Goal: Information Seeking & Learning: Learn about a topic

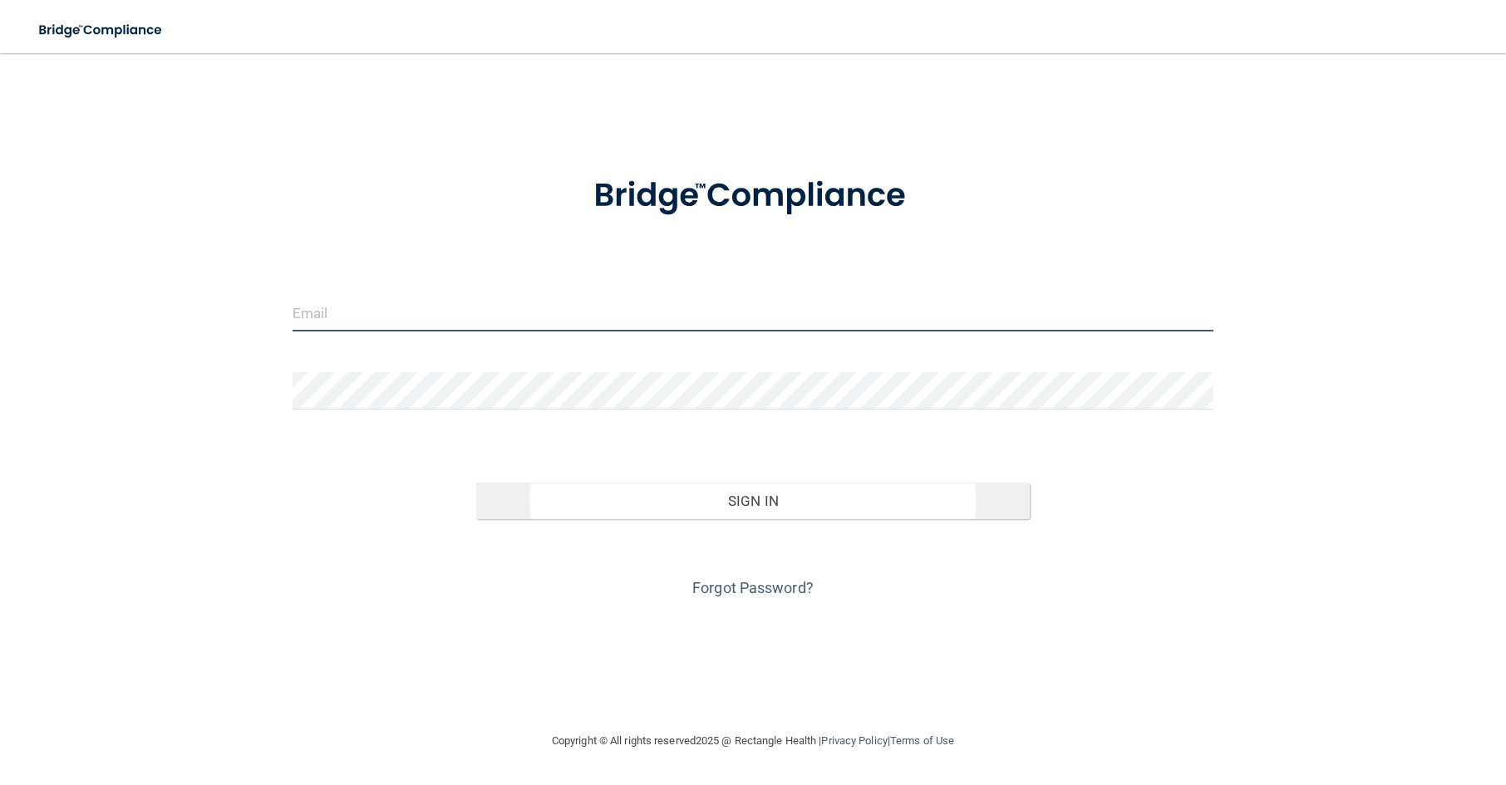
type input "[EMAIL_ADDRESS][DOMAIN_NAME]"
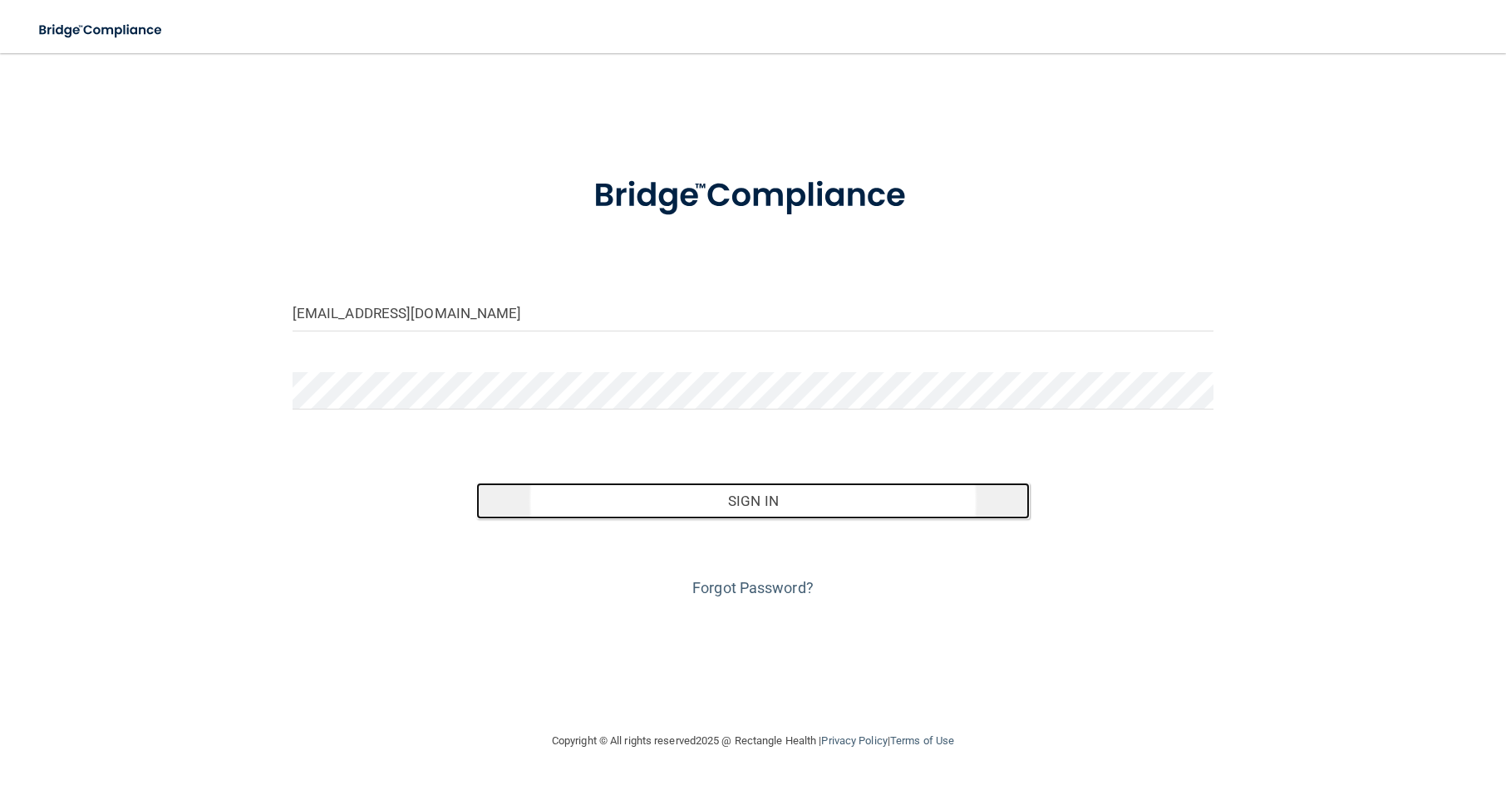
click at [697, 507] on button "Sign In" at bounding box center [752, 501] width 553 height 37
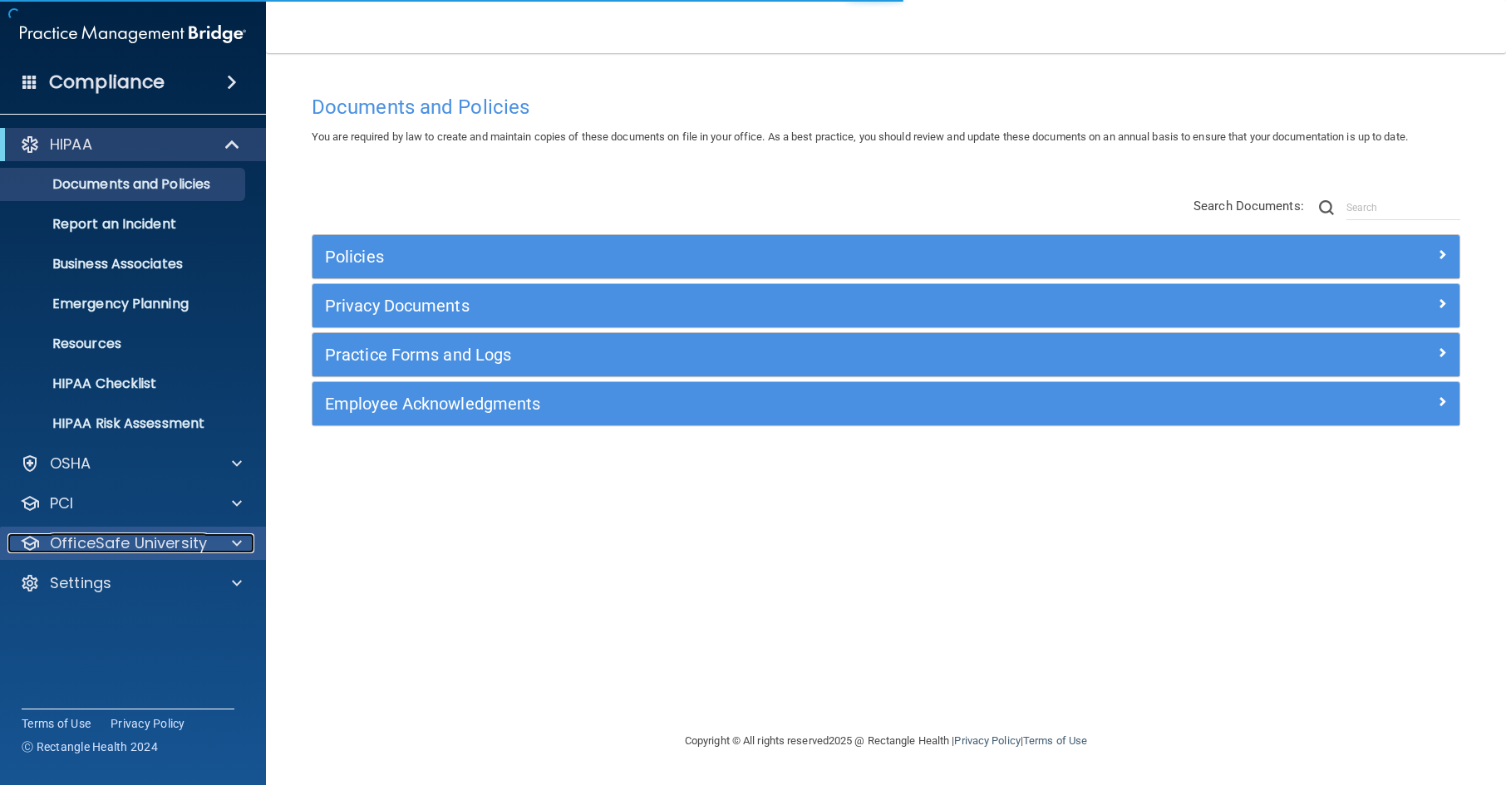
click at [108, 547] on p "OfficeSafe University" at bounding box center [128, 544] width 157 height 20
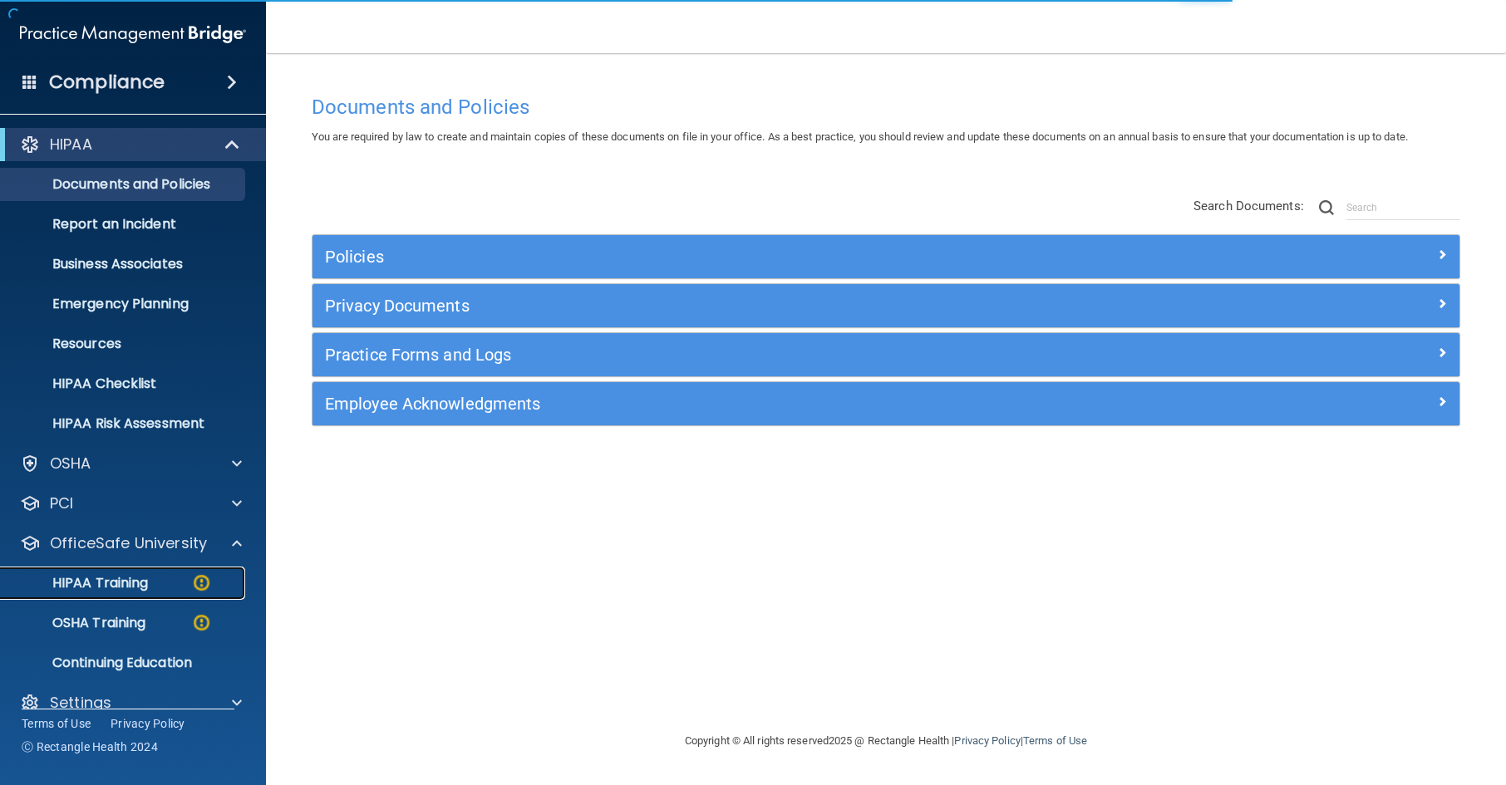
click at [113, 586] on p "HIPAA Training" at bounding box center [79, 583] width 137 height 17
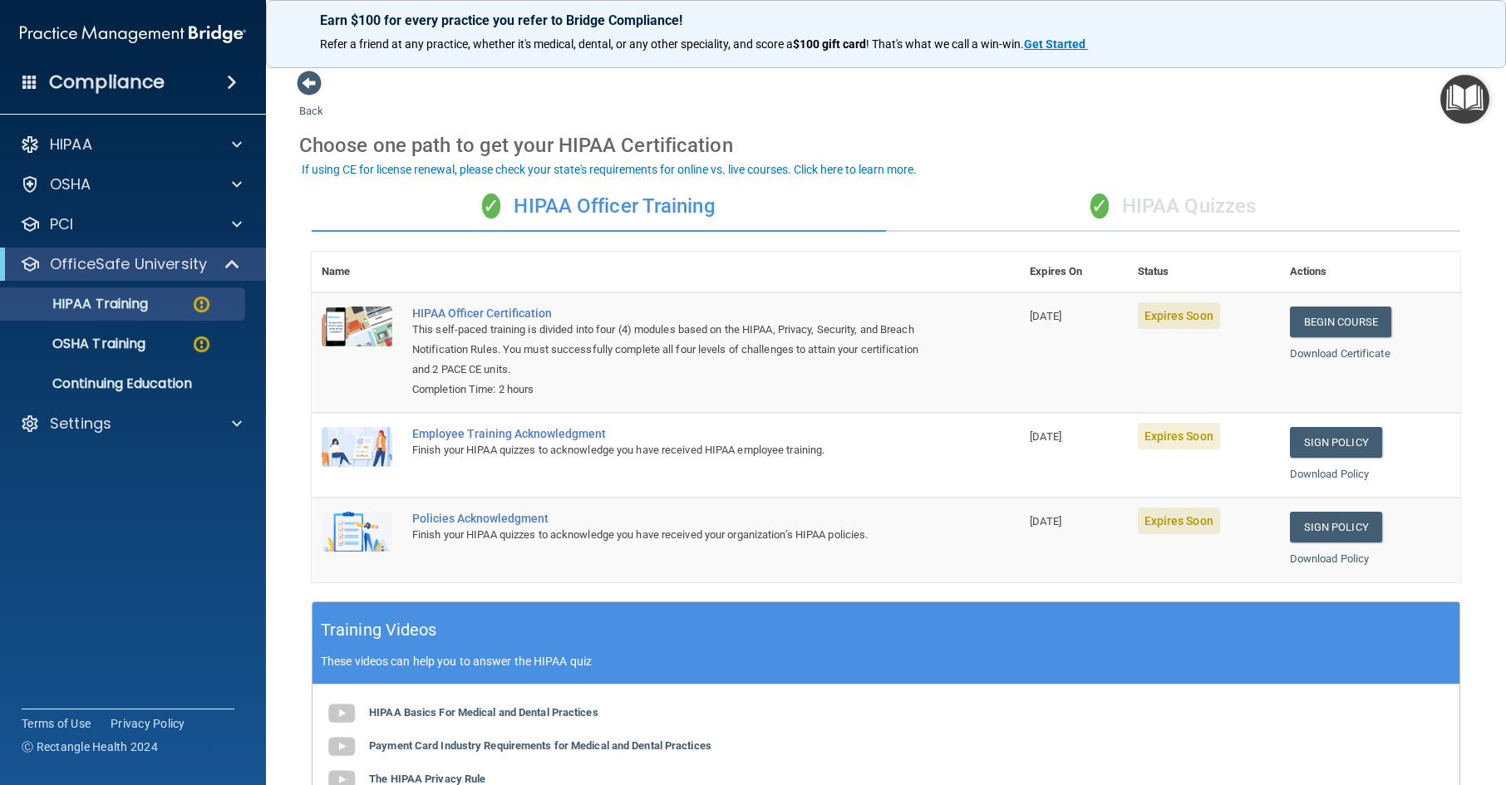
click at [1135, 203] on div "✓ HIPAA Quizzes" at bounding box center [1173, 207] width 574 height 50
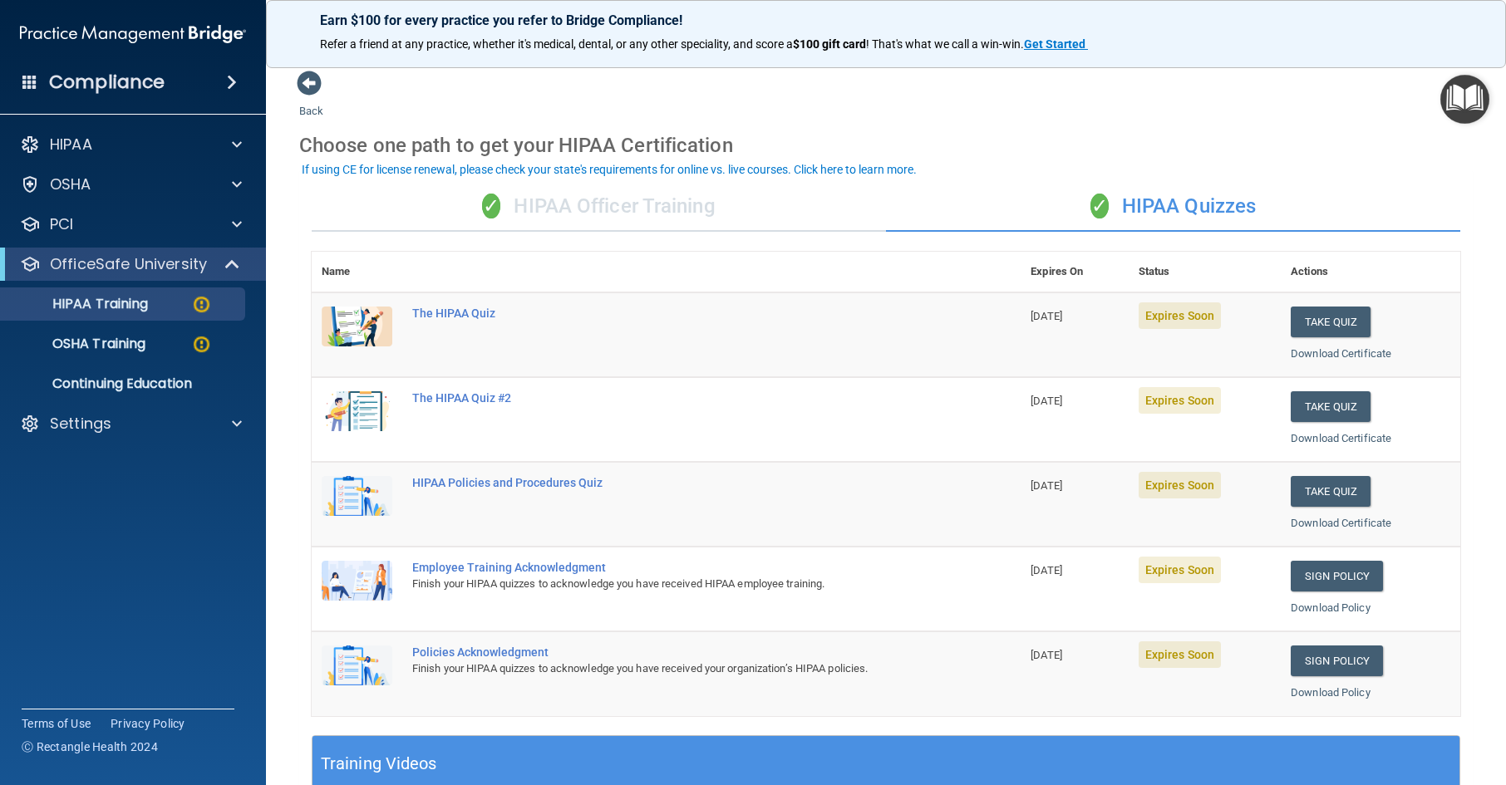
click at [758, 215] on div "✓ HIPAA Officer Training" at bounding box center [599, 207] width 574 height 50
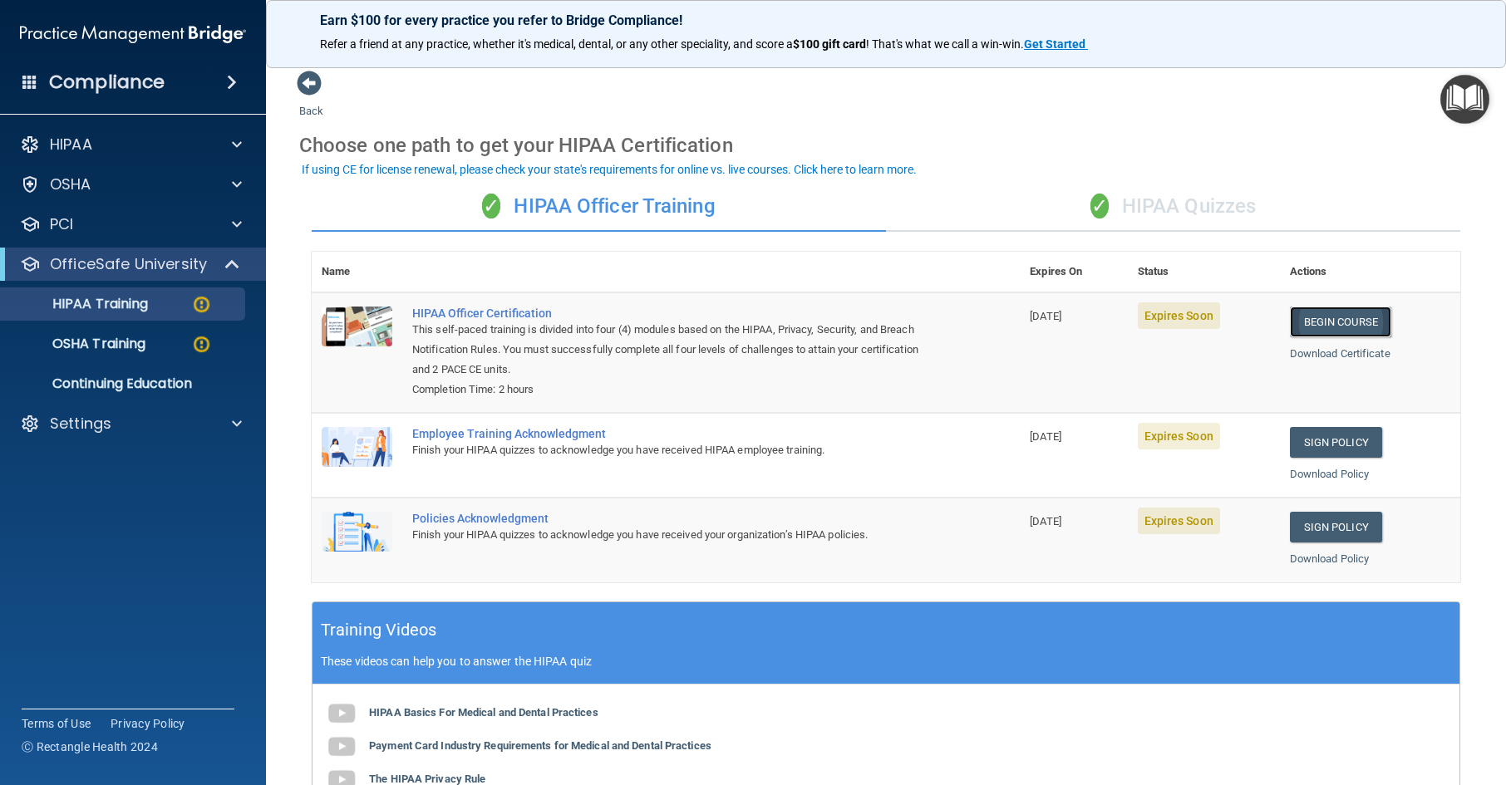
click at [1346, 308] on link "Begin Course" at bounding box center [1340, 322] width 101 height 31
click at [1346, 319] on link "Begin Course" at bounding box center [1340, 322] width 101 height 31
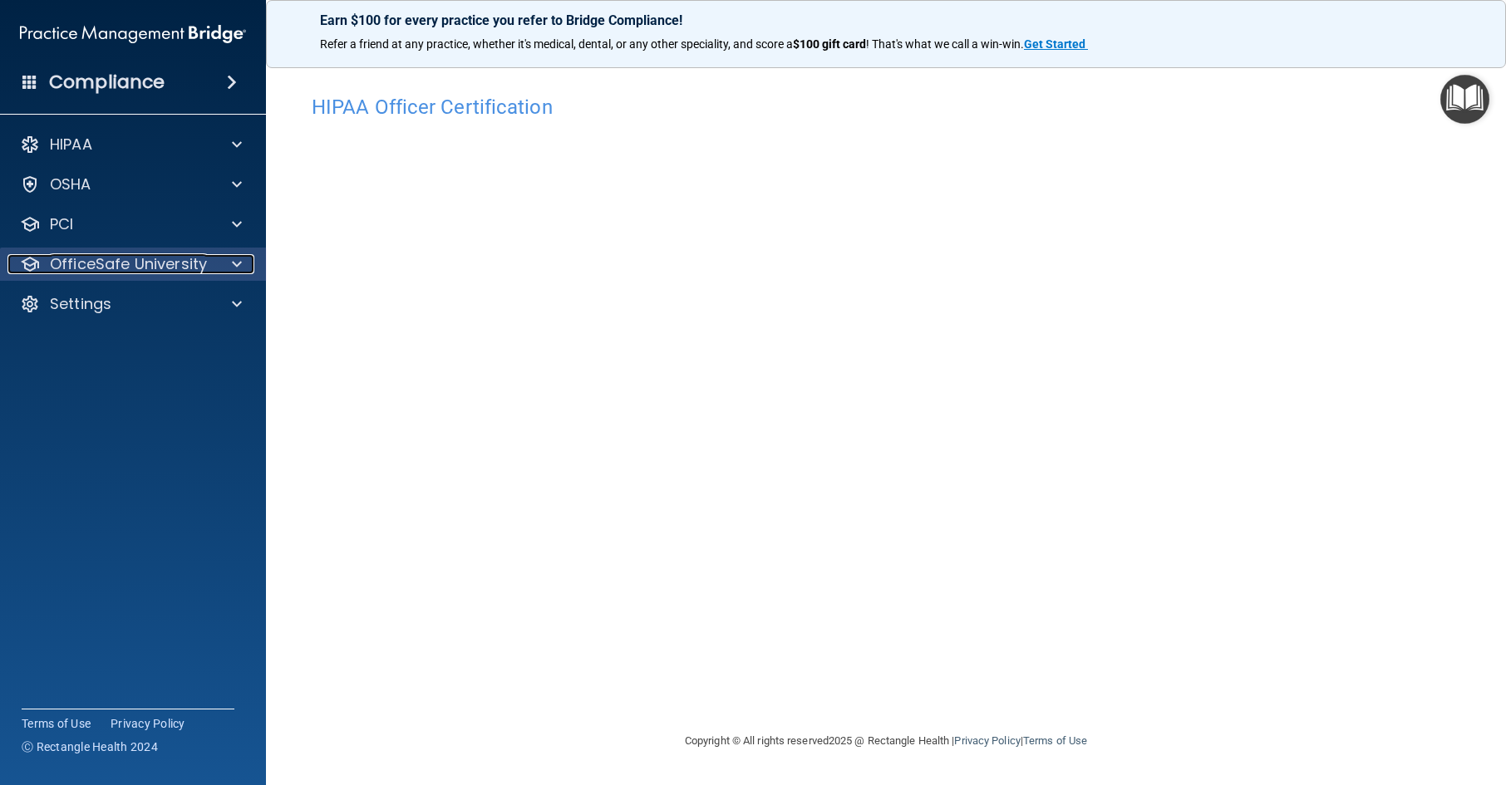
click at [214, 267] on div at bounding box center [235, 264] width 42 height 20
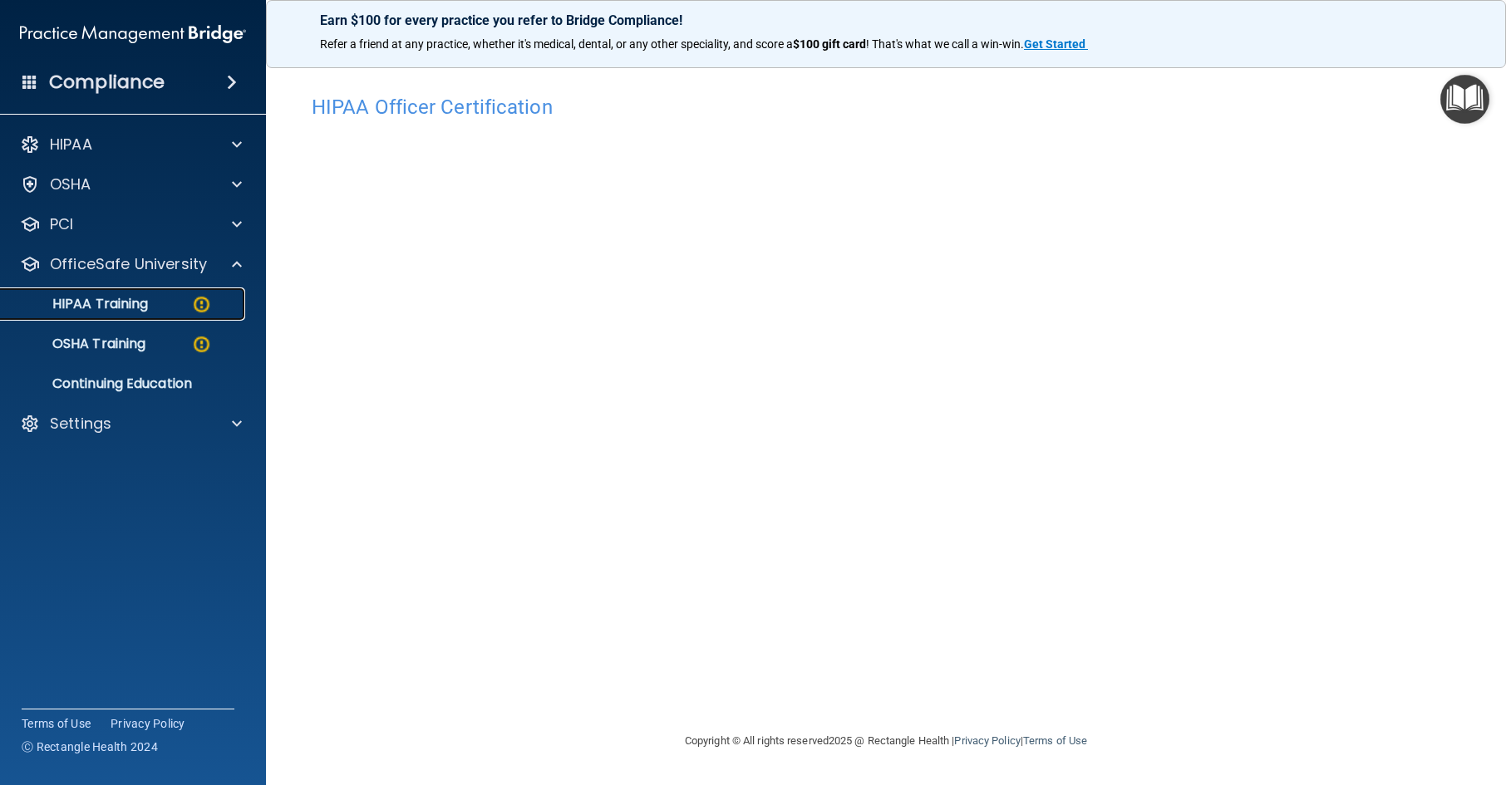
click at [198, 308] on img at bounding box center [201, 304] width 21 height 21
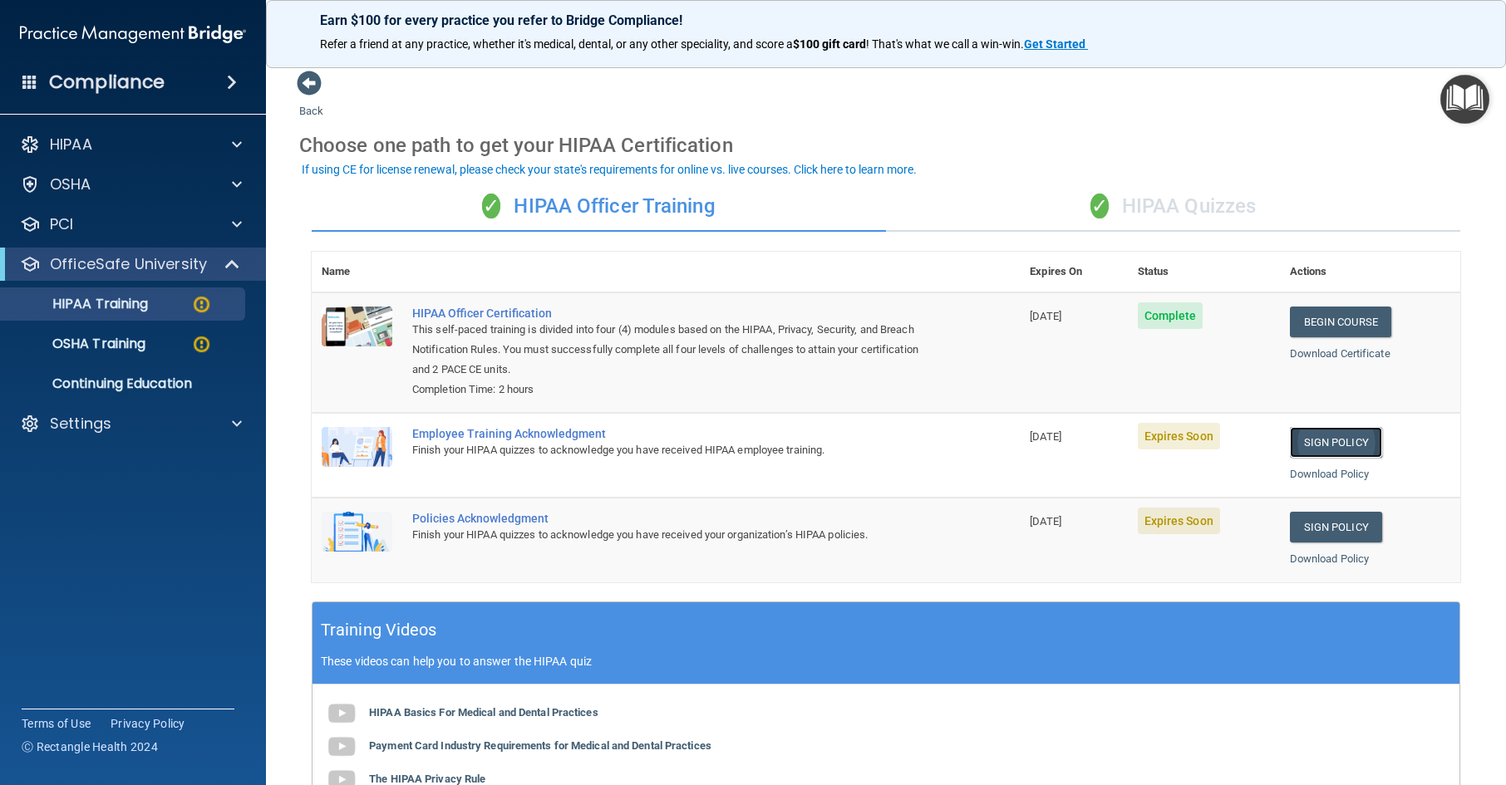
click at [1302, 441] on link "Sign Policy" at bounding box center [1336, 442] width 92 height 31
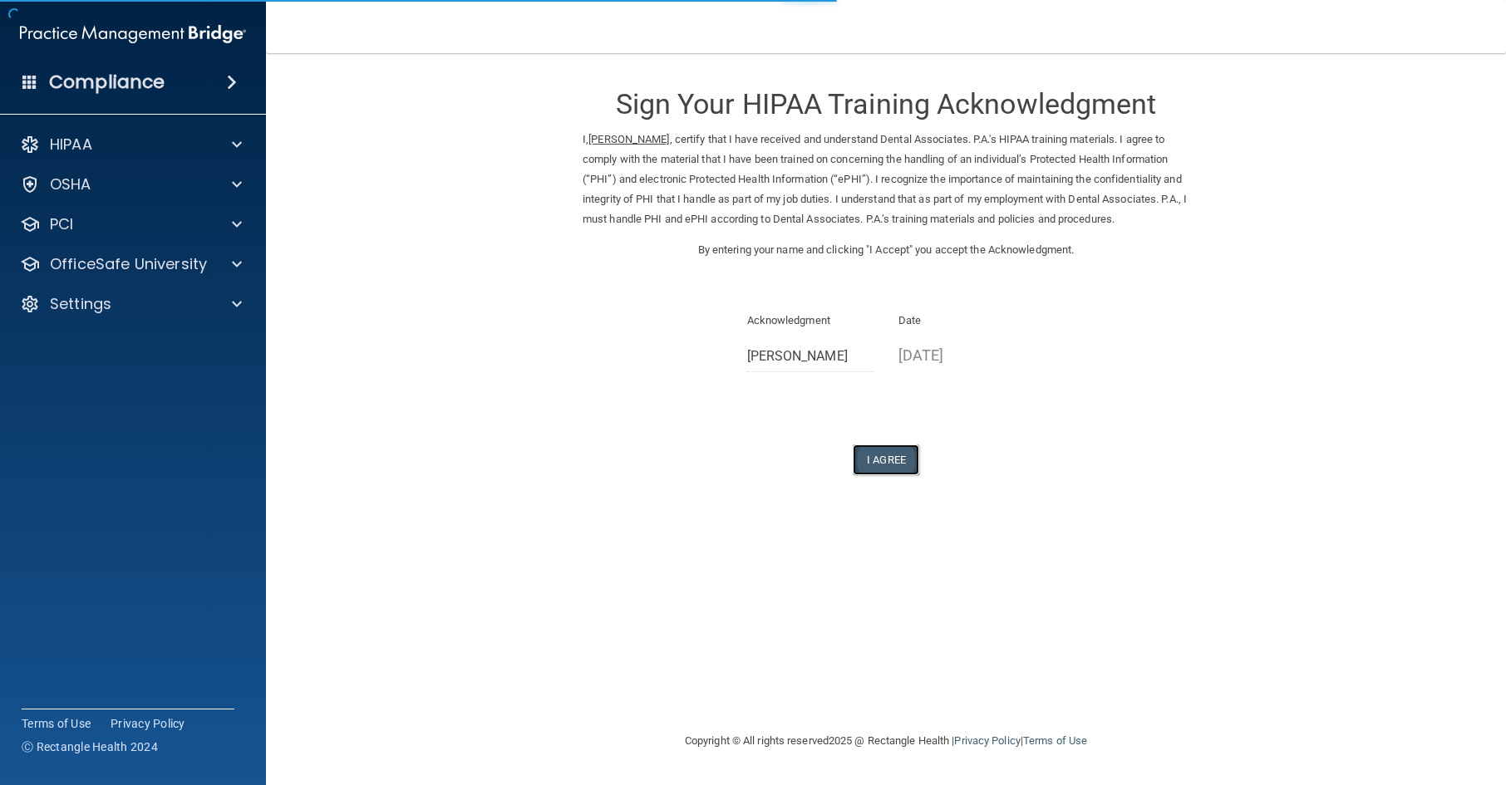
click at [884, 474] on button "I Agree" at bounding box center [886, 460] width 66 height 31
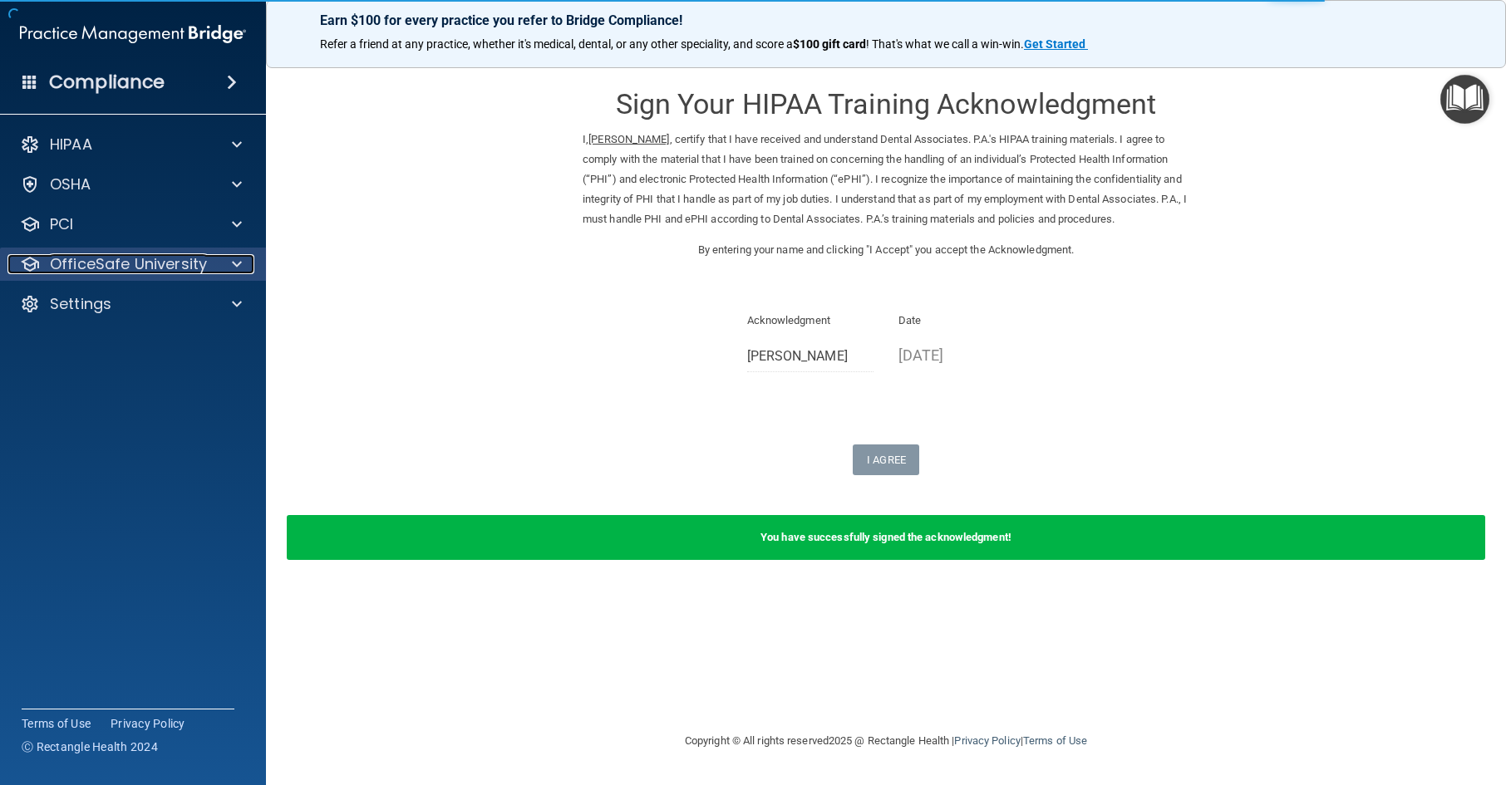
click at [111, 265] on p "OfficeSafe University" at bounding box center [128, 264] width 157 height 20
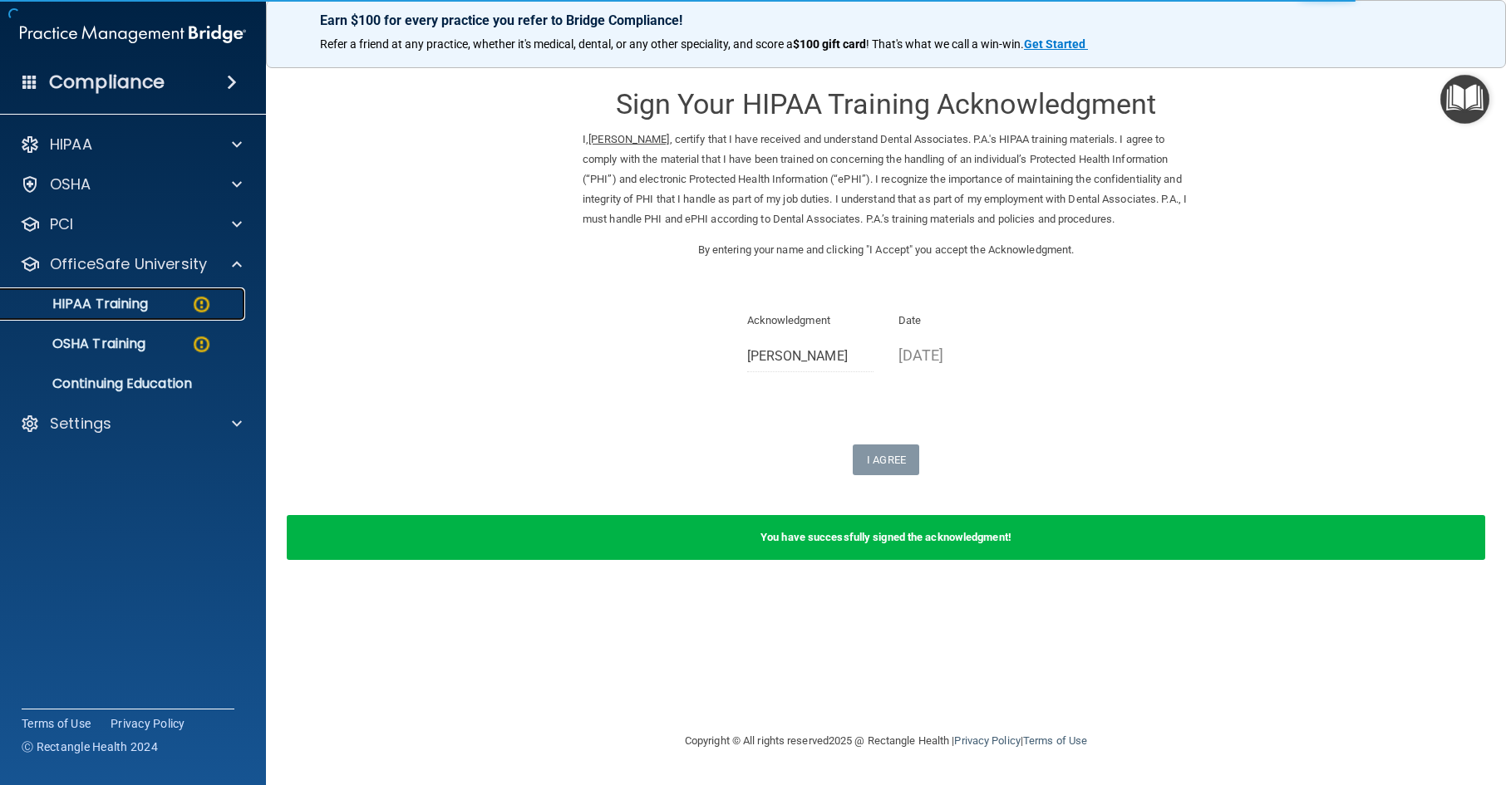
click at [114, 312] on p "HIPAA Training" at bounding box center [79, 304] width 137 height 17
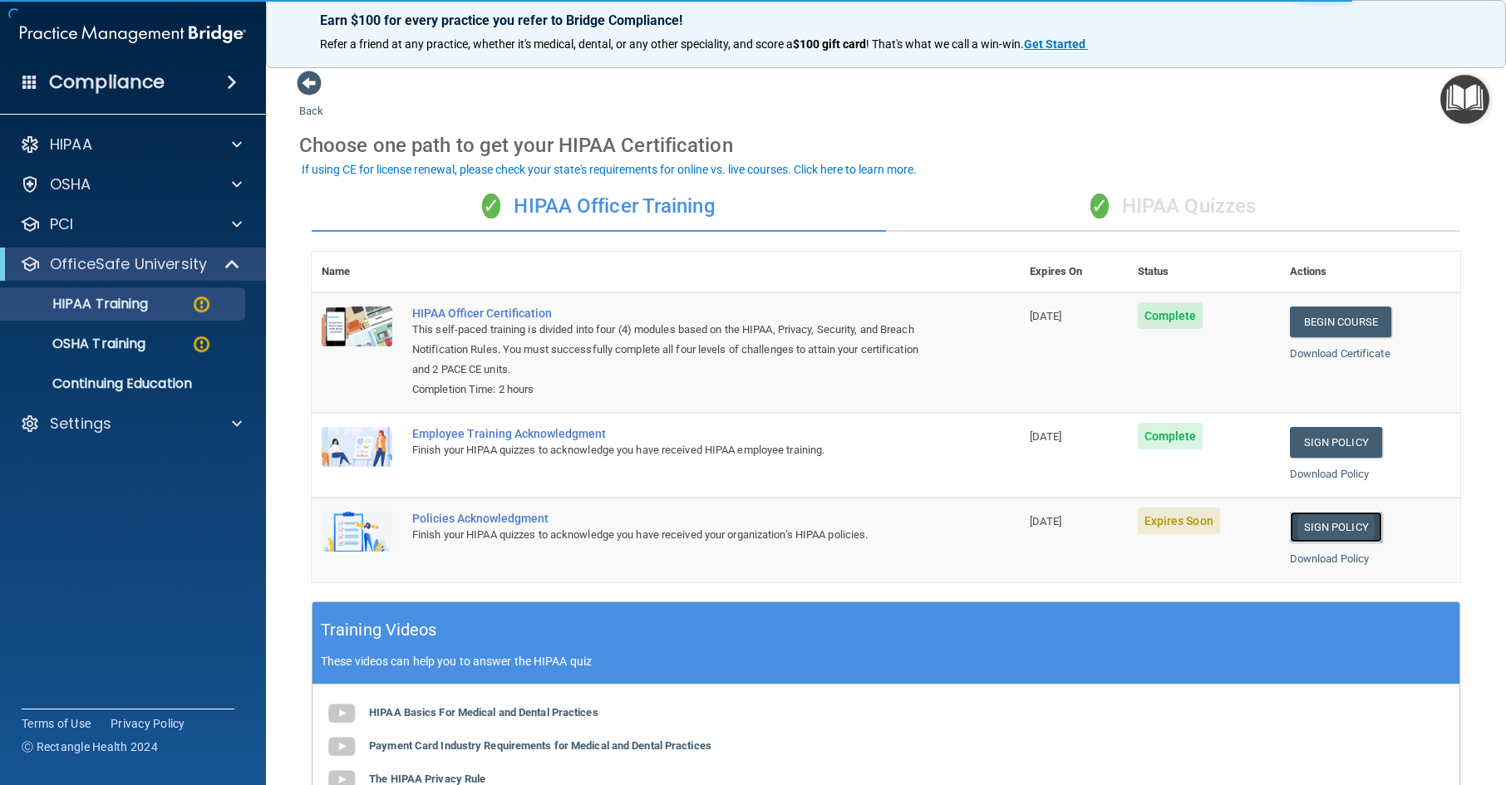
click at [1301, 538] on link "Sign Policy" at bounding box center [1336, 527] width 92 height 31
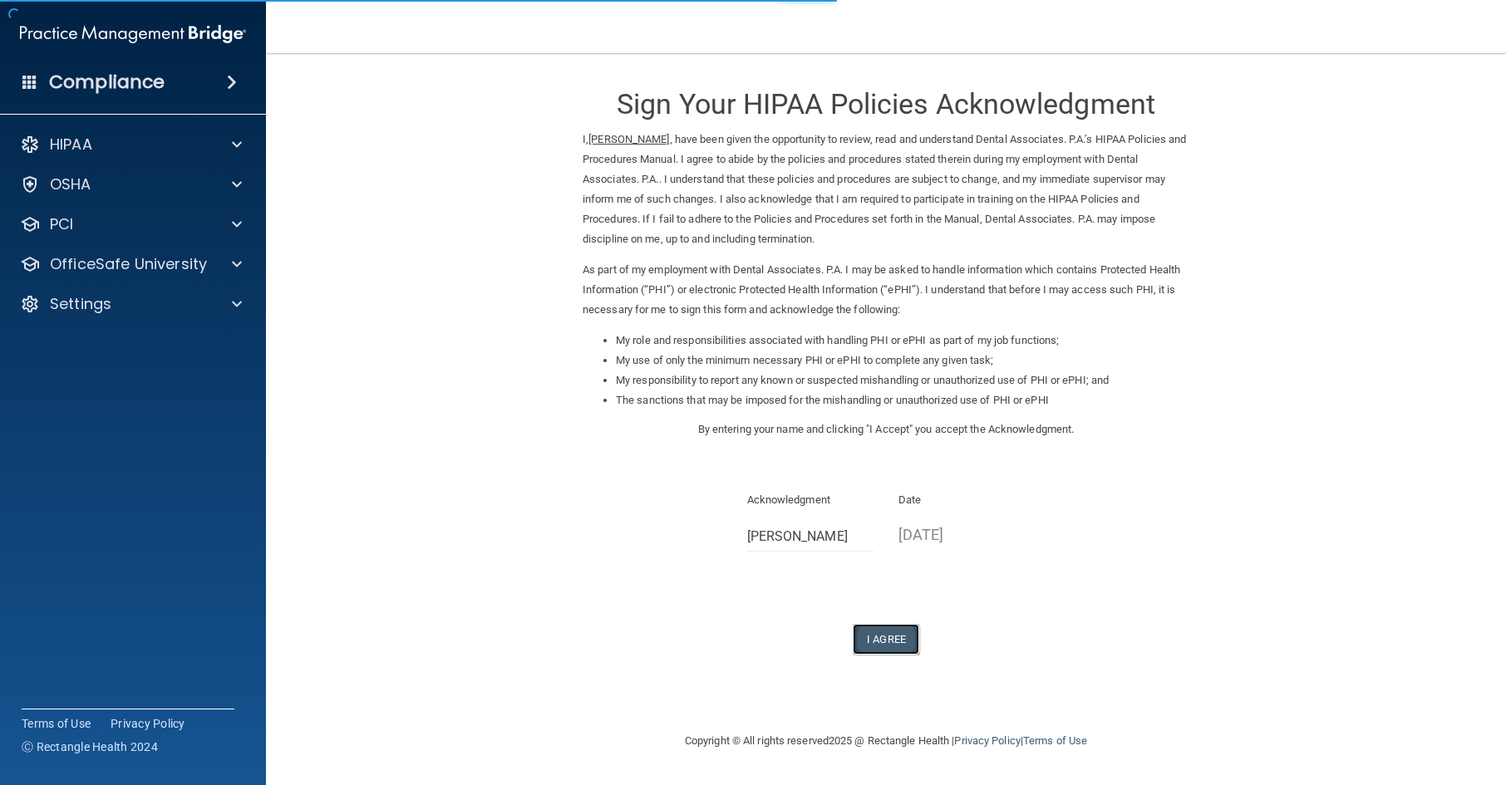
click at [884, 641] on button "I Agree" at bounding box center [886, 639] width 66 height 31
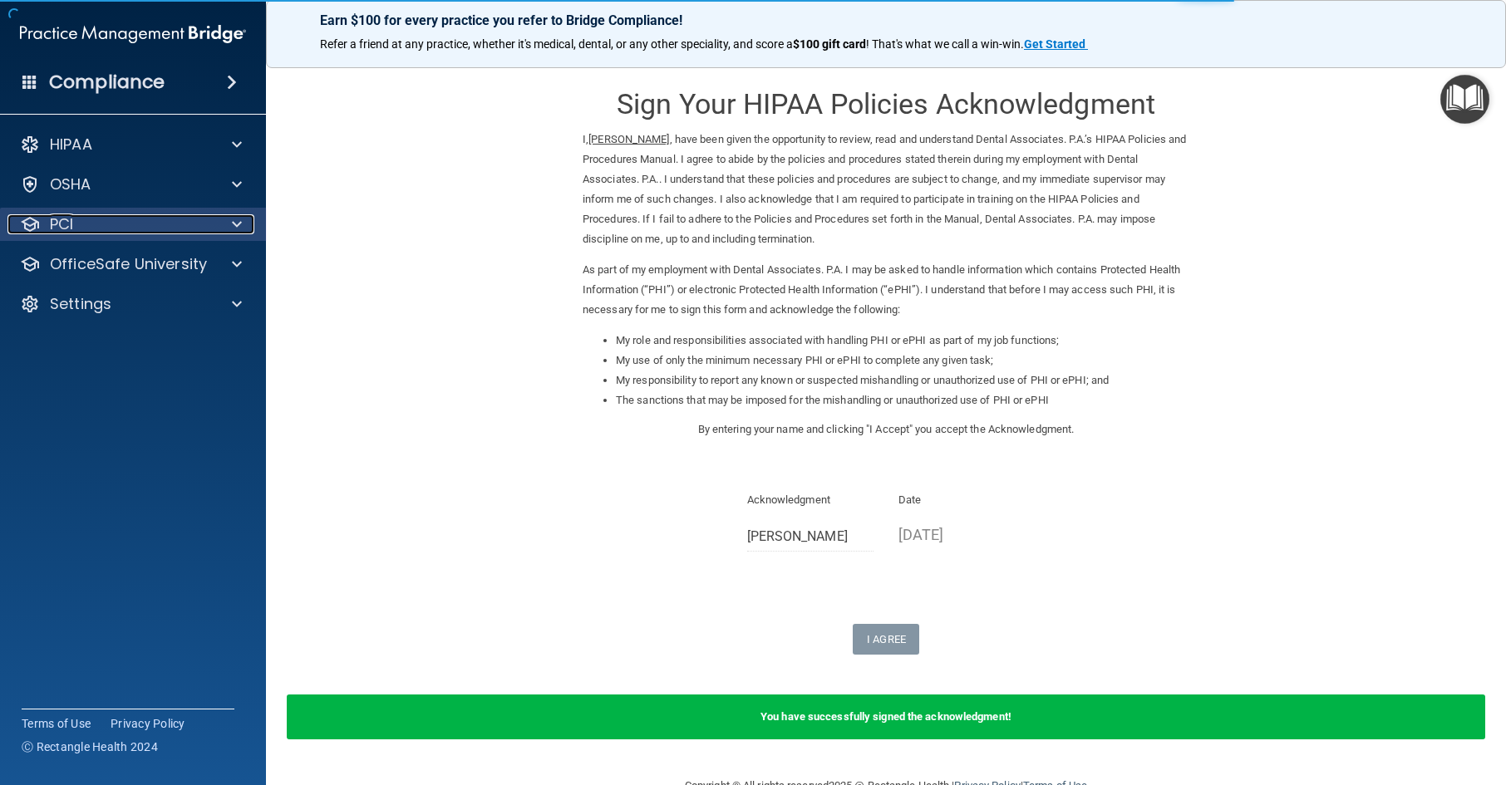
click at [201, 230] on div "PCI" at bounding box center [110, 224] width 206 height 20
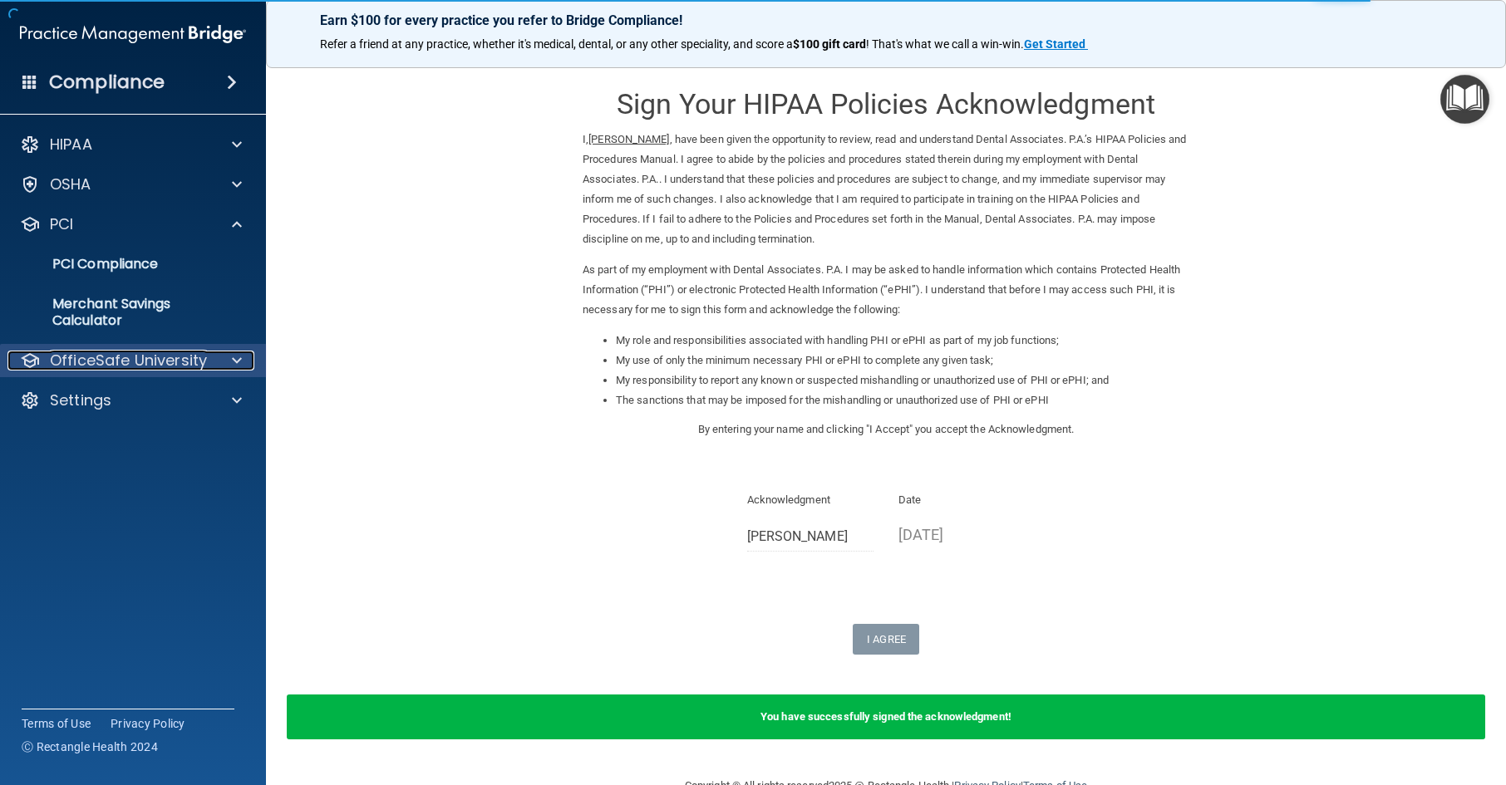
click at [189, 352] on p "OfficeSafe University" at bounding box center [128, 361] width 157 height 20
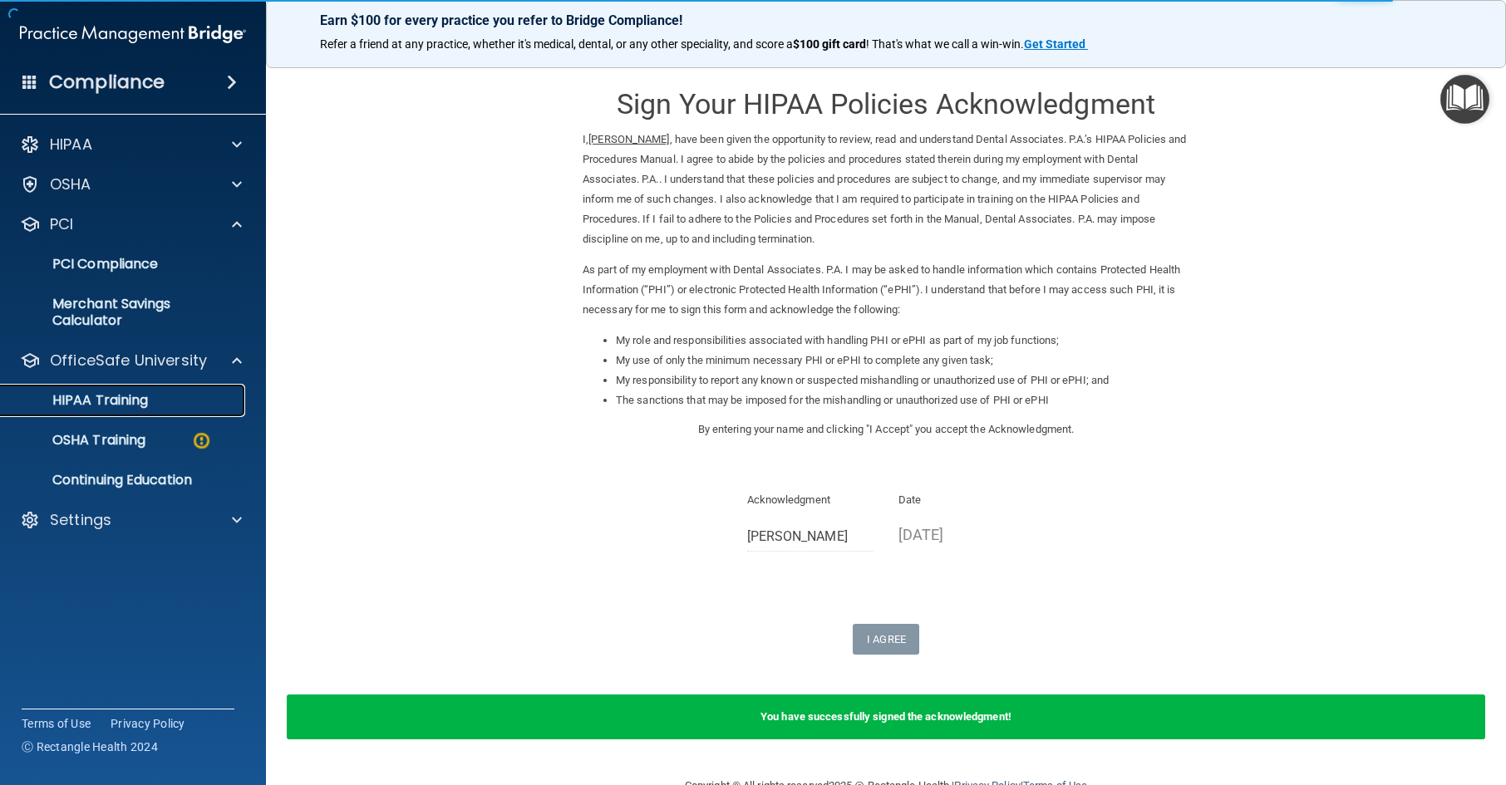
click at [177, 408] on div "HIPAA Training" at bounding box center [124, 400] width 227 height 17
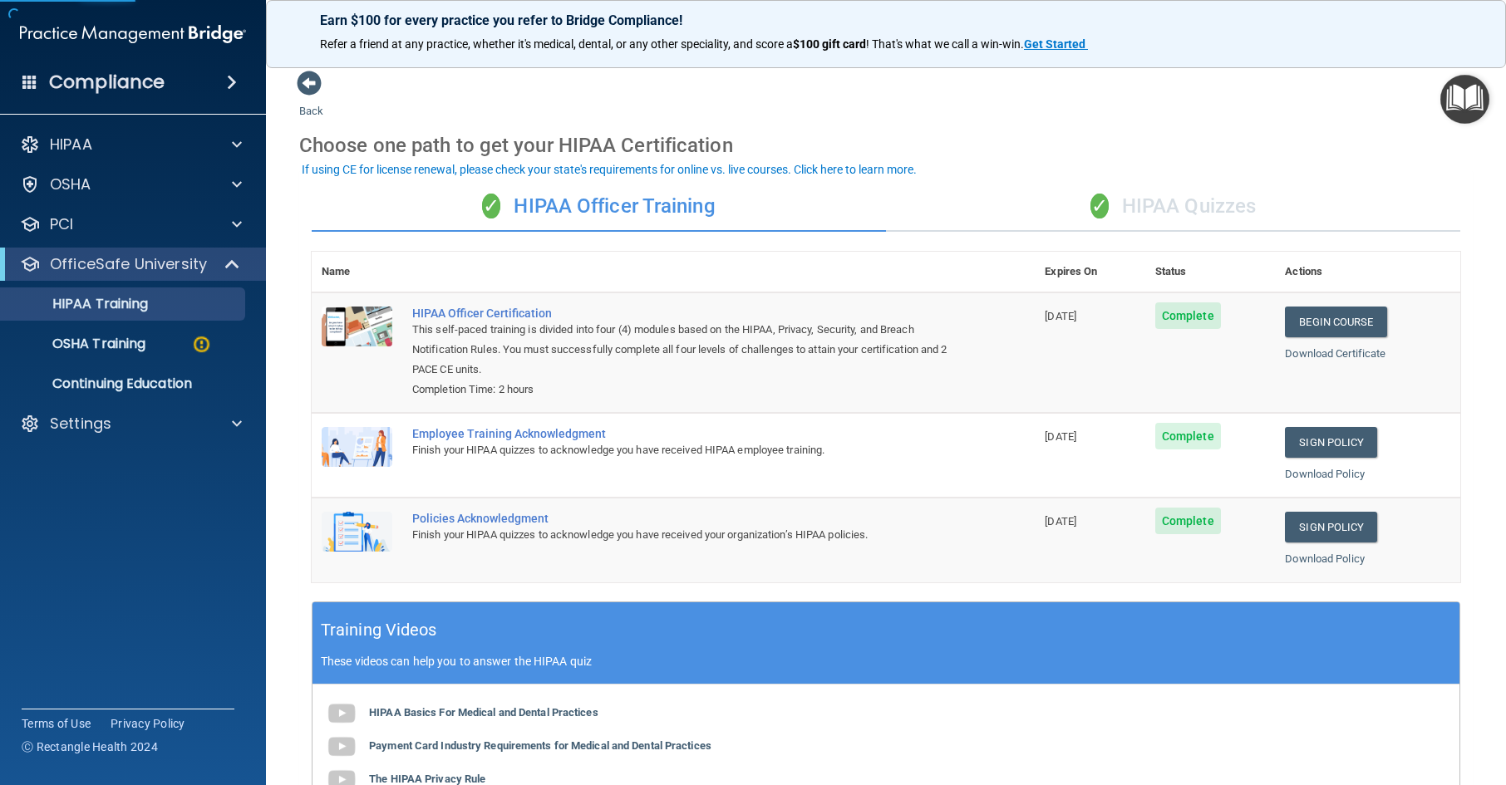
click at [1200, 200] on div "✓ HIPAA Quizzes" at bounding box center [1173, 207] width 574 height 50
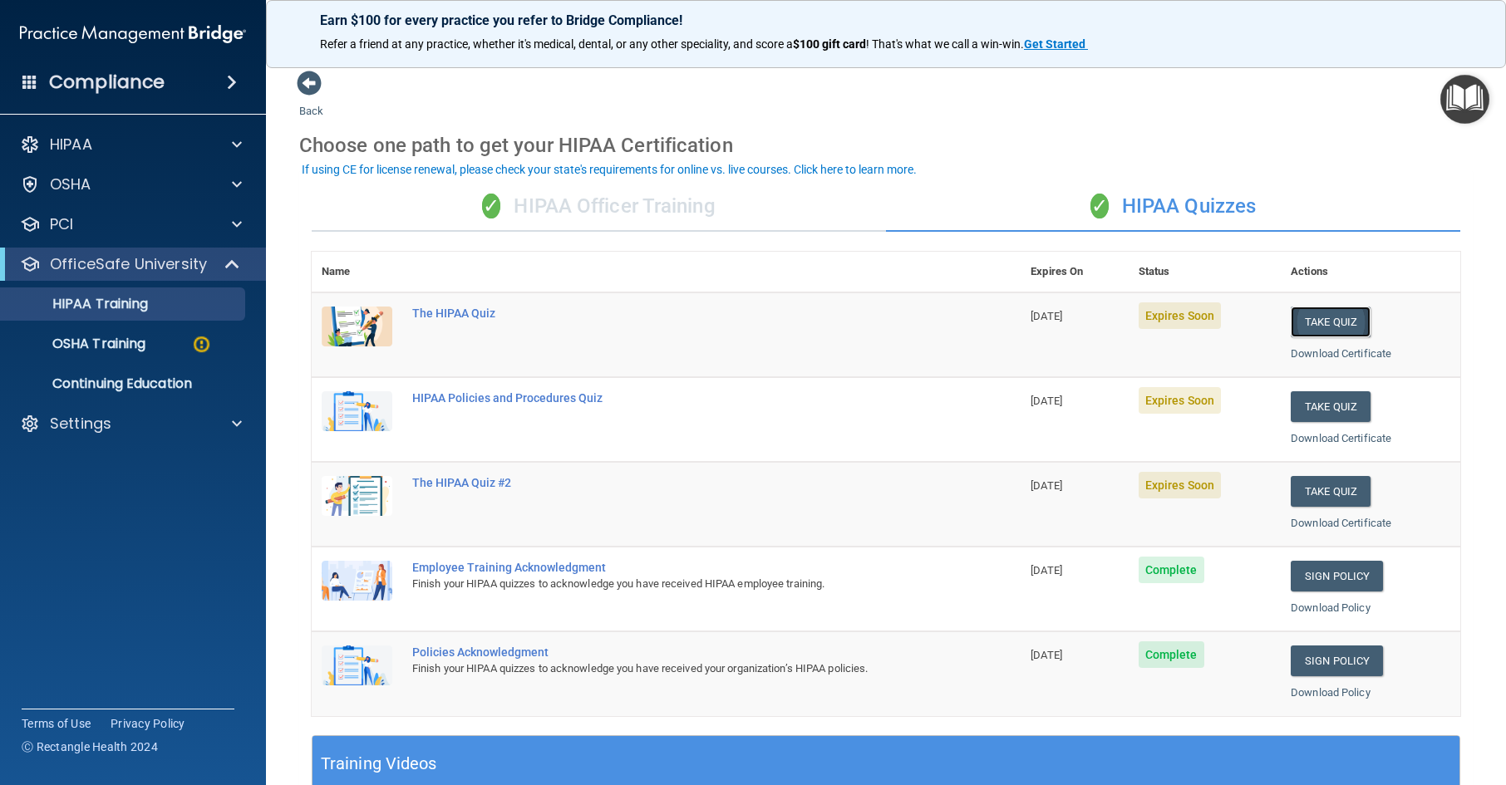
click at [1315, 313] on button "Take Quiz" at bounding box center [1331, 322] width 80 height 31
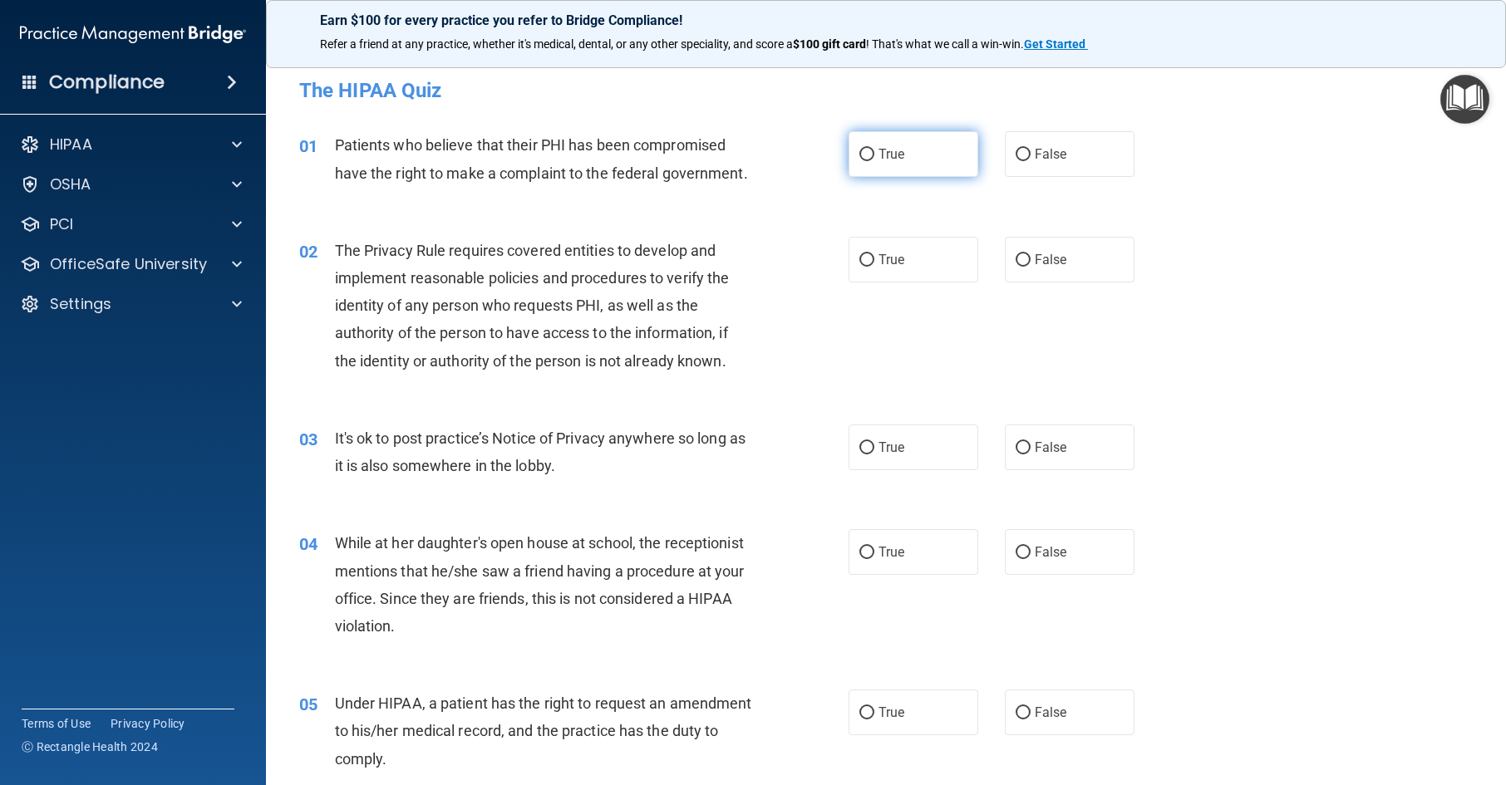
click at [916, 162] on label "True" at bounding box center [914, 154] width 130 height 46
click at [874, 161] on input "True" at bounding box center [866, 155] width 15 height 12
radio input "true"
click at [901, 268] on label "True" at bounding box center [914, 260] width 130 height 46
click at [874, 267] on input "True" at bounding box center [866, 260] width 15 height 12
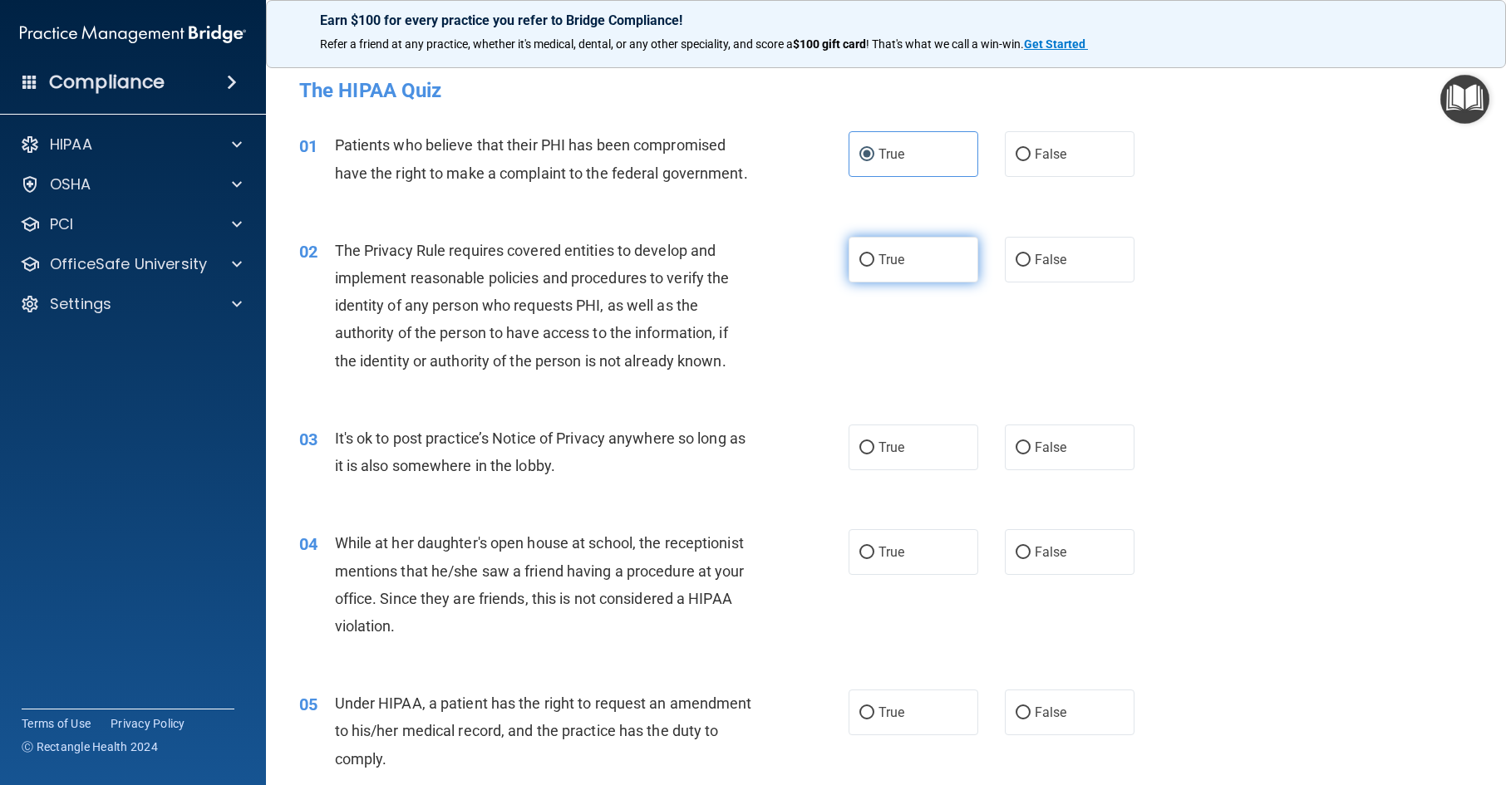
radio input "true"
click at [1051, 448] on span "False" at bounding box center [1051, 448] width 32 height 16
click at [1031, 448] on input "False" at bounding box center [1023, 448] width 15 height 12
radio input "true"
click at [1026, 550] on label "False" at bounding box center [1070, 552] width 130 height 46
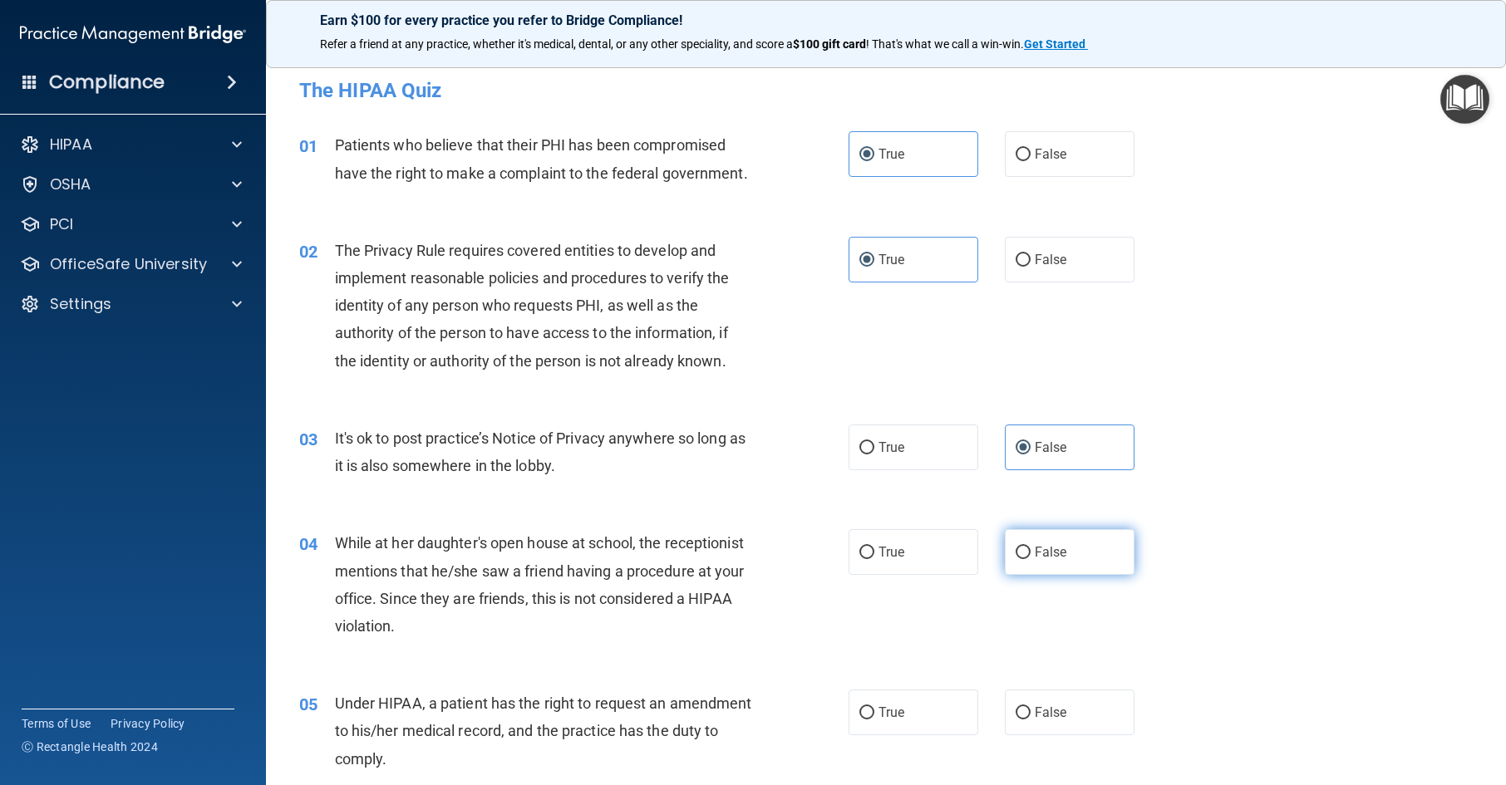
click at [1026, 550] on input "False" at bounding box center [1023, 553] width 15 height 12
radio input "true"
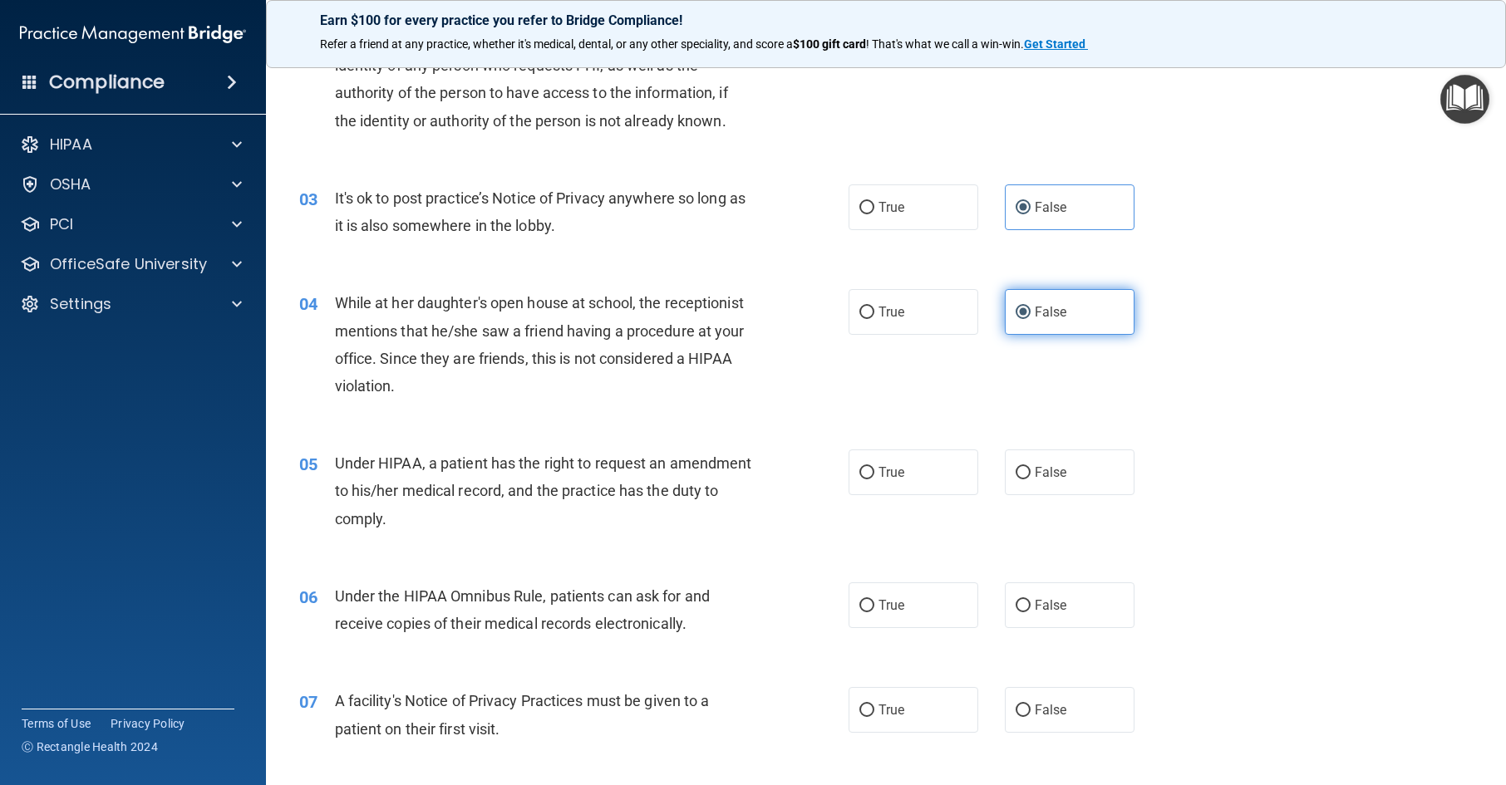
scroll to position [249, 0]
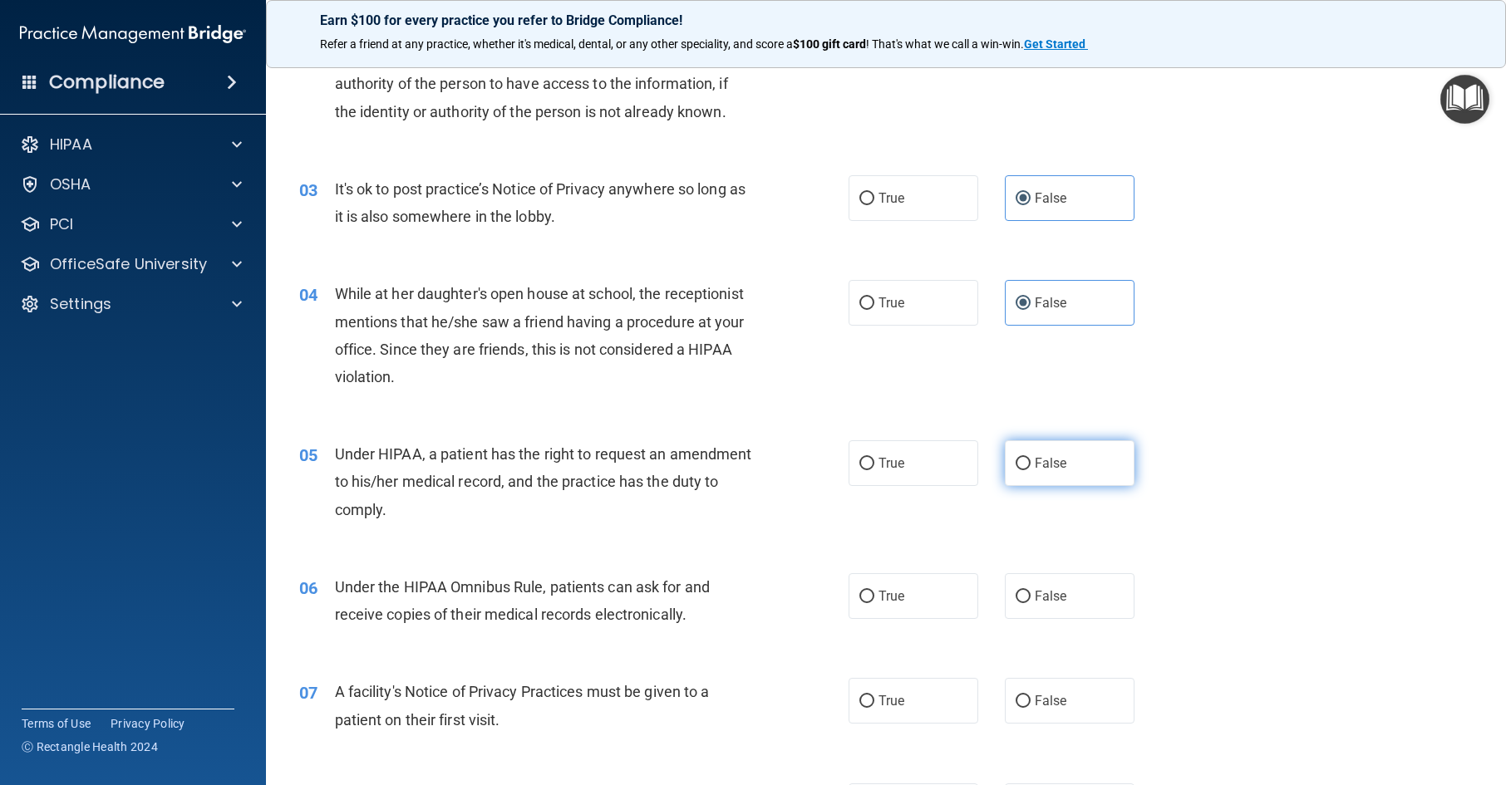
click at [1089, 475] on label "False" at bounding box center [1070, 464] width 130 height 46
click at [1031, 470] on input "False" at bounding box center [1023, 464] width 15 height 12
radio input "true"
click at [895, 604] on label "True" at bounding box center [914, 597] width 130 height 46
click at [870, 588] on label "True" at bounding box center [914, 597] width 130 height 46
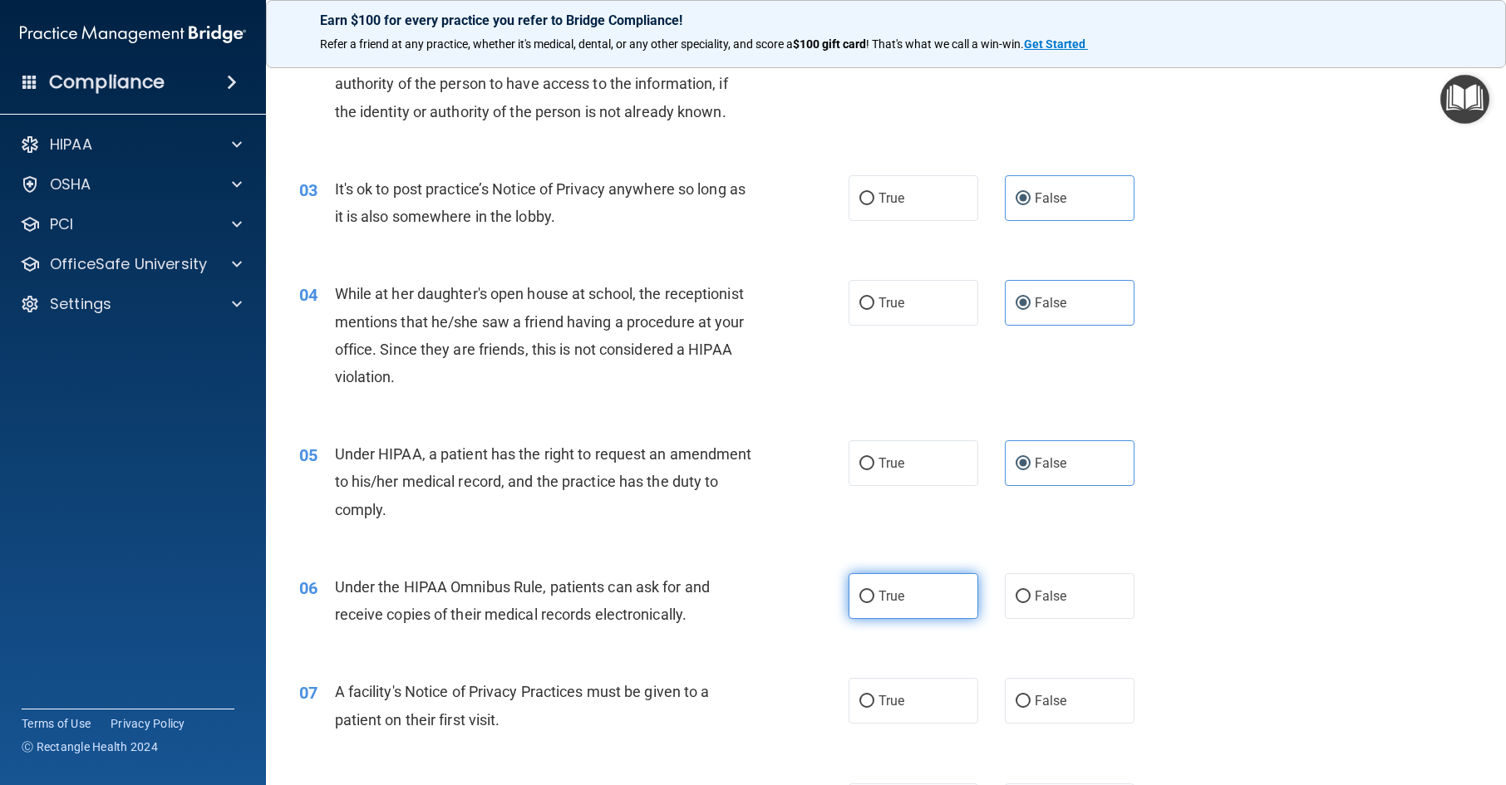
click at [870, 591] on input "True" at bounding box center [866, 597] width 15 height 12
radio input "true"
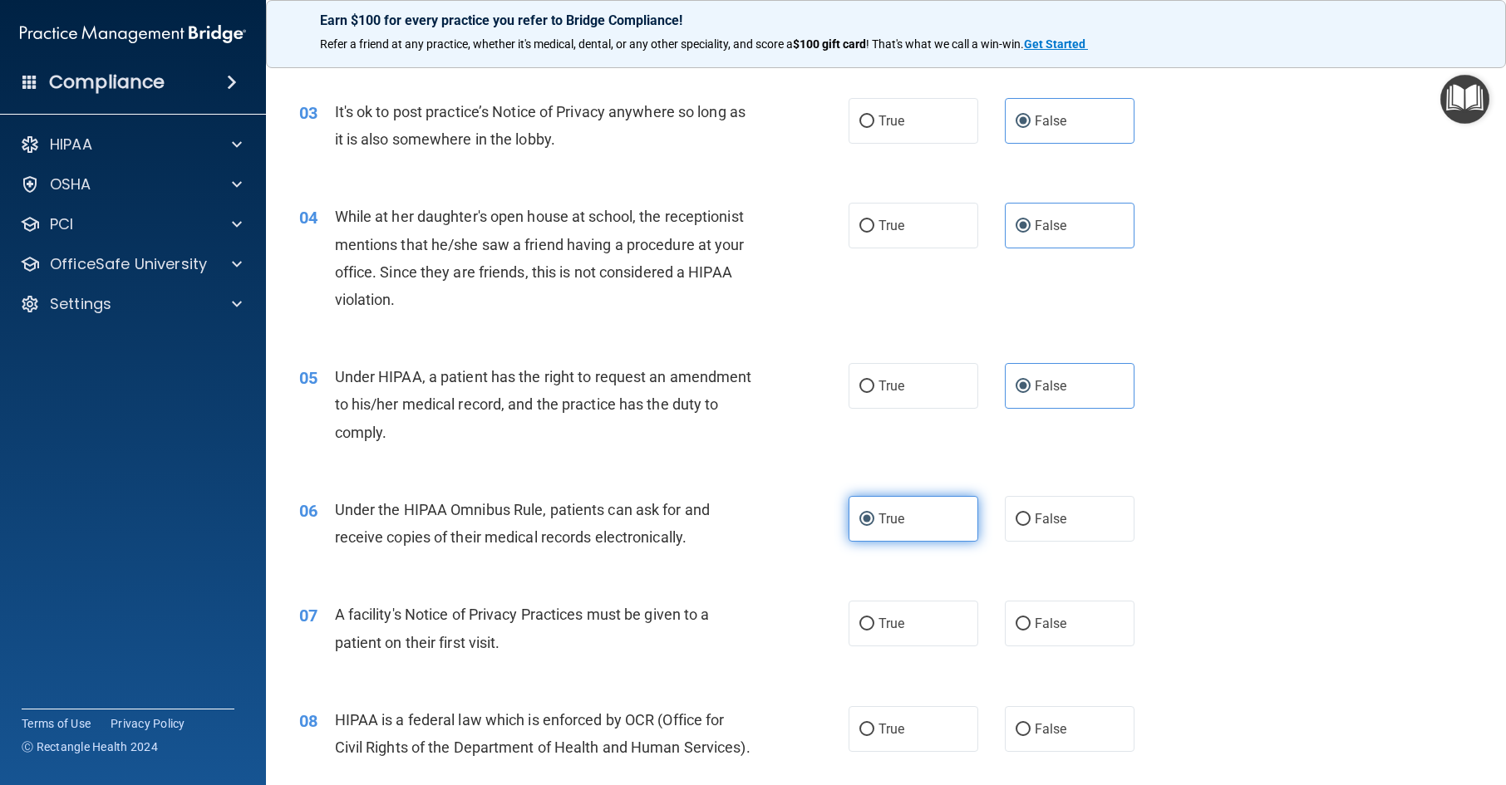
scroll to position [416, 0]
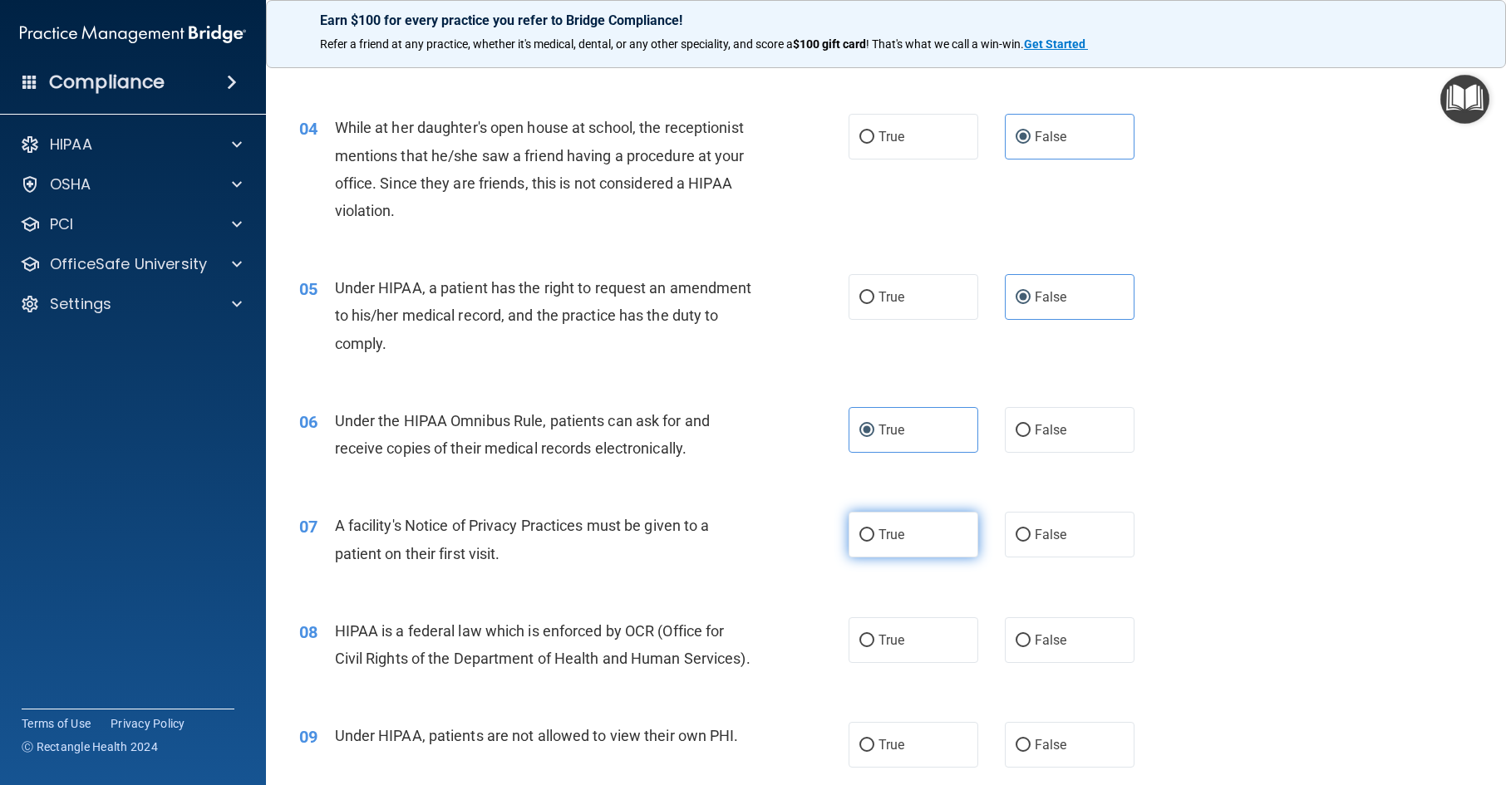
click at [896, 546] on label "True" at bounding box center [914, 535] width 130 height 46
click at [874, 542] on input "True" at bounding box center [866, 535] width 15 height 12
radio input "true"
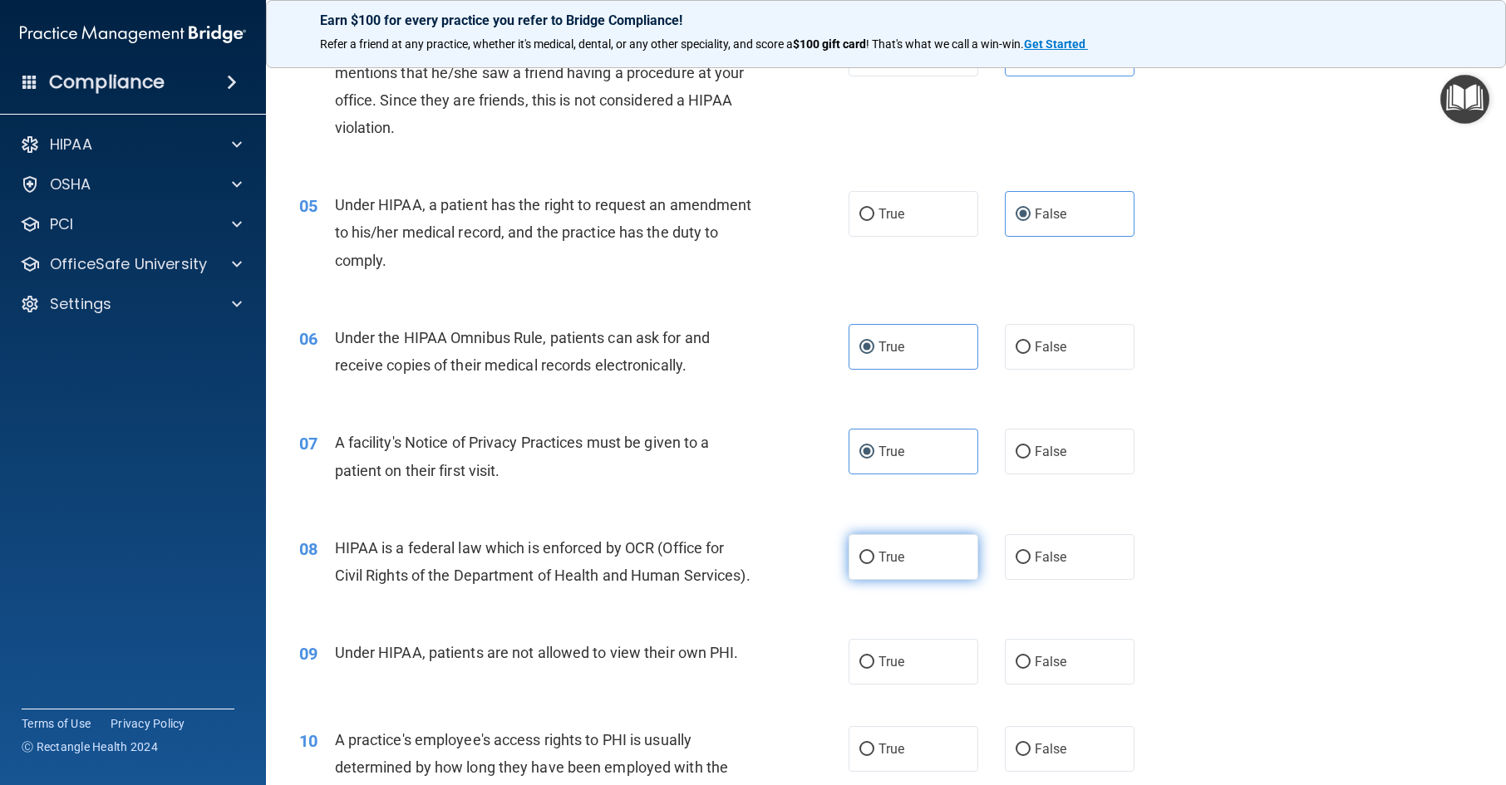
click at [896, 548] on label "True" at bounding box center [914, 557] width 130 height 46
click at [874, 552] on input "True" at bounding box center [866, 558] width 15 height 12
radio input "true"
click at [1035, 670] on span "False" at bounding box center [1051, 662] width 32 height 16
click at [1031, 669] on input "False" at bounding box center [1023, 663] width 15 height 12
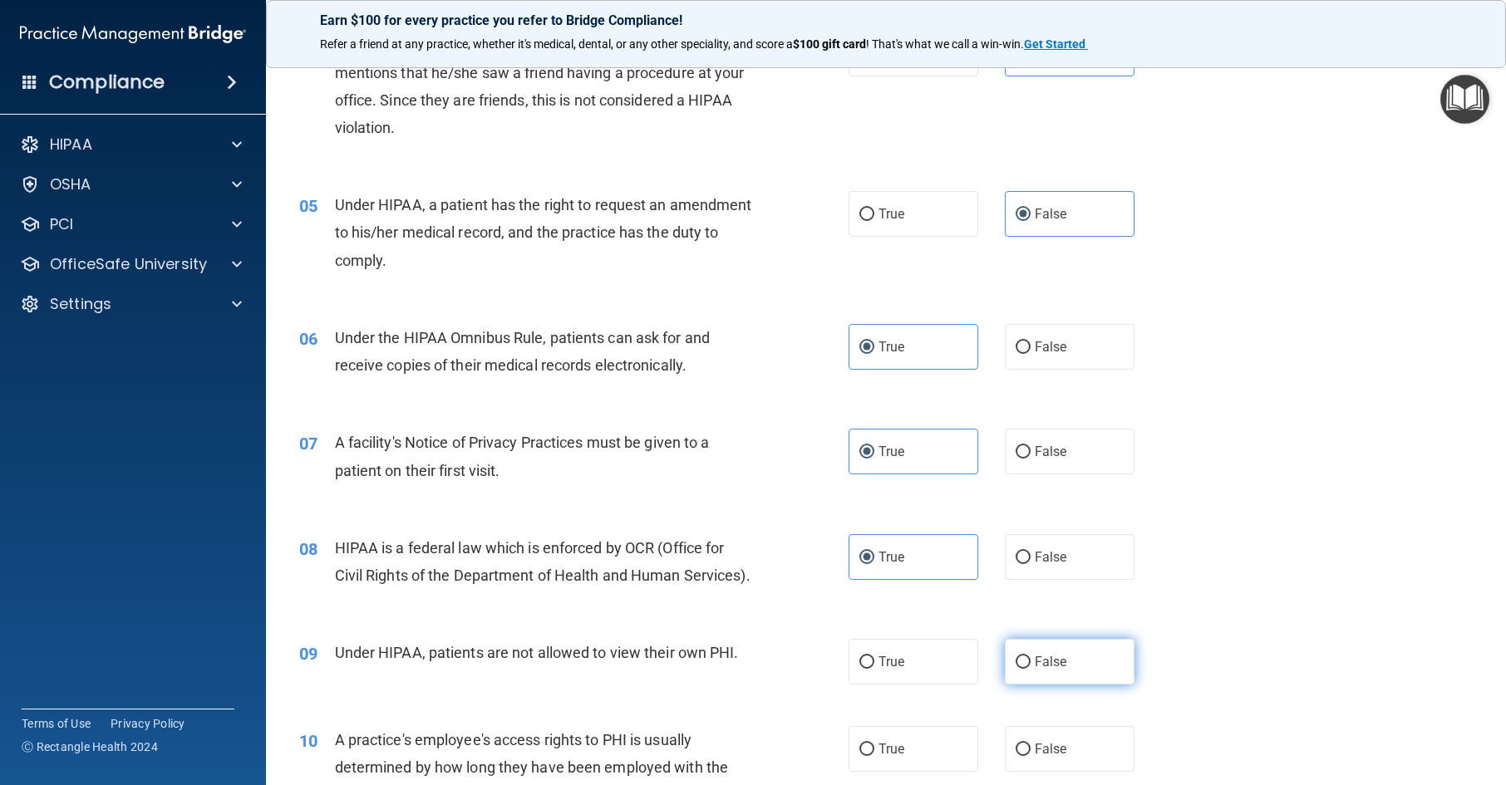
radio input "true"
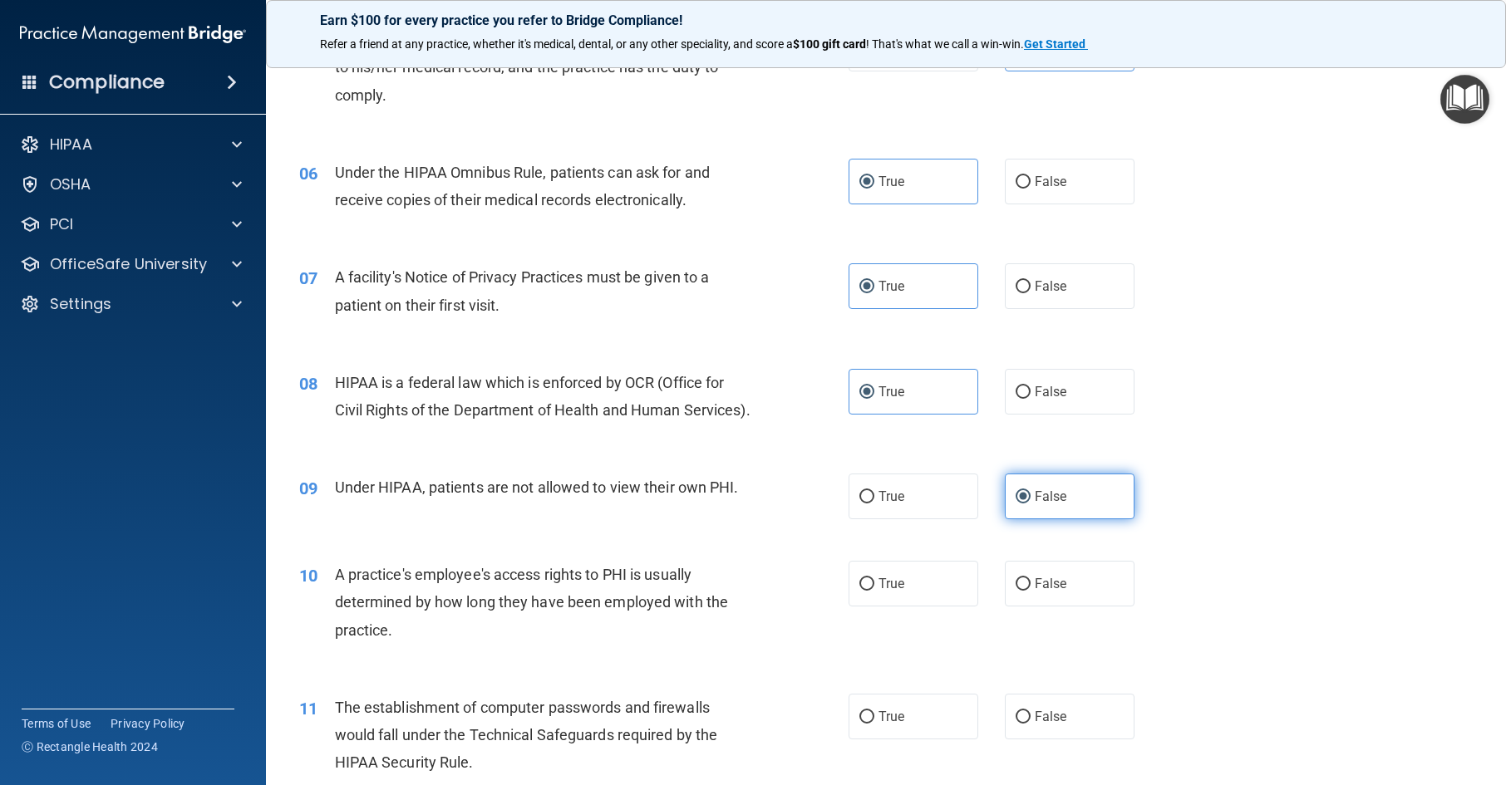
scroll to position [665, 0]
click at [1057, 591] on span "False" at bounding box center [1051, 583] width 32 height 16
click at [1031, 590] on input "False" at bounding box center [1023, 584] width 15 height 12
radio input "true"
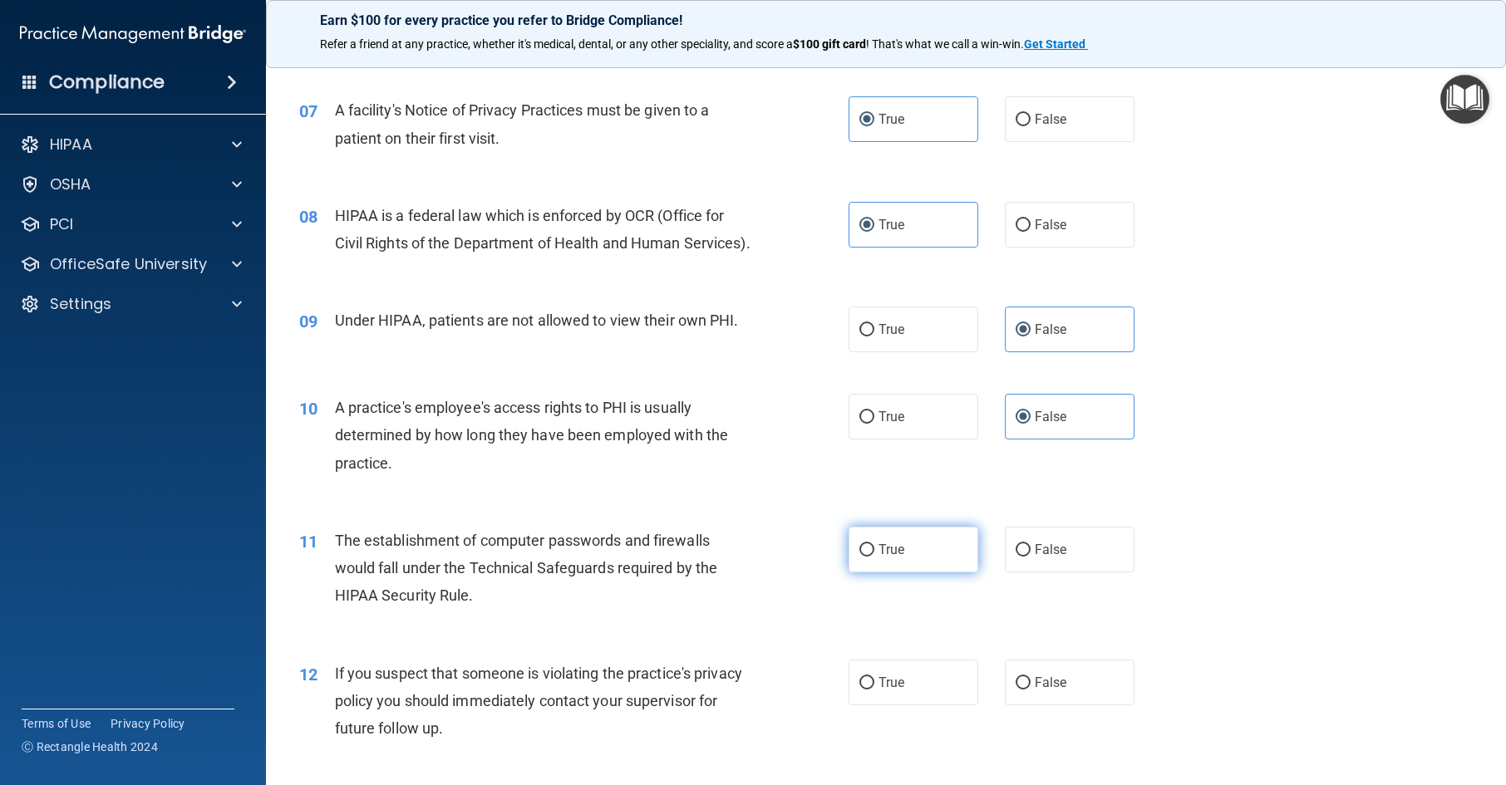
click at [901, 573] on label "True" at bounding box center [914, 550] width 130 height 46
click at [874, 557] on input "True" at bounding box center [866, 550] width 15 height 12
radio input "true"
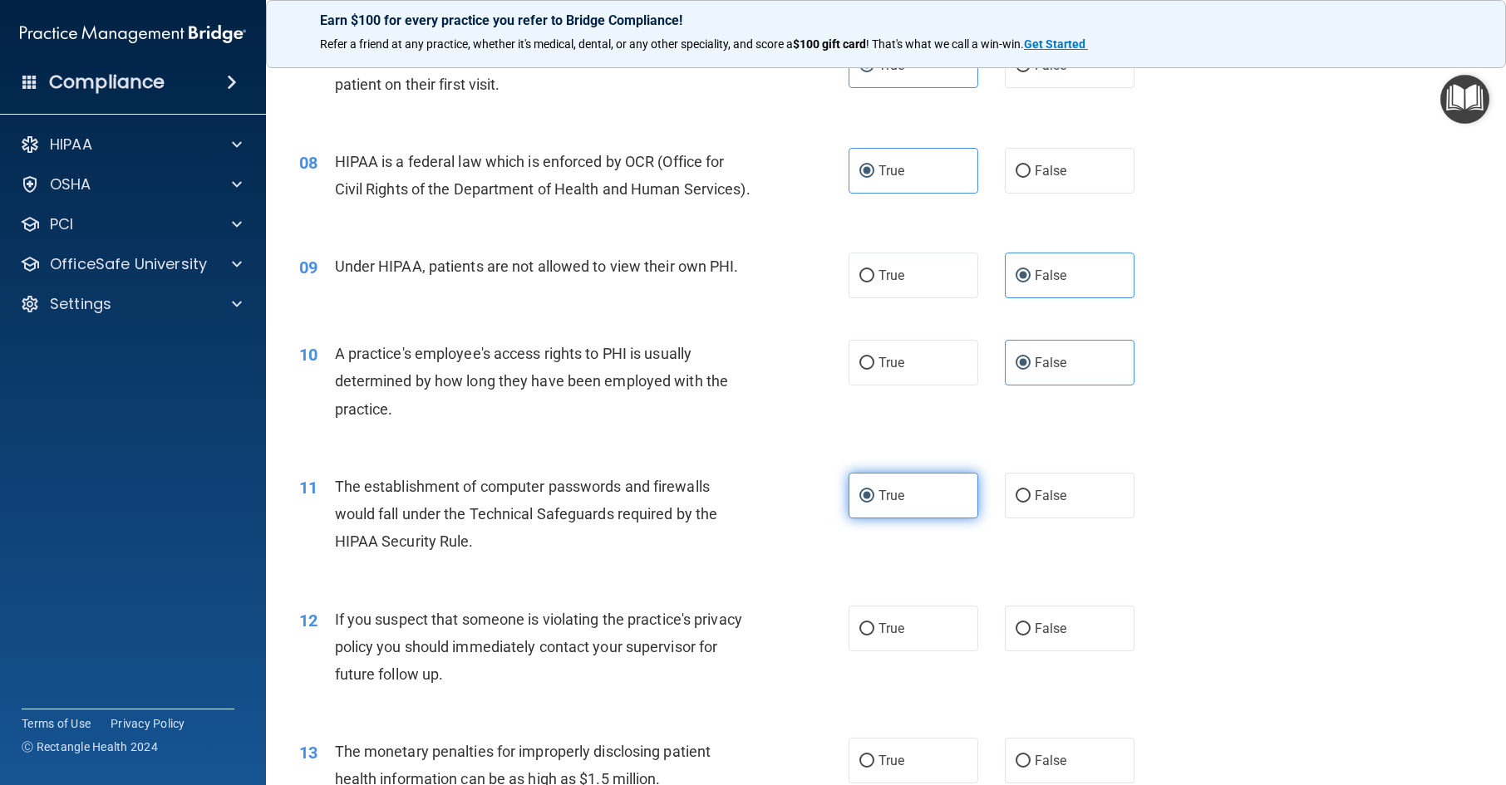
scroll to position [914, 0]
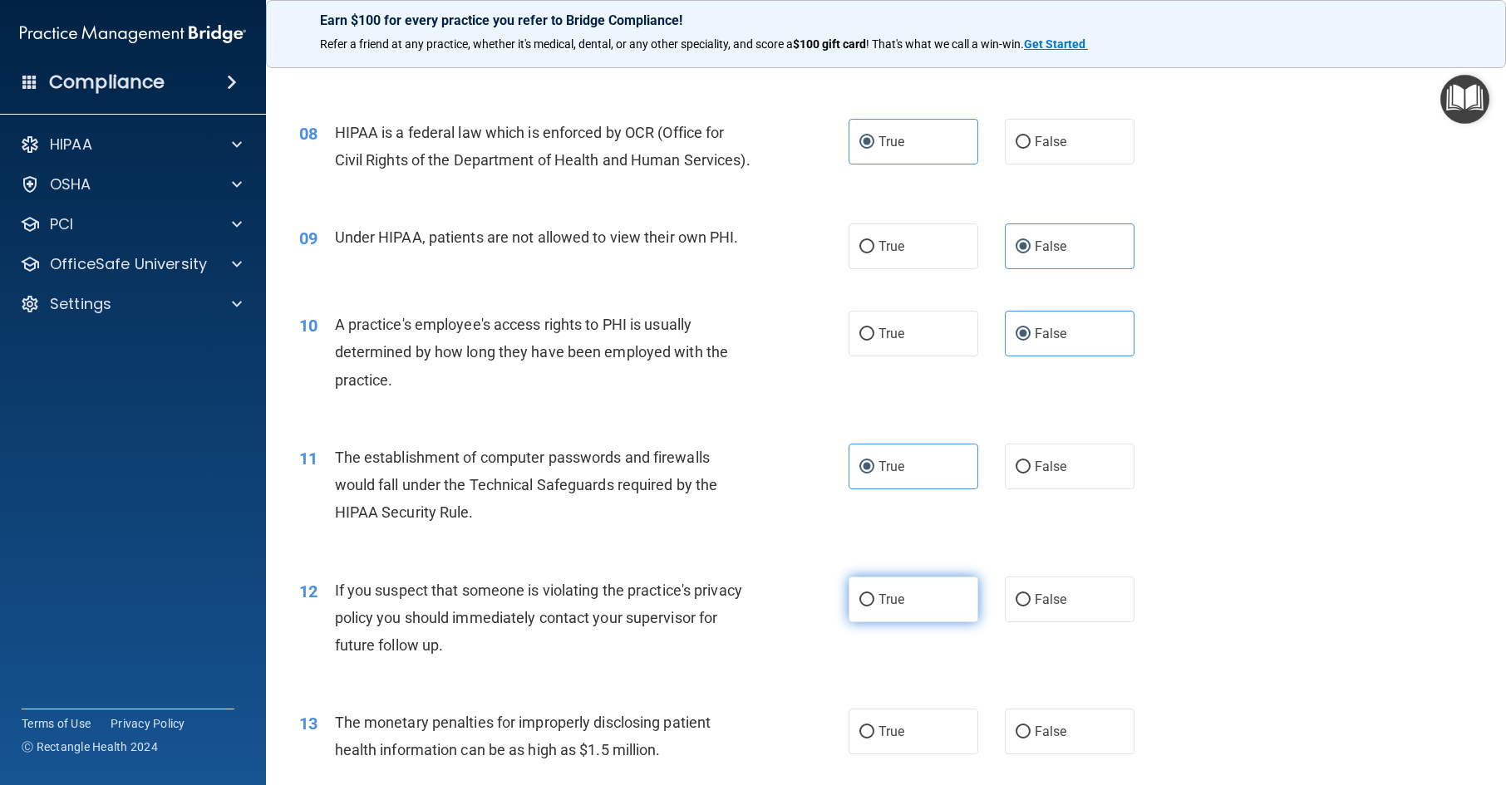
click at [899, 608] on span "True" at bounding box center [892, 600] width 26 height 16
click at [874, 607] on input "True" at bounding box center [866, 600] width 15 height 12
radio input "true"
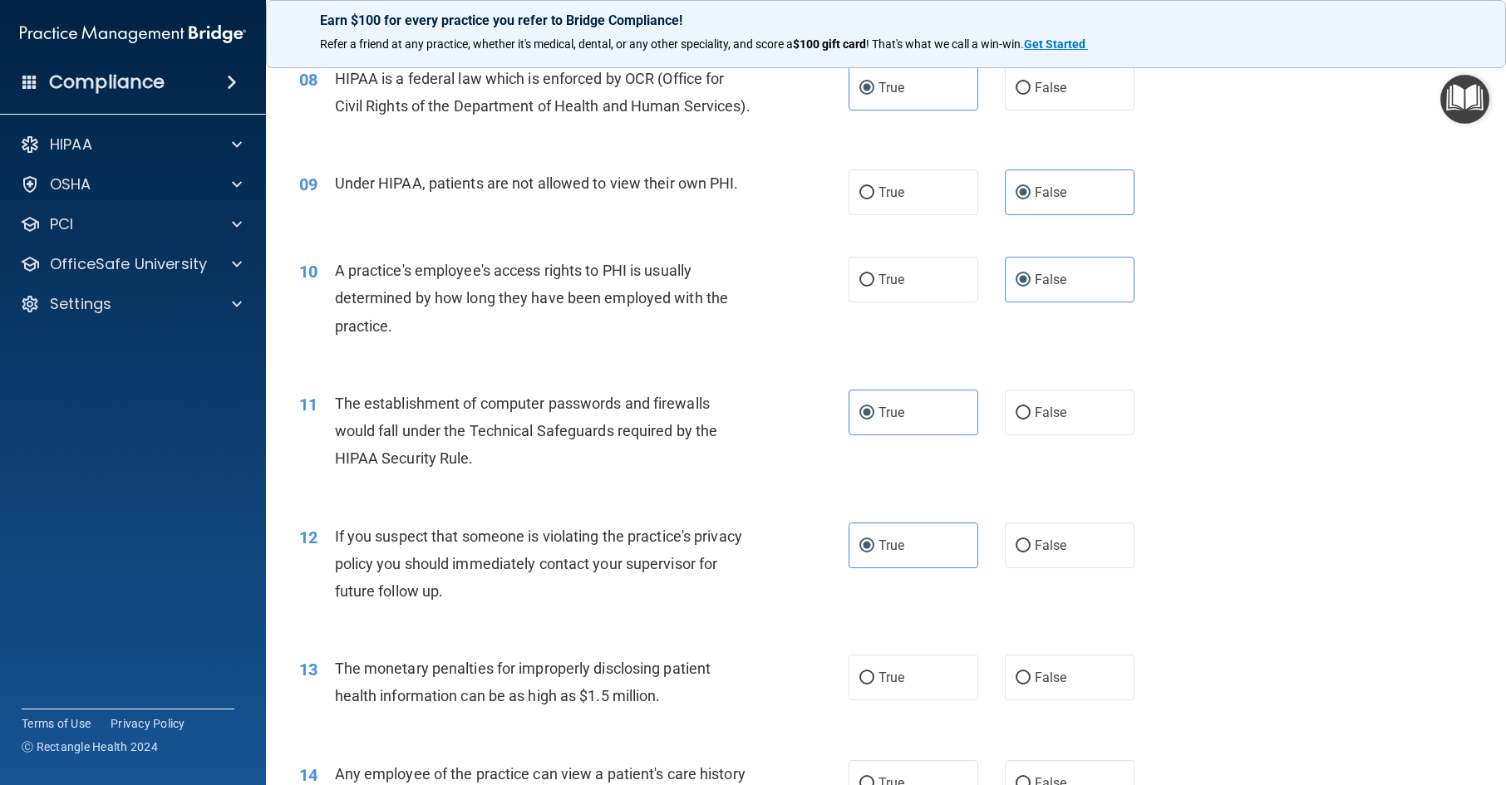
scroll to position [997, 0]
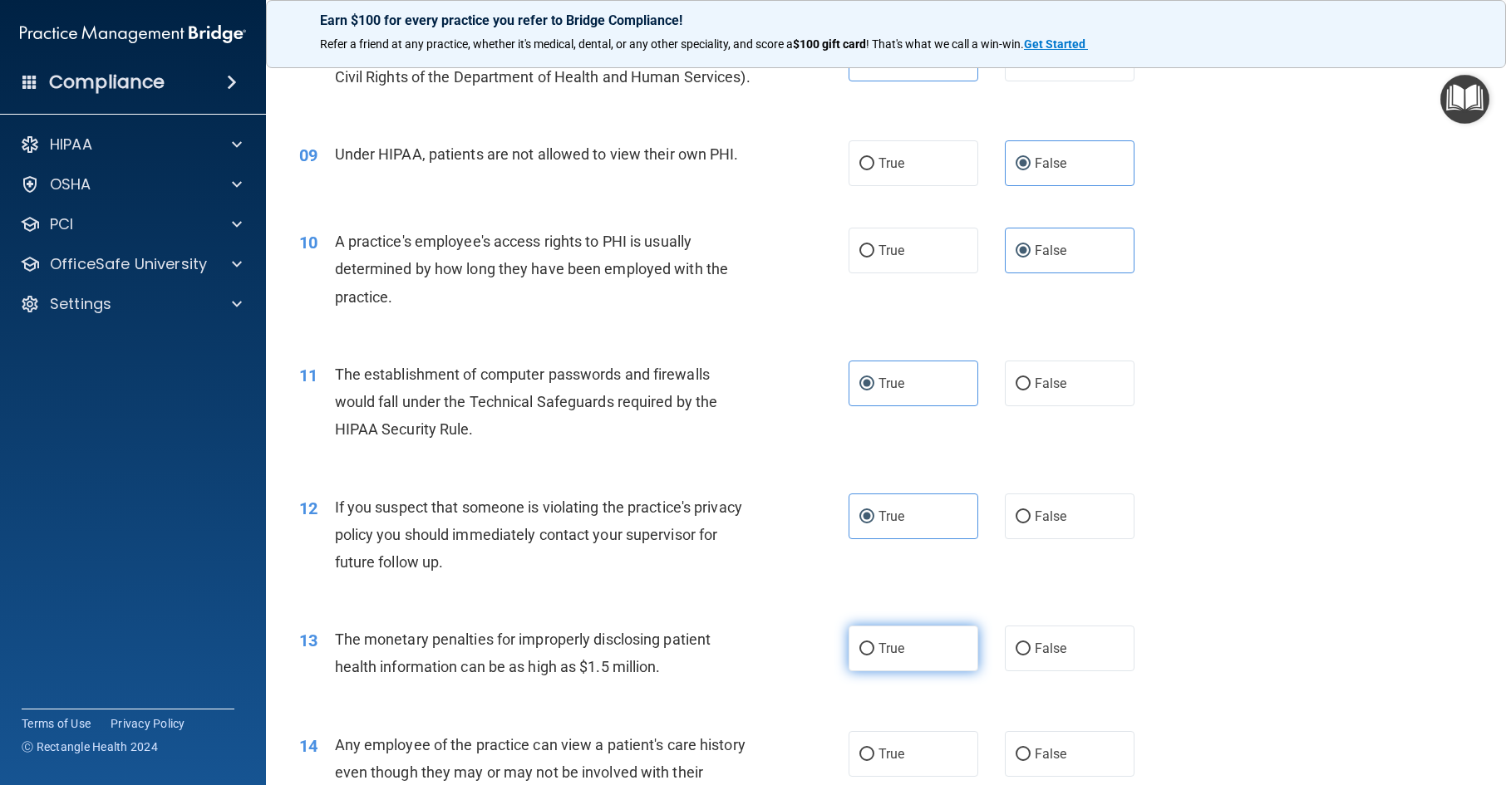
click at [885, 657] on span "True" at bounding box center [892, 649] width 26 height 16
click at [874, 656] on input "True" at bounding box center [866, 649] width 15 height 12
radio input "true"
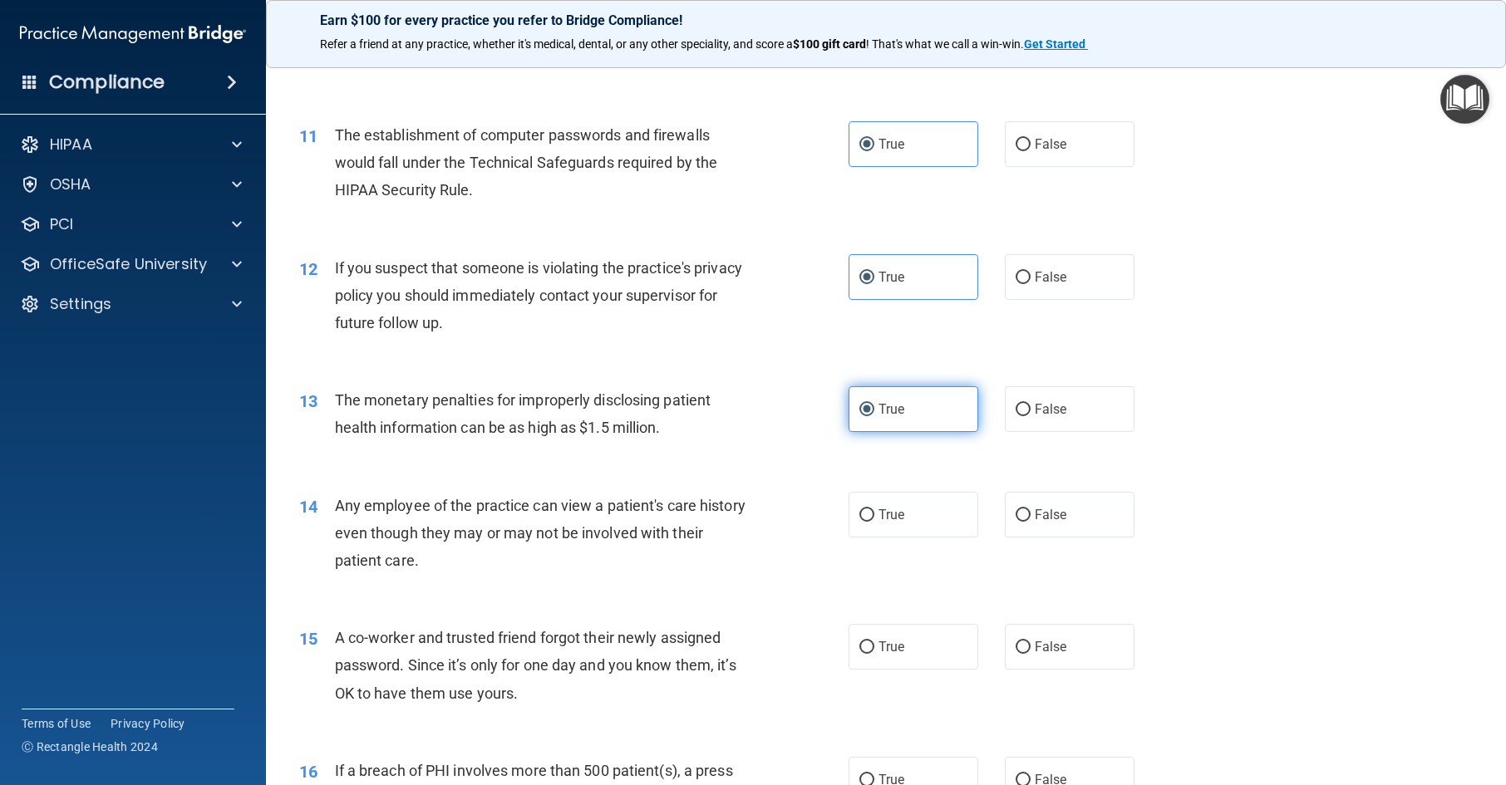
scroll to position [1247, 0]
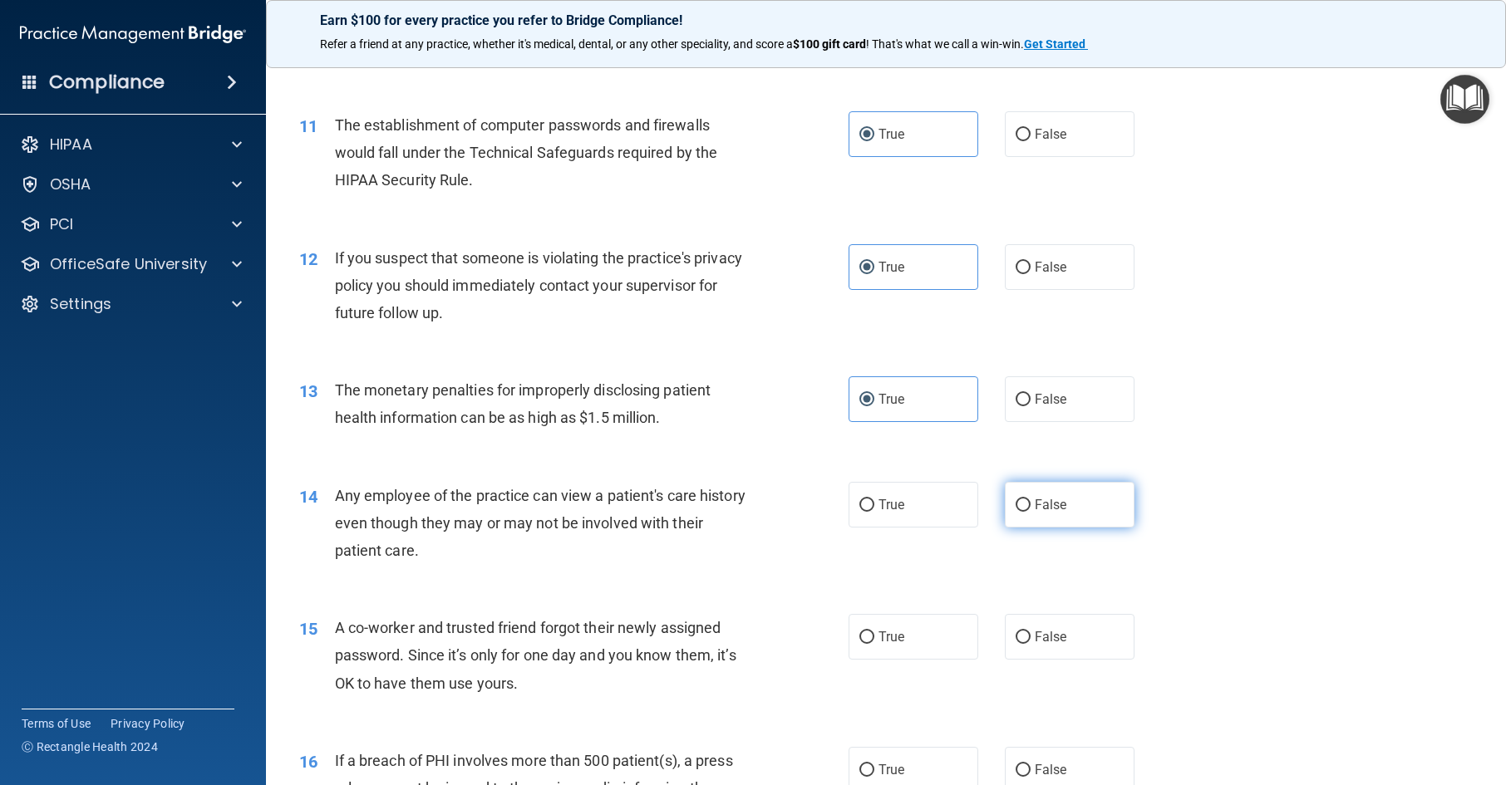
click at [1033, 528] on label "False" at bounding box center [1070, 505] width 130 height 46
click at [1031, 512] on input "False" at bounding box center [1023, 506] width 15 height 12
radio input "true"
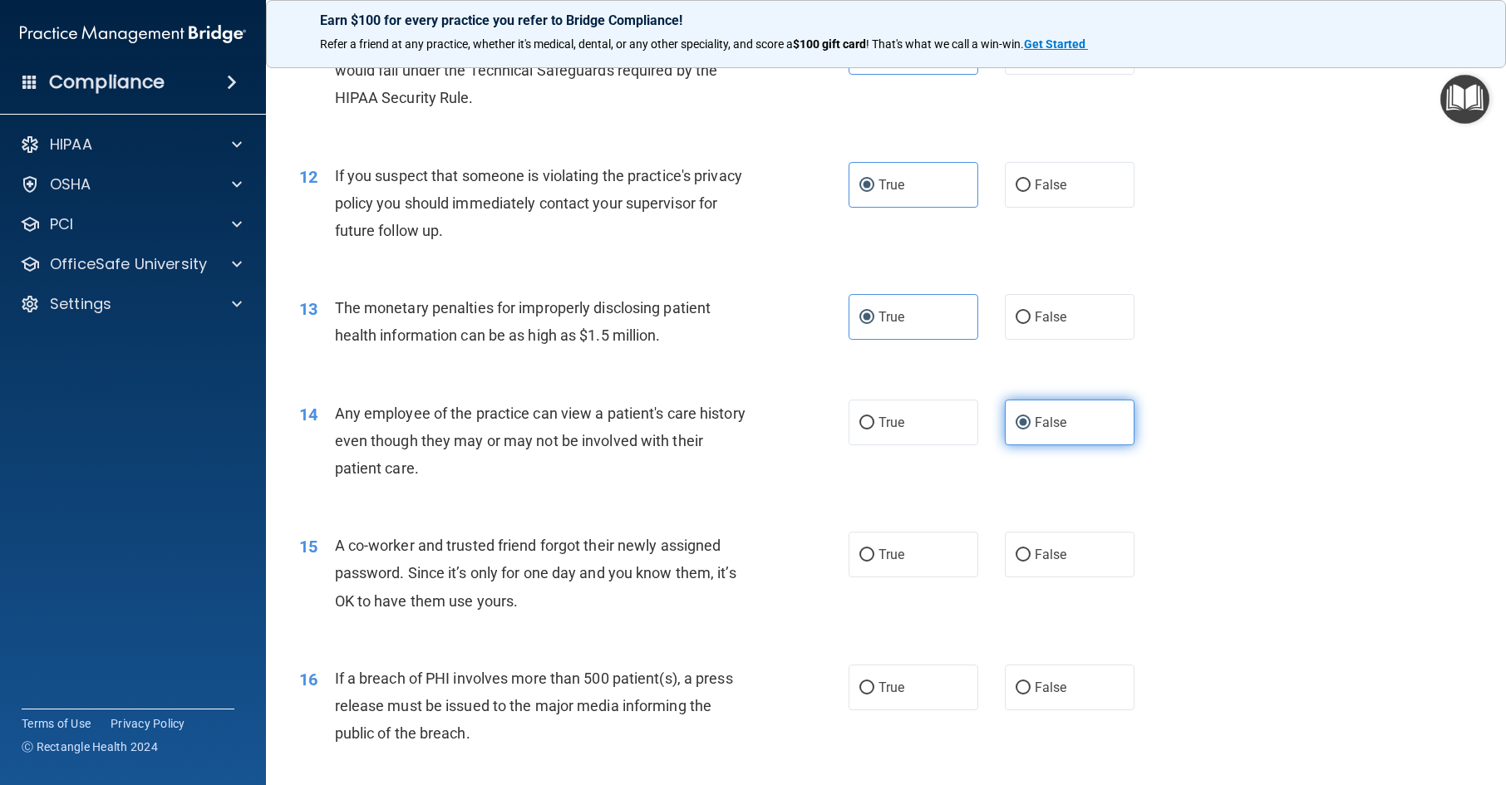
scroll to position [1330, 0]
click at [1037, 562] on span "False" at bounding box center [1051, 554] width 32 height 16
click at [1031, 561] on input "False" at bounding box center [1023, 555] width 15 height 12
radio input "true"
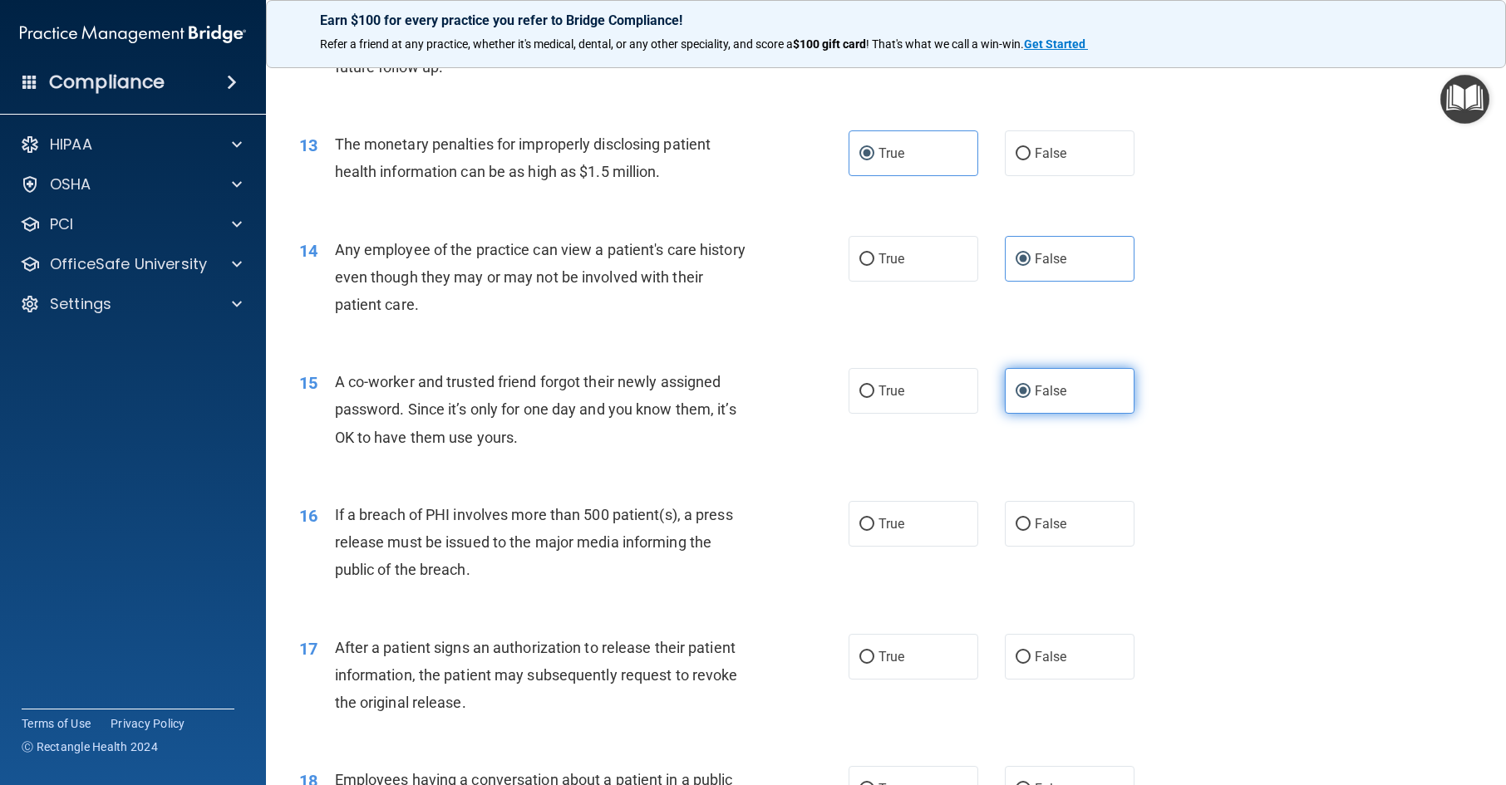
scroll to position [1579, 0]
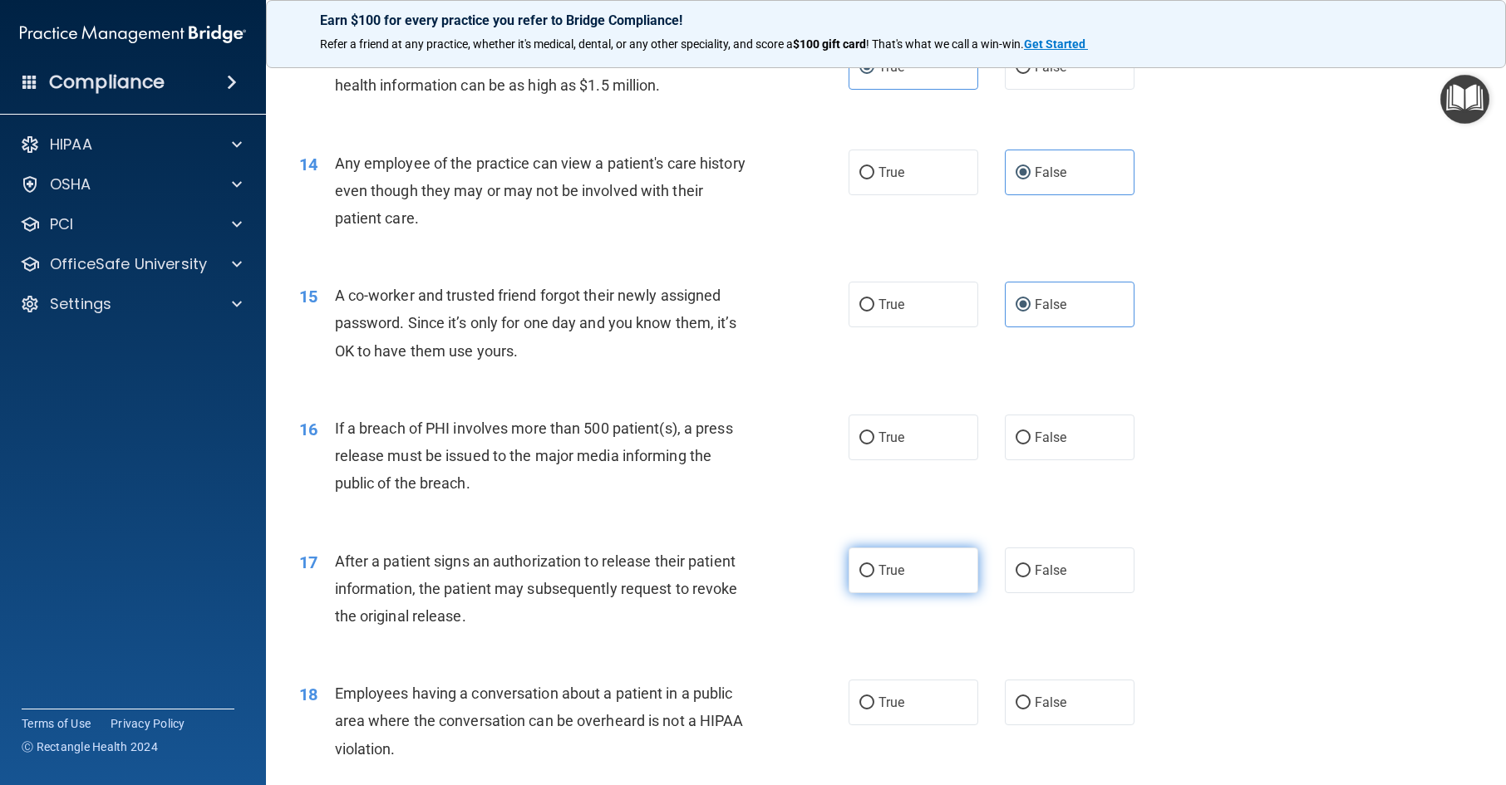
click at [929, 593] on label "True" at bounding box center [914, 571] width 130 height 46
click at [874, 578] on input "True" at bounding box center [866, 571] width 15 height 12
radio input "true"
click at [925, 460] on label "True" at bounding box center [914, 438] width 130 height 46
click at [874, 445] on input "True" at bounding box center [866, 438] width 15 height 12
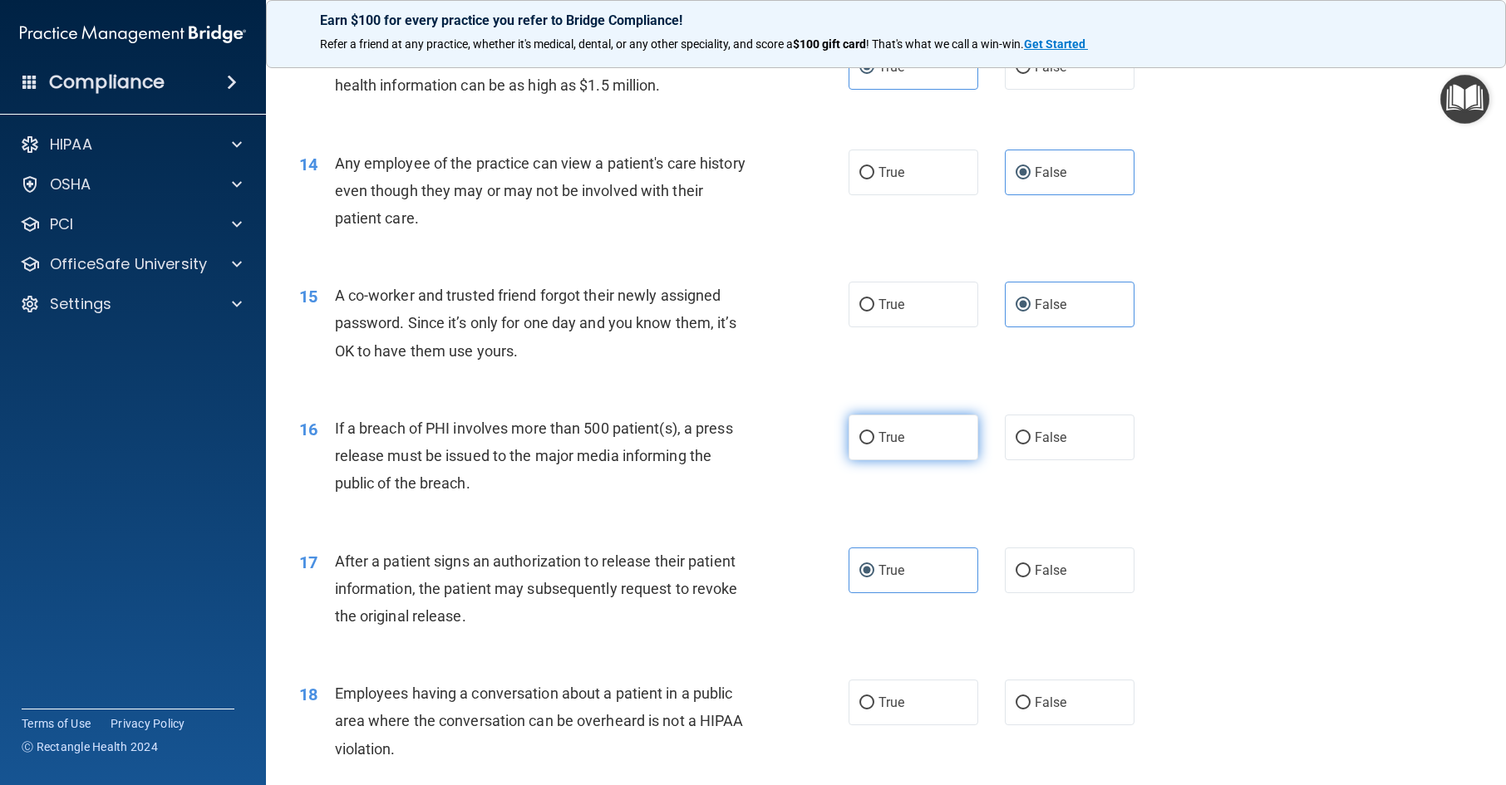
radio input "true"
click at [1025, 720] on label "False" at bounding box center [1070, 703] width 130 height 46
click at [1025, 710] on input "False" at bounding box center [1023, 703] width 15 height 12
radio input "true"
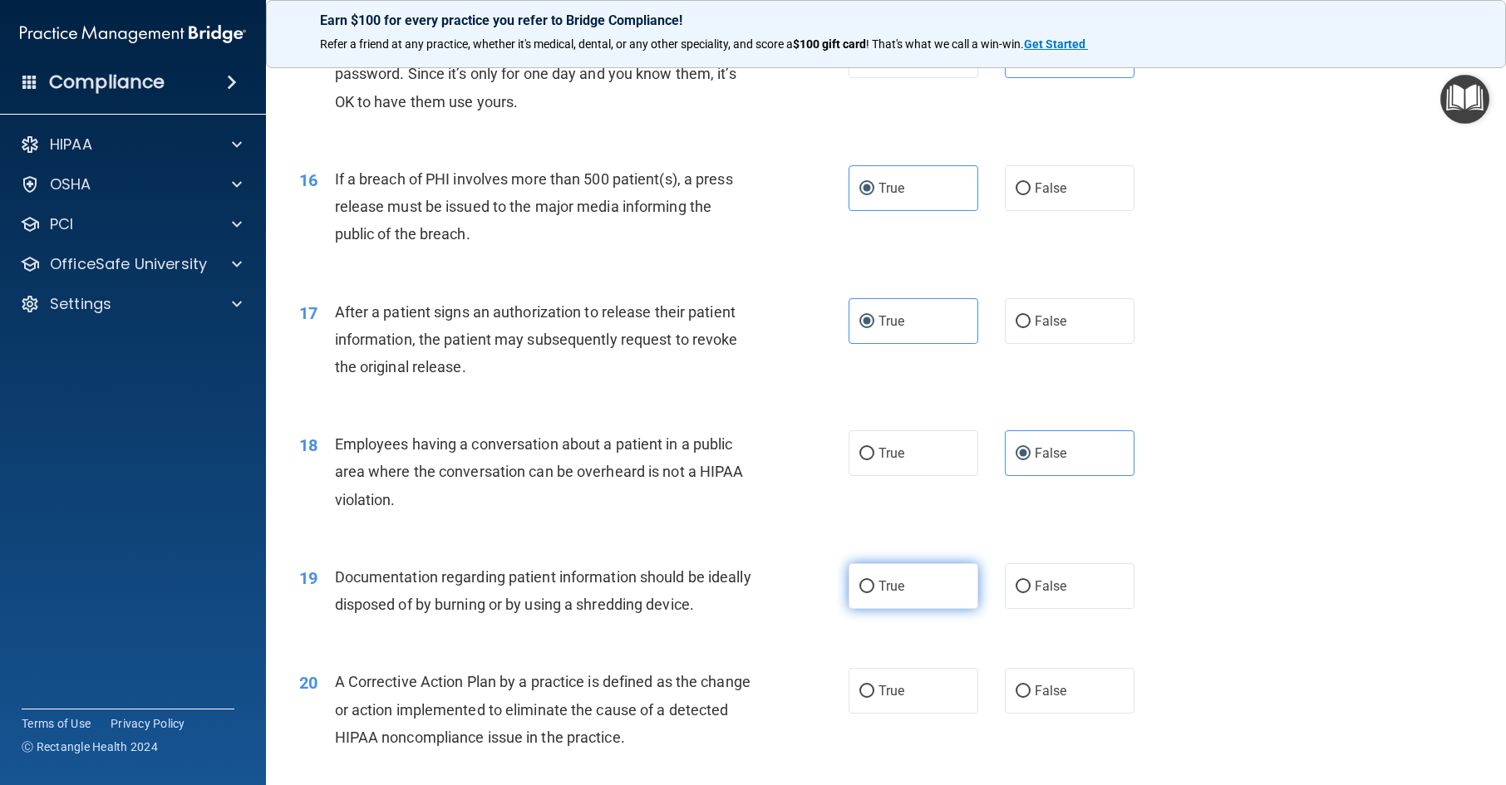
click at [903, 643] on div "19 Documentation regarding patient information should be ideally disposed of by…" at bounding box center [886, 595] width 1199 height 105
click at [917, 609] on label "True" at bounding box center [914, 587] width 130 height 46
click at [874, 593] on input "True" at bounding box center [866, 587] width 15 height 12
radio input "true"
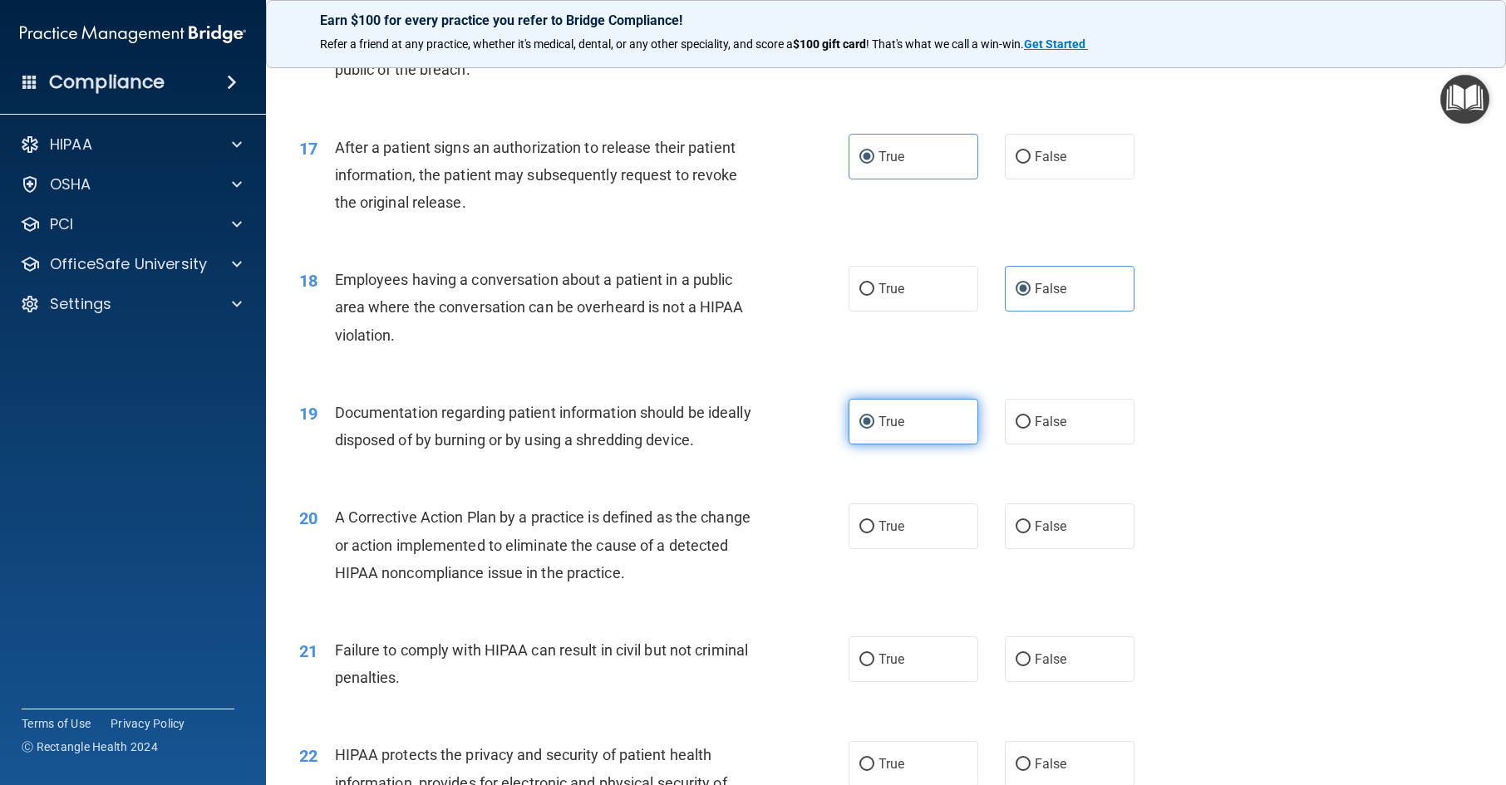
scroll to position [1995, 0]
click at [927, 548] on label "True" at bounding box center [914, 525] width 130 height 46
click at [874, 532] on input "True" at bounding box center [866, 525] width 15 height 12
radio input "true"
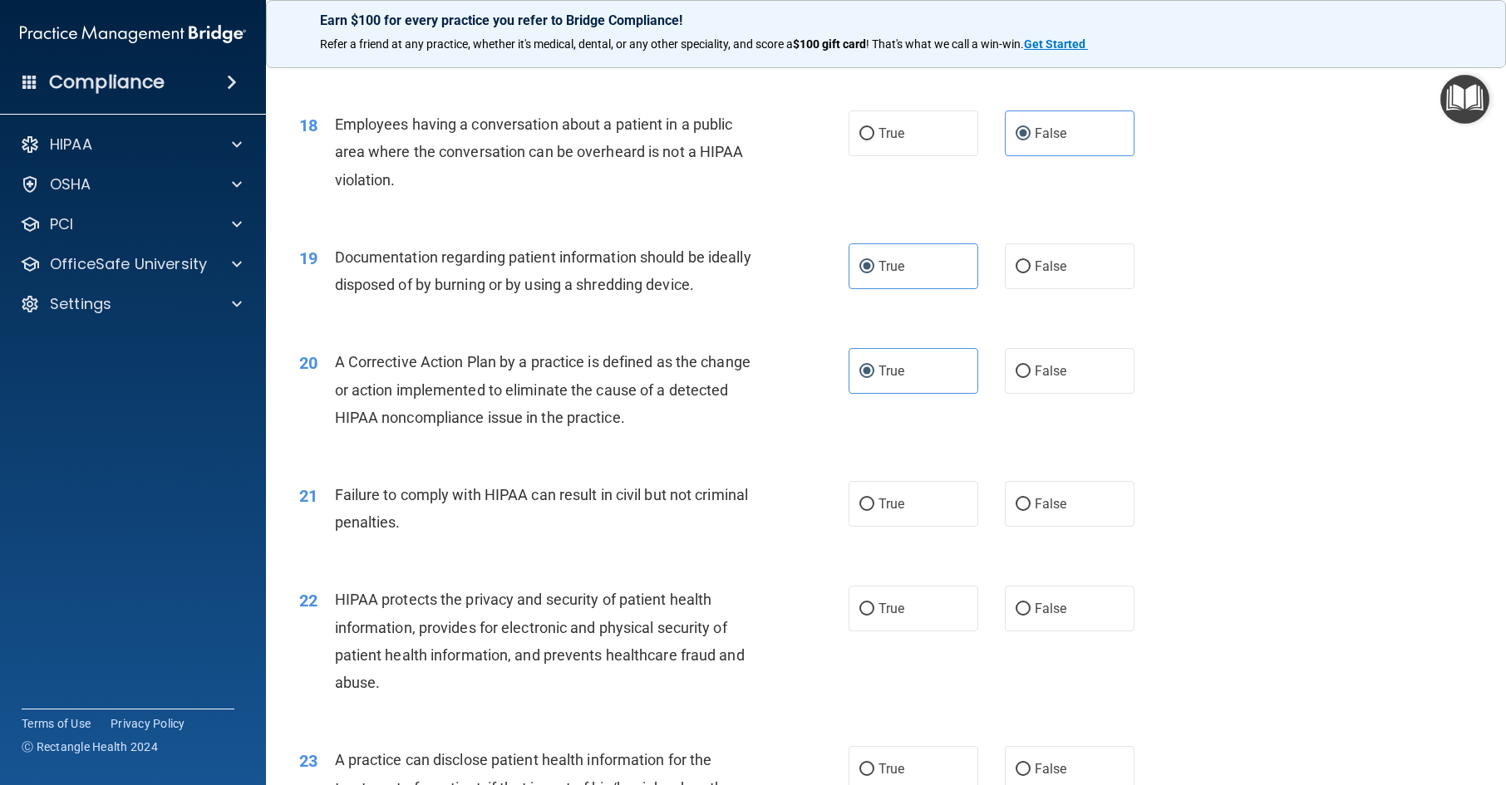
scroll to position [2161, 0]
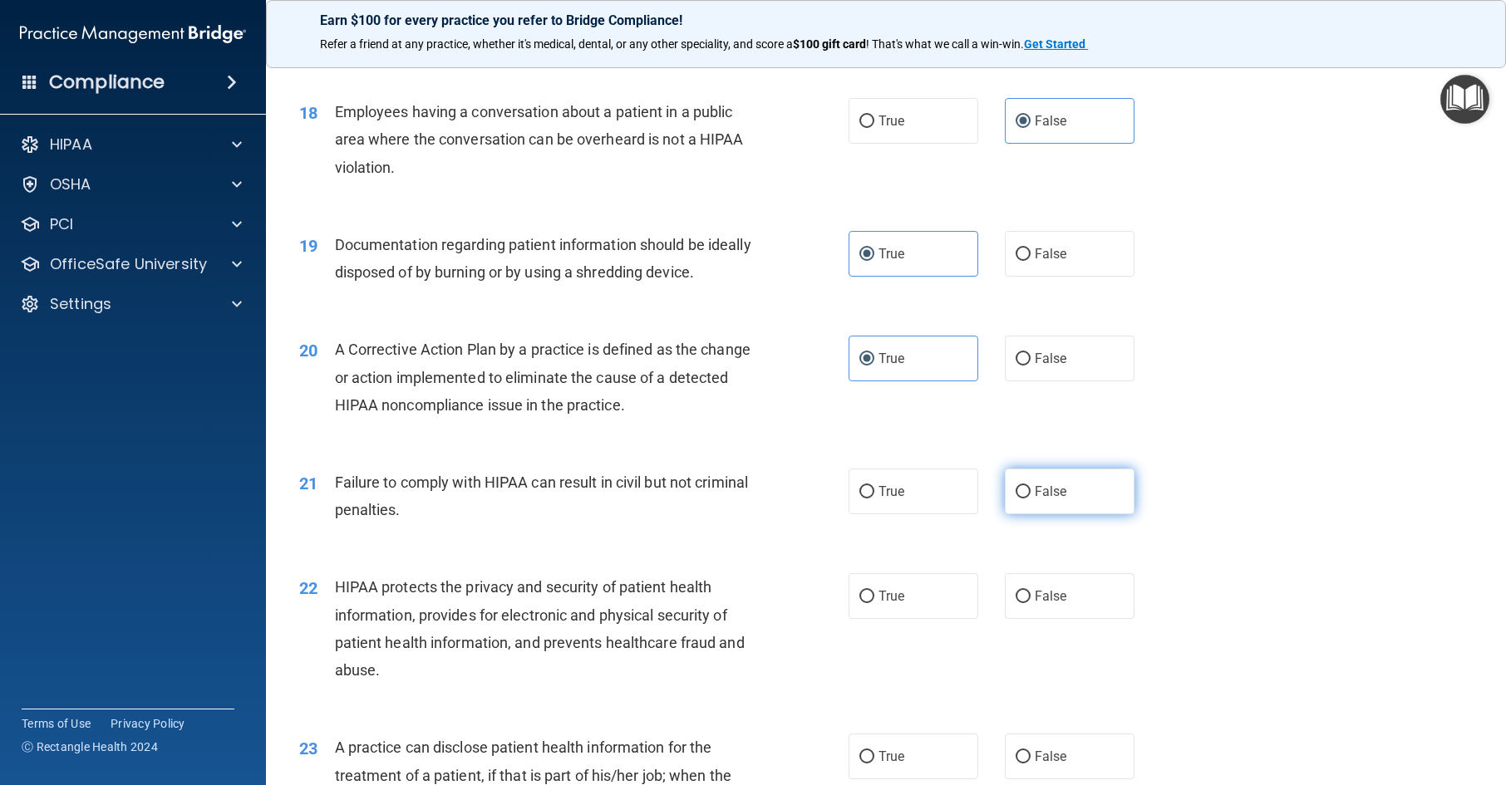
click at [1028, 515] on label "False" at bounding box center [1070, 492] width 130 height 46
click at [1028, 499] on input "False" at bounding box center [1023, 492] width 15 height 12
radio input "true"
click at [905, 615] on label "True" at bounding box center [914, 597] width 130 height 46
click at [874, 603] on input "True" at bounding box center [866, 597] width 15 height 12
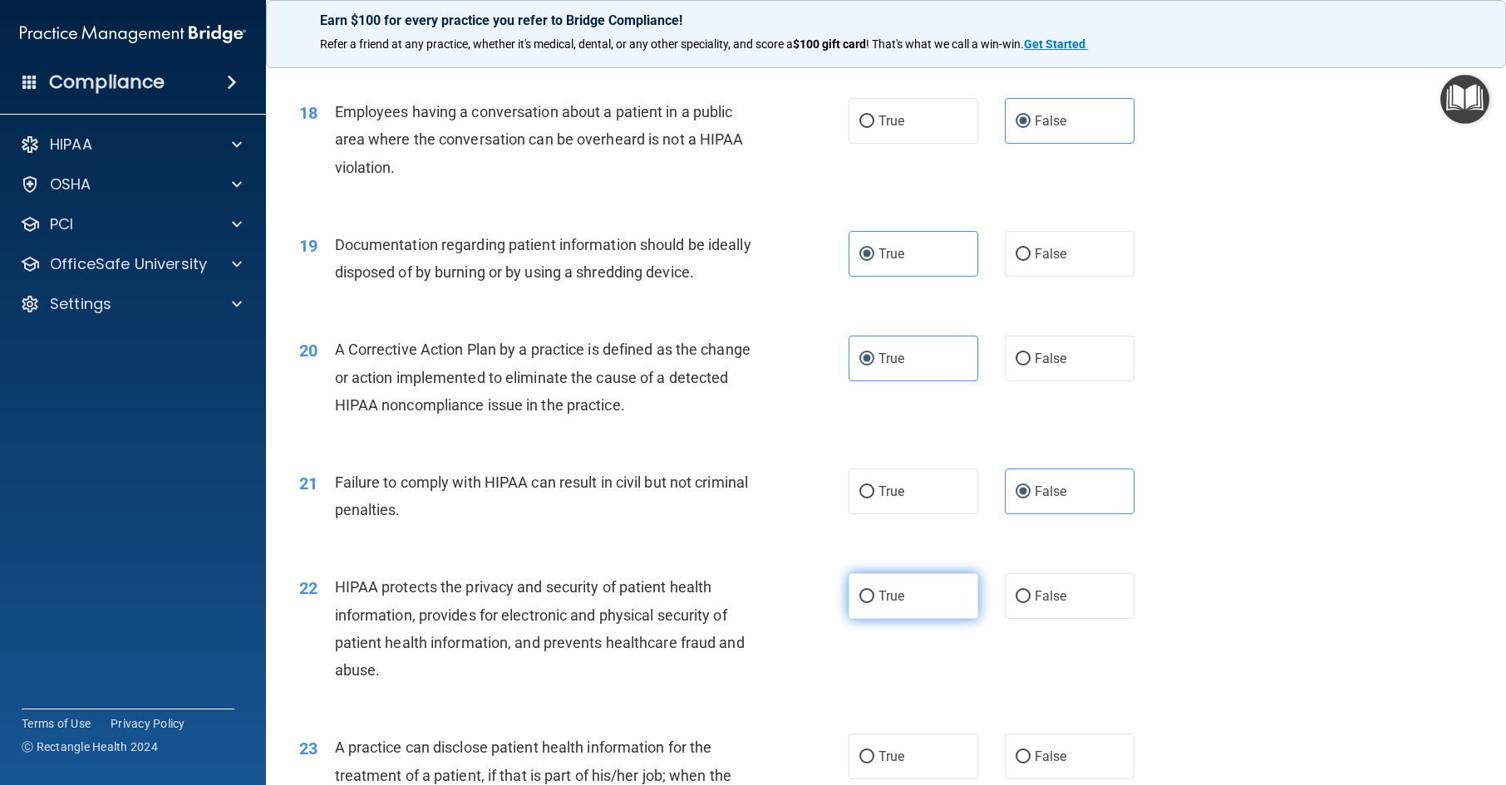
radio input "true"
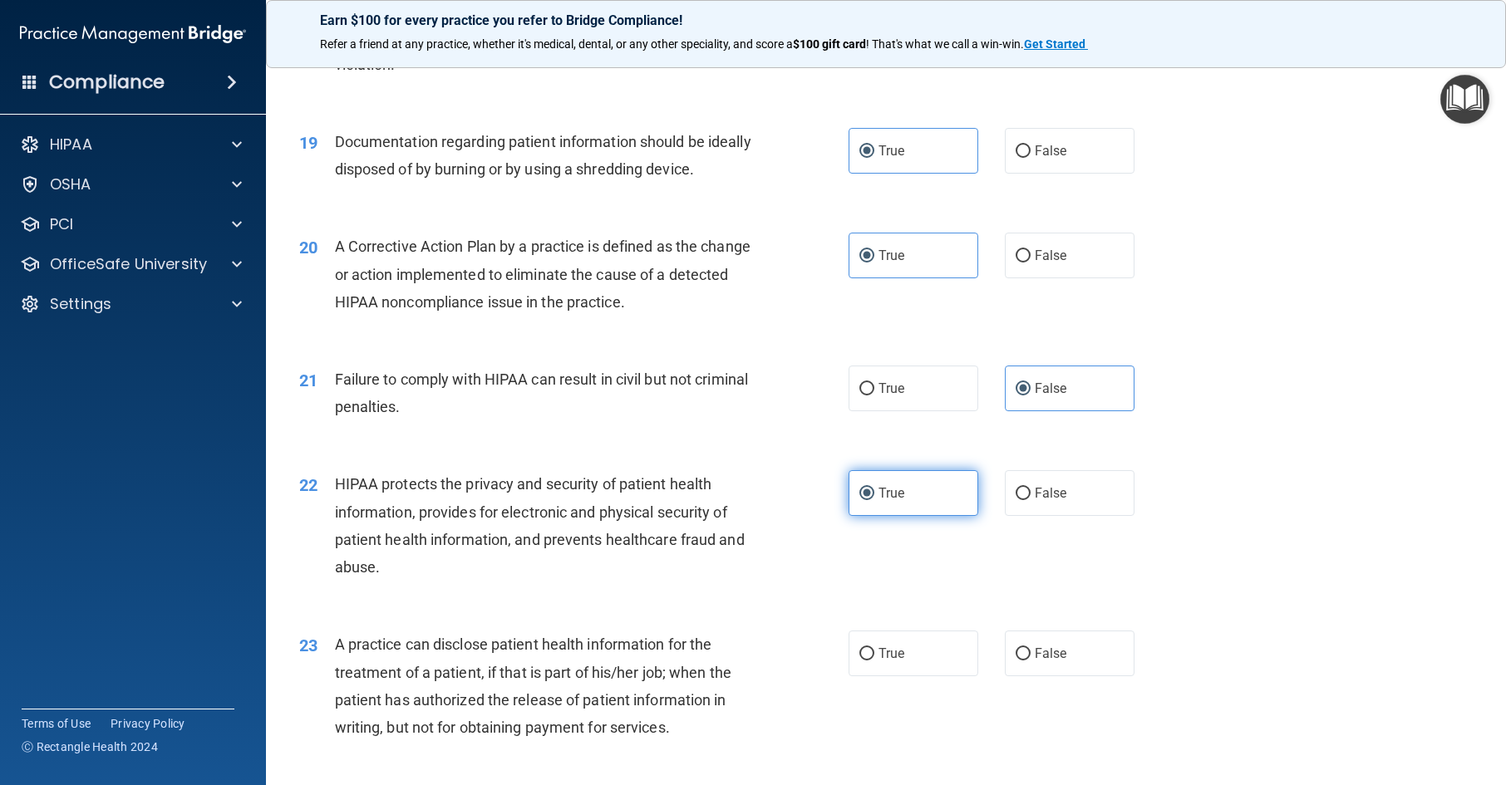
scroll to position [2410, 0]
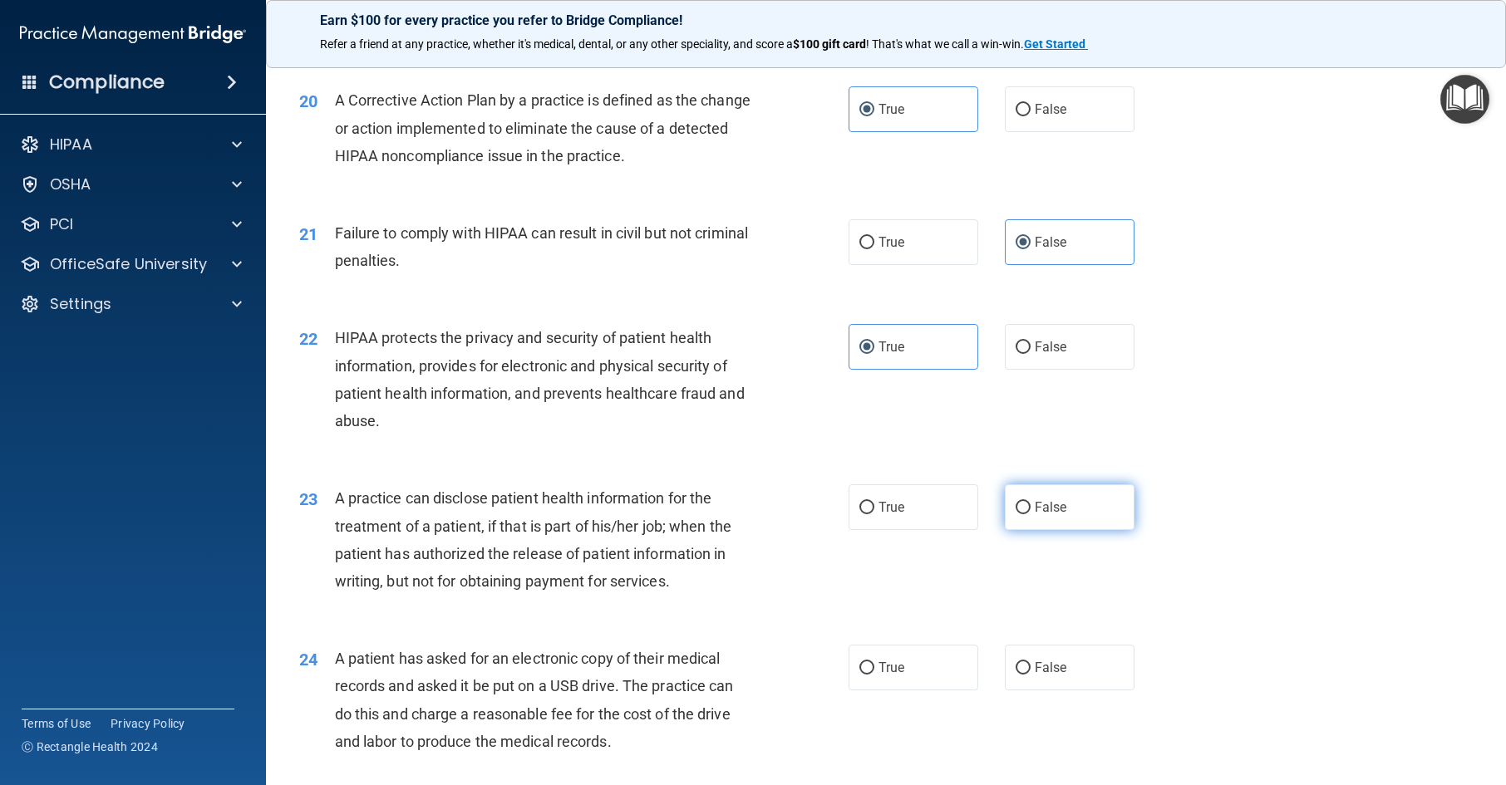
click at [1025, 530] on label "False" at bounding box center [1070, 508] width 130 height 46
click at [1025, 515] on input "False" at bounding box center [1023, 508] width 15 height 12
radio input "true"
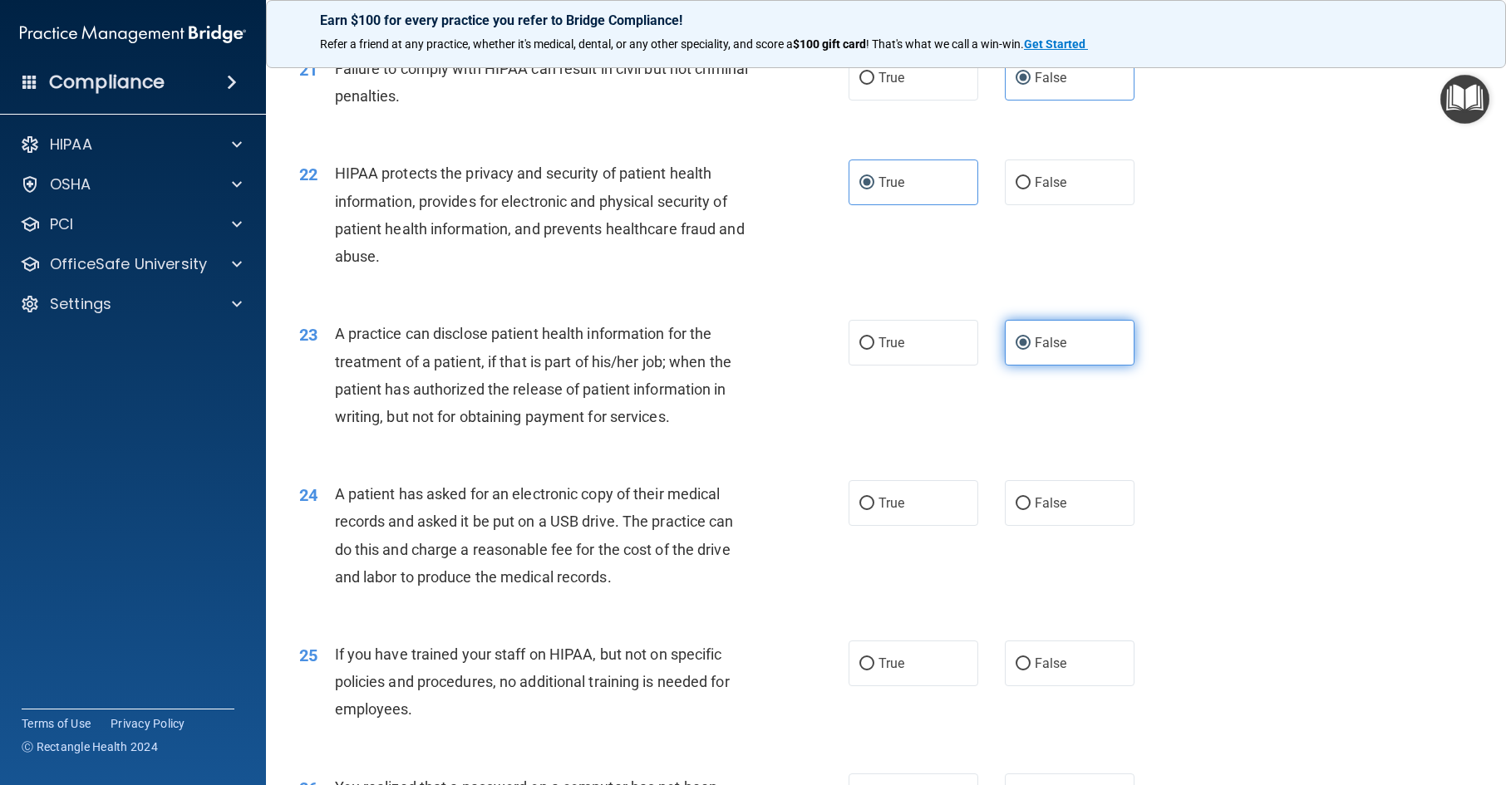
scroll to position [2577, 0]
click at [904, 524] on label "True" at bounding box center [914, 502] width 130 height 46
click at [874, 509] on input "True" at bounding box center [866, 502] width 15 height 12
radio input "true"
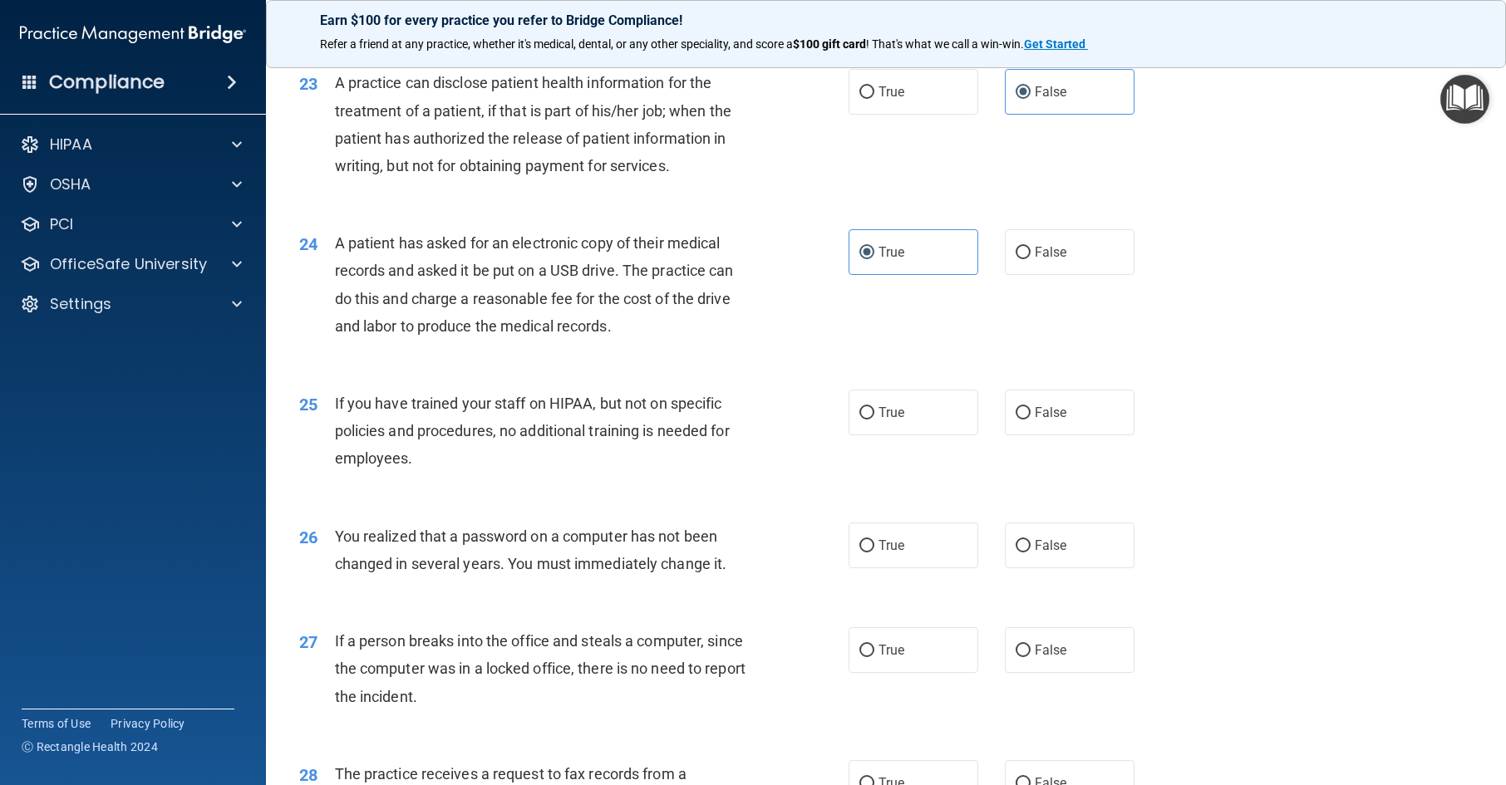
scroll to position [2909, 0]
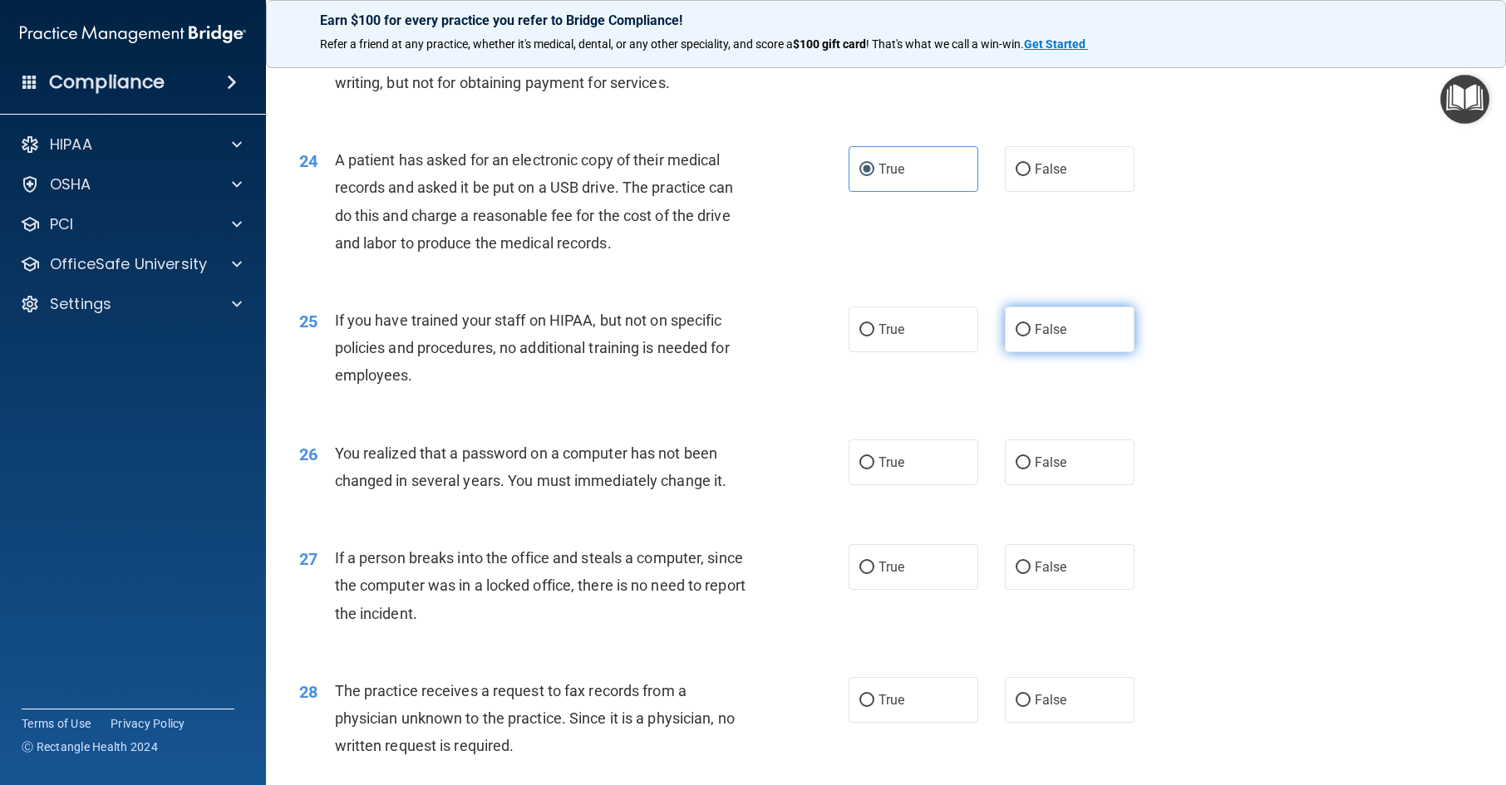
click at [1053, 352] on label "False" at bounding box center [1070, 330] width 130 height 46
click at [1031, 337] on input "False" at bounding box center [1023, 330] width 15 height 12
radio input "true"
click at [920, 485] on label "True" at bounding box center [914, 463] width 130 height 46
click at [874, 470] on input "True" at bounding box center [866, 463] width 15 height 12
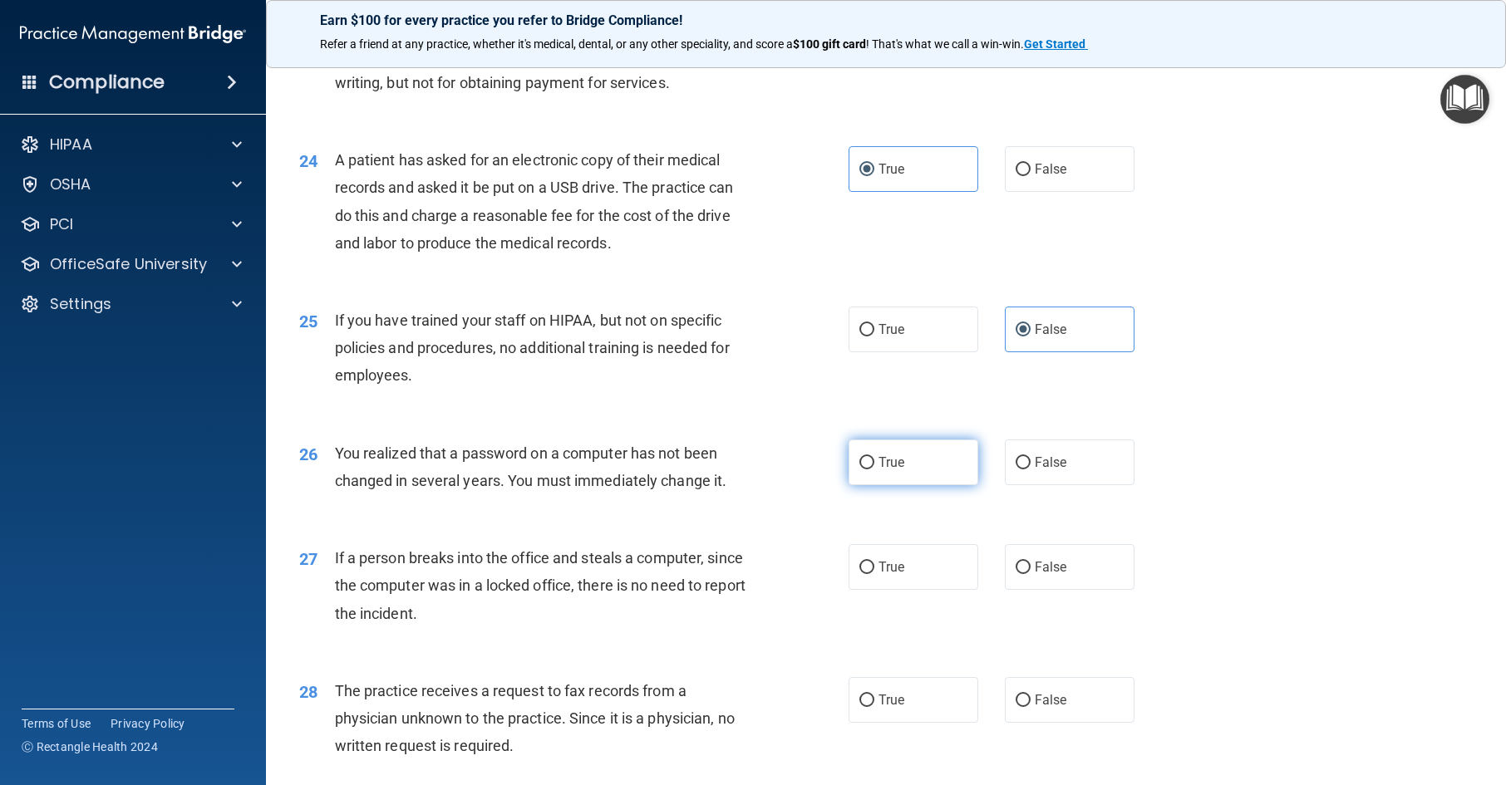
radio input "true"
click at [1061, 590] on label "False" at bounding box center [1070, 567] width 130 height 46
click at [1031, 574] on input "False" at bounding box center [1023, 568] width 15 height 12
radio input "true"
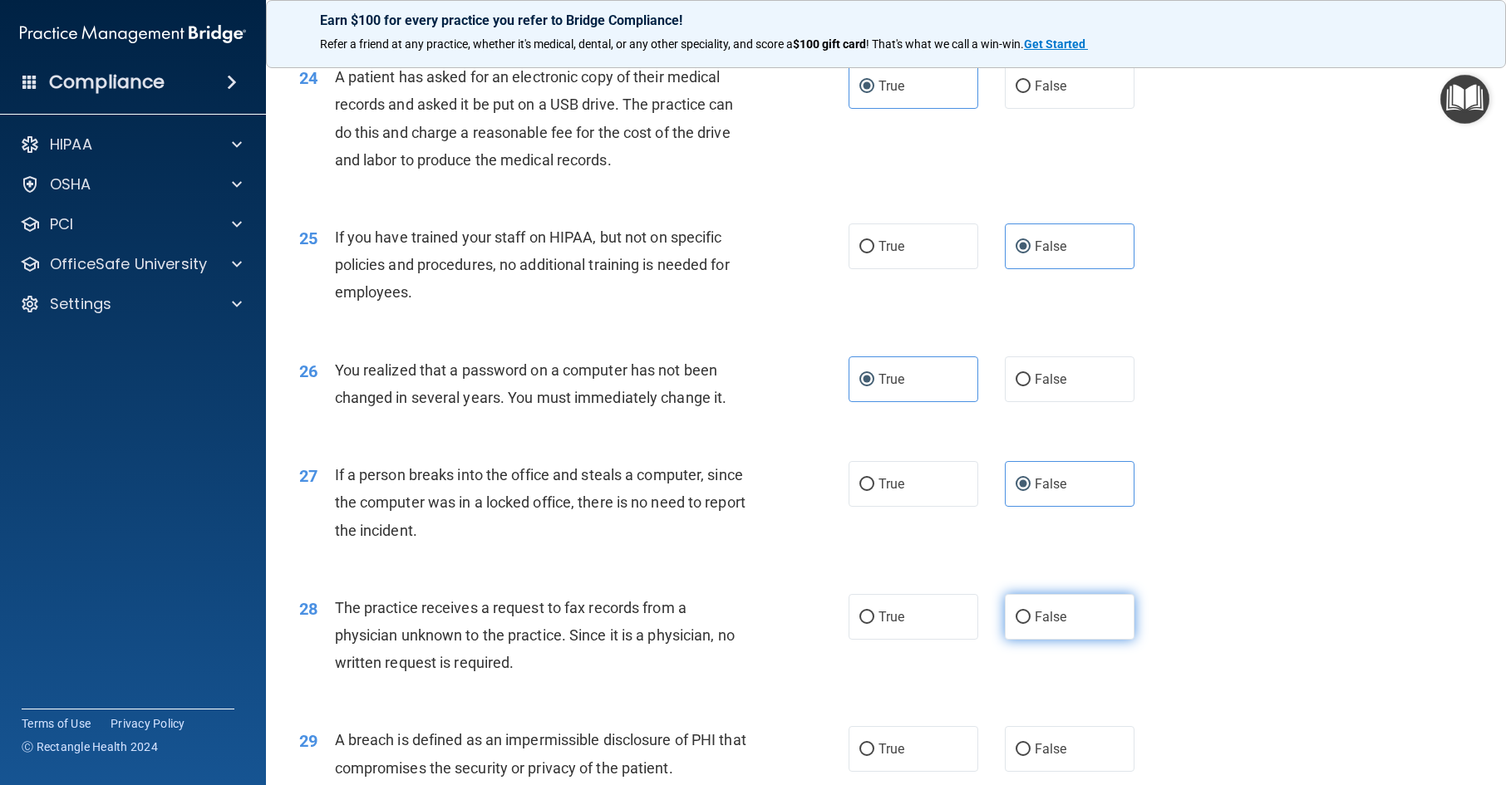
click at [1055, 640] on label "False" at bounding box center [1070, 617] width 130 height 46
click at [1031, 624] on input "False" at bounding box center [1023, 618] width 15 height 12
radio input "true"
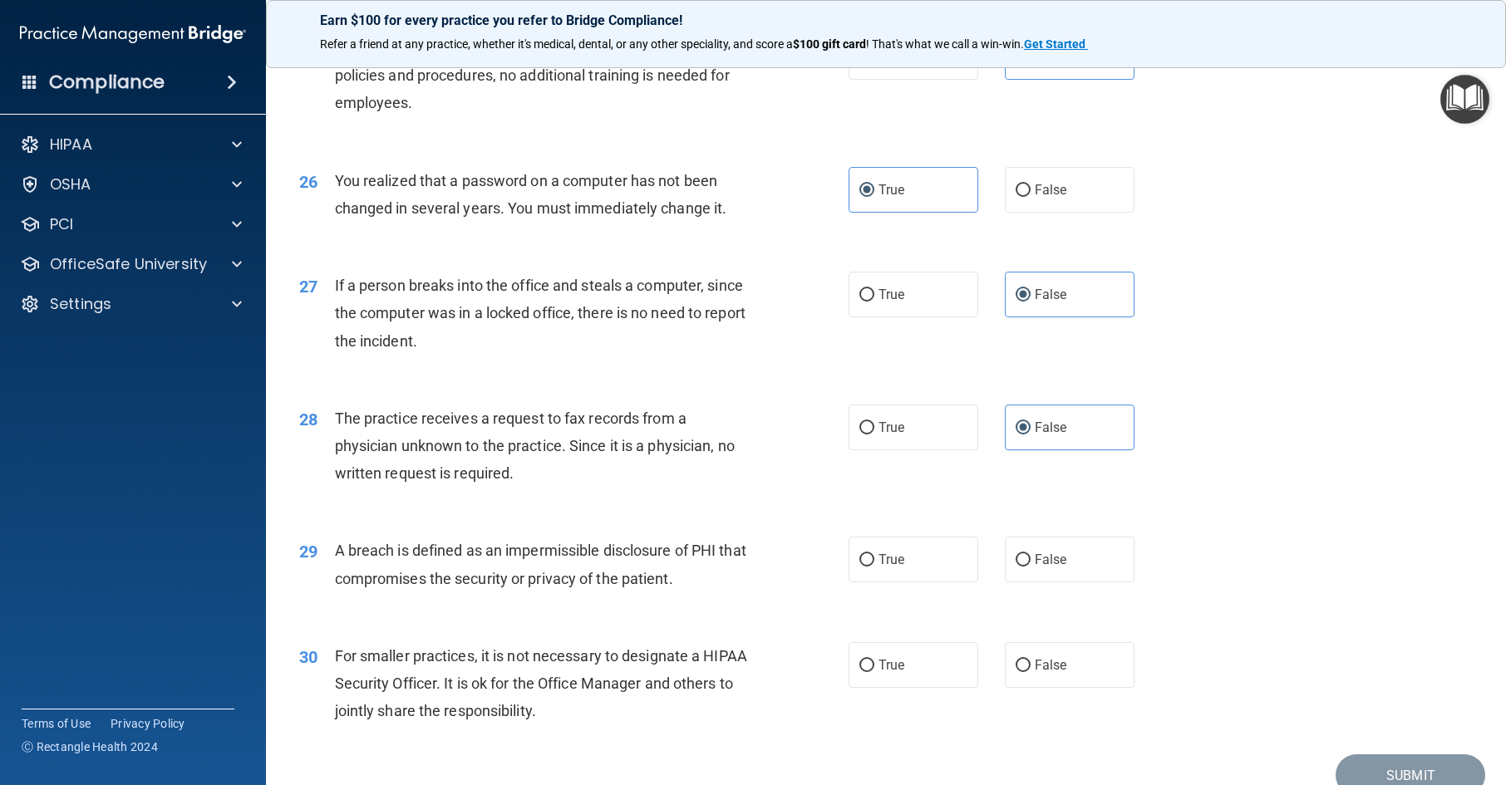
scroll to position [3242, 0]
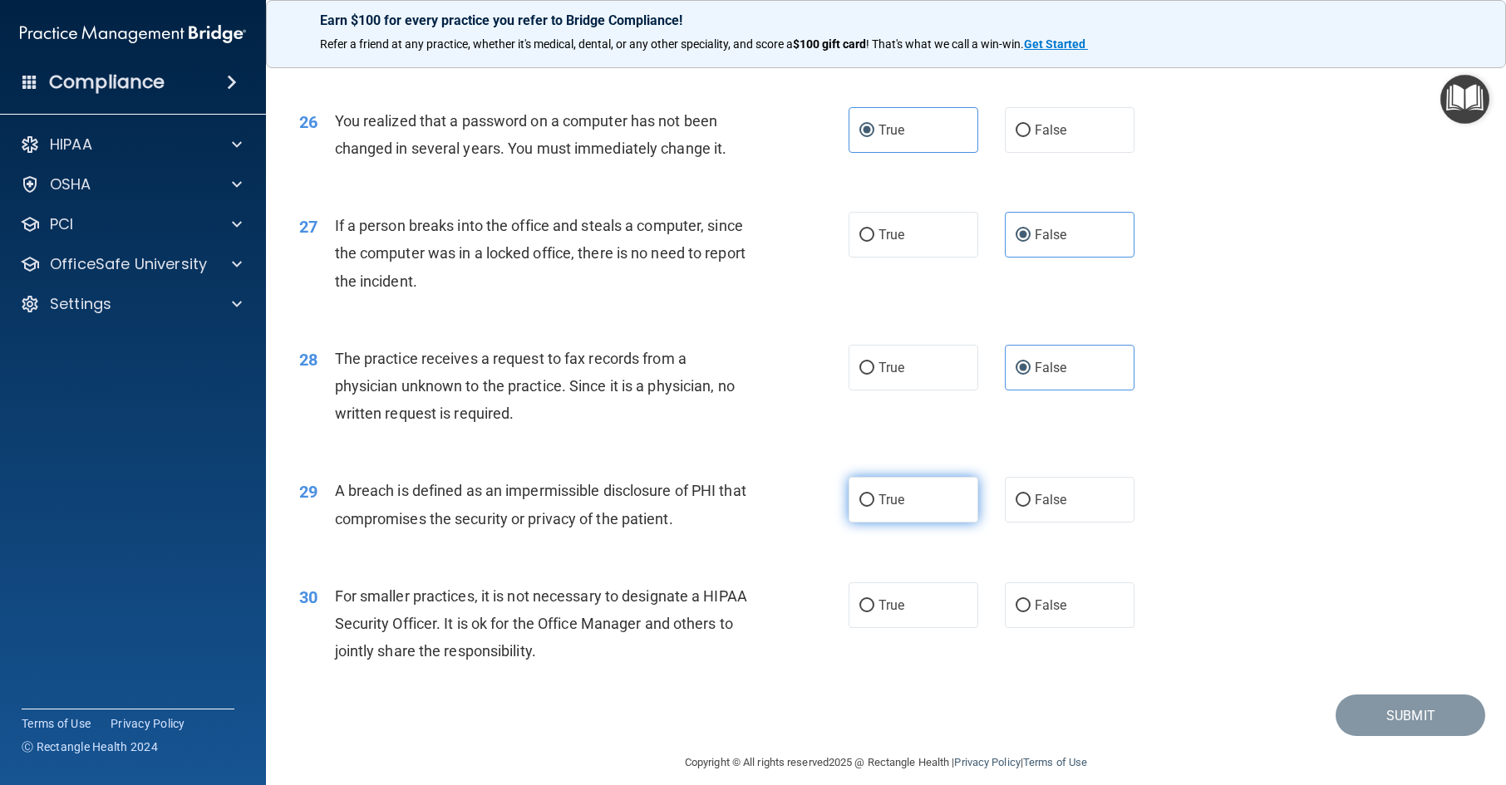
click at [901, 523] on label "True" at bounding box center [914, 500] width 130 height 46
click at [874, 507] on input "True" at bounding box center [866, 501] width 15 height 12
radio input "true"
click at [1055, 628] on label "False" at bounding box center [1070, 606] width 130 height 46
click at [1031, 613] on input "False" at bounding box center [1023, 606] width 15 height 12
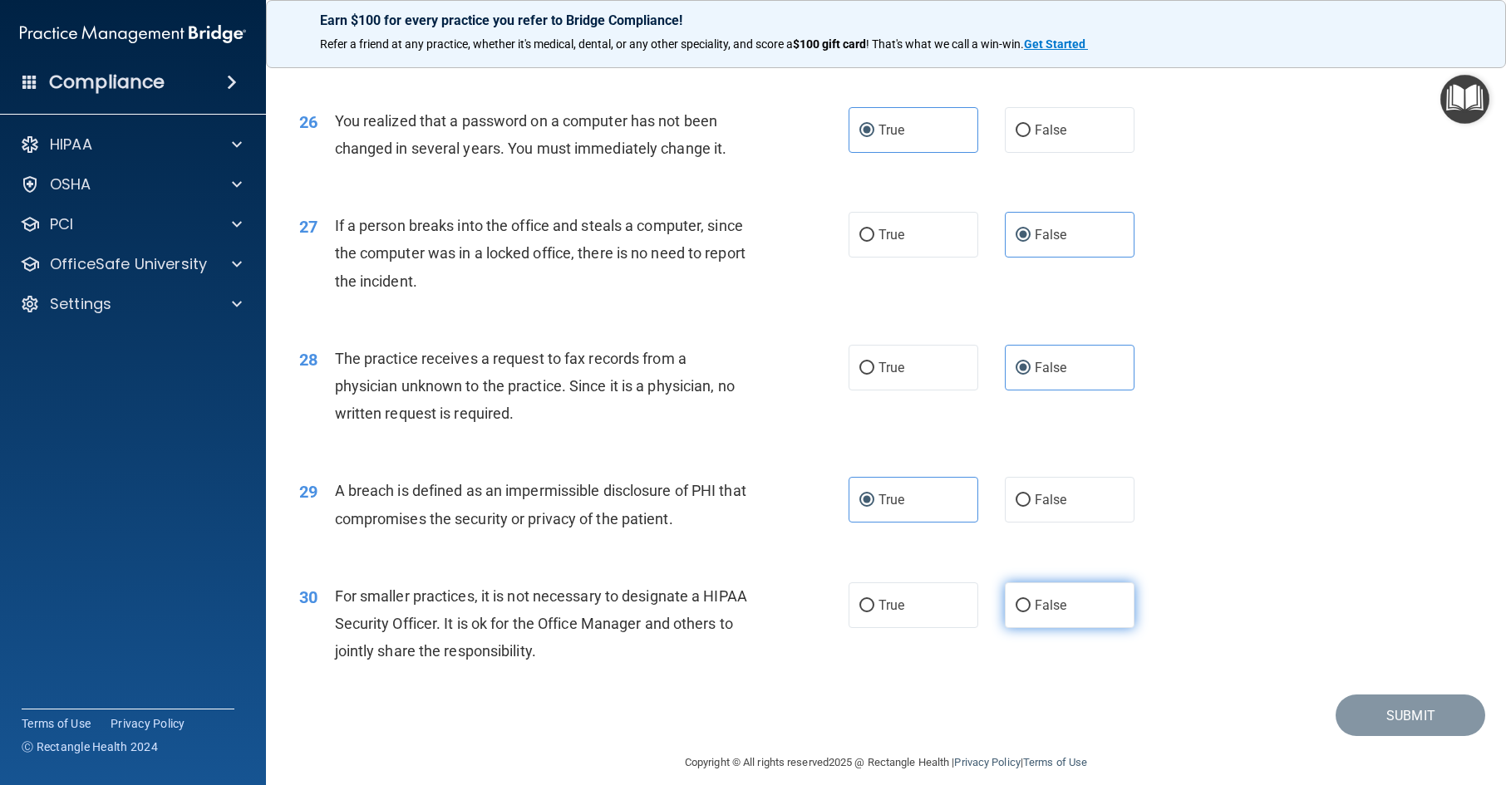
radio input "true"
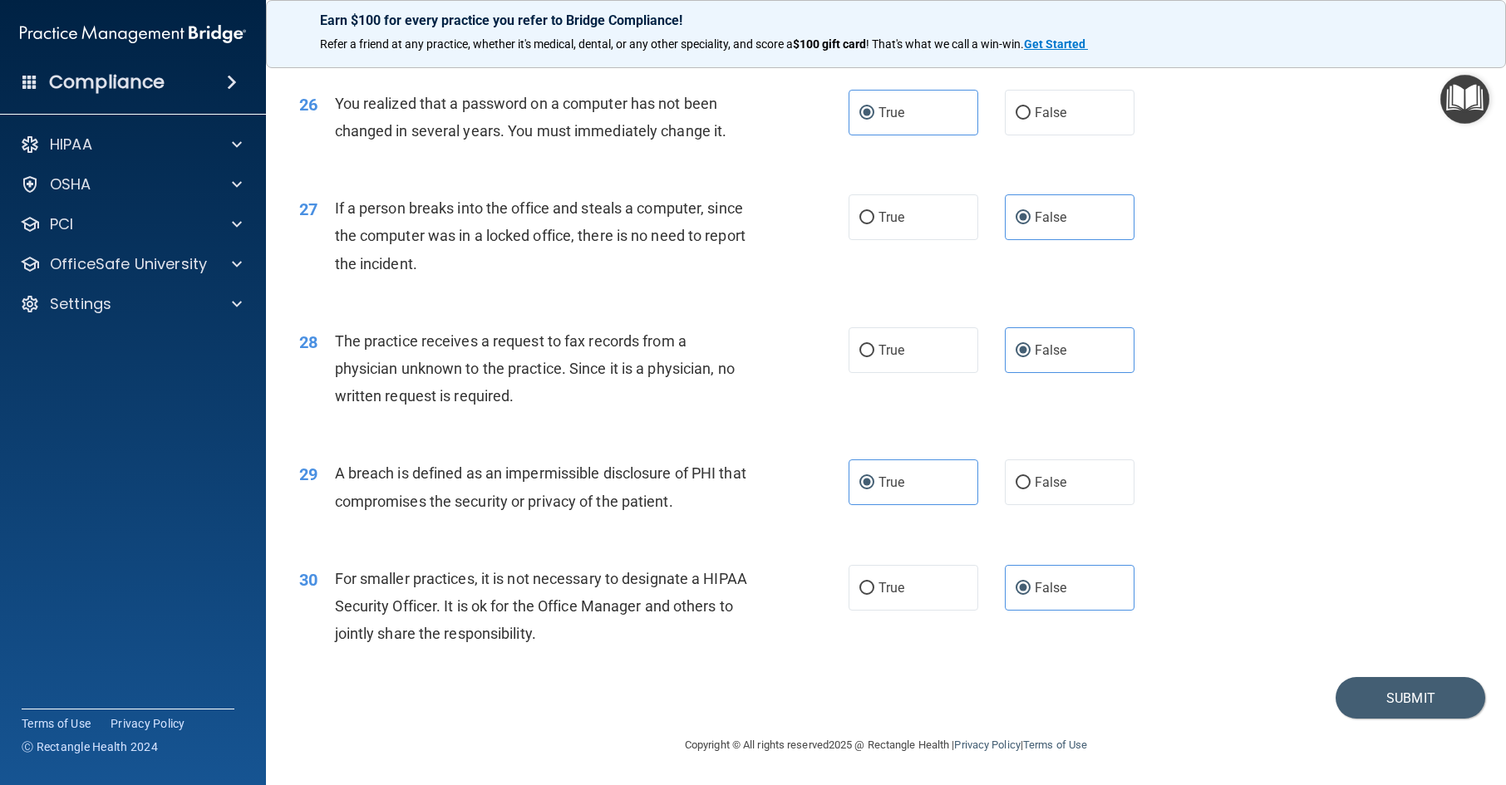
scroll to position [3287, 0]
click at [1396, 697] on button "Submit" at bounding box center [1411, 698] width 150 height 42
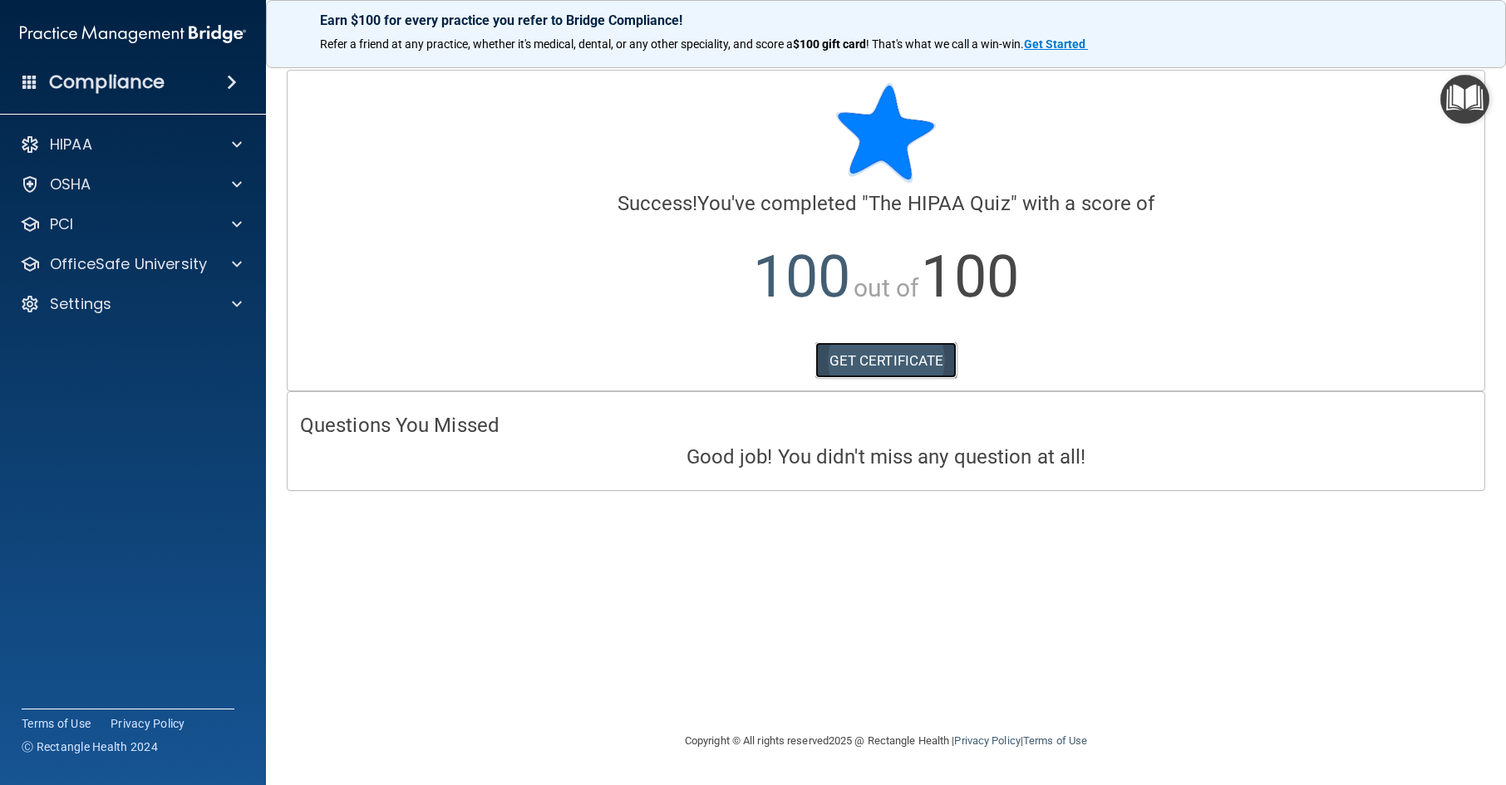
click at [920, 362] on link "GET CERTIFICATE" at bounding box center [886, 360] width 142 height 37
click at [238, 268] on span at bounding box center [237, 264] width 10 height 20
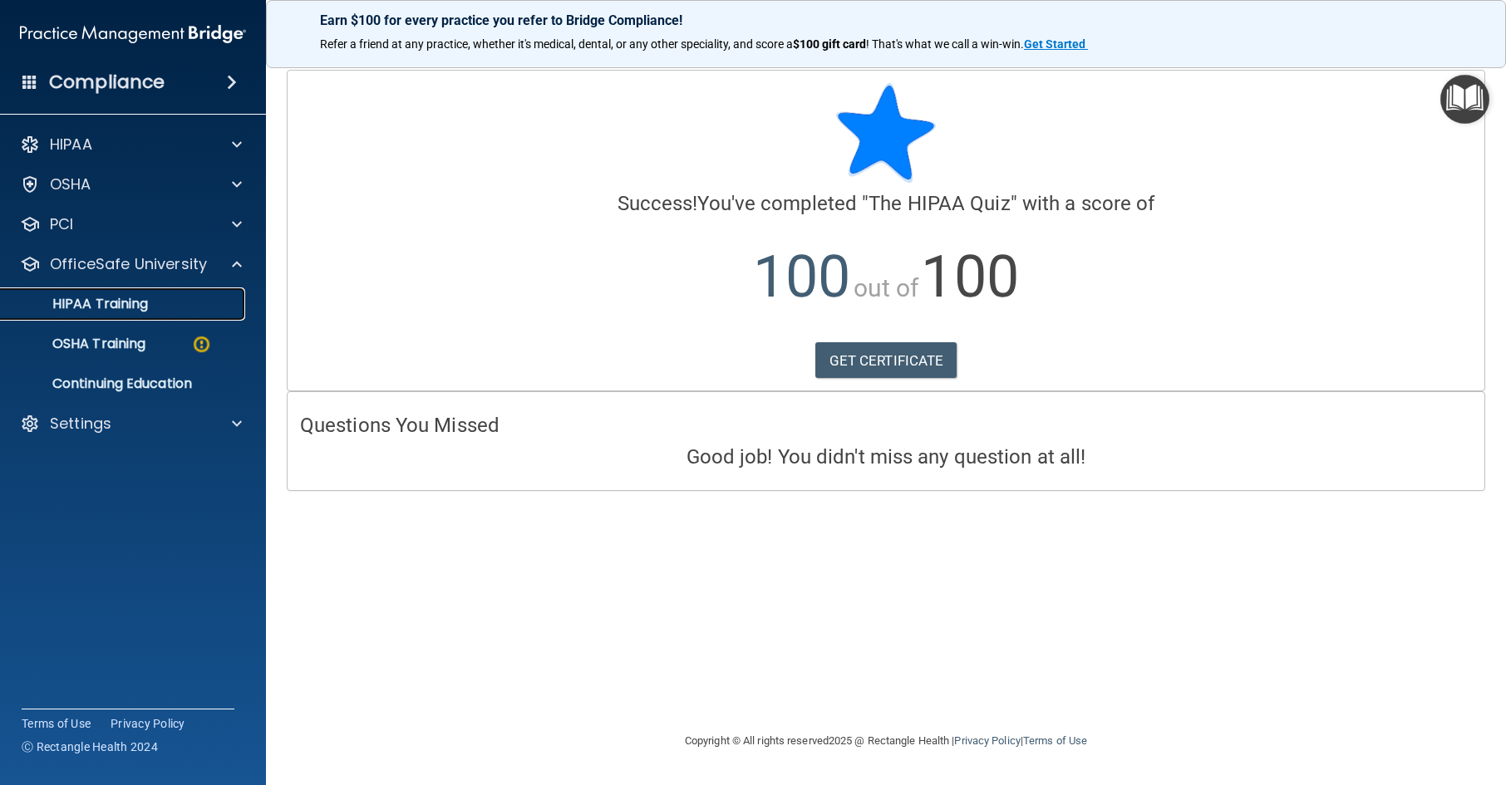
click at [171, 307] on div "HIPAA Training" at bounding box center [124, 304] width 227 height 17
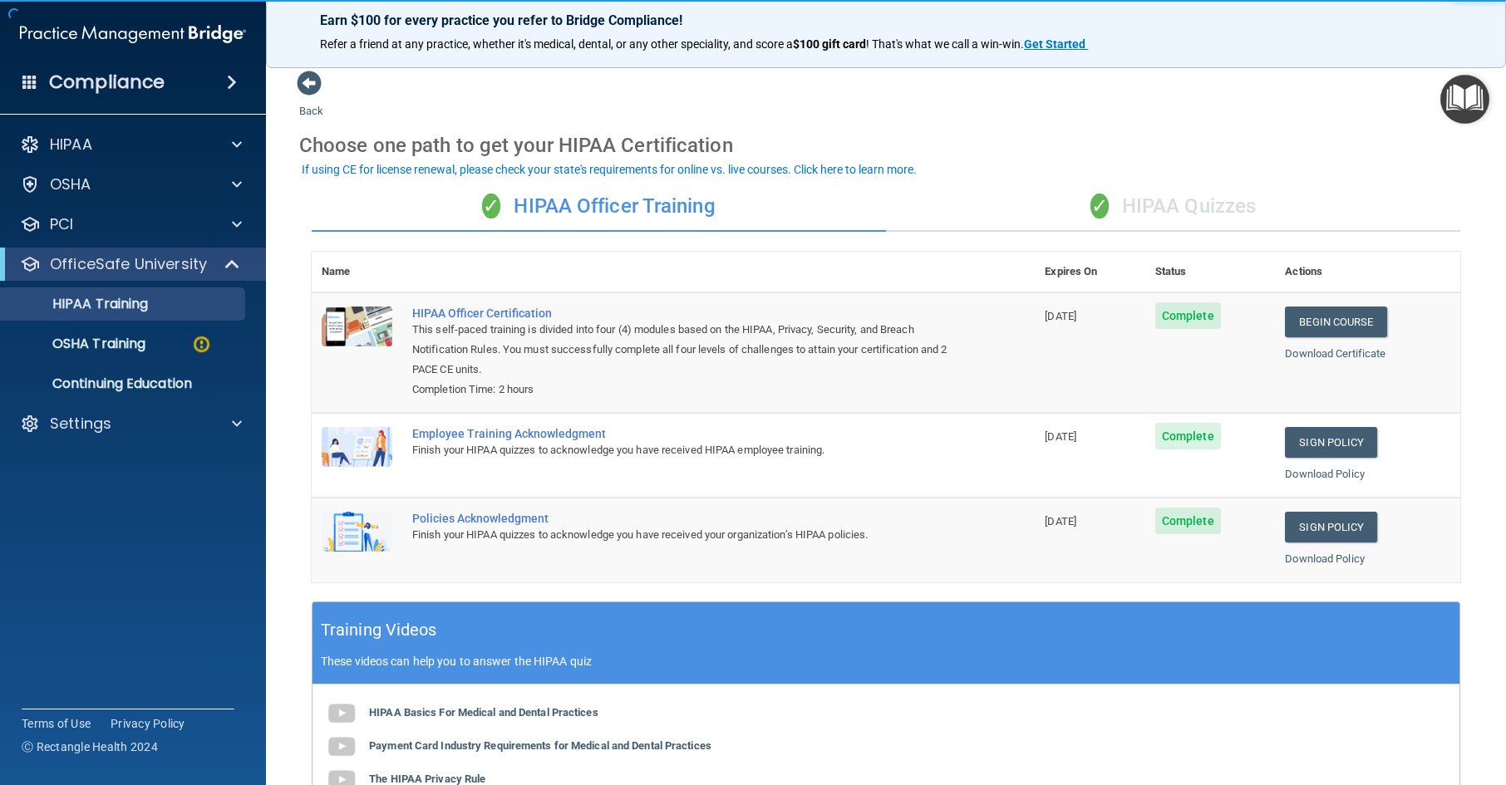
click at [1179, 229] on div "✓ HIPAA Quizzes" at bounding box center [1173, 207] width 574 height 50
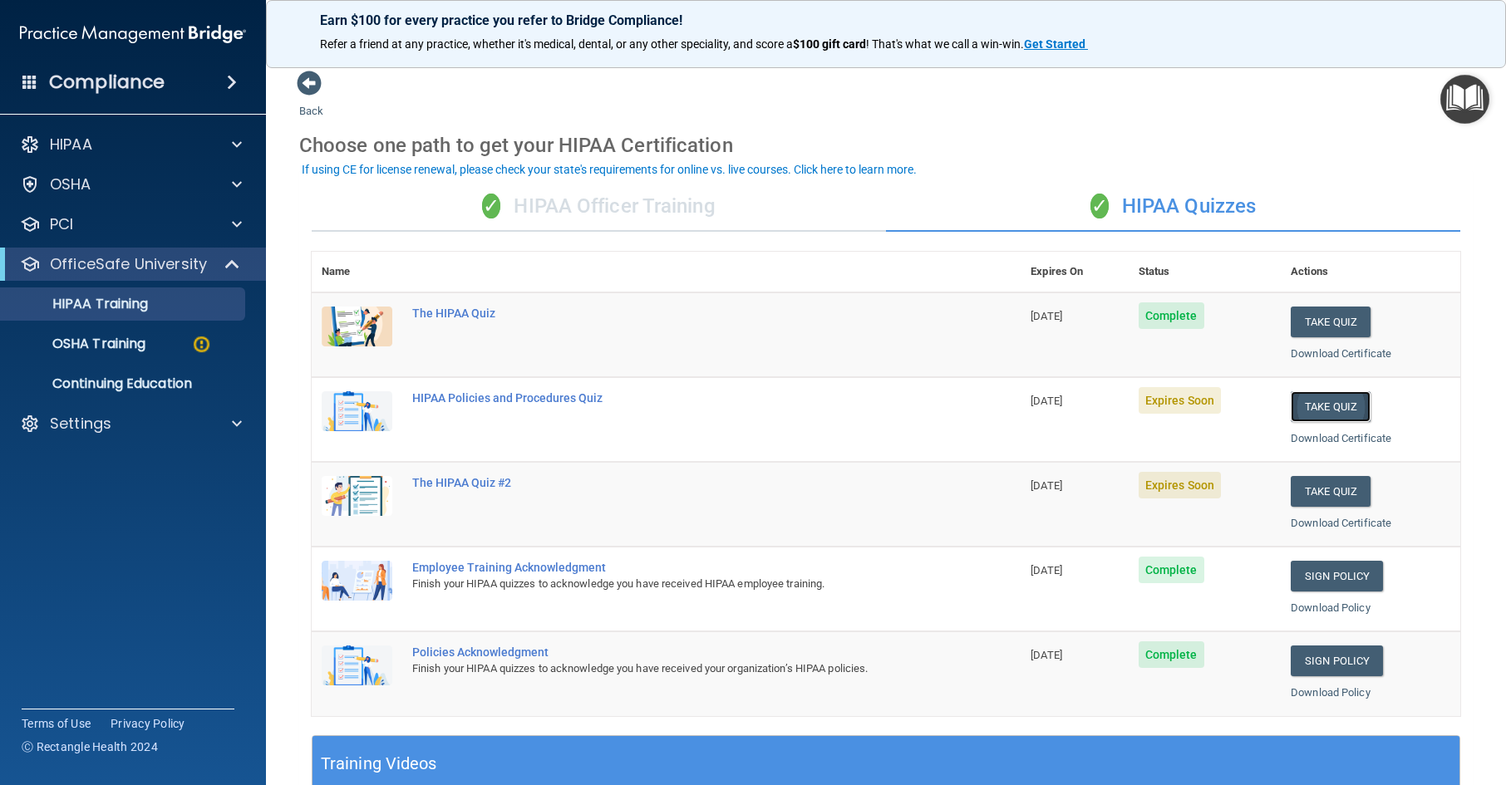
click at [1332, 405] on button "Take Quiz" at bounding box center [1331, 406] width 80 height 31
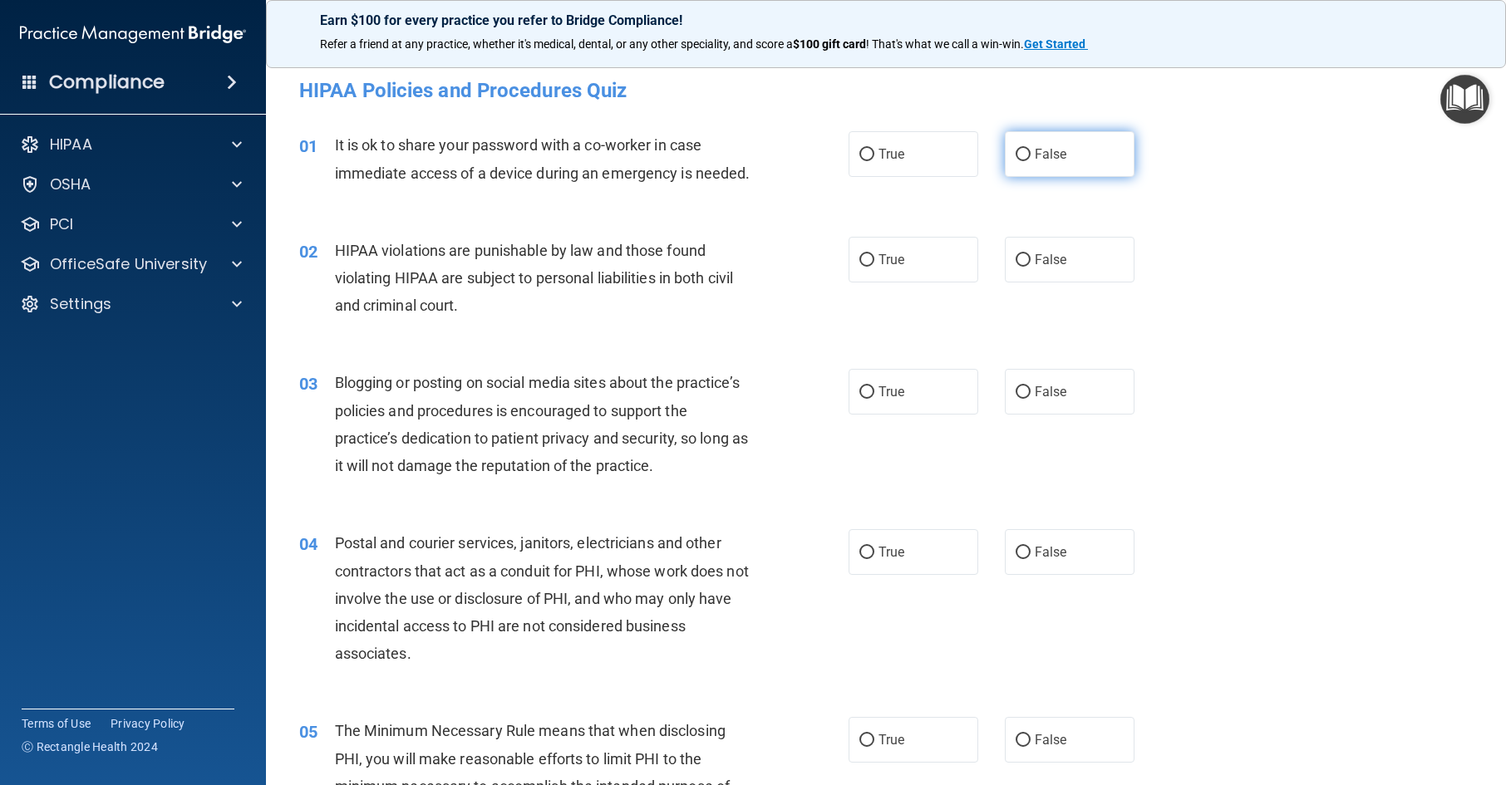
click at [1074, 160] on label "False" at bounding box center [1070, 154] width 130 height 46
click at [1031, 160] on input "False" at bounding box center [1023, 155] width 15 height 12
radio input "true"
click at [900, 283] on label "True" at bounding box center [914, 260] width 130 height 46
click at [874, 267] on input "True" at bounding box center [866, 260] width 15 height 12
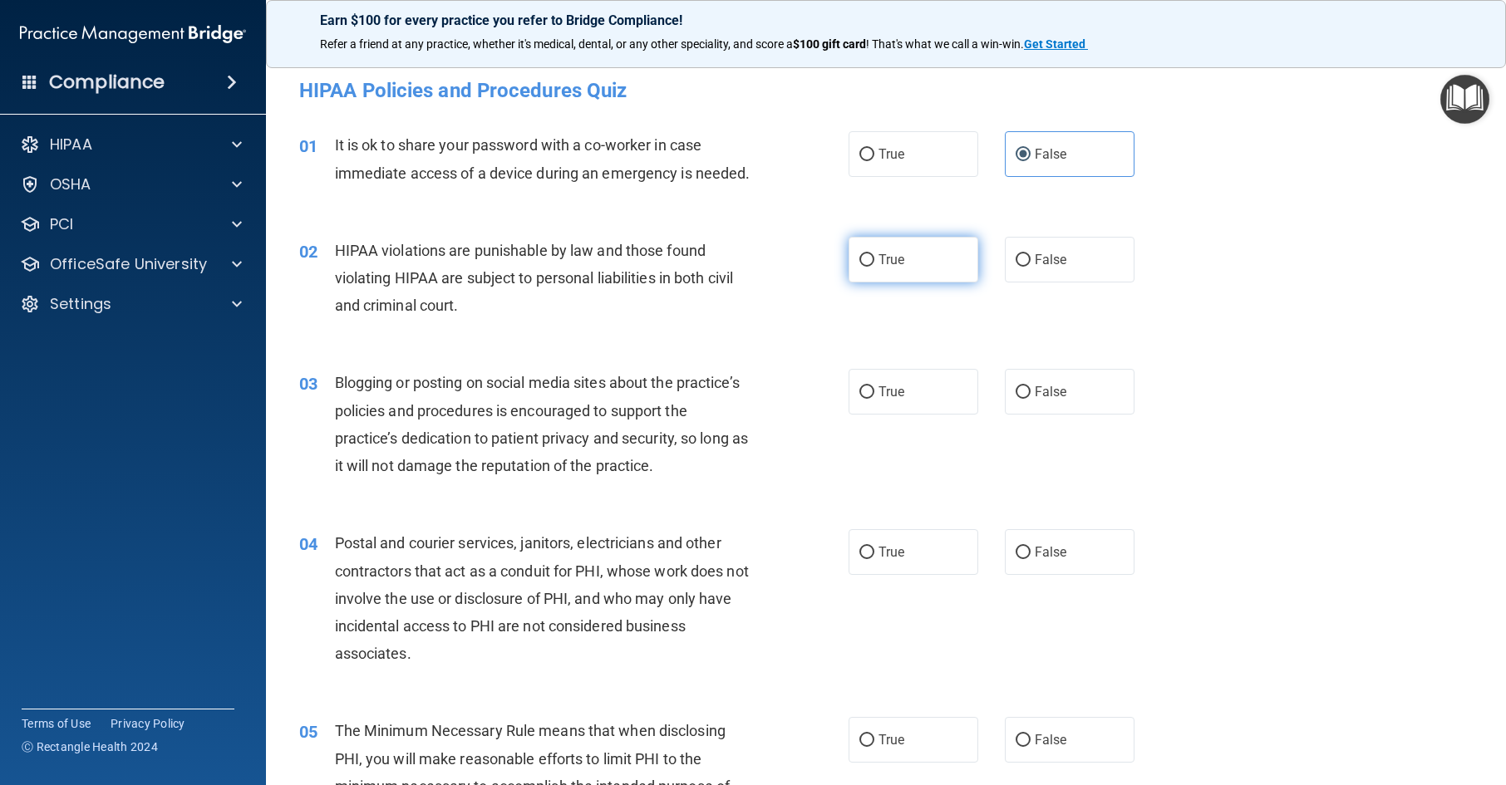
radio input "true"
click at [1047, 400] on span "False" at bounding box center [1051, 392] width 32 height 16
click at [1084, 410] on label "False" at bounding box center [1070, 392] width 130 height 46
click at [1031, 399] on input "False" at bounding box center [1023, 393] width 15 height 12
radio input "true"
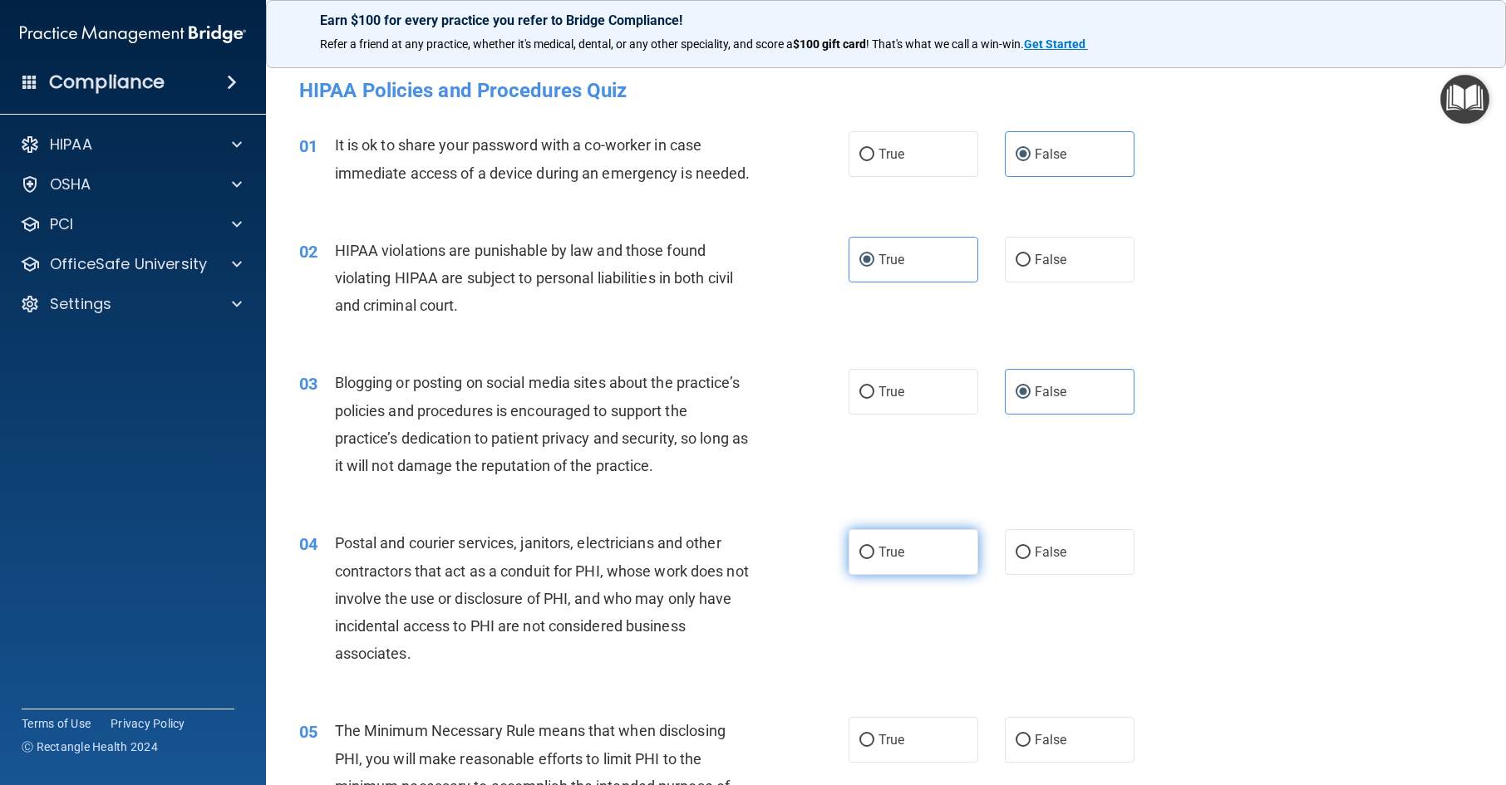
click at [895, 560] on span "True" at bounding box center [892, 552] width 26 height 16
click at [874, 559] on input "True" at bounding box center [866, 553] width 15 height 12
radio input "true"
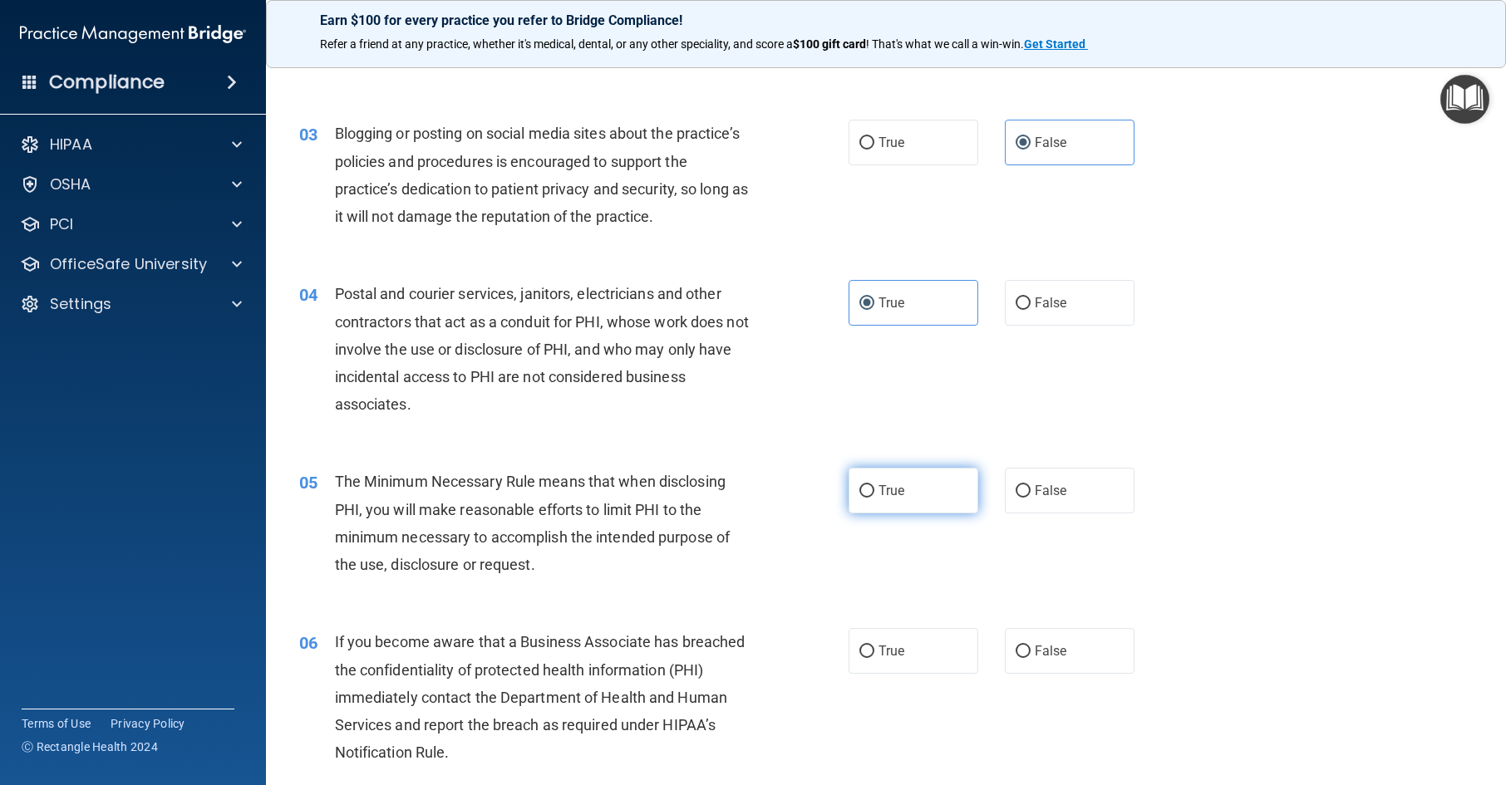
click at [910, 514] on label "True" at bounding box center [914, 491] width 130 height 46
click at [874, 498] on input "True" at bounding box center [866, 491] width 15 height 12
radio input "true"
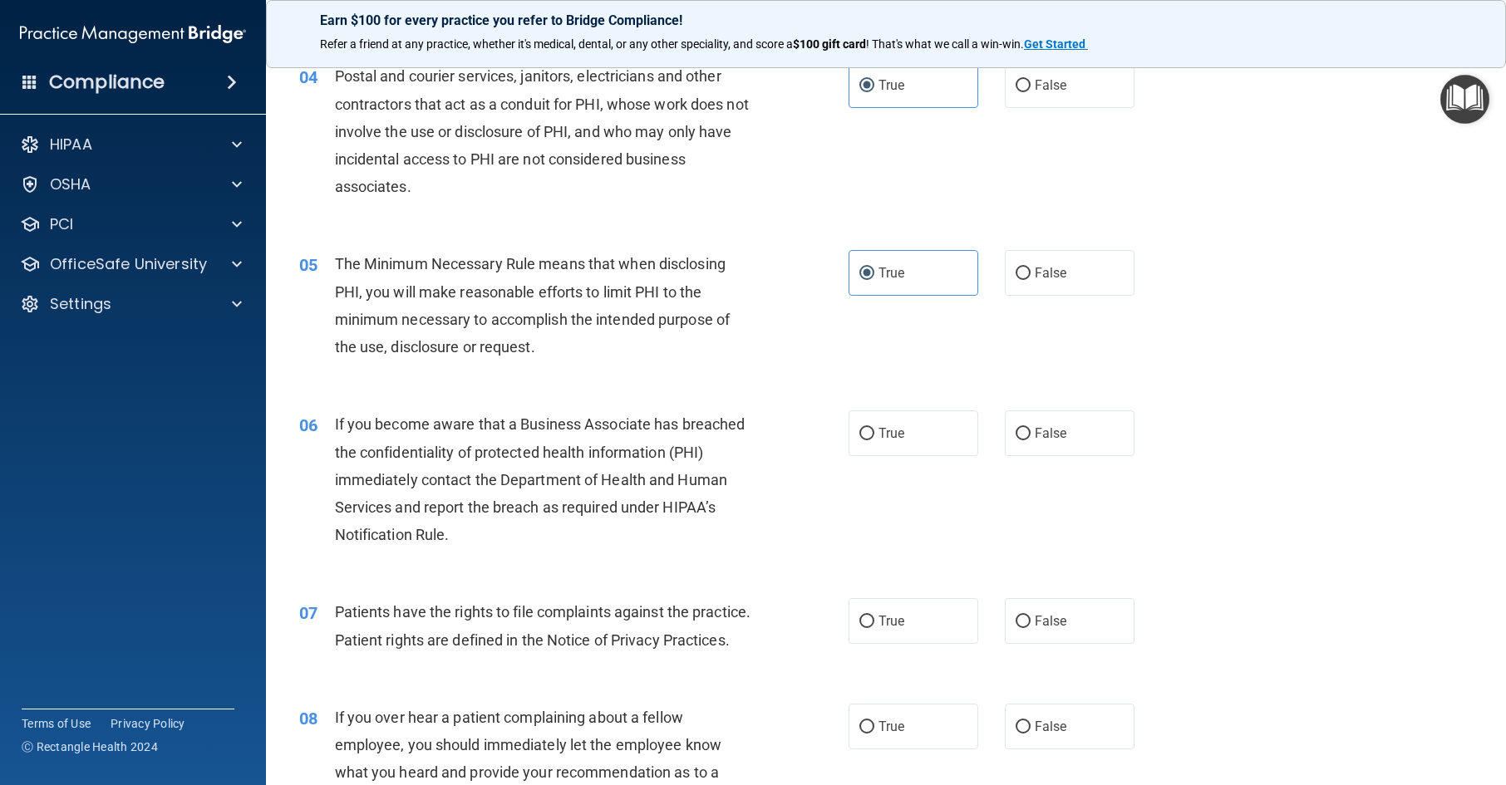
scroll to position [499, 0]
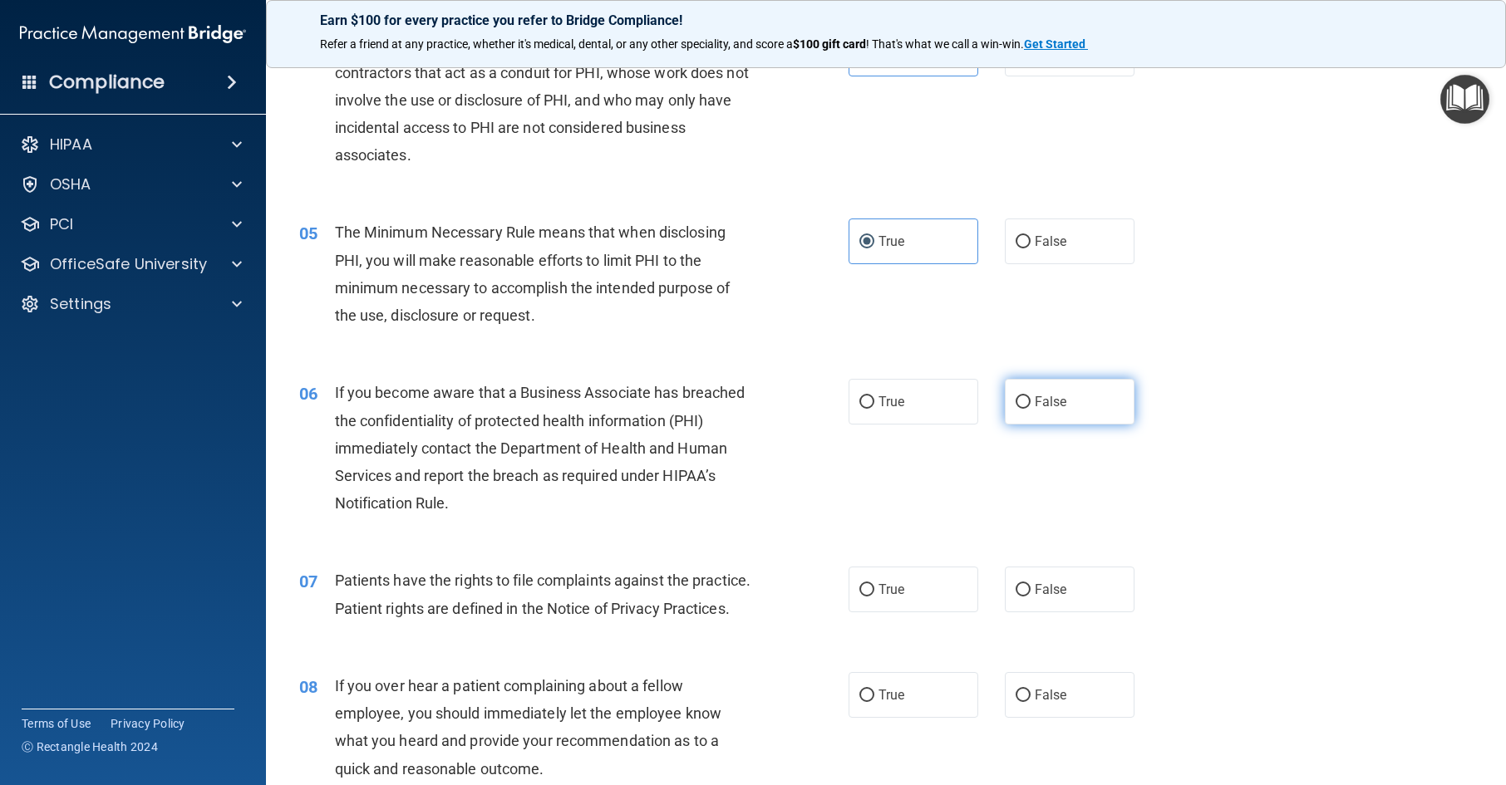
click at [1072, 425] on label "False" at bounding box center [1070, 402] width 130 height 46
click at [1031, 409] on input "False" at bounding box center [1023, 402] width 15 height 12
radio input "true"
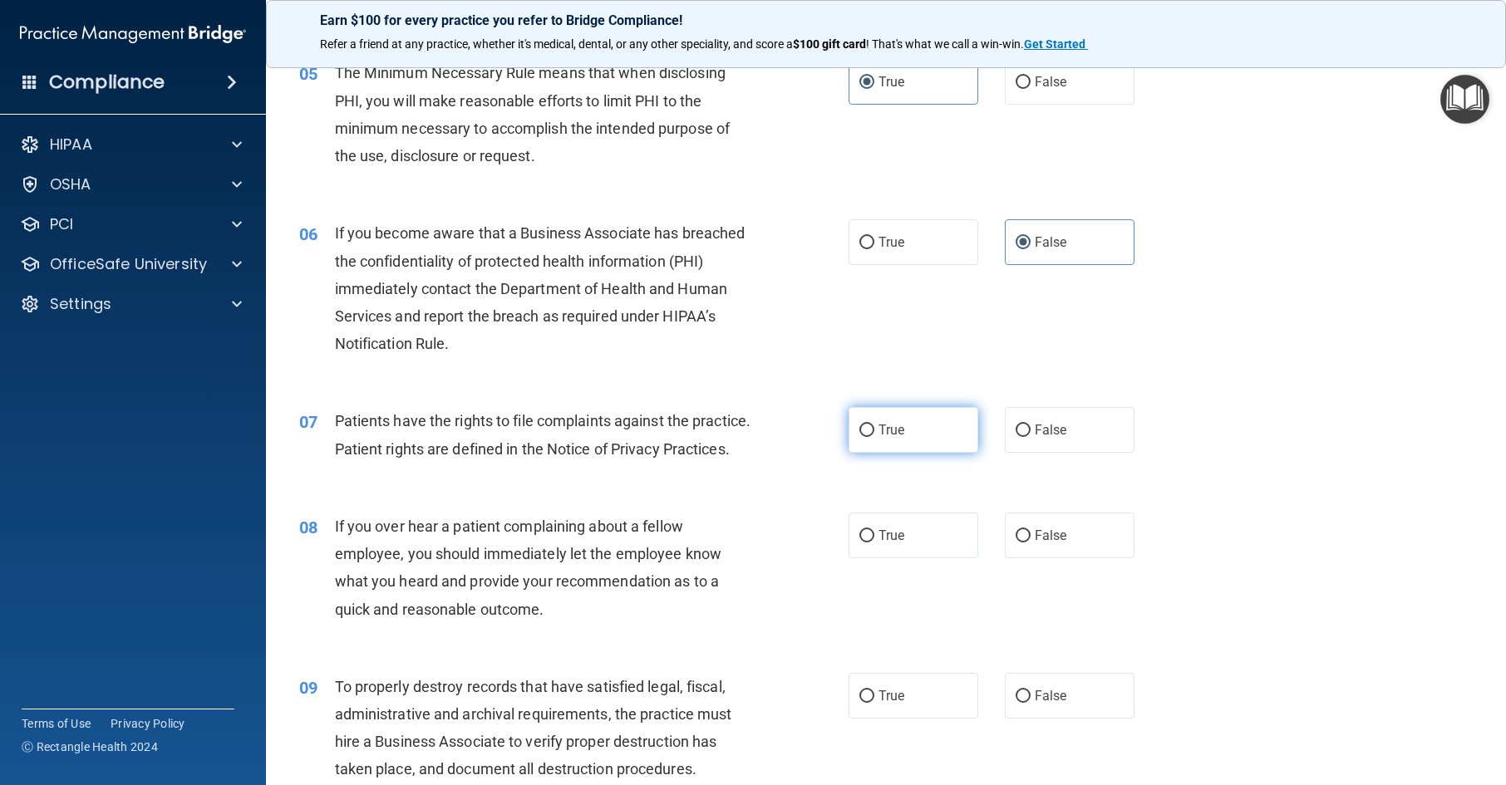
scroll to position [665, 0]
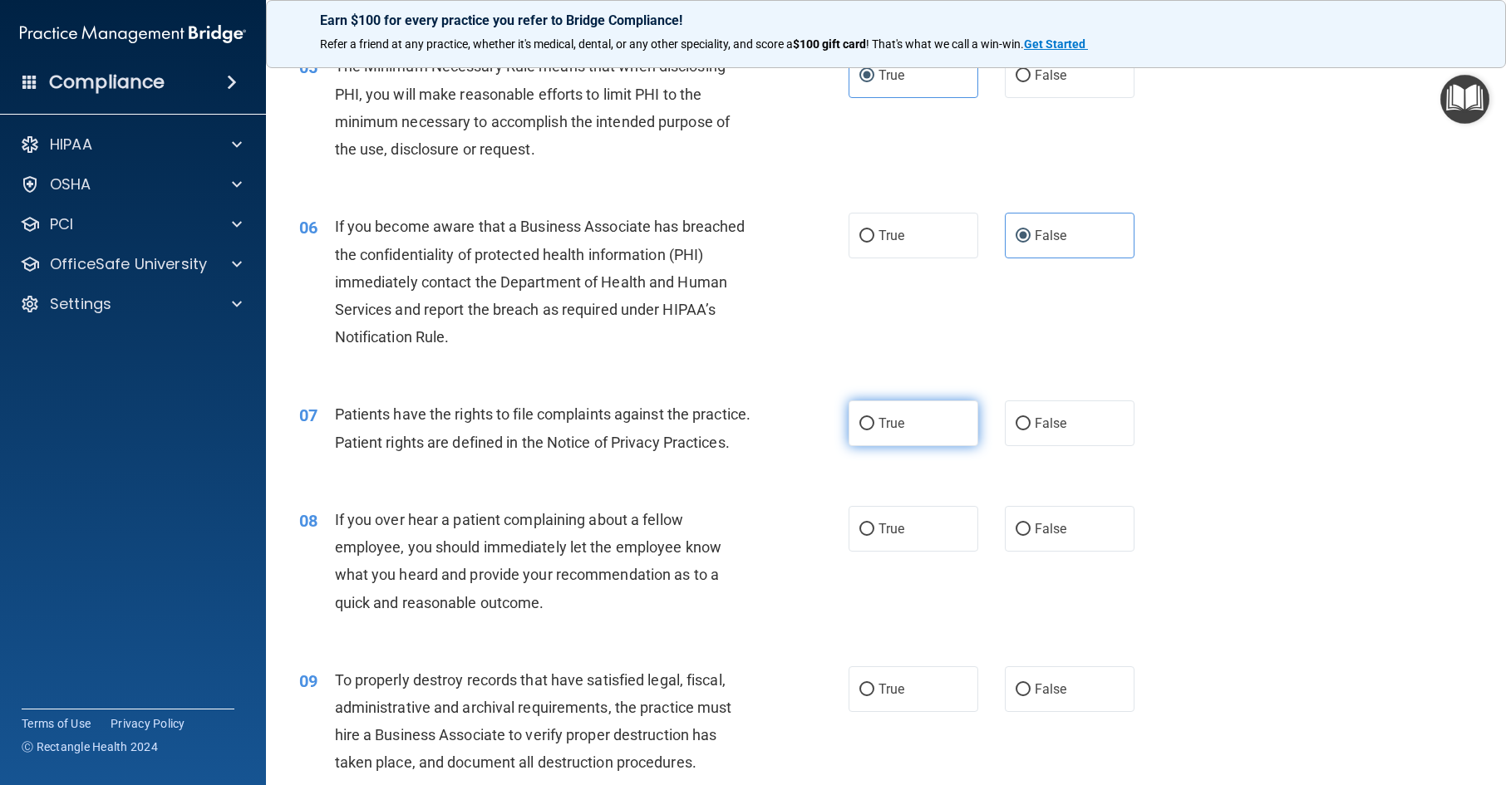
click at [950, 446] on label "True" at bounding box center [914, 424] width 130 height 46
click at [874, 431] on input "True" at bounding box center [866, 424] width 15 height 12
radio input "true"
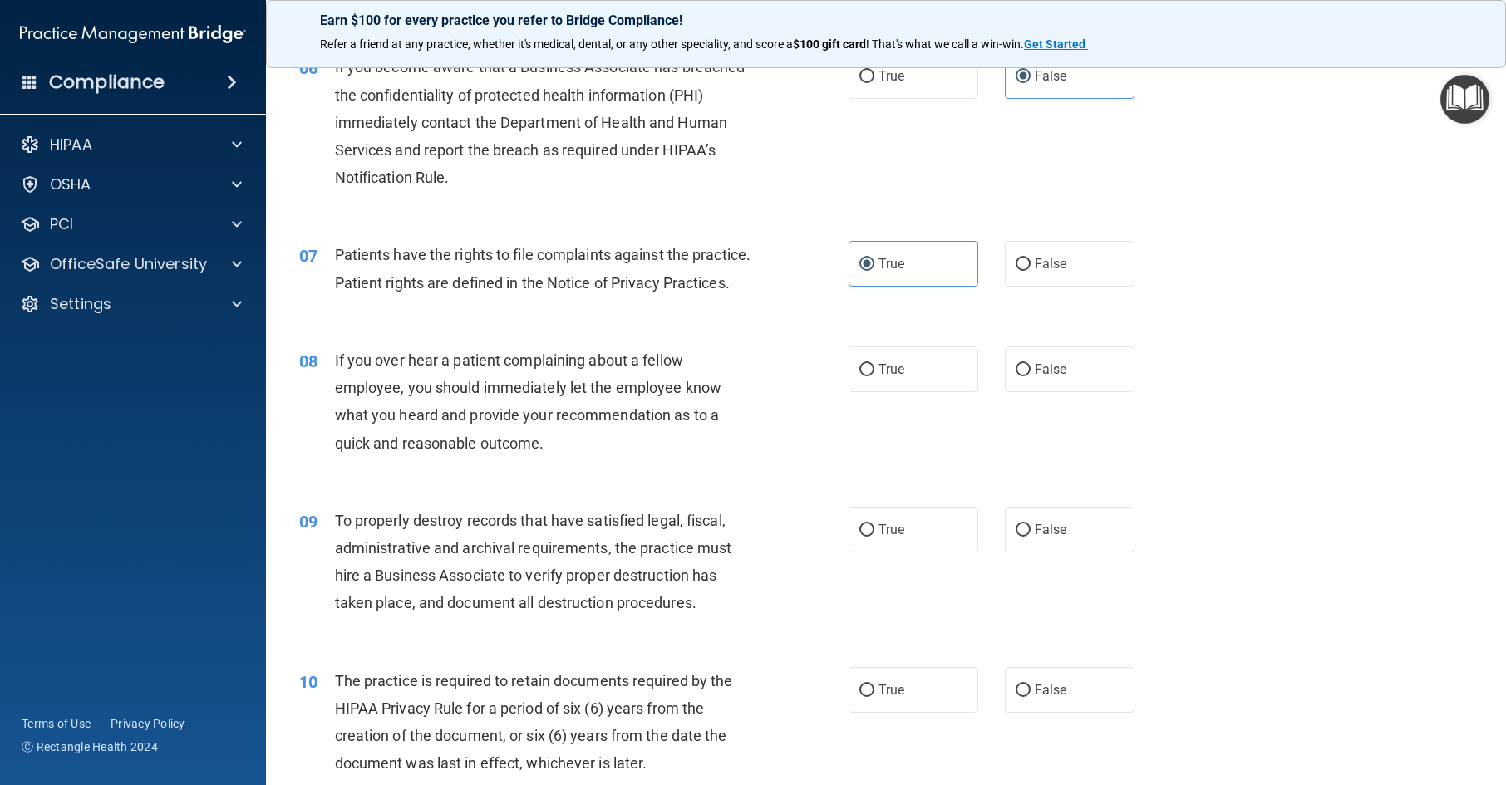
scroll to position [831, 0]
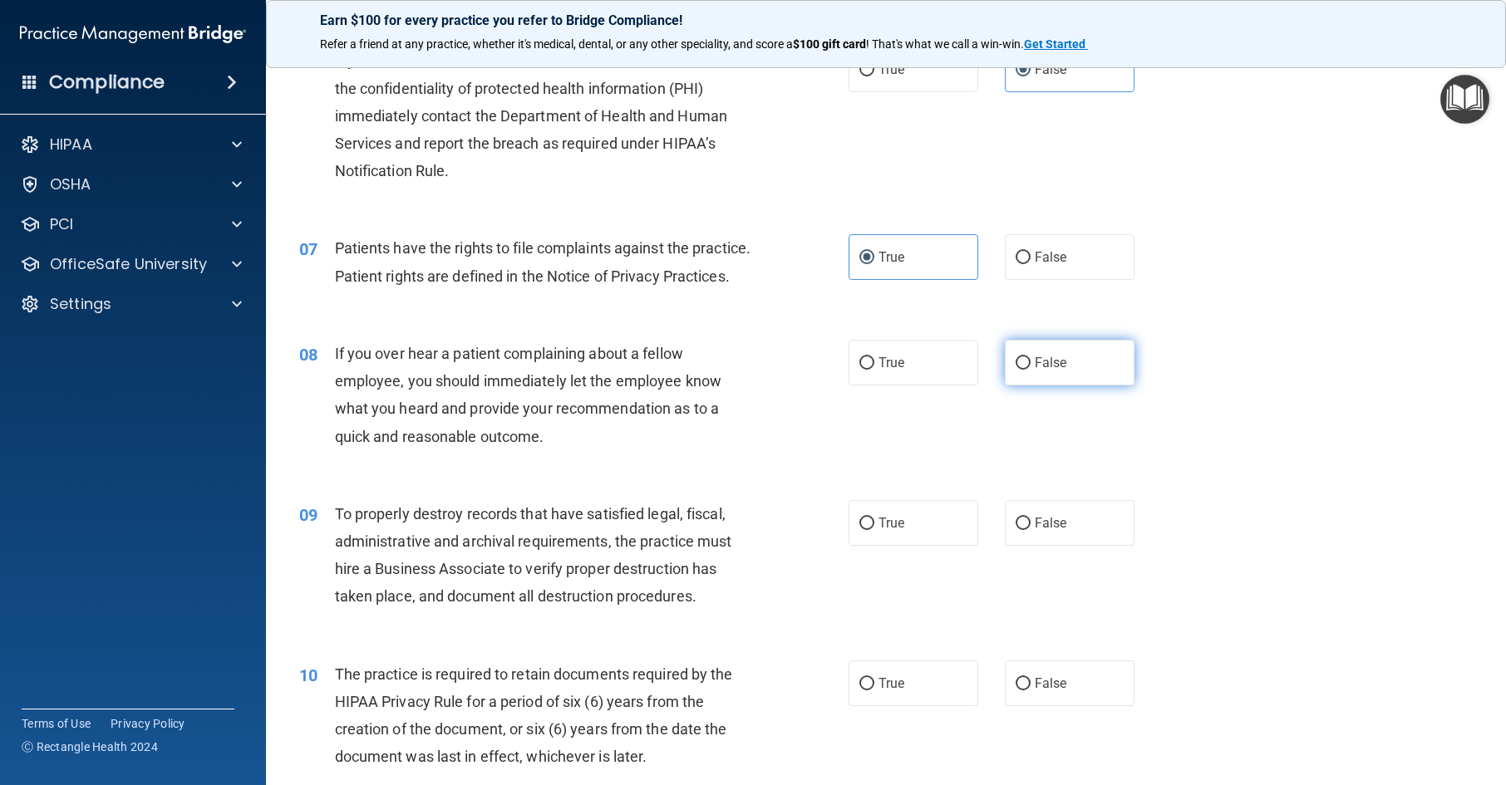
click at [1027, 386] on label "False" at bounding box center [1070, 363] width 130 height 46
click at [1027, 370] on input "False" at bounding box center [1023, 363] width 15 height 12
radio input "true"
click at [1042, 546] on label "False" at bounding box center [1070, 523] width 130 height 46
click at [1031, 530] on input "False" at bounding box center [1023, 524] width 15 height 12
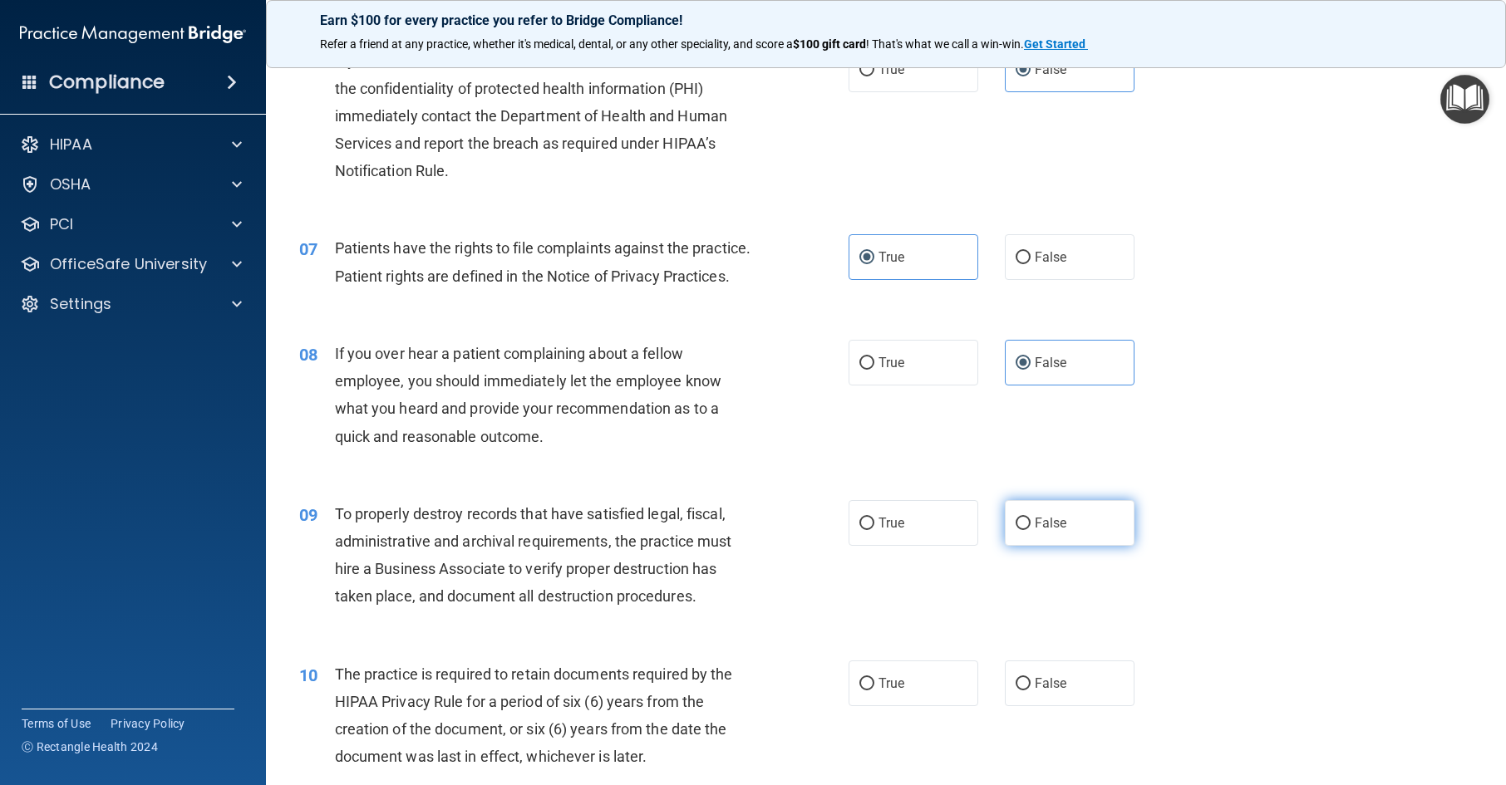
radio input "true"
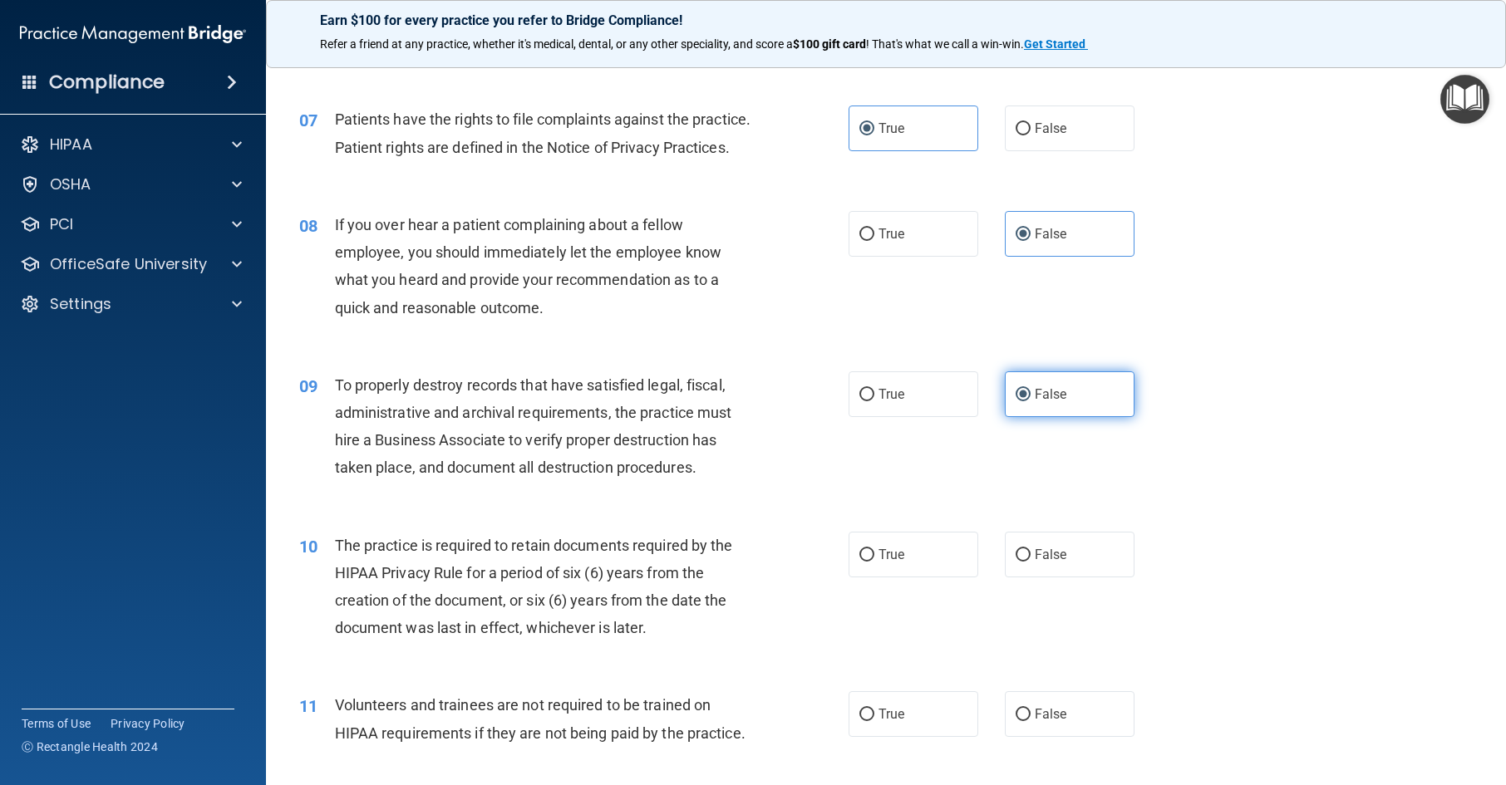
scroll to position [1081, 0]
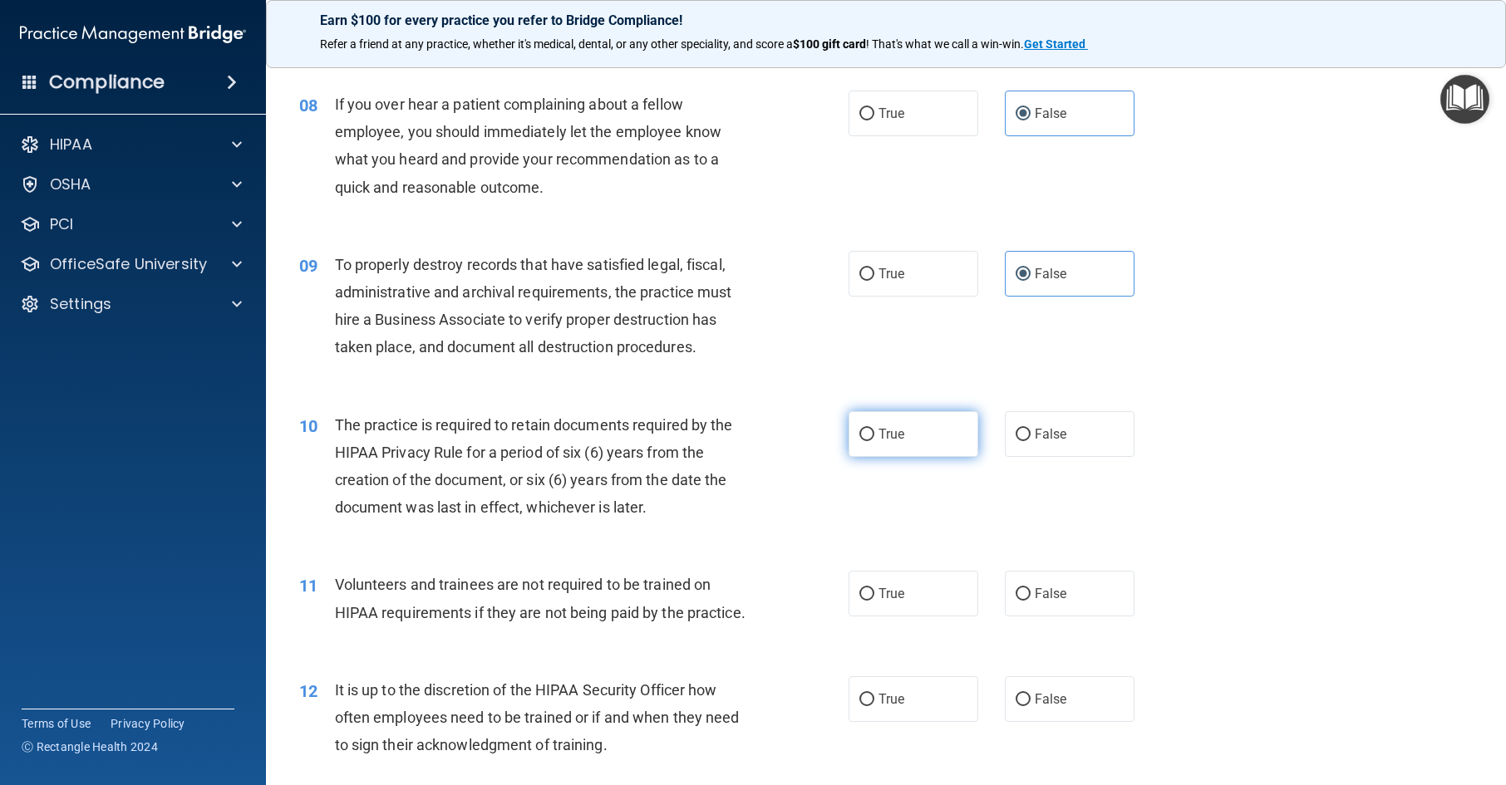
click at [948, 457] on label "True" at bounding box center [914, 434] width 130 height 46
click at [874, 441] on input "True" at bounding box center [866, 435] width 15 height 12
radio input "true"
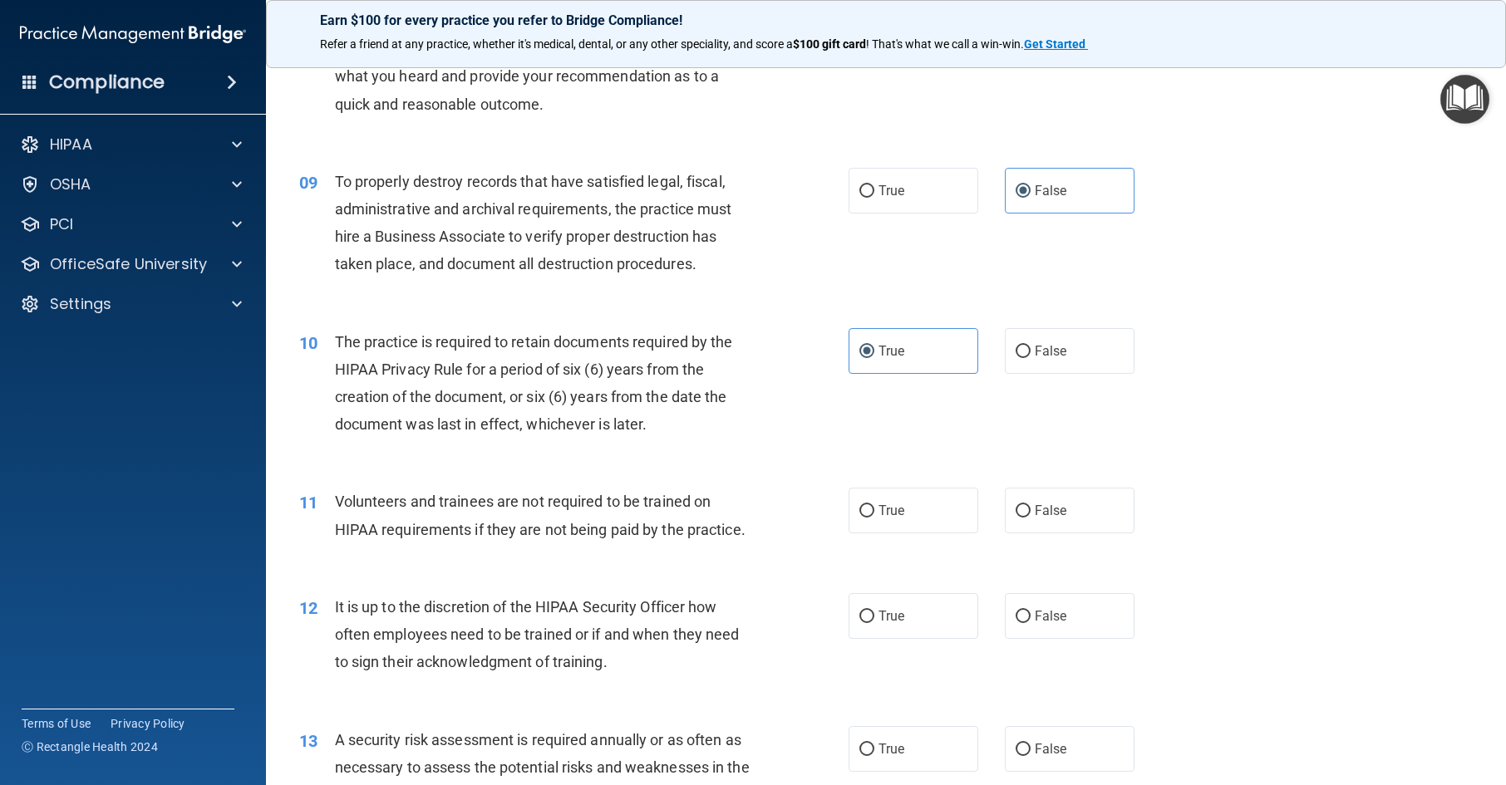
scroll to position [1247, 0]
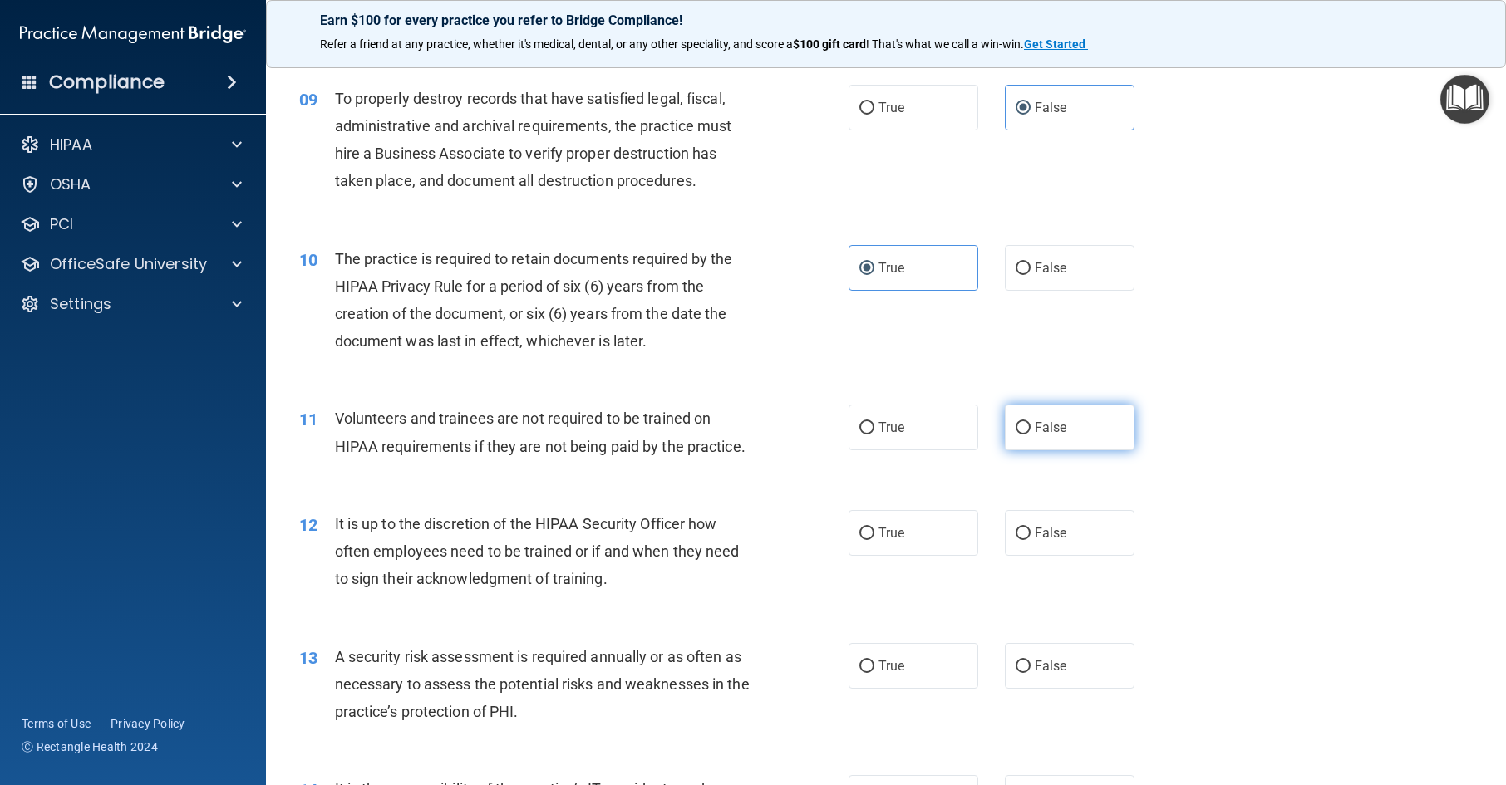
click at [1035, 436] on span "False" at bounding box center [1051, 428] width 32 height 16
click at [1031, 435] on input "False" at bounding box center [1023, 428] width 15 height 12
radio input "true"
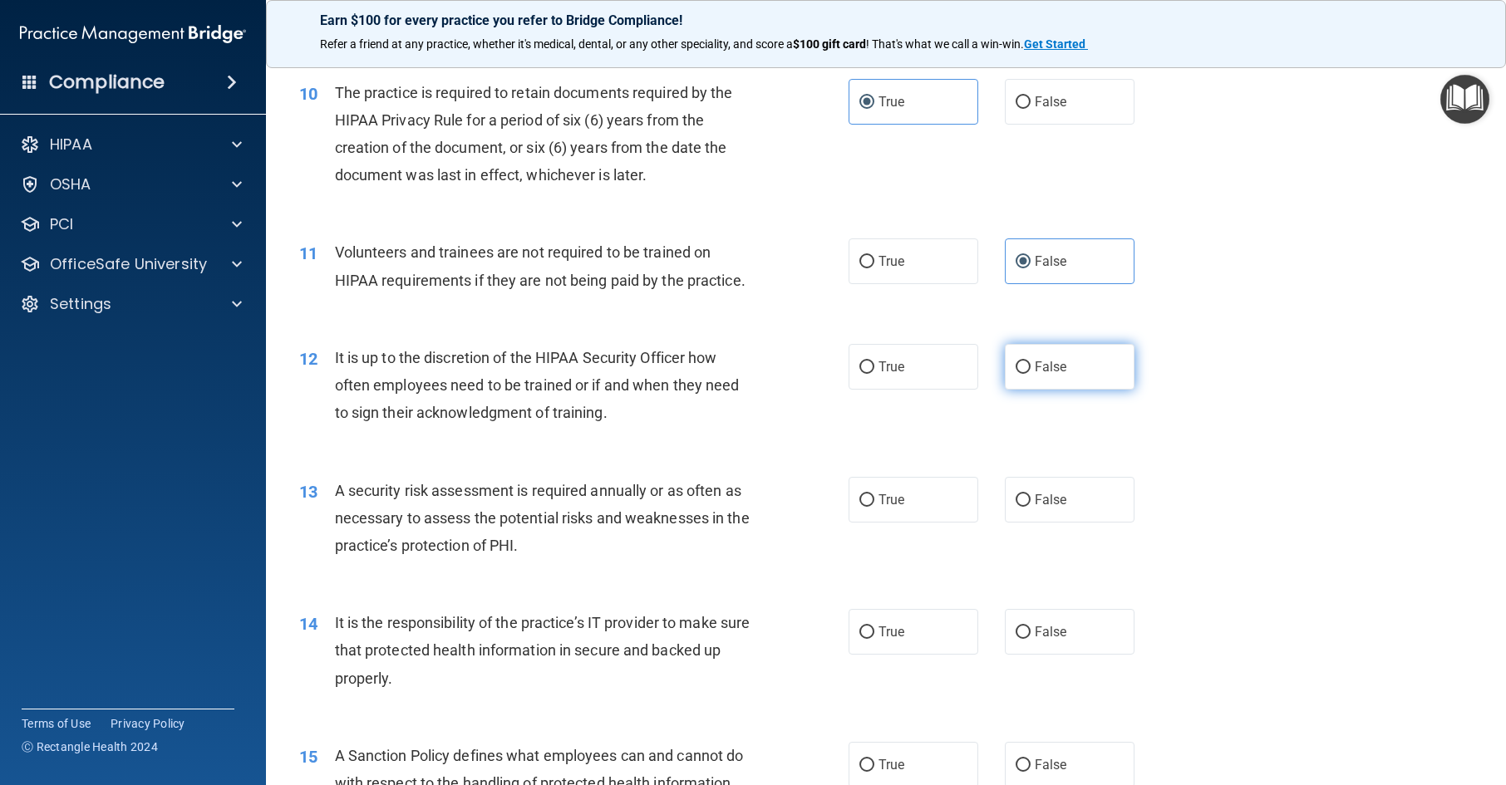
click at [1057, 390] on label "False" at bounding box center [1070, 367] width 130 height 46
click at [1031, 374] on input "False" at bounding box center [1023, 368] width 15 height 12
radio input "true"
click at [925, 523] on label "True" at bounding box center [914, 500] width 130 height 46
click at [874, 507] on input "True" at bounding box center [866, 501] width 15 height 12
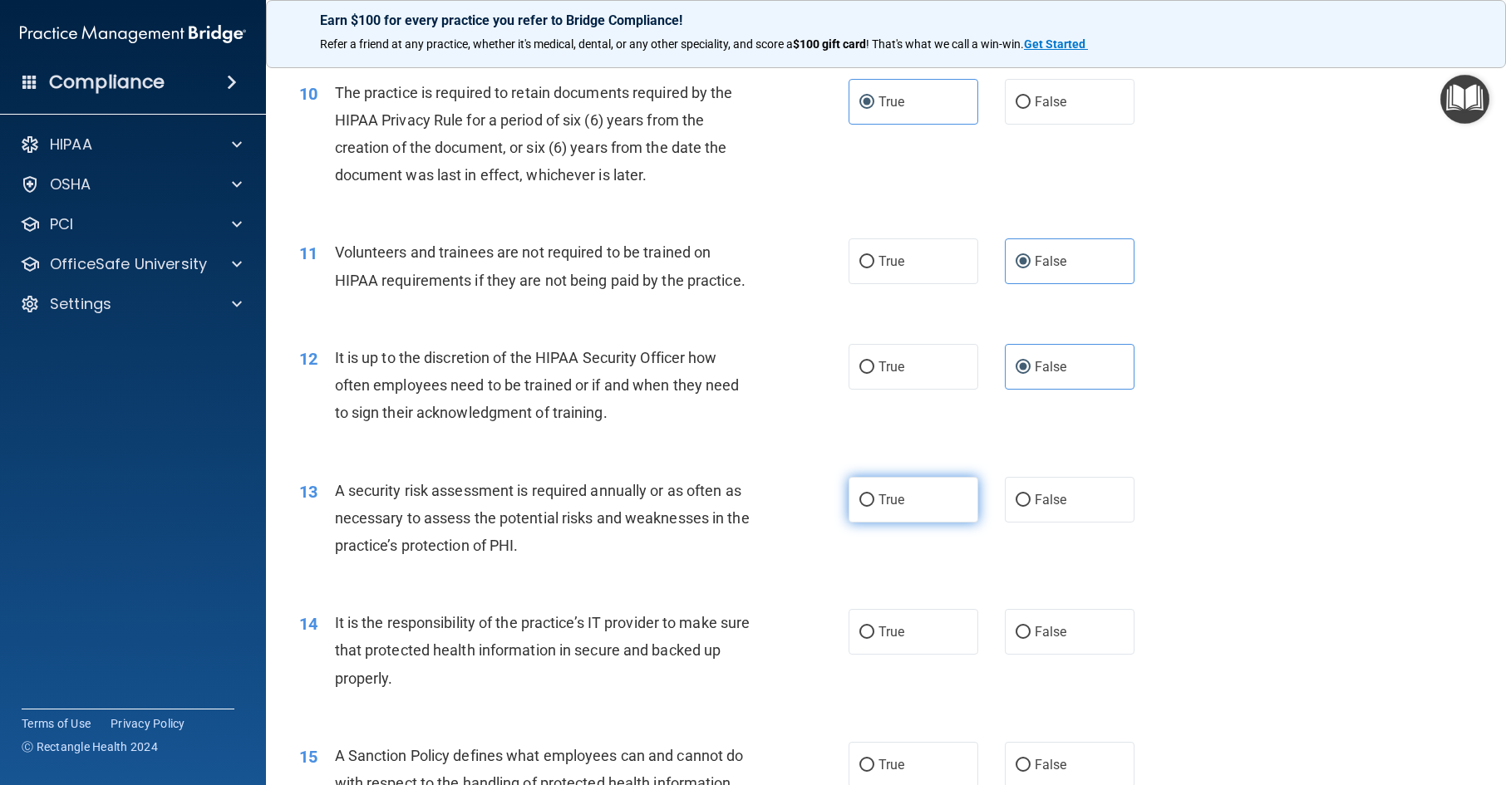
radio input "true"
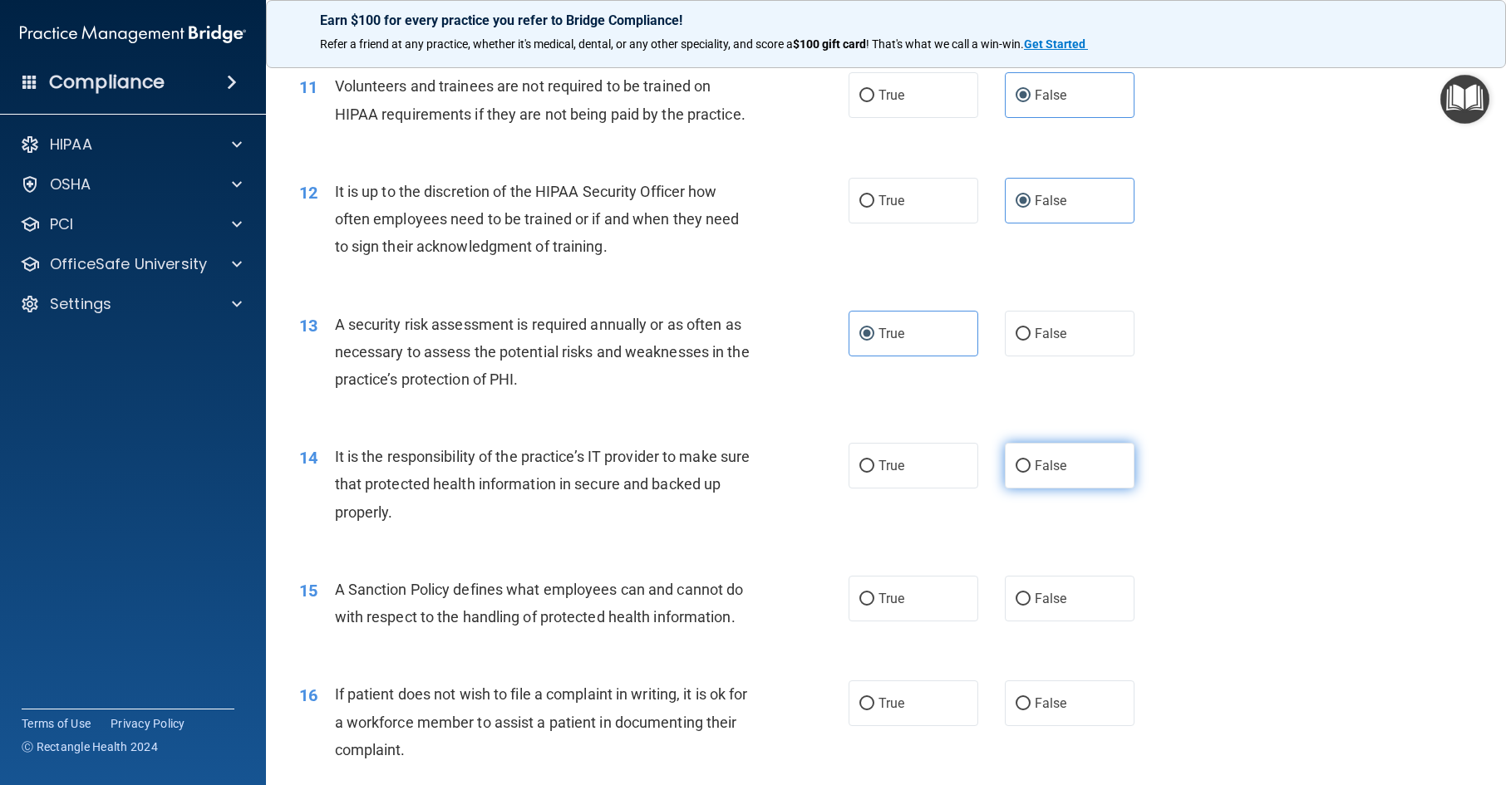
click at [1040, 474] on span "False" at bounding box center [1051, 466] width 32 height 16
click at [1031, 473] on input "False" at bounding box center [1023, 466] width 15 height 12
radio input "true"
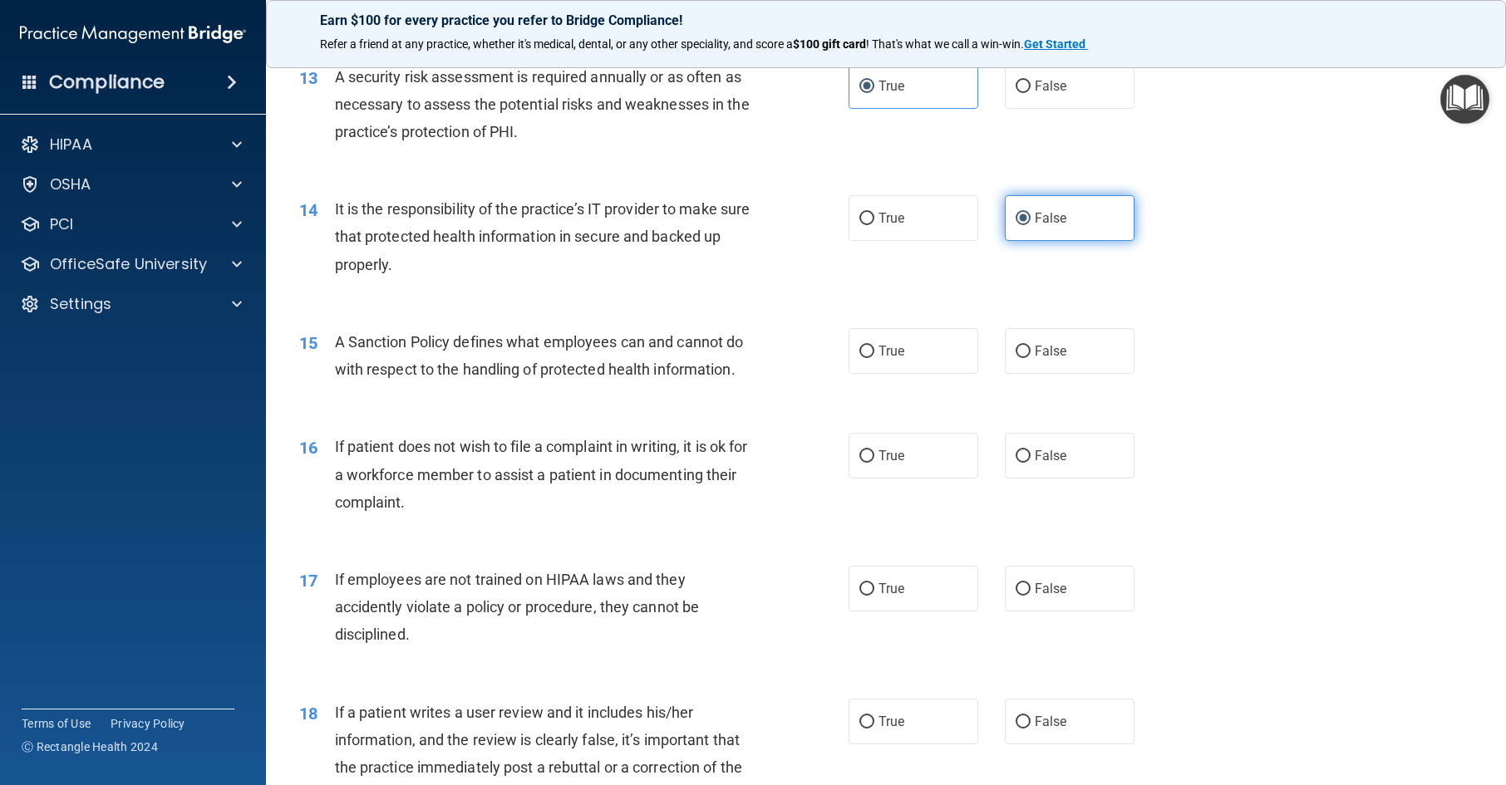
scroll to position [1829, 0]
click at [1076, 372] on label "False" at bounding box center [1070, 350] width 130 height 46
click at [1031, 357] on input "False" at bounding box center [1023, 350] width 15 height 12
radio input "true"
click at [927, 477] on label "True" at bounding box center [914, 454] width 130 height 46
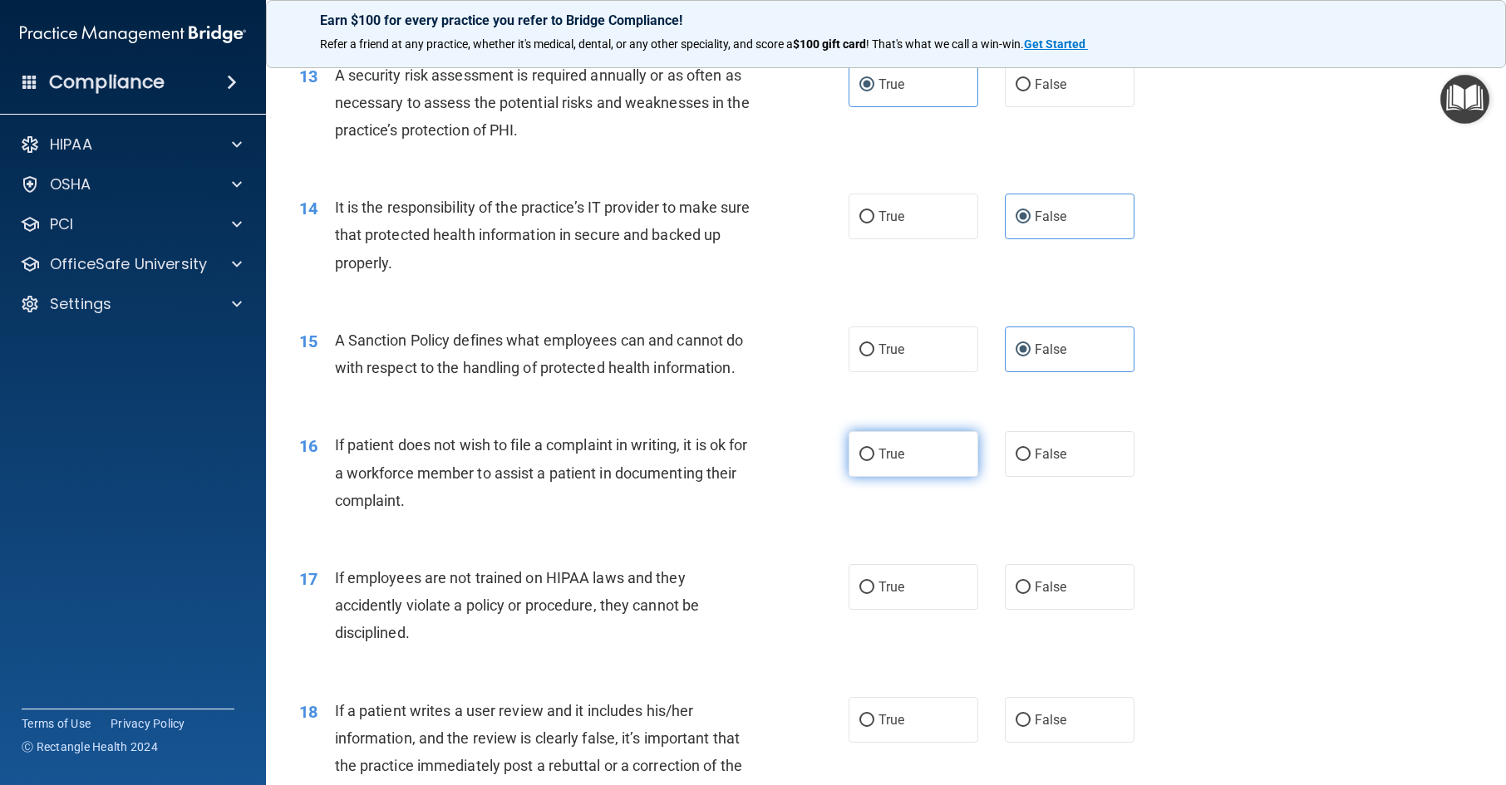
click at [874, 461] on input "True" at bounding box center [866, 455] width 15 height 12
radio input "true"
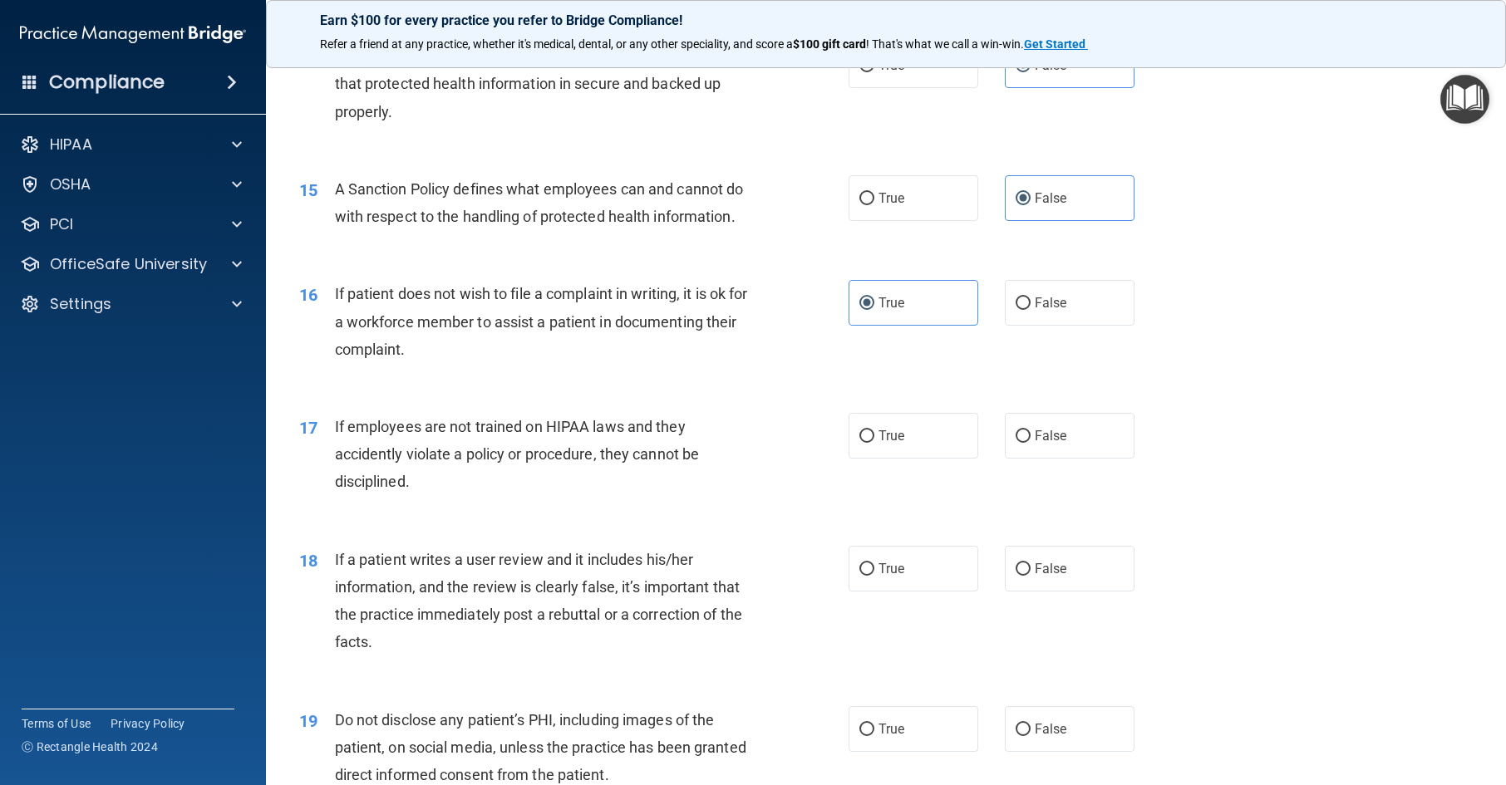
scroll to position [1995, 0]
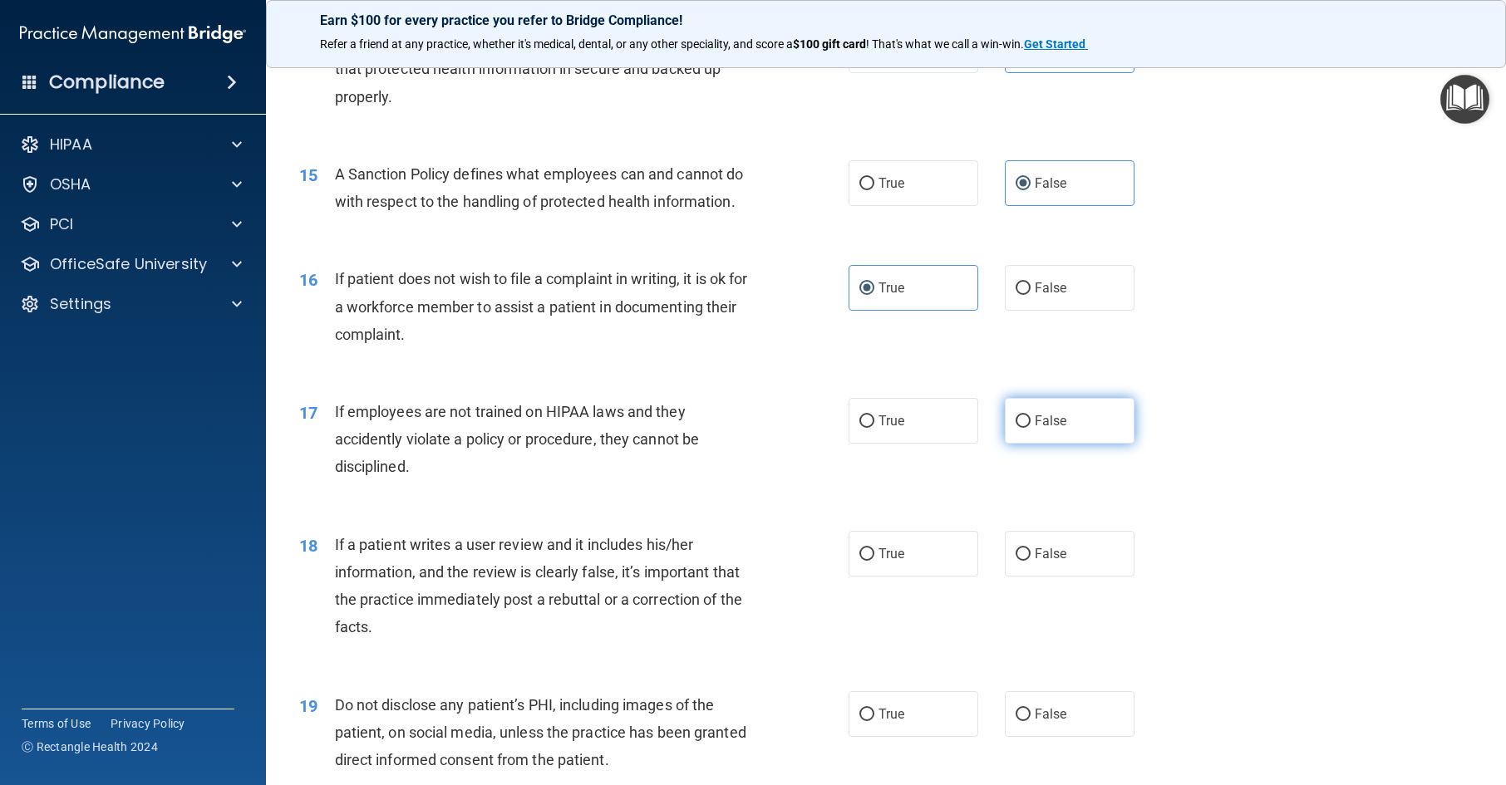
click at [1049, 429] on span "False" at bounding box center [1051, 421] width 32 height 16
click at [1031, 428] on input "False" at bounding box center [1023, 422] width 15 height 12
radio input "true"
click at [1034, 577] on label "False" at bounding box center [1070, 554] width 130 height 46
click at [1031, 561] on input "False" at bounding box center [1023, 555] width 15 height 12
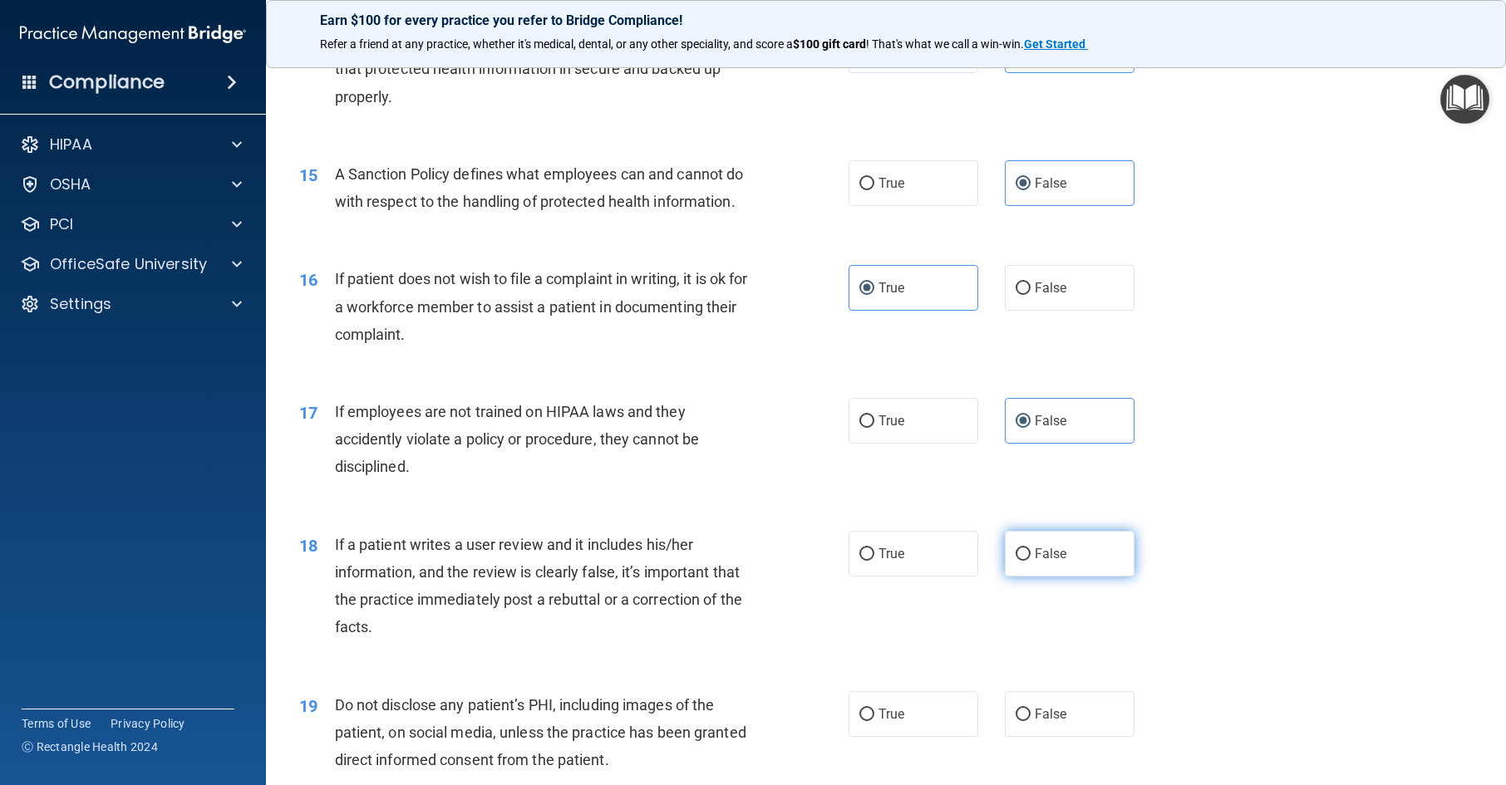
radio input "true"
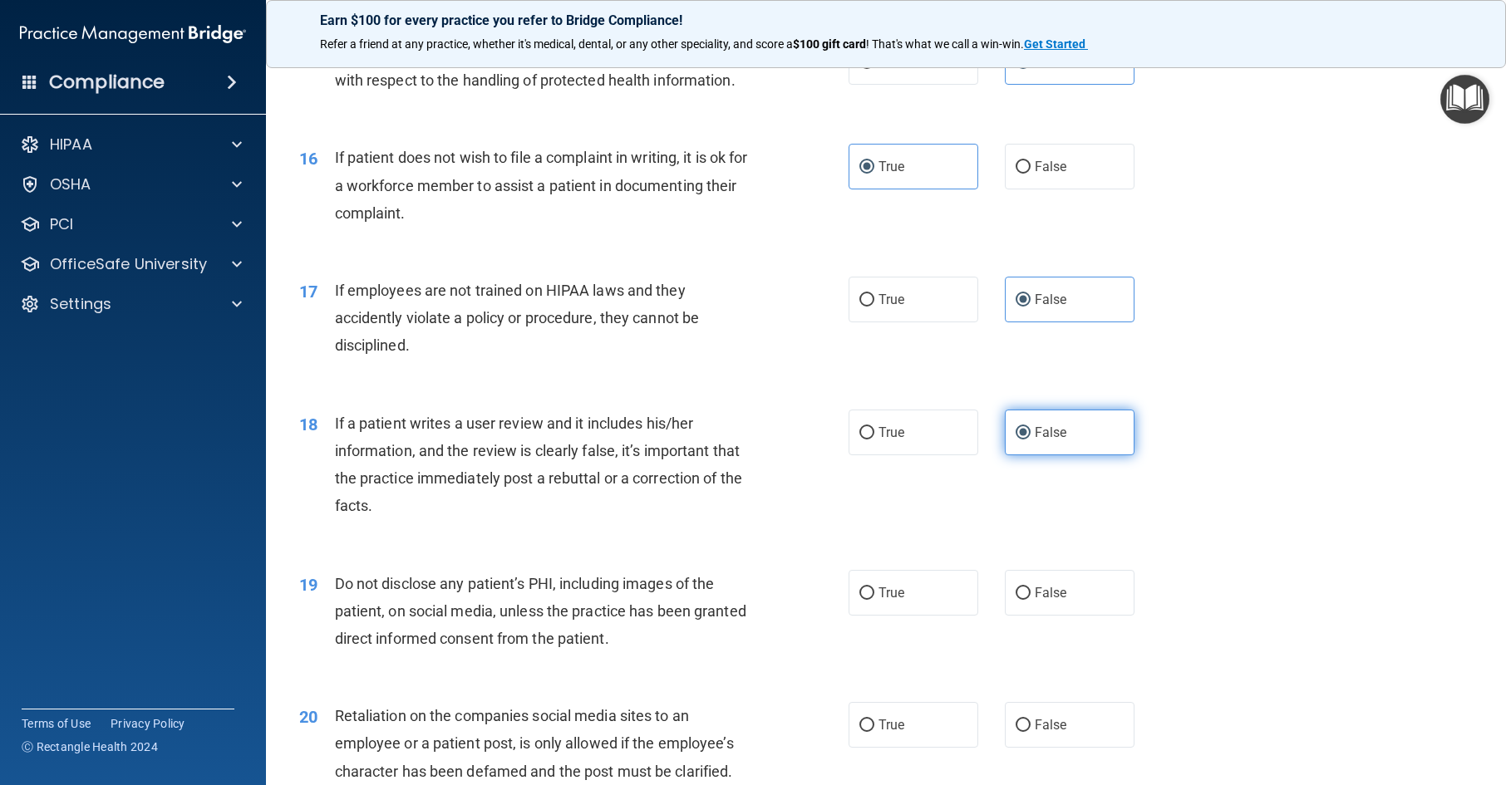
scroll to position [2244, 0]
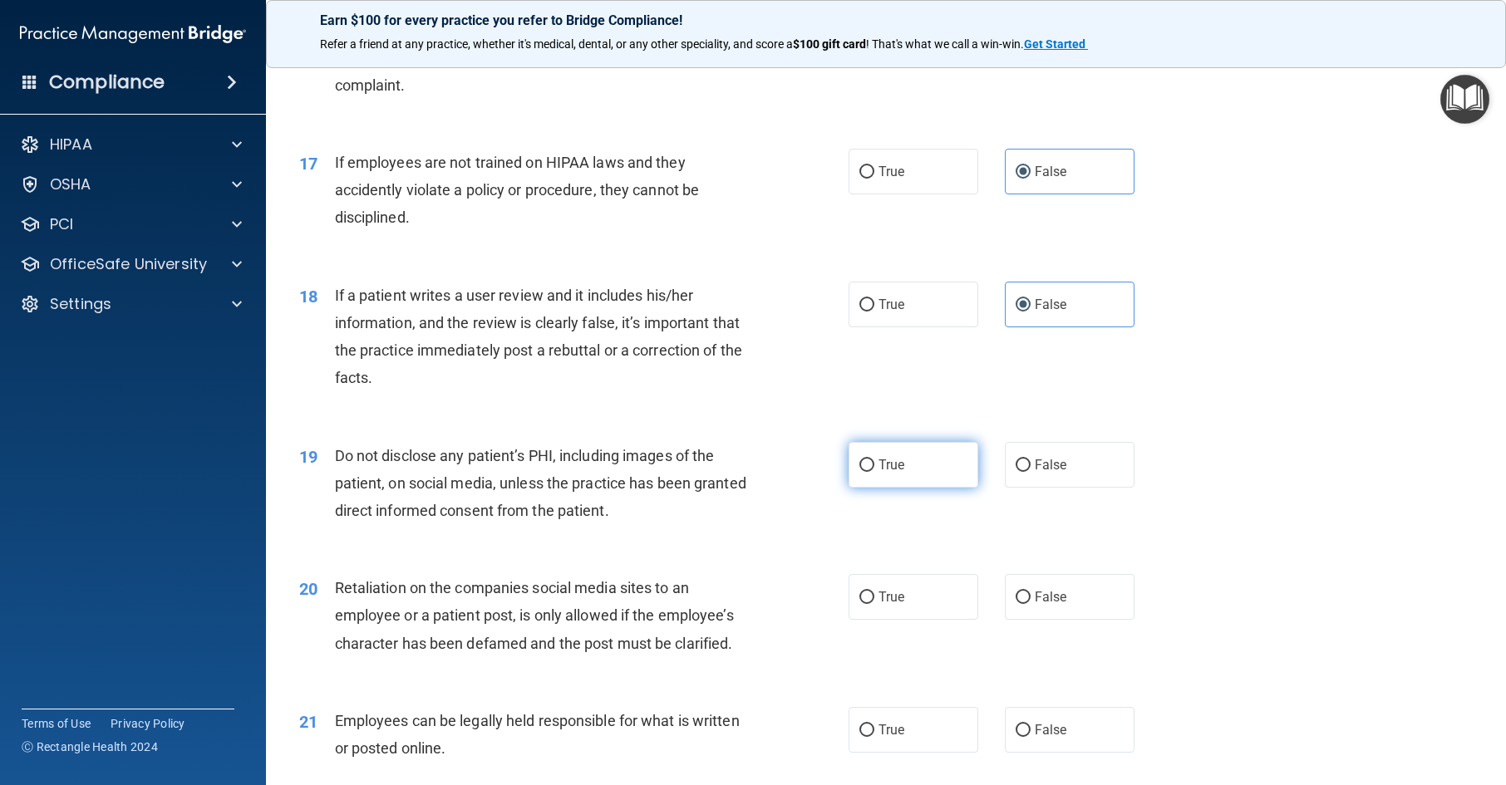
click at [933, 488] on label "True" at bounding box center [914, 465] width 130 height 46
click at [874, 472] on input "True" at bounding box center [866, 466] width 15 height 12
radio input "true"
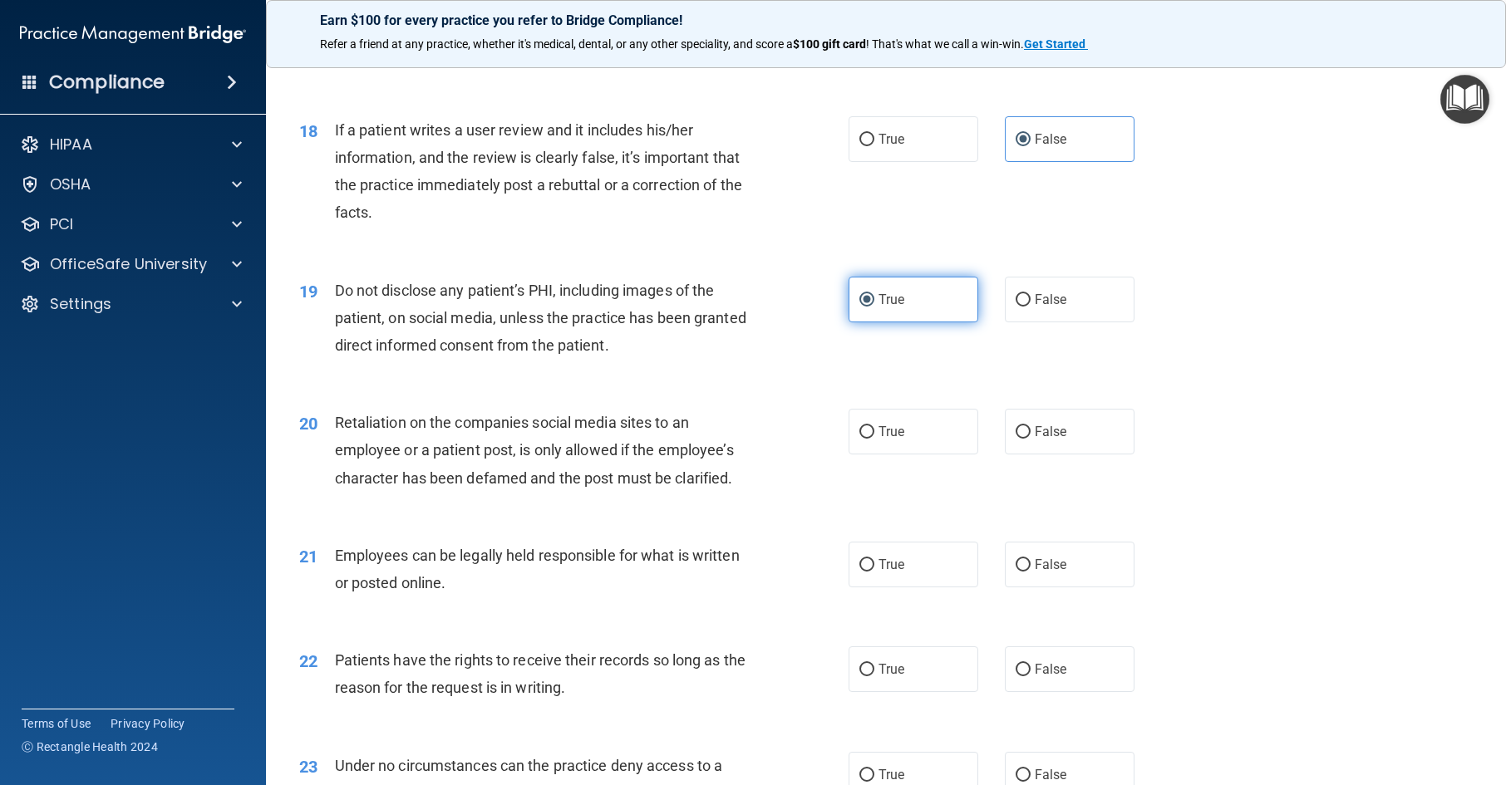
scroll to position [2410, 0]
click at [1037, 439] on span "False" at bounding box center [1051, 431] width 32 height 16
click at [1031, 438] on input "False" at bounding box center [1023, 432] width 15 height 12
radio input "true"
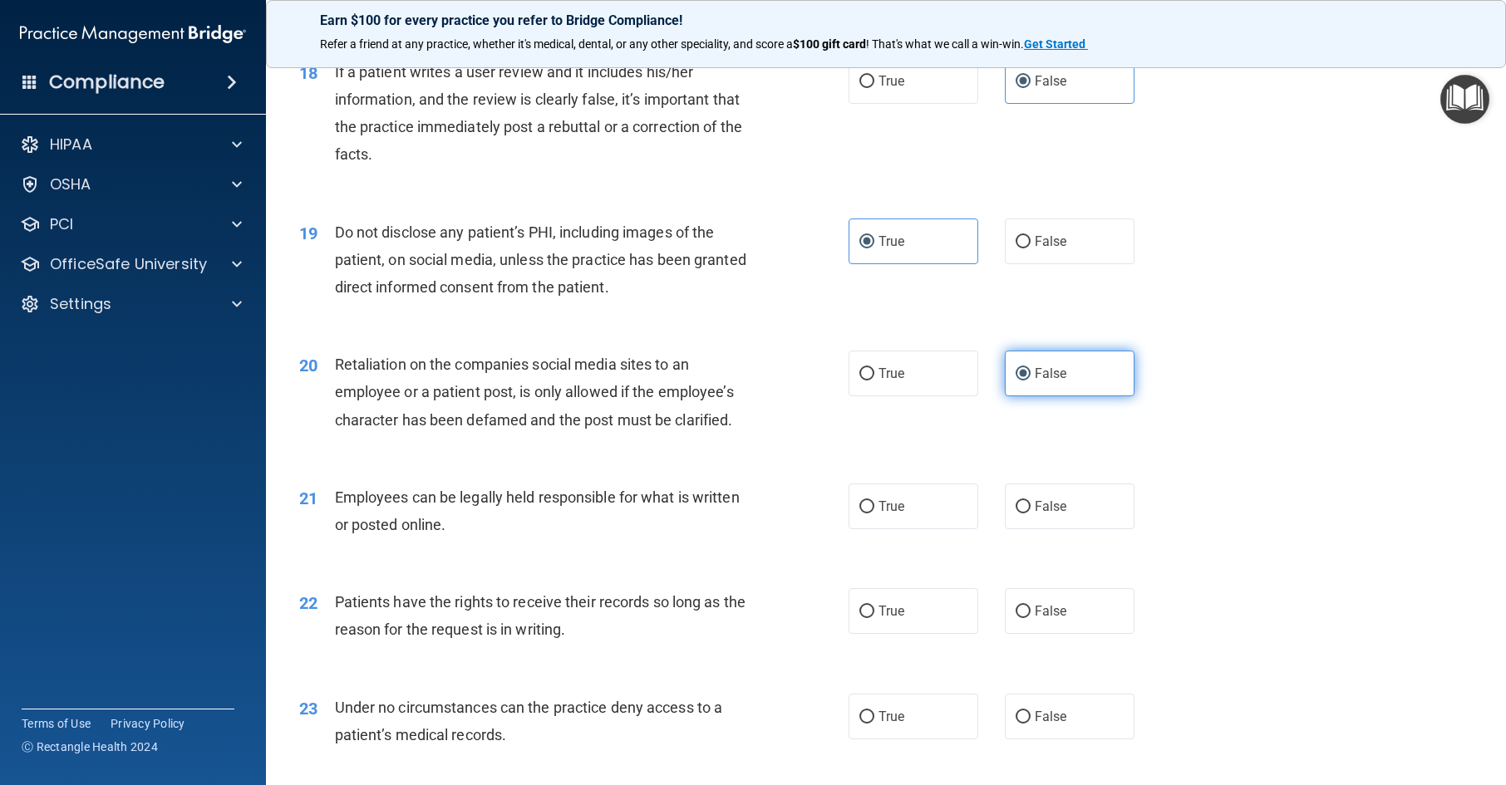
scroll to position [2577, 0]
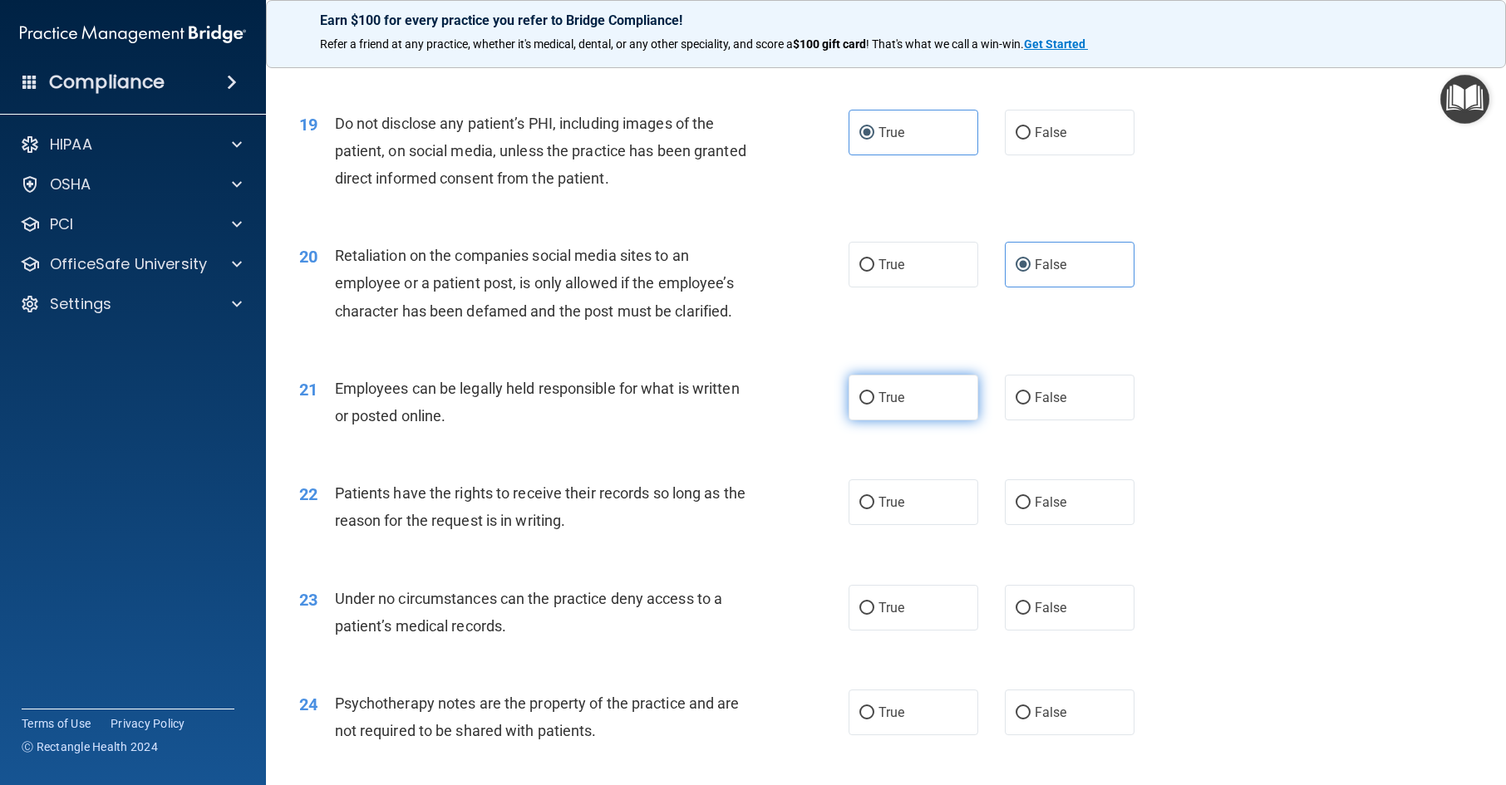
click at [931, 421] on label "True" at bounding box center [914, 398] width 130 height 46
click at [874, 405] on input "True" at bounding box center [866, 398] width 15 height 12
radio input "true"
click at [1066, 525] on label "False" at bounding box center [1070, 503] width 130 height 46
click at [1031, 510] on input "False" at bounding box center [1023, 503] width 15 height 12
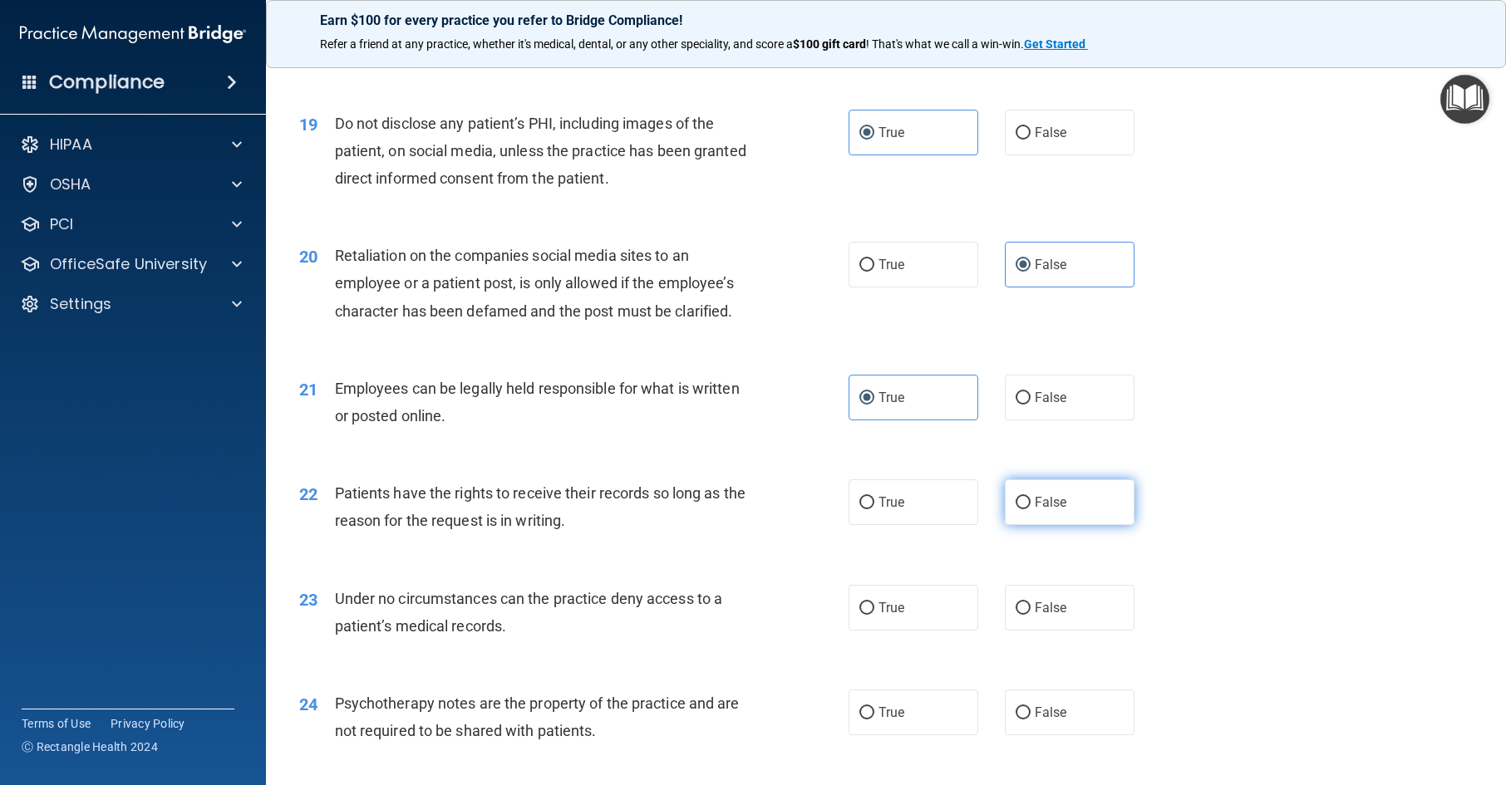
radio input "true"
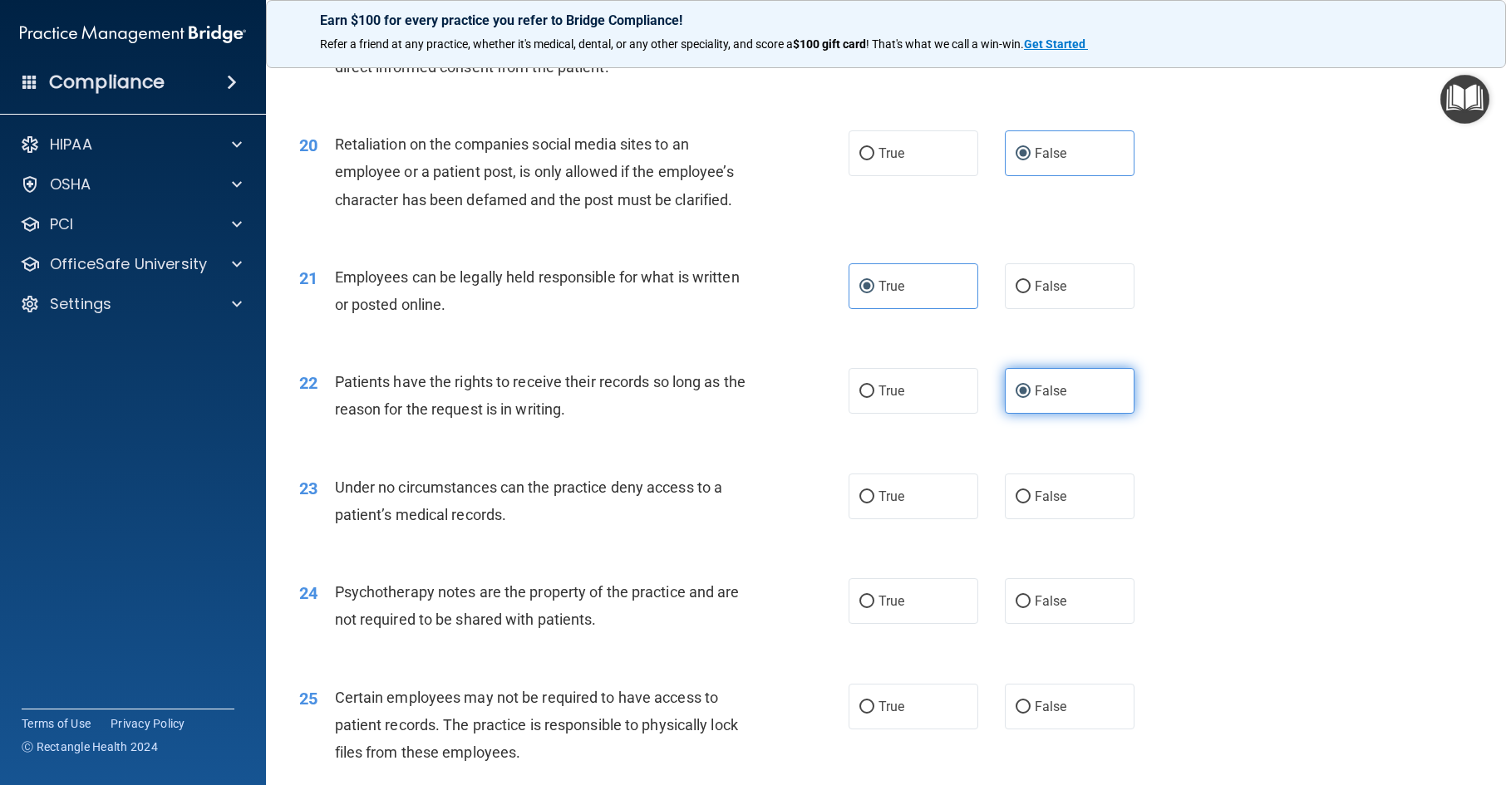
scroll to position [2826, 0]
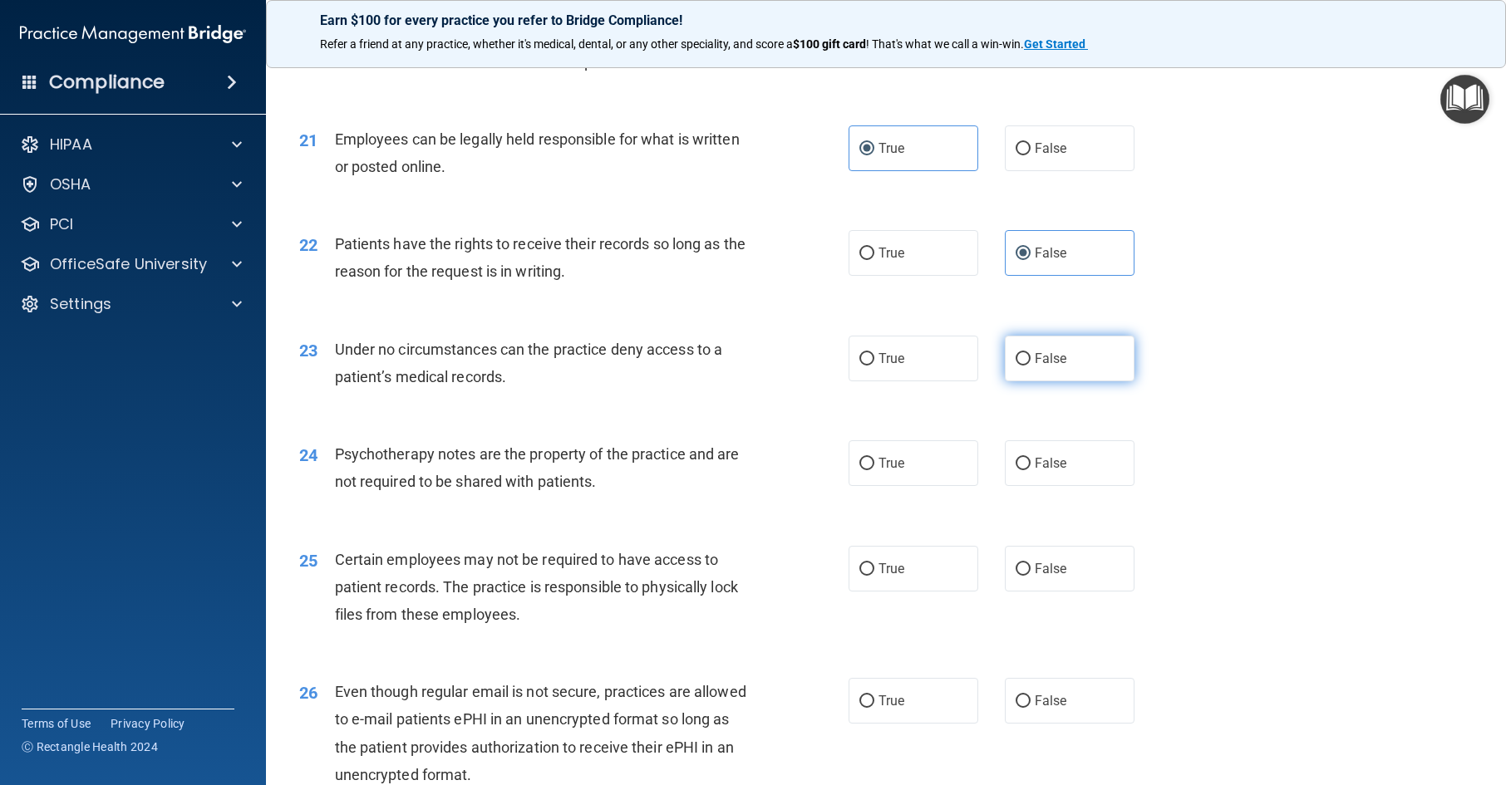
click at [1084, 382] on label "False" at bounding box center [1070, 359] width 130 height 46
click at [1031, 366] on input "False" at bounding box center [1023, 359] width 15 height 12
radio input "true"
click at [897, 471] on span "True" at bounding box center [892, 463] width 26 height 16
click at [874, 470] on input "True" at bounding box center [866, 464] width 15 height 12
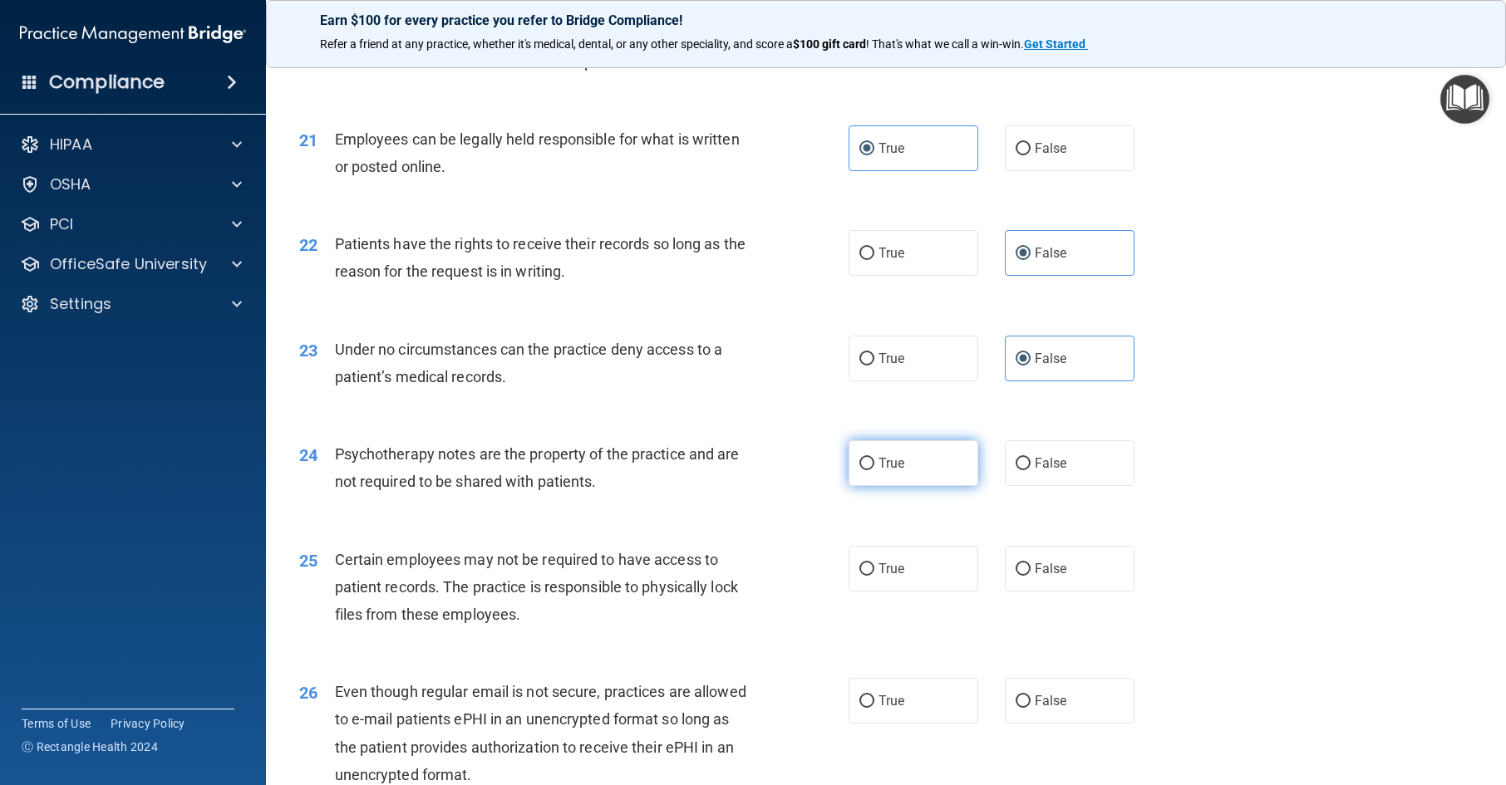
radio input "true"
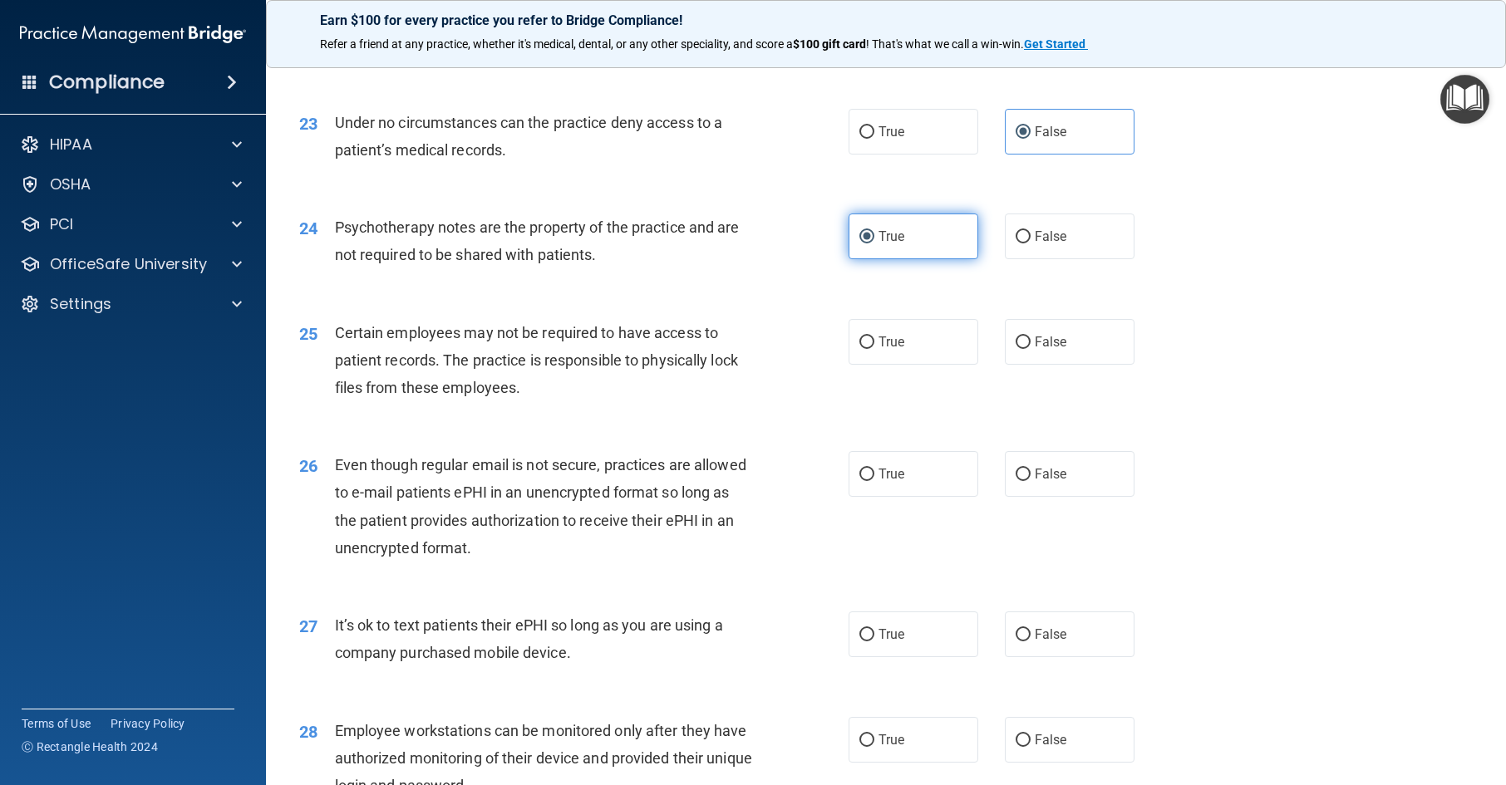
scroll to position [3075, 0]
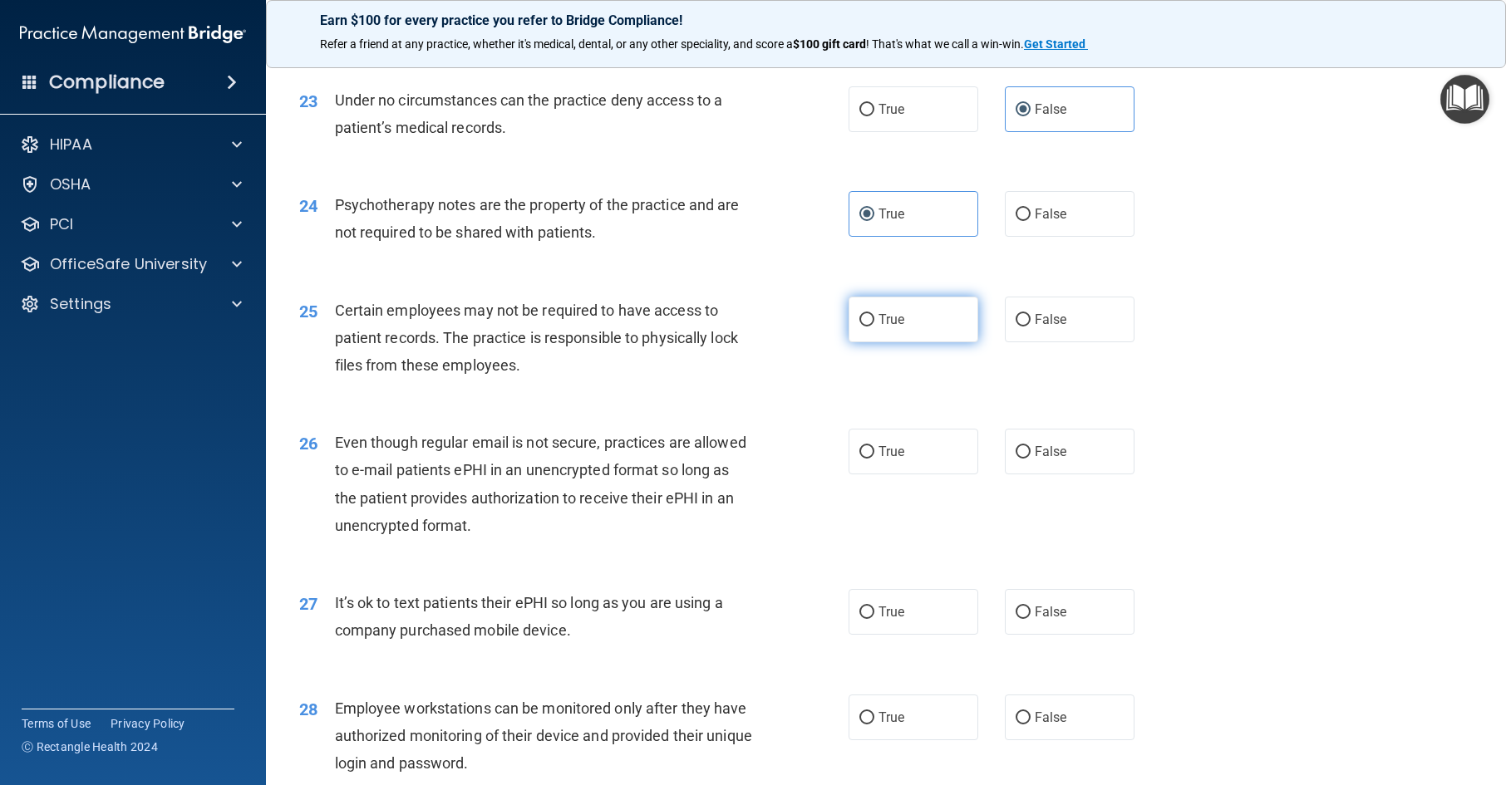
click at [912, 342] on label "True" at bounding box center [914, 320] width 130 height 46
click at [874, 327] on input "True" at bounding box center [866, 320] width 15 height 12
radio input "true"
click at [918, 475] on label "True" at bounding box center [914, 452] width 130 height 46
click at [874, 459] on input "True" at bounding box center [866, 452] width 15 height 12
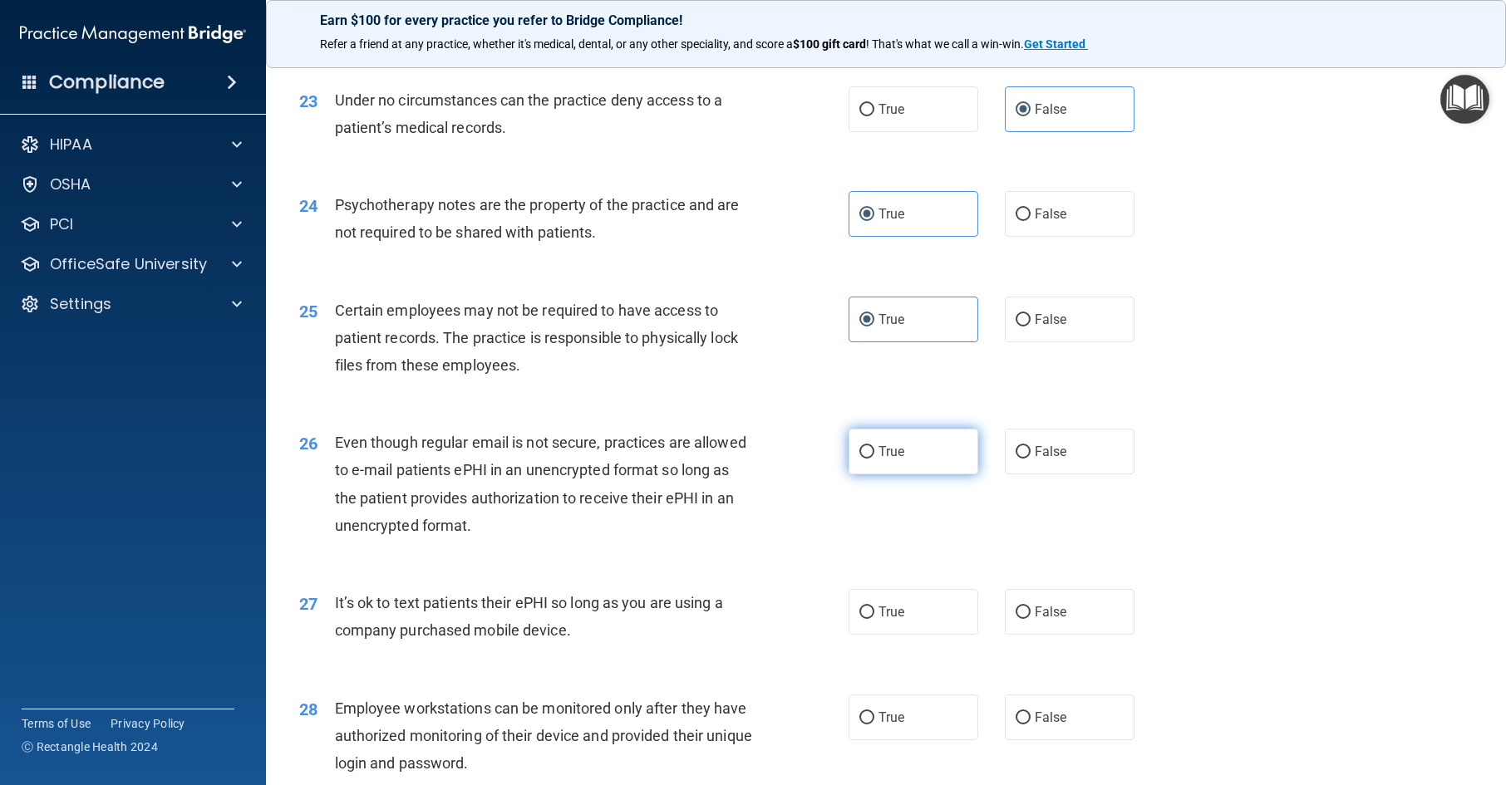
radio input "true"
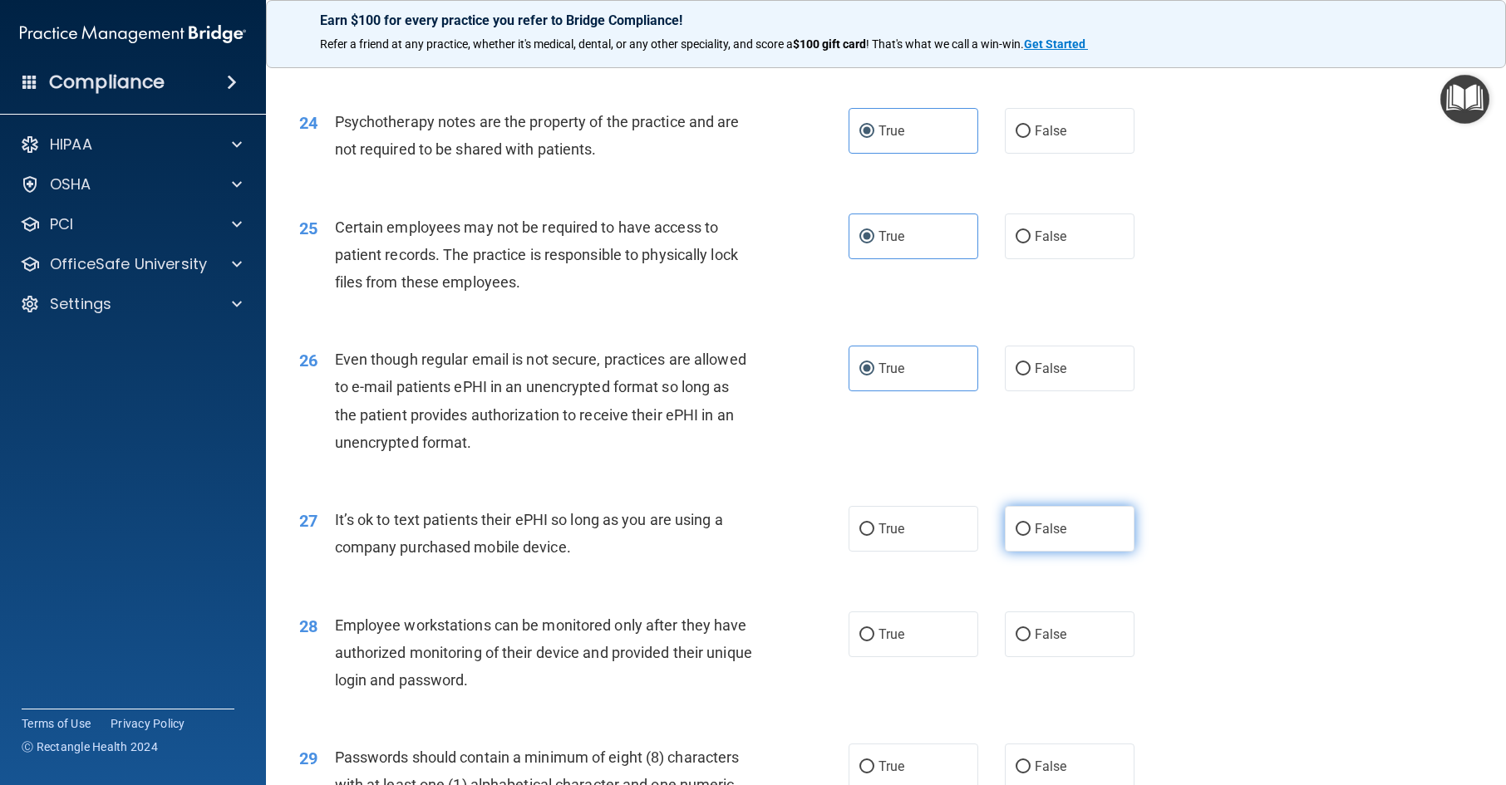
click at [1035, 537] on span "False" at bounding box center [1051, 529] width 32 height 16
click at [1027, 536] on input "False" at bounding box center [1023, 530] width 15 height 12
radio input "true"
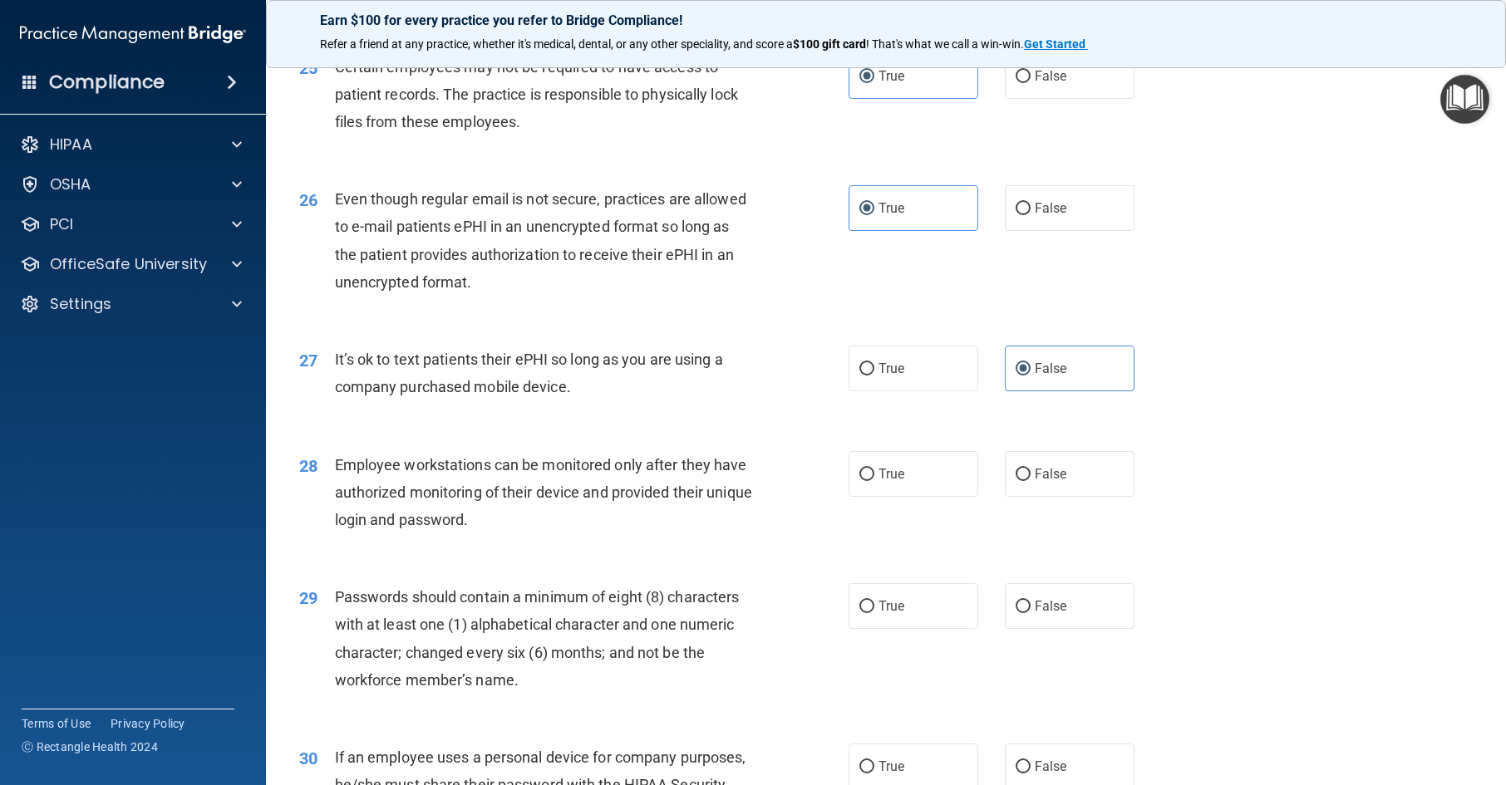
scroll to position [3325, 0]
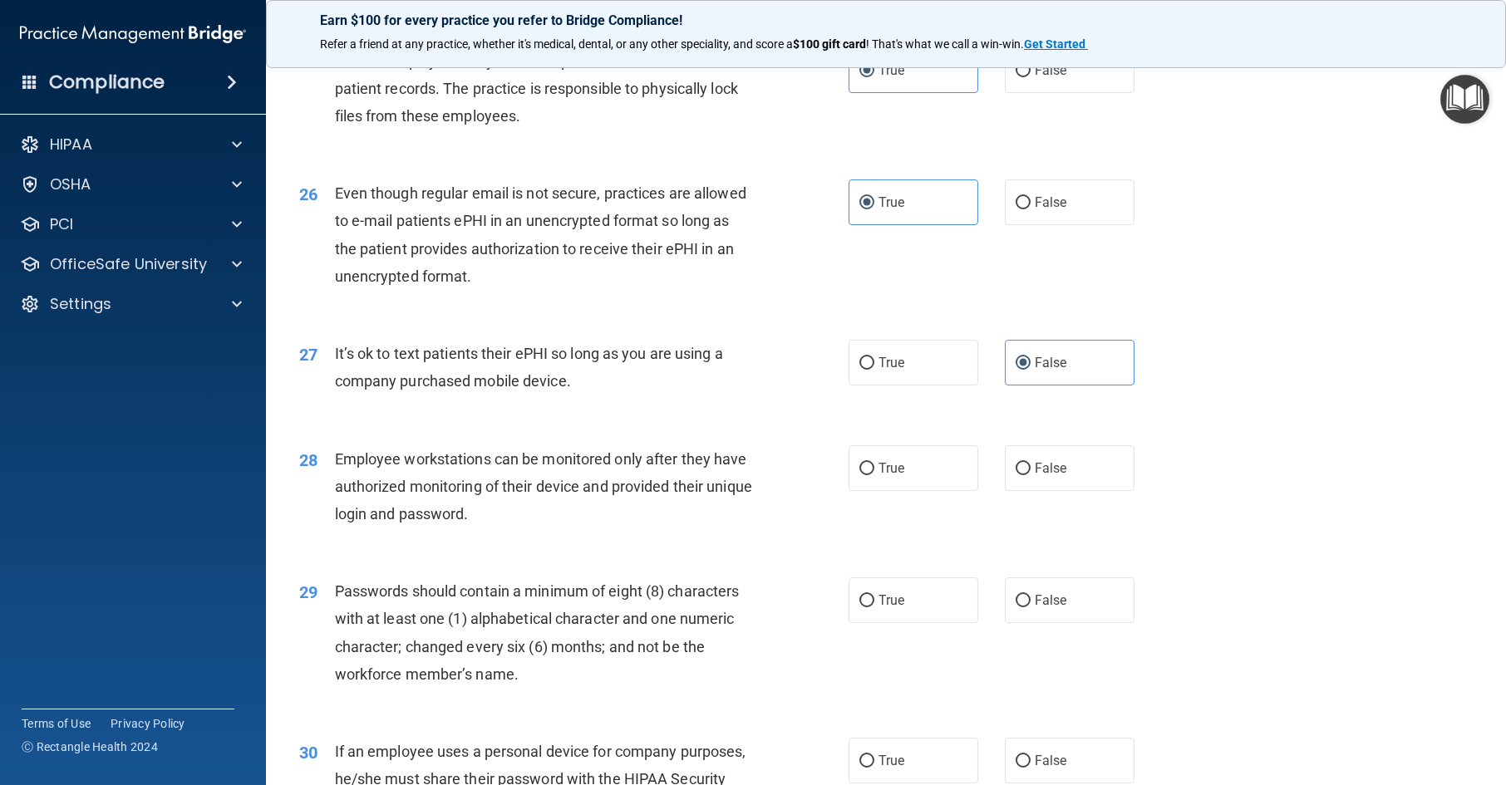
click at [1031, 558] on div "28 Employee workstations can be monitored only after they have authorized monit…" at bounding box center [886, 491] width 1199 height 133
click at [1042, 491] on label "False" at bounding box center [1070, 469] width 130 height 46
click at [1031, 475] on input "False" at bounding box center [1023, 469] width 15 height 12
radio input "true"
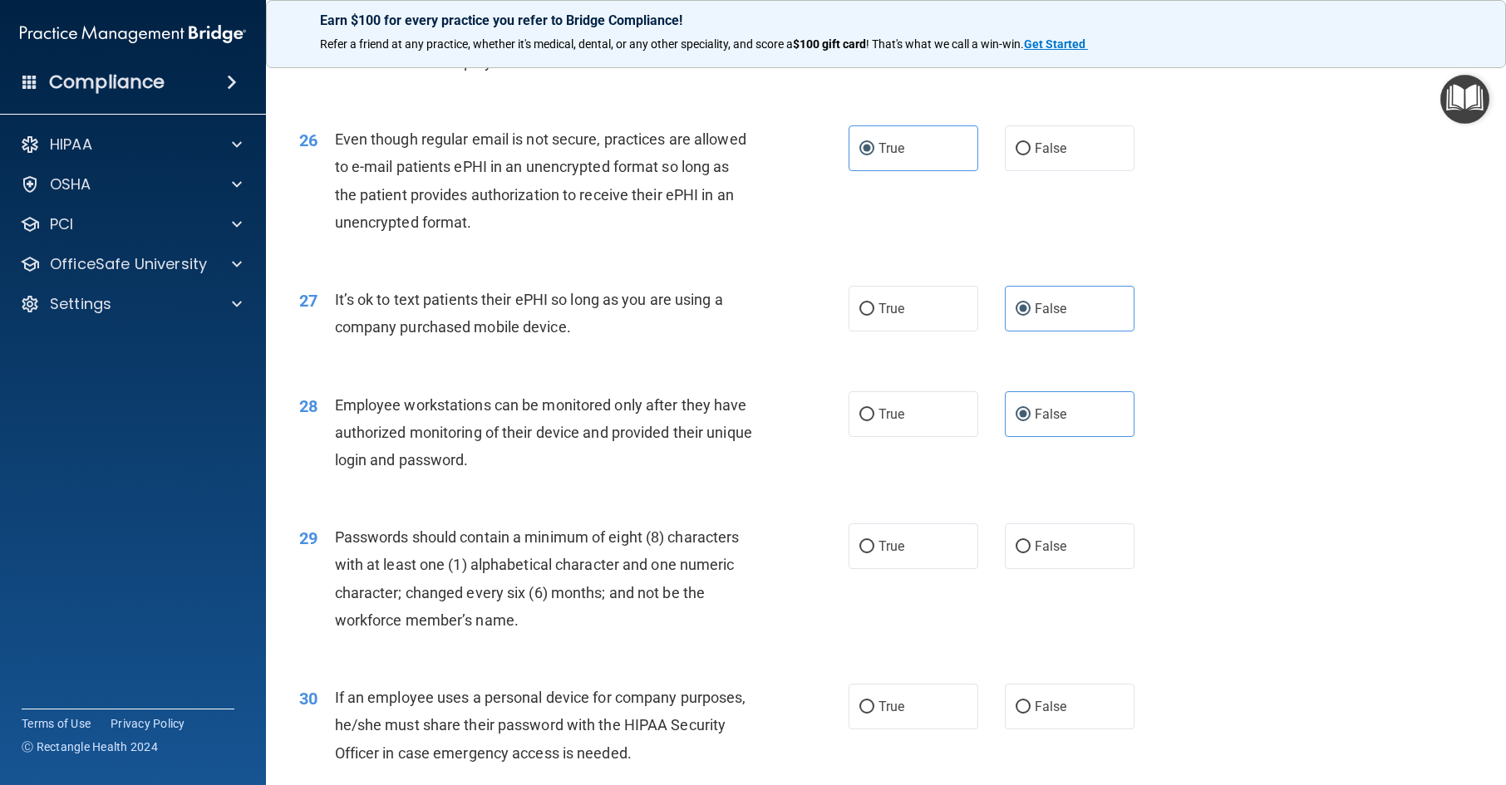
scroll to position [3408, 0]
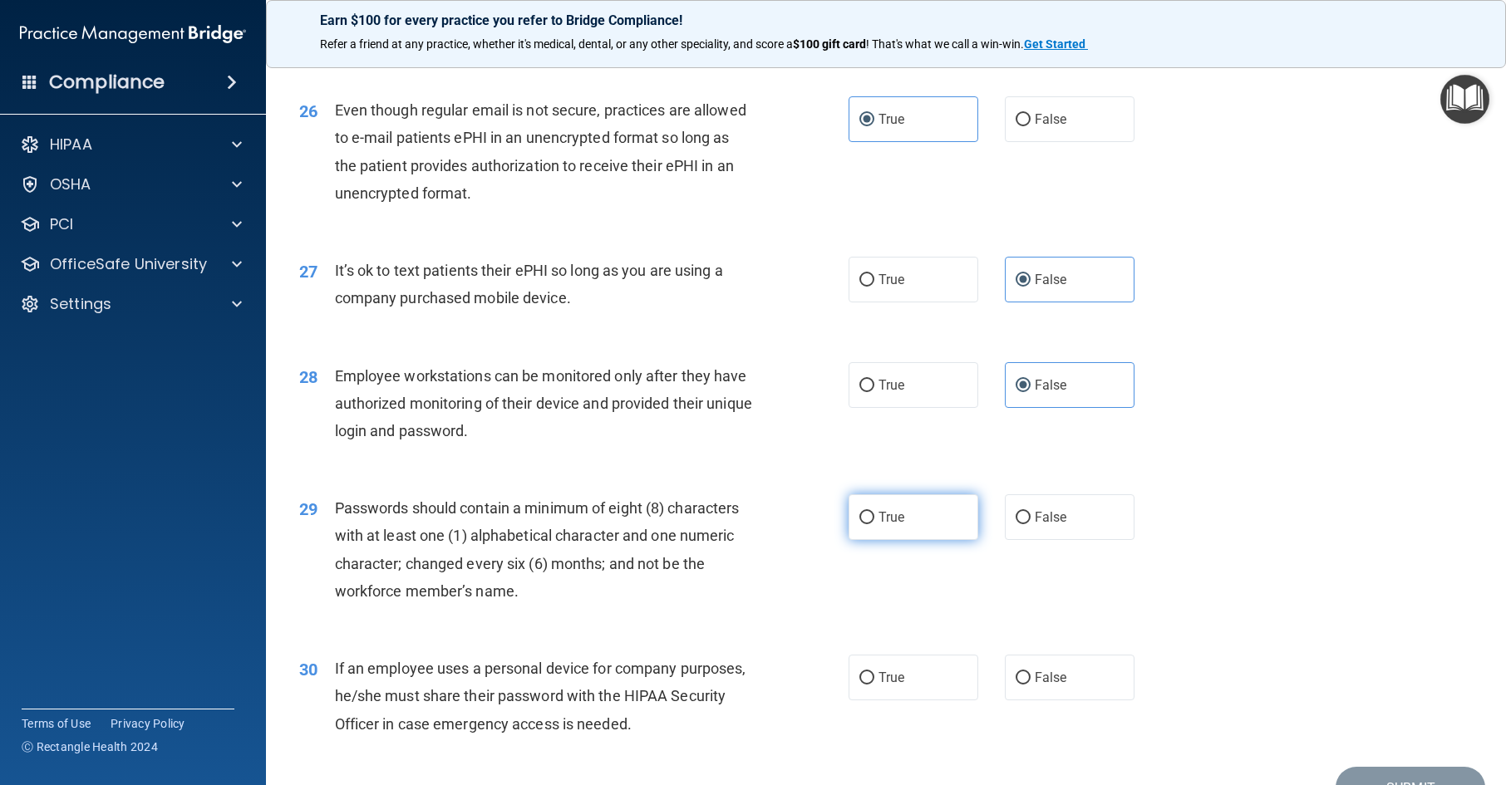
click at [927, 540] on label "True" at bounding box center [914, 518] width 130 height 46
click at [874, 524] on input "True" at bounding box center [866, 518] width 15 height 12
radio input "true"
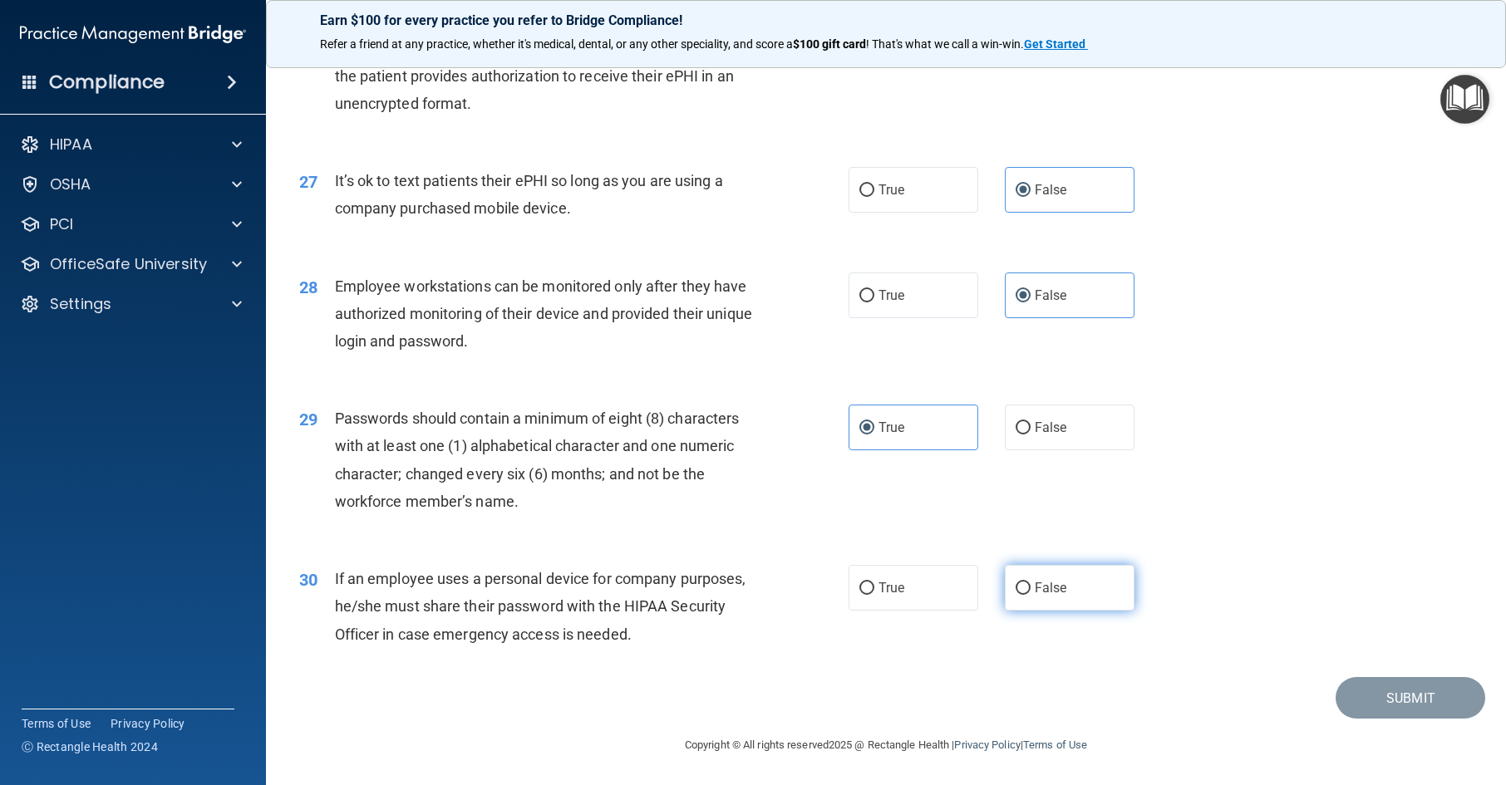
click at [1071, 593] on label "False" at bounding box center [1070, 588] width 130 height 46
click at [1031, 593] on input "False" at bounding box center [1023, 589] width 15 height 12
radio input "true"
click at [1371, 700] on button "Submit" at bounding box center [1411, 698] width 150 height 42
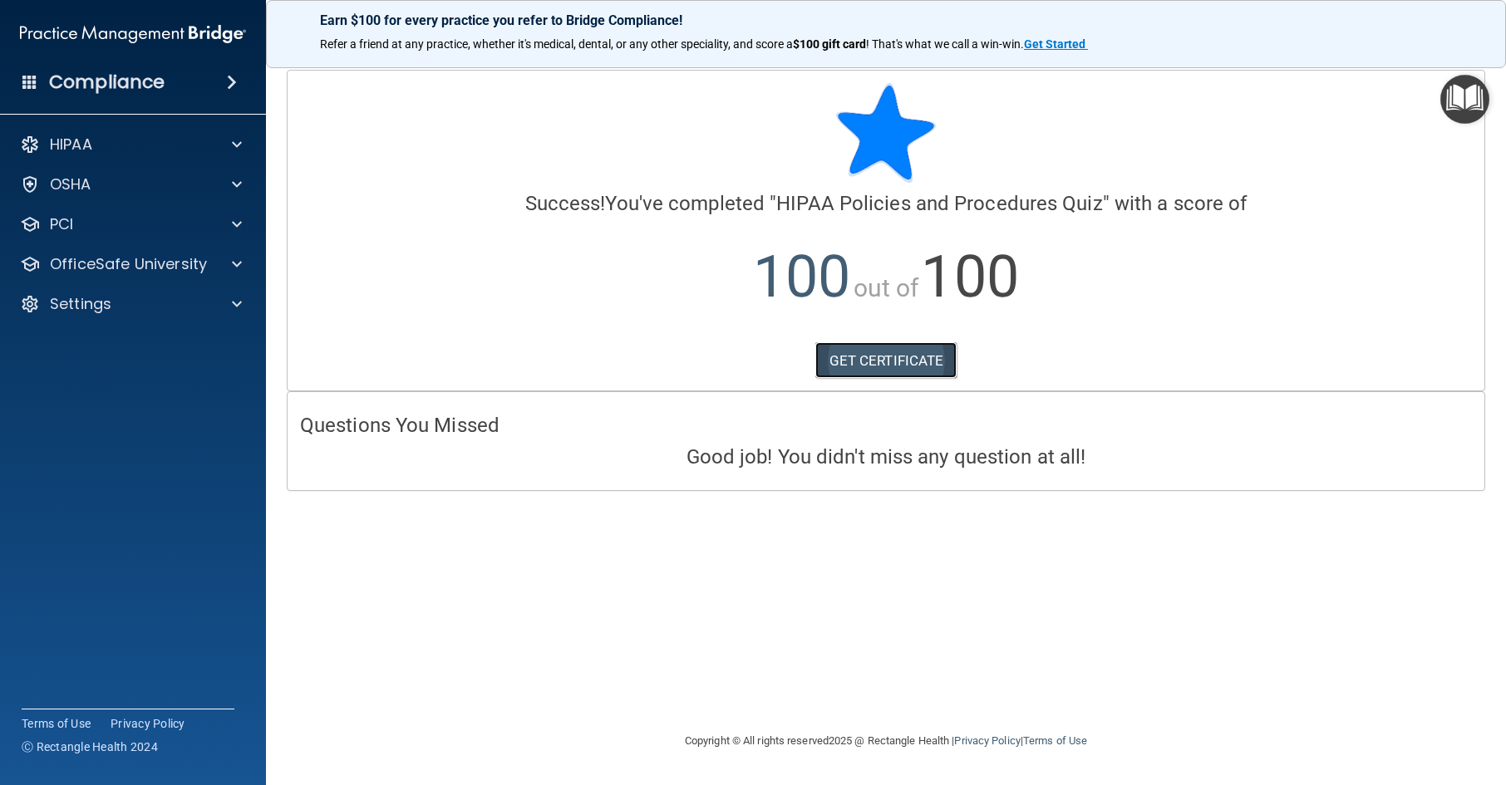
click at [899, 363] on link "GET CERTIFICATE" at bounding box center [886, 360] width 142 height 37
click at [149, 273] on p "OfficeSafe University" at bounding box center [128, 264] width 157 height 20
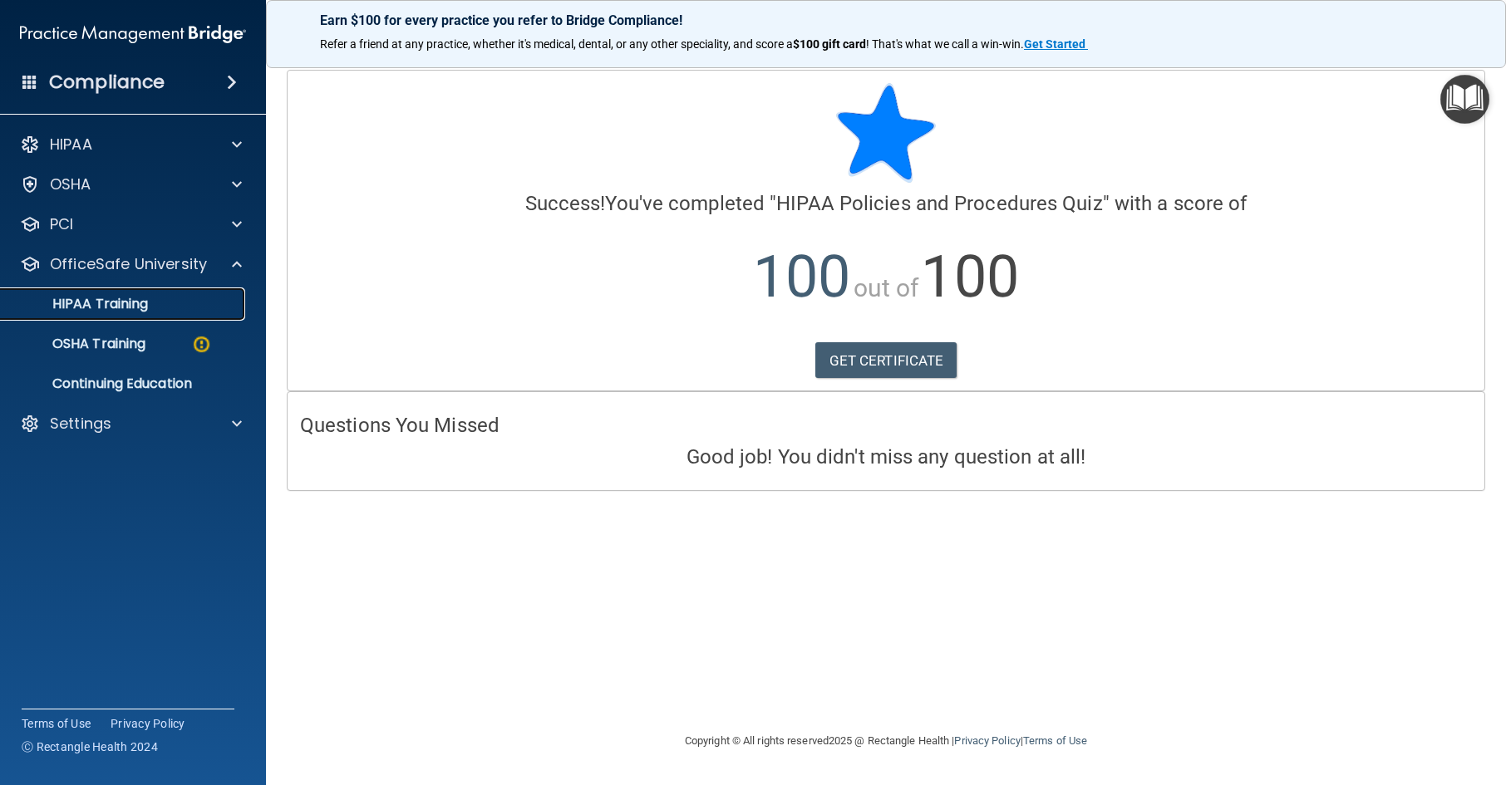
click at [148, 313] on link "HIPAA Training" at bounding box center [114, 304] width 262 height 33
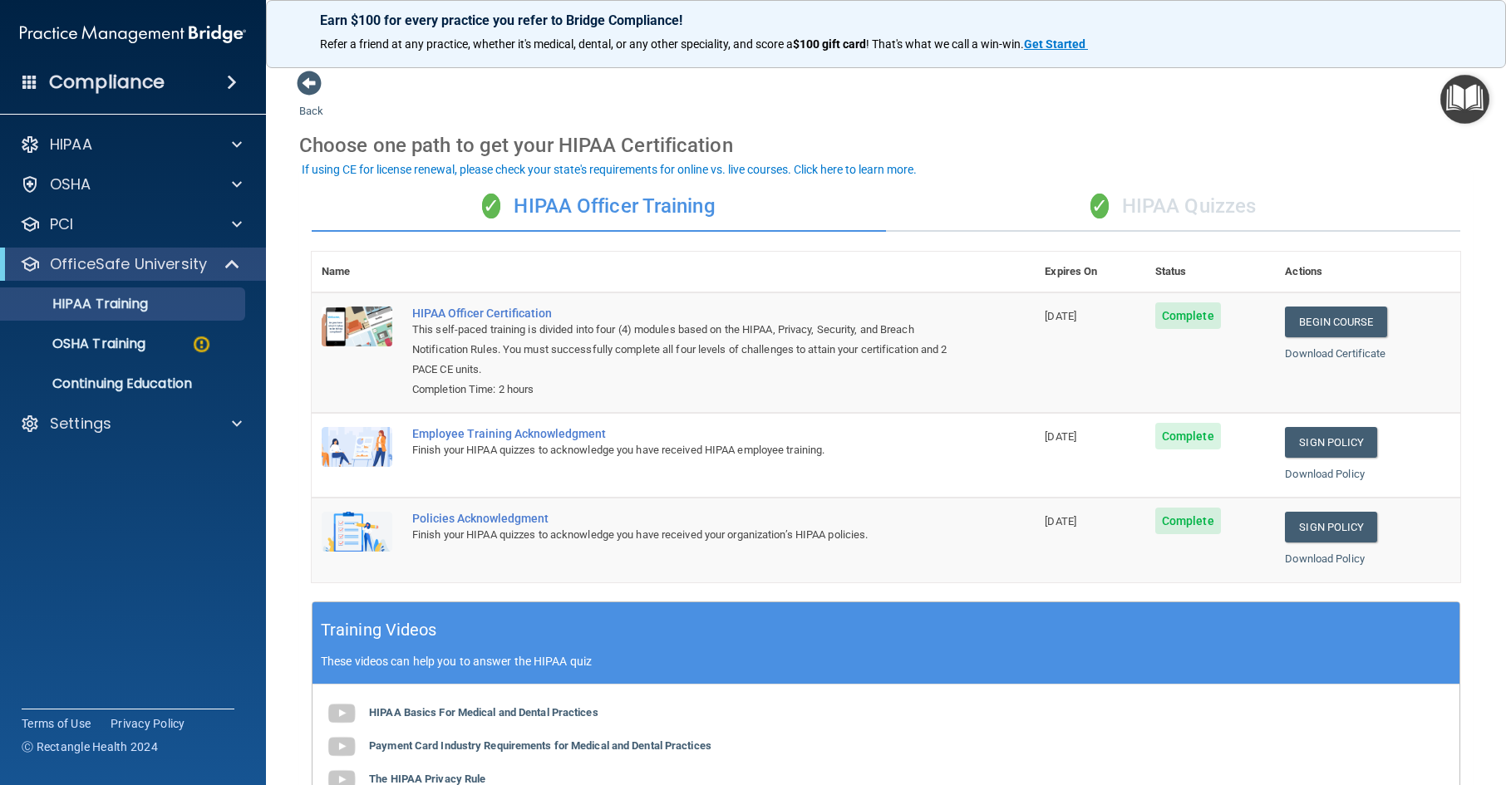
click at [1154, 202] on div "✓ HIPAA Quizzes" at bounding box center [1173, 207] width 574 height 50
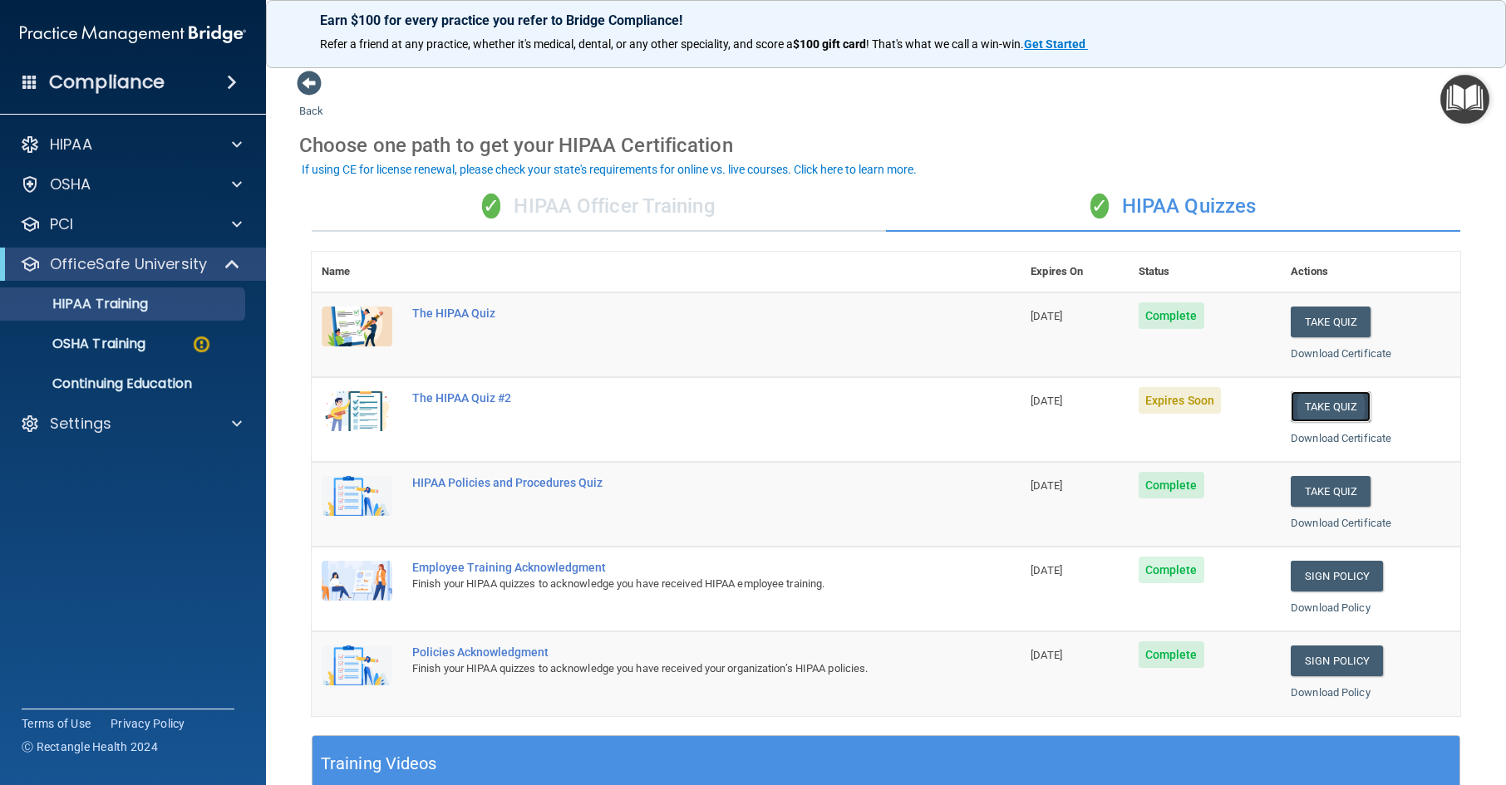
click at [1306, 401] on button "Take Quiz" at bounding box center [1331, 406] width 80 height 31
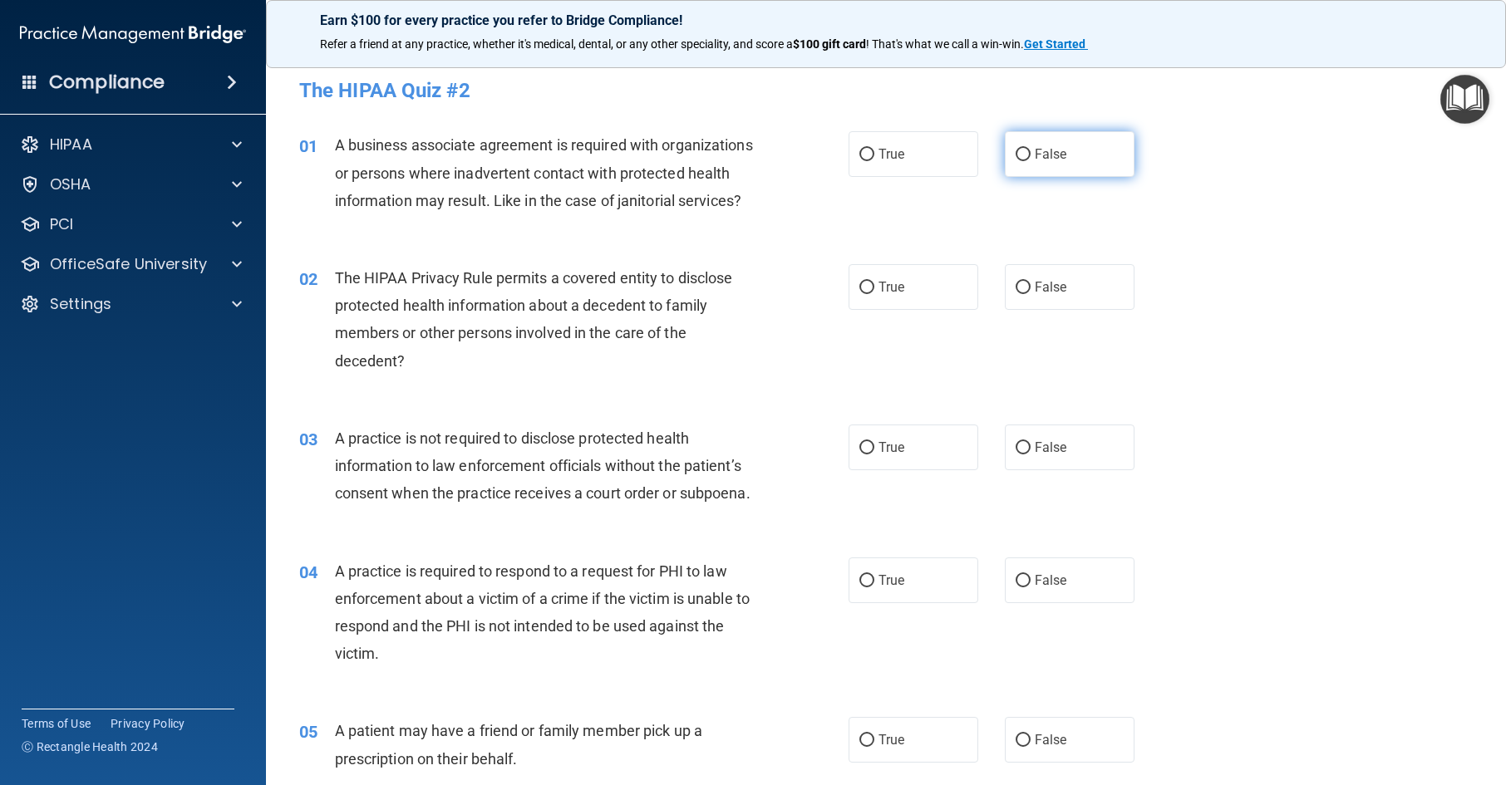
click at [1084, 155] on label "False" at bounding box center [1070, 154] width 130 height 46
click at [1031, 155] on input "False" at bounding box center [1023, 155] width 15 height 12
radio input "true"
click at [889, 301] on label "True" at bounding box center [914, 287] width 130 height 46
click at [874, 294] on input "True" at bounding box center [866, 288] width 15 height 12
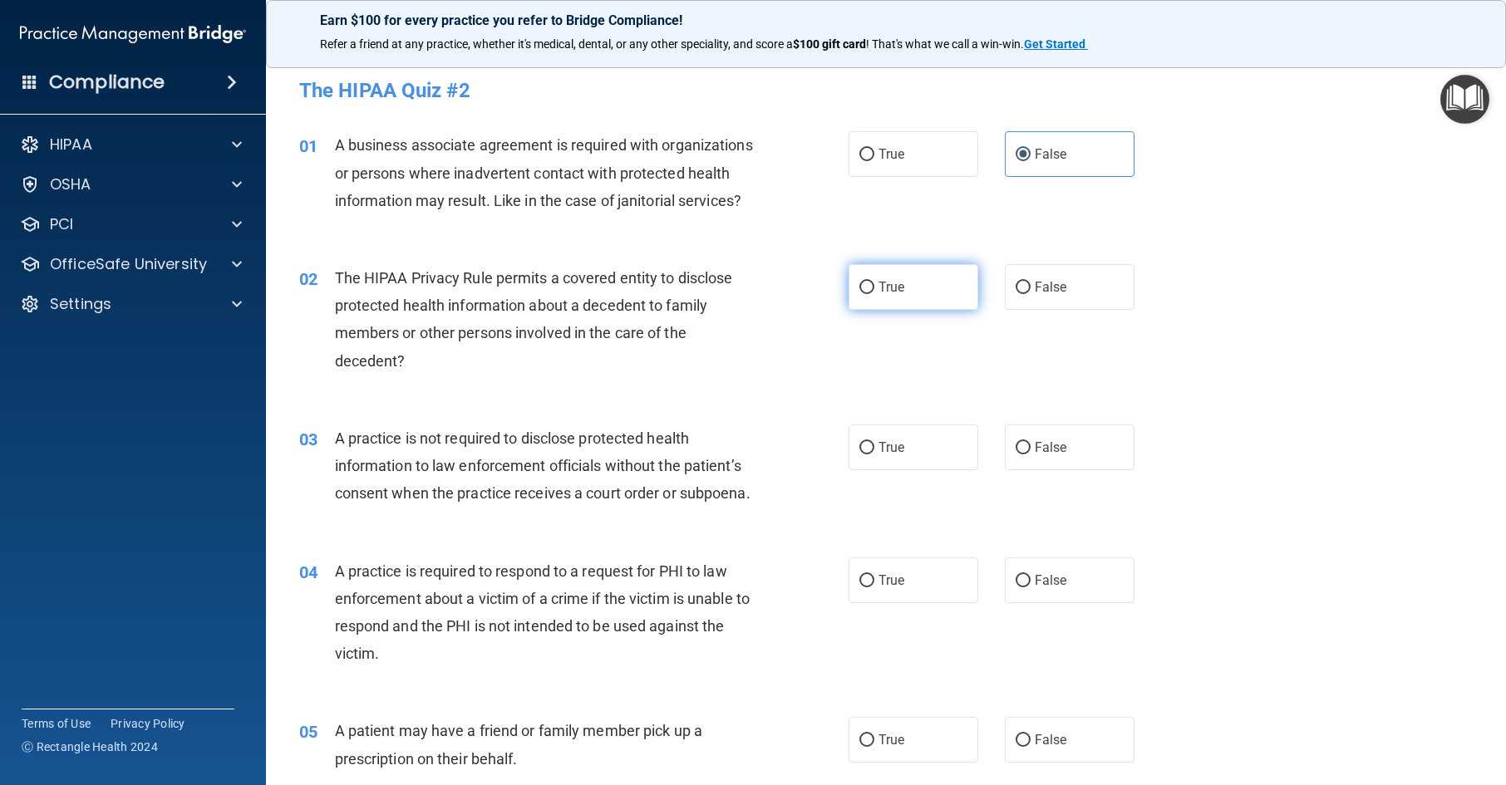
radio input "true"
click at [1130, 470] on div "True False" at bounding box center [1005, 448] width 313 height 46
click at [1095, 470] on label "False" at bounding box center [1070, 448] width 130 height 46
click at [1031, 455] on input "False" at bounding box center [1023, 448] width 15 height 12
radio input "true"
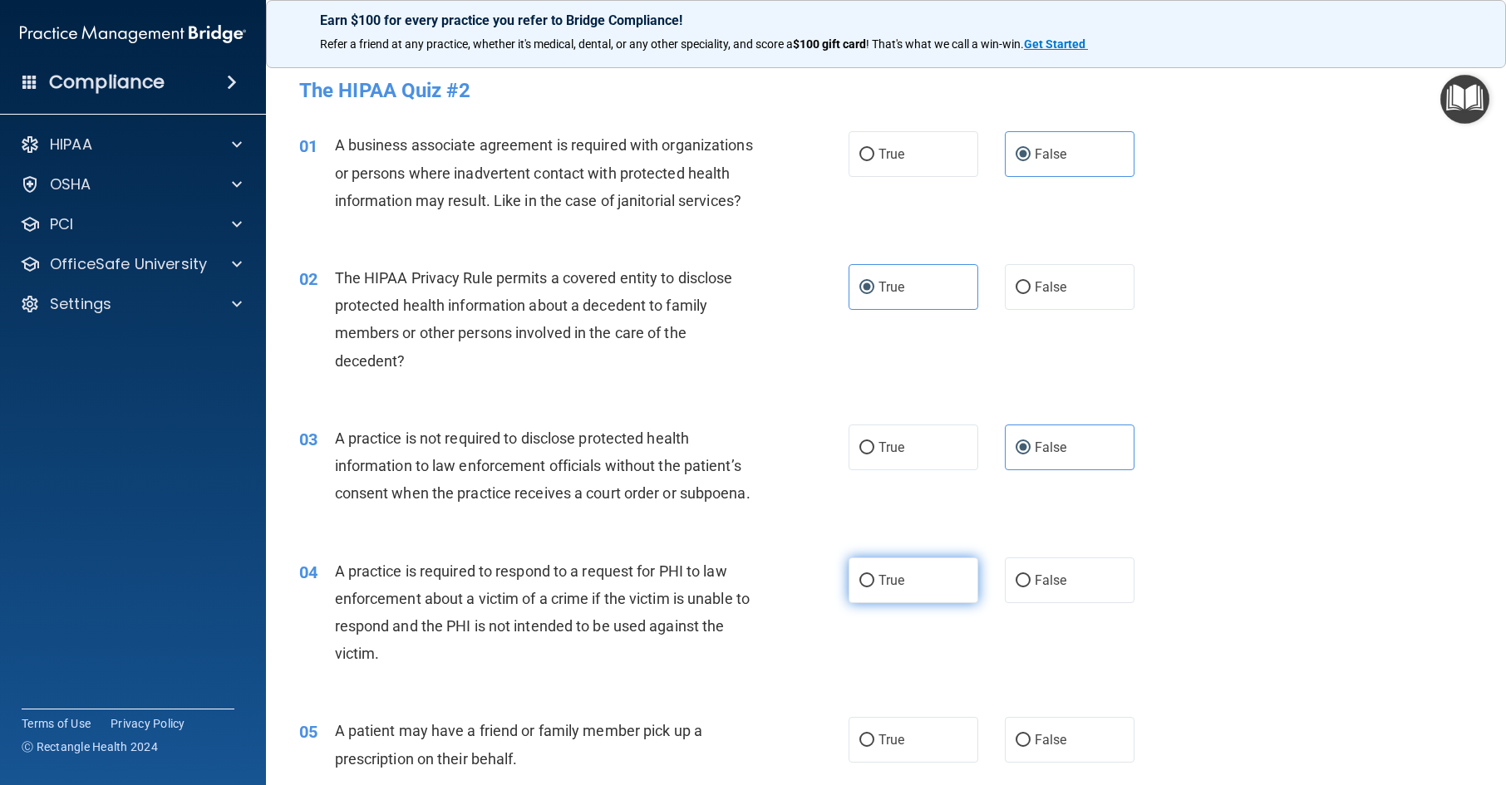
click at [907, 603] on label "True" at bounding box center [914, 581] width 130 height 46
click at [874, 588] on input "True" at bounding box center [866, 581] width 15 height 12
radio input "true"
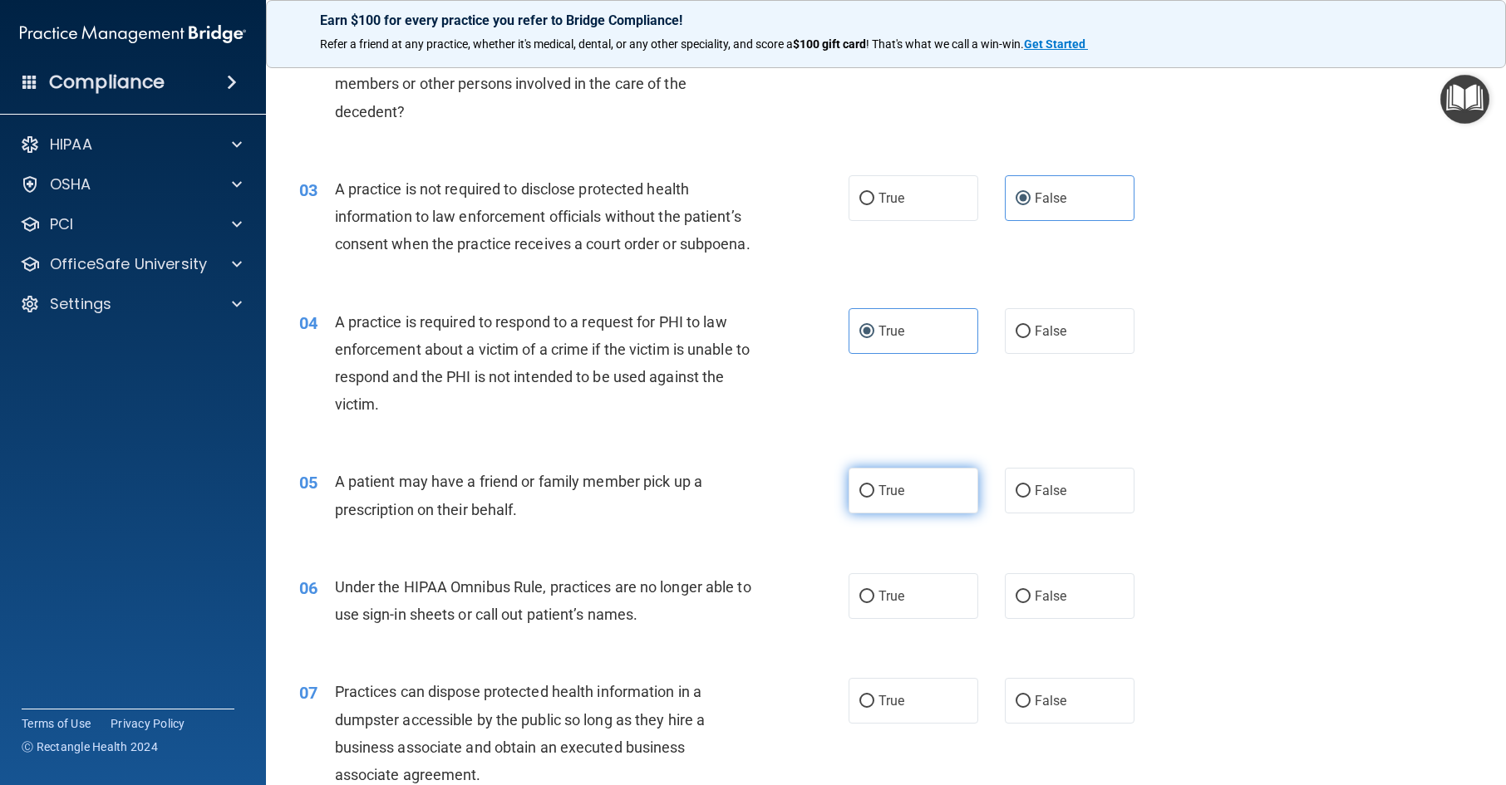
click at [916, 514] on label "True" at bounding box center [914, 491] width 130 height 46
click at [874, 498] on input "True" at bounding box center [866, 491] width 15 height 12
radio input "true"
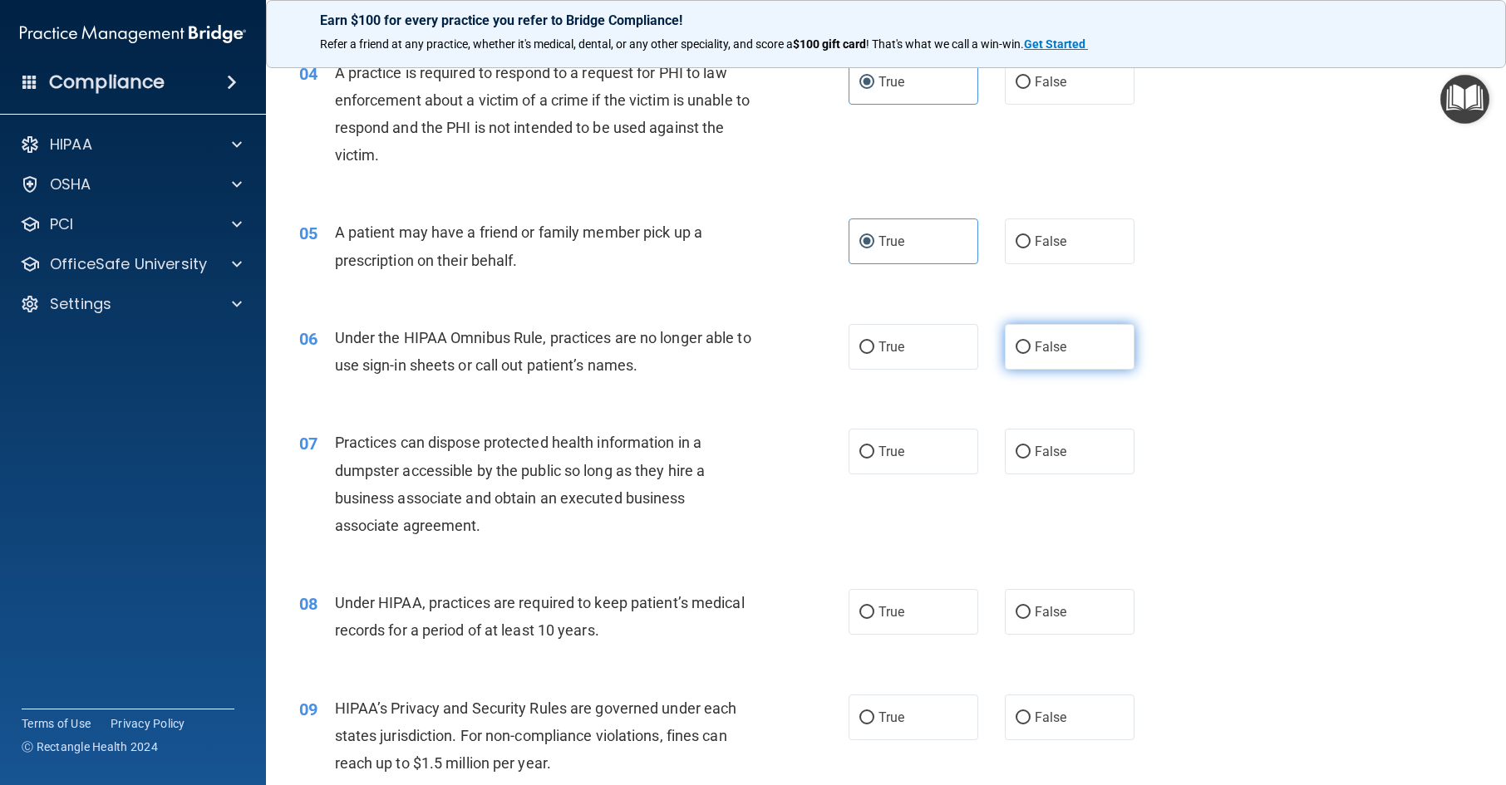
click at [1080, 370] on label "False" at bounding box center [1070, 347] width 130 height 46
click at [1031, 354] on input "False" at bounding box center [1023, 348] width 15 height 12
radio input "true"
click at [1047, 460] on span "False" at bounding box center [1051, 452] width 32 height 16
click at [1031, 459] on input "False" at bounding box center [1023, 452] width 15 height 12
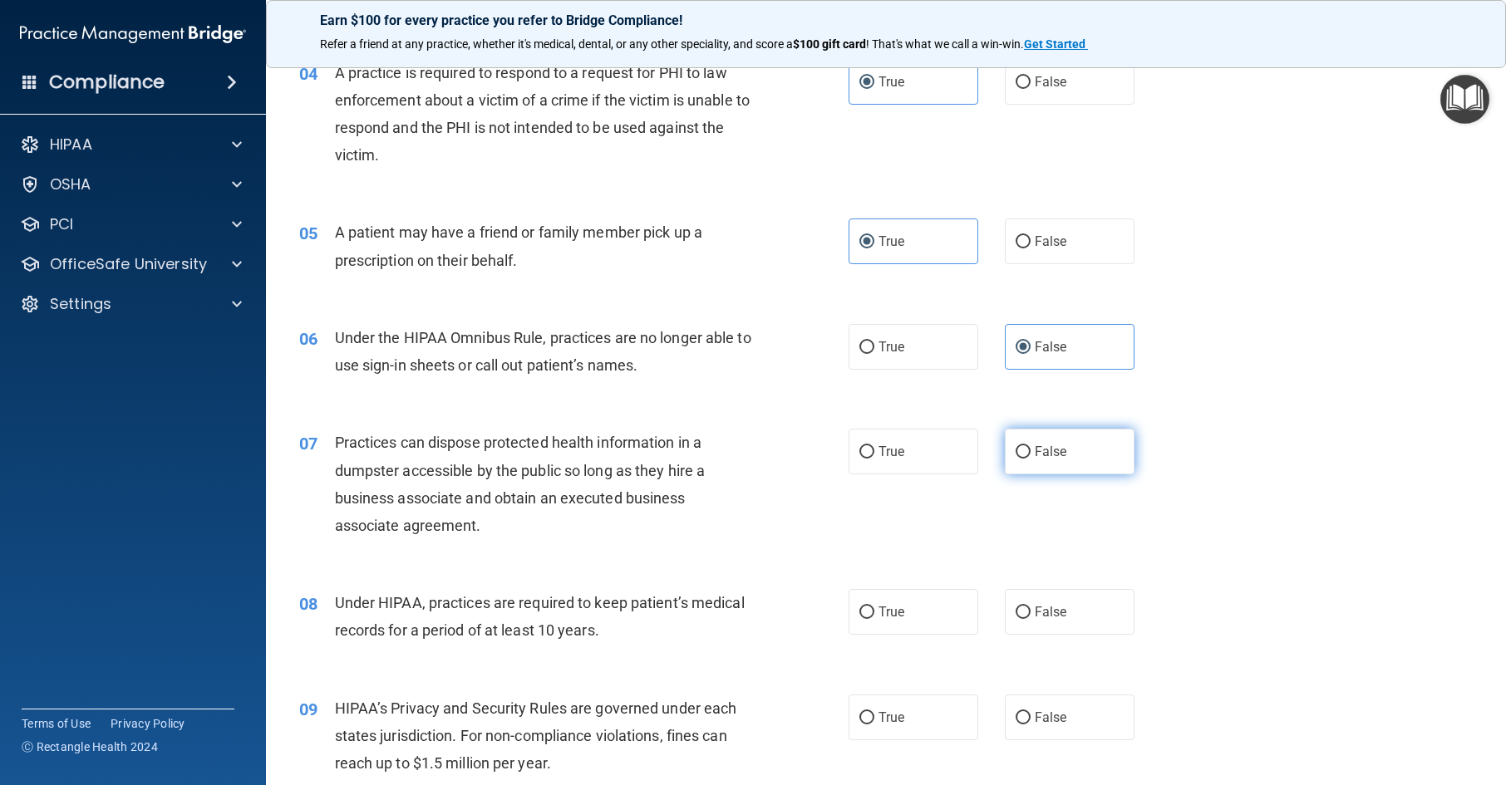
radio input "true"
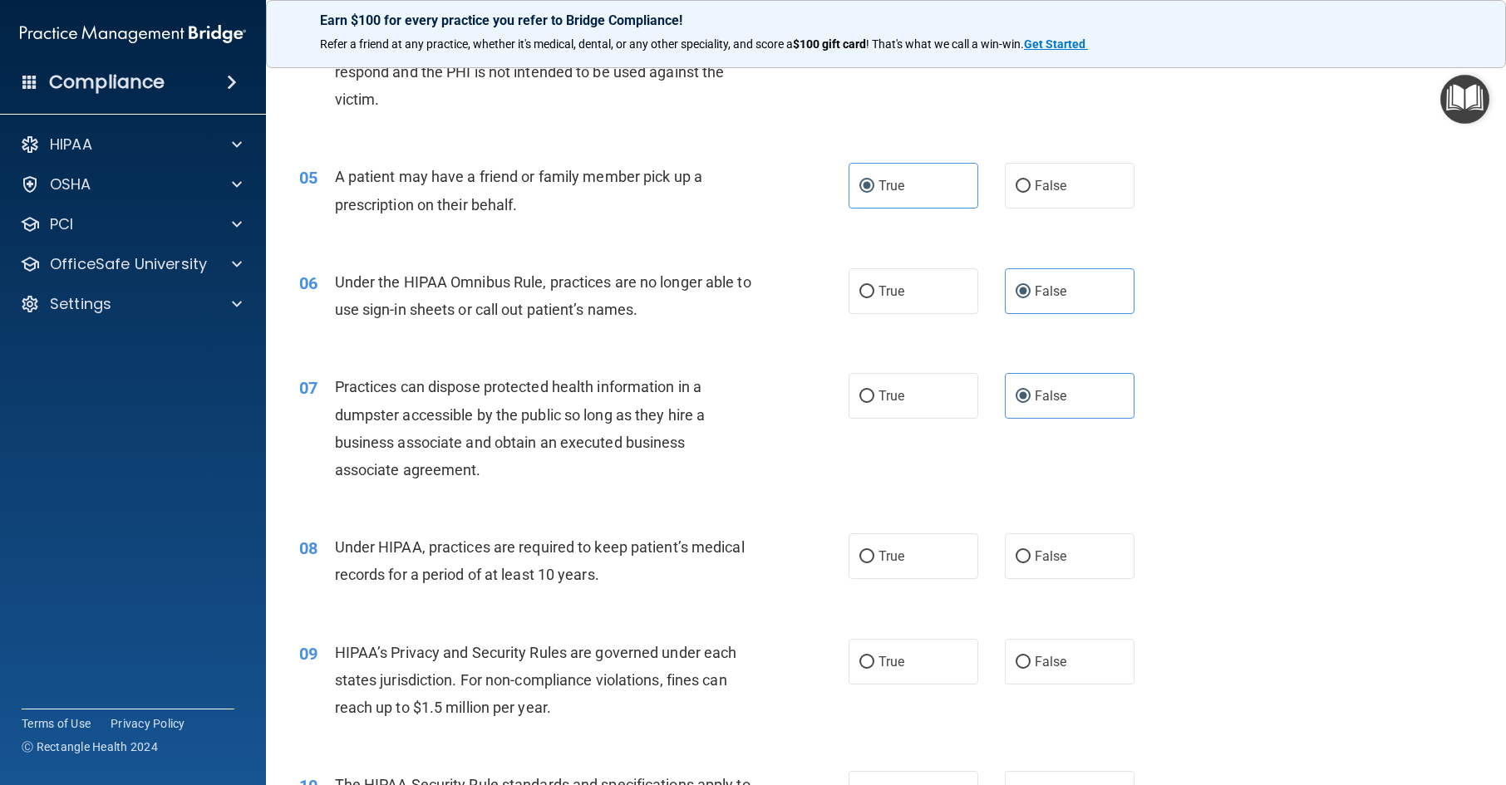
scroll to position [665, 0]
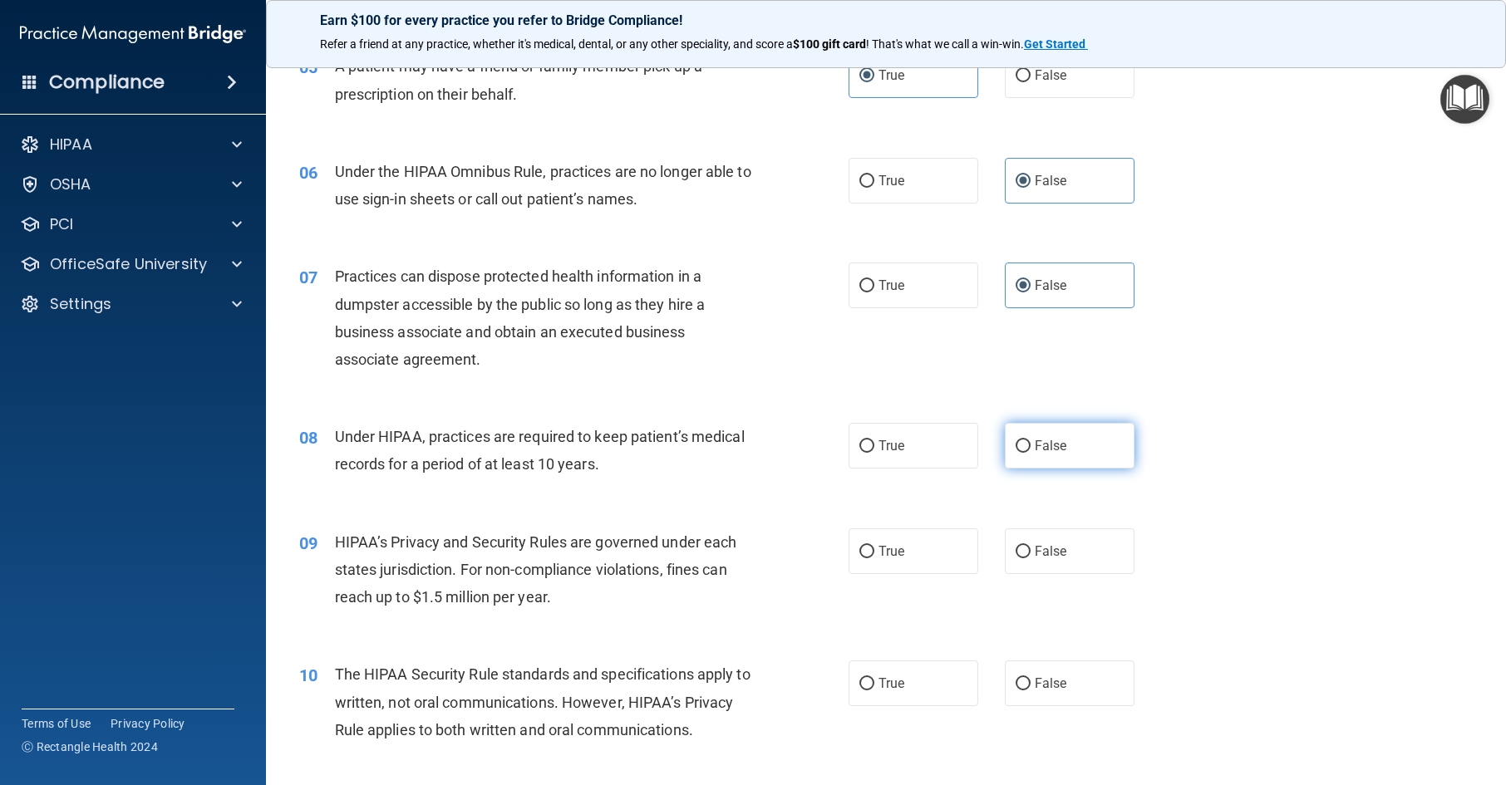
click at [1056, 454] on span "False" at bounding box center [1051, 446] width 32 height 16
click at [1031, 453] on input "False" at bounding box center [1023, 447] width 15 height 12
radio input "true"
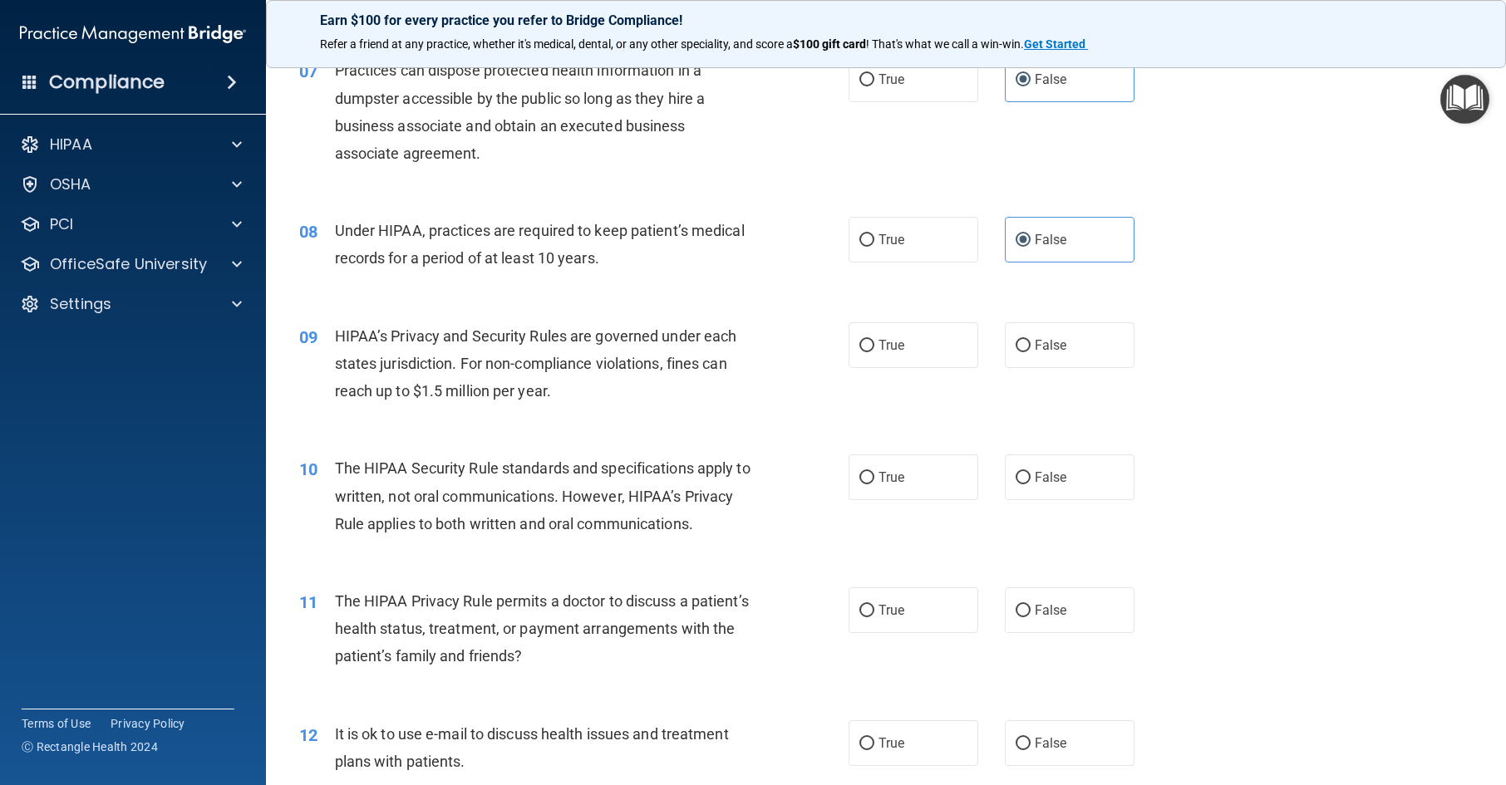
scroll to position [914, 0]
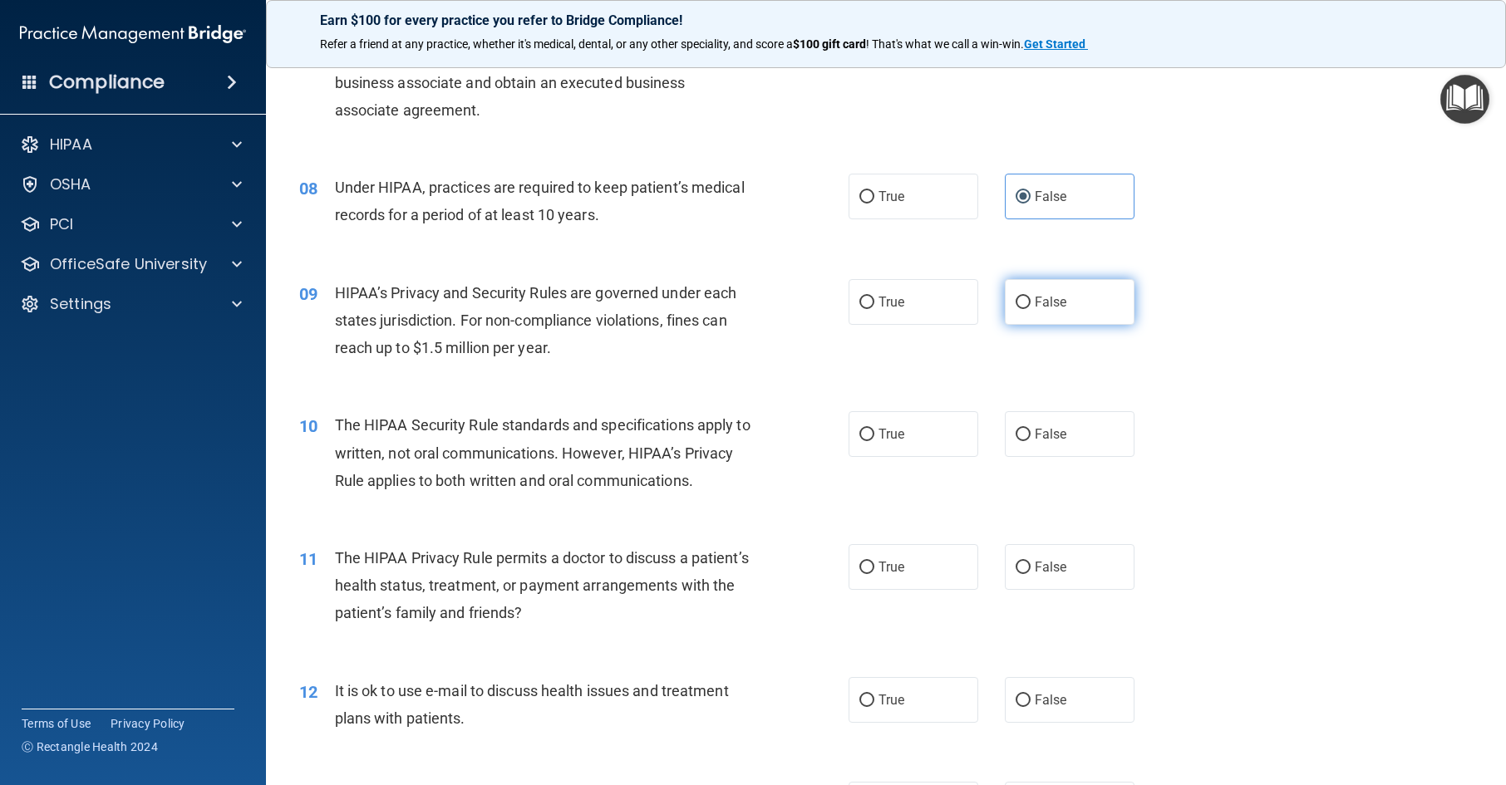
drag, startPoint x: 1088, startPoint y: 362, endPoint x: 1086, endPoint y: 378, distance: 16.8
click at [1089, 325] on label "False" at bounding box center [1070, 302] width 130 height 46
click at [1031, 309] on input "False" at bounding box center [1023, 303] width 15 height 12
radio input "true"
click at [944, 457] on label "True" at bounding box center [914, 434] width 130 height 46
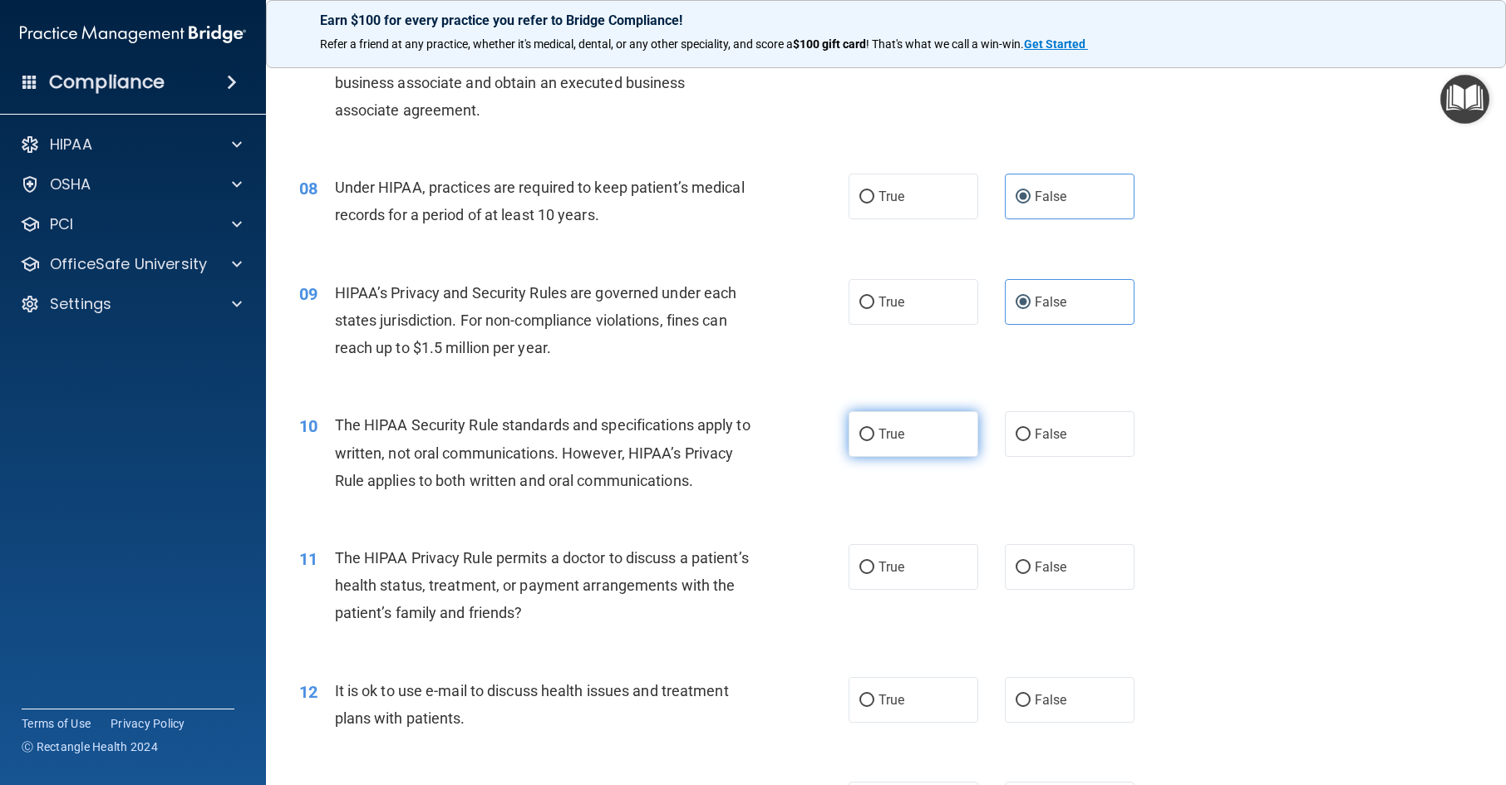
click at [874, 441] on input "True" at bounding box center [866, 435] width 15 height 12
radio input "true"
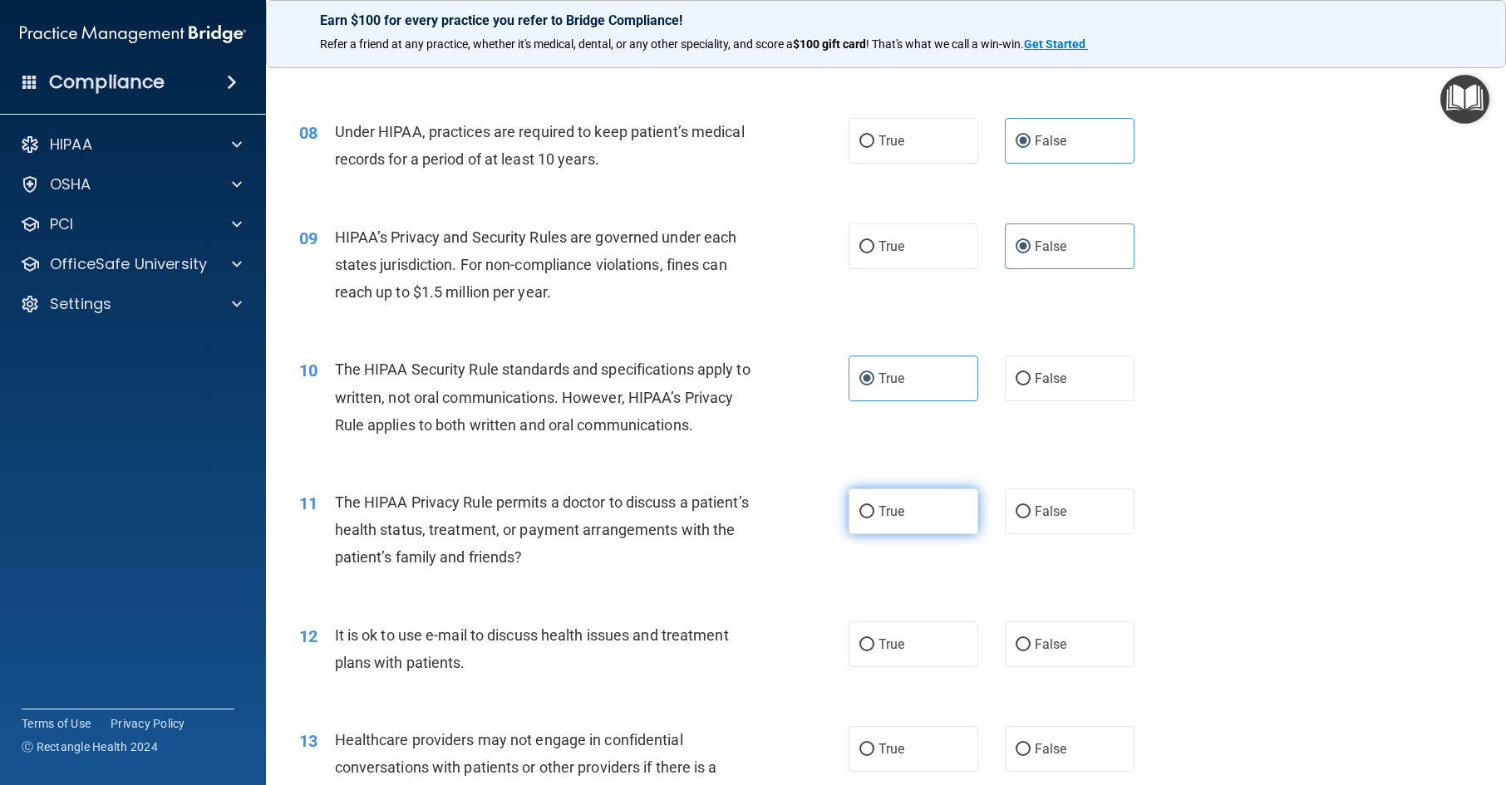
scroll to position [1081, 0]
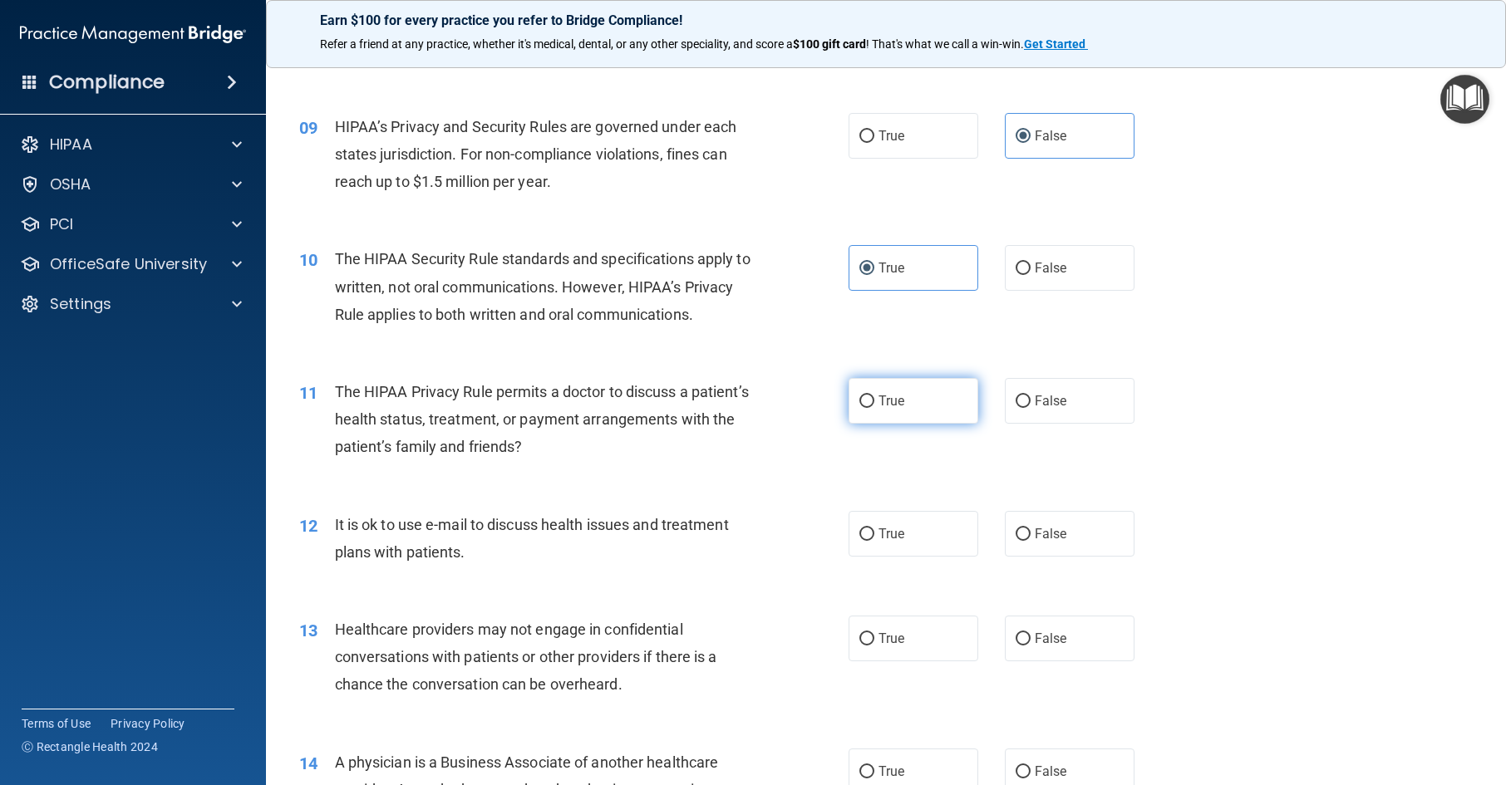
click at [907, 424] on label "True" at bounding box center [914, 401] width 130 height 46
click at [874, 408] on input "True" at bounding box center [866, 402] width 15 height 12
radio input "true"
click at [890, 542] on span "True" at bounding box center [892, 534] width 26 height 16
click at [874, 541] on input "True" at bounding box center [866, 535] width 15 height 12
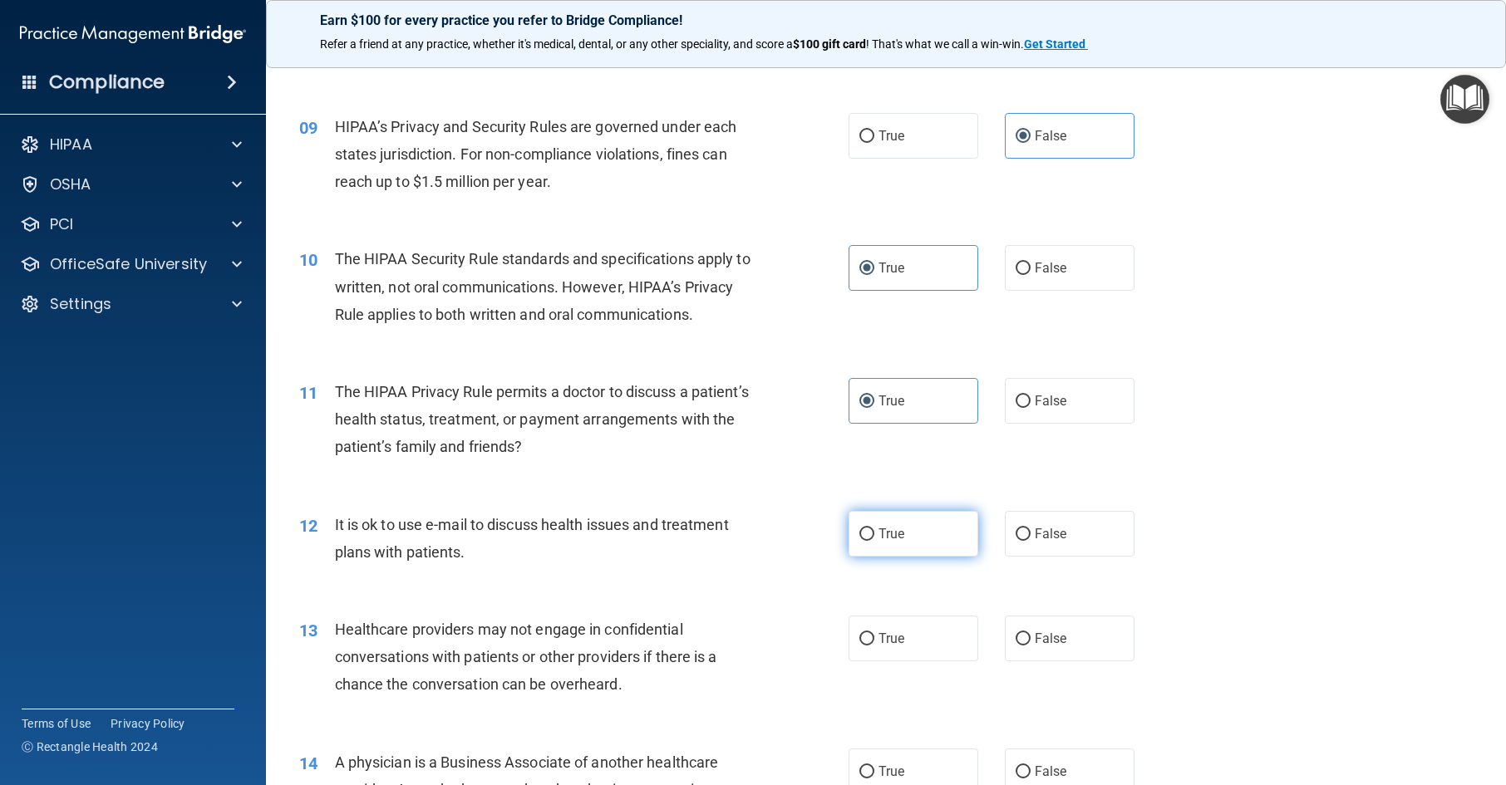
radio input "true"
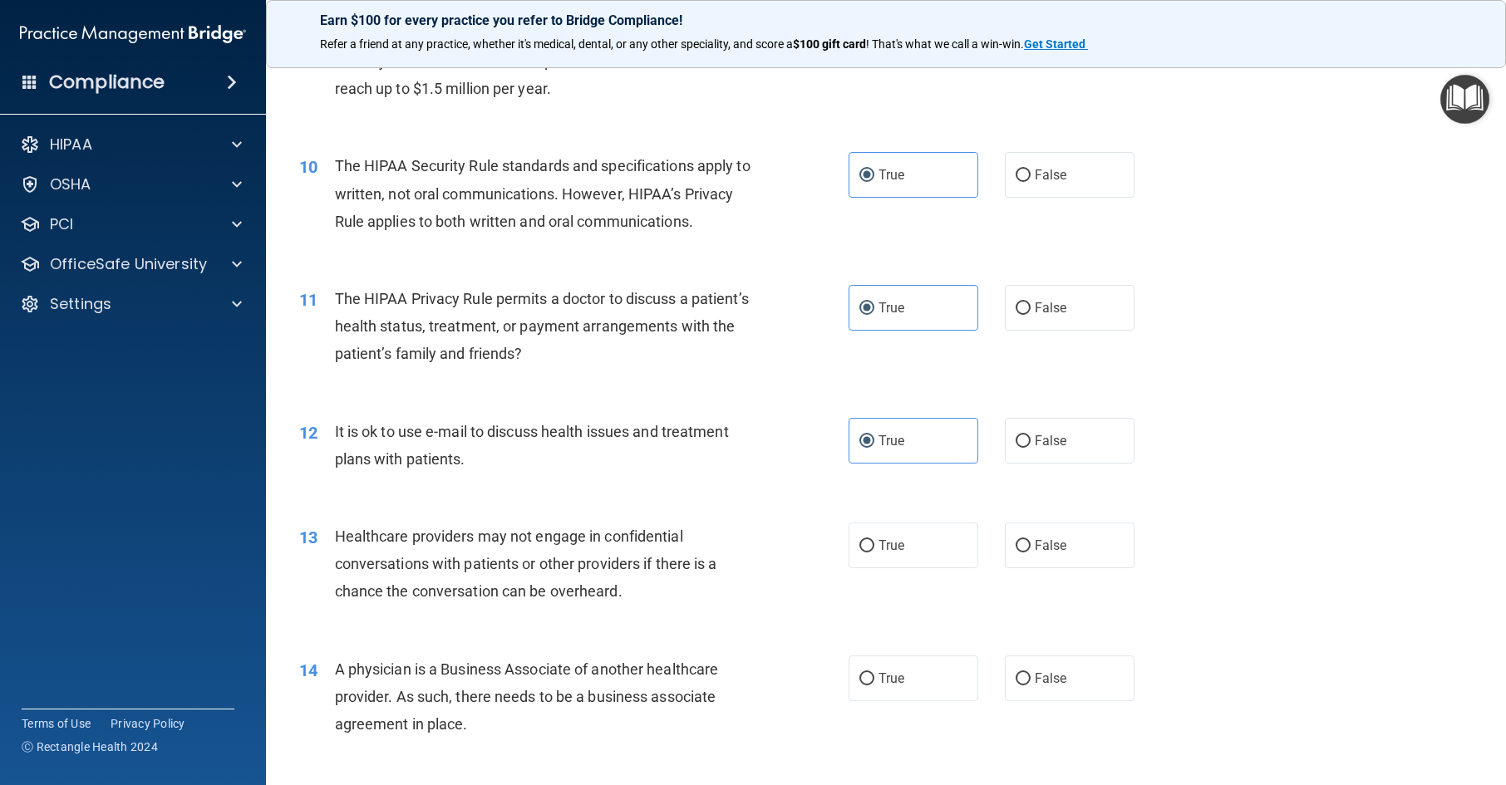
scroll to position [1413, 0]
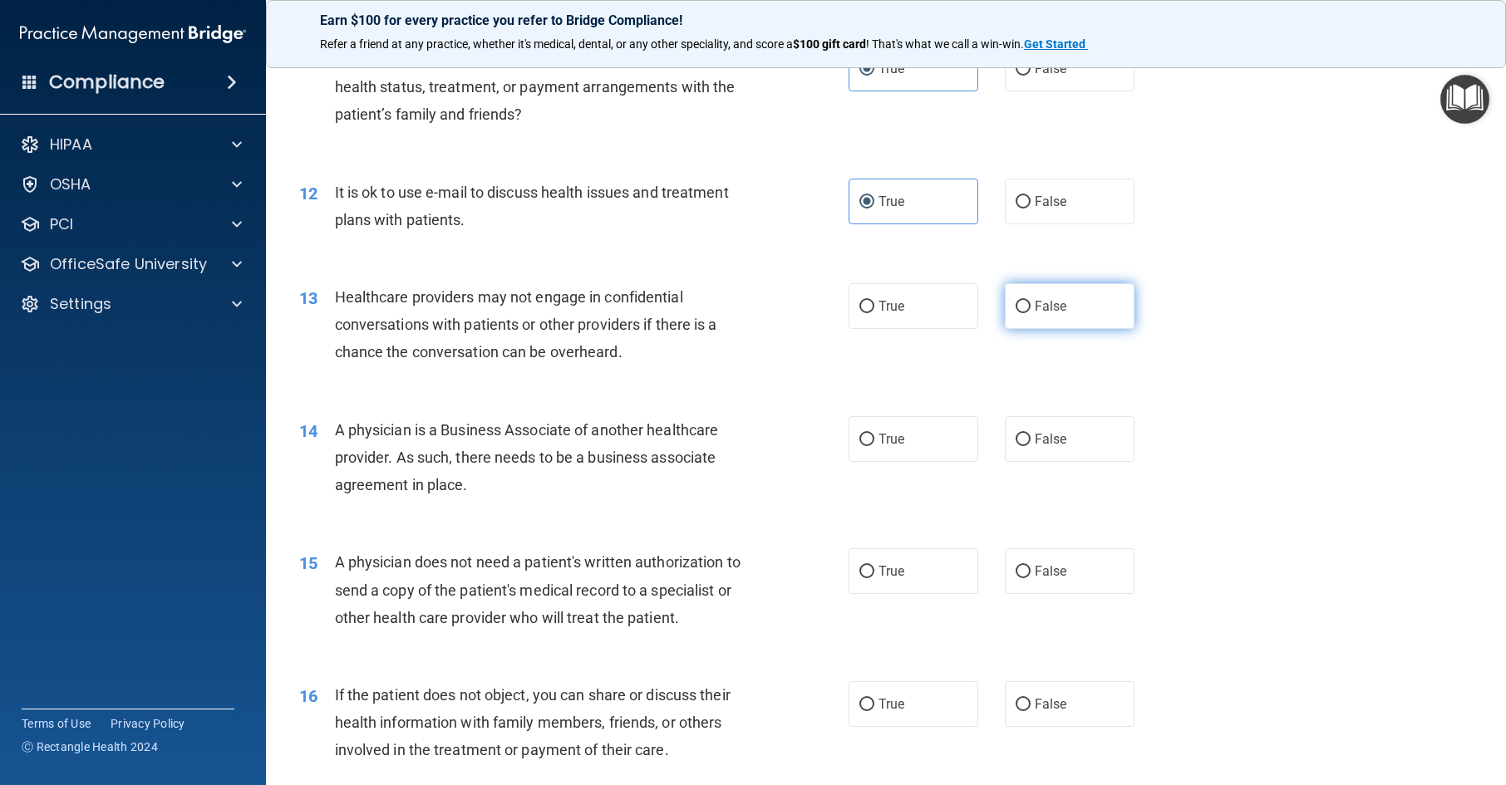
click at [1080, 329] on label "False" at bounding box center [1070, 306] width 130 height 46
click at [1031, 313] on input "False" at bounding box center [1023, 307] width 15 height 12
radio input "true"
click at [1041, 447] on span "False" at bounding box center [1051, 439] width 32 height 16
click at [1031, 446] on input "False" at bounding box center [1023, 440] width 15 height 12
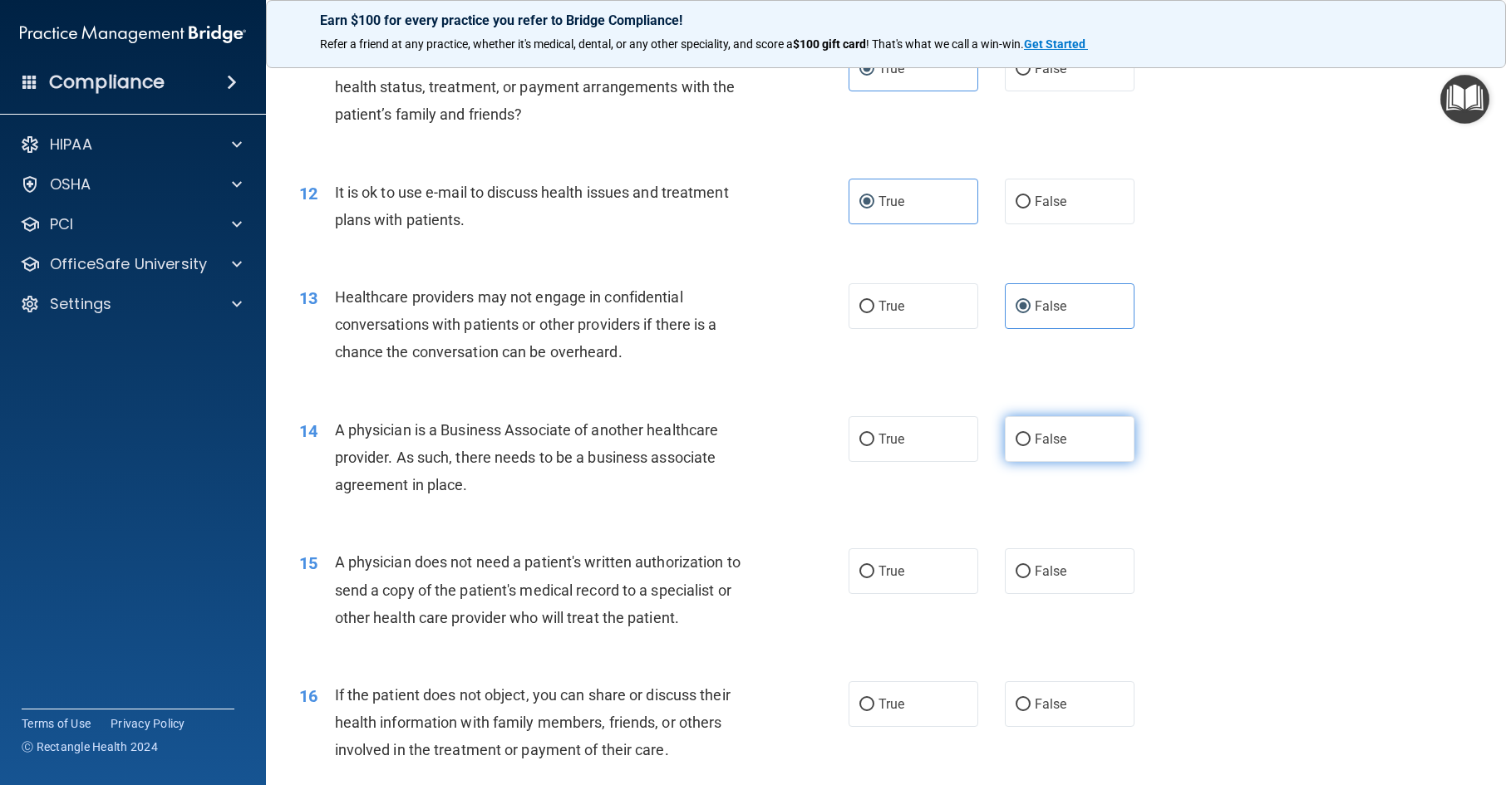
radio input "true"
click at [907, 594] on label "True" at bounding box center [914, 572] width 130 height 46
click at [874, 579] on input "True" at bounding box center [866, 572] width 15 height 12
radio input "true"
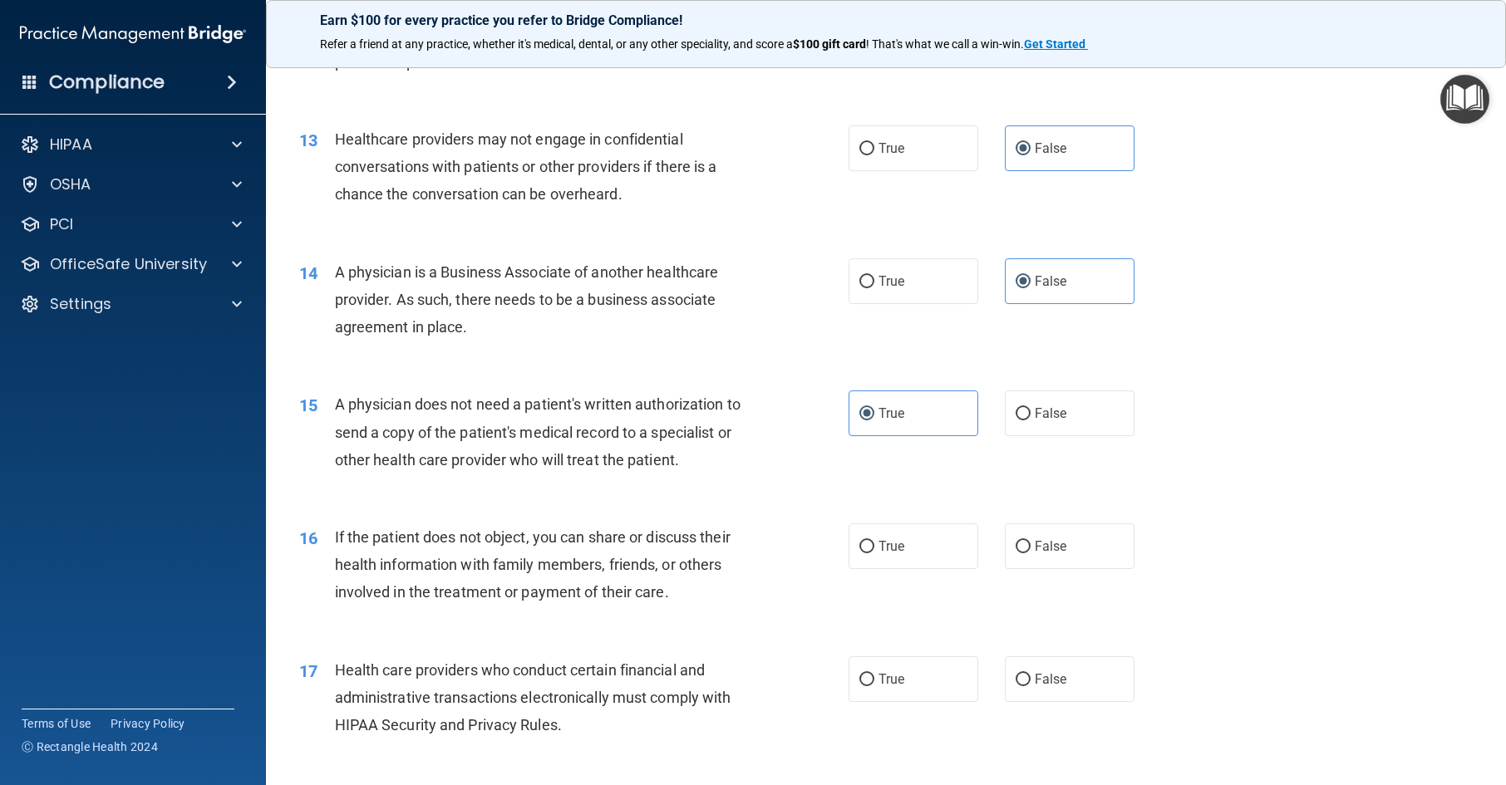
scroll to position [1746, 0]
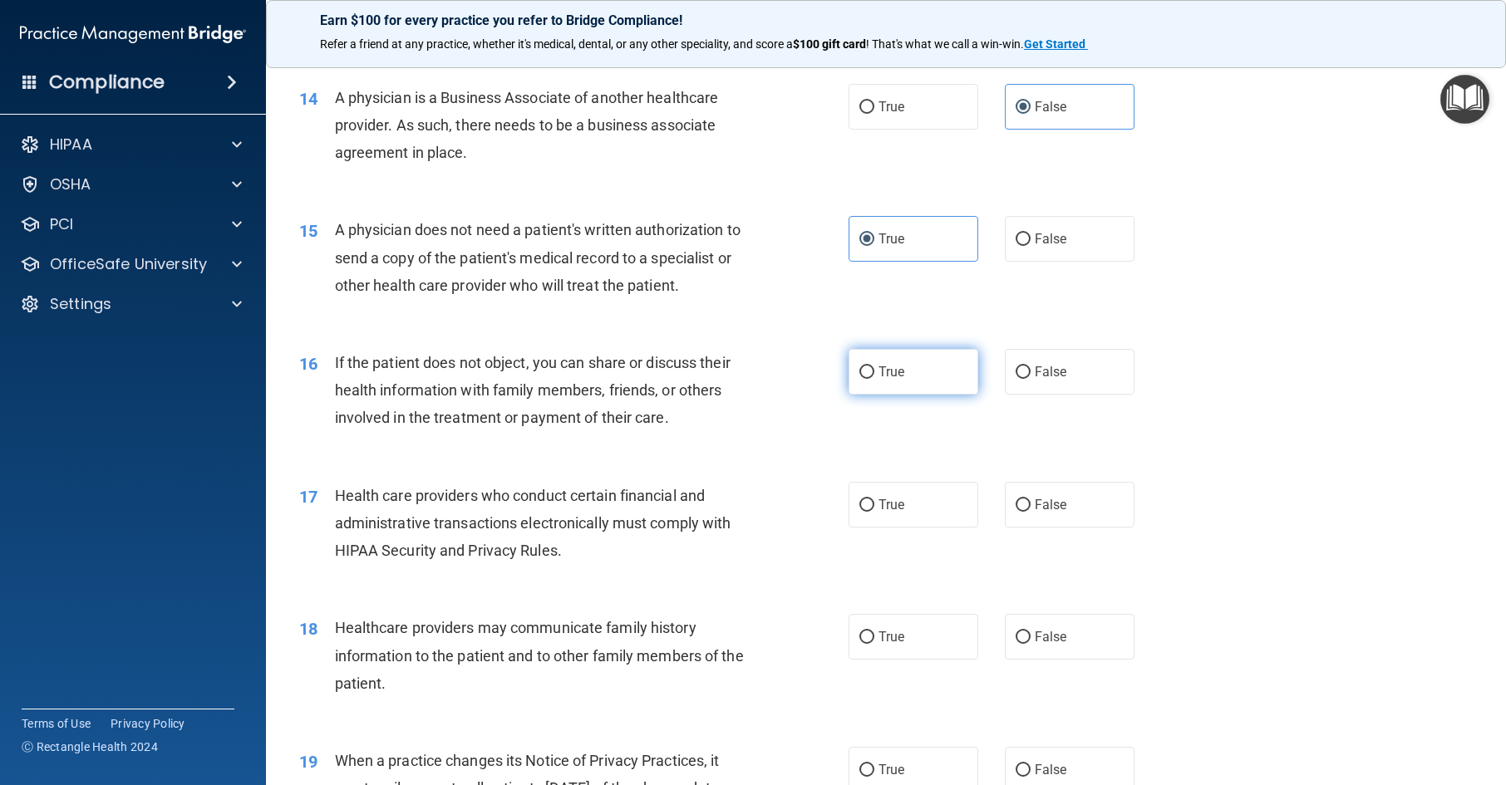
click at [935, 395] on label "True" at bounding box center [914, 372] width 130 height 46
click at [874, 379] on input "True" at bounding box center [866, 373] width 15 height 12
radio input "true"
click at [918, 528] on label "True" at bounding box center [914, 505] width 130 height 46
click at [874, 512] on input "True" at bounding box center [866, 506] width 15 height 12
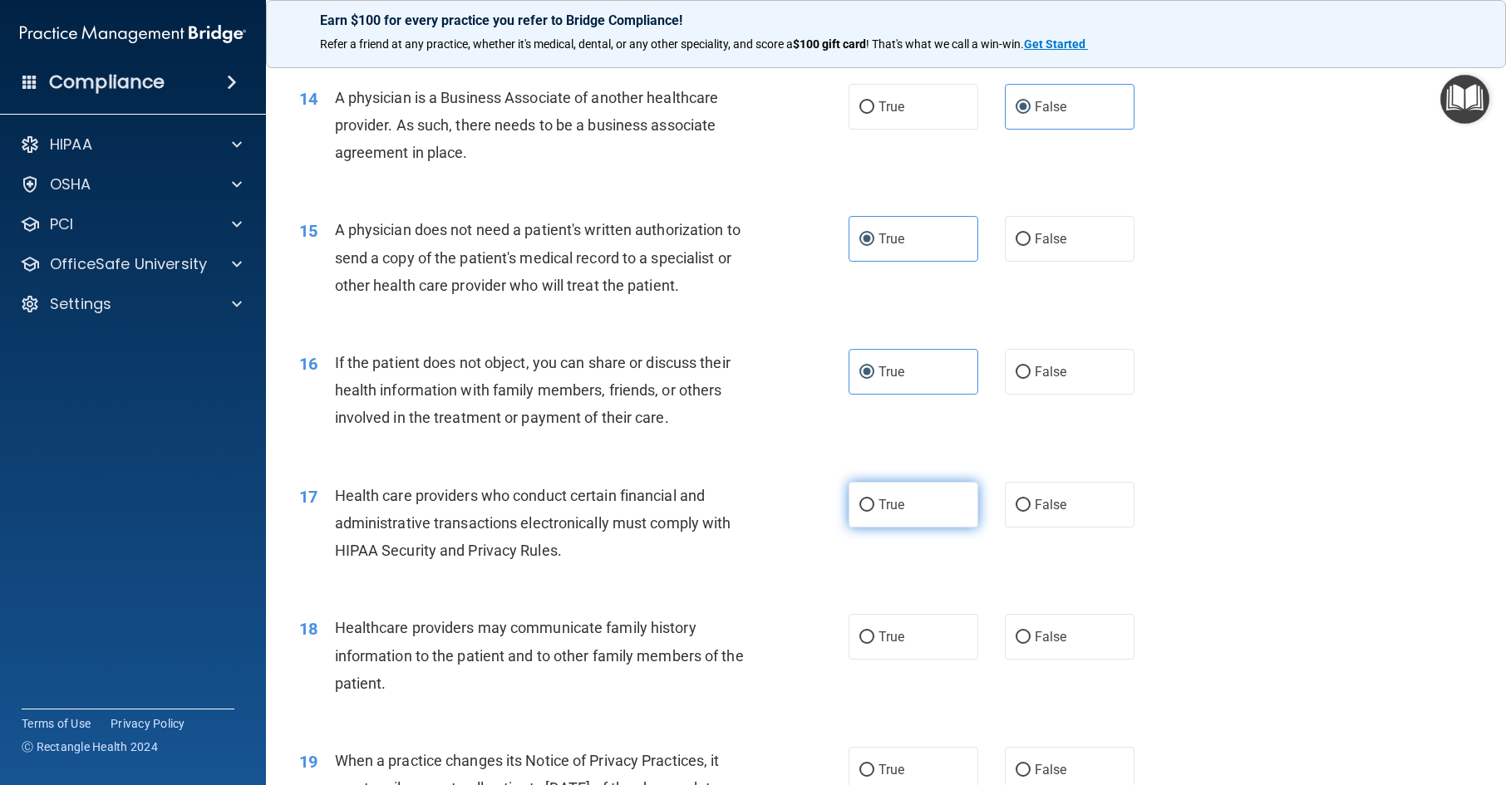
radio input "true"
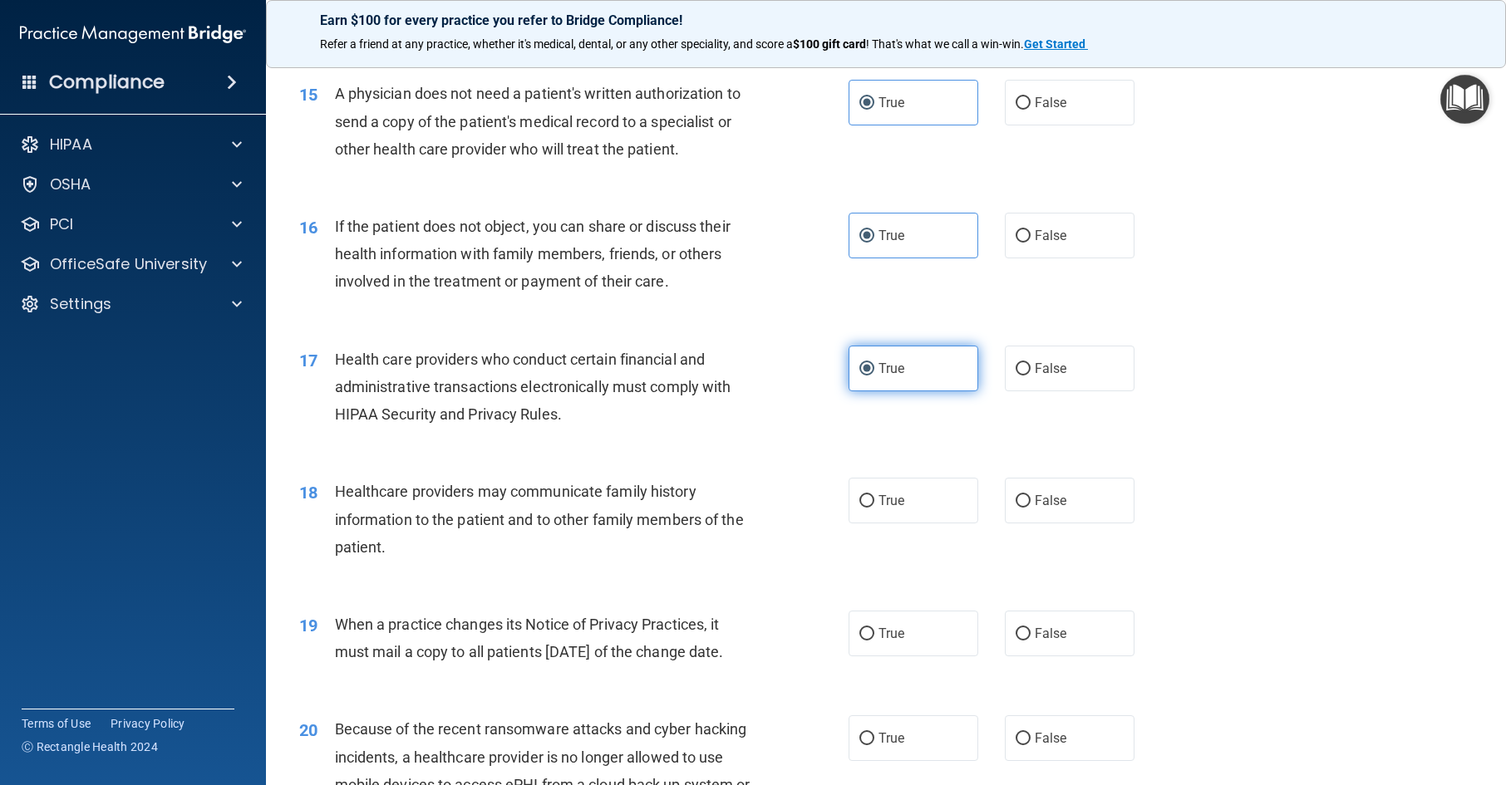
scroll to position [1995, 0]
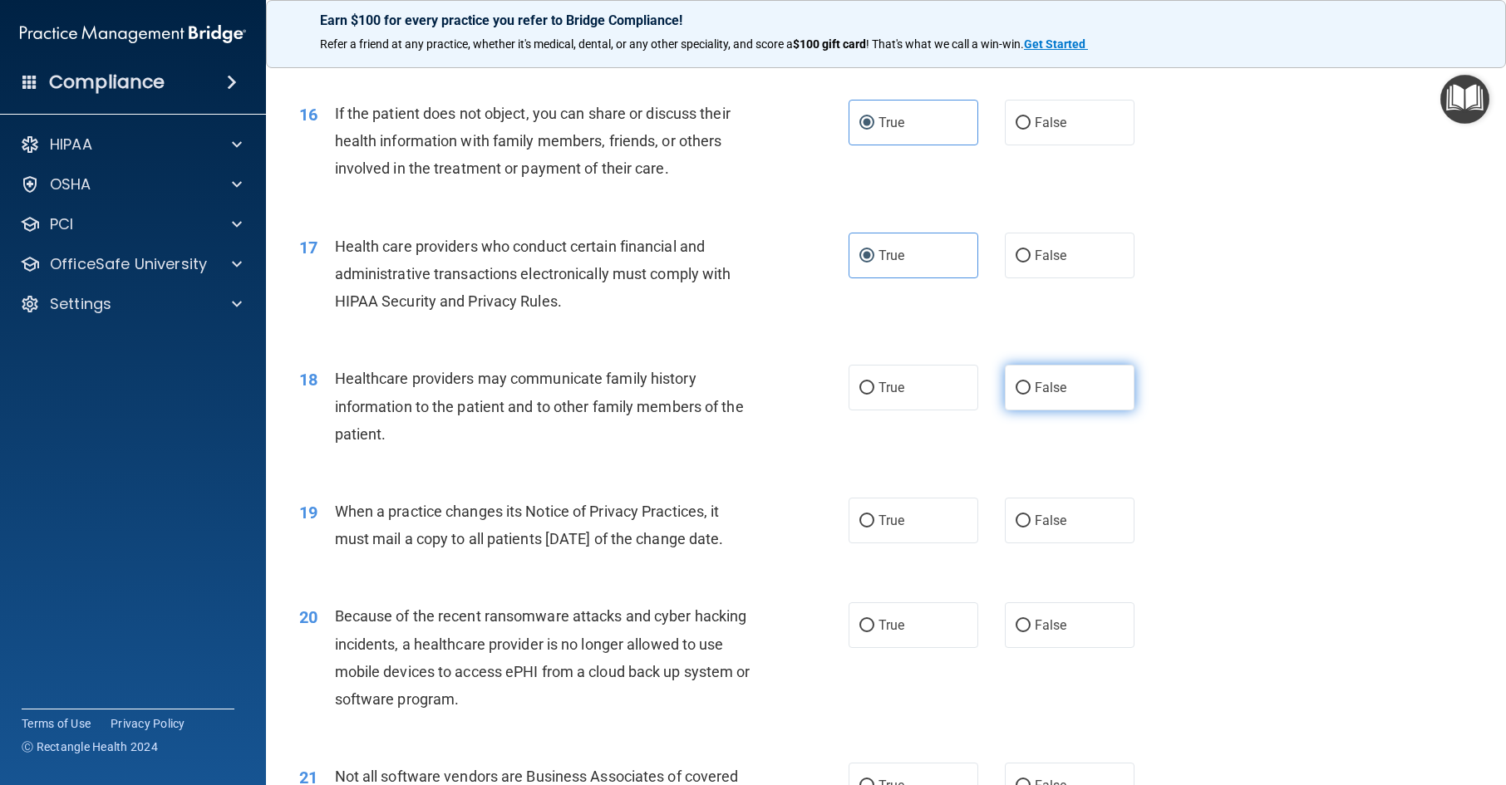
click at [1091, 411] on label "False" at bounding box center [1070, 388] width 130 height 46
click at [1031, 395] on input "False" at bounding box center [1023, 388] width 15 height 12
radio input "true"
click at [1017, 528] on input "False" at bounding box center [1023, 521] width 15 height 12
radio input "true"
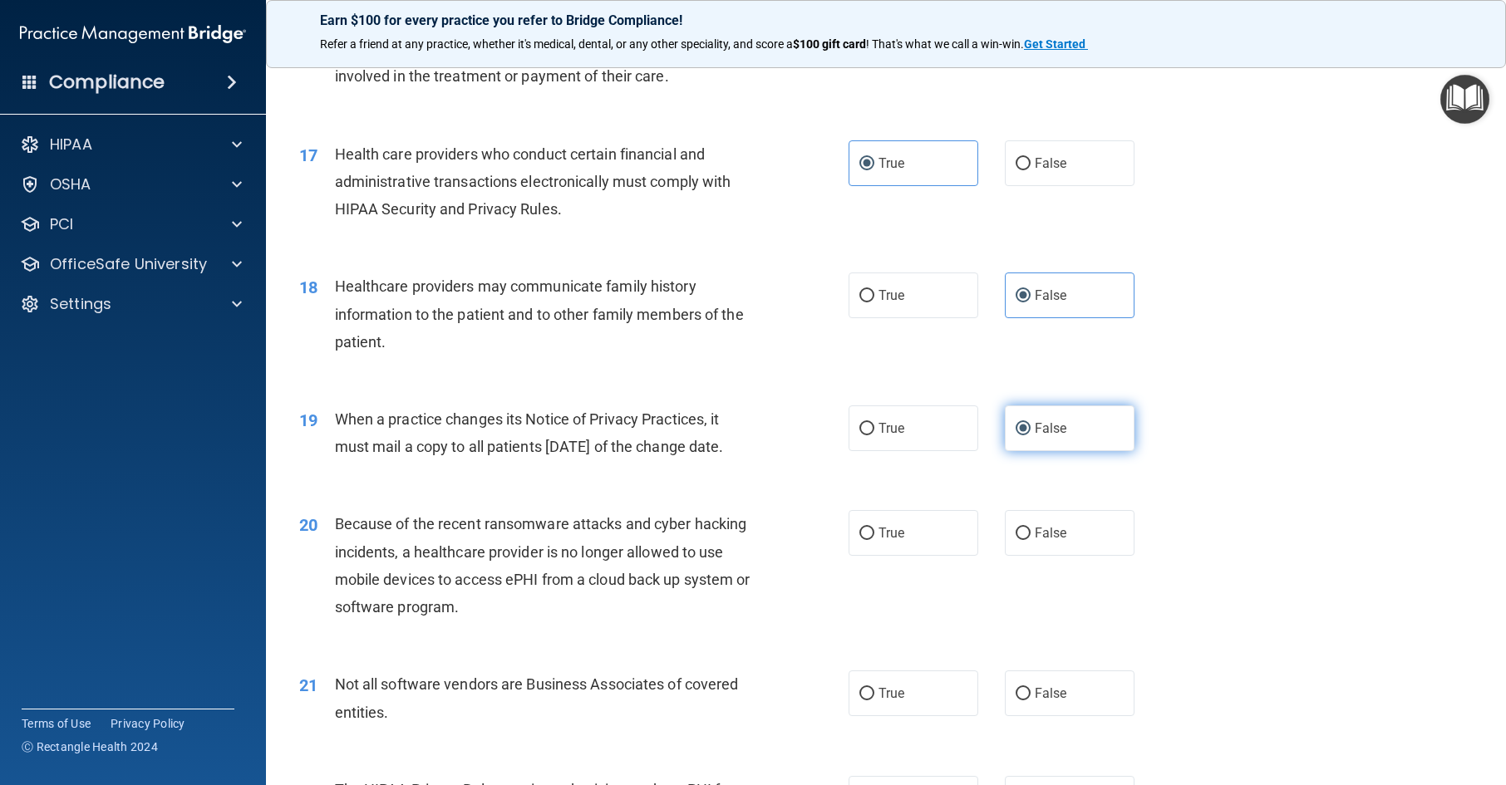
scroll to position [2244, 0]
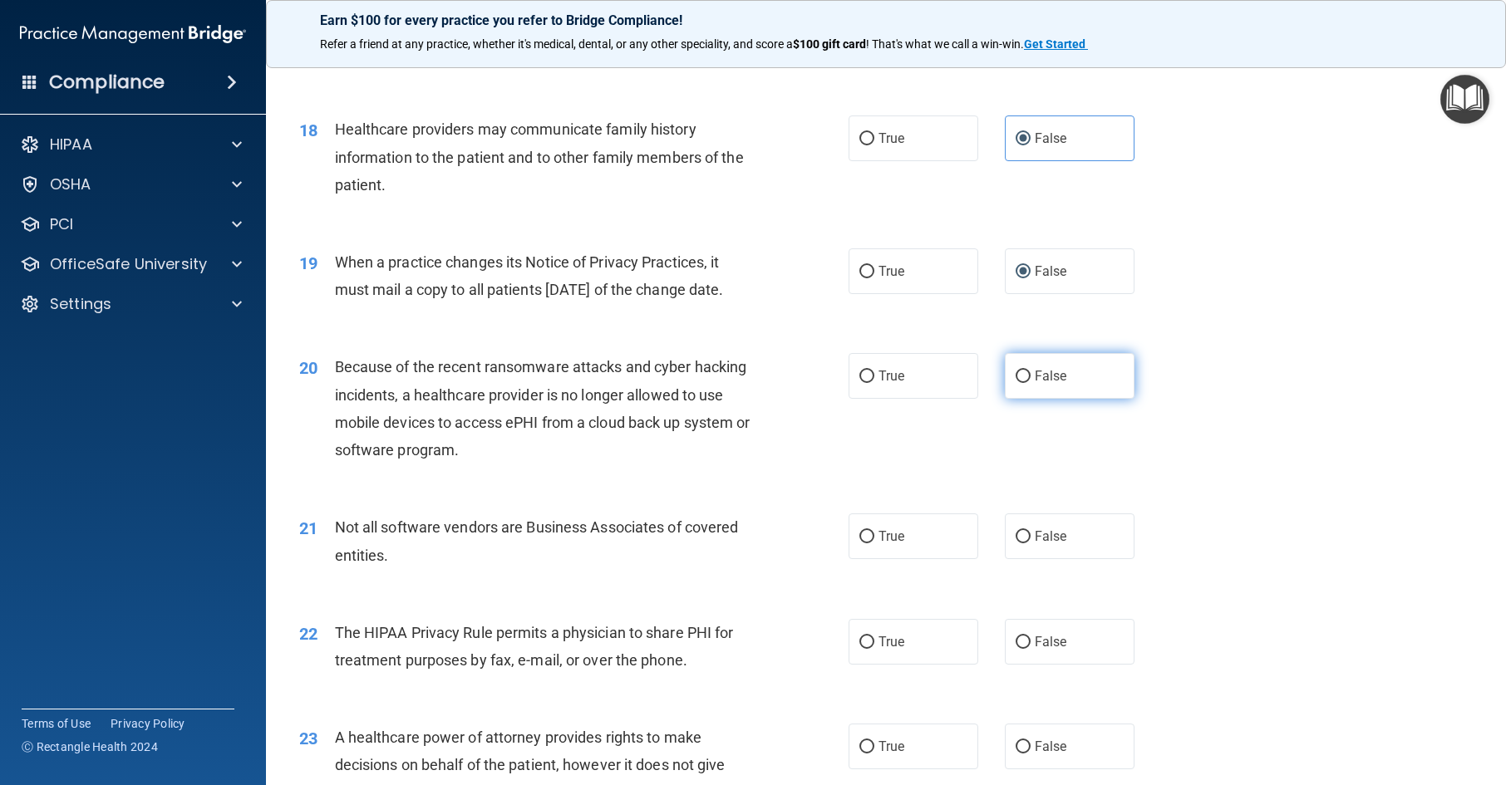
click at [1073, 399] on label "False" at bounding box center [1070, 376] width 130 height 46
click at [1031, 383] on input "False" at bounding box center [1023, 377] width 15 height 12
radio input "true"
click at [924, 559] on label "True" at bounding box center [914, 537] width 130 height 46
click at [874, 544] on input "True" at bounding box center [866, 537] width 15 height 12
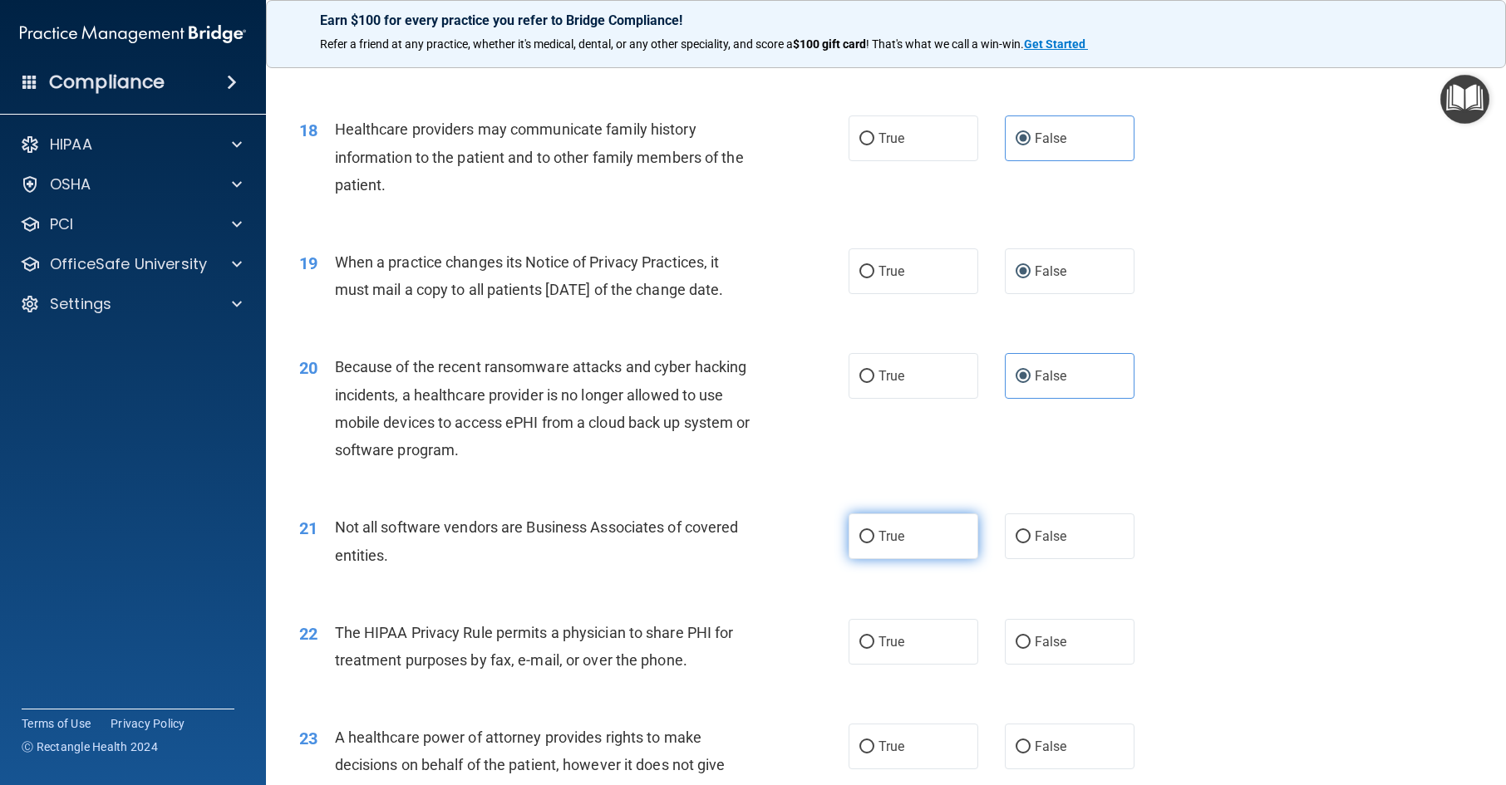
radio input "true"
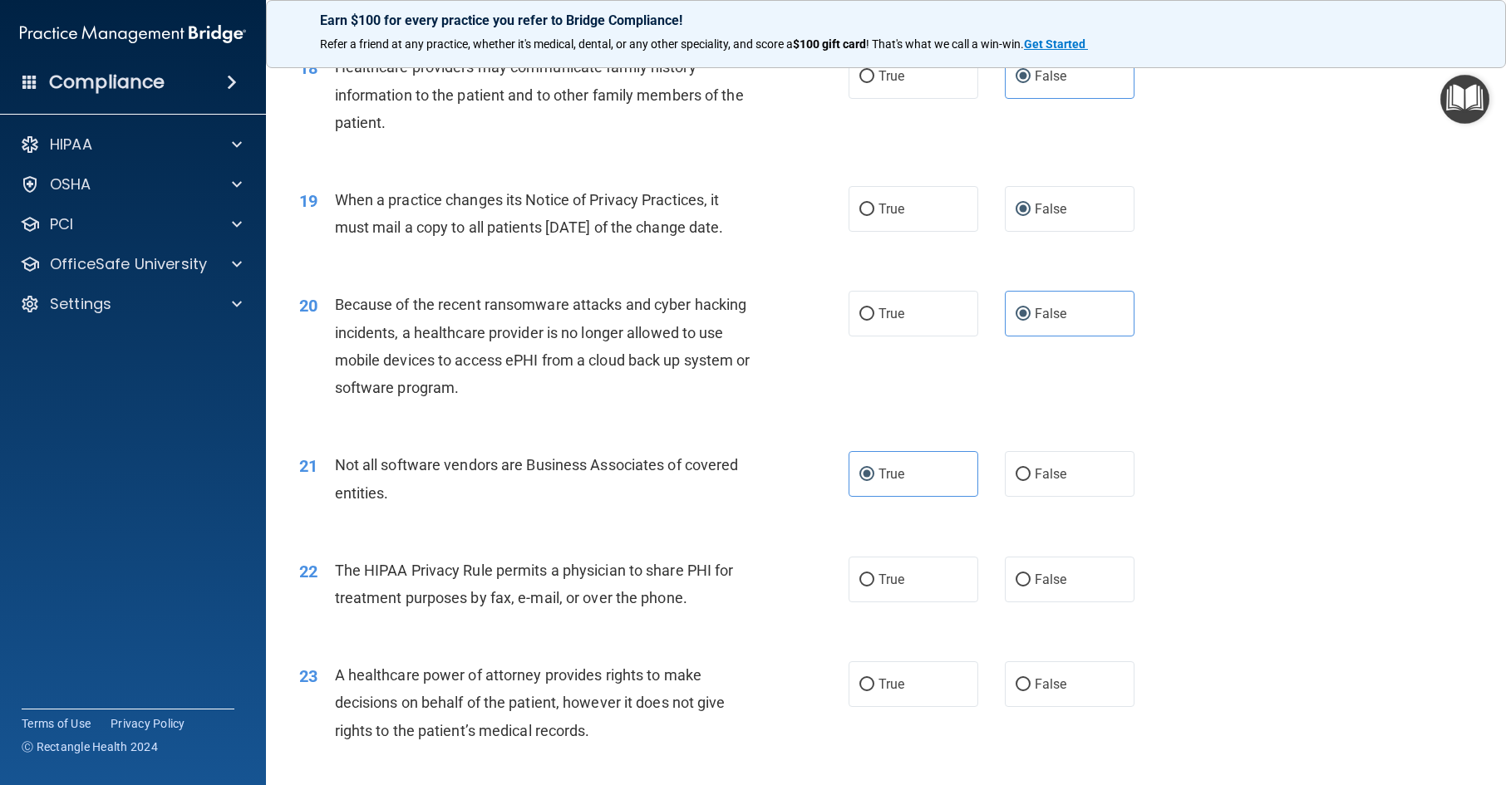
scroll to position [2410, 0]
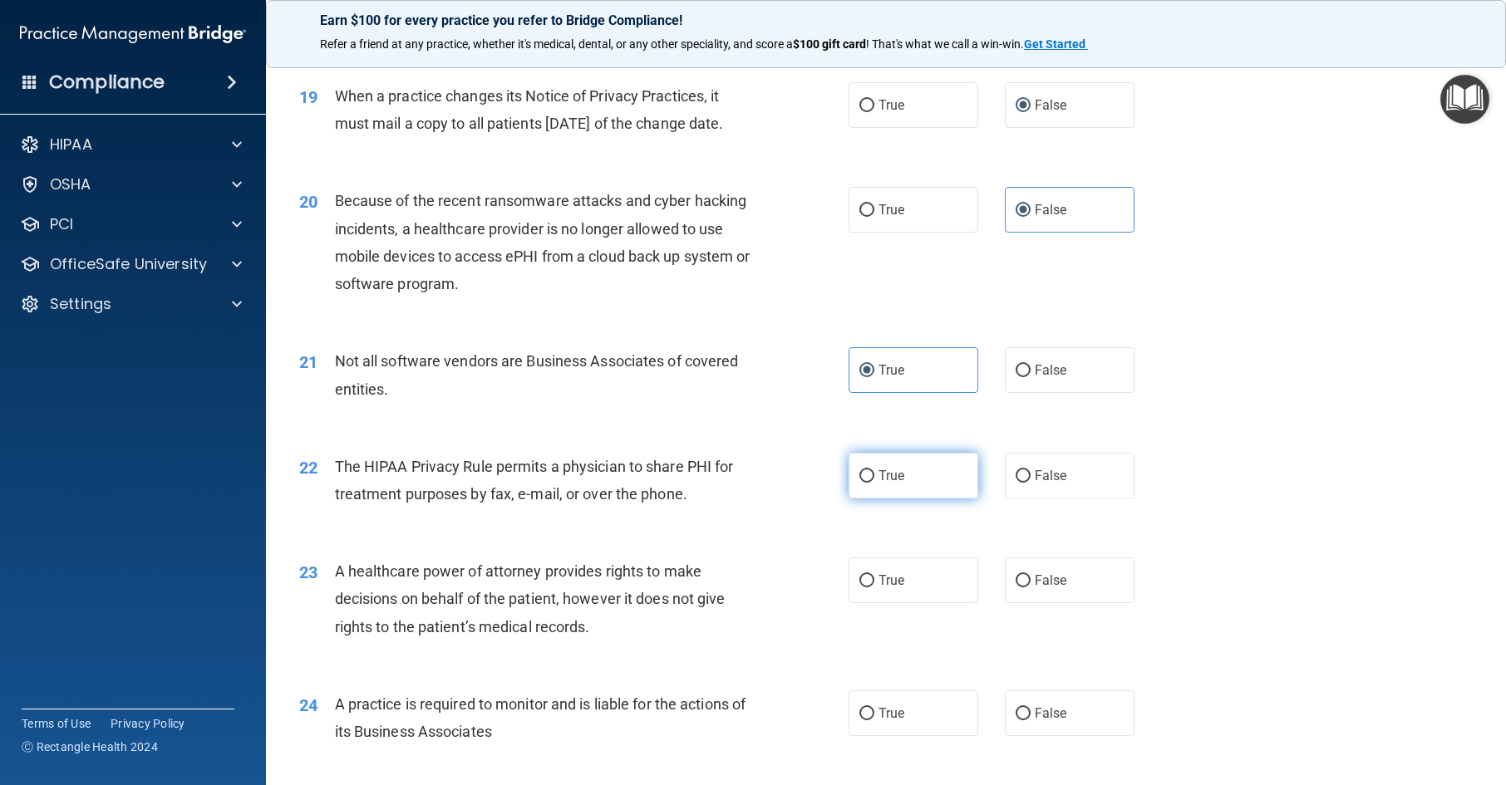
click at [925, 499] on label "True" at bounding box center [914, 476] width 130 height 46
click at [874, 483] on input "True" at bounding box center [866, 476] width 15 height 12
radio input "true"
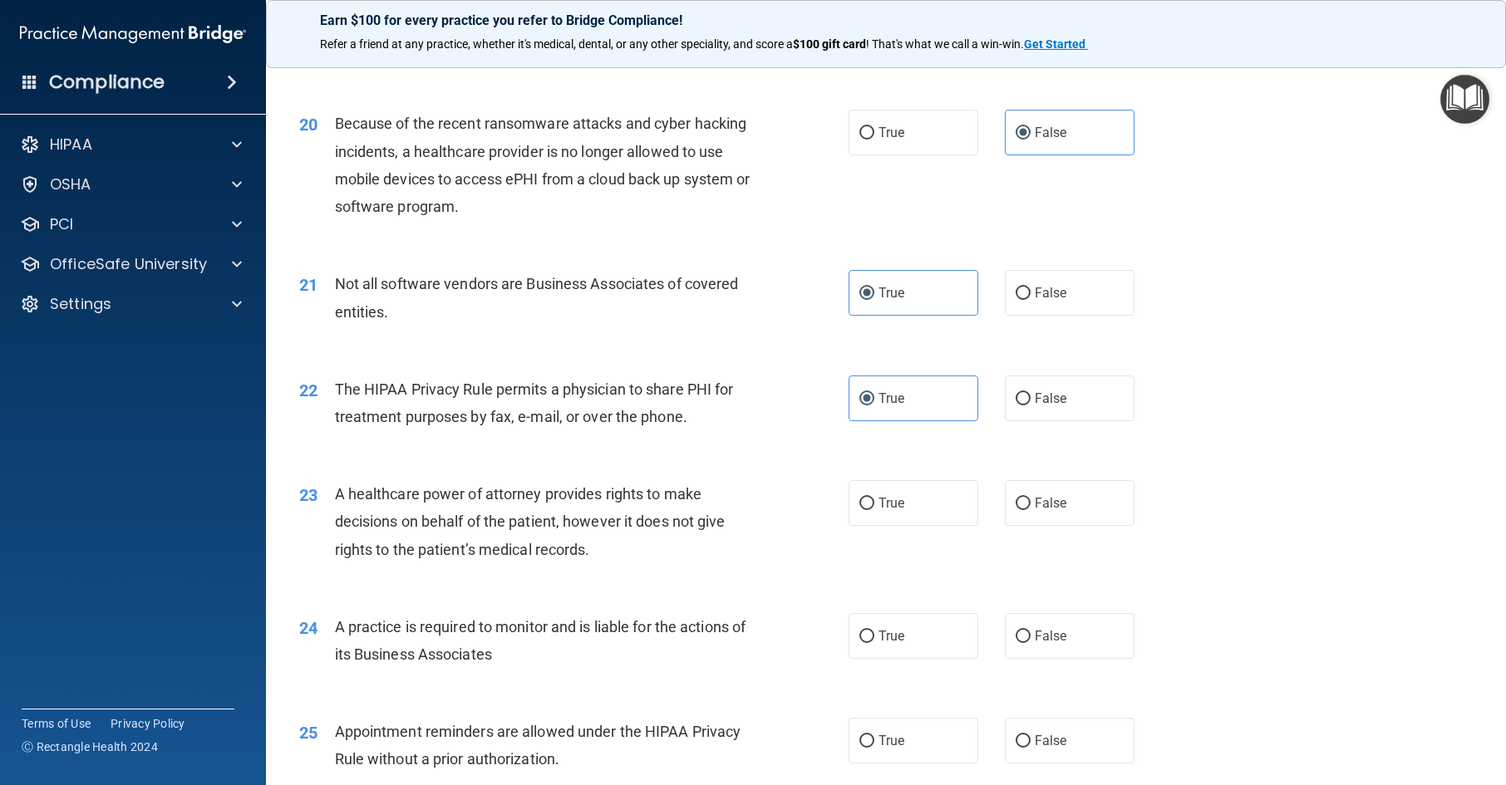
scroll to position [2577, 0]
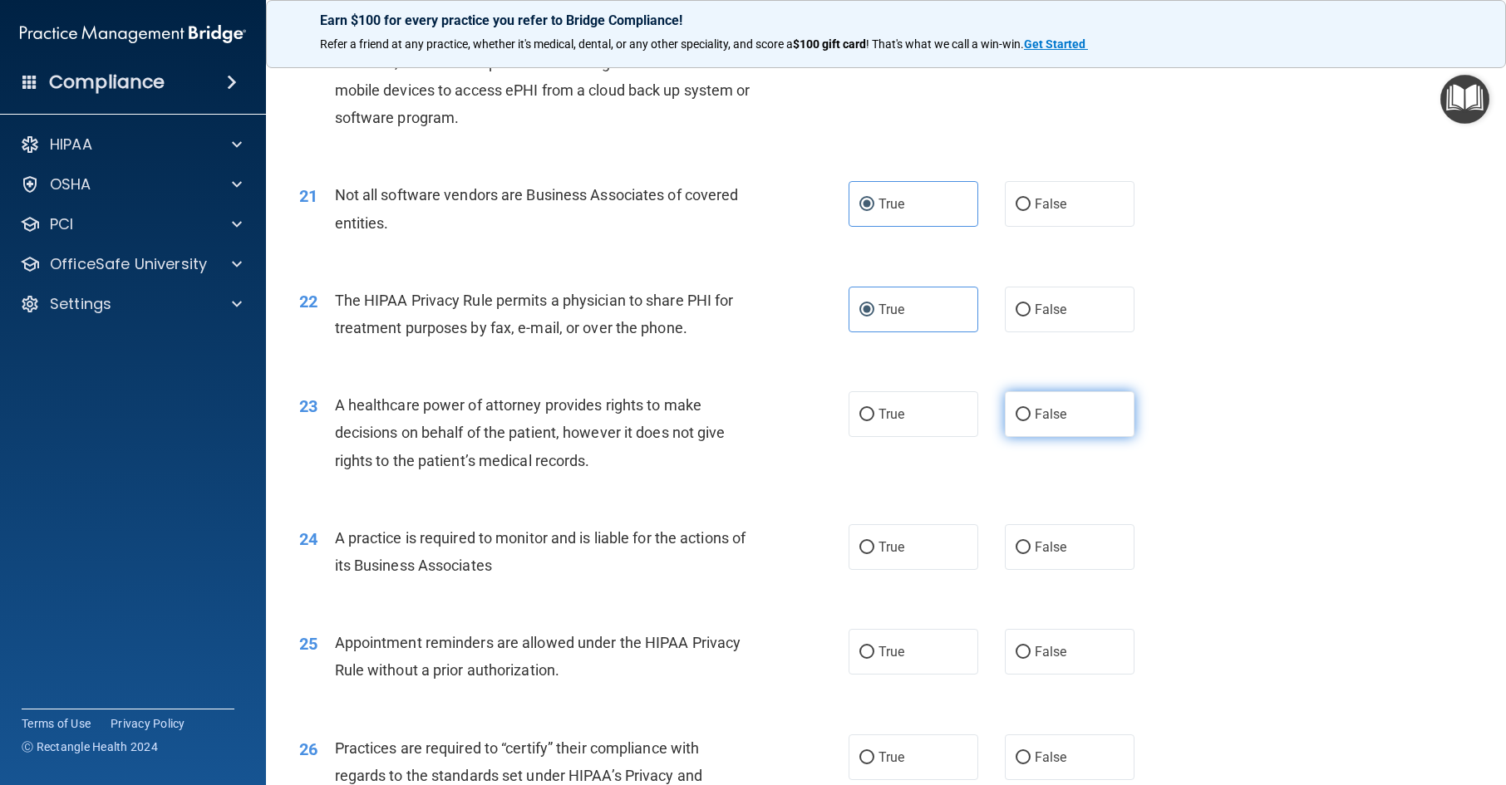
click at [1088, 437] on label "False" at bounding box center [1070, 414] width 130 height 46
click at [1031, 421] on input "False" at bounding box center [1023, 415] width 15 height 12
radio input "true"
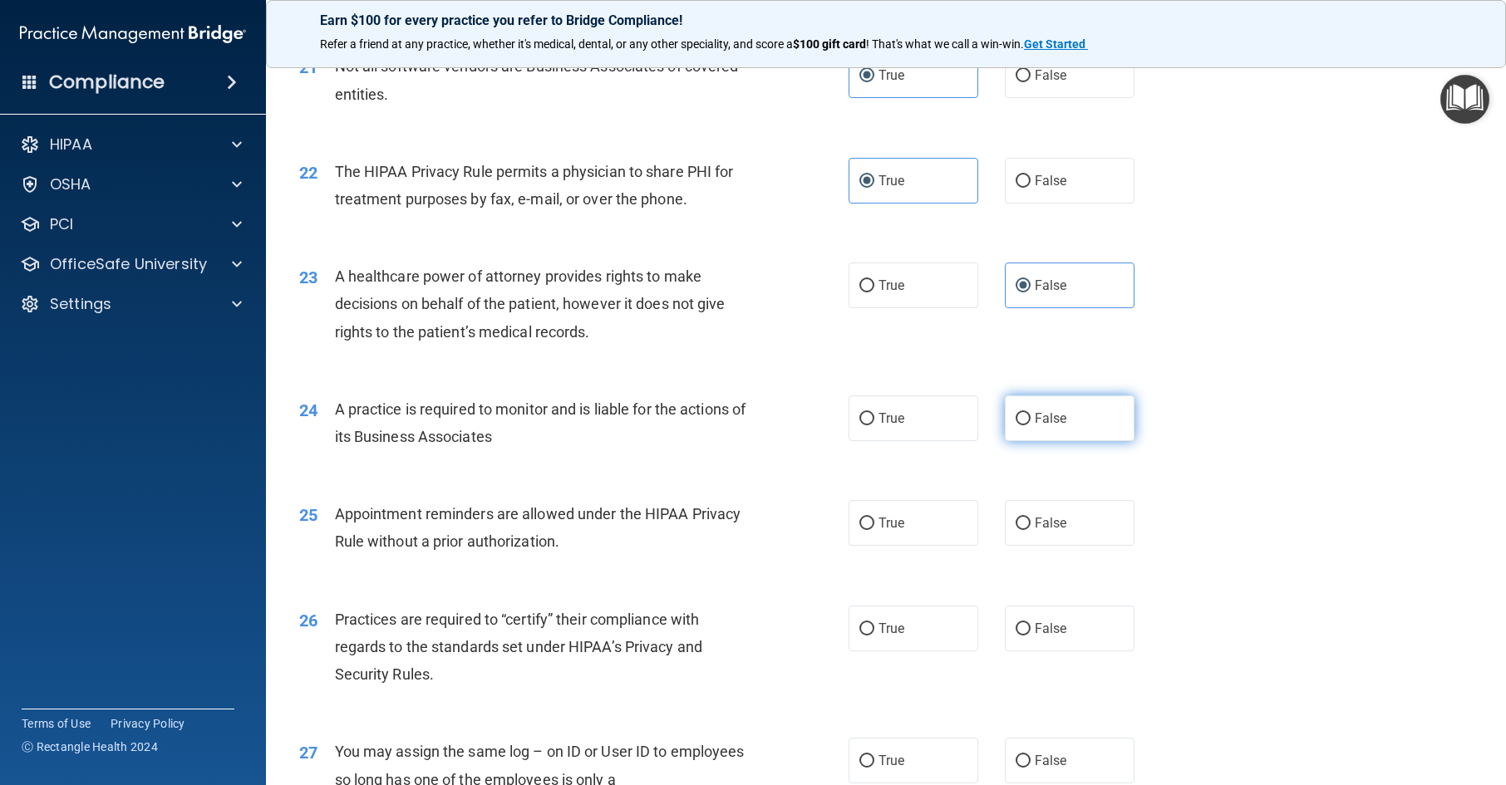
scroll to position [2743, 0]
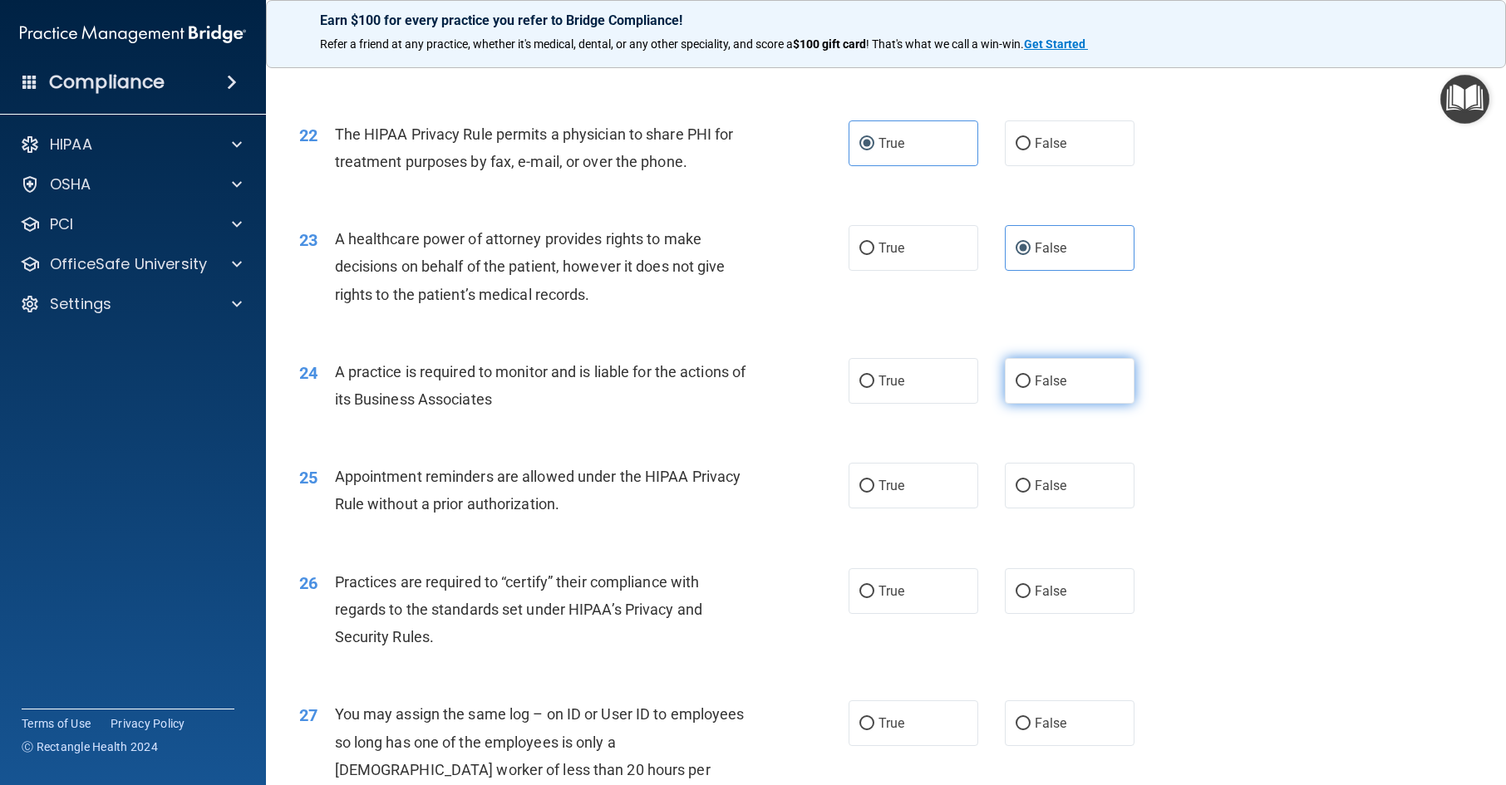
click at [1027, 404] on label "False" at bounding box center [1070, 381] width 130 height 46
click at [1027, 388] on input "False" at bounding box center [1023, 382] width 15 height 12
radio input "true"
click at [903, 509] on label "True" at bounding box center [914, 486] width 130 height 46
click at [874, 493] on input "True" at bounding box center [866, 486] width 15 height 12
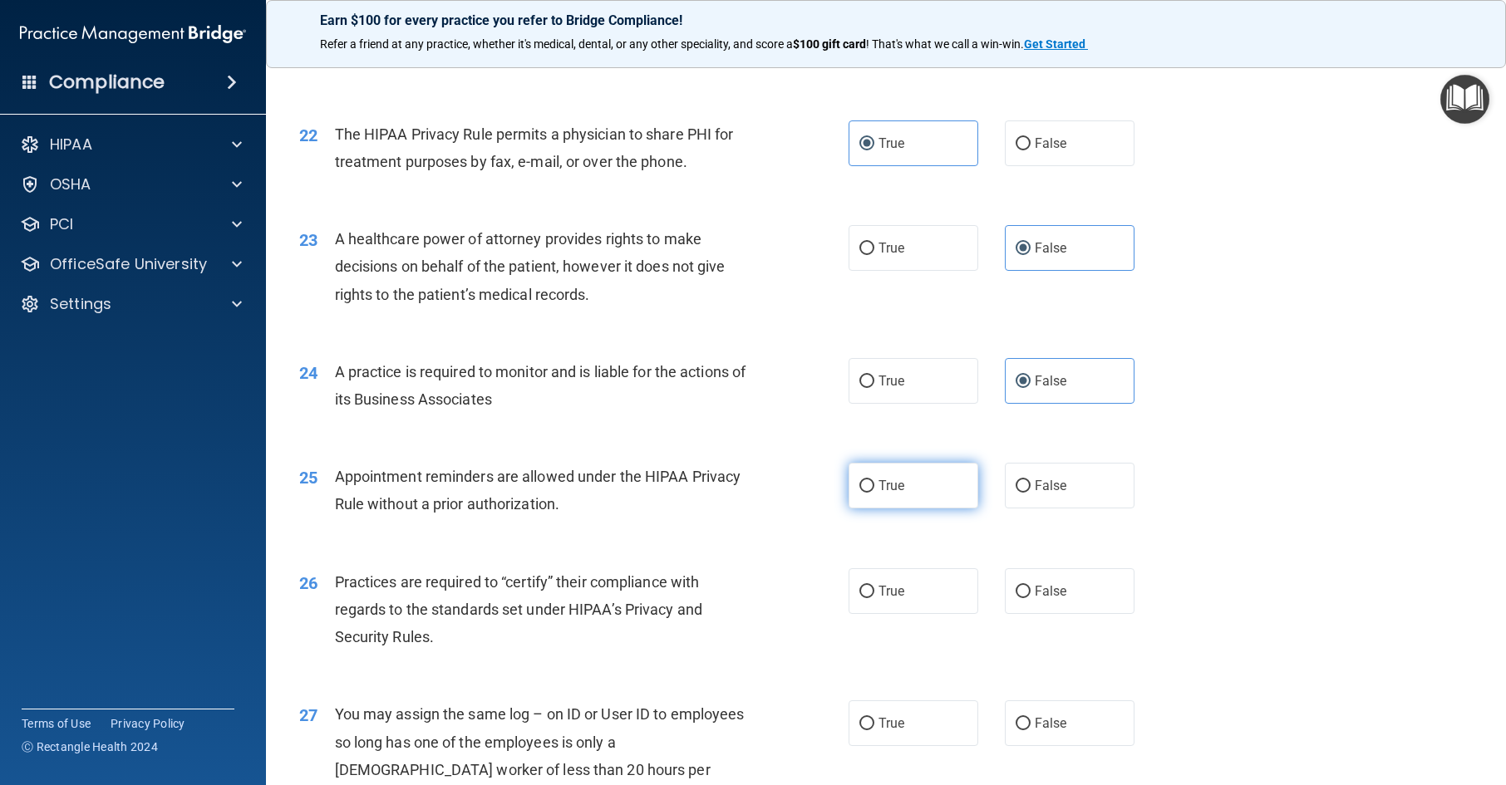
radio input "true"
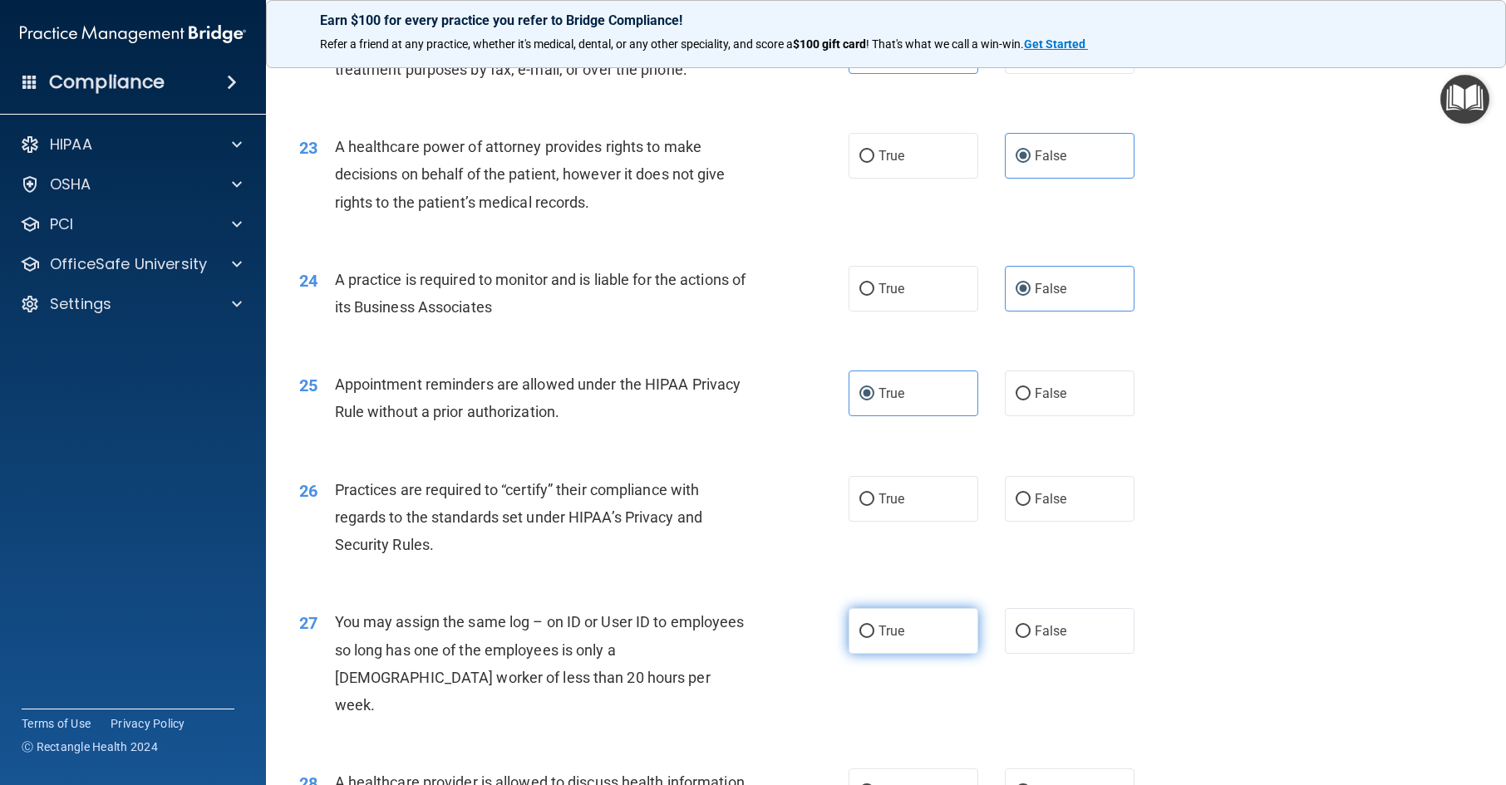
scroll to position [2992, 0]
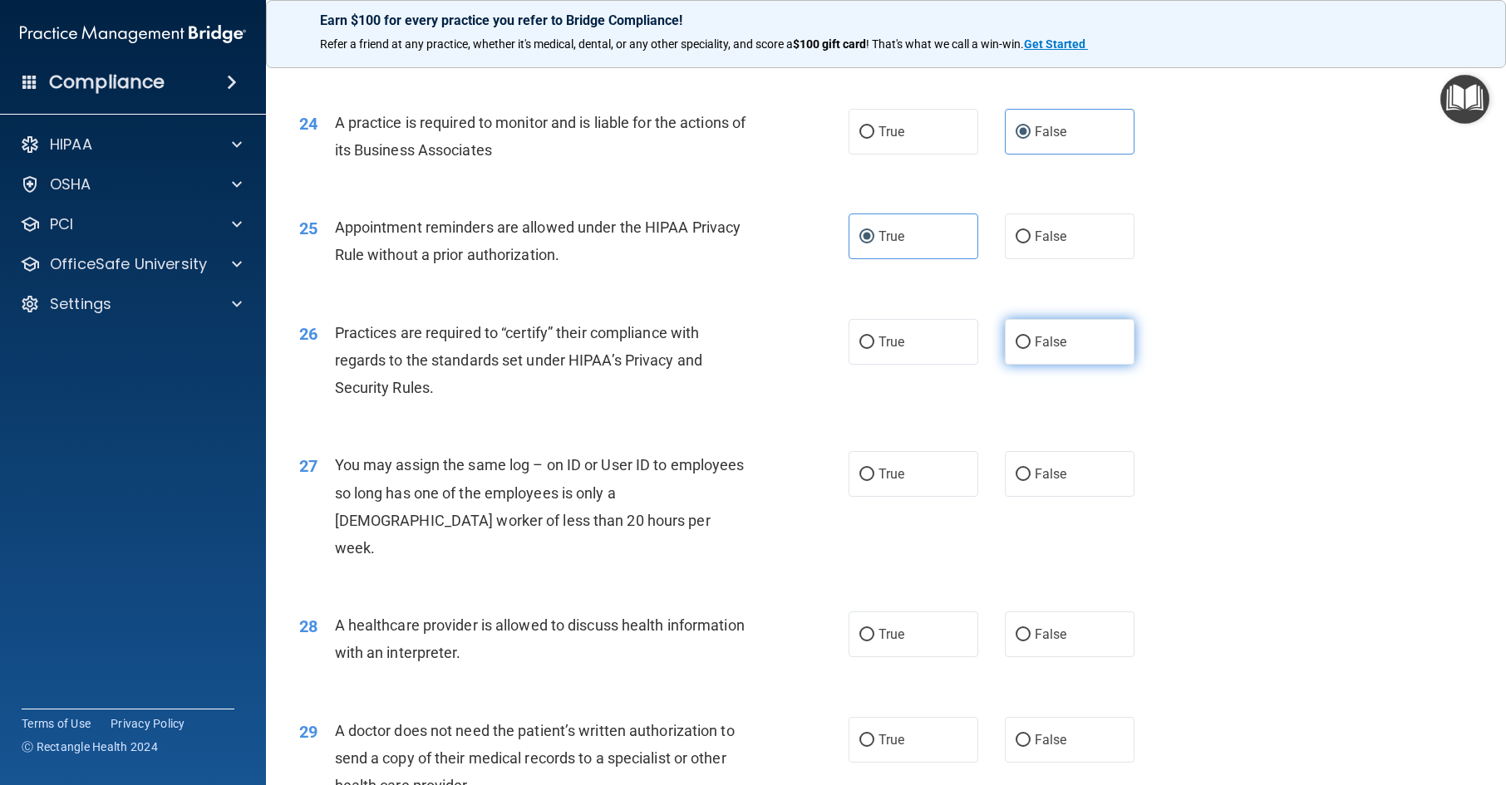
click at [1035, 350] on span "False" at bounding box center [1051, 342] width 32 height 16
click at [1031, 349] on input "False" at bounding box center [1023, 343] width 15 height 12
radio input "true"
click at [1067, 497] on label "False" at bounding box center [1070, 474] width 130 height 46
click at [1031, 481] on input "False" at bounding box center [1023, 475] width 15 height 12
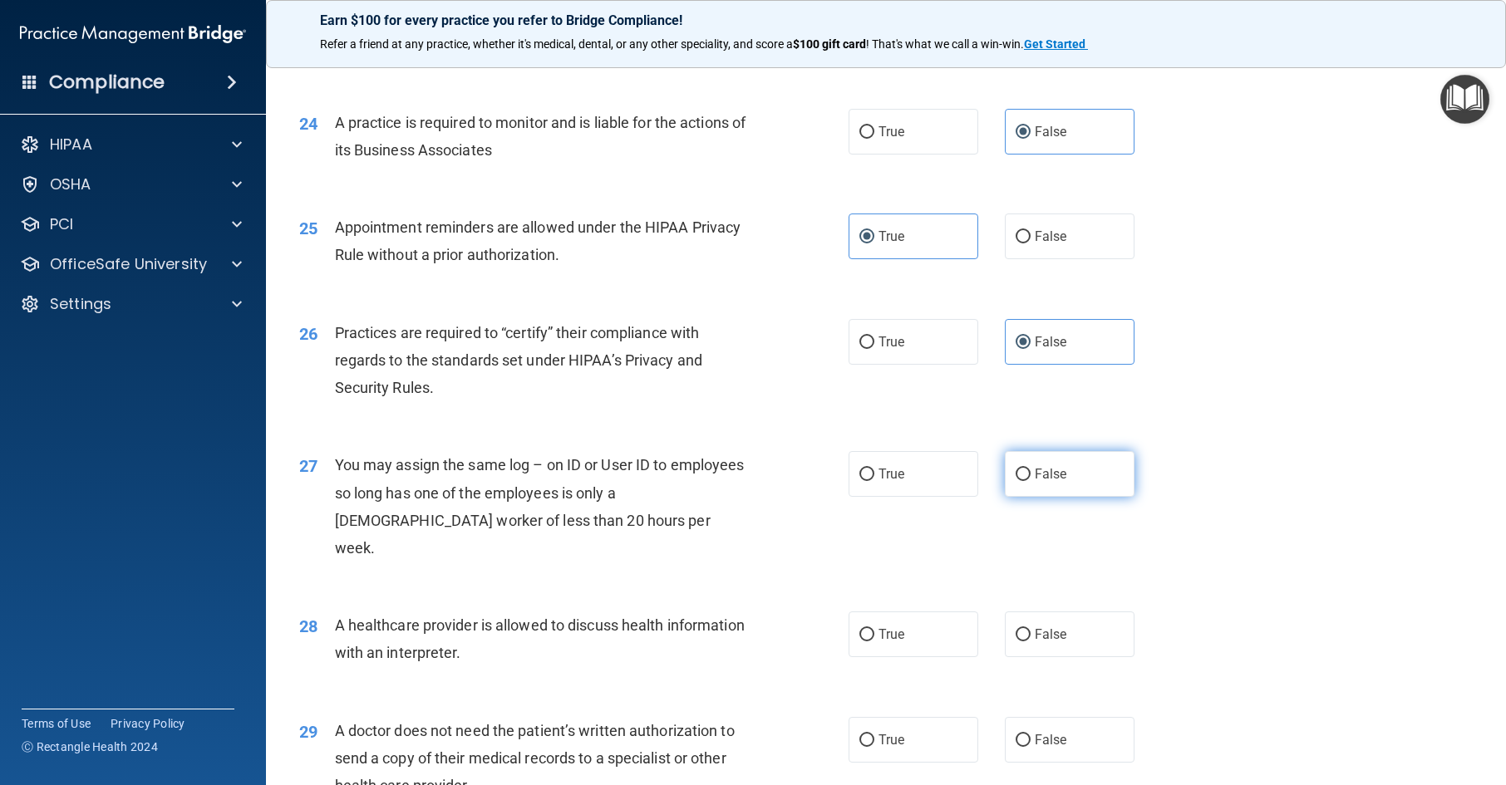
radio input "true"
click at [890, 657] on label "True" at bounding box center [914, 635] width 130 height 46
click at [874, 642] on input "True" at bounding box center [866, 635] width 15 height 12
radio input "true"
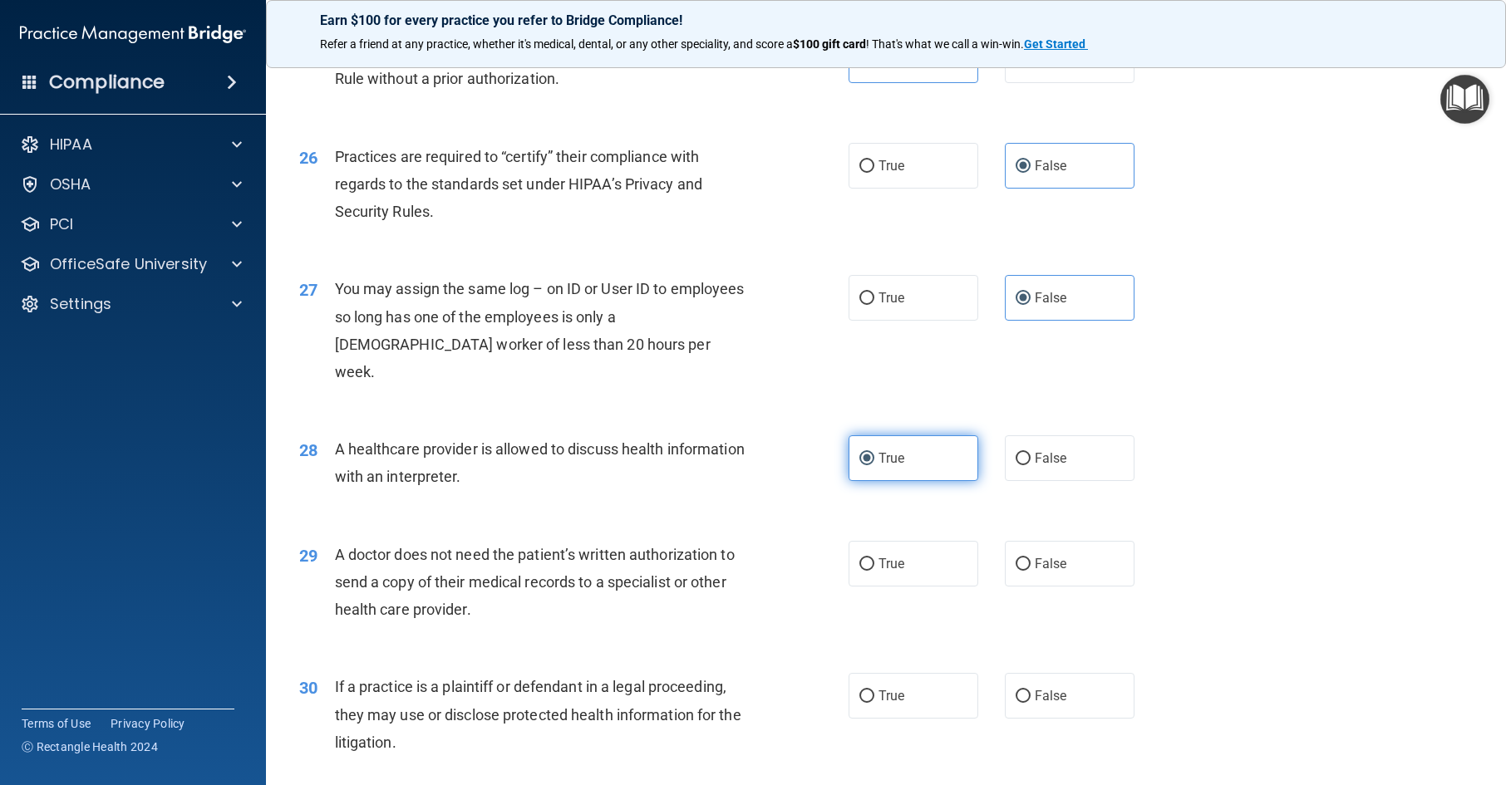
scroll to position [3325, 0]
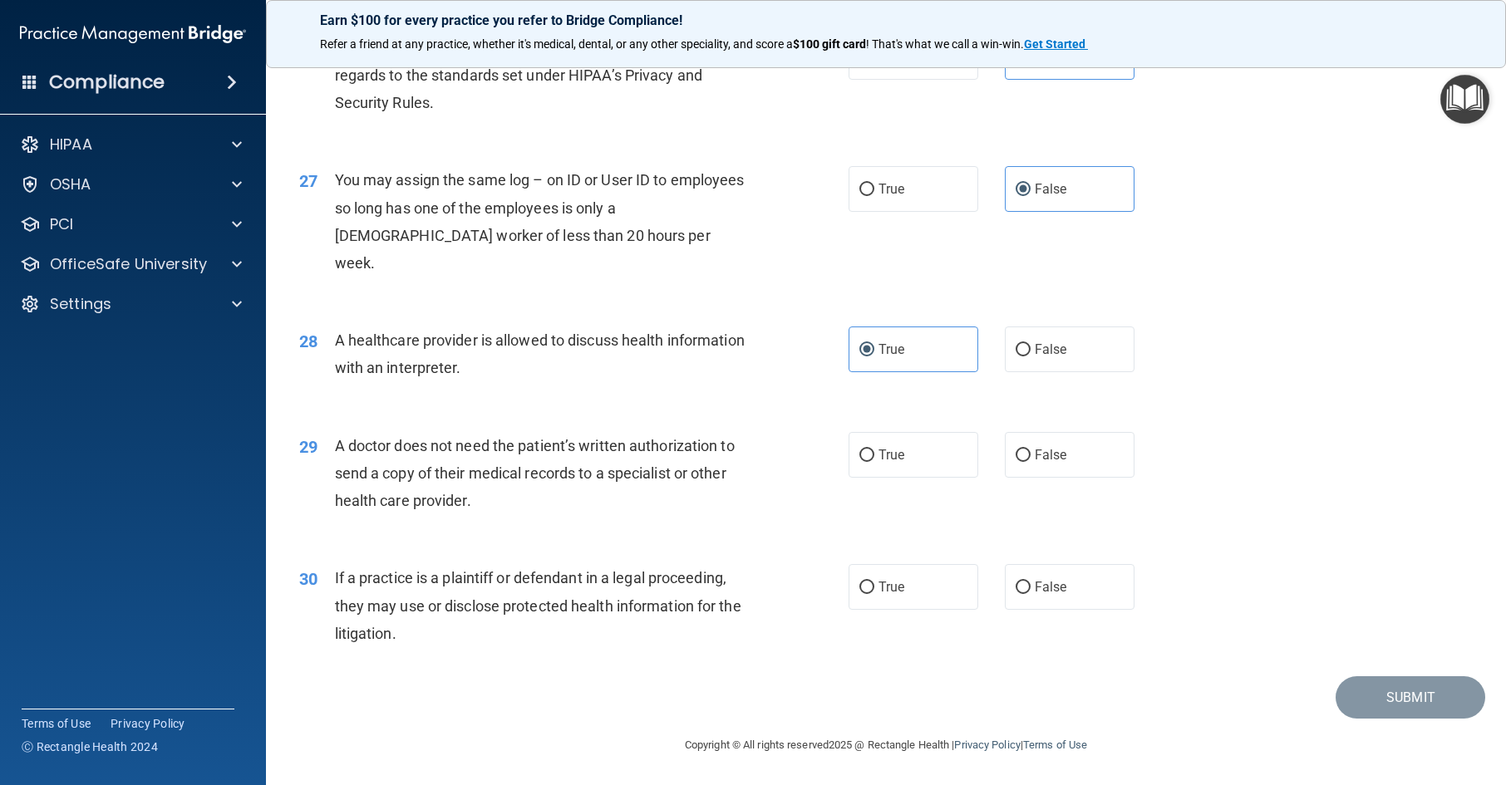
drag, startPoint x: 927, startPoint y: 495, endPoint x: 929, endPoint y: 583, distance: 88.1
click at [928, 478] on label "True" at bounding box center [914, 455] width 130 height 46
click at [874, 462] on input "True" at bounding box center [866, 456] width 15 height 12
radio input "true"
click at [924, 608] on label "True" at bounding box center [914, 587] width 130 height 46
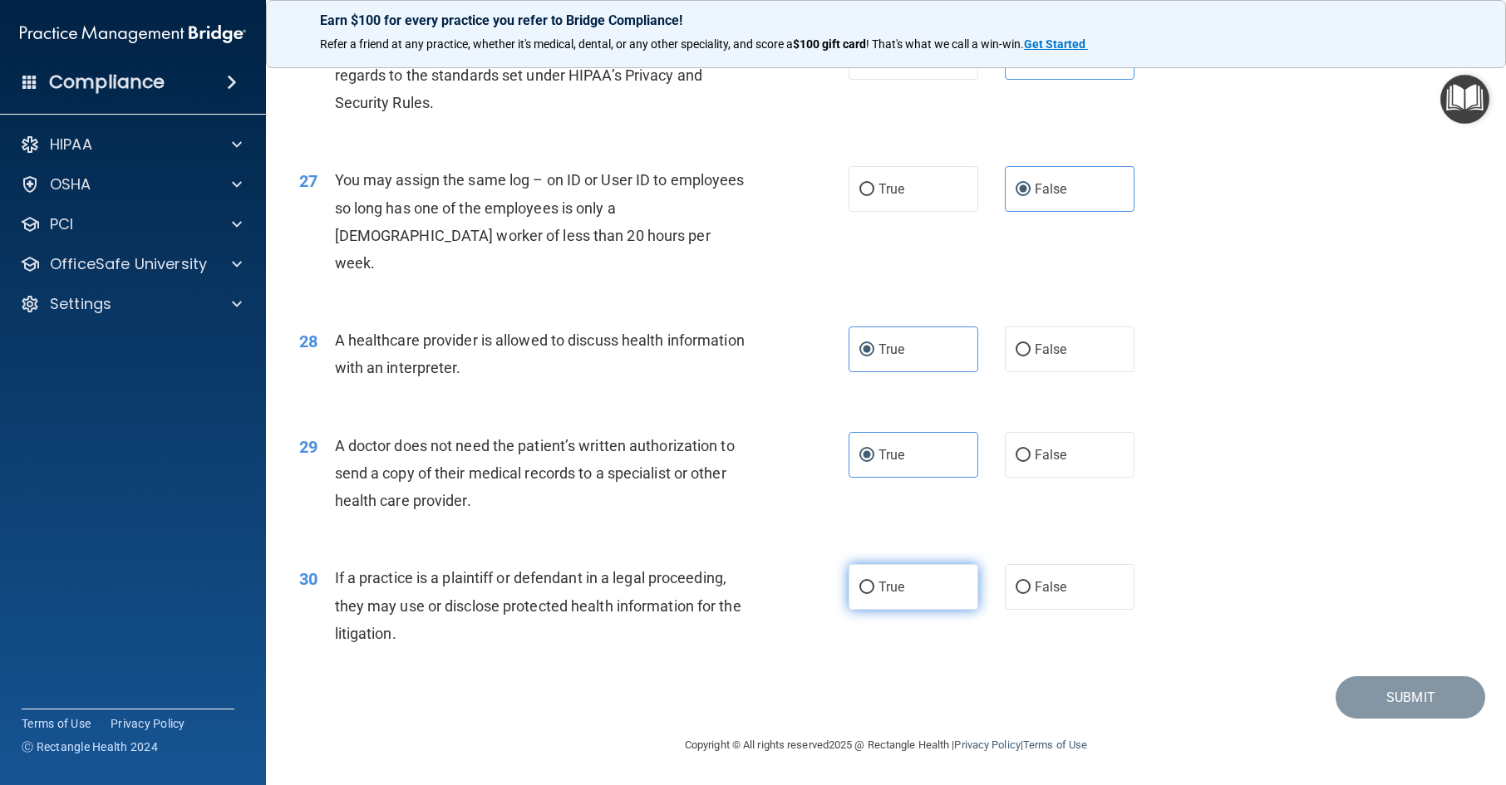
click at [874, 594] on input "True" at bounding box center [866, 588] width 15 height 12
radio input "true"
click at [1348, 719] on button "Submit" at bounding box center [1411, 698] width 150 height 42
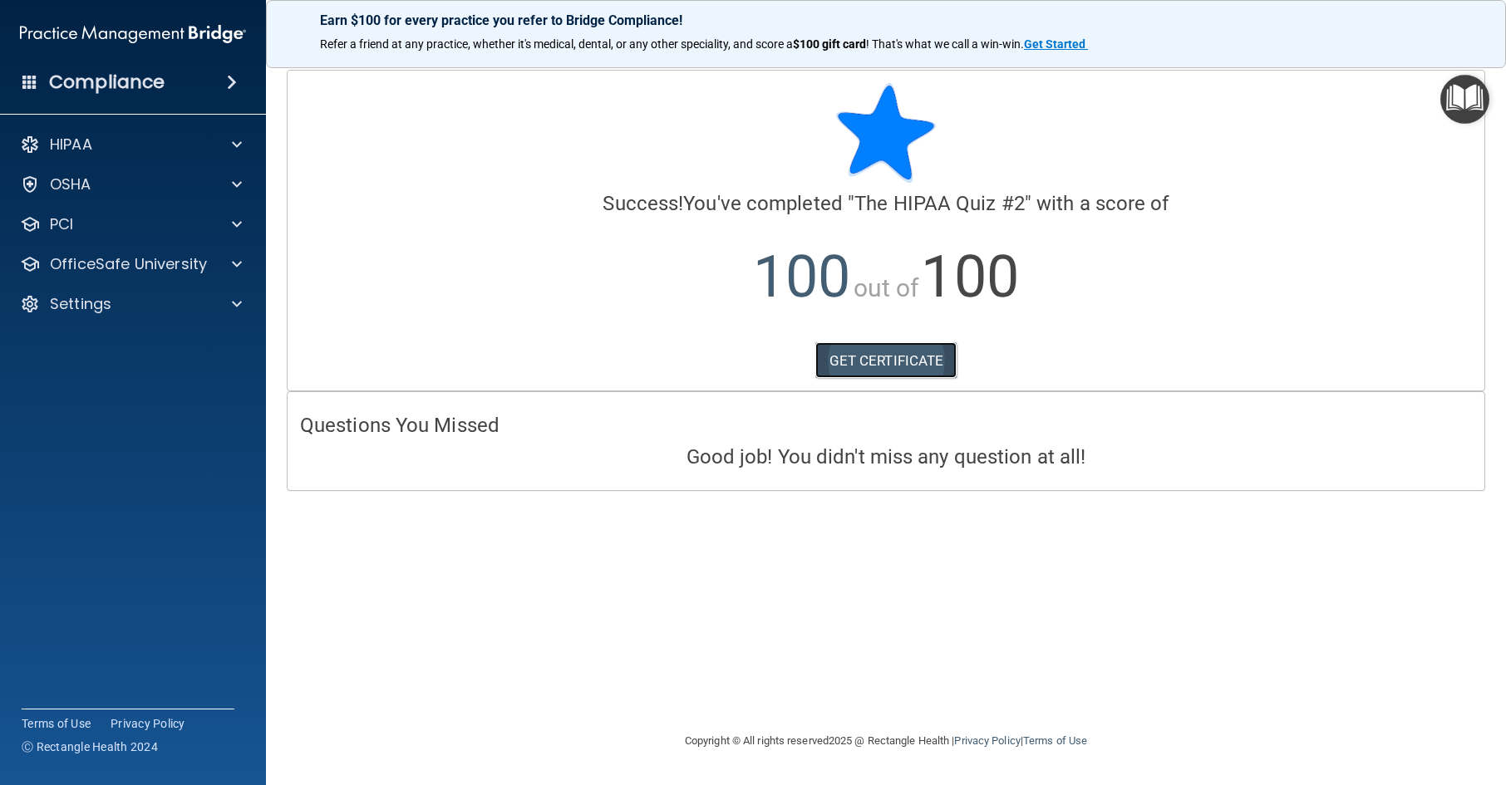
click at [912, 362] on link "GET CERTIFICATE" at bounding box center [886, 360] width 142 height 37
click at [224, 228] on div at bounding box center [235, 224] width 42 height 20
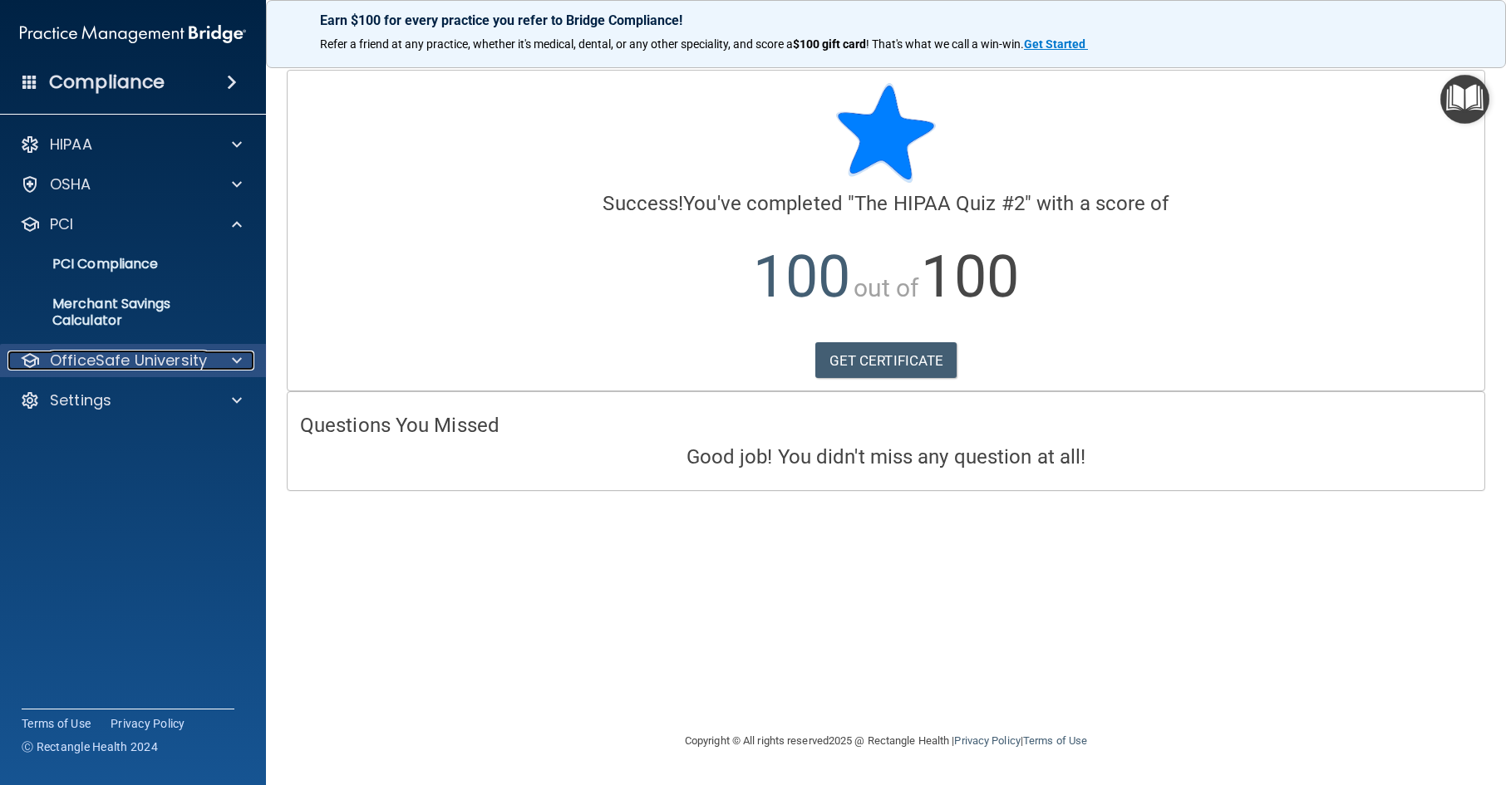
click at [194, 368] on p "OfficeSafe University" at bounding box center [128, 361] width 157 height 20
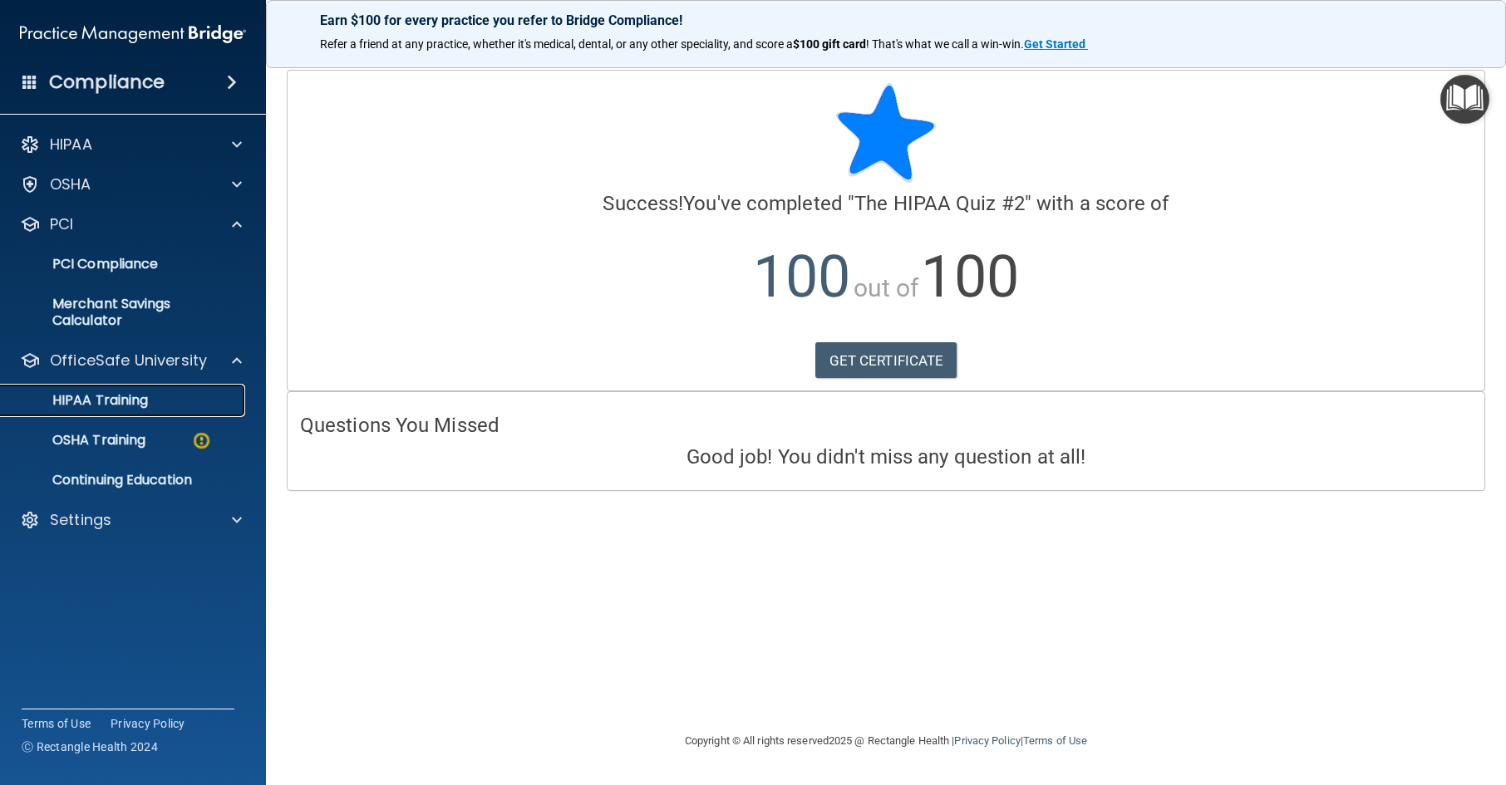
click at [186, 411] on link "HIPAA Training" at bounding box center [114, 400] width 262 height 33
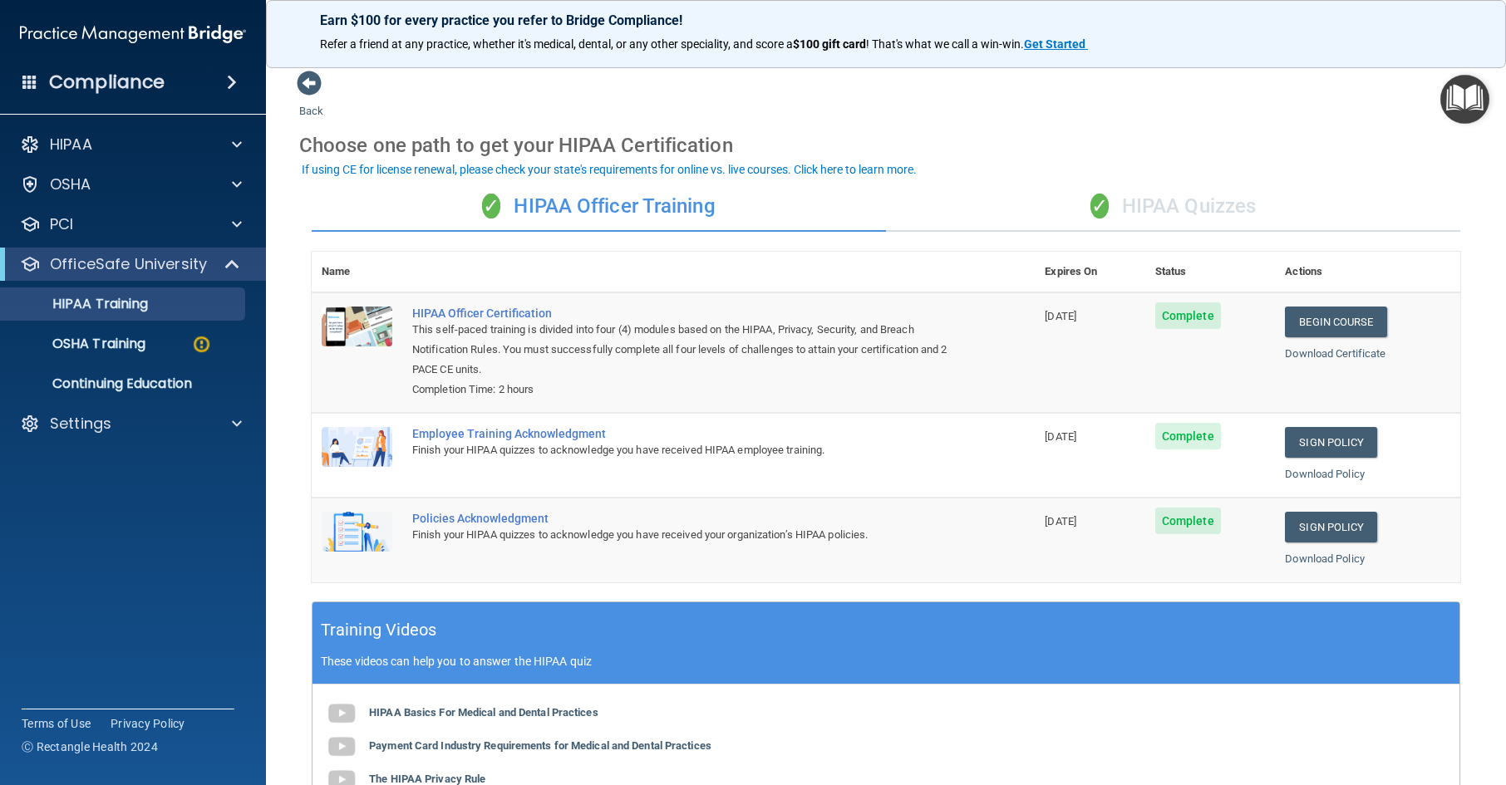
click at [1217, 220] on div "✓ HIPAA Quizzes" at bounding box center [1173, 207] width 574 height 50
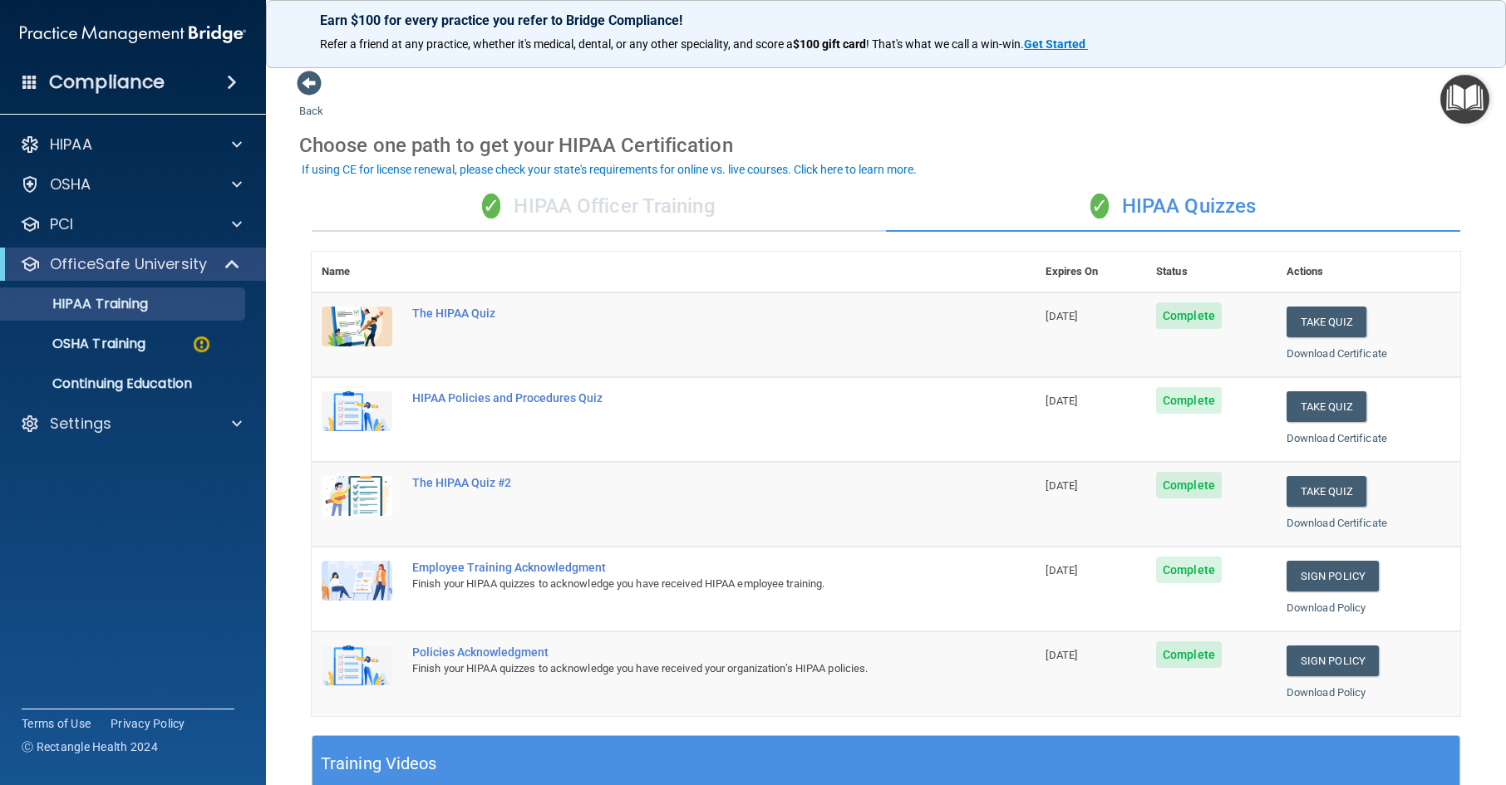
click at [716, 220] on div "✓ HIPAA Officer Training" at bounding box center [599, 207] width 574 height 50
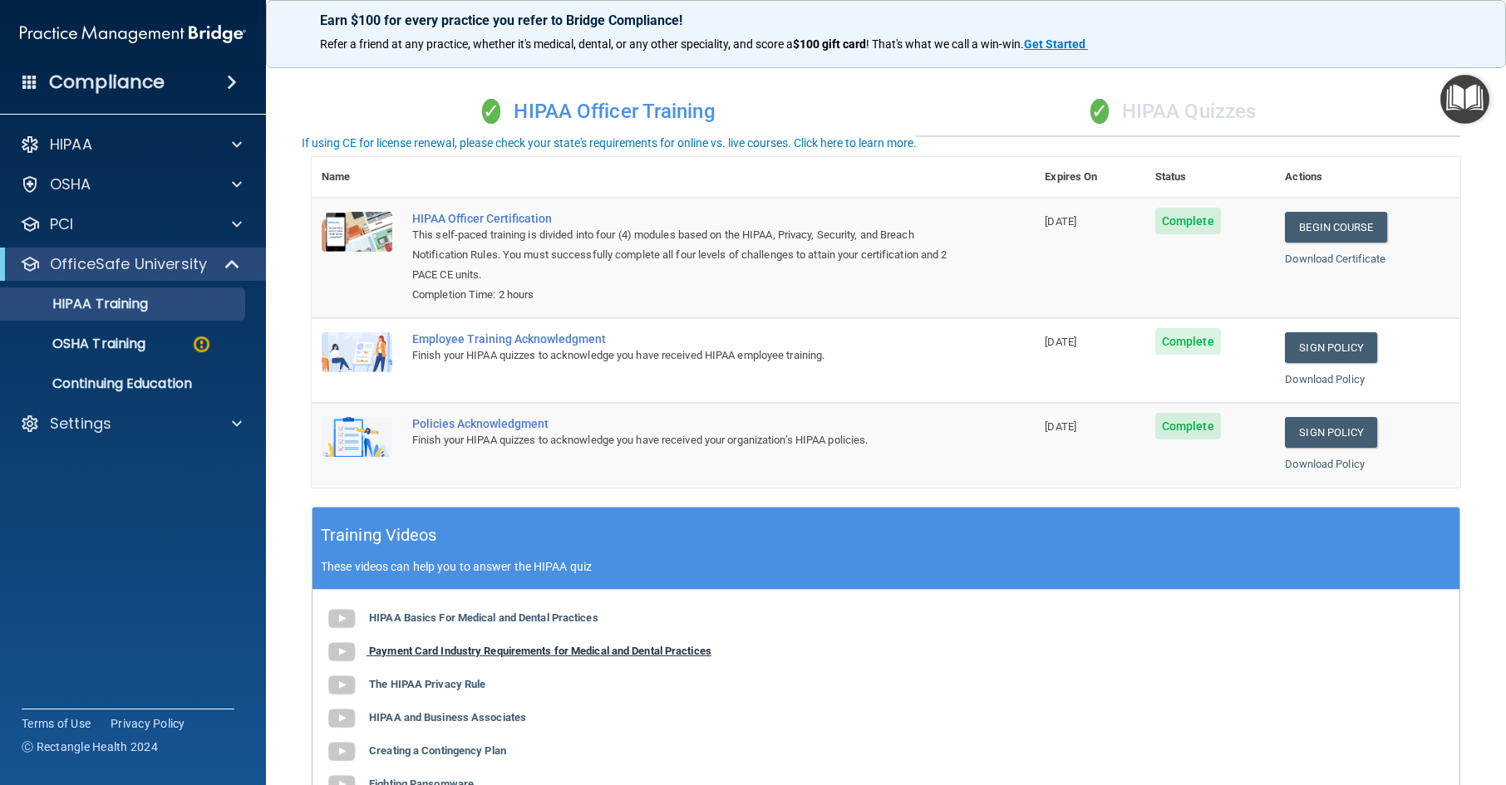
scroll to position [332, 0]
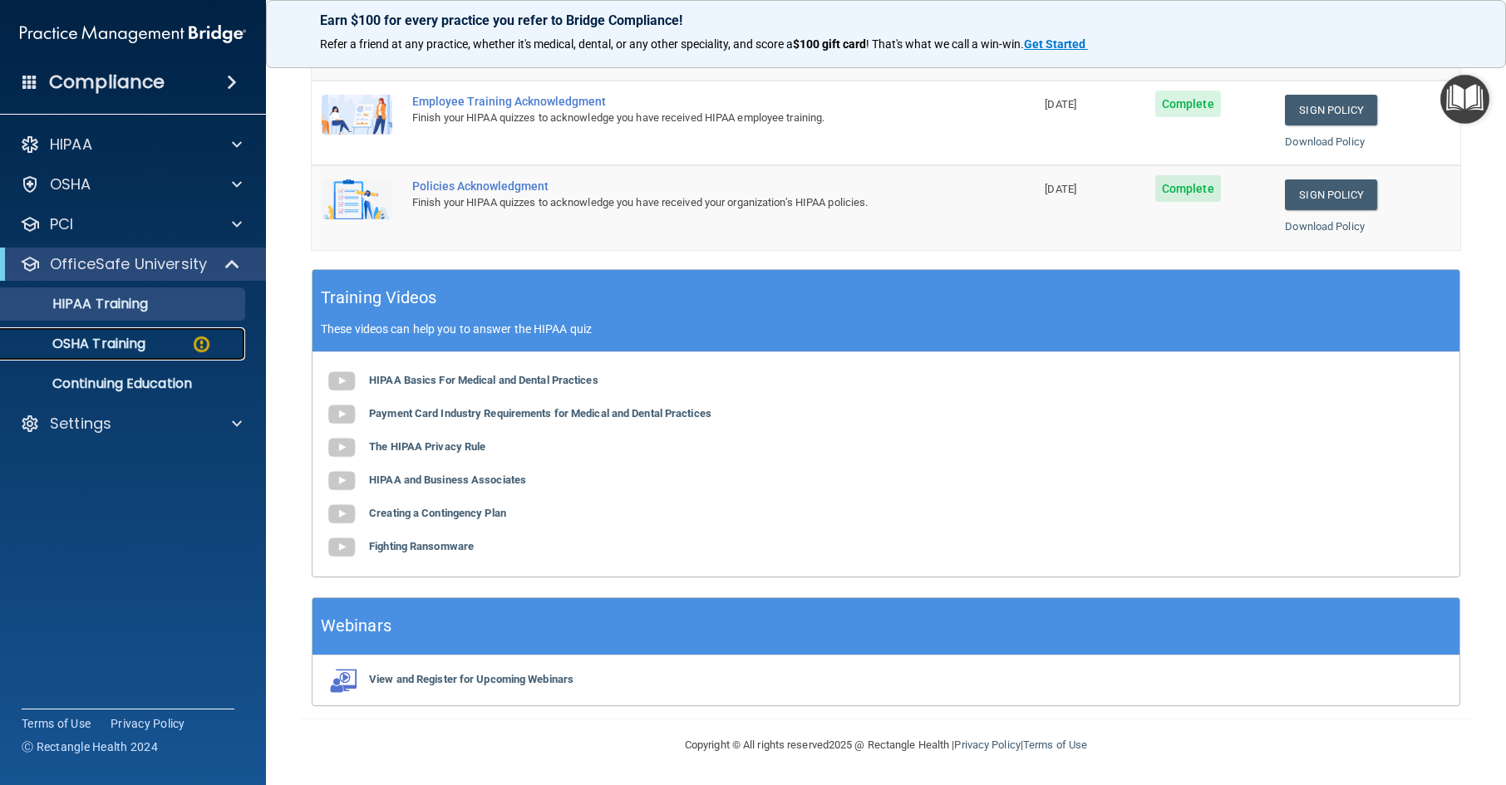
click at [200, 342] on img at bounding box center [201, 344] width 21 height 21
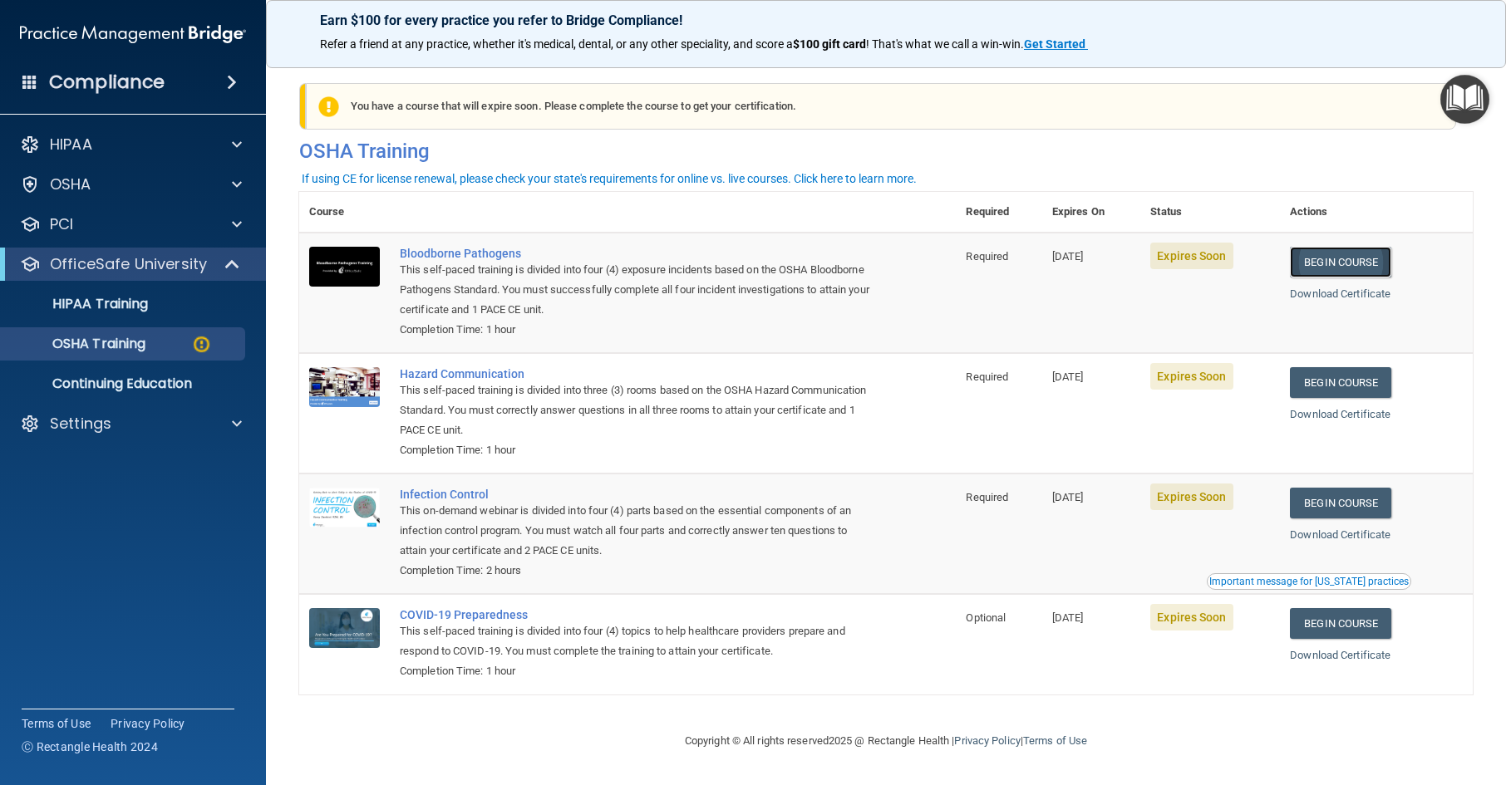
click at [1366, 260] on link "Begin Course" at bounding box center [1340, 262] width 101 height 31
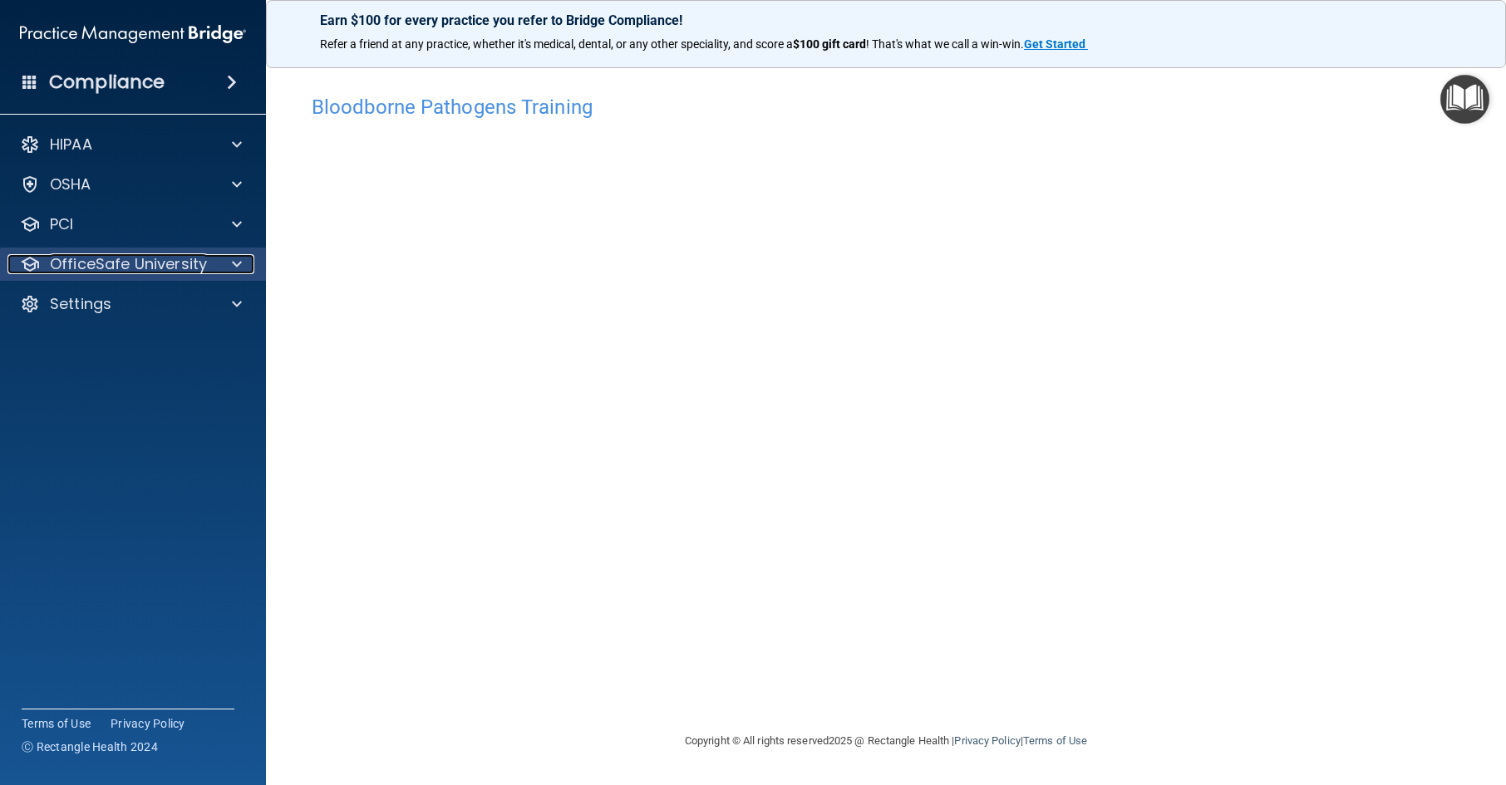
click at [104, 264] on p "OfficeSafe University" at bounding box center [128, 264] width 157 height 20
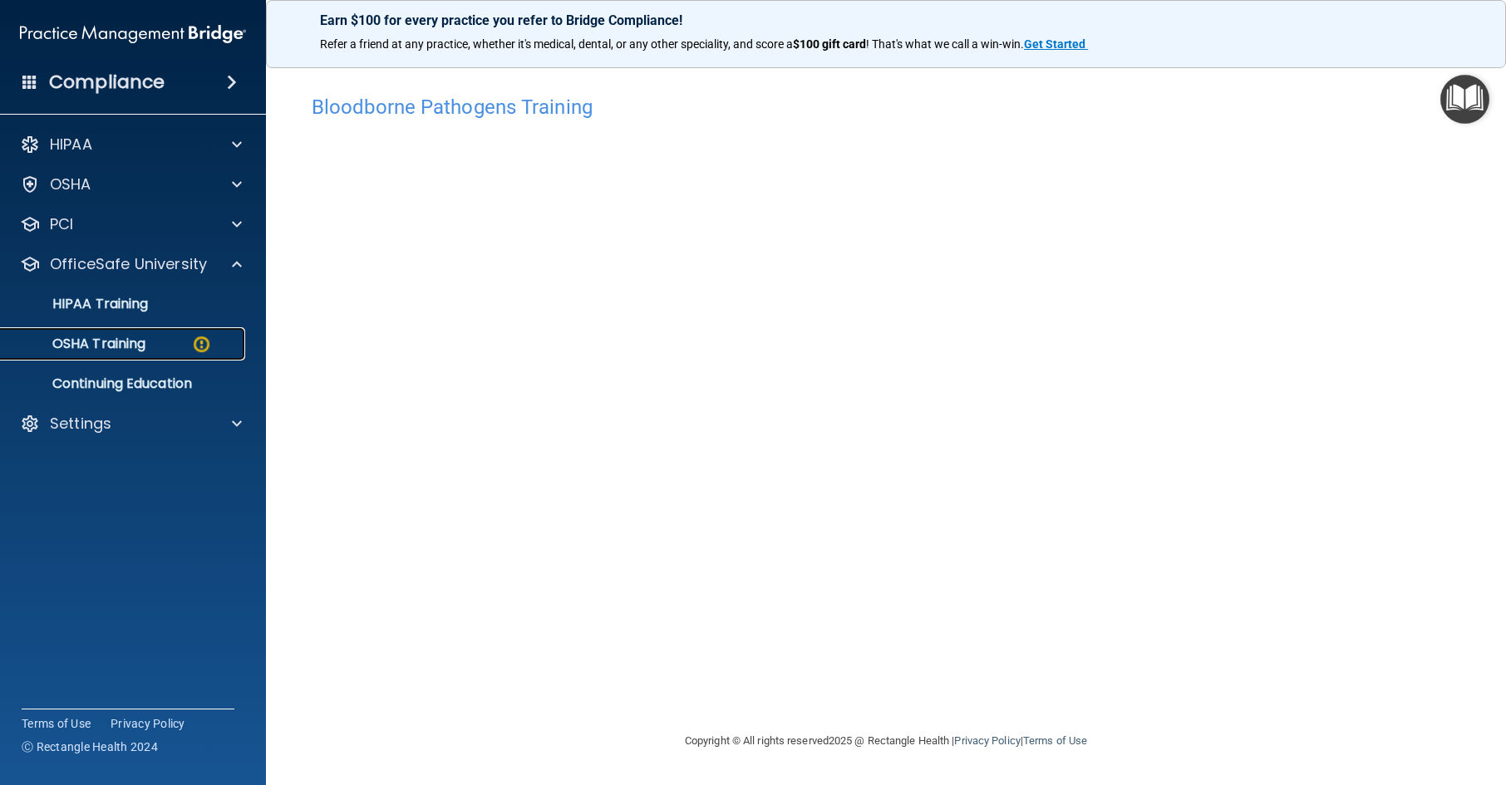
click at [120, 340] on p "OSHA Training" at bounding box center [78, 344] width 135 height 17
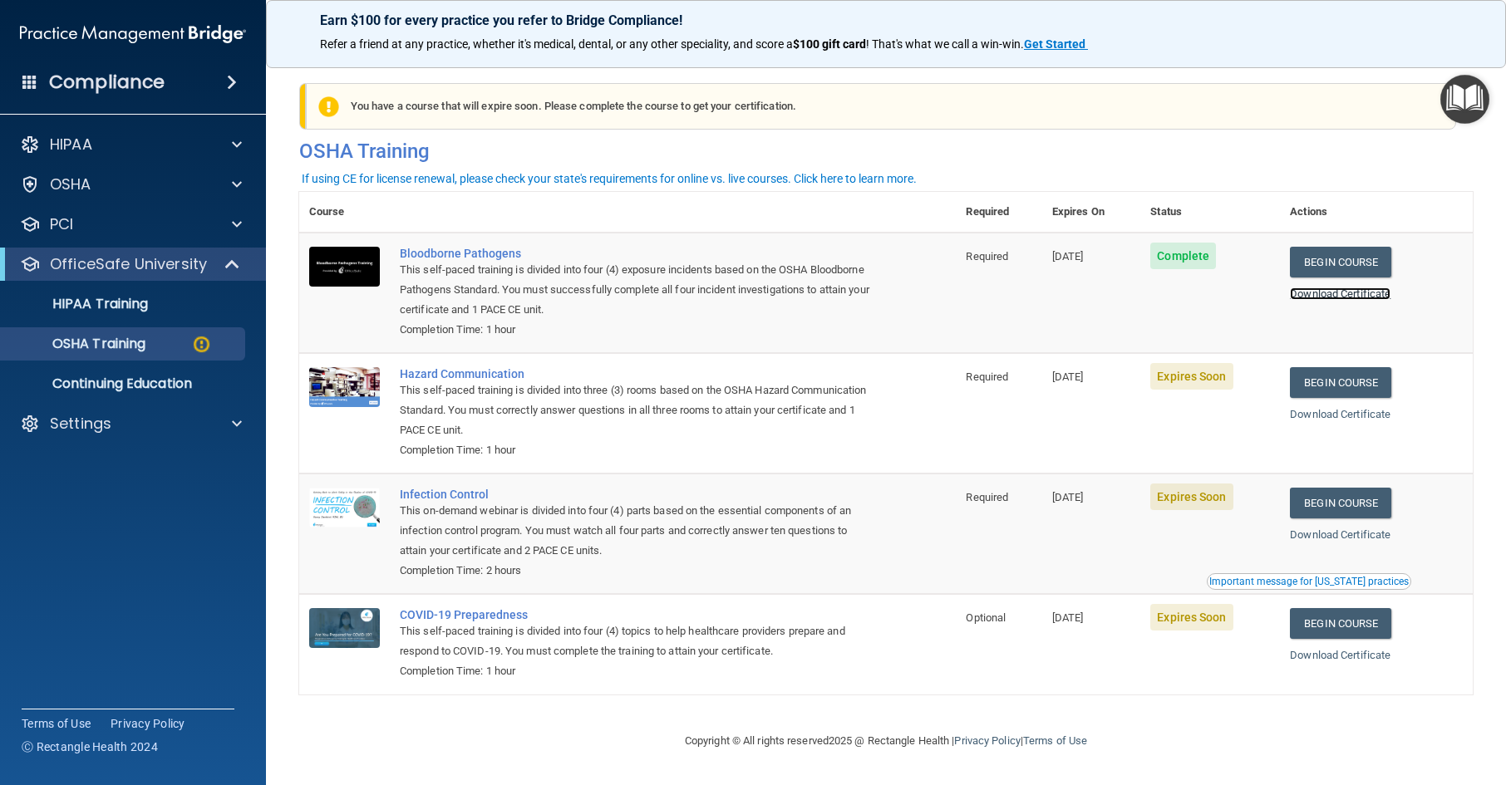
click at [1347, 294] on link "Download Certificate" at bounding box center [1340, 294] width 101 height 12
click at [1347, 384] on link "Begin Course" at bounding box center [1340, 382] width 101 height 31
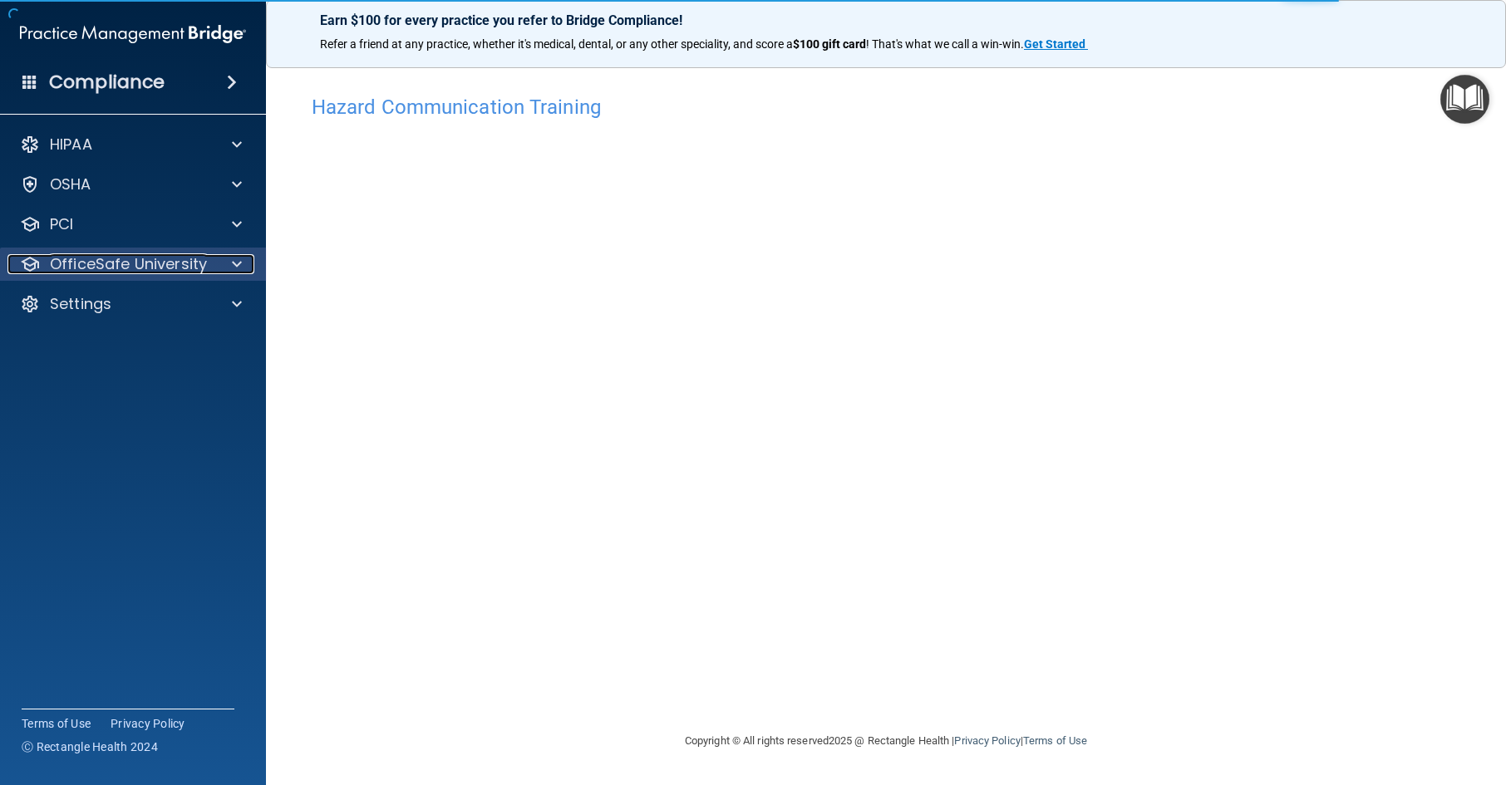
click at [147, 269] on p "OfficeSafe University" at bounding box center [128, 264] width 157 height 20
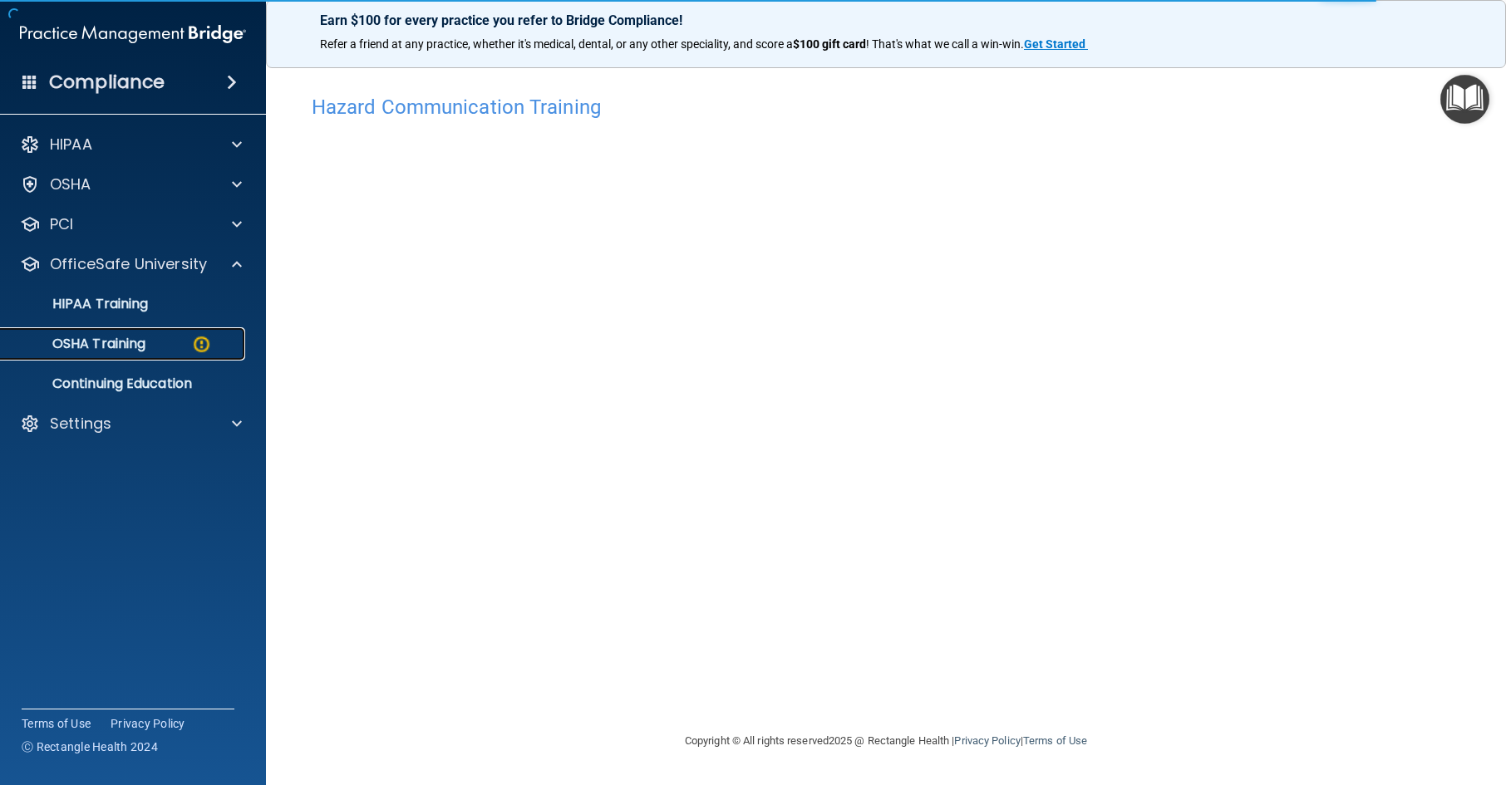
click at [149, 338] on div "OSHA Training" at bounding box center [124, 344] width 227 height 17
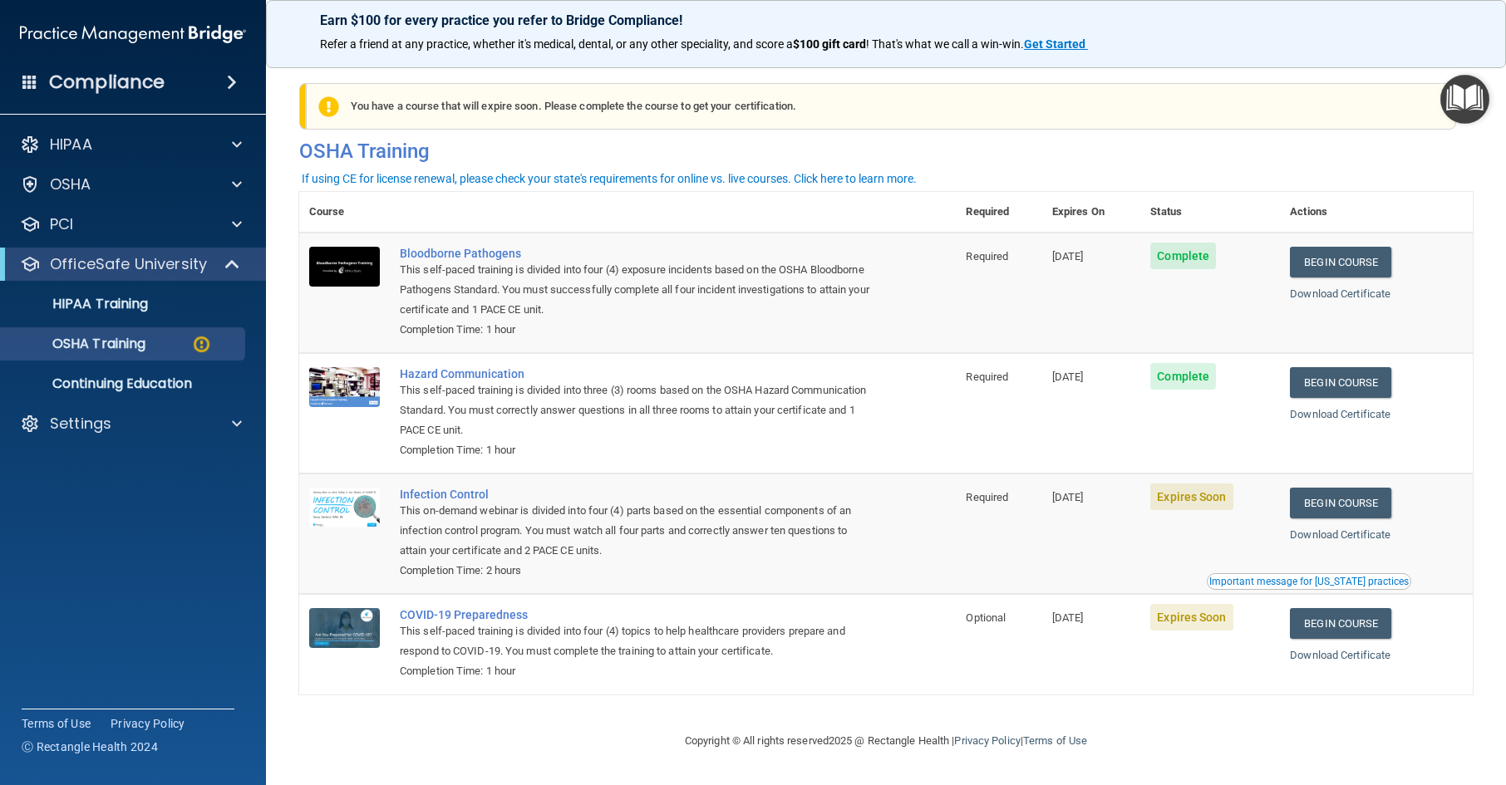
click at [1364, 408] on div "Download Certificate" at bounding box center [1376, 415] width 173 height 20
click at [1364, 412] on link "Download Certificate" at bounding box center [1340, 414] width 101 height 12
click at [1357, 506] on link "Begin Course" at bounding box center [1340, 503] width 101 height 31
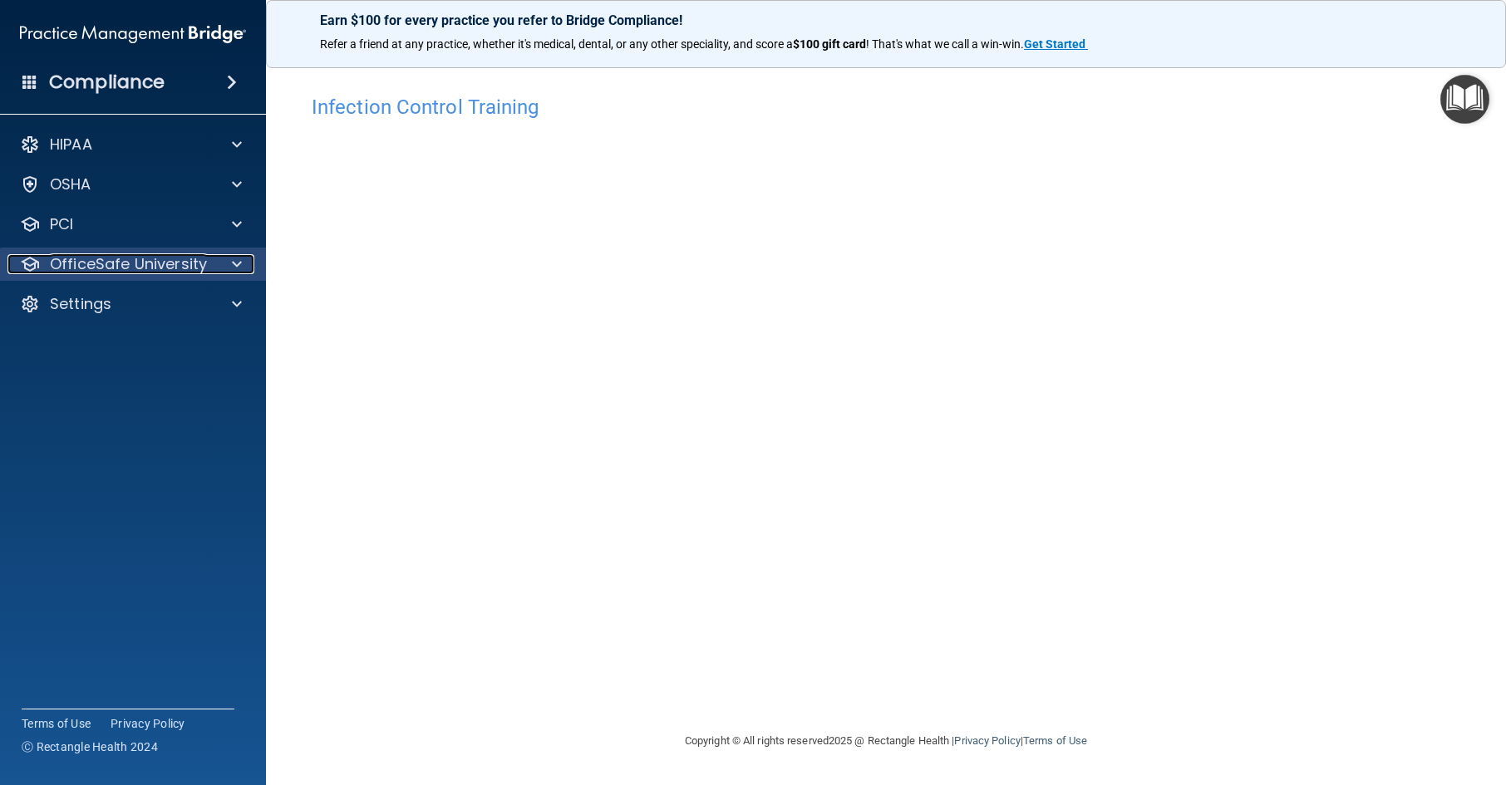
click at [209, 257] on div "OfficeSafe University" at bounding box center [110, 264] width 206 height 20
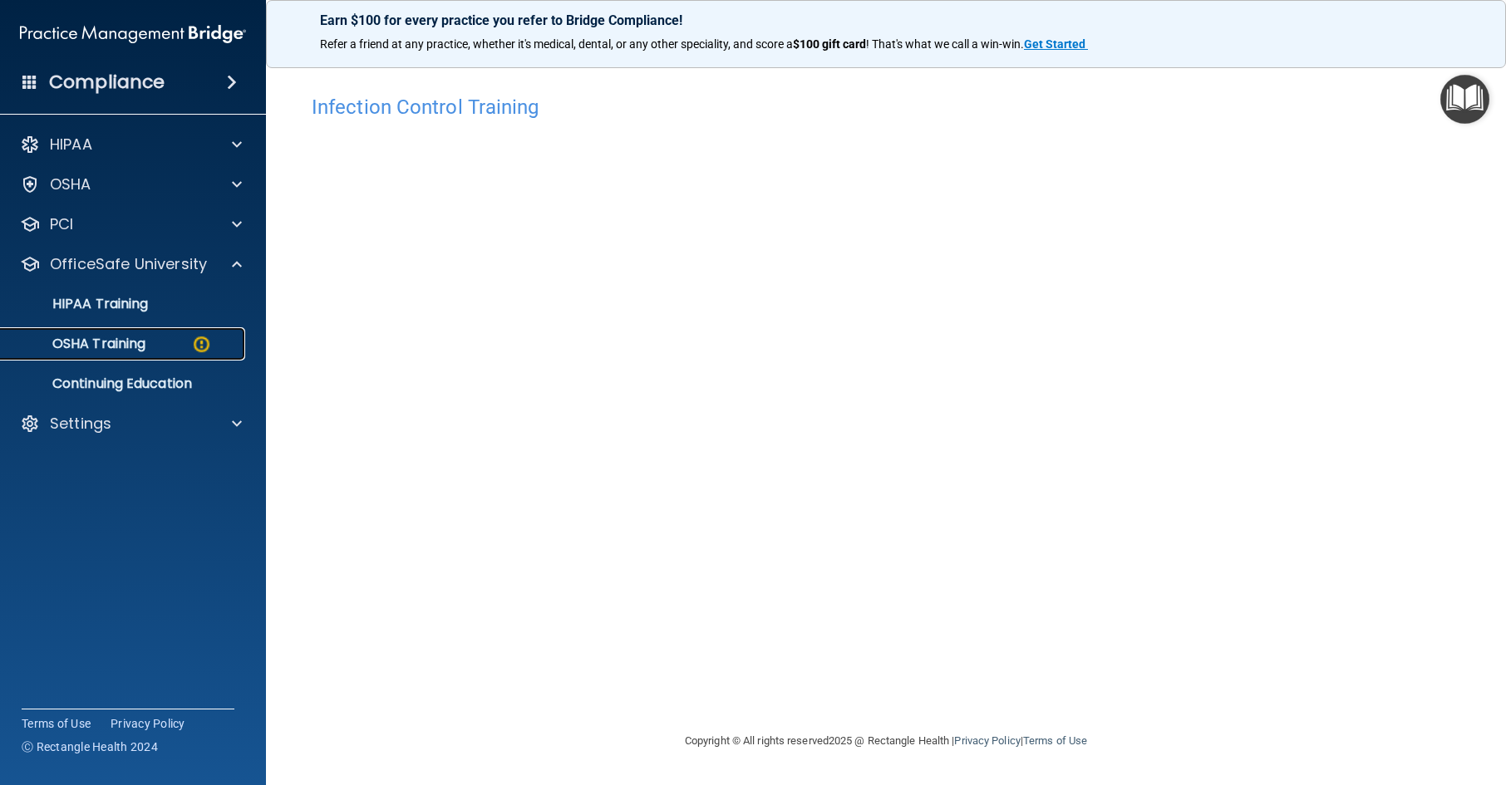
click at [196, 337] on img at bounding box center [201, 344] width 21 height 21
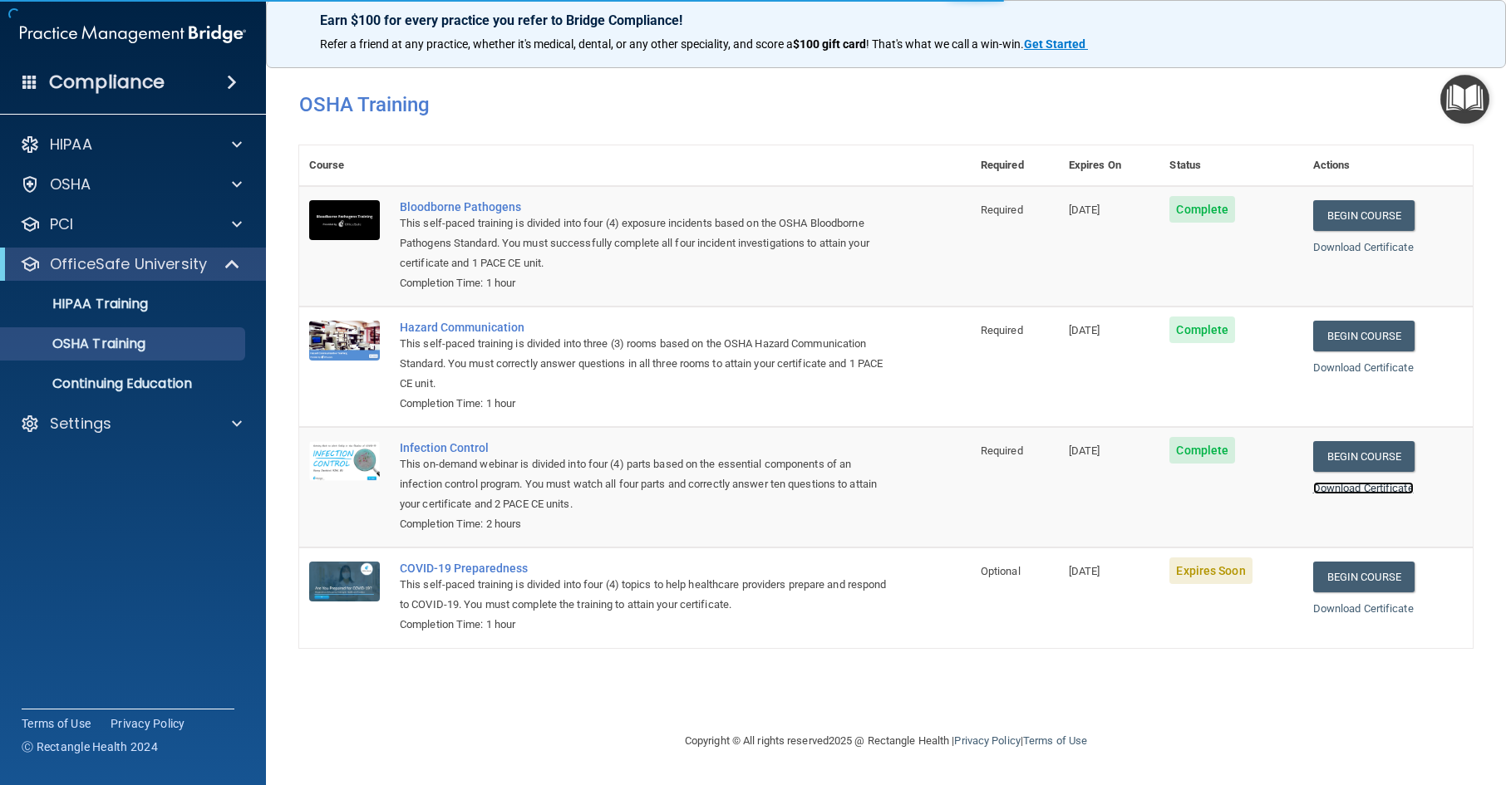
click at [1383, 484] on link "Download Certificate" at bounding box center [1363, 488] width 101 height 12
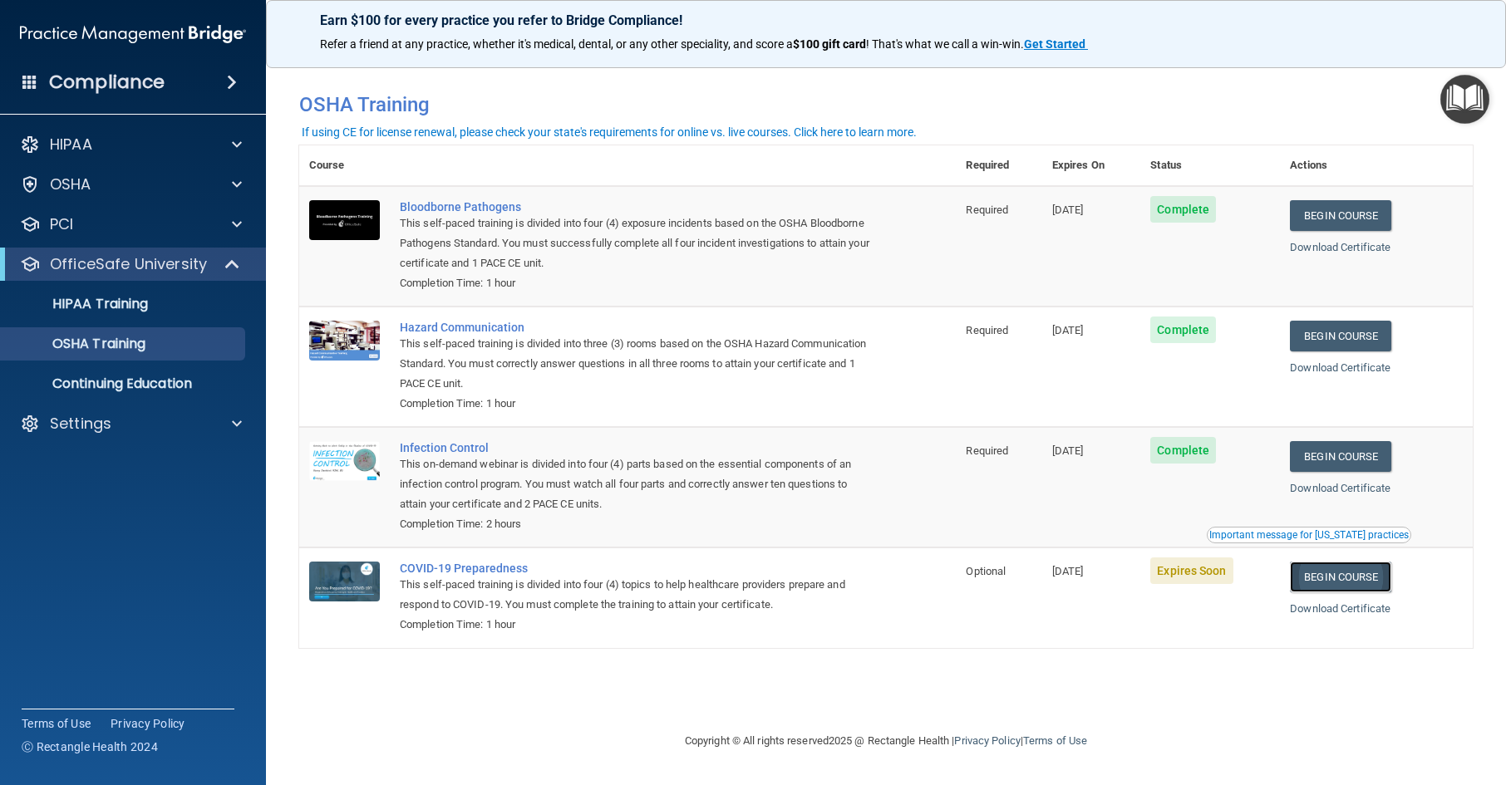
click at [1327, 573] on link "Begin Course" at bounding box center [1340, 577] width 101 height 31
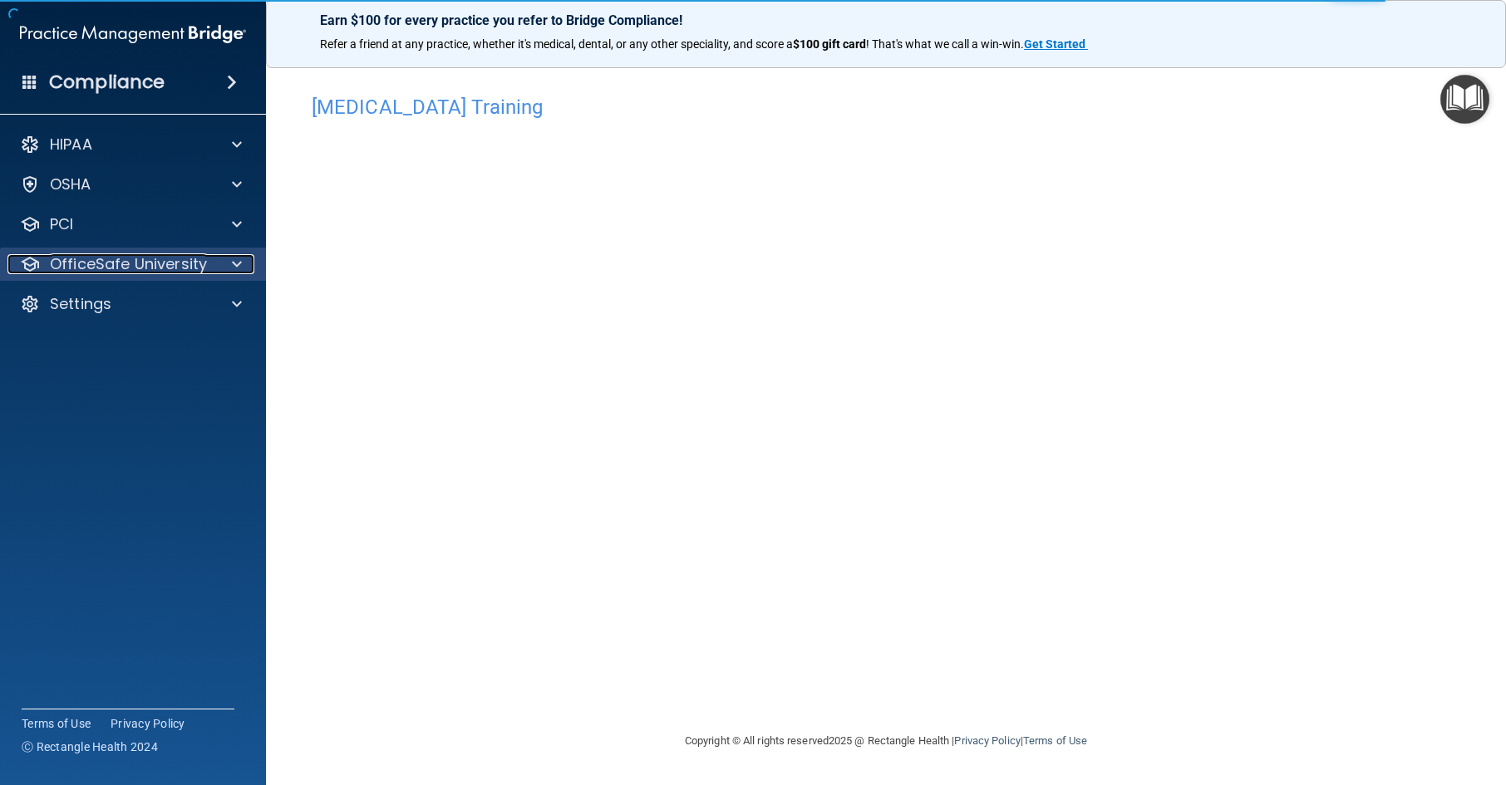
click at [148, 263] on p "OfficeSafe University" at bounding box center [128, 264] width 157 height 20
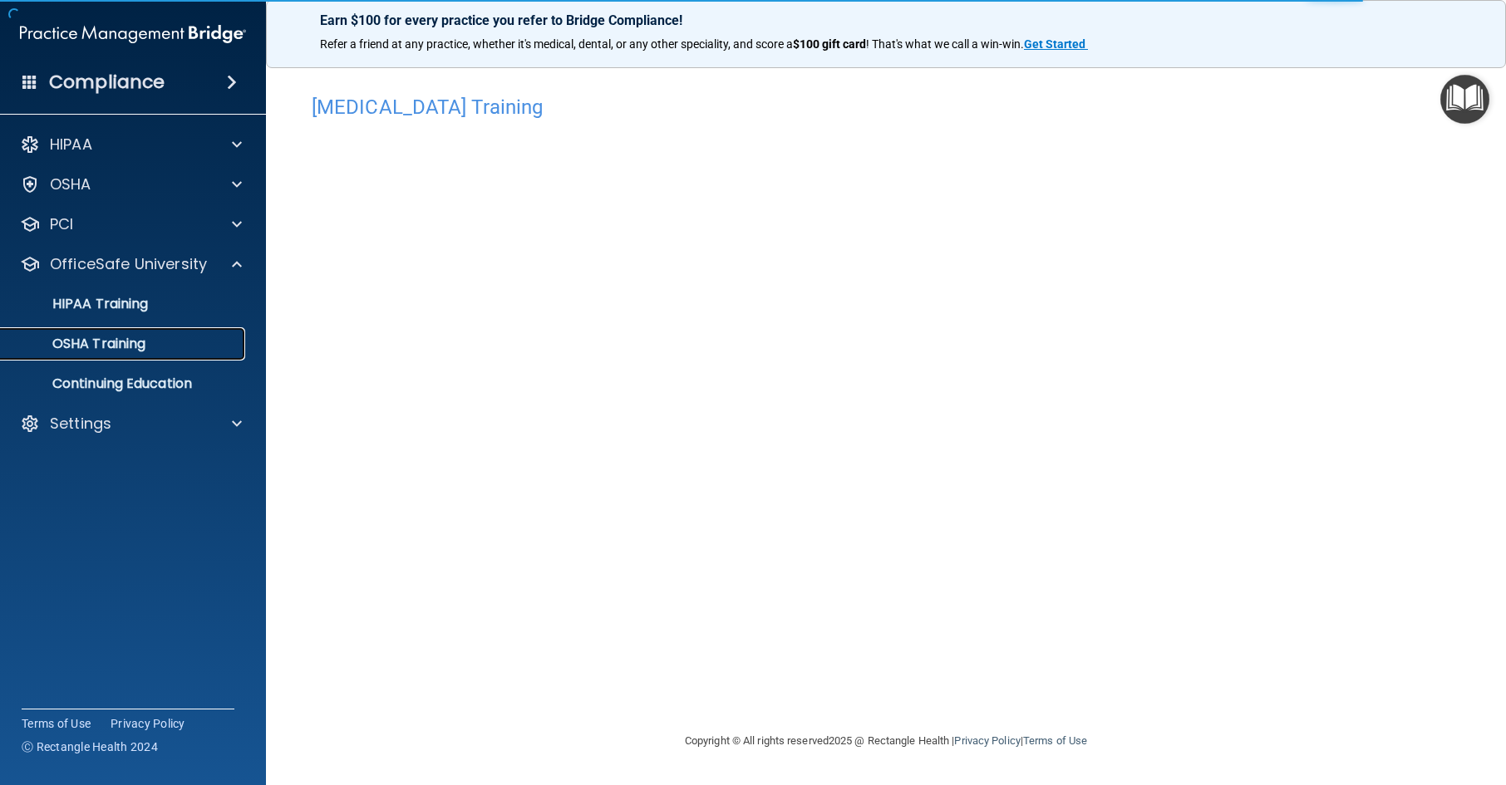
click at [142, 357] on link "OSHA Training" at bounding box center [114, 343] width 262 height 33
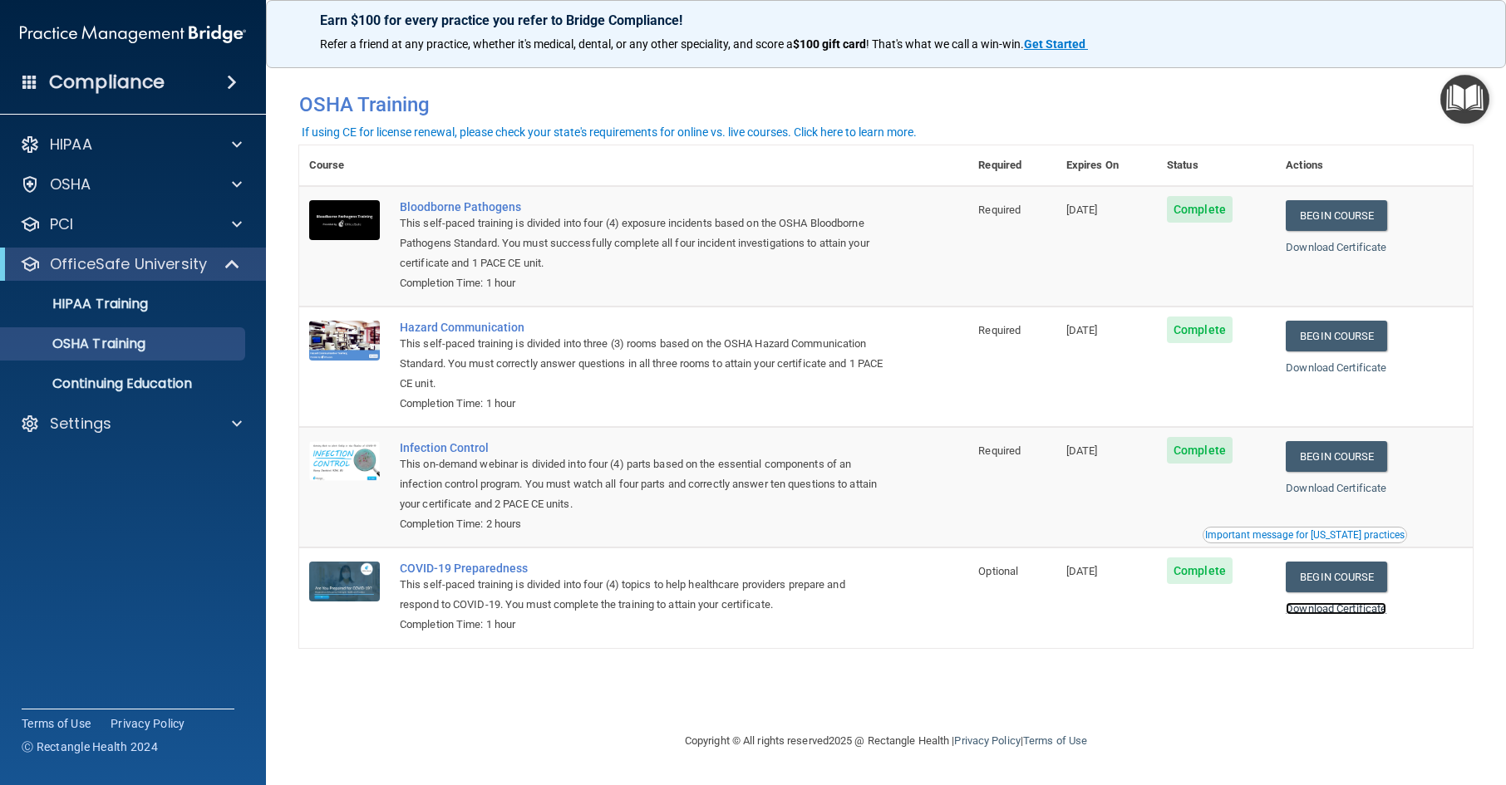
click at [1312, 611] on link "Download Certificate" at bounding box center [1336, 609] width 101 height 12
click at [84, 317] on link "HIPAA Training" at bounding box center [114, 304] width 262 height 33
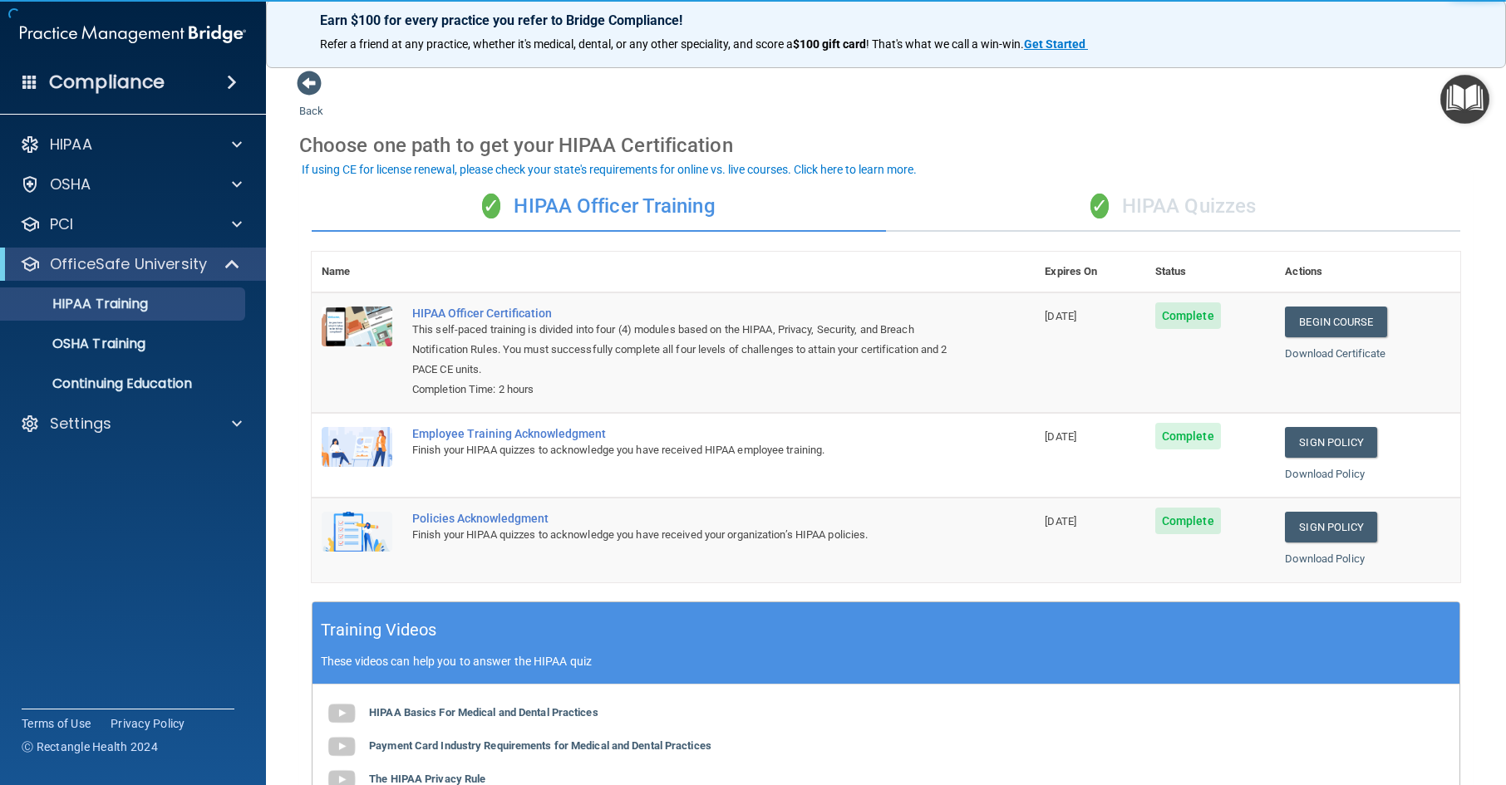
click at [1121, 206] on div "✓ HIPAA Quizzes" at bounding box center [1173, 207] width 574 height 50
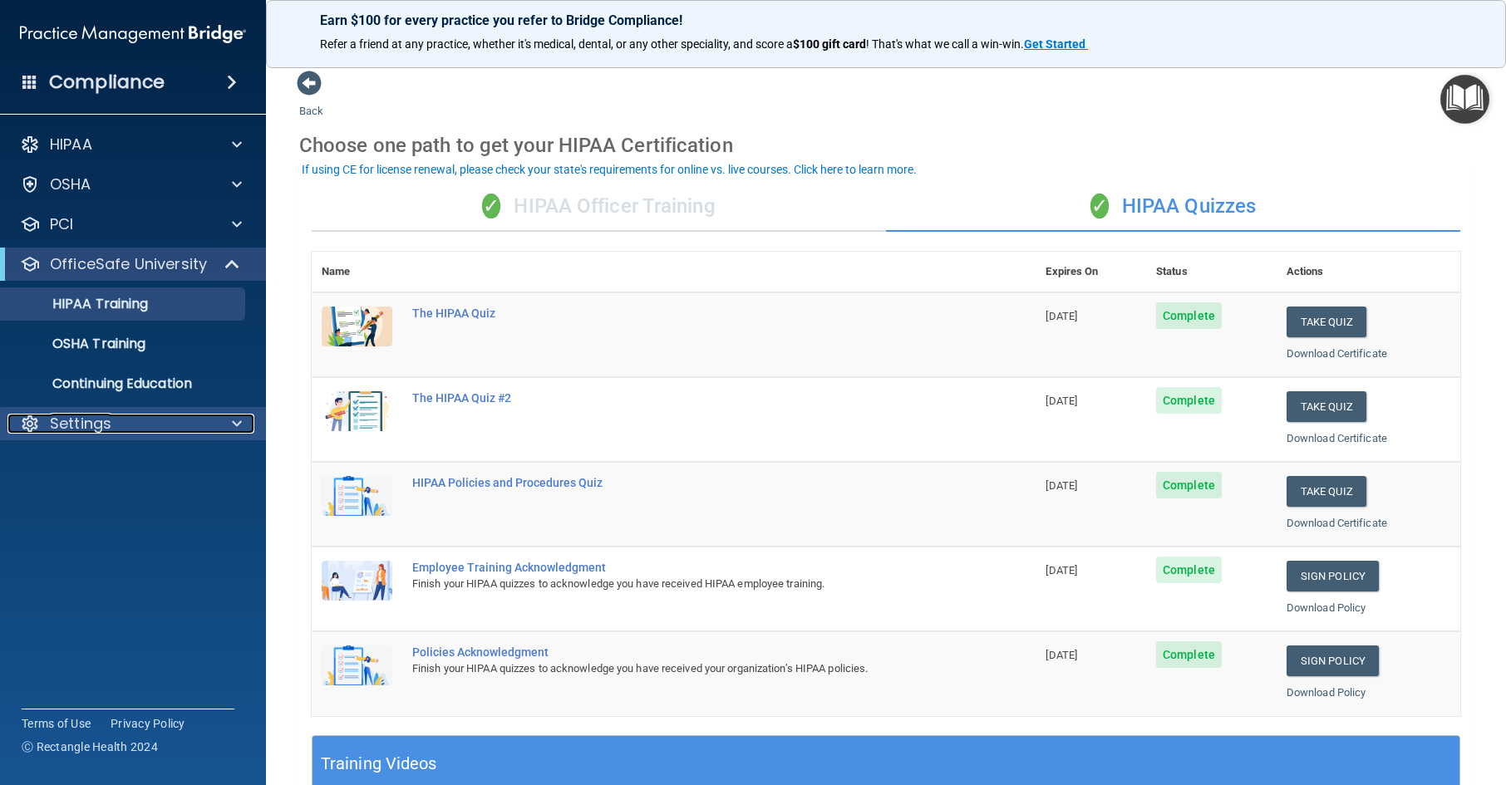
click at [102, 420] on p "Settings" at bounding box center [81, 424] width 62 height 20
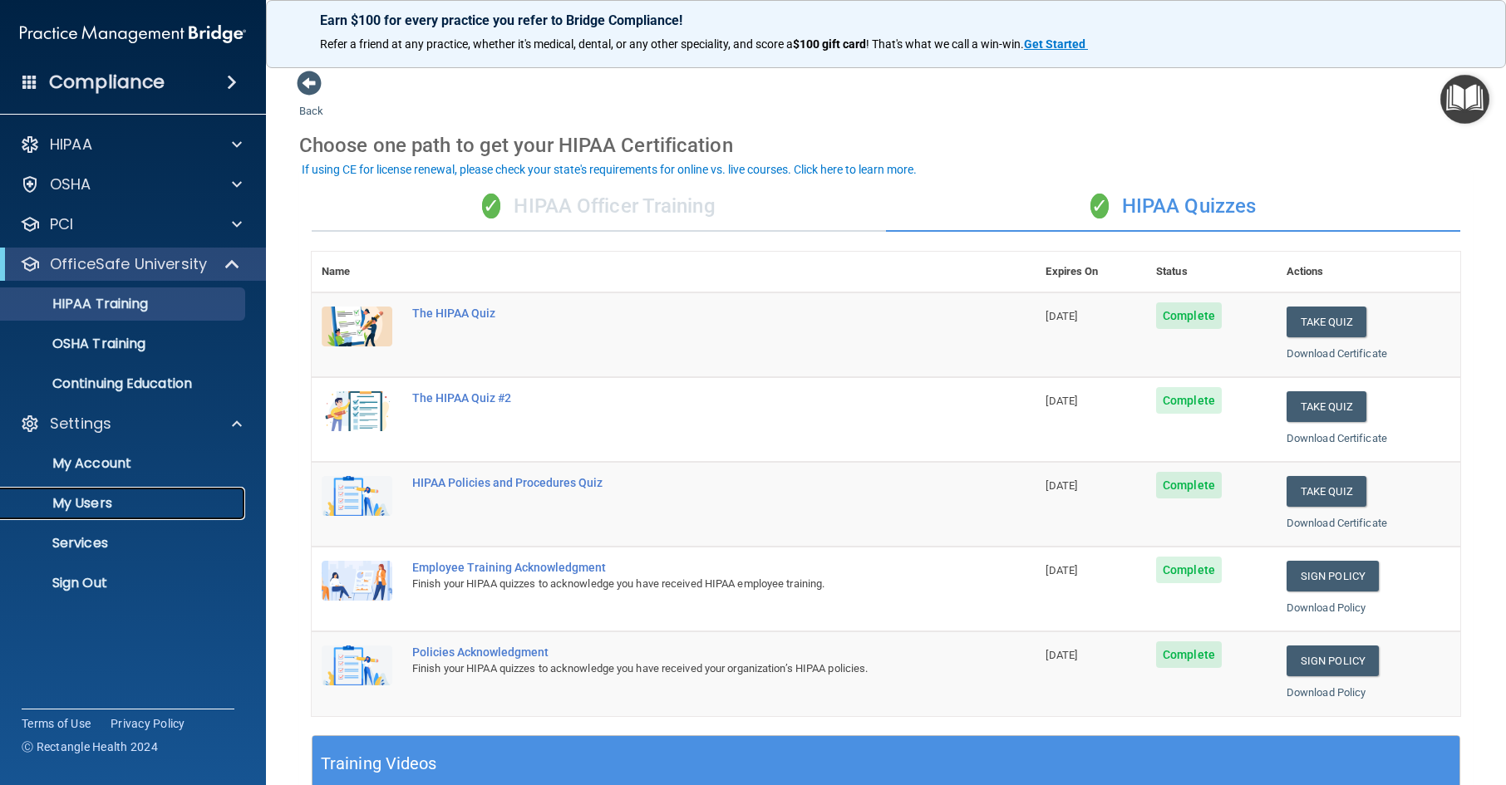
click at [91, 501] on p "My Users" at bounding box center [124, 503] width 227 height 17
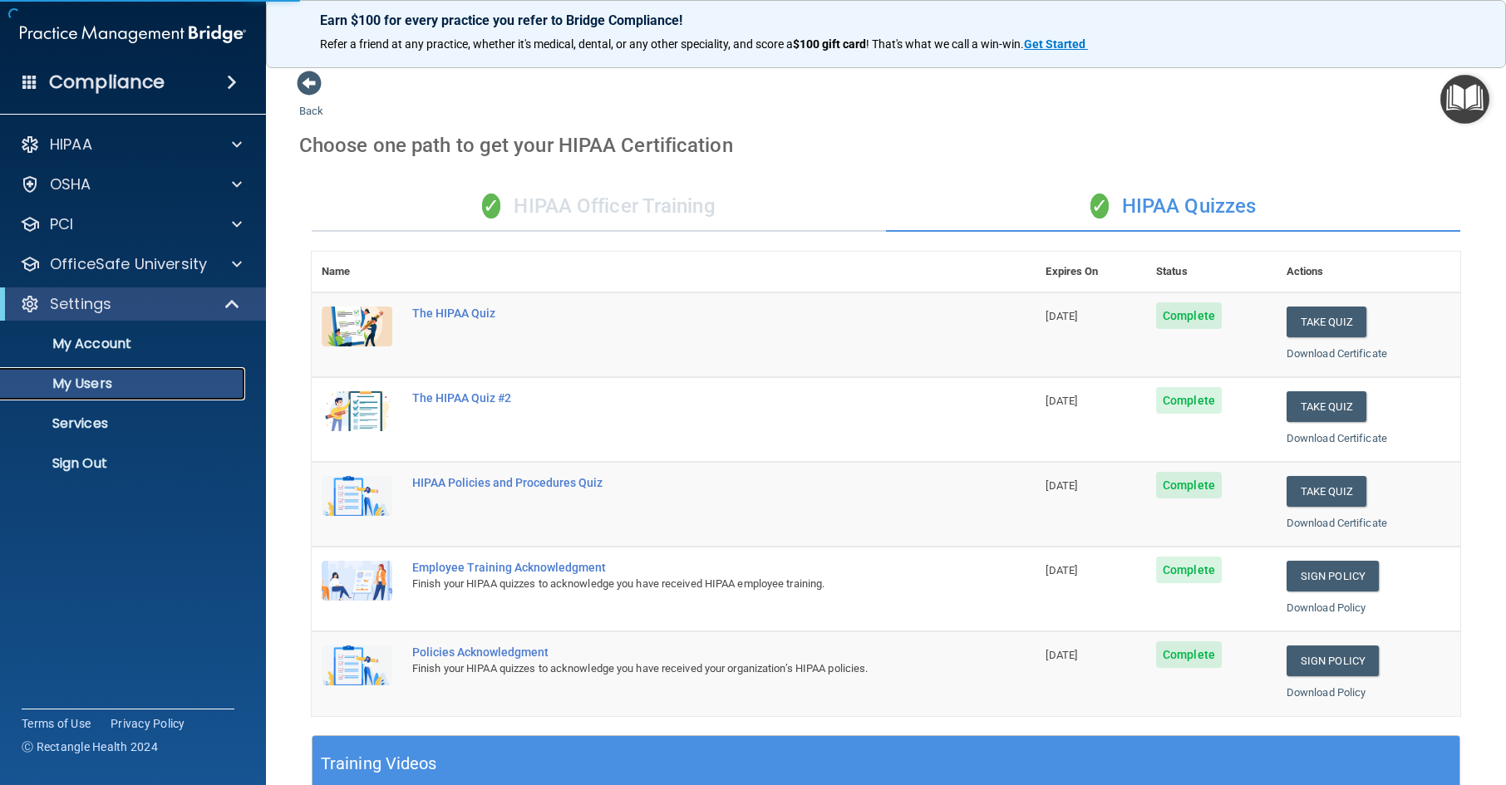
select select "20"
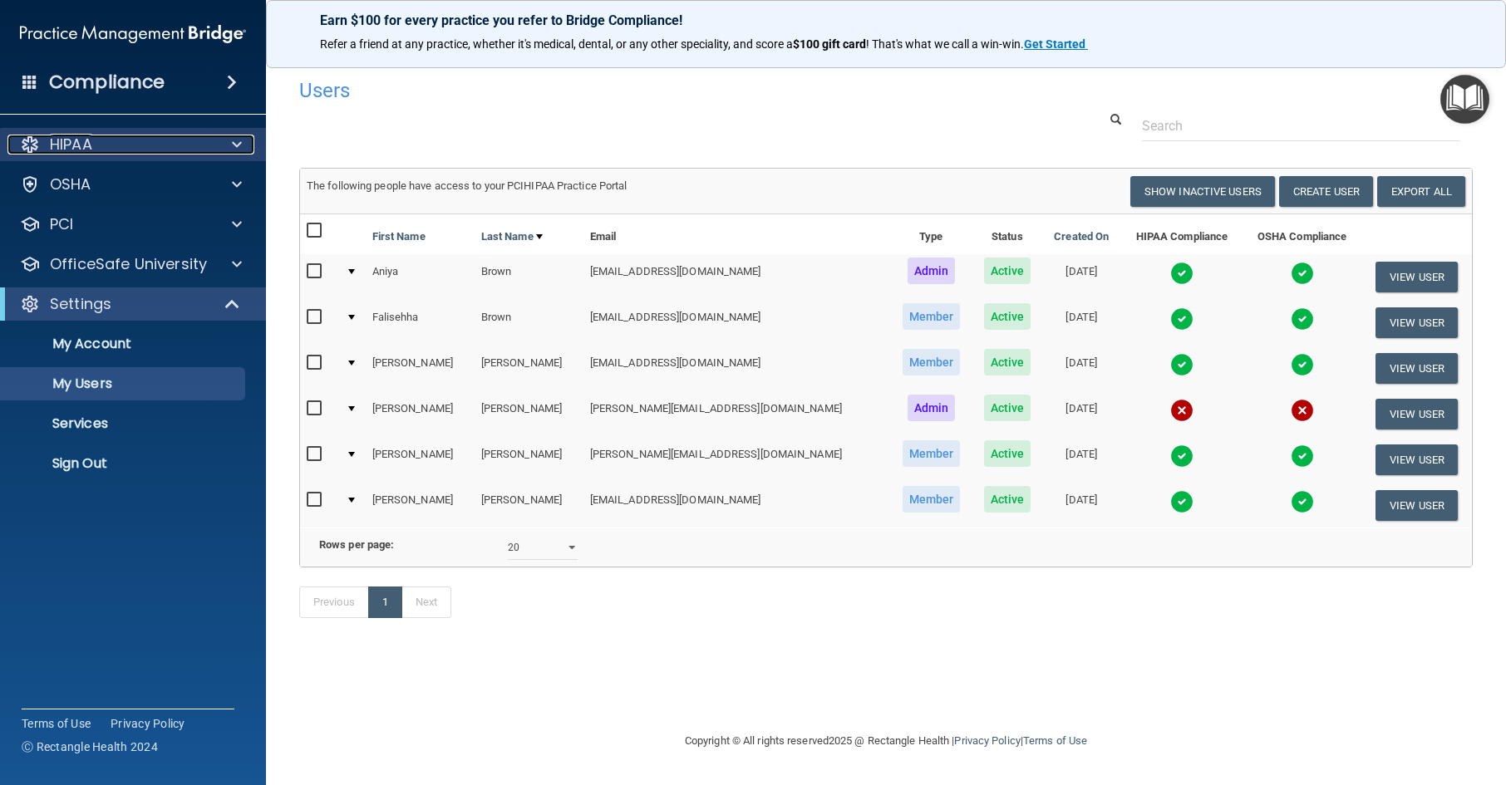
click at [197, 144] on div "HIPAA" at bounding box center [110, 145] width 206 height 20
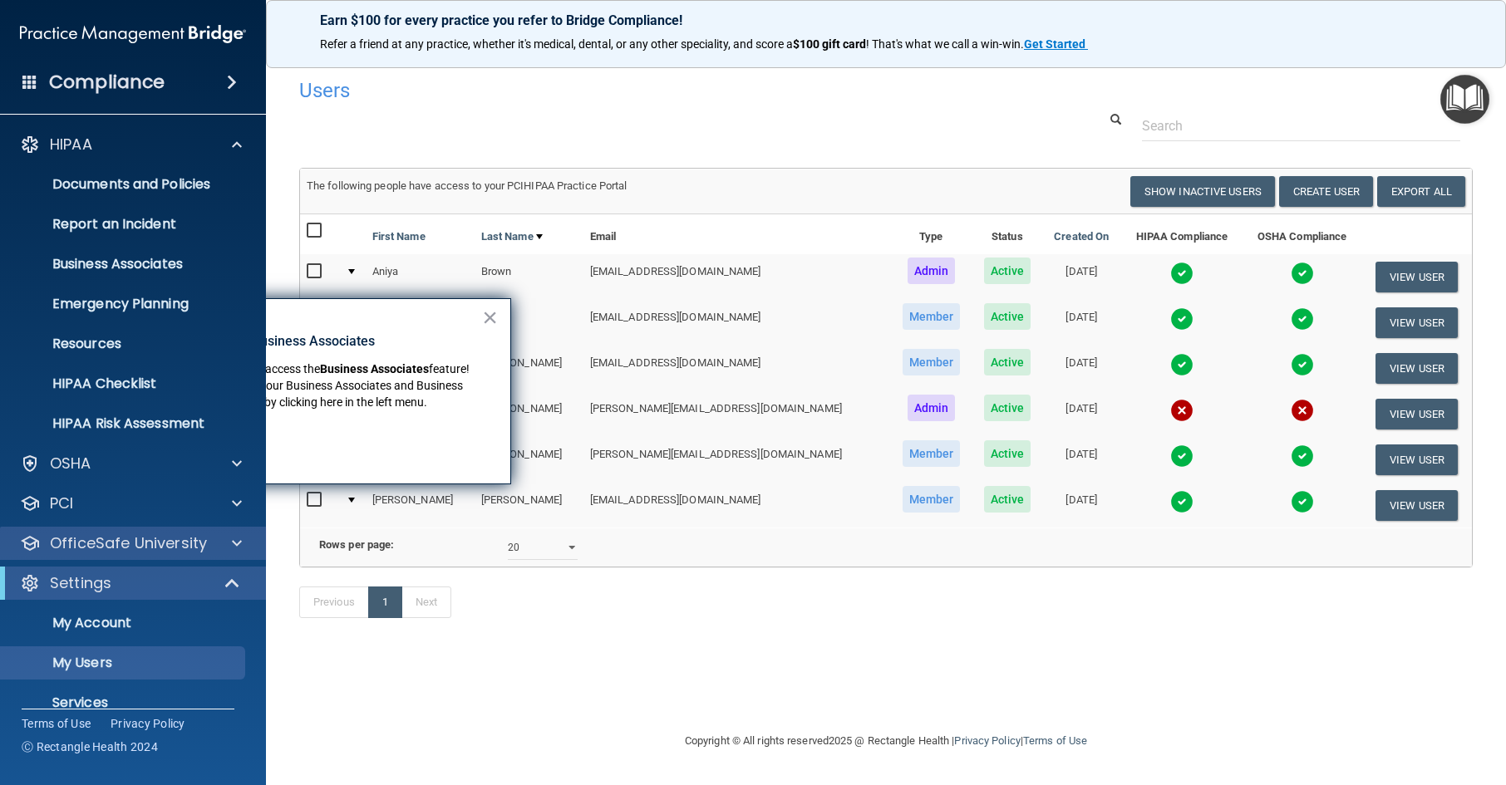
scroll to position [64, 0]
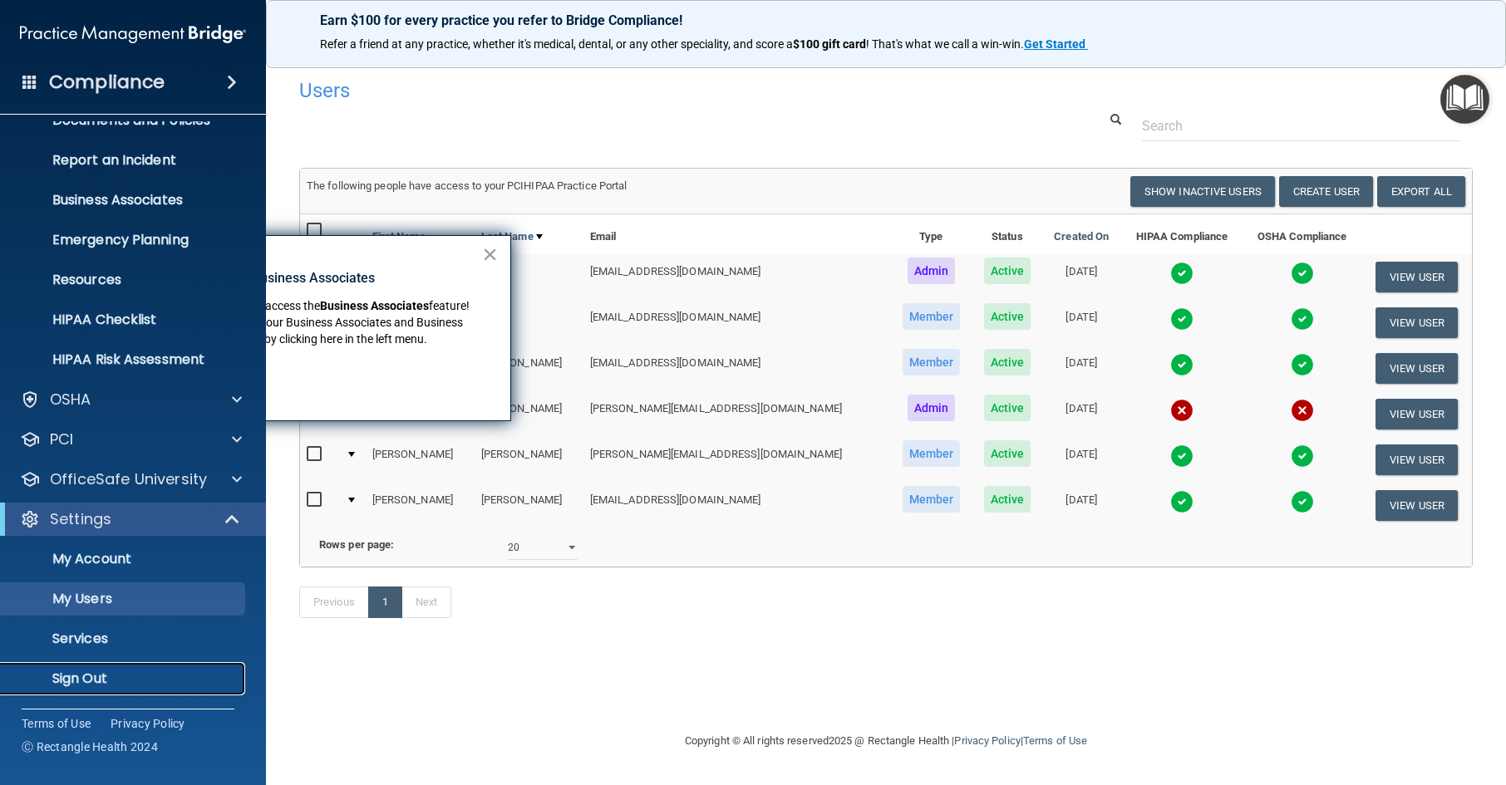
click at [88, 682] on p "Sign Out" at bounding box center [124, 679] width 227 height 17
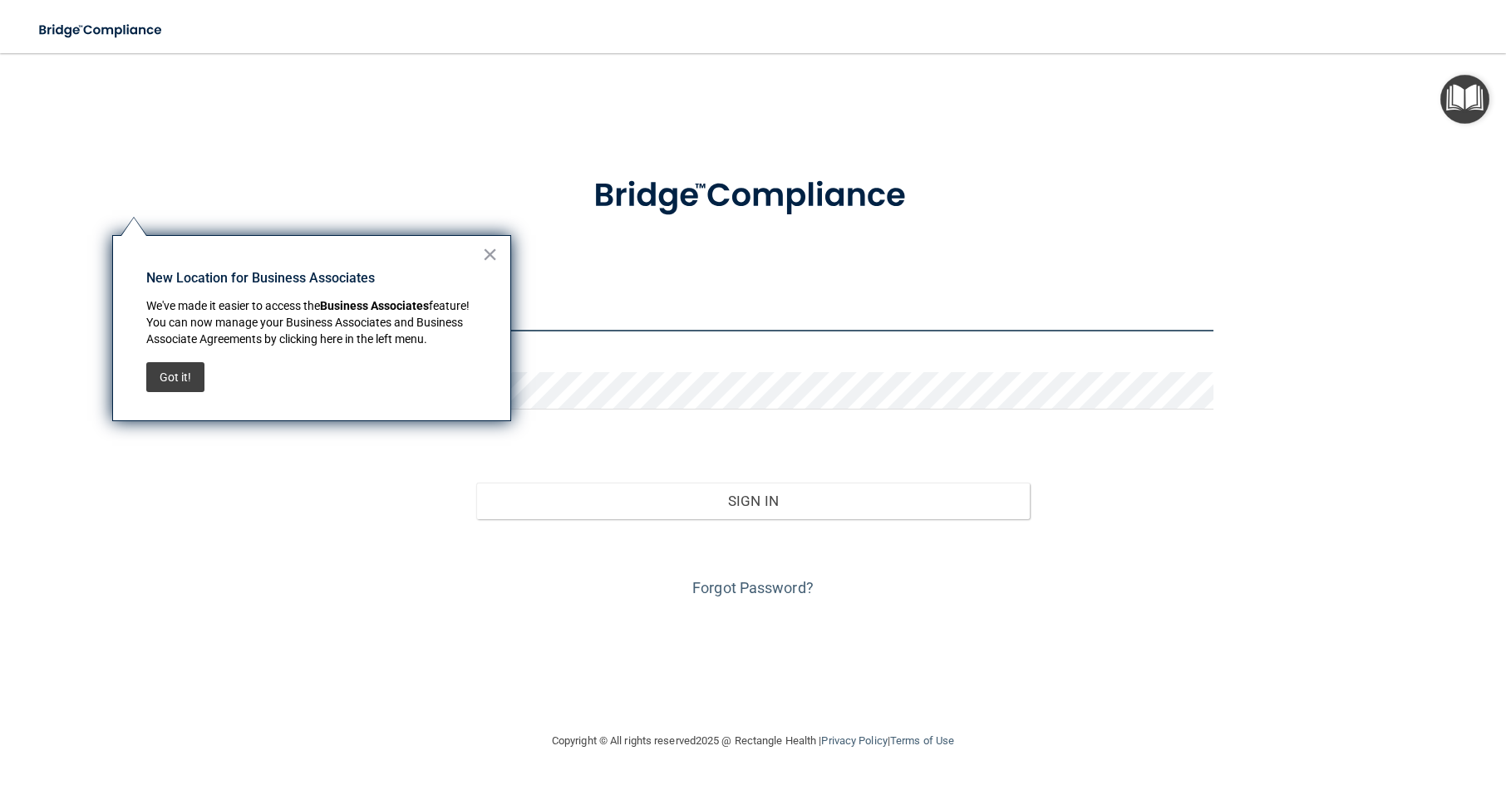
type input "aniya@dentalassociatespa.com"
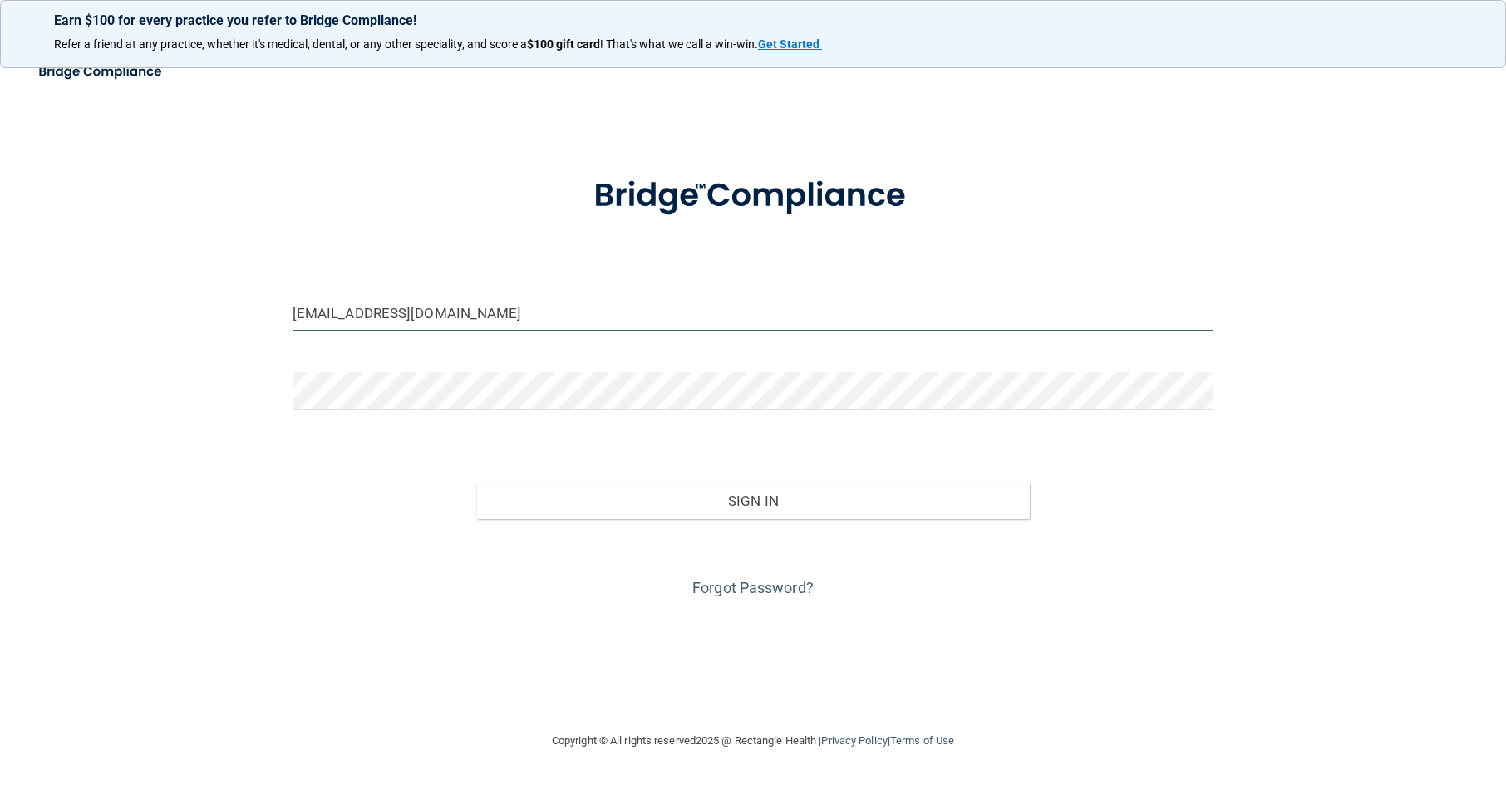
drag, startPoint x: 570, startPoint y: 310, endPoint x: 267, endPoint y: 356, distance: 306.8
click at [267, 356] on div "aniya@dentalassociatespa.com Invalid email/password. You don't have permission …" at bounding box center [753, 392] width 1440 height 645
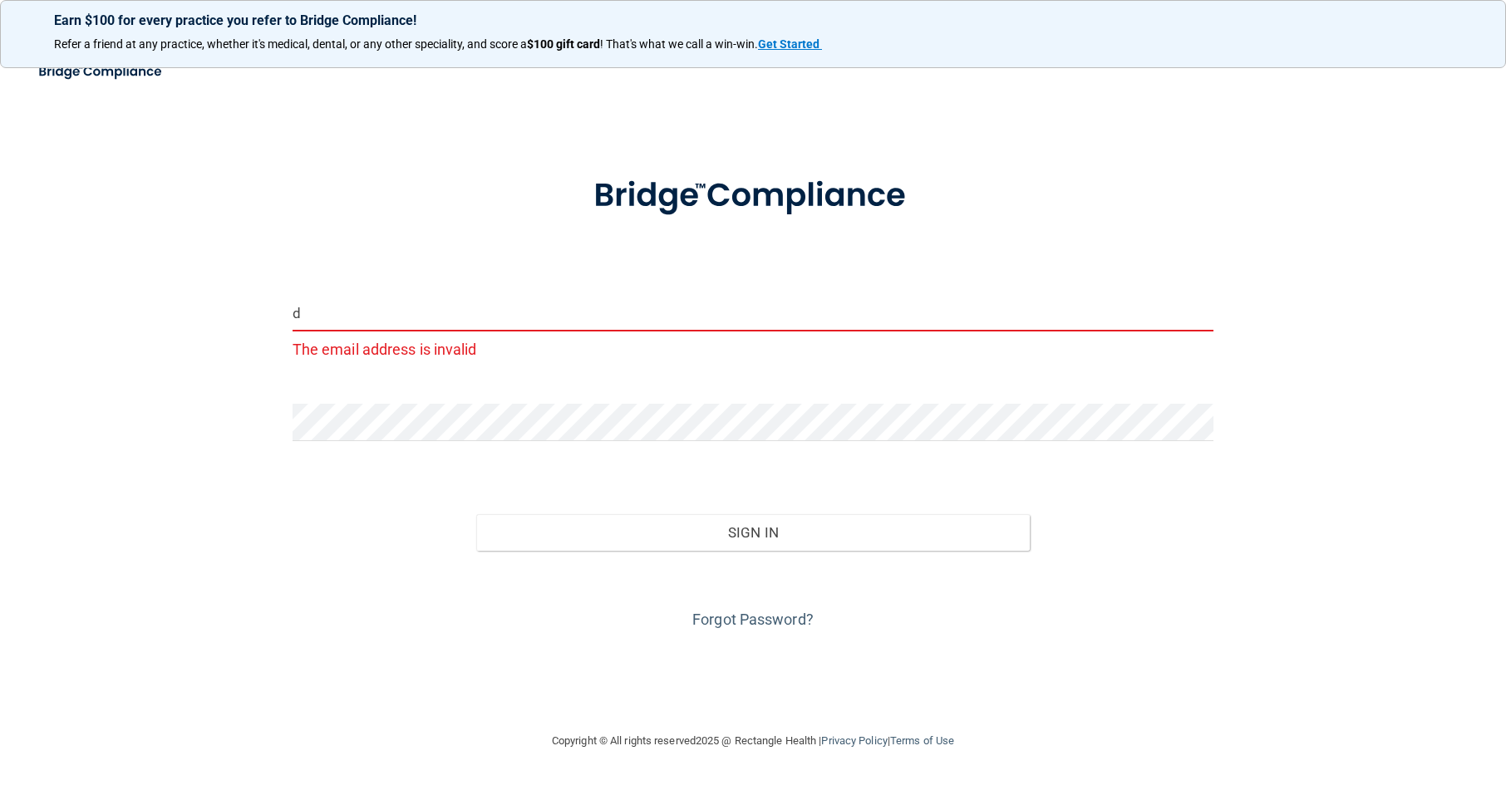
type input "[EMAIL_ADDRESS][DOMAIN_NAME]"
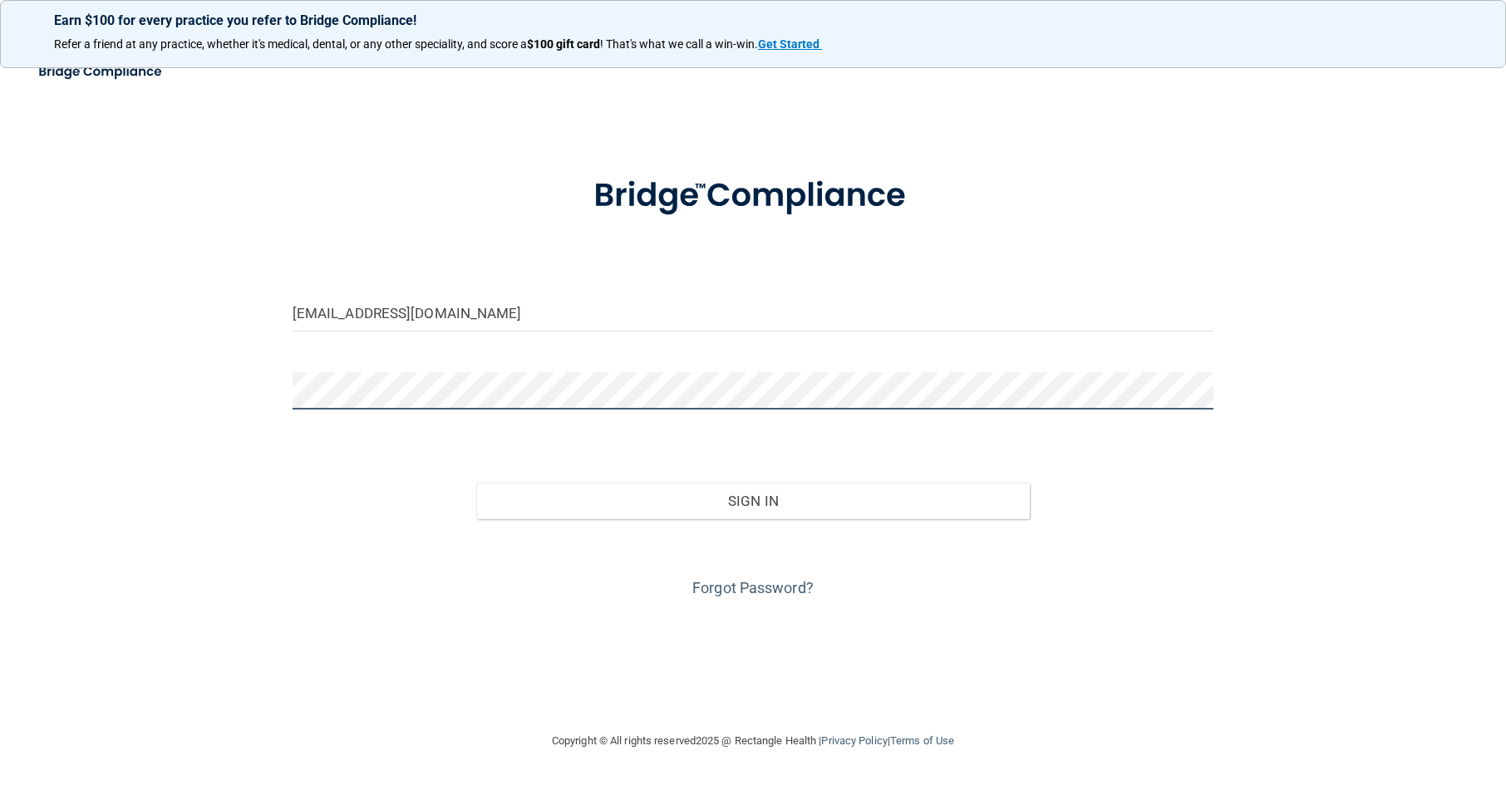
click at [117, 412] on div "dtruono@aol.com Invalid email/password. You don't have permission to access tha…" at bounding box center [753, 392] width 1440 height 645
click at [476, 483] on button "Sign In" at bounding box center [752, 501] width 553 height 37
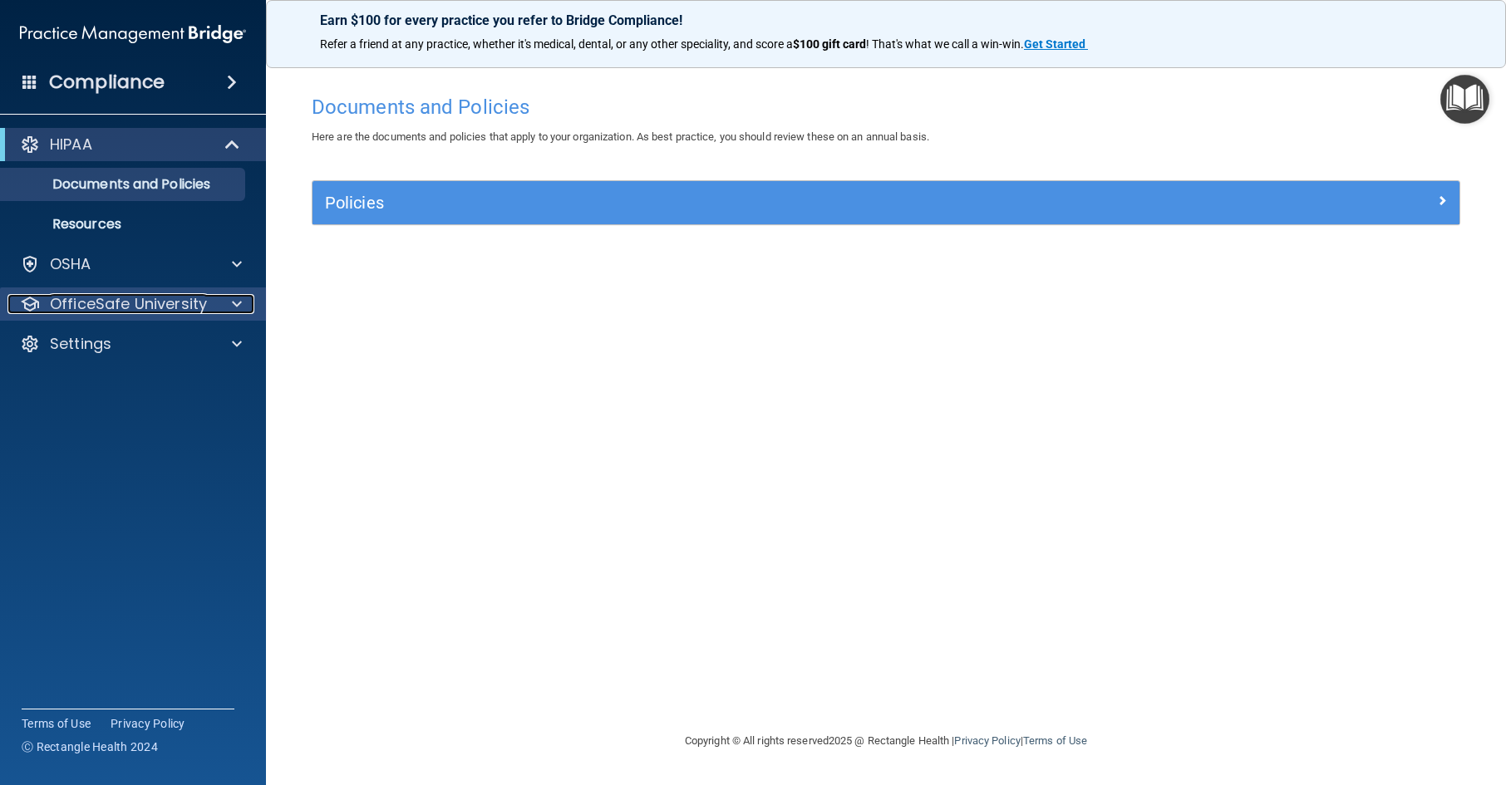
click at [180, 299] on p "OfficeSafe University" at bounding box center [128, 304] width 157 height 20
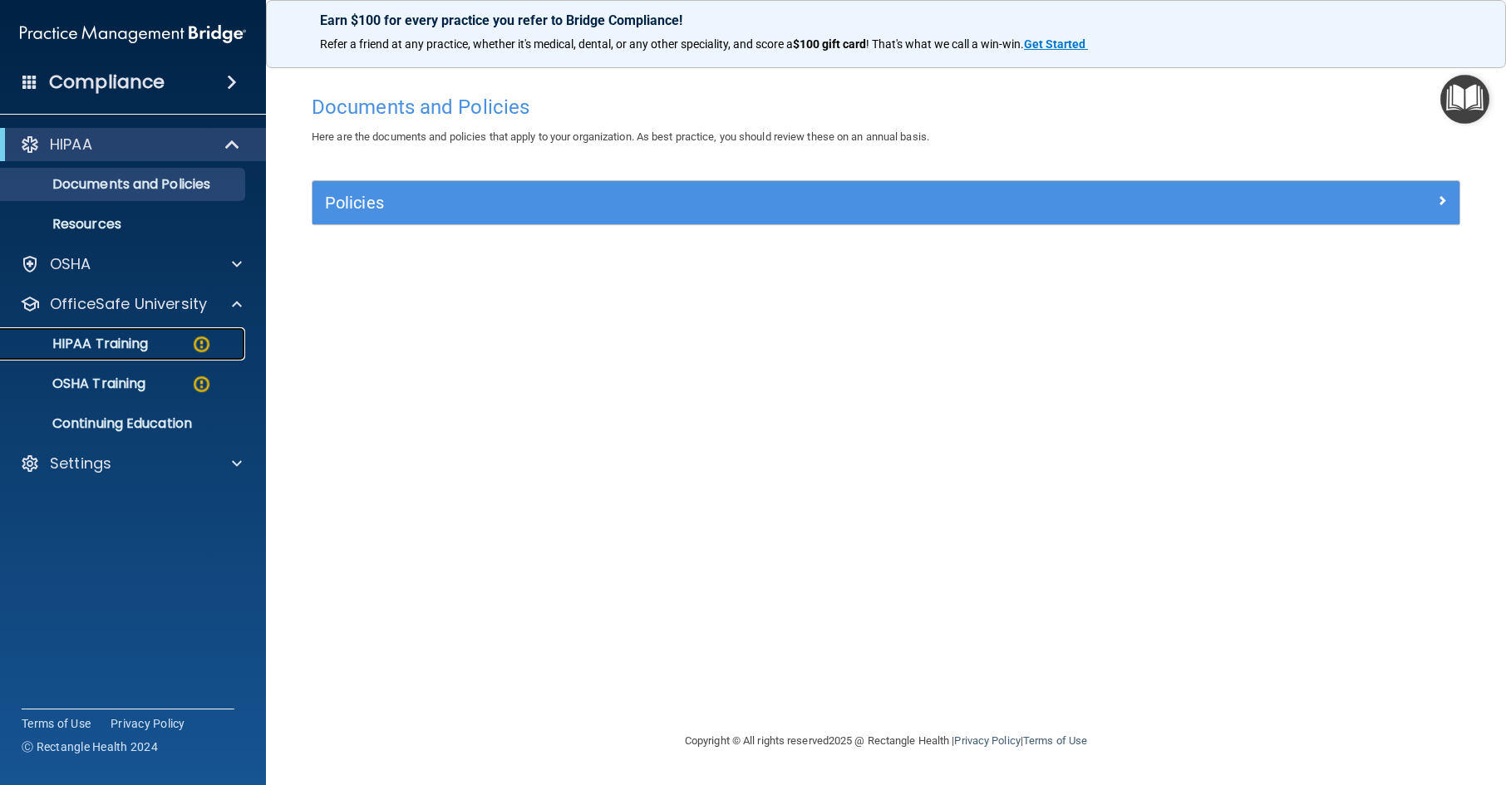
click at [154, 339] on div "HIPAA Training" at bounding box center [124, 344] width 227 height 17
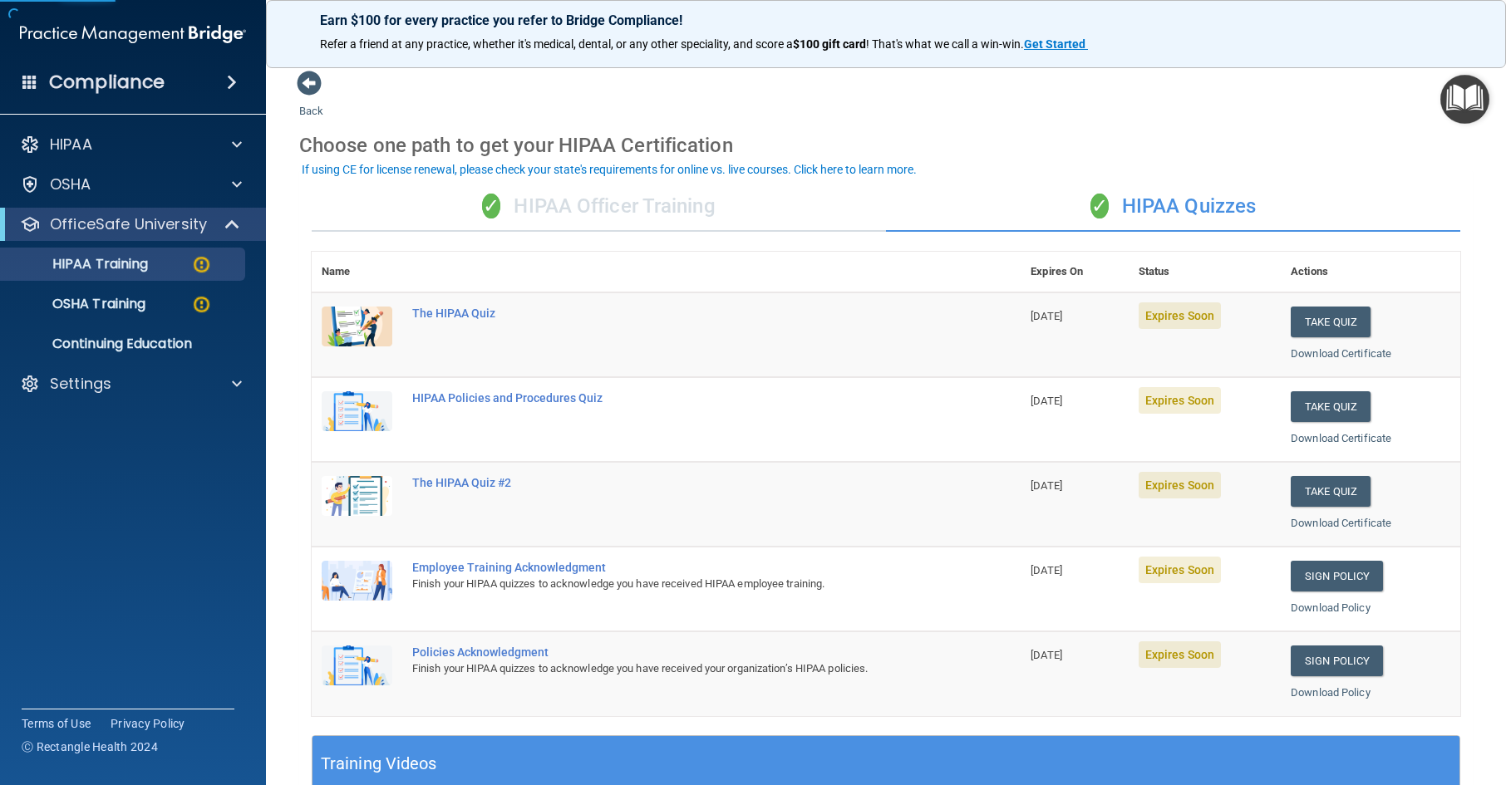
click at [991, 129] on div "Choose one path to get your HIPAA Certification" at bounding box center [886, 145] width 1174 height 48
click at [1342, 336] on button "Take Quiz" at bounding box center [1331, 322] width 80 height 31
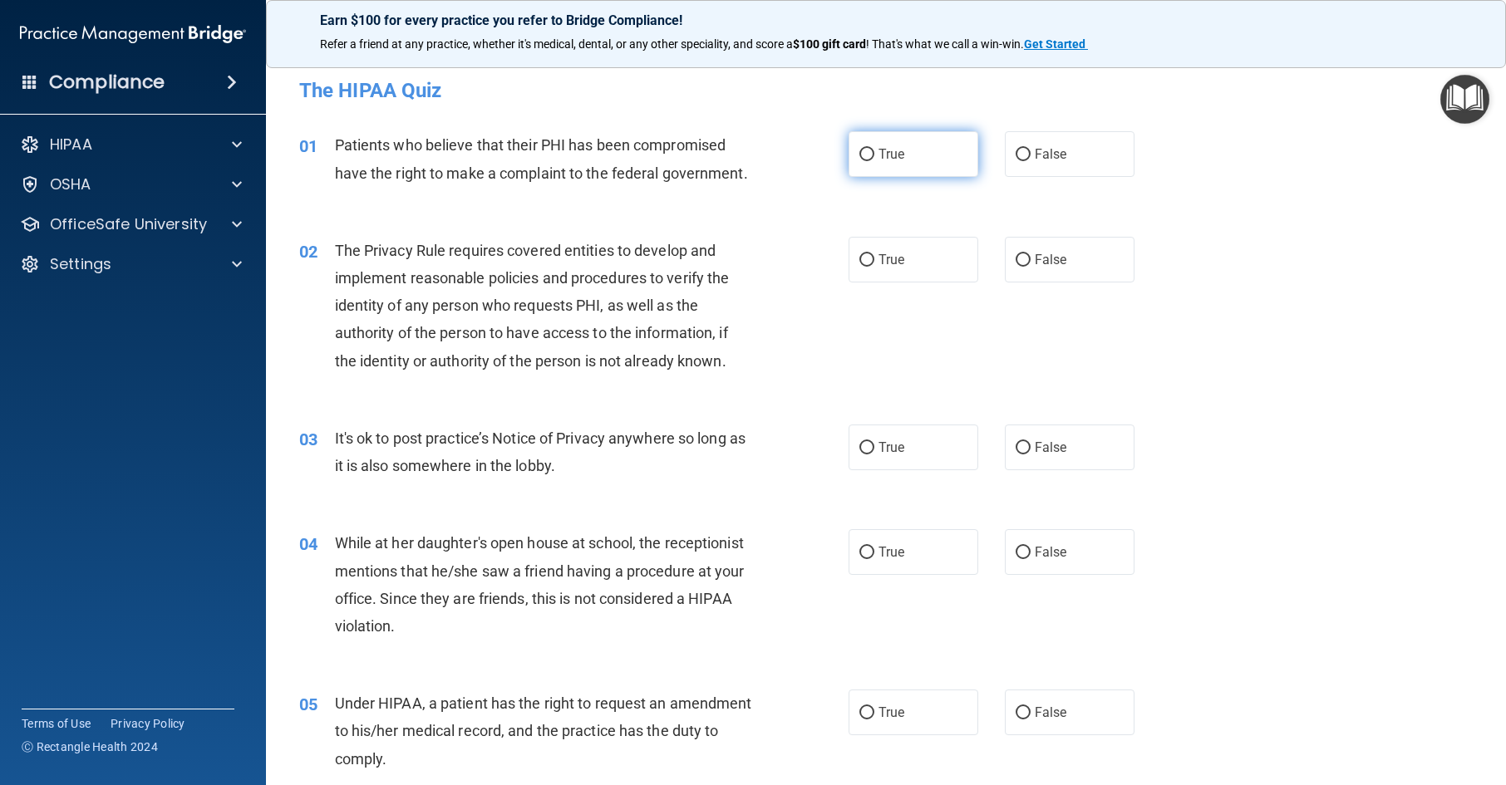
click at [882, 156] on span "True" at bounding box center [892, 154] width 26 height 16
click at [874, 156] on input "True" at bounding box center [866, 155] width 15 height 12
radio input "true"
click at [895, 258] on span "True" at bounding box center [892, 260] width 26 height 16
click at [897, 268] on label "True" at bounding box center [914, 260] width 130 height 46
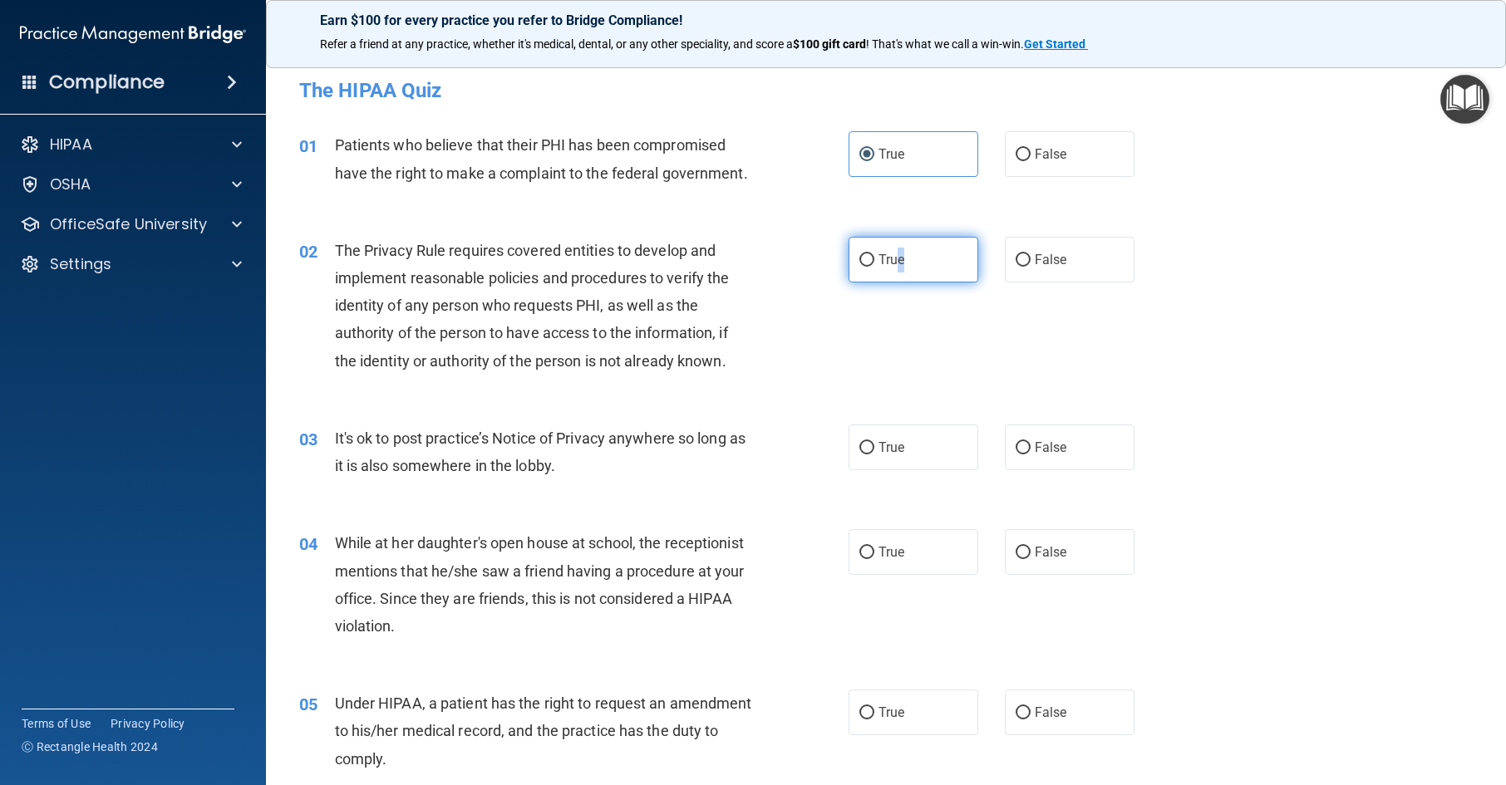
click at [874, 267] on input "True" at bounding box center [866, 260] width 15 height 12
radio input "true"
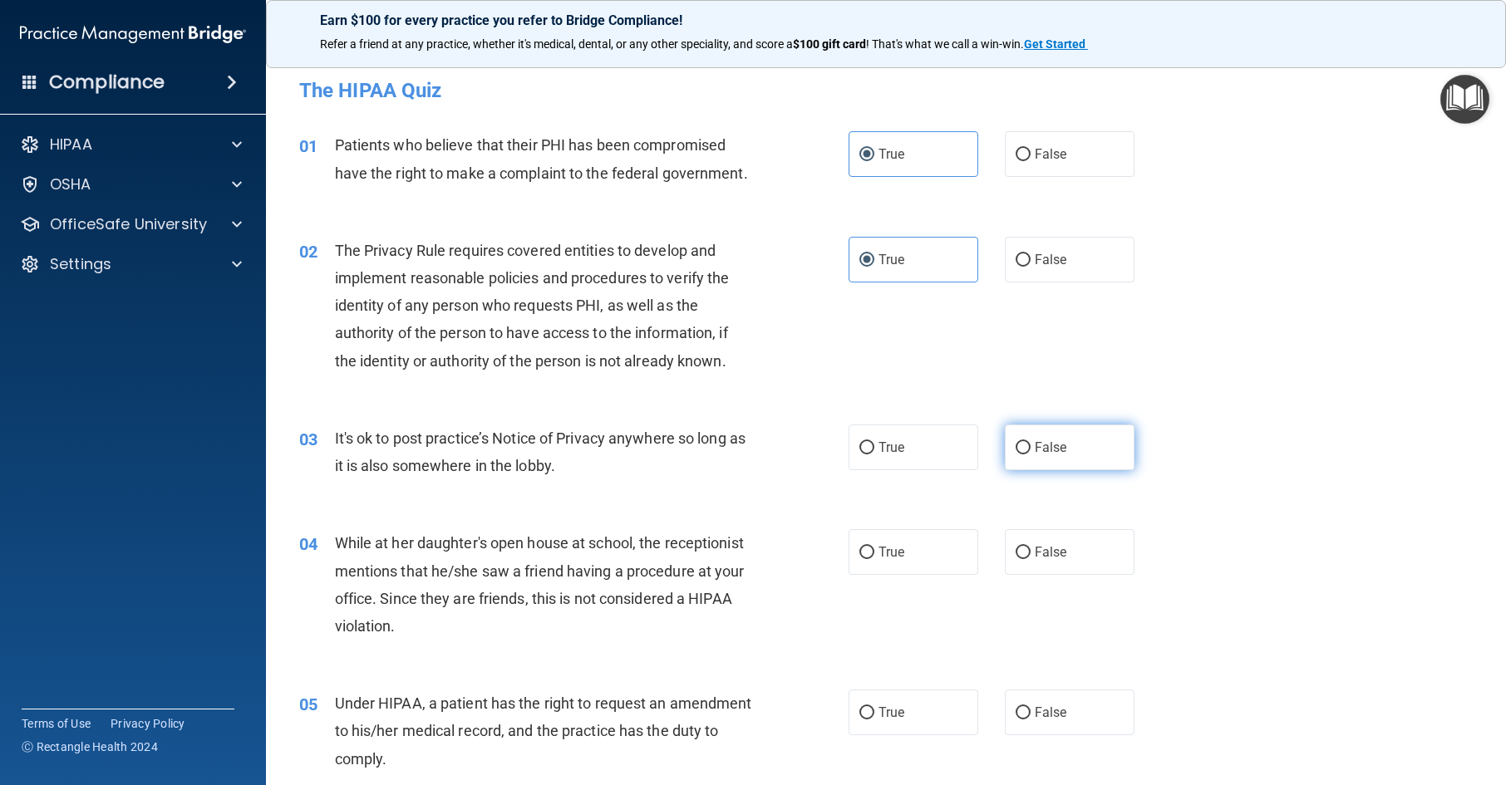
click at [1047, 438] on label "False" at bounding box center [1070, 448] width 130 height 46
click at [1031, 442] on input "False" at bounding box center [1023, 448] width 15 height 12
radio input "true"
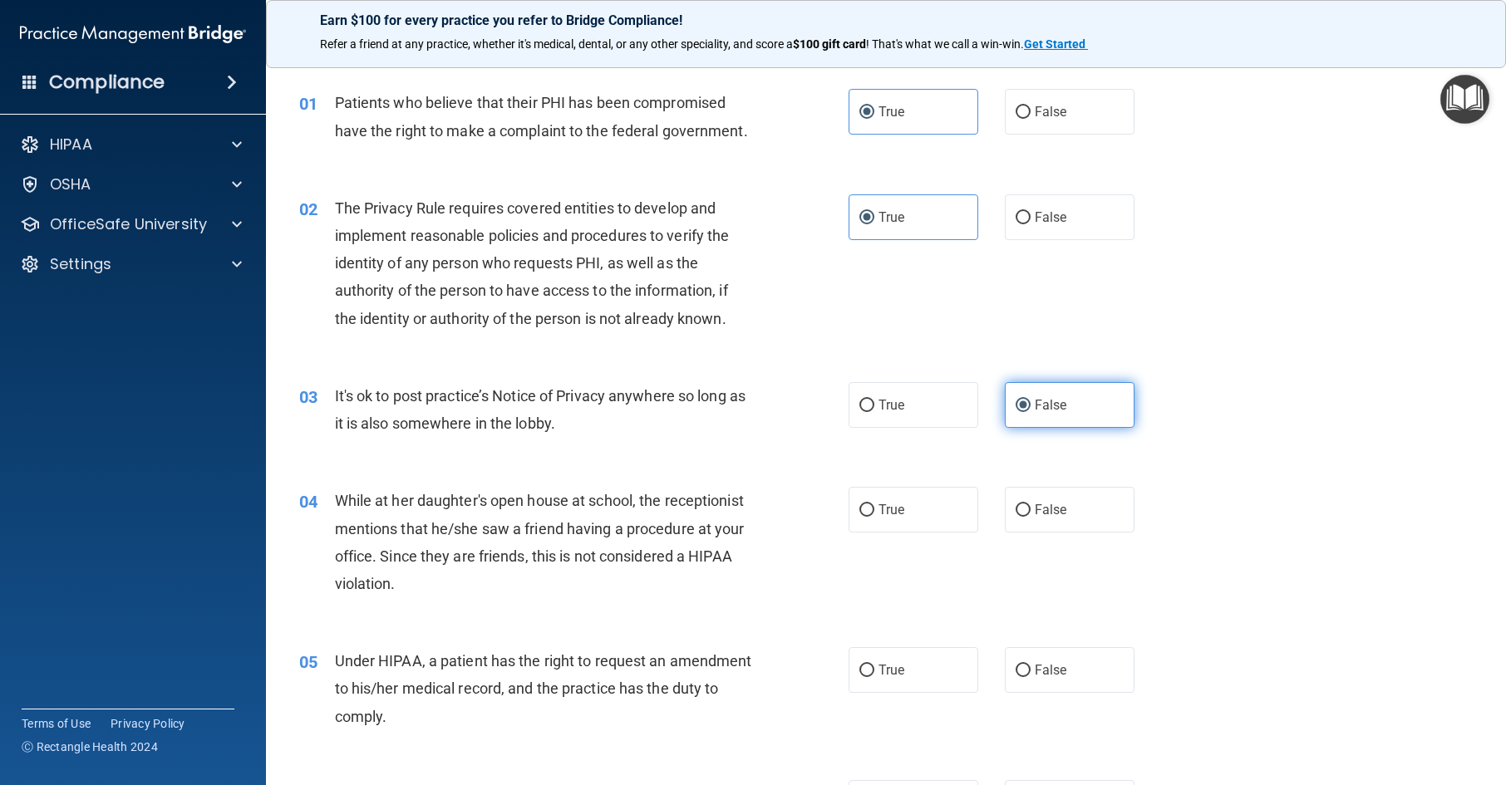
scroll to position [83, 0]
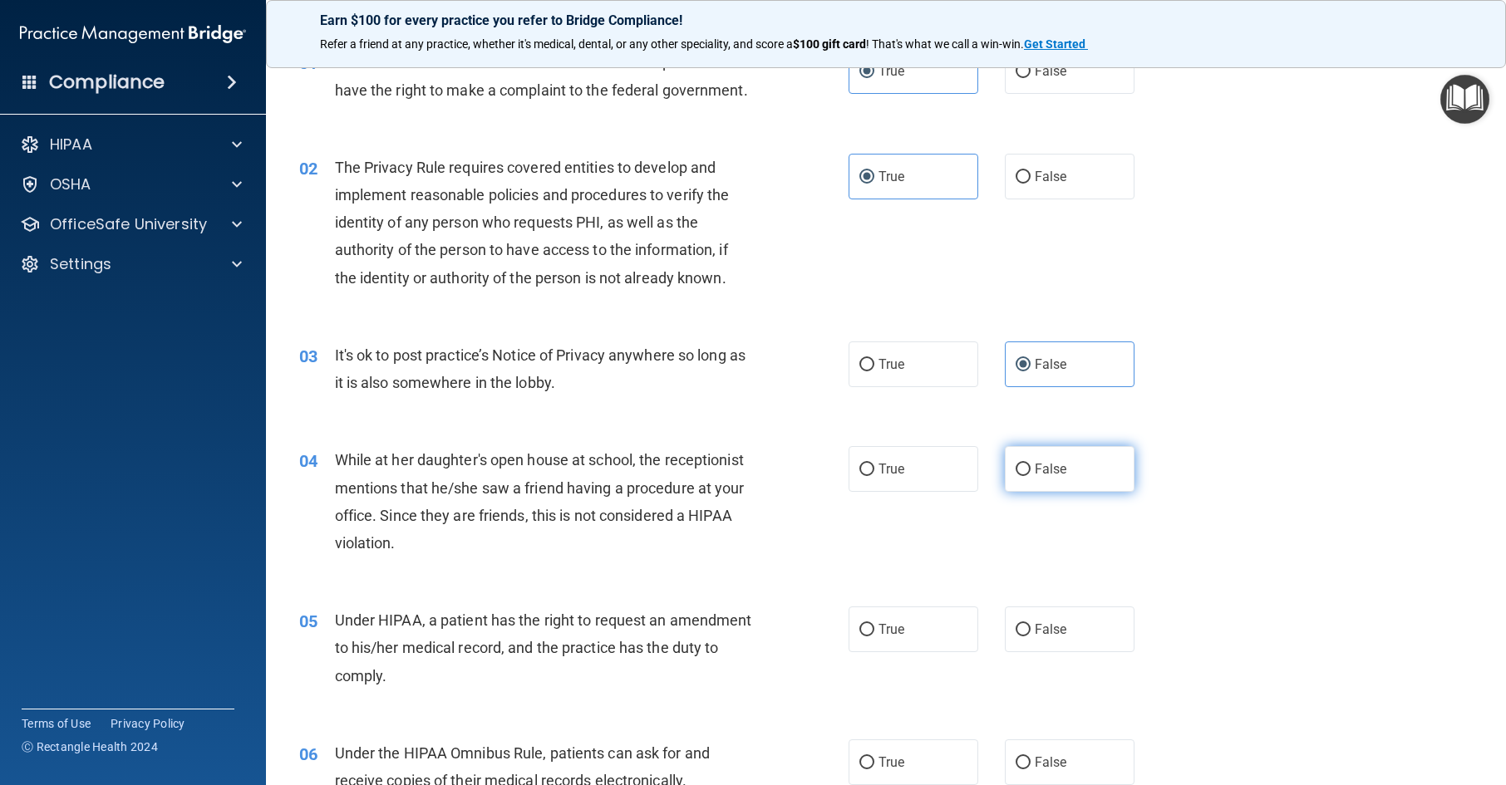
click at [1052, 459] on label "False" at bounding box center [1070, 469] width 130 height 46
click at [1031, 464] on input "False" at bounding box center [1023, 470] width 15 height 12
radio input "true"
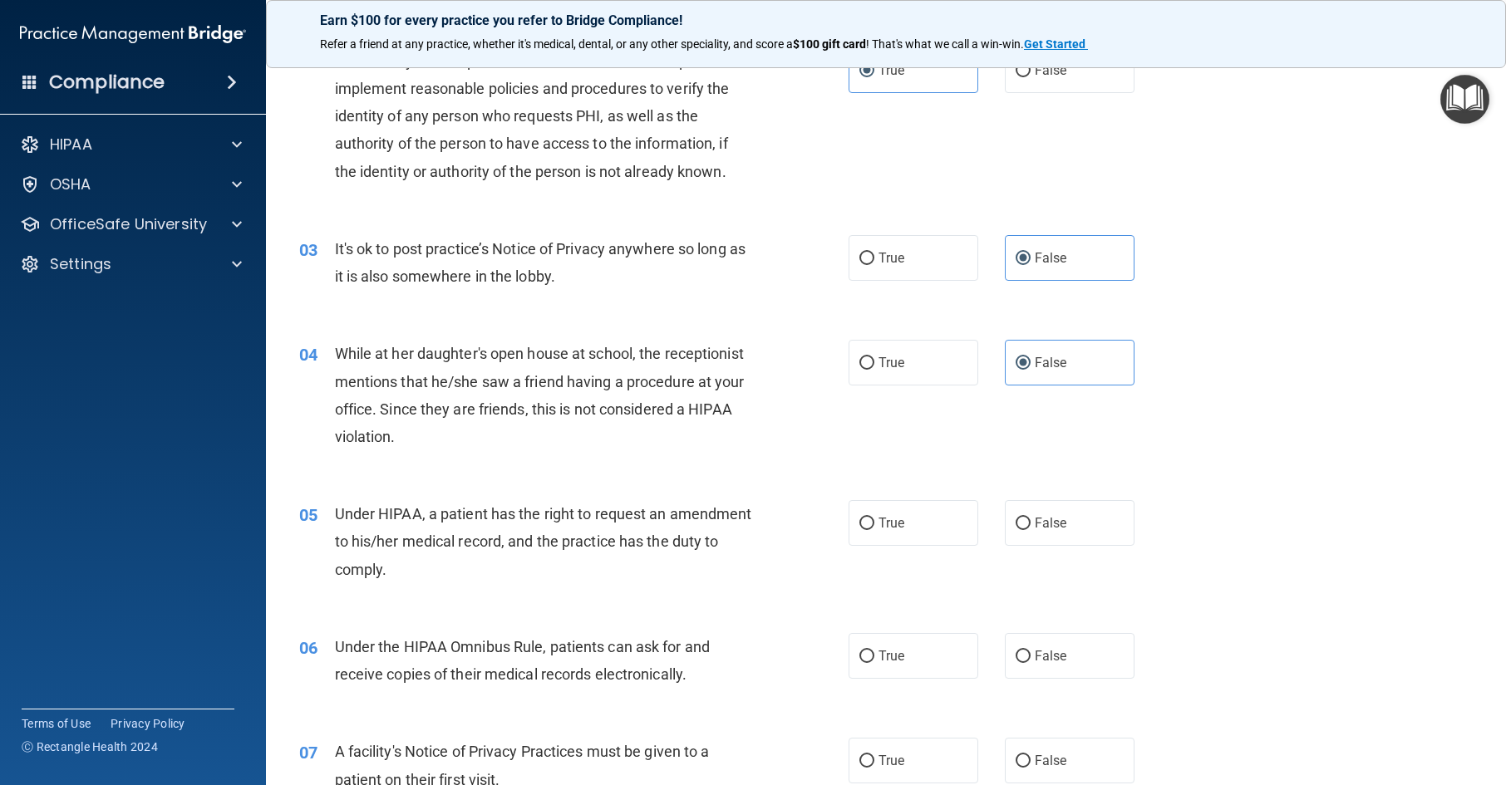
scroll to position [332, 0]
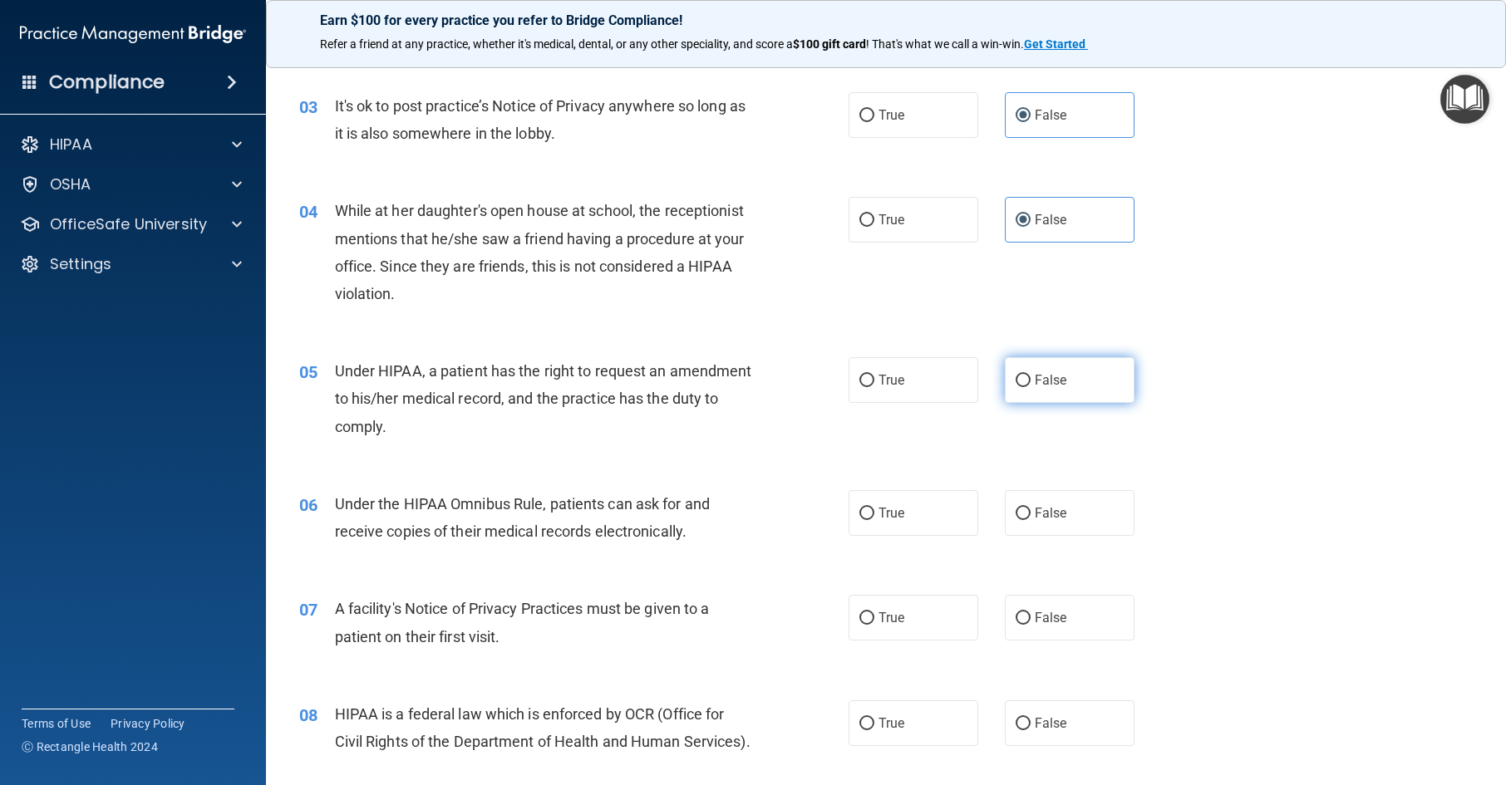
click at [1074, 378] on label "False" at bounding box center [1070, 380] width 130 height 46
click at [1031, 378] on input "False" at bounding box center [1023, 381] width 15 height 12
radio input "true"
click at [864, 526] on label "True" at bounding box center [914, 513] width 130 height 46
click at [864, 520] on input "True" at bounding box center [866, 514] width 15 height 12
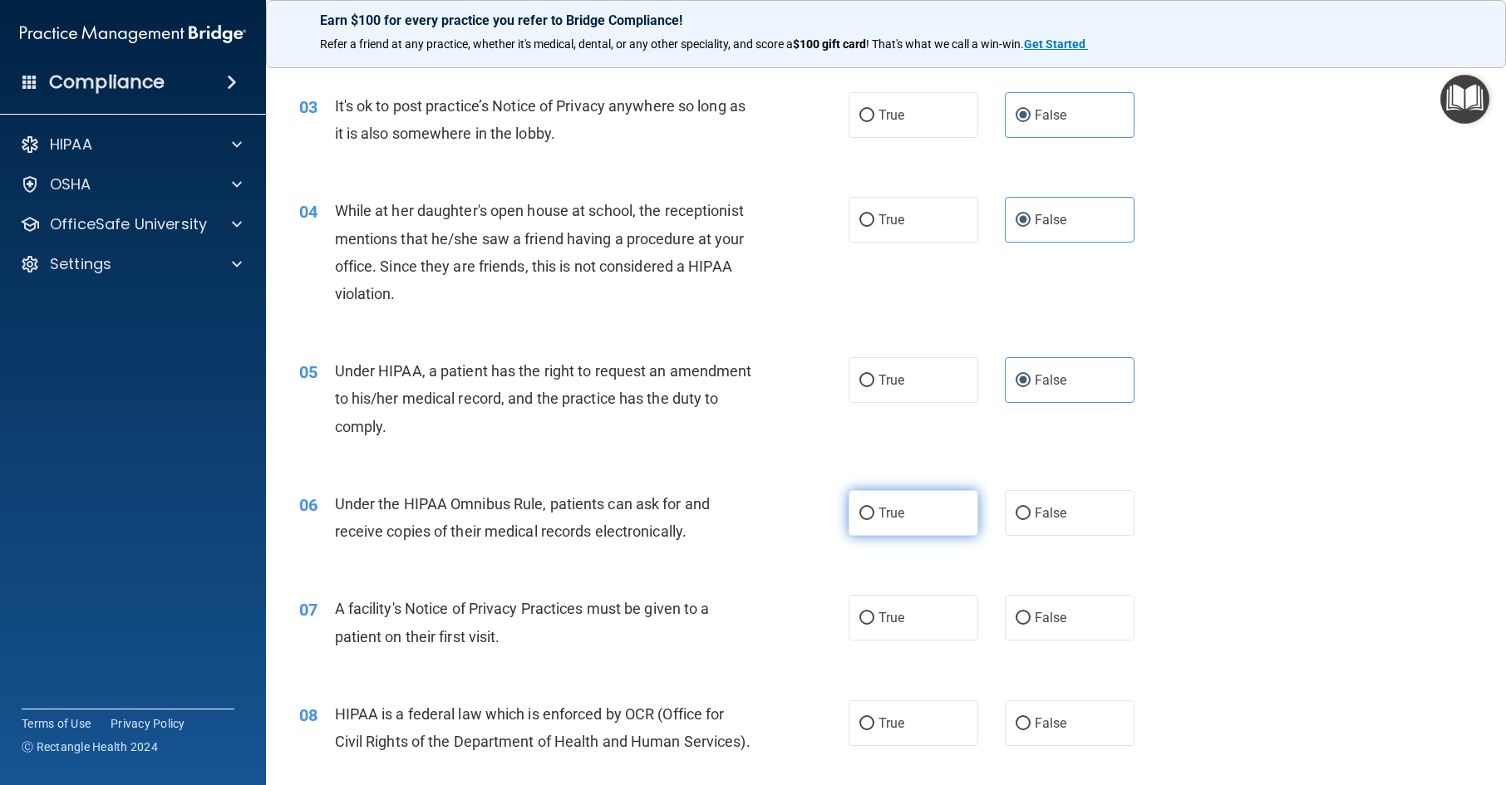
radio input "true"
click at [892, 605] on label "True" at bounding box center [914, 618] width 130 height 46
click at [874, 613] on input "True" at bounding box center [866, 619] width 15 height 12
radio input "true"
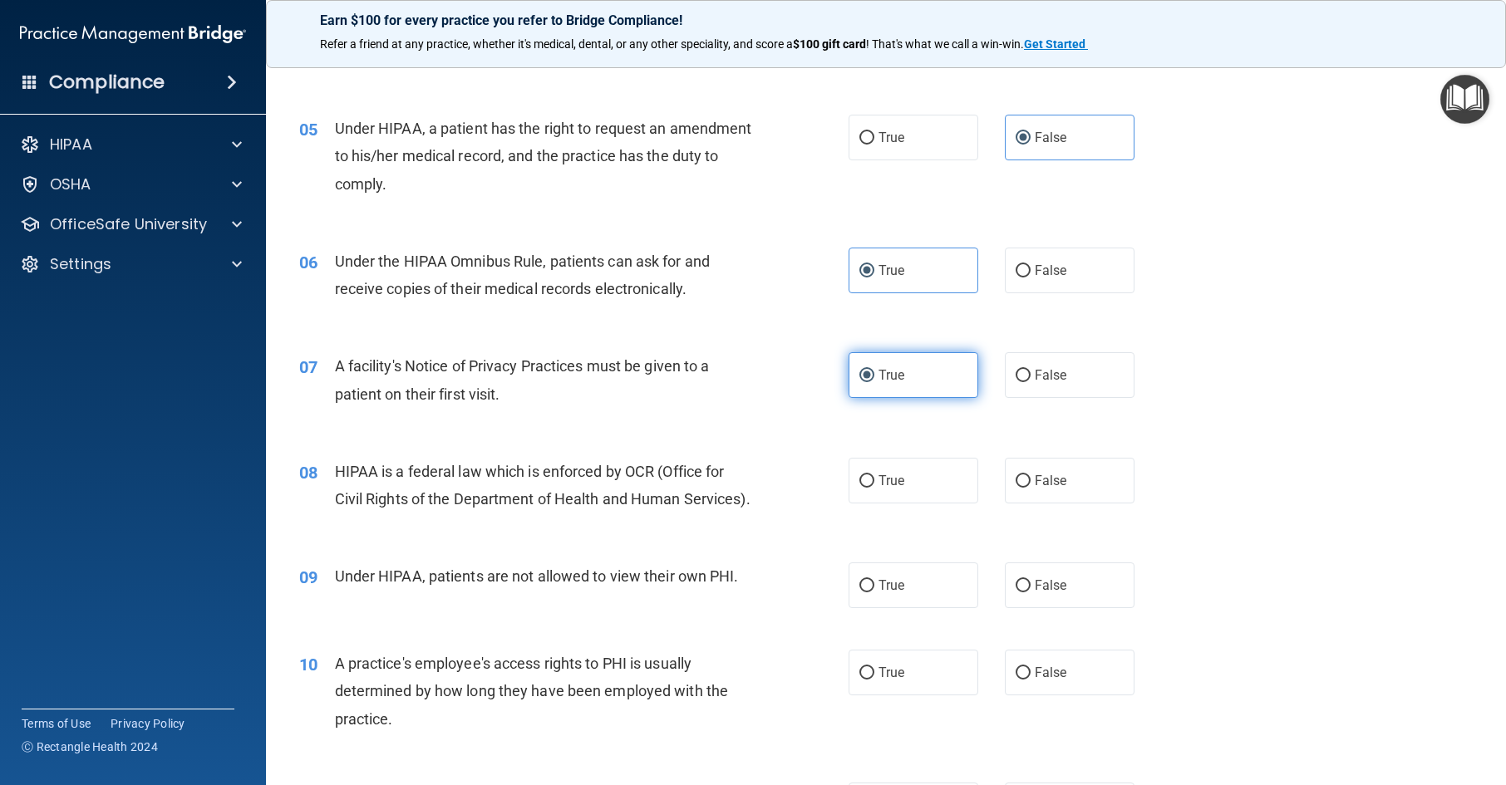
scroll to position [582, 0]
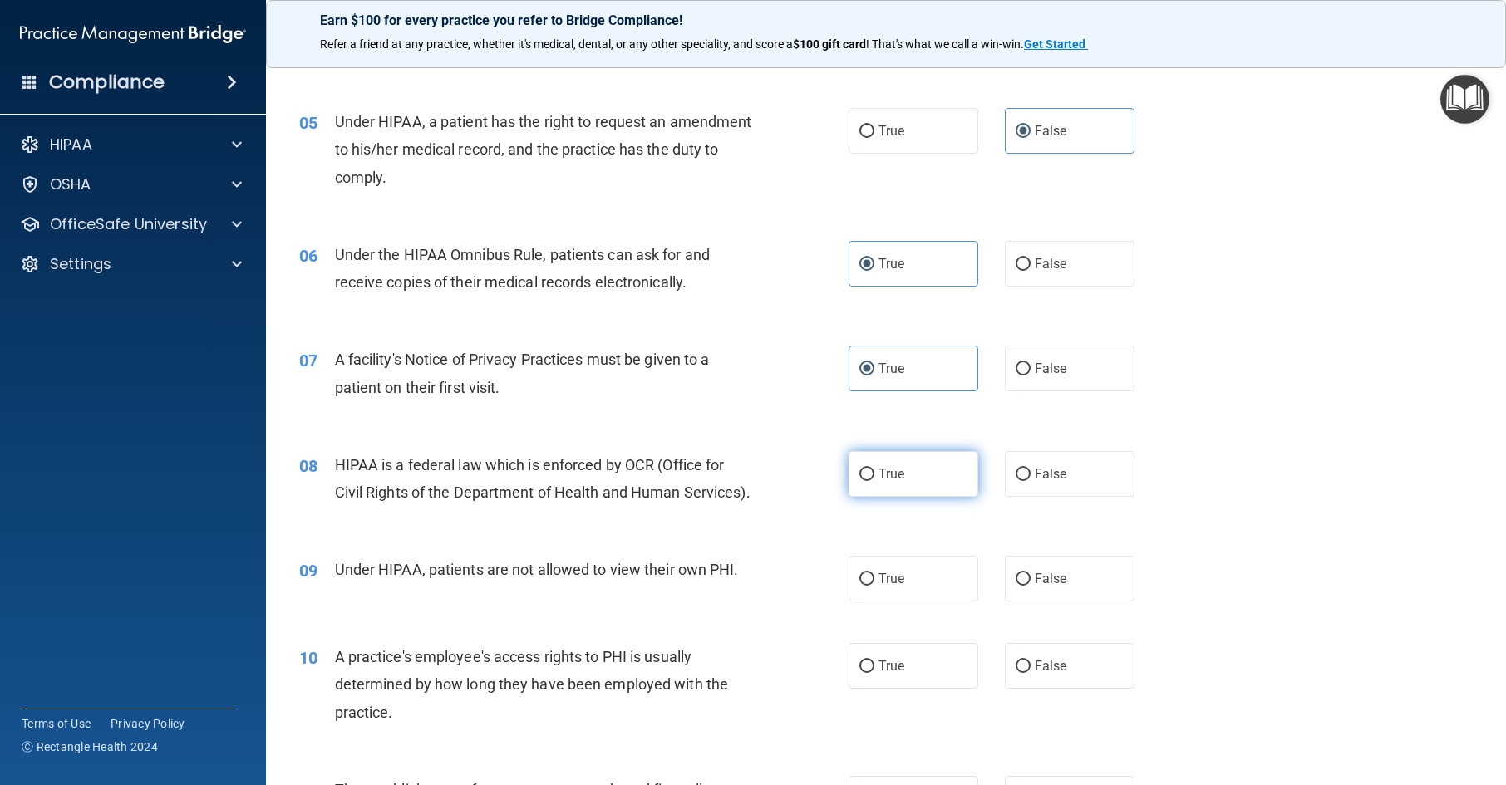
click at [923, 484] on label "True" at bounding box center [914, 474] width 130 height 46
click at [874, 481] on input "True" at bounding box center [866, 475] width 15 height 12
radio input "true"
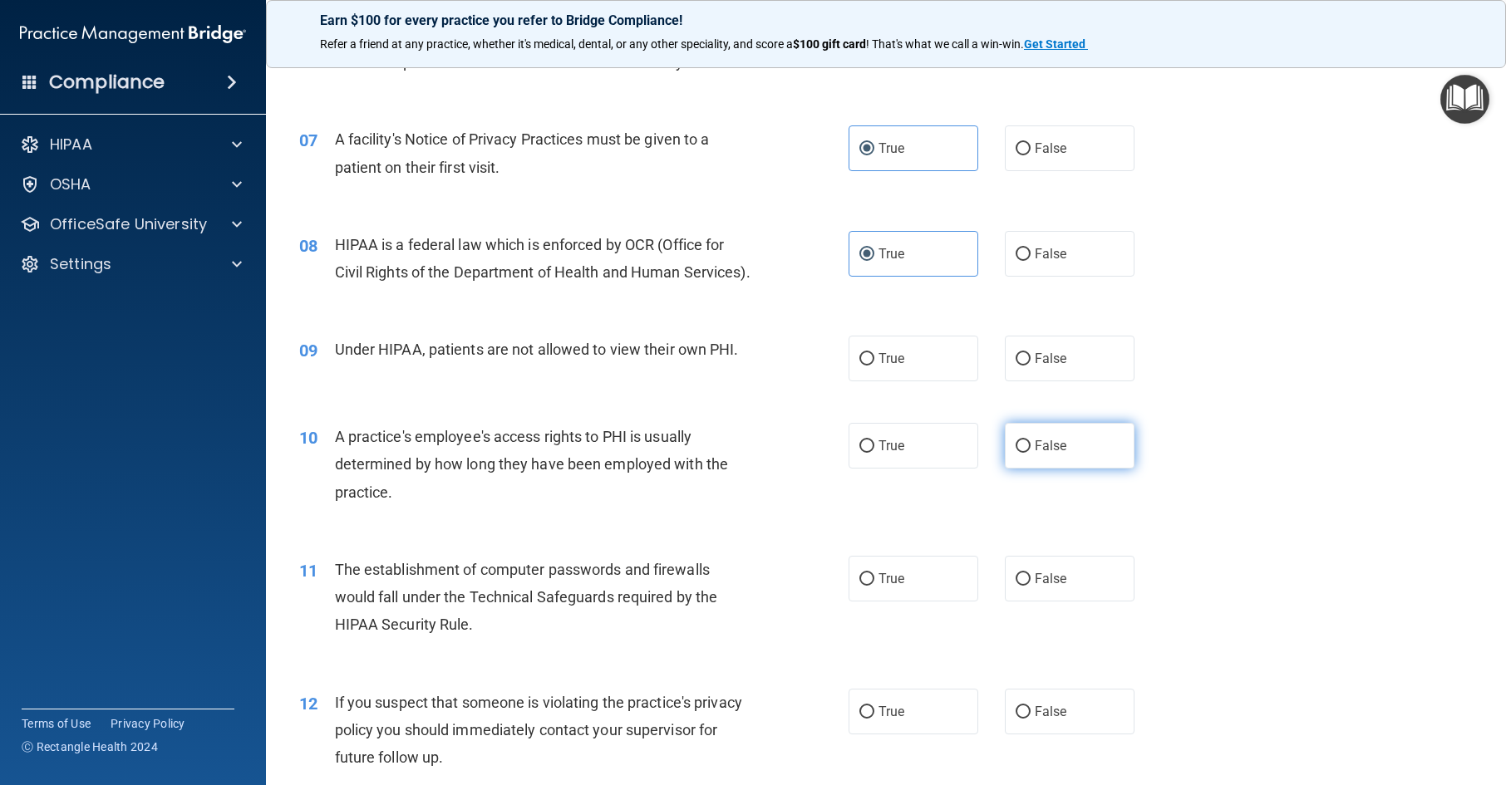
scroll to position [831, 0]
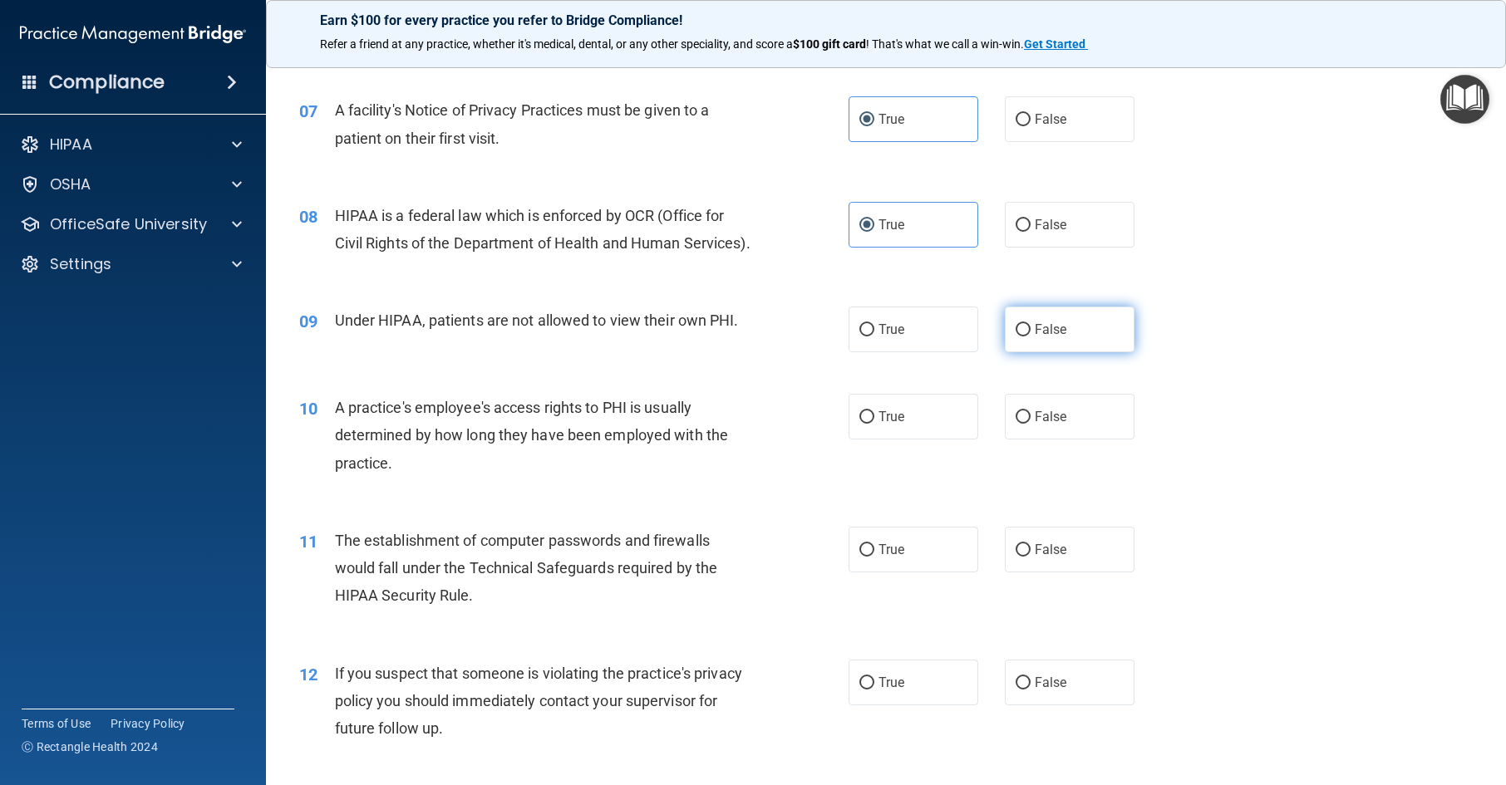
click at [1052, 352] on label "False" at bounding box center [1070, 330] width 130 height 46
click at [1031, 337] on input "False" at bounding box center [1023, 330] width 15 height 12
radio input "true"
click at [1067, 440] on label "False" at bounding box center [1070, 417] width 130 height 46
click at [1031, 424] on input "False" at bounding box center [1023, 417] width 15 height 12
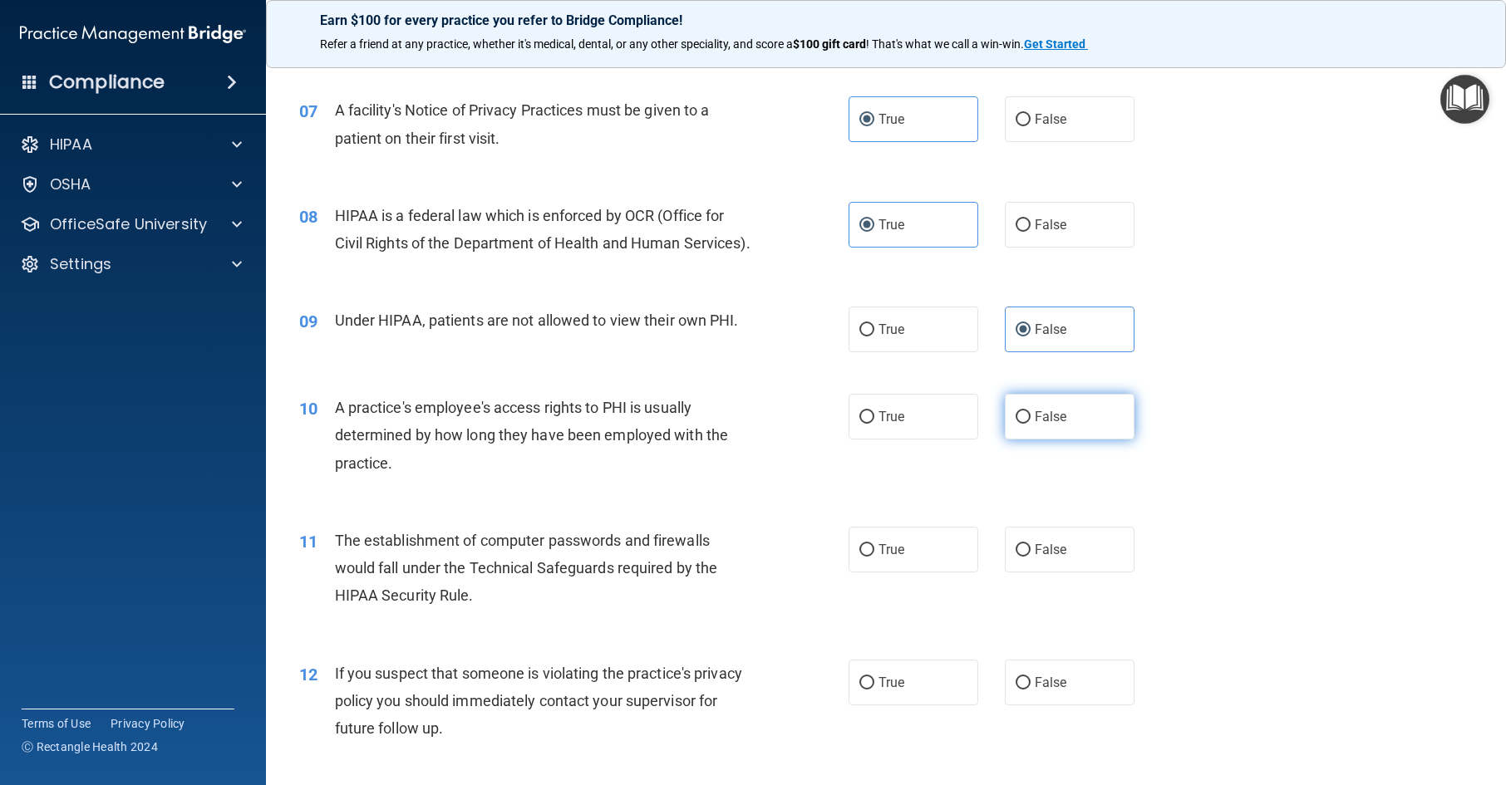
radio input "true"
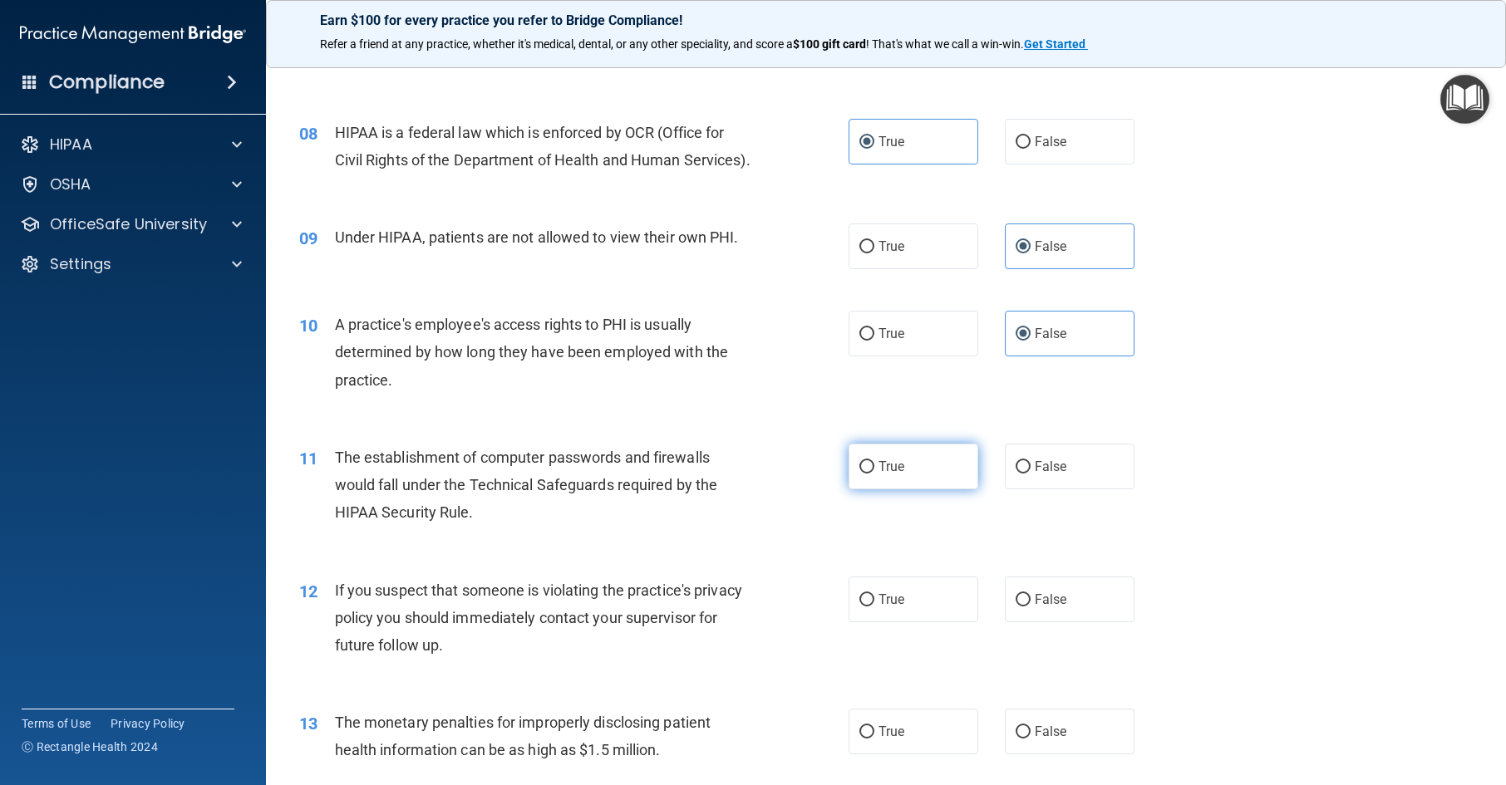
click at [917, 490] on label "True" at bounding box center [914, 467] width 130 height 46
click at [874, 474] on input "True" at bounding box center [866, 467] width 15 height 12
radio input "true"
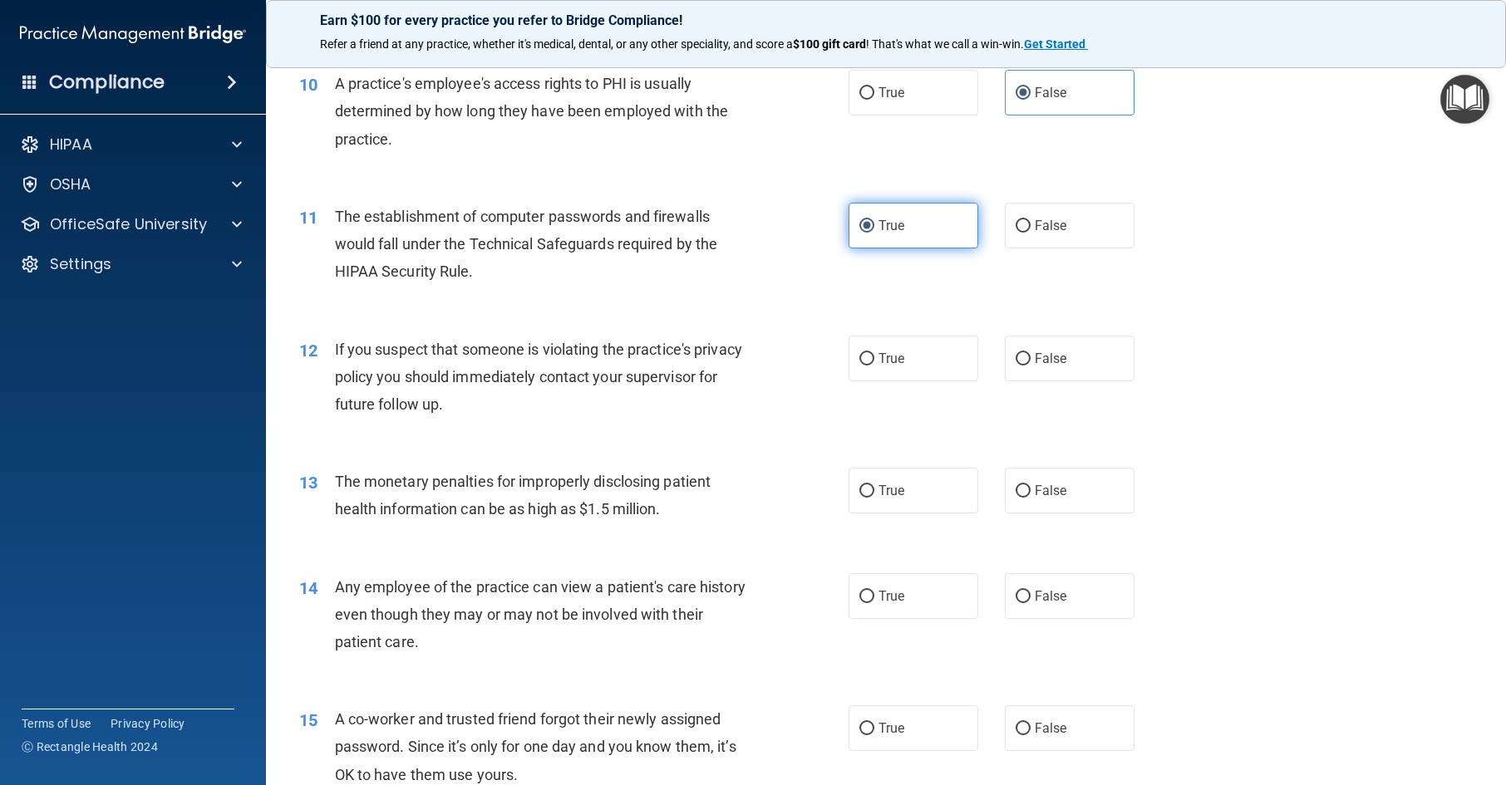
scroll to position [1164, 0]
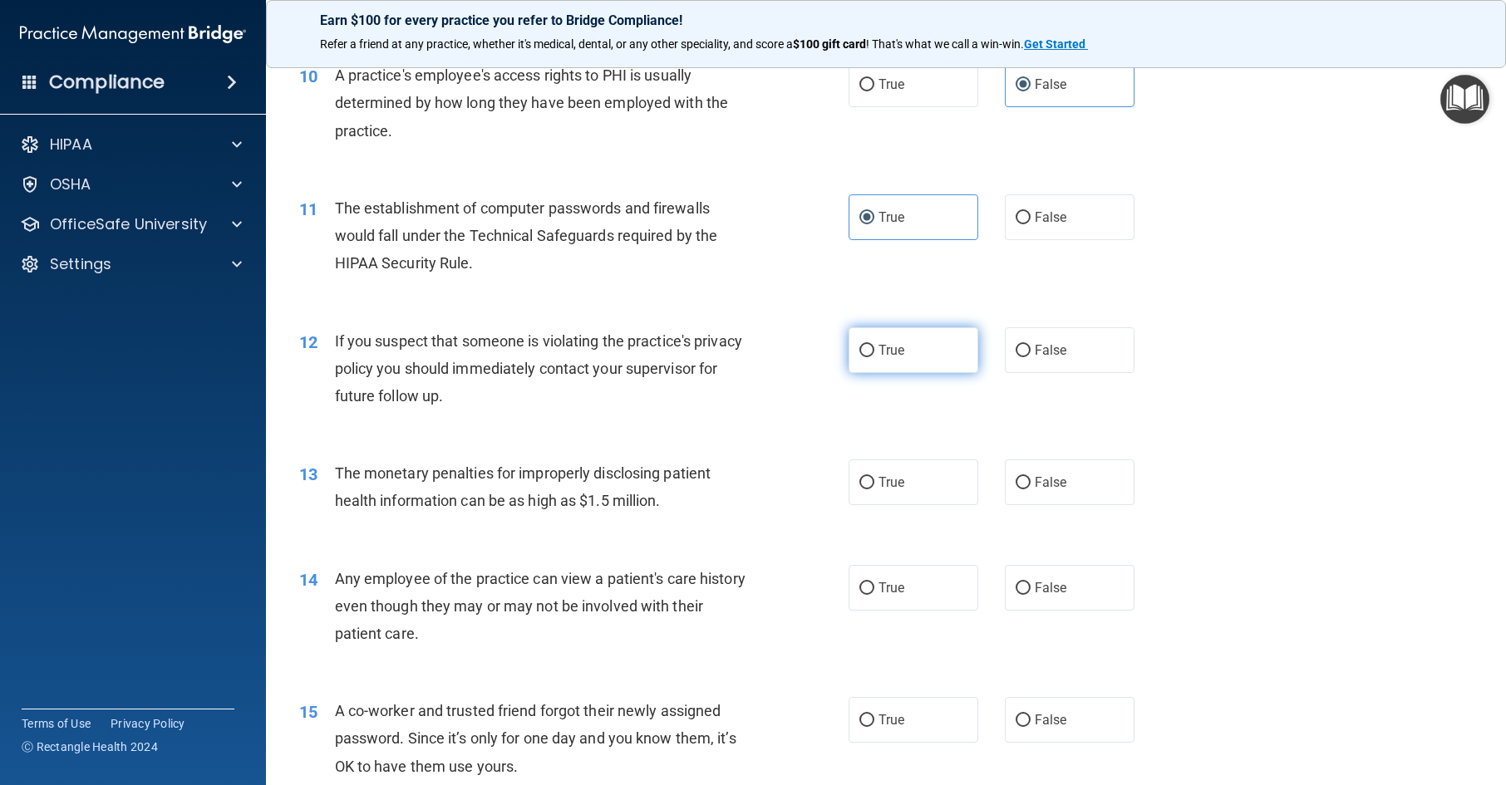
click at [918, 373] on label "True" at bounding box center [914, 350] width 130 height 46
click at [874, 357] on input "True" at bounding box center [866, 351] width 15 height 12
radio input "true"
click at [911, 500] on label "True" at bounding box center [914, 483] width 130 height 46
click at [874, 490] on input "True" at bounding box center [866, 483] width 15 height 12
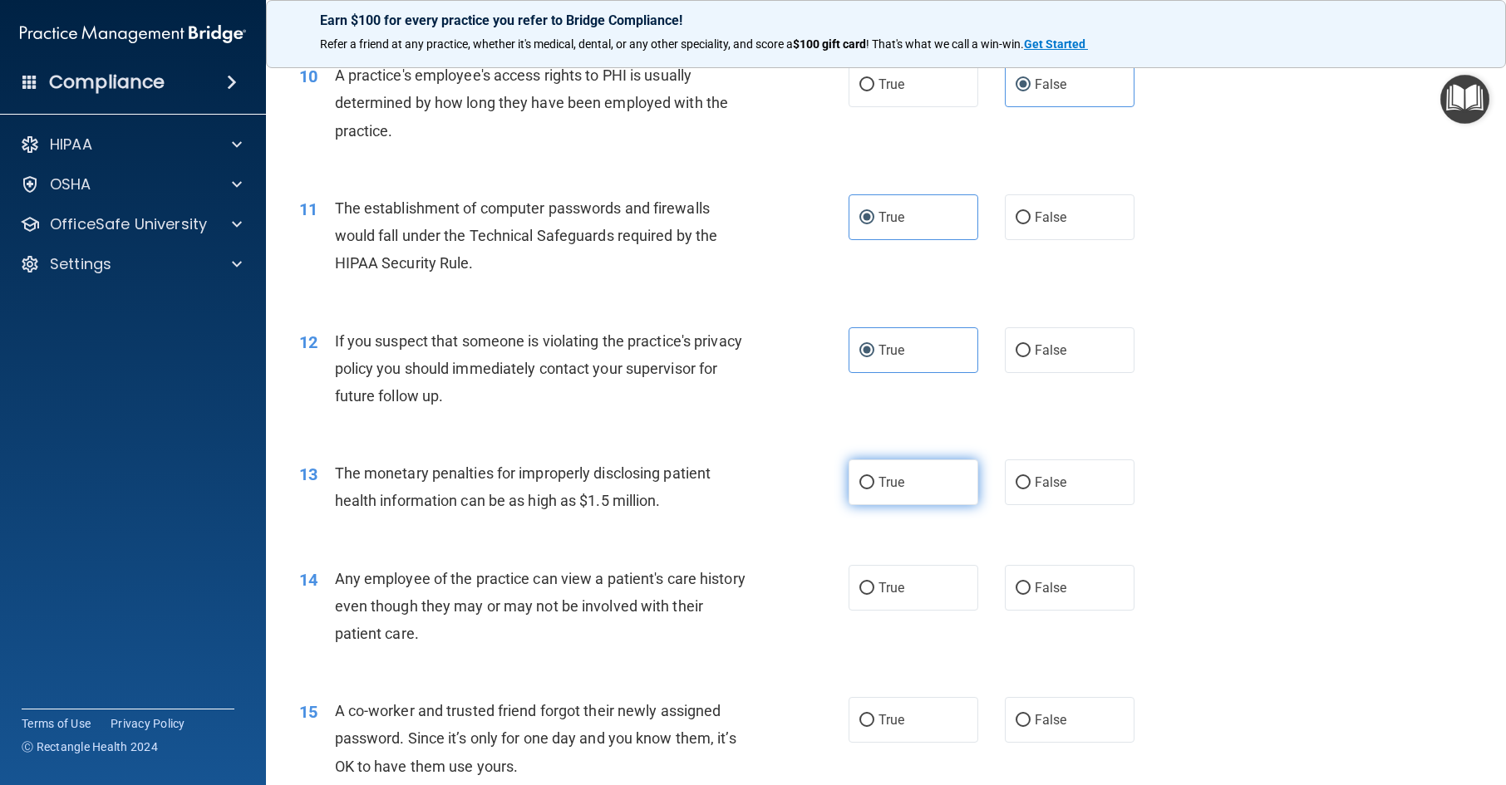
radio input "true"
click at [1041, 588] on div "14 Any employee of the practice can view a patient's care history even though t…" at bounding box center [886, 610] width 1199 height 133
click at [1041, 596] on span "False" at bounding box center [1051, 588] width 32 height 16
click at [1031, 595] on input "False" at bounding box center [1023, 589] width 15 height 12
radio input "true"
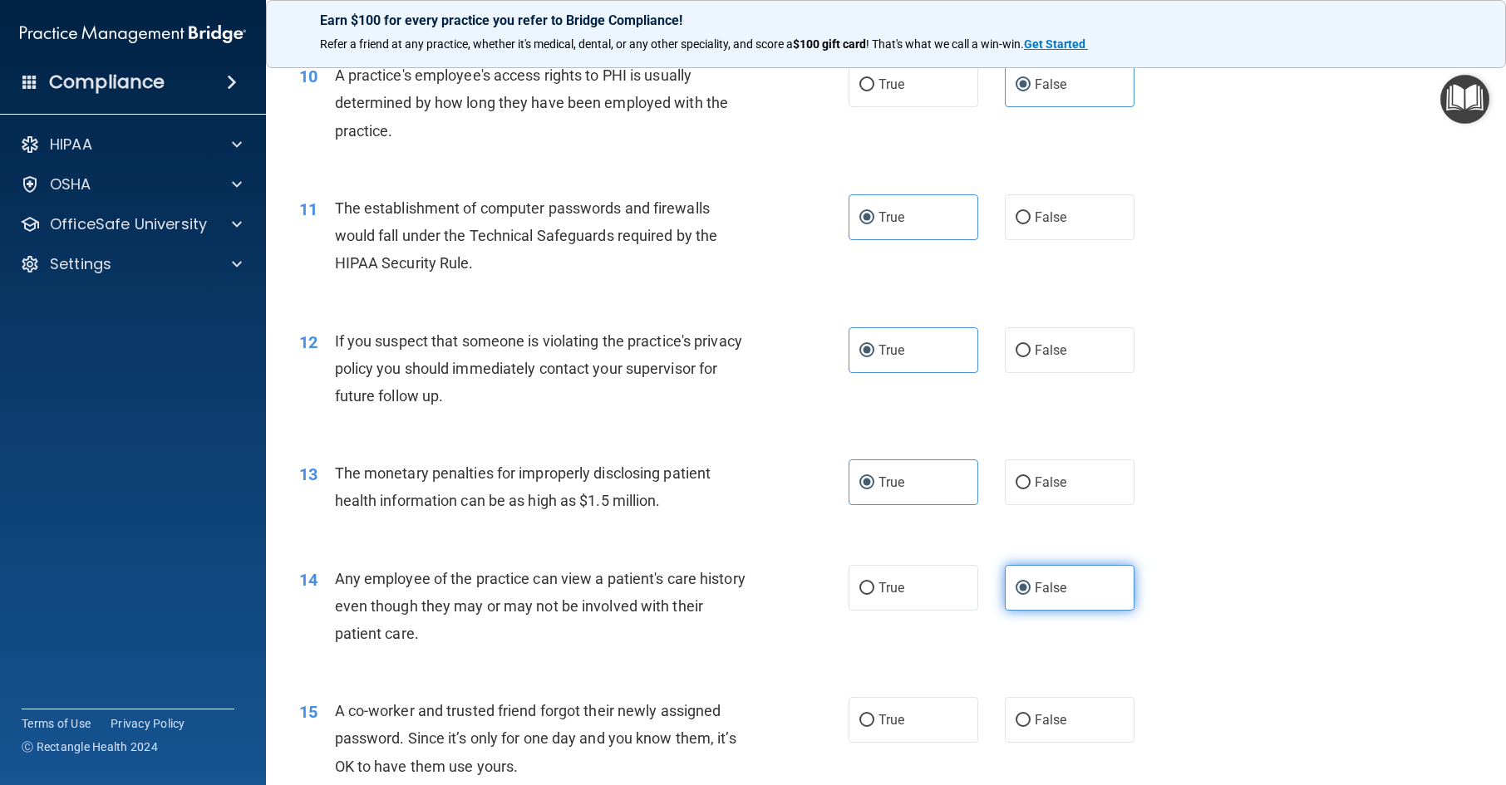
scroll to position [1496, 0]
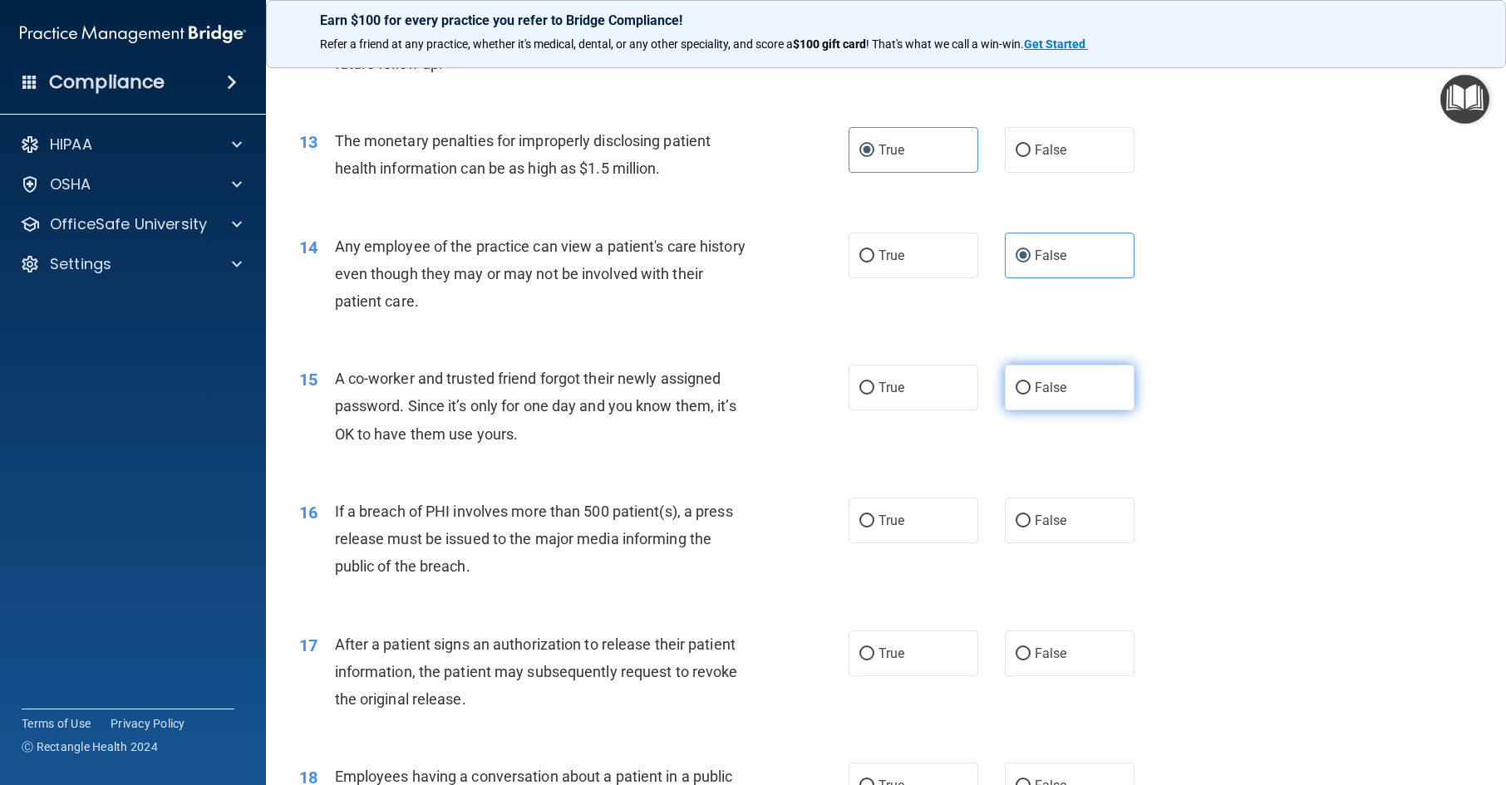
click at [1061, 411] on label "False" at bounding box center [1070, 388] width 130 height 46
click at [1031, 395] on input "False" at bounding box center [1023, 388] width 15 height 12
radio input "true"
click at [879, 539] on label "True" at bounding box center [914, 521] width 130 height 46
click at [874, 528] on input "True" at bounding box center [866, 521] width 15 height 12
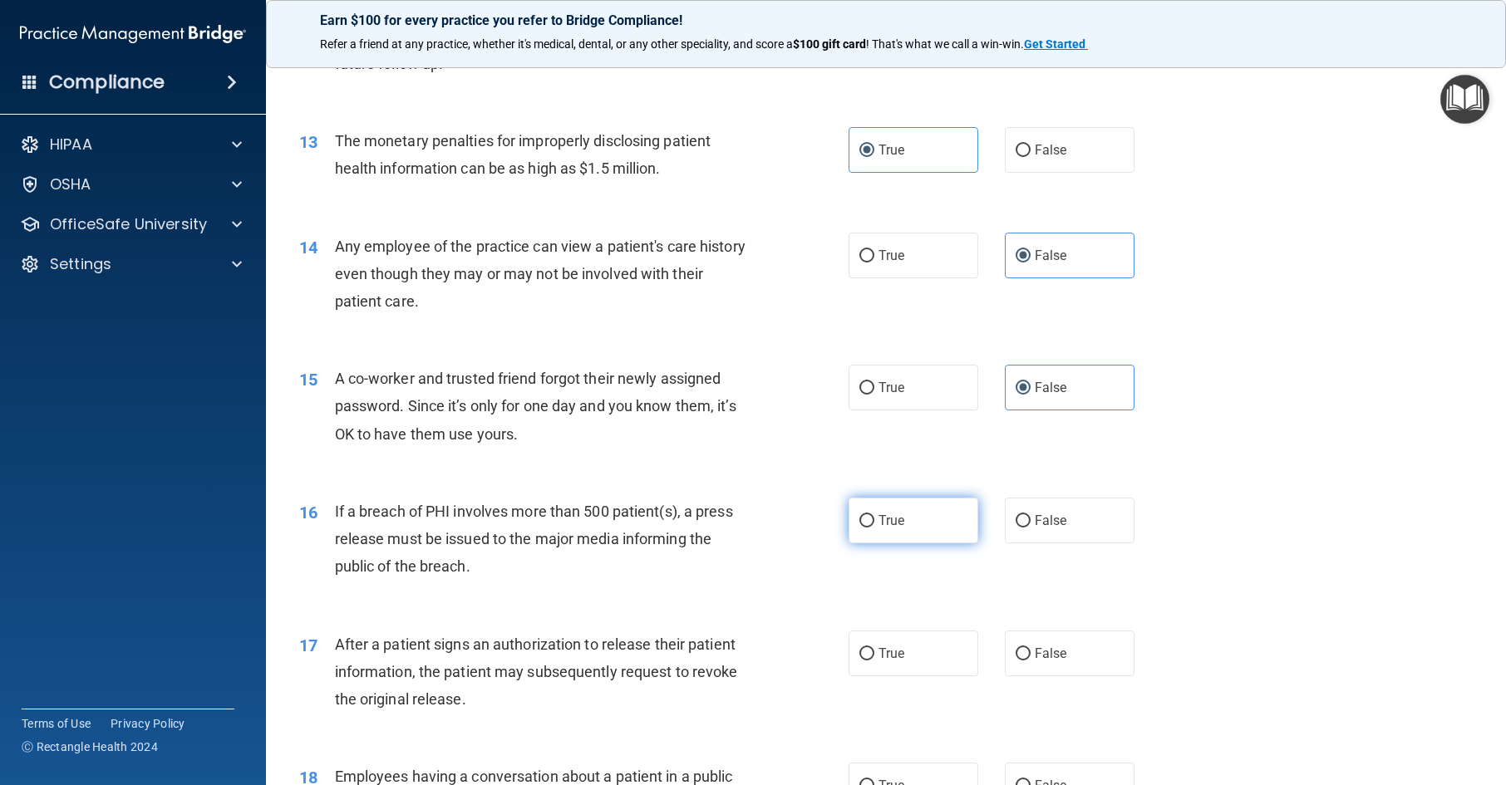
radio input "true"
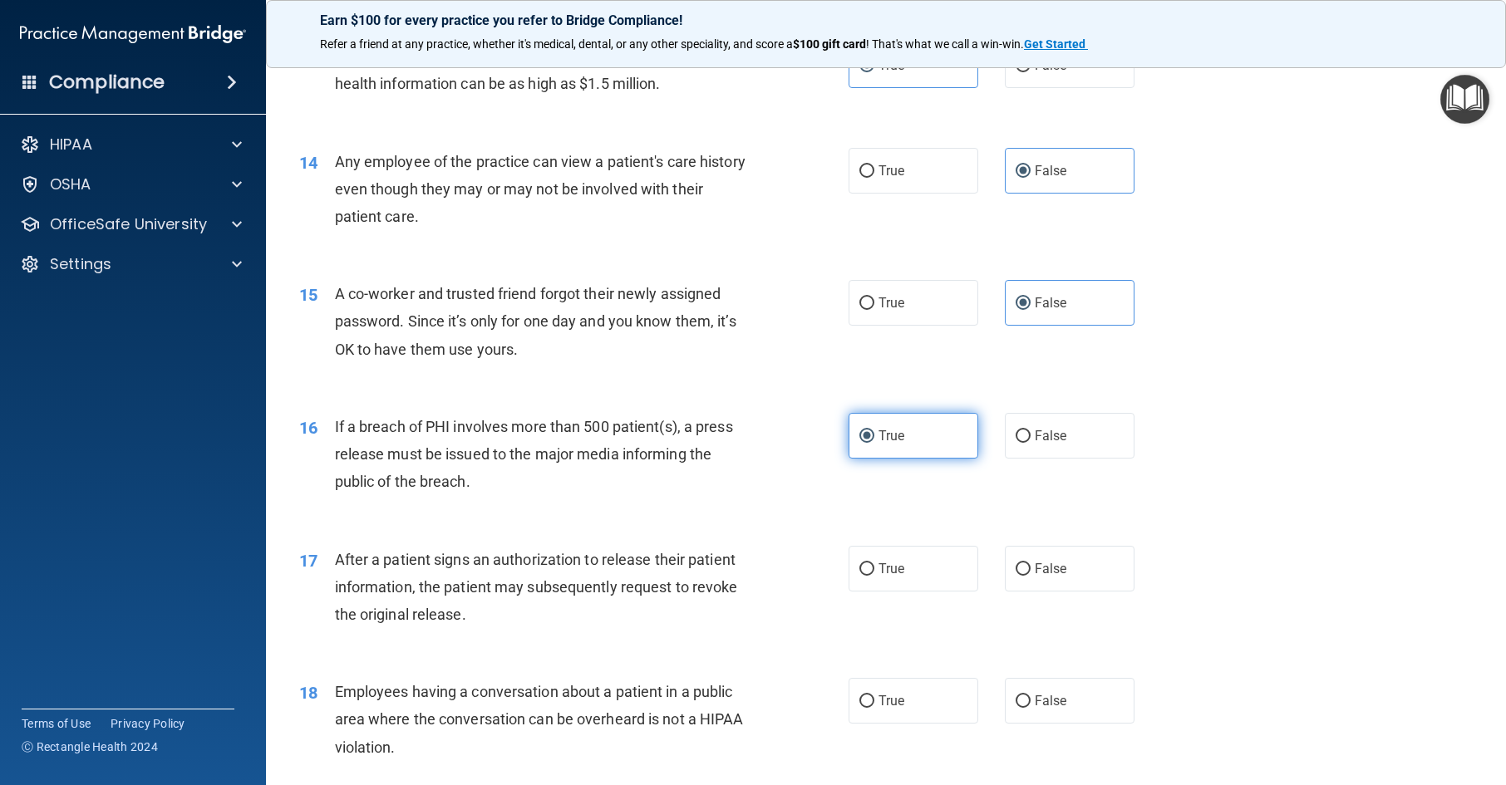
scroll to position [1662, 0]
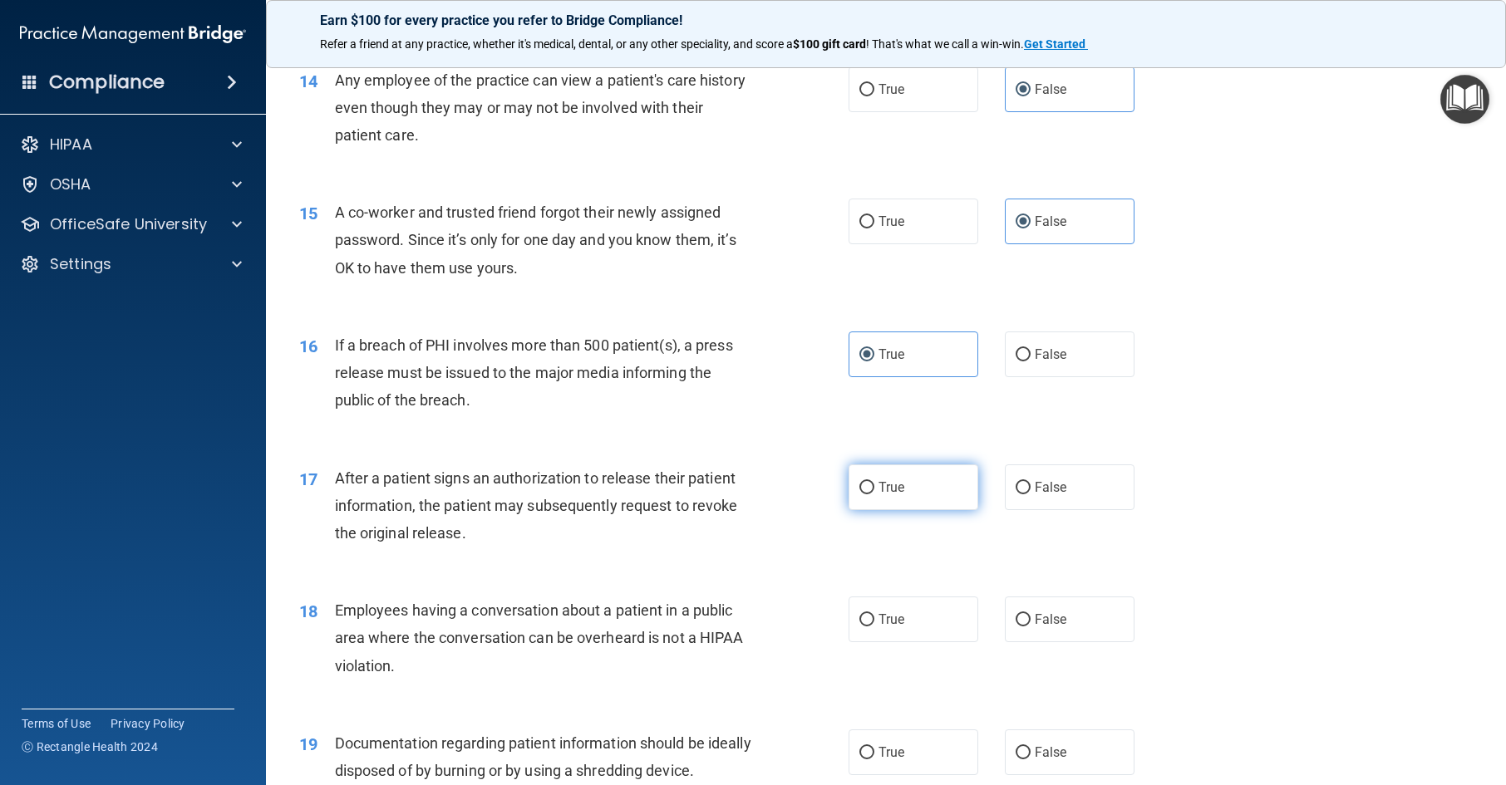
click at [884, 510] on label "True" at bounding box center [914, 488] width 130 height 46
click at [874, 495] on input "True" at bounding box center [866, 488] width 15 height 12
radio input "true"
click at [1061, 643] on label "False" at bounding box center [1070, 620] width 130 height 46
click at [1031, 627] on input "False" at bounding box center [1023, 620] width 15 height 12
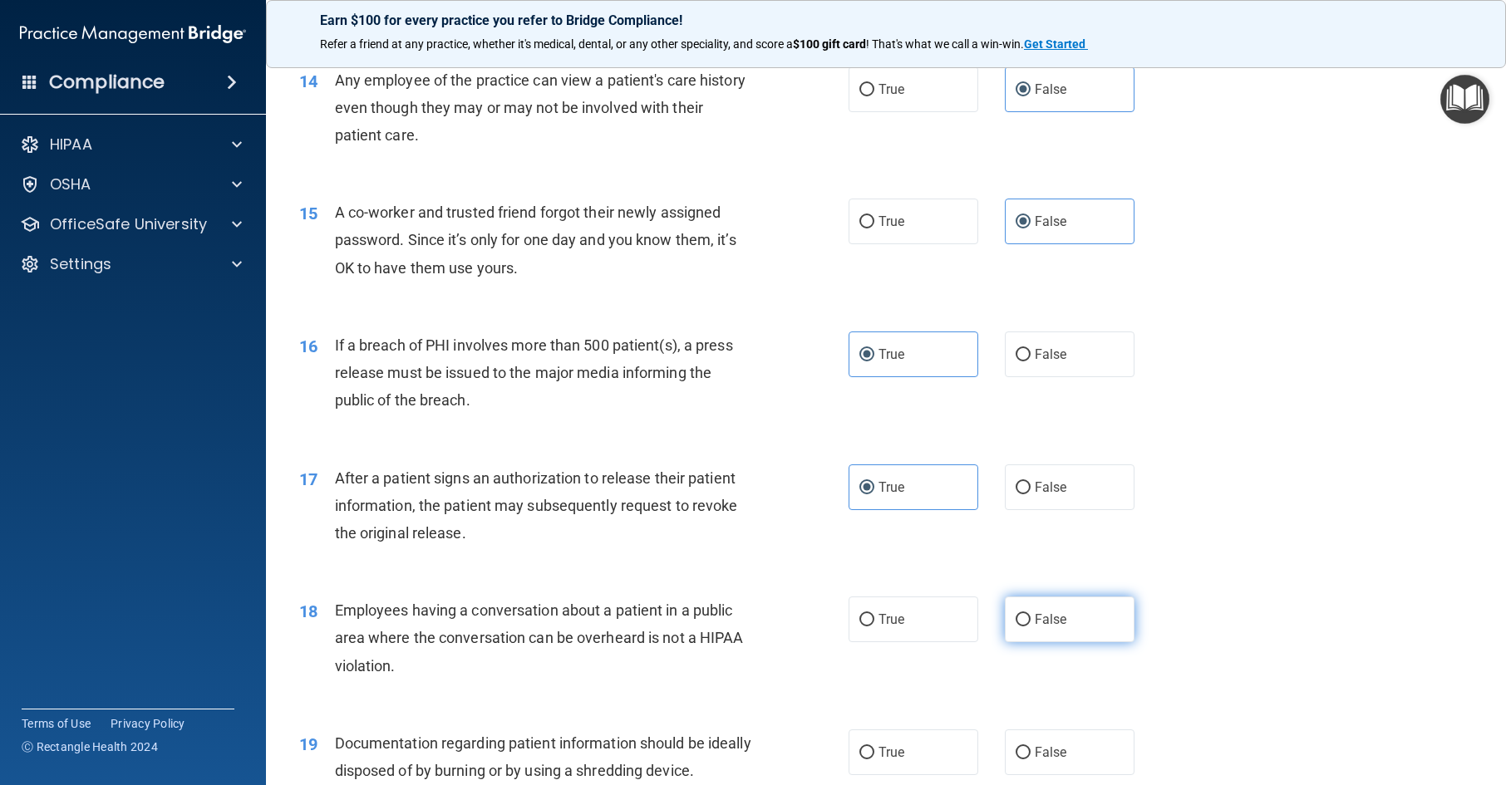
radio input "true"
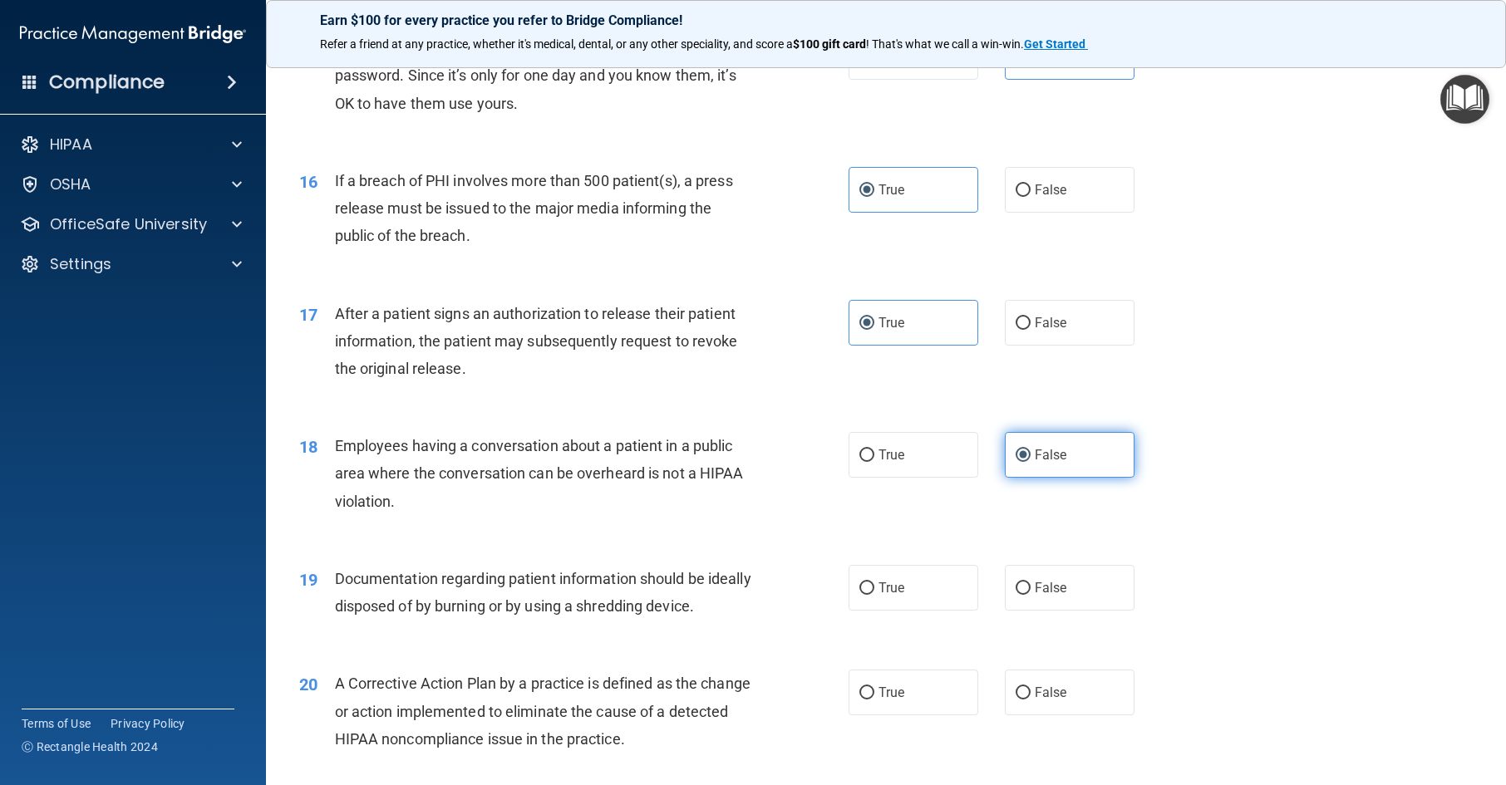
scroll to position [1995, 0]
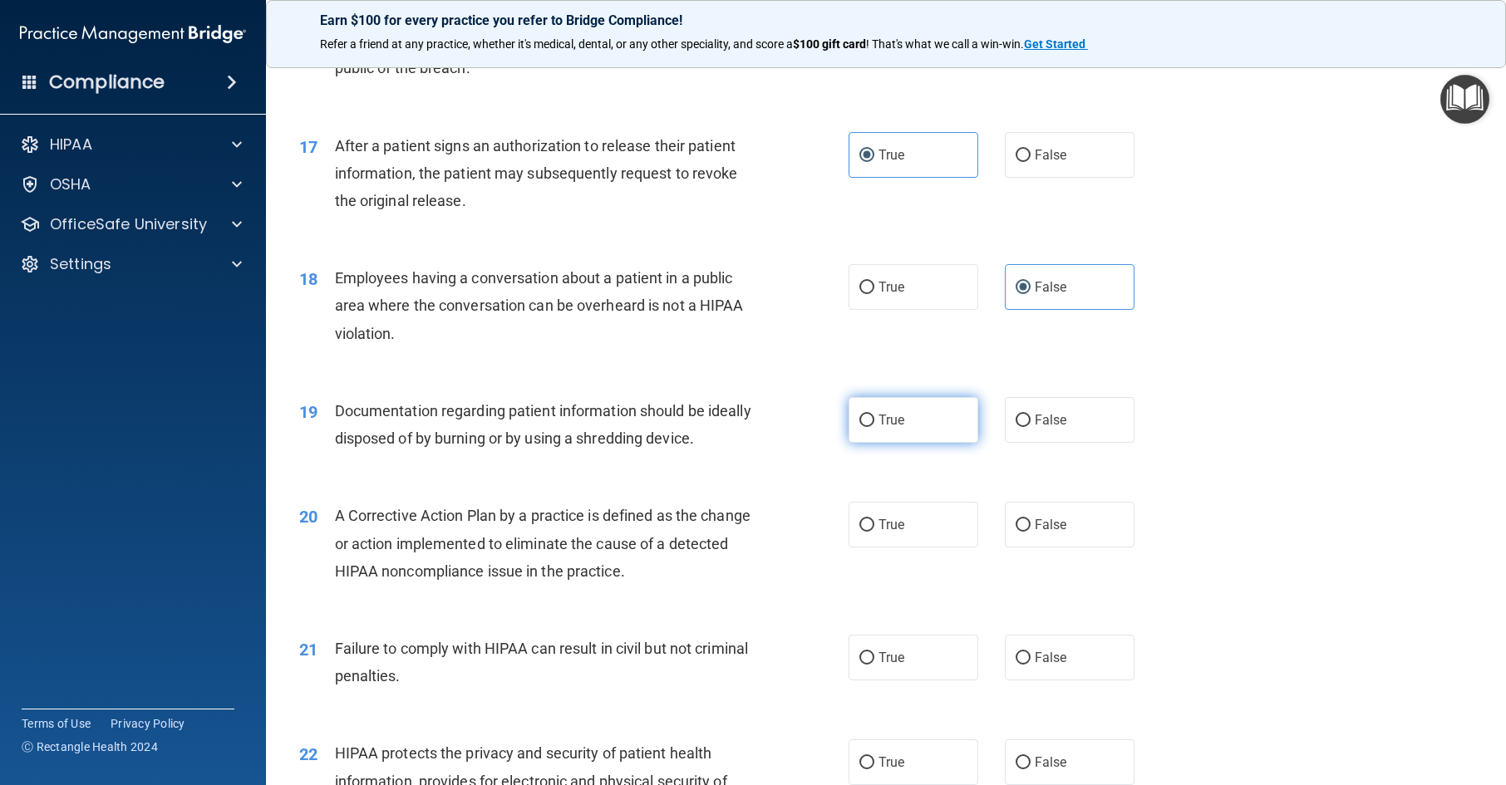
click at [898, 443] on label "True" at bounding box center [914, 420] width 130 height 46
click at [874, 427] on input "True" at bounding box center [866, 421] width 15 height 12
radio input "true"
click at [901, 548] on label "True" at bounding box center [914, 525] width 130 height 46
click at [874, 532] on input "True" at bounding box center [866, 525] width 15 height 12
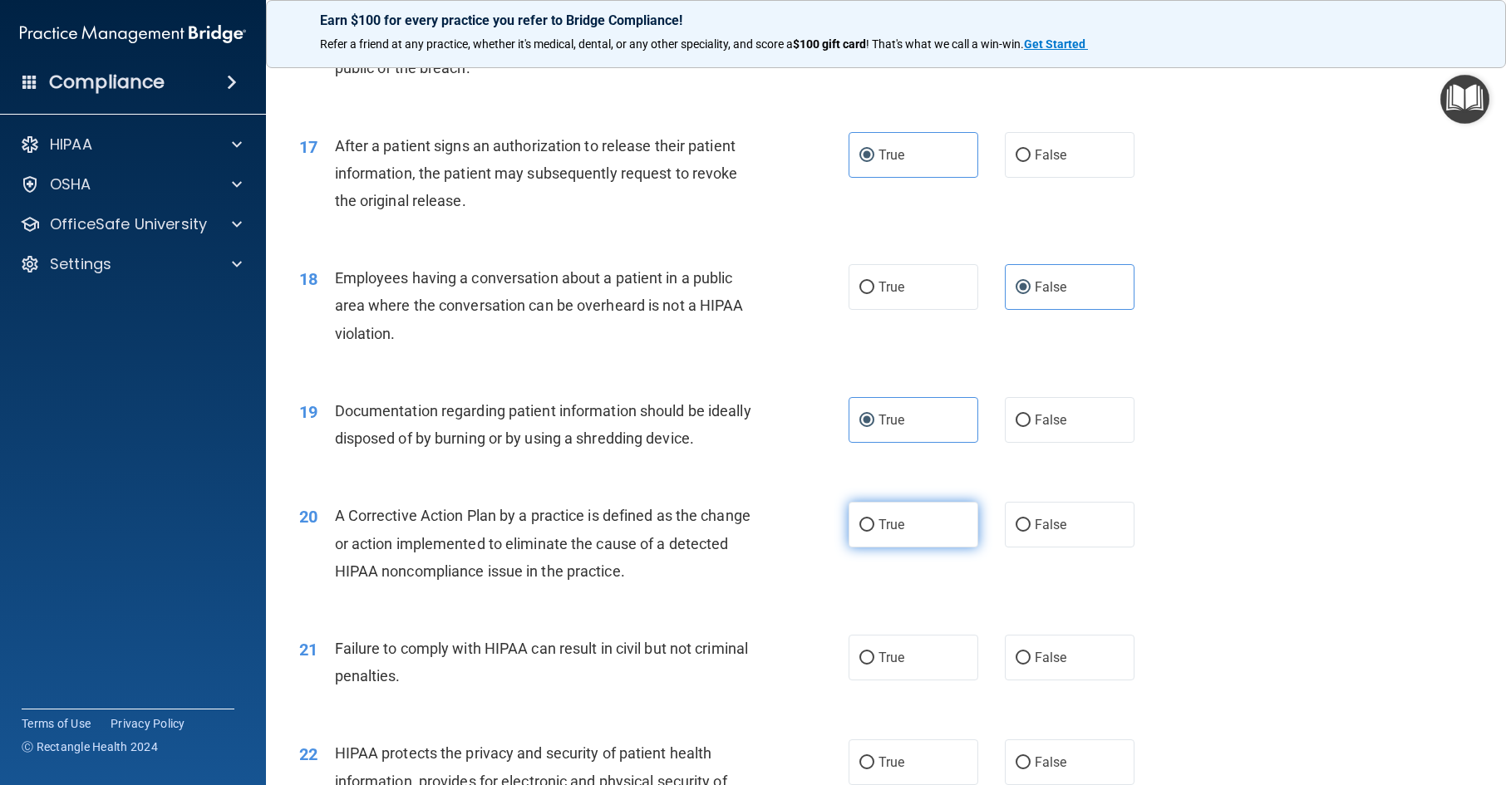
radio input "true"
click at [1055, 681] on label "False" at bounding box center [1070, 658] width 130 height 46
click at [1031, 665] on input "False" at bounding box center [1023, 658] width 15 height 12
radio input "true"
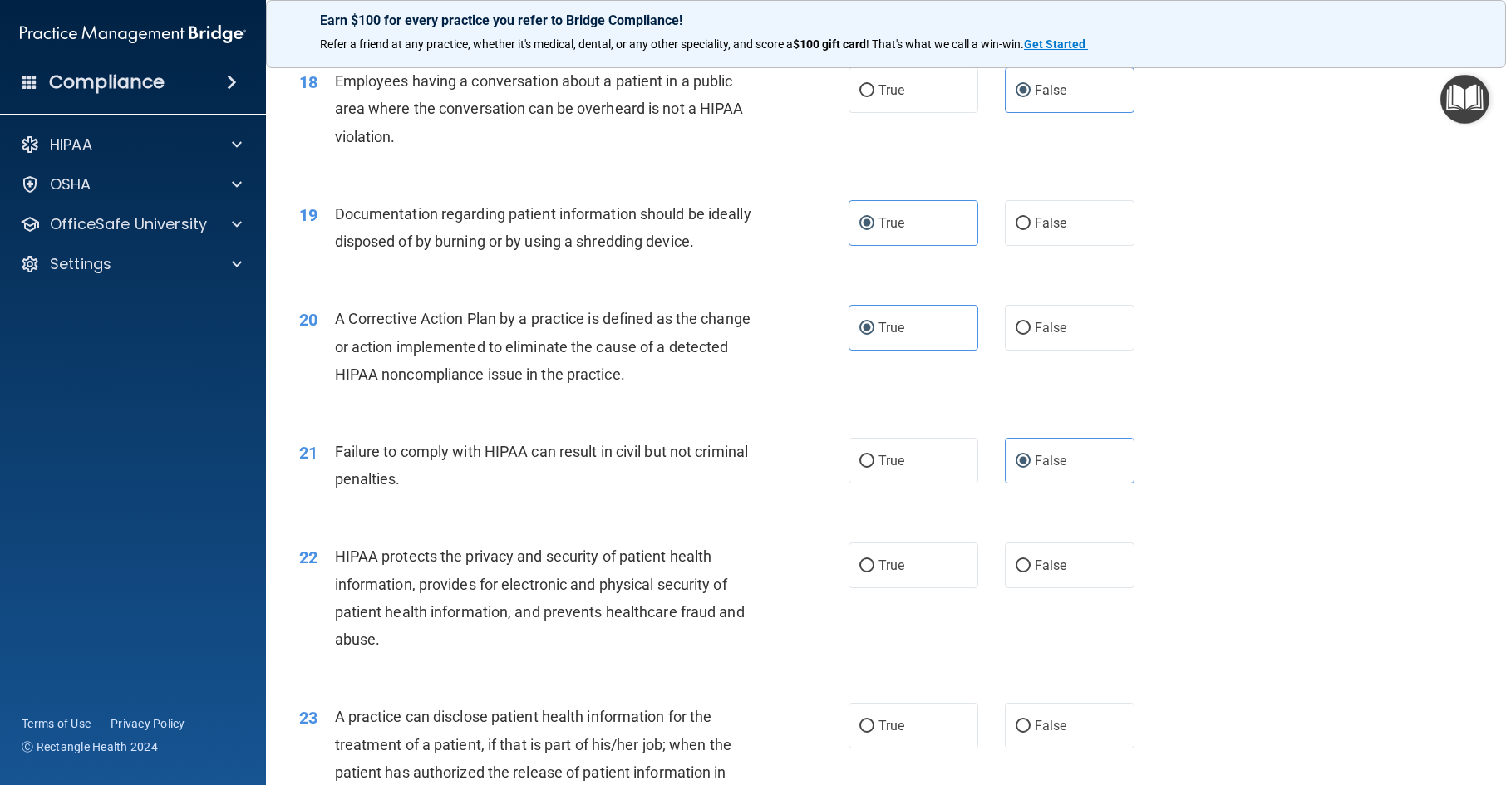
scroll to position [2244, 0]
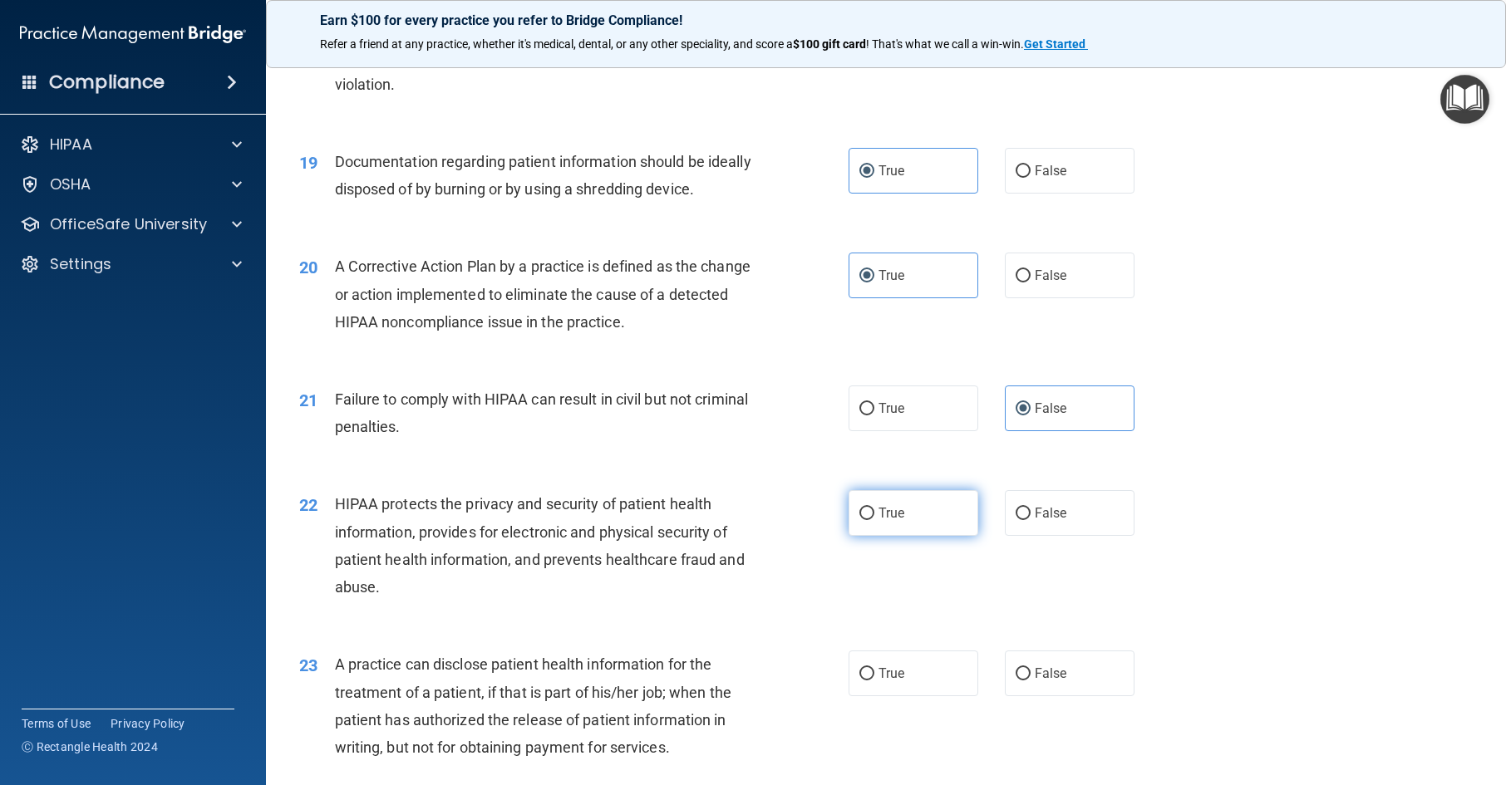
click at [938, 536] on label "True" at bounding box center [914, 513] width 130 height 46
click at [874, 520] on input "True" at bounding box center [866, 514] width 15 height 12
radio input "true"
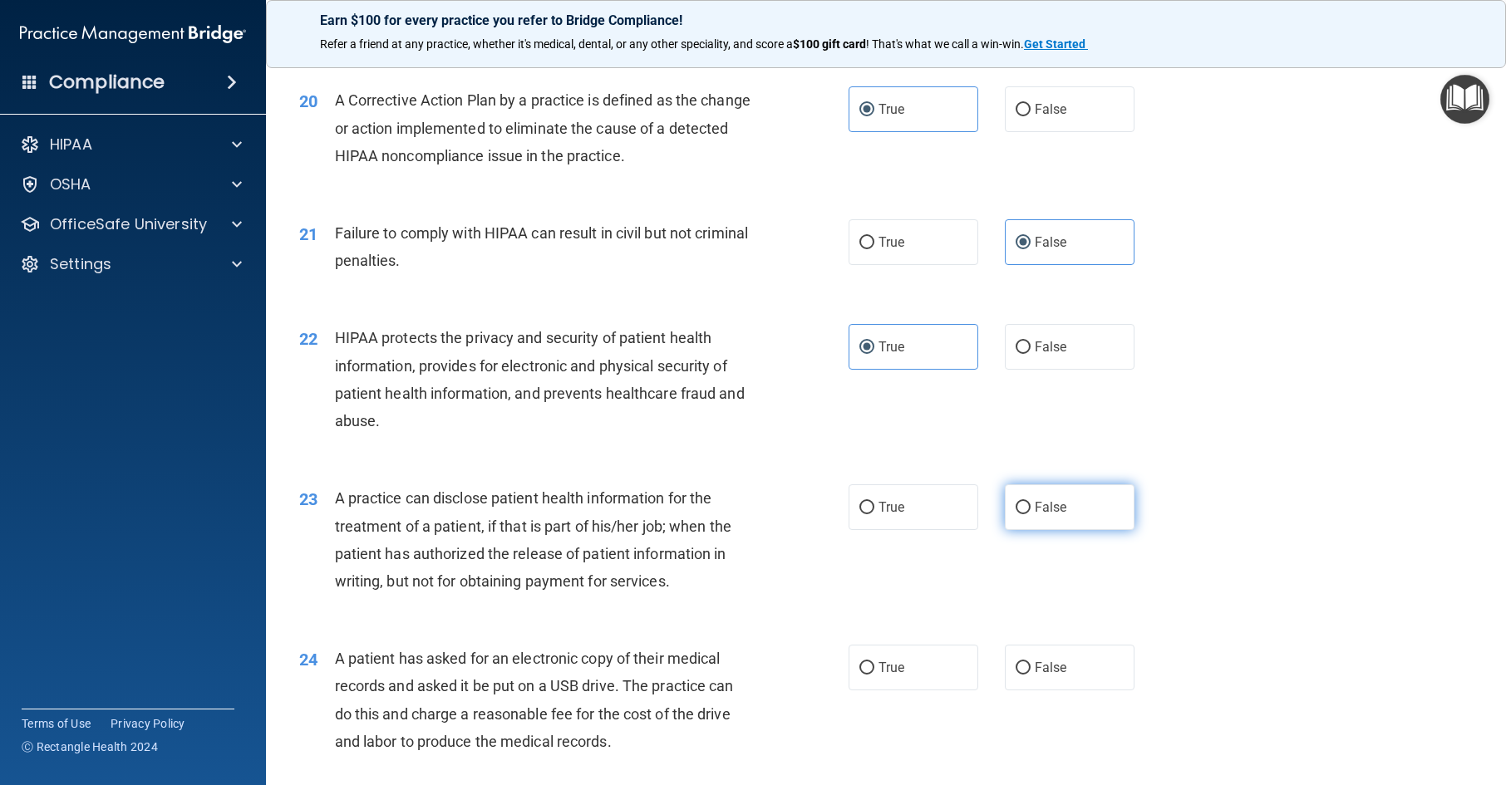
click at [1061, 530] on label "False" at bounding box center [1070, 508] width 130 height 46
click at [1031, 515] on input "False" at bounding box center [1023, 508] width 15 height 12
radio input "true"
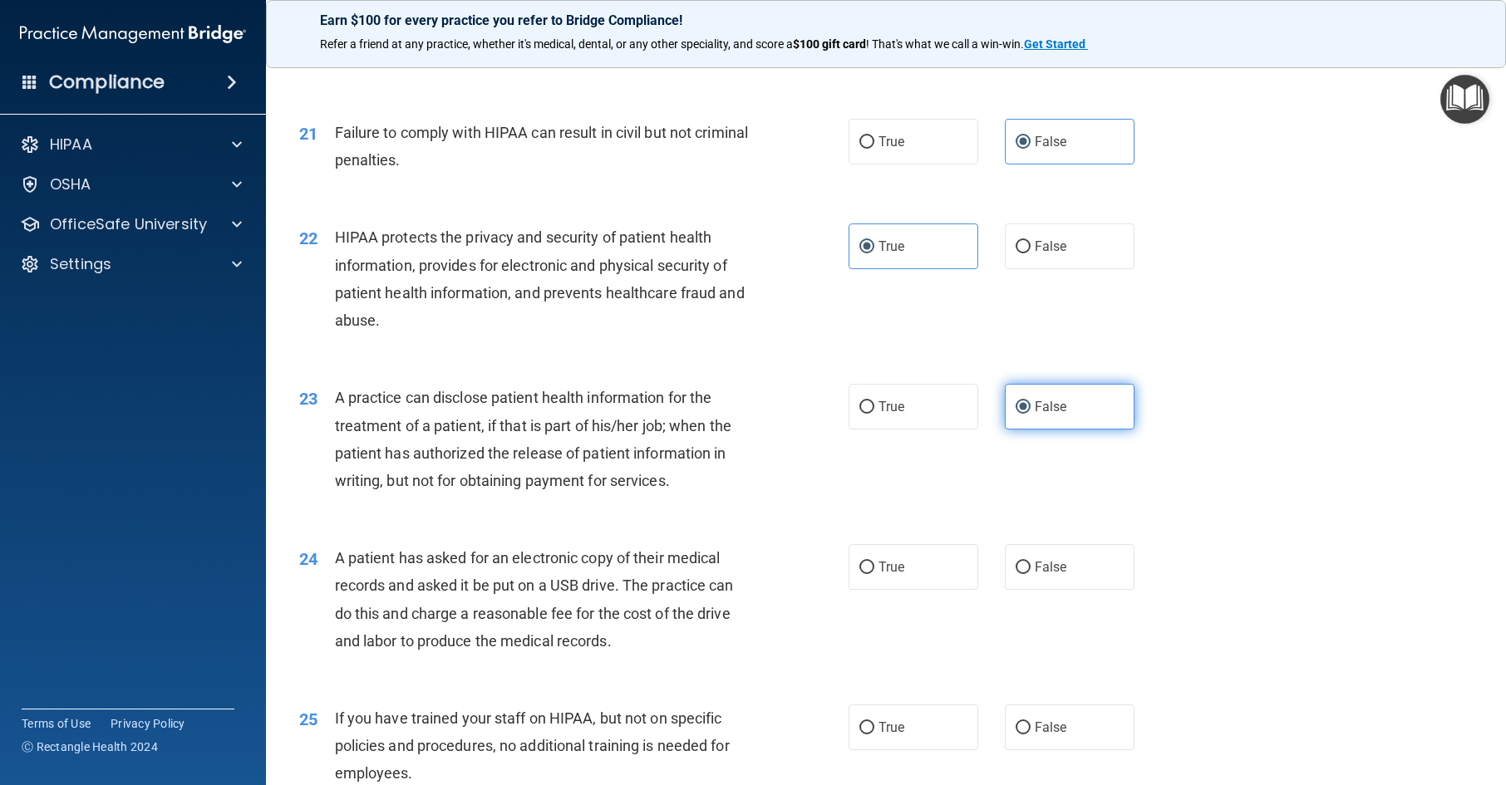
scroll to position [2660, 0]
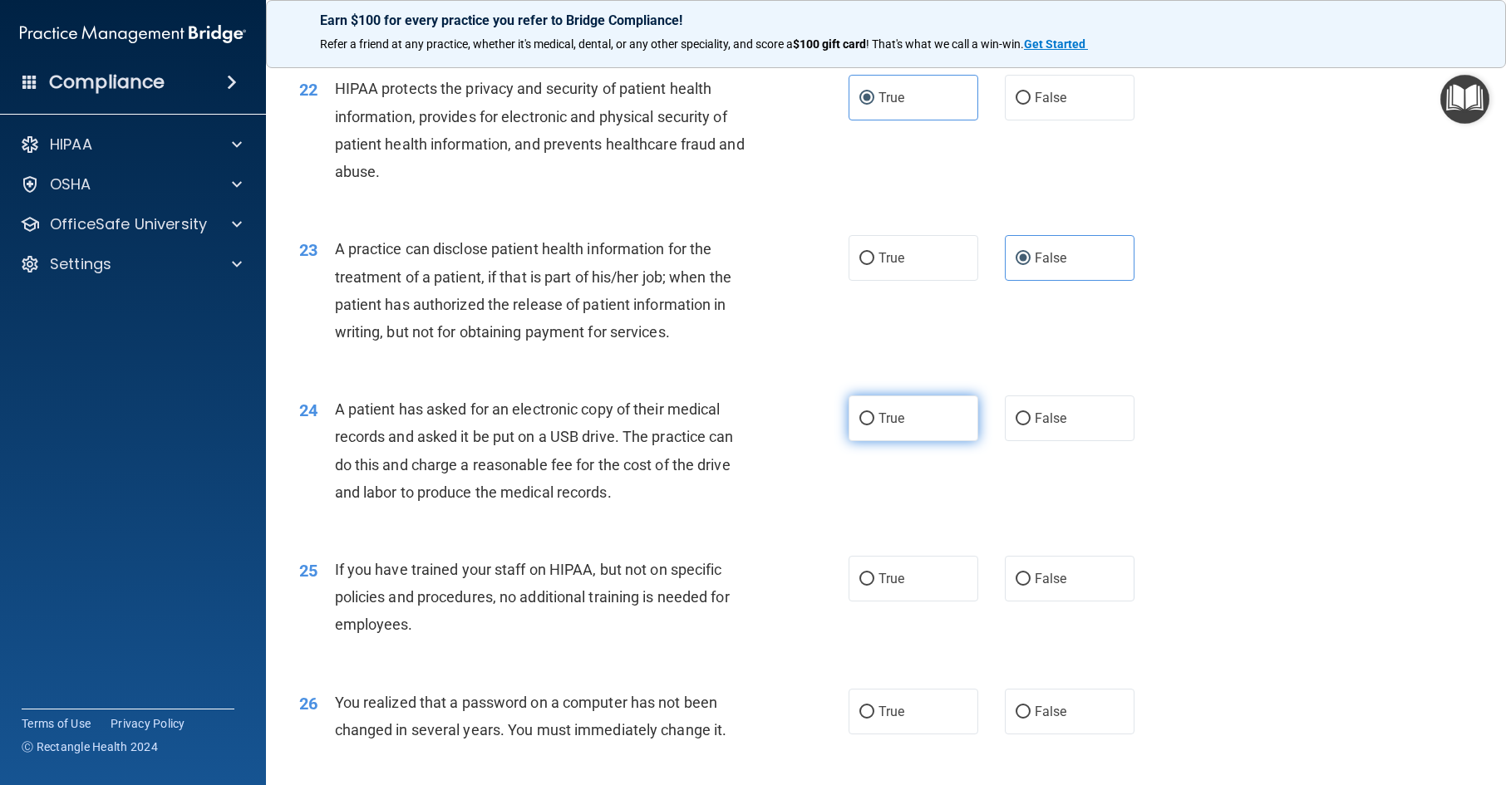
click at [915, 441] on label "True" at bounding box center [914, 419] width 130 height 46
click at [874, 426] on input "True" at bounding box center [866, 419] width 15 height 12
radio input "true"
click at [1064, 597] on label "False" at bounding box center [1070, 579] width 130 height 46
click at [1031, 586] on input "False" at bounding box center [1023, 580] width 15 height 12
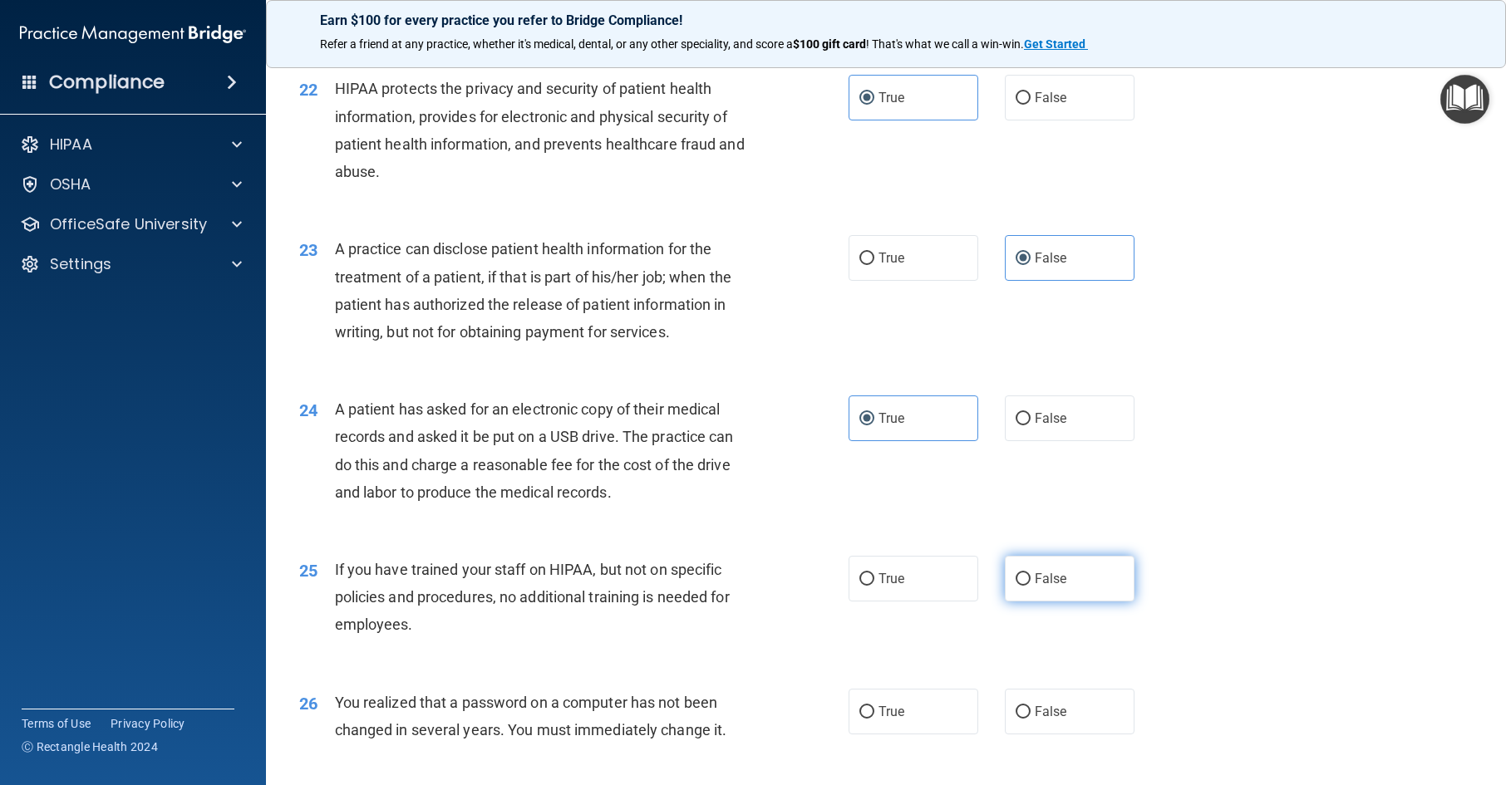
radio input "true"
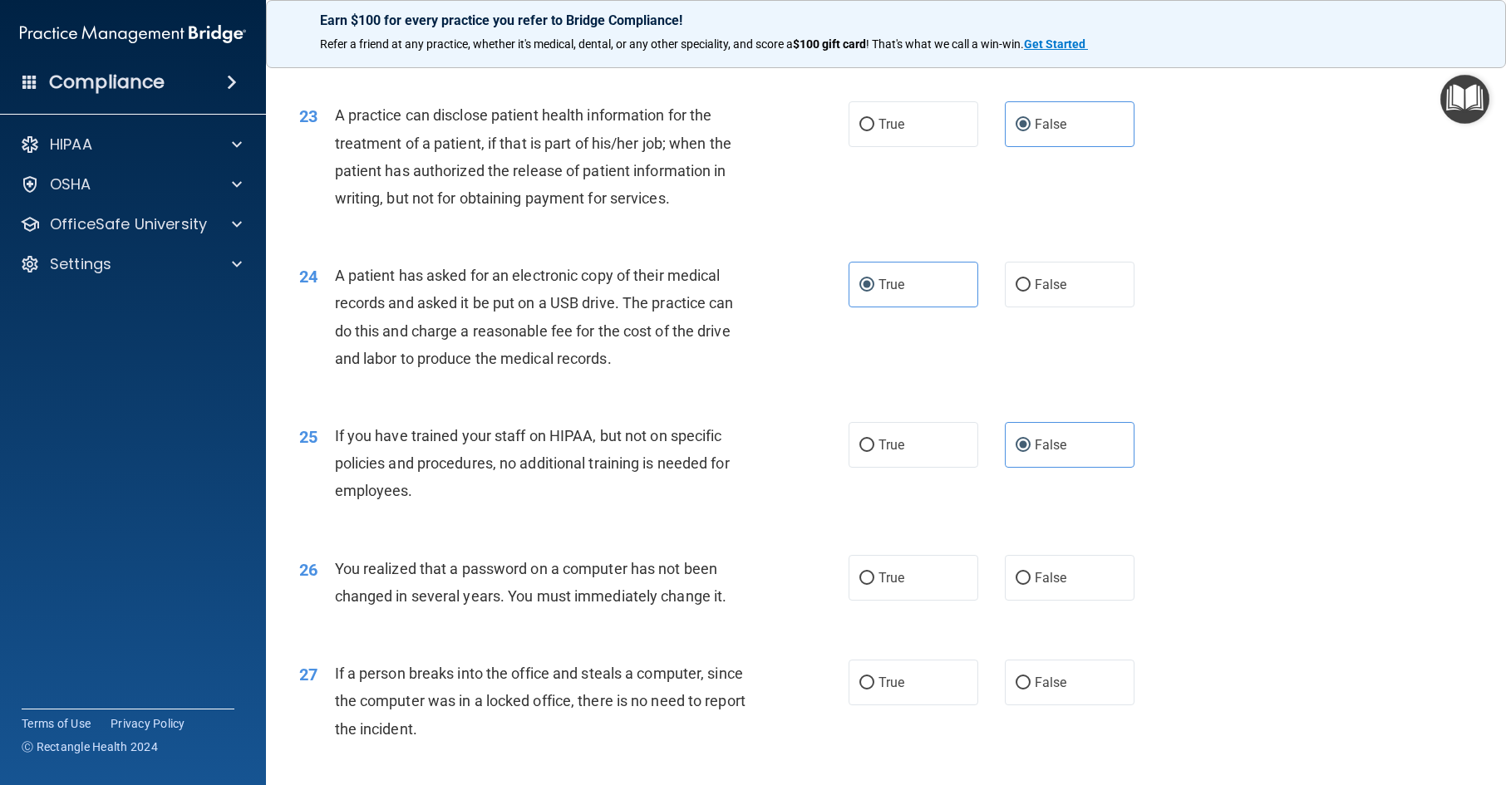
scroll to position [2826, 0]
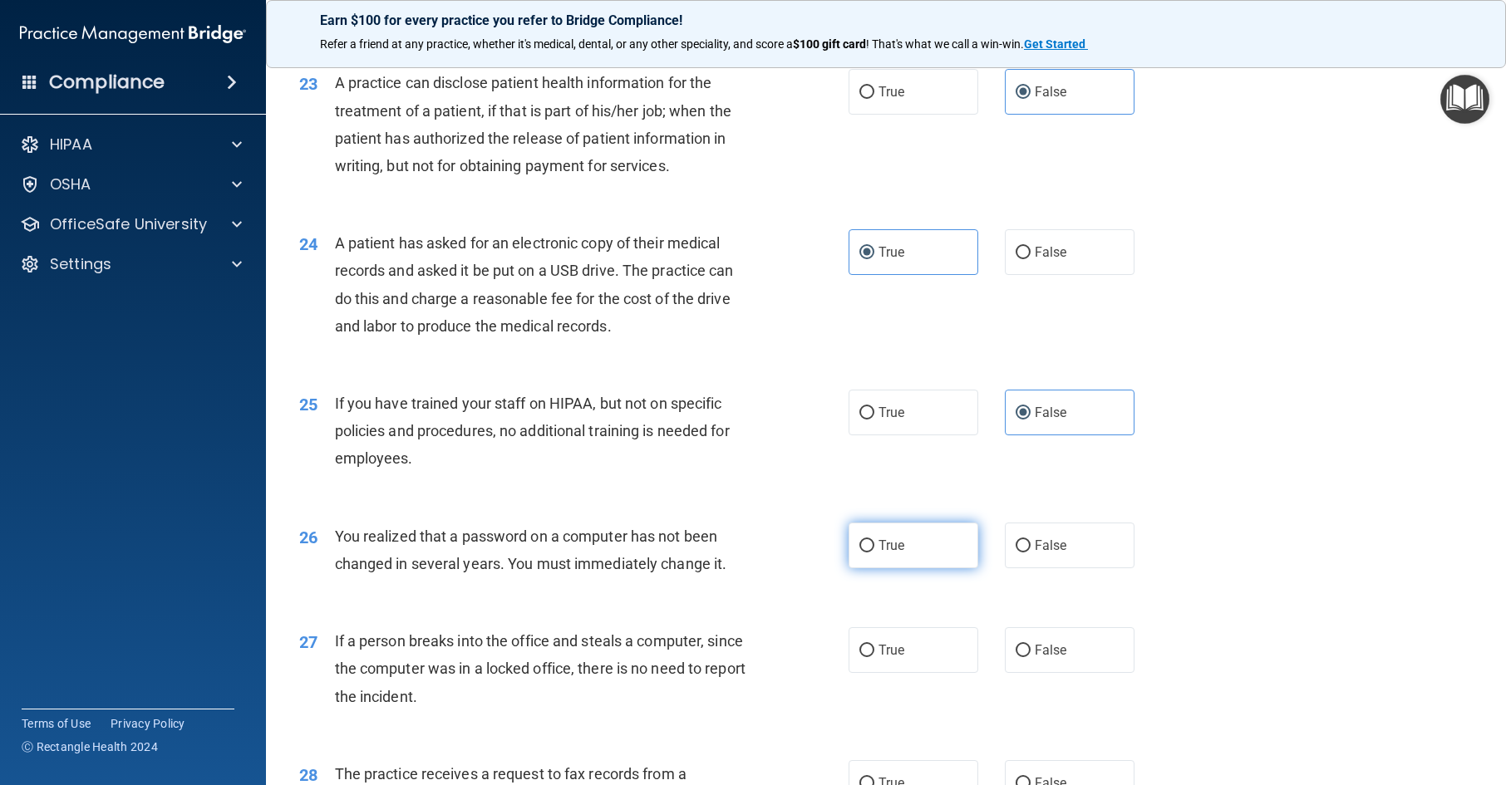
click at [941, 569] on label "True" at bounding box center [914, 546] width 130 height 46
click at [874, 553] on input "True" at bounding box center [866, 546] width 15 height 12
radio input "true"
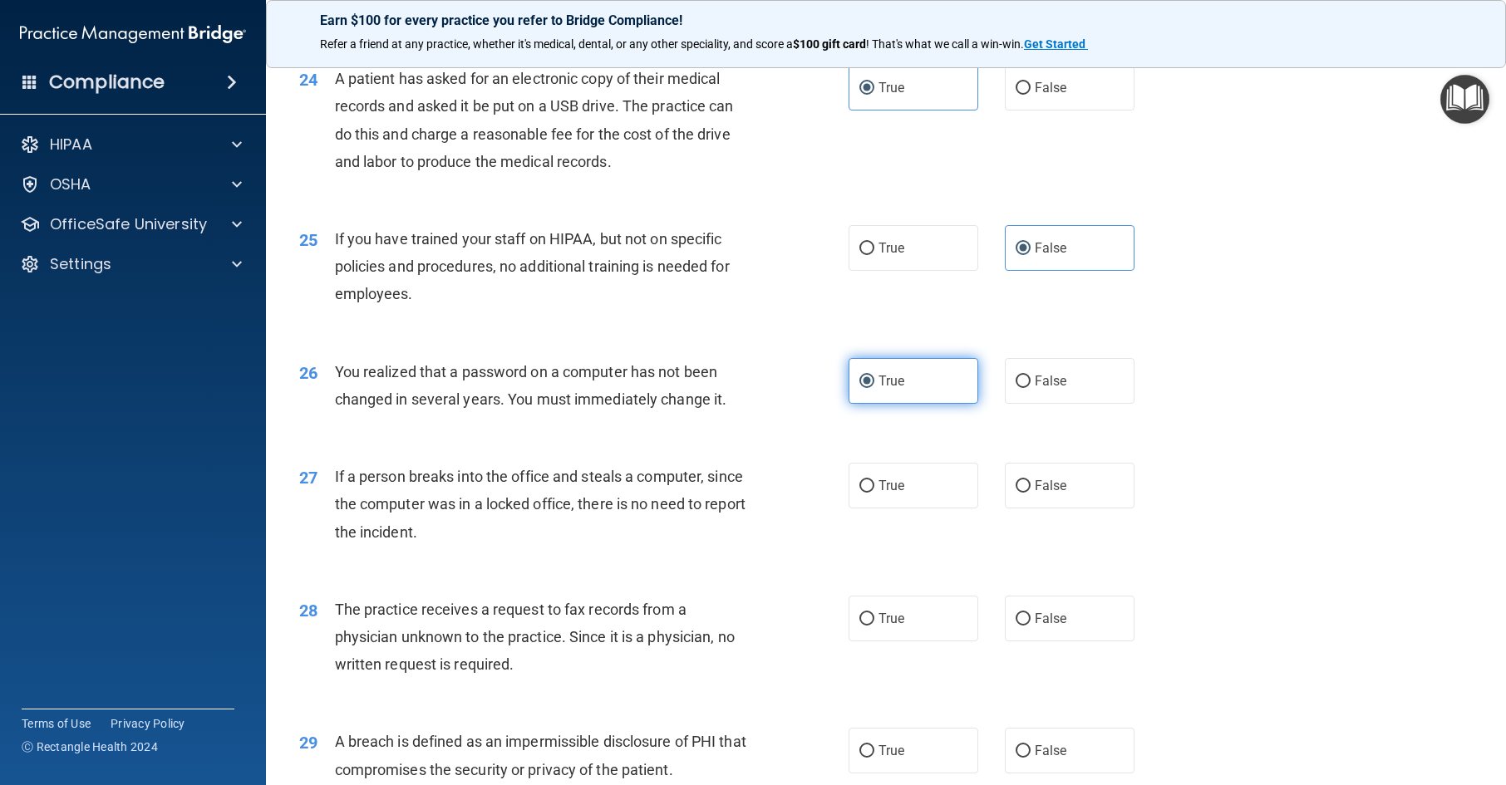
scroll to position [2992, 0]
click at [1058, 507] on label "False" at bounding box center [1070, 484] width 130 height 46
click at [1031, 491] on input "False" at bounding box center [1023, 485] width 15 height 12
radio input "true"
click at [1037, 625] on span "False" at bounding box center [1051, 617] width 32 height 16
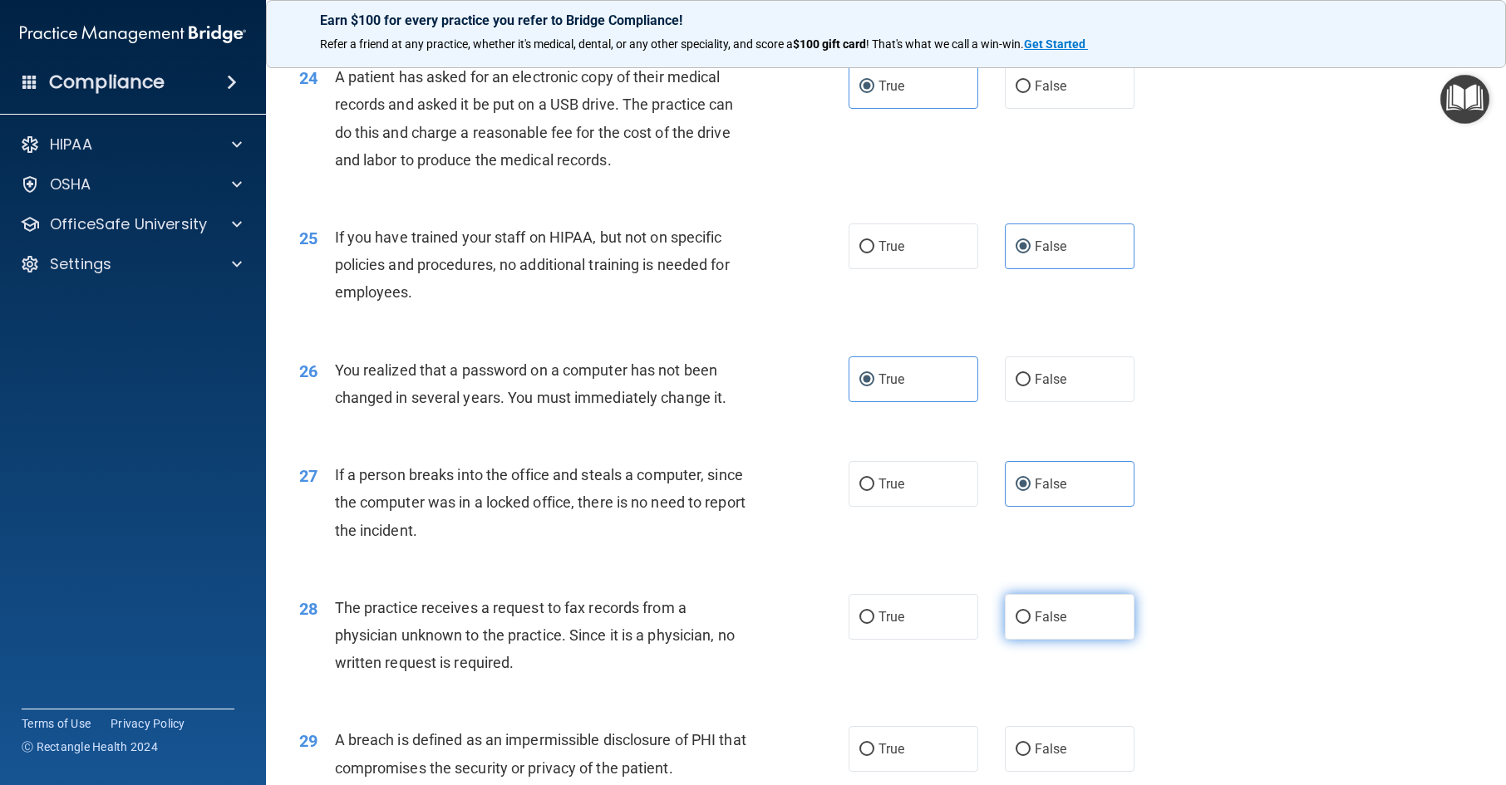
click at [1031, 624] on input "False" at bounding box center [1023, 618] width 15 height 12
radio input "true"
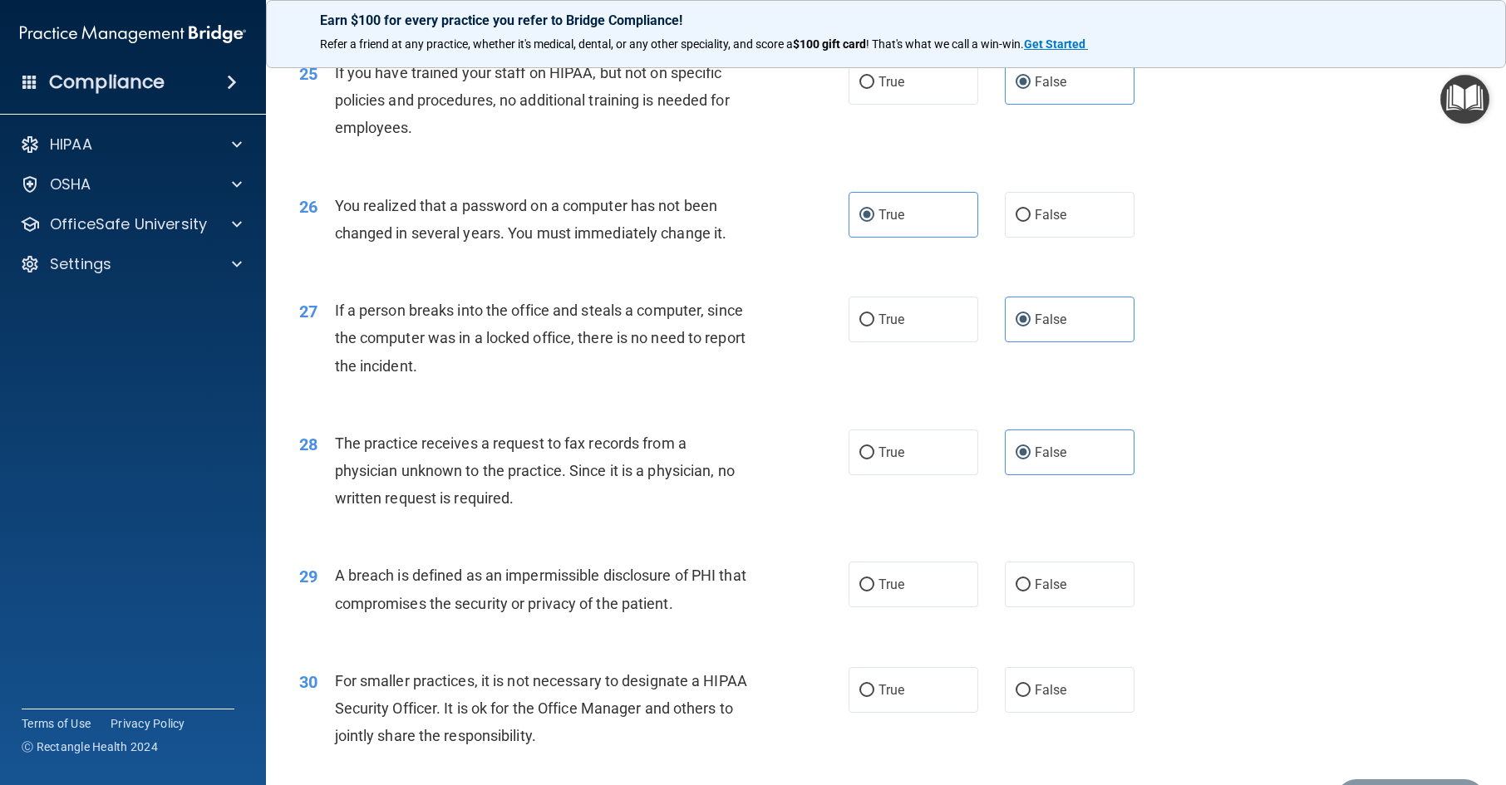
scroll to position [3159, 0]
click at [911, 606] on label "True" at bounding box center [914, 583] width 130 height 46
click at [874, 590] on input "True" at bounding box center [866, 584] width 15 height 12
radio input "true"
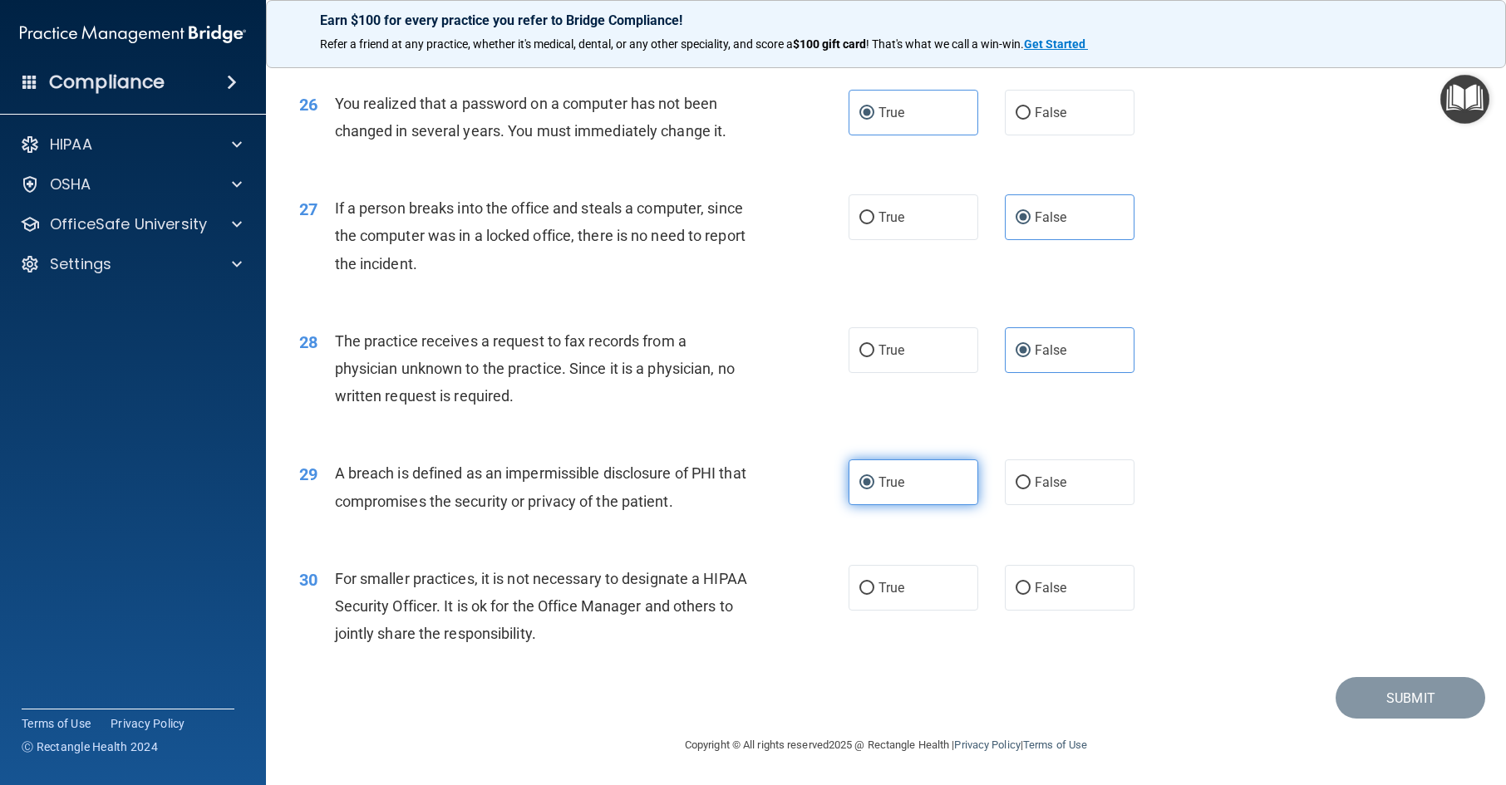
scroll to position [3287, 0]
click at [1044, 603] on label "False" at bounding box center [1070, 588] width 130 height 46
click at [1031, 595] on input "False" at bounding box center [1023, 589] width 15 height 12
radio input "true"
click at [1381, 700] on button "Submit" at bounding box center [1411, 698] width 150 height 42
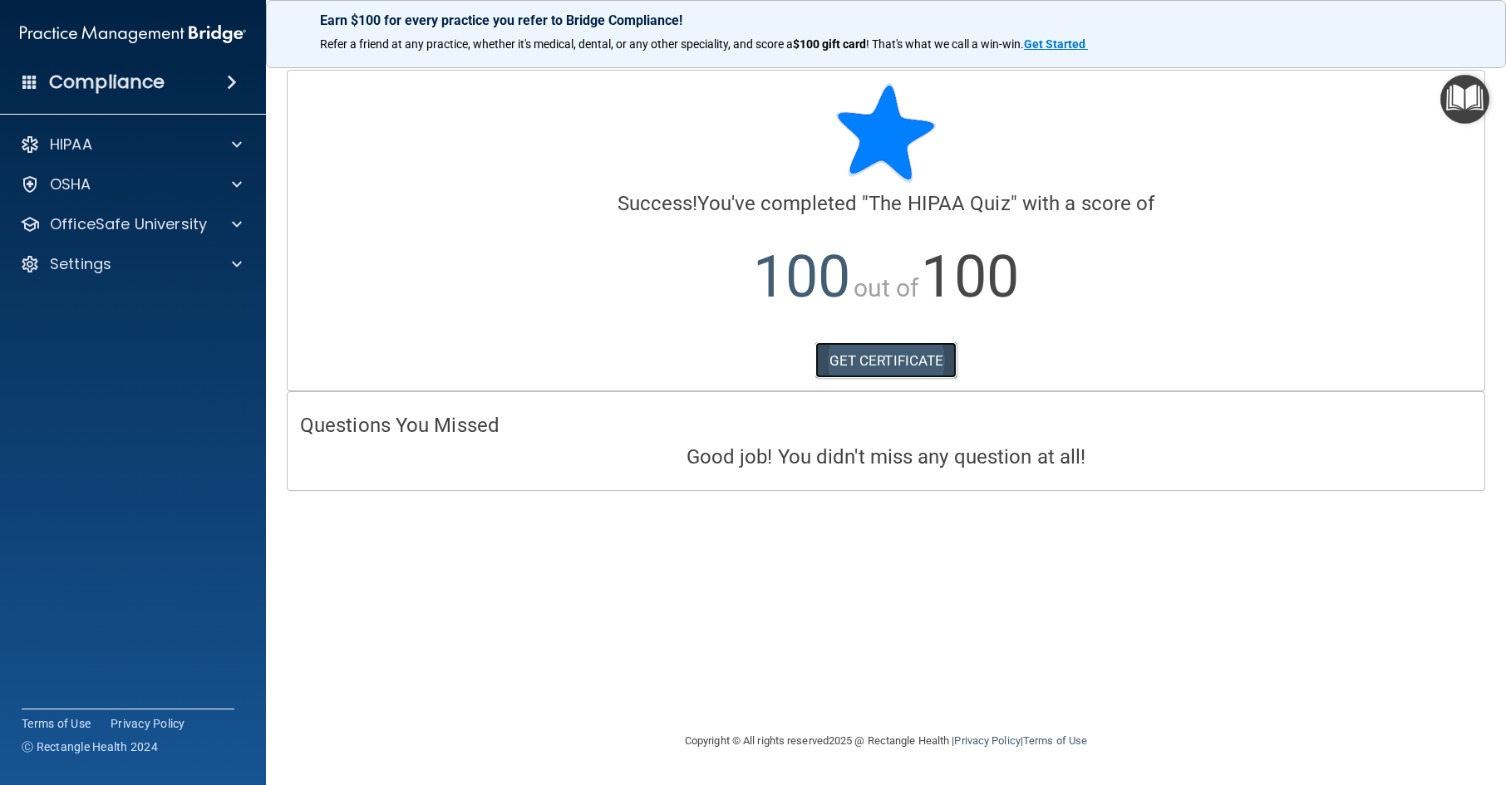
click at [838, 355] on link "GET CERTIFICATE" at bounding box center [886, 360] width 142 height 37
click at [226, 230] on div at bounding box center [235, 224] width 42 height 20
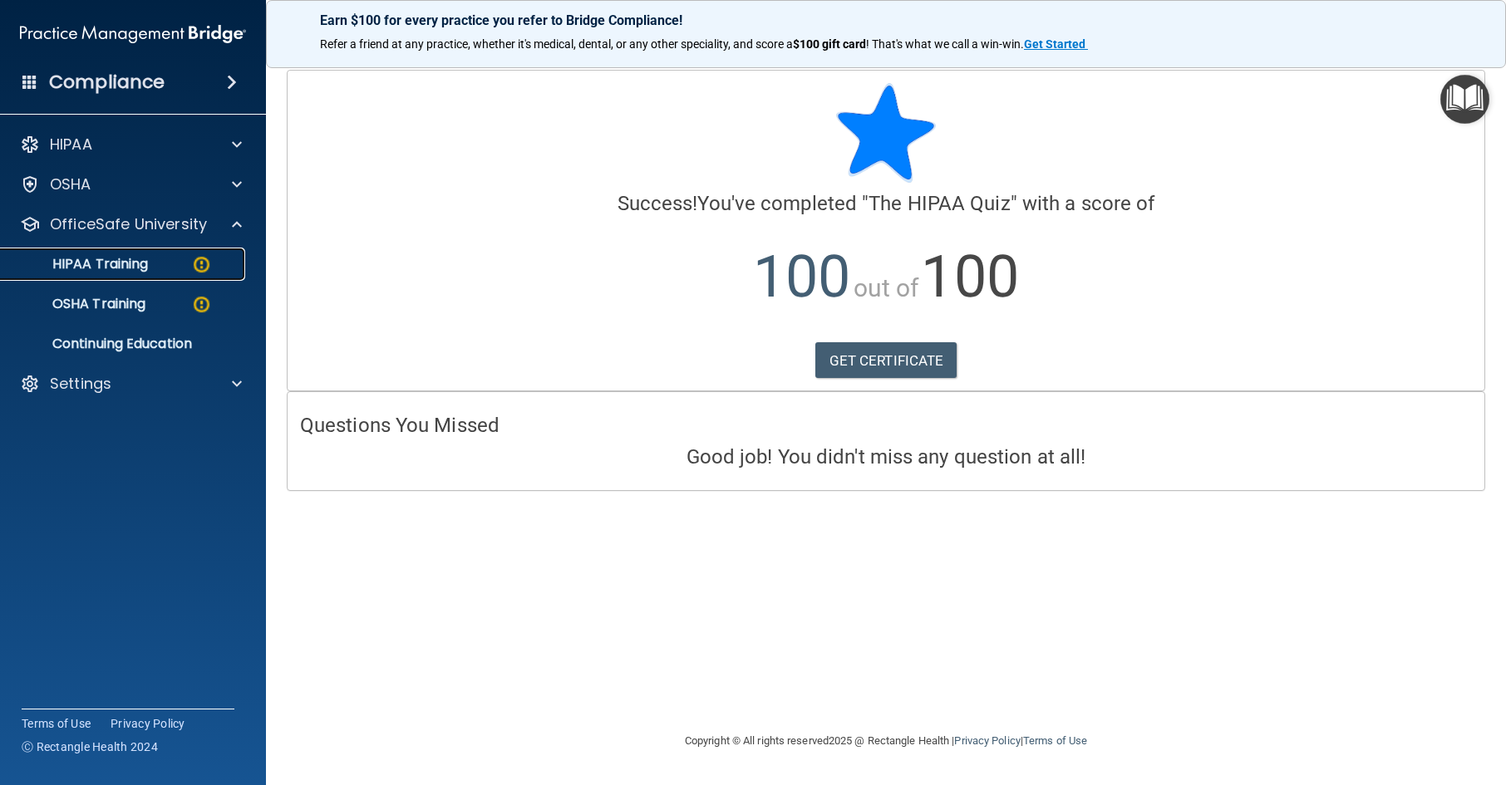
click at [195, 268] on img at bounding box center [201, 264] width 21 height 21
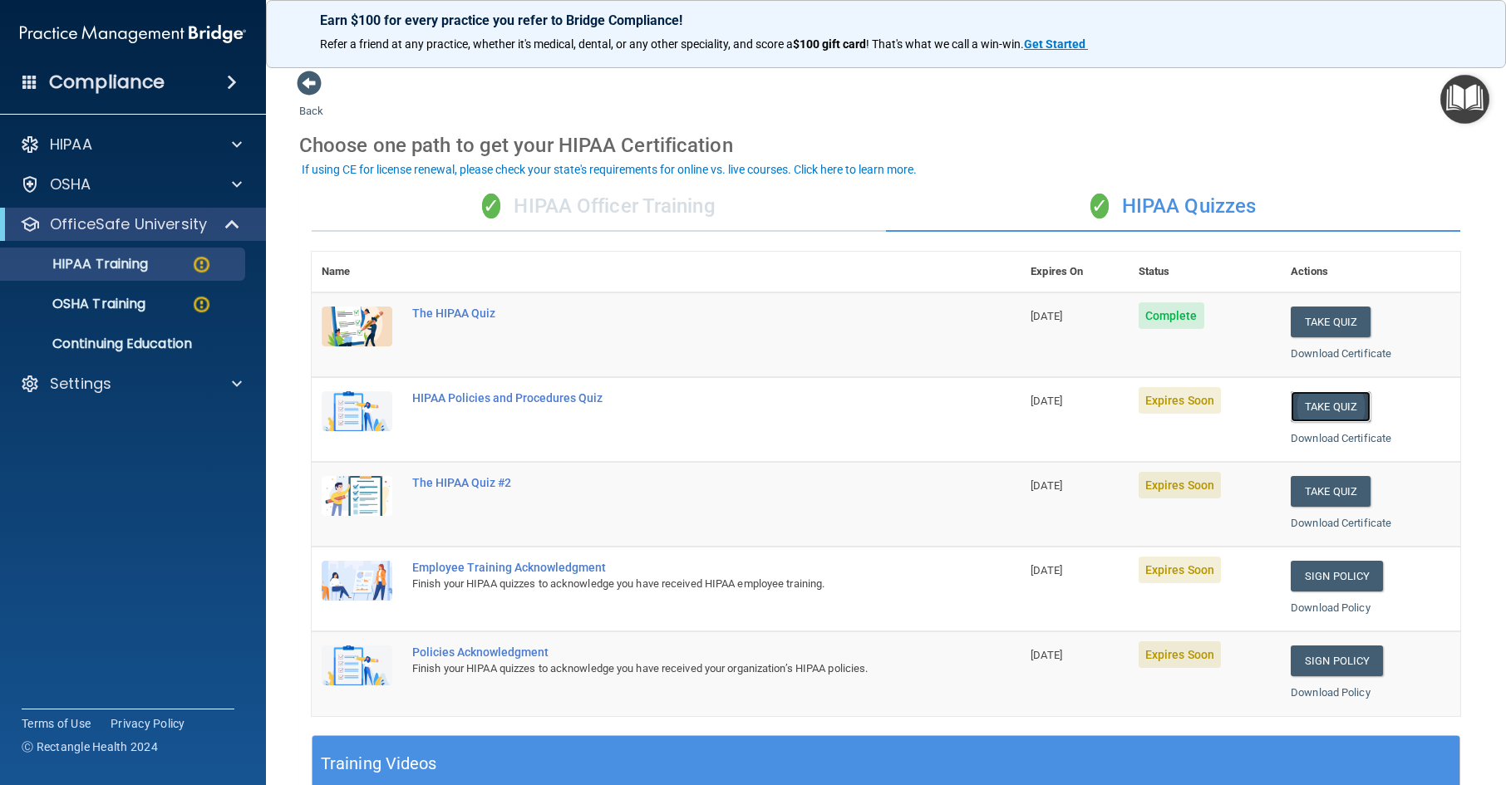
click at [1332, 409] on button "Take Quiz" at bounding box center [1331, 406] width 80 height 31
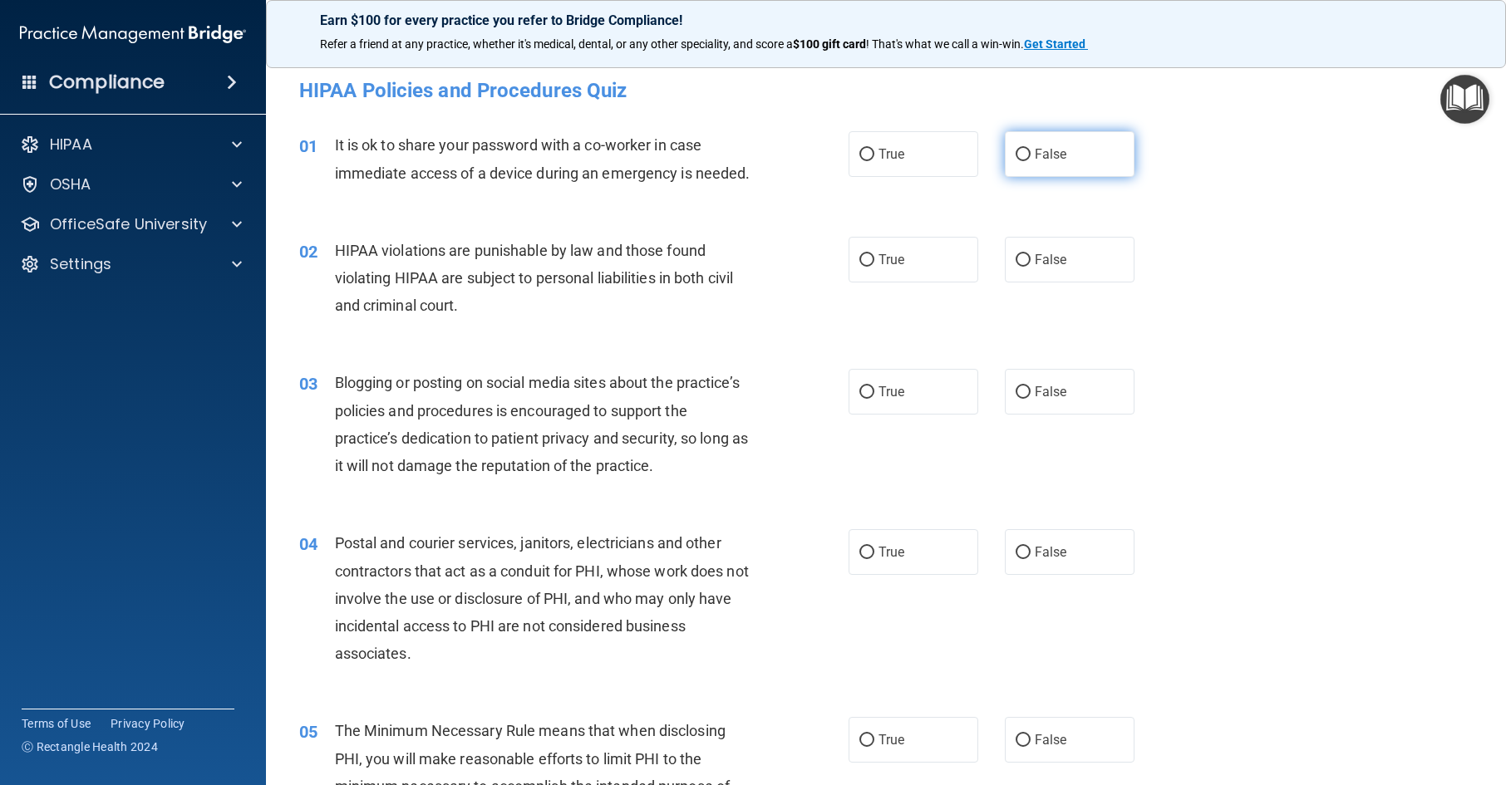
click at [1021, 167] on label "False" at bounding box center [1070, 154] width 130 height 46
click at [1021, 161] on input "False" at bounding box center [1023, 155] width 15 height 12
radio input "true"
click at [898, 266] on label "True" at bounding box center [914, 260] width 130 height 46
click at [874, 266] on input "True" at bounding box center [866, 260] width 15 height 12
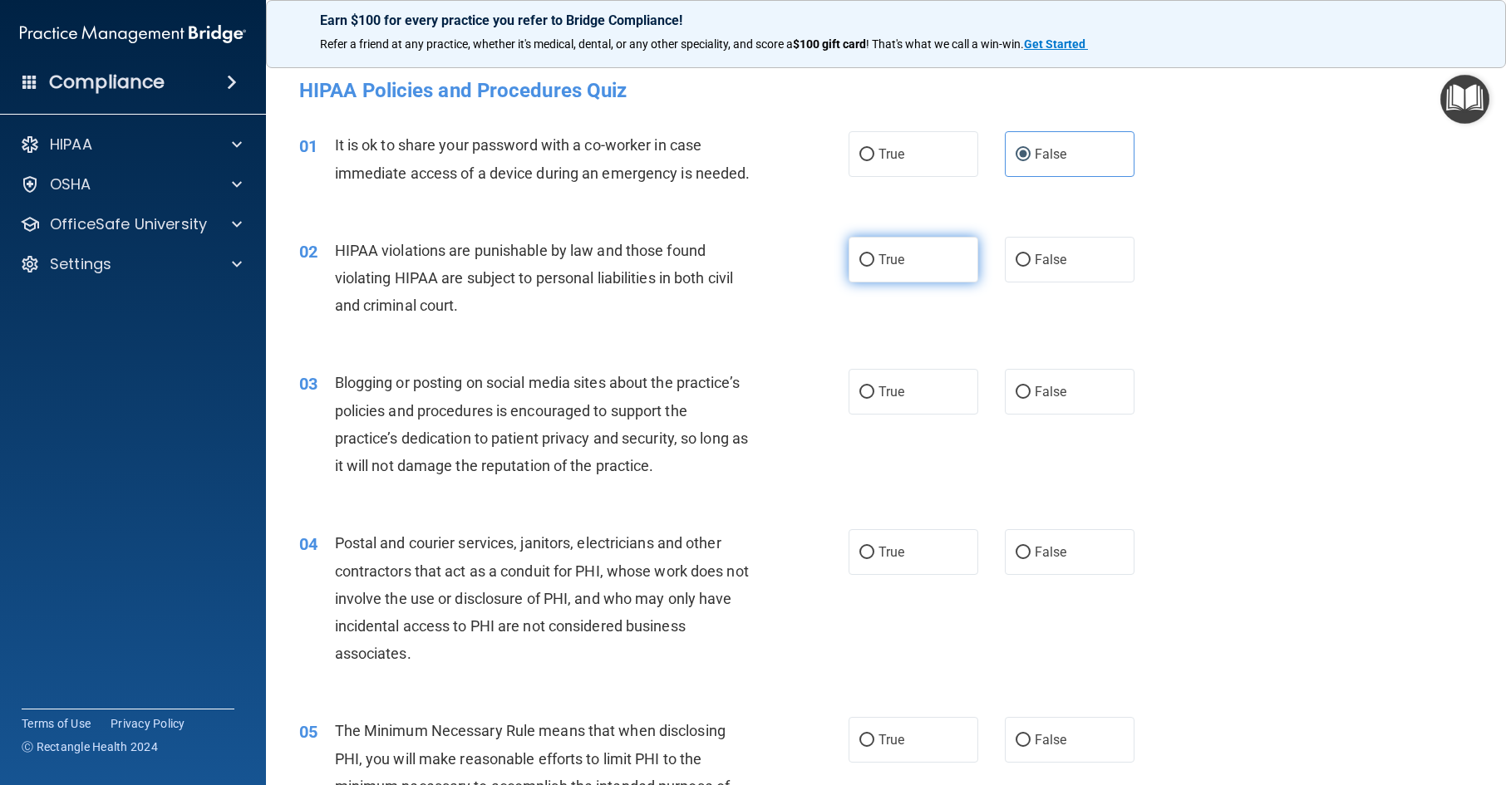
radio input "true"
click at [1048, 415] on label "False" at bounding box center [1070, 392] width 130 height 46
click at [1031, 399] on input "False" at bounding box center [1023, 393] width 15 height 12
radio input "true"
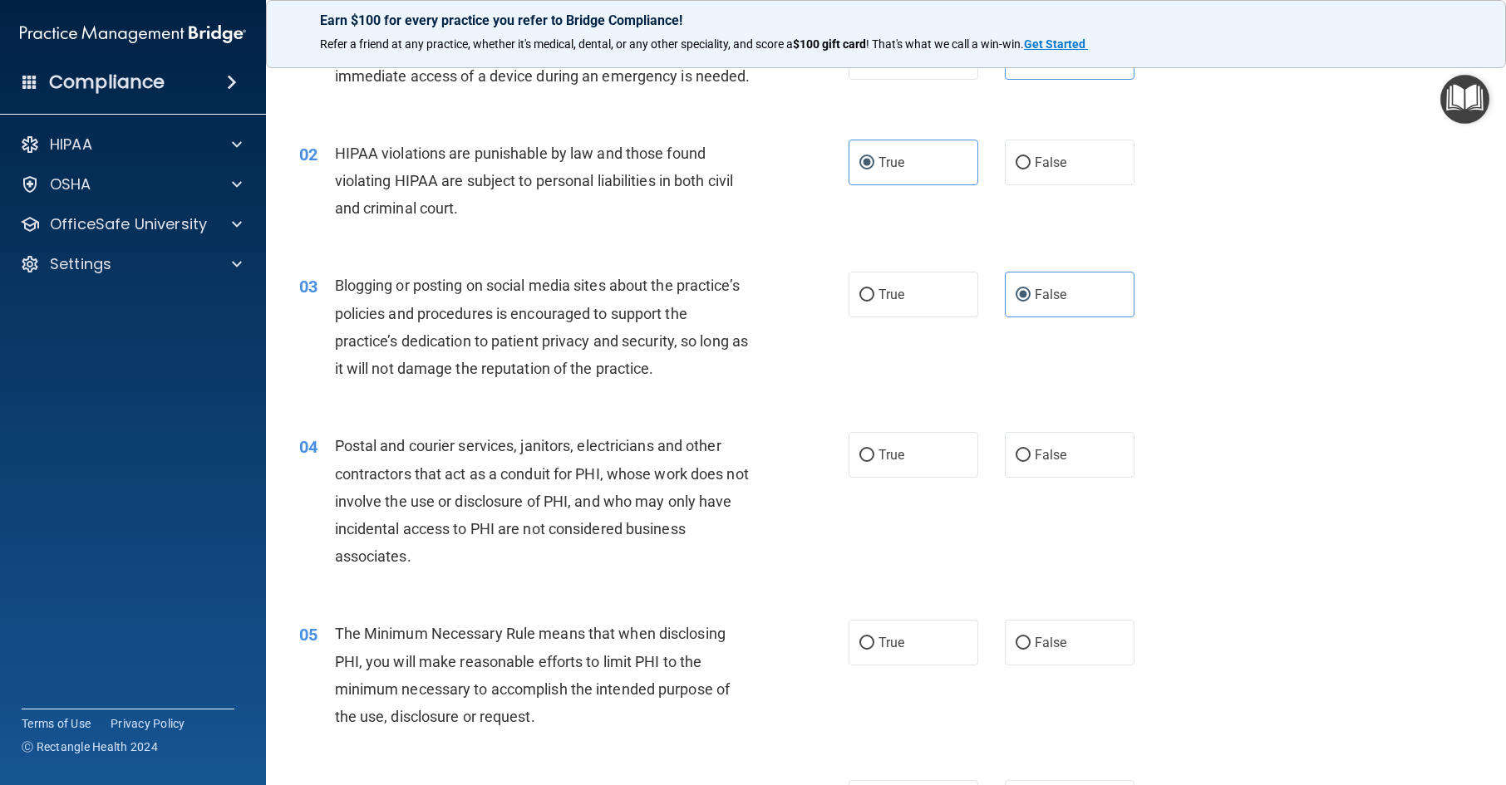
scroll to position [249, 0]
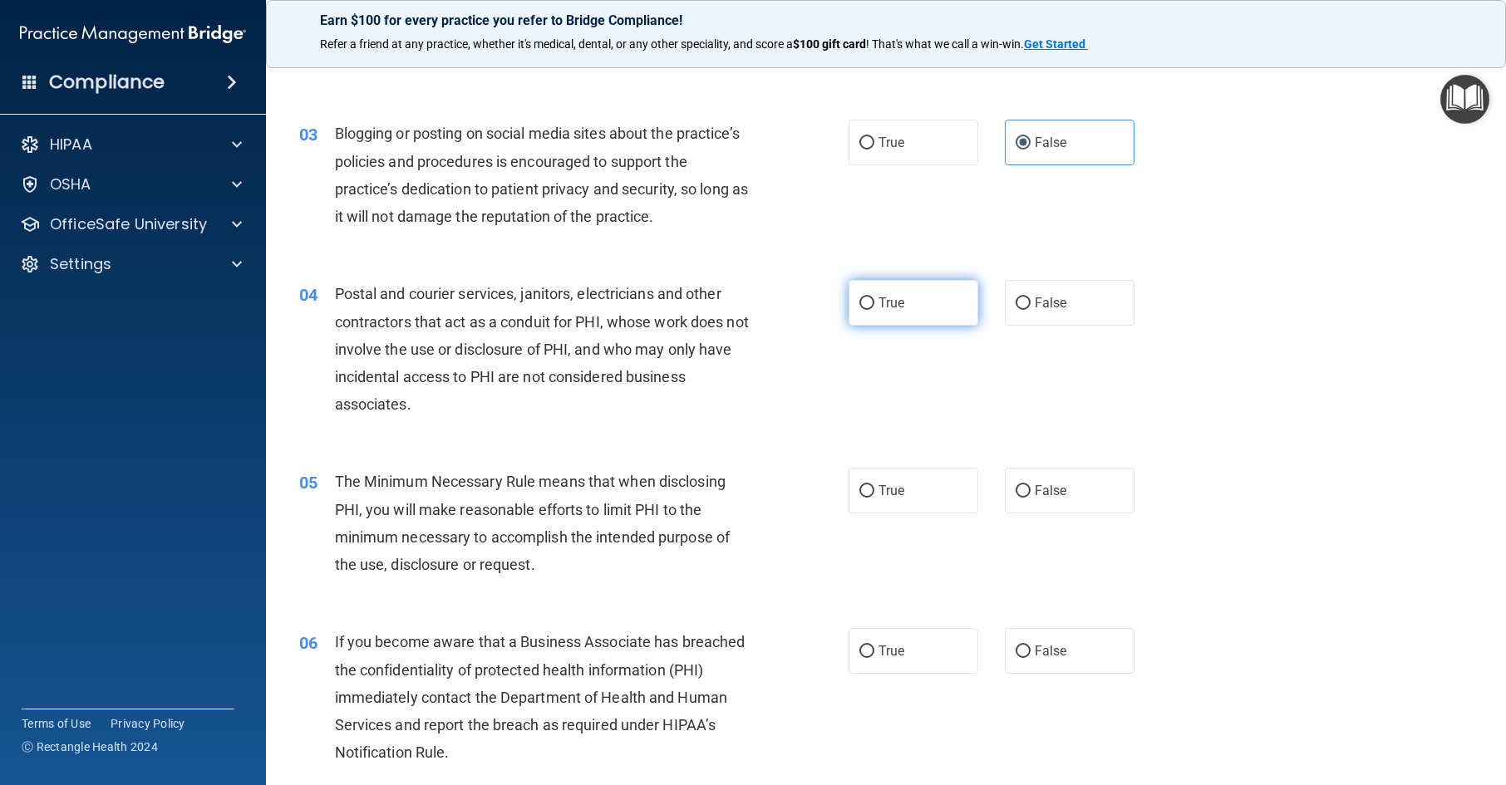
click at [899, 311] on span "True" at bounding box center [892, 303] width 26 height 16
click at [874, 310] on input "True" at bounding box center [866, 304] width 15 height 12
radio input "true"
click at [898, 499] on span "True" at bounding box center [892, 491] width 26 height 16
click at [874, 498] on input "True" at bounding box center [866, 491] width 15 height 12
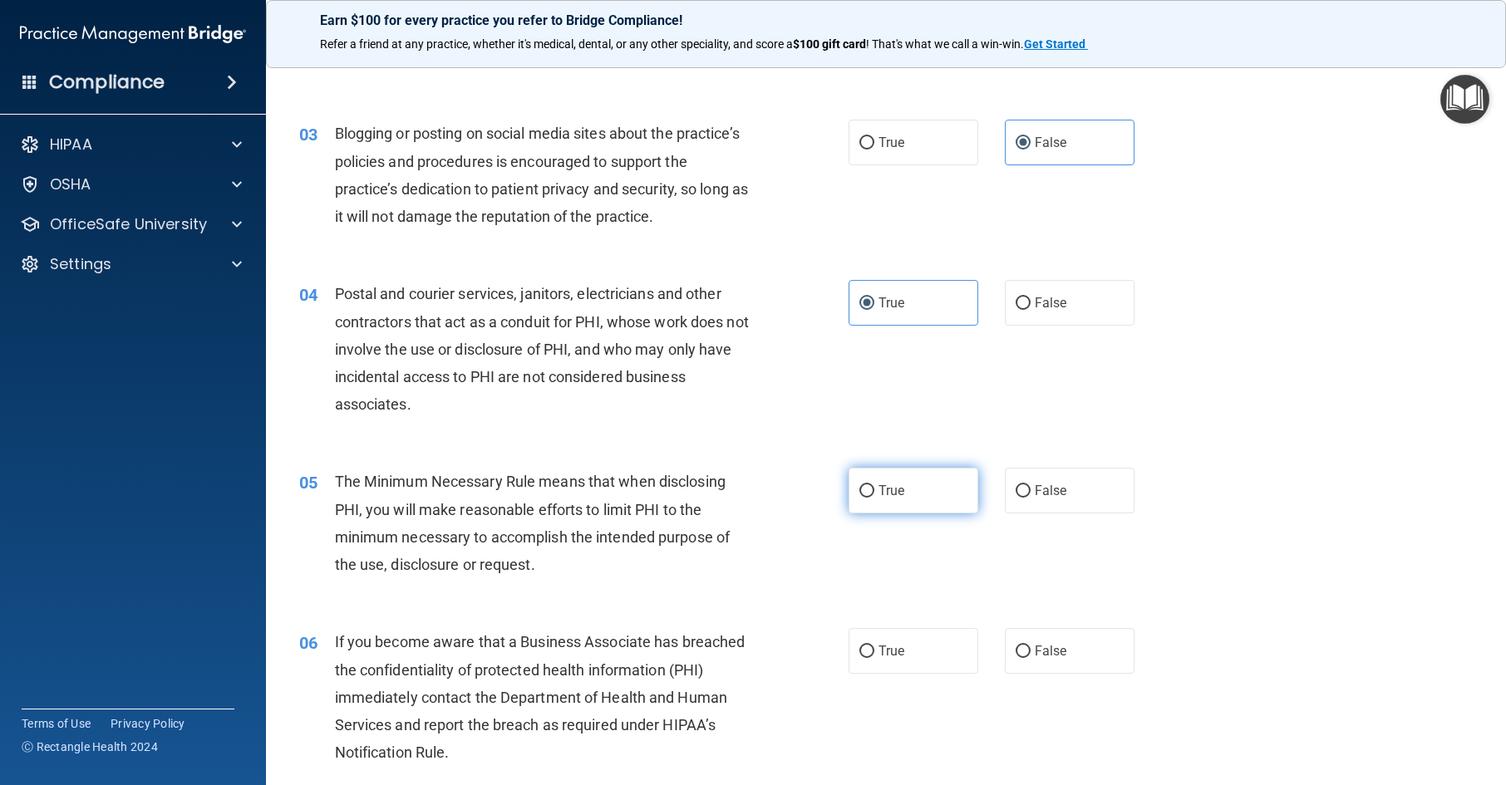
radio input "true"
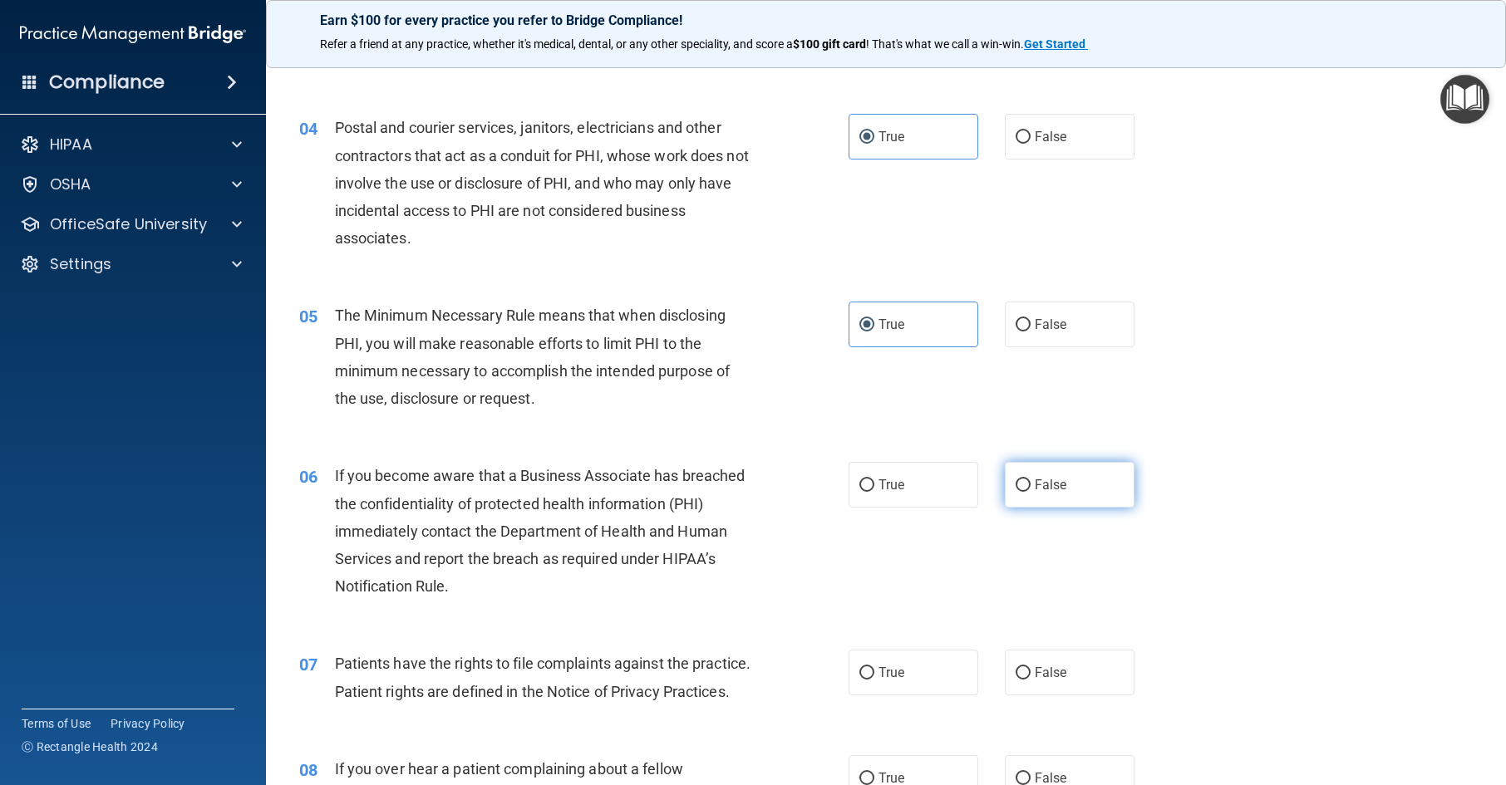
click at [1037, 493] on span "False" at bounding box center [1051, 485] width 32 height 16
click at [1031, 492] on input "False" at bounding box center [1023, 486] width 15 height 12
radio input "true"
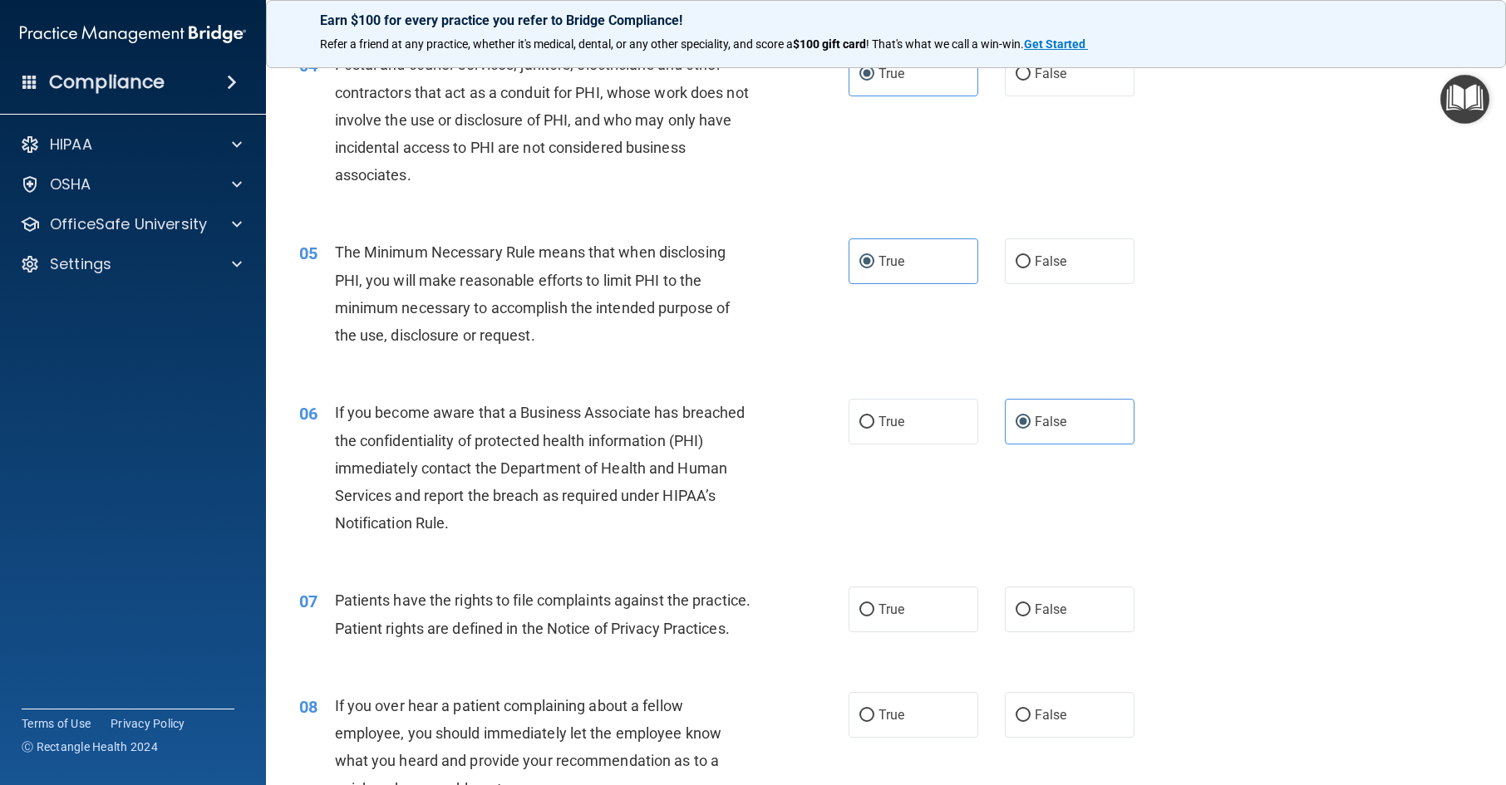
scroll to position [665, 0]
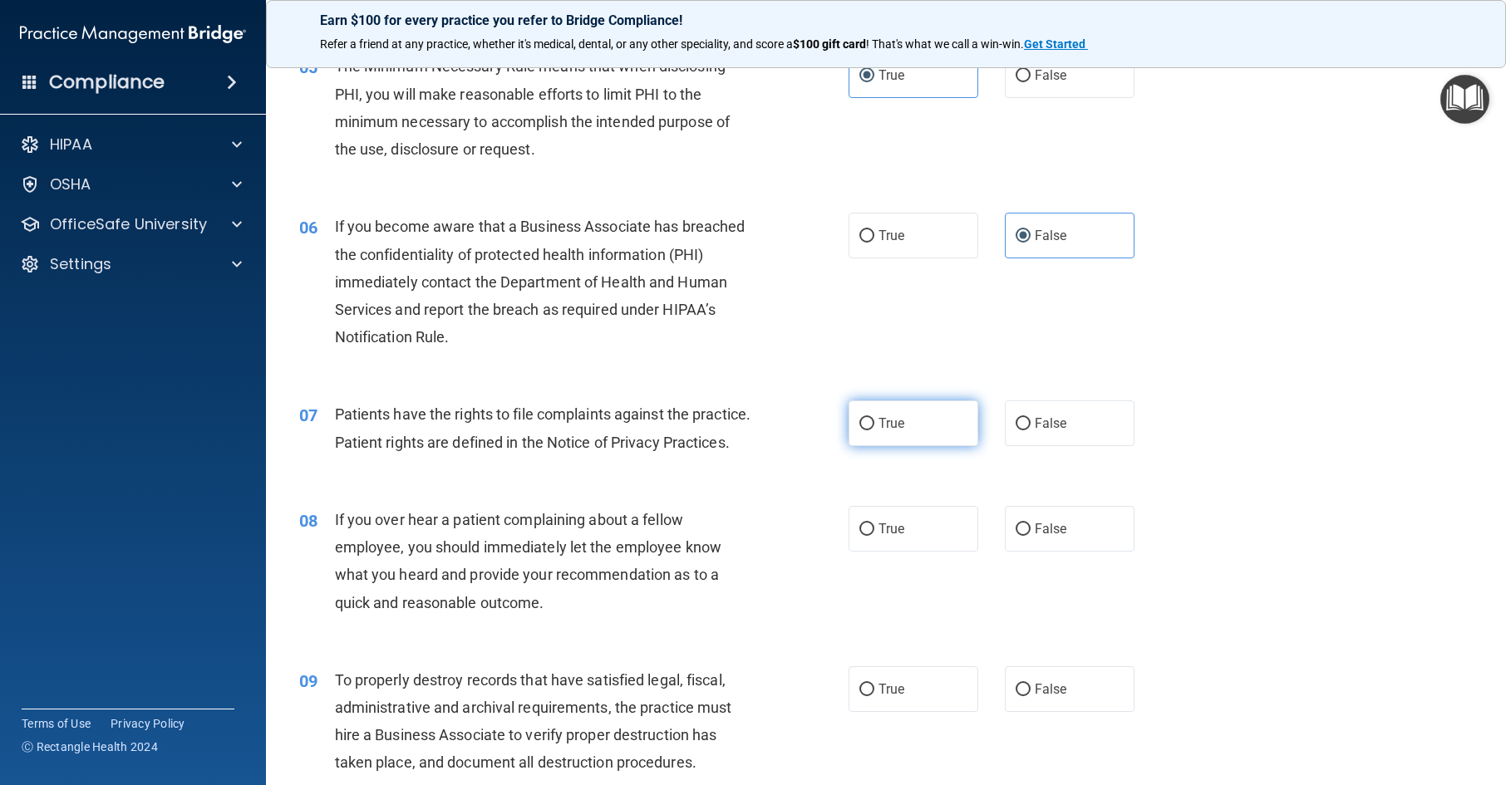
click at [904, 446] on label "True" at bounding box center [914, 424] width 130 height 46
click at [874, 431] on input "True" at bounding box center [866, 424] width 15 height 12
radio input "true"
click at [1069, 552] on label "False" at bounding box center [1070, 529] width 130 height 46
click at [1031, 536] on input "False" at bounding box center [1023, 530] width 15 height 12
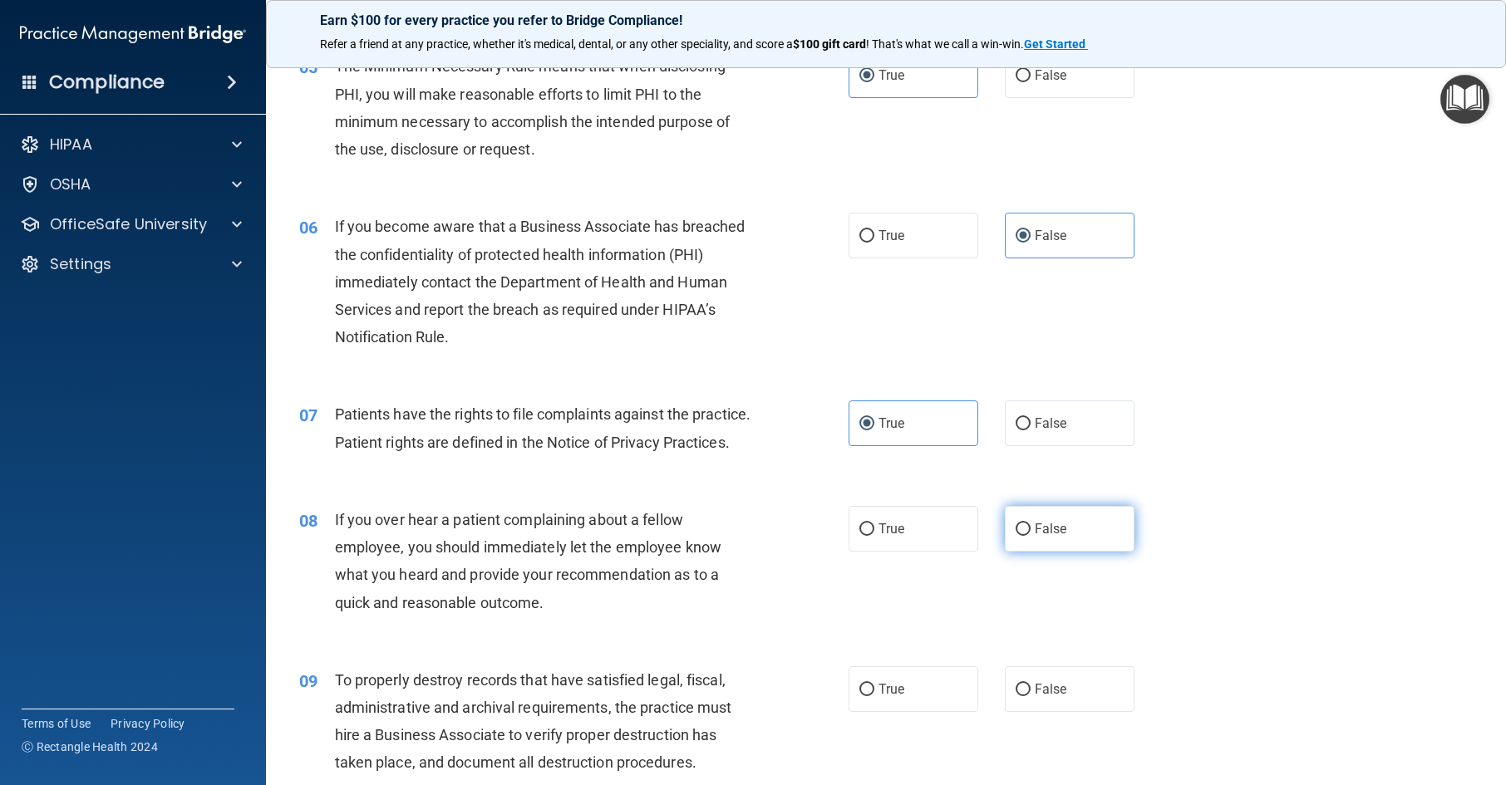
radio input "true"
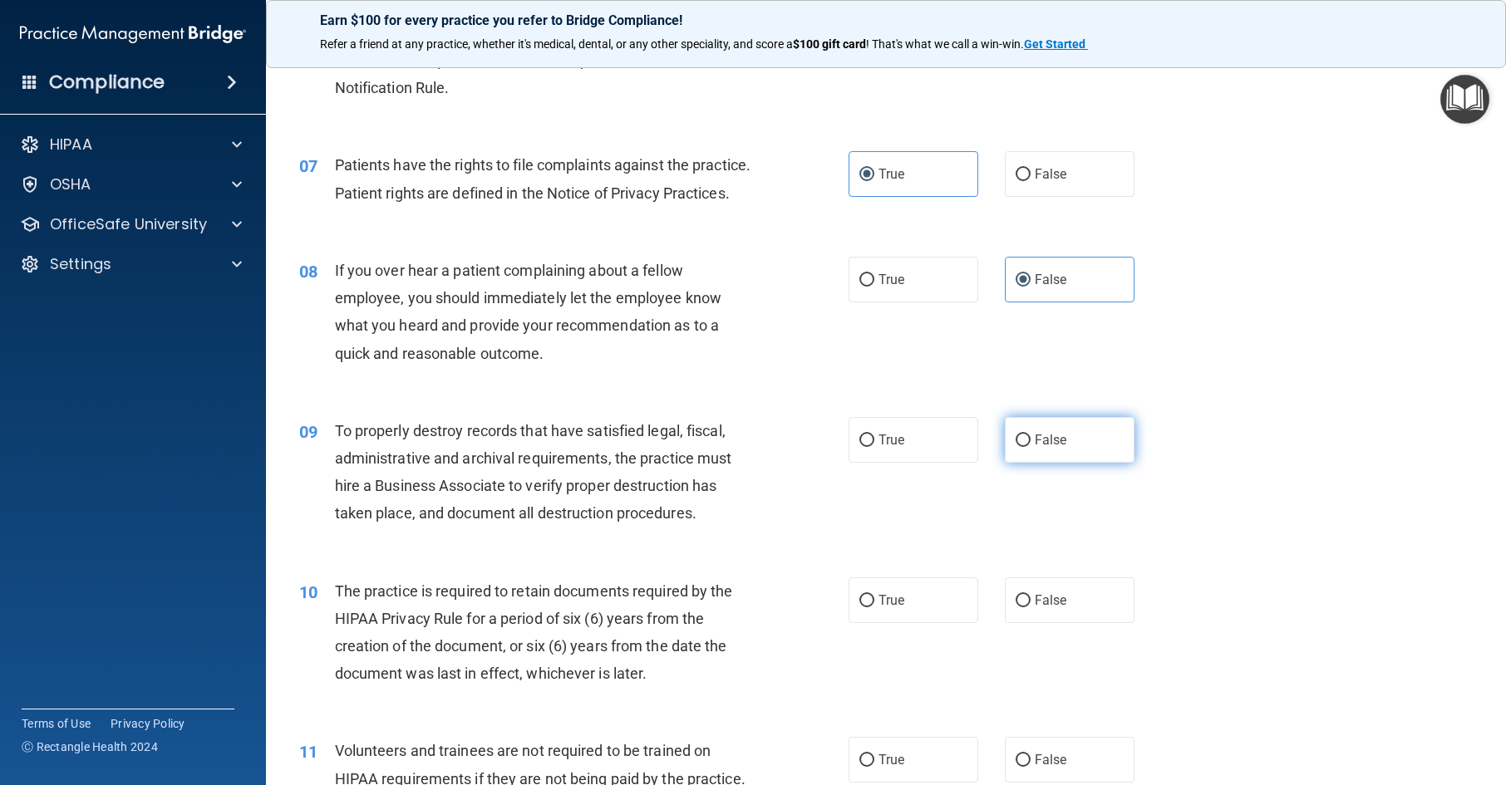
click at [1060, 463] on label "False" at bounding box center [1070, 440] width 130 height 46
click at [1031, 447] on input "False" at bounding box center [1023, 441] width 15 height 12
radio input "true"
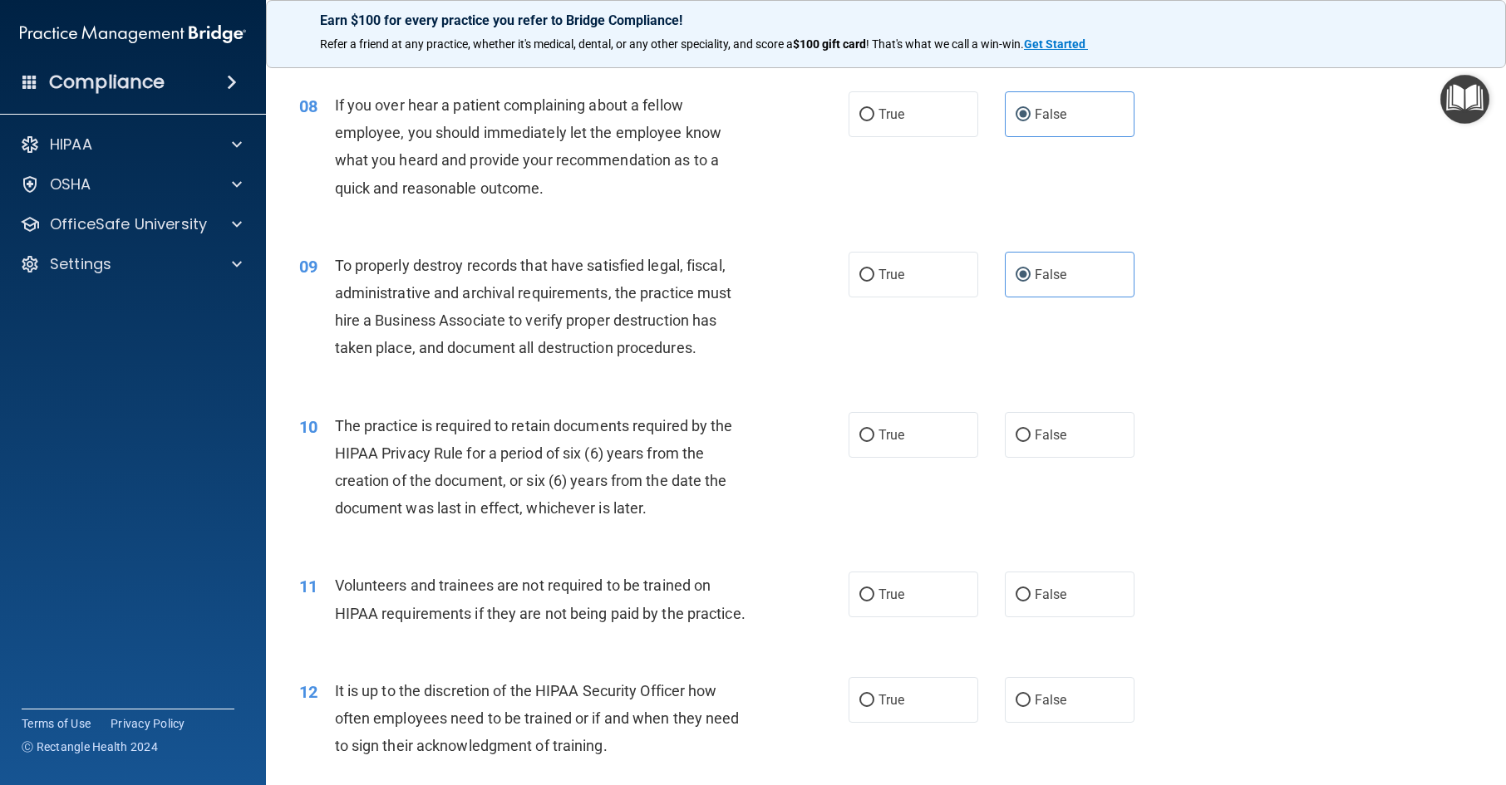
scroll to position [1081, 0]
click at [923, 457] on label "True" at bounding box center [914, 434] width 130 height 46
click at [874, 441] on input "True" at bounding box center [866, 435] width 15 height 12
radio input "true"
click at [1046, 617] on label "False" at bounding box center [1070, 594] width 130 height 46
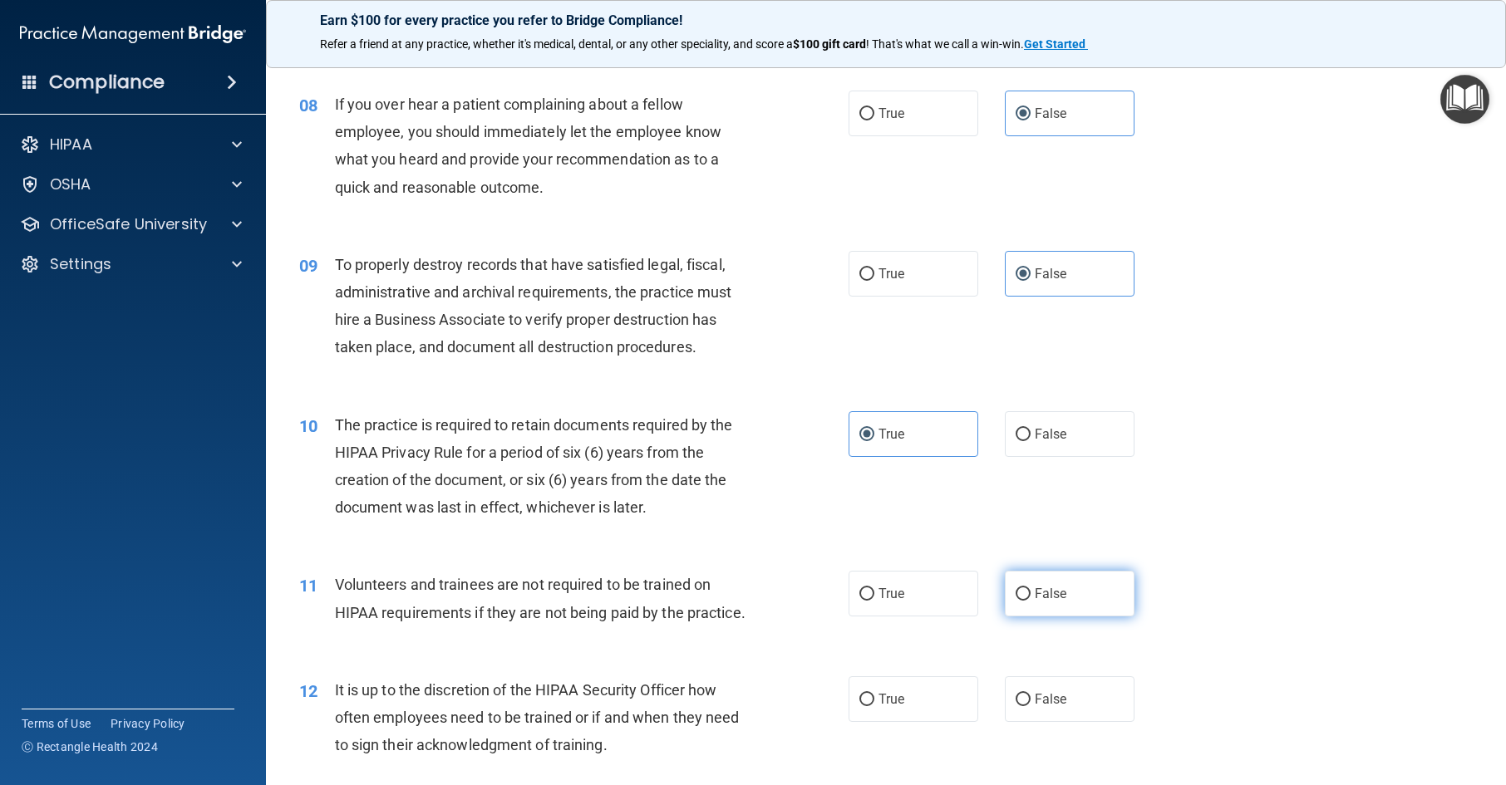
click at [1031, 601] on input "False" at bounding box center [1023, 594] width 15 height 12
radio input "true"
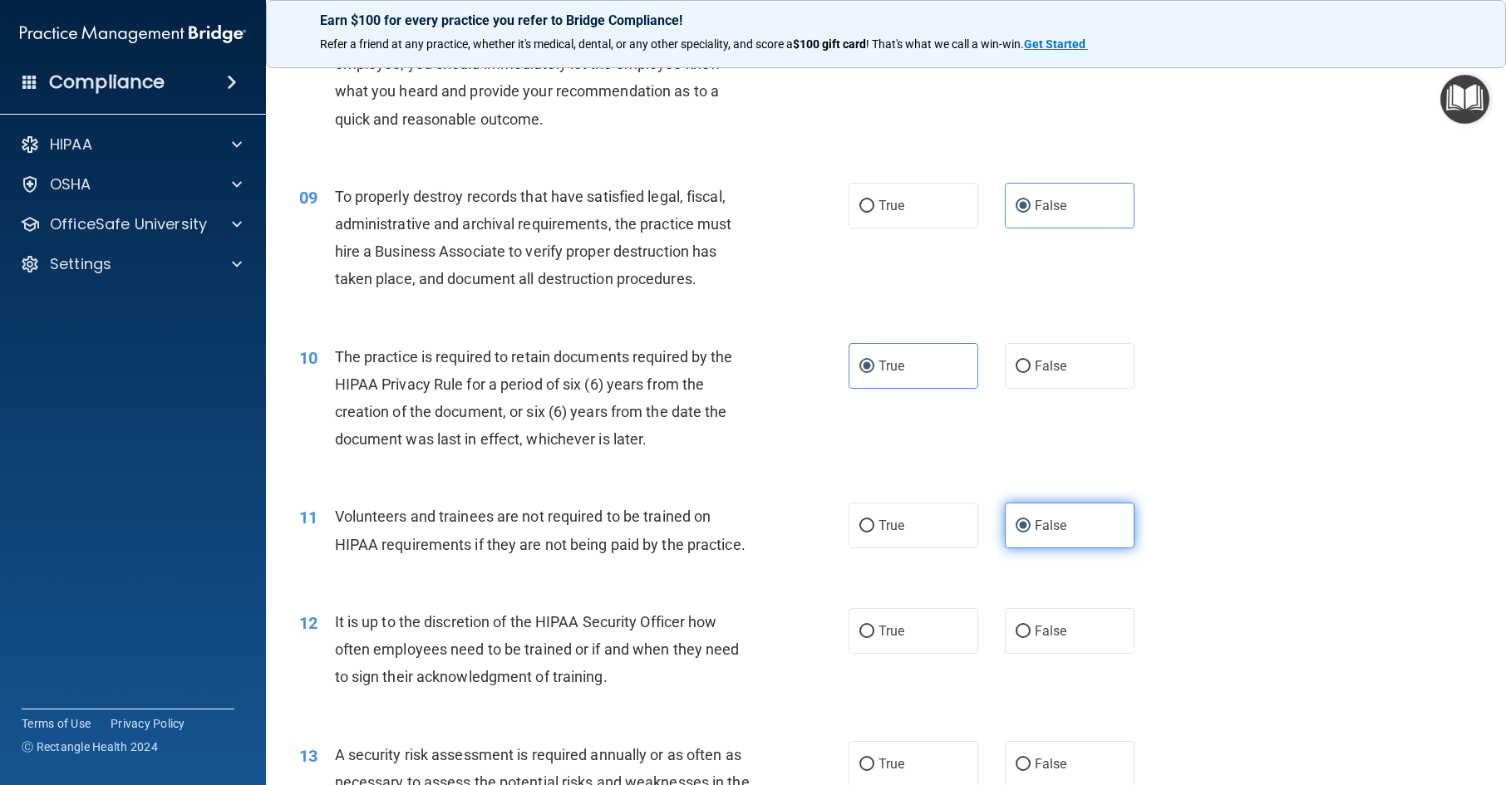
scroll to position [1247, 0]
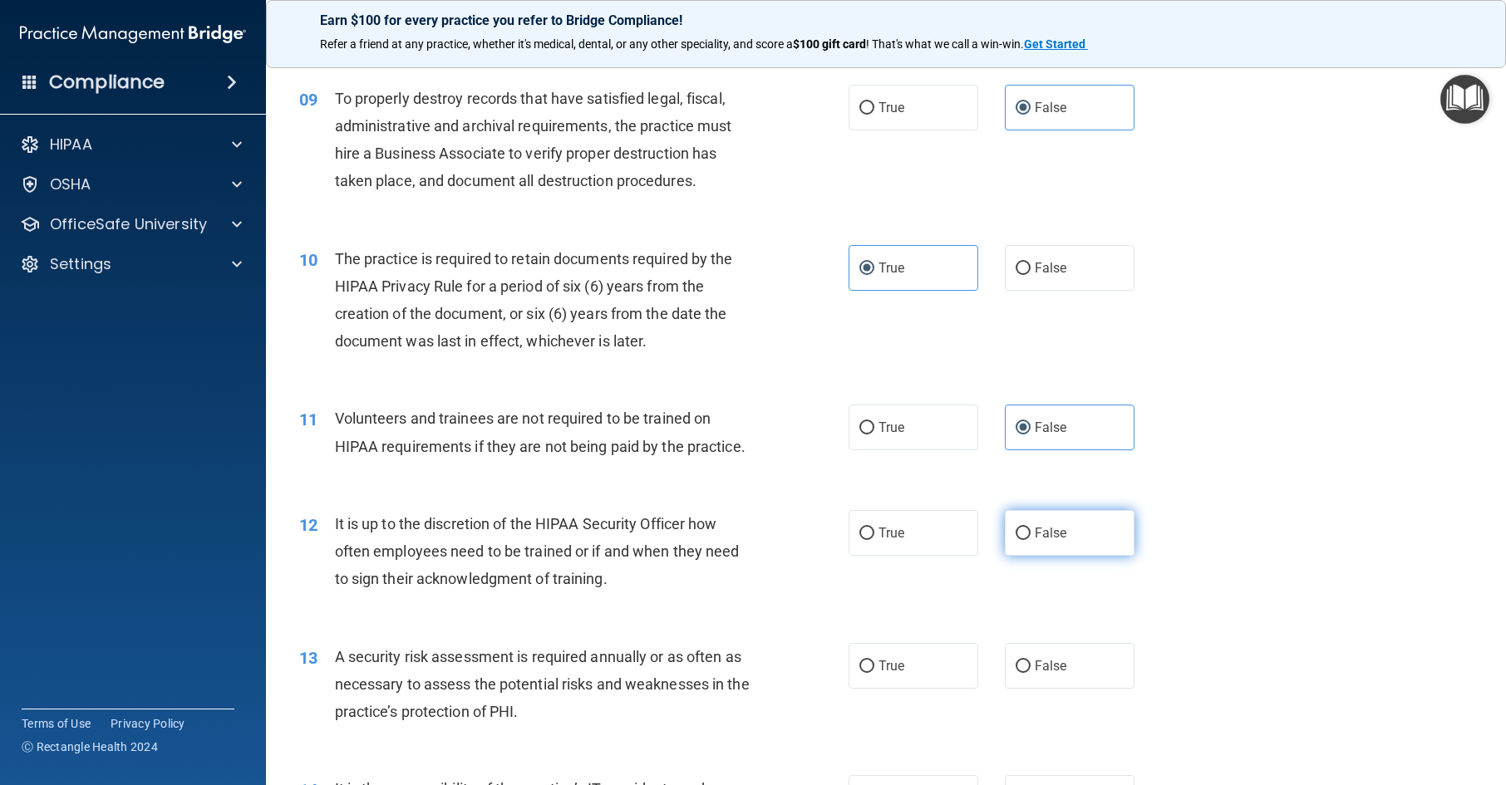
click at [1039, 556] on label "False" at bounding box center [1070, 533] width 130 height 46
click at [1031, 540] on input "False" at bounding box center [1023, 534] width 15 height 12
radio input "true"
click at [908, 689] on label "True" at bounding box center [914, 666] width 130 height 46
click at [874, 673] on input "True" at bounding box center [866, 667] width 15 height 12
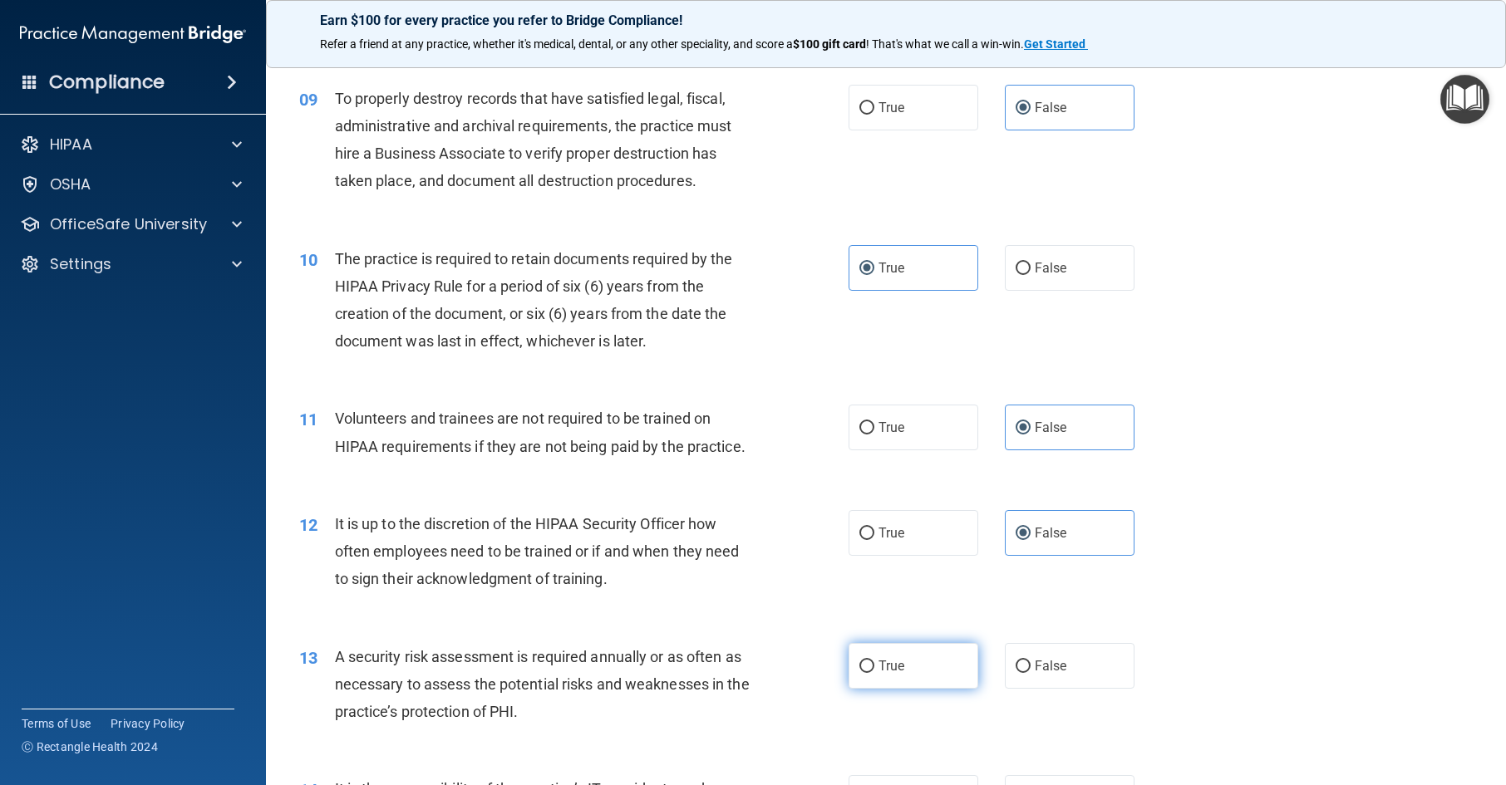
radio input "true"
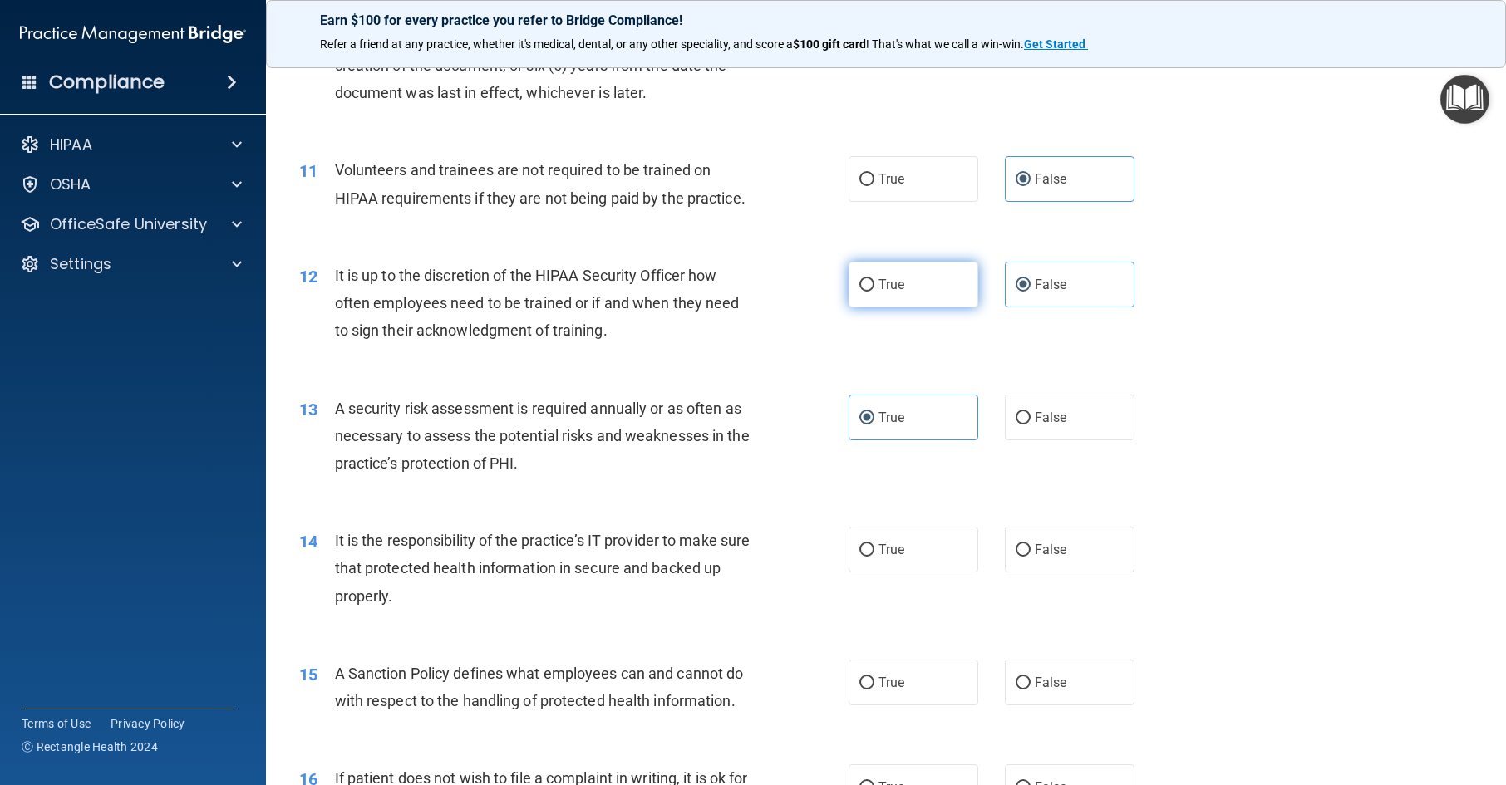
scroll to position [1496, 0]
click at [1020, 572] on label "False" at bounding box center [1070, 549] width 130 height 46
click at [1020, 556] on input "False" at bounding box center [1023, 550] width 15 height 12
radio input "true"
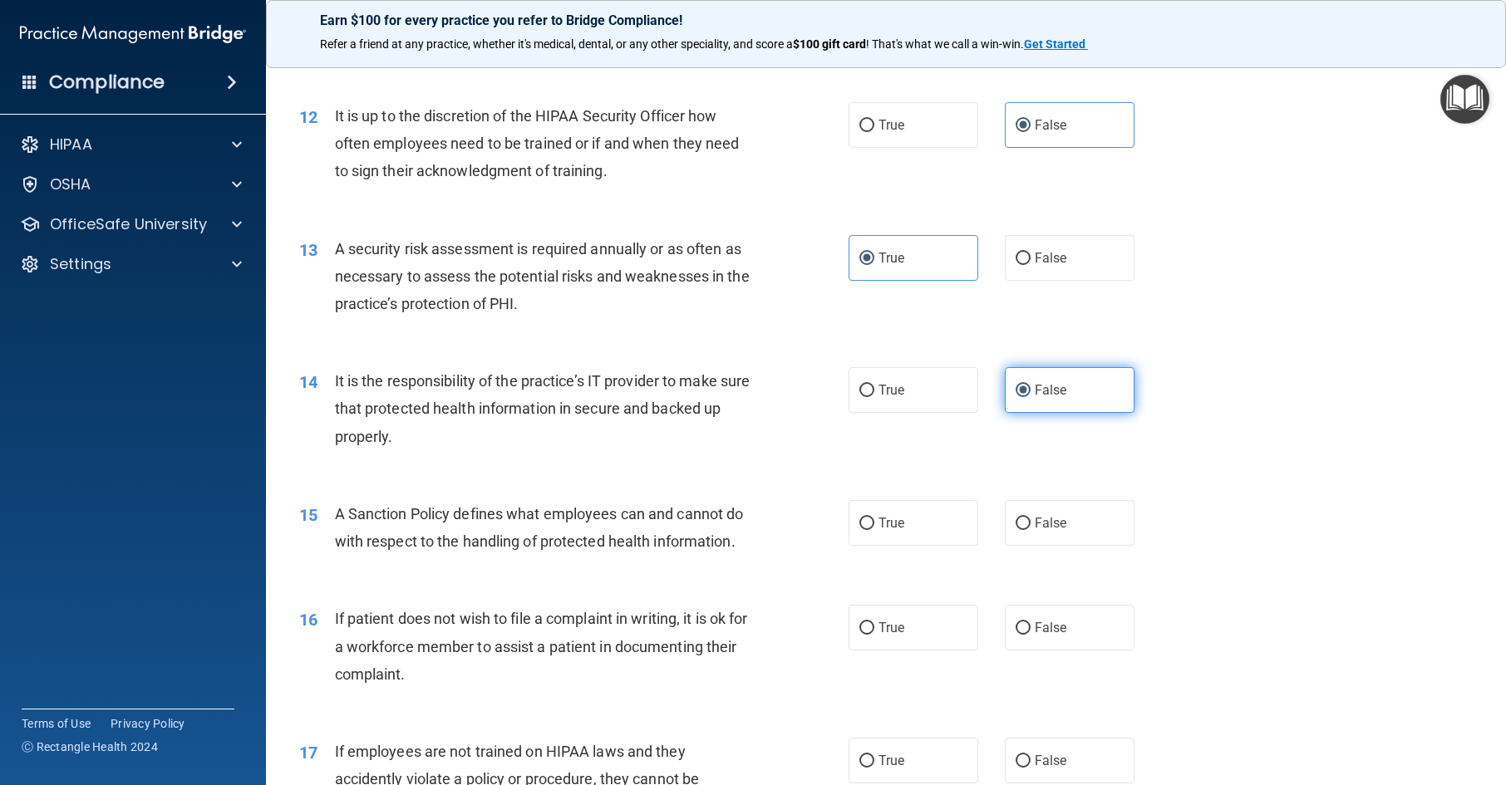
scroll to position [1662, 0]
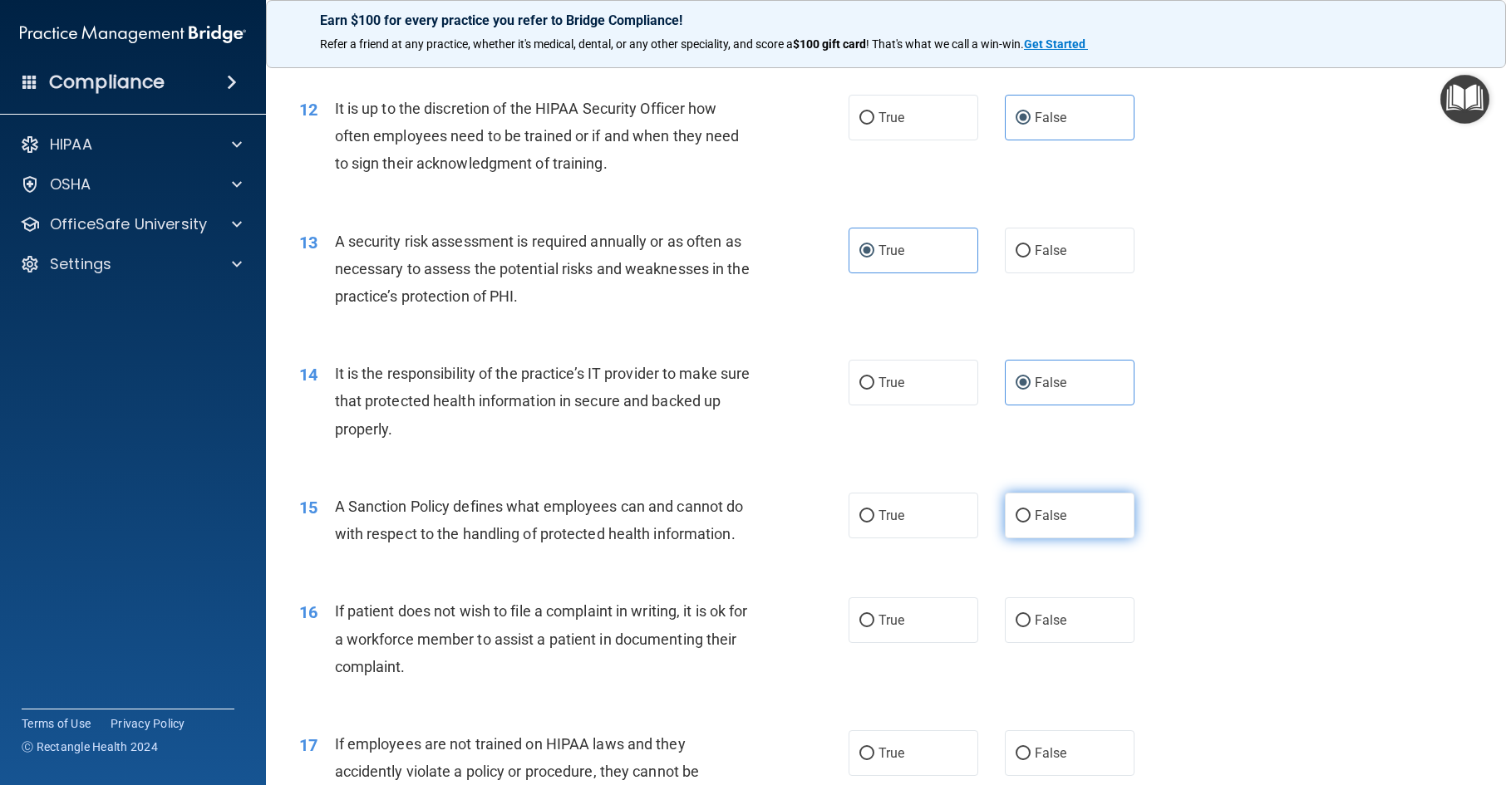
click at [1063, 539] on label "False" at bounding box center [1070, 516] width 130 height 46
click at [1031, 523] on input "False" at bounding box center [1023, 516] width 15 height 12
radio input "true"
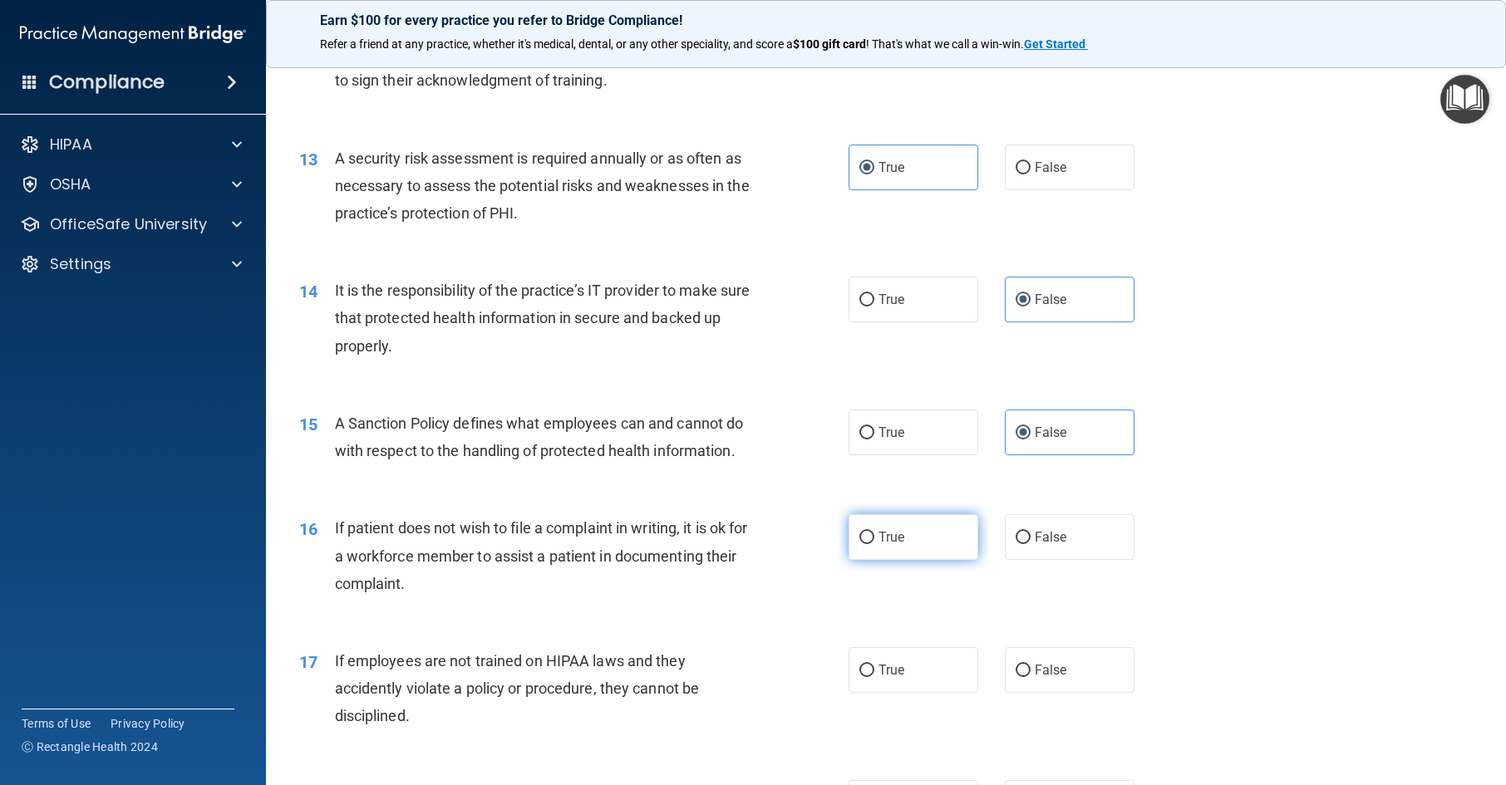
click at [913, 560] on label "True" at bounding box center [914, 538] width 130 height 46
click at [874, 544] on input "True" at bounding box center [866, 538] width 15 height 12
radio input "true"
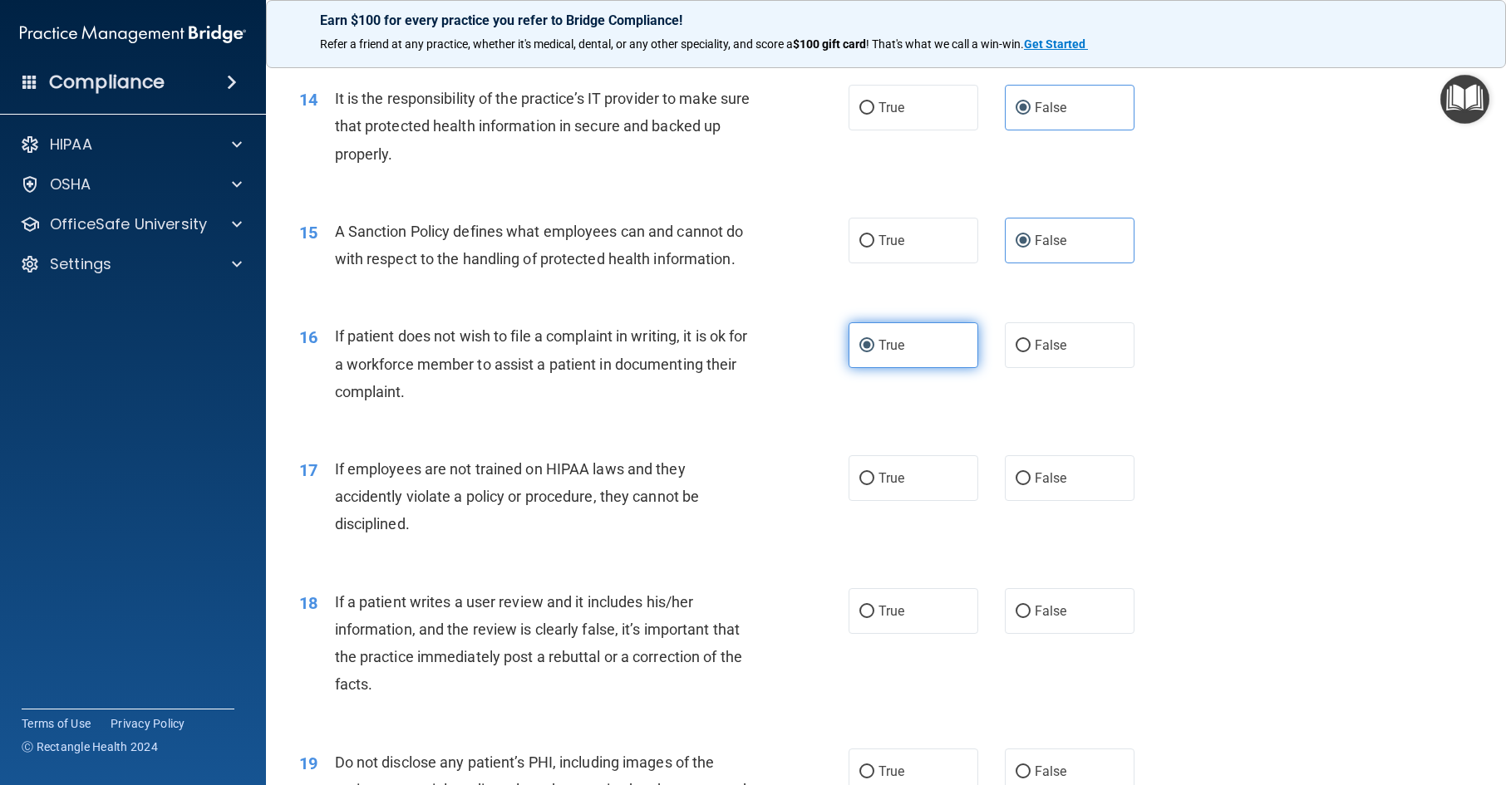
scroll to position [1995, 0]
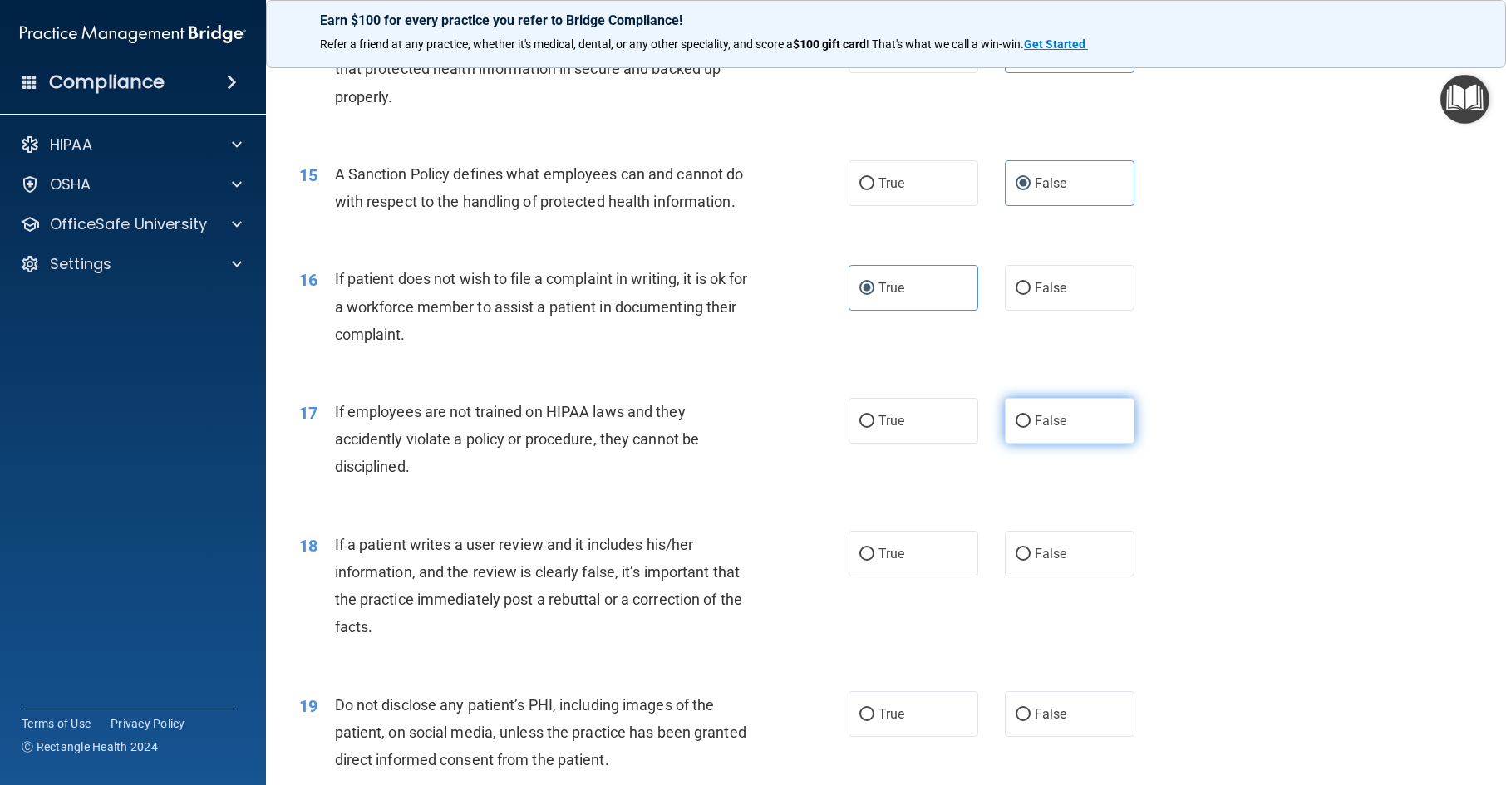
click at [1072, 444] on label "False" at bounding box center [1070, 421] width 130 height 46
click at [1031, 428] on input "False" at bounding box center [1023, 422] width 15 height 12
radio input "true"
click at [1044, 562] on span "False" at bounding box center [1051, 554] width 32 height 16
click at [1031, 561] on input "False" at bounding box center [1023, 555] width 15 height 12
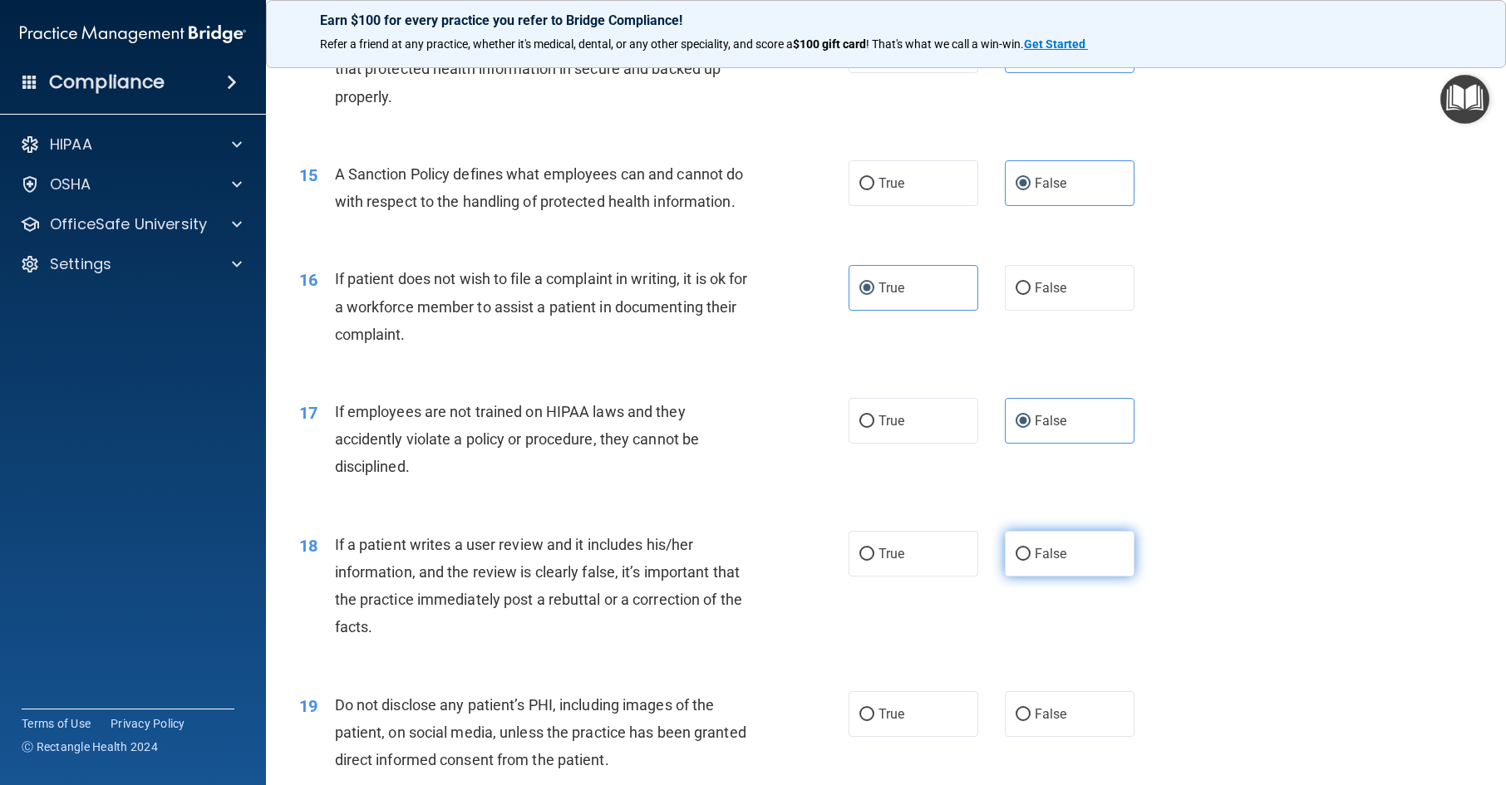
radio input "true"
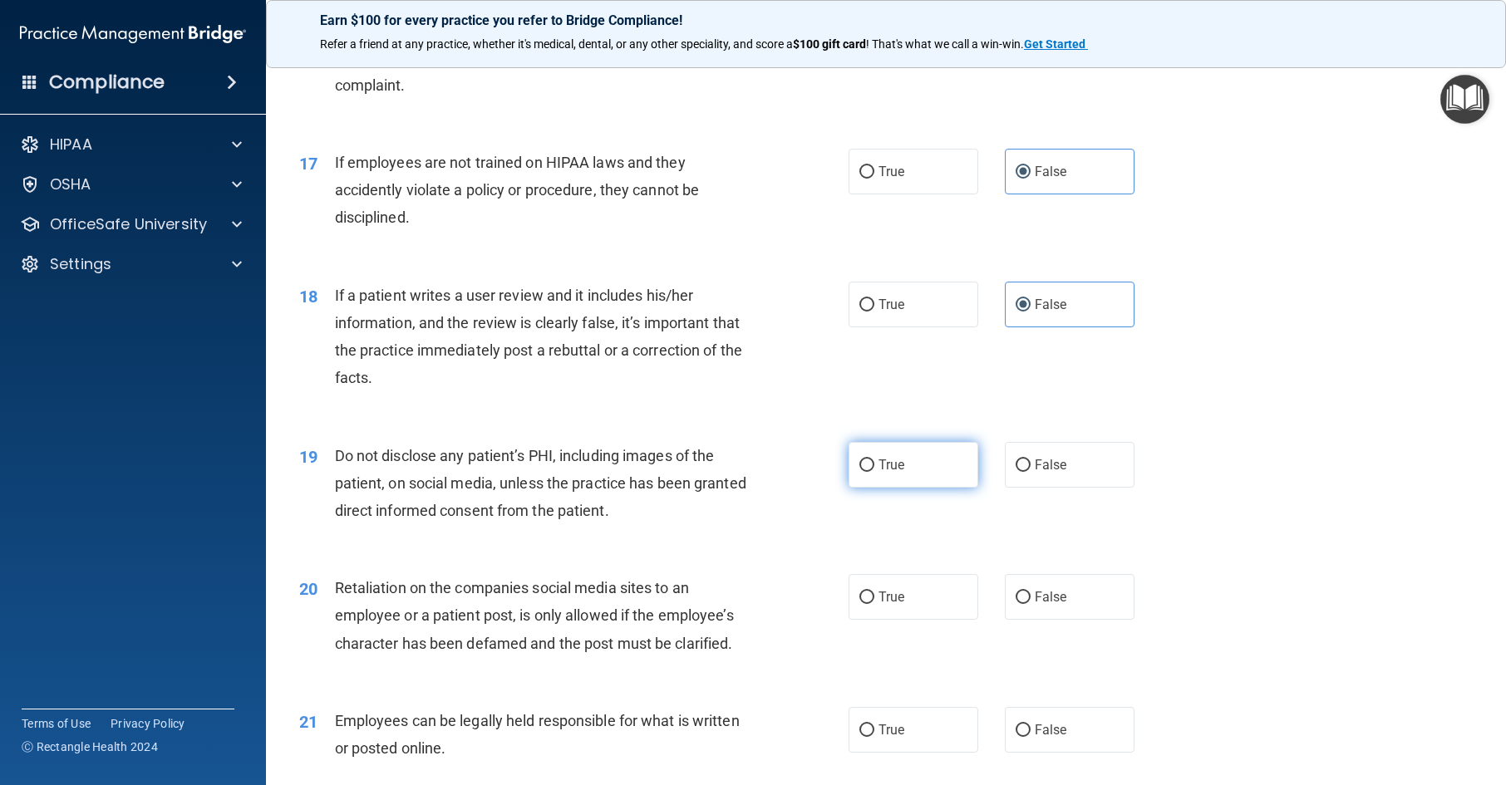
click at [941, 488] on label "True" at bounding box center [914, 465] width 130 height 46
click at [874, 472] on input "True" at bounding box center [866, 466] width 15 height 12
radio input "true"
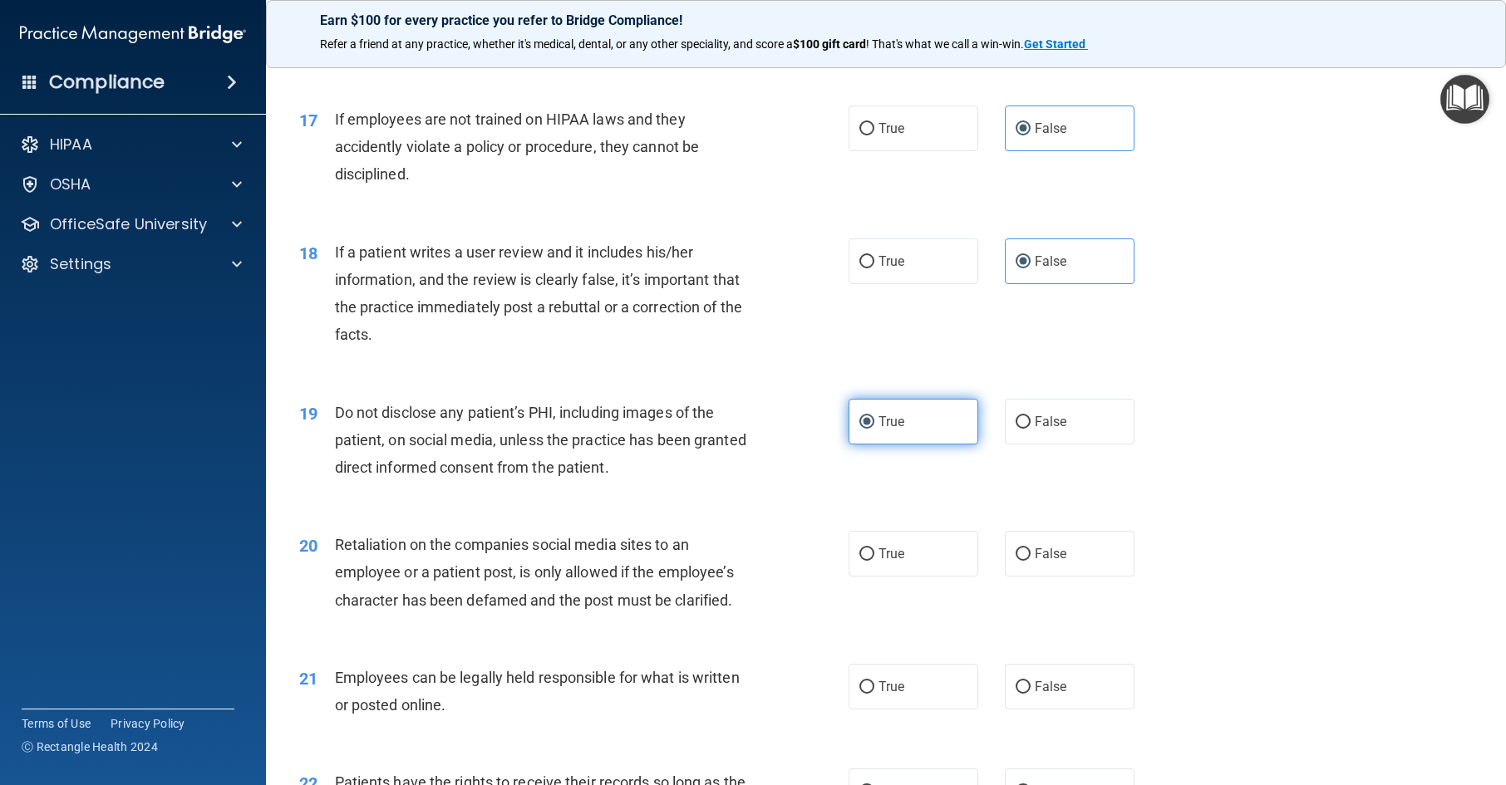
scroll to position [2327, 0]
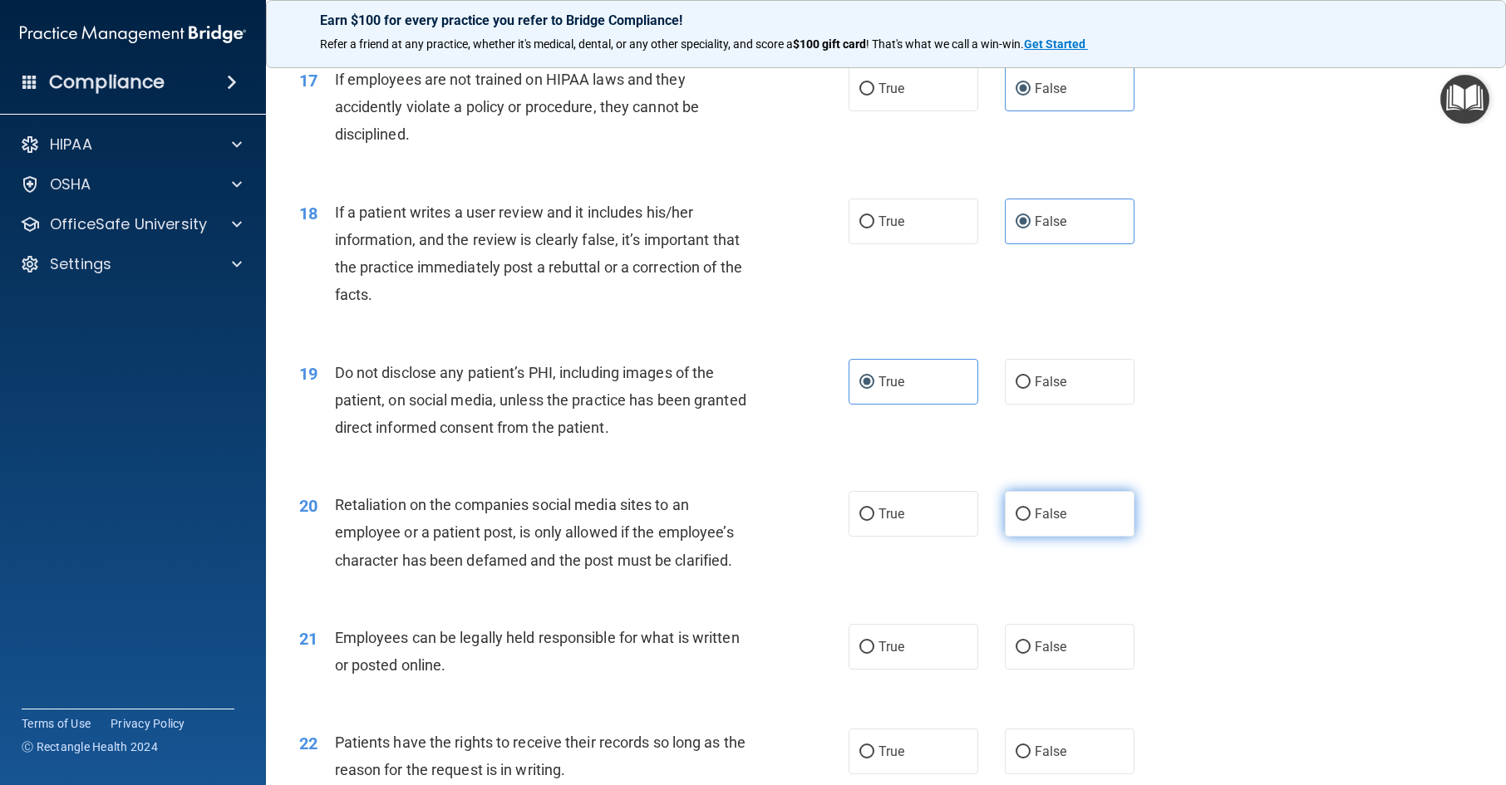
click at [1073, 537] on label "False" at bounding box center [1070, 514] width 130 height 46
click at [1031, 521] on input "False" at bounding box center [1023, 515] width 15 height 12
radio input "true"
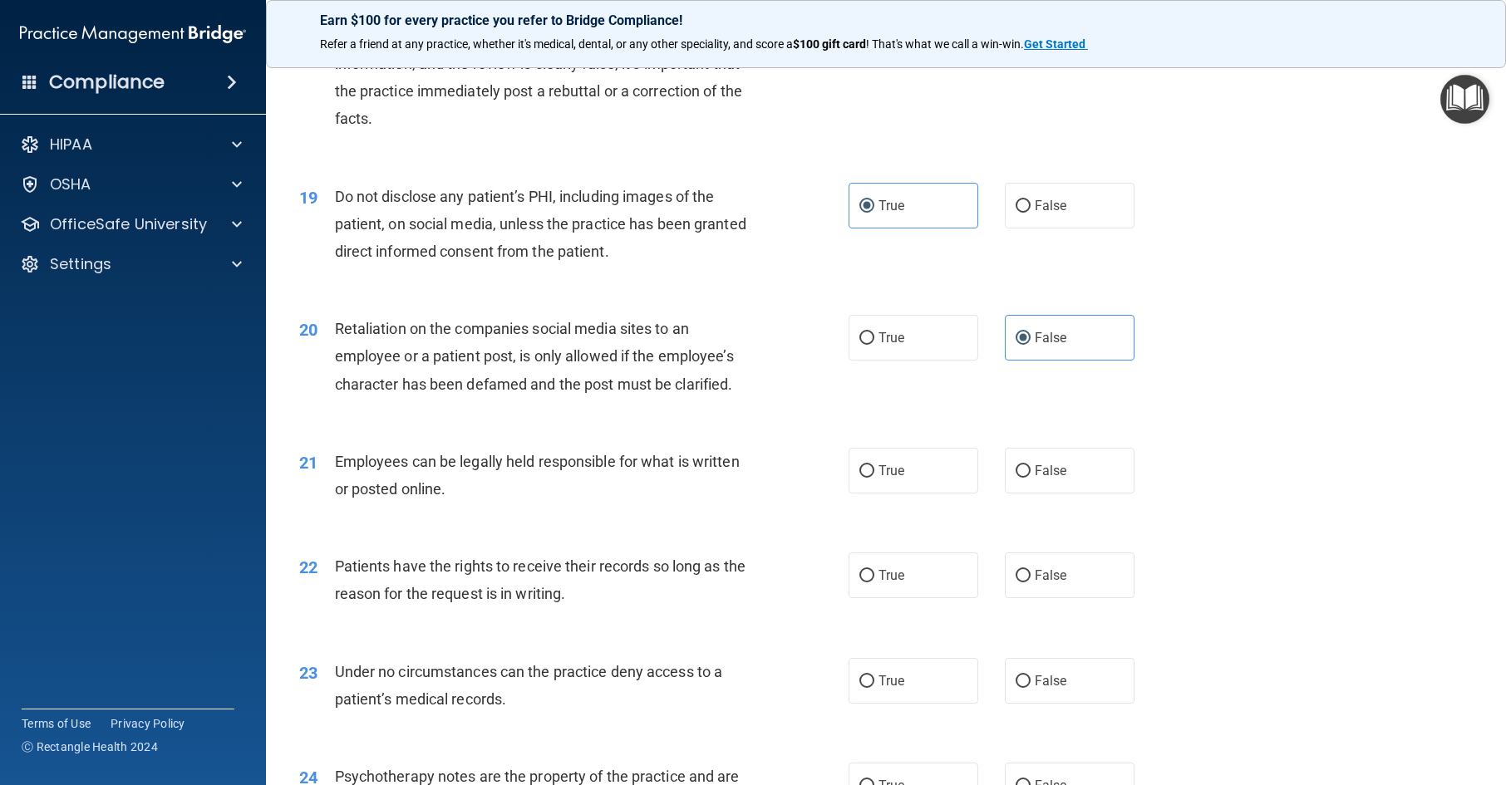
scroll to position [2577, 0]
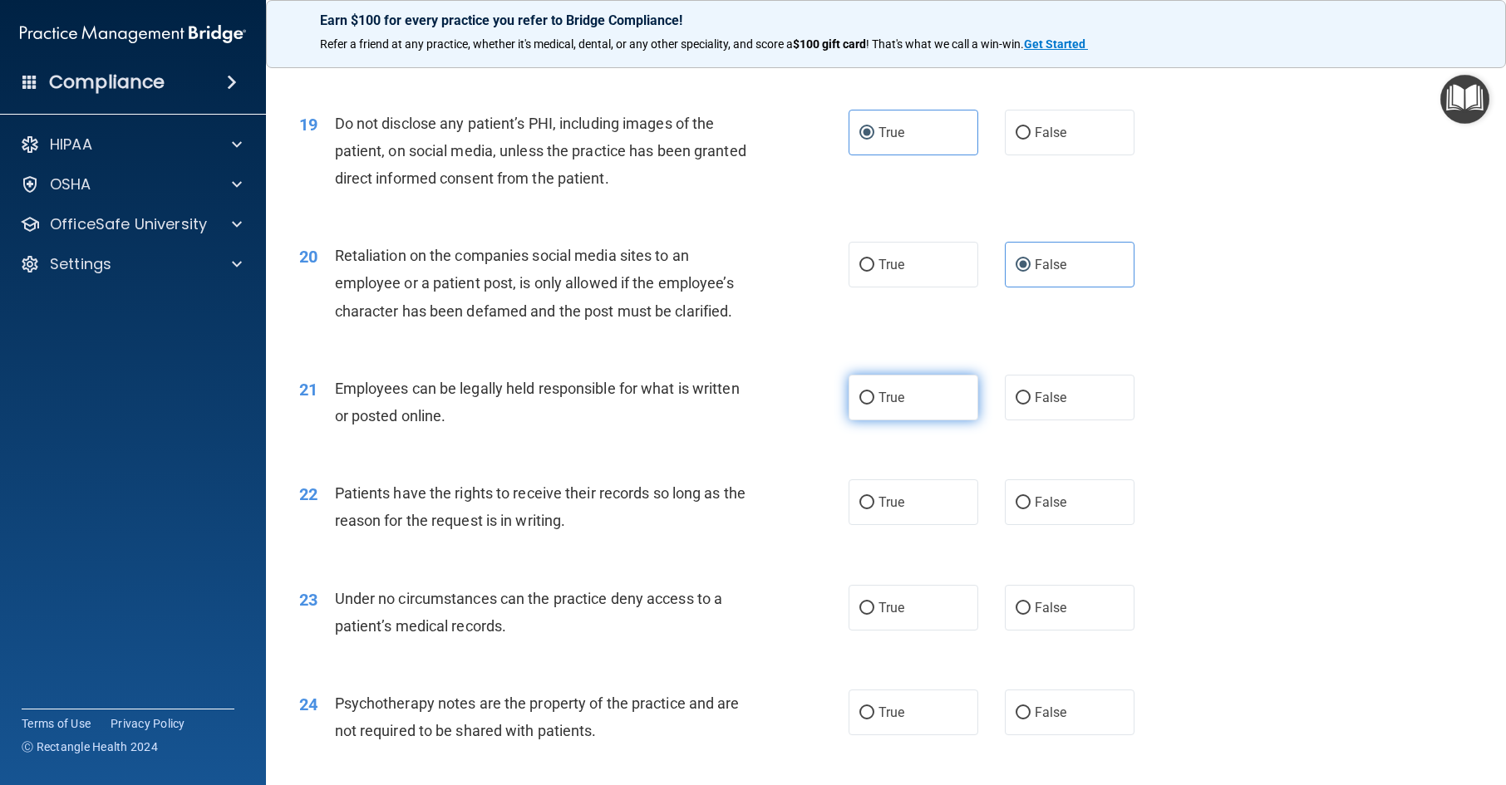
click at [939, 421] on label "True" at bounding box center [914, 398] width 130 height 46
click at [874, 405] on input "True" at bounding box center [866, 398] width 15 height 12
radio input "true"
click at [1062, 525] on label "False" at bounding box center [1070, 503] width 130 height 46
click at [1031, 510] on input "False" at bounding box center [1023, 503] width 15 height 12
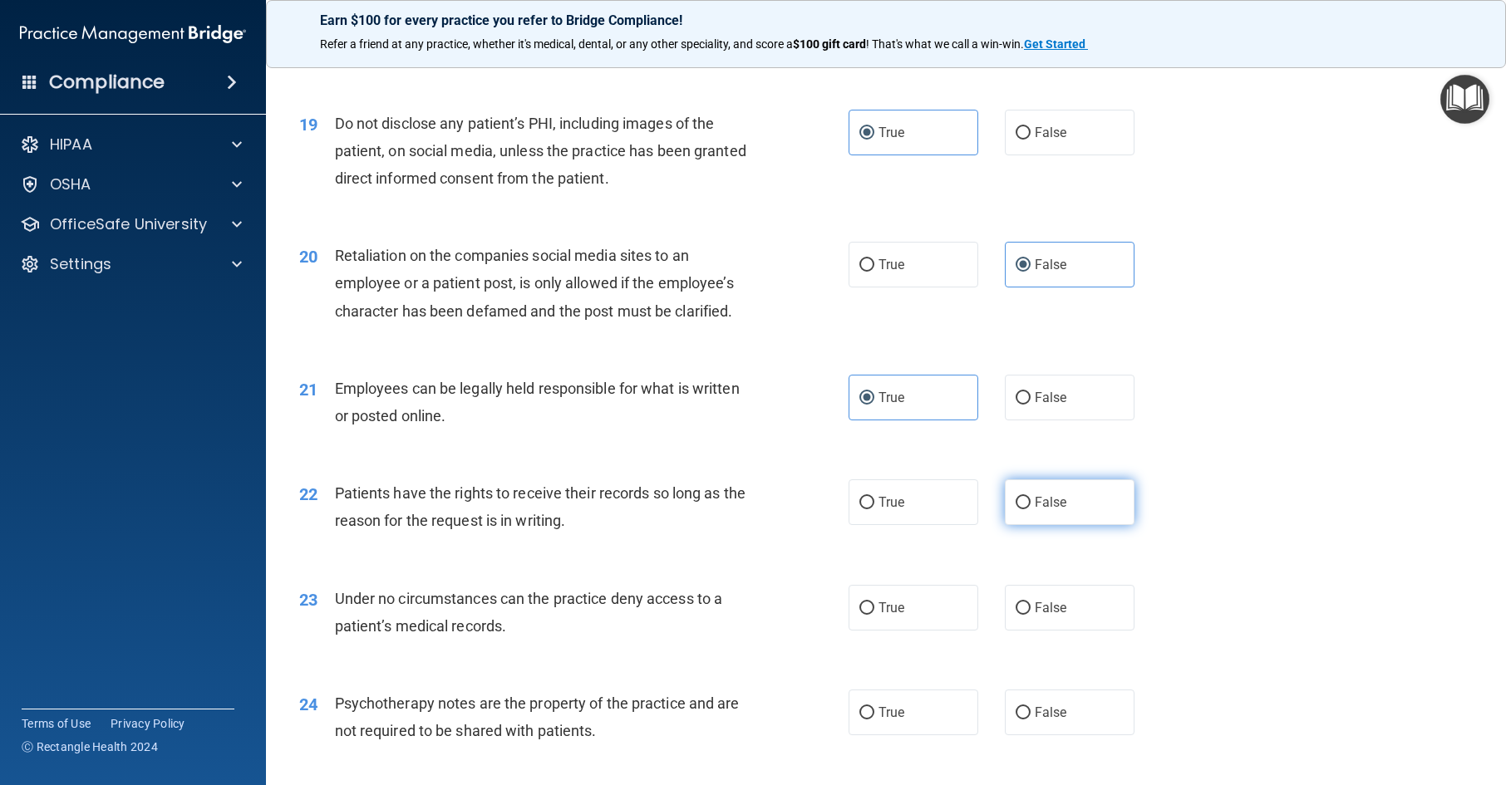
radio input "true"
click at [1069, 631] on label "False" at bounding box center [1070, 608] width 130 height 46
click at [1031, 615] on input "False" at bounding box center [1023, 609] width 15 height 12
radio input "true"
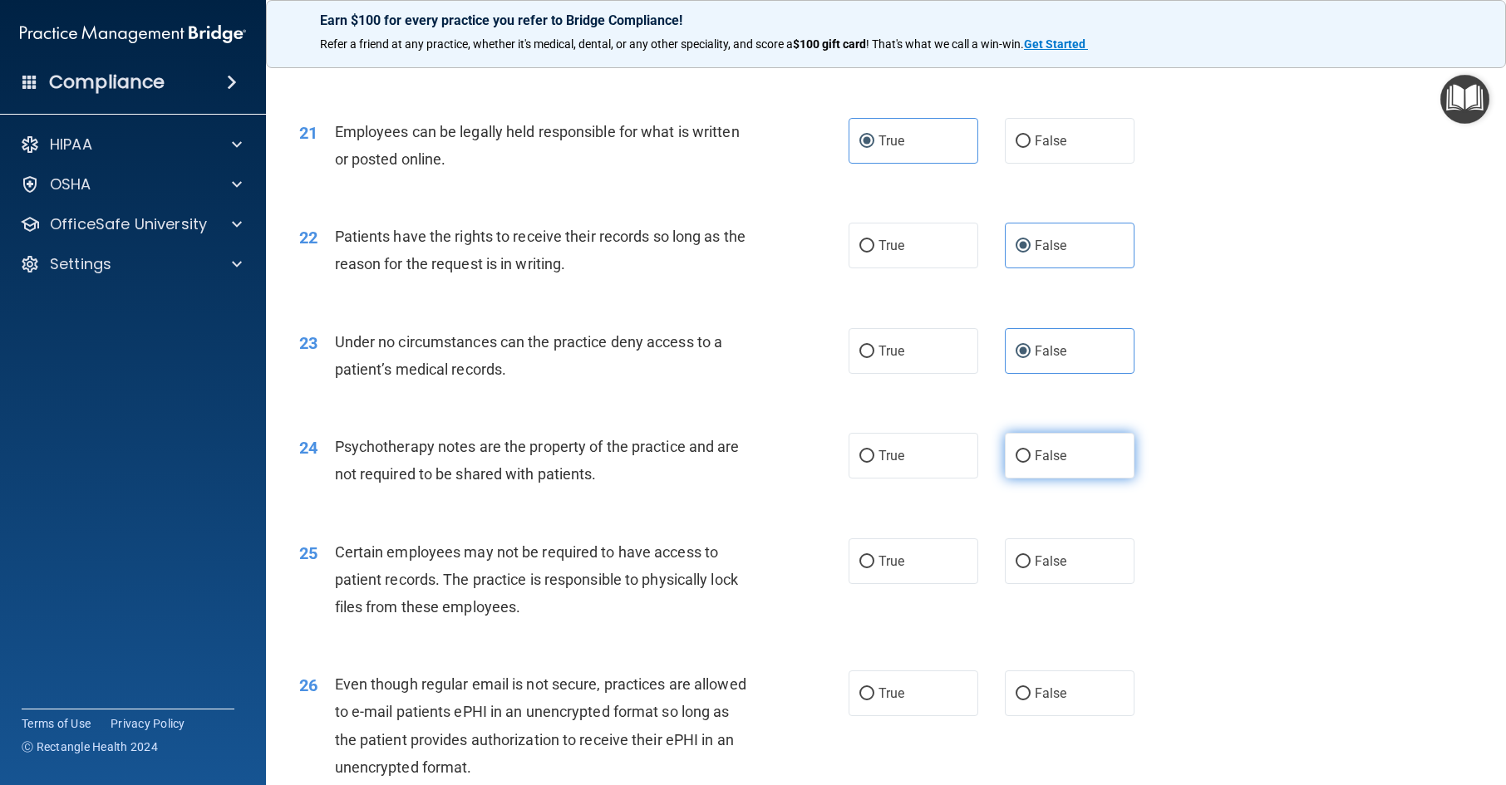
scroll to position [2992, 0]
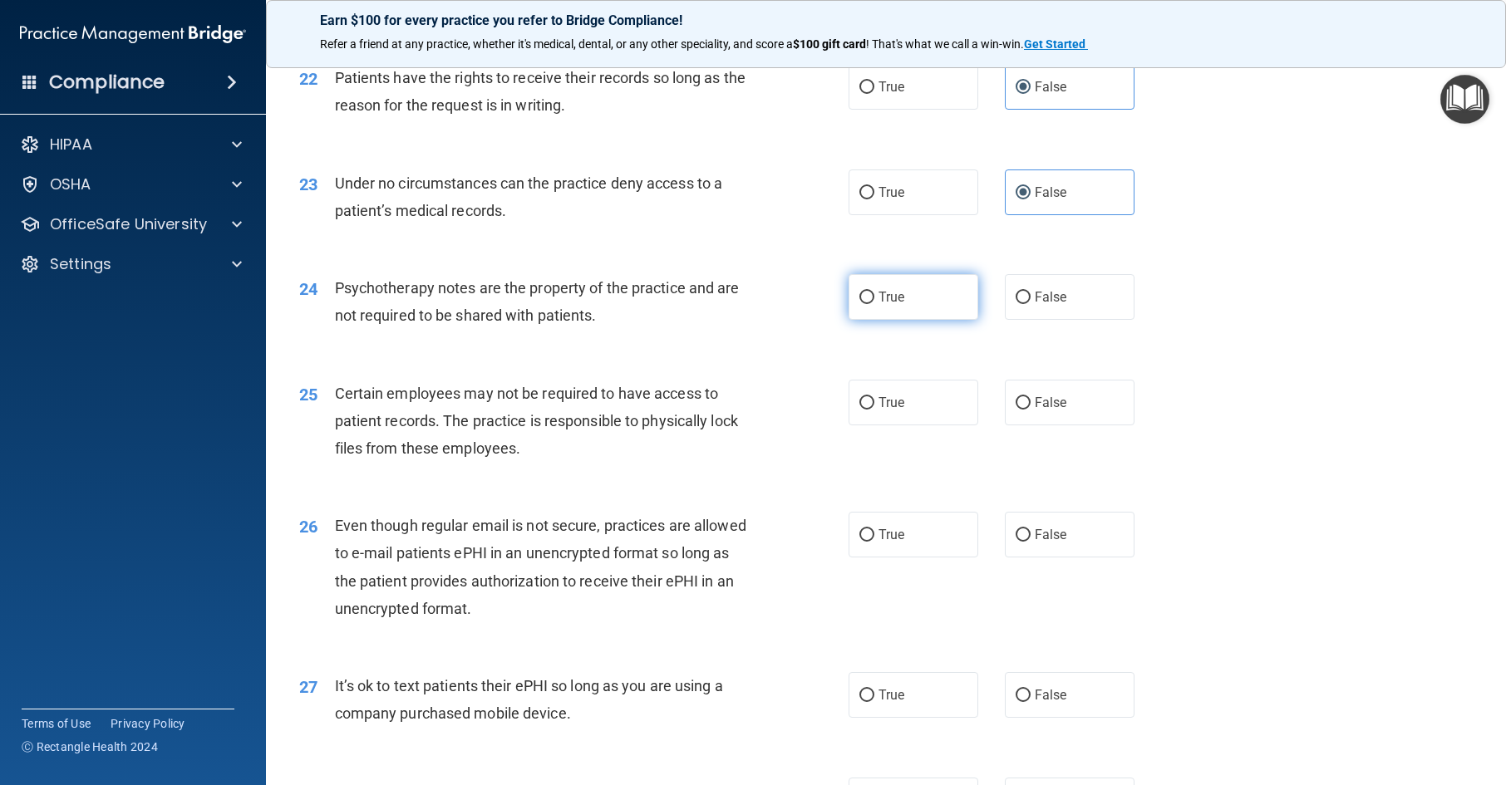
click at [911, 320] on label "True" at bounding box center [914, 297] width 130 height 46
click at [874, 304] on input "True" at bounding box center [866, 298] width 15 height 12
radio input "true"
click at [899, 426] on label "True" at bounding box center [914, 403] width 130 height 46
click at [874, 410] on input "True" at bounding box center [866, 403] width 15 height 12
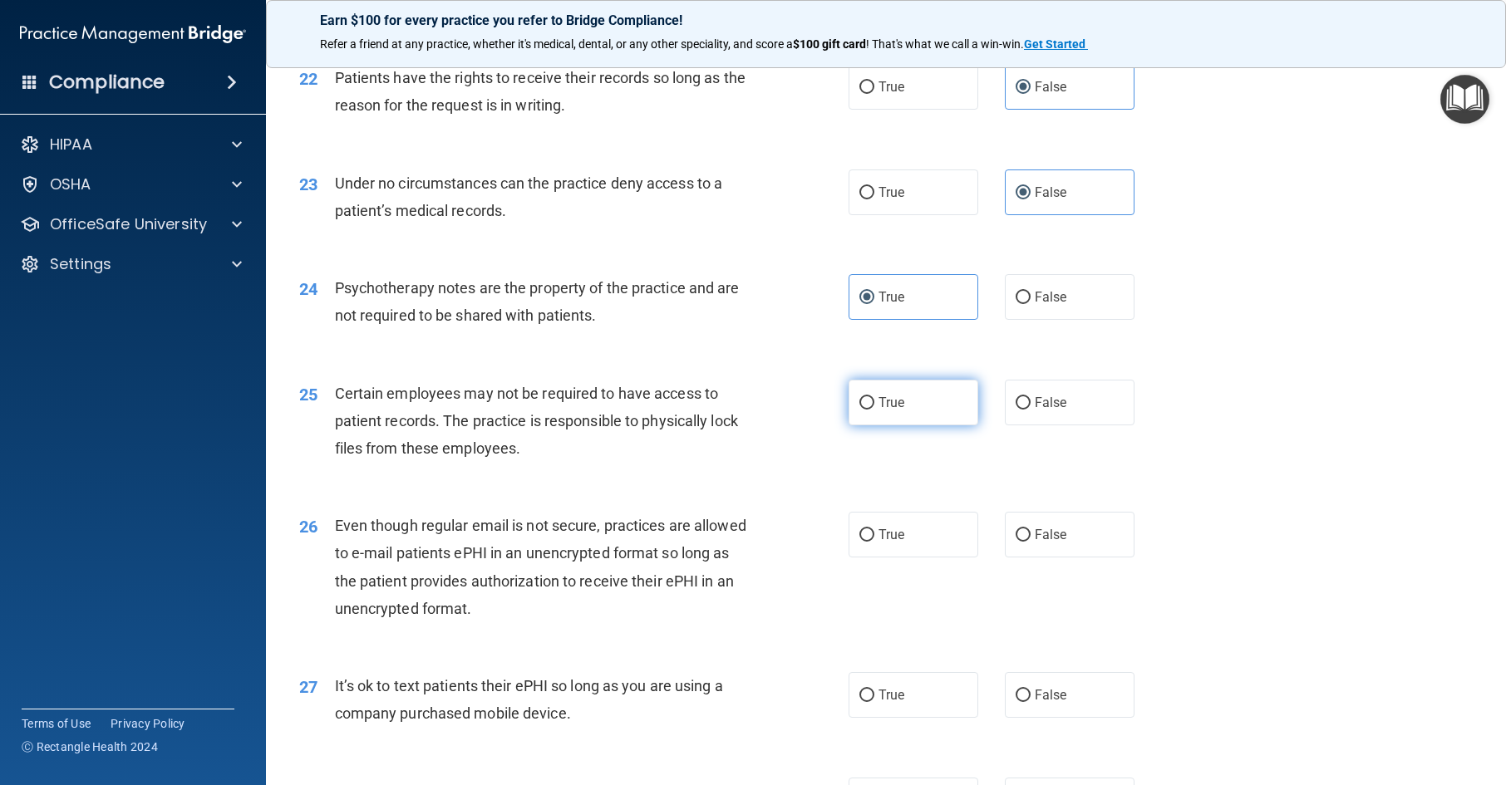
radio input "true"
click at [894, 543] on span "True" at bounding box center [892, 535] width 26 height 16
click at [874, 542] on input "True" at bounding box center [866, 535] width 15 height 12
radio input "true"
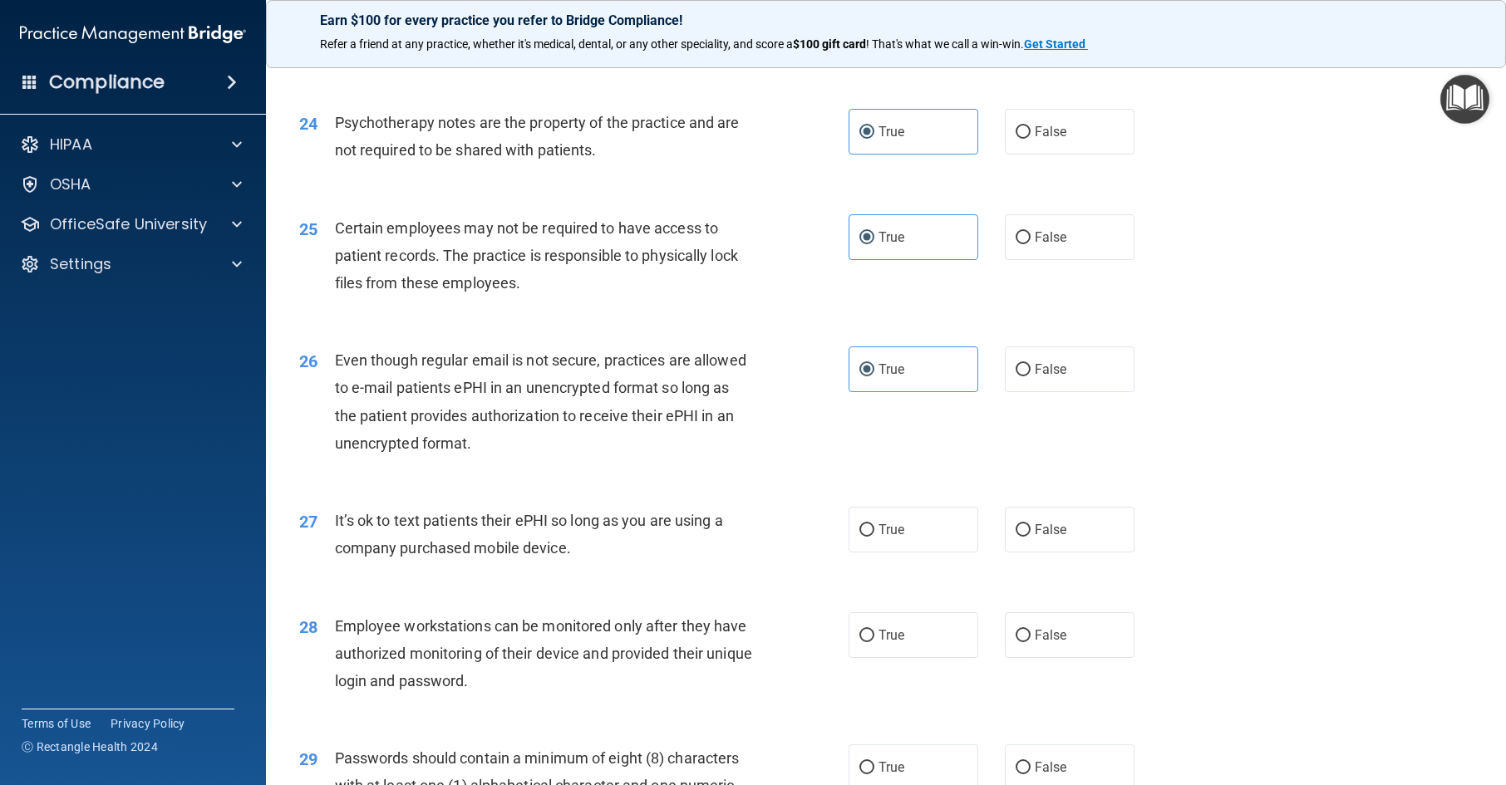
scroll to position [3159, 0]
click at [1062, 552] on label "False" at bounding box center [1070, 529] width 130 height 46
click at [1031, 536] on input "False" at bounding box center [1023, 530] width 15 height 12
radio input "true"
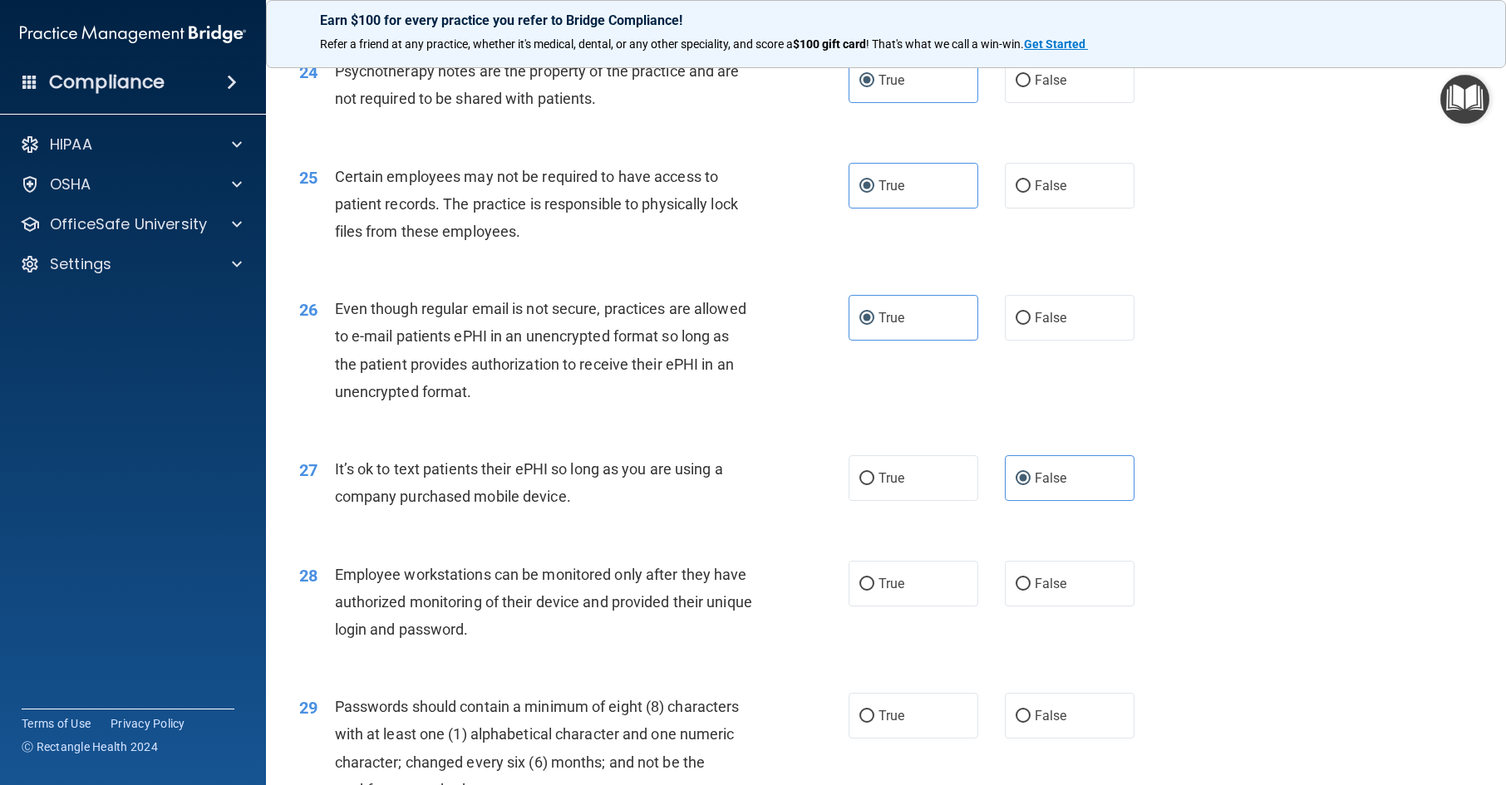
scroll to position [3325, 0]
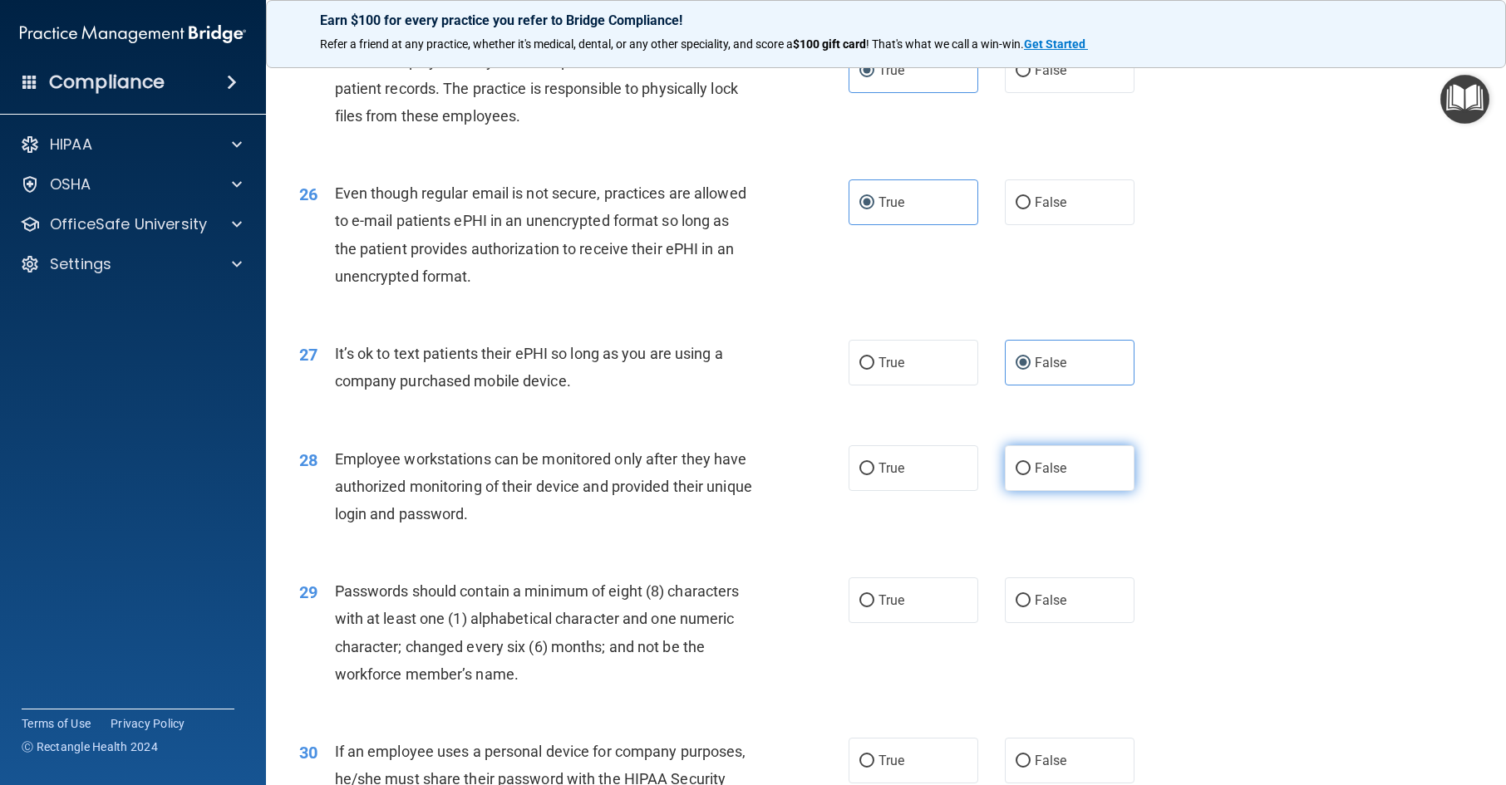
click at [1065, 491] on label "False" at bounding box center [1070, 469] width 130 height 46
click at [1031, 475] on input "False" at bounding box center [1023, 469] width 15 height 12
radio input "true"
click at [934, 623] on label "True" at bounding box center [914, 601] width 130 height 46
click at [874, 608] on input "True" at bounding box center [866, 601] width 15 height 12
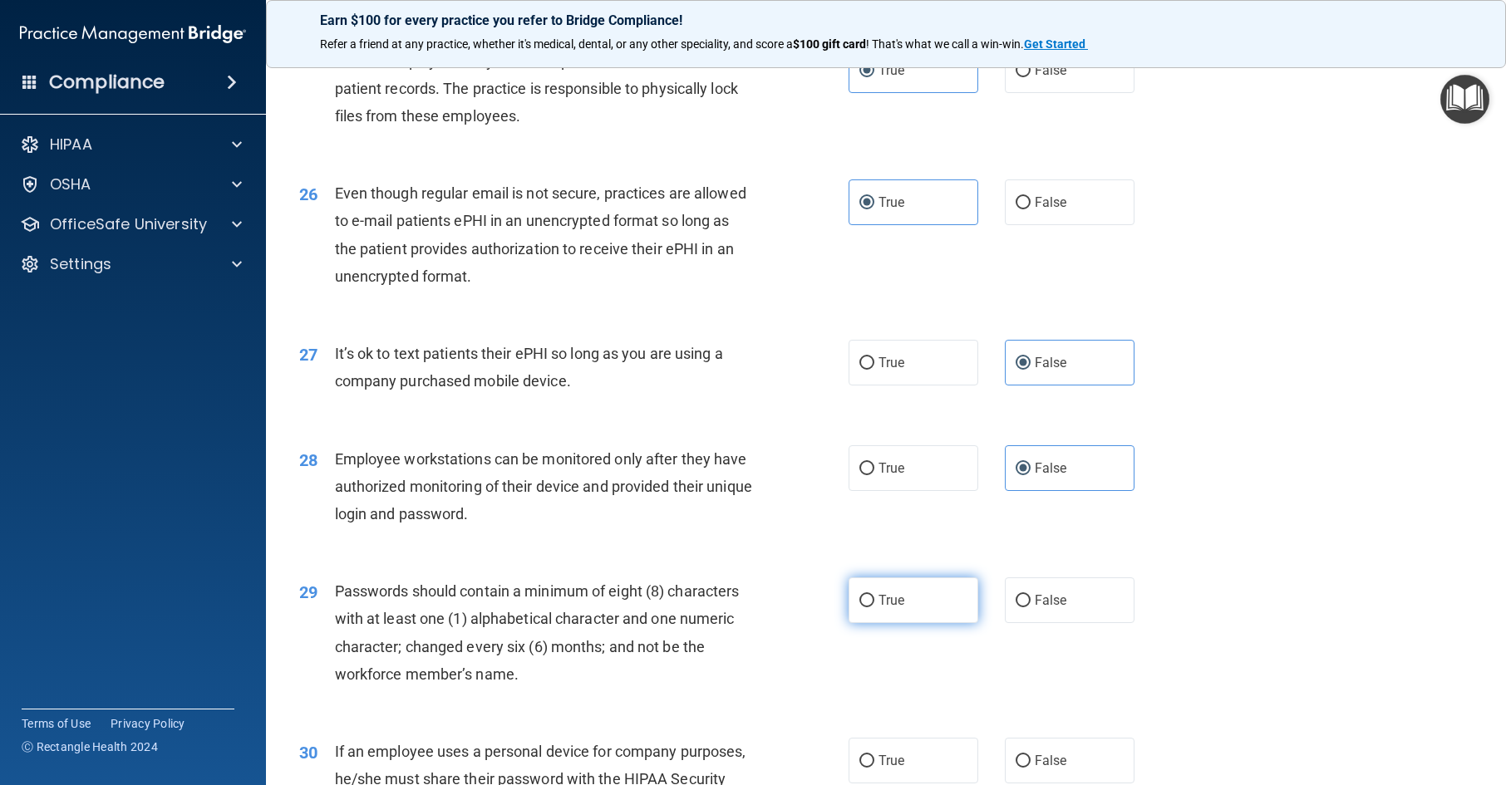
radio input "true"
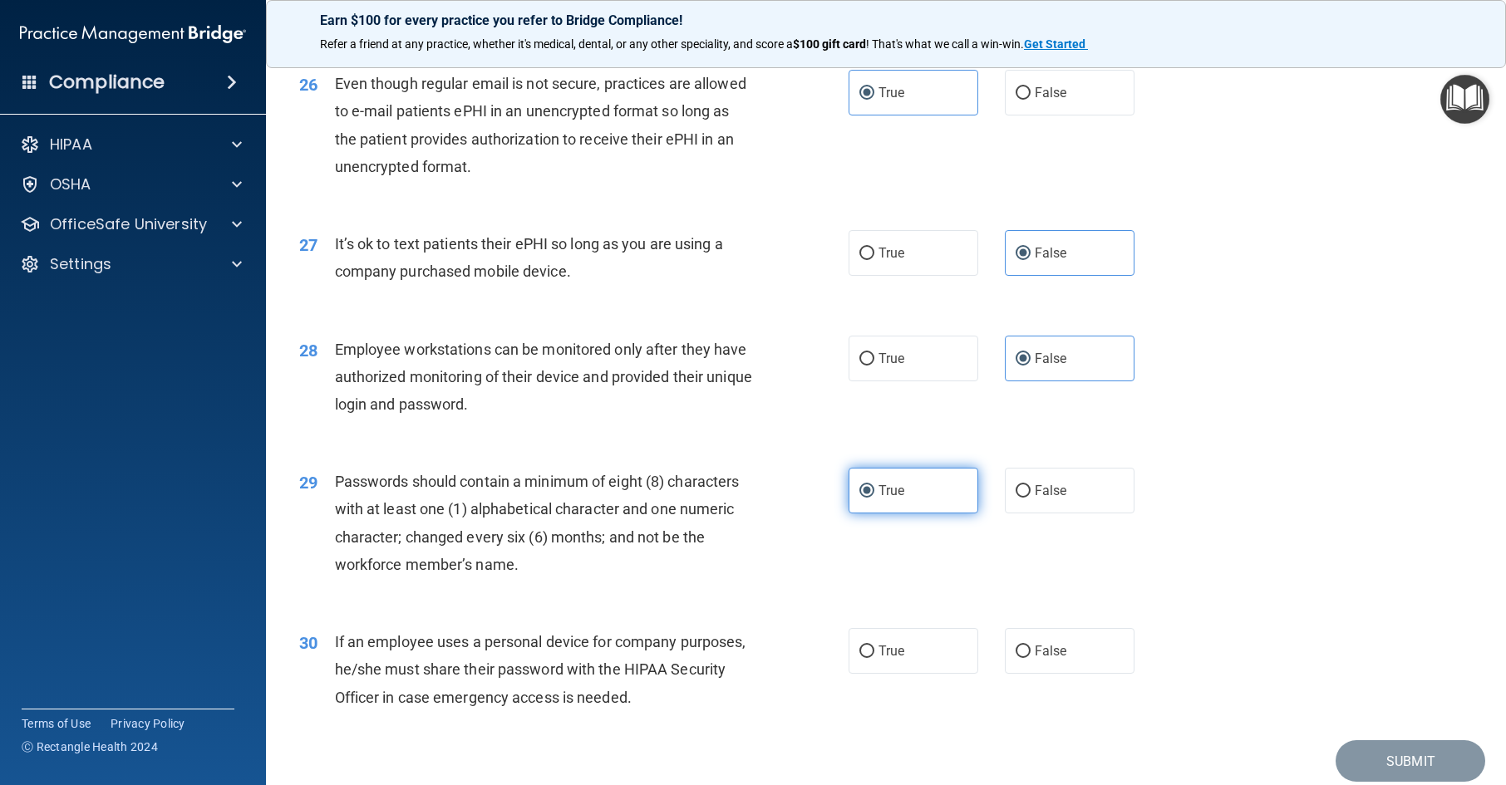
scroll to position [3553, 0]
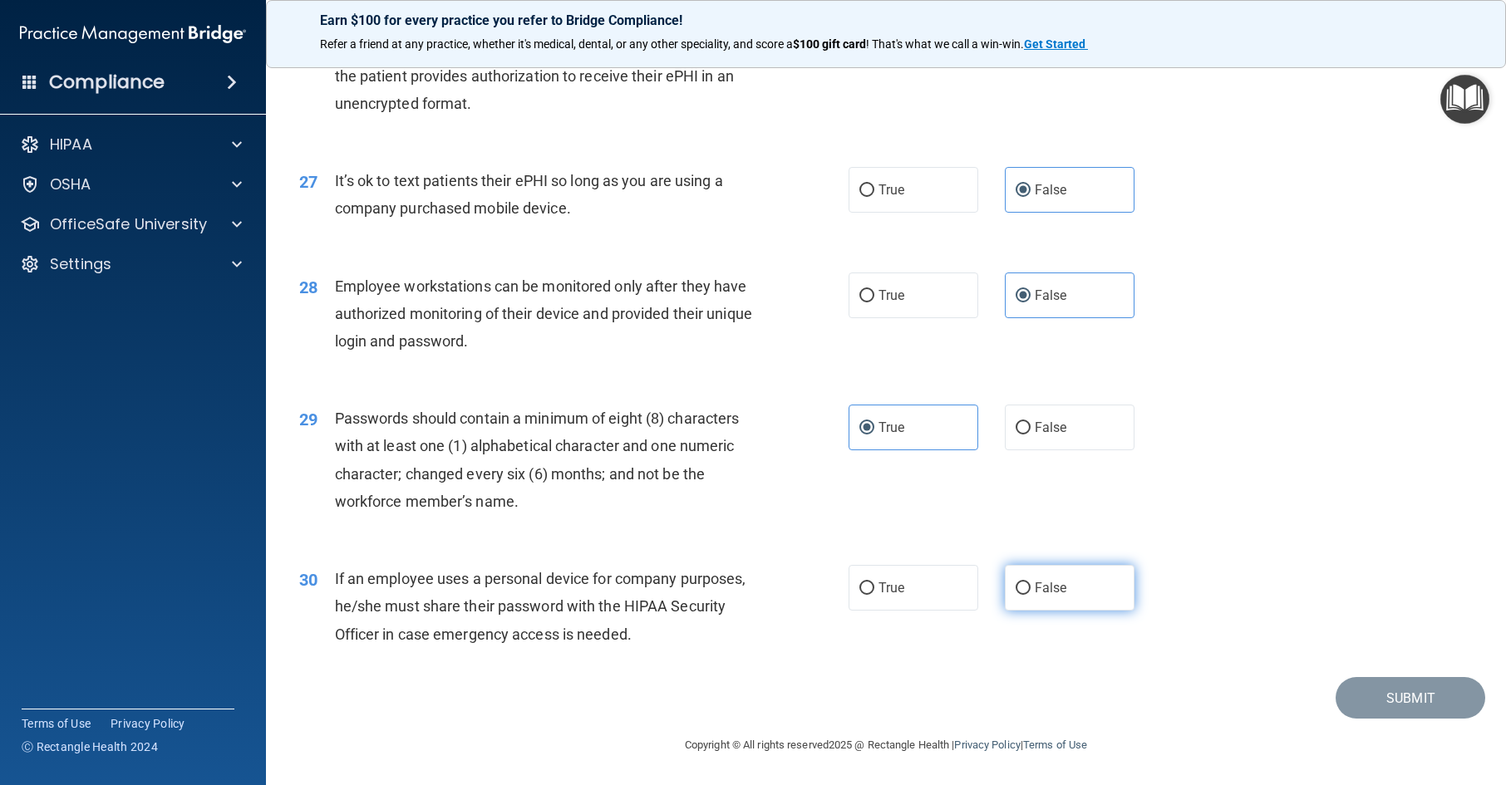
click at [1046, 587] on span "False" at bounding box center [1051, 588] width 32 height 16
click at [1031, 587] on input "False" at bounding box center [1023, 589] width 15 height 12
radio input "true"
click at [1378, 687] on button "Submit" at bounding box center [1411, 698] width 150 height 42
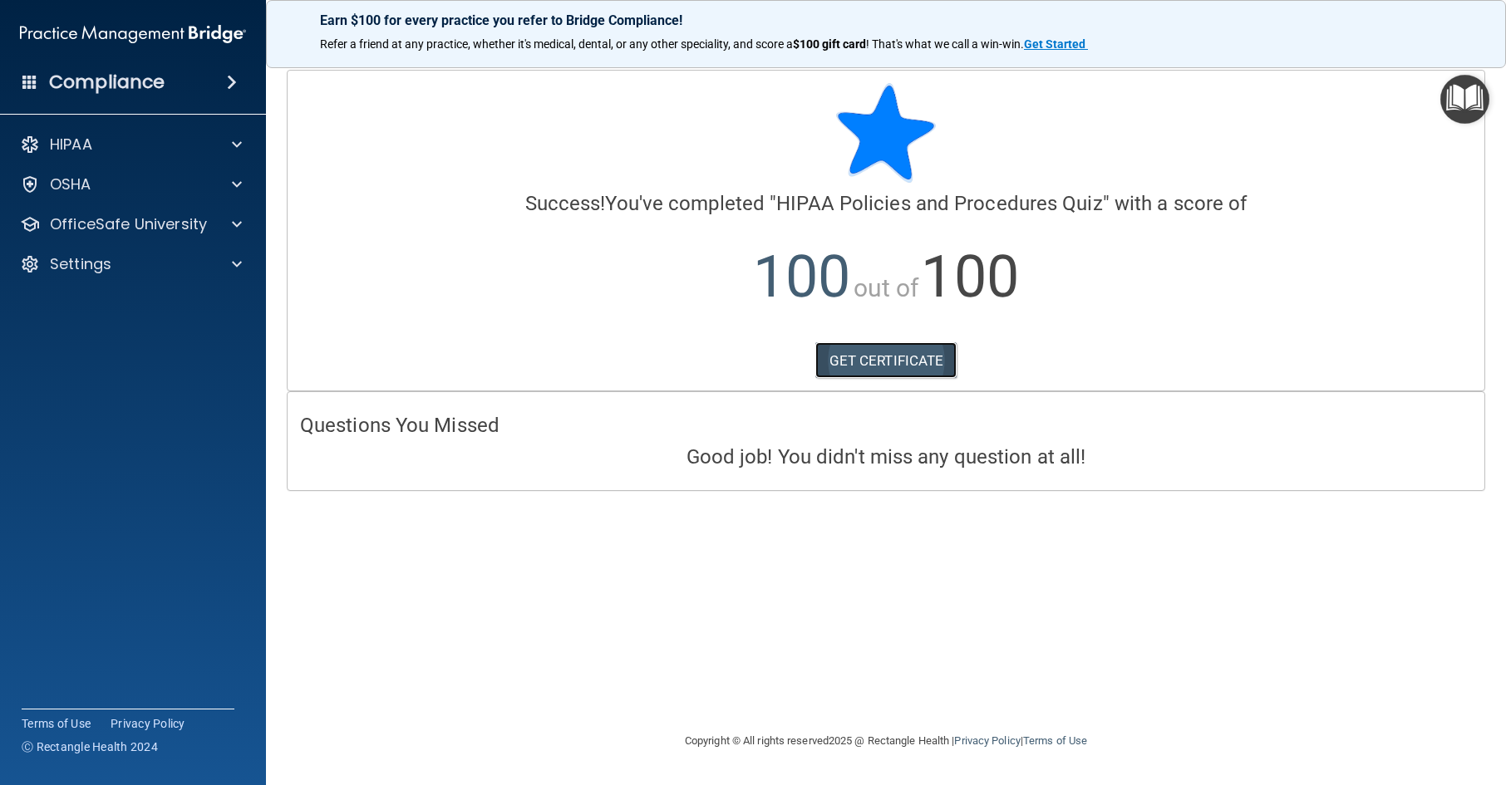
click at [904, 348] on link "GET CERTIFICATE" at bounding box center [886, 360] width 142 height 37
click at [217, 234] on div at bounding box center [235, 224] width 42 height 20
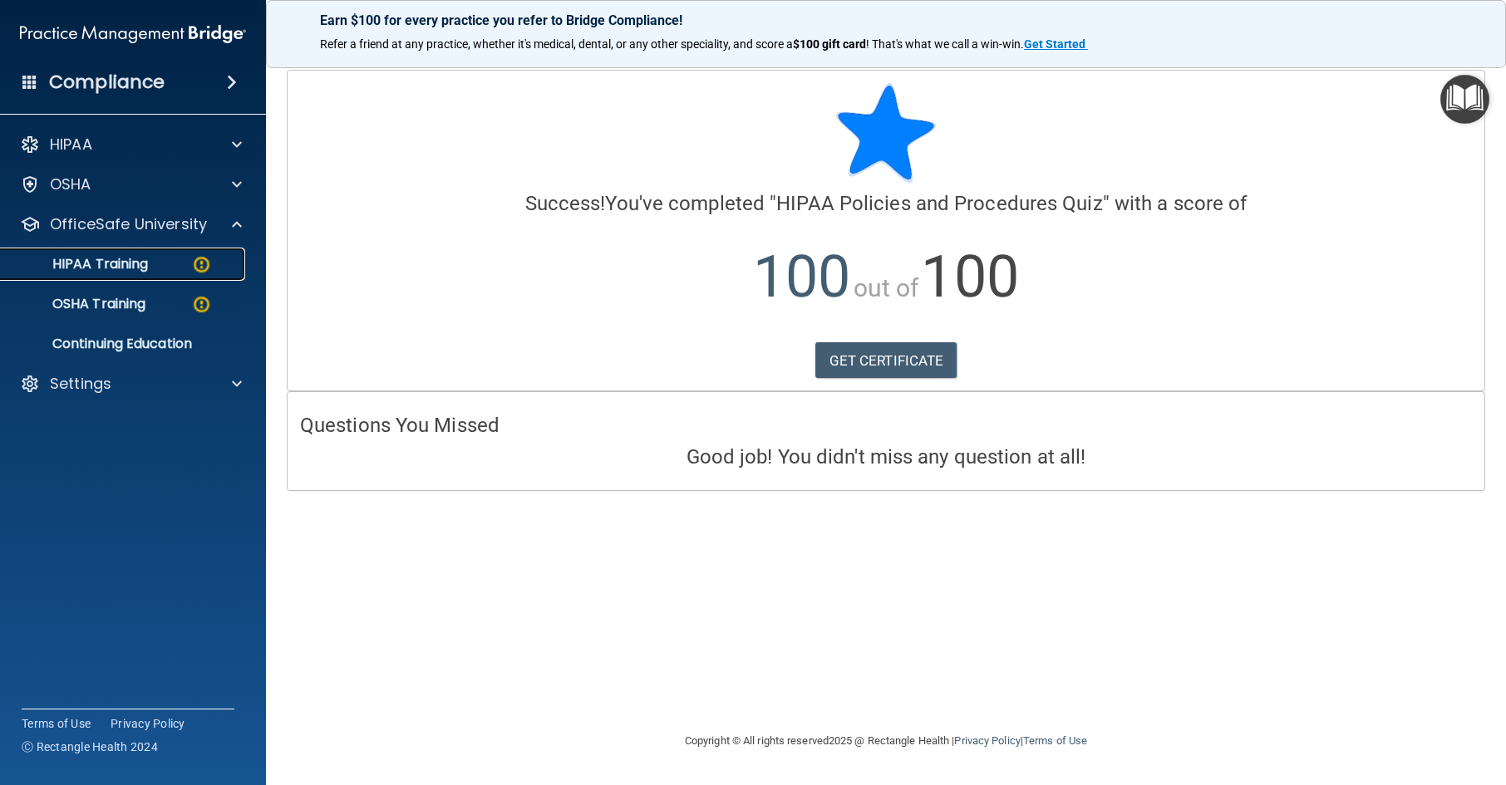
click at [150, 267] on div "HIPAA Training" at bounding box center [124, 264] width 227 height 17
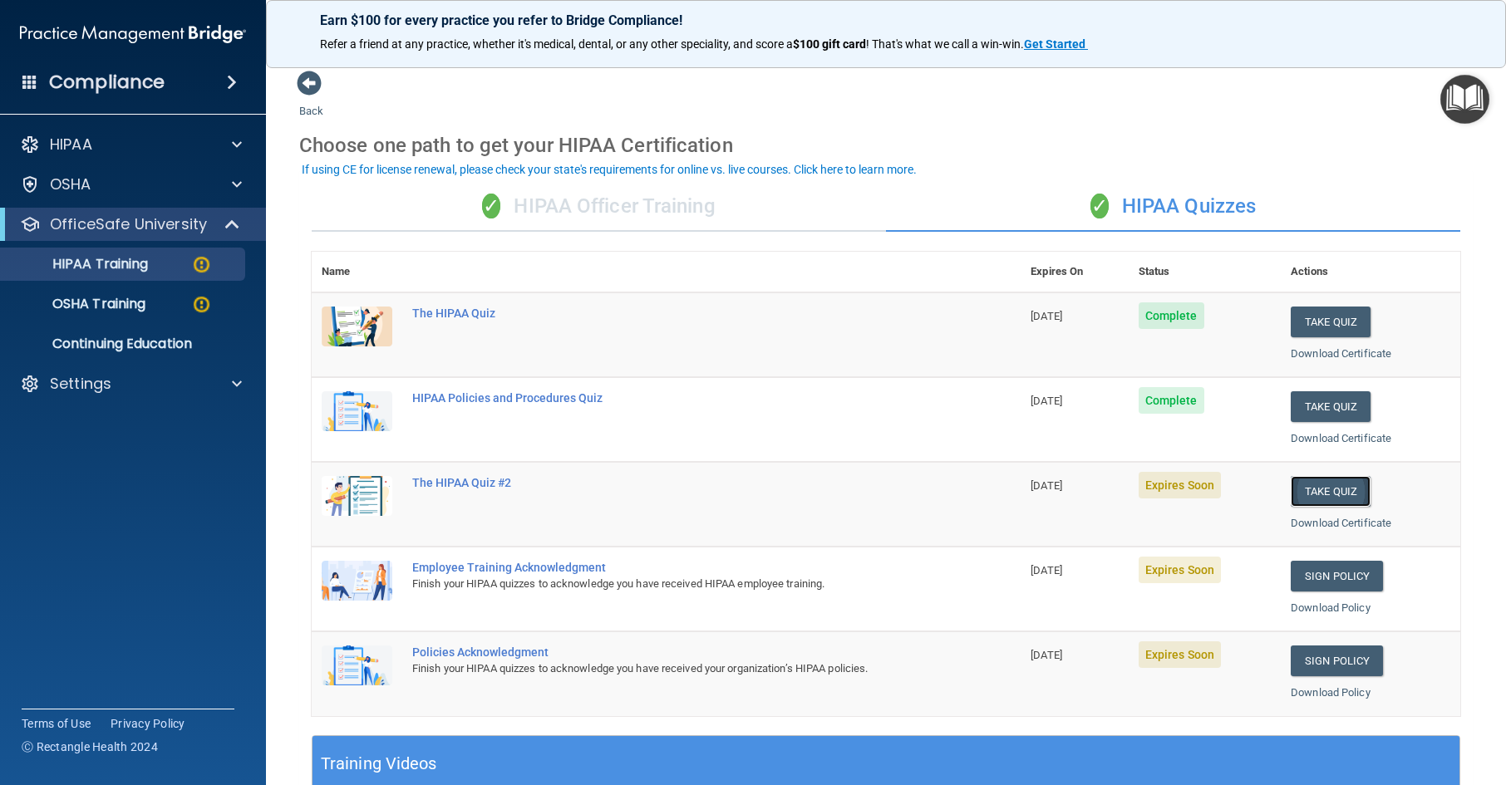
click at [1346, 495] on button "Take Quiz" at bounding box center [1331, 491] width 80 height 31
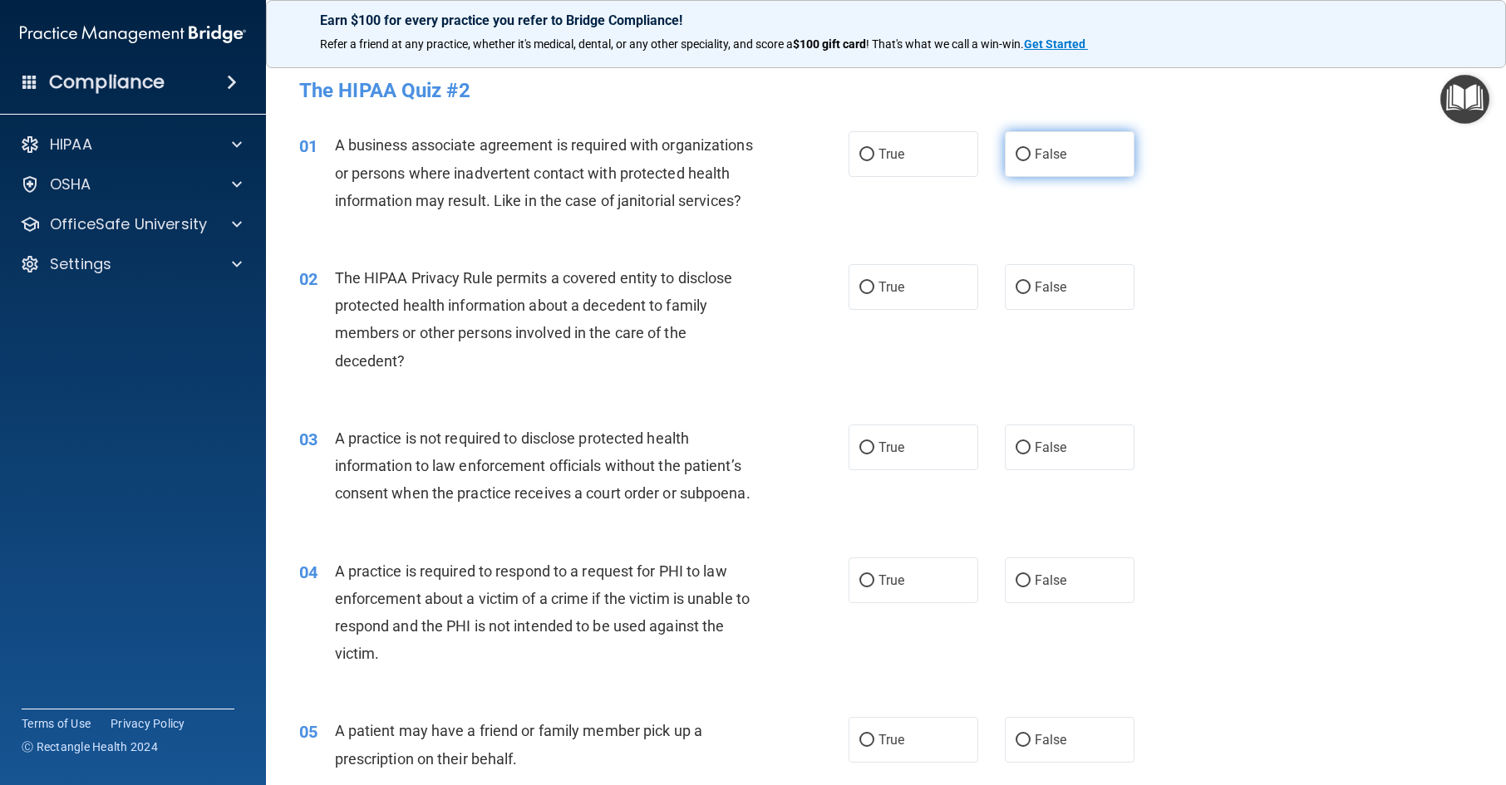
click at [1048, 165] on label "False" at bounding box center [1070, 154] width 130 height 46
click at [1031, 161] on input "False" at bounding box center [1023, 155] width 15 height 12
radio input "true"
click at [861, 299] on label "True" at bounding box center [914, 287] width 130 height 46
click at [861, 294] on input "True" at bounding box center [866, 288] width 15 height 12
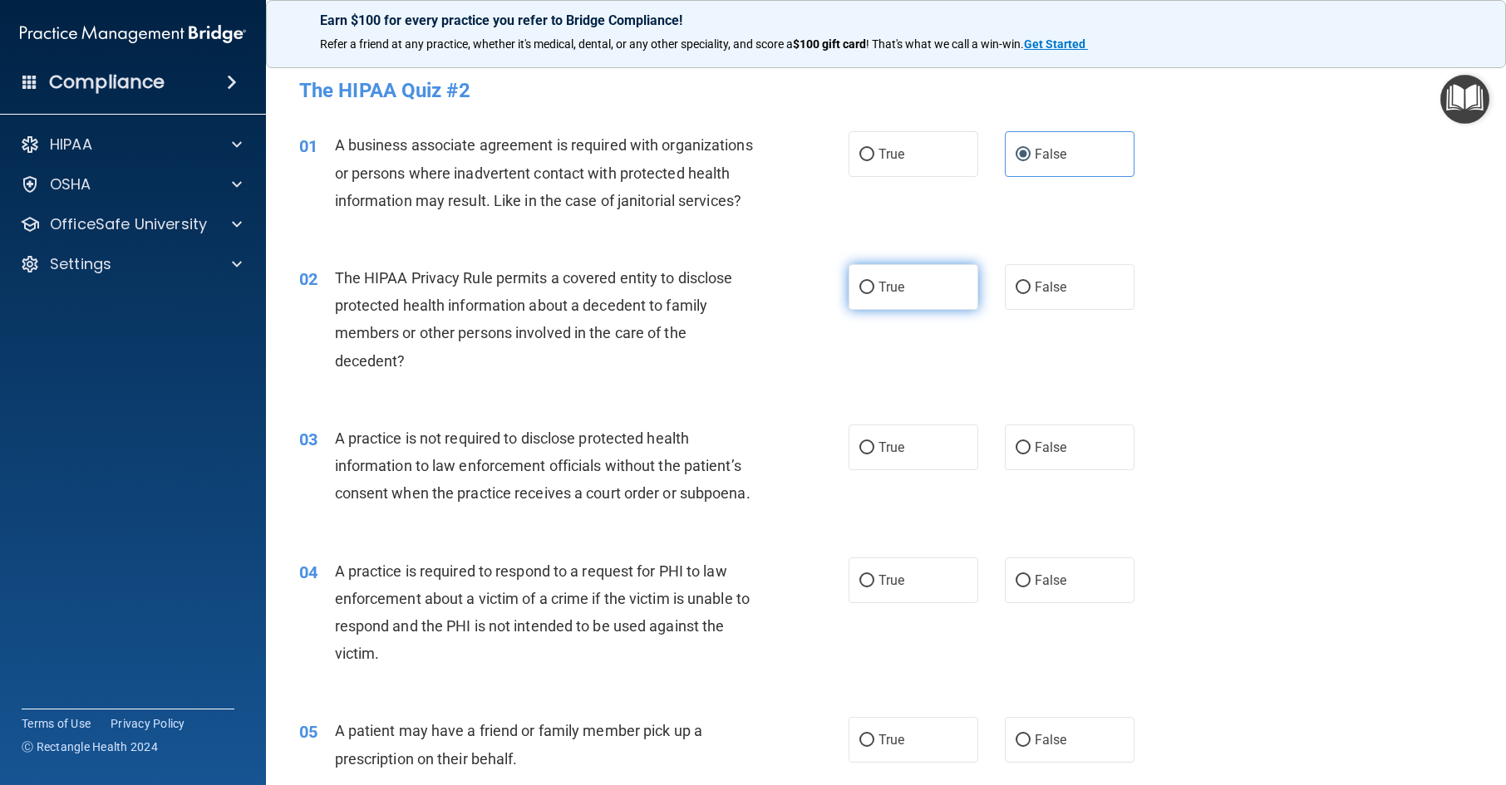
radio input "true"
click at [1047, 455] on span "False" at bounding box center [1051, 448] width 32 height 16
click at [1031, 455] on input "False" at bounding box center [1023, 448] width 15 height 12
radio input "true"
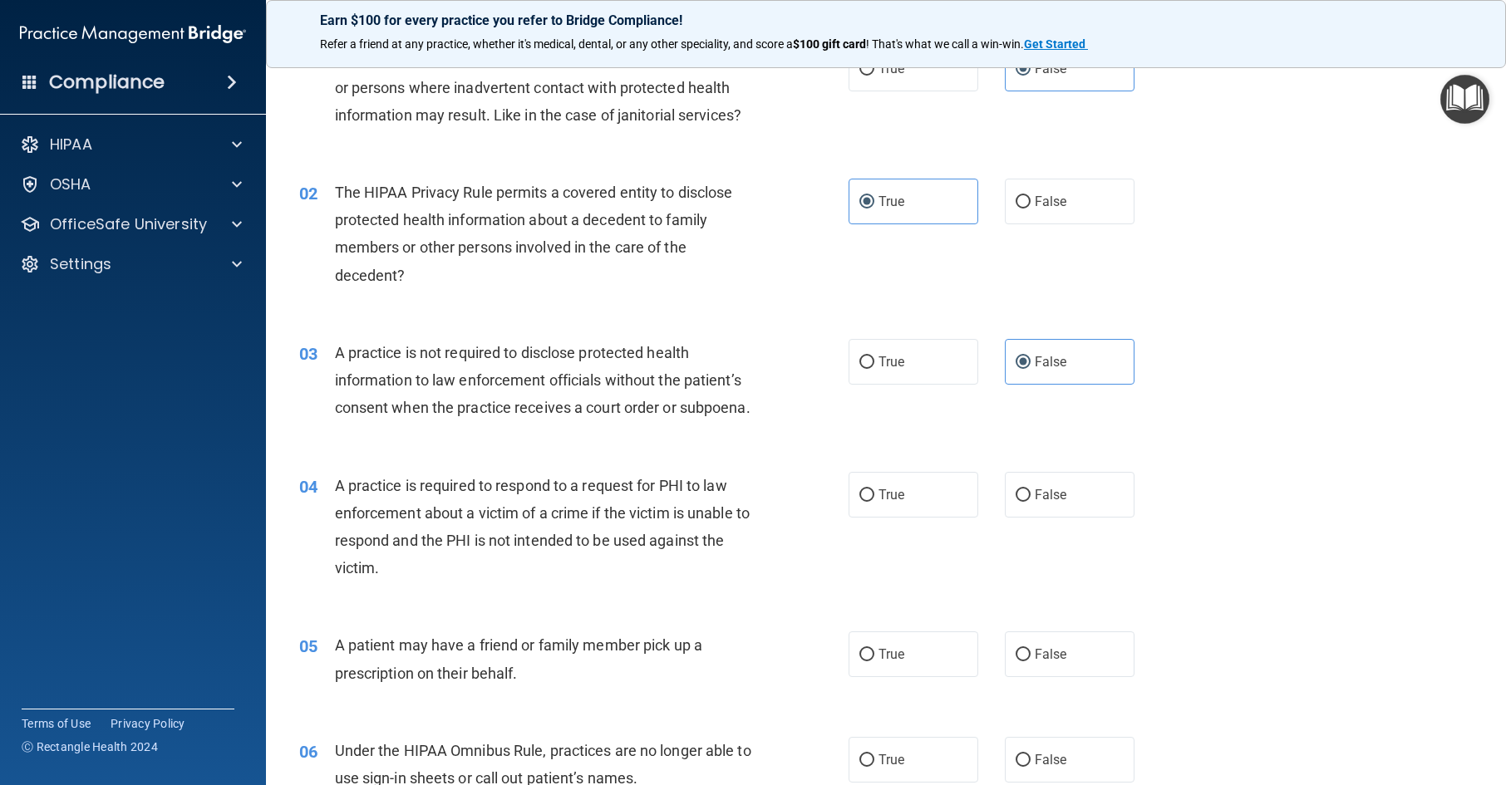
scroll to position [166, 0]
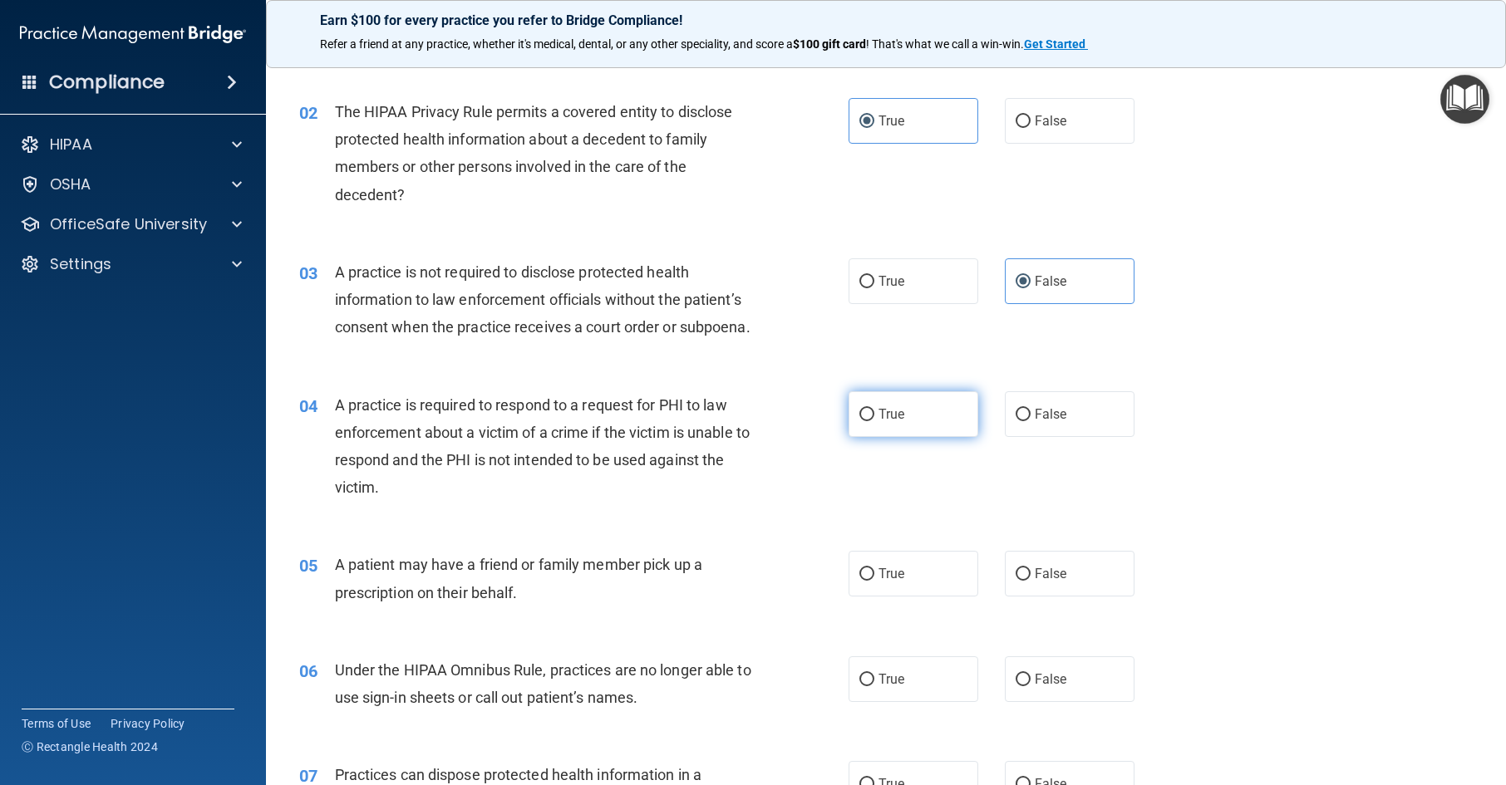
click at [920, 437] on label "True" at bounding box center [914, 414] width 130 height 46
click at [874, 421] on input "True" at bounding box center [866, 415] width 15 height 12
radio input "true"
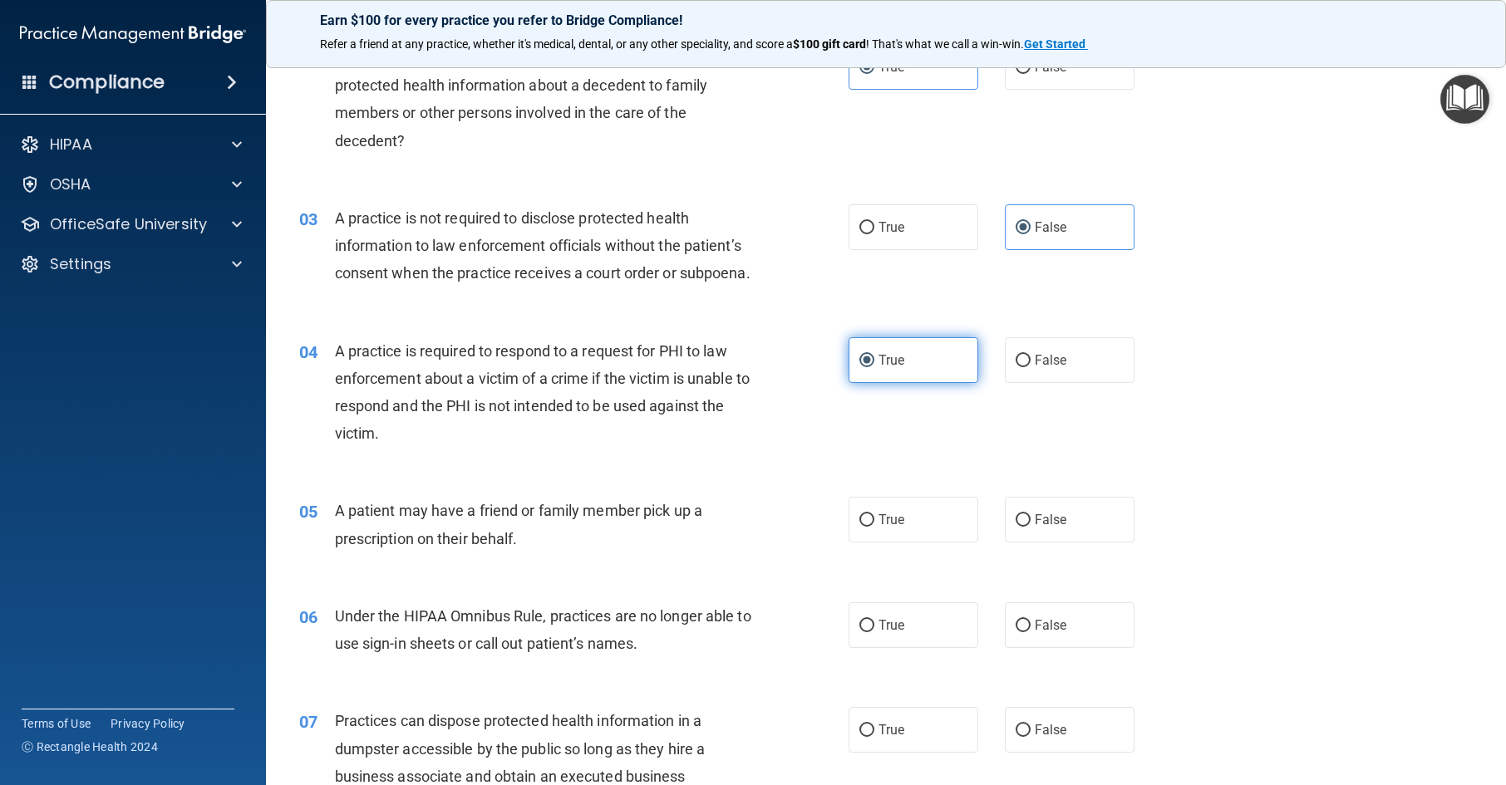
scroll to position [249, 0]
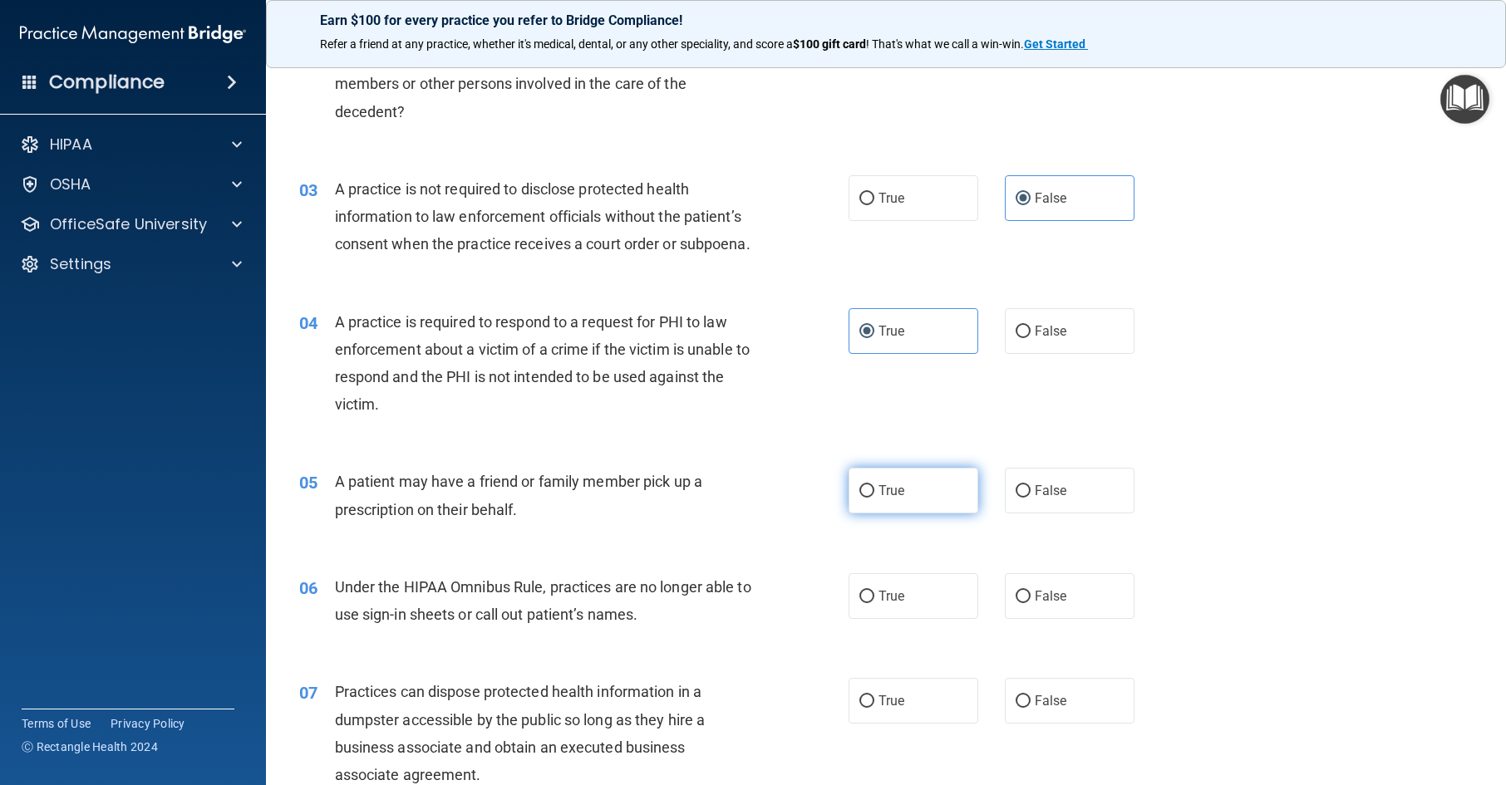
click at [904, 514] on label "True" at bounding box center [914, 491] width 130 height 46
click at [874, 498] on input "True" at bounding box center [866, 491] width 15 height 12
radio input "true"
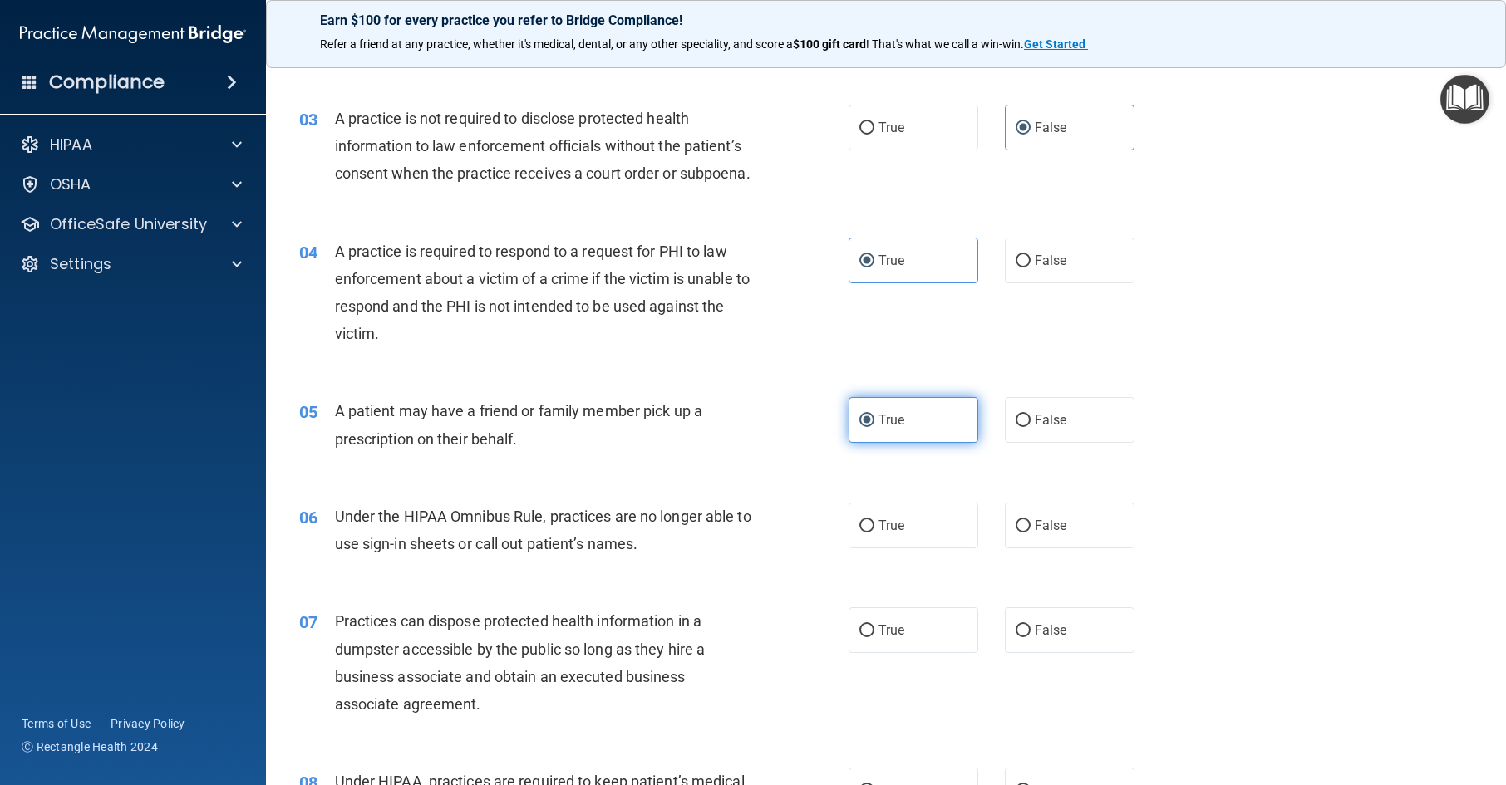
scroll to position [416, 0]
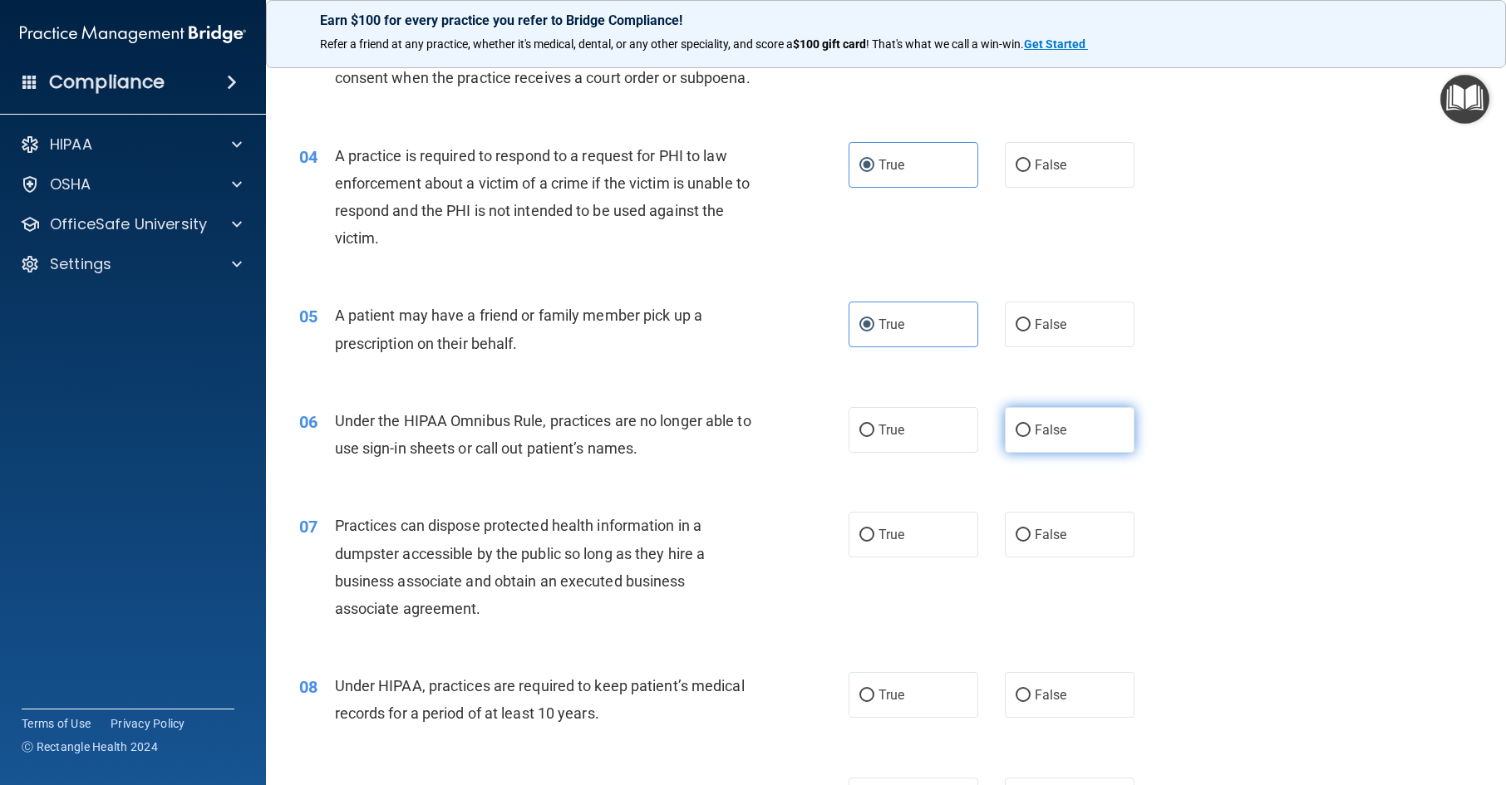
click at [1036, 453] on label "False" at bounding box center [1070, 430] width 130 height 46
click at [1031, 437] on input "False" at bounding box center [1023, 431] width 15 height 12
radio input "true"
click at [1025, 558] on label "False" at bounding box center [1070, 535] width 130 height 46
click at [1025, 542] on input "False" at bounding box center [1023, 535] width 15 height 12
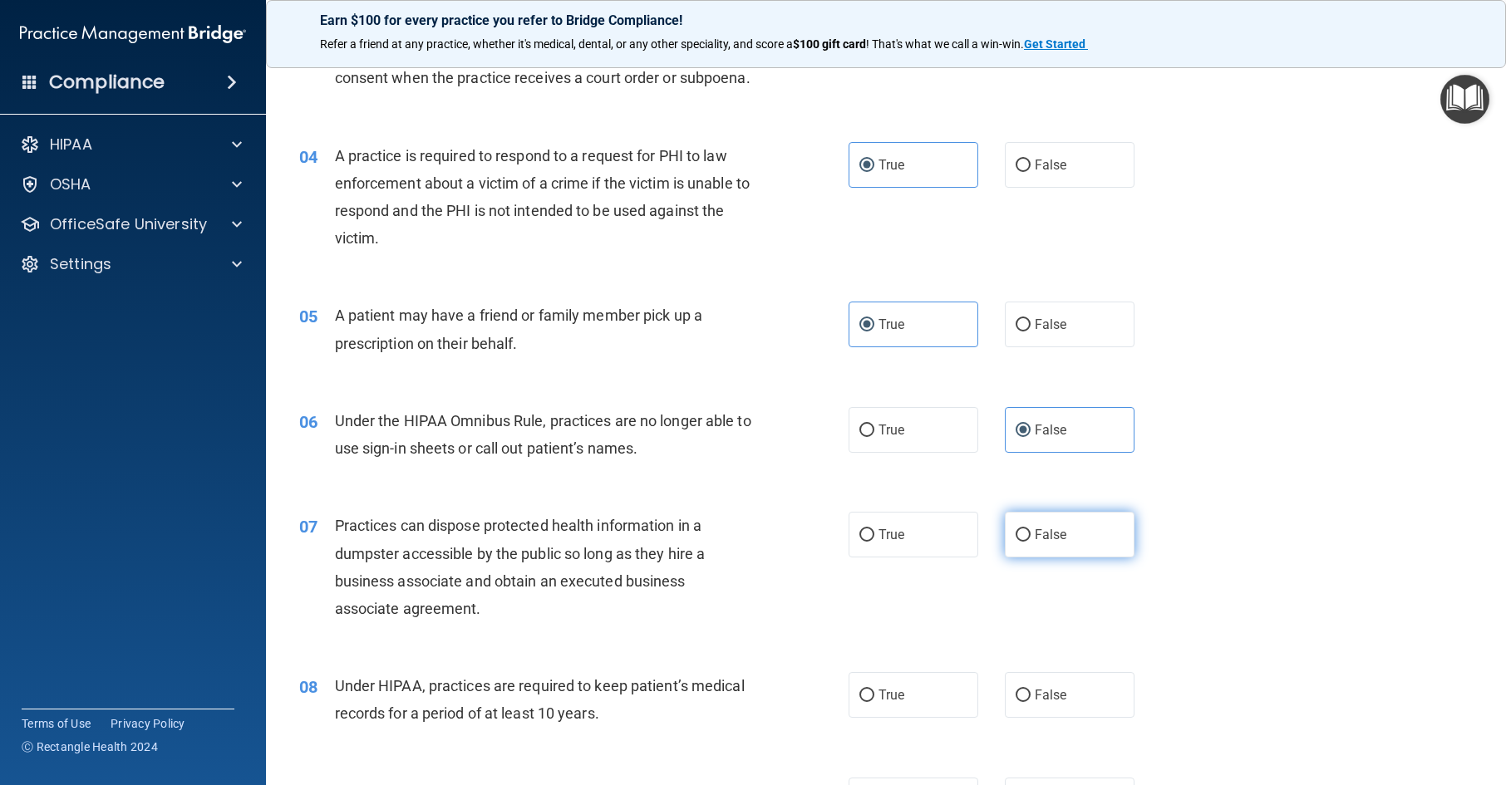
radio input "true"
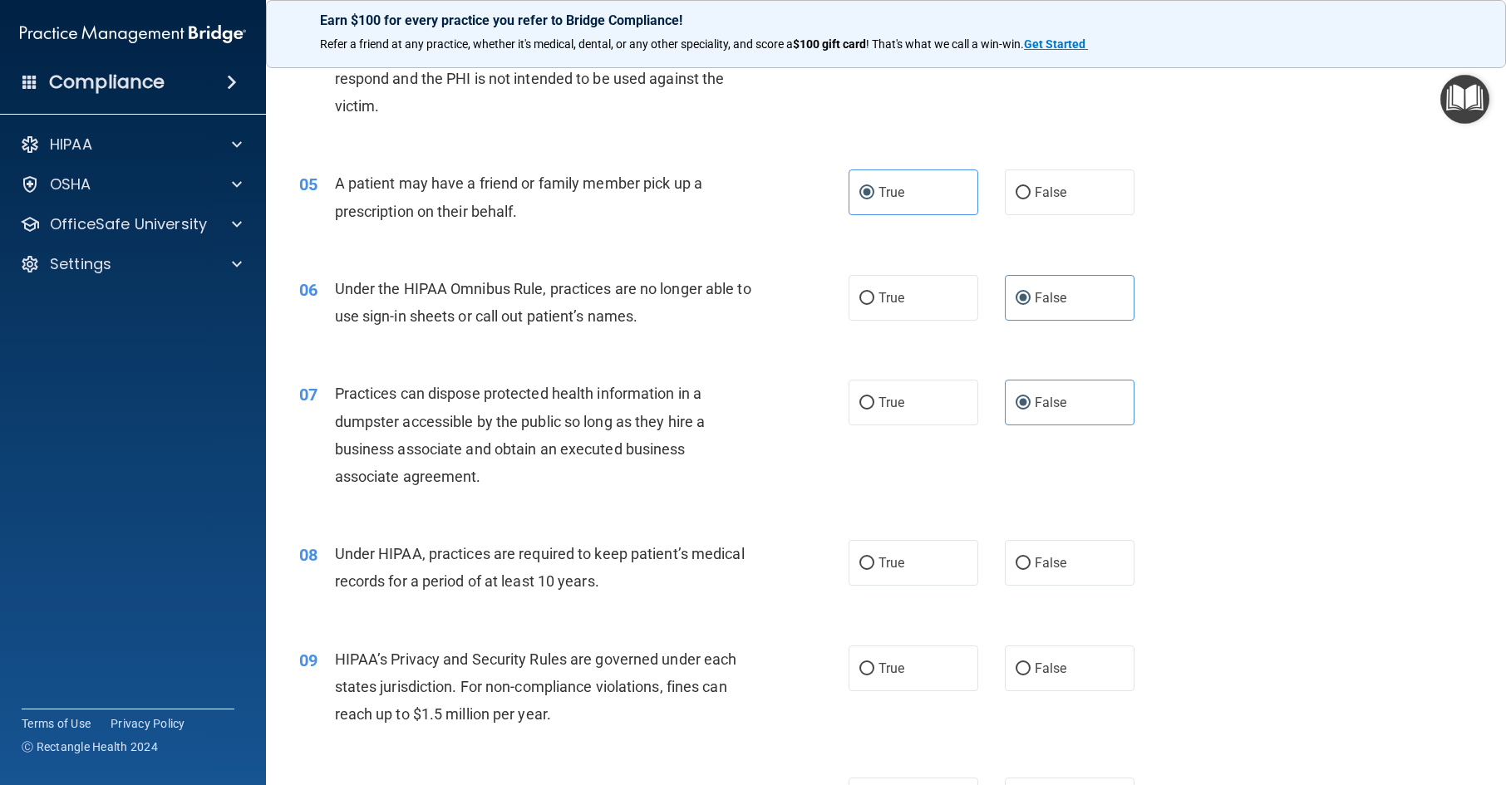
scroll to position [665, 0]
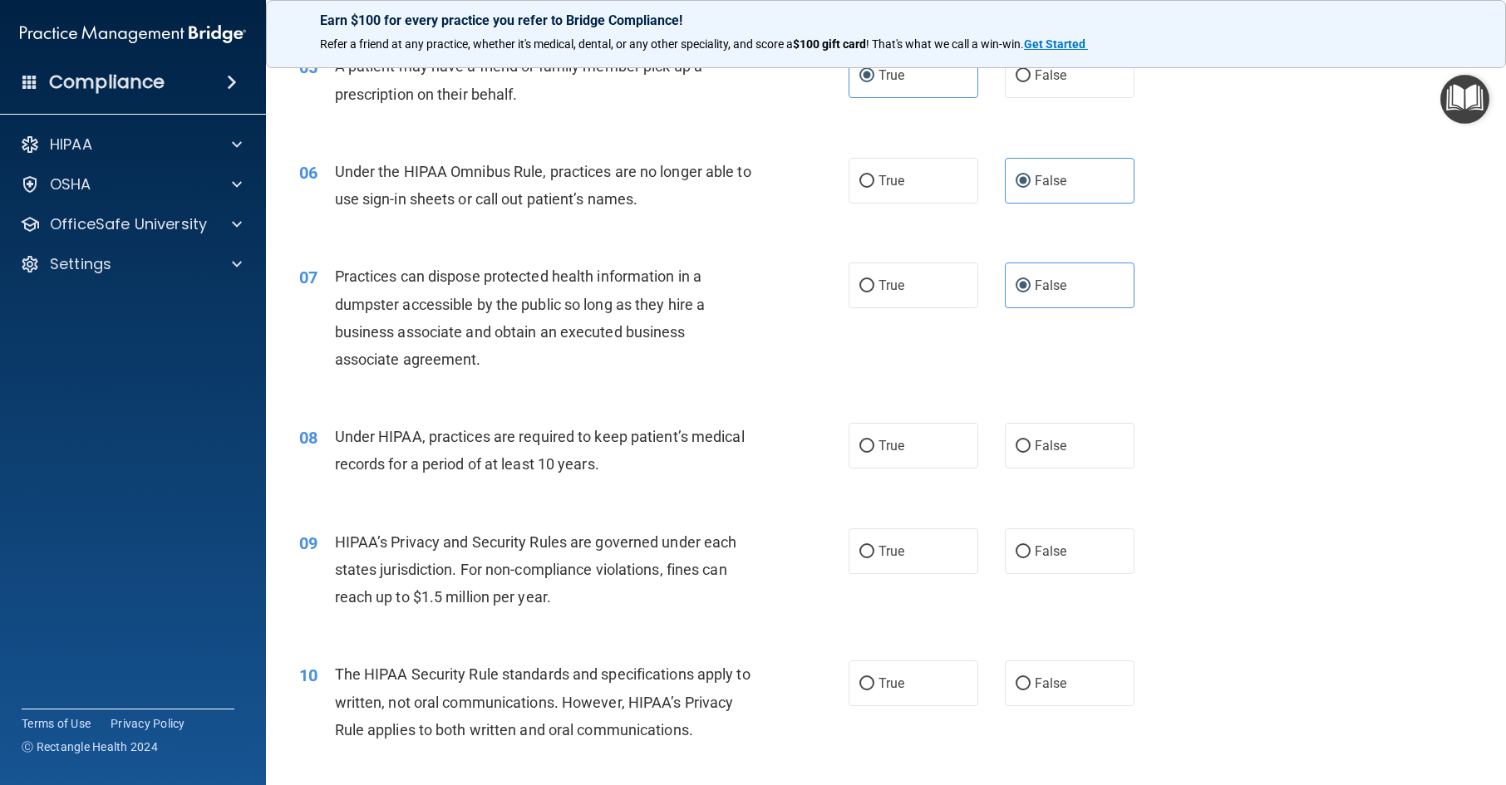
click at [1055, 507] on div "08 Under HIPAA, practices are required to keep patient’s medical records for a …" at bounding box center [886, 454] width 1199 height 105
click at [1059, 469] on label "False" at bounding box center [1070, 446] width 130 height 46
click at [1031, 453] on input "False" at bounding box center [1023, 447] width 15 height 12
radio input "true"
click at [1059, 574] on label "False" at bounding box center [1070, 552] width 130 height 46
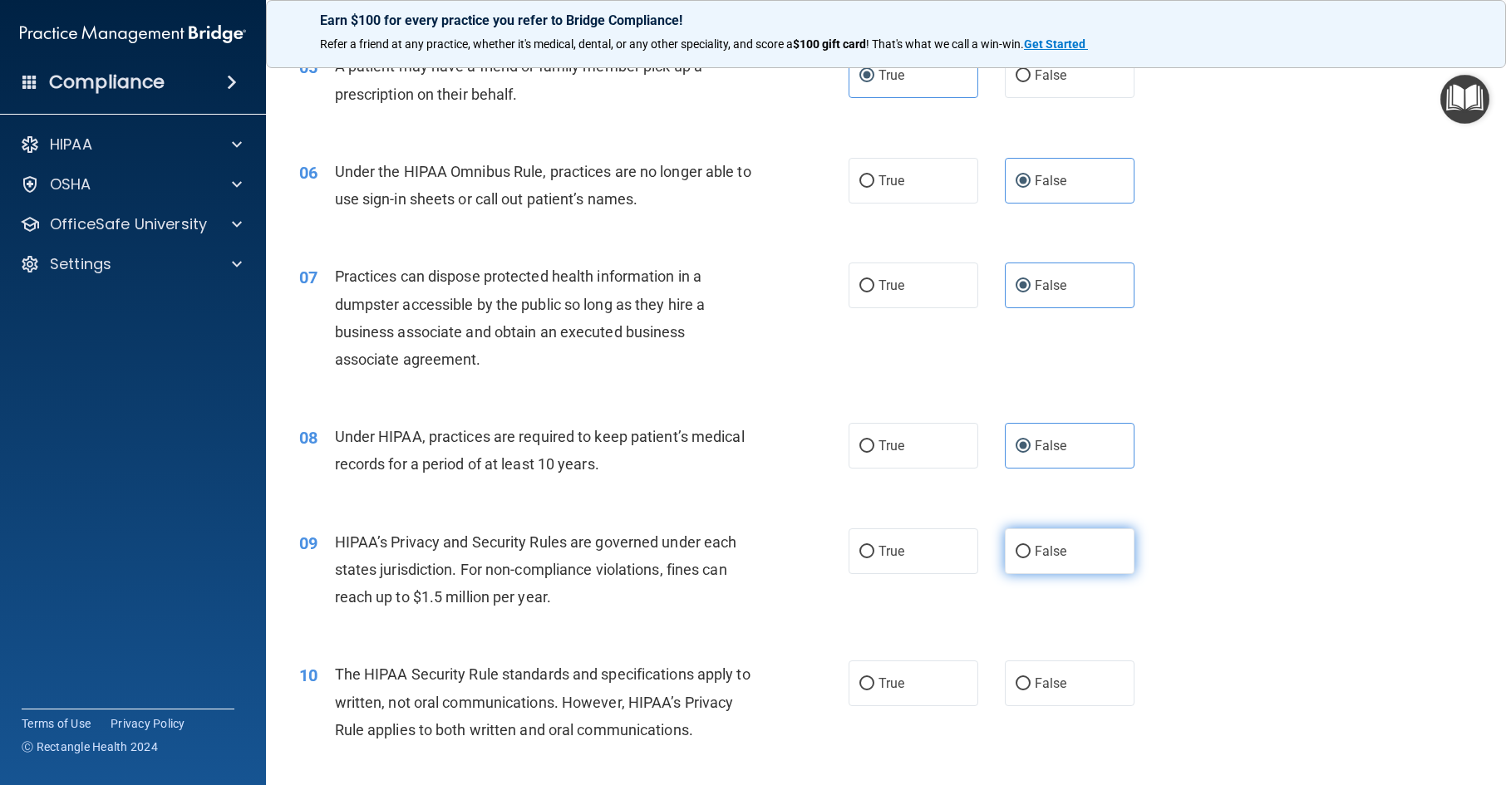
click at [1031, 559] on input "False" at bounding box center [1023, 552] width 15 height 12
radio input "true"
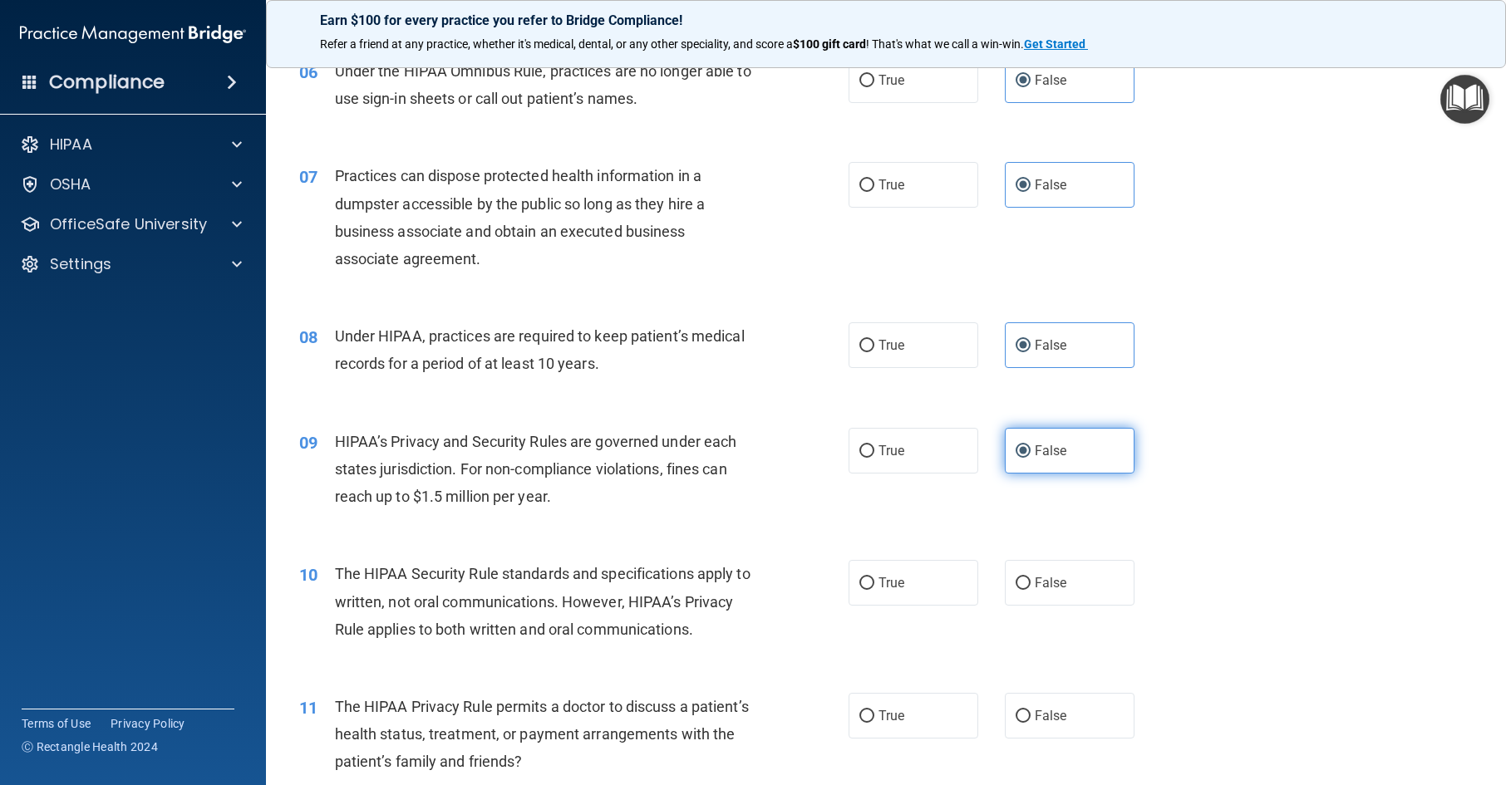
scroll to position [914, 0]
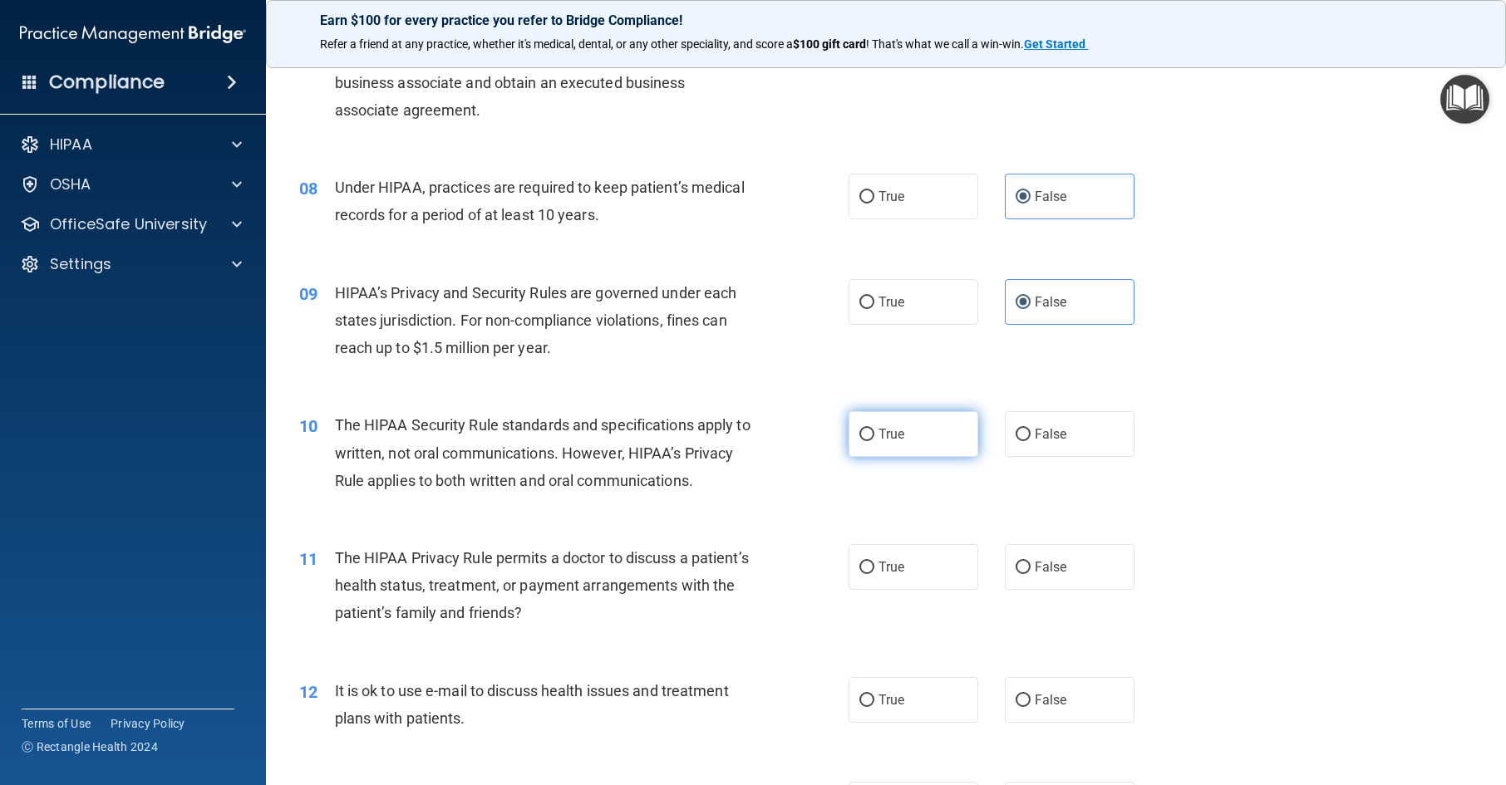
click at [941, 457] on label "True" at bounding box center [914, 434] width 130 height 46
click at [874, 441] on input "True" at bounding box center [866, 435] width 15 height 12
radio input "true"
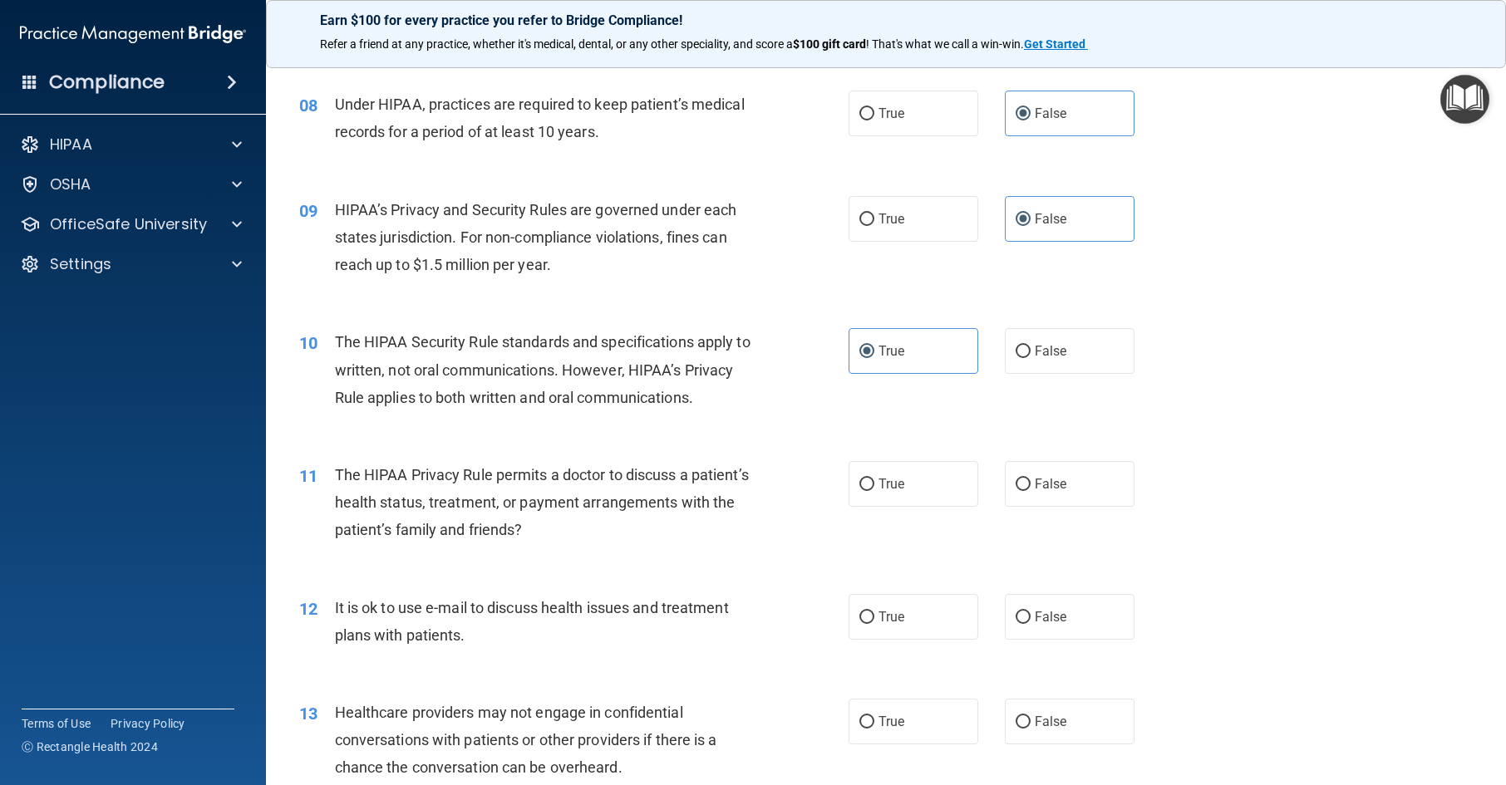
scroll to position [1164, 0]
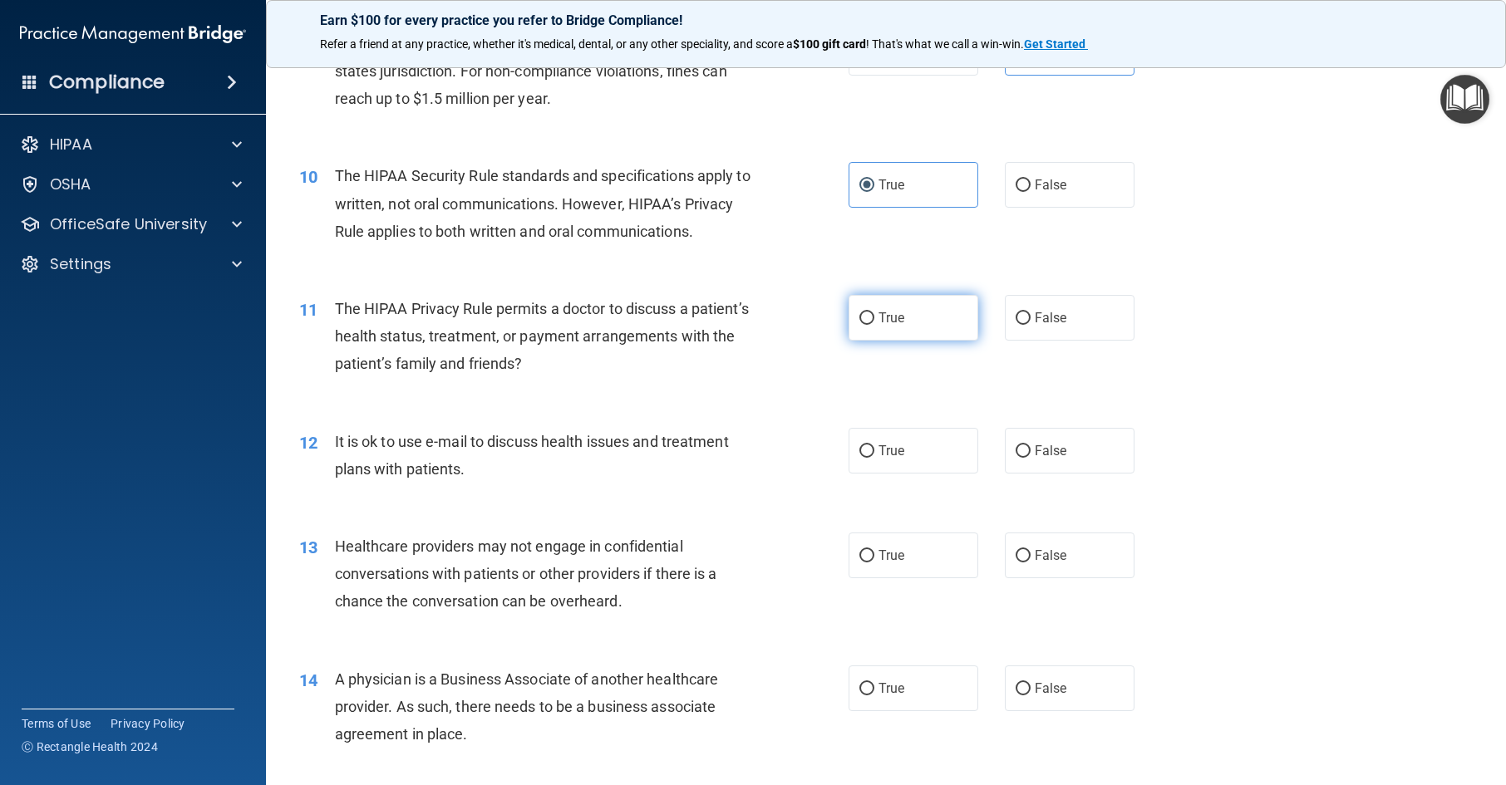
click at [959, 341] on label "True" at bounding box center [914, 318] width 130 height 46
click at [874, 325] on input "True" at bounding box center [866, 319] width 15 height 12
radio input "true"
click at [941, 474] on label "True" at bounding box center [914, 451] width 130 height 46
click at [874, 458] on input "True" at bounding box center [866, 452] width 15 height 12
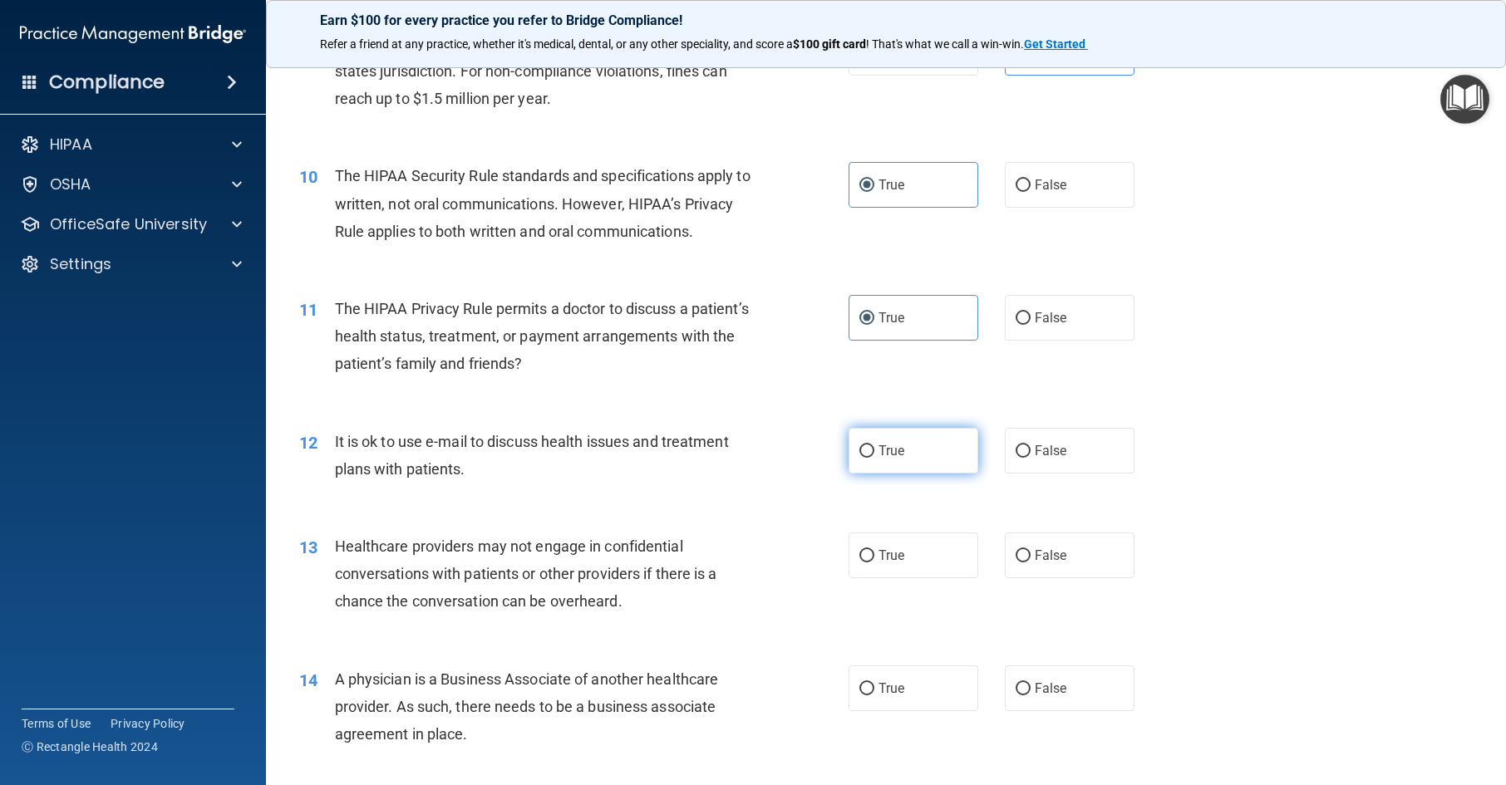
radio input "true"
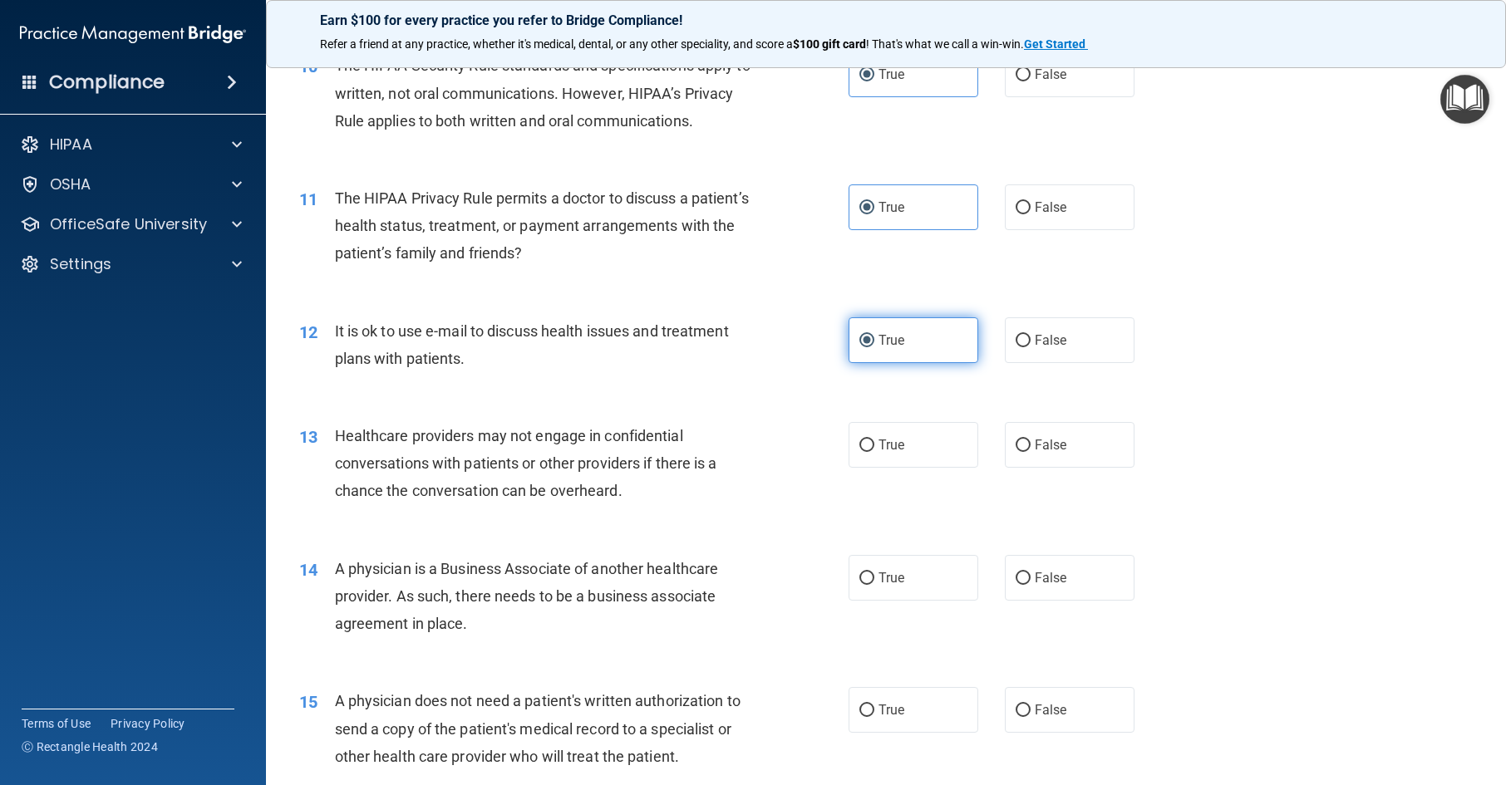
scroll to position [1413, 0]
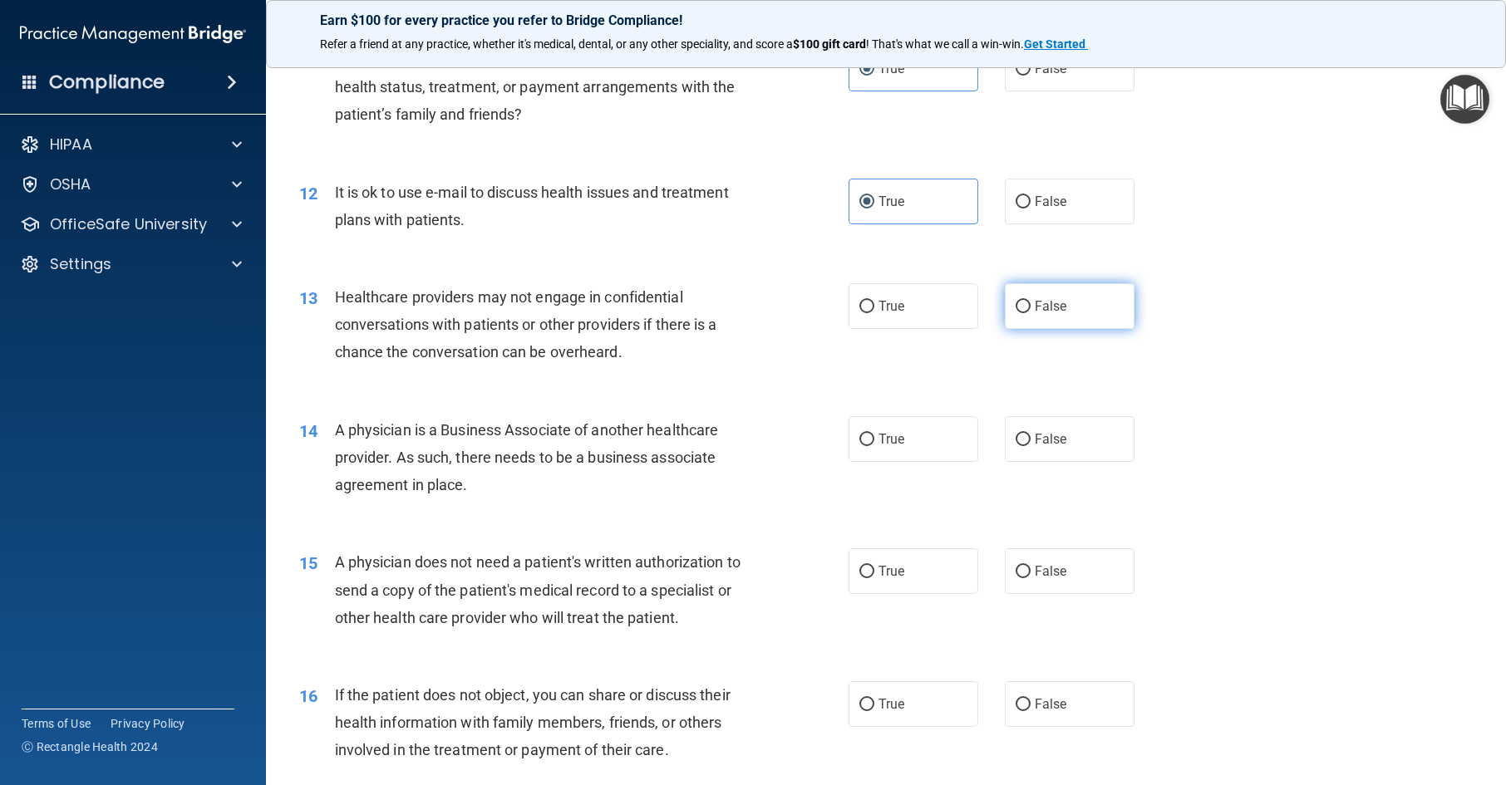
click at [1035, 314] on span "False" at bounding box center [1051, 306] width 32 height 16
click at [1031, 313] on input "False" at bounding box center [1023, 307] width 15 height 12
radio input "true"
click at [1026, 462] on label "False" at bounding box center [1070, 439] width 130 height 46
click at [1026, 446] on input "False" at bounding box center [1023, 440] width 15 height 12
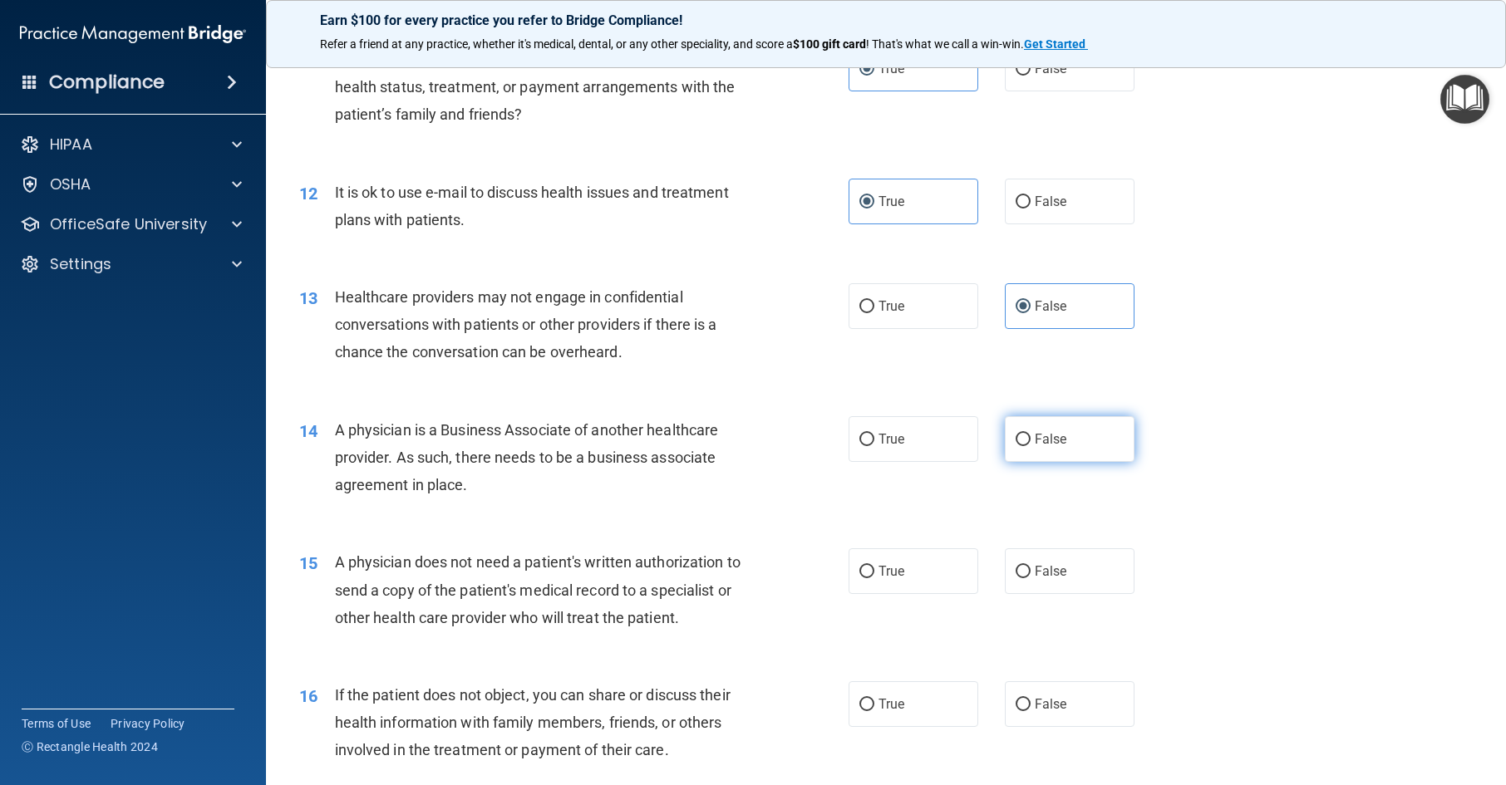
radio input "true"
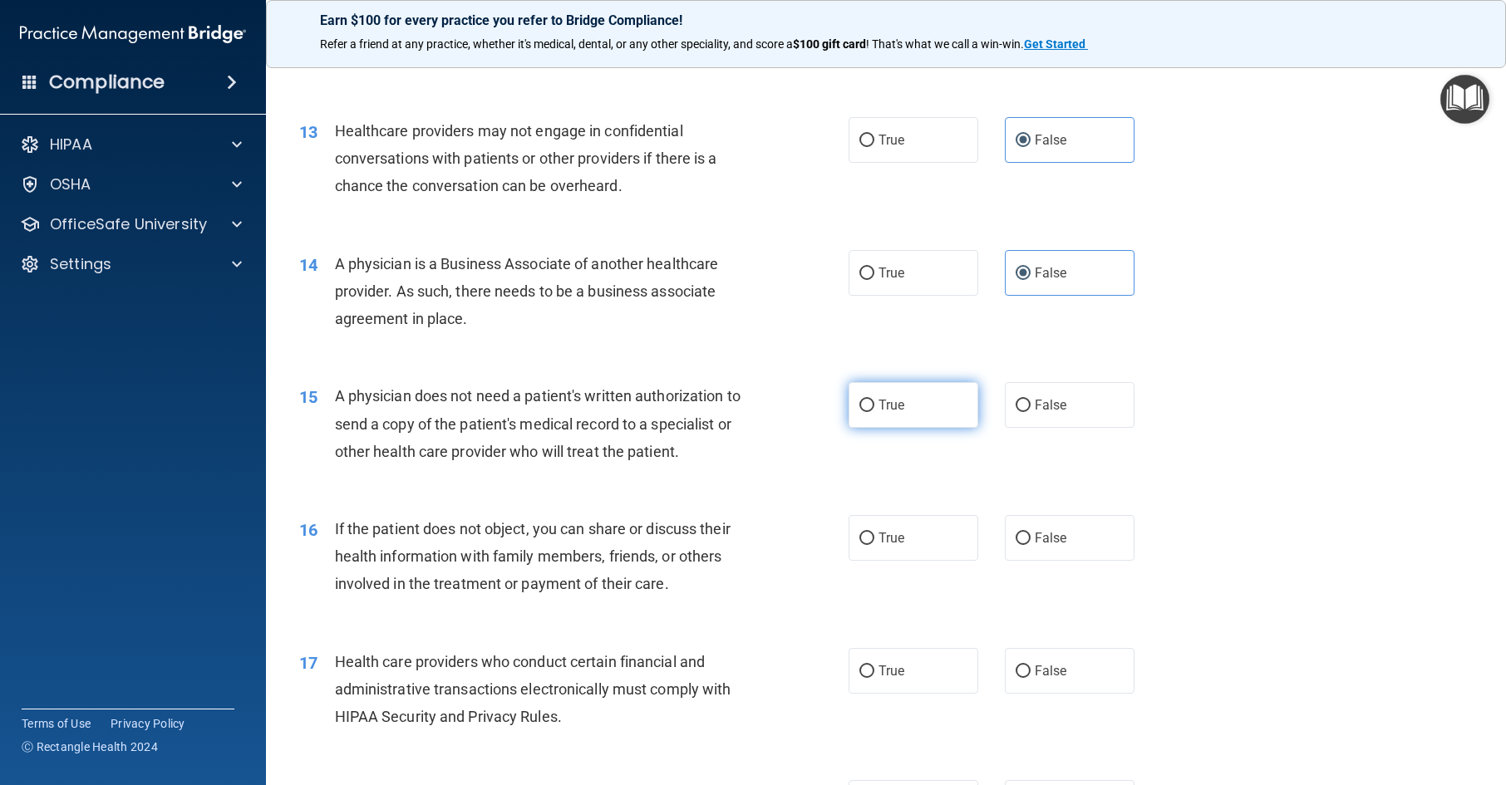
click at [881, 428] on label "True" at bounding box center [914, 405] width 130 height 46
click at [874, 412] on input "True" at bounding box center [866, 406] width 15 height 12
radio input "true"
click at [887, 546] on span "True" at bounding box center [892, 538] width 26 height 16
click at [874, 545] on input "True" at bounding box center [866, 539] width 15 height 12
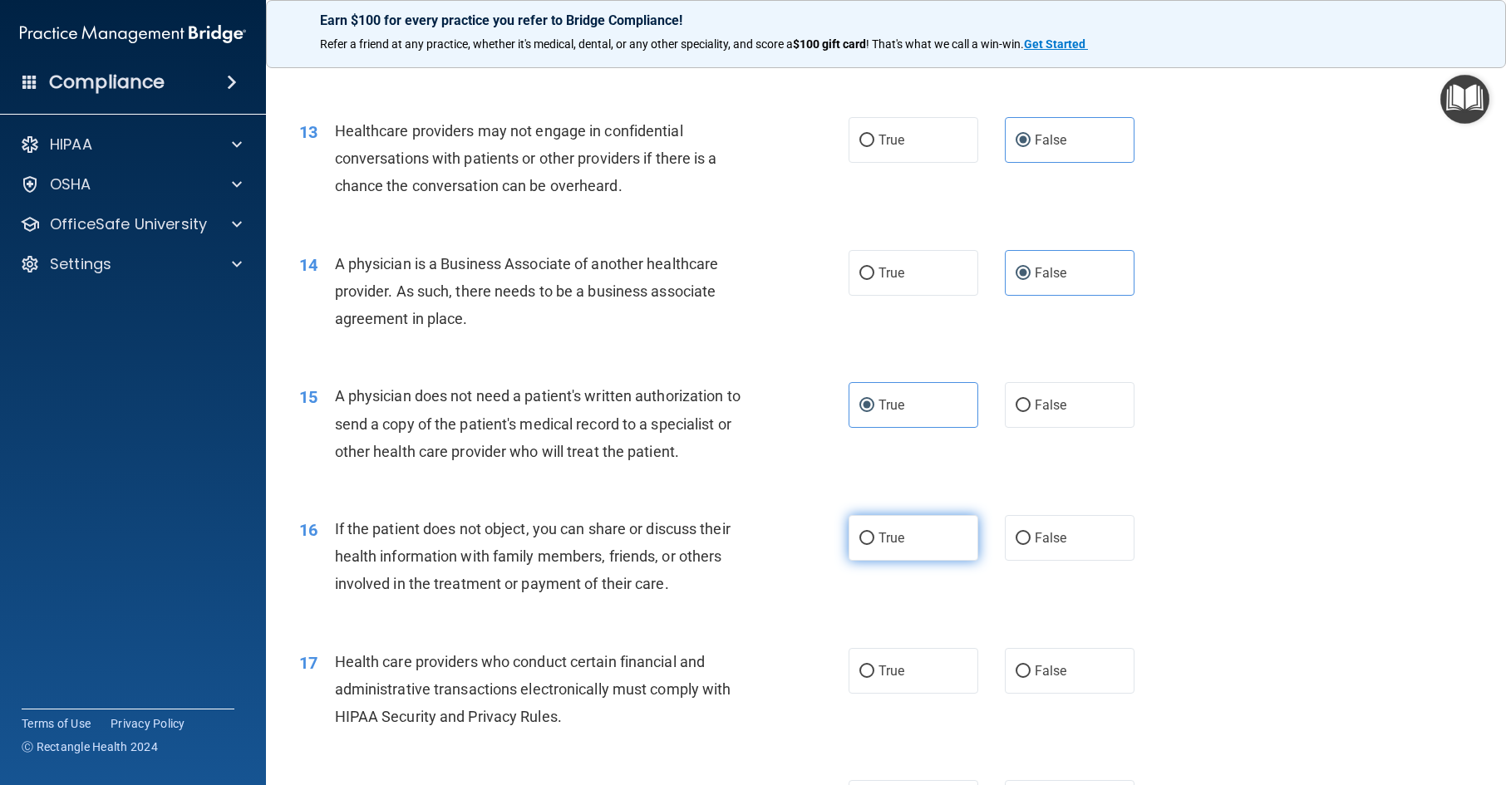
radio input "true"
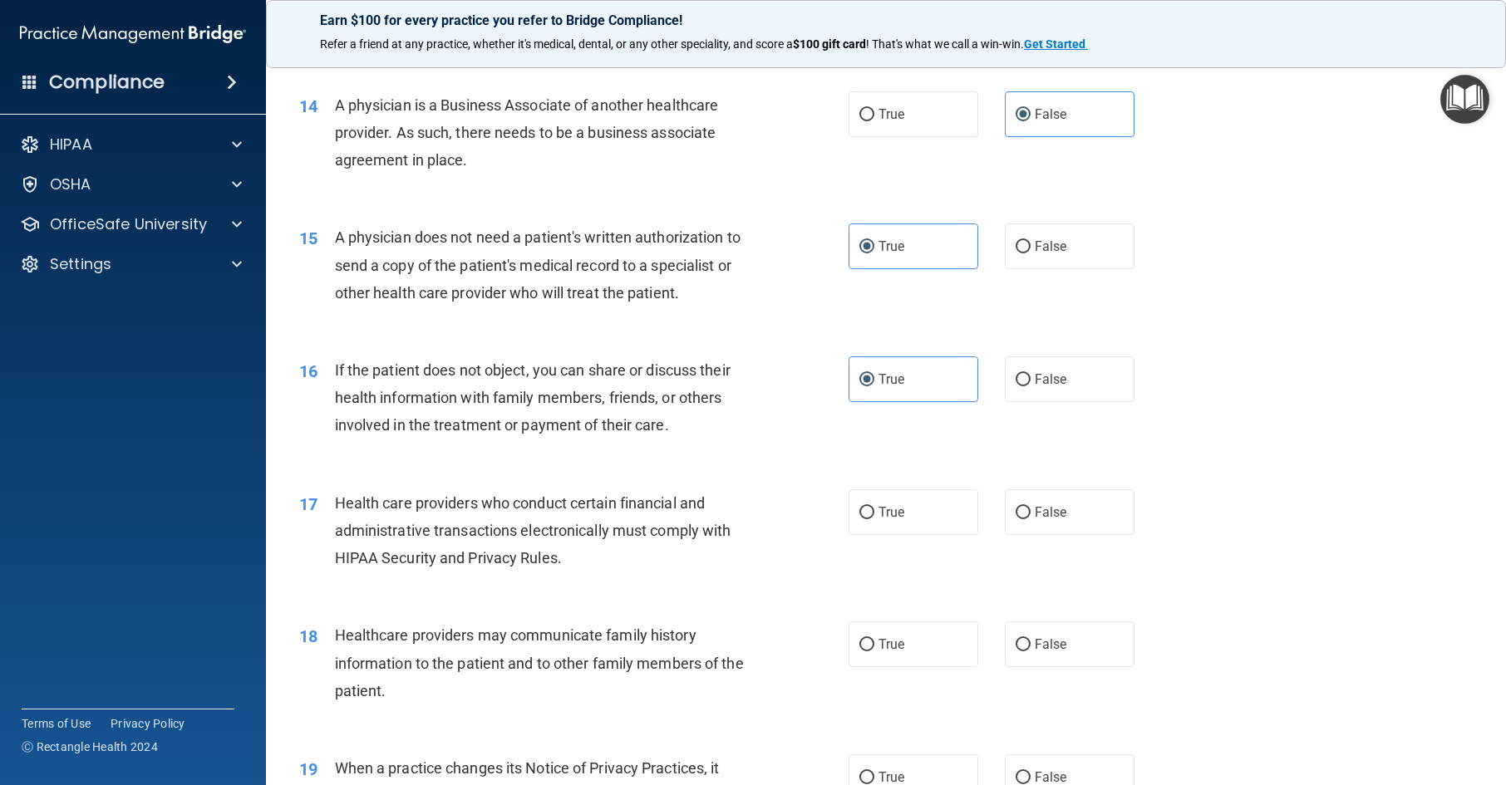
scroll to position [1829, 0]
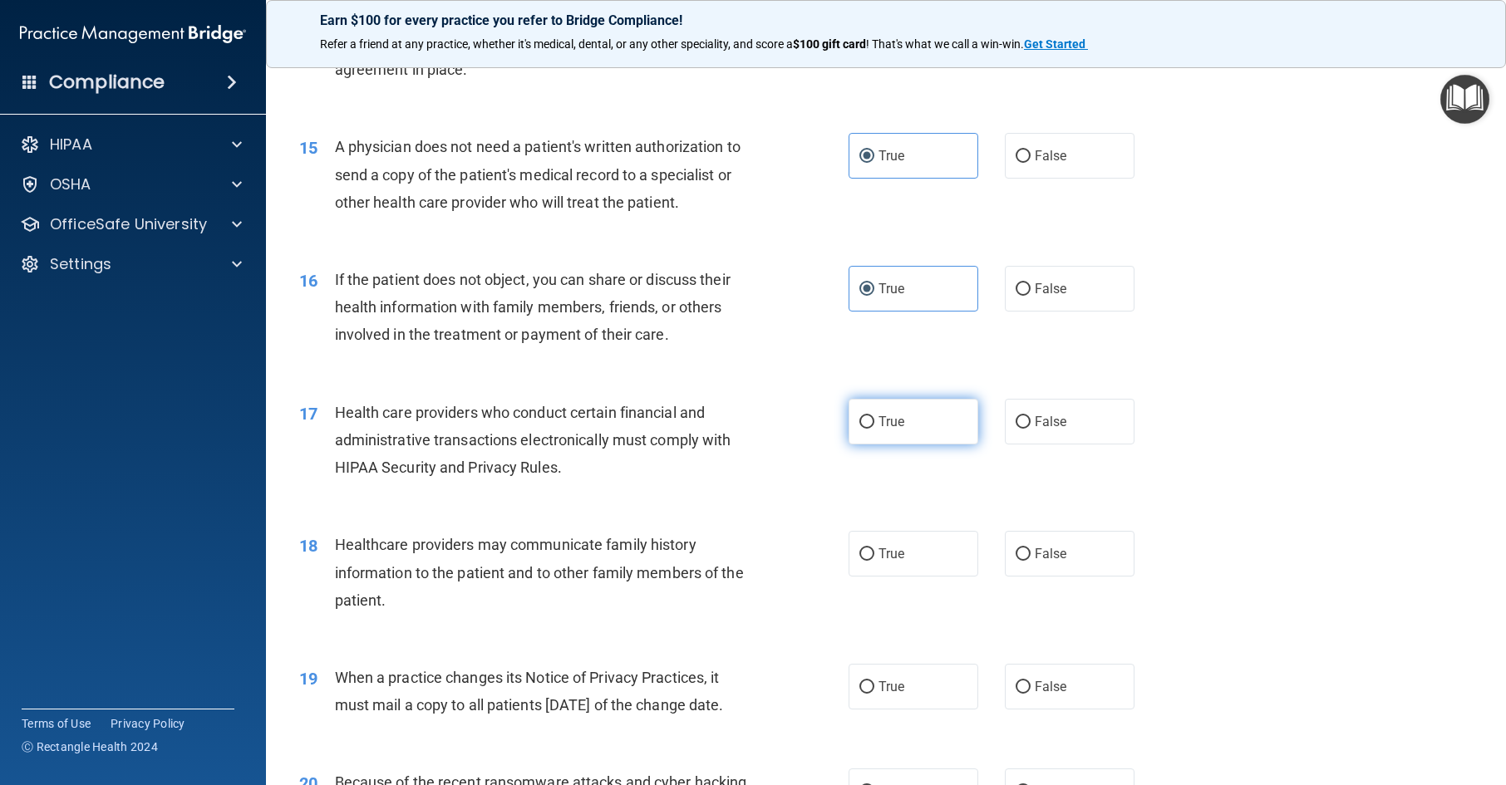
click at [915, 445] on label "True" at bounding box center [914, 422] width 130 height 46
click at [874, 429] on input "True" at bounding box center [866, 422] width 15 height 12
radio input "true"
click at [1037, 562] on span "False" at bounding box center [1051, 554] width 32 height 16
click at [1031, 561] on input "False" at bounding box center [1023, 555] width 15 height 12
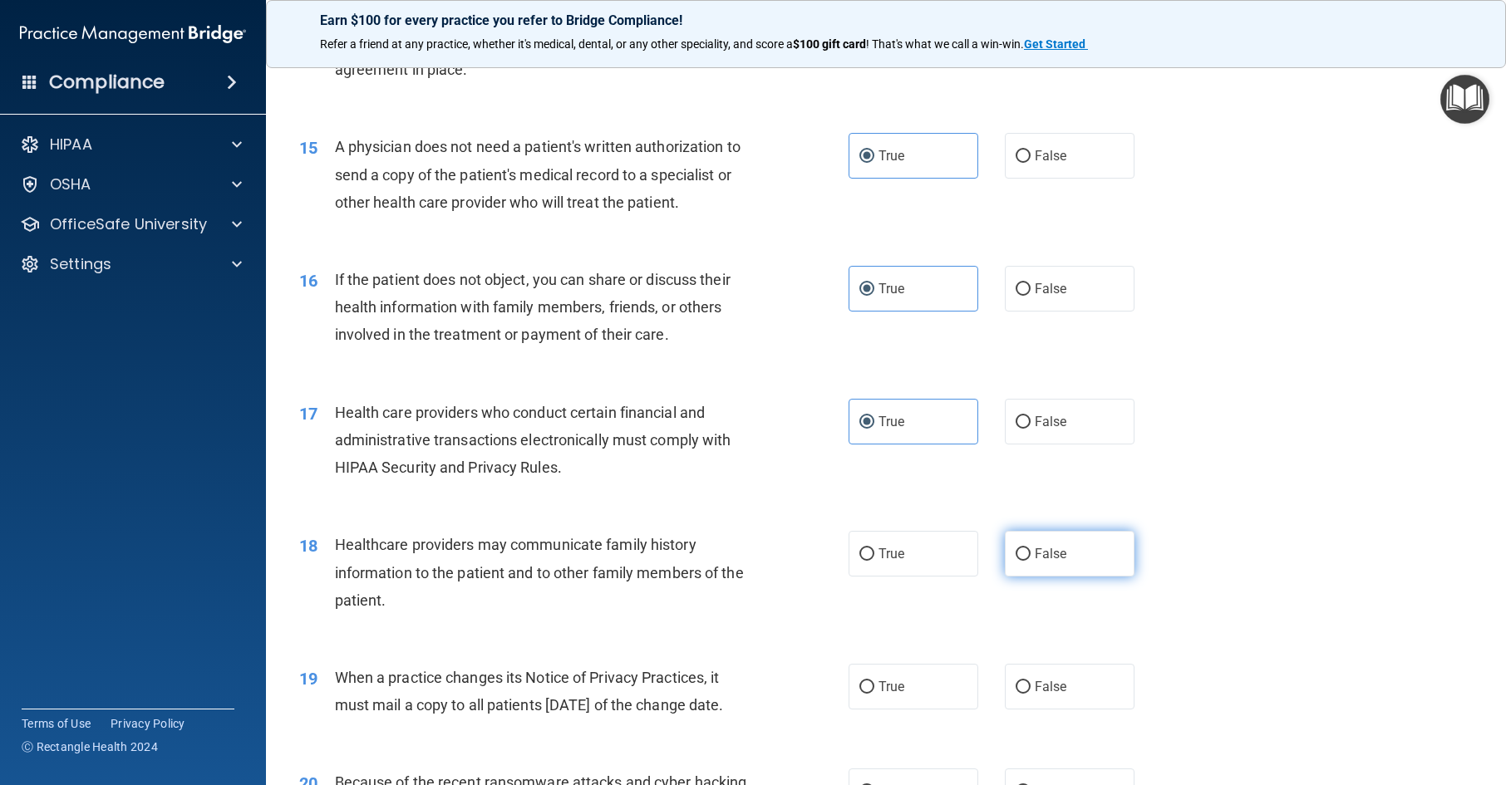
radio input "true"
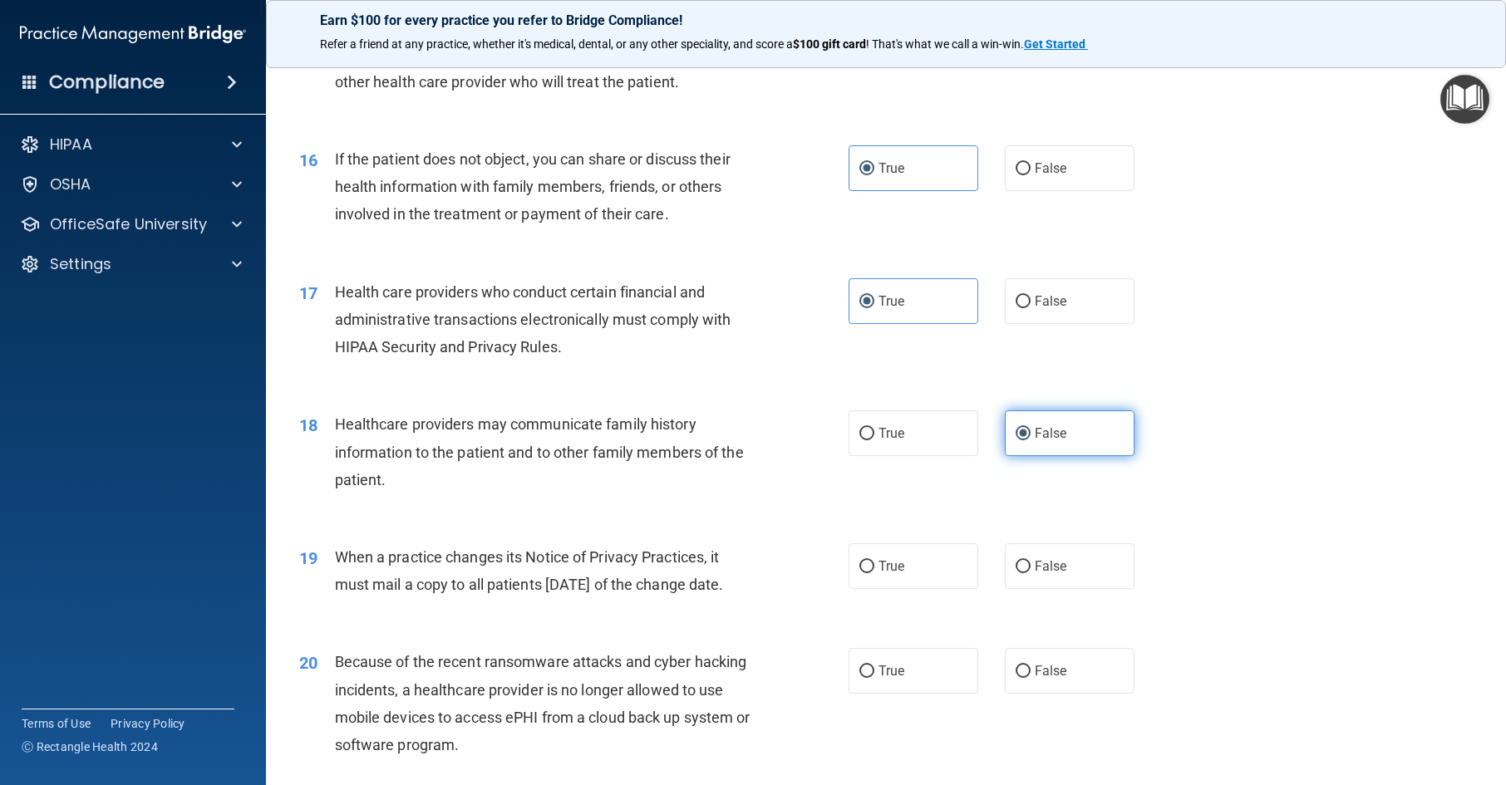
scroll to position [2078, 0]
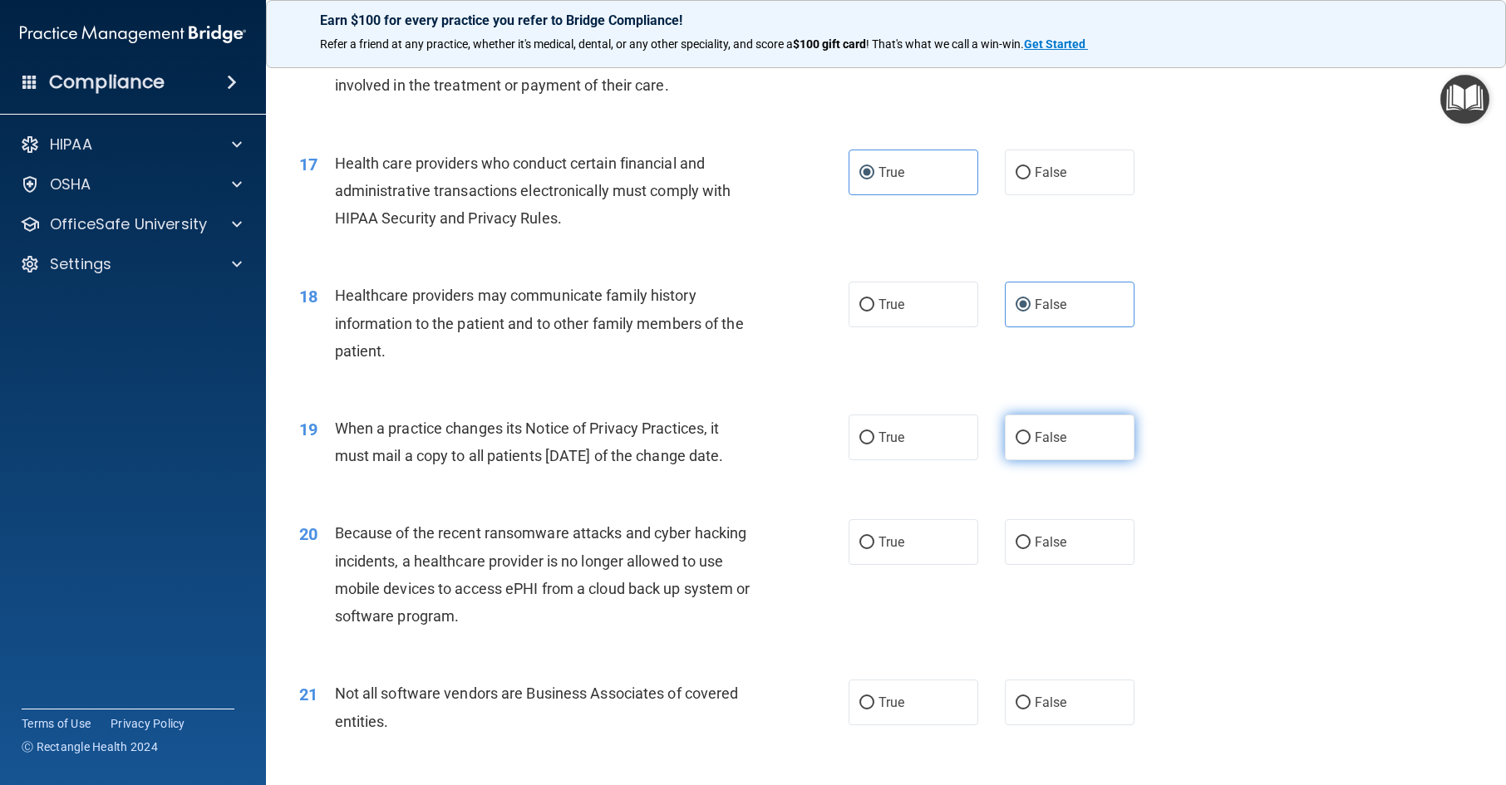
click at [1051, 460] on label "False" at bounding box center [1070, 438] width 130 height 46
click at [1031, 445] on input "False" at bounding box center [1023, 438] width 15 height 12
radio input "true"
click at [1054, 565] on label "False" at bounding box center [1070, 542] width 130 height 46
click at [1031, 549] on input "False" at bounding box center [1023, 543] width 15 height 12
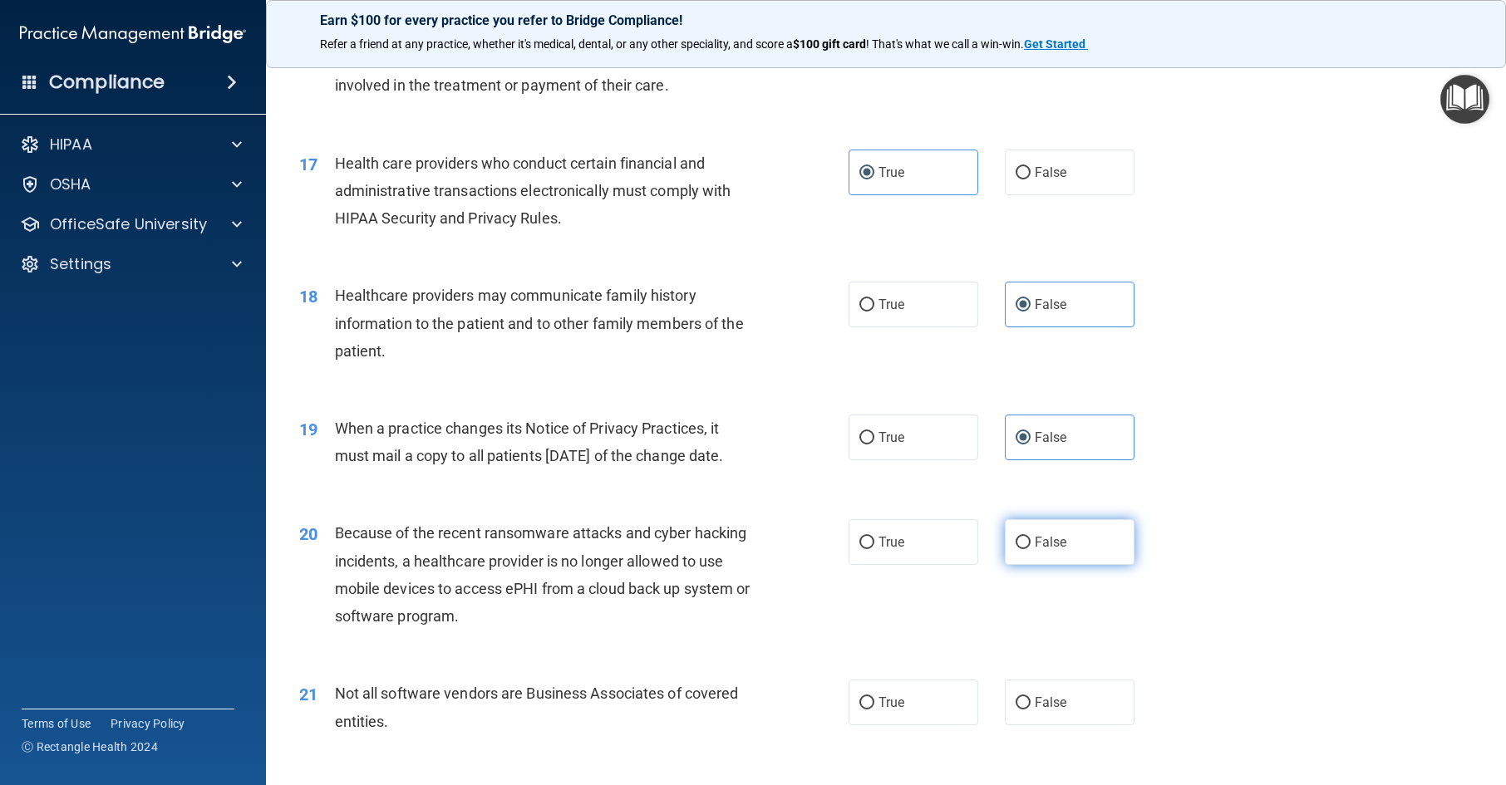
radio input "true"
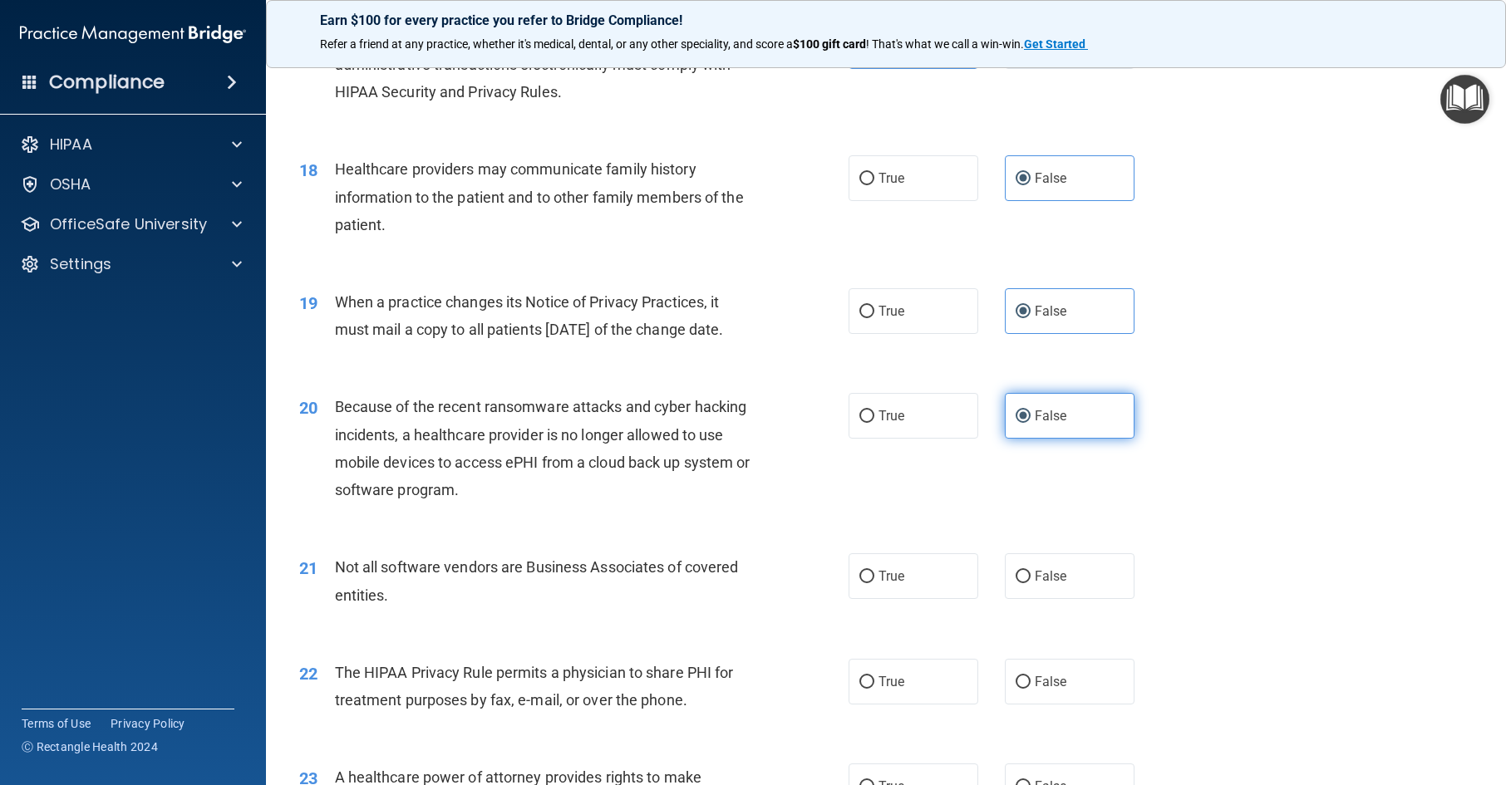
scroll to position [2327, 0]
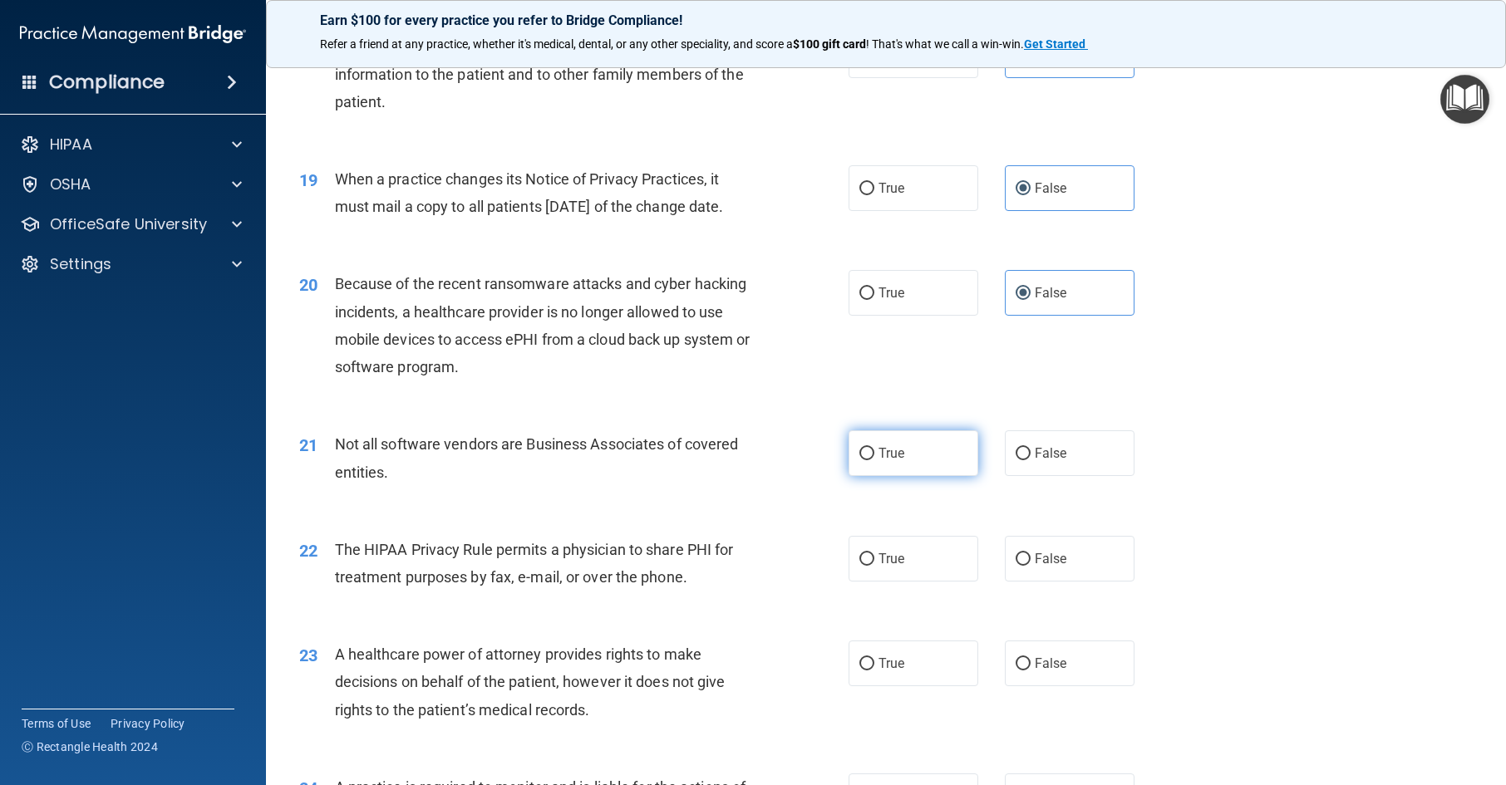
click at [926, 476] on label "True" at bounding box center [914, 454] width 130 height 46
click at [874, 460] on input "True" at bounding box center [866, 454] width 15 height 12
radio input "true"
click at [907, 582] on label "True" at bounding box center [914, 559] width 130 height 46
click at [874, 566] on input "True" at bounding box center [866, 560] width 15 height 12
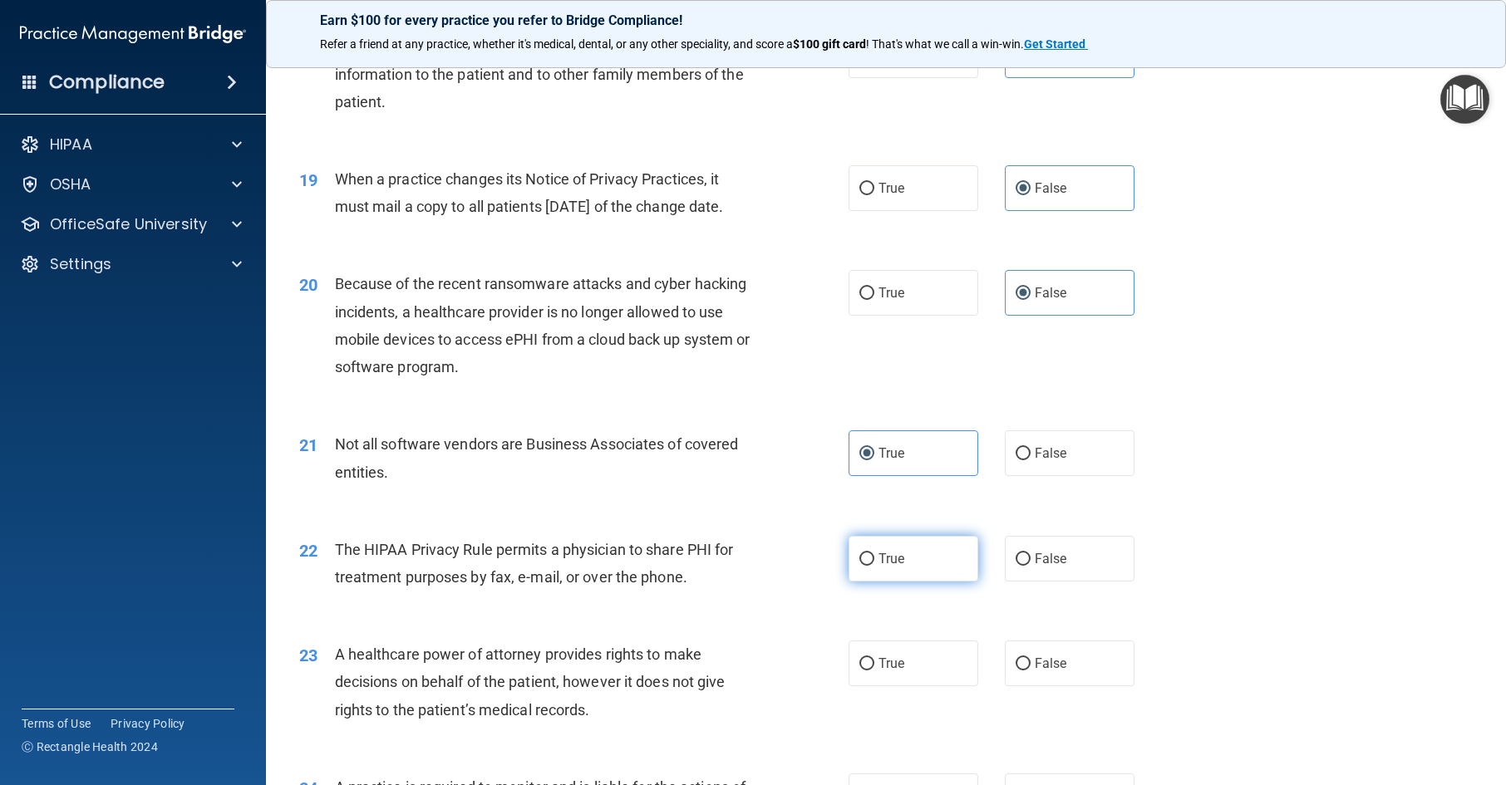
radio input "true"
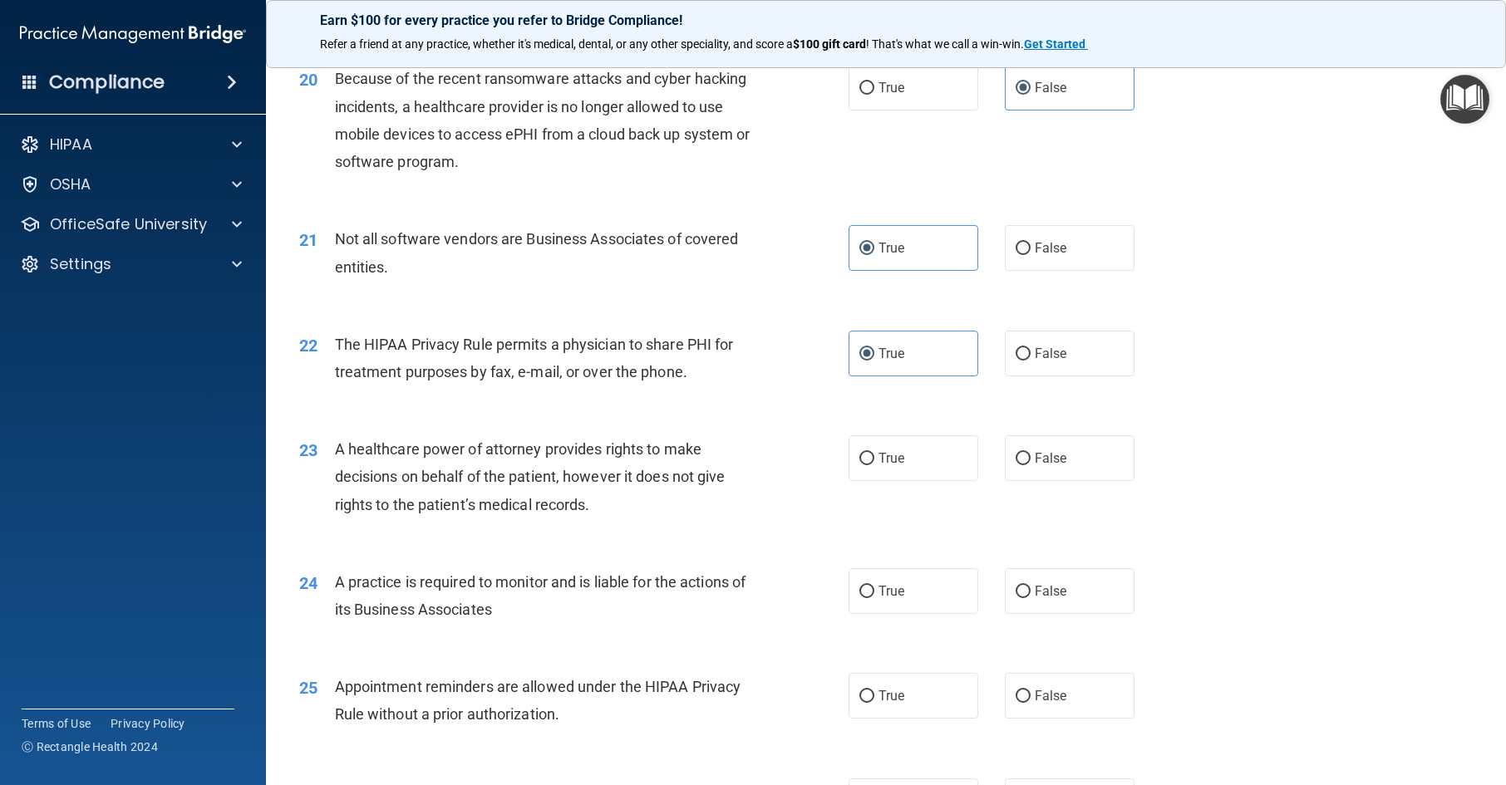
scroll to position [2577, 0]
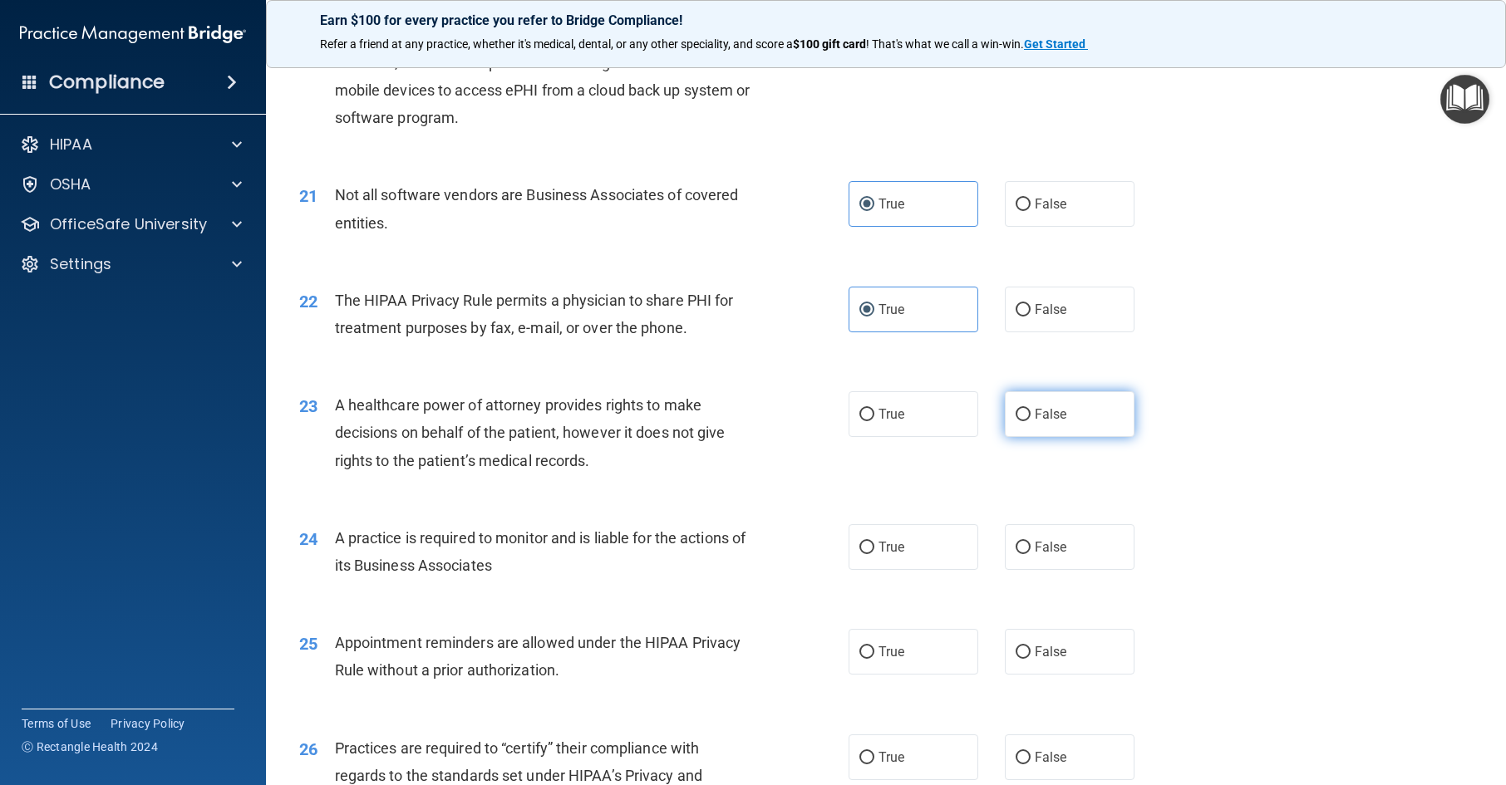
click at [1025, 437] on label "False" at bounding box center [1070, 414] width 130 height 46
click at [1025, 421] on input "False" at bounding box center [1023, 415] width 15 height 12
radio input "true"
click at [1037, 570] on label "False" at bounding box center [1070, 547] width 130 height 46
click at [1031, 554] on input "False" at bounding box center [1023, 548] width 15 height 12
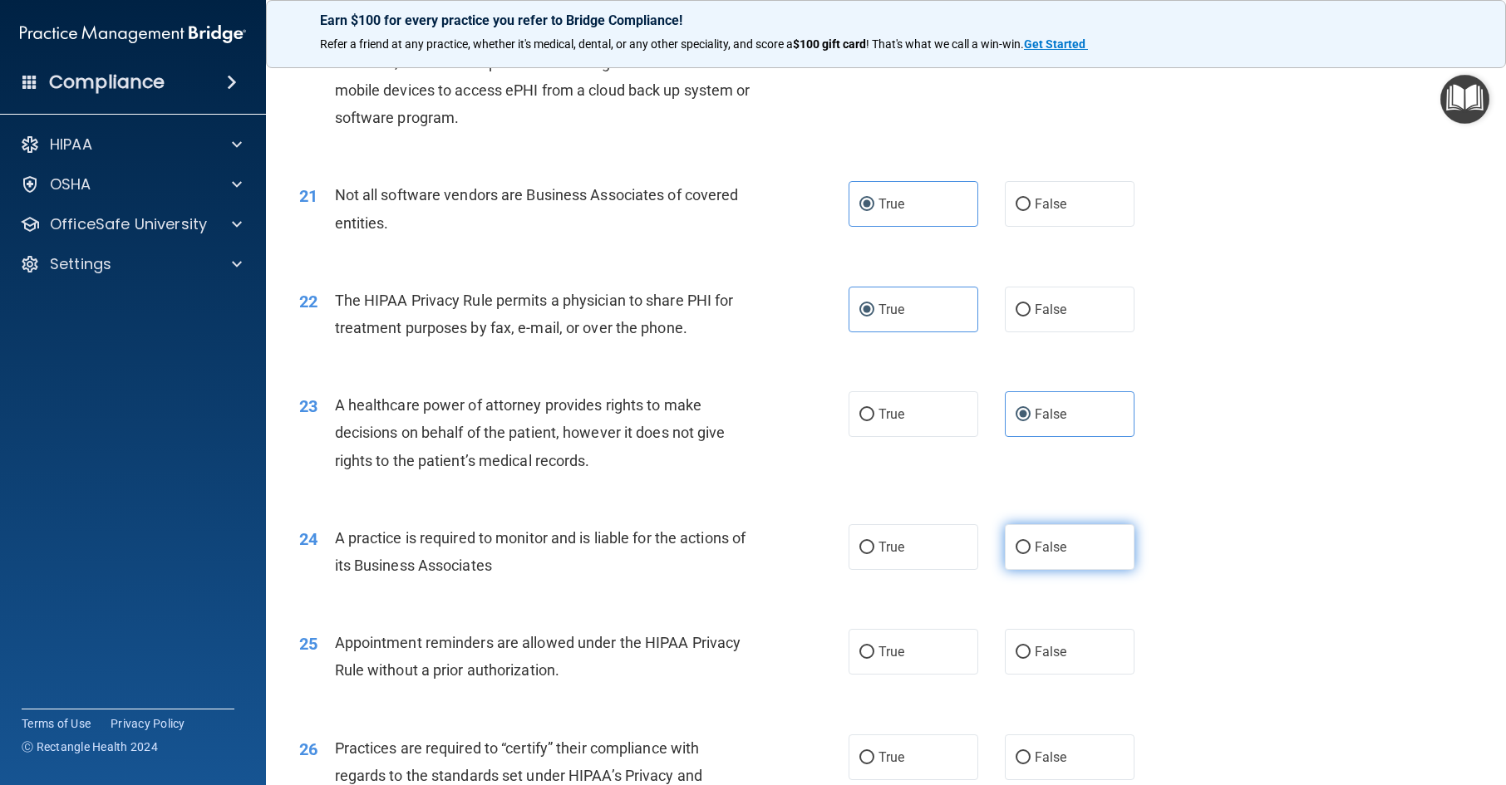
radio input "true"
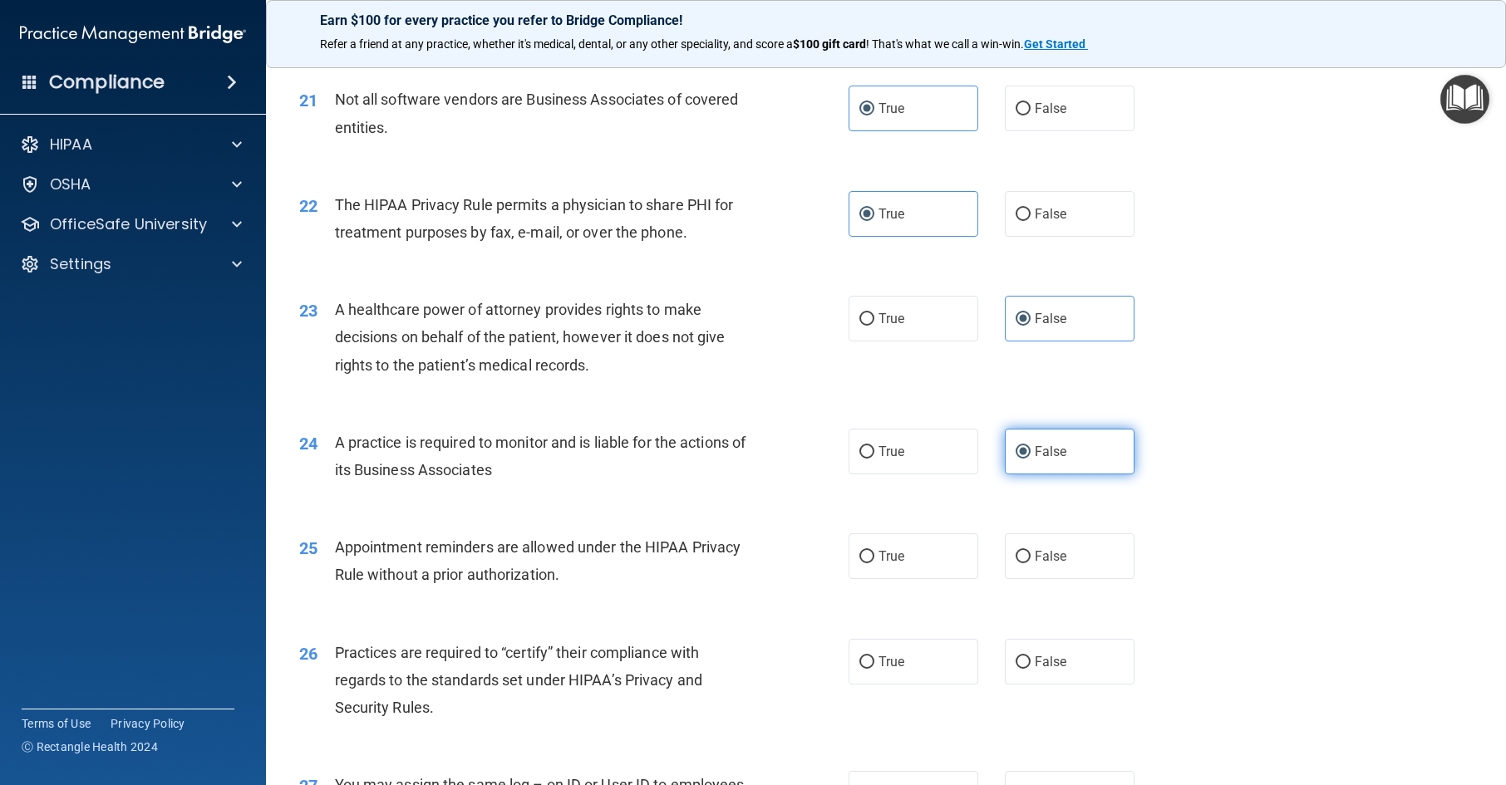
scroll to position [2743, 0]
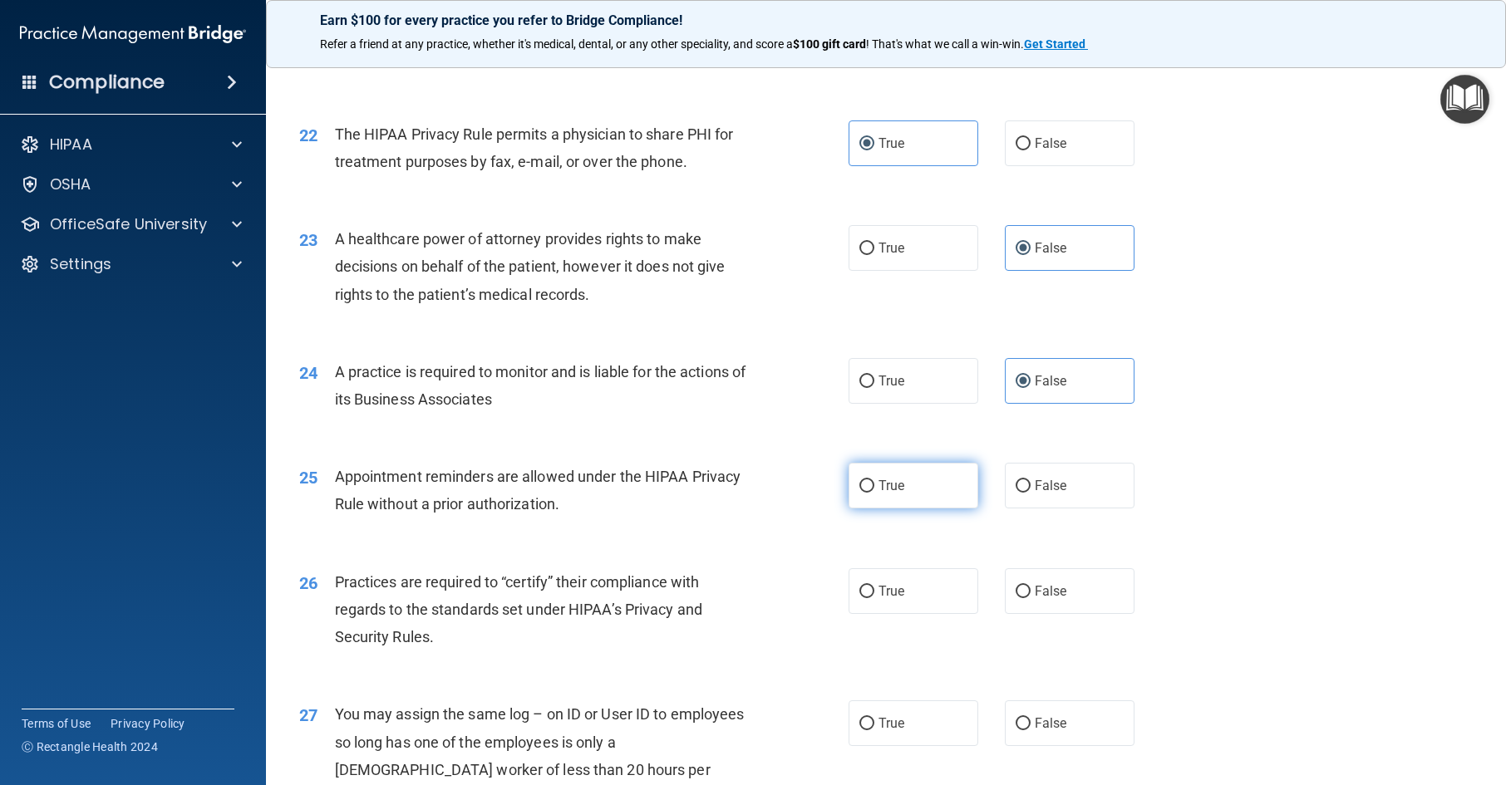
click at [933, 509] on label "True" at bounding box center [914, 486] width 130 height 46
click at [874, 493] on input "True" at bounding box center [866, 486] width 15 height 12
radio input "true"
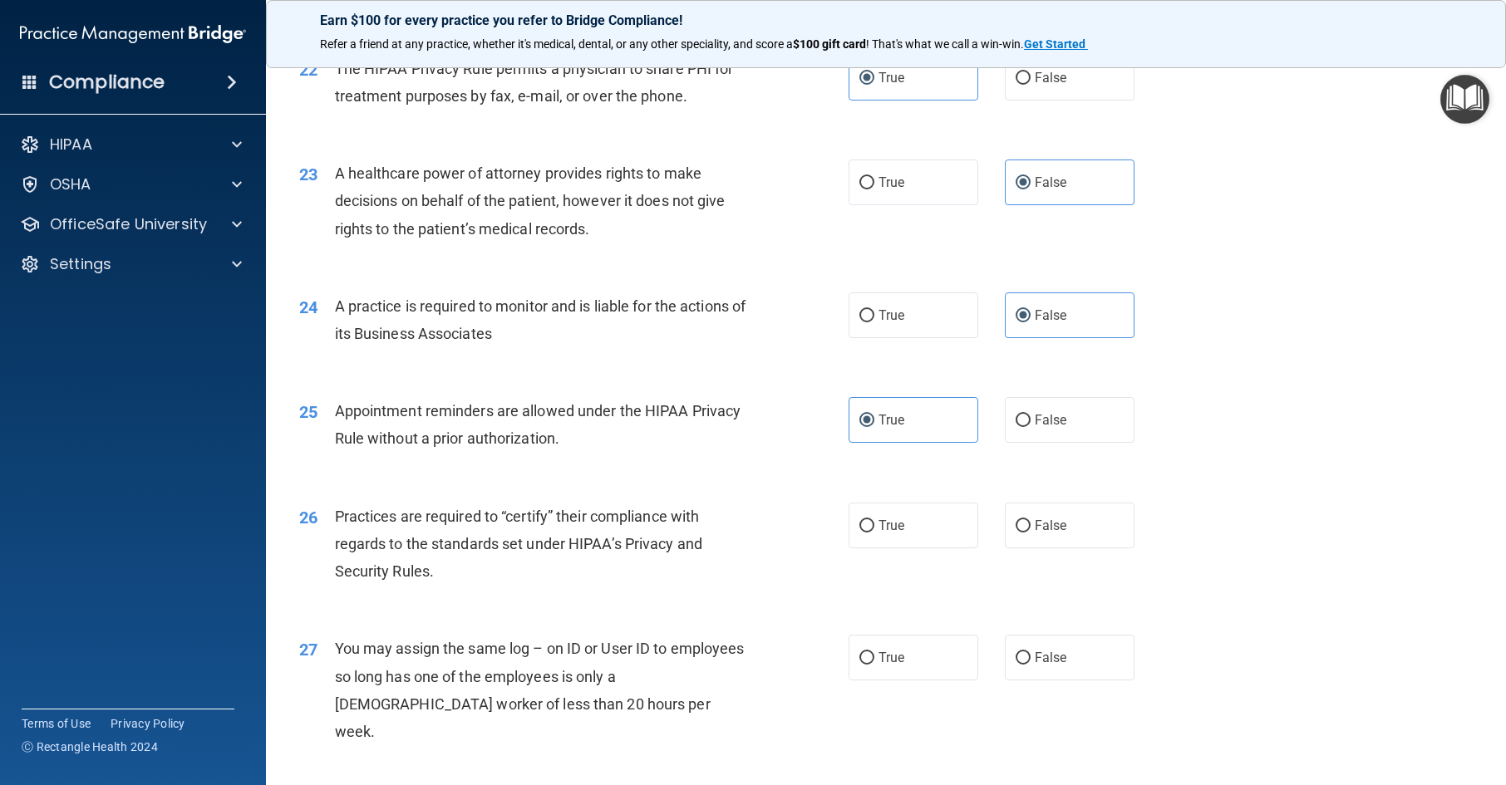
scroll to position [2909, 0]
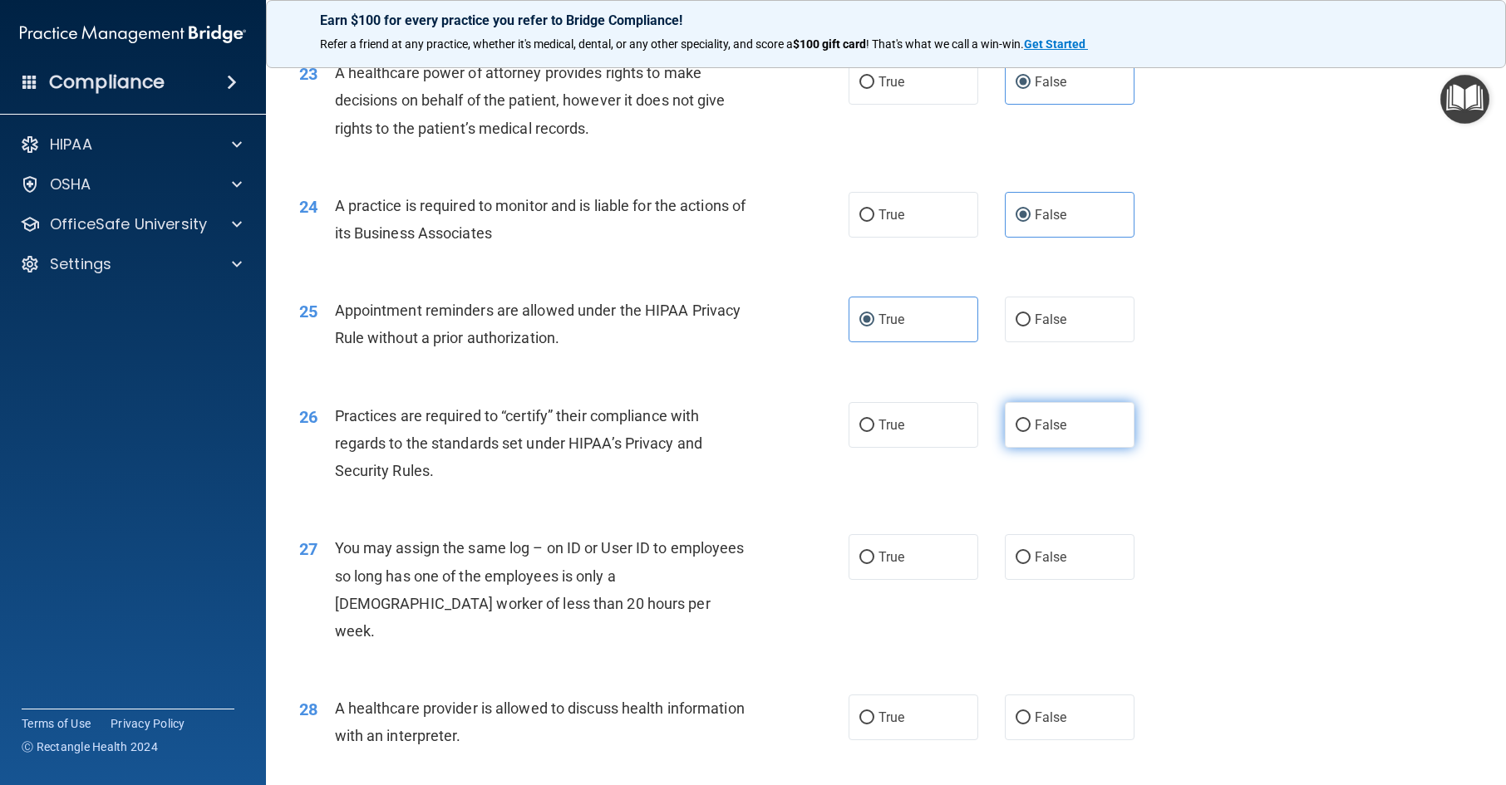
click at [1062, 448] on label "False" at bounding box center [1070, 425] width 130 height 46
click at [1031, 432] on input "False" at bounding box center [1023, 426] width 15 height 12
radio input "true"
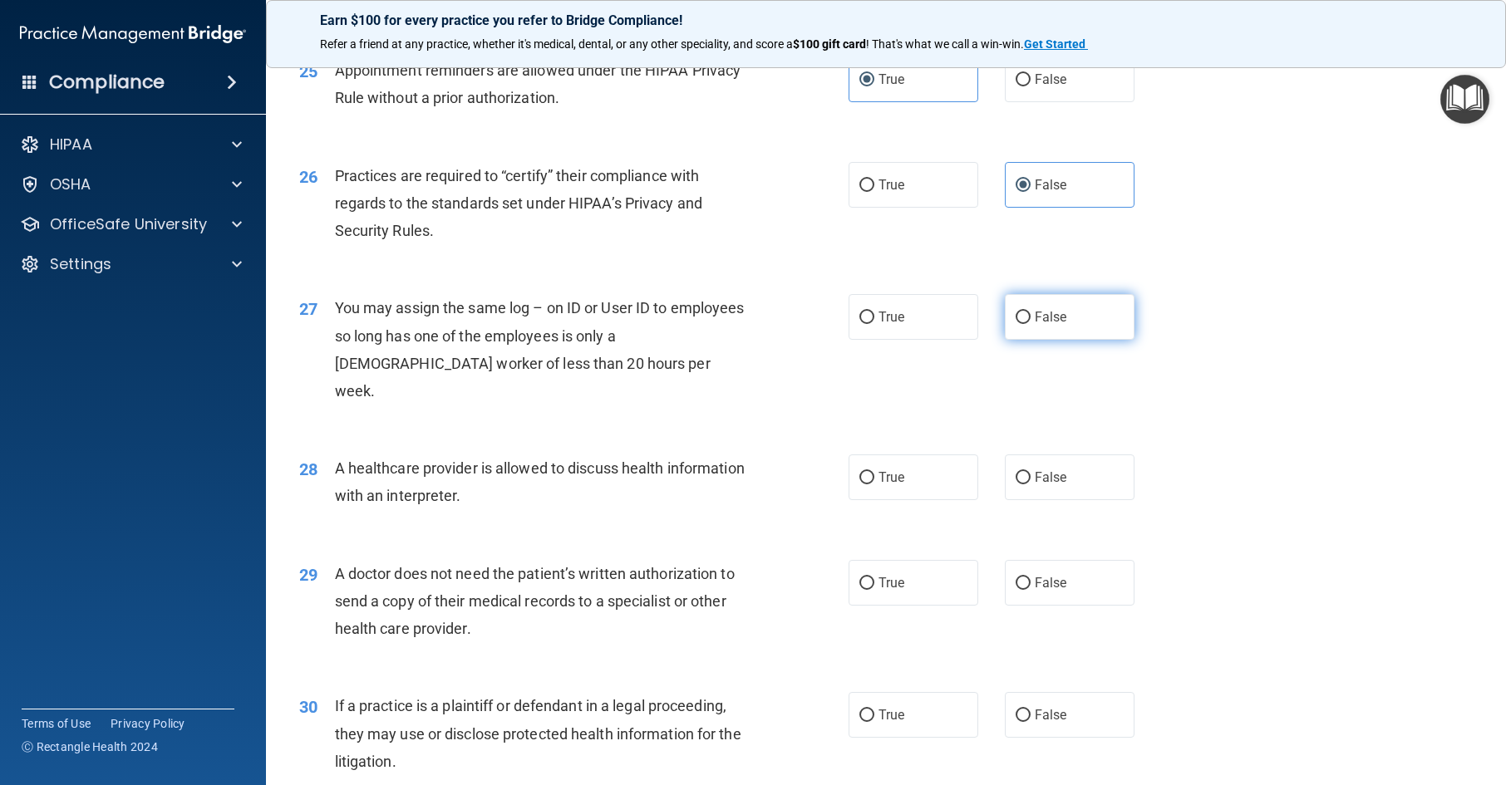
scroll to position [3159, 0]
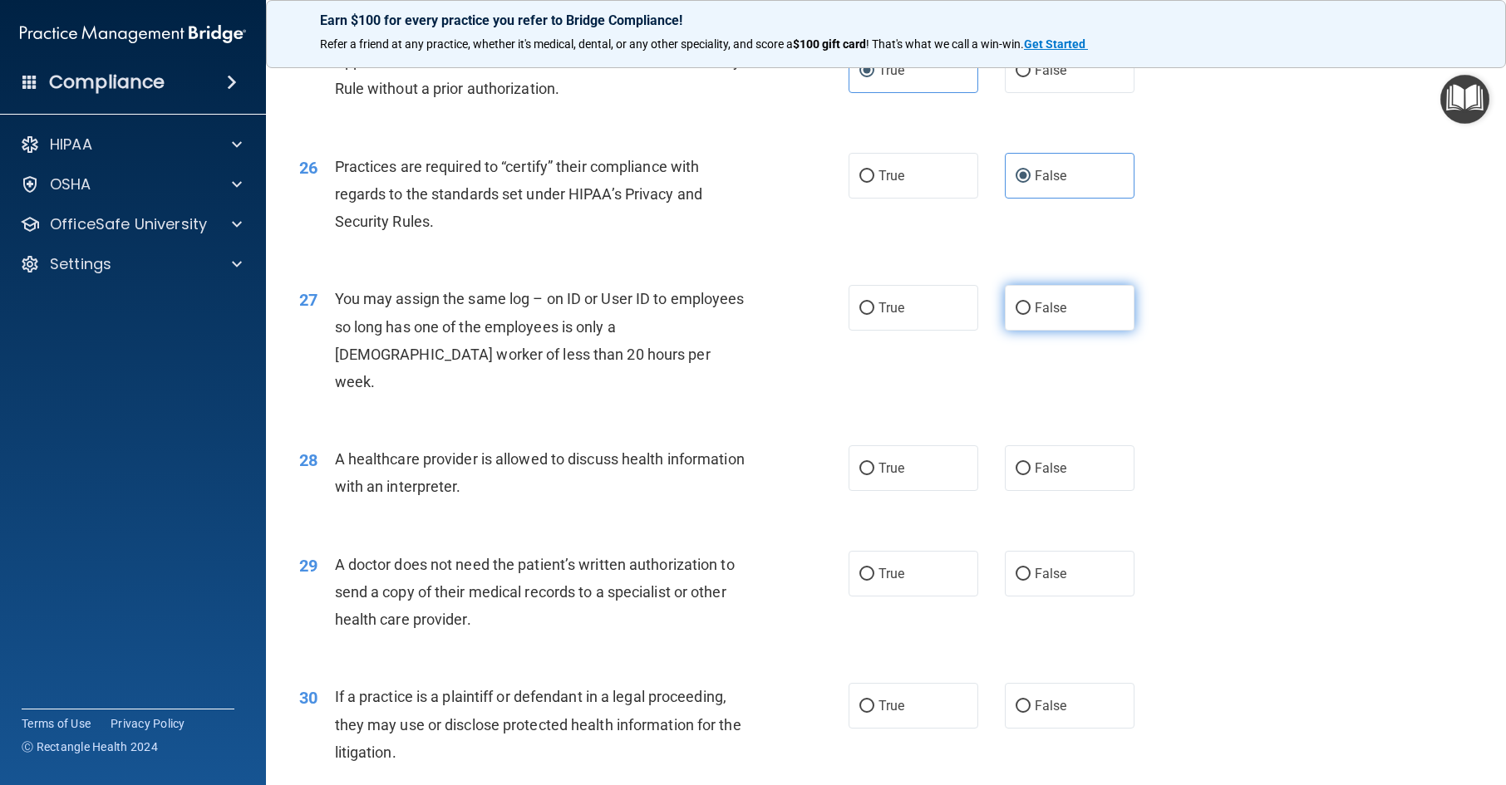
click at [1059, 331] on label "False" at bounding box center [1070, 308] width 130 height 46
click at [1031, 315] on input "False" at bounding box center [1023, 309] width 15 height 12
radio input "true"
click at [939, 491] on label "True" at bounding box center [914, 469] width 130 height 46
click at [874, 475] on input "True" at bounding box center [866, 469] width 15 height 12
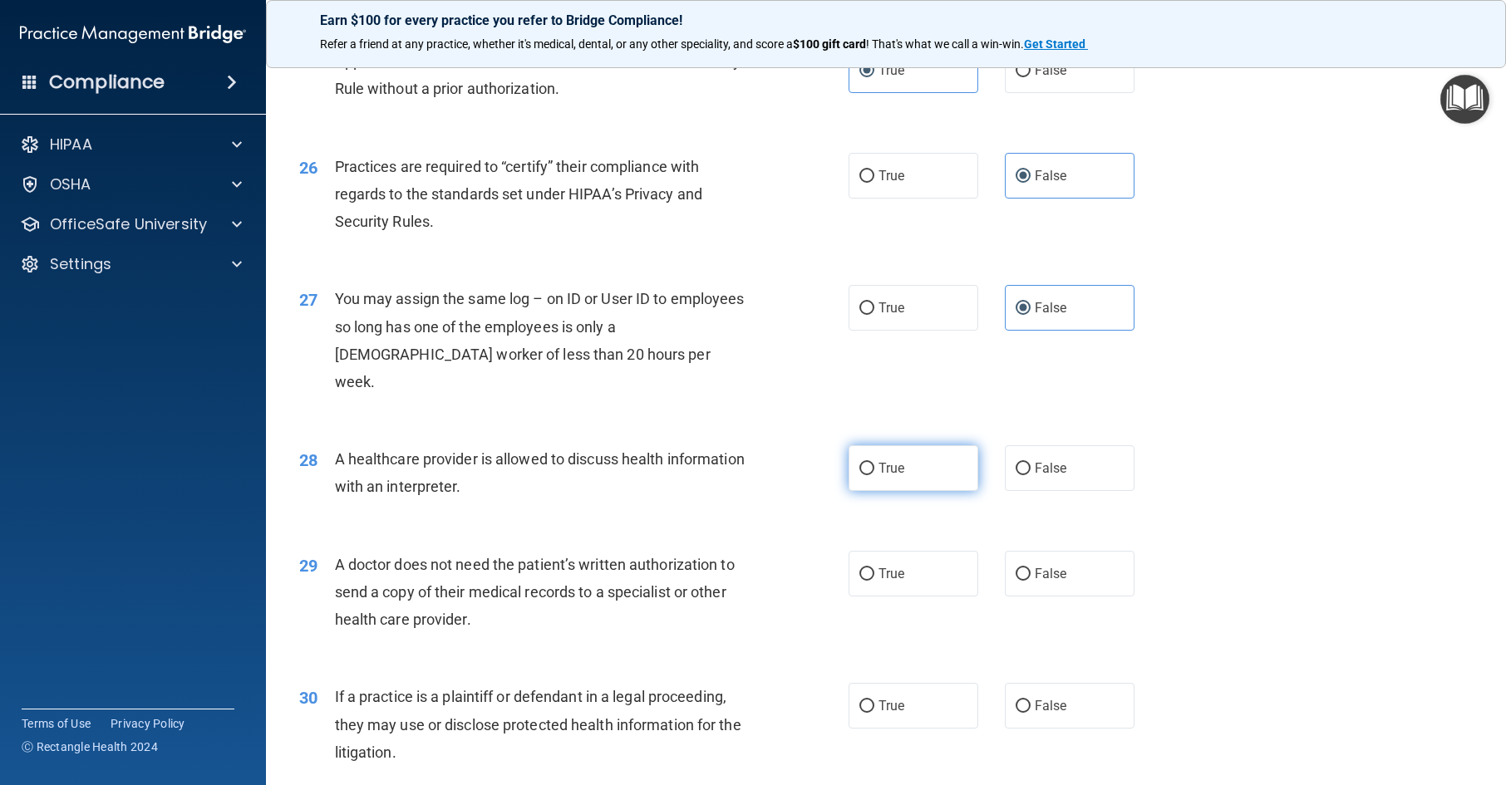
radio input "true"
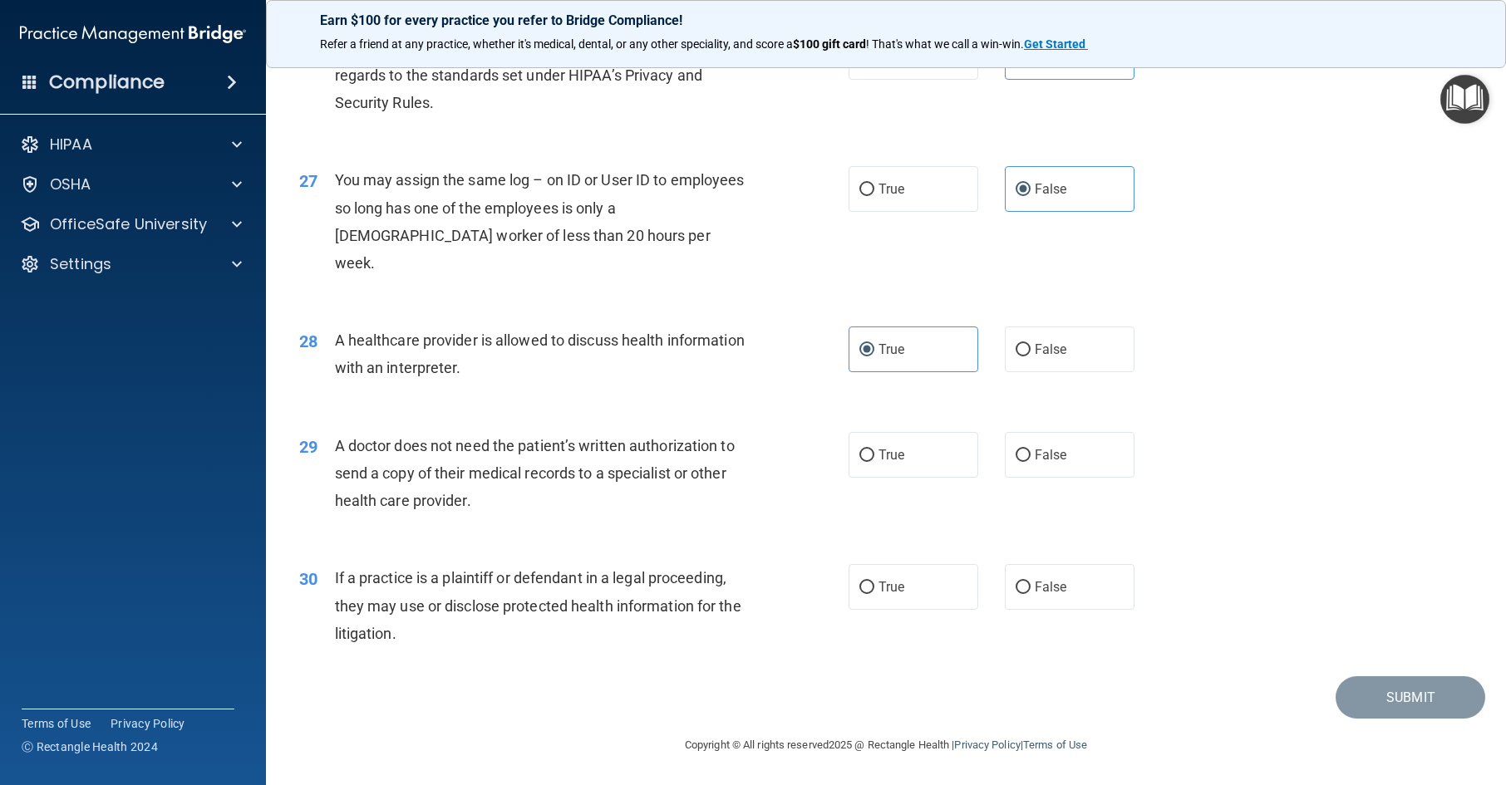
scroll to position [3360, 0]
click at [941, 460] on label "True" at bounding box center [914, 455] width 130 height 46
click at [874, 460] on input "True" at bounding box center [866, 456] width 15 height 12
radio input "true"
click at [902, 588] on label "True" at bounding box center [914, 587] width 130 height 46
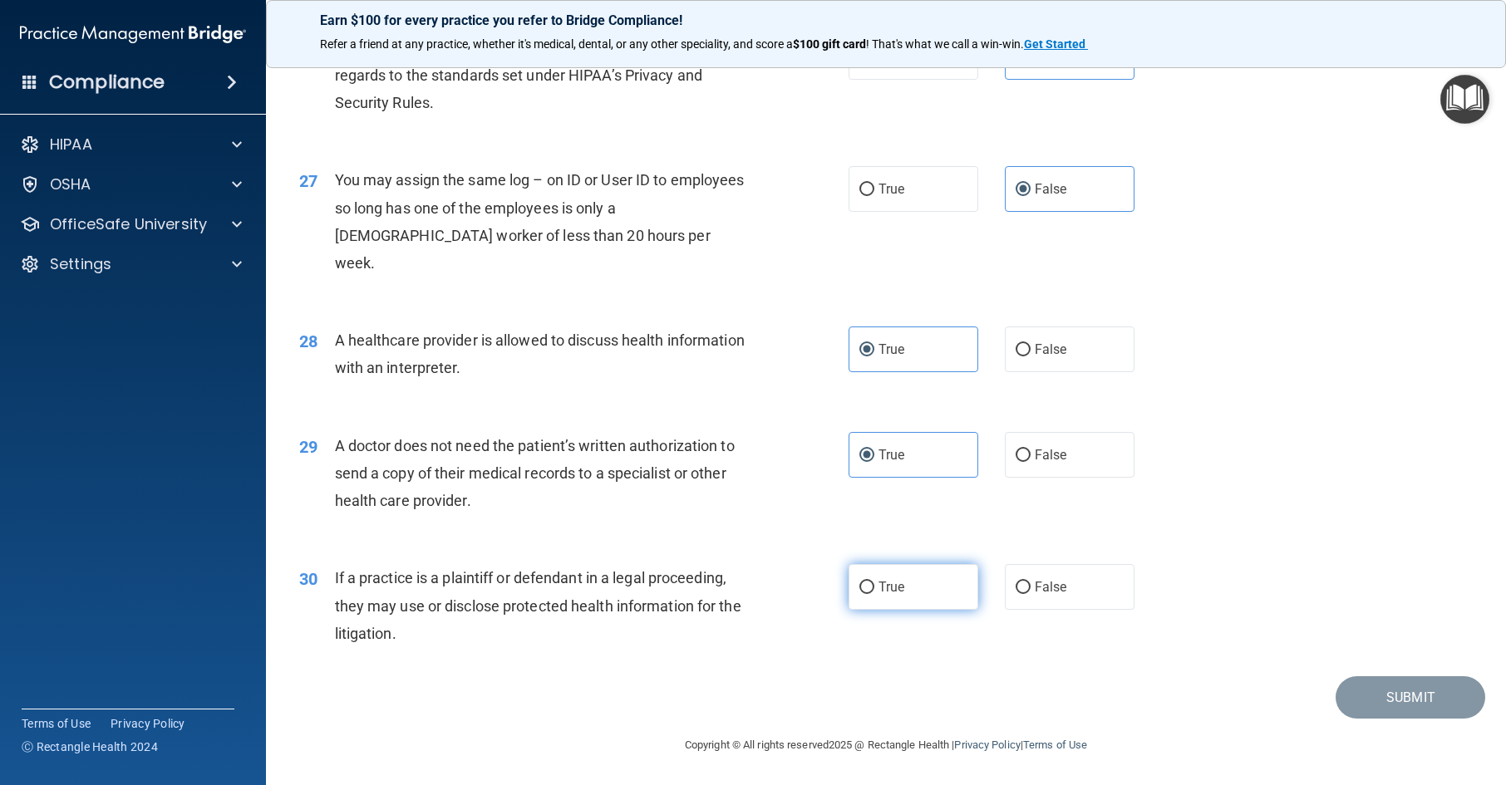
click at [874, 588] on input "True" at bounding box center [866, 588] width 15 height 12
radio input "true"
click at [1386, 687] on button "Submit" at bounding box center [1411, 698] width 150 height 42
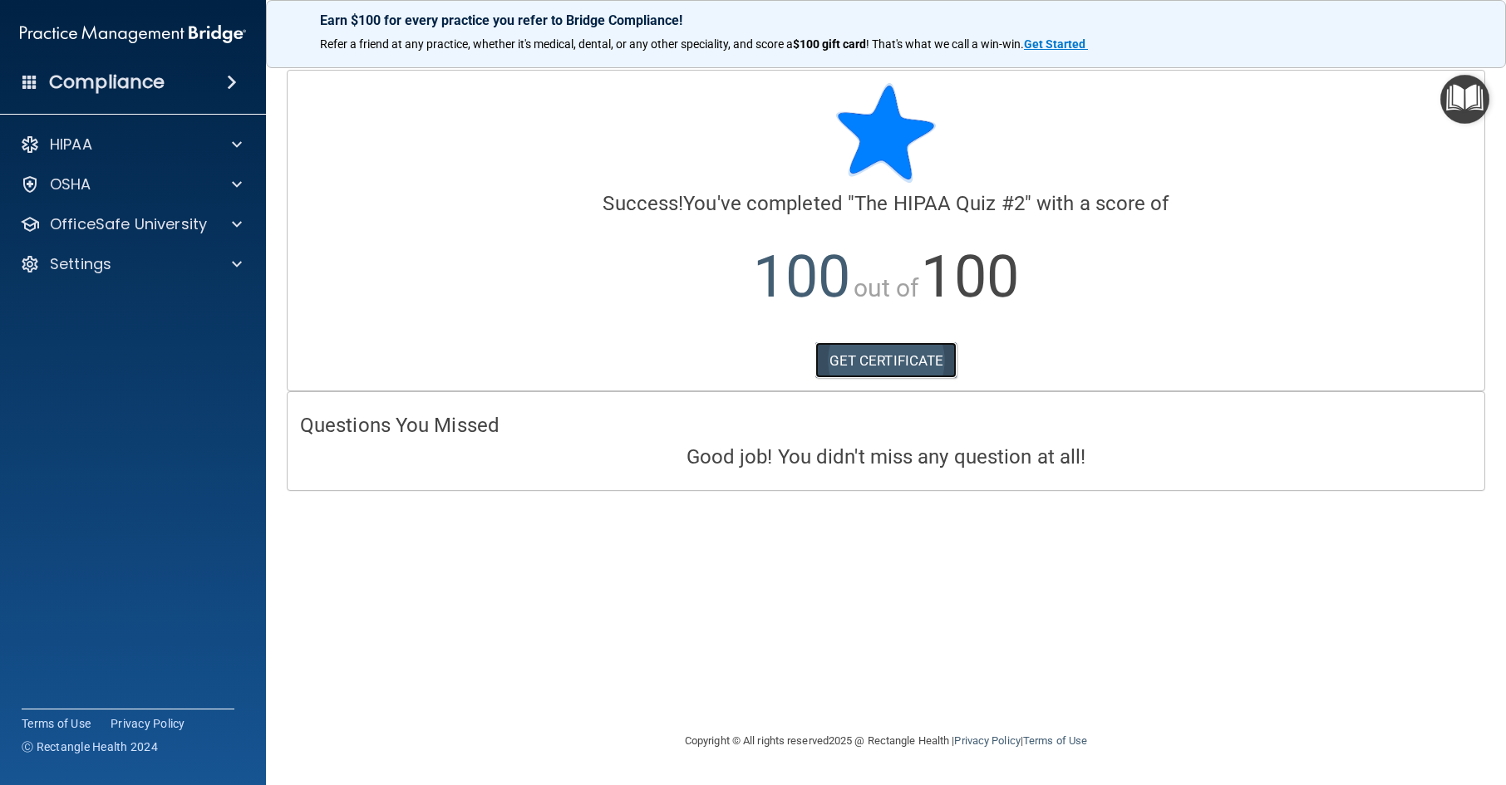
click at [923, 358] on link "GET CERTIFICATE" at bounding box center [886, 360] width 142 height 37
click at [117, 239] on div "OfficeSafe University" at bounding box center [133, 224] width 267 height 33
click at [251, 224] on div at bounding box center [235, 224] width 42 height 20
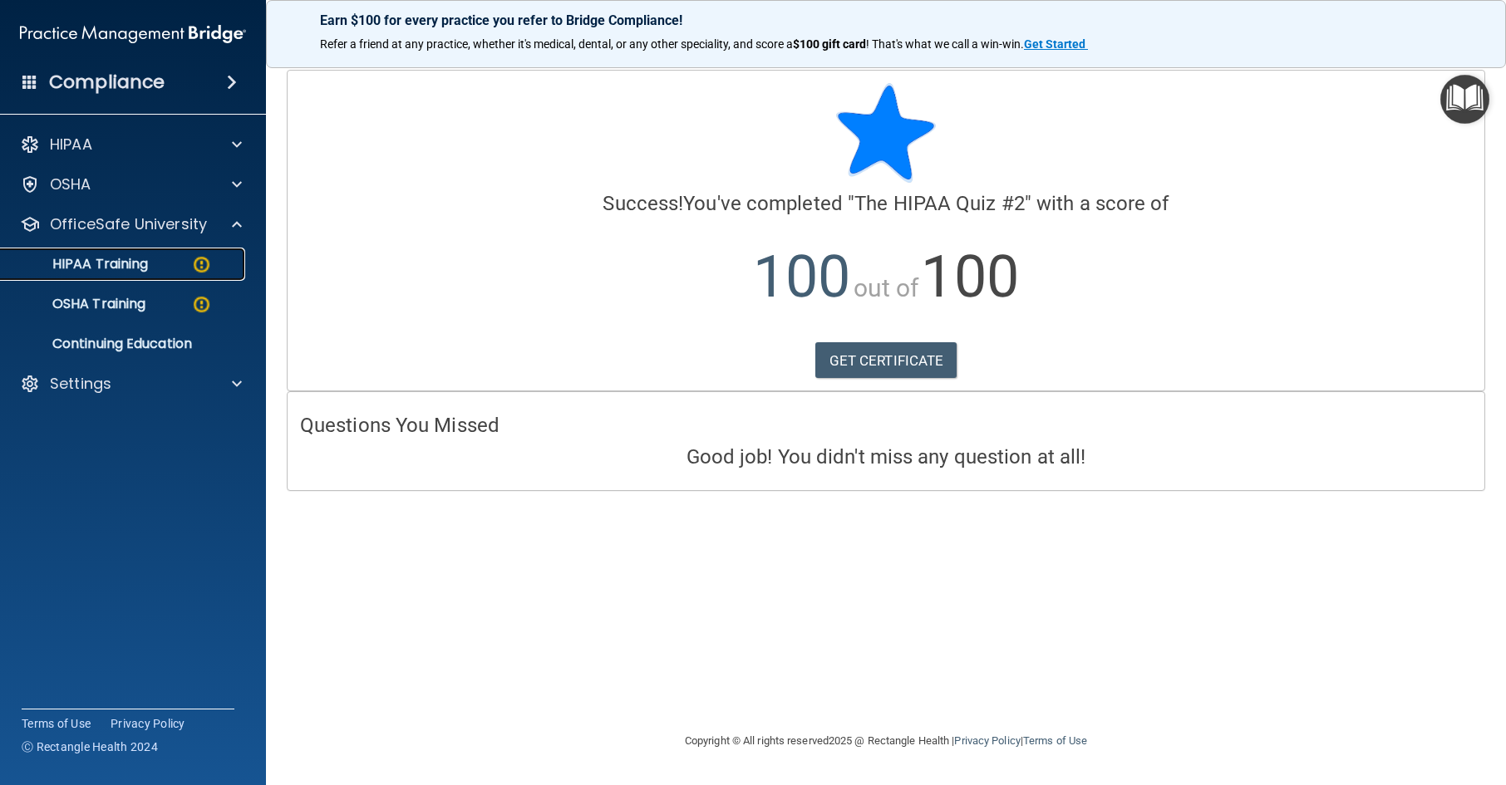
click at [197, 262] on img at bounding box center [201, 264] width 21 height 21
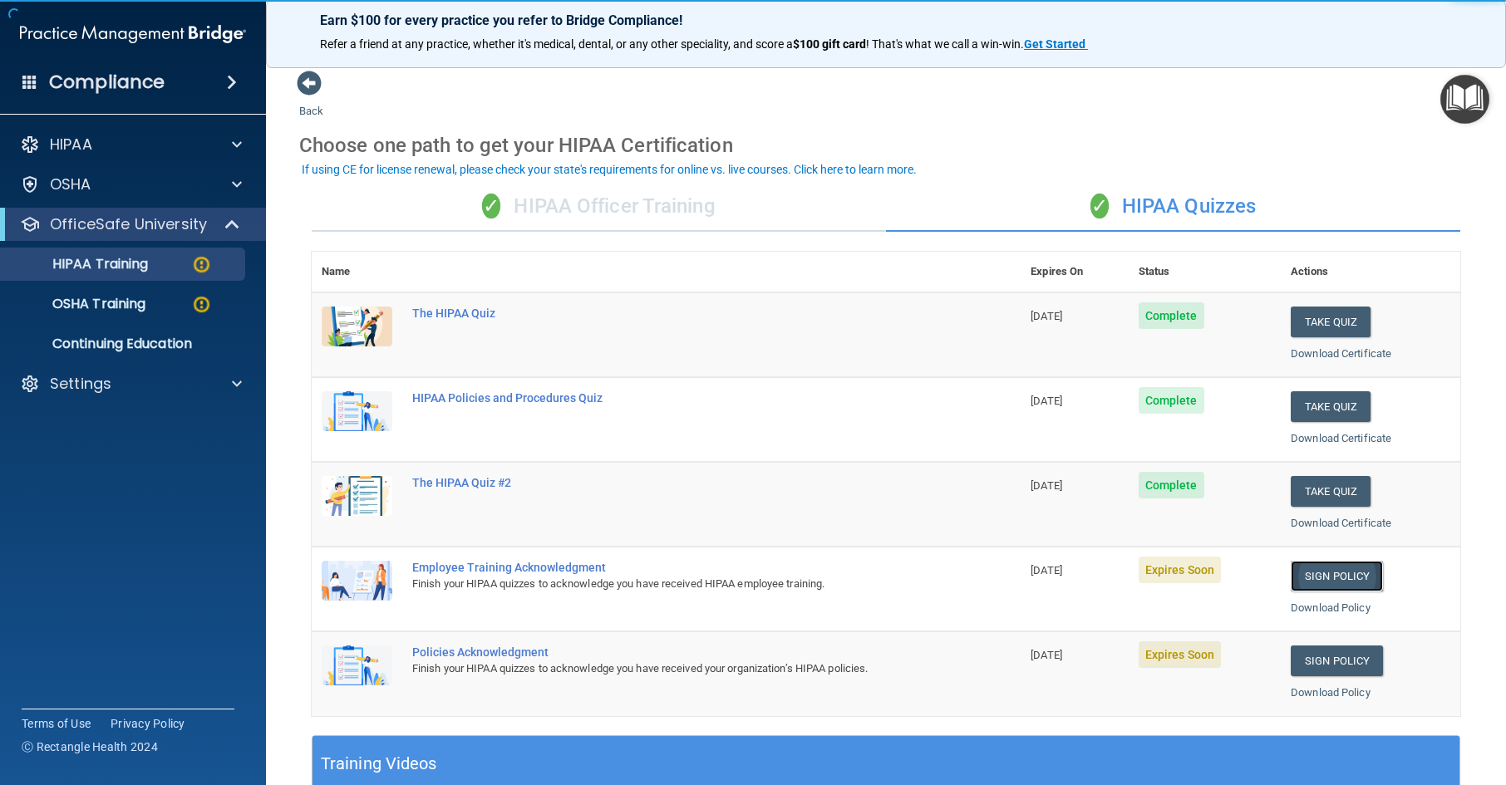
click at [1334, 580] on link "Sign Policy" at bounding box center [1337, 576] width 92 height 31
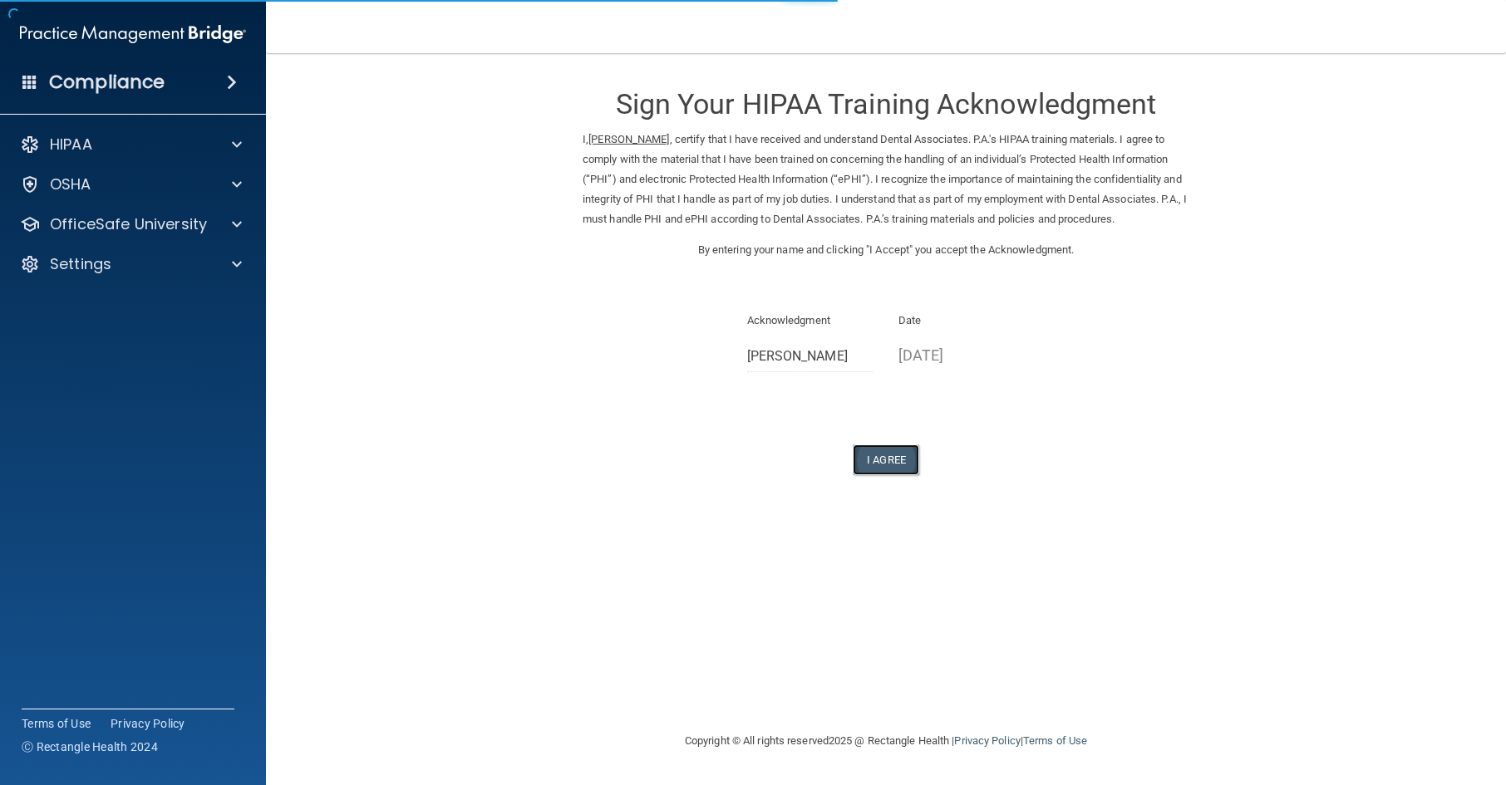
click at [903, 475] on button "I Agree" at bounding box center [886, 460] width 66 height 31
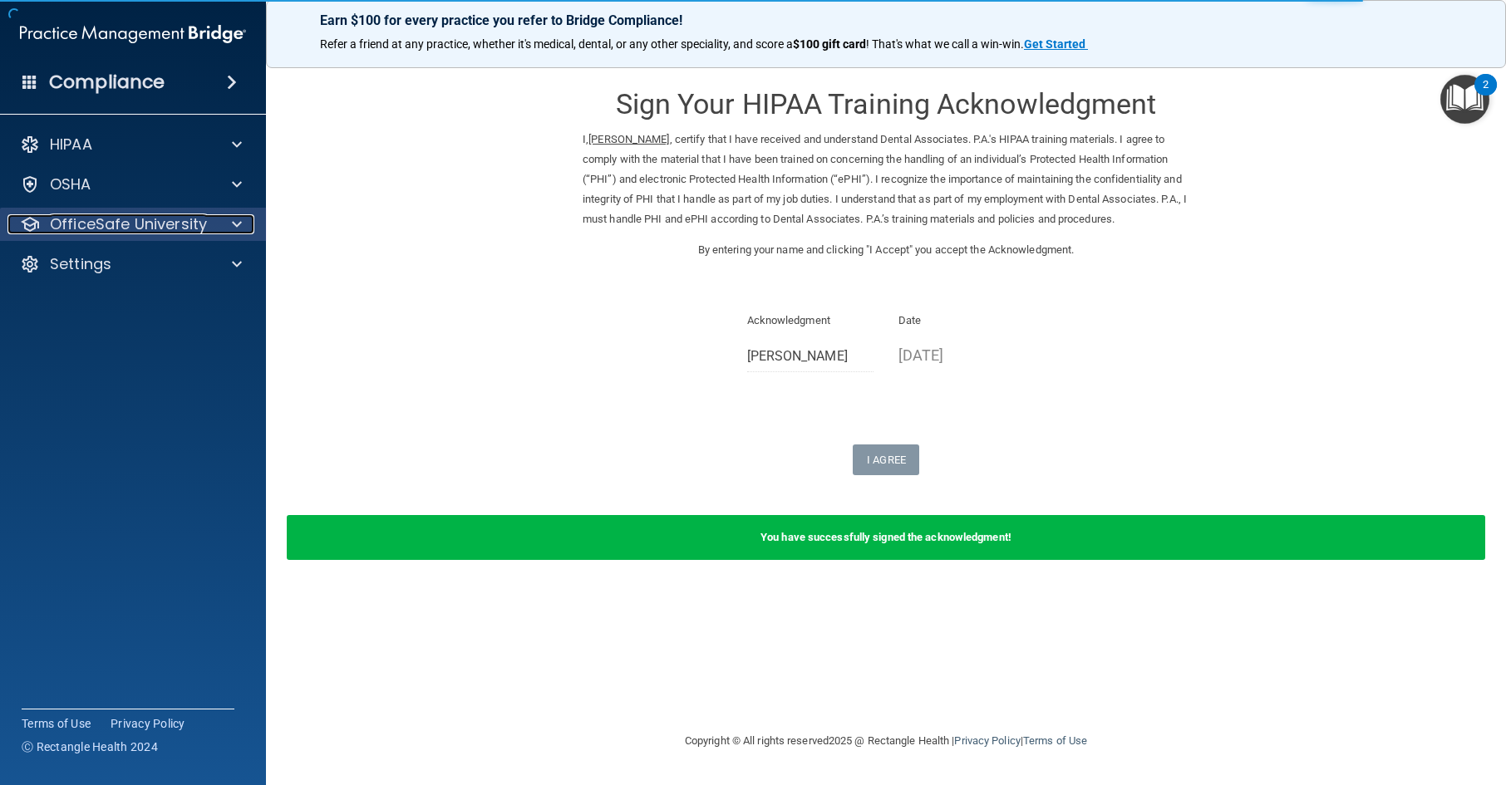
click at [150, 234] on p "OfficeSafe University" at bounding box center [128, 224] width 157 height 20
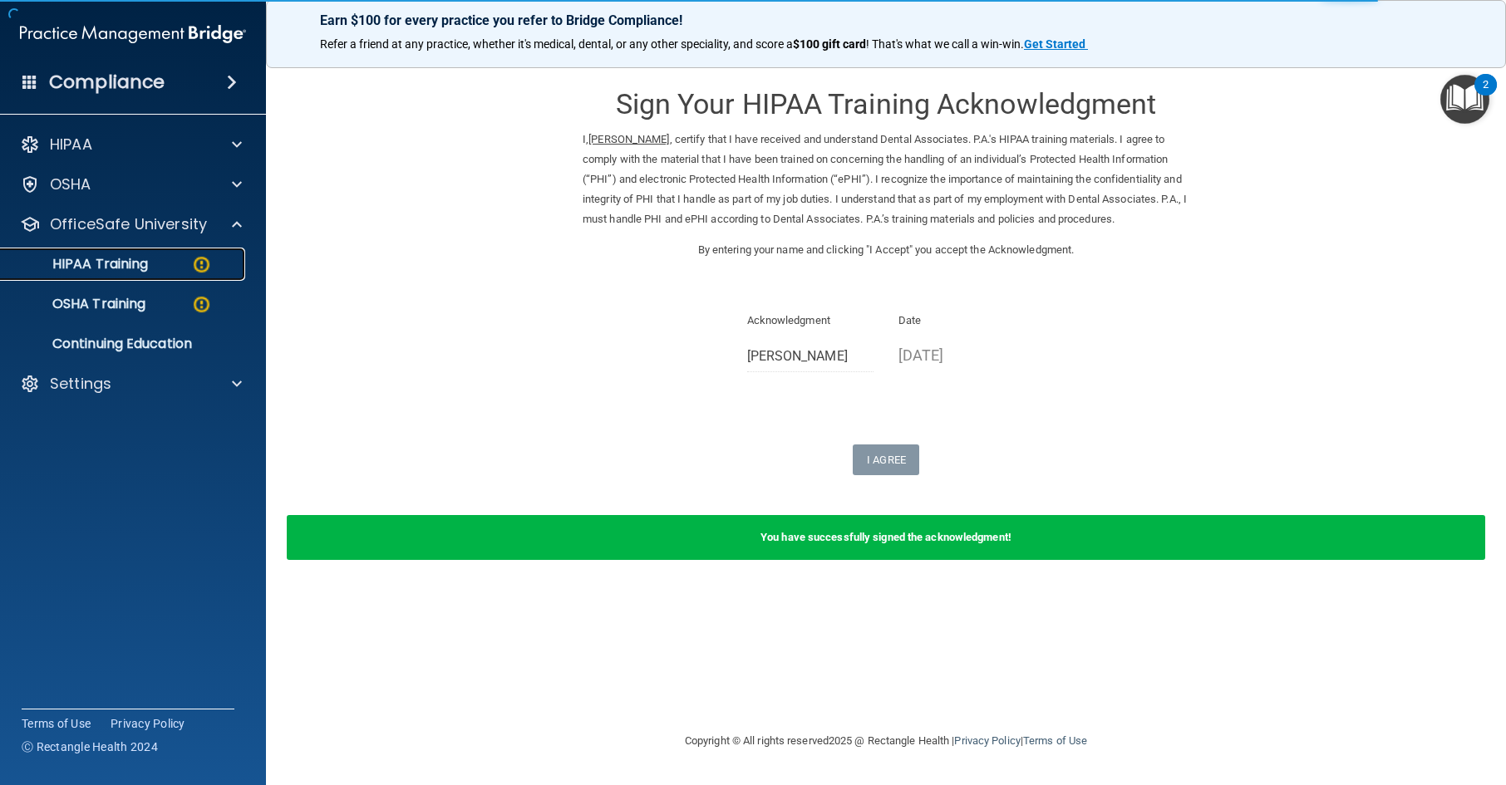
click at [156, 275] on link "HIPAA Training" at bounding box center [114, 264] width 262 height 33
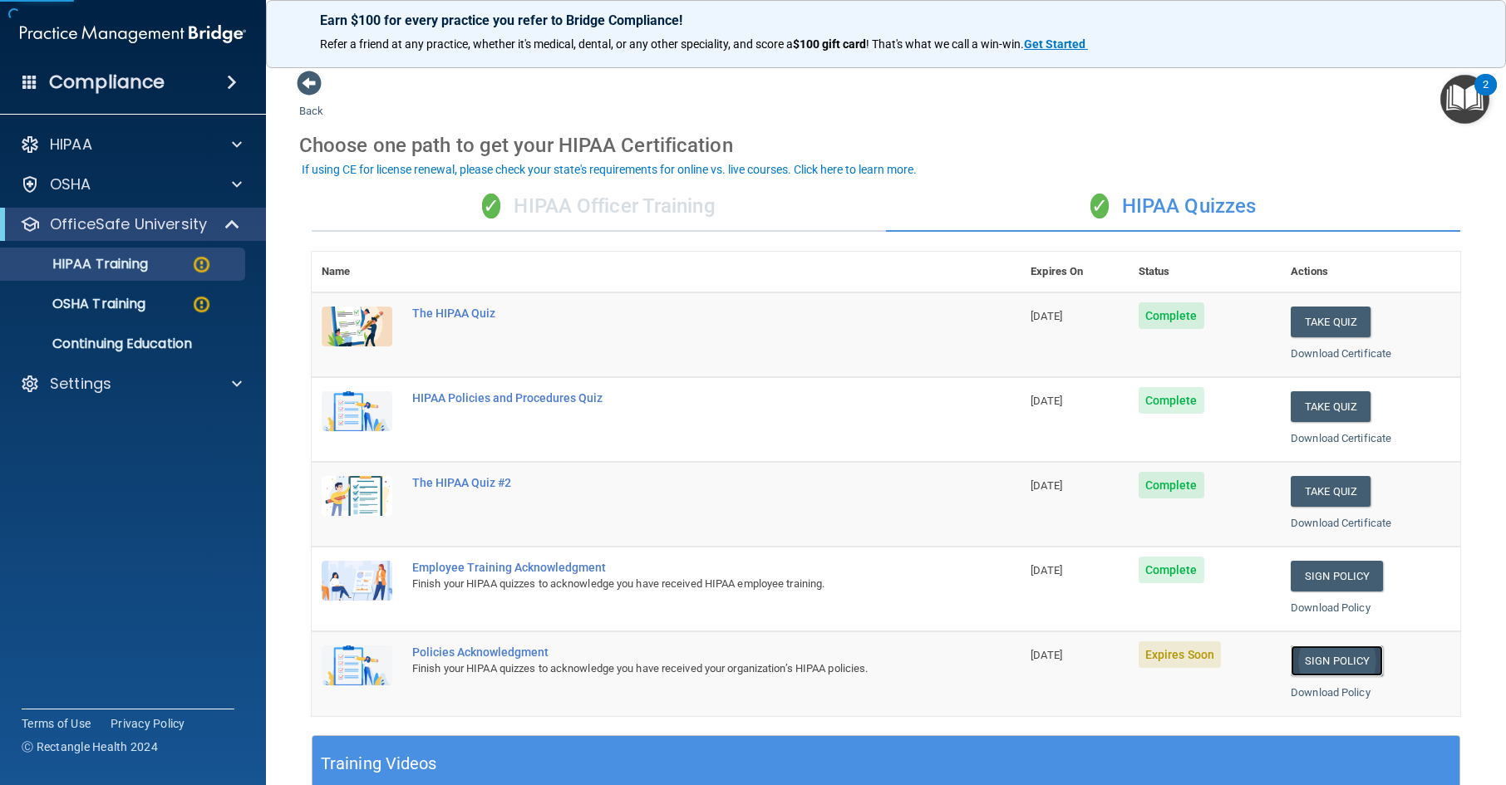
click at [1291, 665] on link "Sign Policy" at bounding box center [1337, 661] width 92 height 31
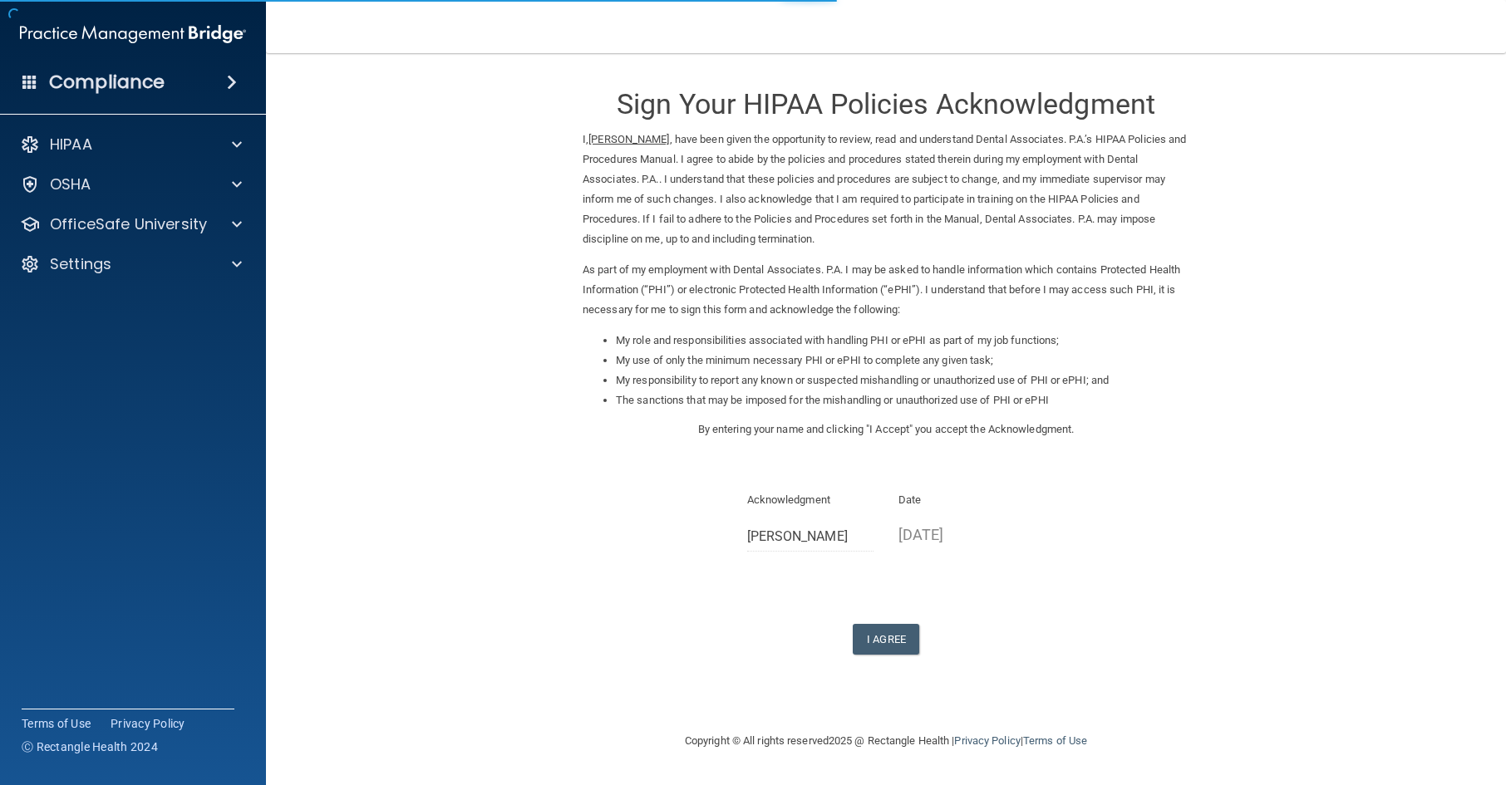
click at [878, 616] on div "Sign Your HIPAA Policies Acknowledgment I, [PERSON_NAME] , have been given the …" at bounding box center [886, 362] width 607 height 585
click at [888, 634] on button "I Agree" at bounding box center [886, 639] width 66 height 31
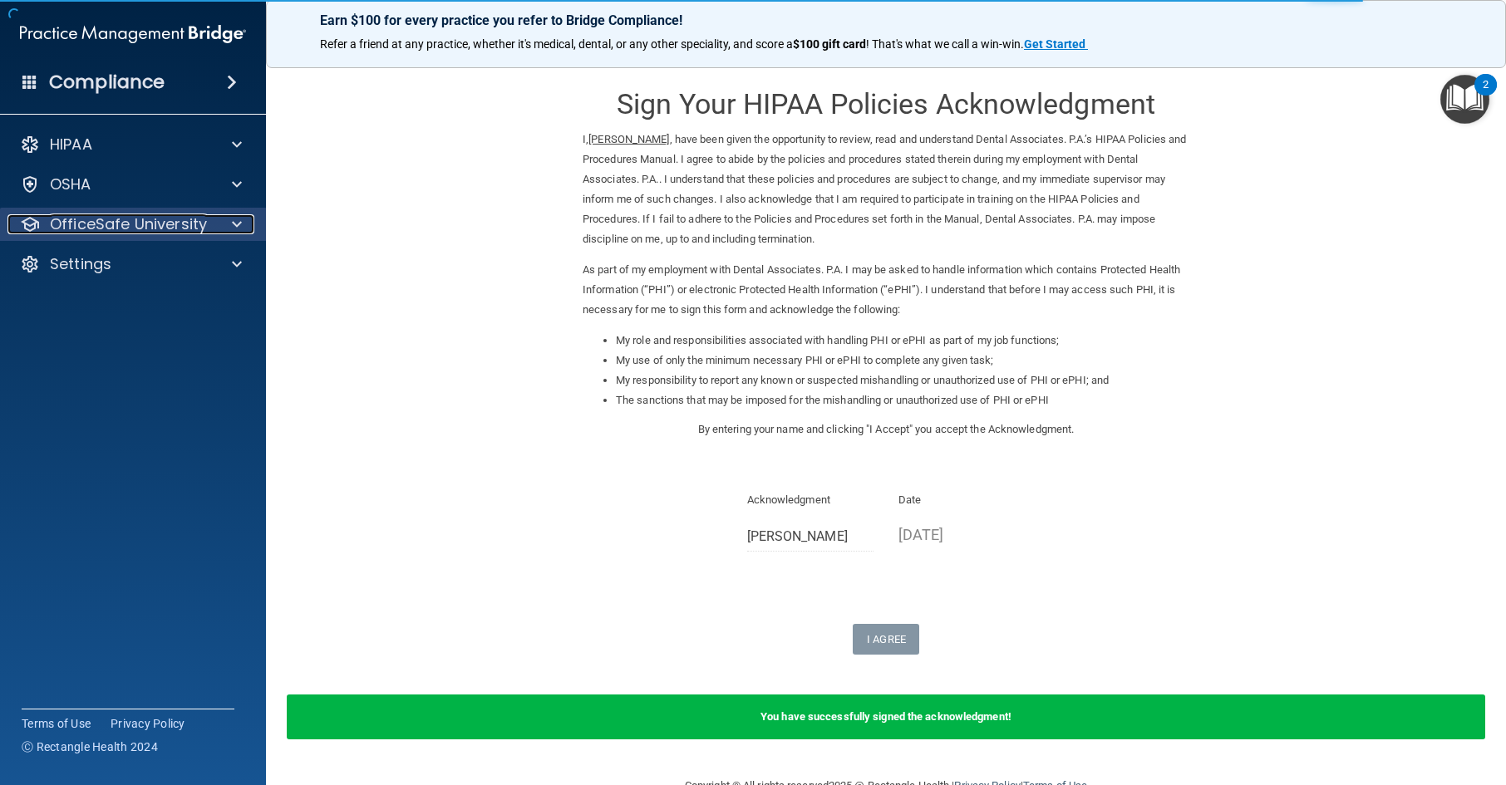
click at [145, 221] on p "OfficeSafe University" at bounding box center [128, 224] width 157 height 20
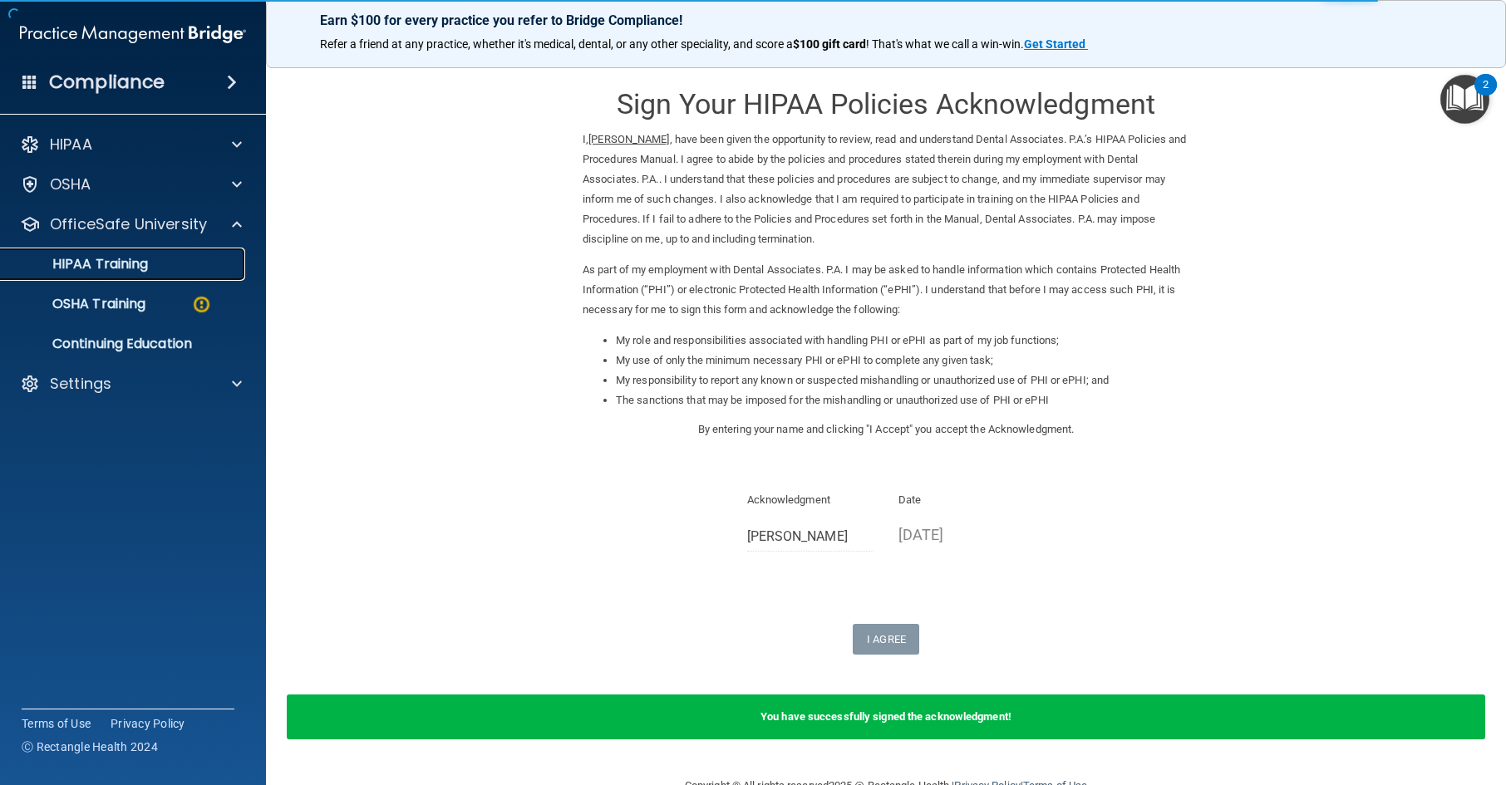
click at [144, 268] on p "HIPAA Training" at bounding box center [79, 264] width 137 height 17
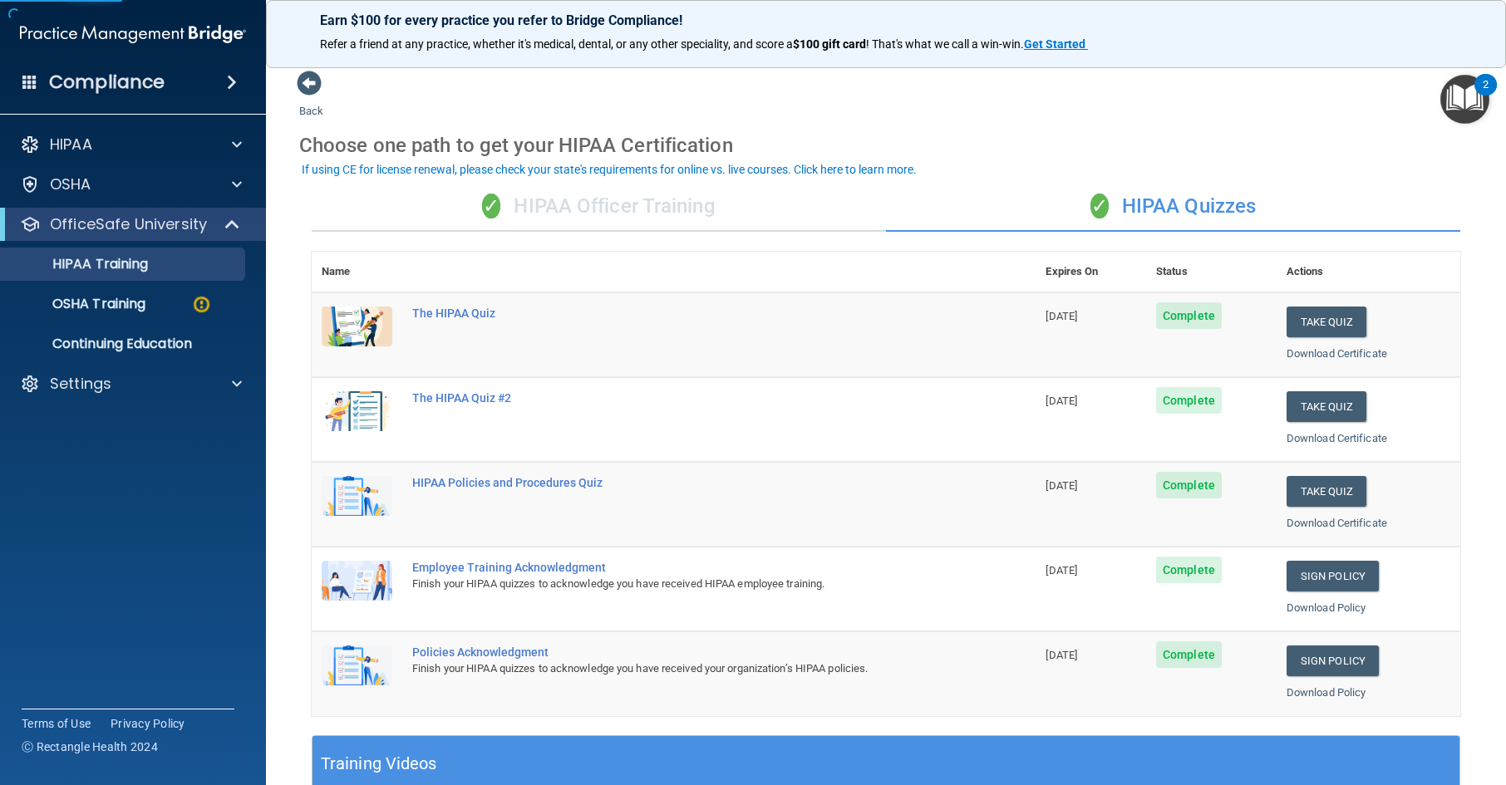
click at [676, 211] on div "✓ HIPAA Officer Training" at bounding box center [599, 207] width 574 height 50
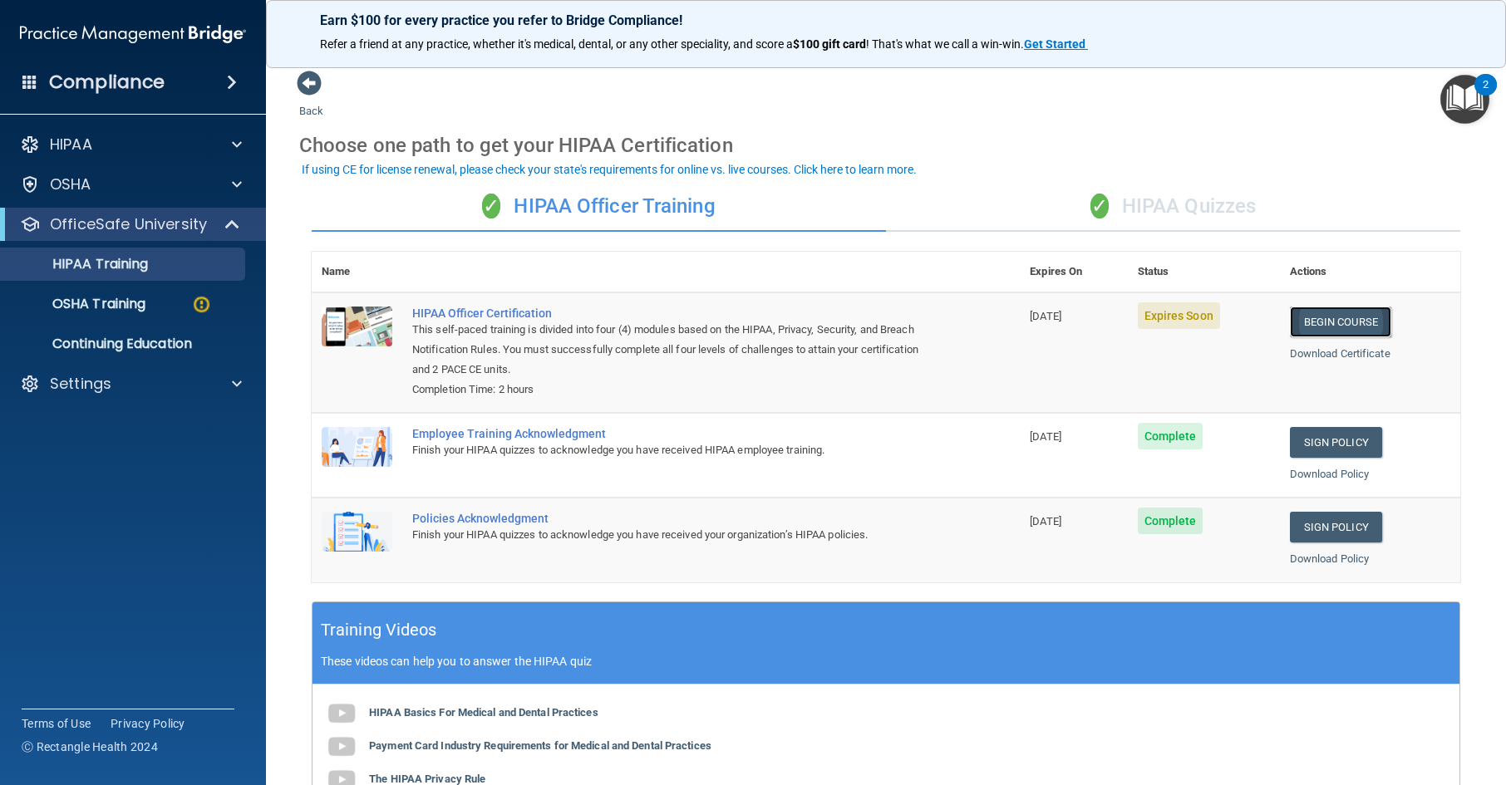
click at [1347, 323] on link "Begin Course" at bounding box center [1340, 322] width 101 height 31
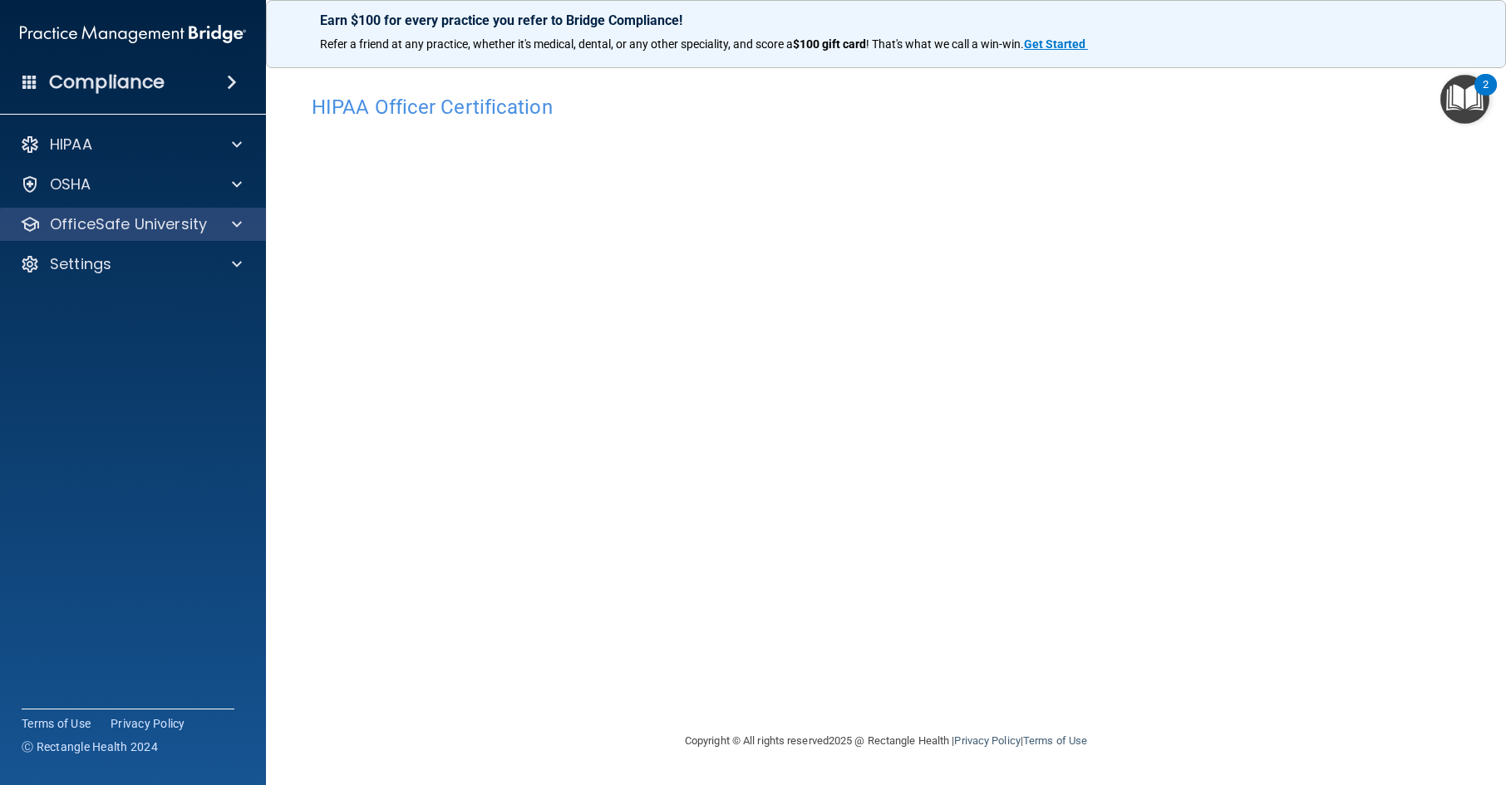
click at [199, 235] on div "OfficeSafe University" at bounding box center [133, 224] width 267 height 33
click at [225, 234] on div at bounding box center [235, 224] width 42 height 20
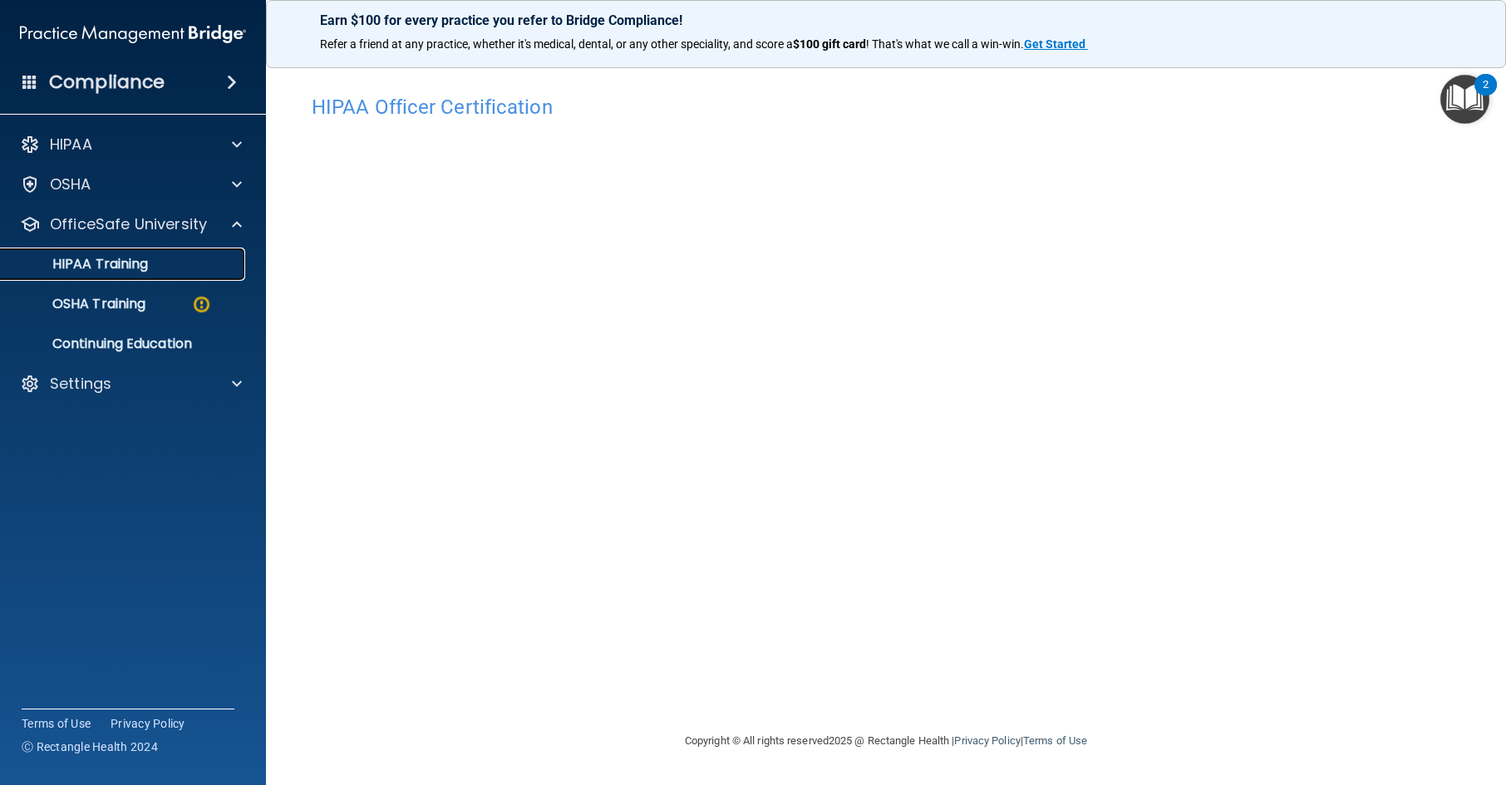
click at [185, 274] on link "HIPAA Training" at bounding box center [114, 264] width 262 height 33
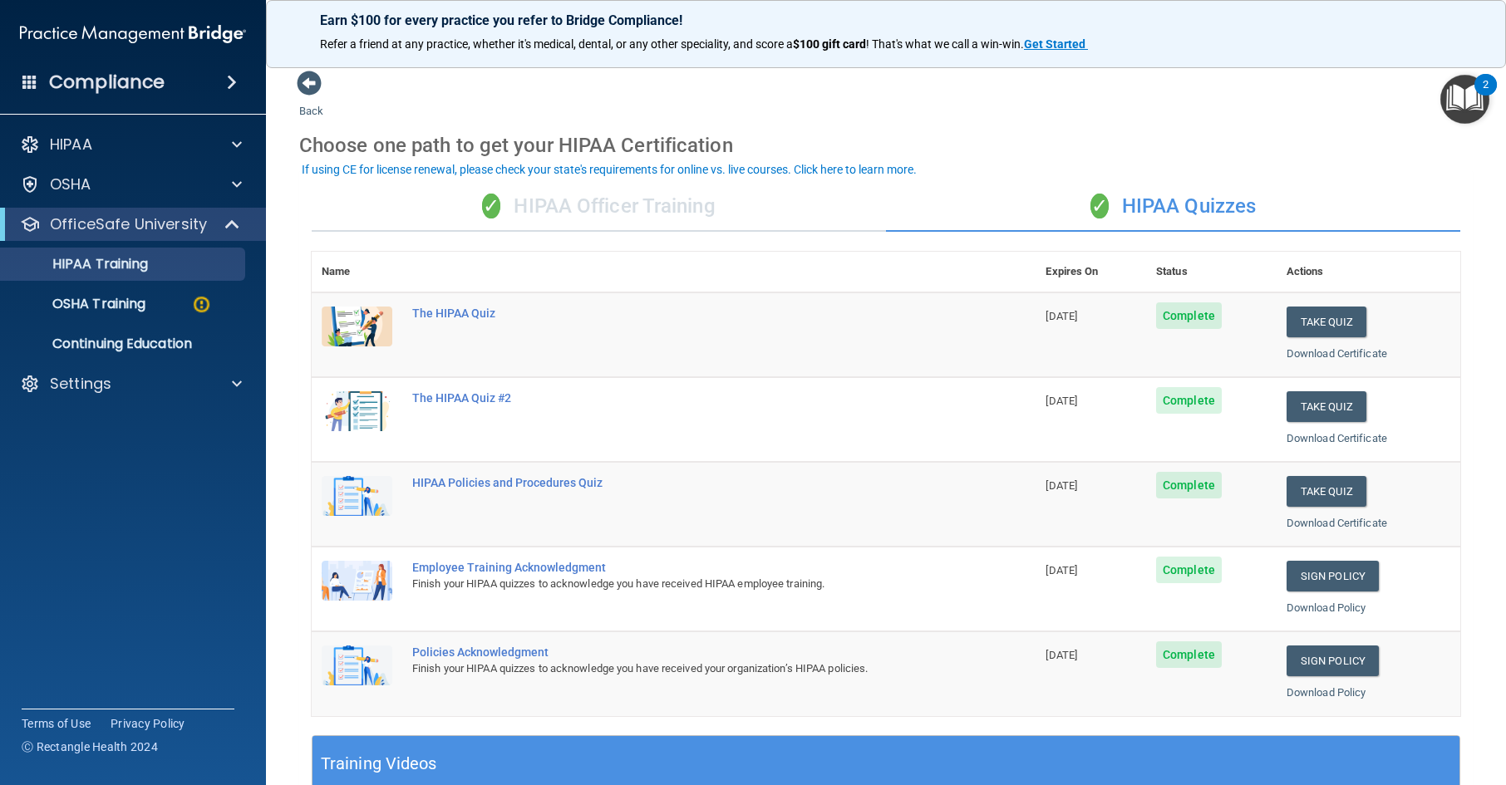
click at [706, 217] on div "✓ HIPAA Officer Training" at bounding box center [599, 207] width 574 height 50
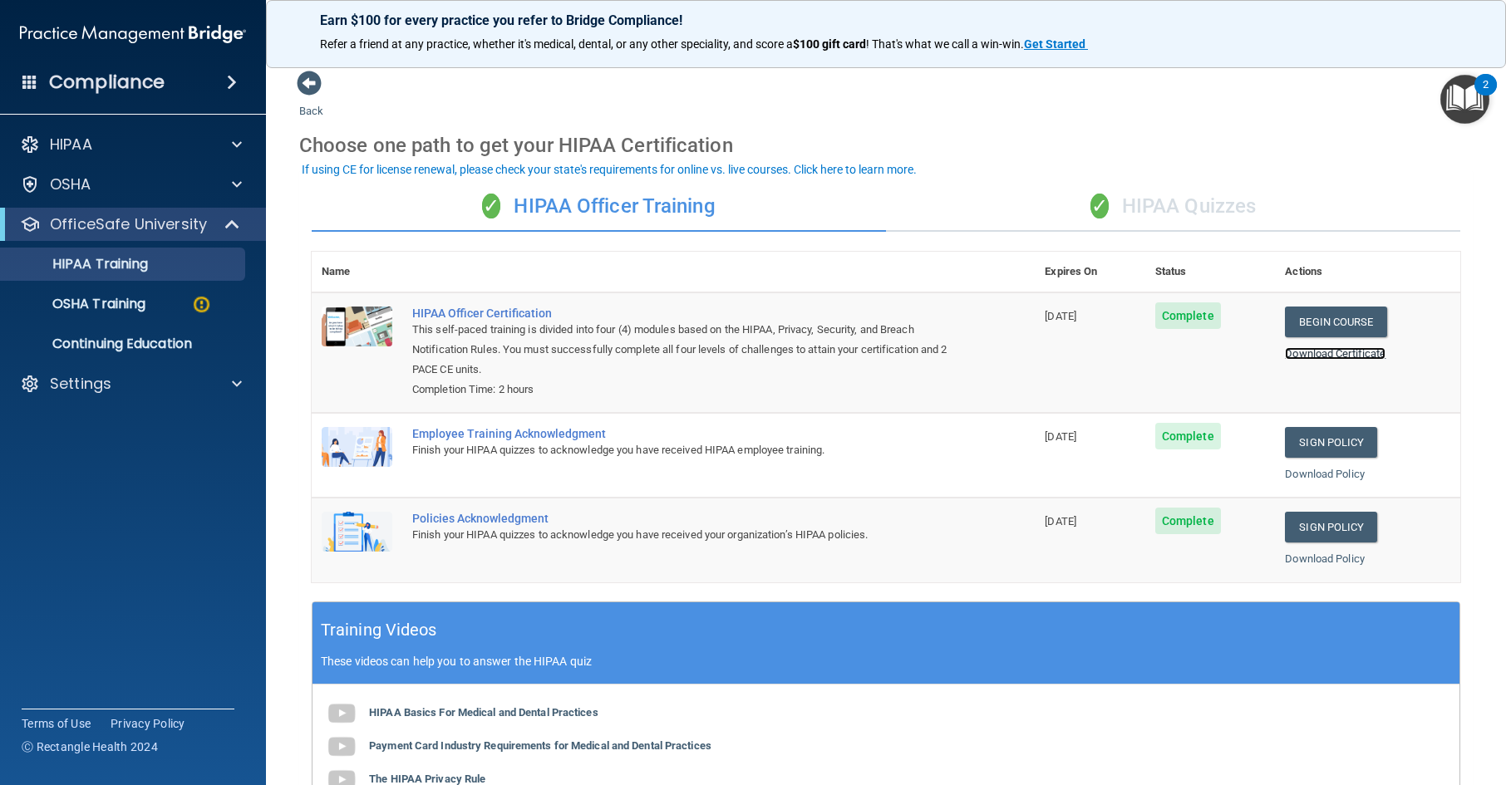
click at [1366, 355] on link "Download Certificate" at bounding box center [1335, 353] width 101 height 12
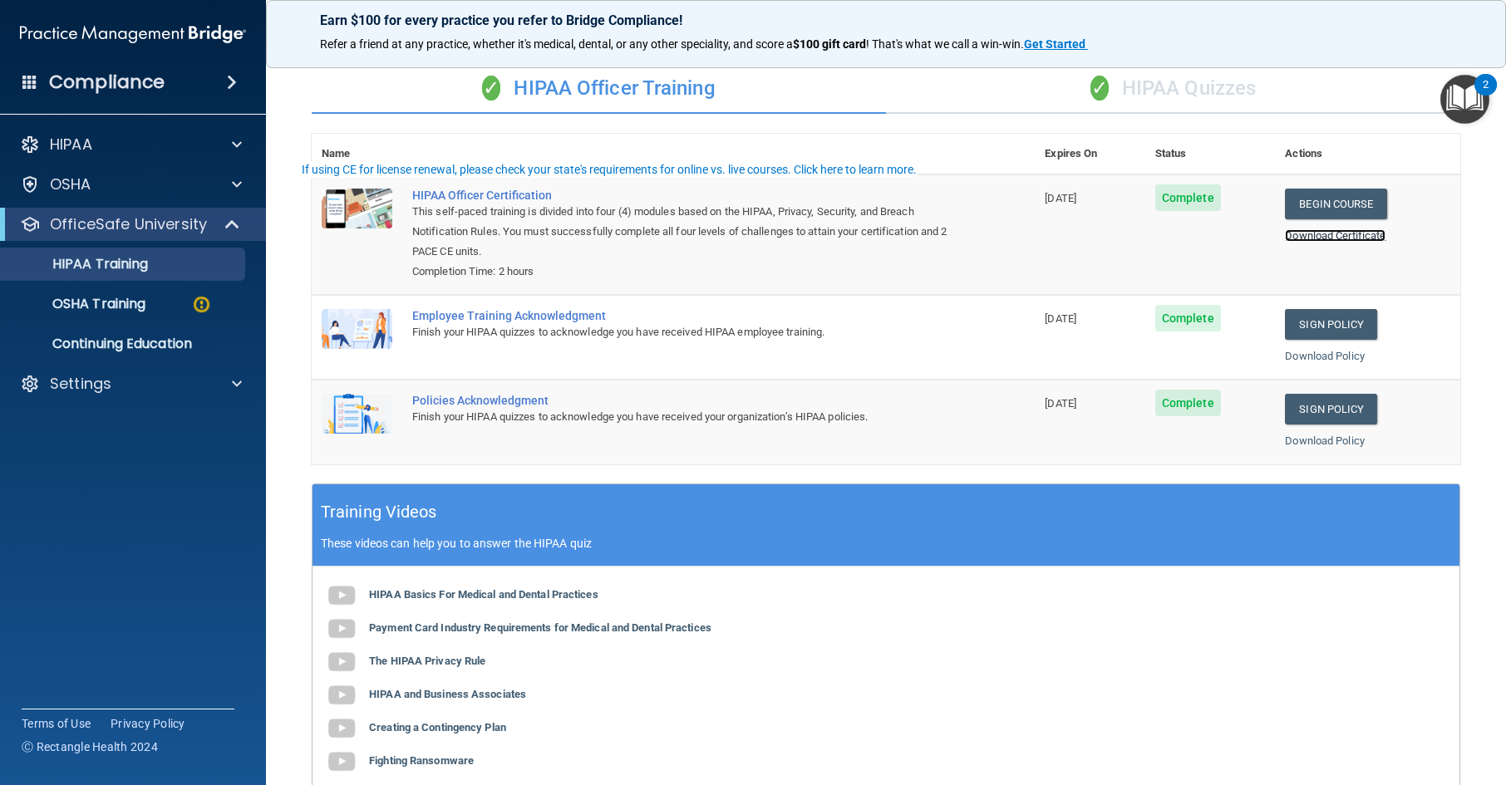
scroll to position [249, 0]
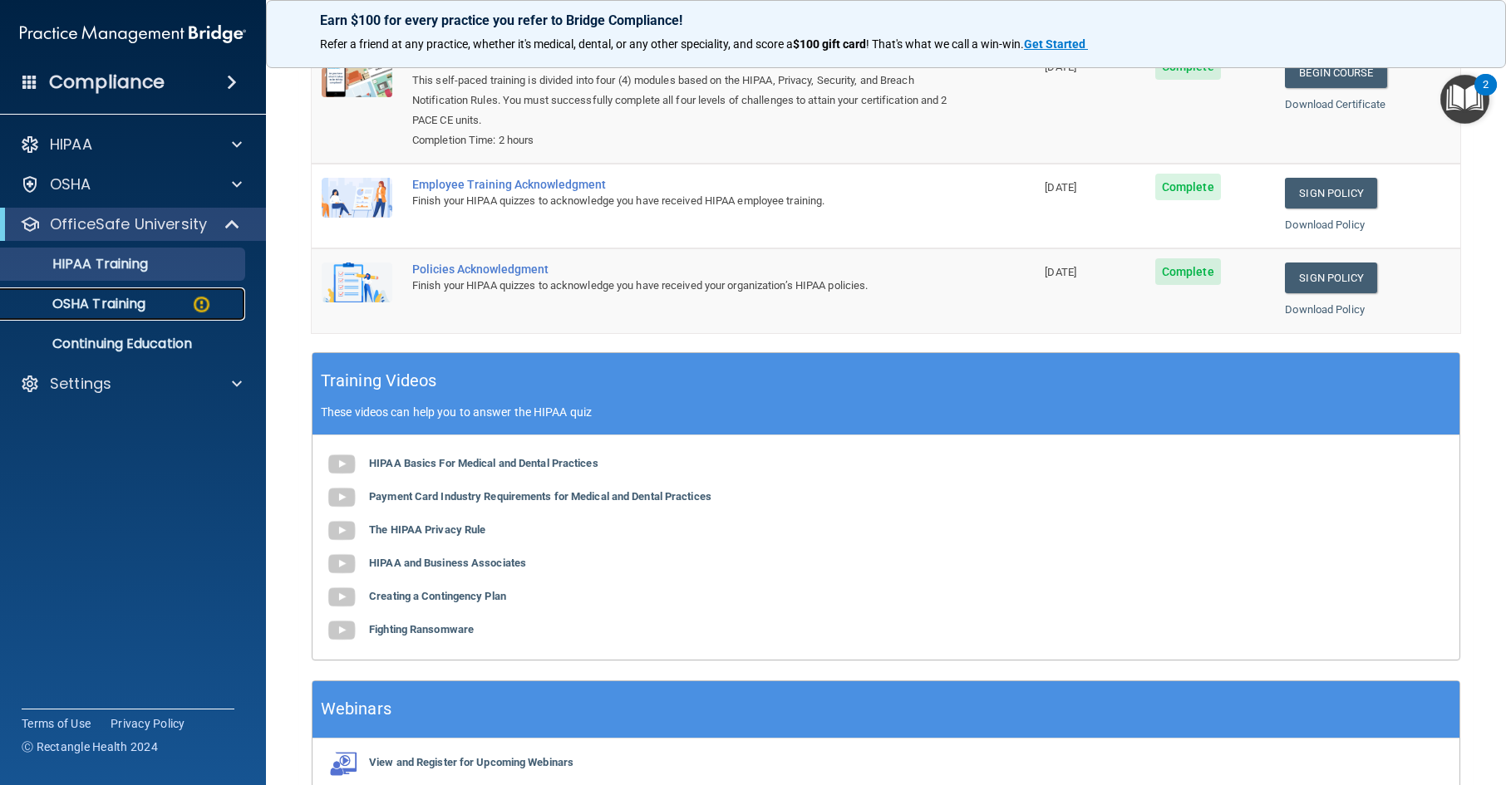
click at [183, 312] on div "OSHA Training" at bounding box center [124, 304] width 227 height 17
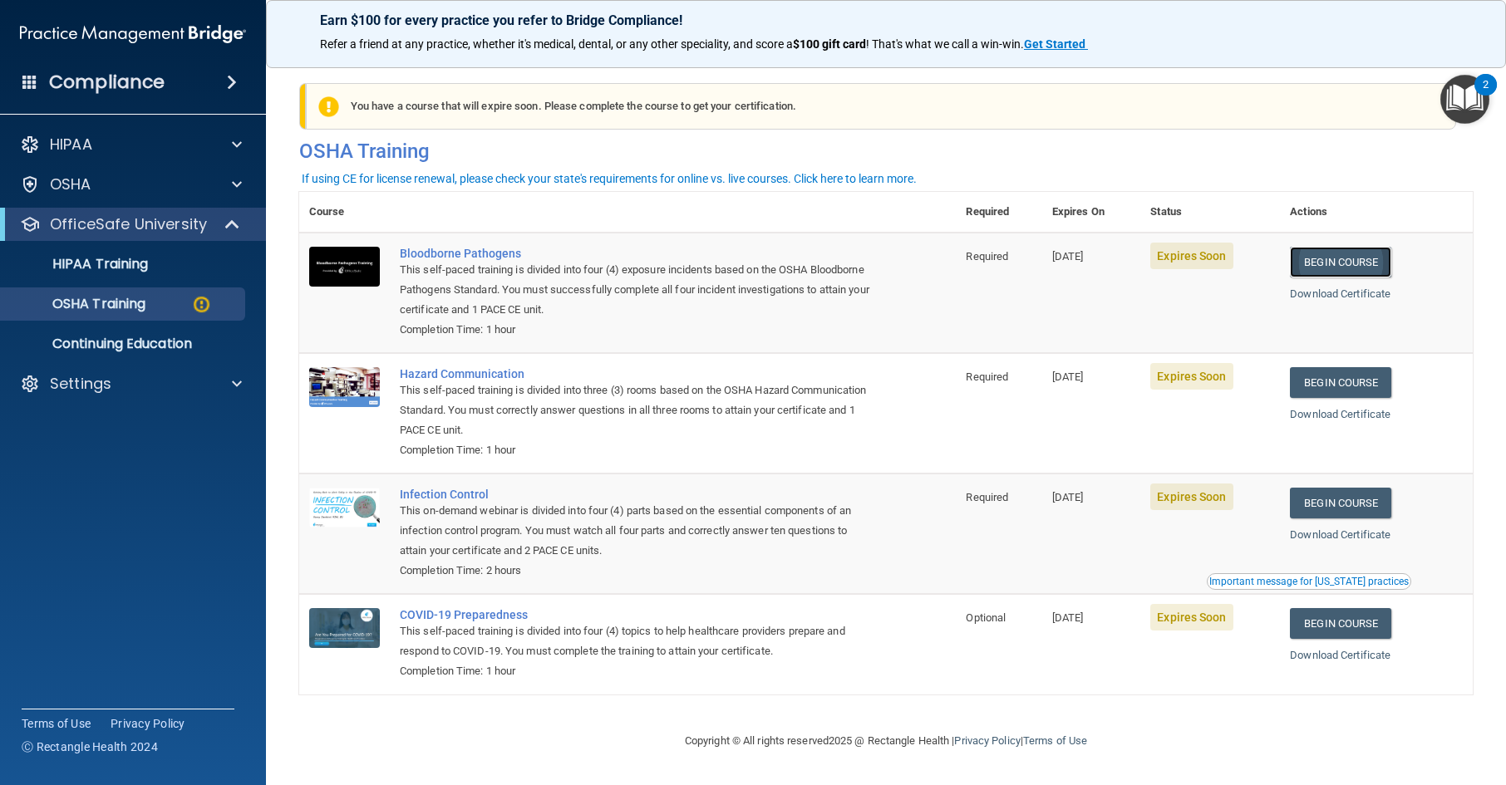
click at [1347, 260] on link "Begin Course" at bounding box center [1340, 262] width 101 height 31
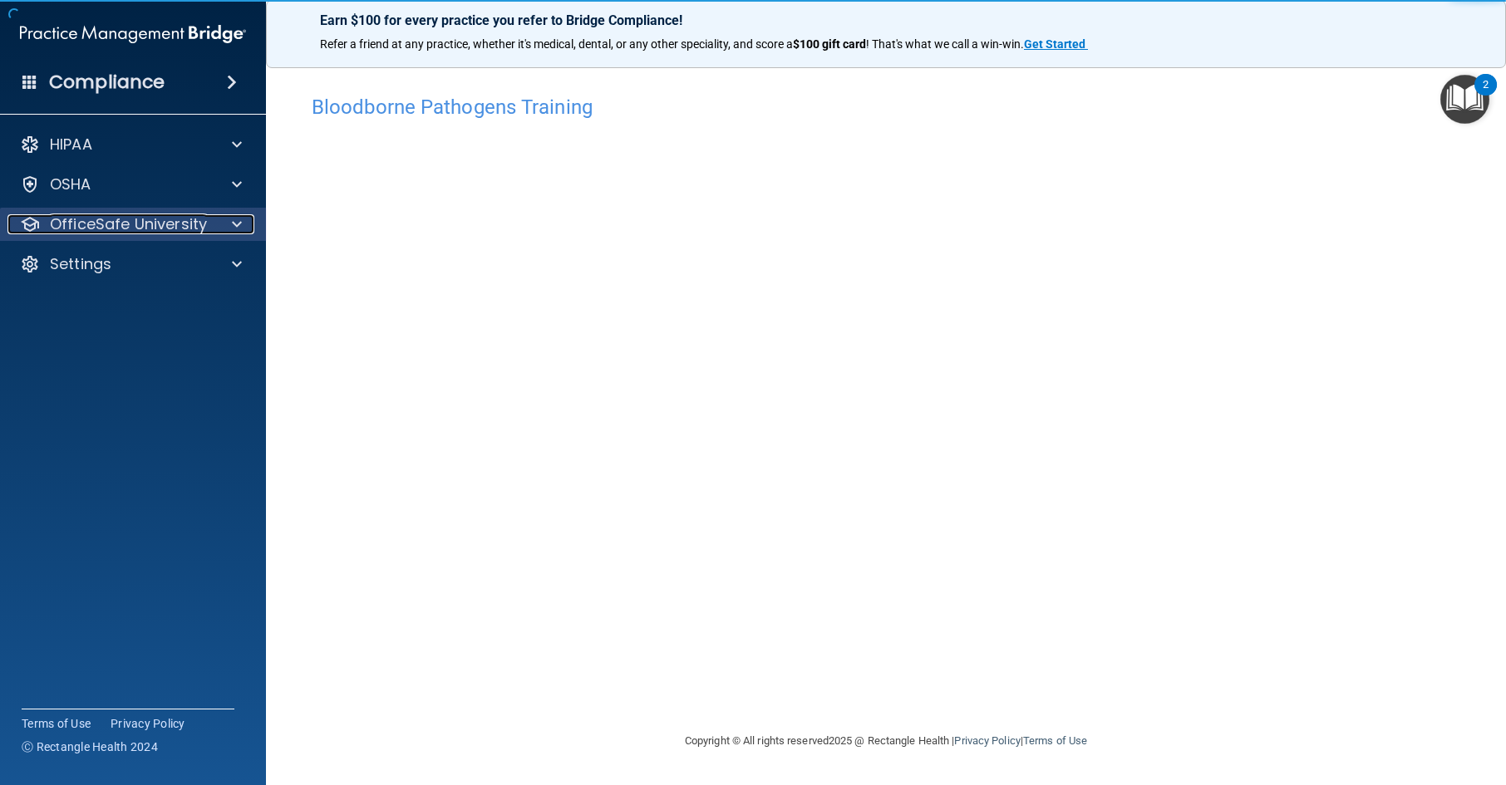
click at [113, 220] on p "OfficeSafe University" at bounding box center [128, 224] width 157 height 20
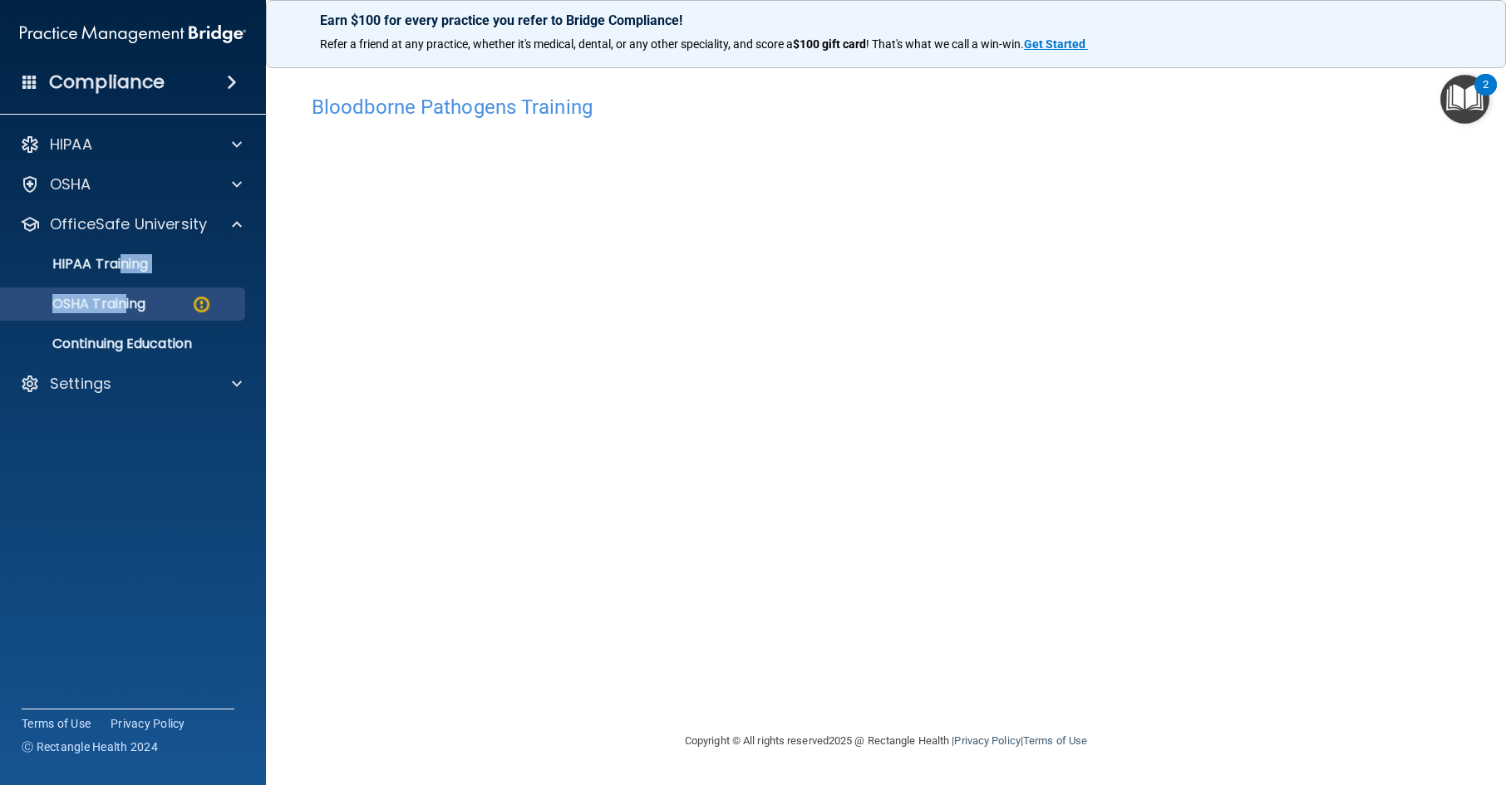
drag, startPoint x: 121, startPoint y: 283, endPoint x: 122, endPoint y: 293, distance: 9.2
click at [122, 293] on ul "HIPAA Training OSHA Training Continuing Education" at bounding box center [133, 301] width 301 height 120
click at [123, 293] on link "OSHA Training" at bounding box center [114, 304] width 262 height 33
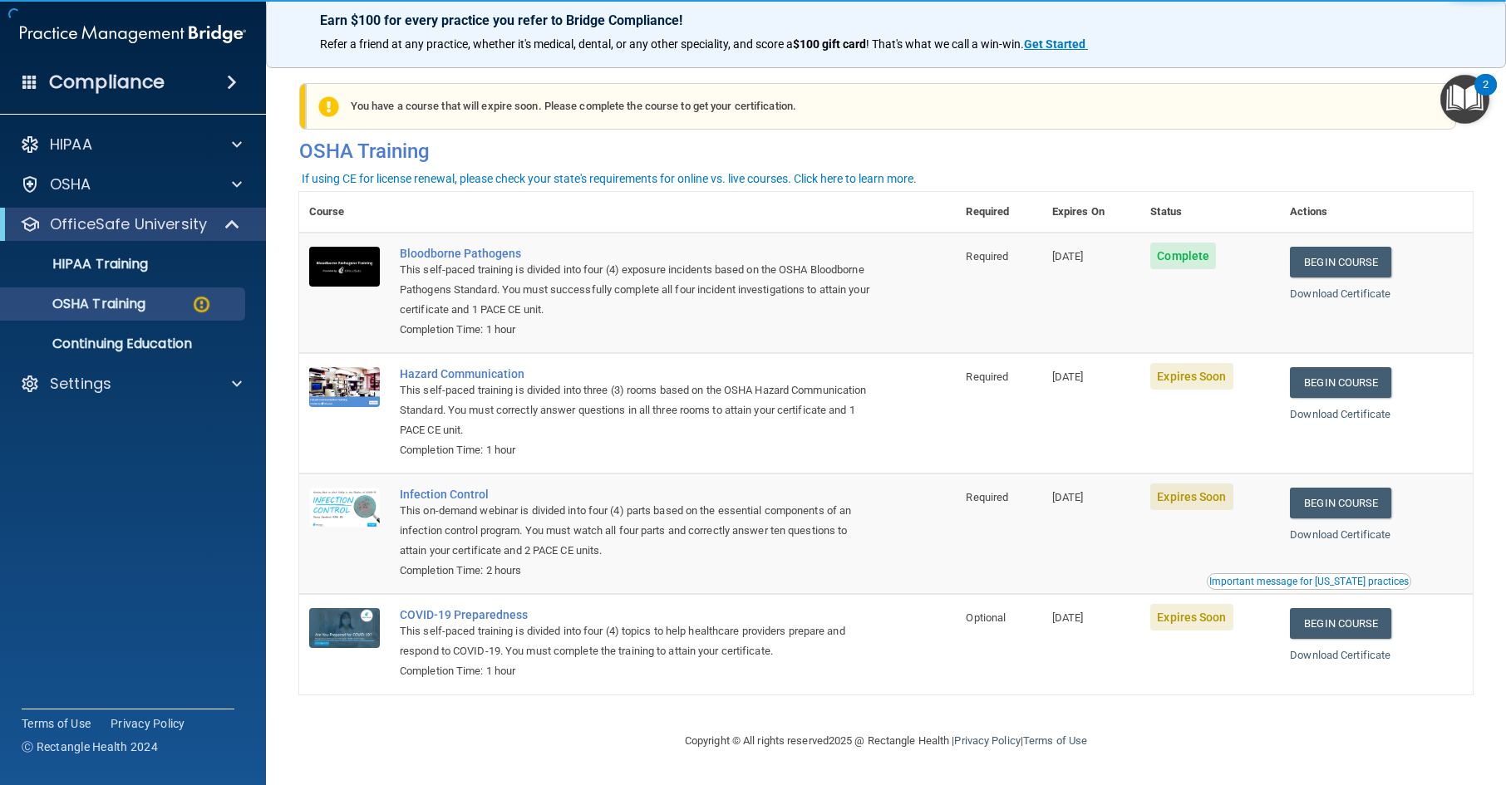
click at [1335, 304] on div "Download Certificate" at bounding box center [1376, 294] width 173 height 20
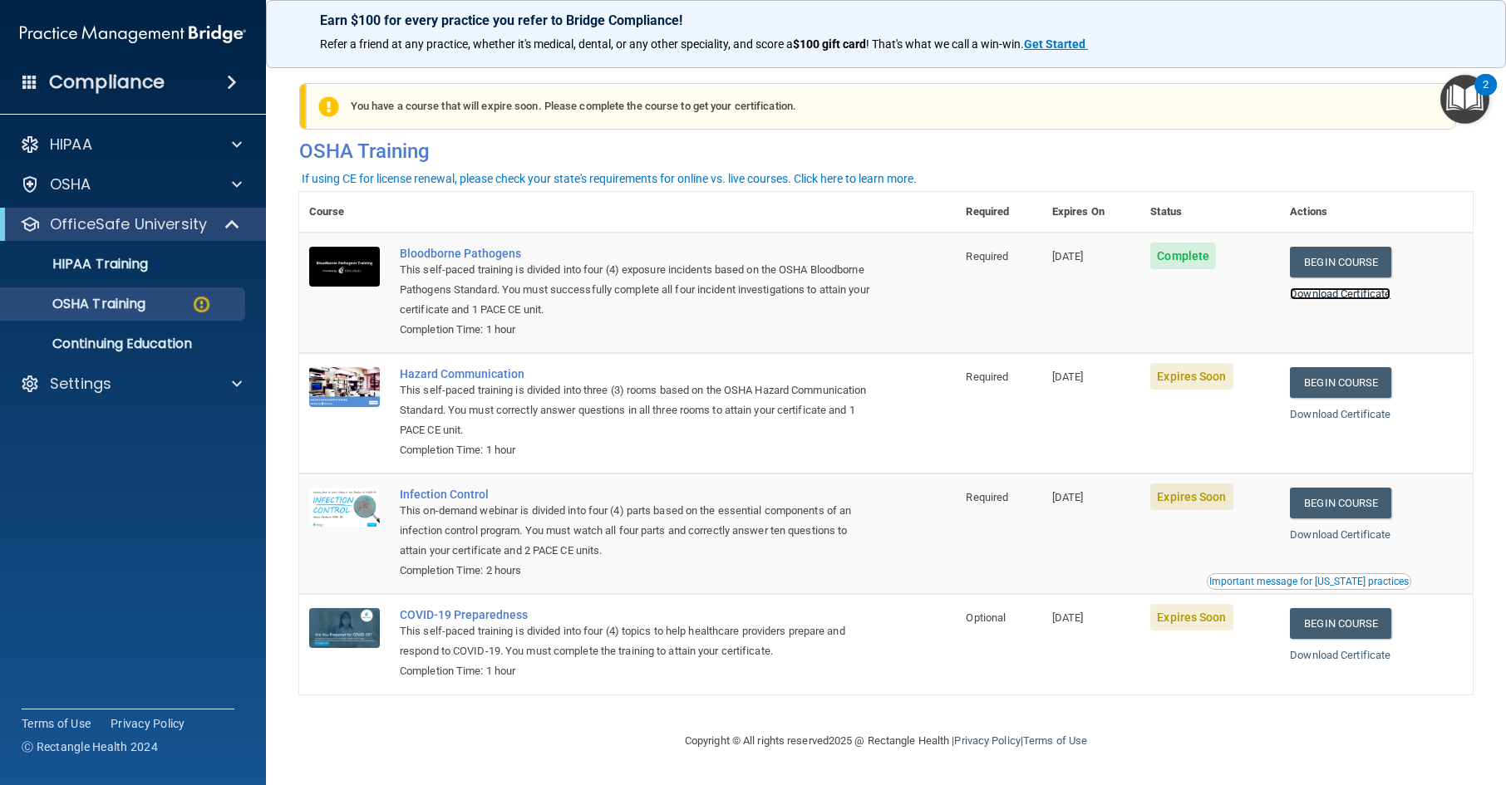
click at [1339, 298] on link "Download Certificate" at bounding box center [1340, 294] width 101 height 12
click at [1340, 379] on link "Begin Course" at bounding box center [1340, 382] width 101 height 31
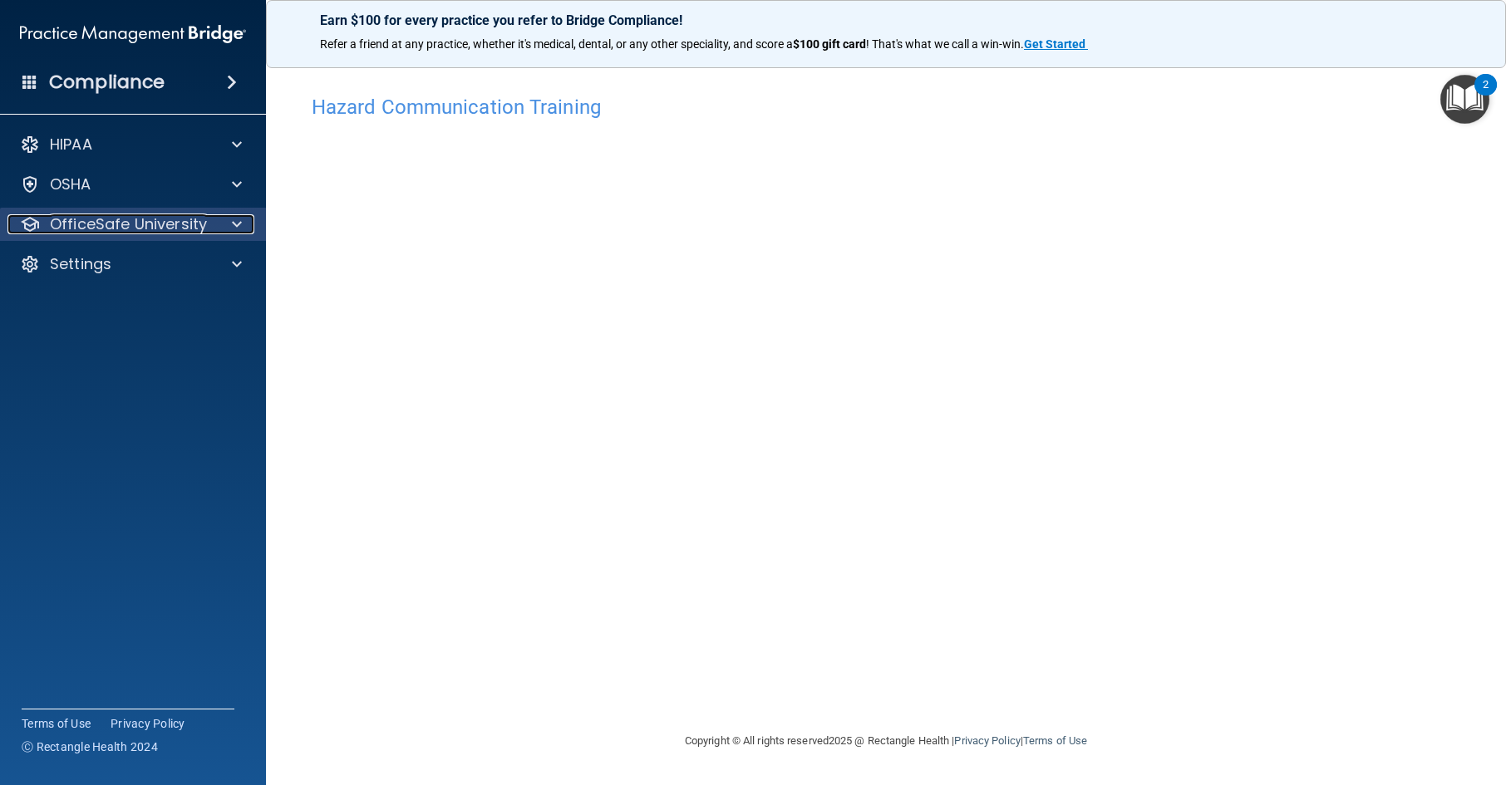
click at [249, 231] on div at bounding box center [235, 224] width 42 height 20
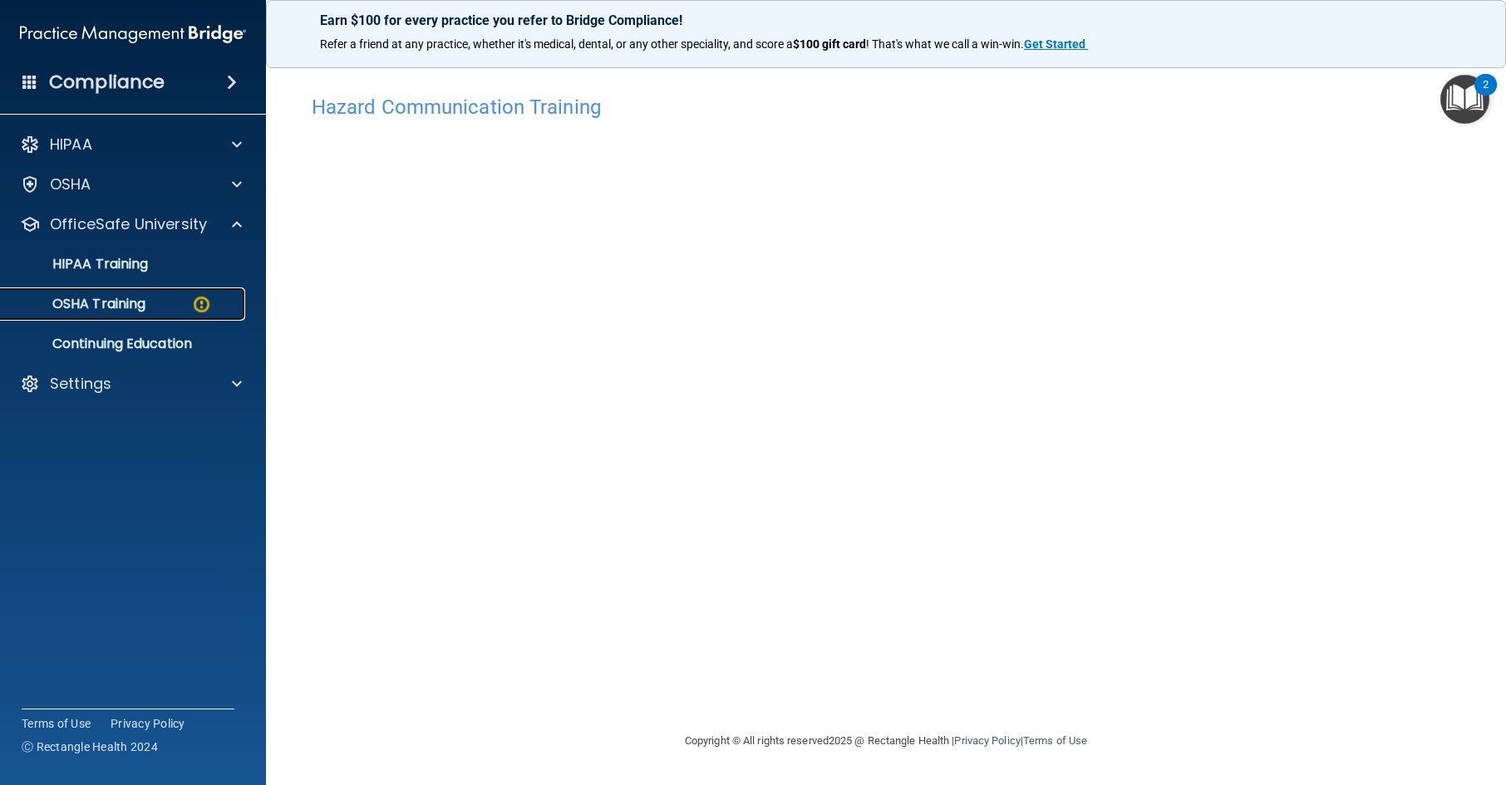
click at [194, 310] on img at bounding box center [201, 304] width 21 height 21
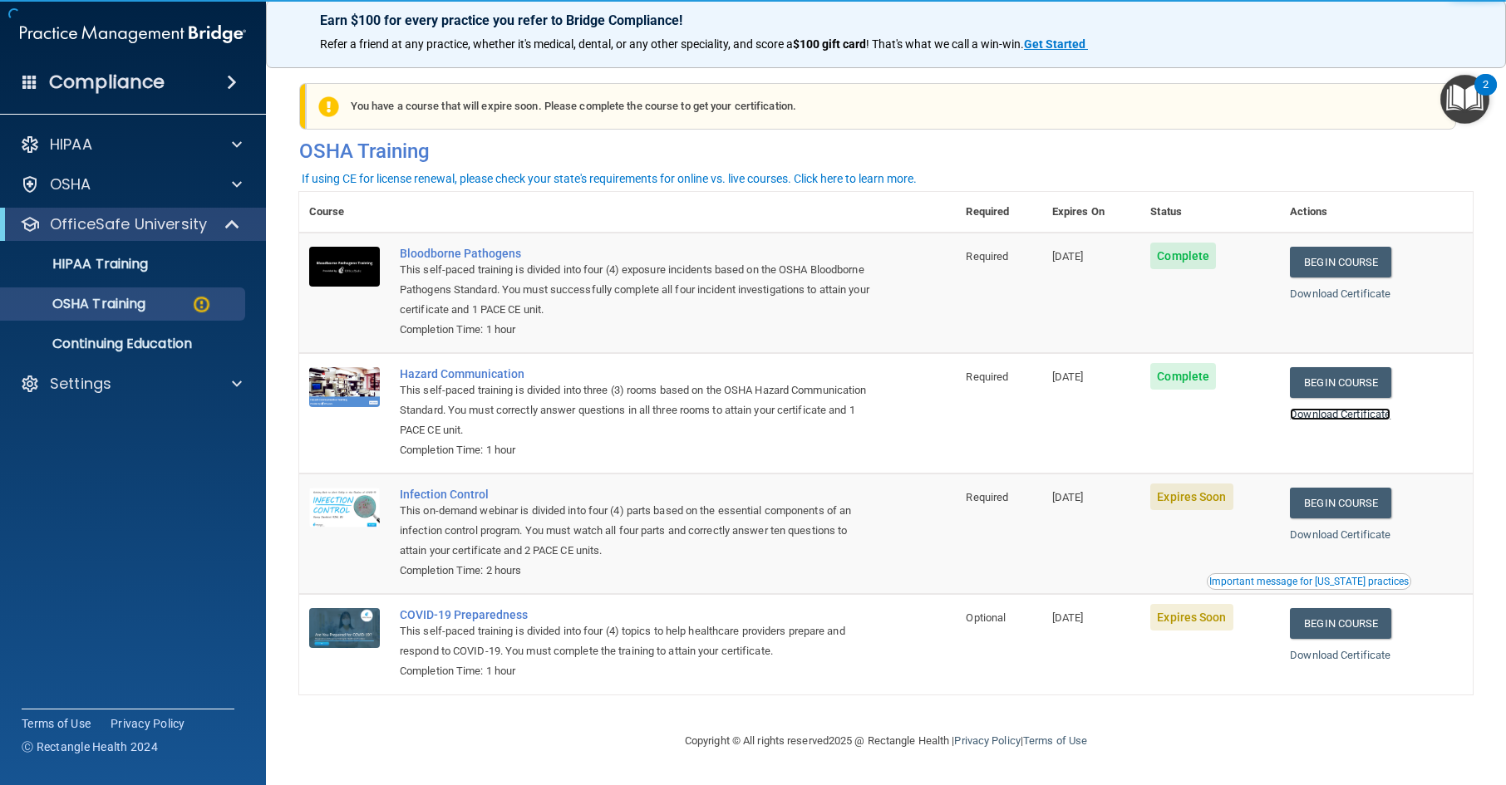
click at [1332, 421] on link "Download Certificate" at bounding box center [1340, 414] width 101 height 12
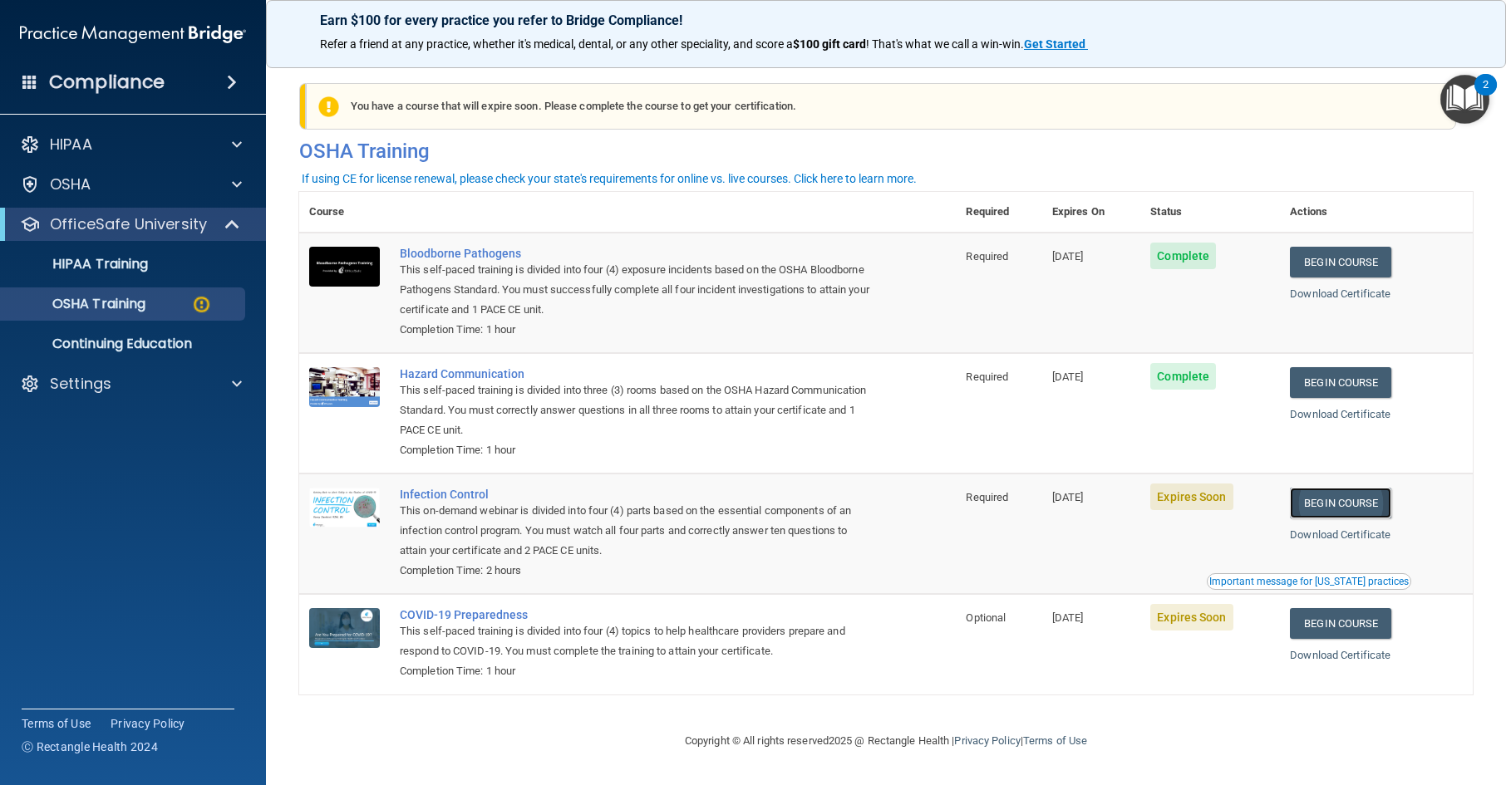
click at [1337, 510] on link "Begin Course" at bounding box center [1340, 503] width 101 height 31
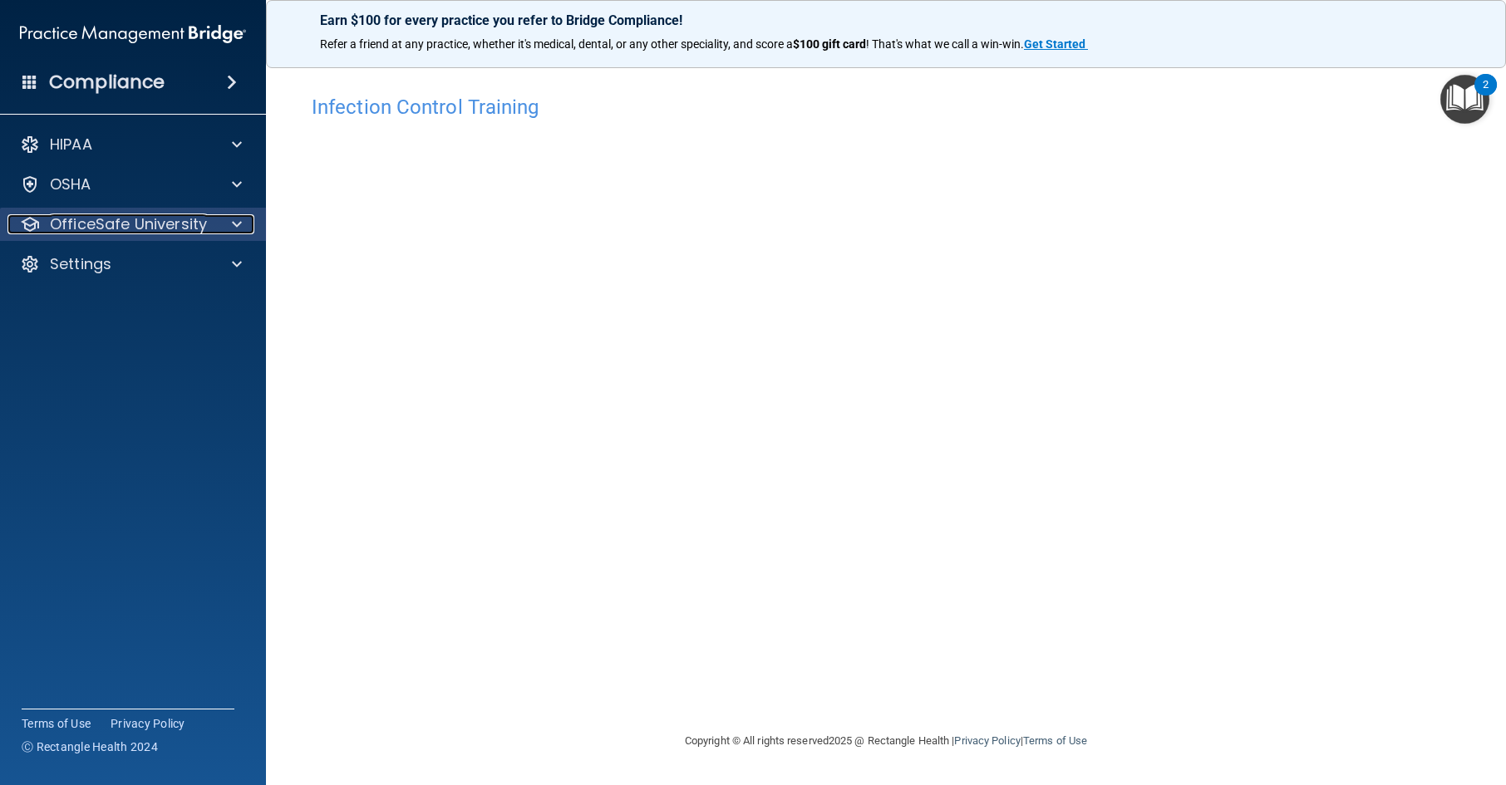
click at [116, 227] on p "OfficeSafe University" at bounding box center [128, 224] width 157 height 20
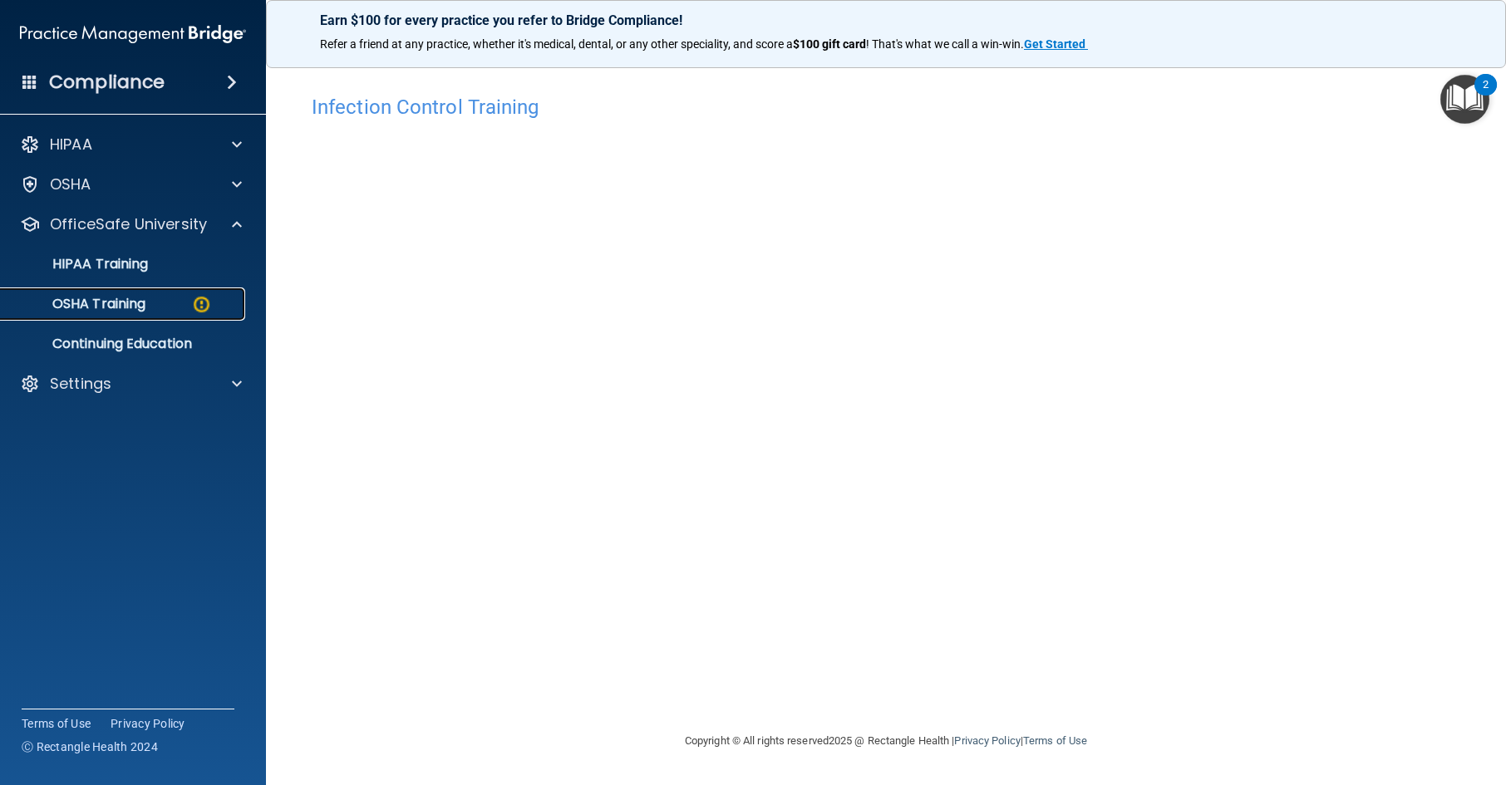
click at [135, 304] on p "OSHA Training" at bounding box center [78, 304] width 135 height 17
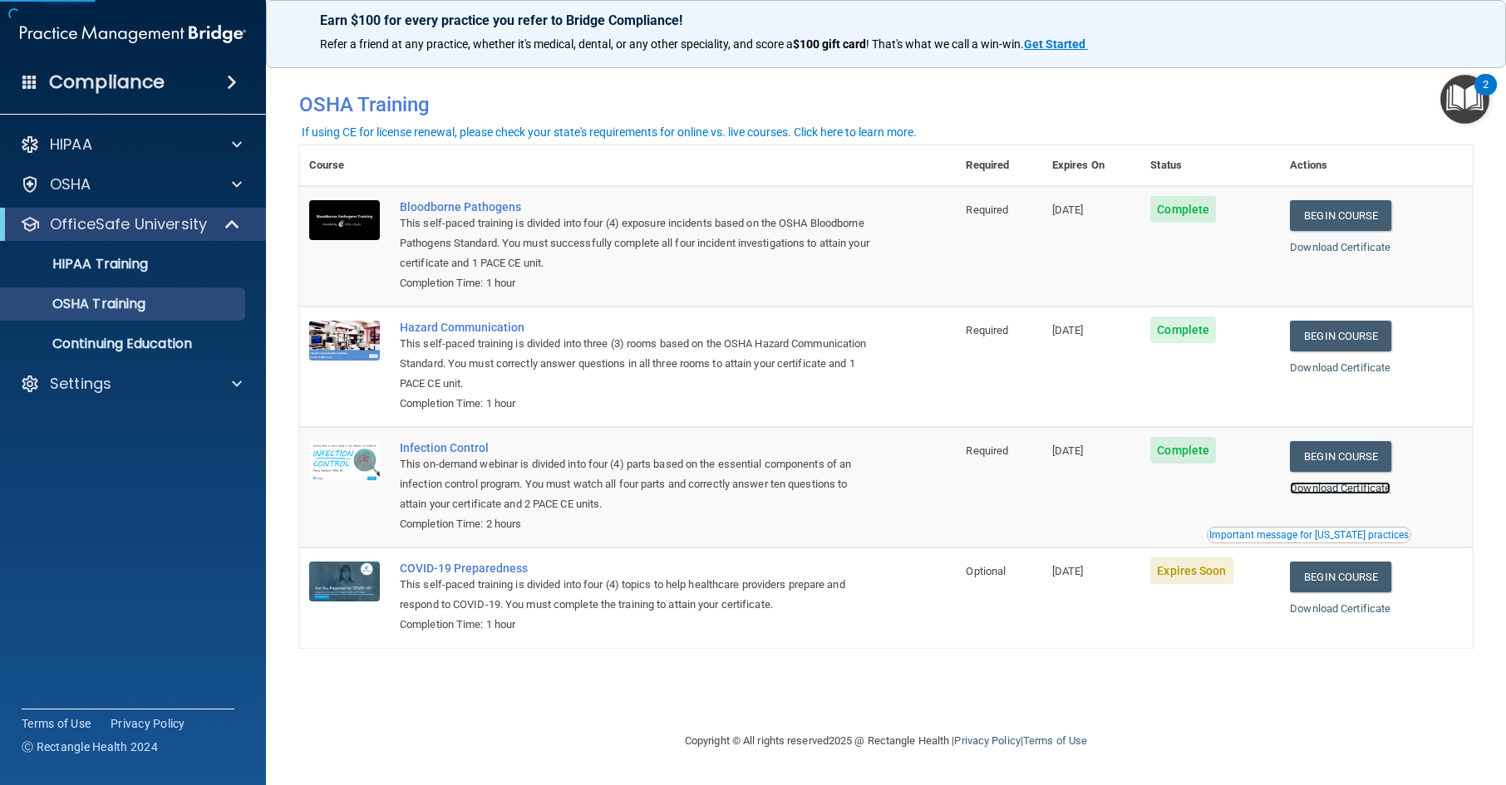
click at [1347, 485] on link "Download Certificate" at bounding box center [1340, 488] width 101 height 12
click at [1347, 583] on link "Begin Course" at bounding box center [1340, 577] width 101 height 31
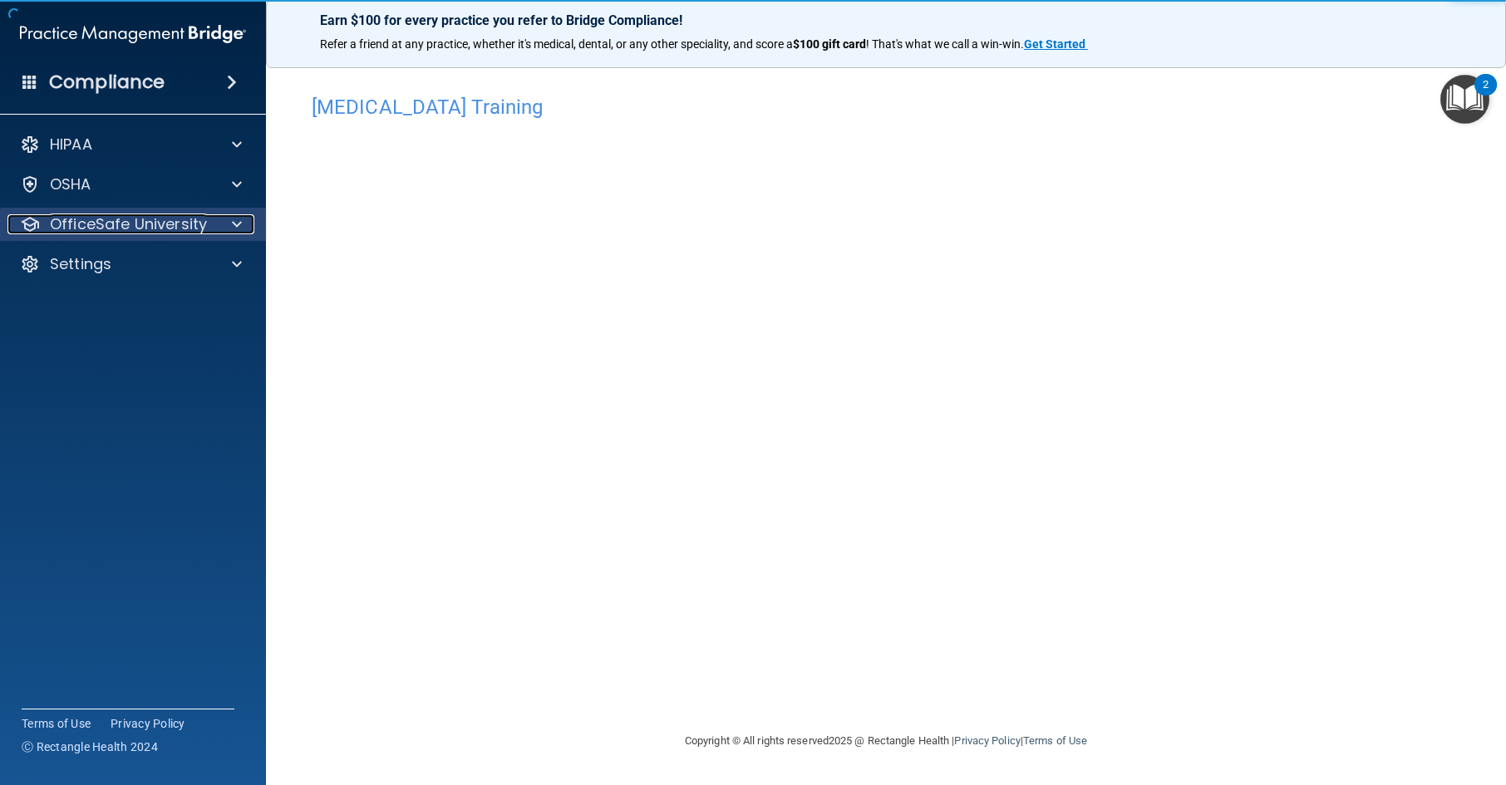
click at [103, 229] on p "OfficeSafe University" at bounding box center [128, 224] width 157 height 20
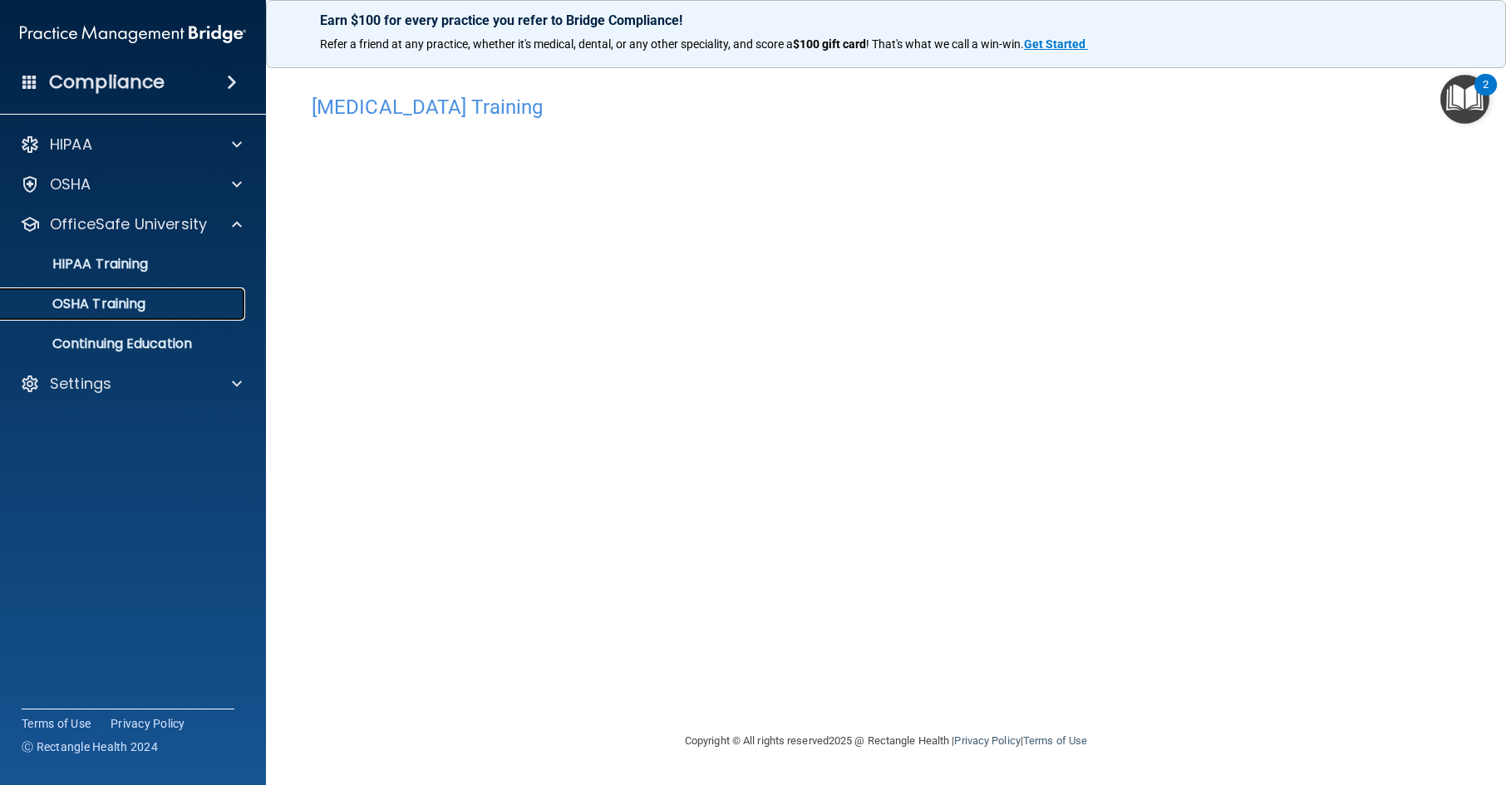
click at [125, 307] on p "OSHA Training" at bounding box center [78, 304] width 135 height 17
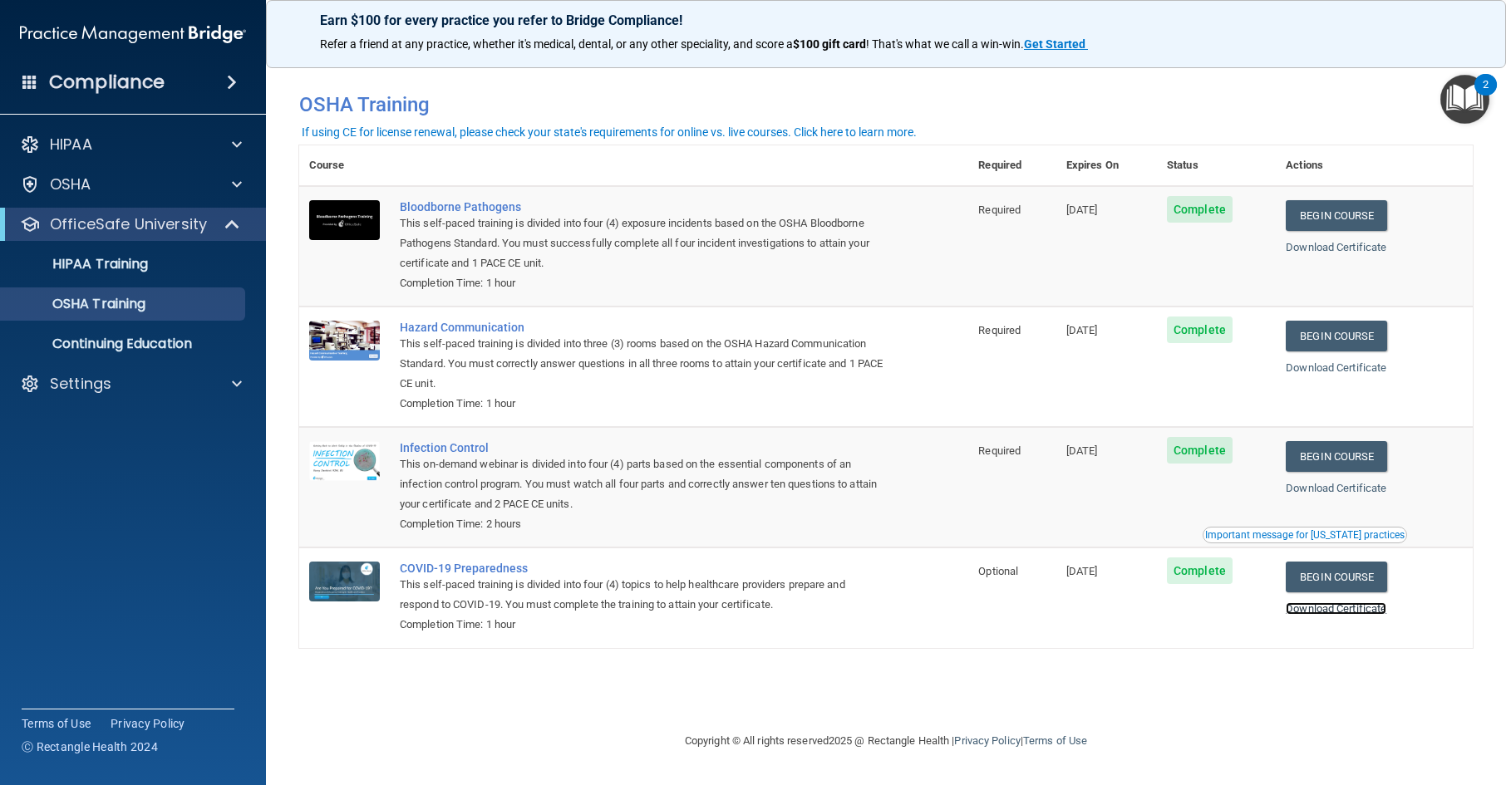
click at [1386, 607] on link "Download Certificate" at bounding box center [1336, 609] width 101 height 12
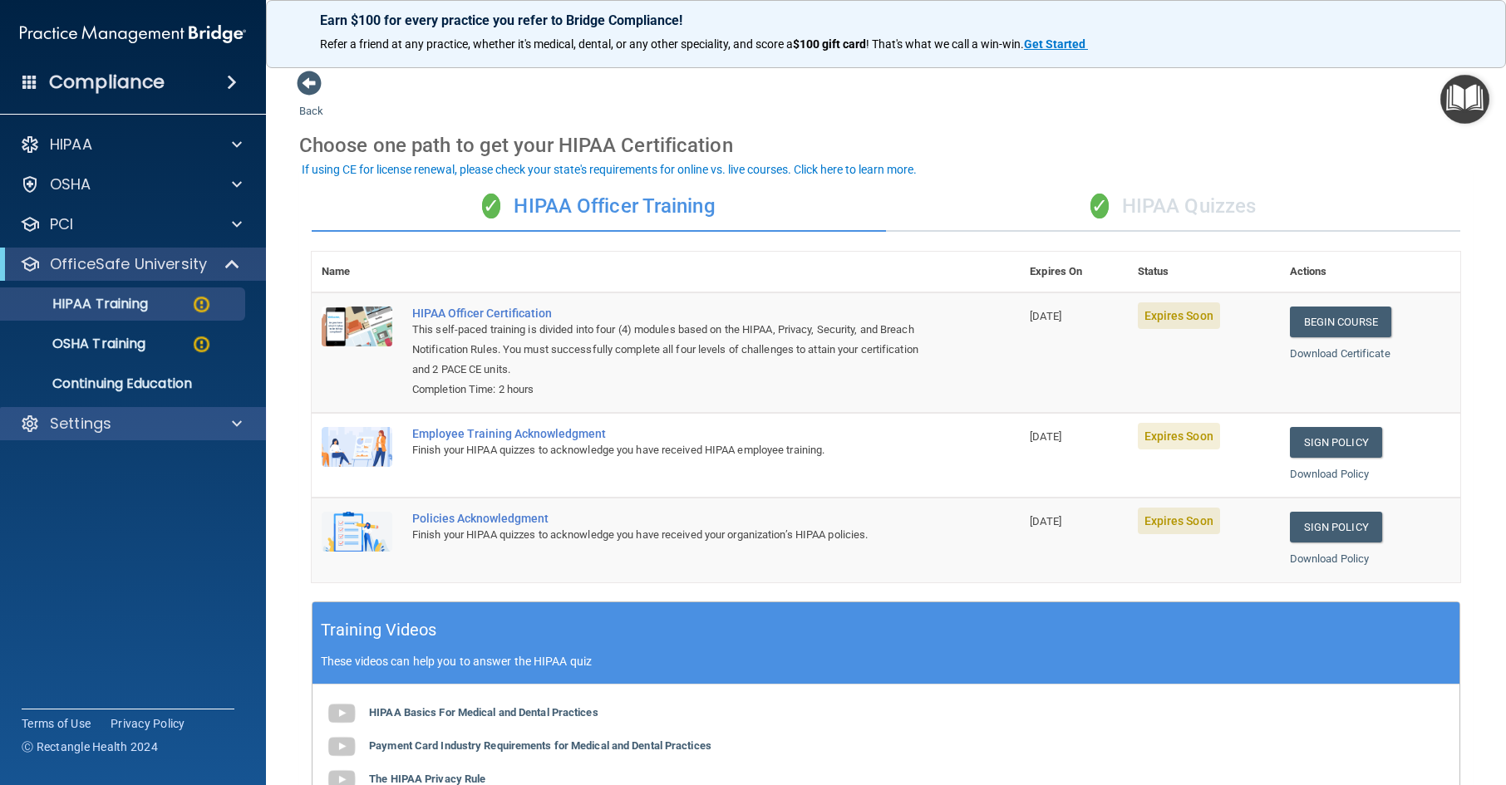
click at [111, 411] on div "Settings" at bounding box center [133, 423] width 267 height 33
click at [231, 432] on div at bounding box center [235, 424] width 42 height 20
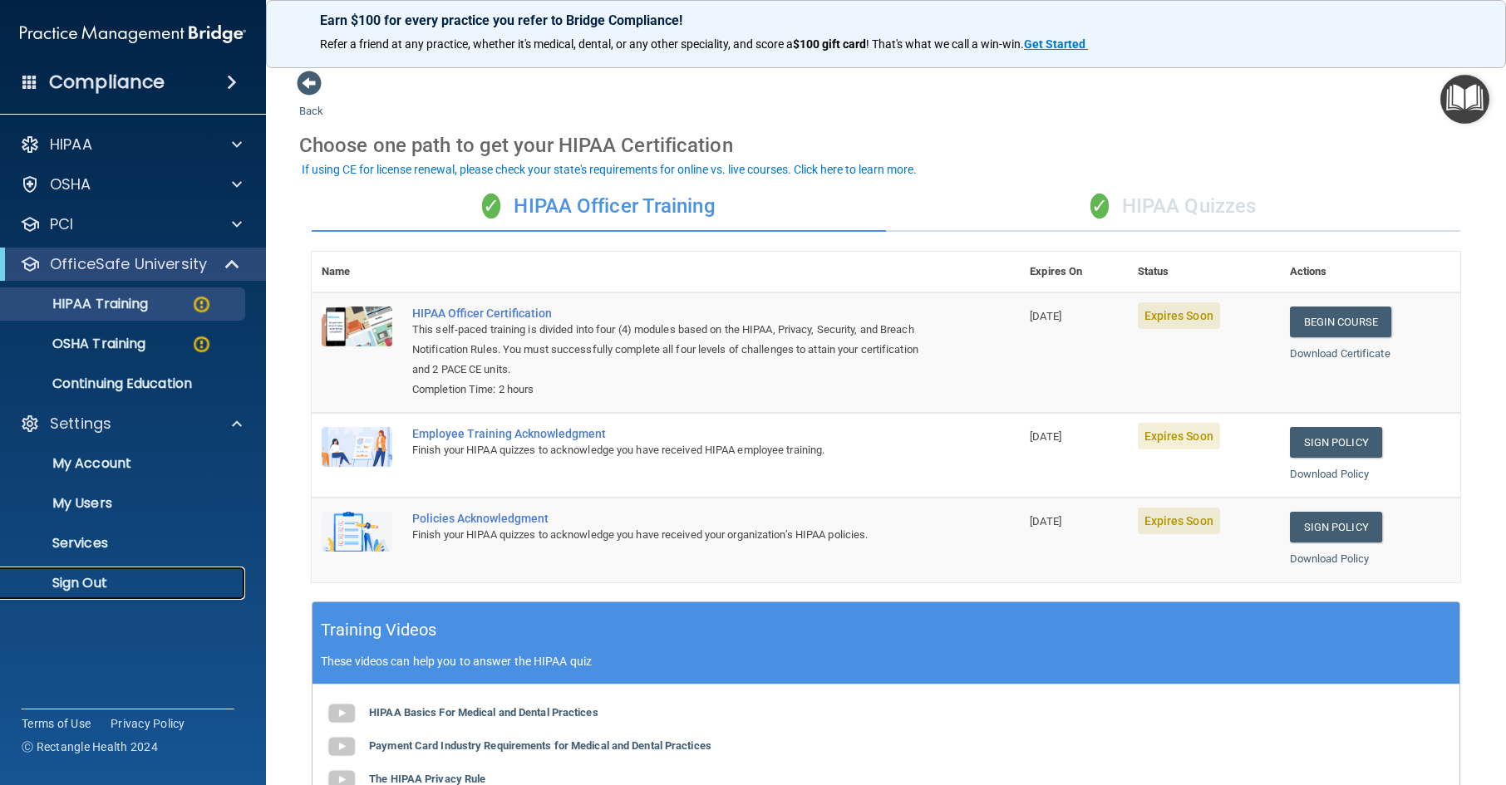
click at [64, 579] on p "Sign Out" at bounding box center [124, 583] width 227 height 17
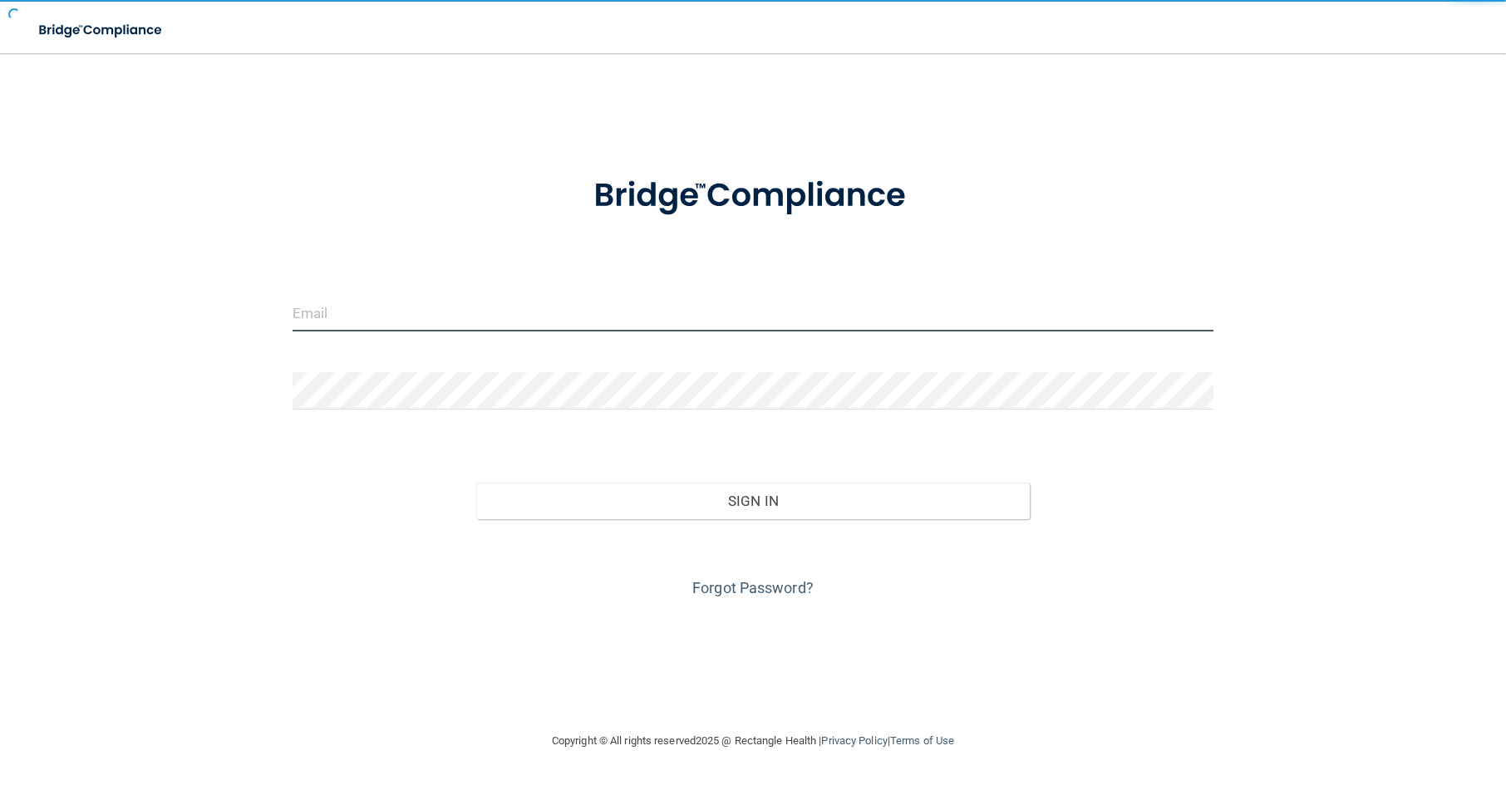
type input "[EMAIL_ADDRESS][DOMAIN_NAME]"
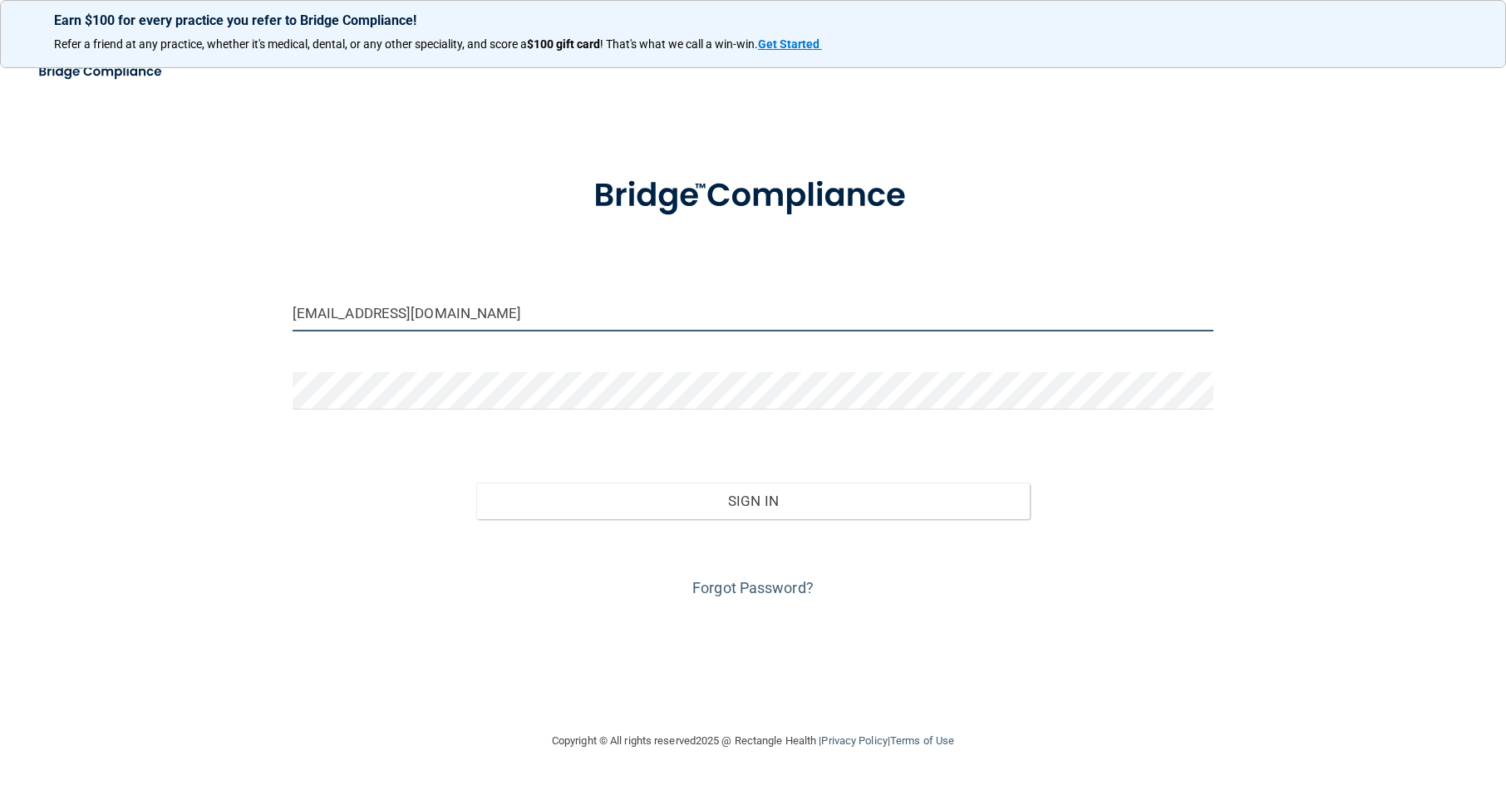
drag, startPoint x: 606, startPoint y: 309, endPoint x: 155, endPoint y: 332, distance: 451.1
click at [160, 332] on div "[EMAIL_ADDRESS][DOMAIN_NAME] Invalid email/password. You don't have permission …" at bounding box center [753, 392] width 1440 height 645
type input "[EMAIL_ADDRESS][DOMAIN_NAME]"
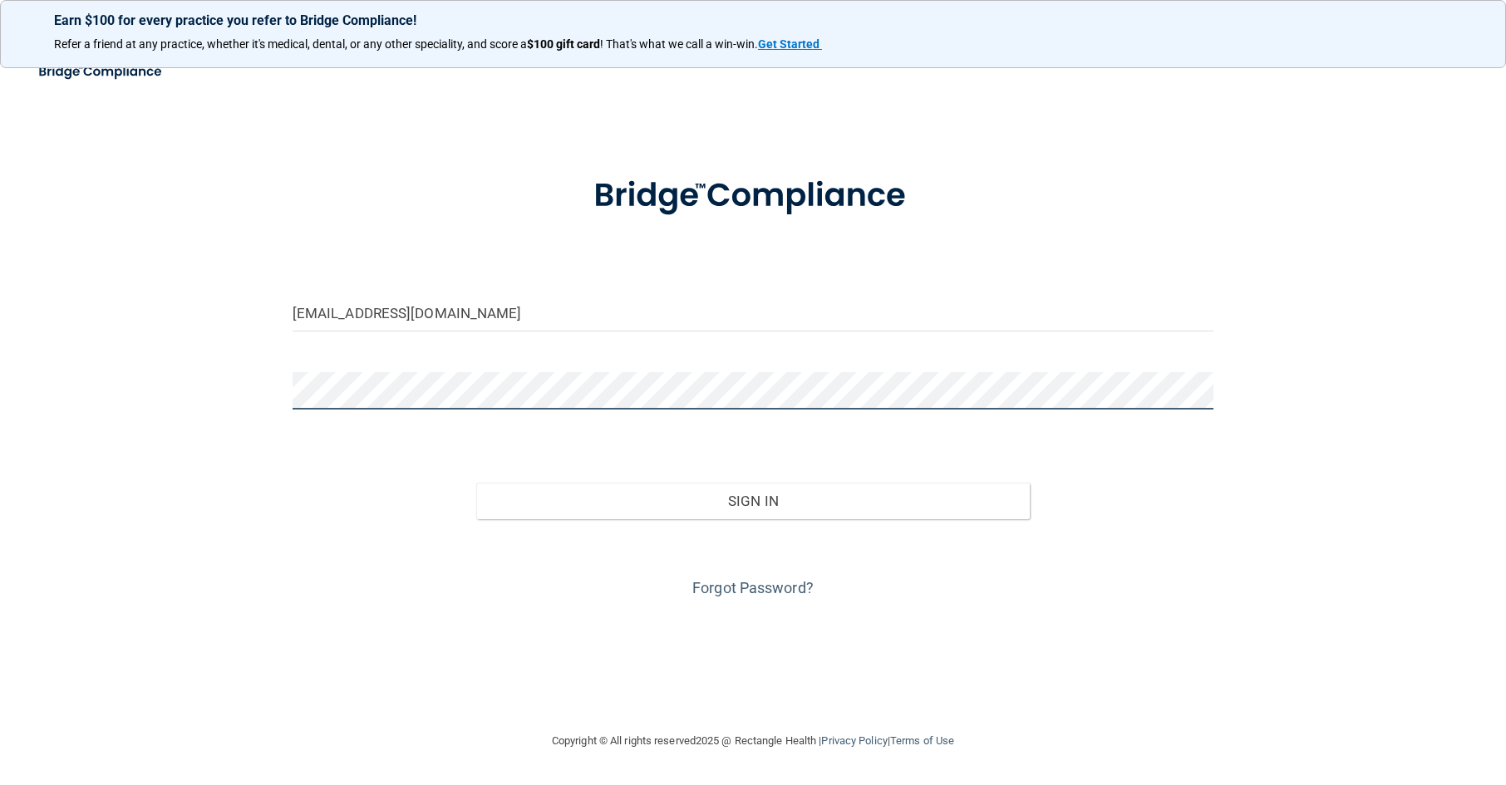
click at [128, 444] on div "[EMAIL_ADDRESS][DOMAIN_NAME] Invalid email/password. You don't have permission …" at bounding box center [753, 392] width 1440 height 645
click at [476, 483] on button "Sign In" at bounding box center [752, 501] width 553 height 37
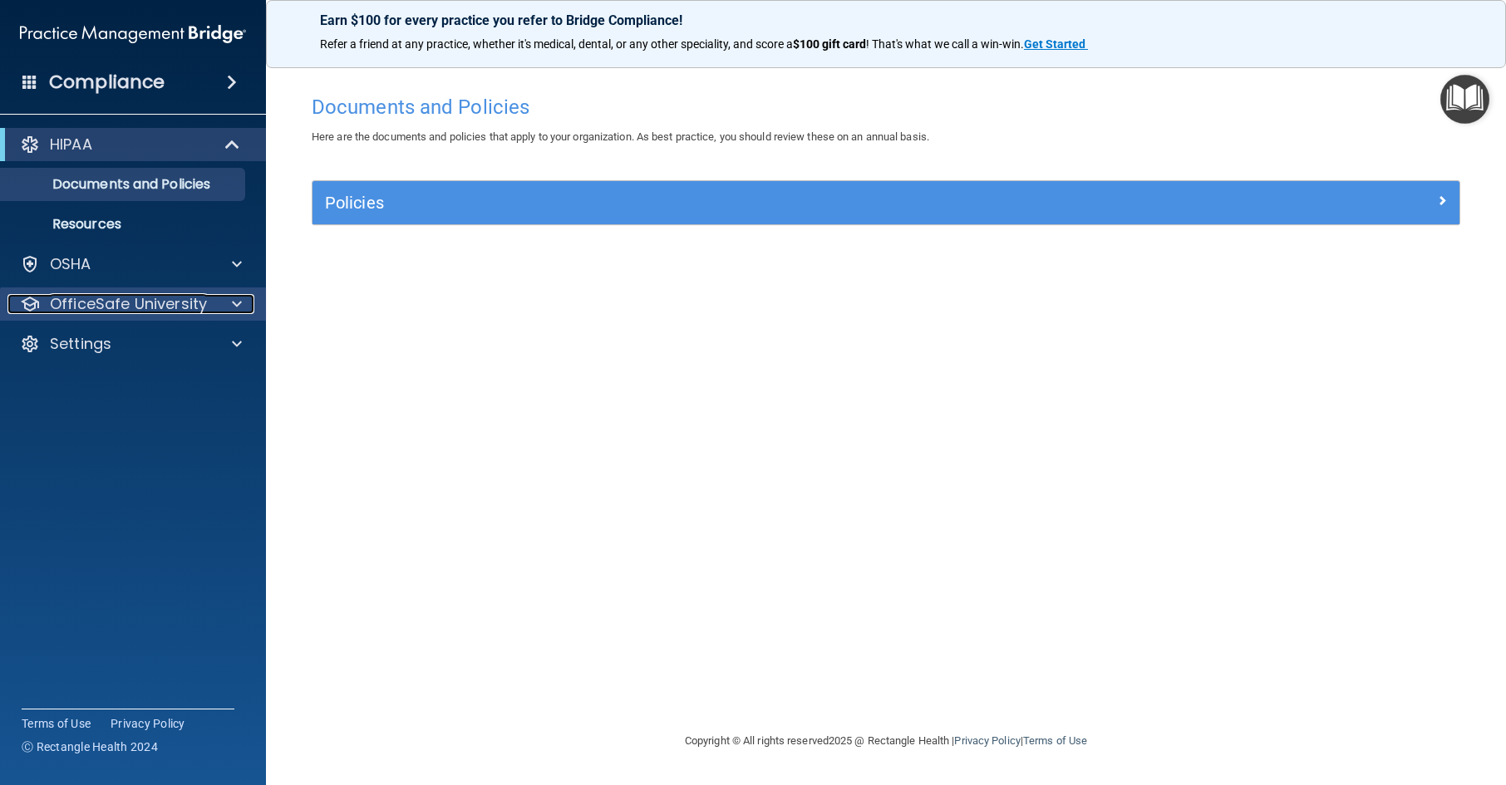
click at [162, 305] on p "OfficeSafe University" at bounding box center [128, 304] width 157 height 20
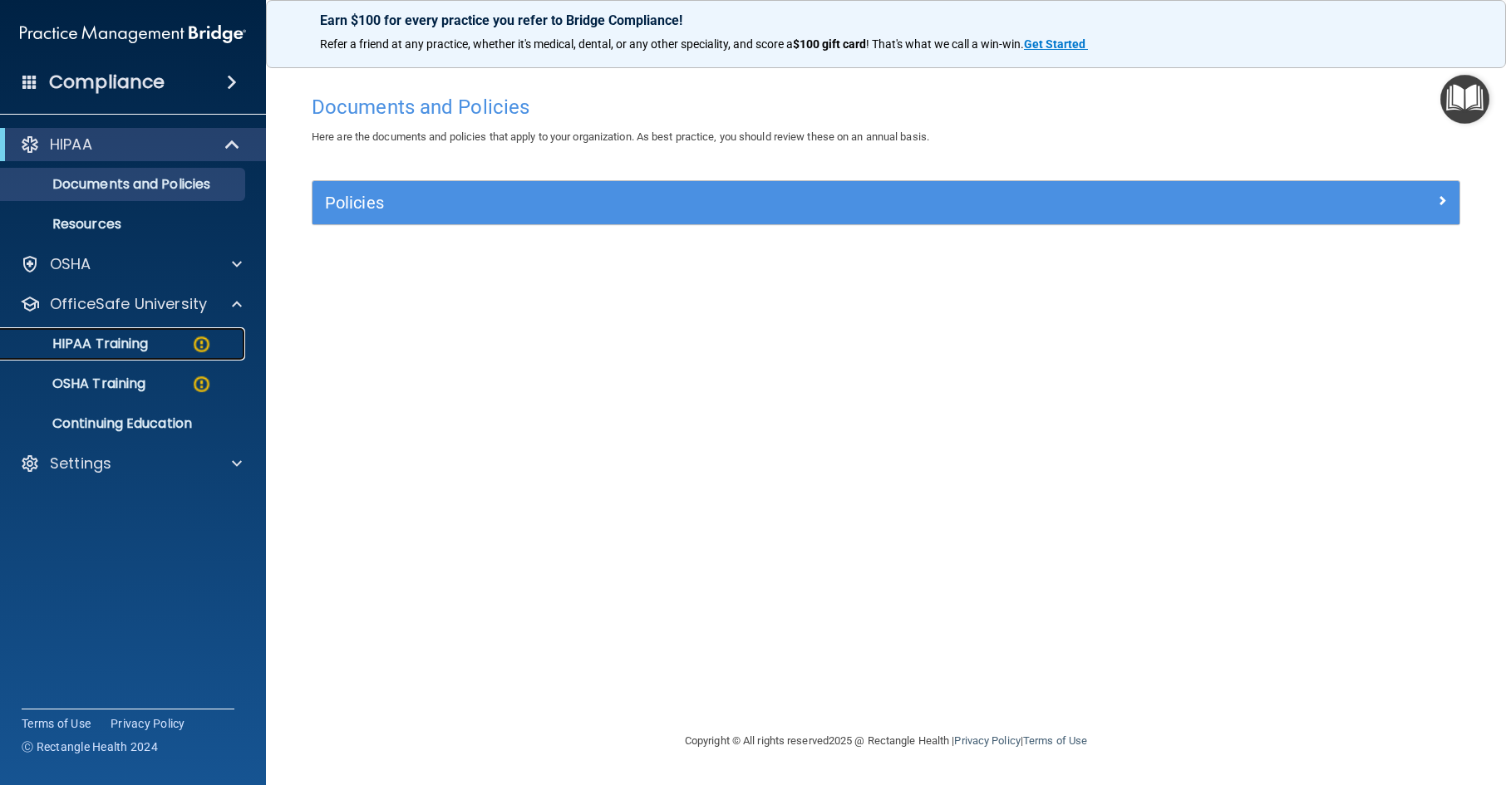
click at [175, 337] on div "HIPAA Training" at bounding box center [124, 344] width 227 height 17
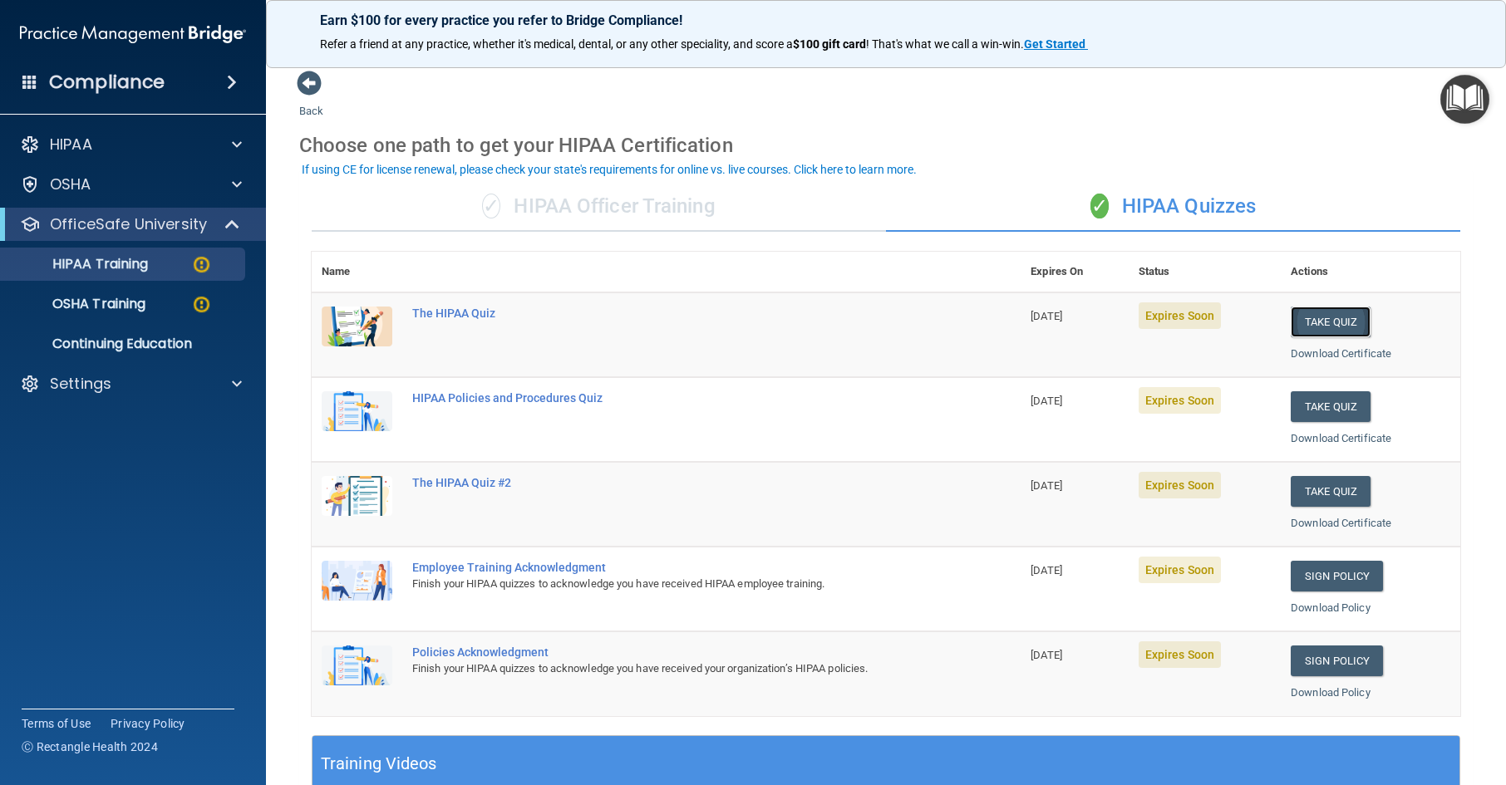
click at [1310, 316] on button "Take Quiz" at bounding box center [1331, 322] width 80 height 31
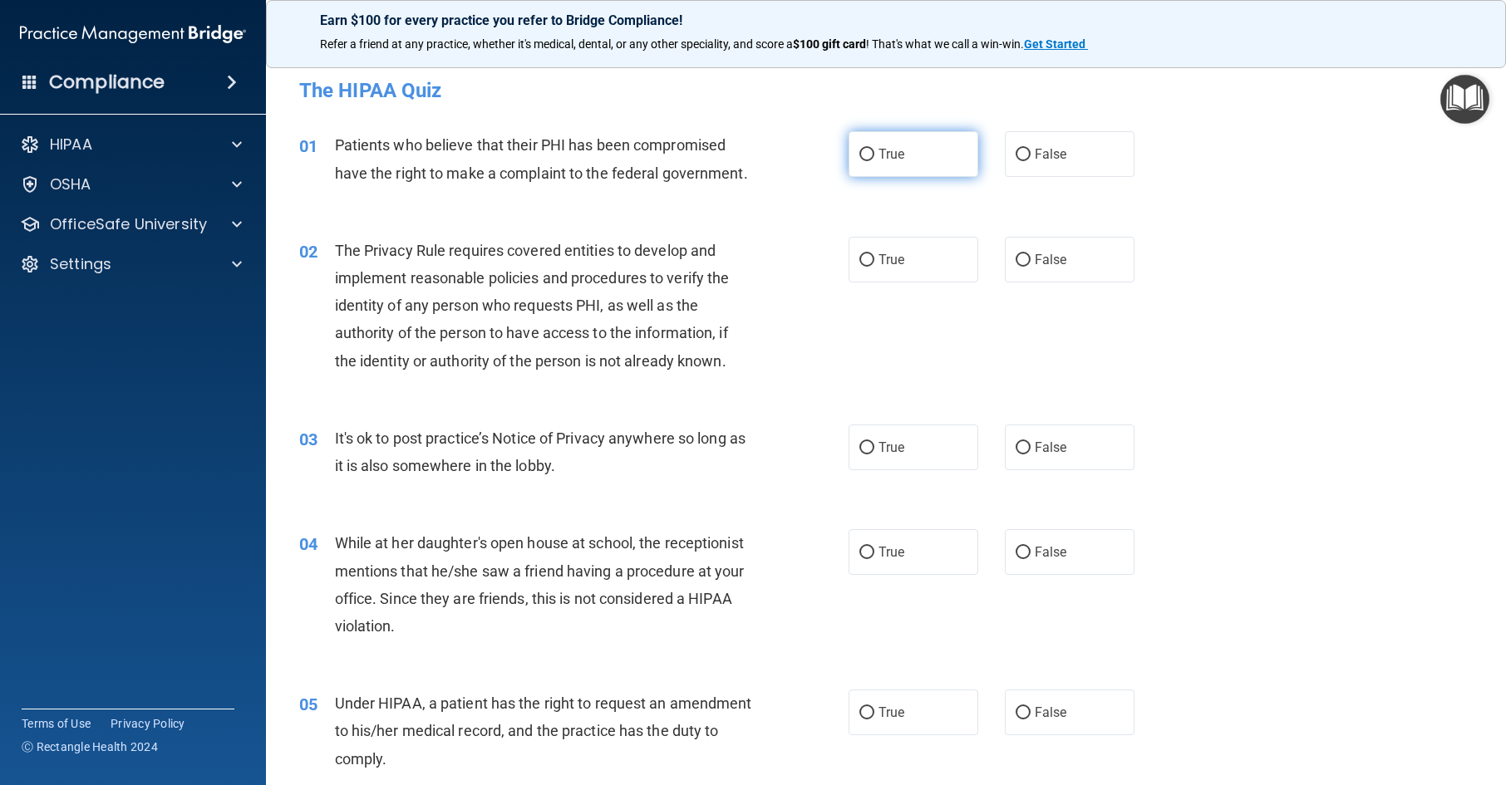
drag, startPoint x: 886, startPoint y: 161, endPoint x: 887, endPoint y: 170, distance: 9.2
click at [886, 160] on span "True" at bounding box center [892, 154] width 26 height 16
click at [874, 160] on input "True" at bounding box center [866, 155] width 15 height 12
radio input "true"
click at [904, 264] on label "True" at bounding box center [914, 260] width 130 height 46
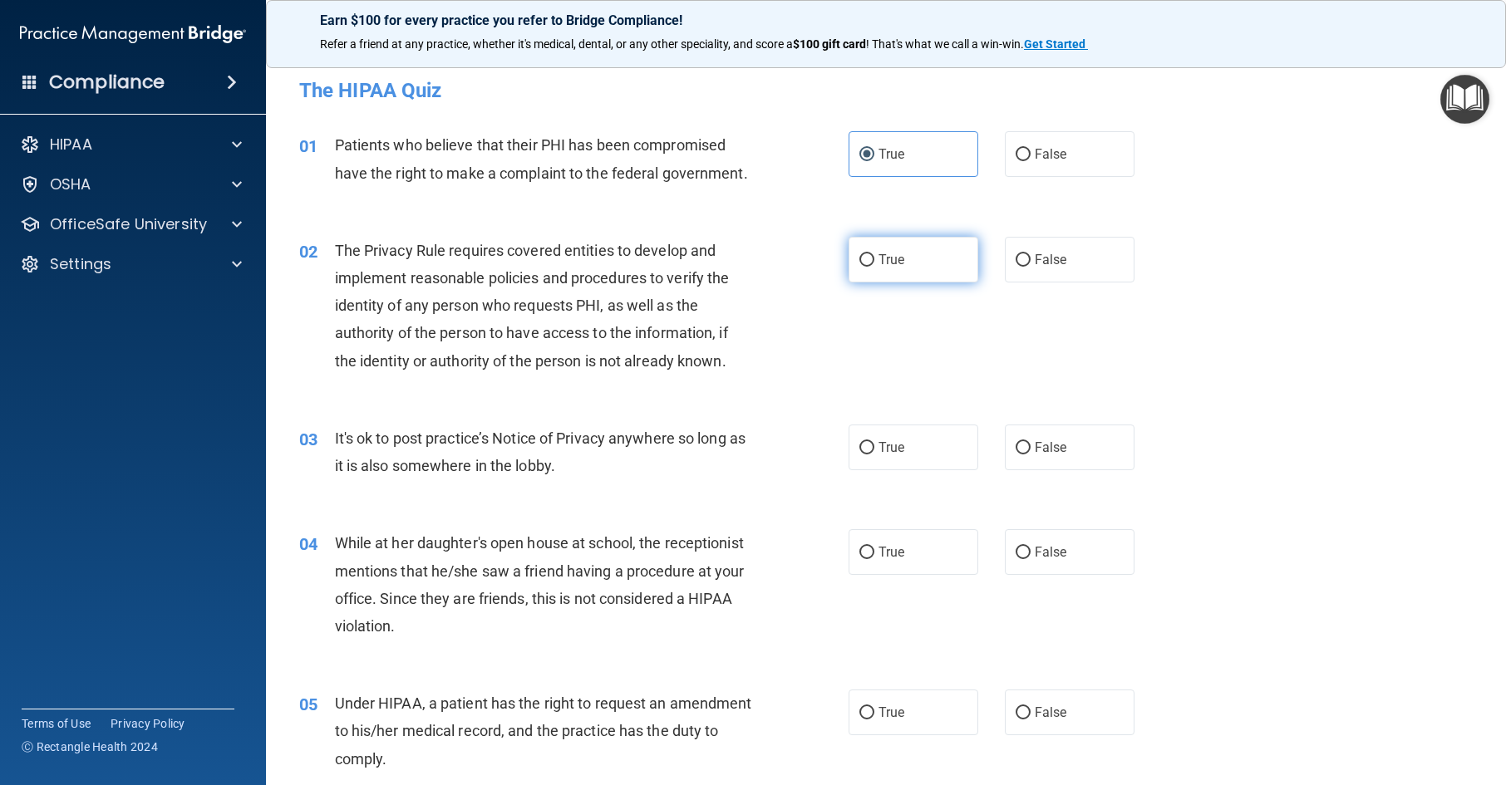
click at [874, 264] on input "True" at bounding box center [866, 260] width 15 height 12
radio input "true"
click at [1036, 461] on label "False" at bounding box center [1070, 448] width 130 height 46
click at [1031, 455] on input "False" at bounding box center [1023, 448] width 15 height 12
radio input "true"
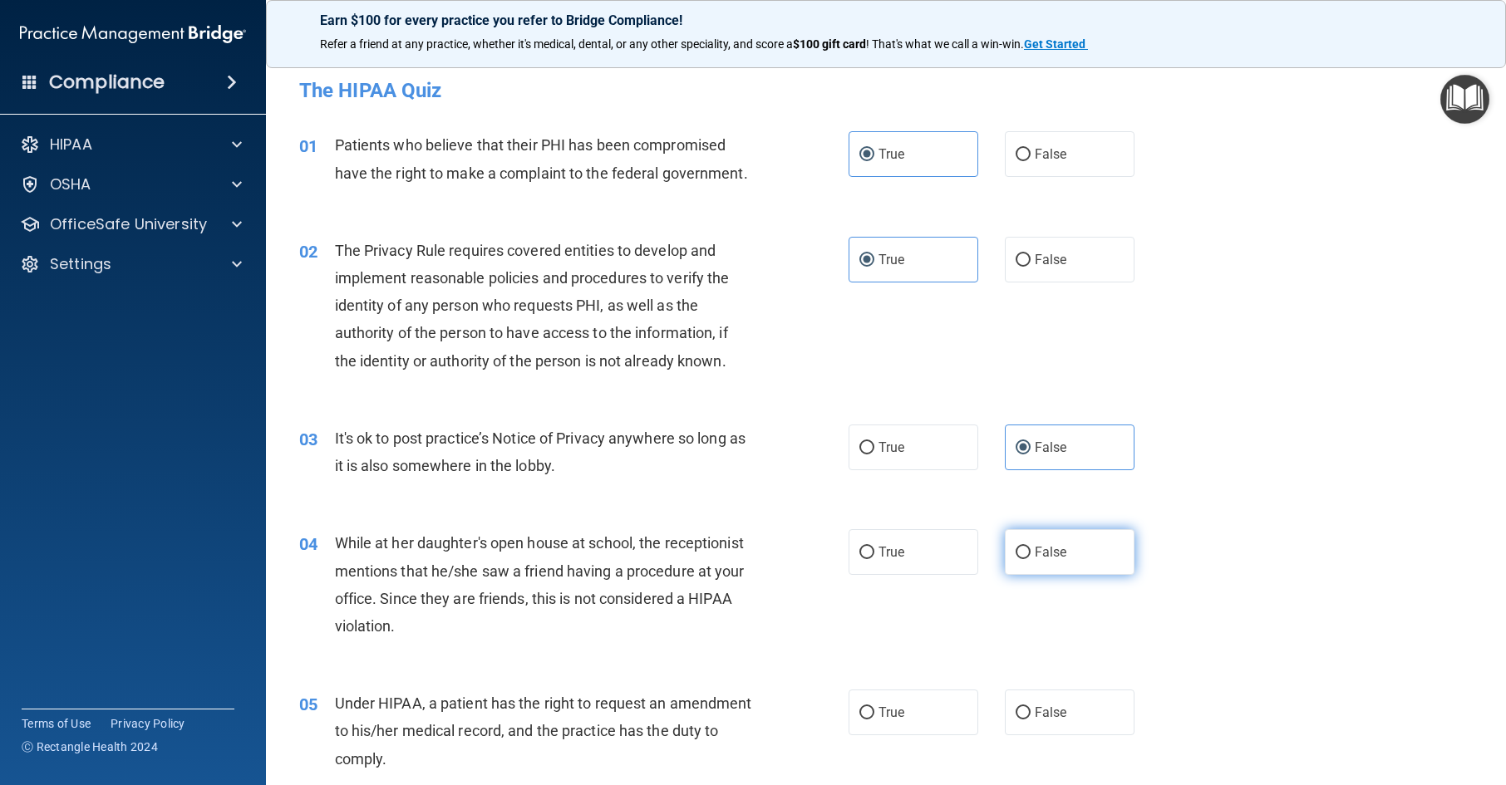
scroll to position [332, 0]
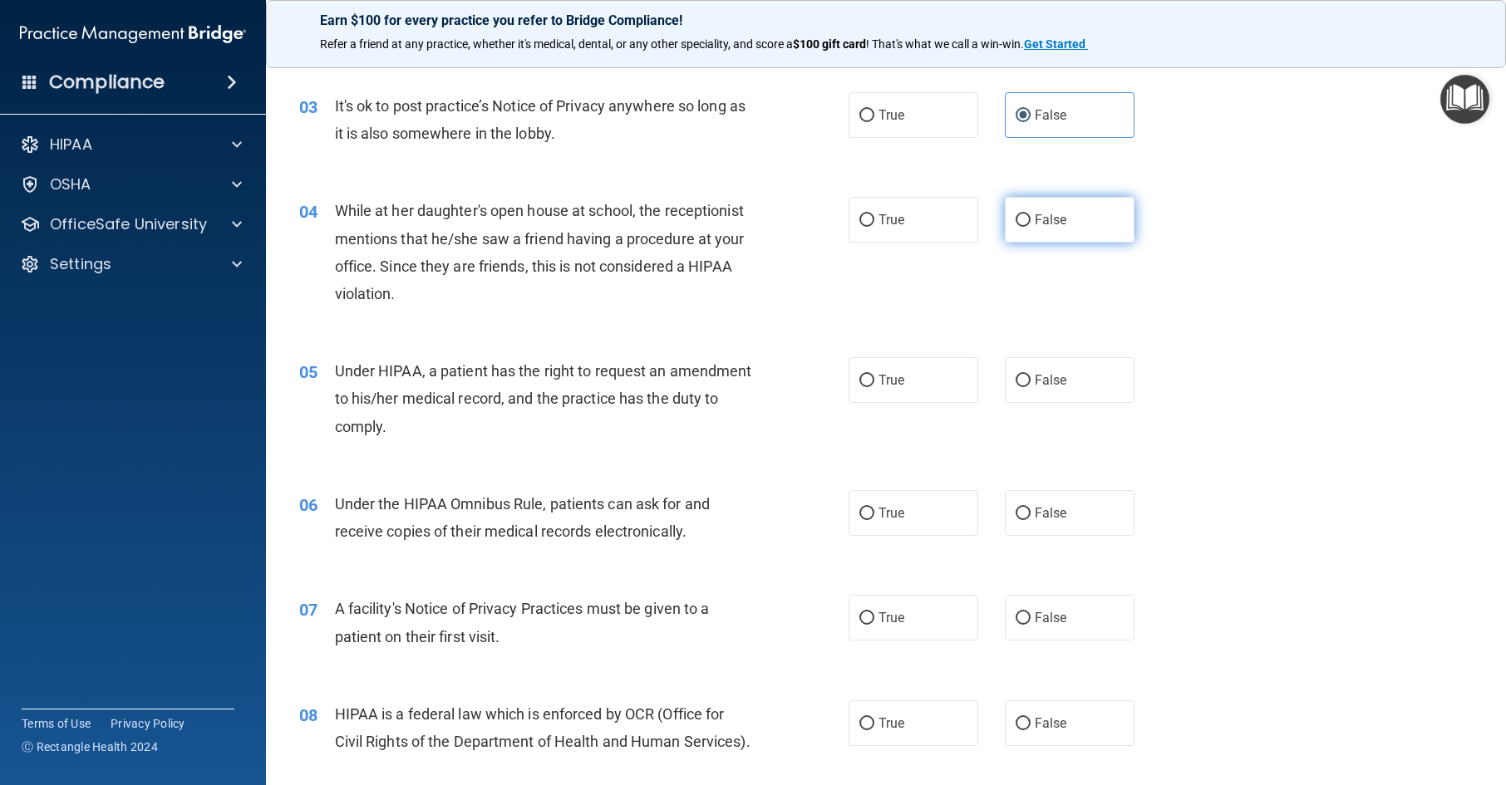
click at [1089, 219] on label "False" at bounding box center [1070, 220] width 130 height 46
click at [1031, 219] on input "False" at bounding box center [1023, 220] width 15 height 12
radio input "true"
click at [1059, 378] on label "False" at bounding box center [1070, 380] width 130 height 46
click at [1031, 378] on input "False" at bounding box center [1023, 381] width 15 height 12
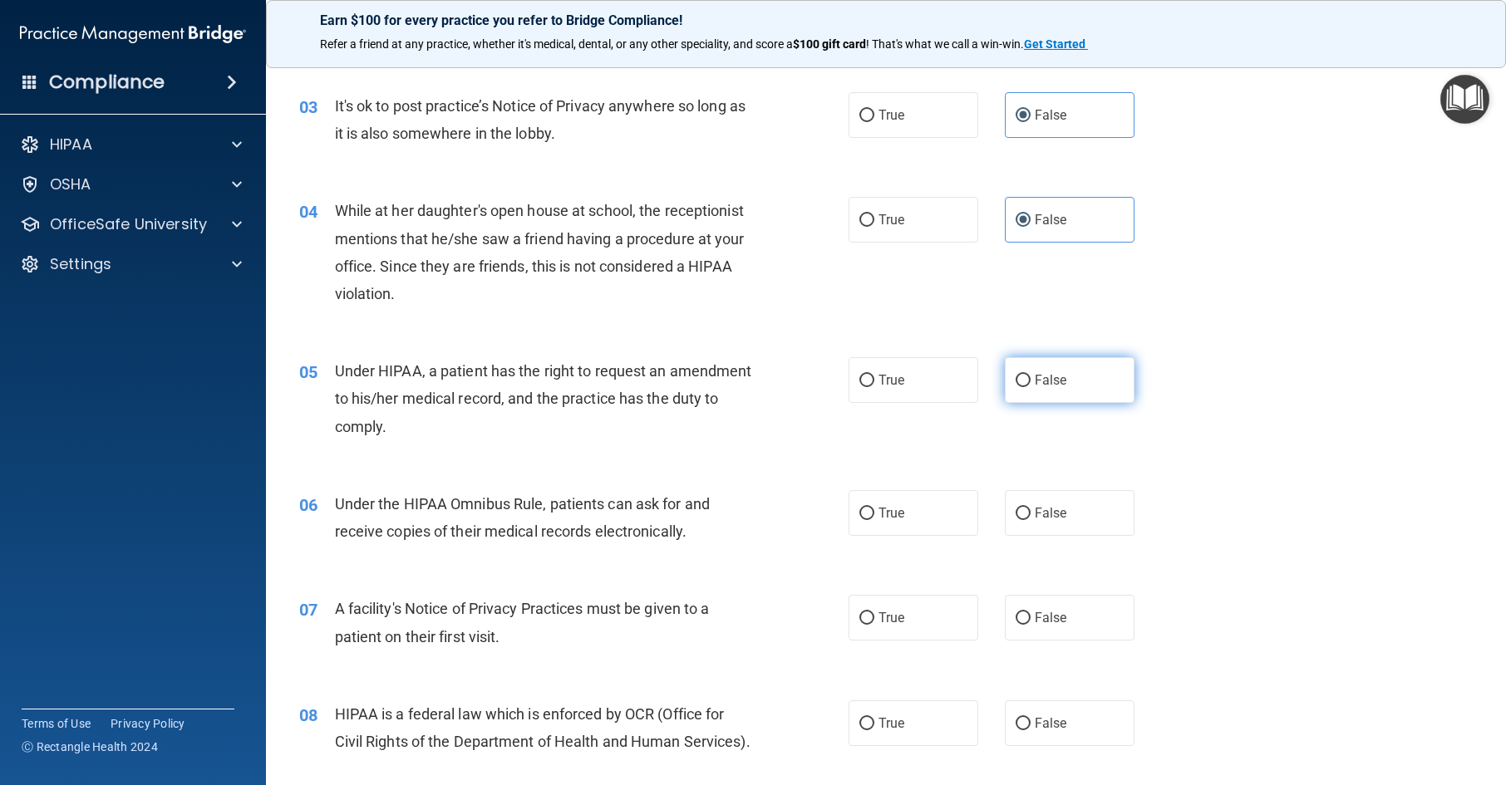
radio input "true"
click at [918, 519] on label "True" at bounding box center [914, 513] width 130 height 46
click at [874, 519] on input "True" at bounding box center [866, 514] width 15 height 12
radio input "true"
click at [905, 618] on label "True" at bounding box center [914, 618] width 130 height 46
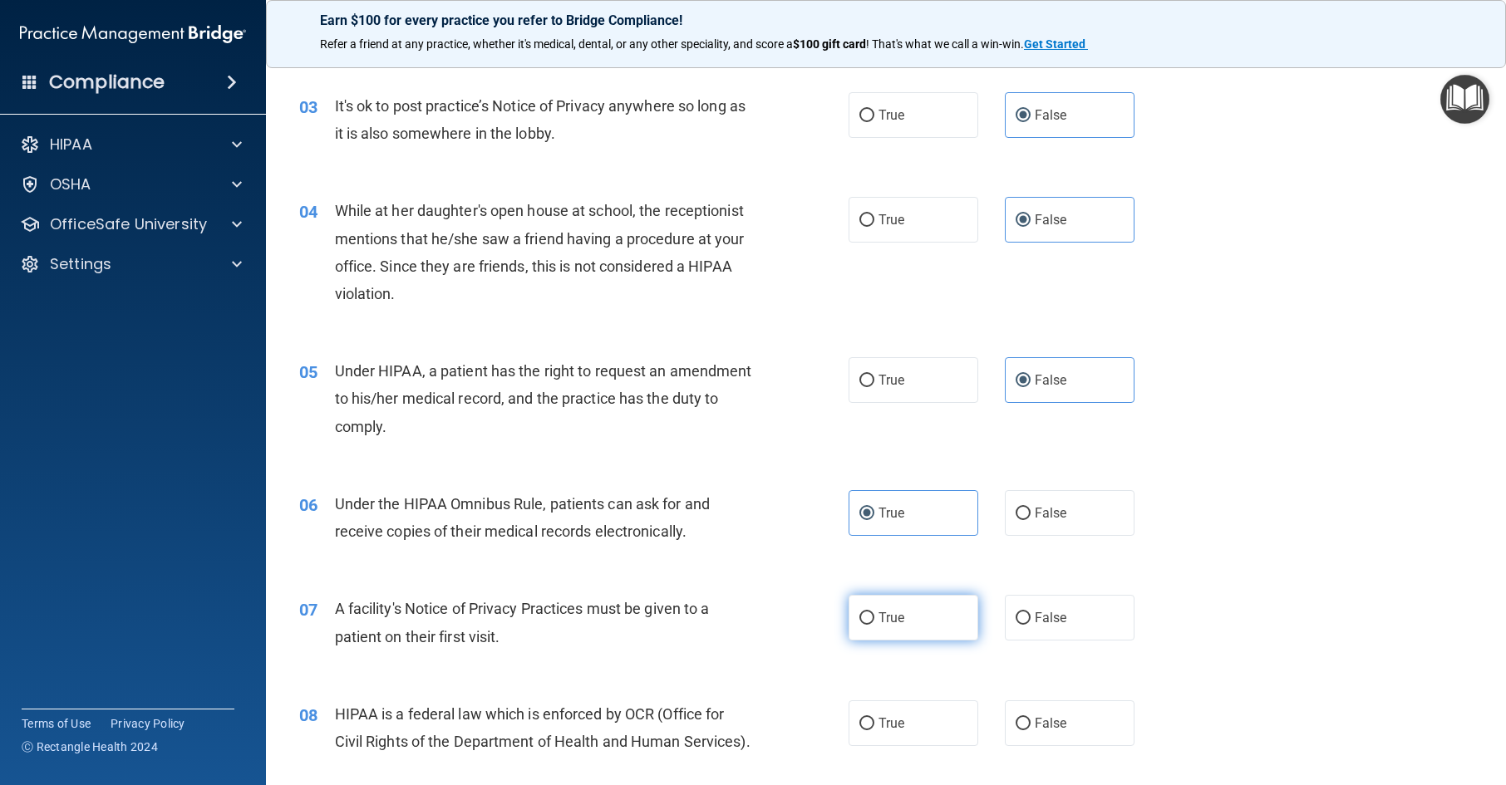
click at [874, 618] on input "True" at bounding box center [866, 619] width 15 height 12
radio input "true"
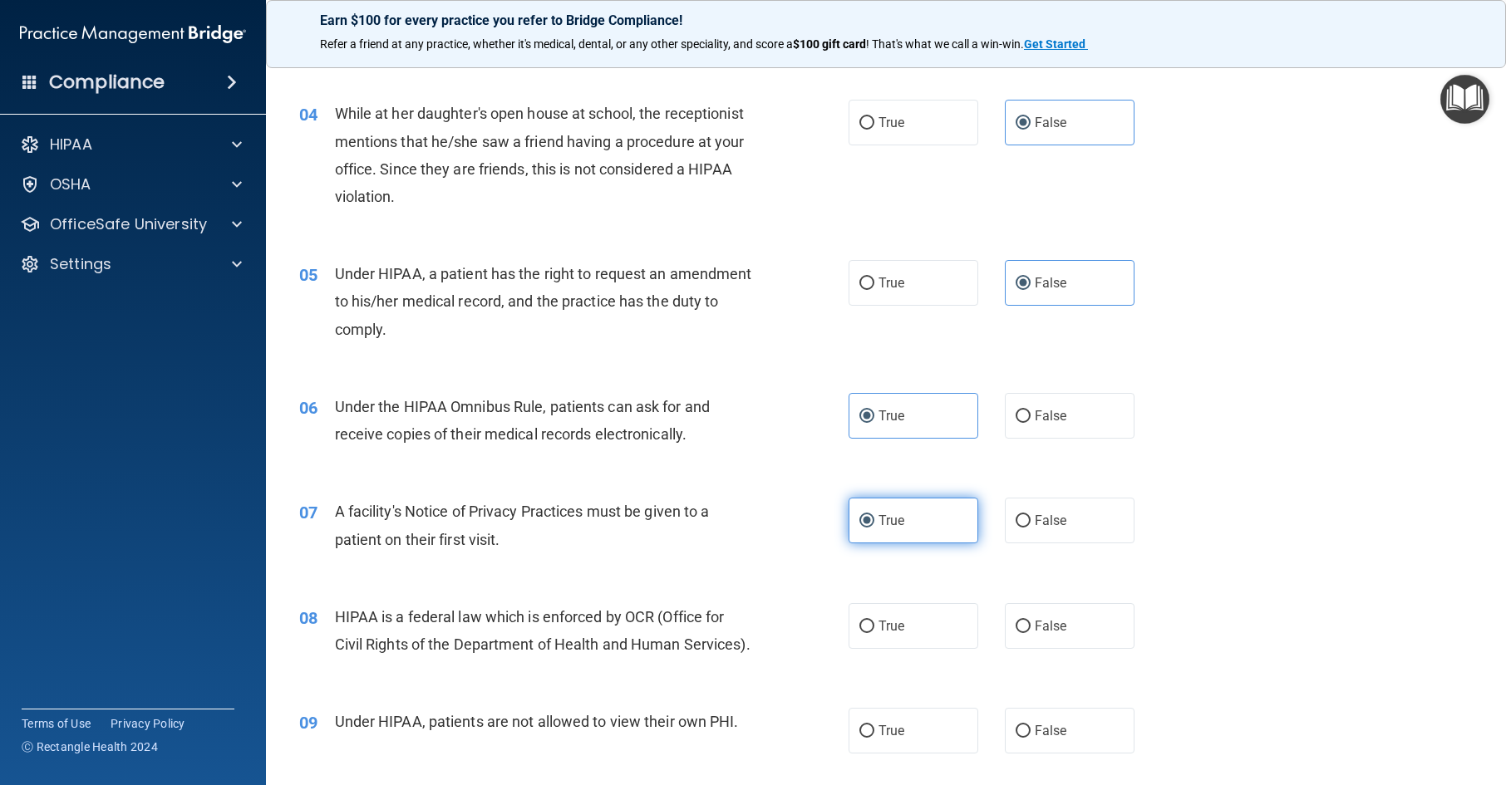
scroll to position [582, 0]
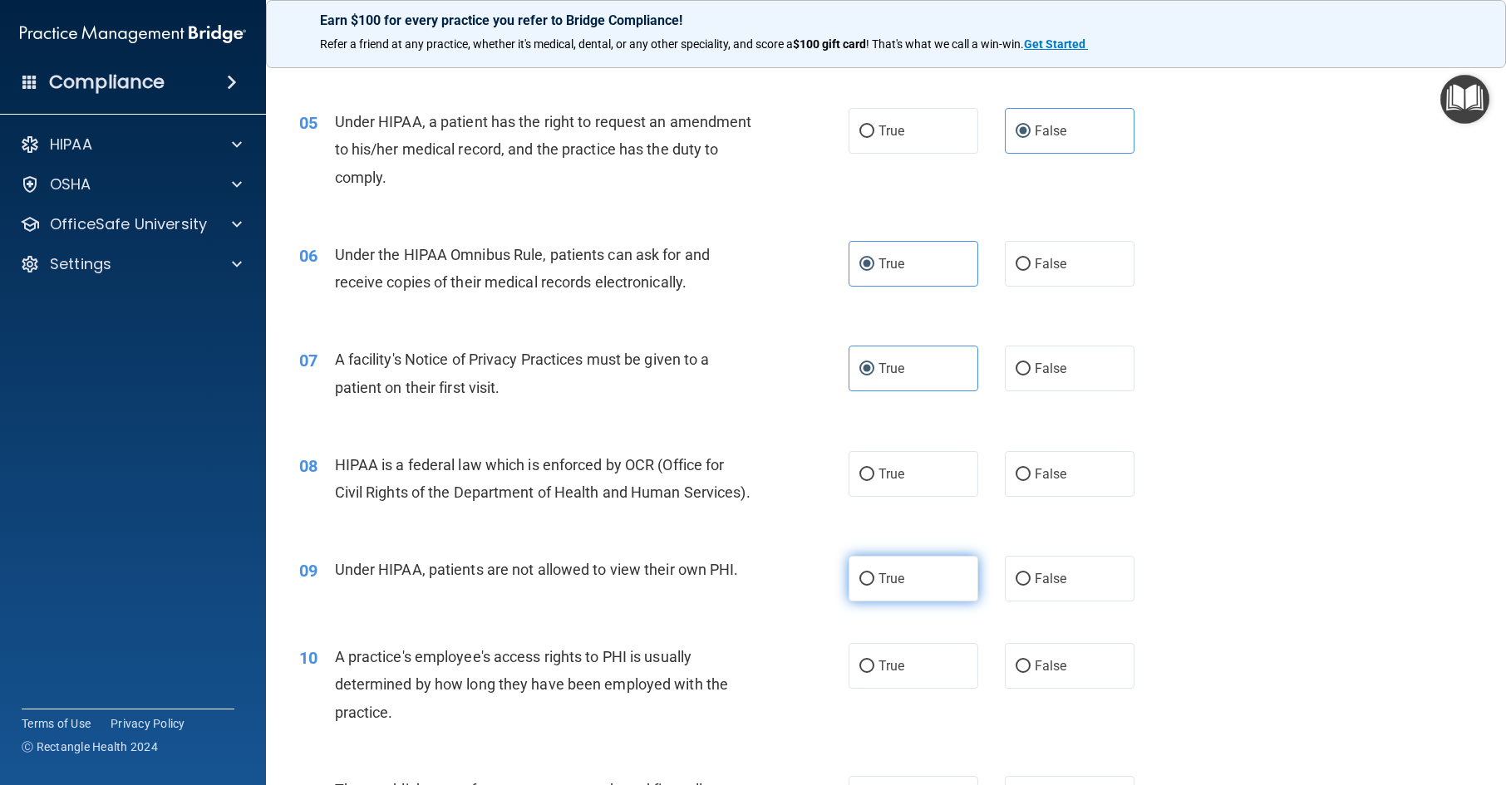
drag, startPoint x: 887, startPoint y: 623, endPoint x: 894, endPoint y: 613, distance: 12.5
click at [890, 602] on label "True" at bounding box center [914, 579] width 130 height 46
click at [886, 485] on label "True" at bounding box center [914, 474] width 130 height 46
click at [874, 481] on input "True" at bounding box center [866, 475] width 15 height 12
radio input "true"
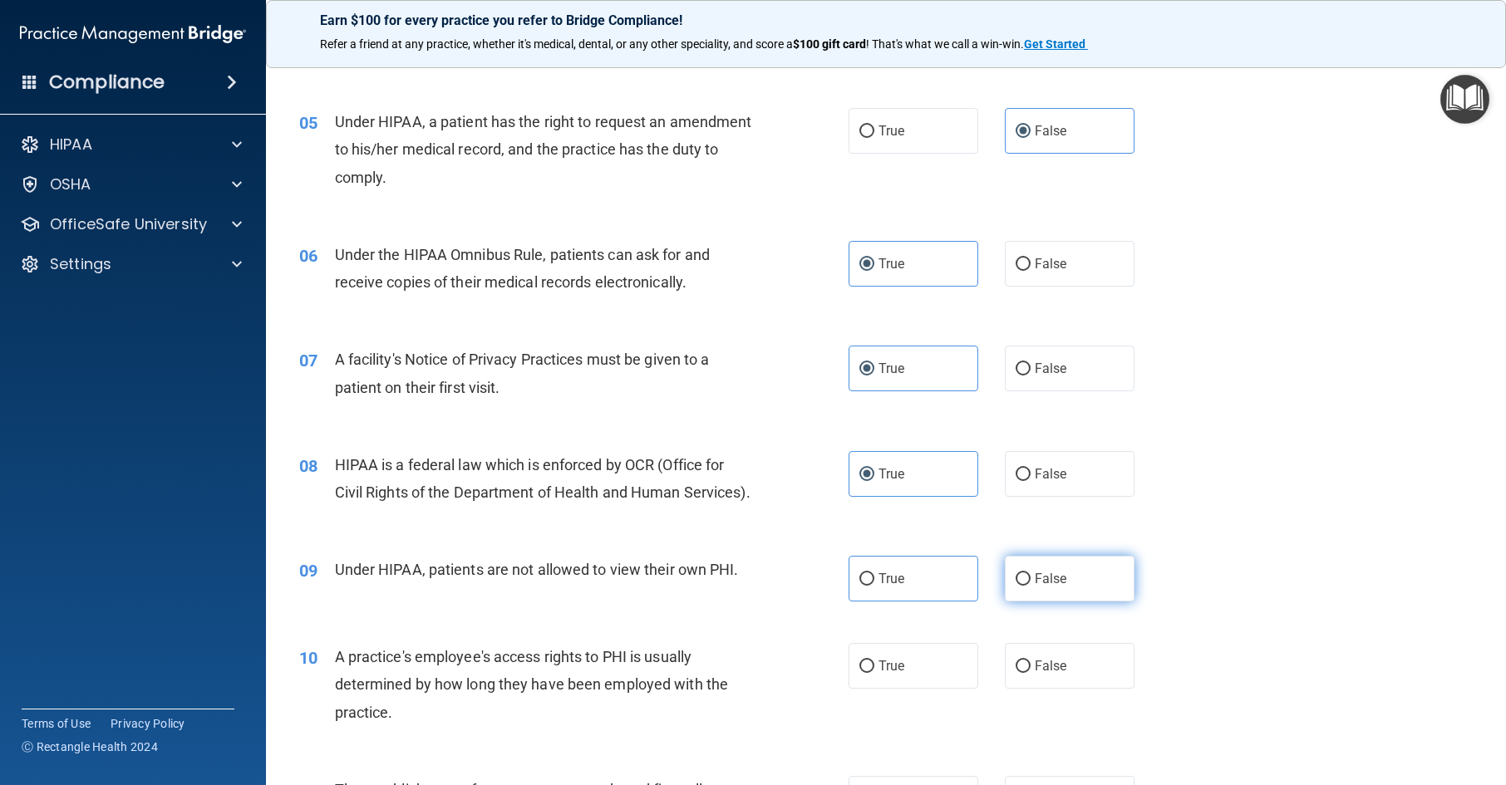
click at [1063, 597] on label "False" at bounding box center [1070, 579] width 130 height 46
click at [1031, 586] on input "False" at bounding box center [1023, 580] width 15 height 12
radio input "true"
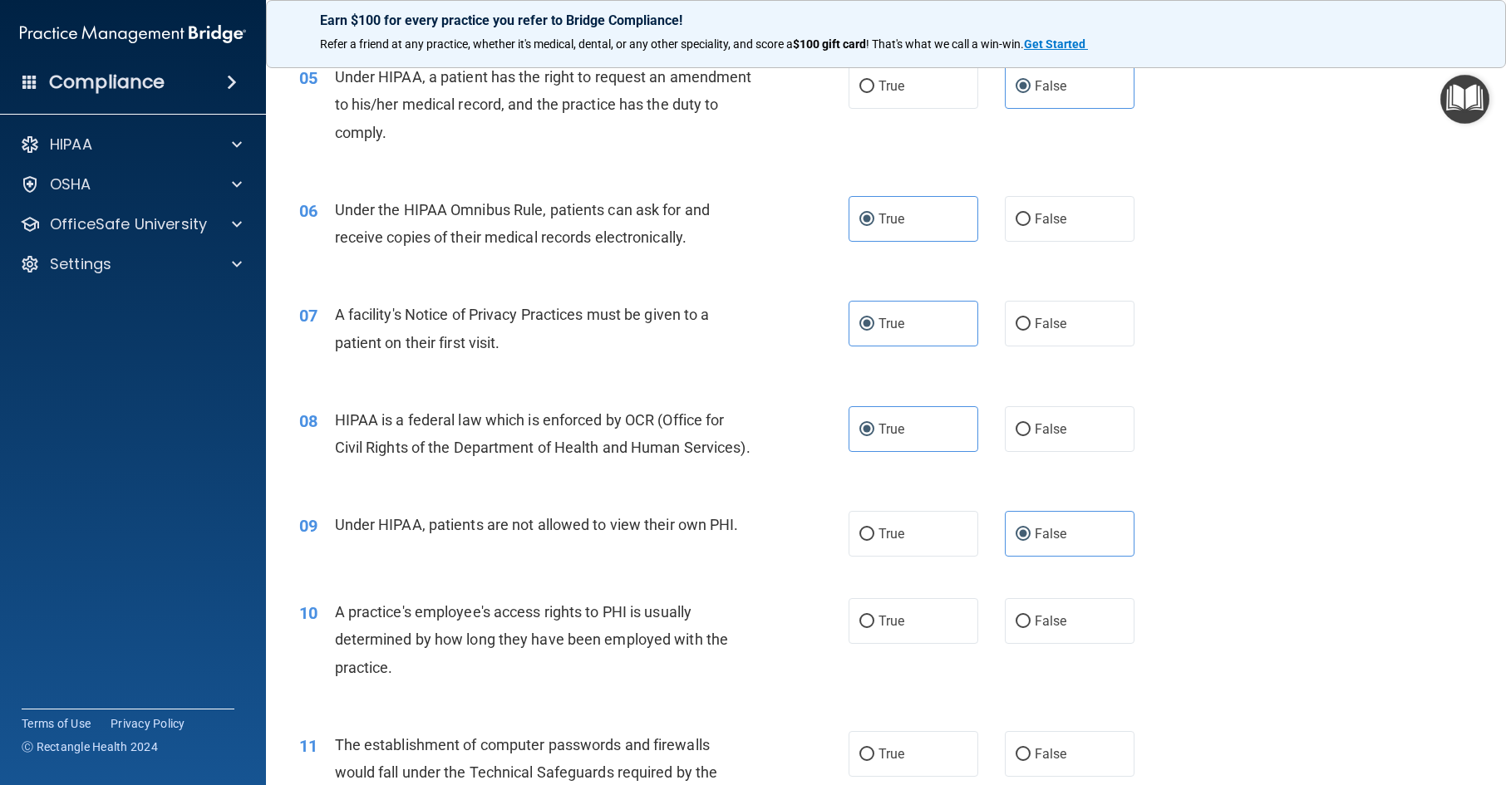
scroll to position [665, 0]
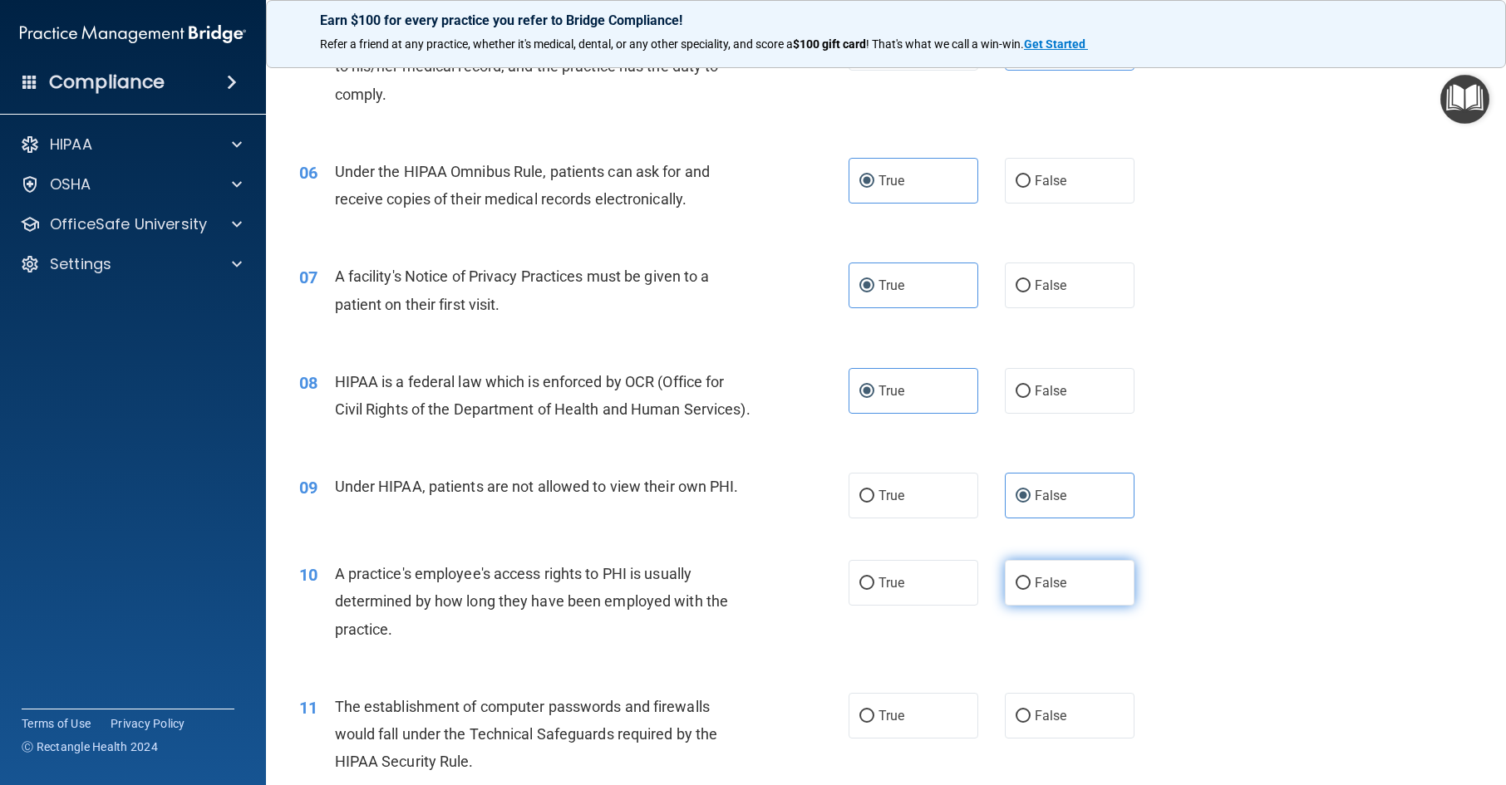
click at [1027, 606] on label "False" at bounding box center [1070, 583] width 130 height 46
click at [1027, 590] on input "False" at bounding box center [1023, 584] width 15 height 12
radio input "true"
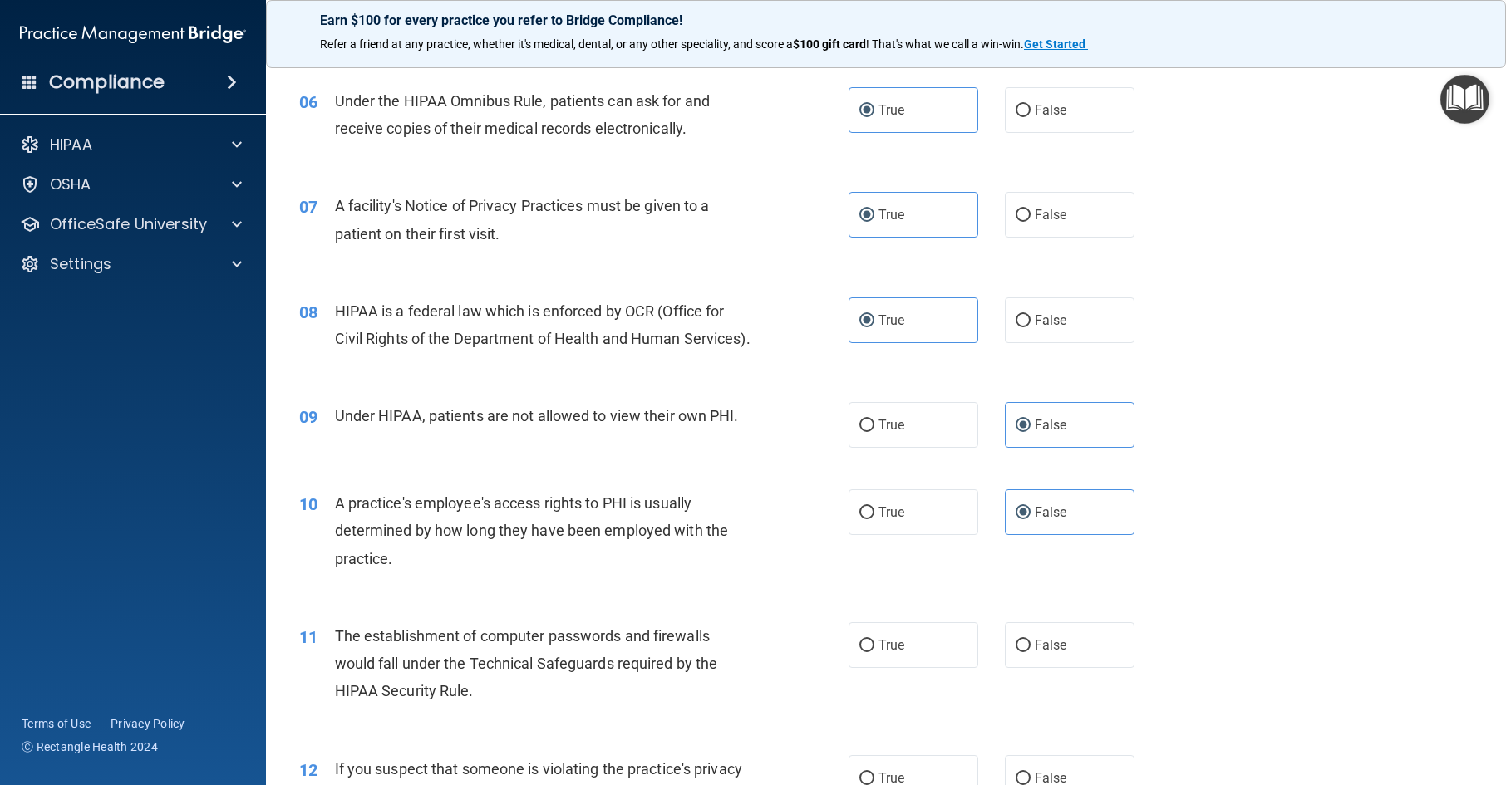
scroll to position [831, 0]
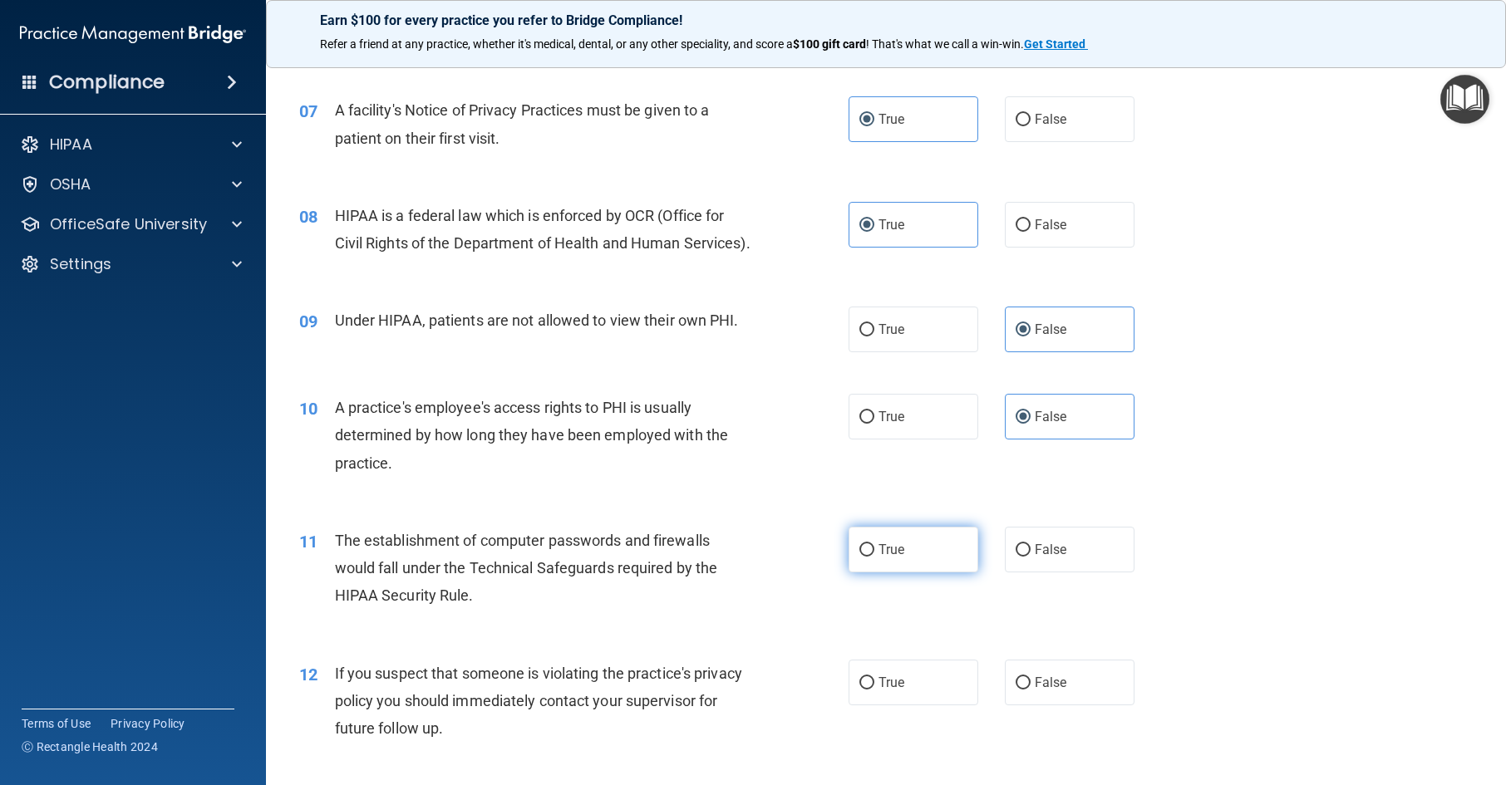
click at [888, 573] on label "True" at bounding box center [914, 550] width 130 height 46
click at [874, 557] on input "True" at bounding box center [866, 550] width 15 height 12
radio input "true"
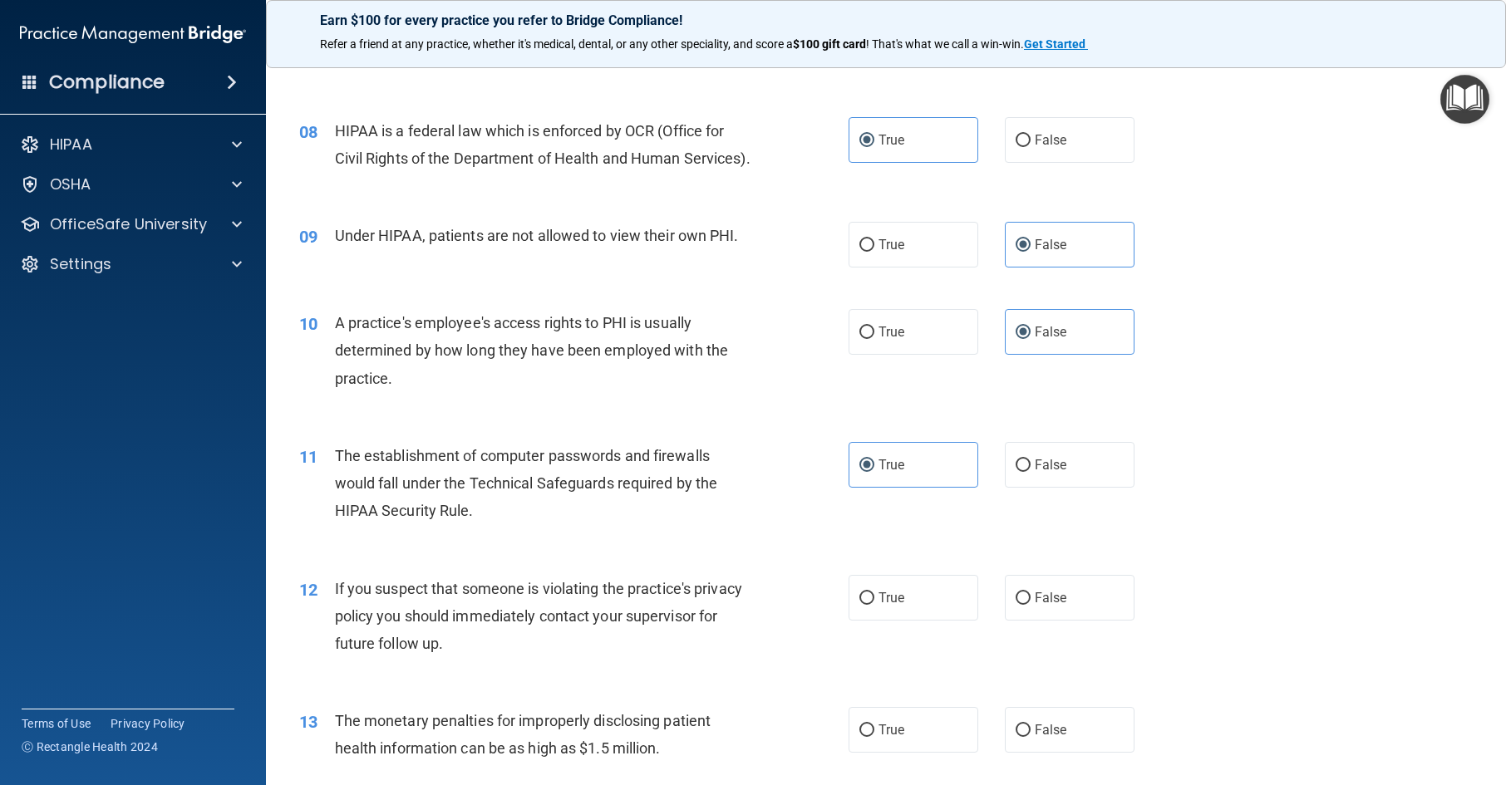
scroll to position [997, 0]
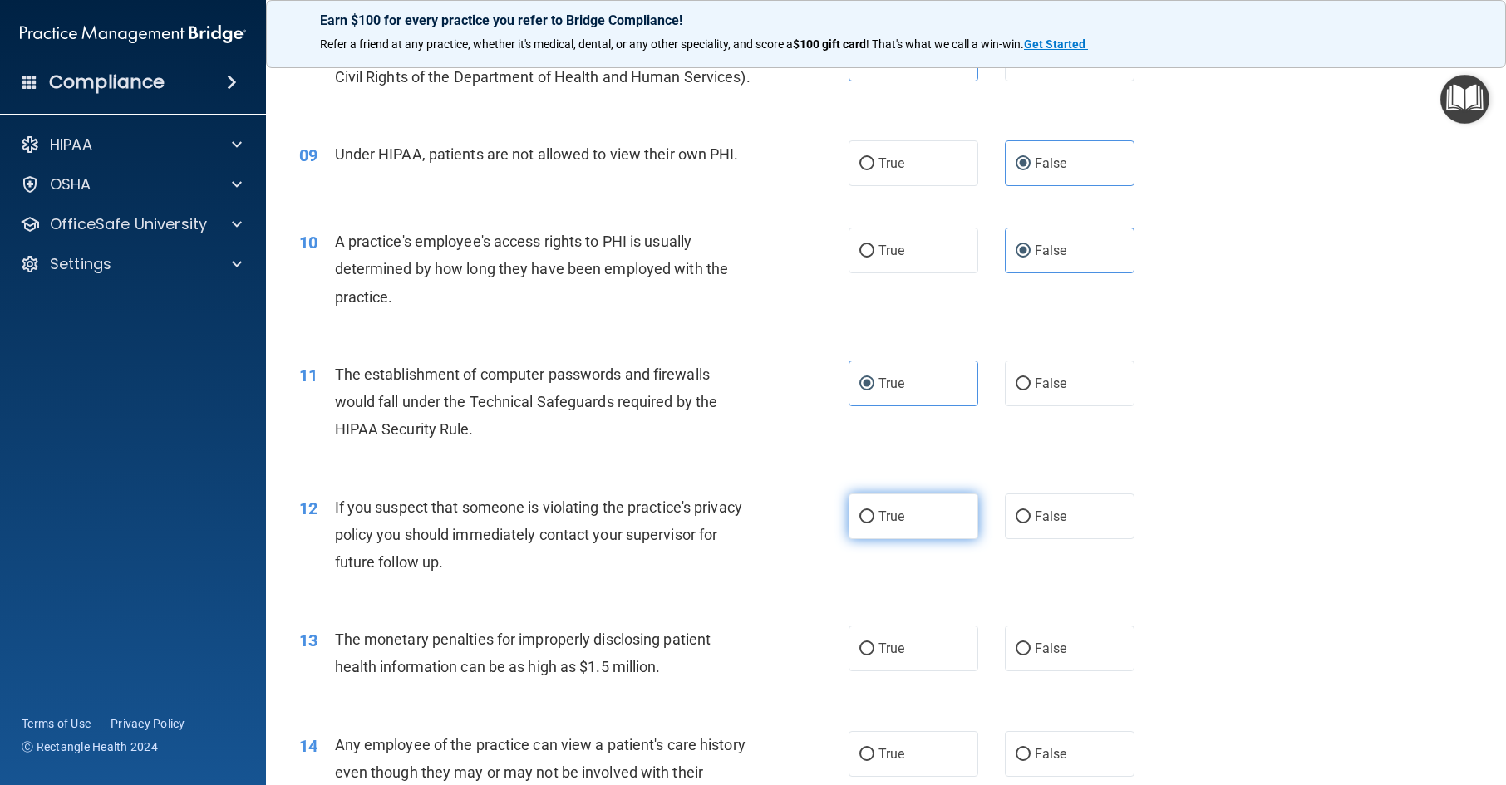
click at [905, 539] on label "True" at bounding box center [914, 517] width 130 height 46
click at [874, 524] on input "True" at bounding box center [866, 517] width 15 height 12
radio input "true"
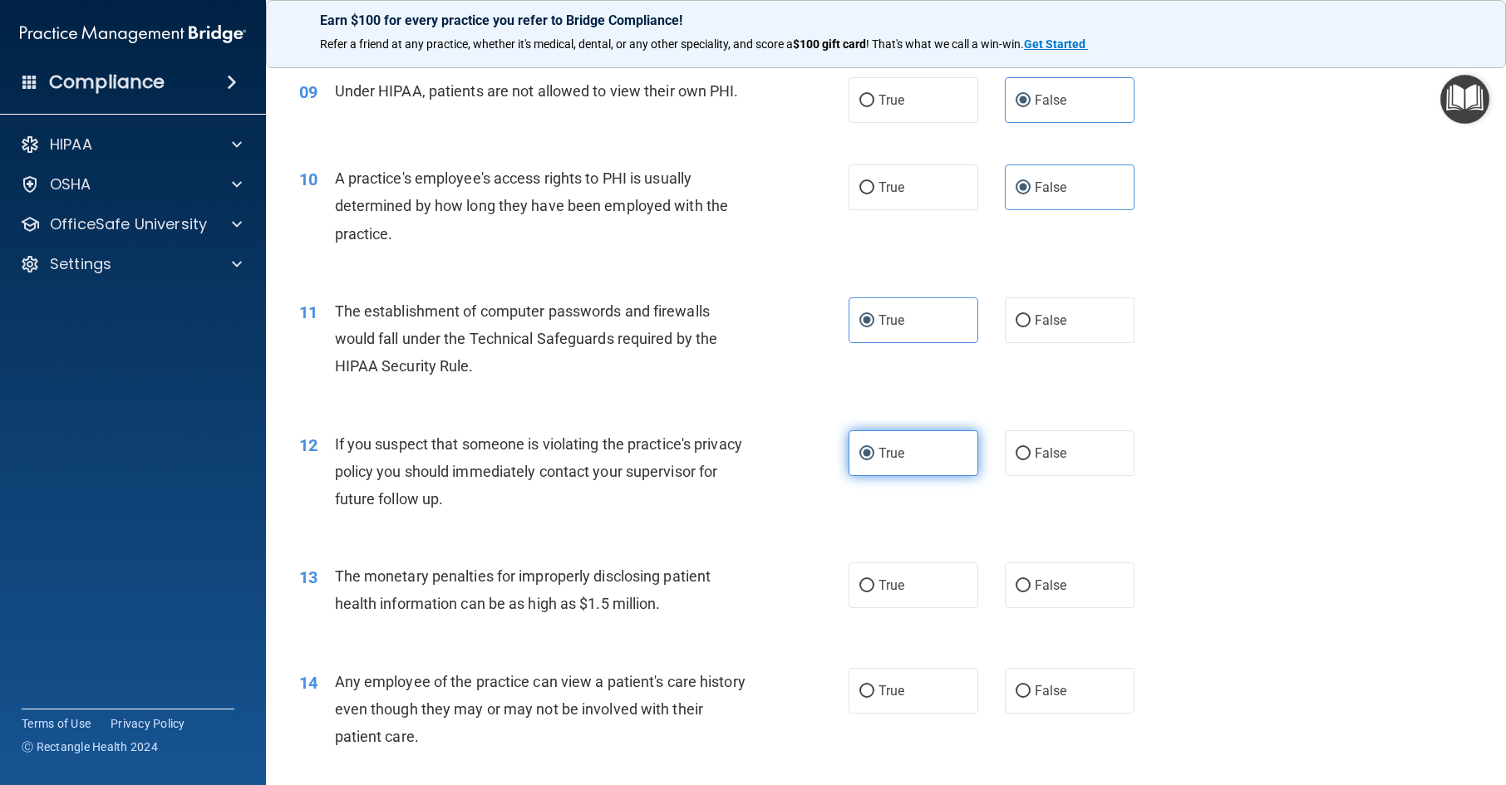
scroll to position [1164, 0]
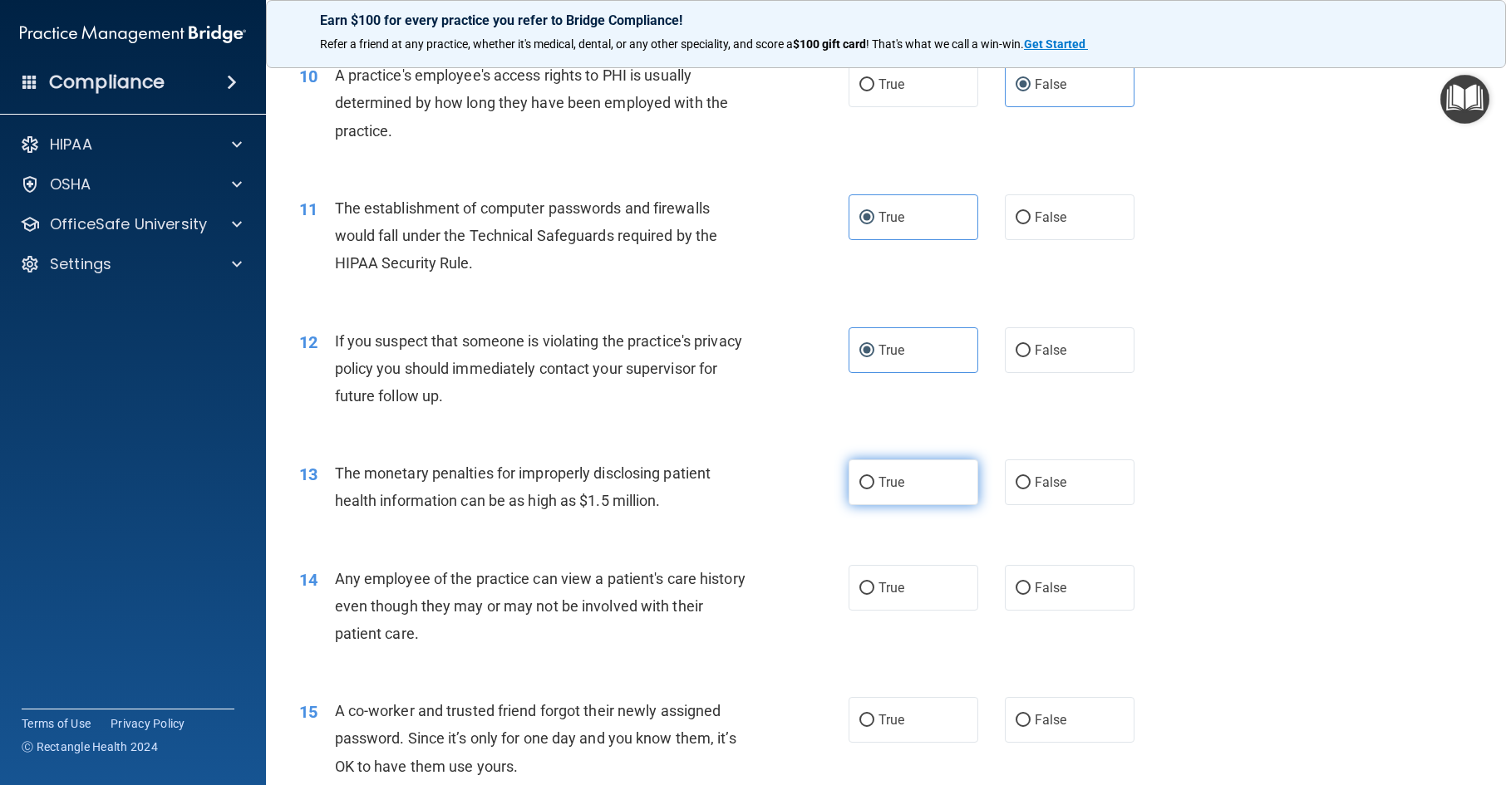
click at [913, 505] on label "True" at bounding box center [914, 483] width 130 height 46
click at [874, 490] on input "True" at bounding box center [866, 483] width 15 height 12
radio input "true"
click at [1057, 596] on span "False" at bounding box center [1051, 588] width 32 height 16
click at [1031, 595] on input "False" at bounding box center [1023, 589] width 15 height 12
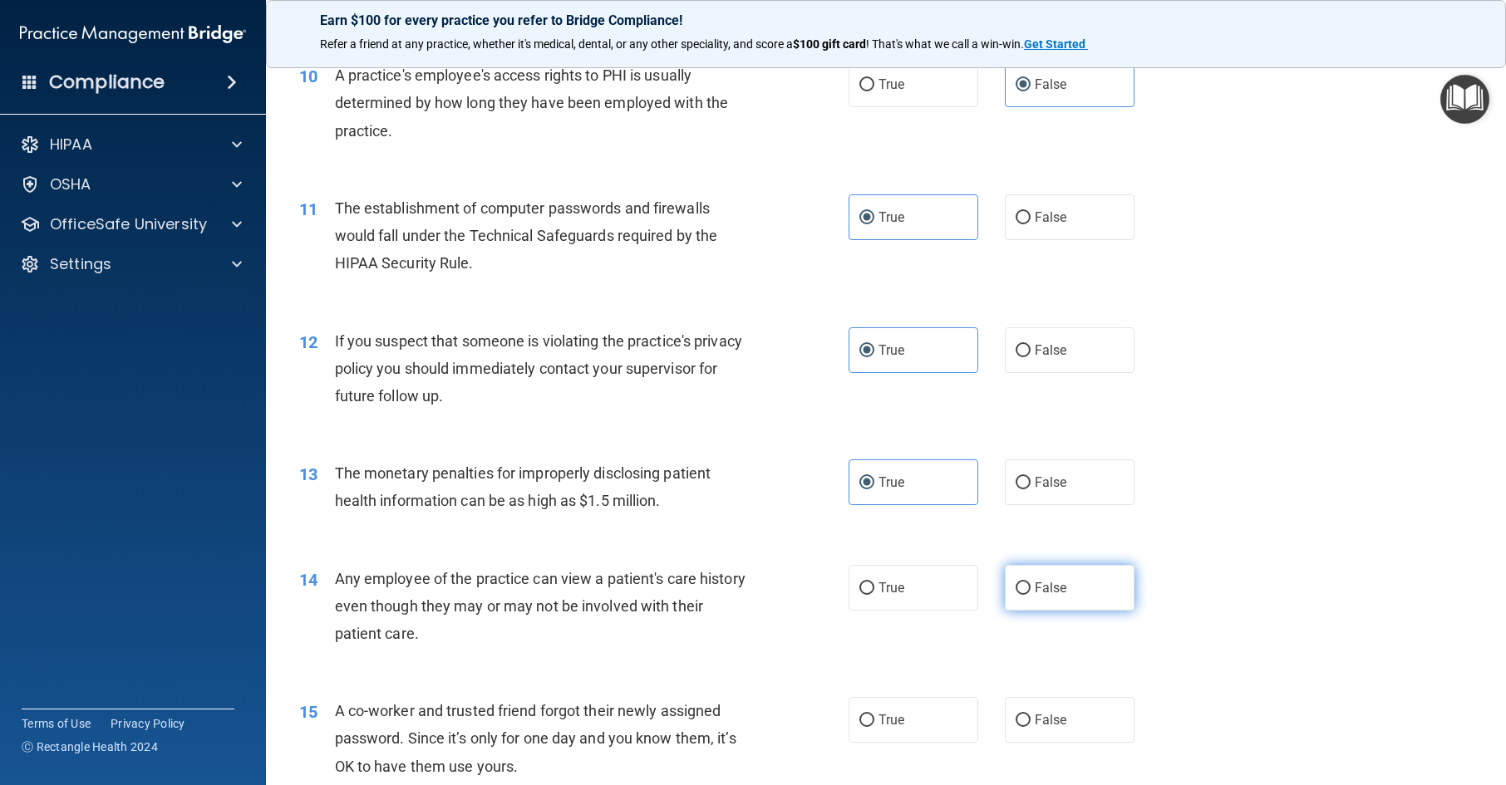
radio input "true"
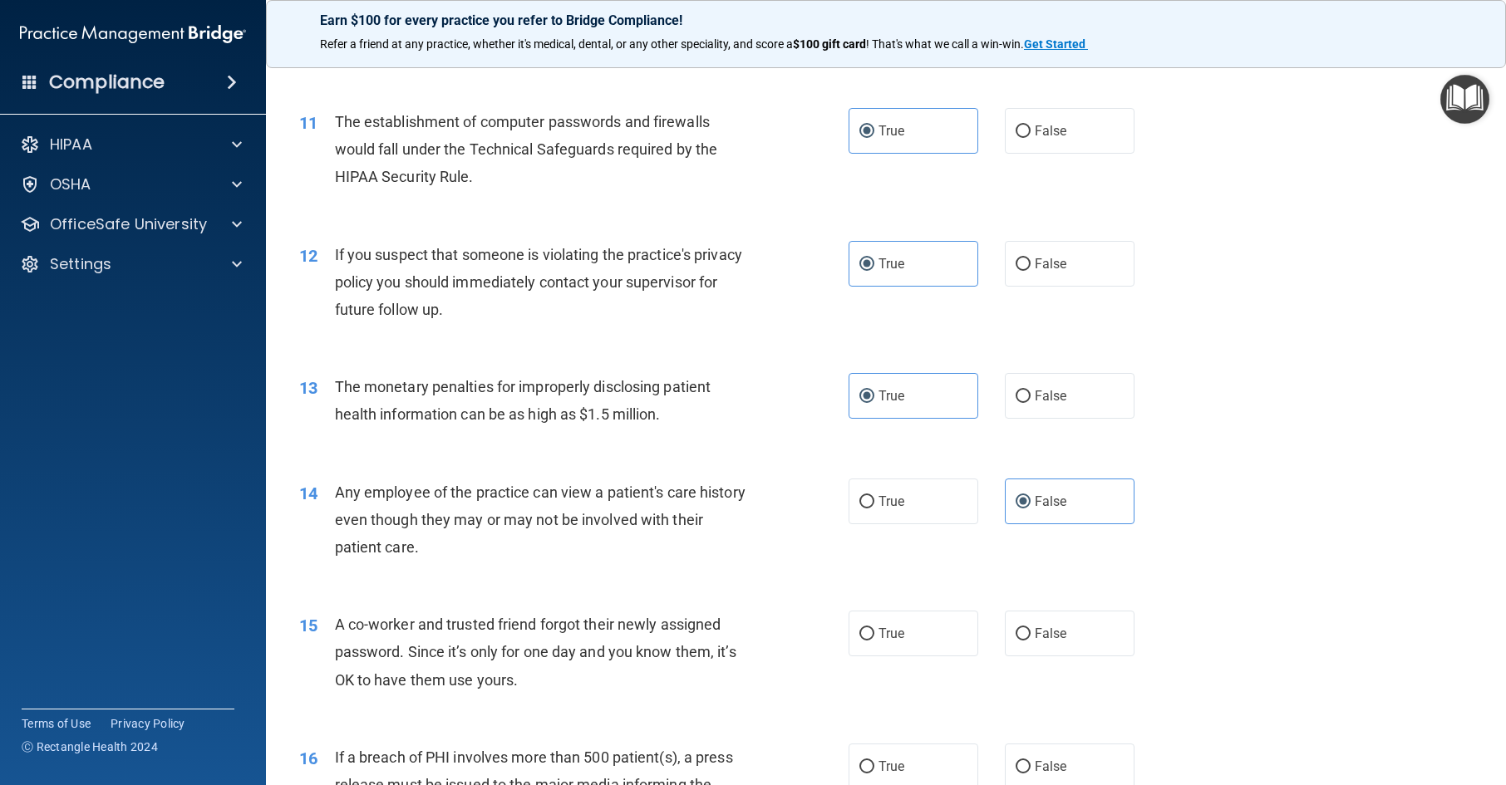
scroll to position [1330, 0]
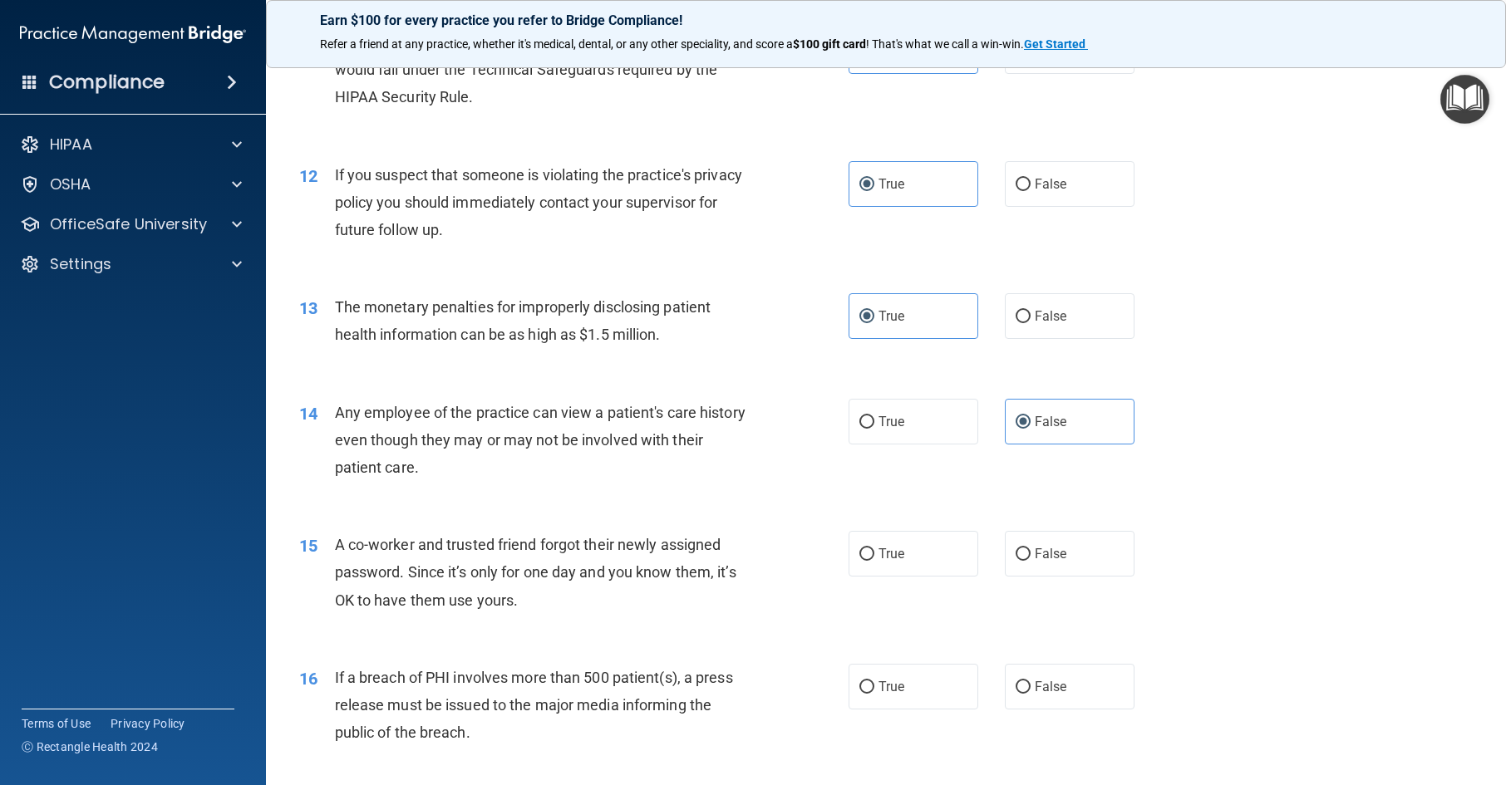
click at [1037, 616] on div "15 A co-worker and trusted friend forgot their newly assigned password. Since i…" at bounding box center [886, 576] width 1199 height 133
click at [1050, 562] on span "False" at bounding box center [1051, 554] width 32 height 16
click at [1031, 561] on input "False" at bounding box center [1023, 555] width 15 height 12
radio input "true"
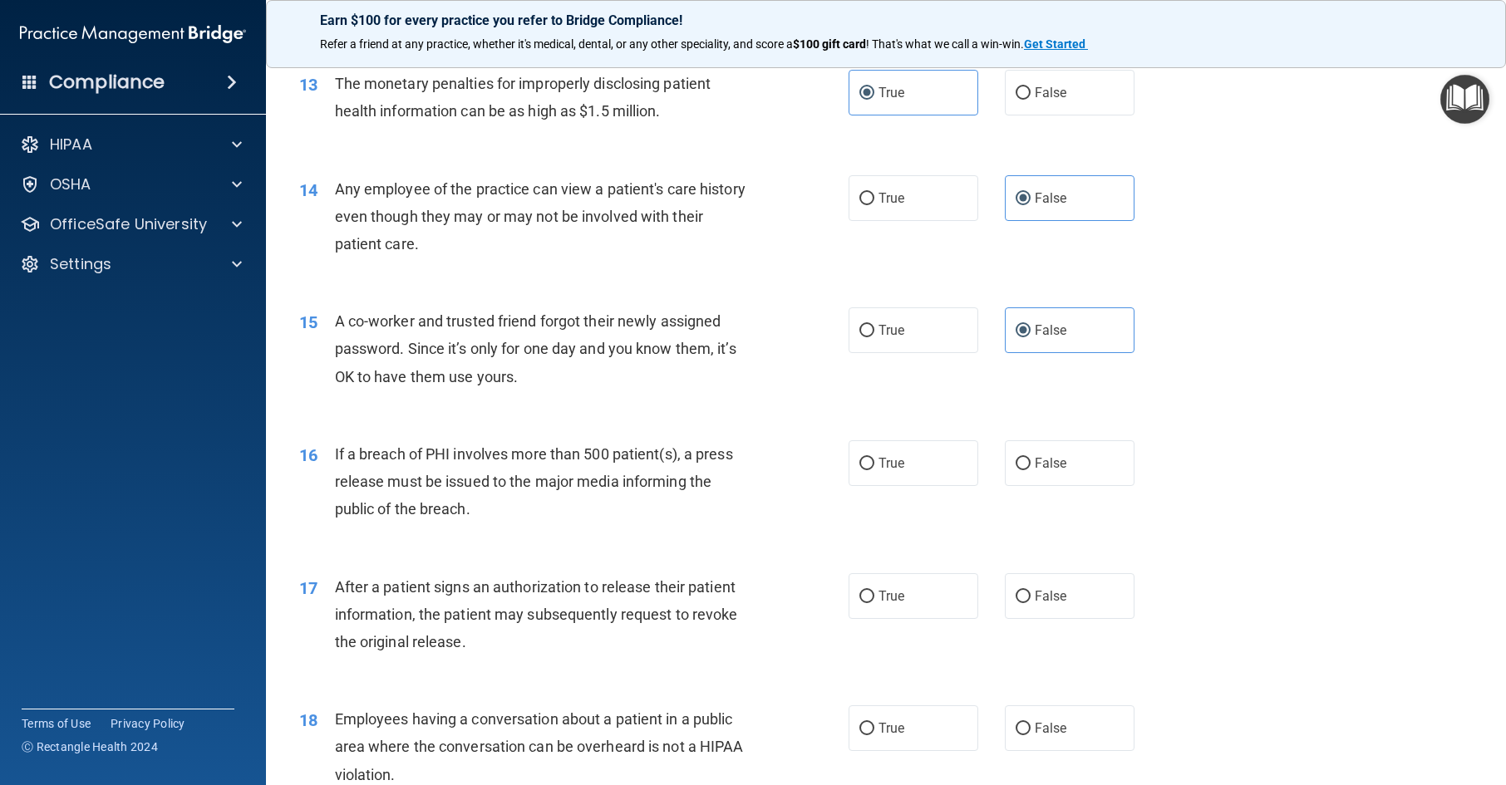
scroll to position [1579, 0]
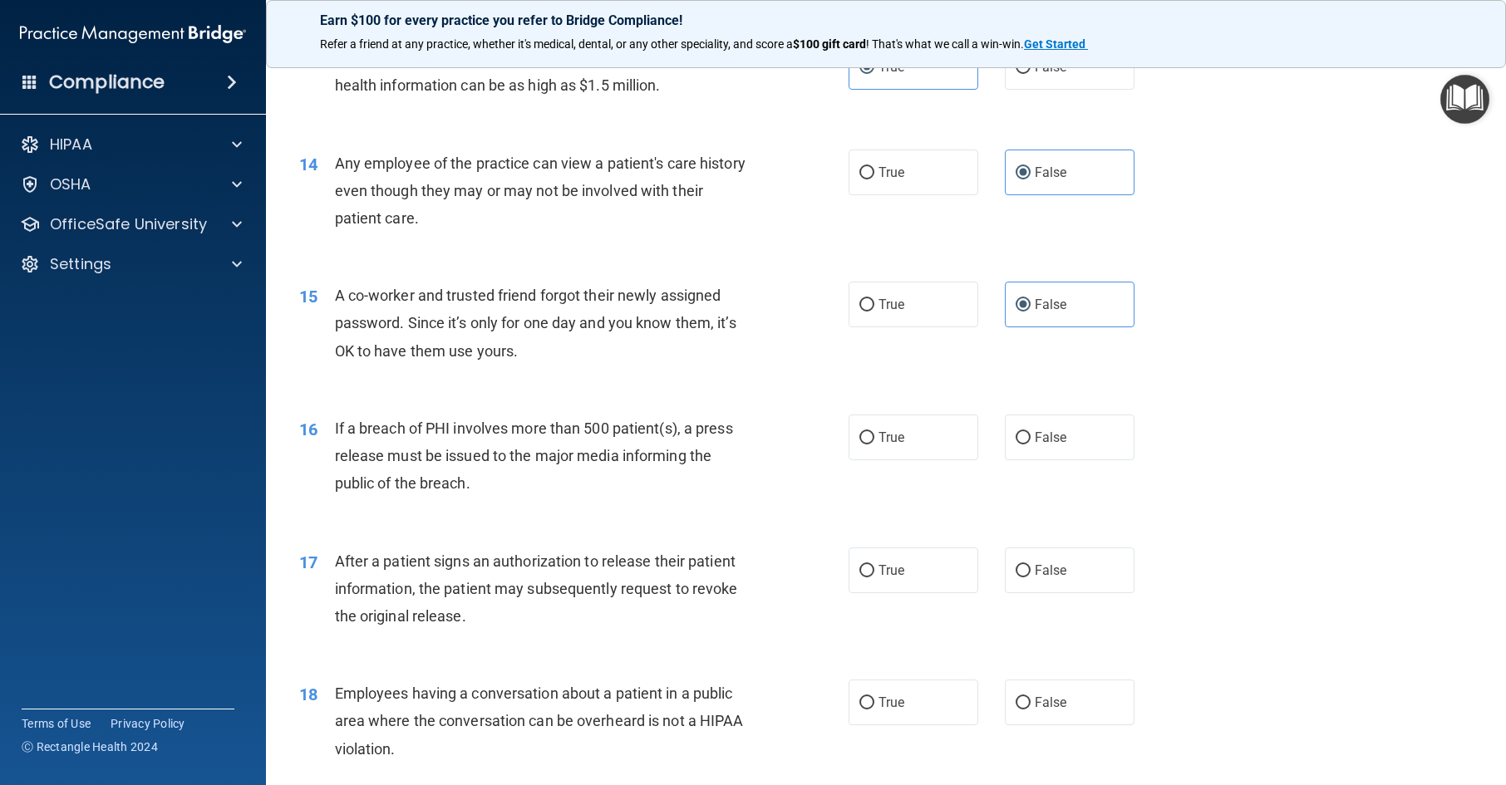
click at [888, 504] on div "16 If a breach of PHI involves more than 500 patient(s), a press release must b…" at bounding box center [886, 460] width 1199 height 133
click at [904, 460] on label "True" at bounding box center [914, 438] width 130 height 46
click at [874, 445] on input "True" at bounding box center [866, 438] width 15 height 12
radio input "true"
click at [908, 593] on label "True" at bounding box center [914, 571] width 130 height 46
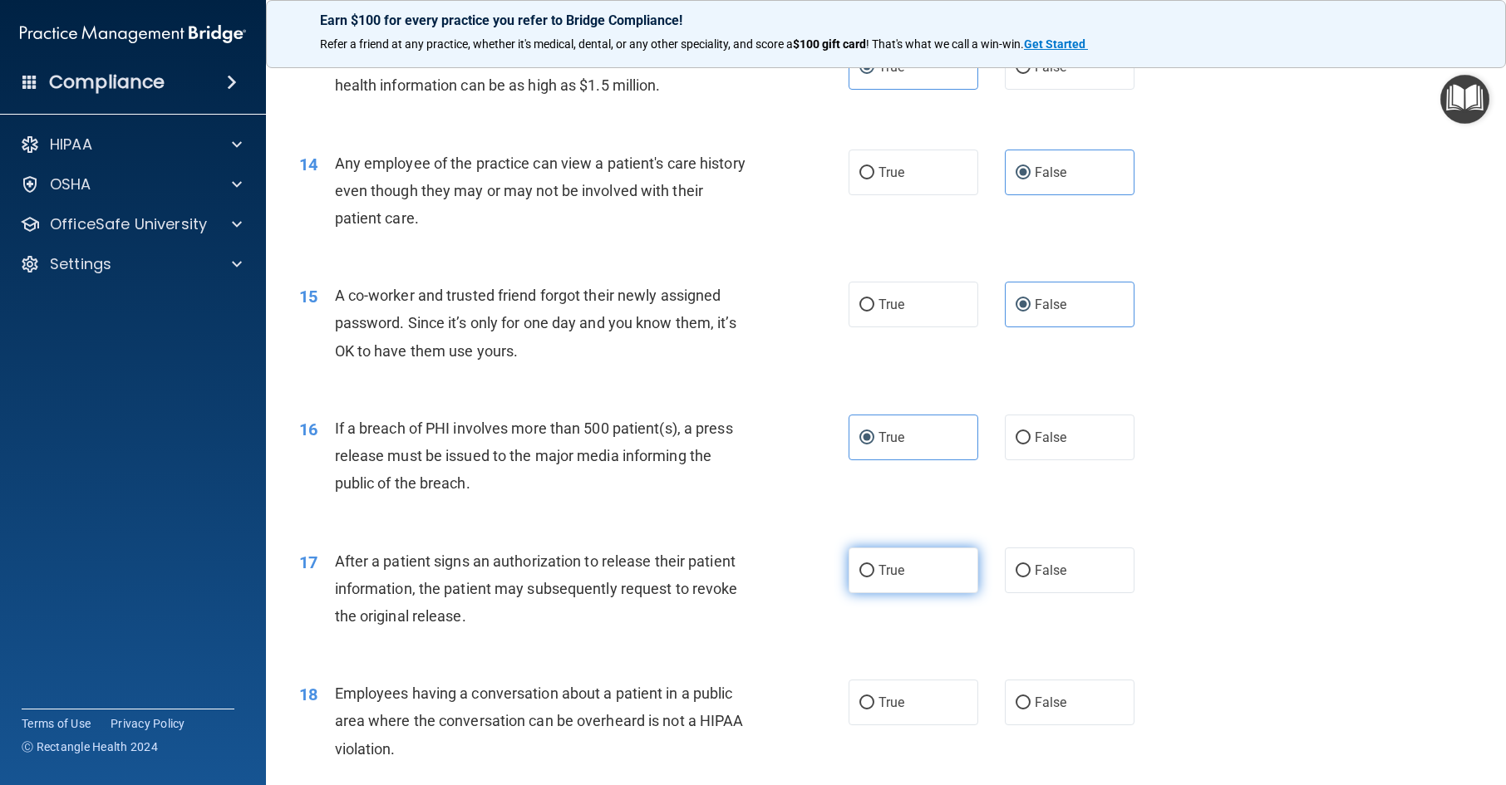
click at [874, 578] on input "True" at bounding box center [866, 571] width 15 height 12
radio input "true"
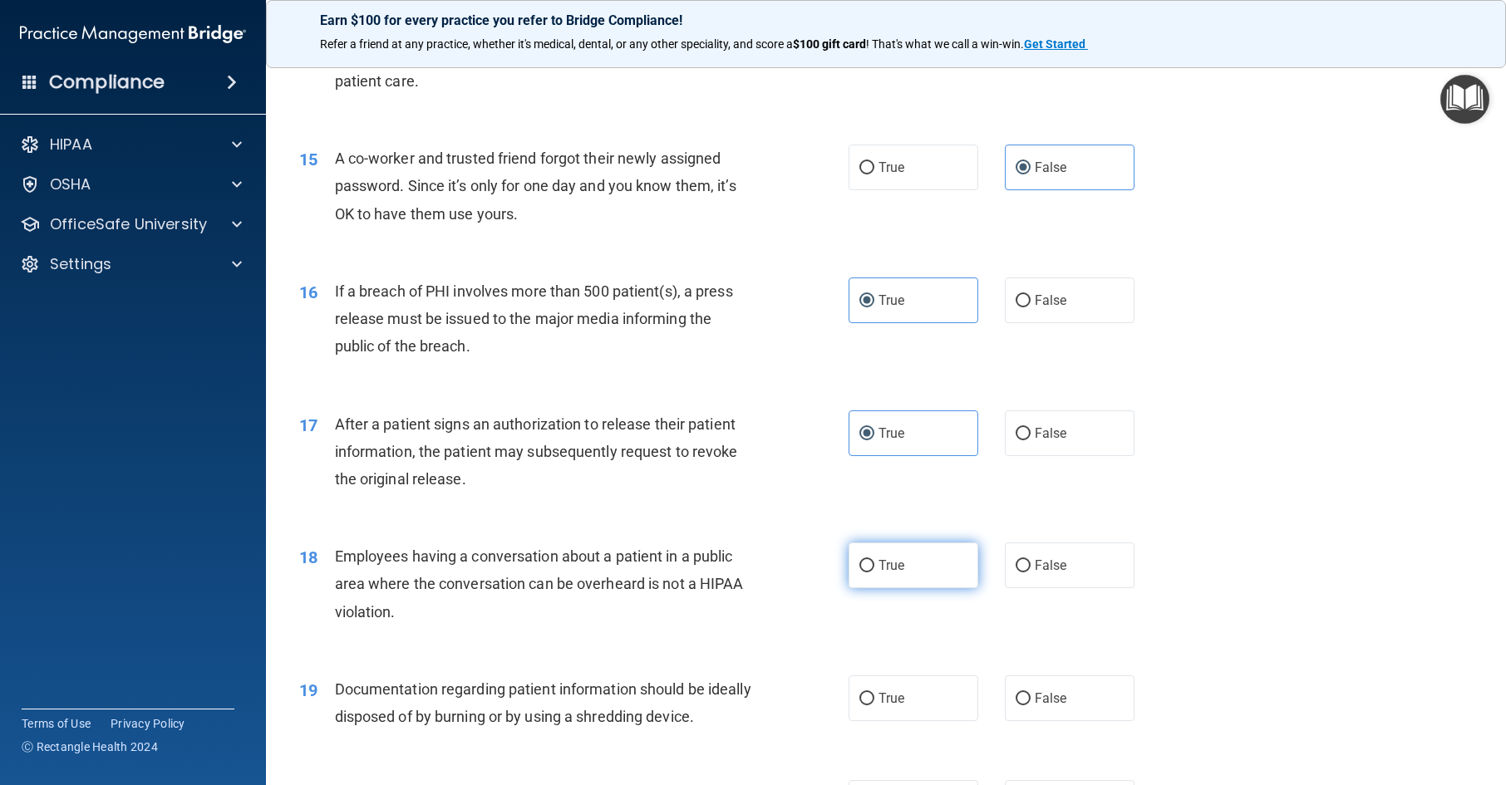
scroll to position [1746, 0]
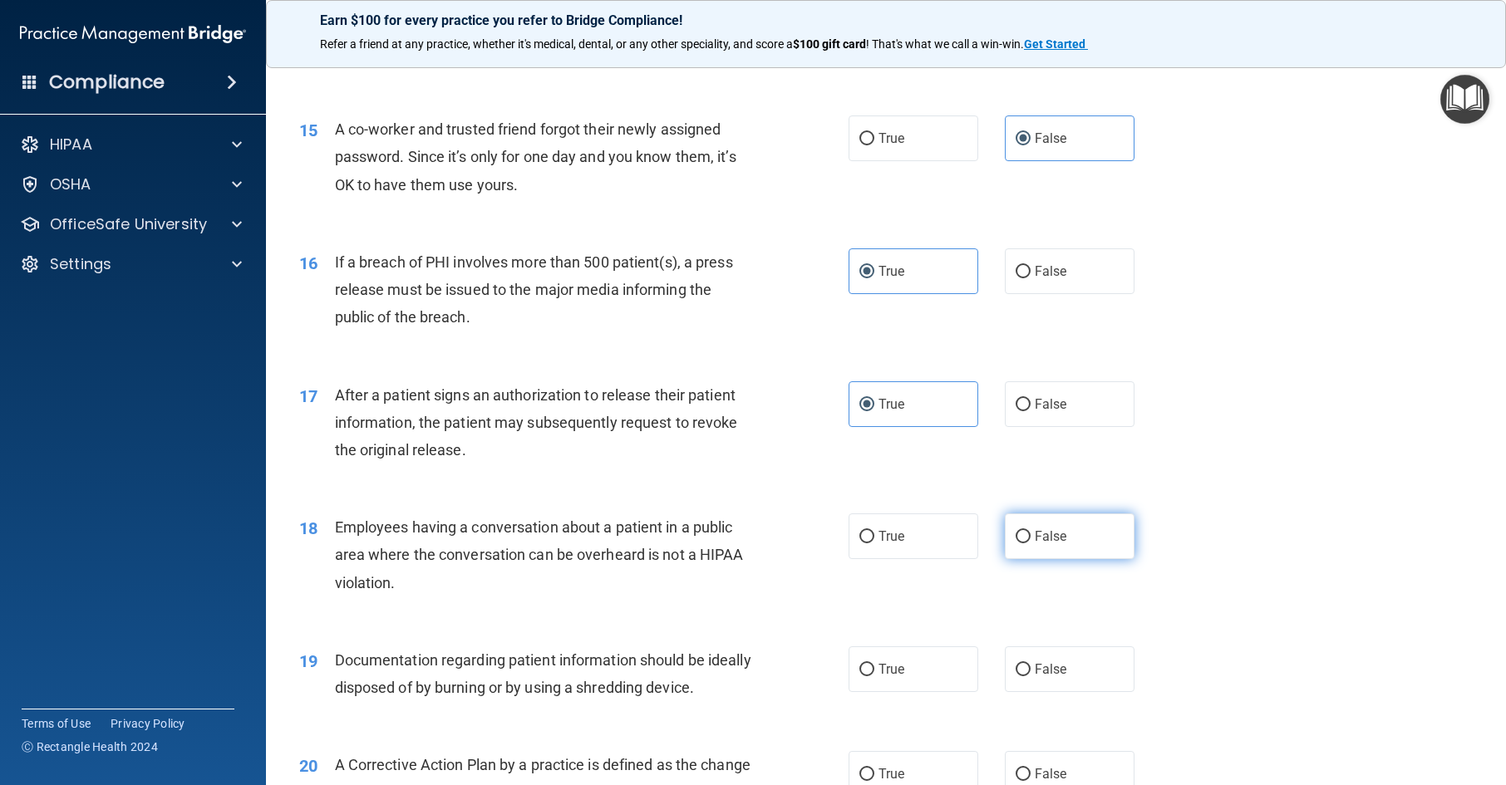
click at [1066, 559] on label "False" at bounding box center [1070, 537] width 130 height 46
click at [1031, 544] on input "False" at bounding box center [1023, 537] width 15 height 12
radio input "true"
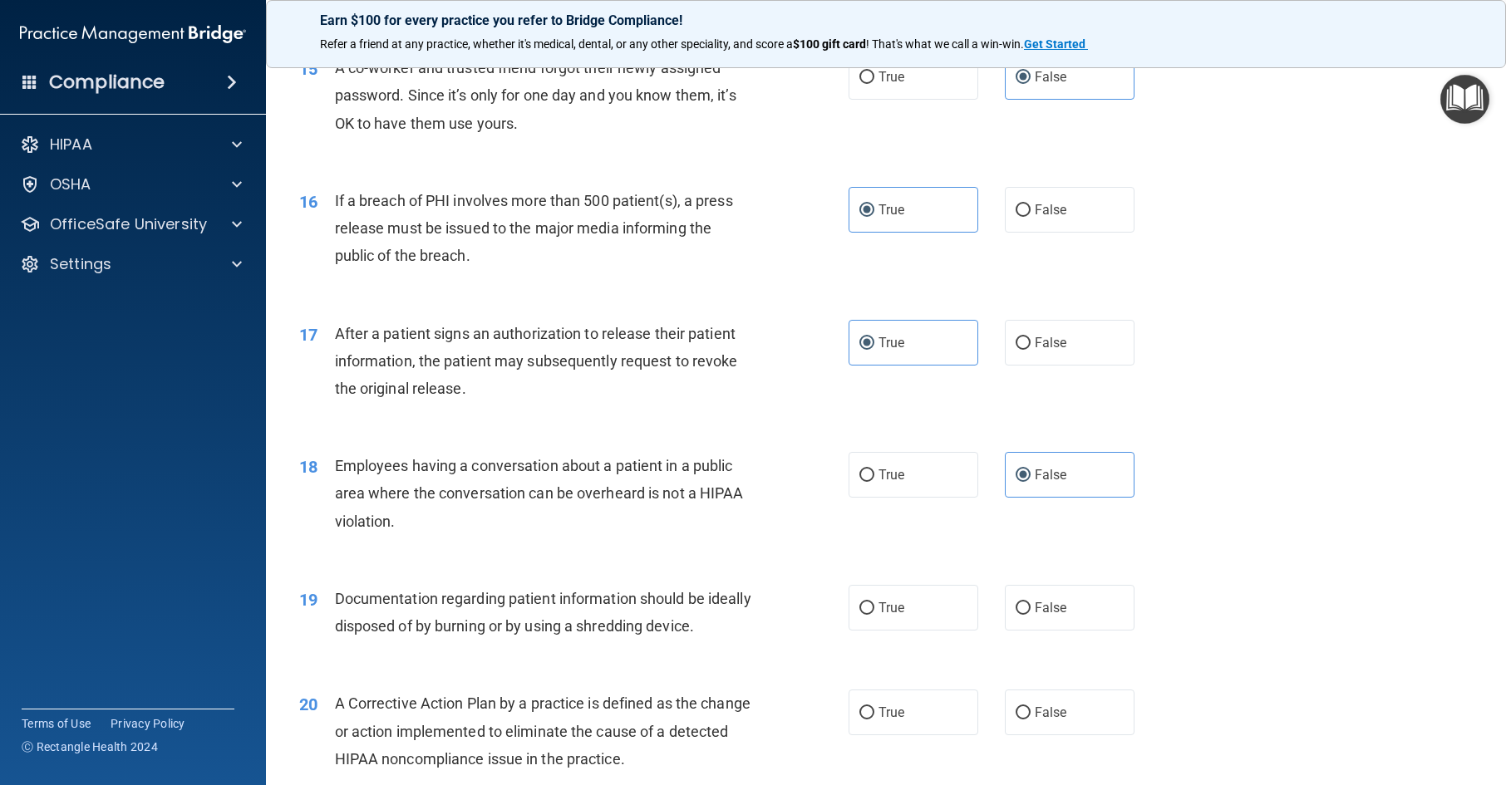
scroll to position [1912, 0]
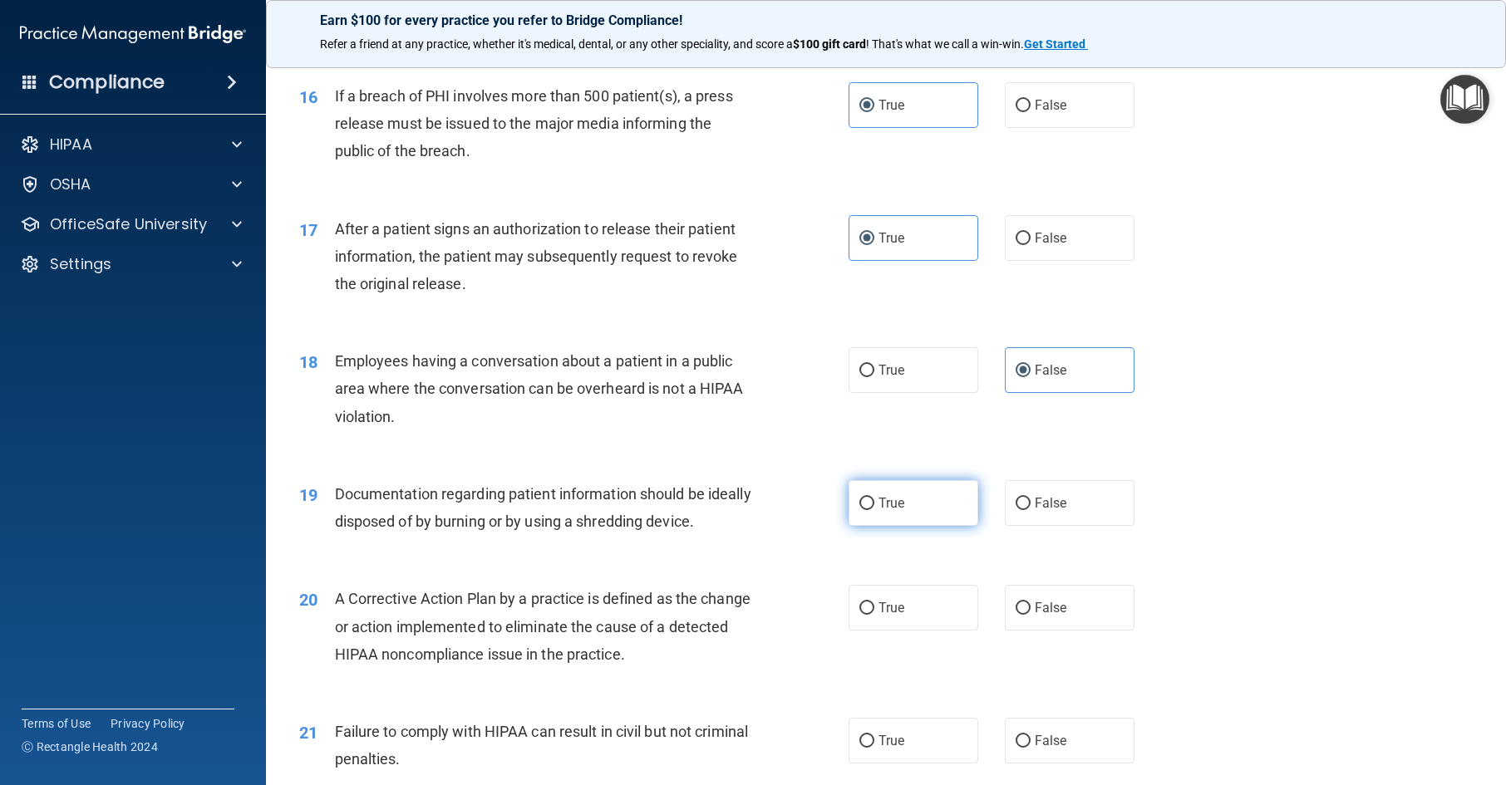
click at [919, 526] on label "True" at bounding box center [914, 503] width 130 height 46
click at [874, 510] on input "True" at bounding box center [866, 504] width 15 height 12
radio input "true"
click at [902, 629] on label "True" at bounding box center [914, 608] width 130 height 46
click at [874, 615] on input "True" at bounding box center [866, 609] width 15 height 12
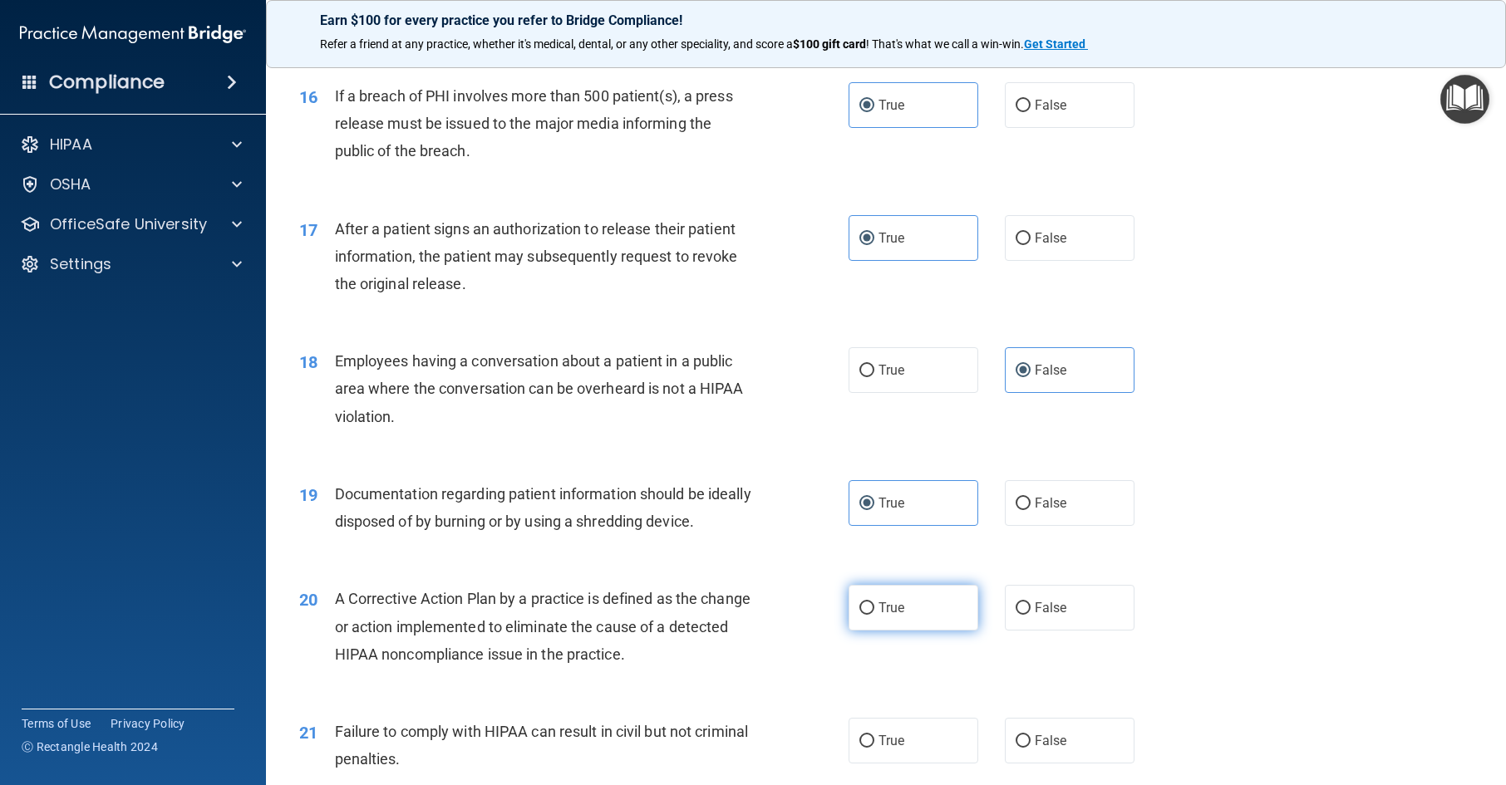
radio input "true"
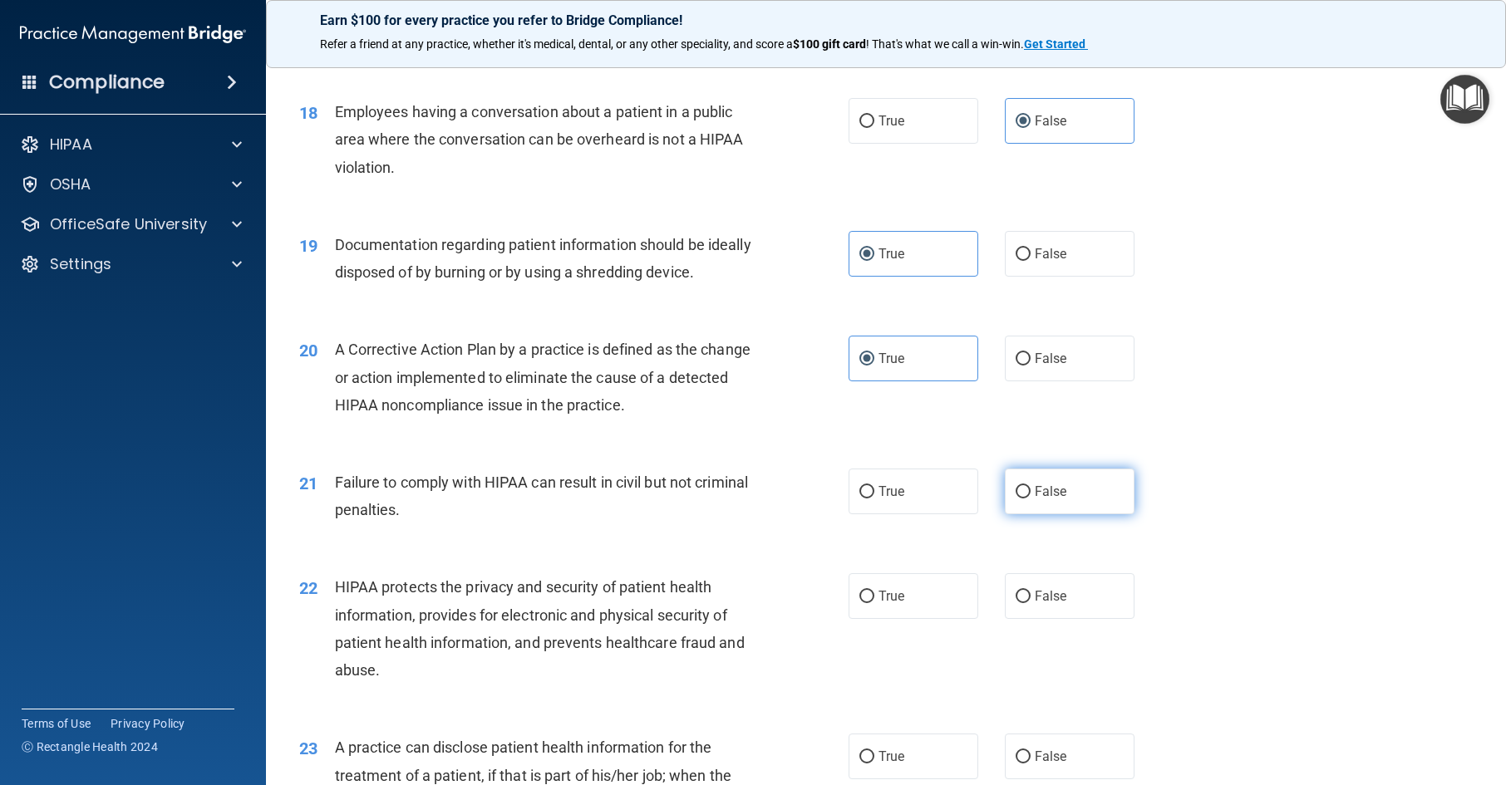
click at [1032, 515] on label "False" at bounding box center [1070, 492] width 130 height 46
click at [1031, 499] on input "False" at bounding box center [1023, 492] width 15 height 12
radio input "true"
click at [889, 598] on div "22 HIPAA protects the privacy and security of patient health information, provi…" at bounding box center [886, 633] width 1199 height 160
click at [884, 619] on label "True" at bounding box center [914, 597] width 130 height 46
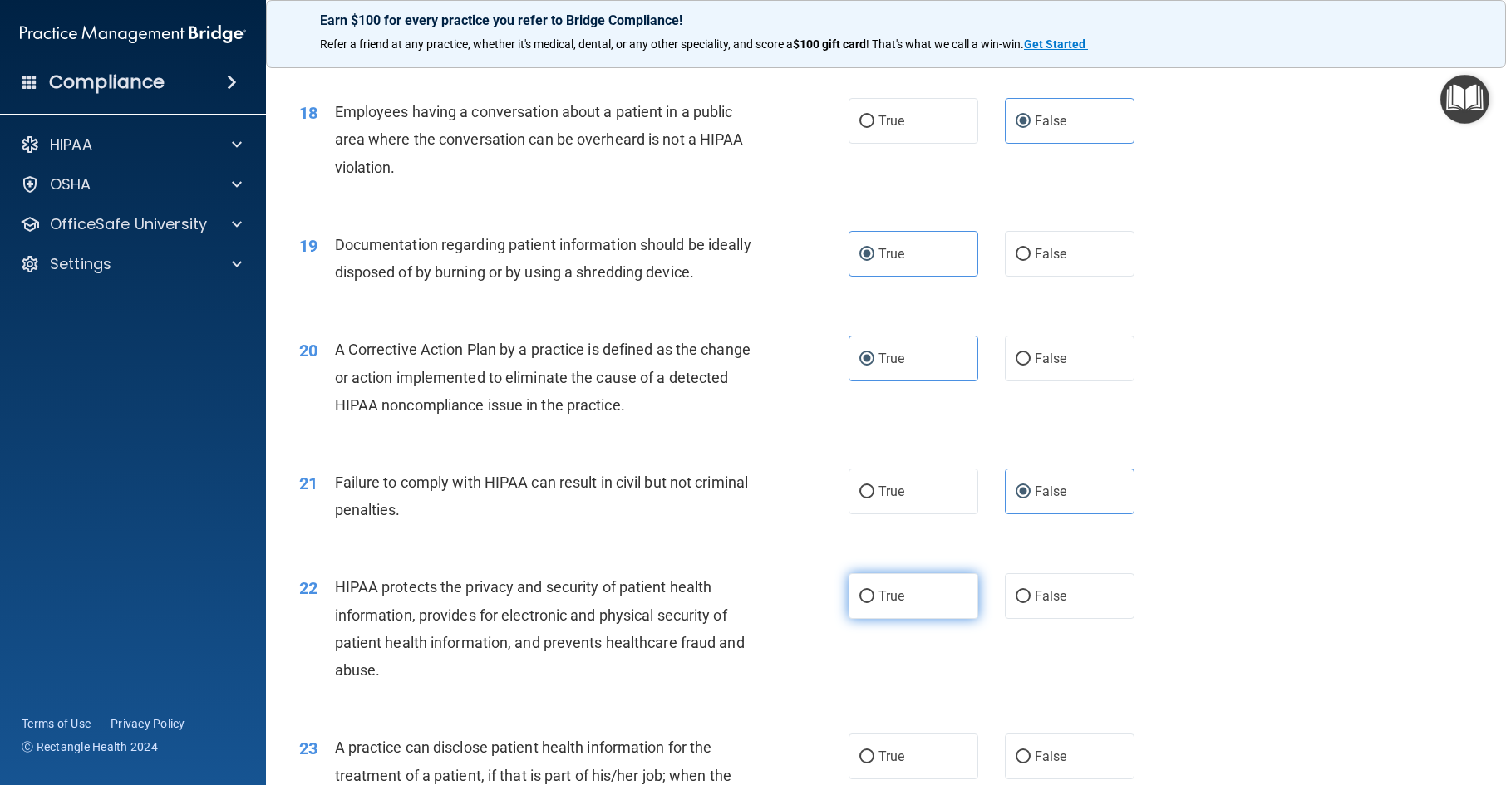
click at [874, 603] on input "True" at bounding box center [866, 597] width 15 height 12
radio input "true"
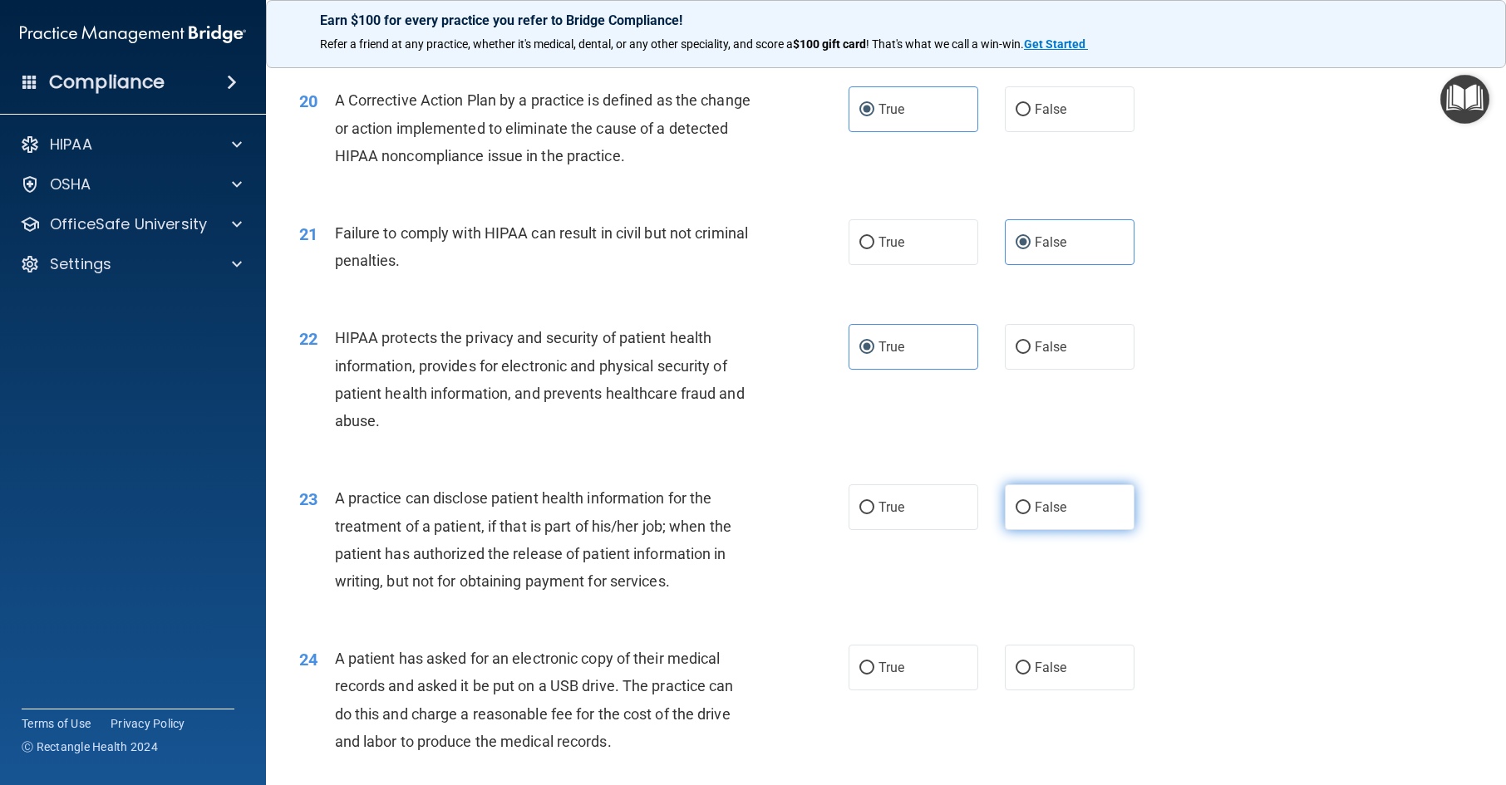
click at [1042, 515] on span "False" at bounding box center [1051, 508] width 32 height 16
click at [1031, 515] on input "False" at bounding box center [1023, 508] width 15 height 12
radio input "true"
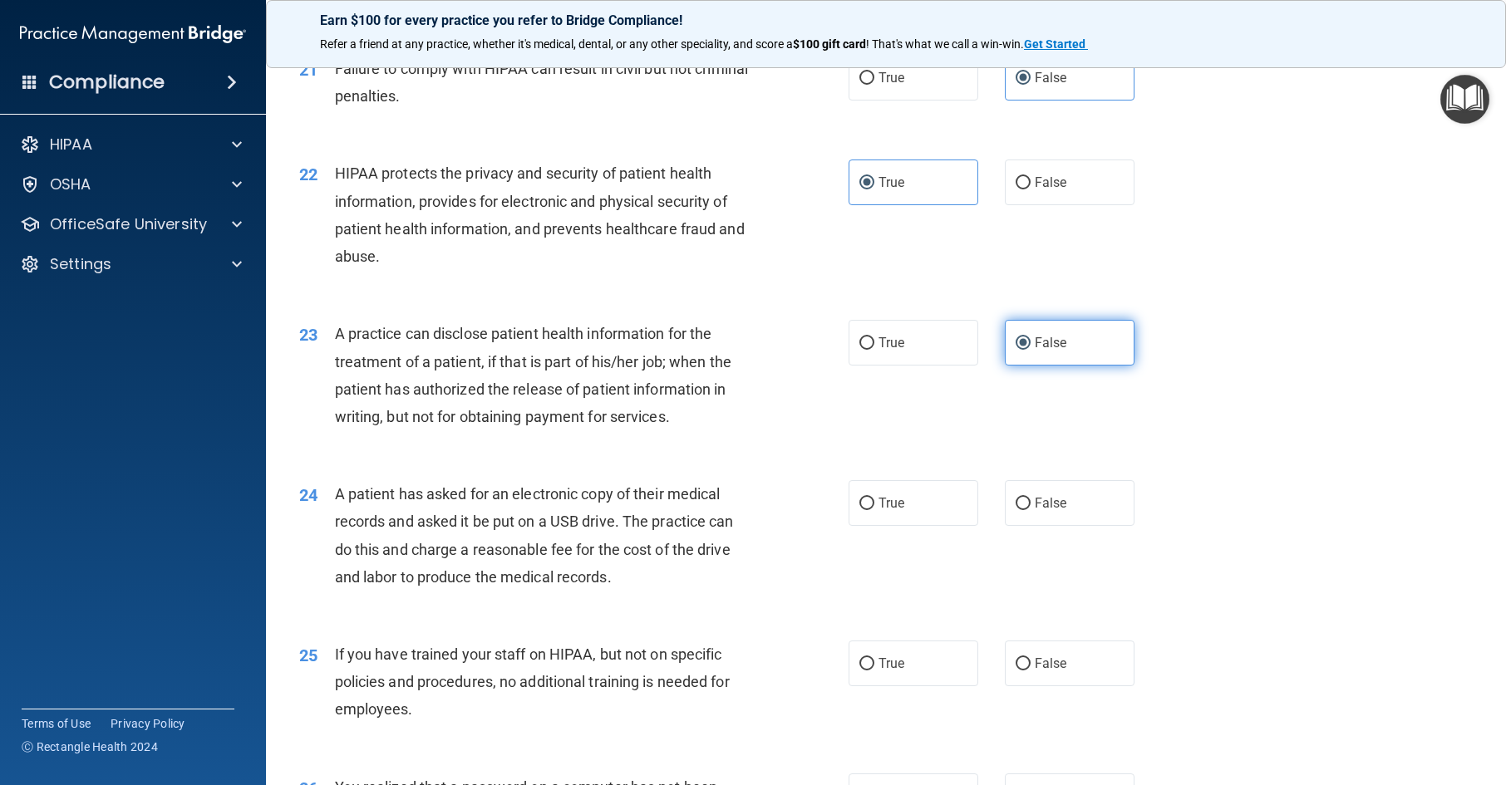
scroll to position [2577, 0]
click at [938, 524] on label "True" at bounding box center [914, 502] width 130 height 46
click at [874, 509] on input "True" at bounding box center [866, 502] width 15 height 12
radio input "true"
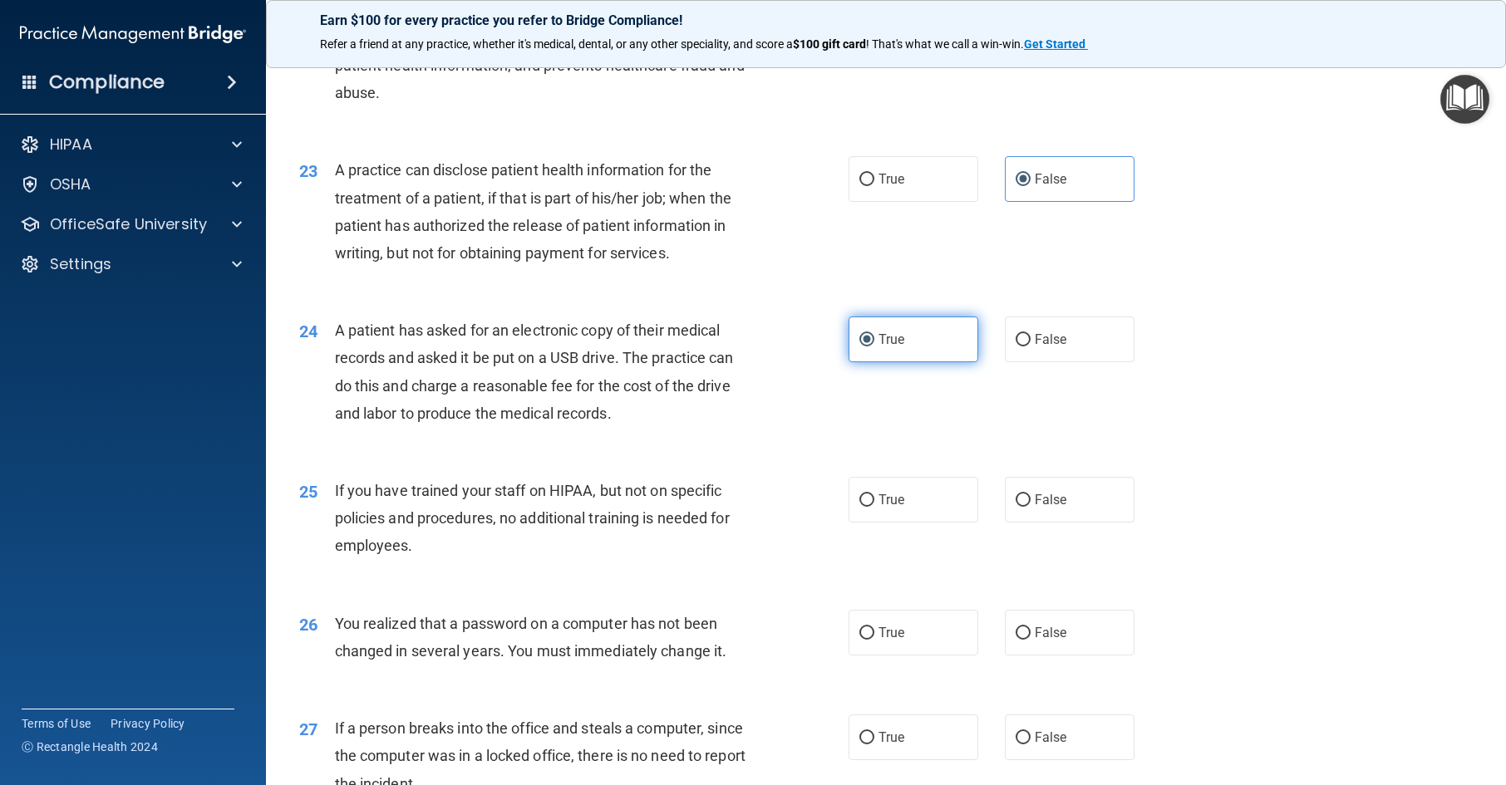
scroll to position [2743, 0]
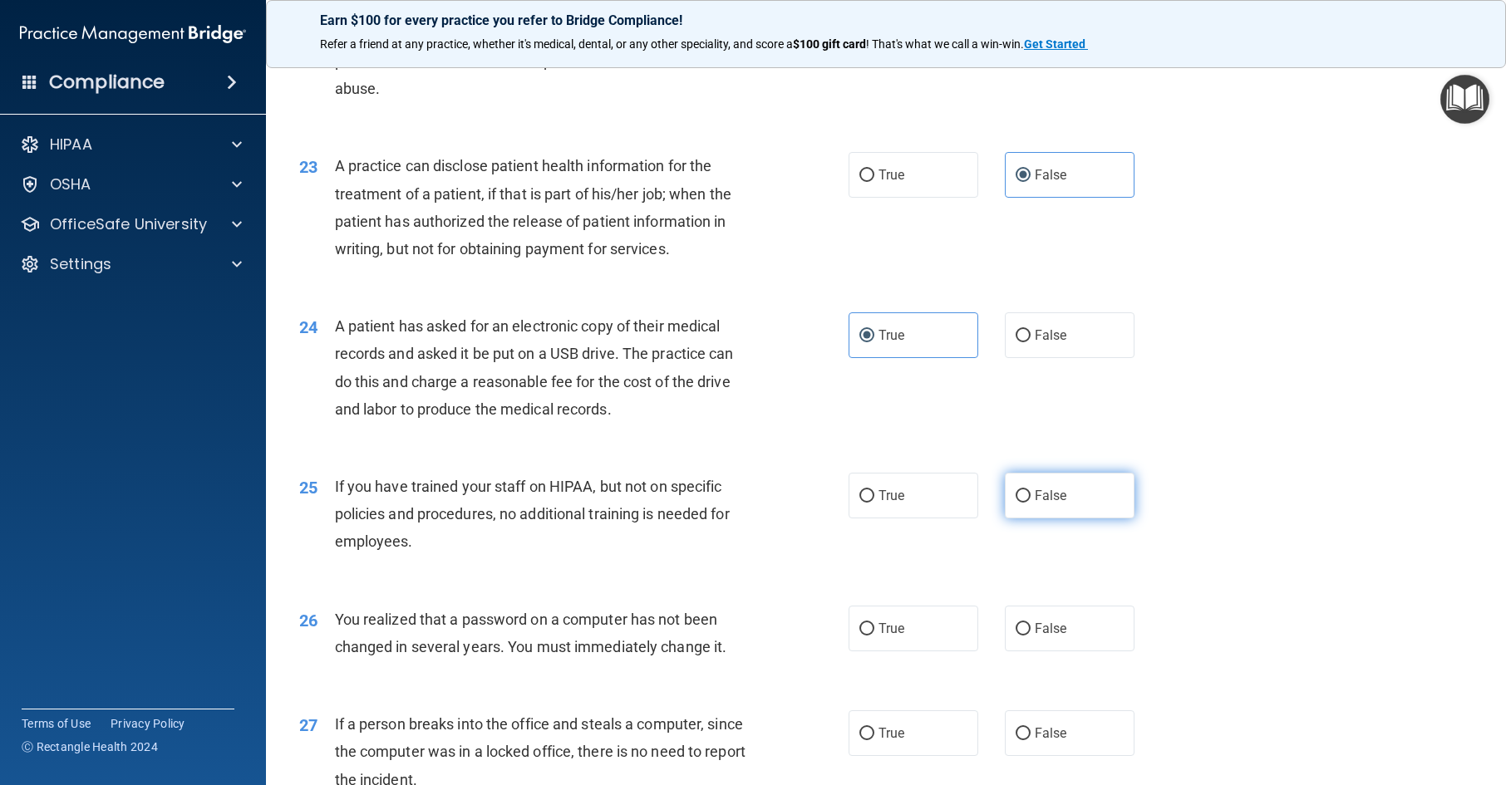
click at [1052, 506] on label "False" at bounding box center [1070, 496] width 130 height 46
click at [1031, 503] on input "False" at bounding box center [1023, 496] width 15 height 12
radio input "true"
click at [897, 644] on label "True" at bounding box center [914, 629] width 130 height 46
click at [874, 636] on input "True" at bounding box center [866, 629] width 15 height 12
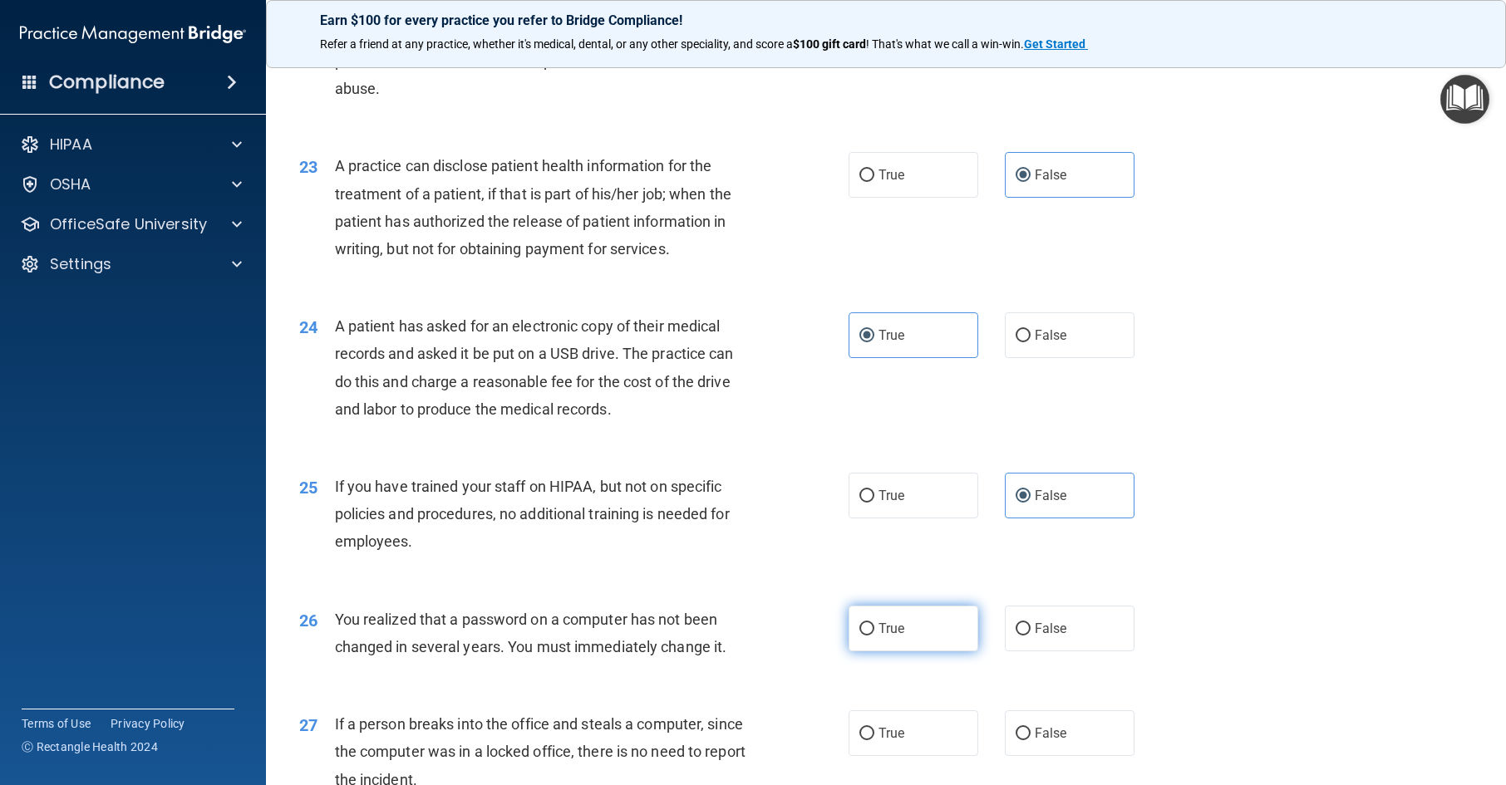
radio input "true"
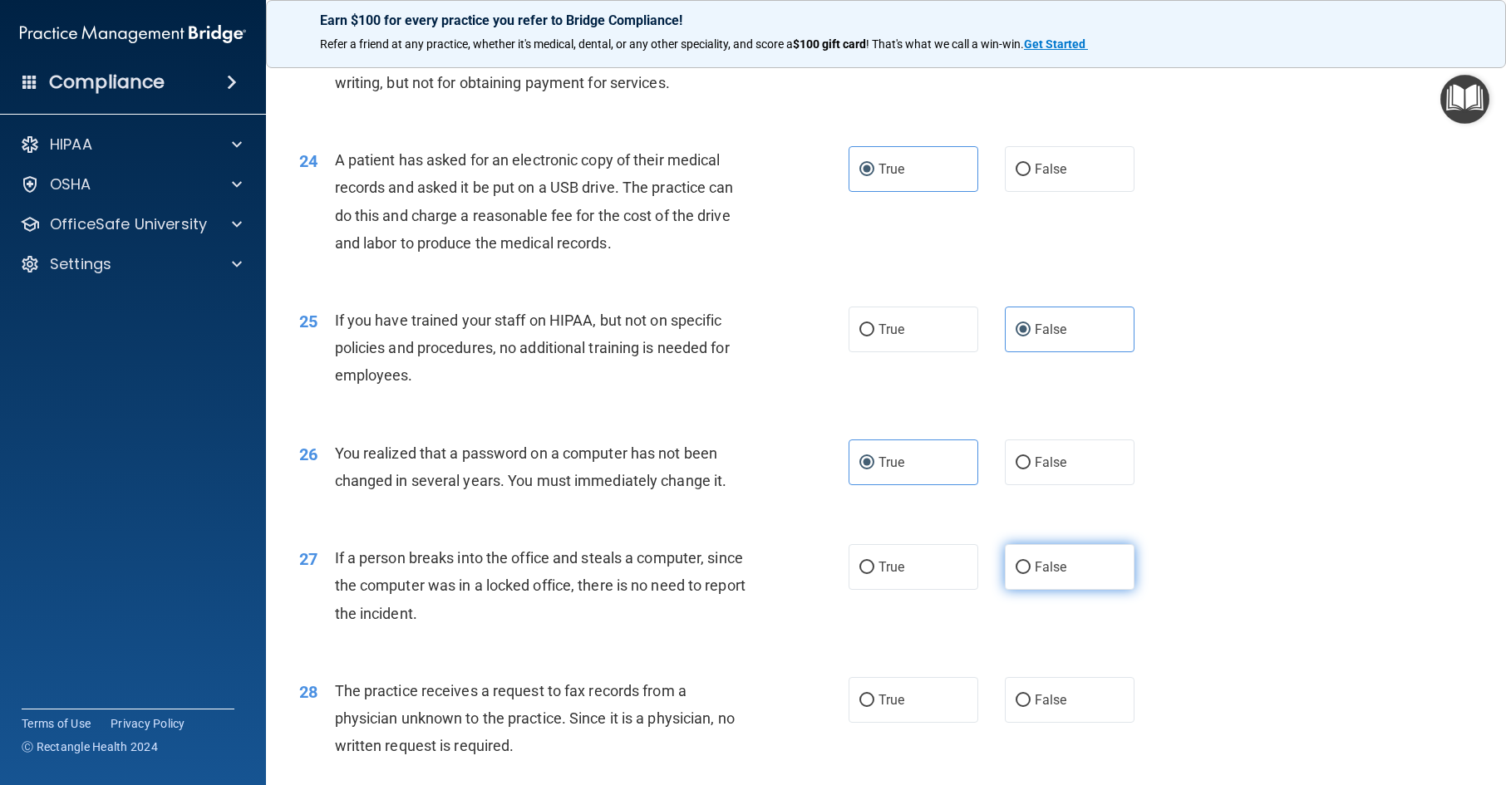
click at [1071, 590] on label "False" at bounding box center [1070, 567] width 130 height 46
click at [1031, 574] on input "False" at bounding box center [1023, 568] width 15 height 12
radio input "true"
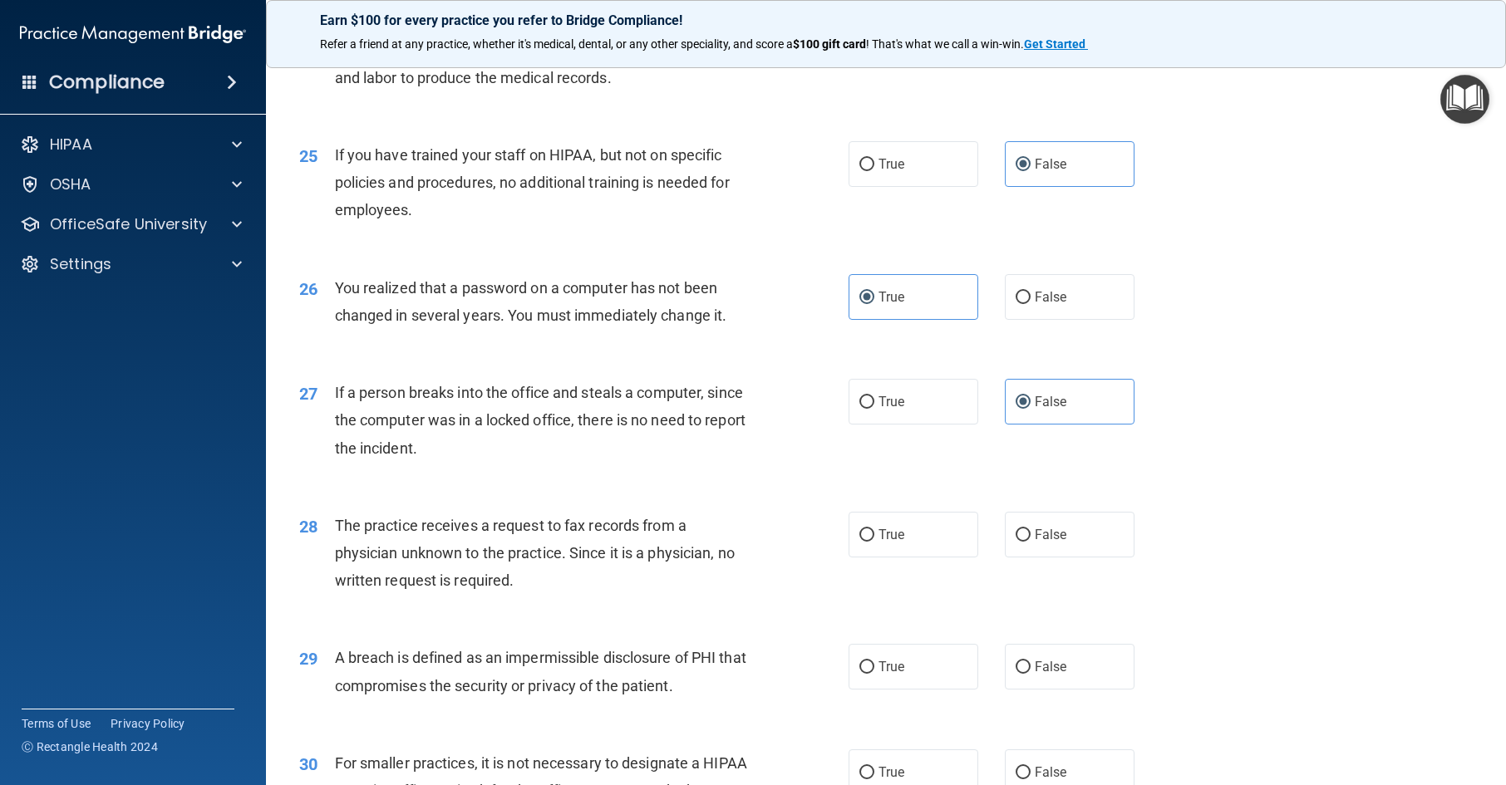
scroll to position [3075, 0]
click at [1038, 557] on label "False" at bounding box center [1070, 534] width 130 height 46
click at [1031, 541] on input "False" at bounding box center [1023, 535] width 15 height 12
radio input "true"
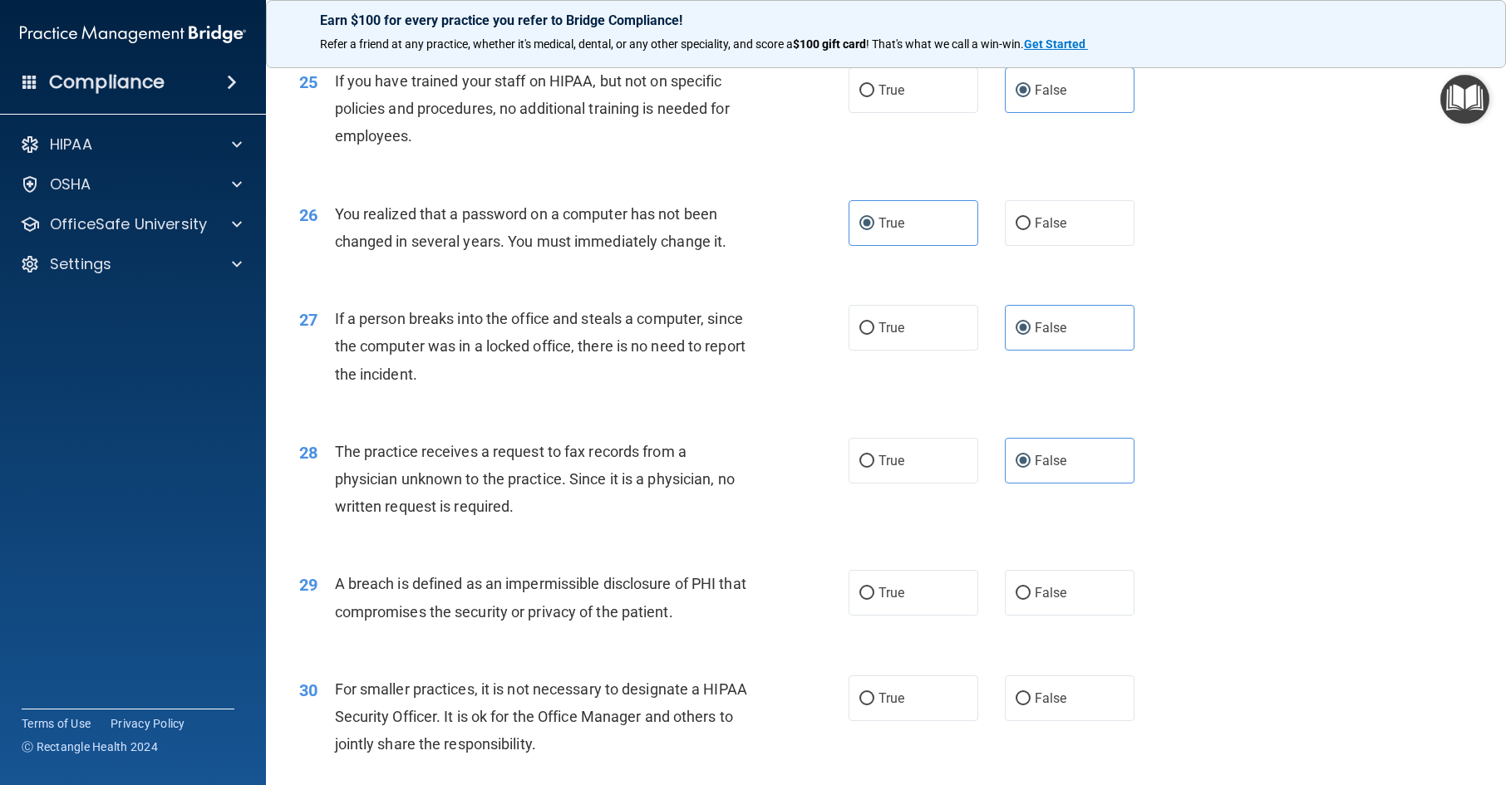
scroll to position [3242, 0]
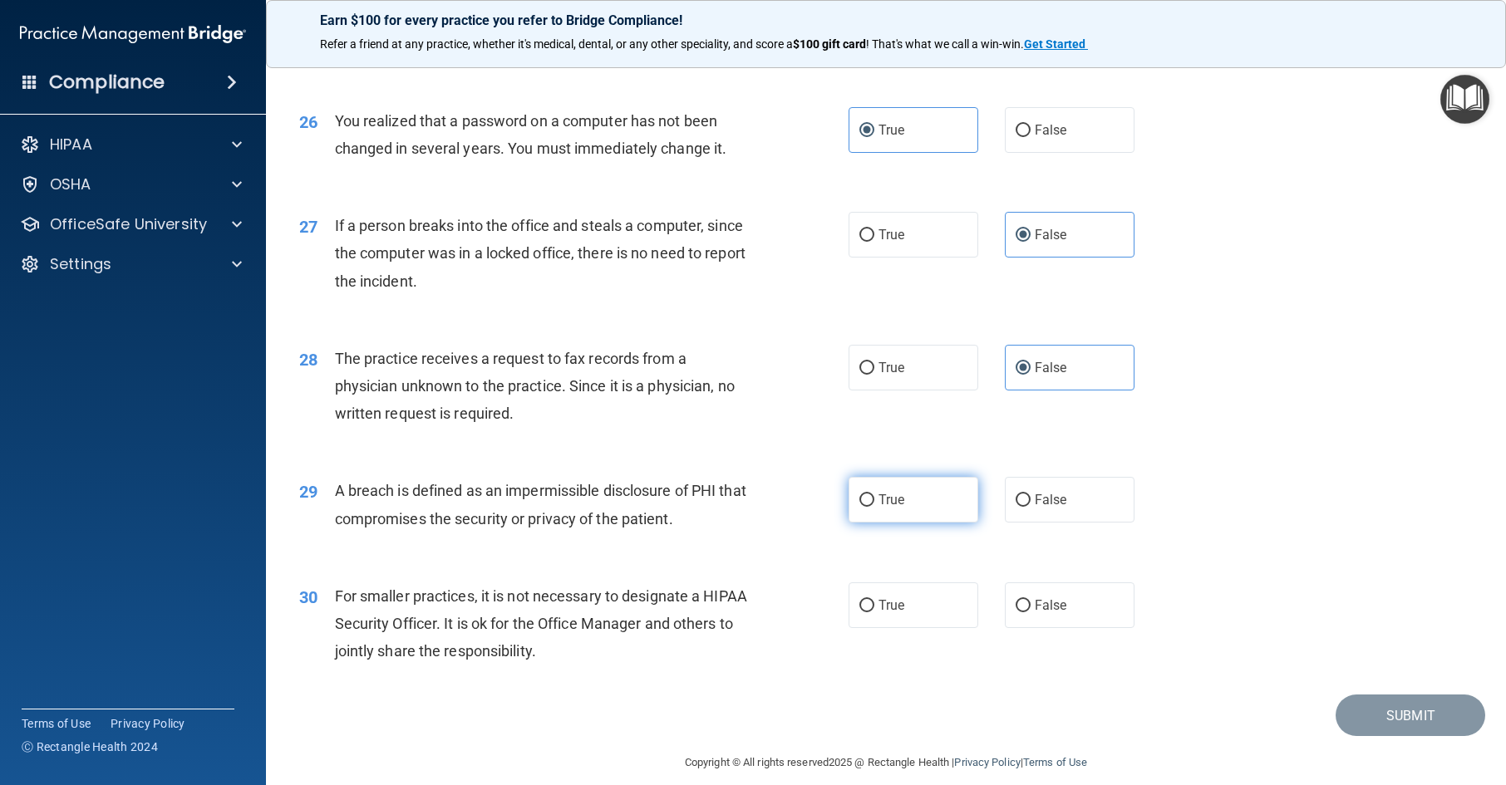
click at [928, 523] on label "True" at bounding box center [914, 500] width 130 height 46
click at [874, 507] on input "True" at bounding box center [866, 501] width 15 height 12
radio input "true"
click at [1046, 628] on label "False" at bounding box center [1070, 606] width 130 height 46
click at [1031, 613] on input "False" at bounding box center [1023, 606] width 15 height 12
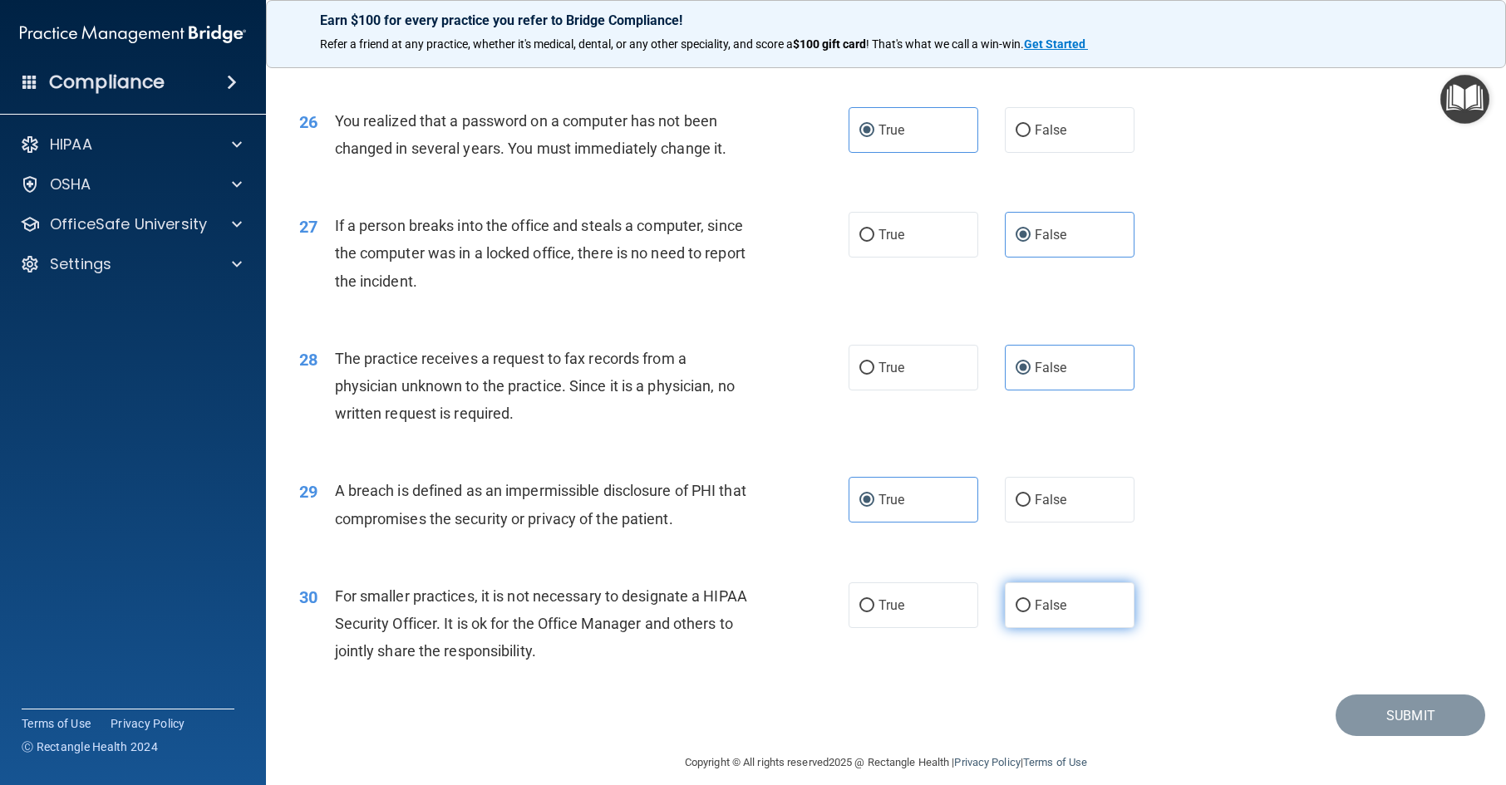
radio input "true"
click at [1383, 737] on button "Submit" at bounding box center [1411, 716] width 150 height 42
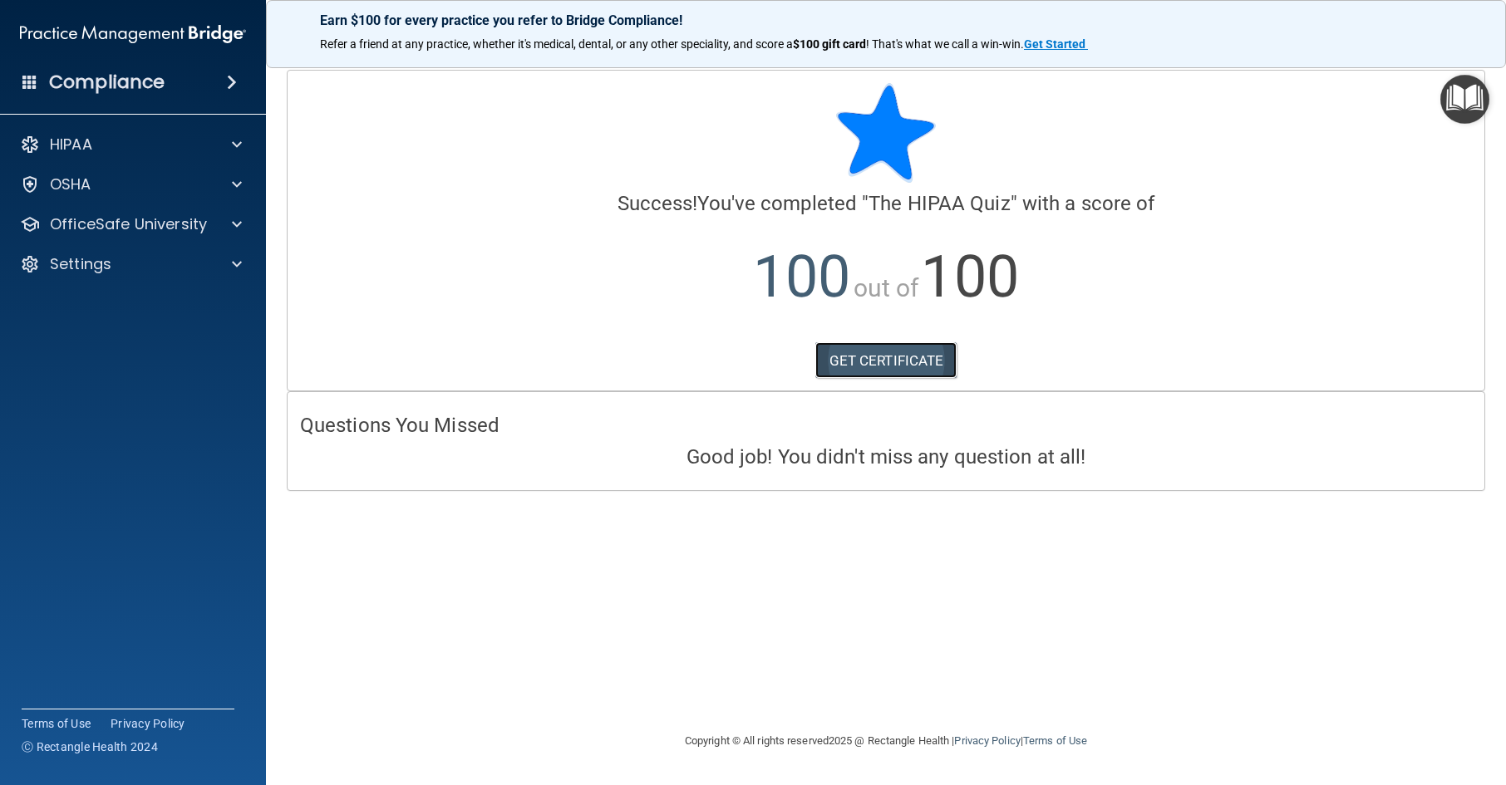
click at [908, 346] on link "GET CERTIFICATE" at bounding box center [886, 360] width 142 height 37
click at [170, 223] on p "OfficeSafe University" at bounding box center [128, 224] width 157 height 20
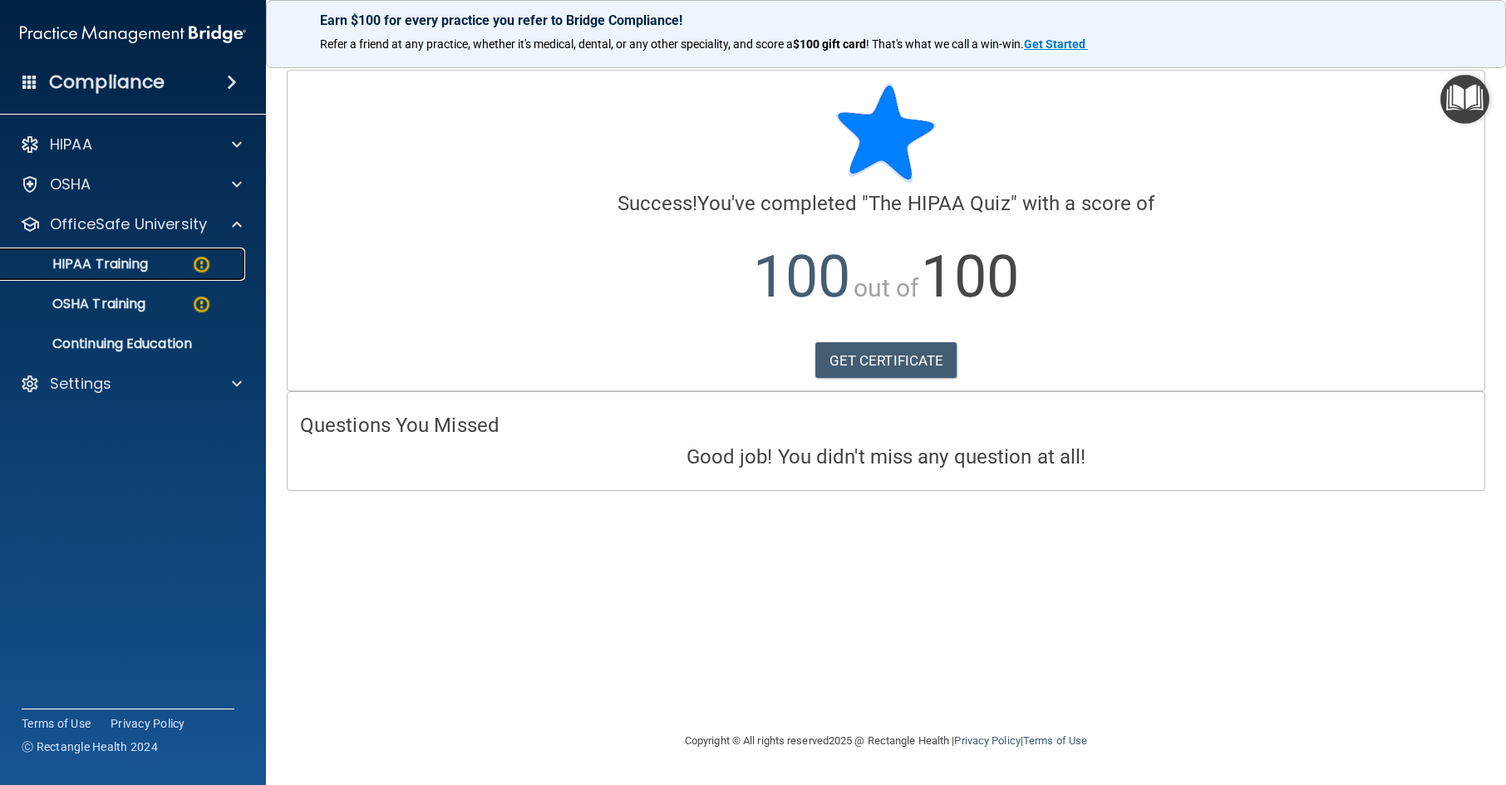
click at [164, 260] on div "HIPAA Training" at bounding box center [124, 264] width 227 height 17
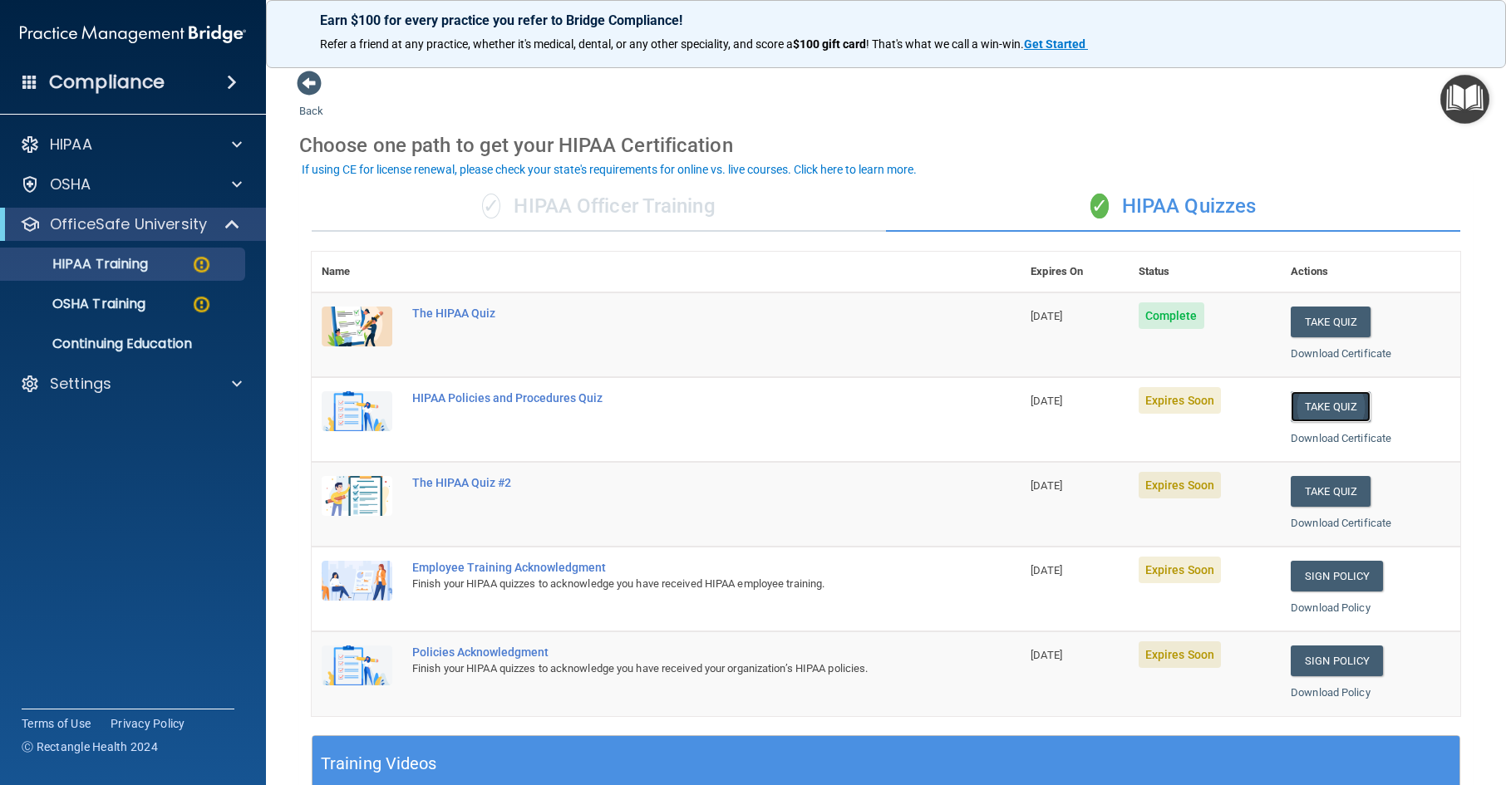
click at [1329, 406] on button "Take Quiz" at bounding box center [1331, 406] width 80 height 31
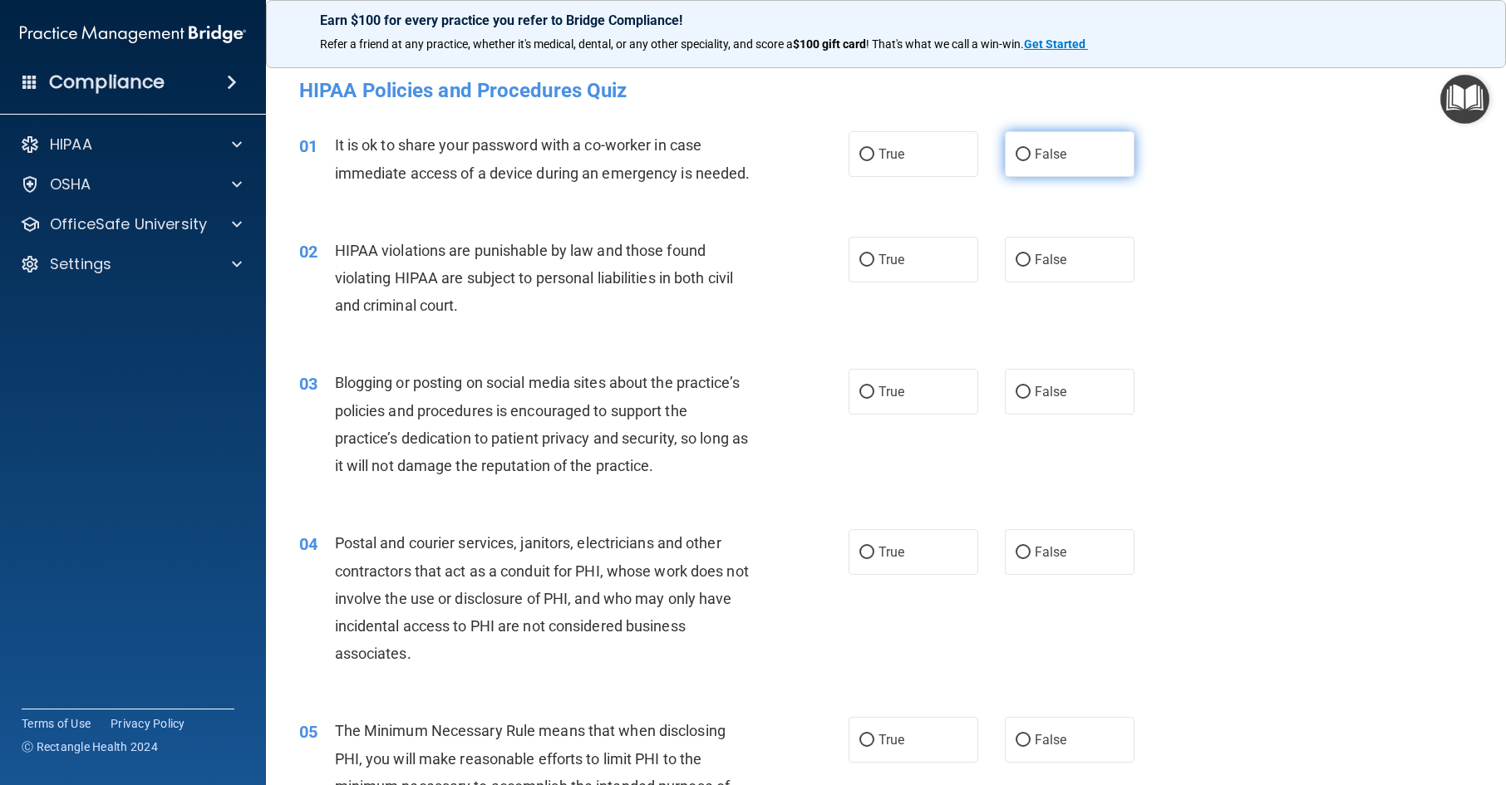
click at [1092, 170] on label "False" at bounding box center [1070, 154] width 130 height 46
click at [1031, 161] on input "False" at bounding box center [1023, 155] width 15 height 12
radio input "true"
click at [913, 283] on label "True" at bounding box center [914, 260] width 130 height 46
click at [874, 267] on input "True" at bounding box center [866, 260] width 15 height 12
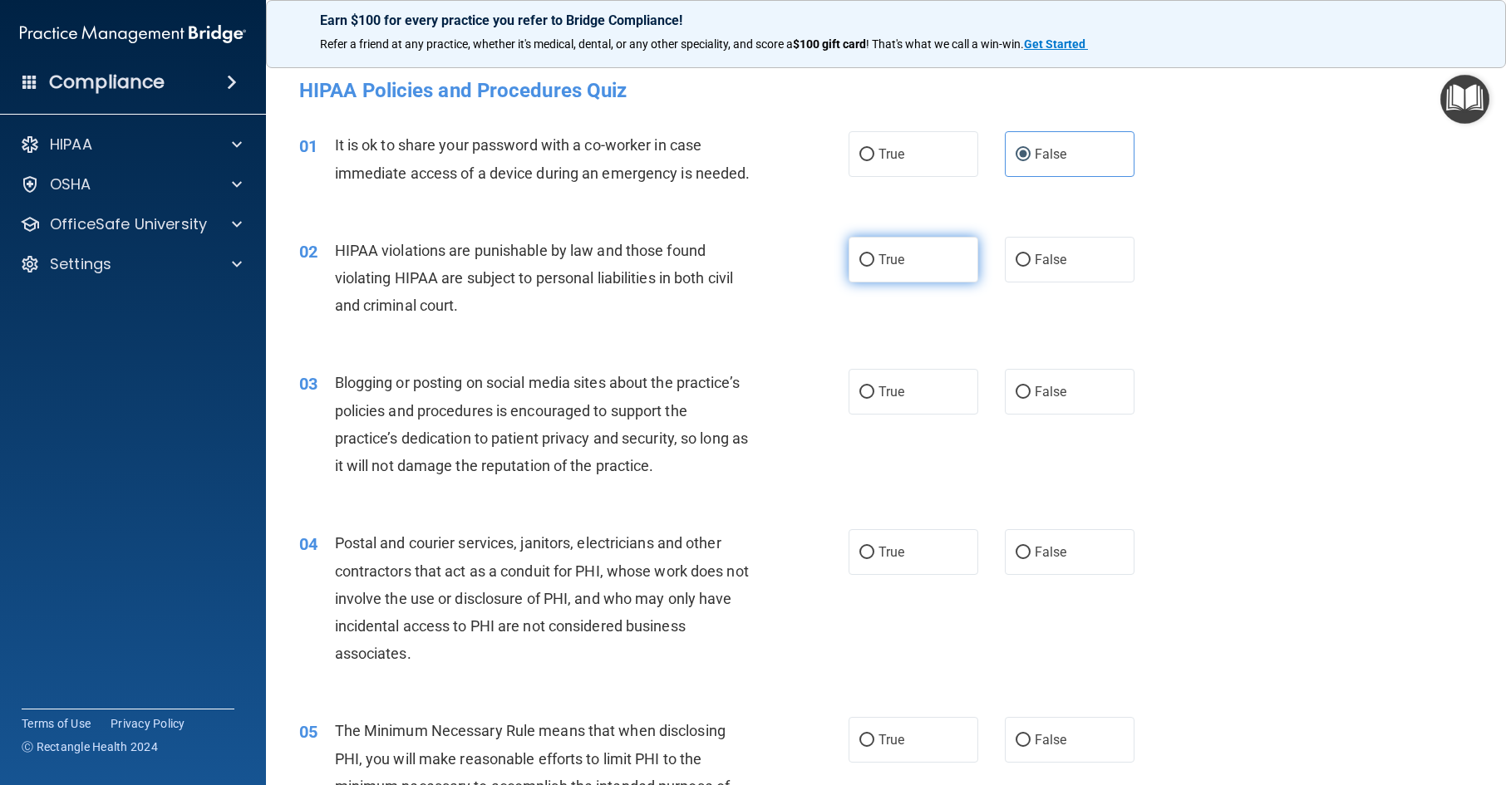
radio input "true"
click at [1016, 399] on input "False" at bounding box center [1023, 393] width 15 height 12
radio input "true"
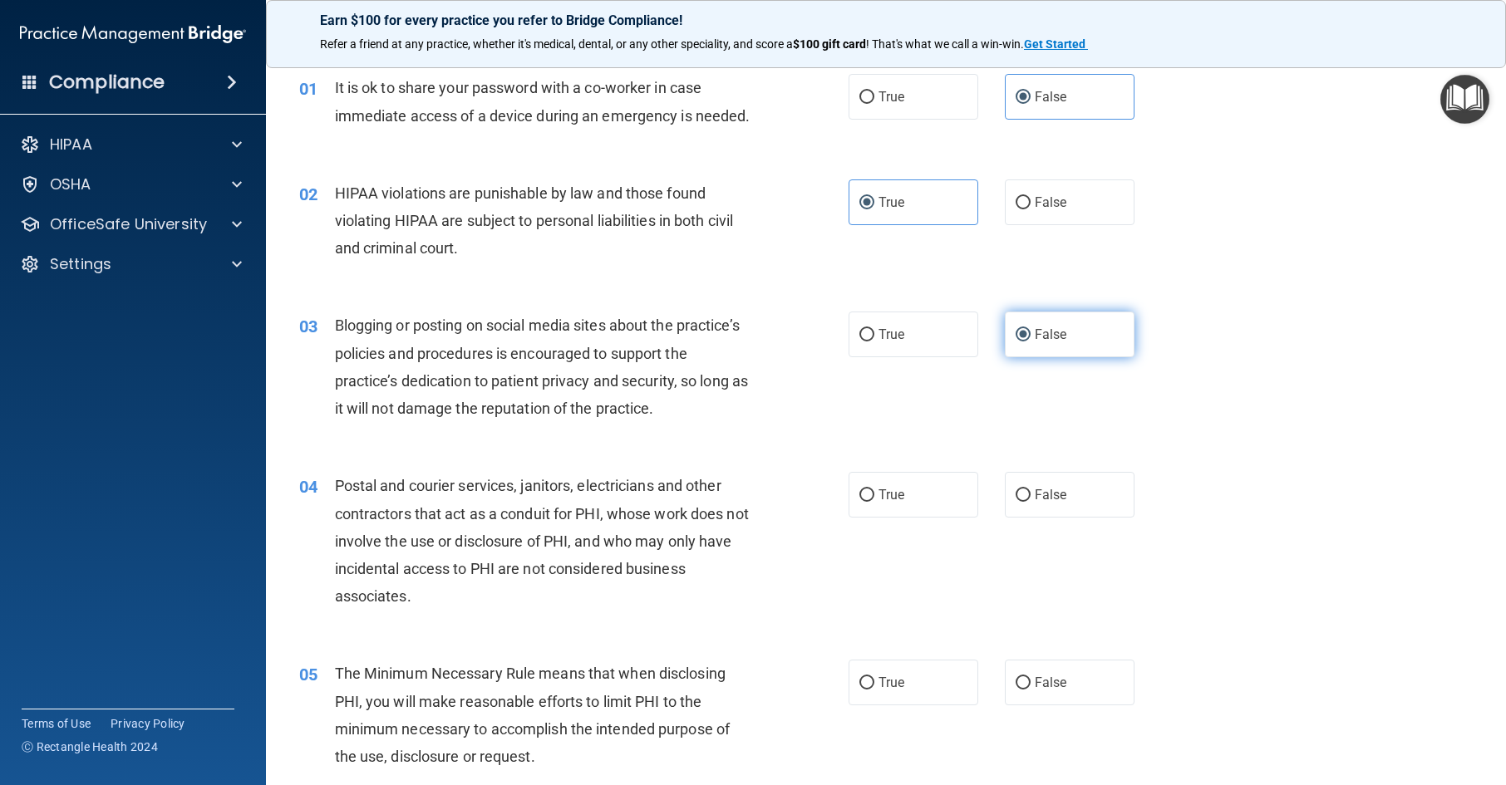
scroll to position [83, 0]
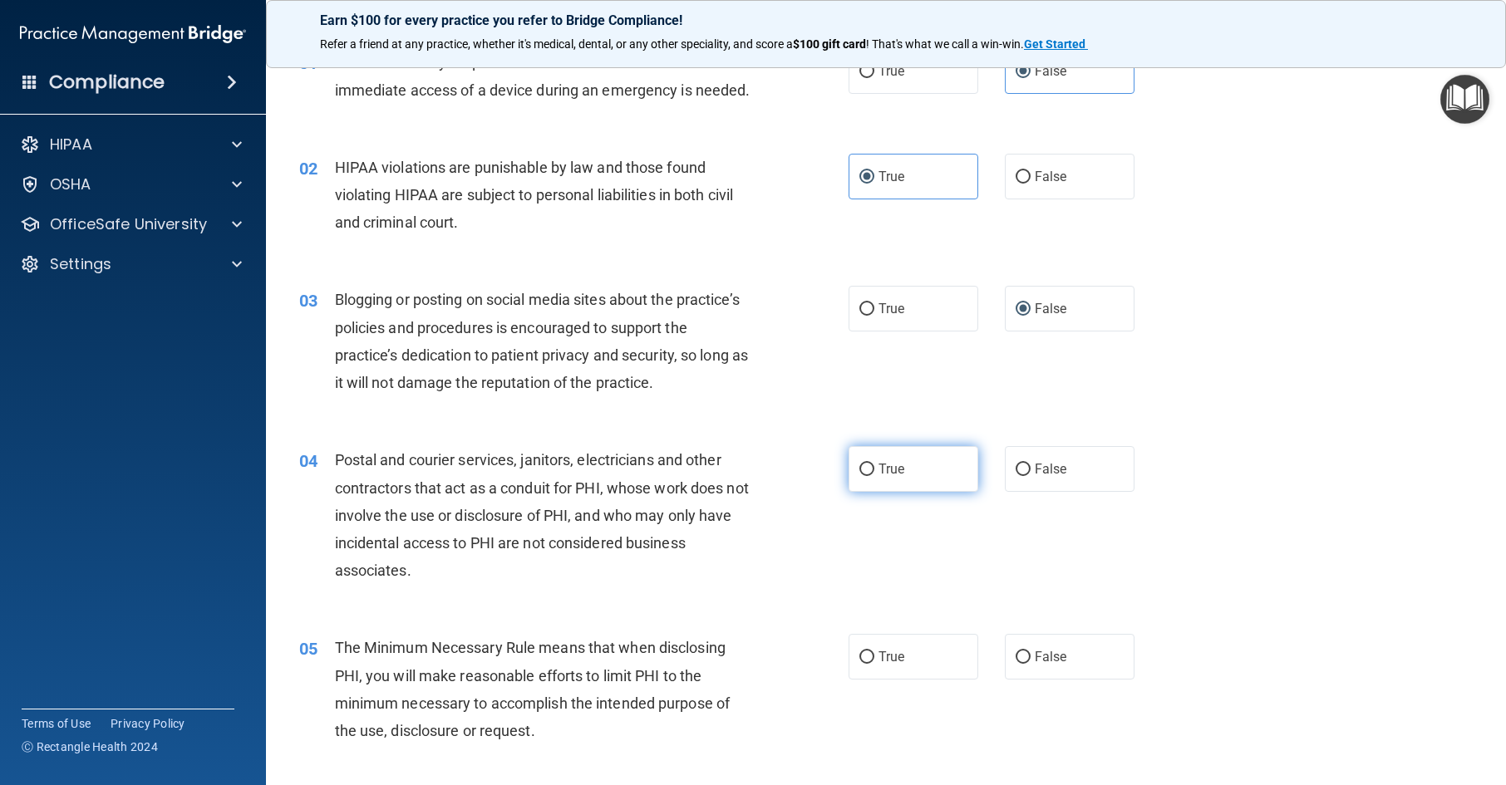
click at [928, 492] on label "True" at bounding box center [914, 469] width 130 height 46
click at [874, 476] on input "True" at bounding box center [866, 470] width 15 height 12
radio input "true"
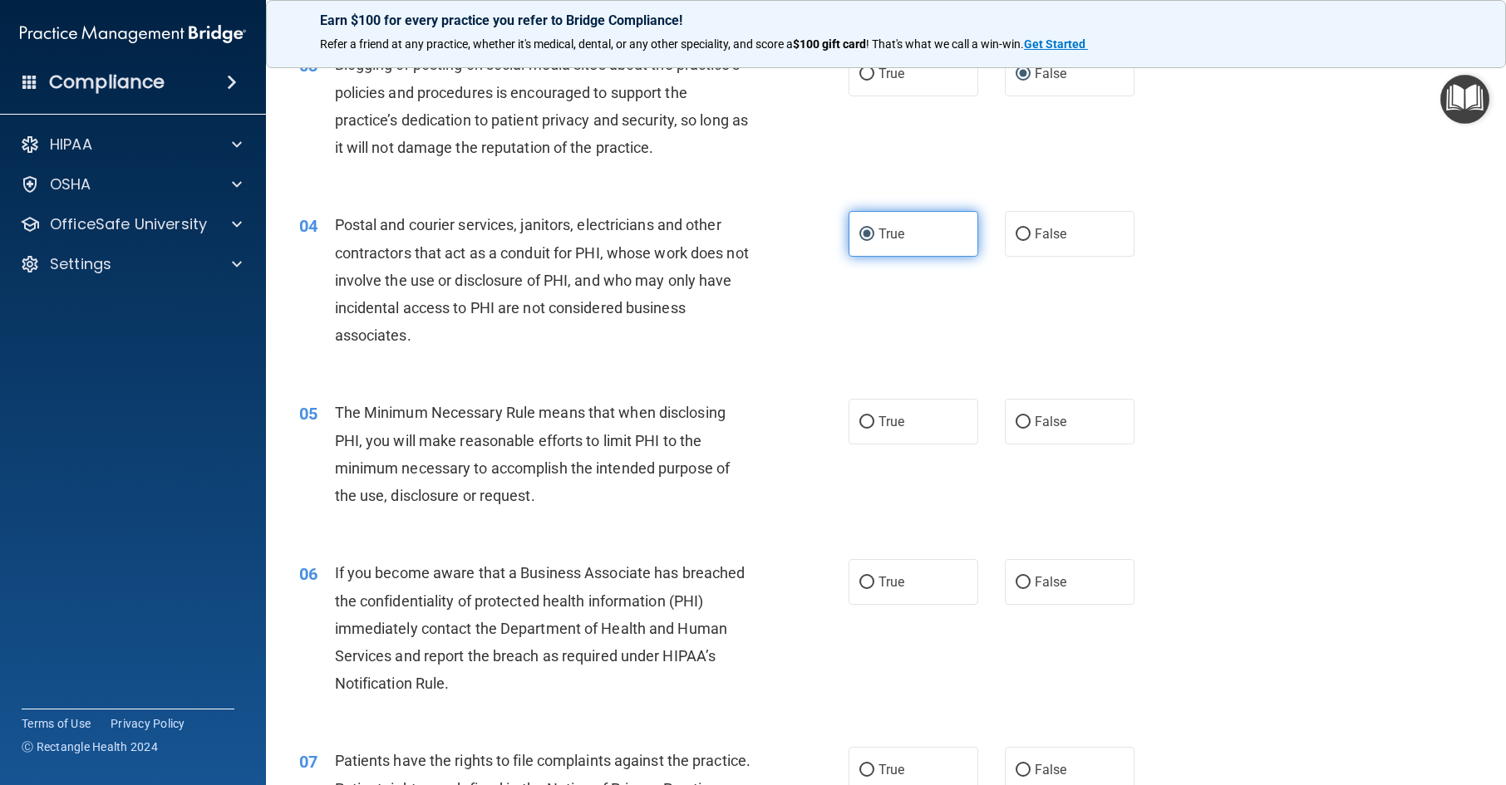
scroll to position [332, 0]
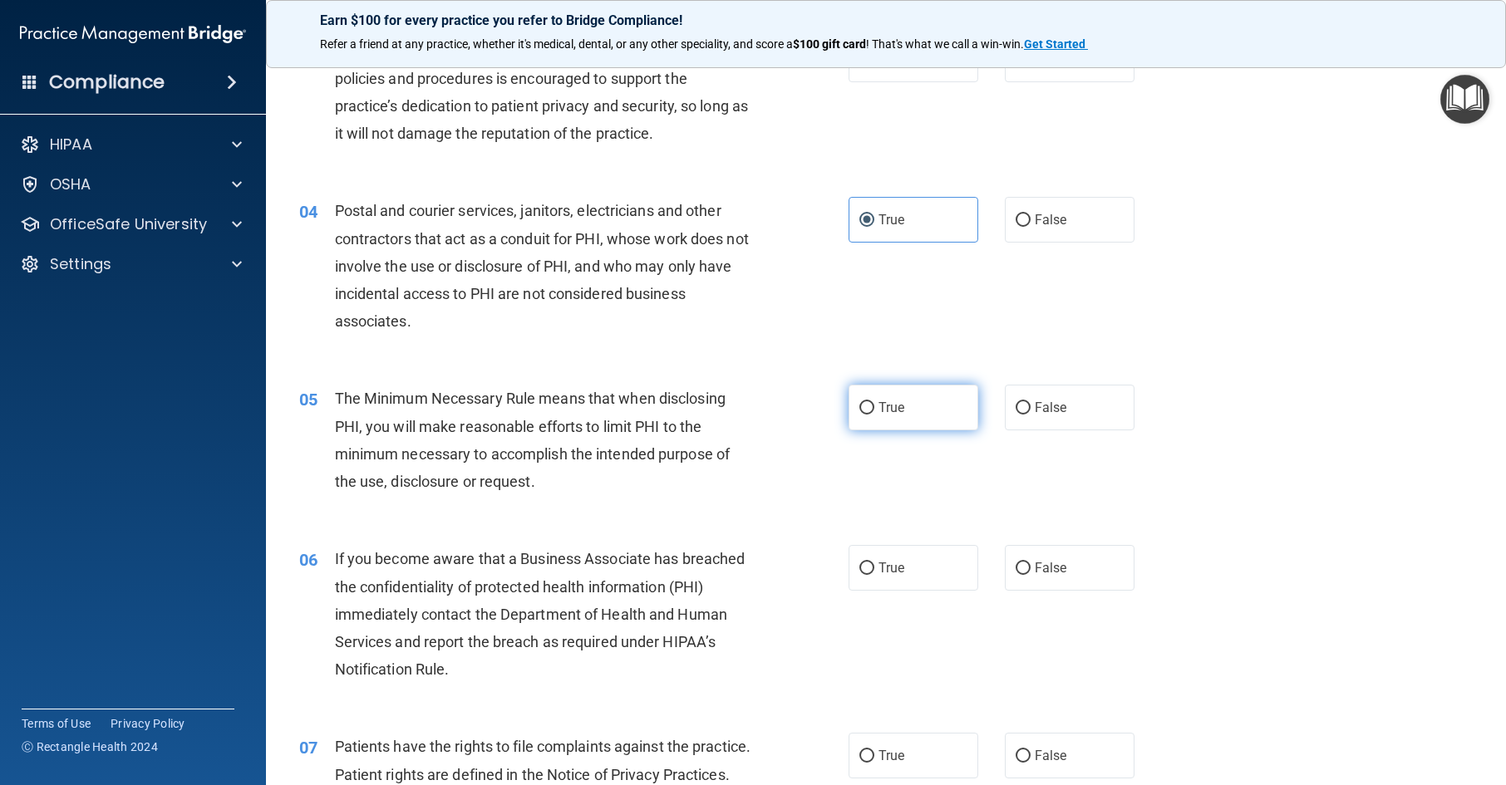
click at [936, 431] on label "True" at bounding box center [914, 408] width 130 height 46
click at [874, 415] on input "True" at bounding box center [866, 408] width 15 height 12
radio input "true"
click at [1020, 575] on input "False" at bounding box center [1023, 569] width 15 height 12
radio input "true"
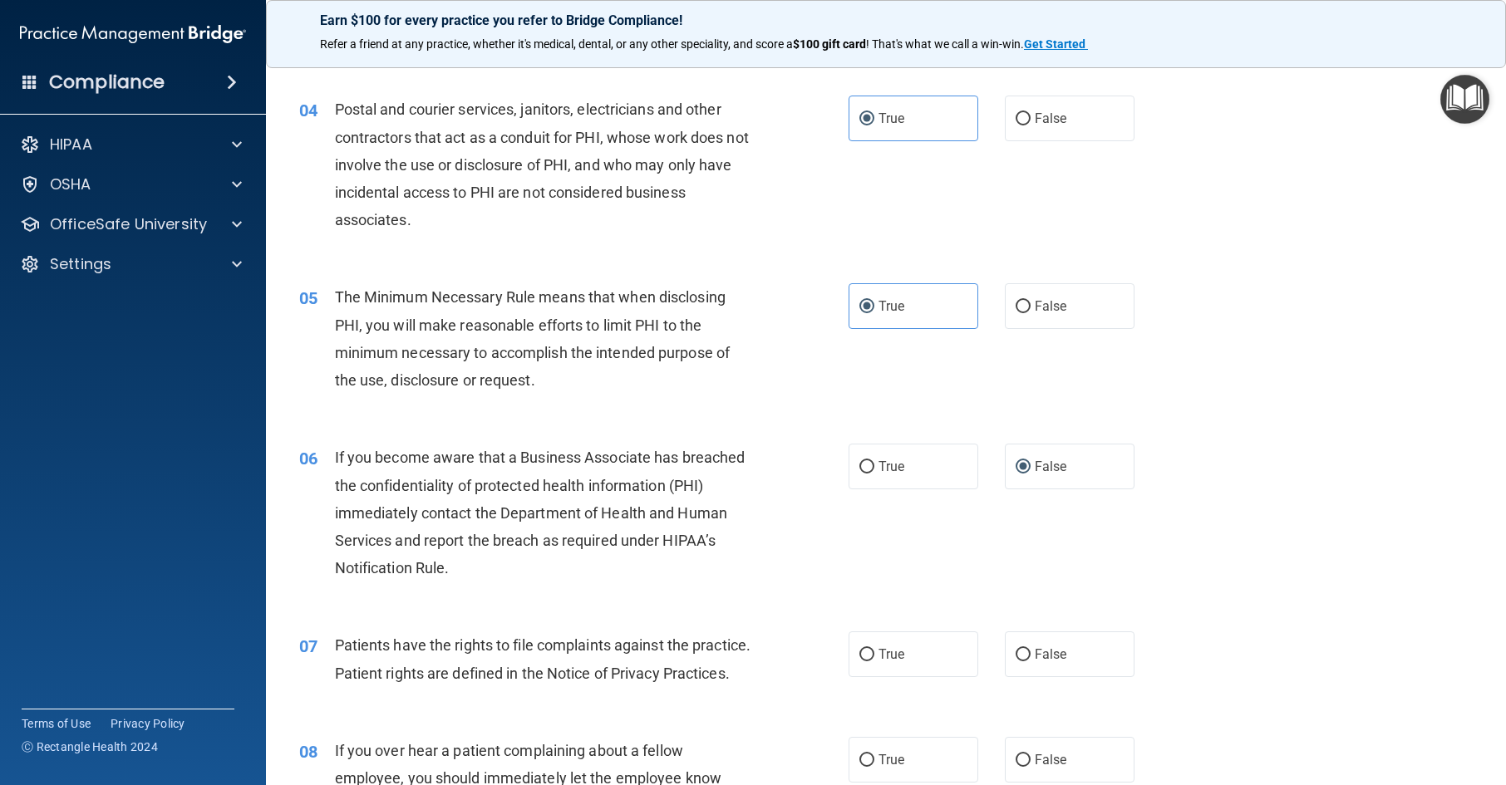
scroll to position [582, 0]
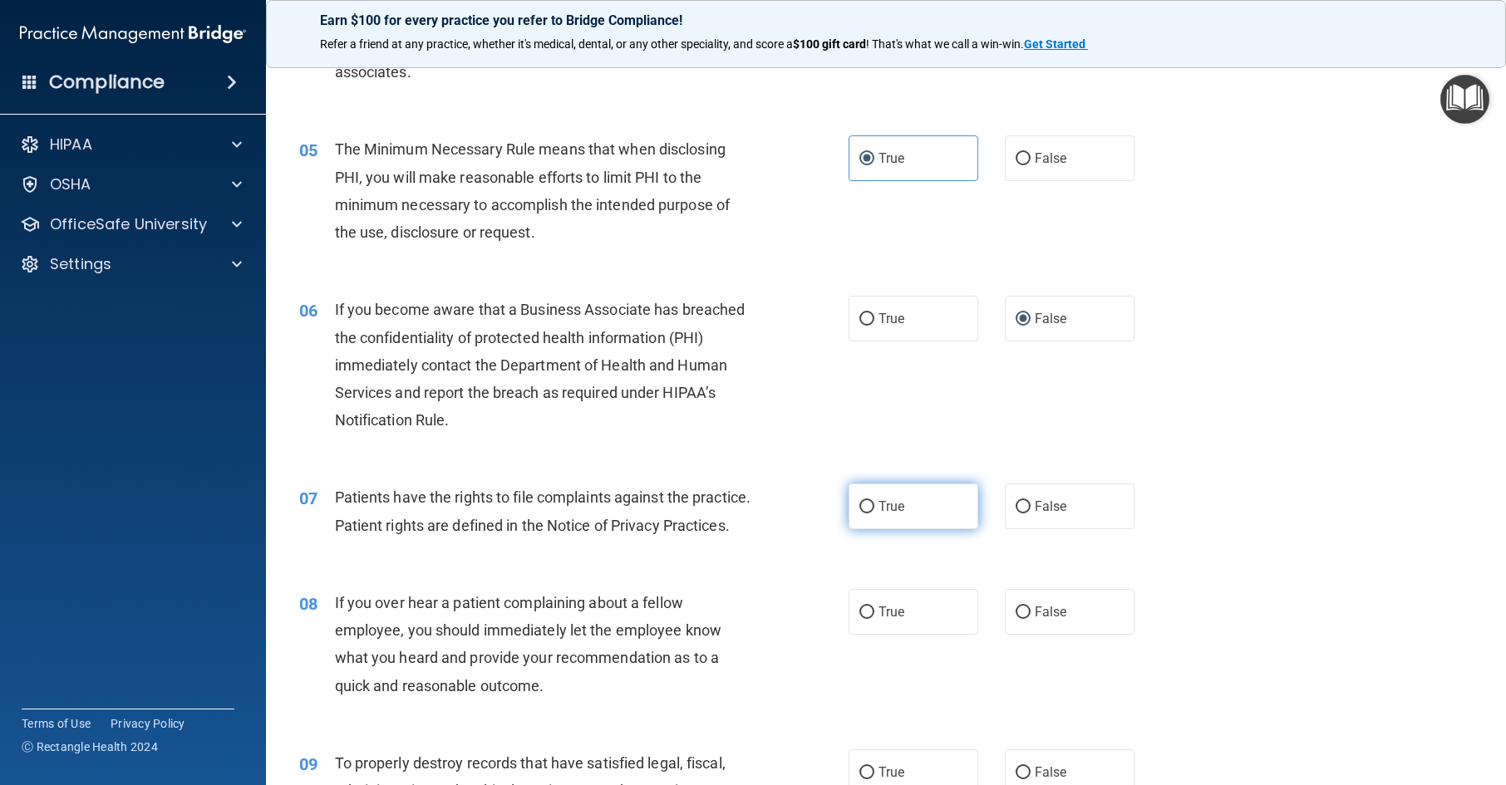
click at [936, 529] on label "True" at bounding box center [914, 507] width 130 height 46
click at [874, 514] on input "True" at bounding box center [866, 507] width 15 height 12
radio input "true"
click at [1063, 635] on label "False" at bounding box center [1070, 612] width 130 height 46
click at [1031, 619] on input "False" at bounding box center [1023, 613] width 15 height 12
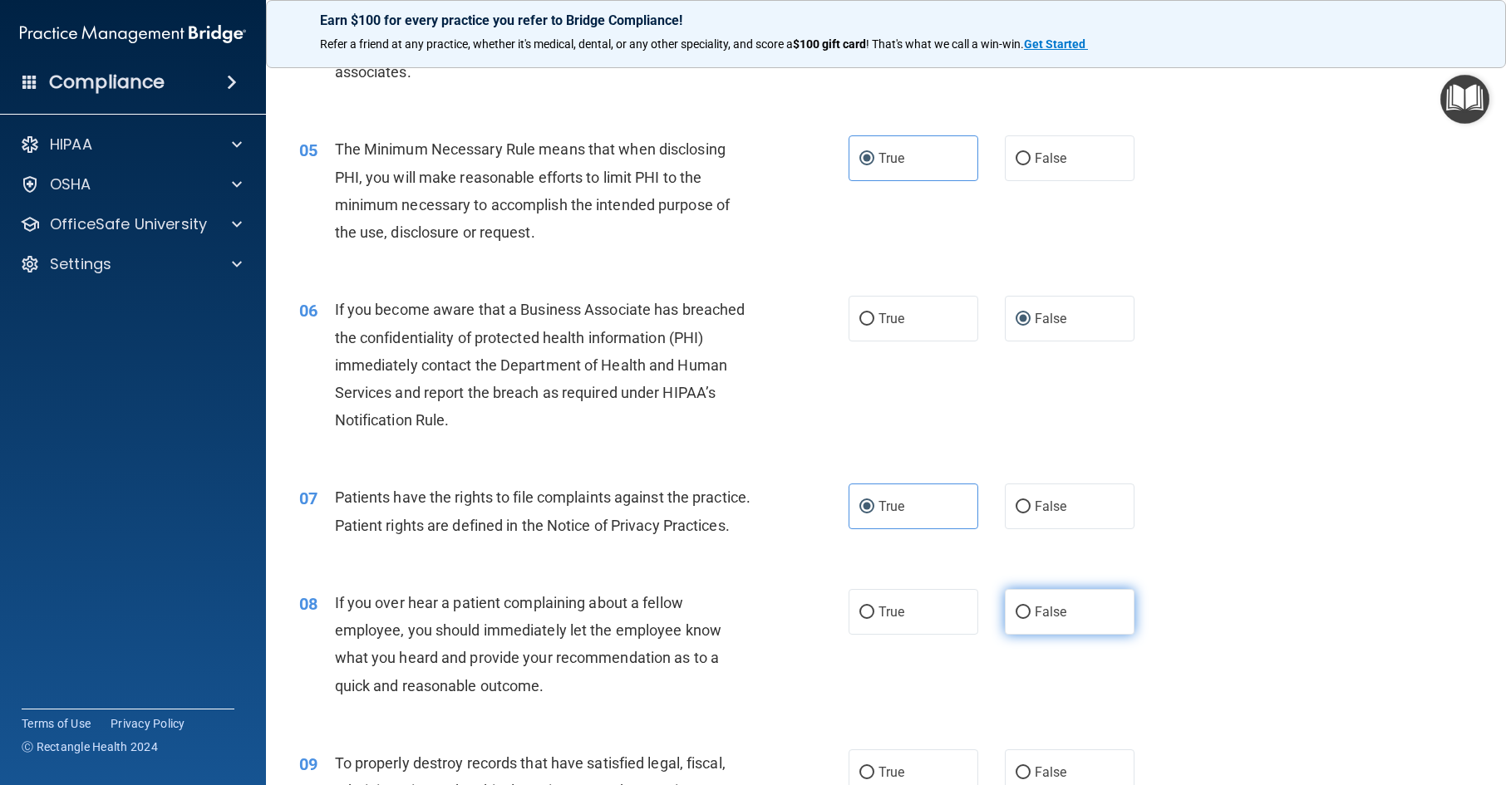
radio input "true"
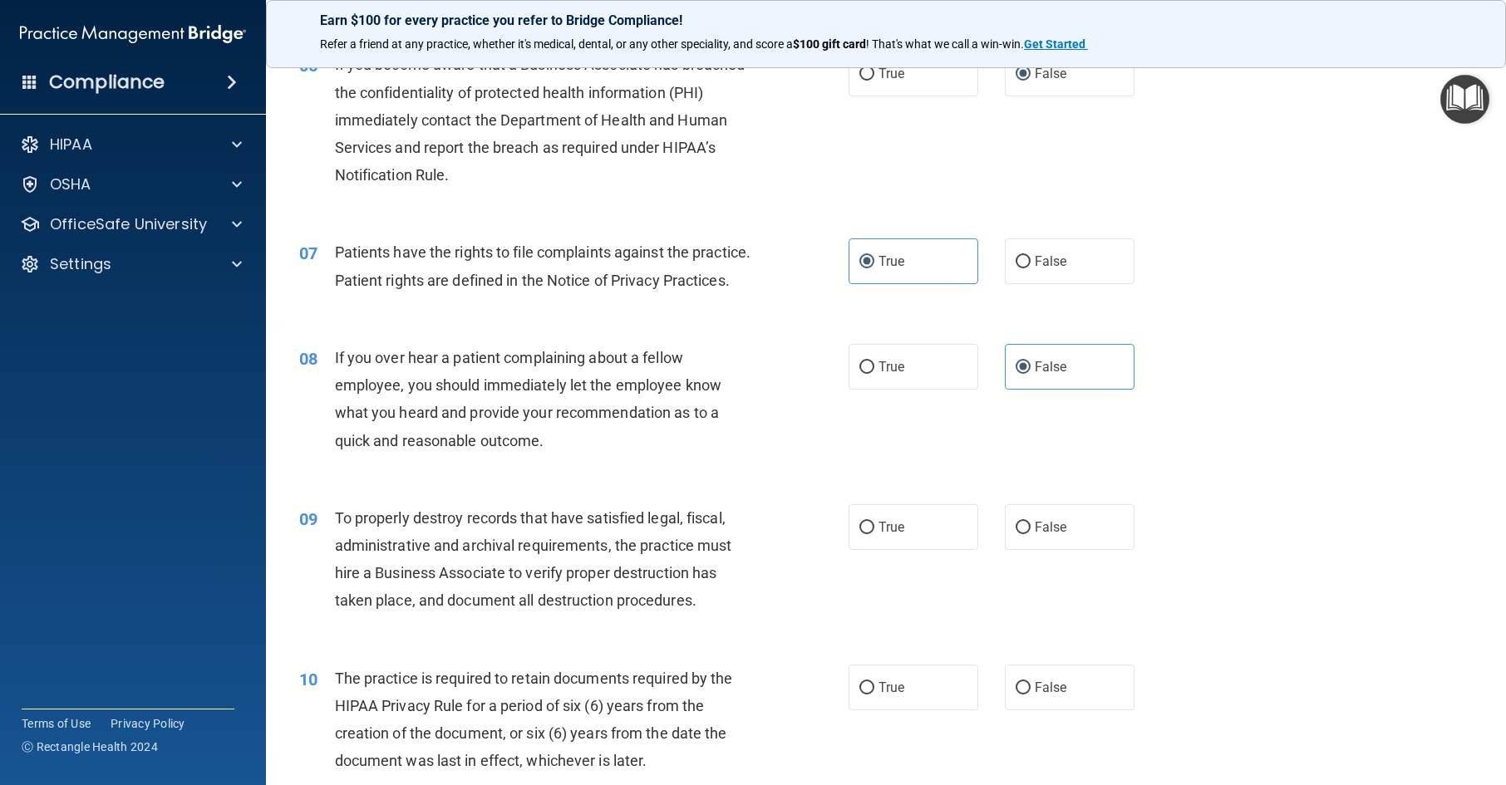
scroll to position [831, 0]
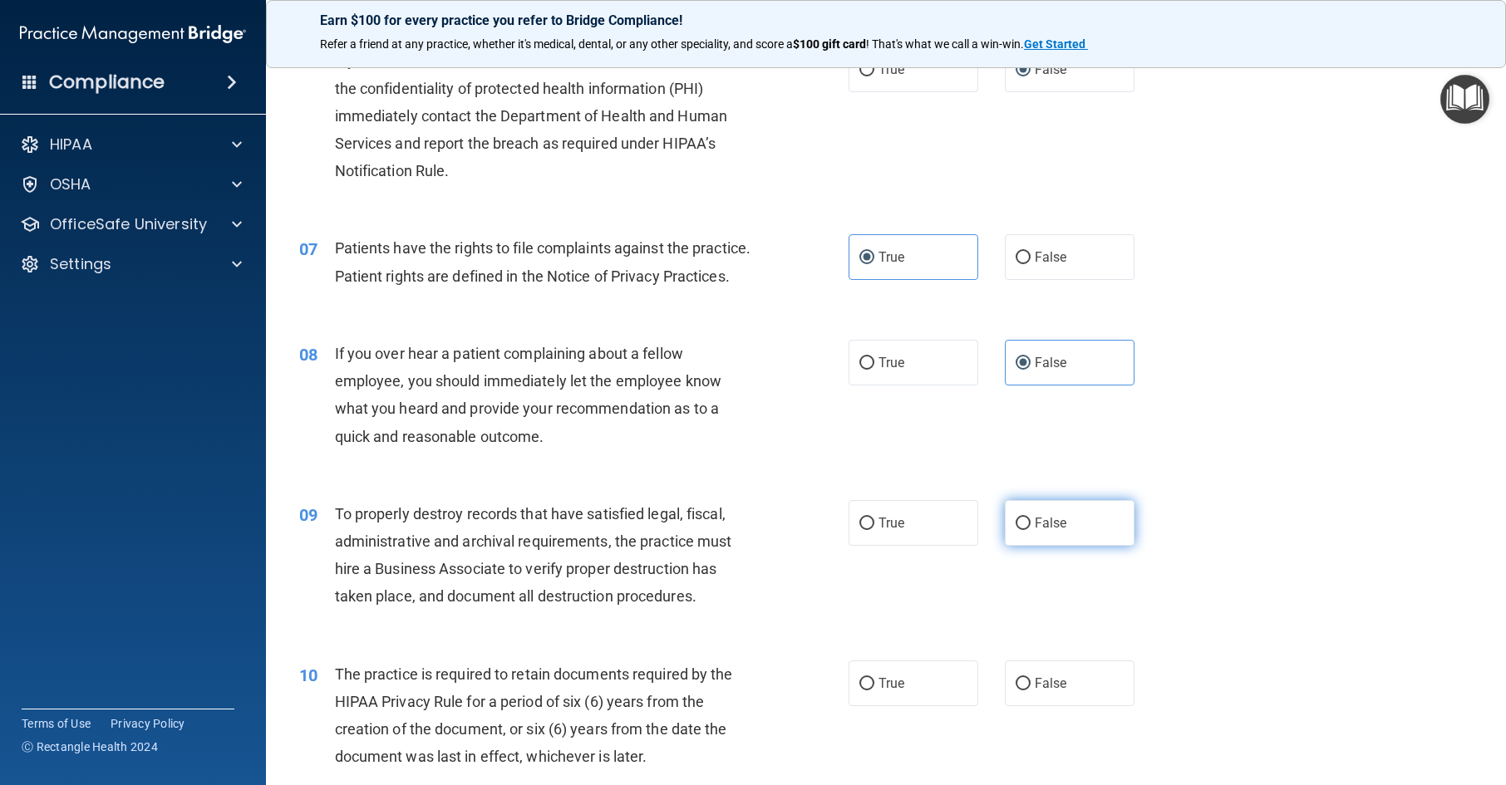
click at [1074, 546] on label "False" at bounding box center [1070, 523] width 130 height 46
click at [1031, 530] on input "False" at bounding box center [1023, 524] width 15 height 12
radio input "true"
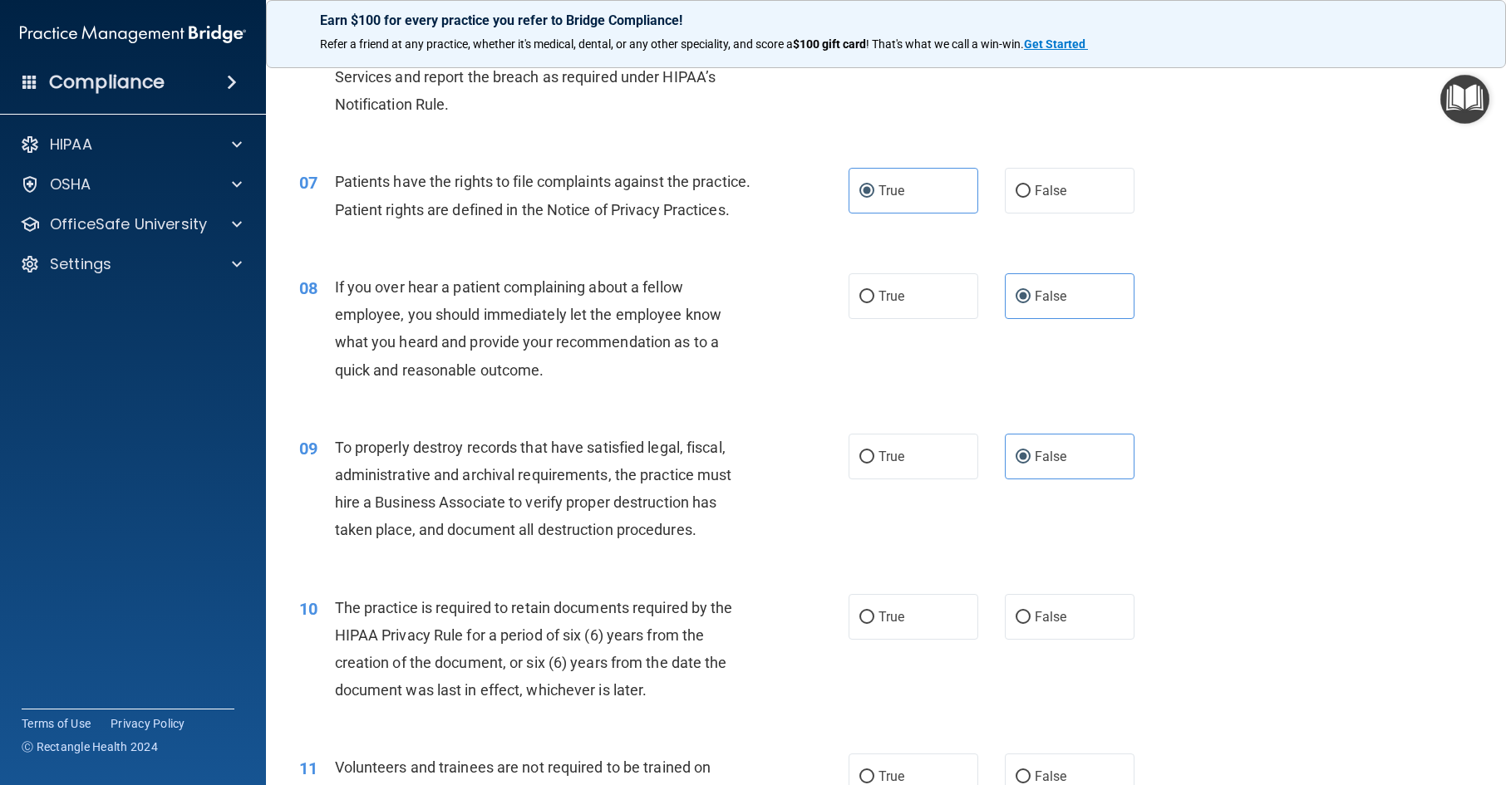
scroll to position [997, 0]
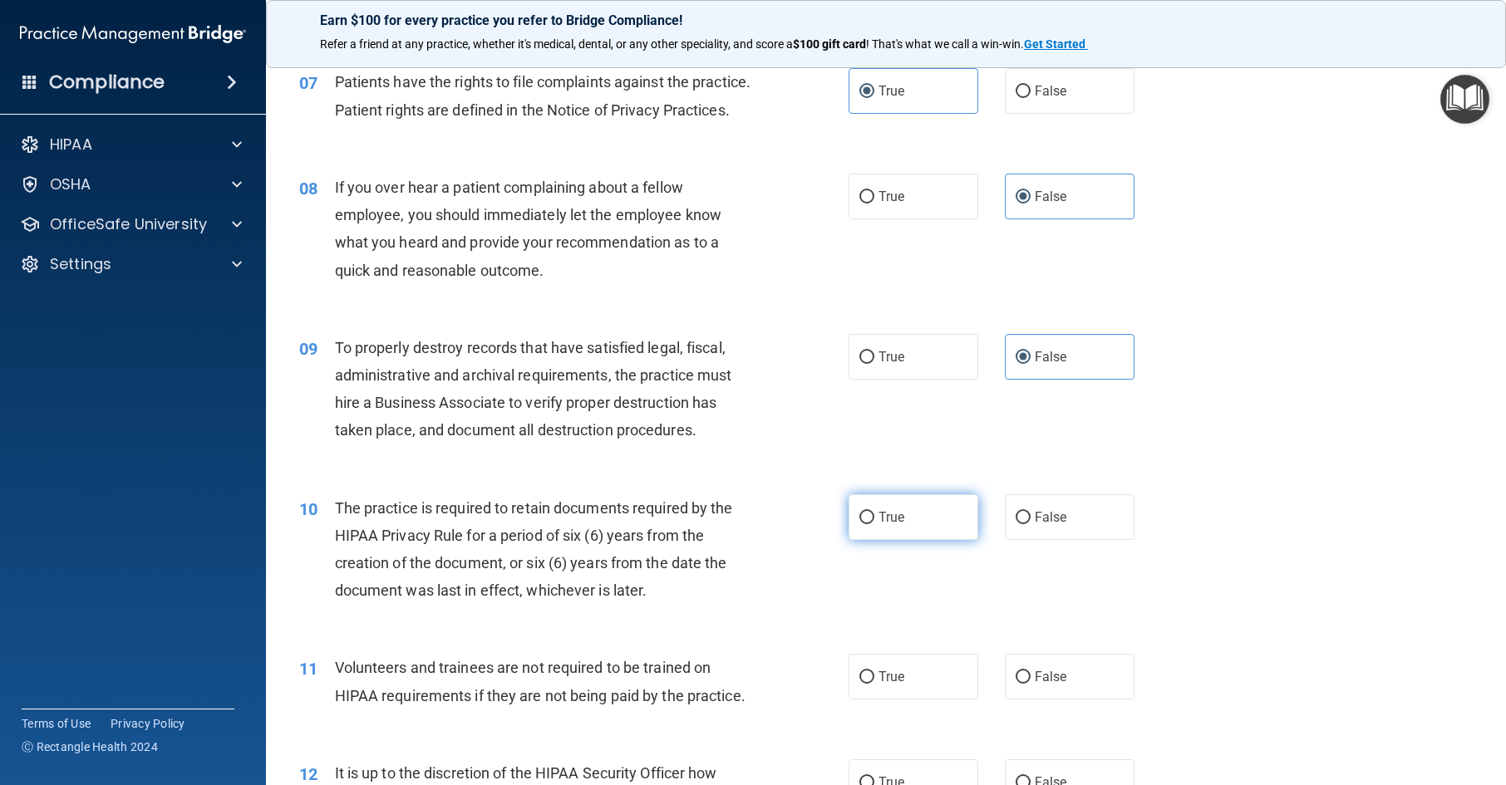
click at [962, 540] on label "True" at bounding box center [914, 518] width 130 height 46
click at [874, 524] on input "True" at bounding box center [866, 518] width 15 height 12
radio input "true"
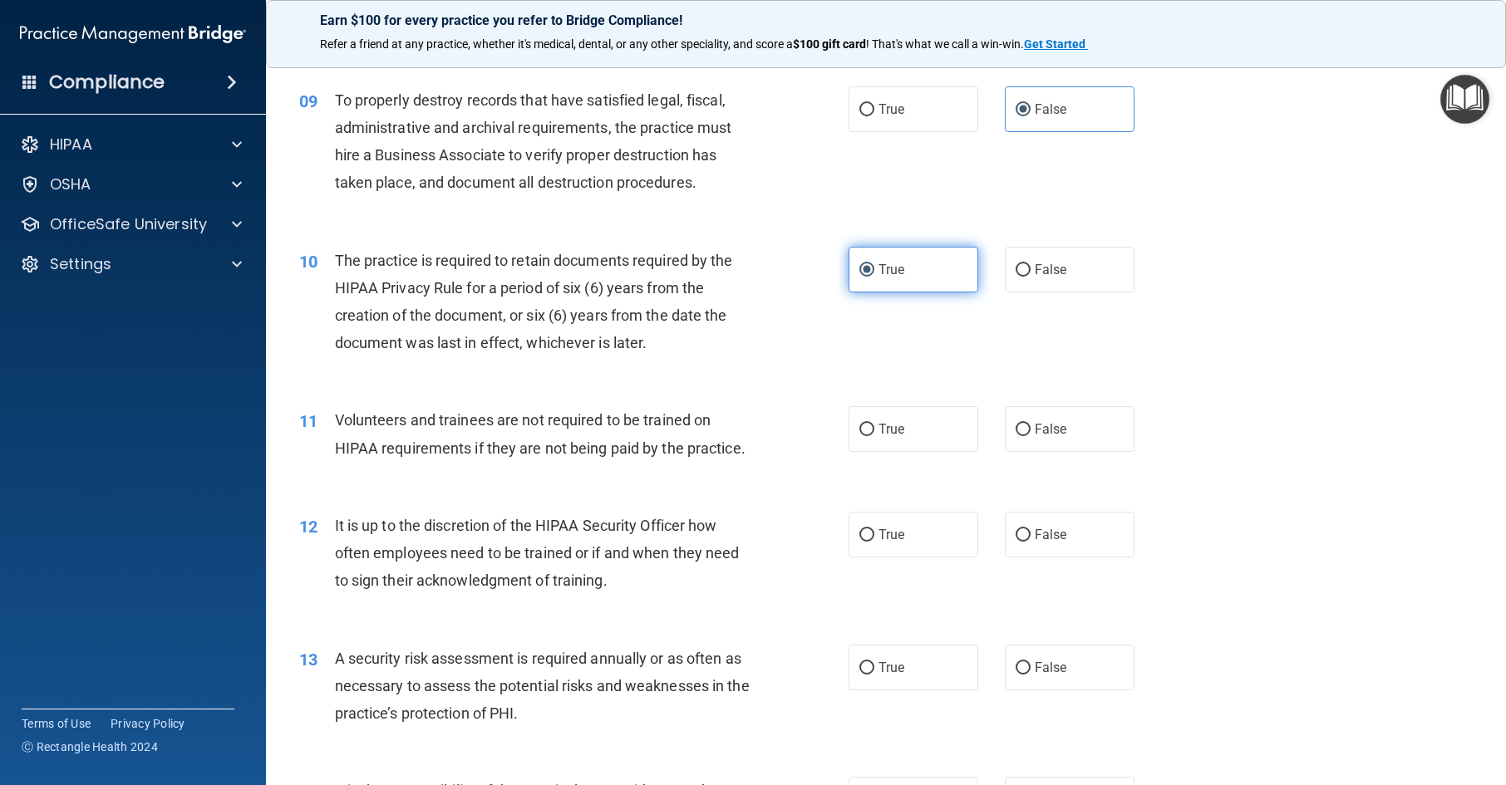
scroll to position [1247, 0]
click at [1047, 451] on label "False" at bounding box center [1070, 428] width 130 height 46
click at [1031, 435] on input "False" at bounding box center [1023, 428] width 15 height 12
radio input "true"
click at [1056, 541] on span "False" at bounding box center [1051, 533] width 32 height 16
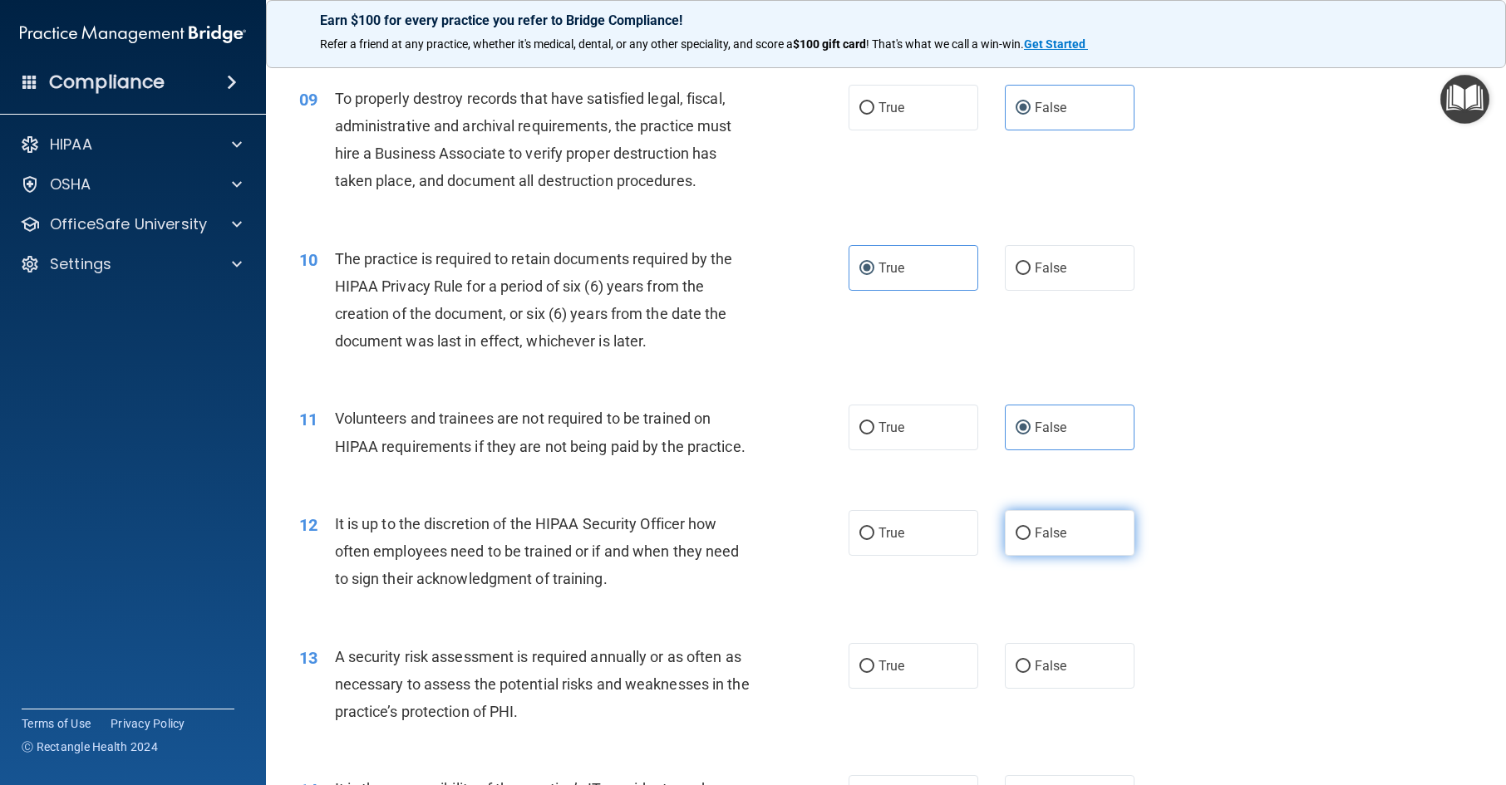
click at [1031, 540] on input "False" at bounding box center [1023, 534] width 15 height 12
radio input "true"
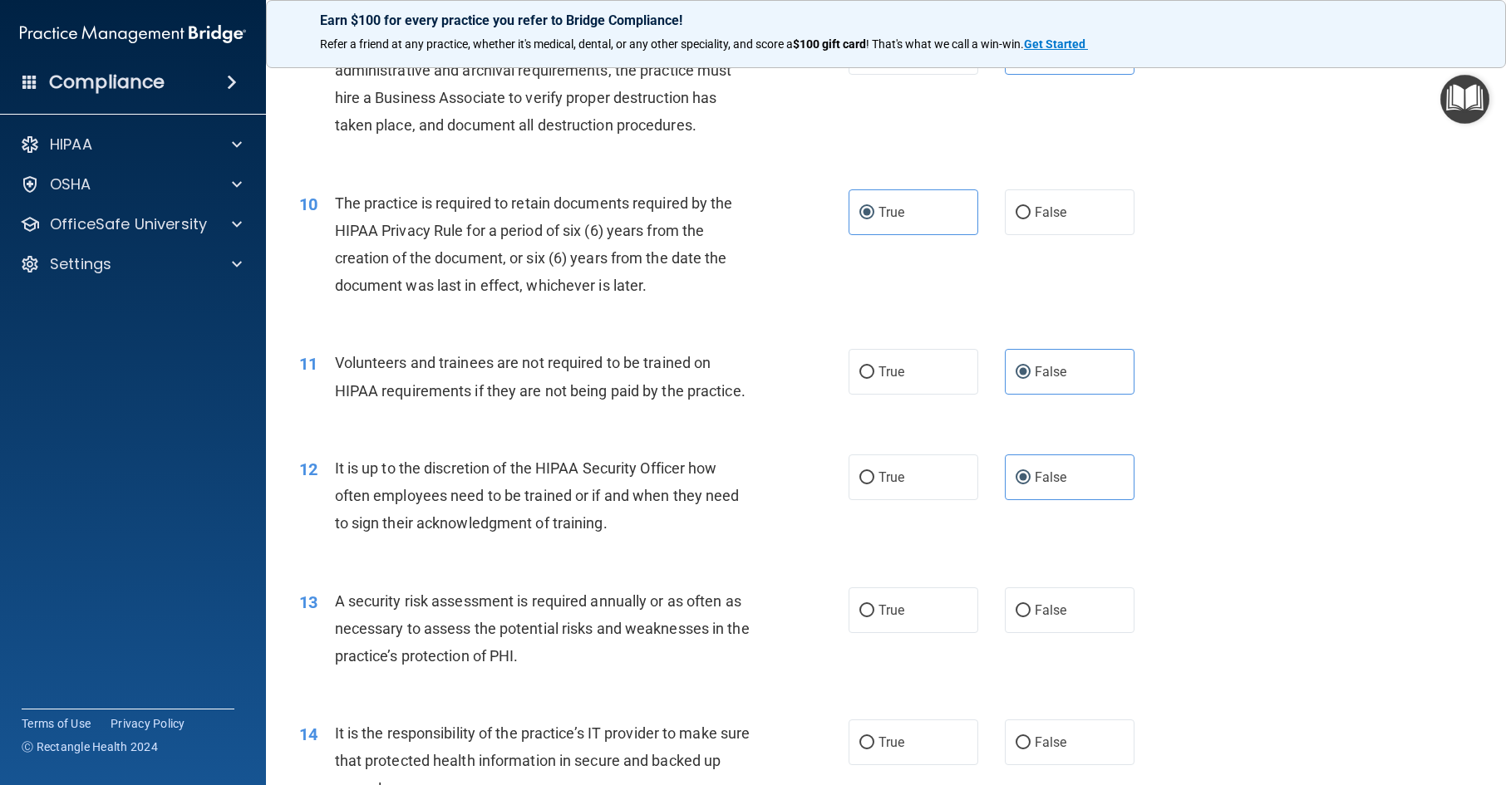
scroll to position [1413, 0]
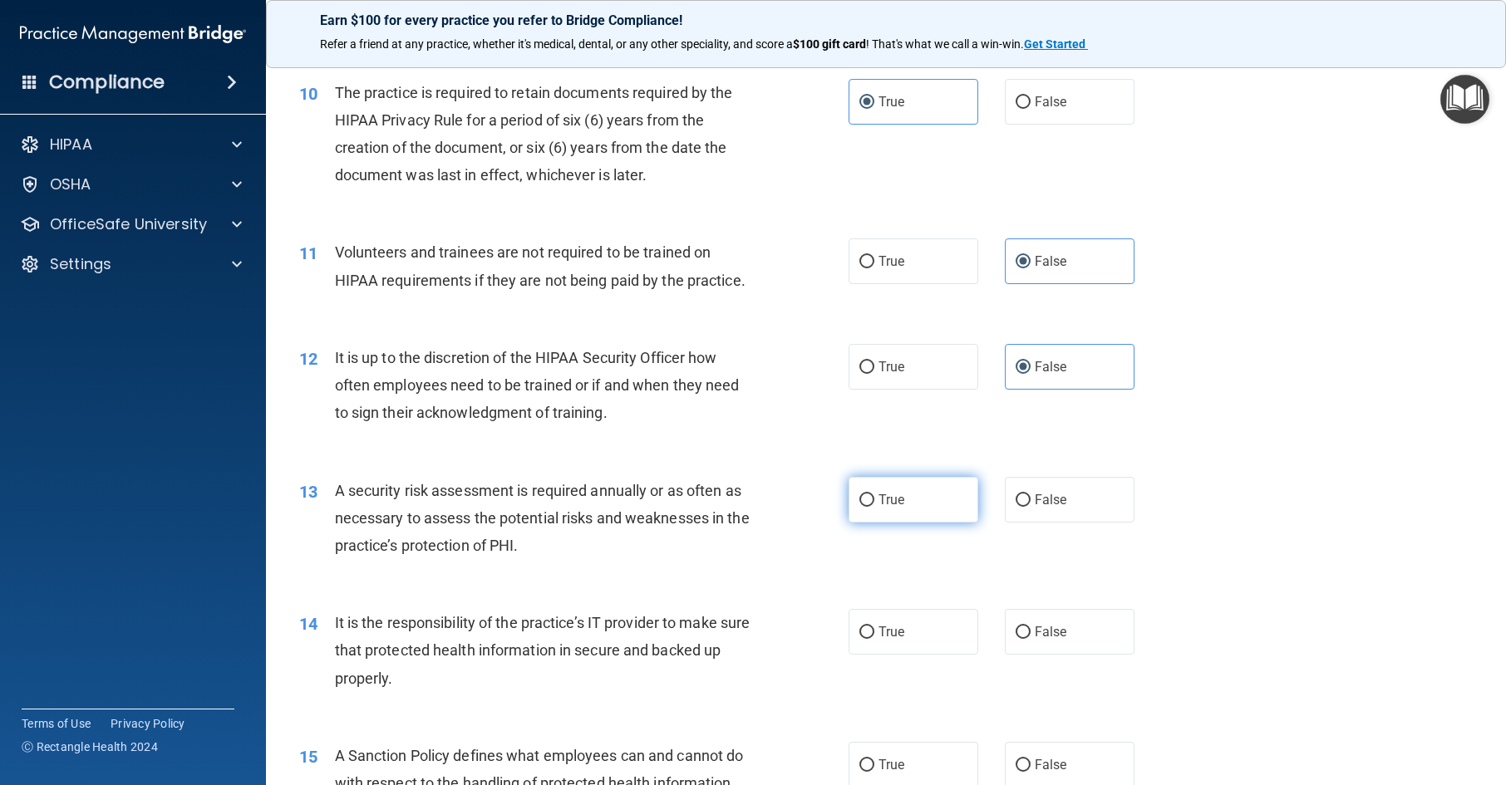
click at [941, 523] on label "True" at bounding box center [914, 500] width 130 height 46
click at [874, 507] on input "True" at bounding box center [866, 501] width 15 height 12
radio input "true"
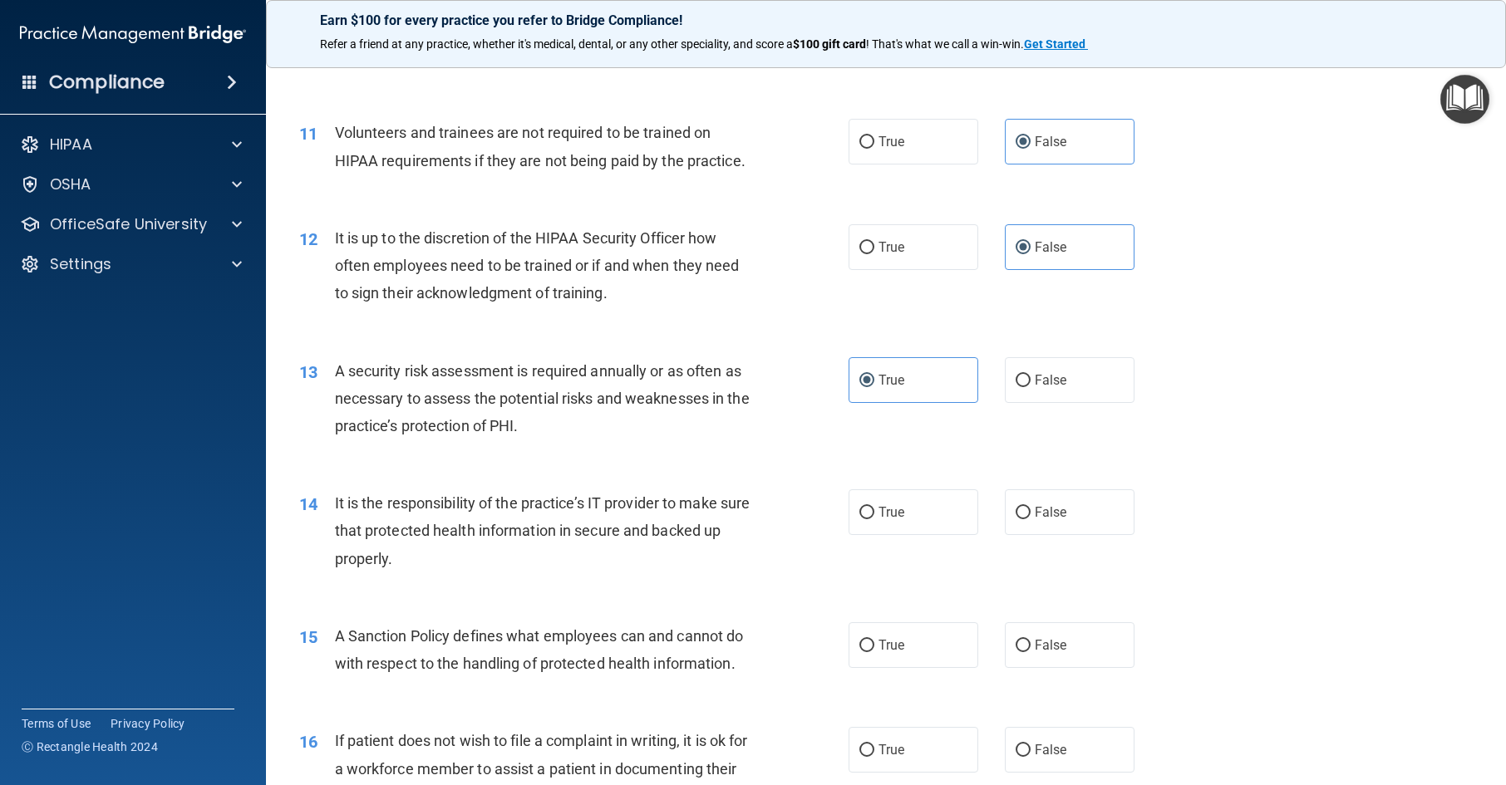
scroll to position [1579, 0]
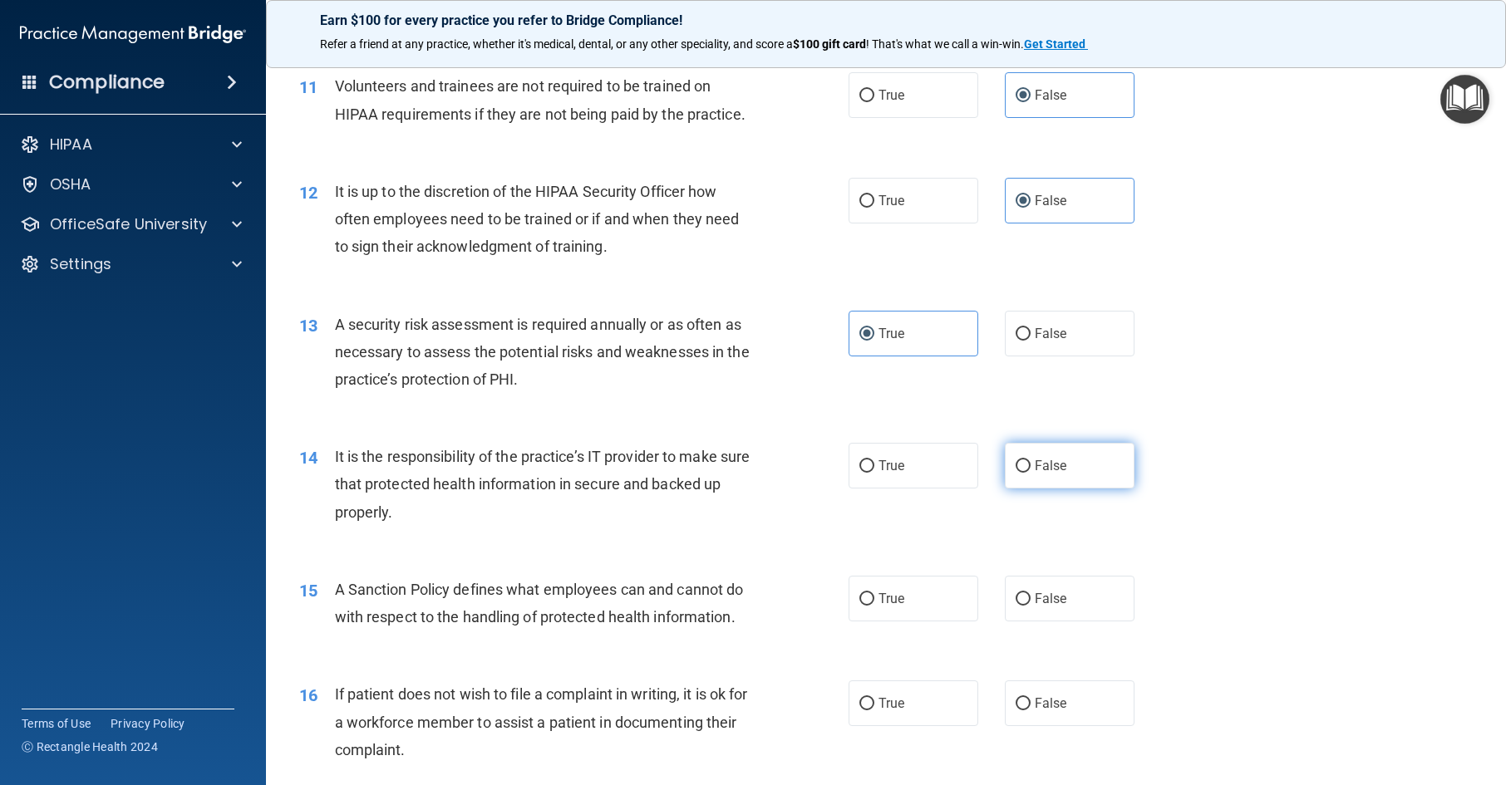
click at [1094, 489] on label "False" at bounding box center [1070, 466] width 130 height 46
click at [1031, 473] on input "False" at bounding box center [1023, 466] width 15 height 12
radio input "true"
click at [1051, 607] on span "False" at bounding box center [1051, 599] width 32 height 16
click at [1031, 606] on input "False" at bounding box center [1023, 599] width 15 height 12
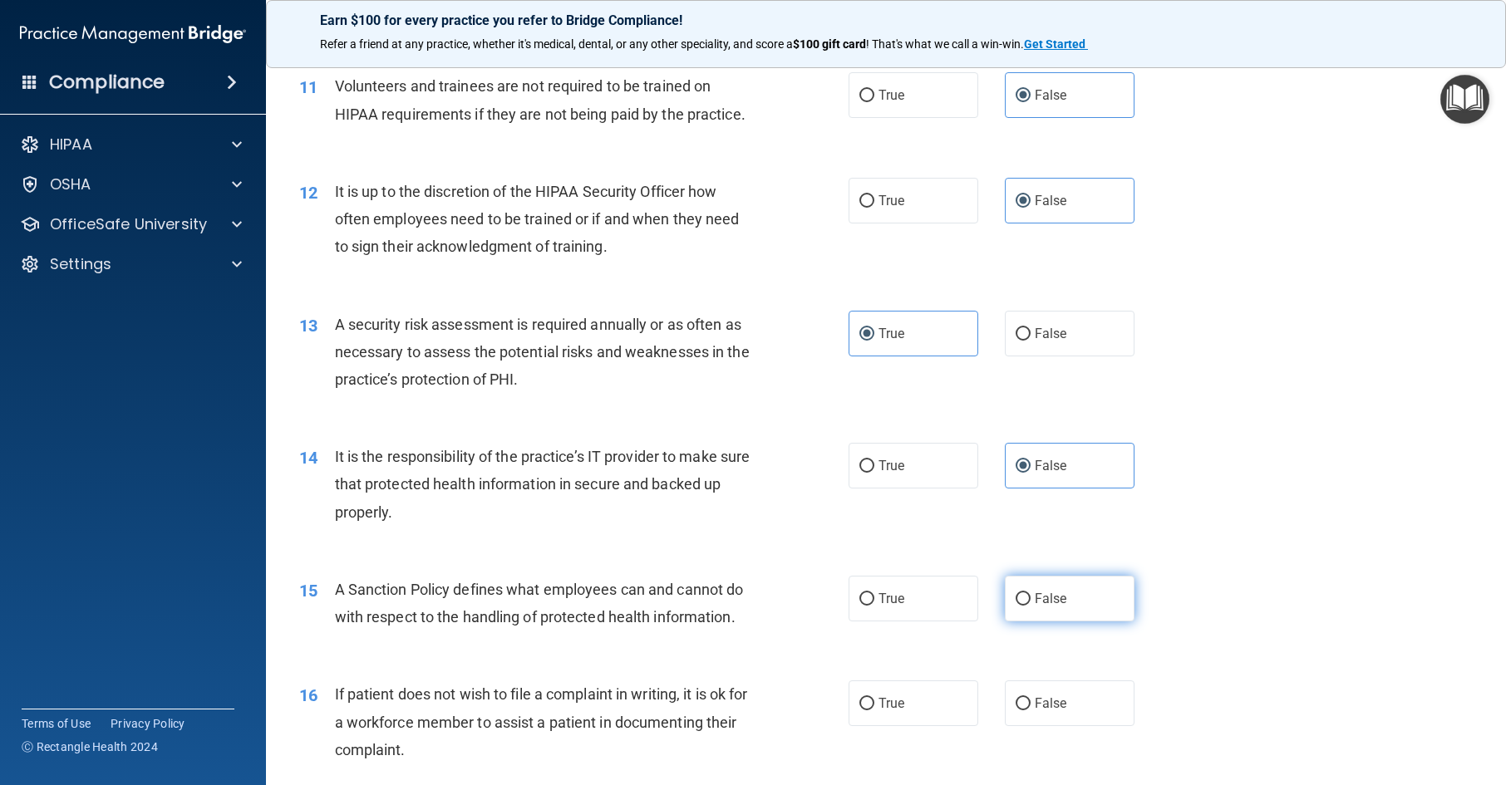
radio input "true"
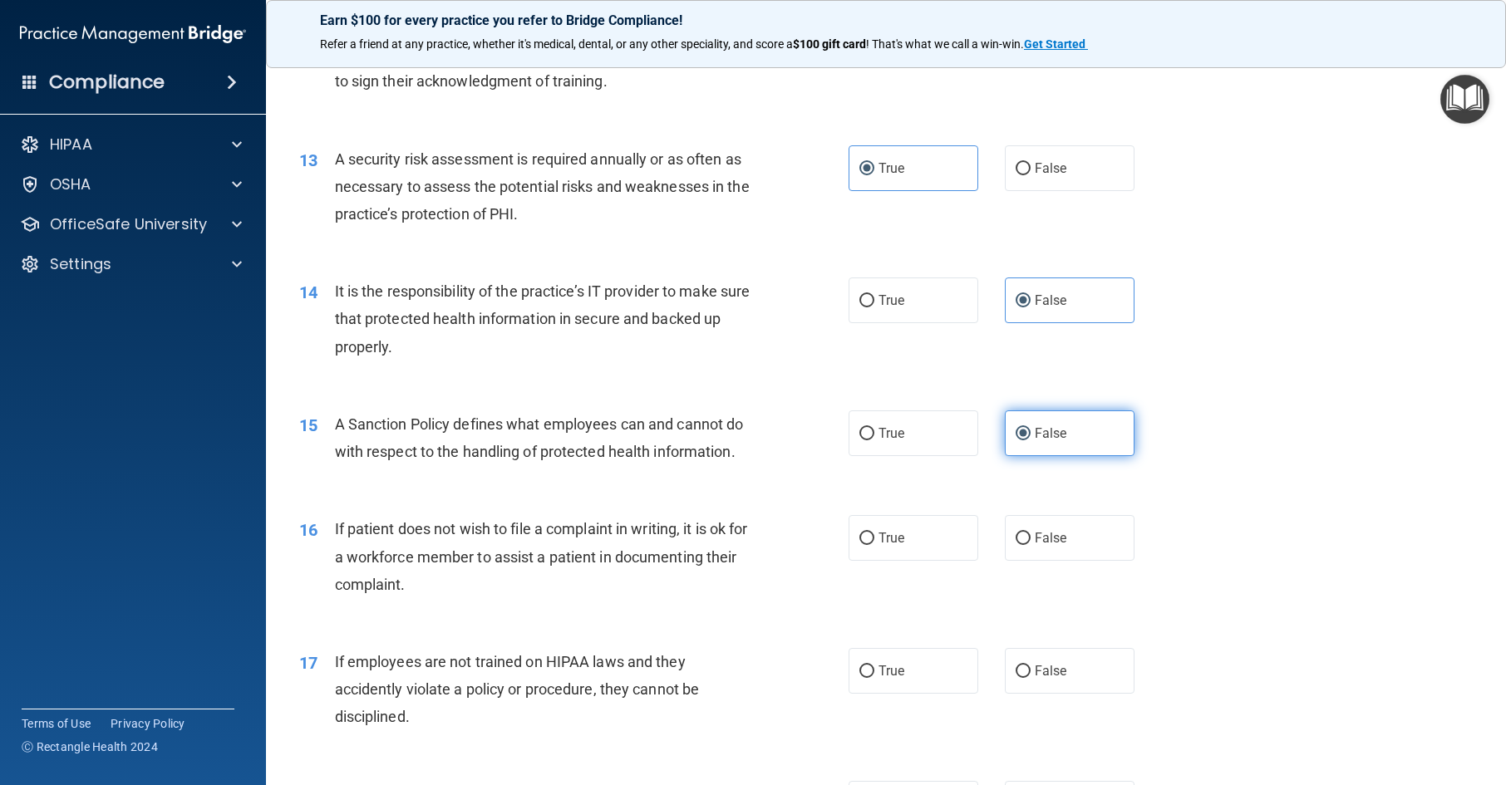
scroll to position [1746, 0]
click at [918, 560] on label "True" at bounding box center [914, 538] width 130 height 46
click at [874, 544] on input "True" at bounding box center [866, 538] width 15 height 12
radio input "true"
click at [1091, 693] on label "False" at bounding box center [1070, 671] width 130 height 46
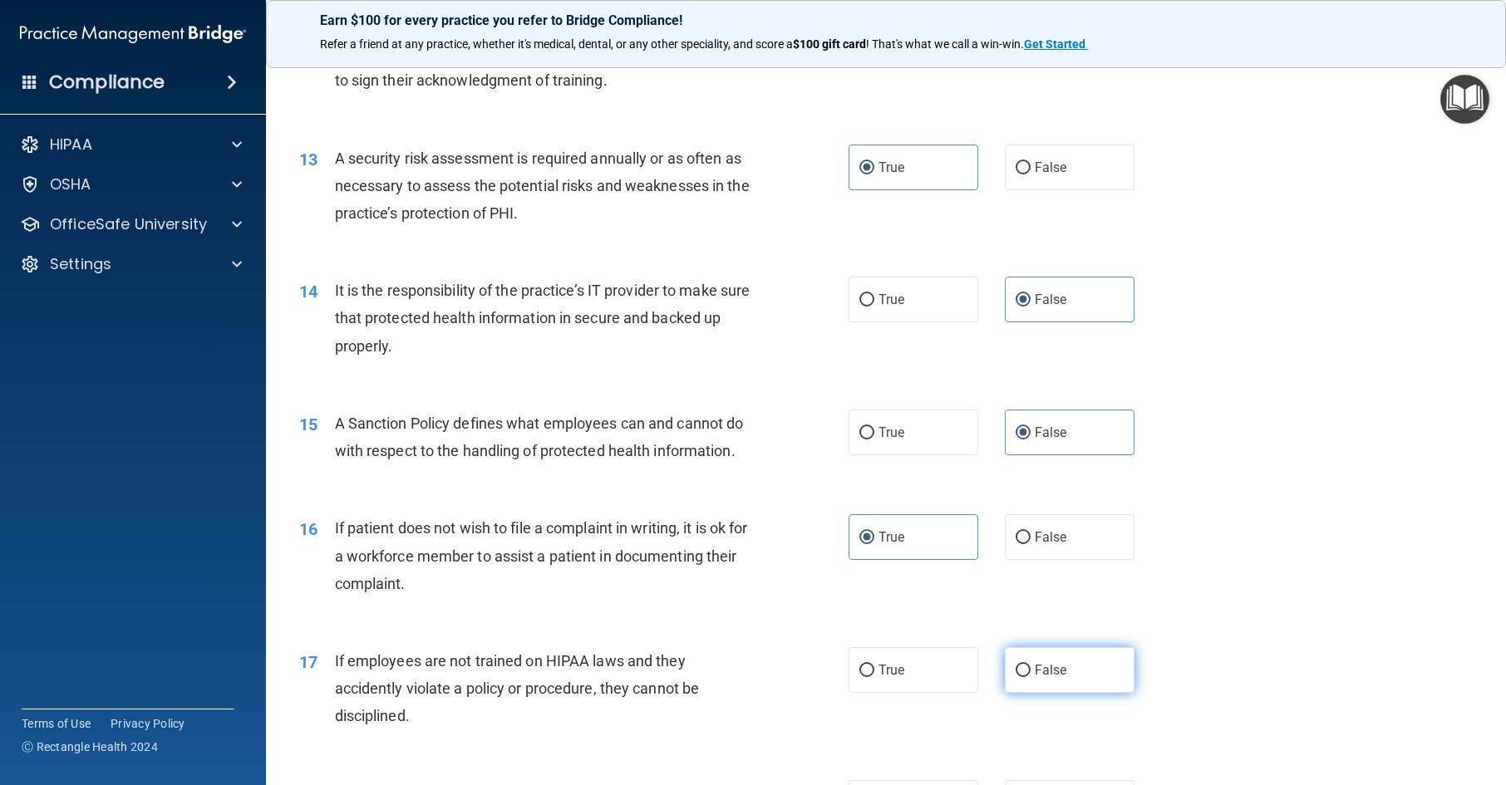
click at [1031, 677] on input "False" at bounding box center [1023, 671] width 15 height 12
radio input "true"
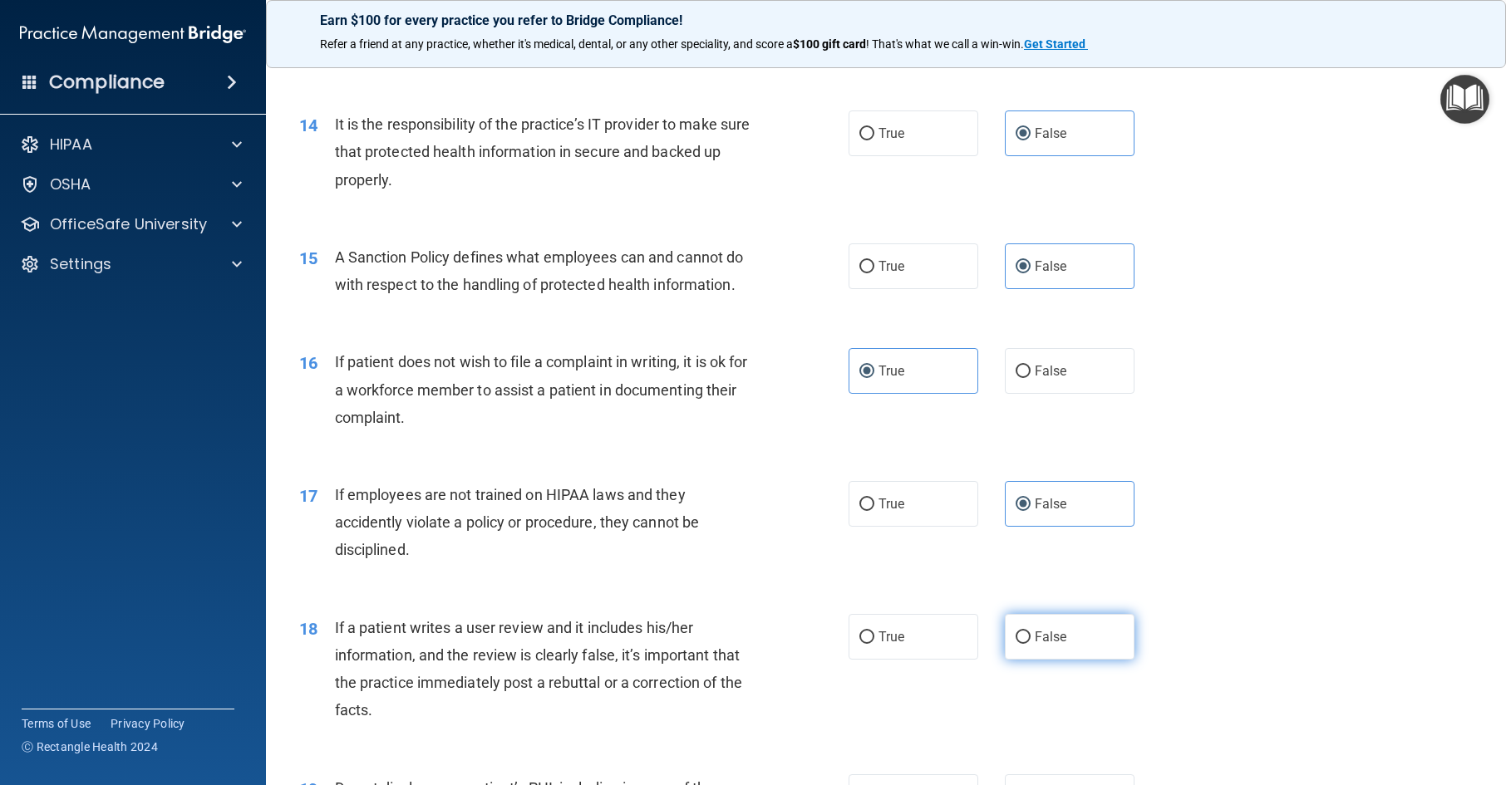
click at [1060, 660] on label "False" at bounding box center [1070, 637] width 130 height 46
click at [1031, 644] on input "False" at bounding box center [1023, 638] width 15 height 12
radio input "true"
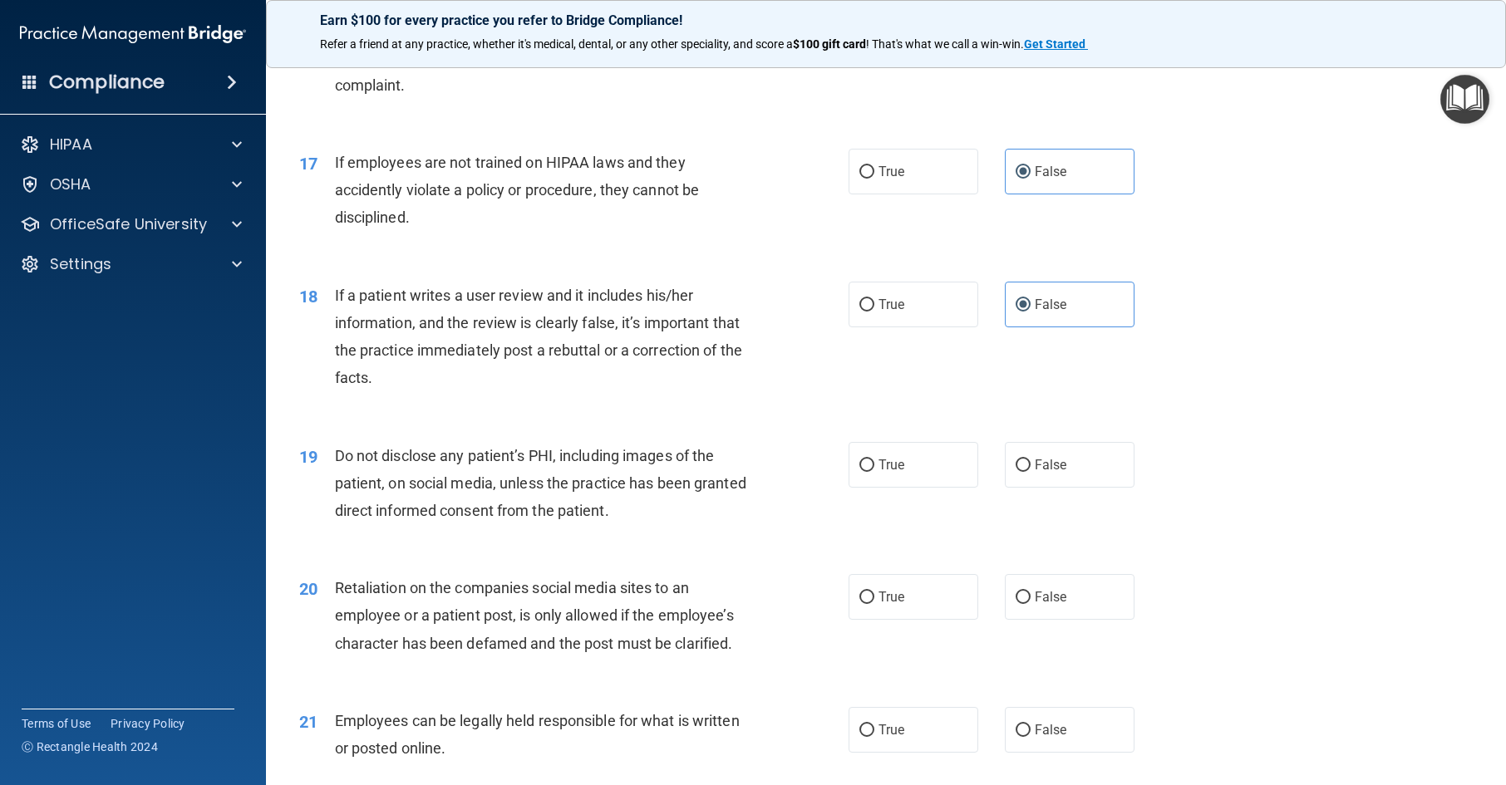
click at [904, 543] on div "19 Do not disclose any patient’s PHI, including images of the patient, on socia…" at bounding box center [886, 487] width 1199 height 133
click at [912, 488] on label "True" at bounding box center [914, 465] width 130 height 46
click at [874, 472] on input "True" at bounding box center [866, 466] width 15 height 12
radio input "true"
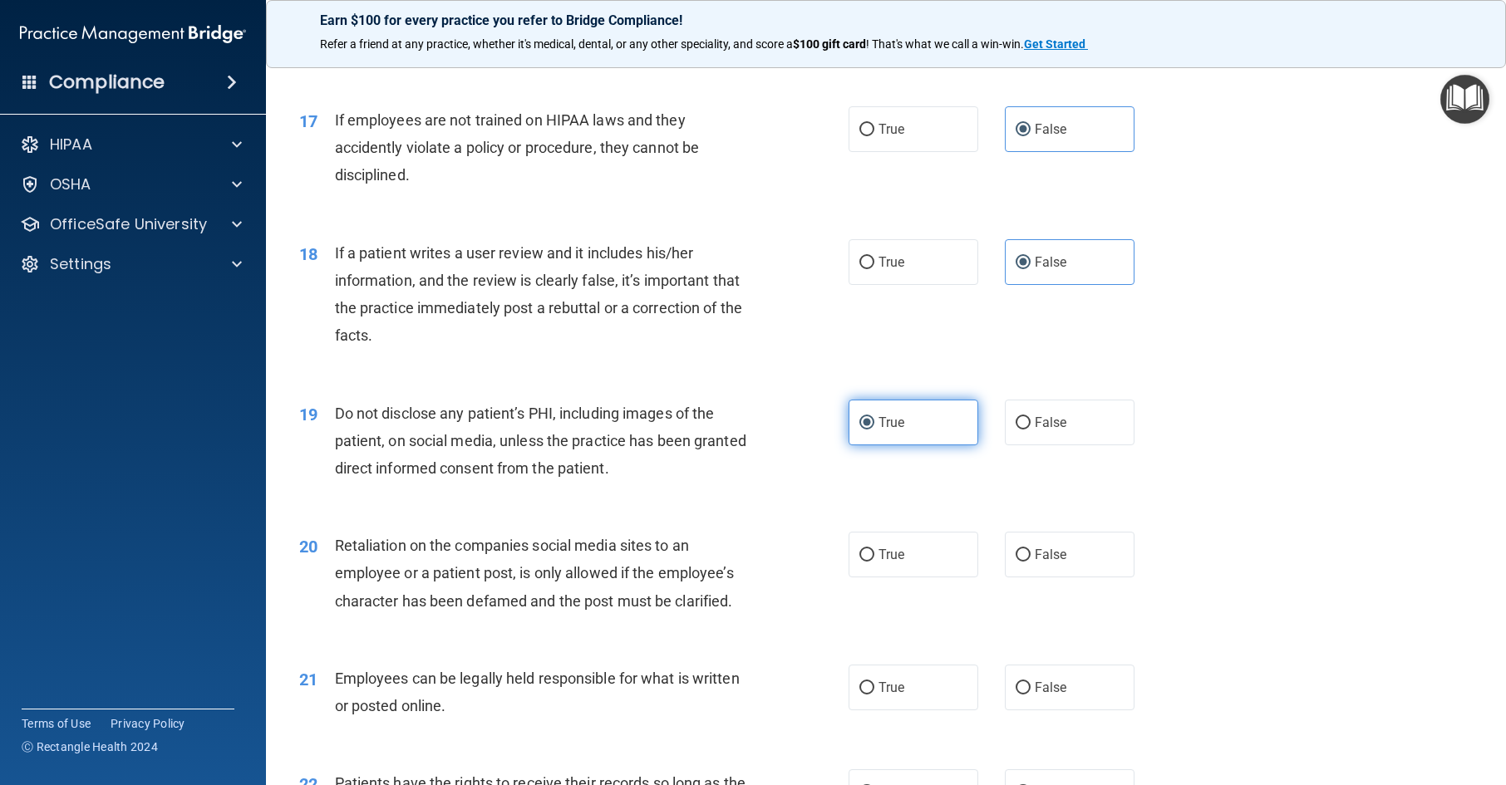
scroll to position [2327, 0]
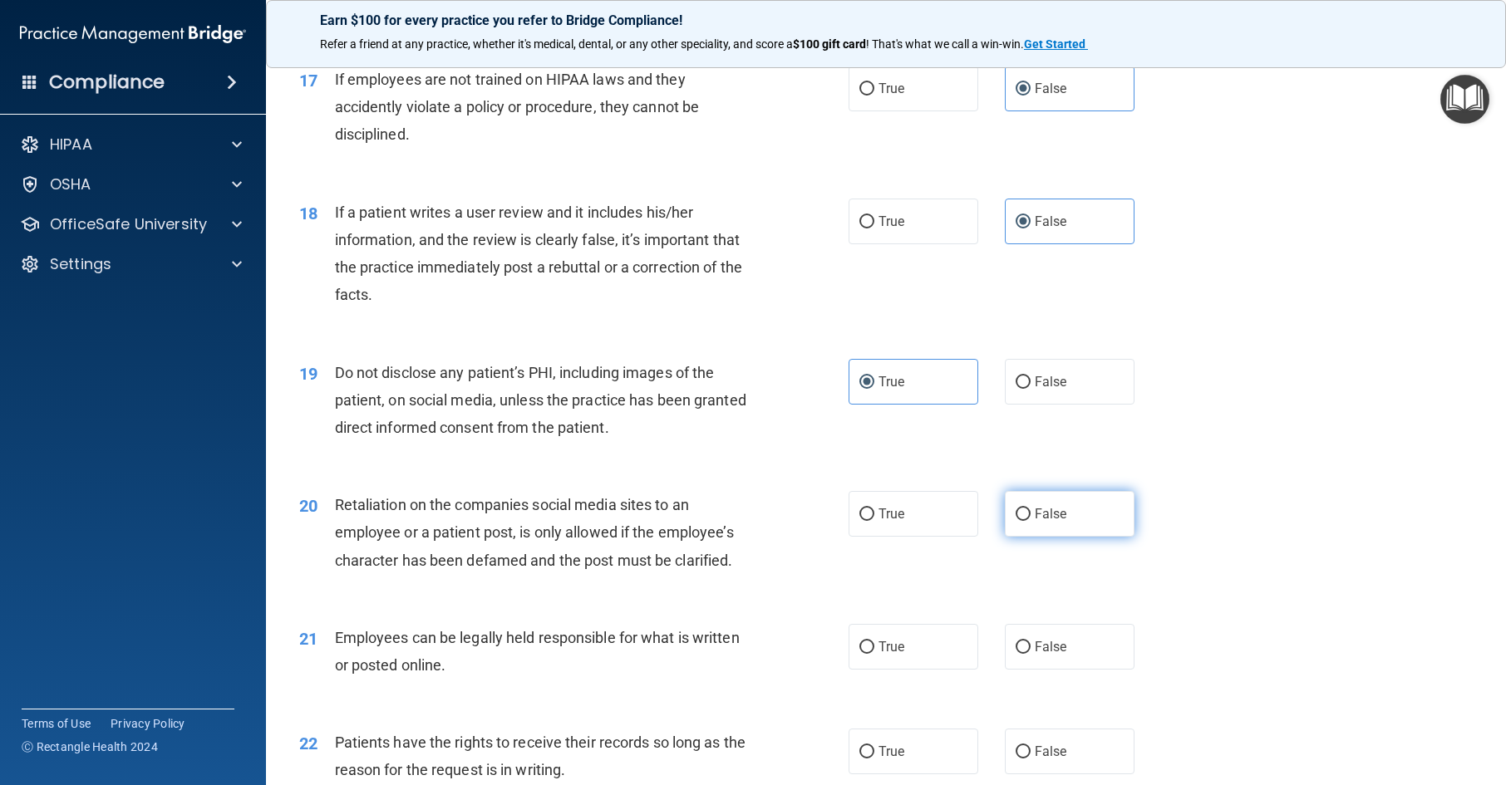
click at [1053, 522] on span "False" at bounding box center [1051, 514] width 32 height 16
click at [1031, 521] on input "False" at bounding box center [1023, 515] width 15 height 12
radio input "true"
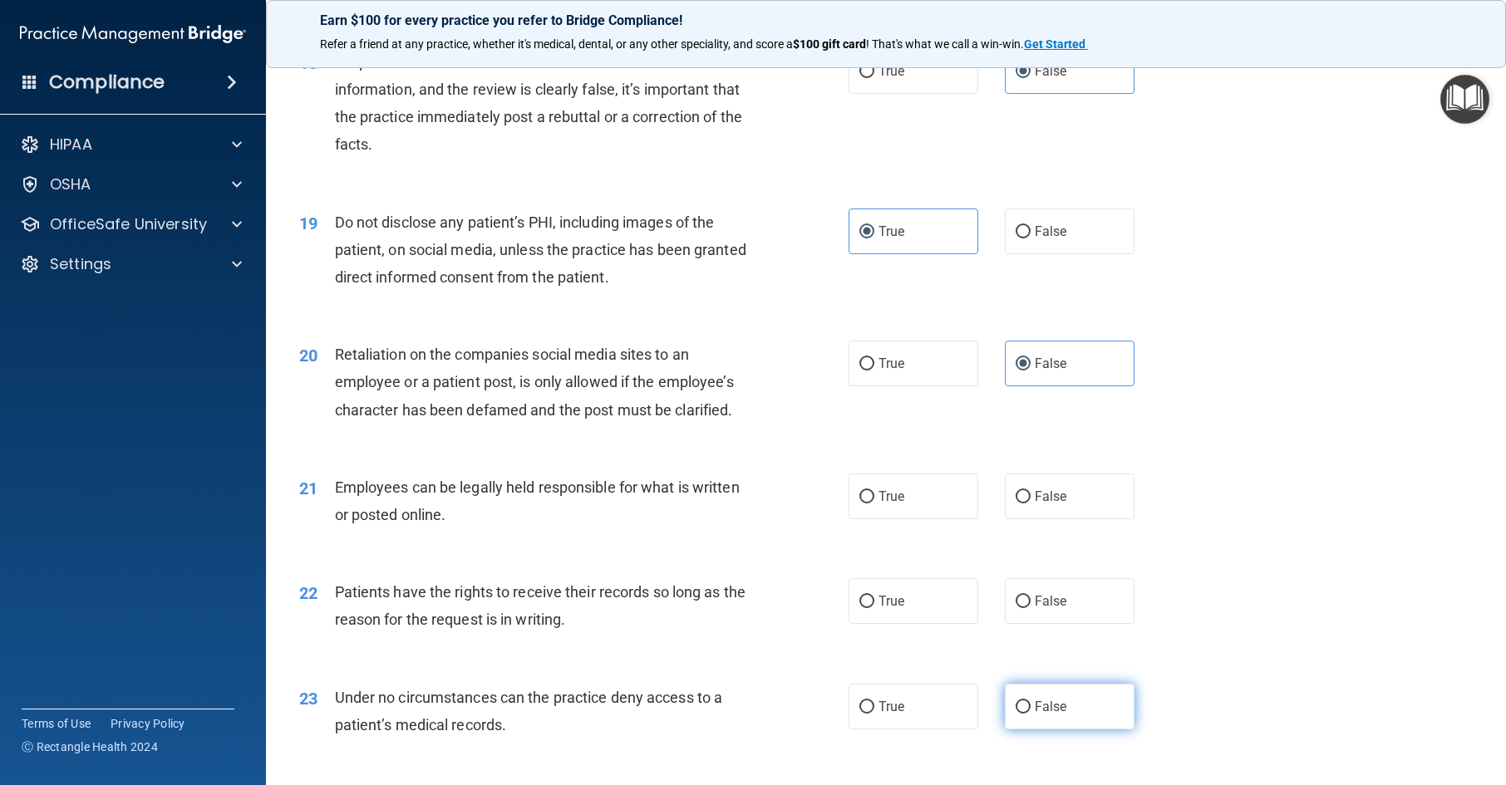
scroll to position [2660, 0]
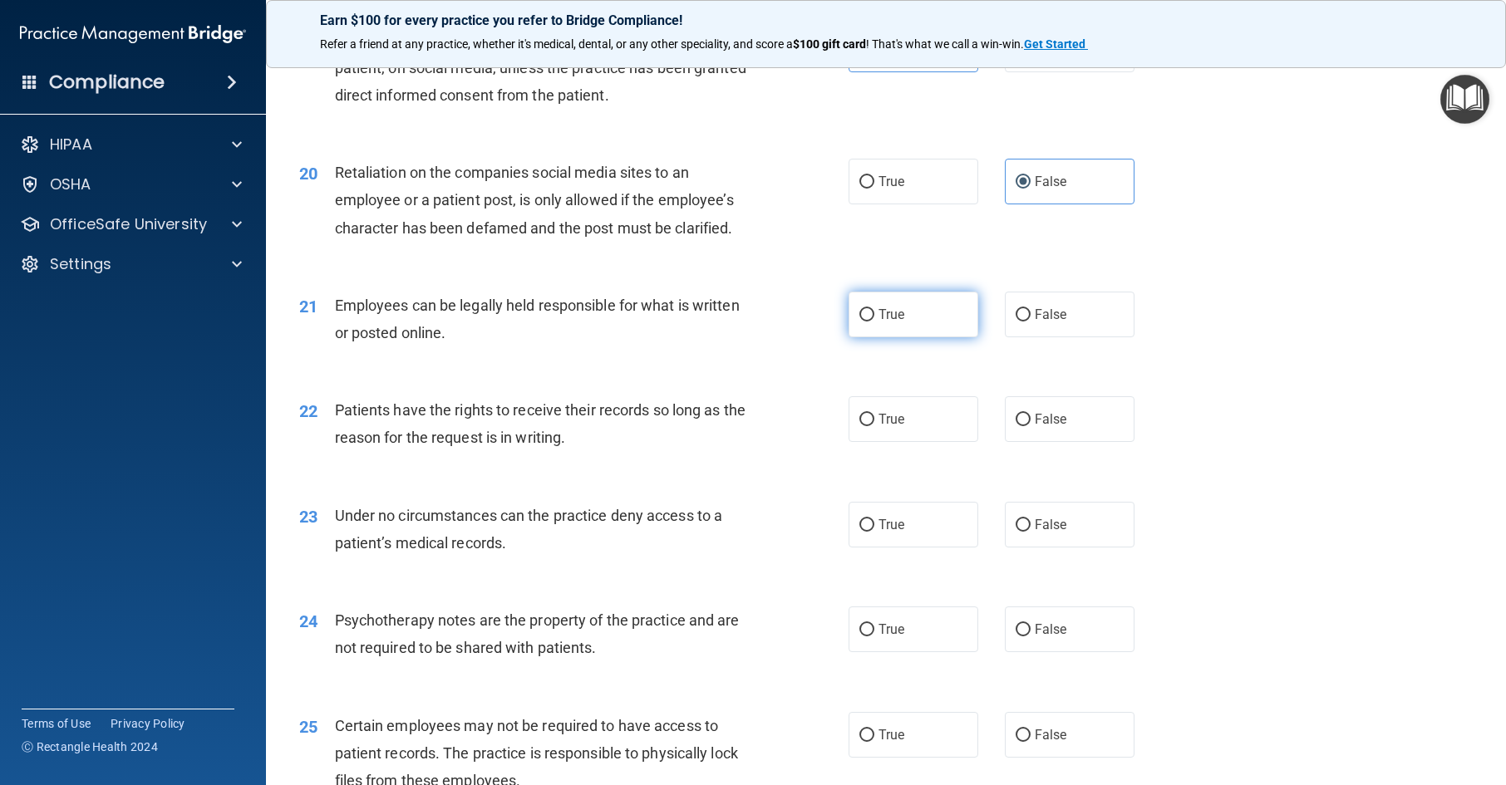
click at [939, 337] on label "True" at bounding box center [914, 315] width 130 height 46
click at [874, 322] on input "True" at bounding box center [866, 315] width 15 height 12
radio input "true"
click at [1035, 427] on span "False" at bounding box center [1051, 419] width 32 height 16
click at [1031, 426] on input "False" at bounding box center [1023, 420] width 15 height 12
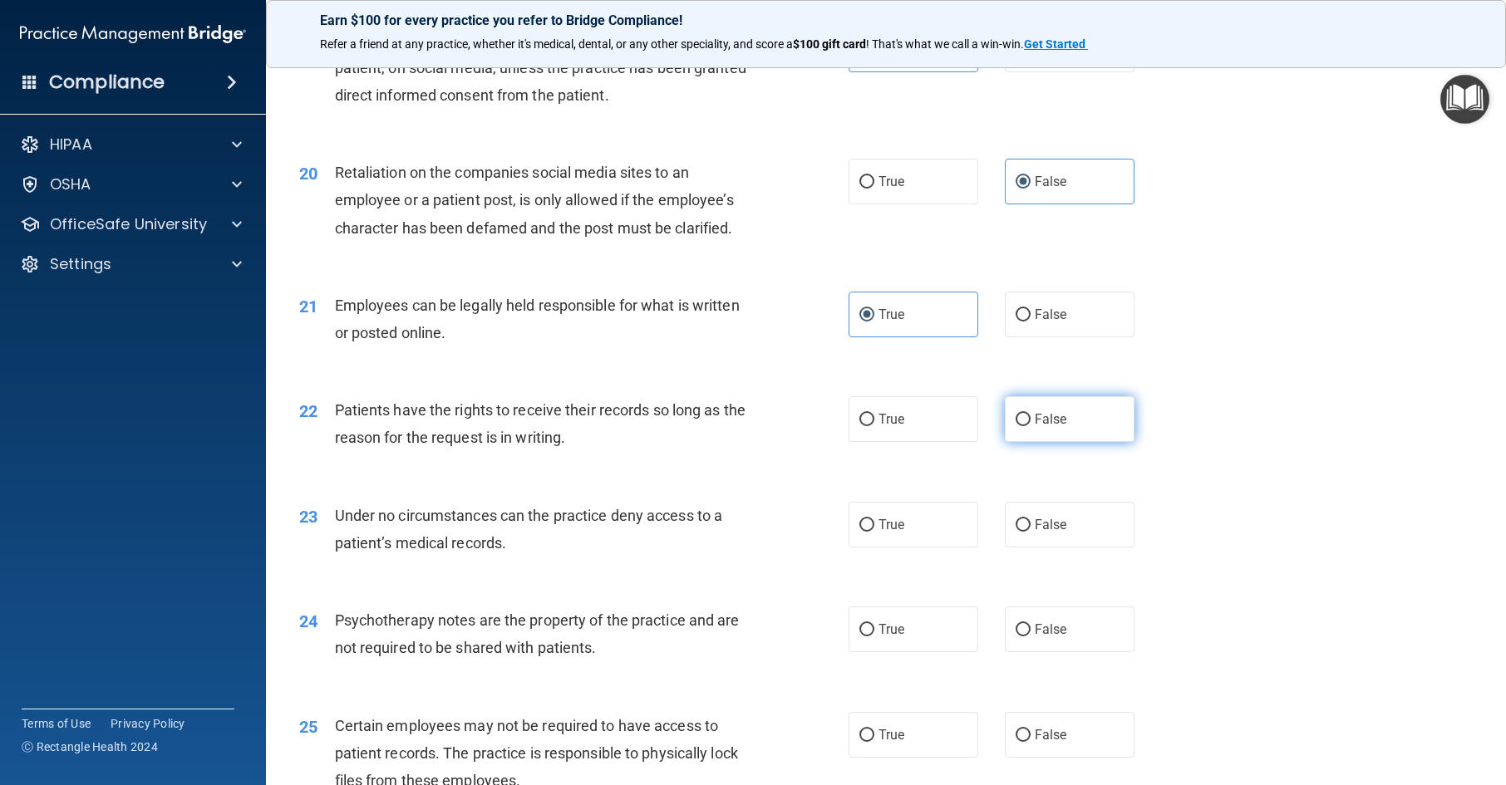
radio input "true"
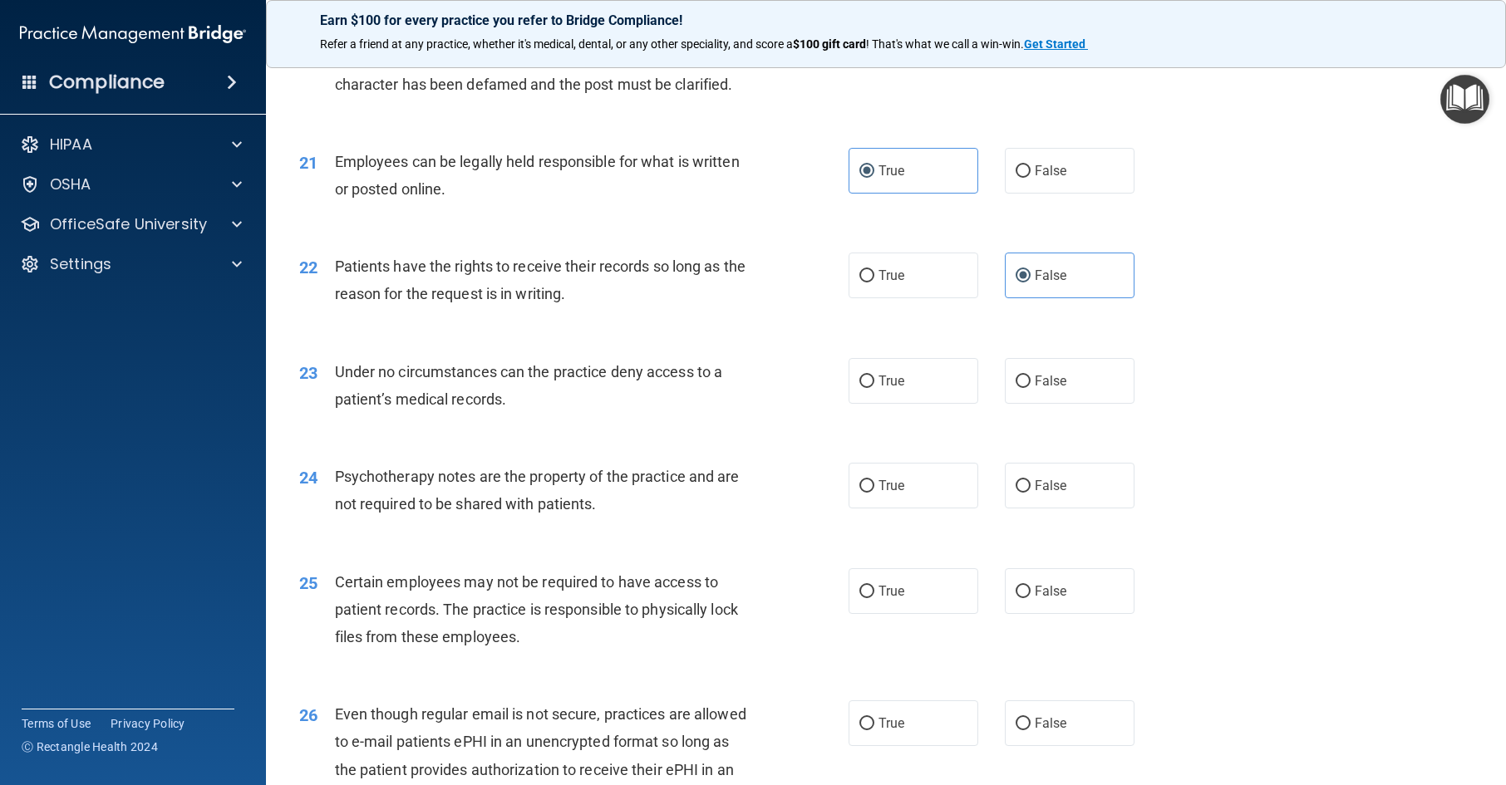
scroll to position [2826, 0]
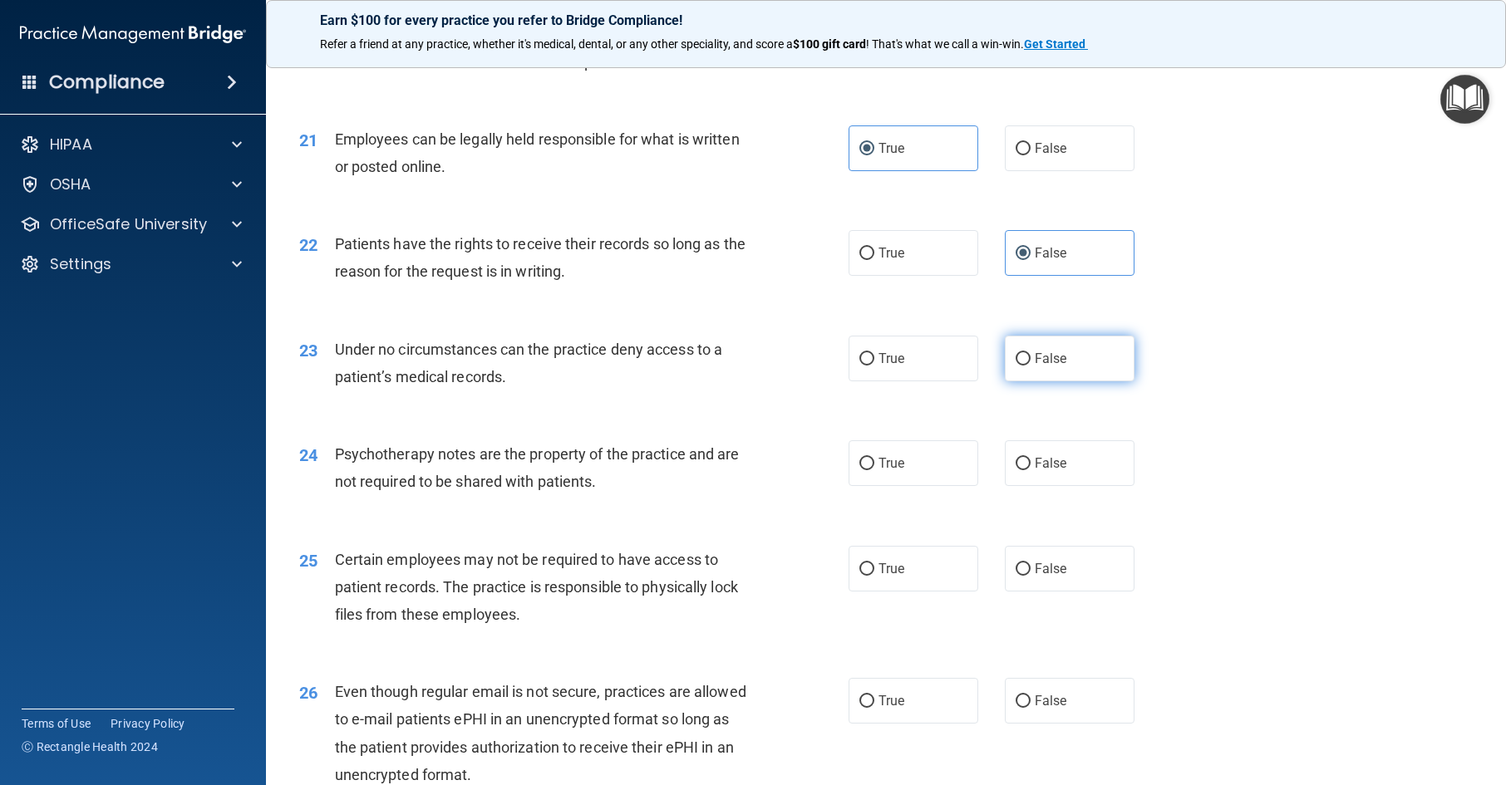
click at [1051, 382] on label "False" at bounding box center [1070, 359] width 130 height 46
click at [1031, 366] on input "False" at bounding box center [1023, 359] width 15 height 12
radio input "true"
click at [907, 486] on label "True" at bounding box center [914, 464] width 130 height 46
click at [874, 470] on input "True" at bounding box center [866, 464] width 15 height 12
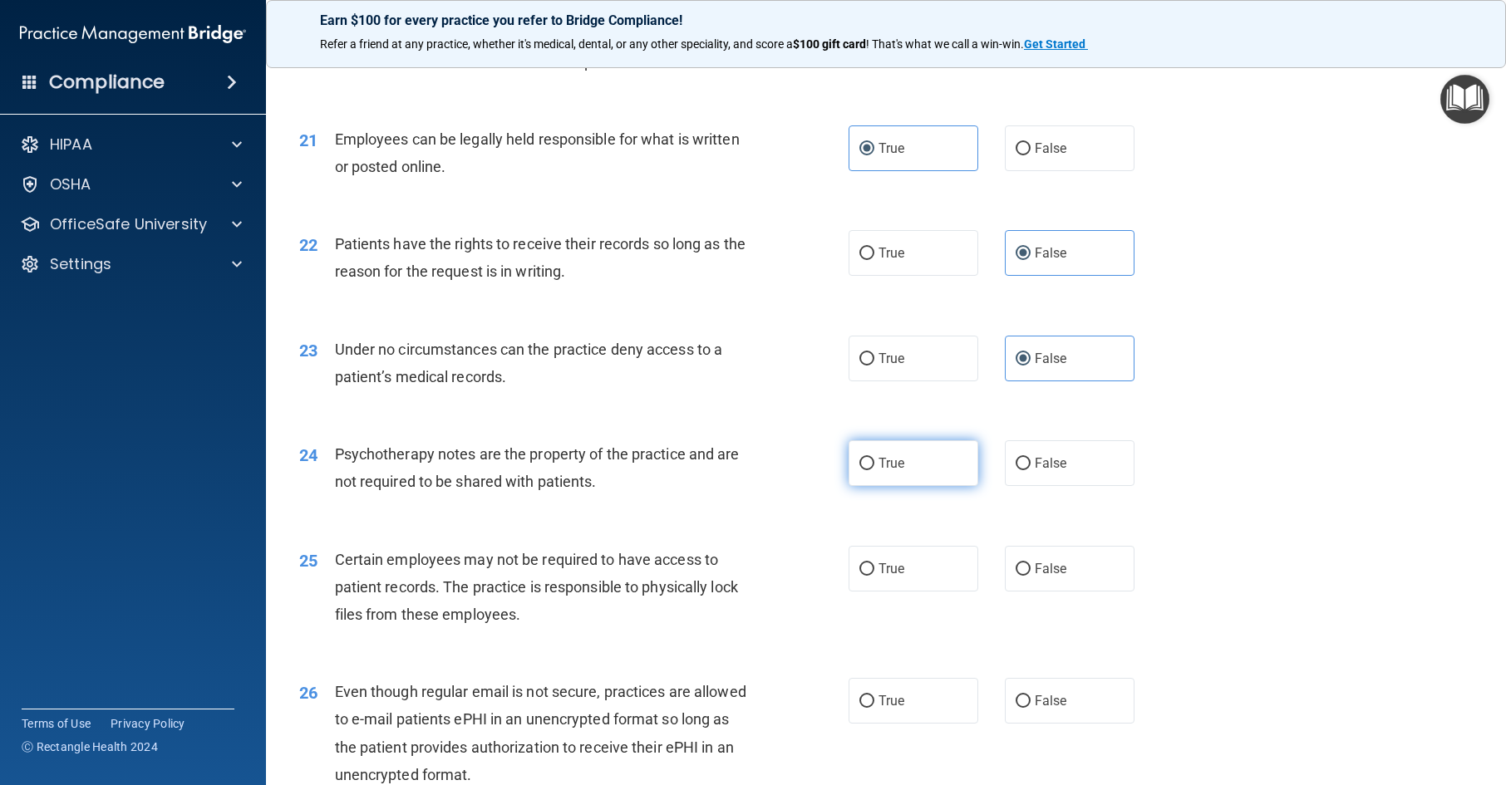
radio input "true"
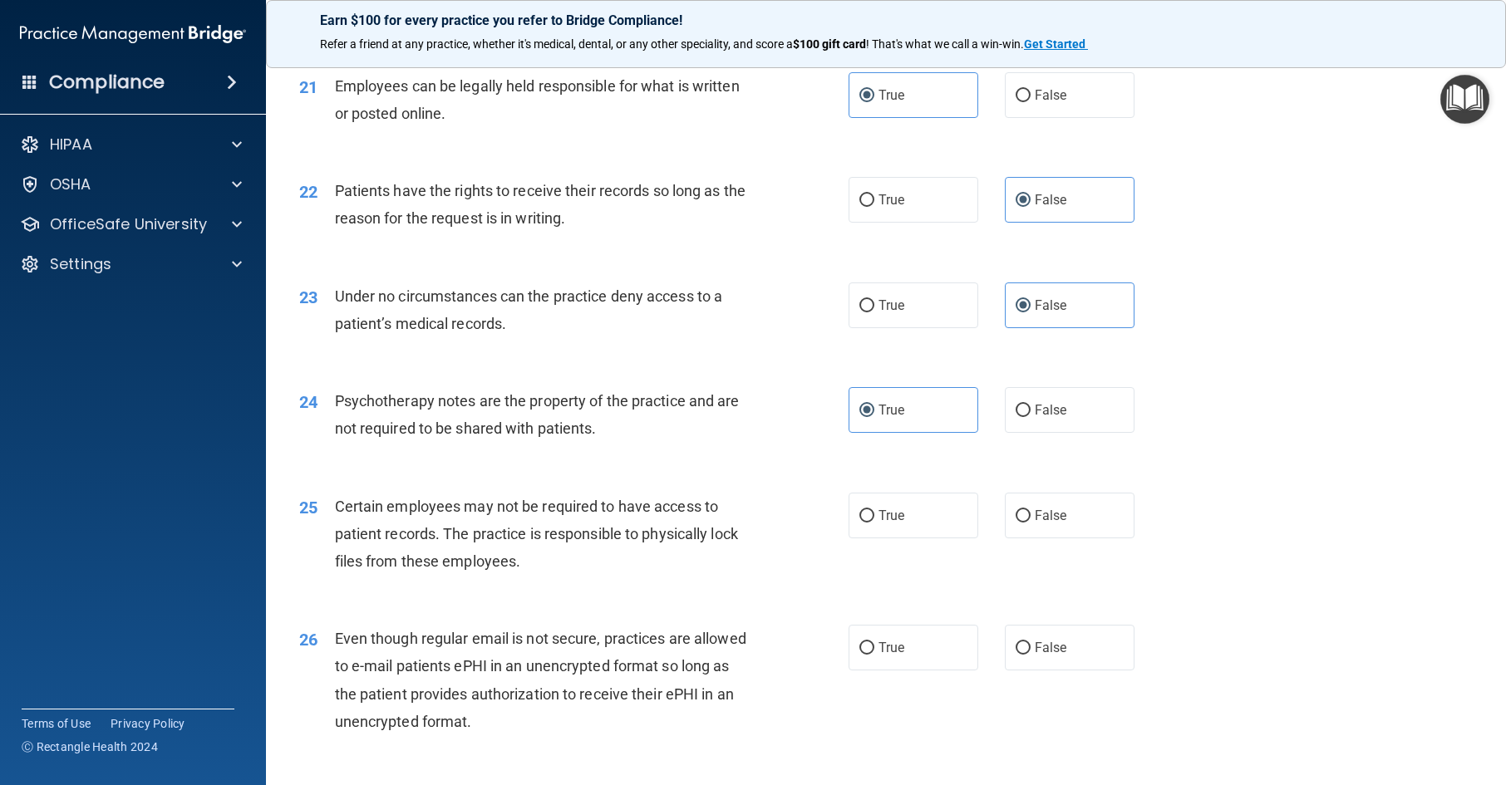
scroll to position [2992, 0]
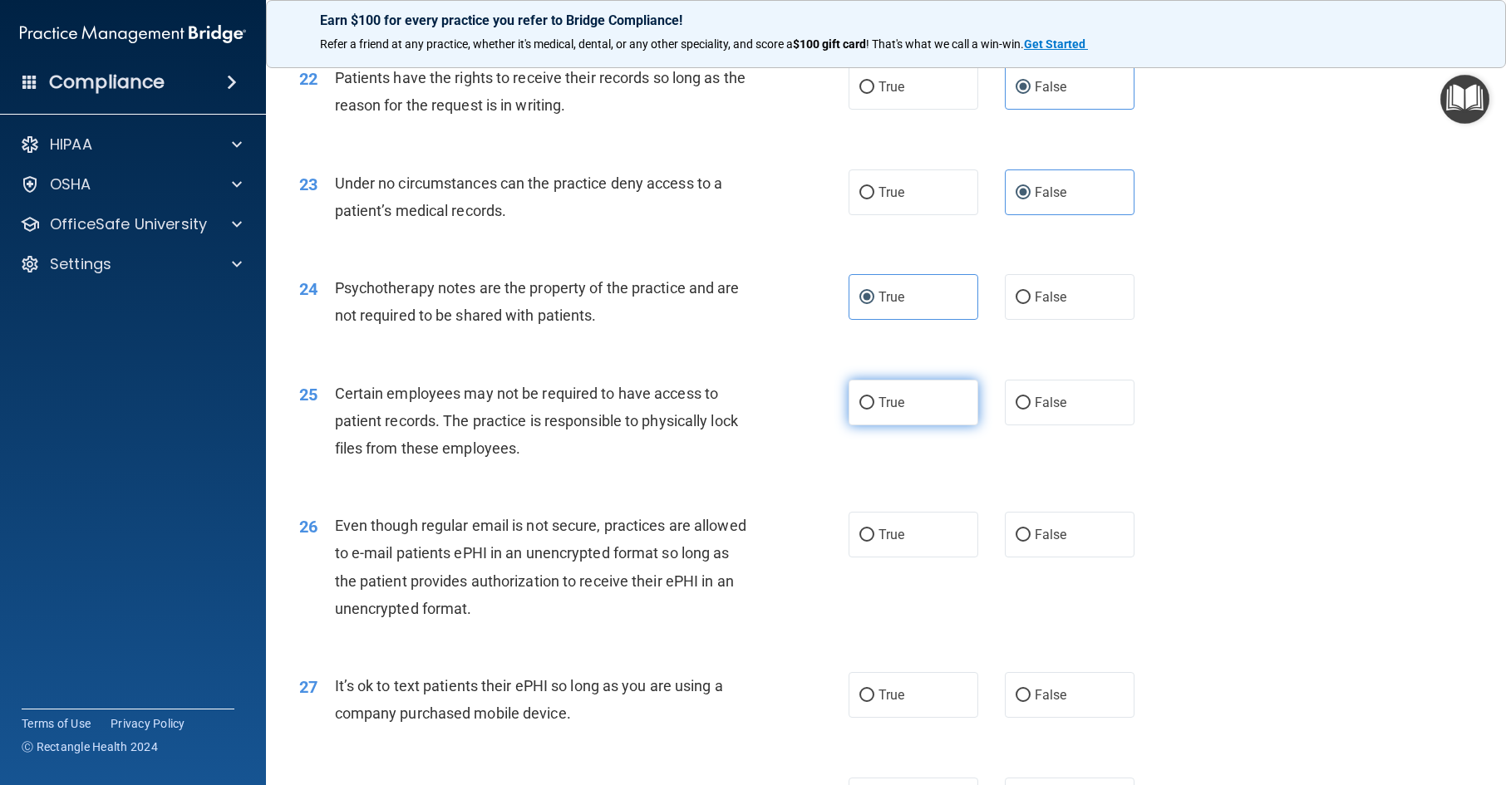
click at [922, 426] on label "True" at bounding box center [914, 403] width 130 height 46
click at [874, 410] on input "True" at bounding box center [866, 403] width 15 height 12
radio input "true"
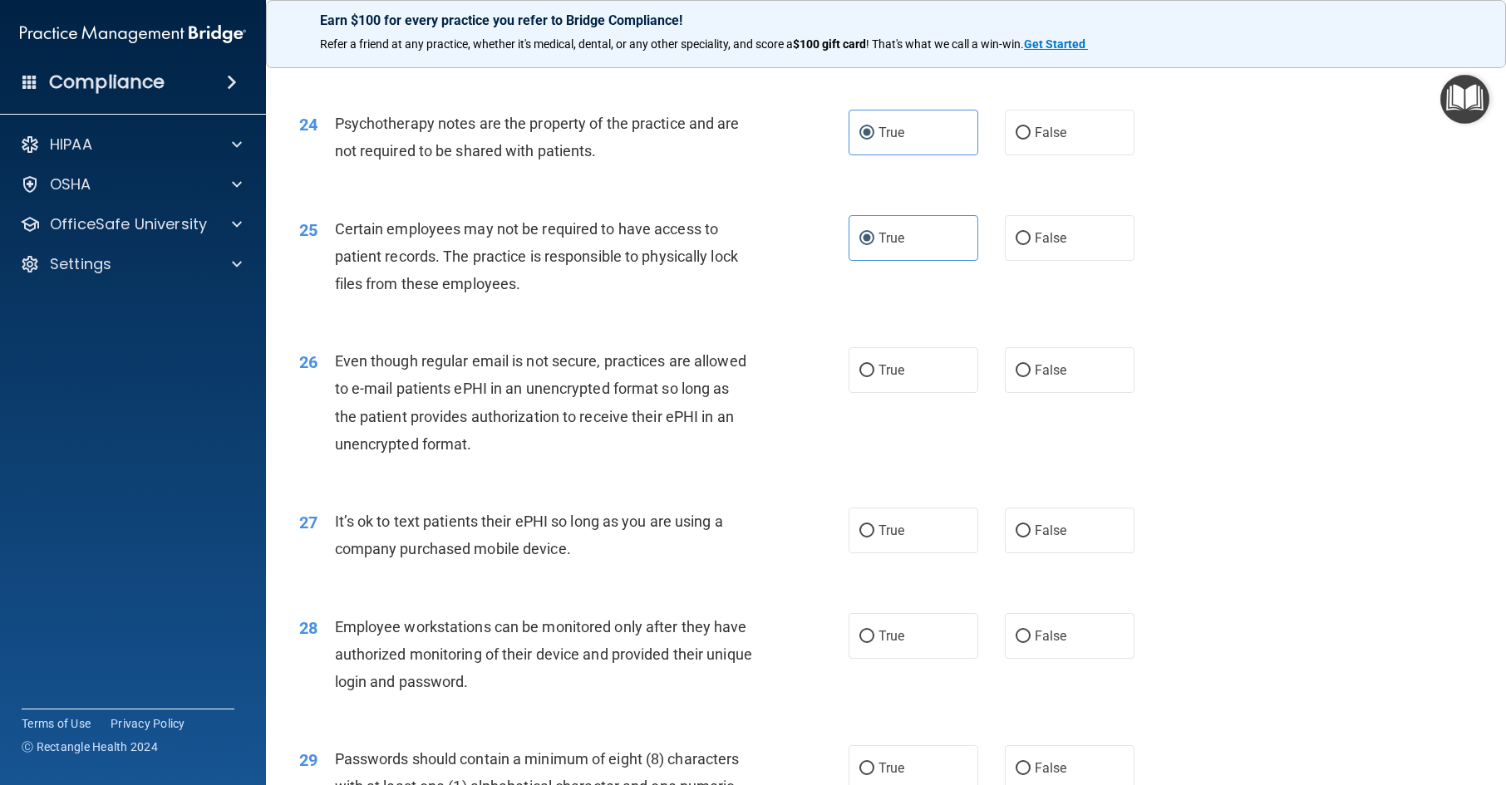
scroll to position [3159, 0]
click at [933, 391] on label "True" at bounding box center [914, 369] width 130 height 46
click at [874, 376] on input "True" at bounding box center [866, 369] width 15 height 12
radio input "true"
click at [1042, 537] on span "False" at bounding box center [1051, 529] width 32 height 16
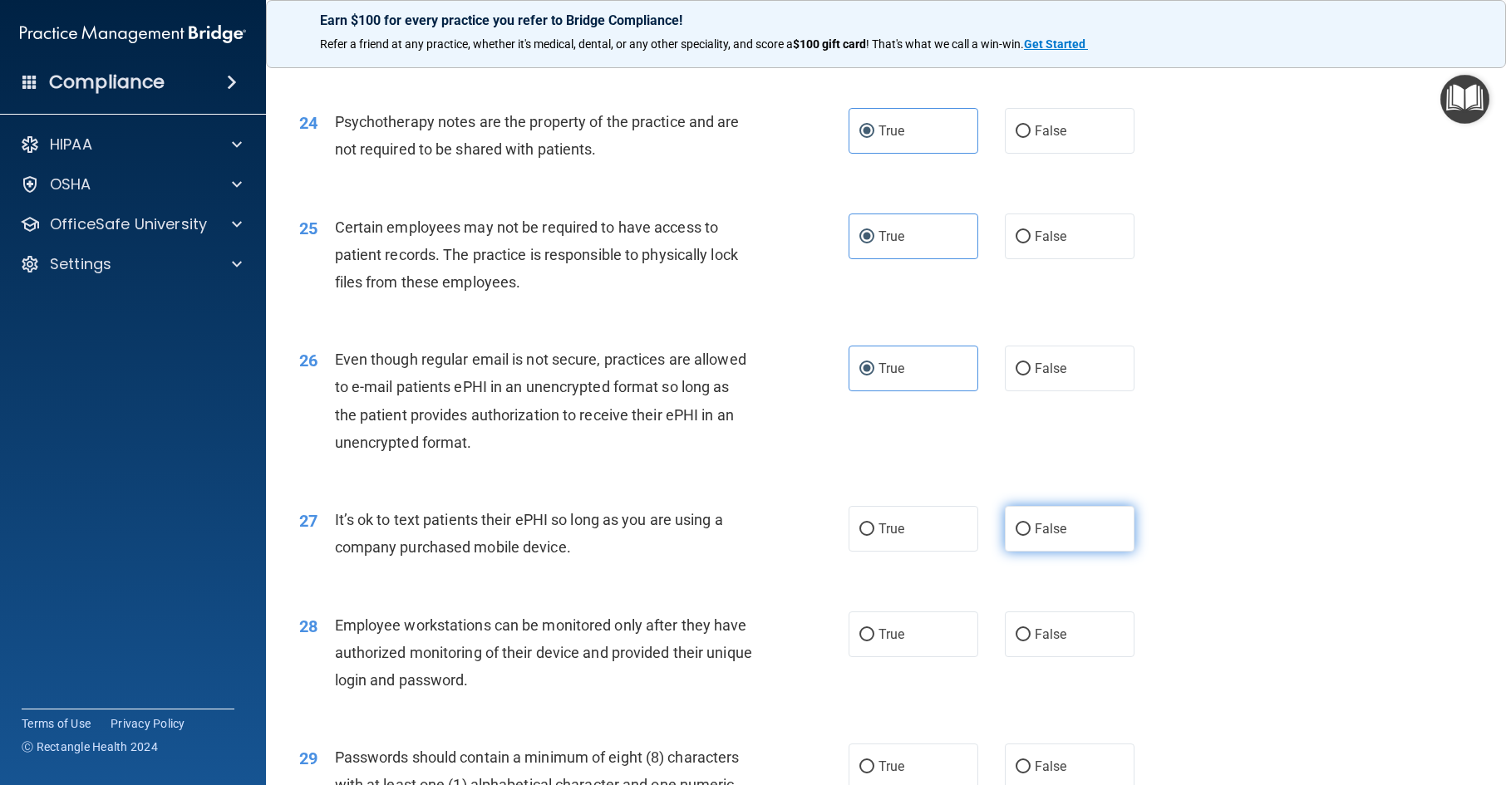
click at [1031, 536] on input "False" at bounding box center [1023, 530] width 15 height 12
radio input "true"
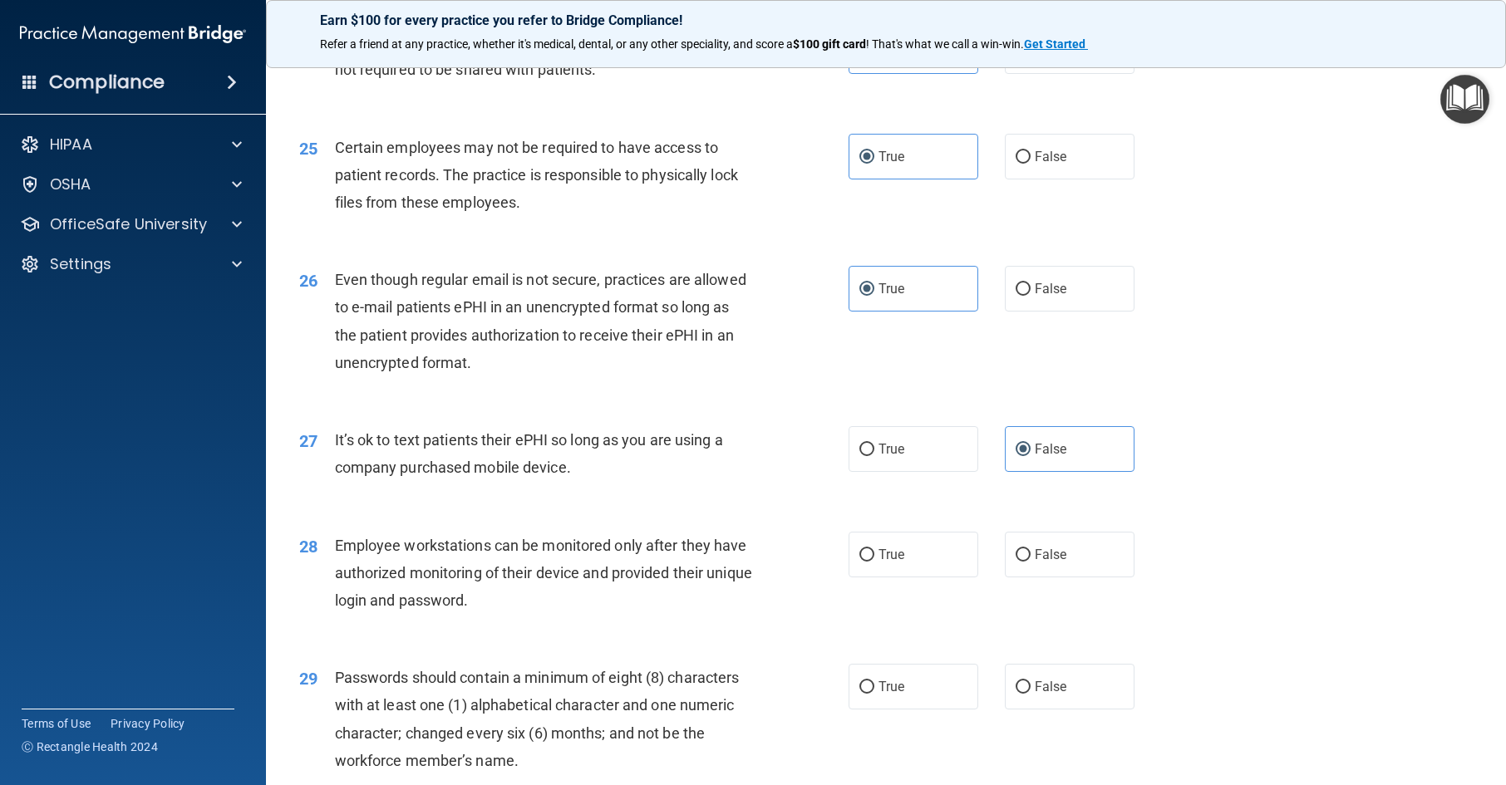
scroll to position [3325, 0]
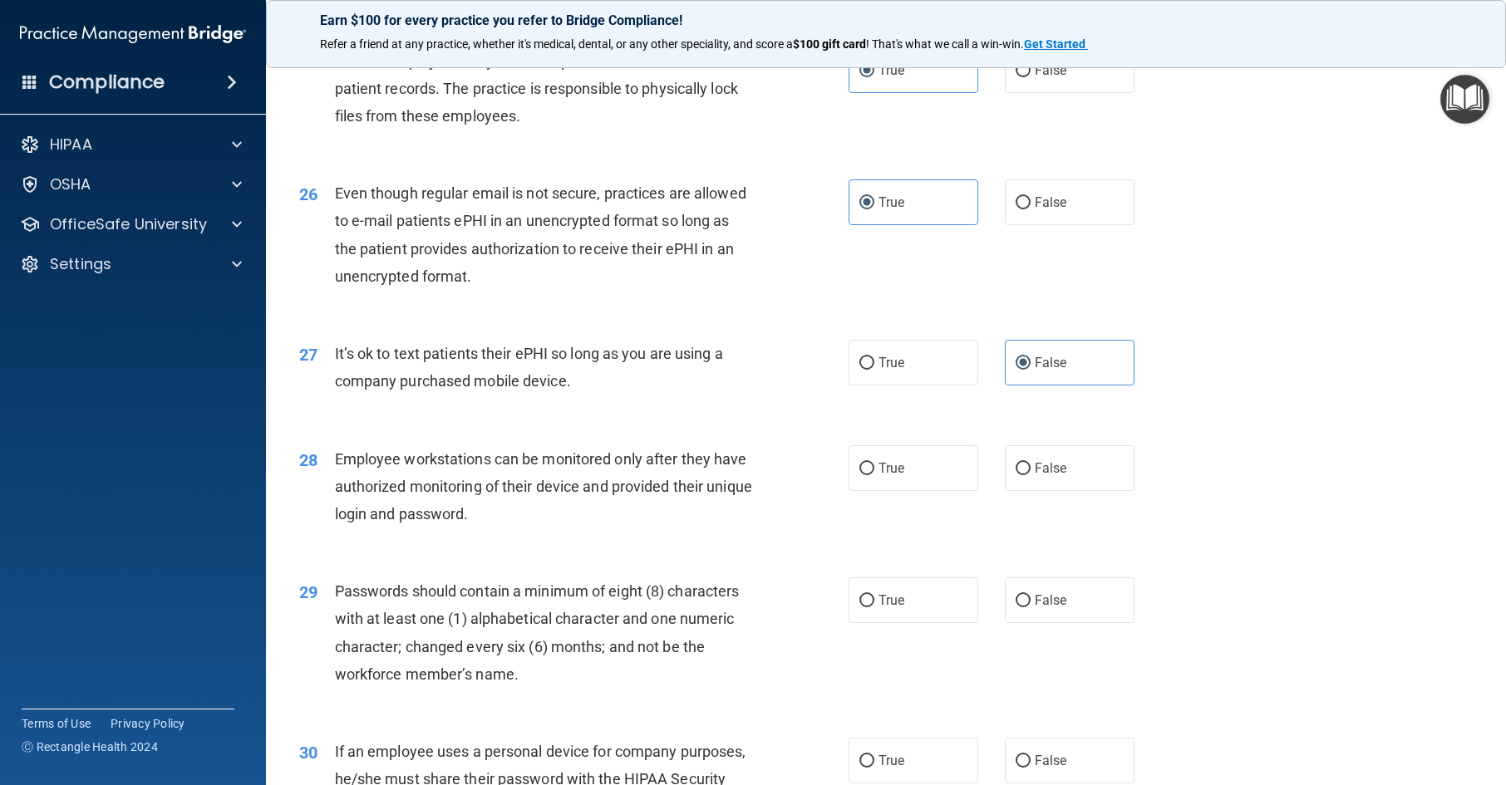
click at [1040, 548] on div "28 Employee workstations can be monitored only after they have authorized monit…" at bounding box center [886, 491] width 1199 height 133
click at [1046, 491] on label "False" at bounding box center [1070, 469] width 130 height 46
click at [1031, 475] on input "False" at bounding box center [1023, 469] width 15 height 12
radio input "true"
click at [896, 608] on span "True" at bounding box center [892, 601] width 26 height 16
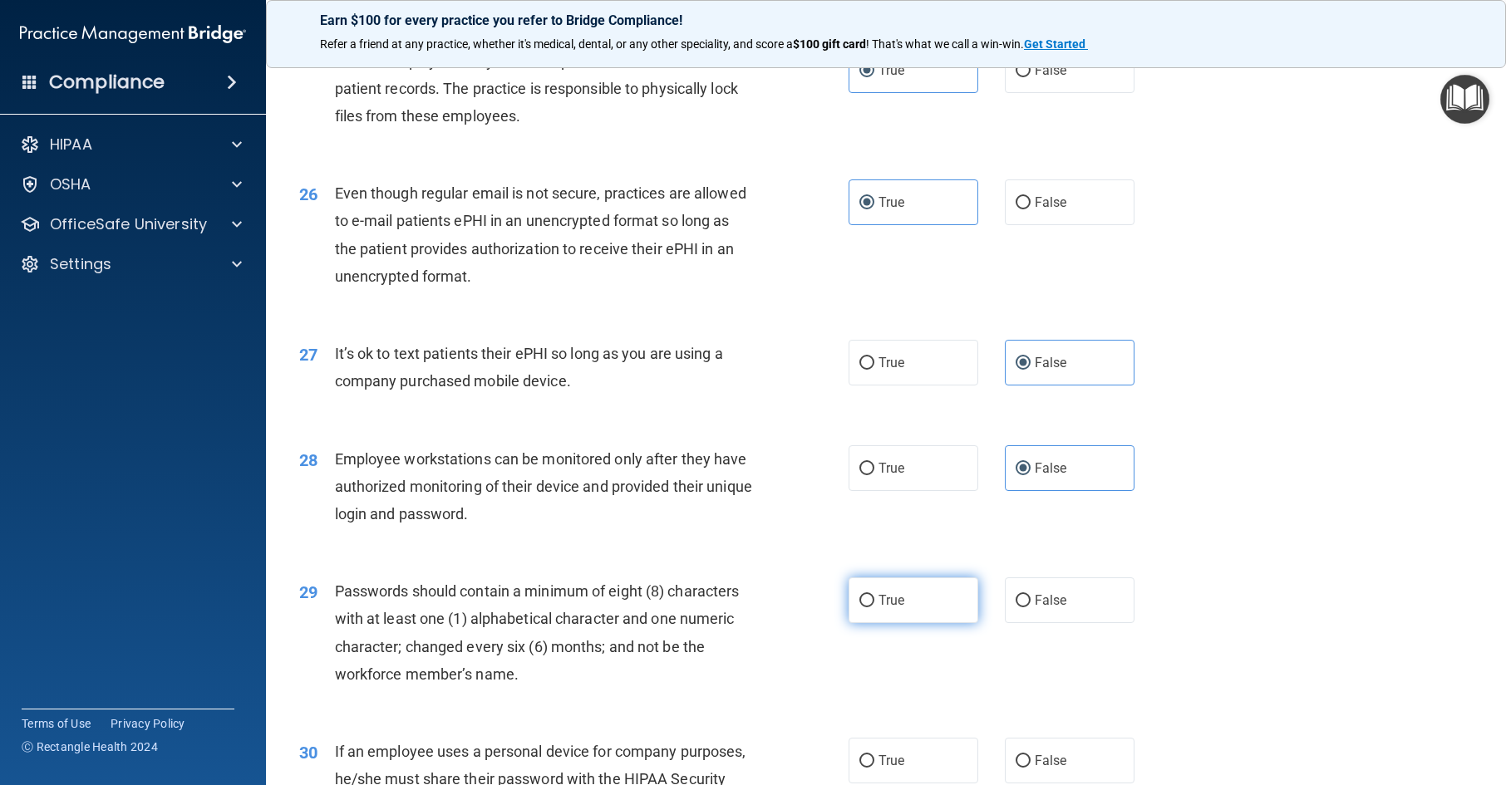
click at [874, 608] on input "True" at bounding box center [866, 601] width 15 height 12
radio input "true"
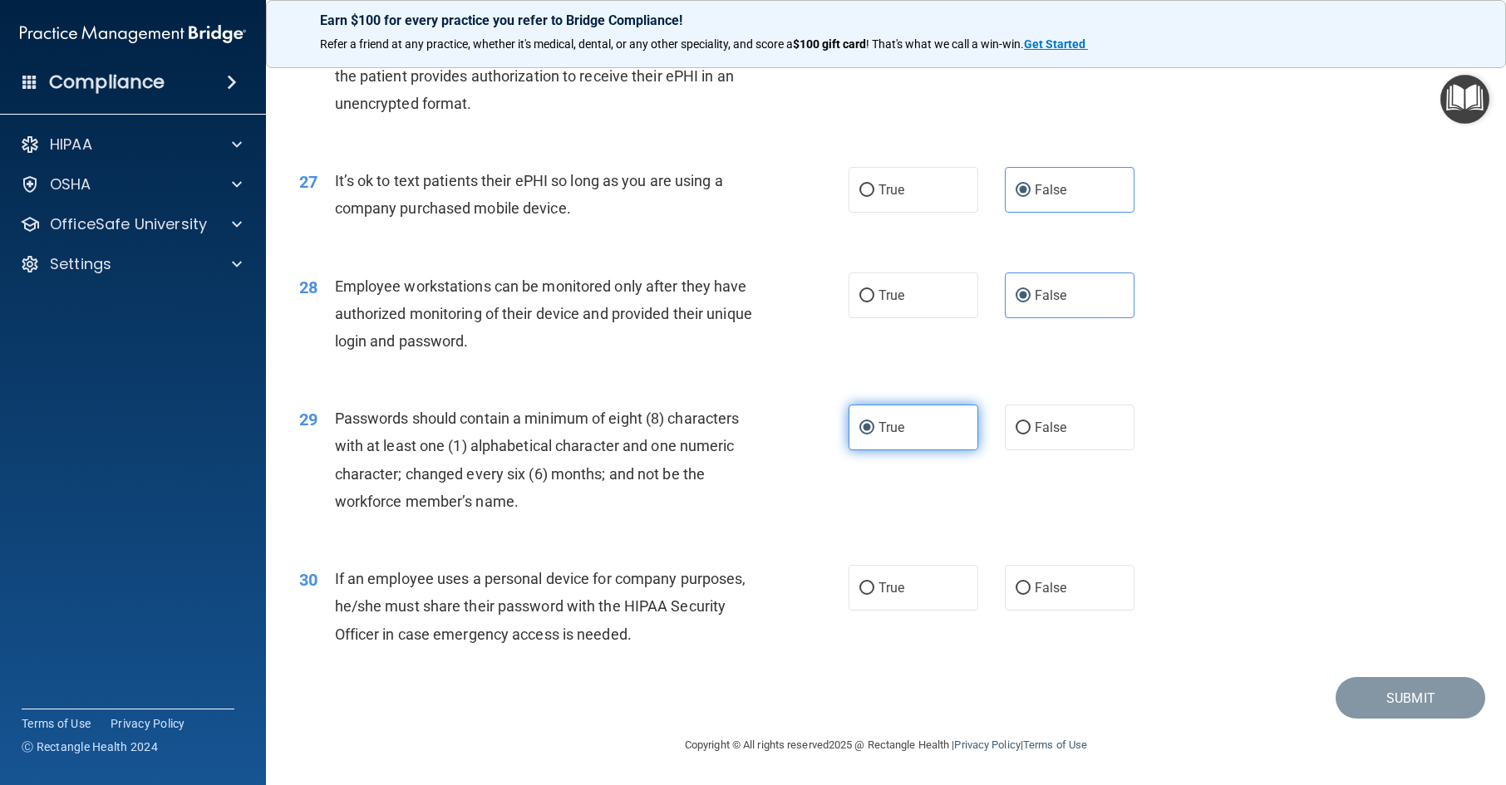
scroll to position [3553, 0]
click at [1011, 598] on label "False" at bounding box center [1070, 588] width 130 height 46
click at [1016, 595] on input "False" at bounding box center [1023, 589] width 15 height 12
radio input "true"
click at [1366, 689] on button "Submit" at bounding box center [1411, 698] width 150 height 42
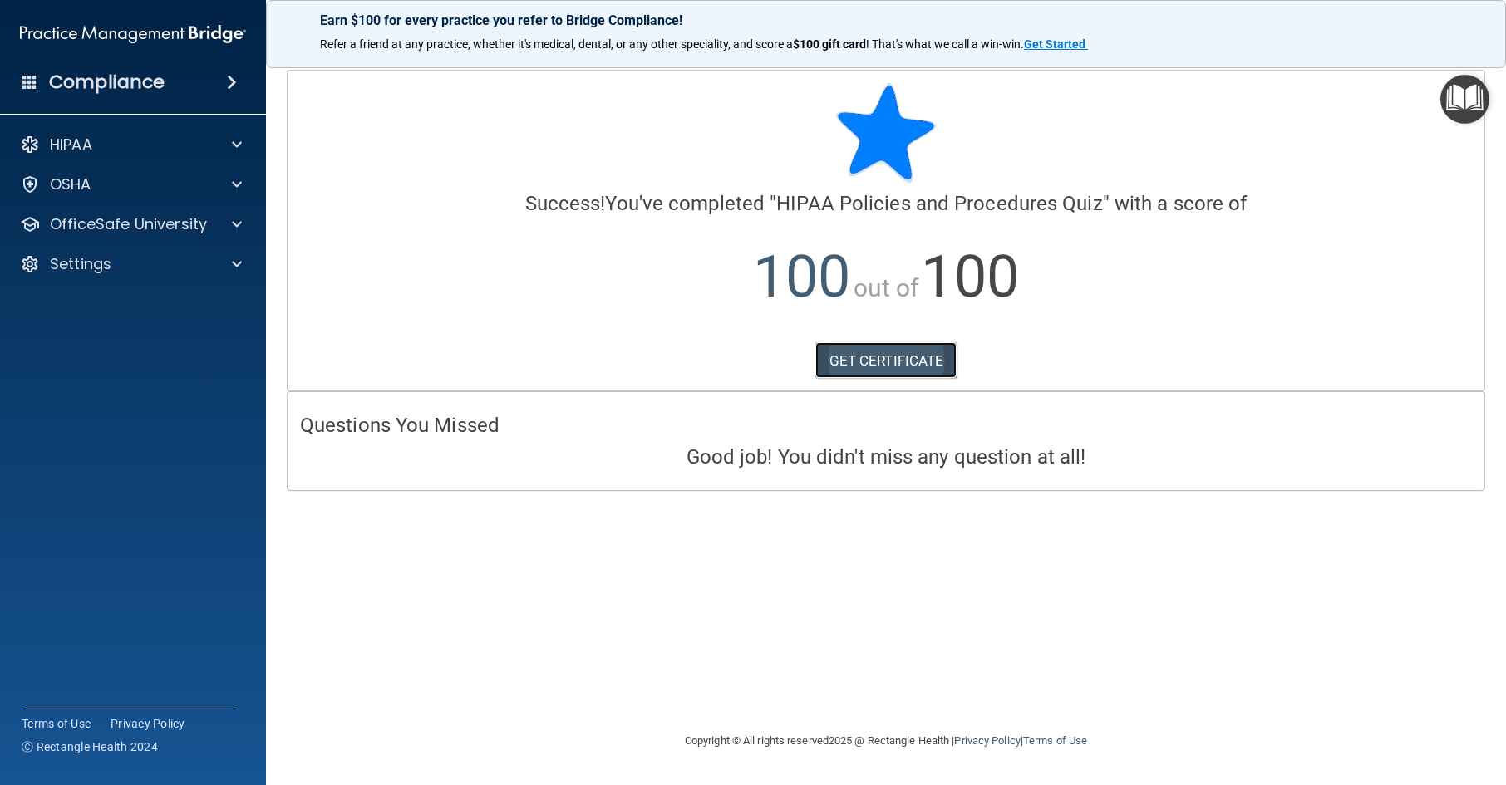
click at [903, 377] on link "GET CERTIFICATE" at bounding box center [886, 360] width 142 height 37
click at [224, 224] on div at bounding box center [235, 224] width 42 height 20
click at [885, 372] on link "GET CERTIFICATE" at bounding box center [886, 360] width 142 height 37
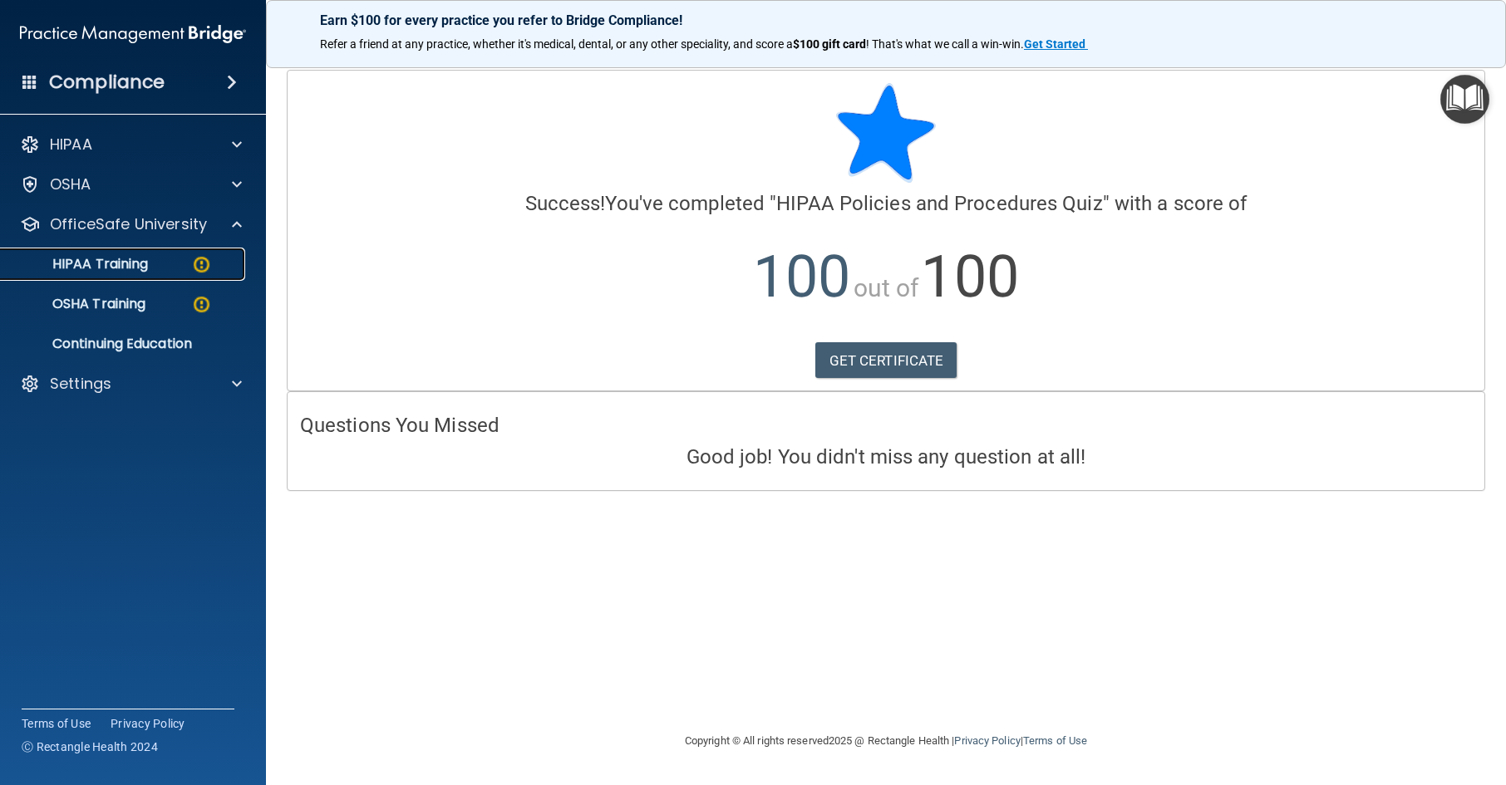
click at [111, 258] on p "HIPAA Training" at bounding box center [79, 264] width 137 height 17
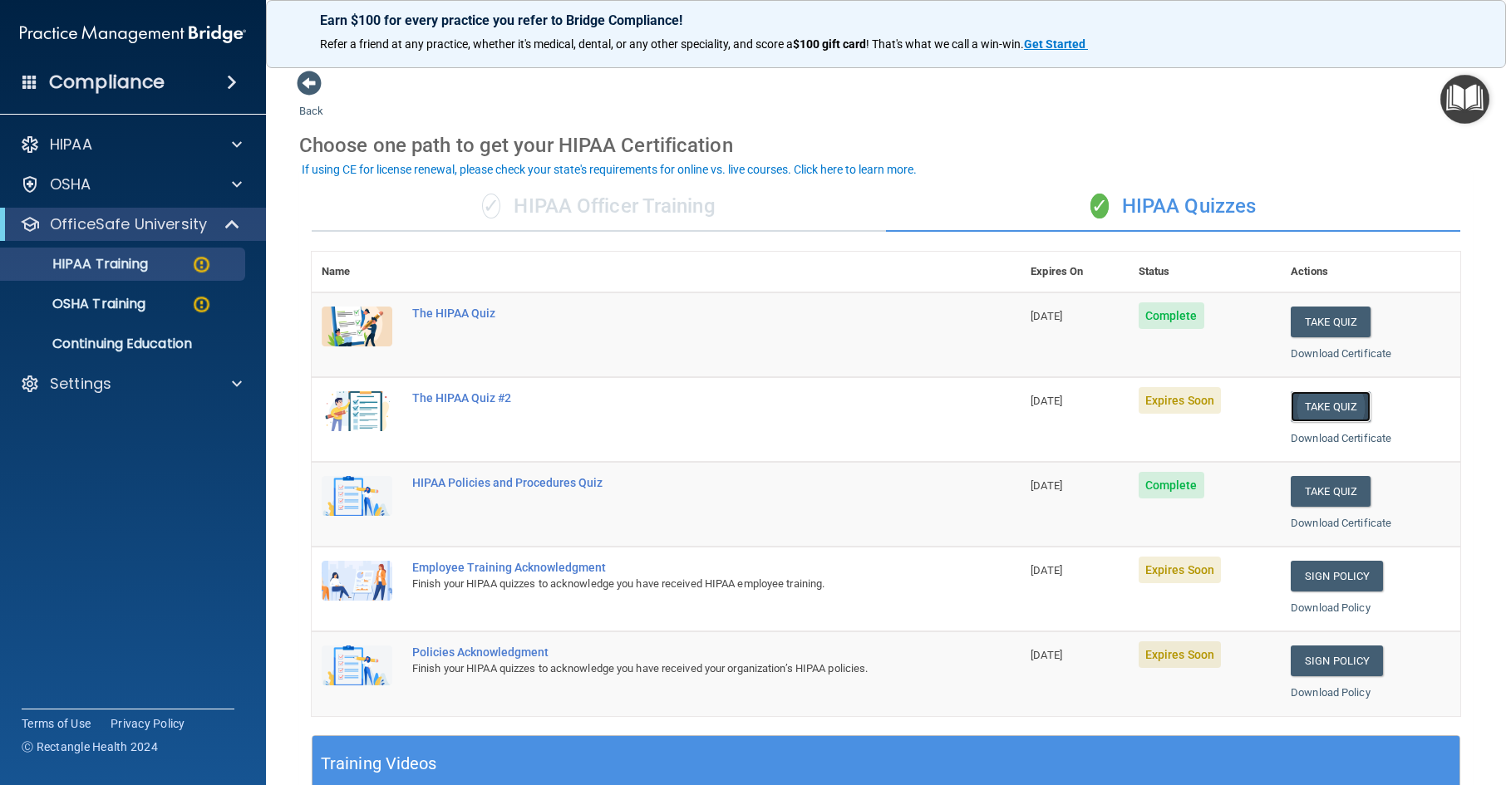
click at [1353, 407] on button "Take Quiz" at bounding box center [1331, 406] width 80 height 31
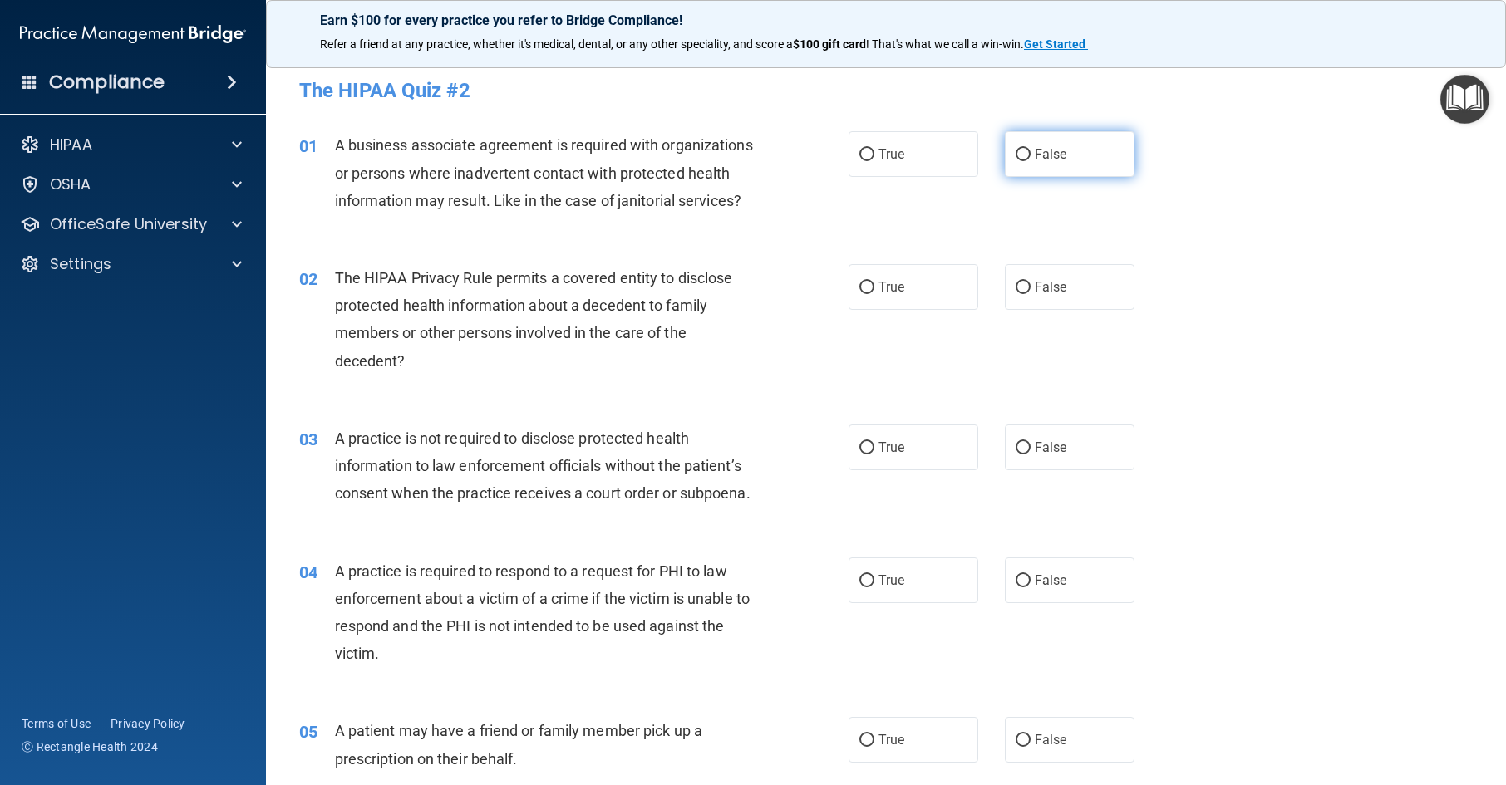
click at [1074, 169] on label "False" at bounding box center [1070, 154] width 130 height 46
click at [1031, 161] on input "False" at bounding box center [1023, 155] width 15 height 12
radio input "true"
click at [880, 303] on label "True" at bounding box center [914, 287] width 130 height 46
click at [874, 294] on input "True" at bounding box center [866, 288] width 15 height 12
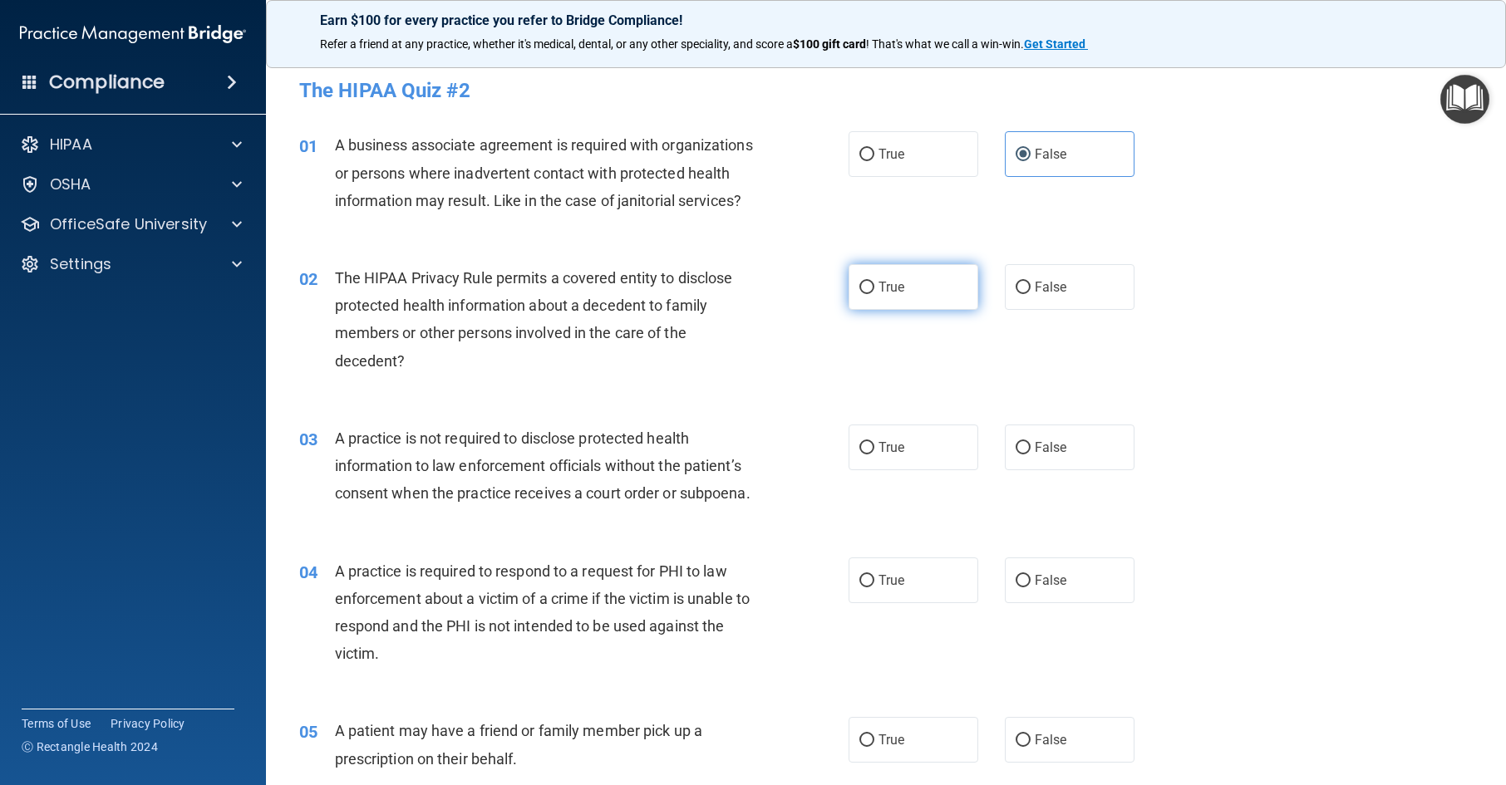
radio input "true"
click at [1081, 470] on label "False" at bounding box center [1070, 448] width 130 height 46
click at [1031, 455] on input "False" at bounding box center [1023, 448] width 15 height 12
radio input "true"
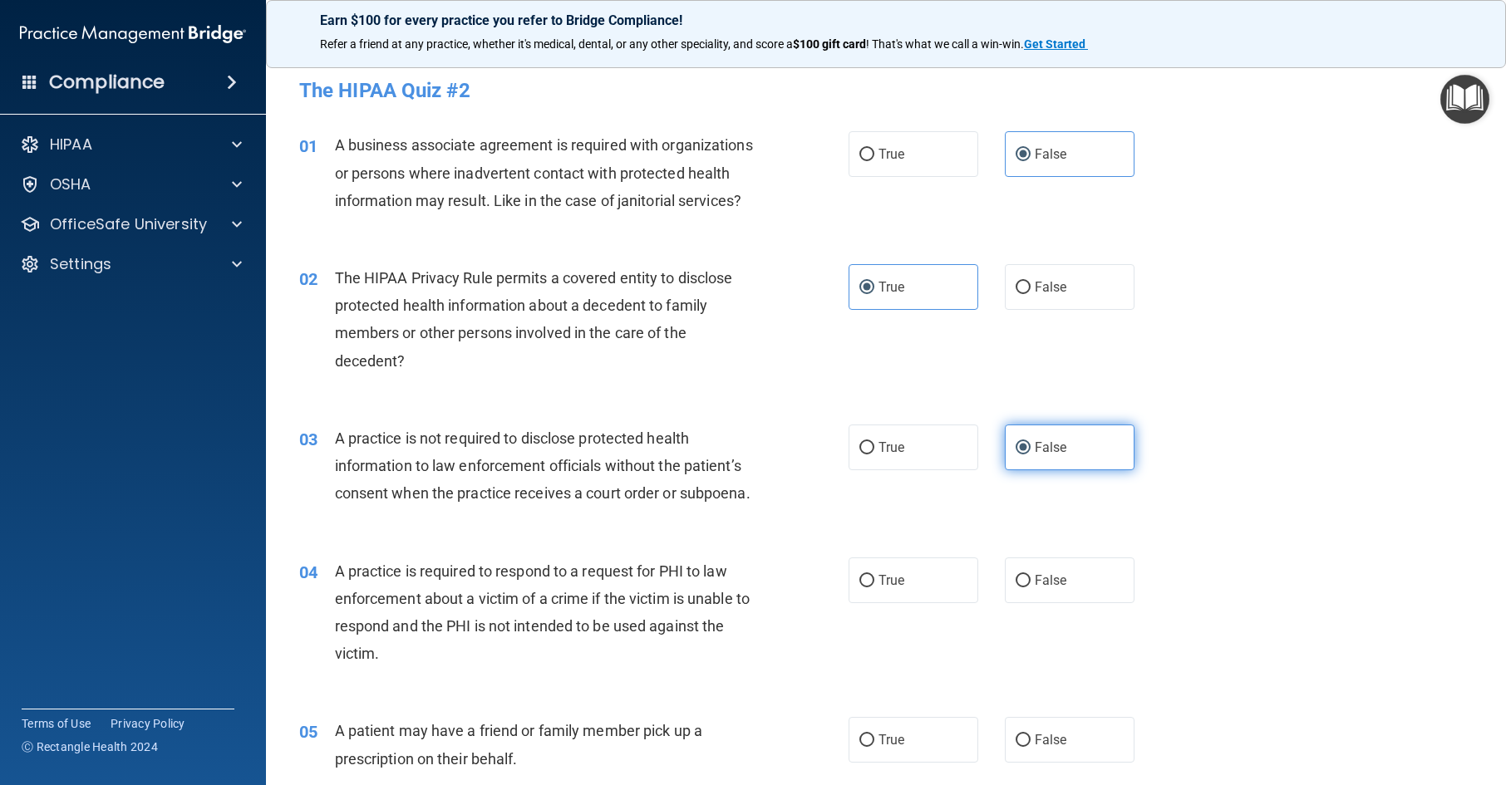
scroll to position [249, 0]
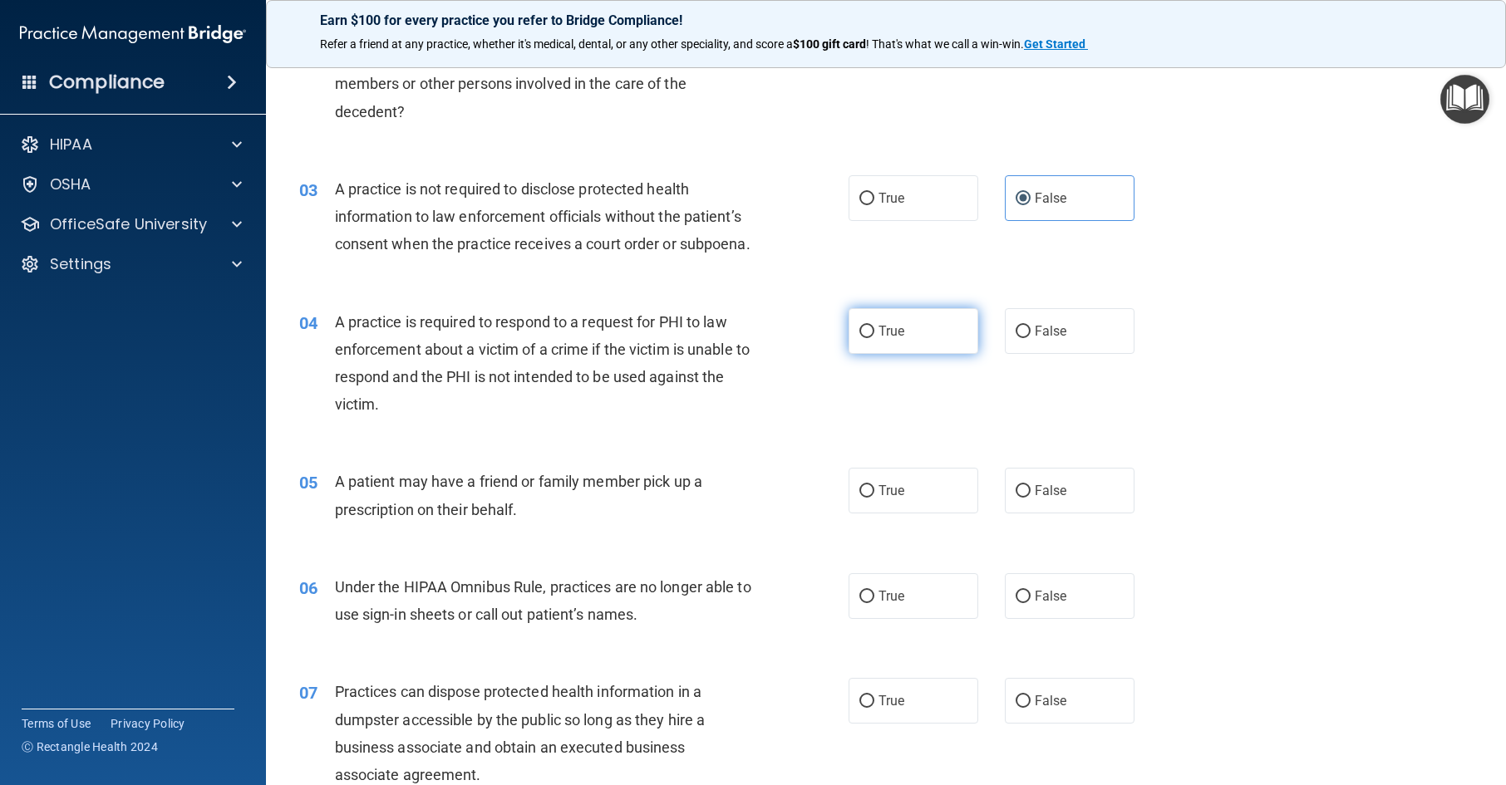
click at [913, 354] on label "True" at bounding box center [914, 331] width 130 height 46
click at [874, 338] on input "True" at bounding box center [866, 332] width 15 height 12
radio input "true"
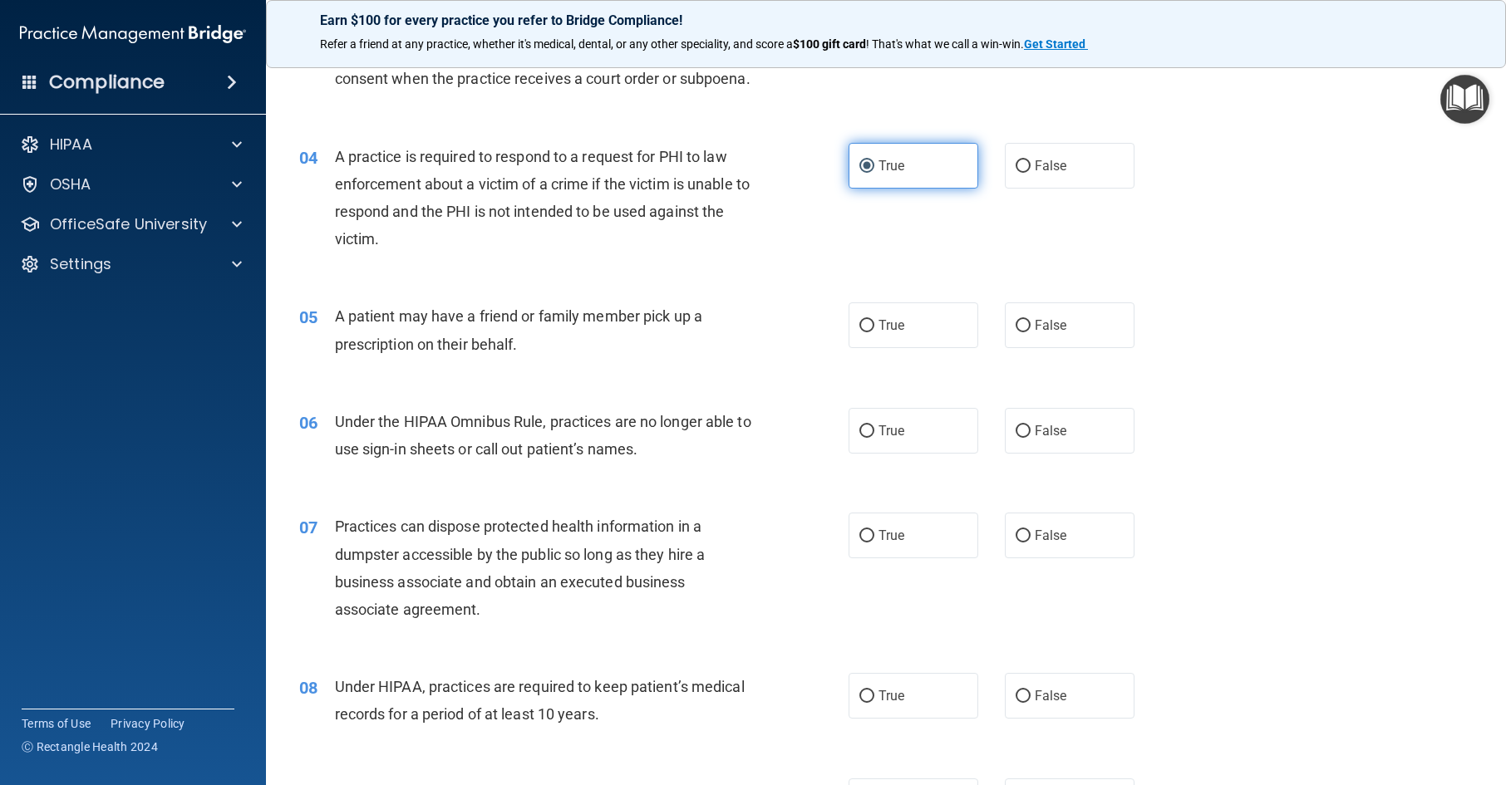
scroll to position [416, 0]
click at [922, 347] on label "True" at bounding box center [914, 325] width 130 height 46
click at [874, 332] on input "True" at bounding box center [866, 325] width 15 height 12
radio input "true"
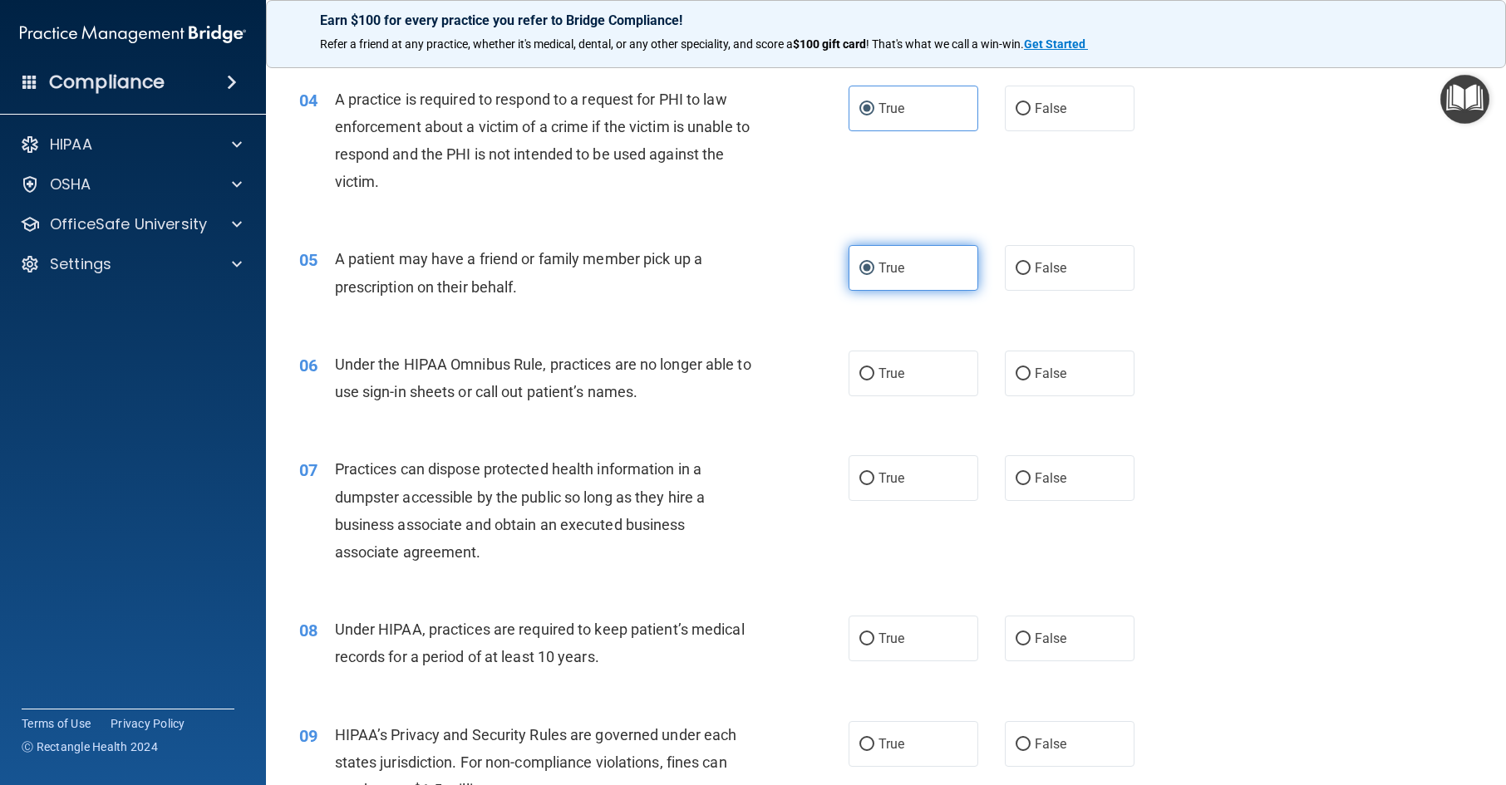
scroll to position [582, 0]
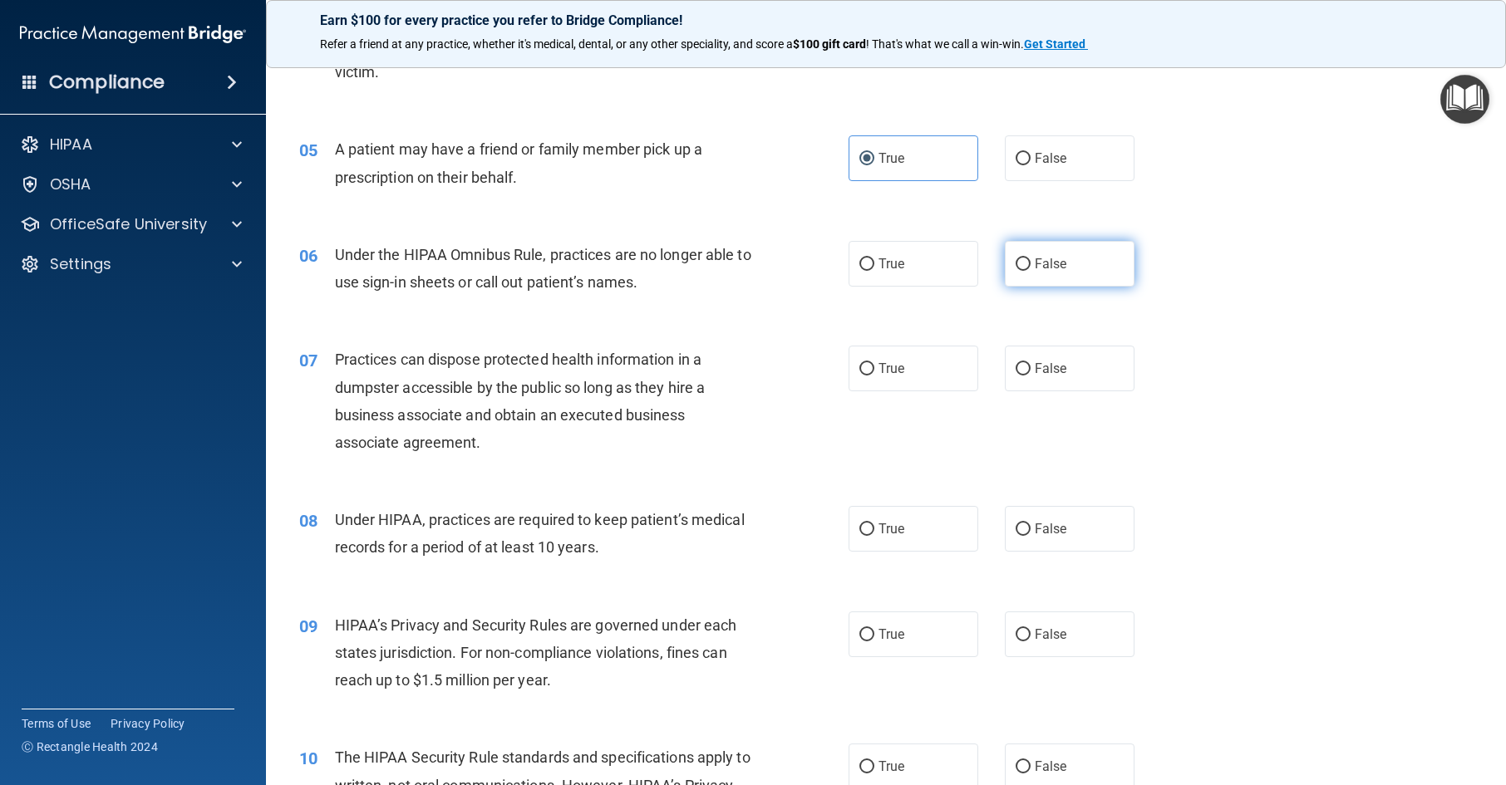
click at [1058, 287] on label "False" at bounding box center [1070, 264] width 130 height 46
click at [1031, 271] on input "False" at bounding box center [1023, 265] width 15 height 12
radio input "true"
click at [1035, 377] on span "False" at bounding box center [1051, 369] width 32 height 16
click at [1031, 376] on input "False" at bounding box center [1023, 369] width 15 height 12
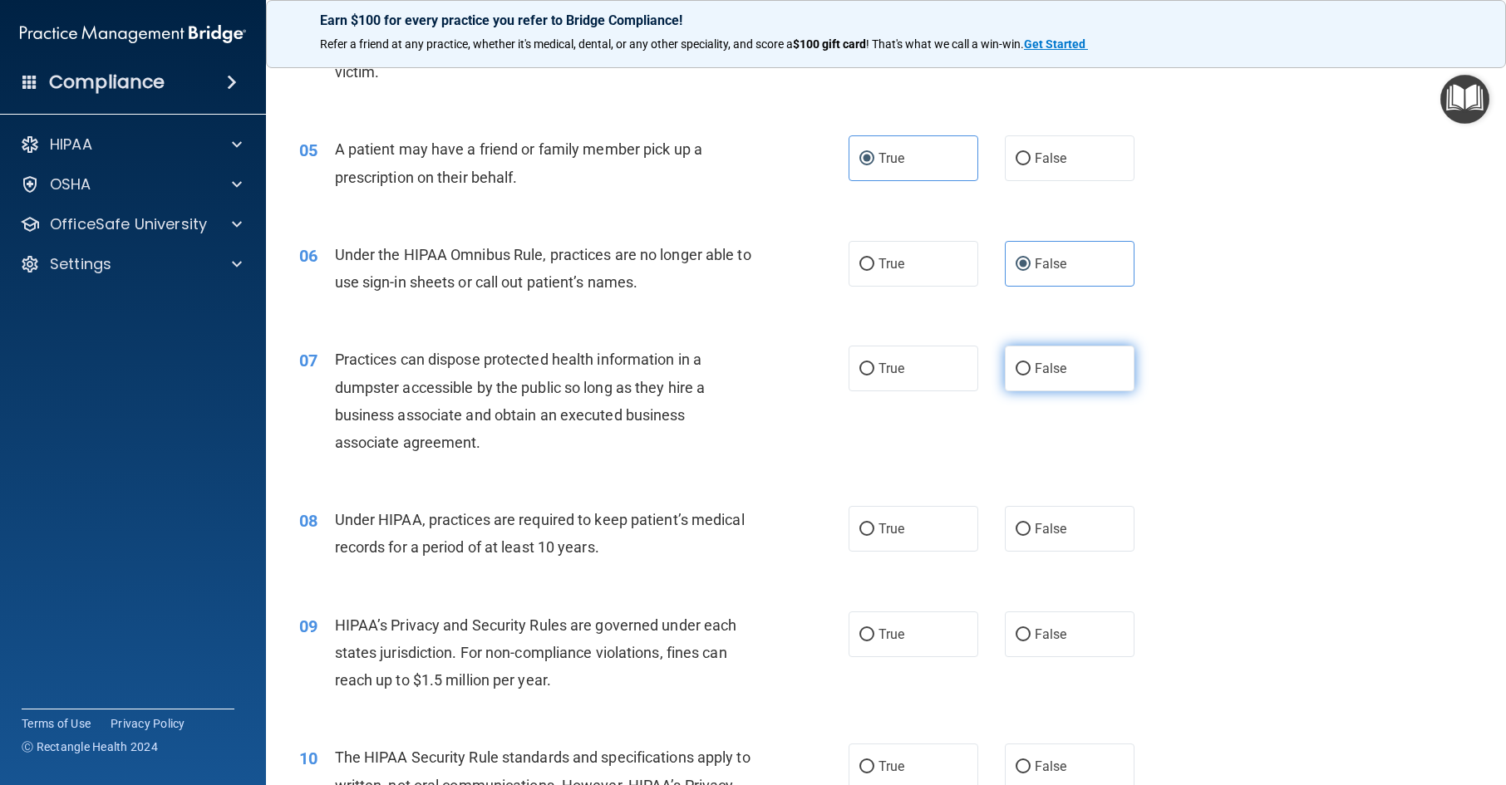
radio input "true"
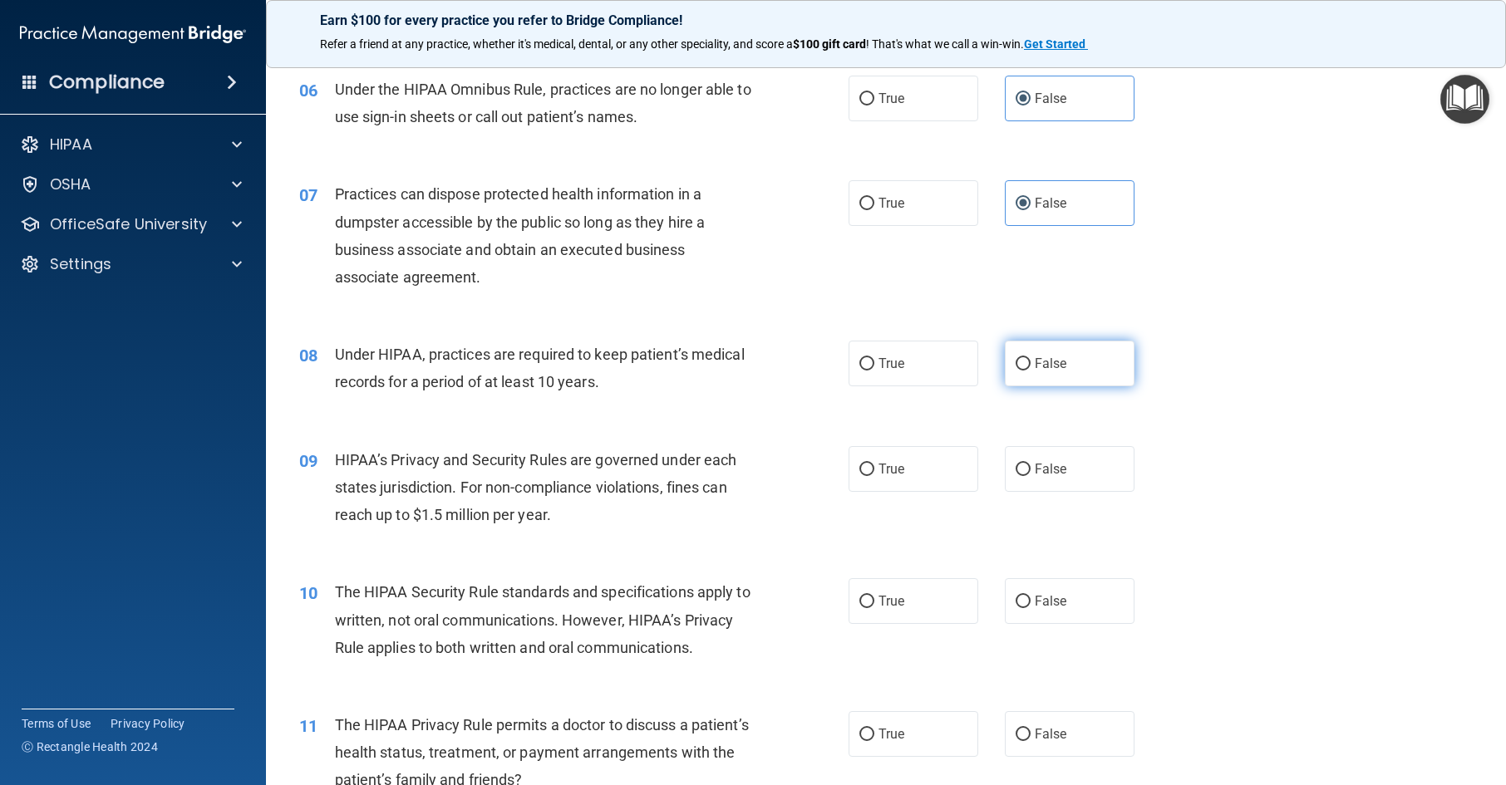
scroll to position [748, 0]
click at [1026, 386] on label "False" at bounding box center [1070, 363] width 130 height 46
click at [1026, 370] on input "False" at bounding box center [1023, 363] width 15 height 12
radio input "true"
click at [1011, 491] on label "False" at bounding box center [1070, 469] width 130 height 46
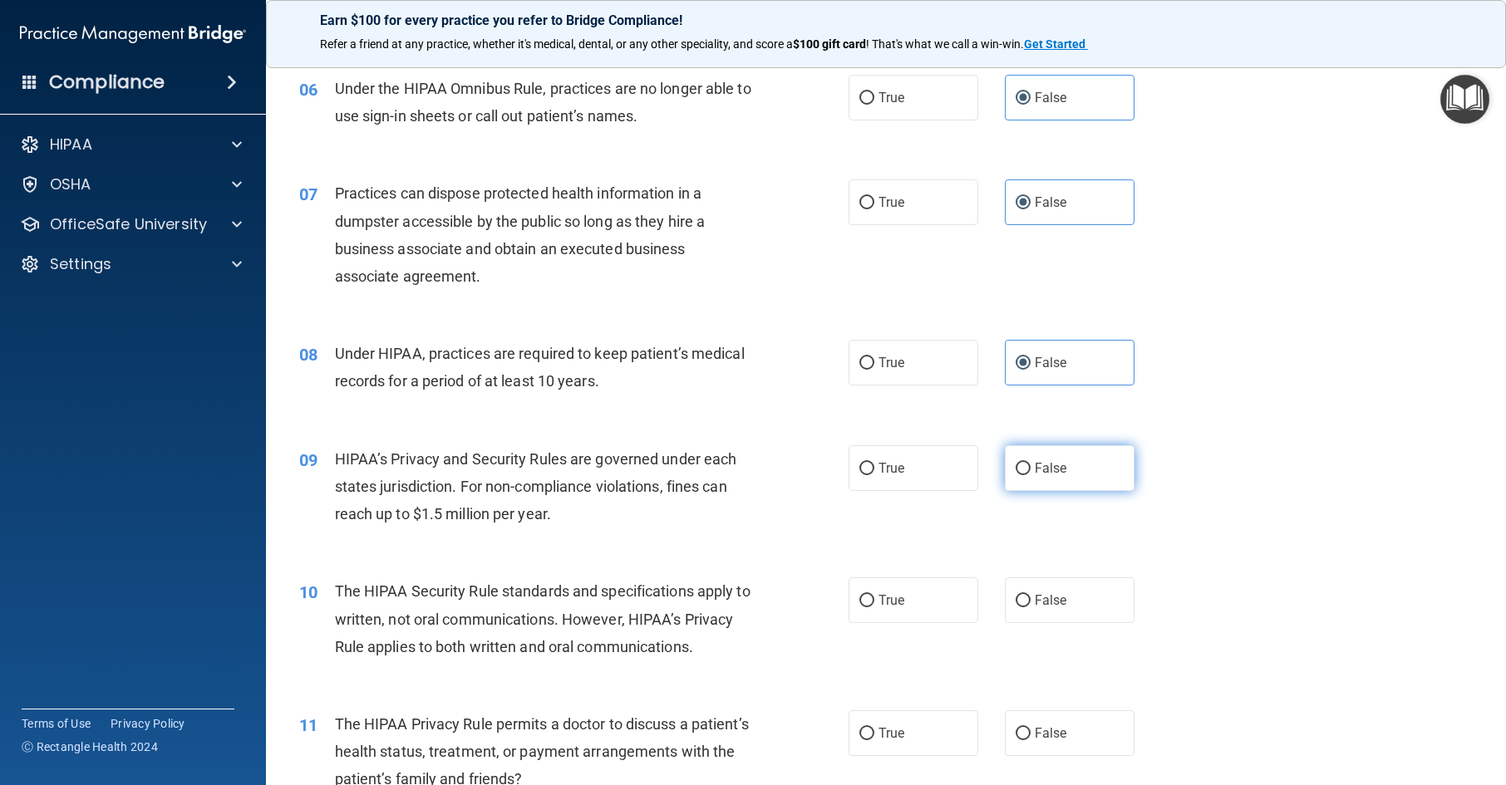
click at [1016, 475] on input "False" at bounding box center [1023, 469] width 15 height 12
radio input "true"
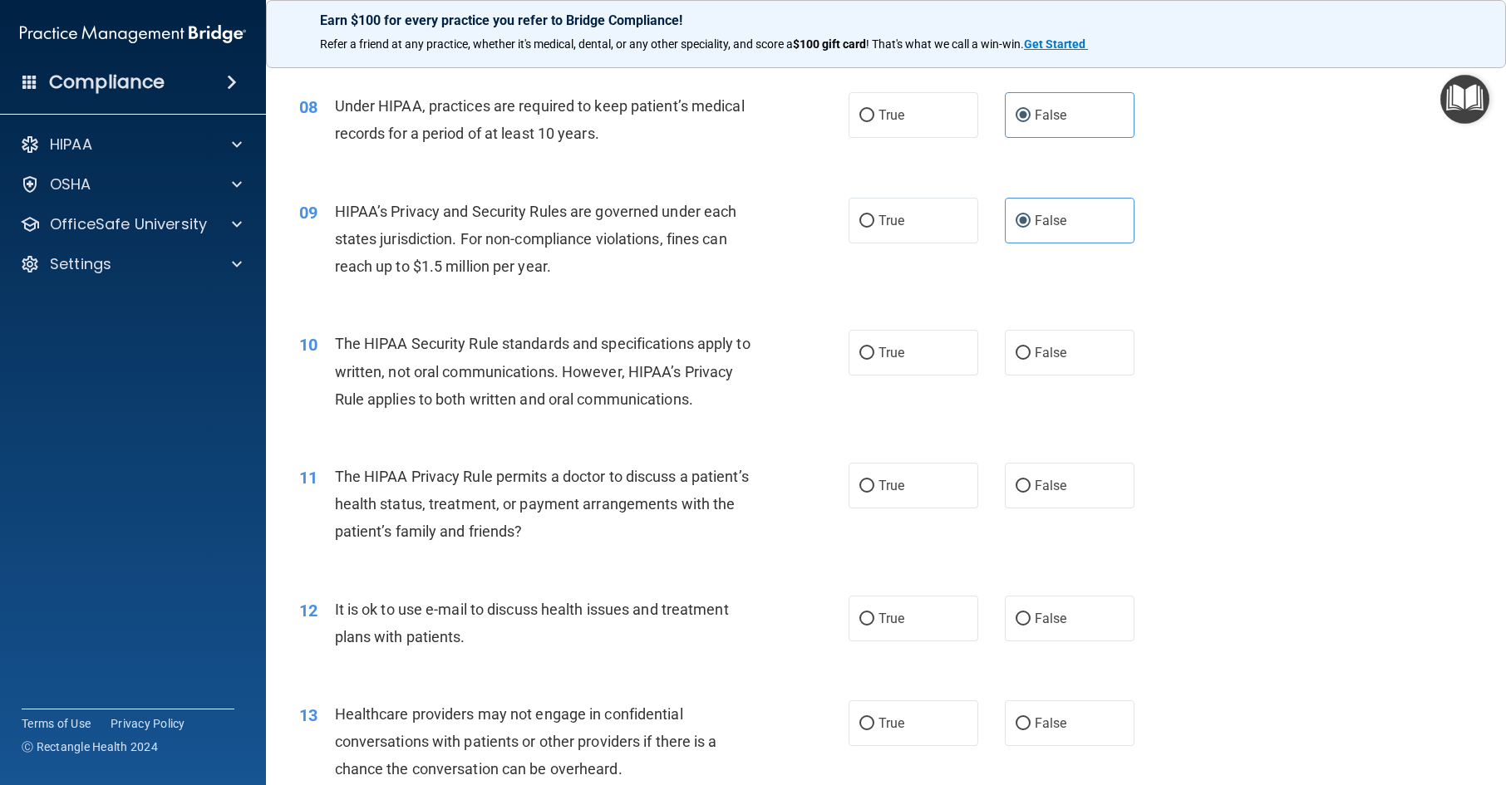
scroll to position [997, 0]
click at [922, 374] on label "True" at bounding box center [914, 351] width 130 height 46
click at [874, 358] on input "True" at bounding box center [866, 352] width 15 height 12
radio input "true"
click at [918, 507] on label "True" at bounding box center [914, 484] width 130 height 46
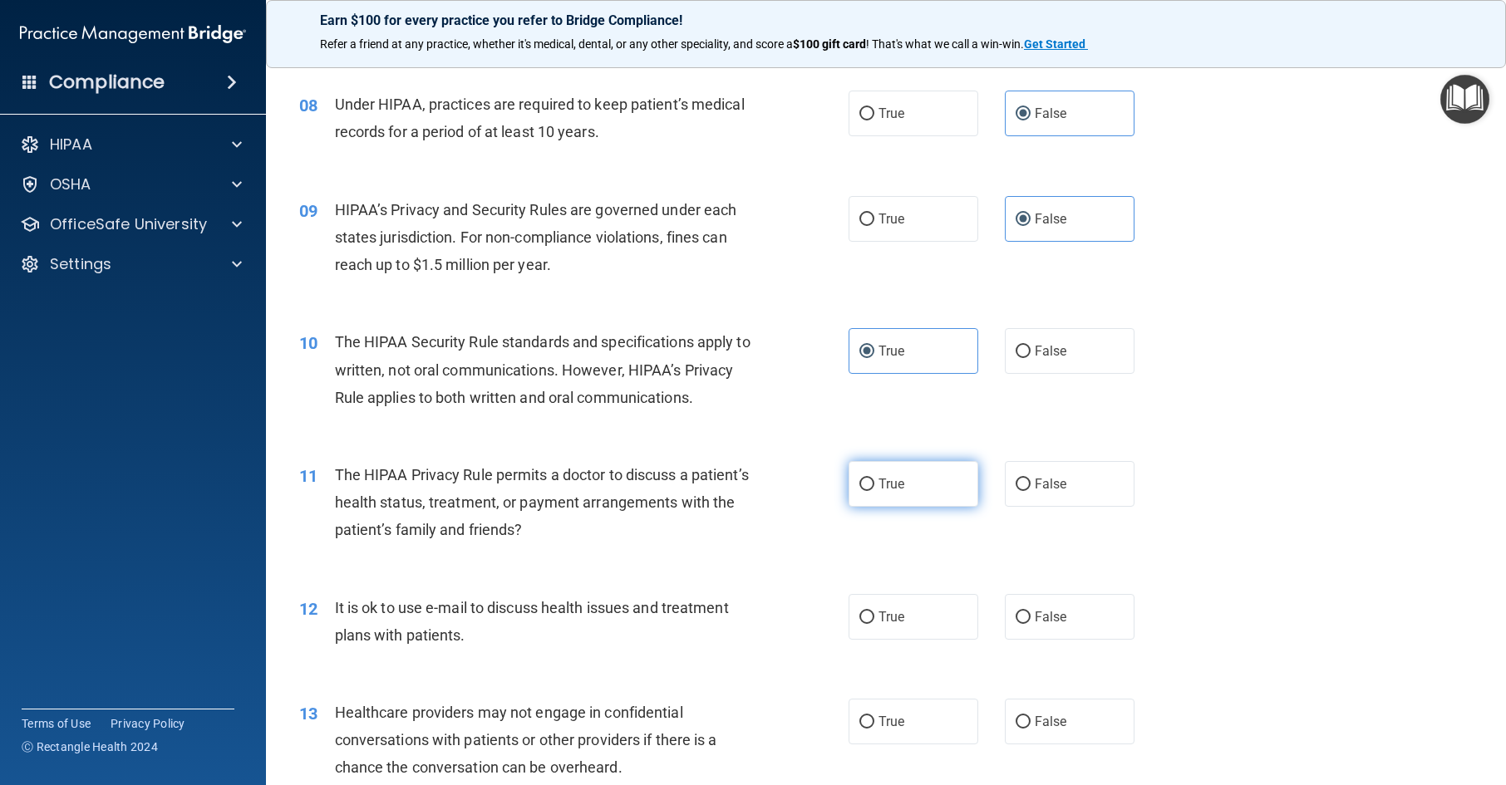
click at [874, 491] on input "True" at bounding box center [866, 485] width 15 height 12
radio input "true"
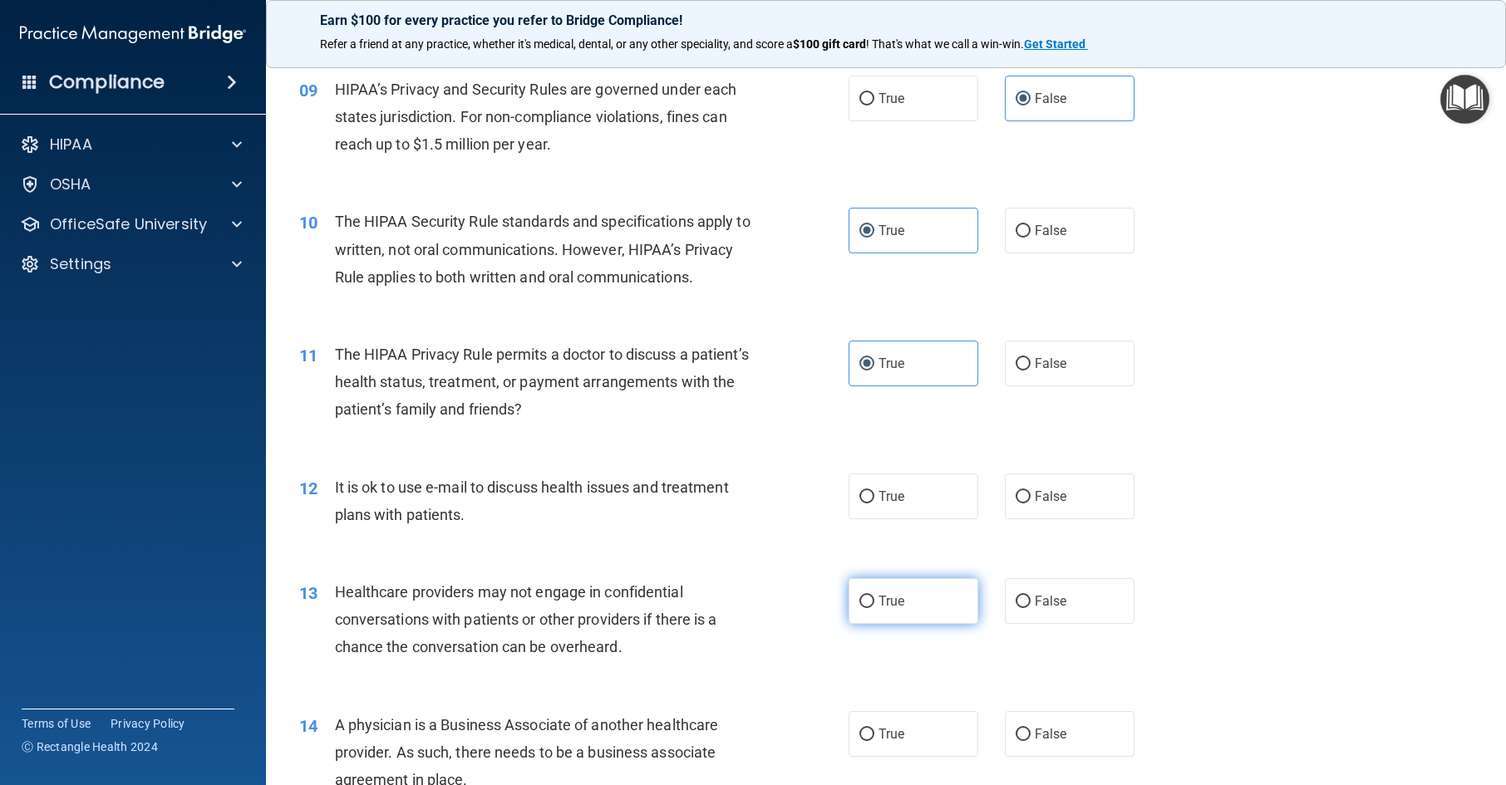
scroll to position [1247, 0]
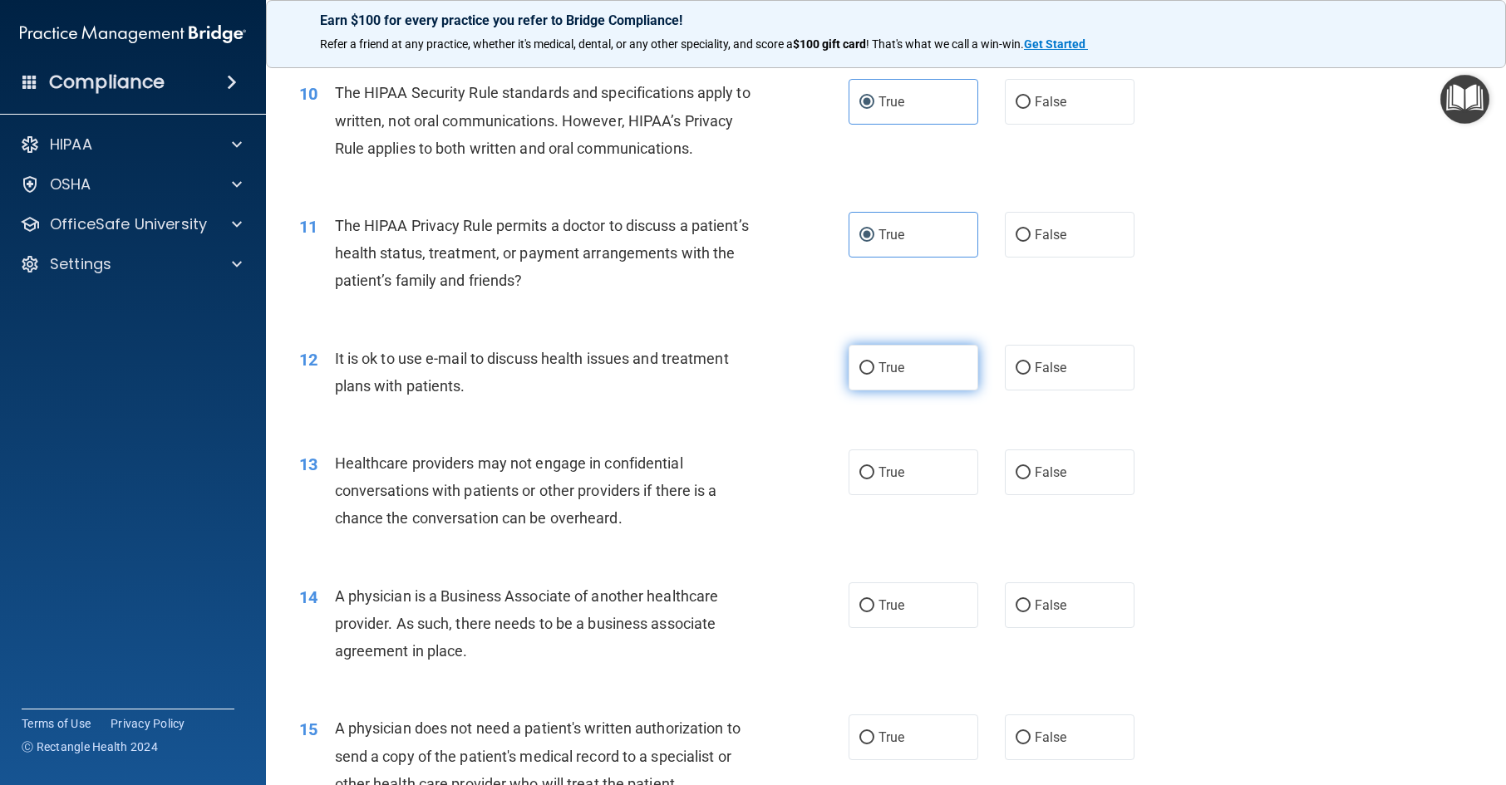
click at [905, 391] on label "True" at bounding box center [914, 368] width 130 height 46
click at [874, 375] on input "True" at bounding box center [866, 368] width 15 height 12
radio input "true"
click at [1070, 495] on label "False" at bounding box center [1070, 473] width 130 height 46
click at [1031, 480] on input "False" at bounding box center [1023, 473] width 15 height 12
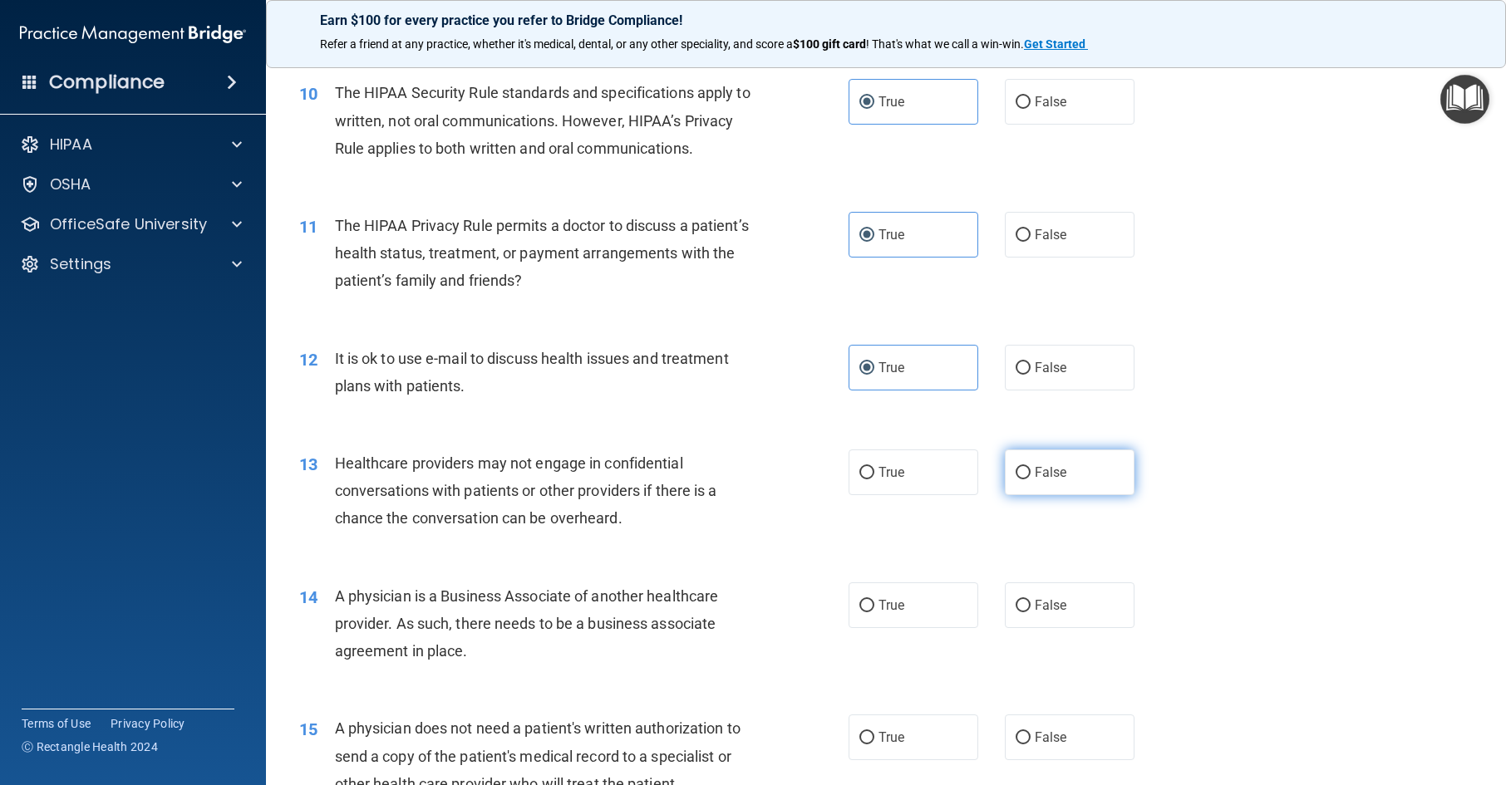
radio input "true"
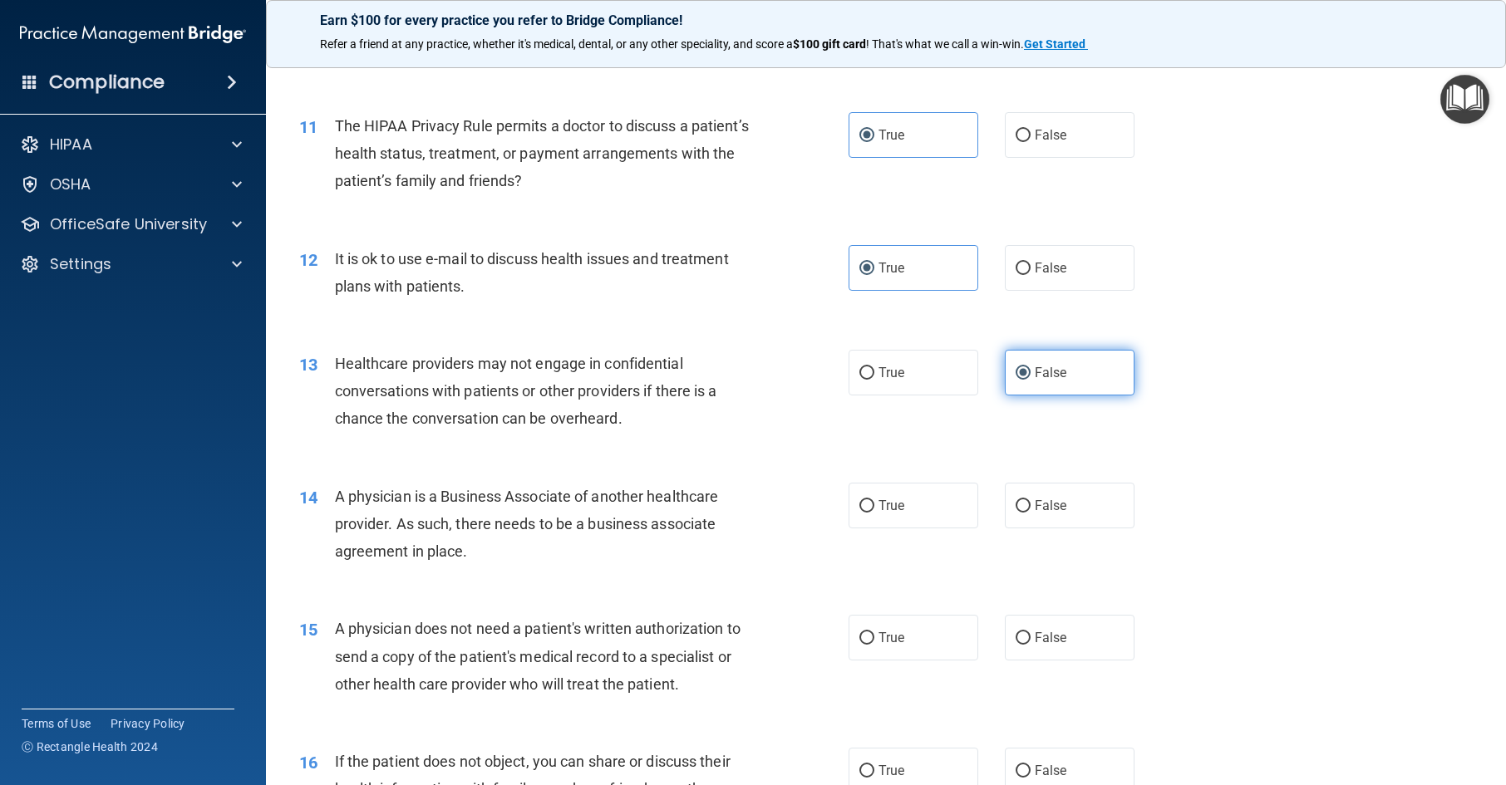
scroll to position [1496, 0]
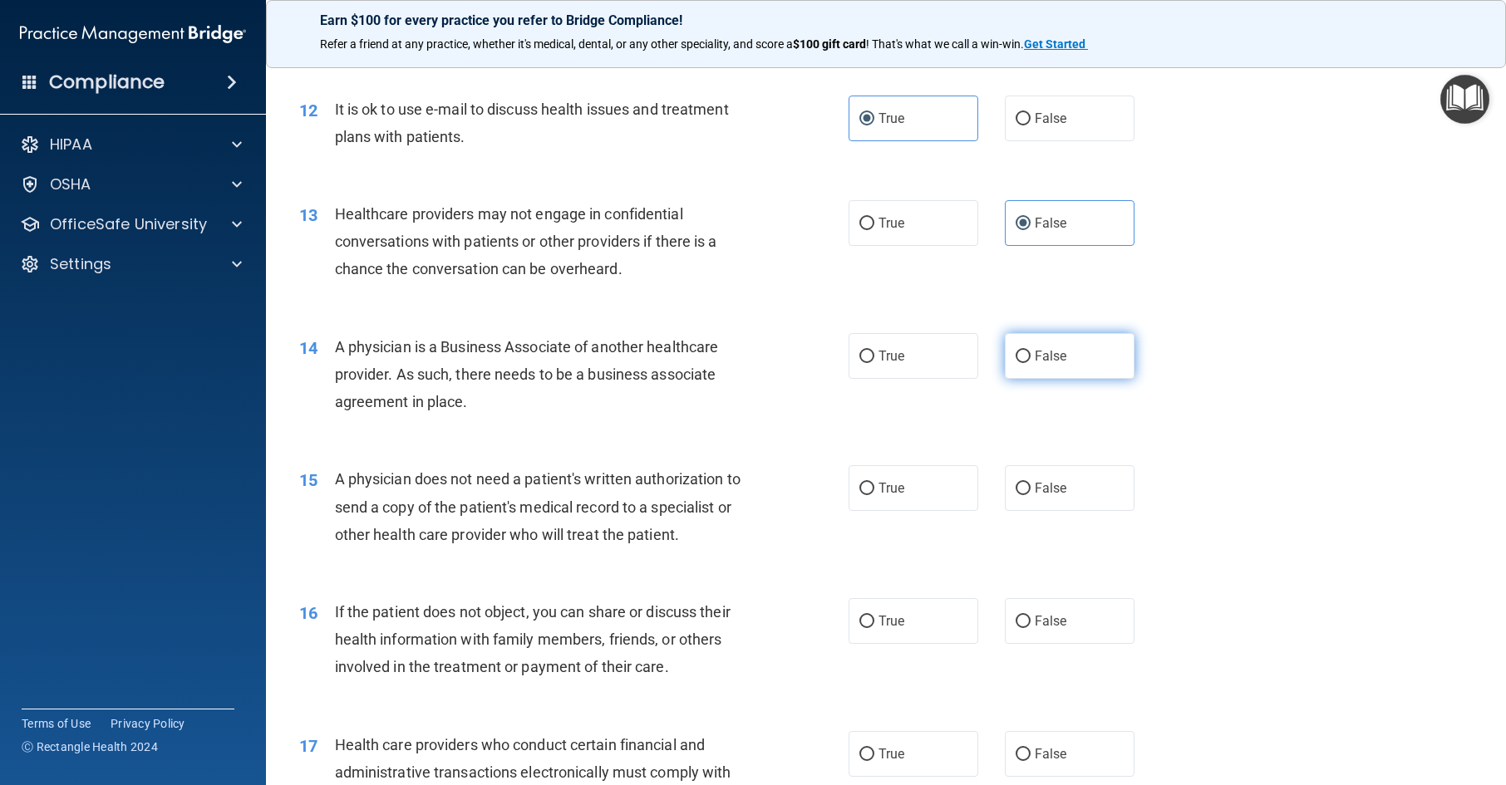
click at [1066, 379] on label "False" at bounding box center [1070, 356] width 130 height 46
click at [1031, 363] on input "False" at bounding box center [1023, 357] width 15 height 12
radio input "true"
click at [922, 511] on label "True" at bounding box center [914, 488] width 130 height 46
click at [874, 495] on input "True" at bounding box center [866, 489] width 15 height 12
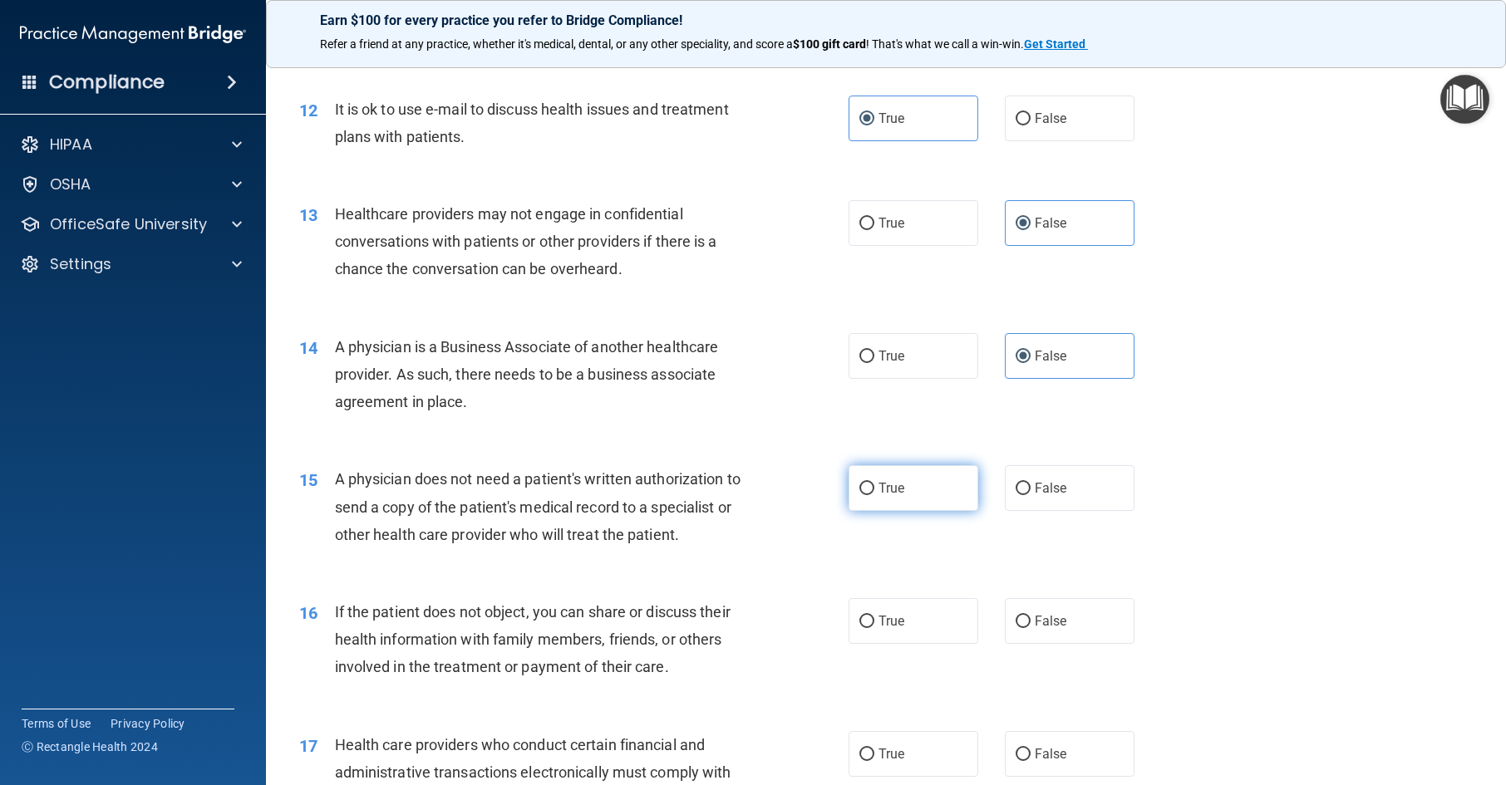
radio input "true"
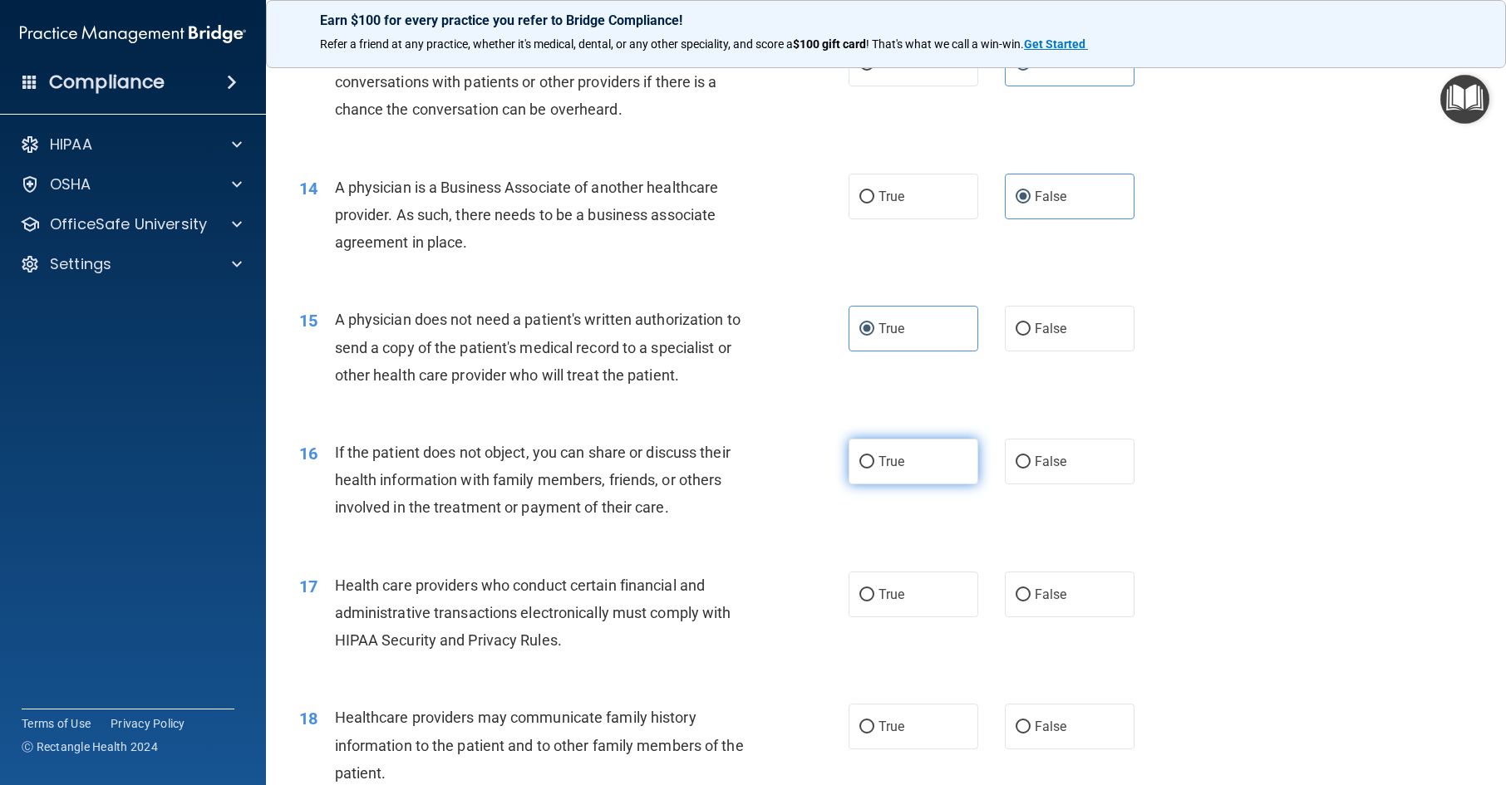
scroll to position [1662, 0]
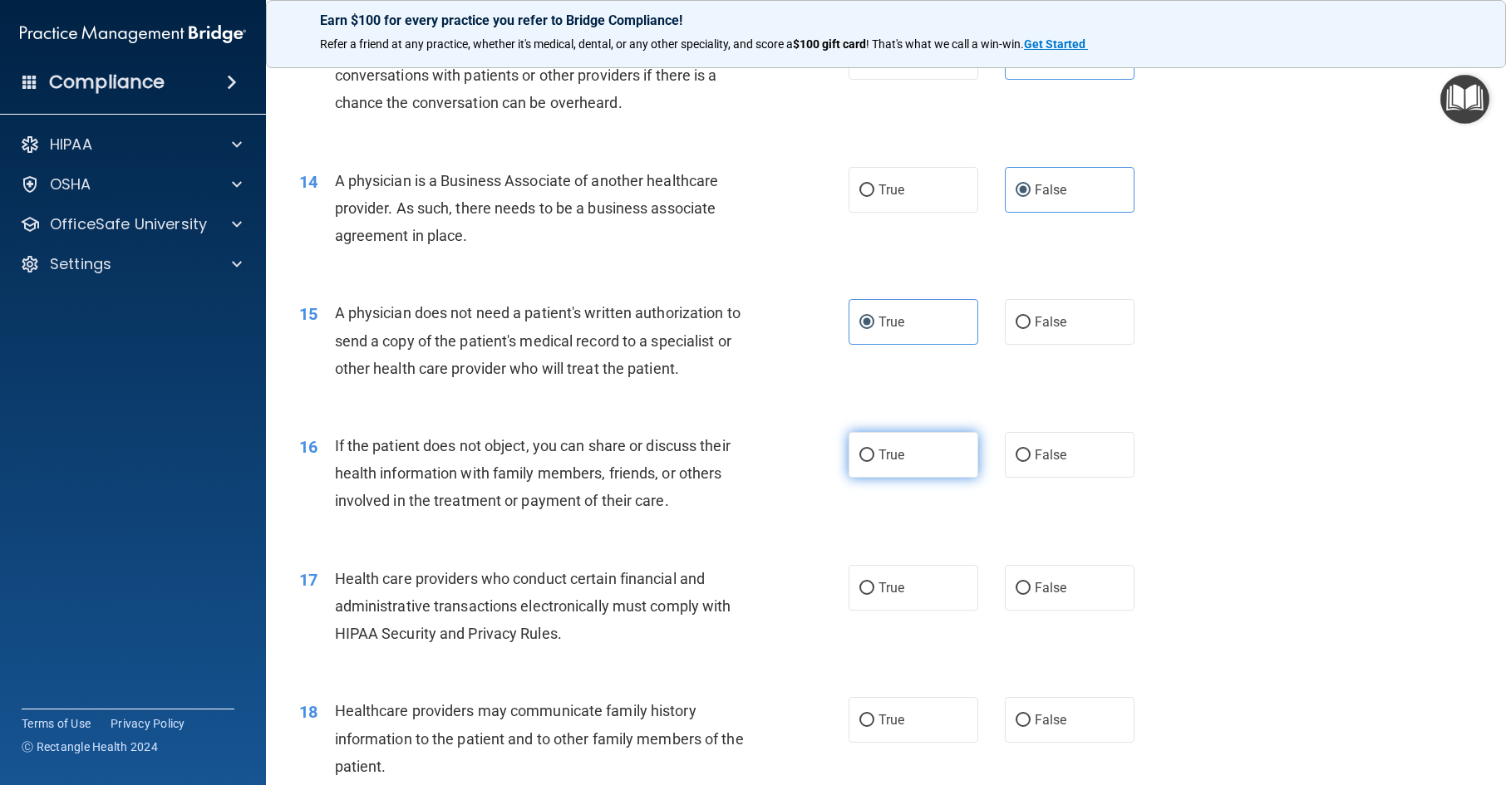
click at [925, 478] on label "True" at bounding box center [914, 455] width 130 height 46
click at [874, 462] on input "True" at bounding box center [866, 456] width 15 height 12
radio input "true"
click at [910, 611] on label "True" at bounding box center [914, 588] width 130 height 46
click at [874, 595] on input "True" at bounding box center [866, 589] width 15 height 12
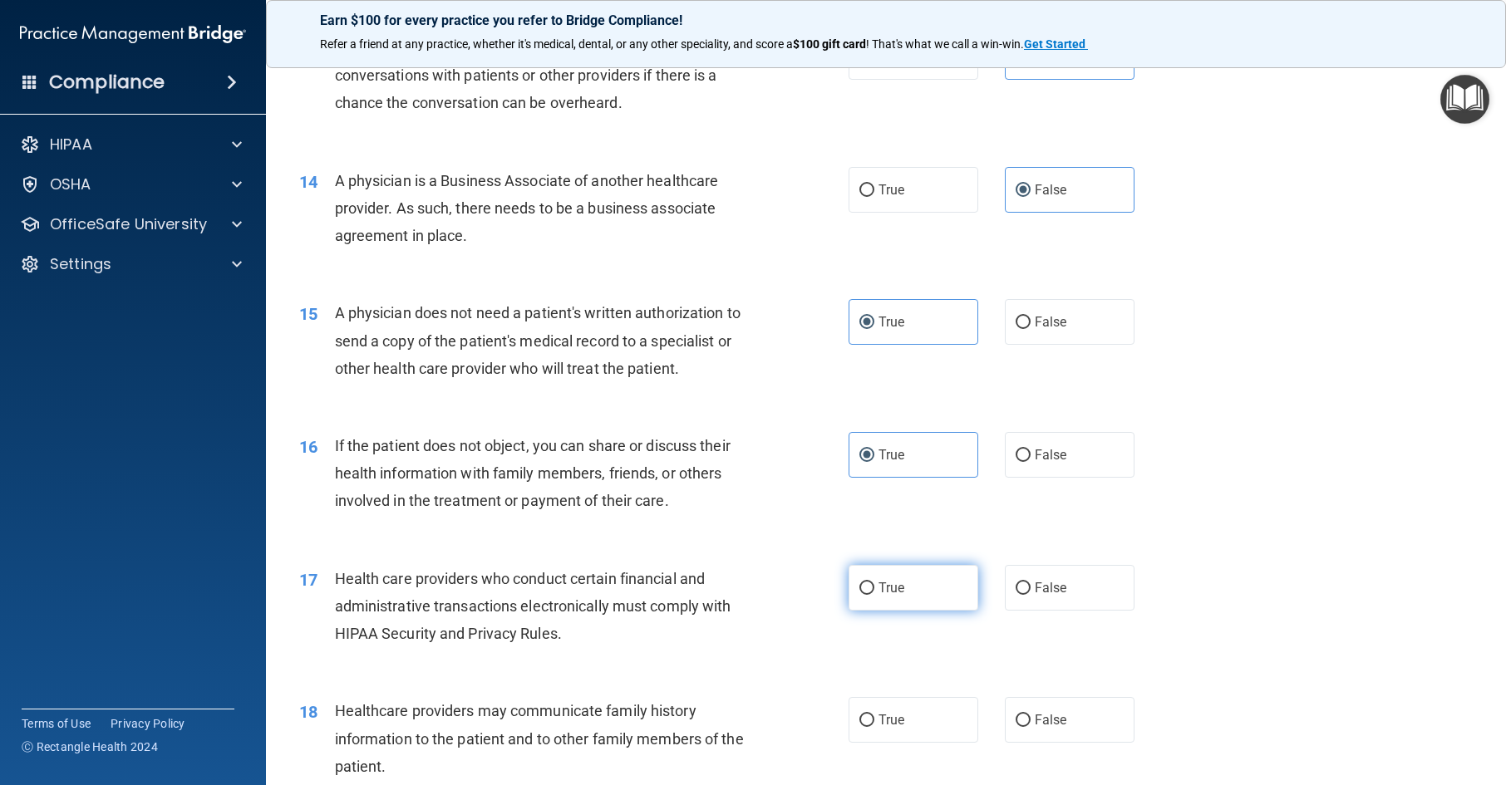
radio input "true"
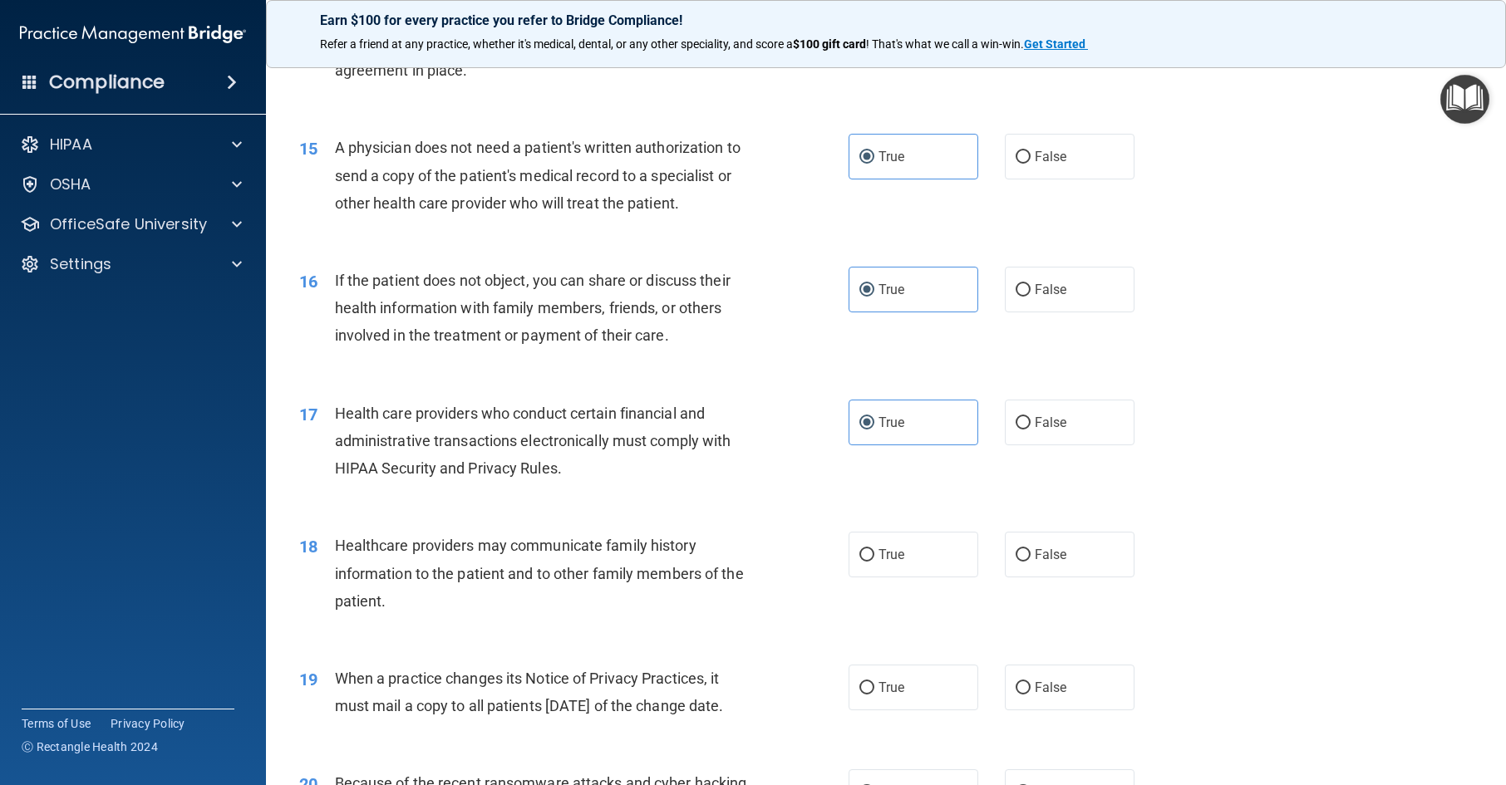
scroll to position [1829, 0]
click at [1035, 562] on span "False" at bounding box center [1051, 554] width 32 height 16
click at [1031, 561] on input "False" at bounding box center [1023, 555] width 15 height 12
radio input "true"
click at [1035, 562] on span "False" at bounding box center [1051, 554] width 32 height 16
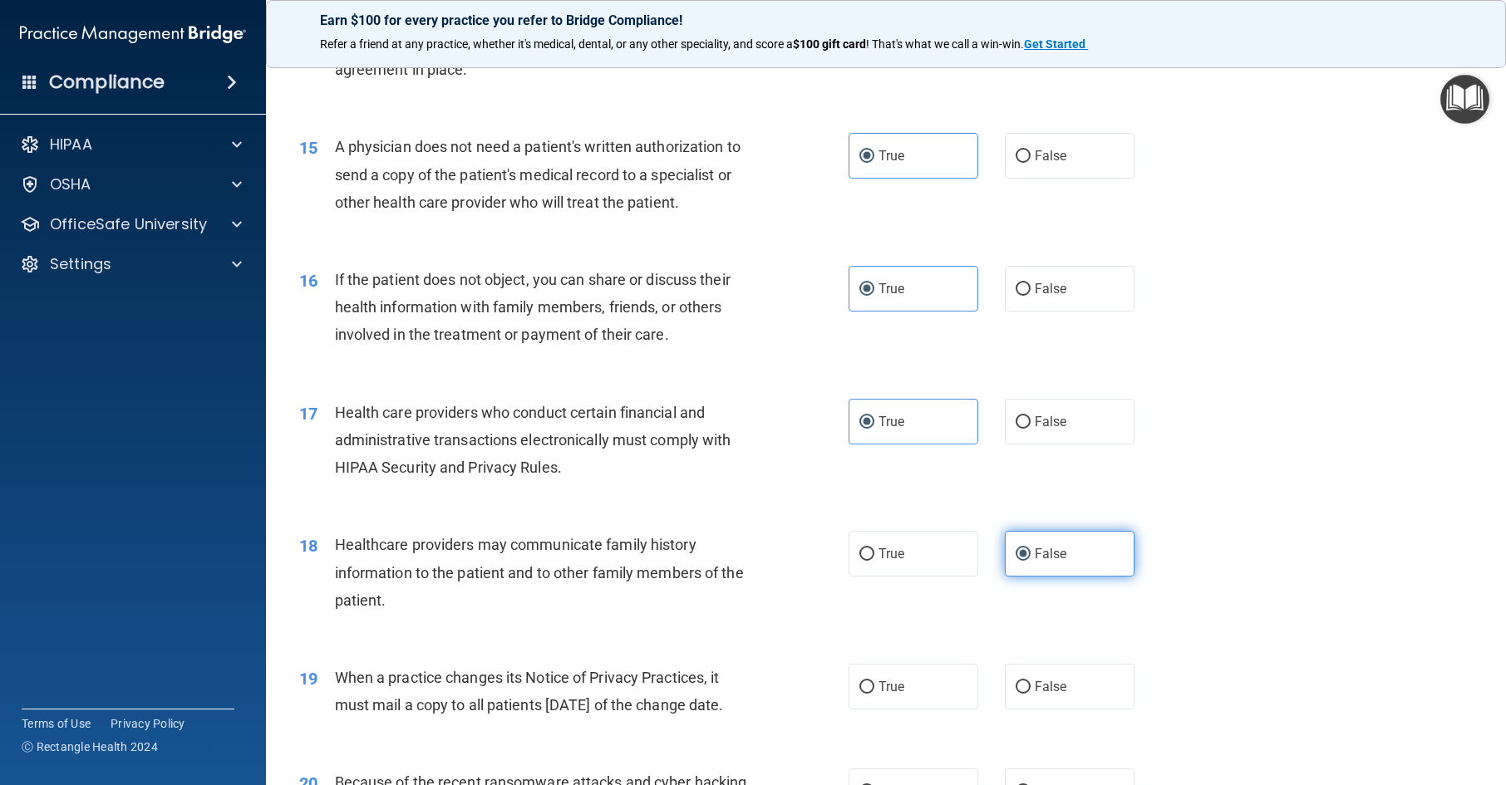
click at [1031, 561] on input "False" at bounding box center [1023, 555] width 15 height 12
click at [1046, 710] on label "False" at bounding box center [1070, 687] width 130 height 46
click at [1031, 694] on input "False" at bounding box center [1023, 688] width 15 height 12
radio input "true"
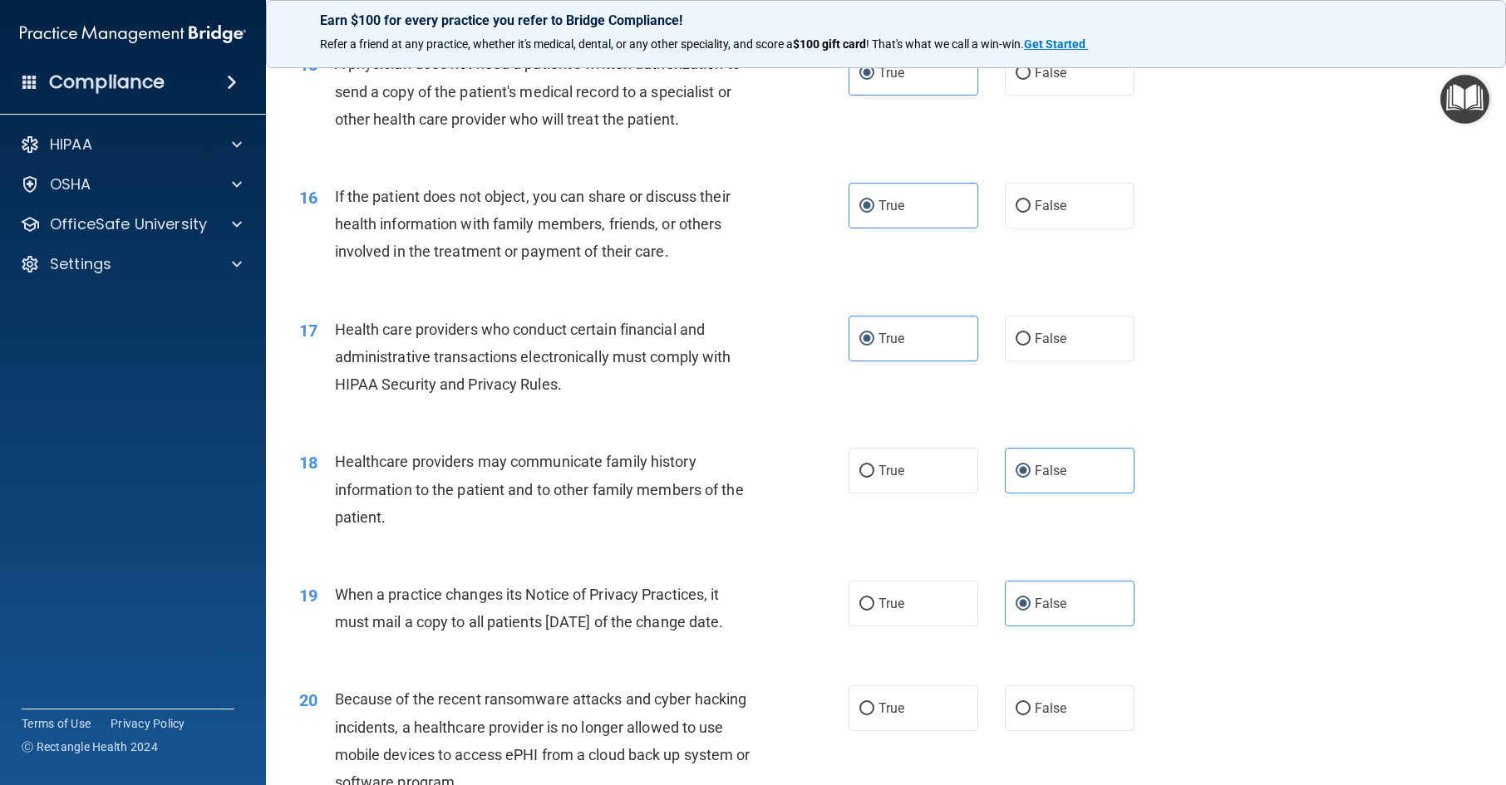
scroll to position [2078, 0]
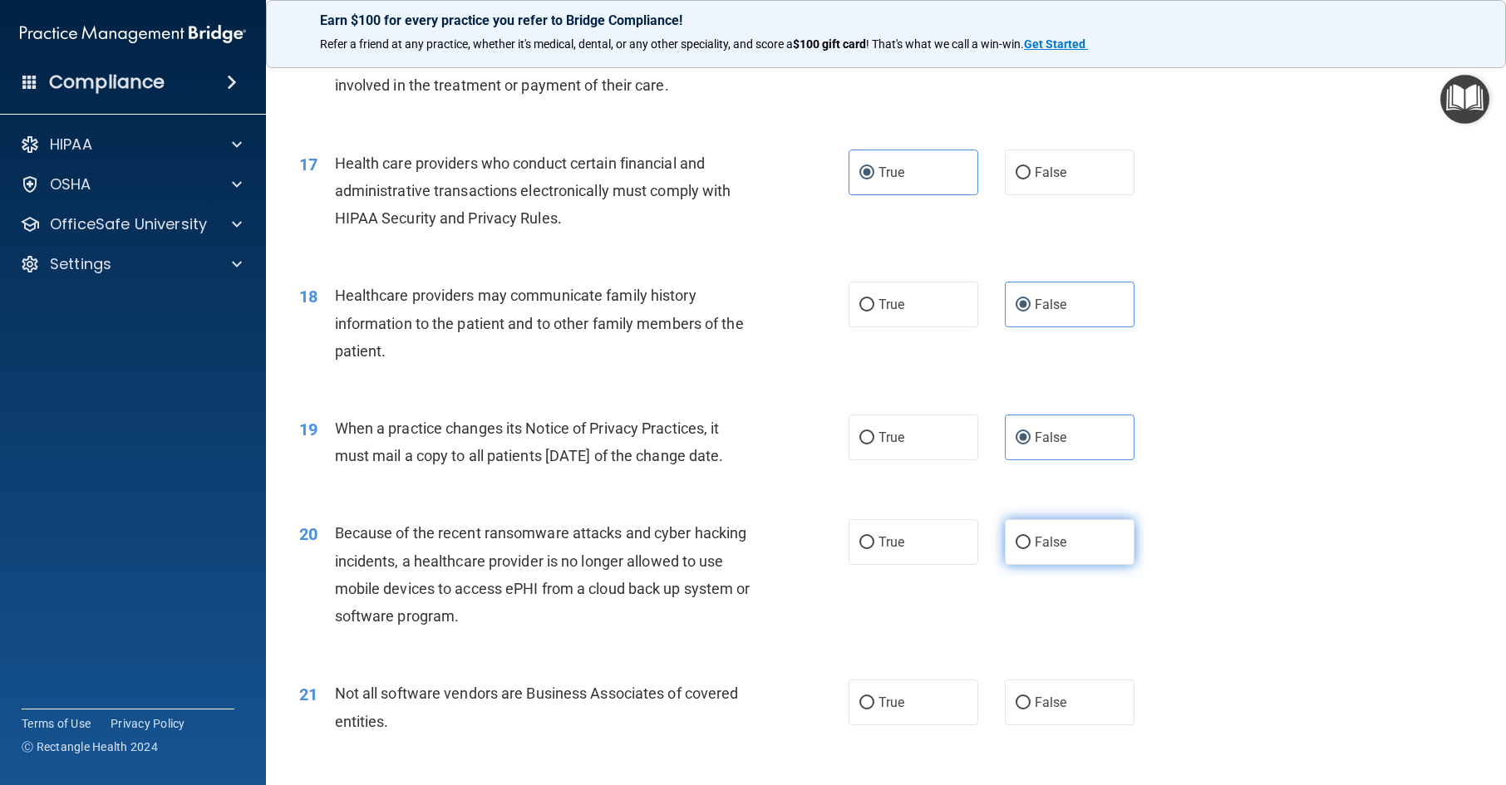
click at [1056, 565] on label "False" at bounding box center [1070, 542] width 130 height 46
click at [1057, 565] on label "False" at bounding box center [1070, 542] width 130 height 46
click at [1031, 549] on input "False" at bounding box center [1023, 543] width 15 height 12
radio input "true"
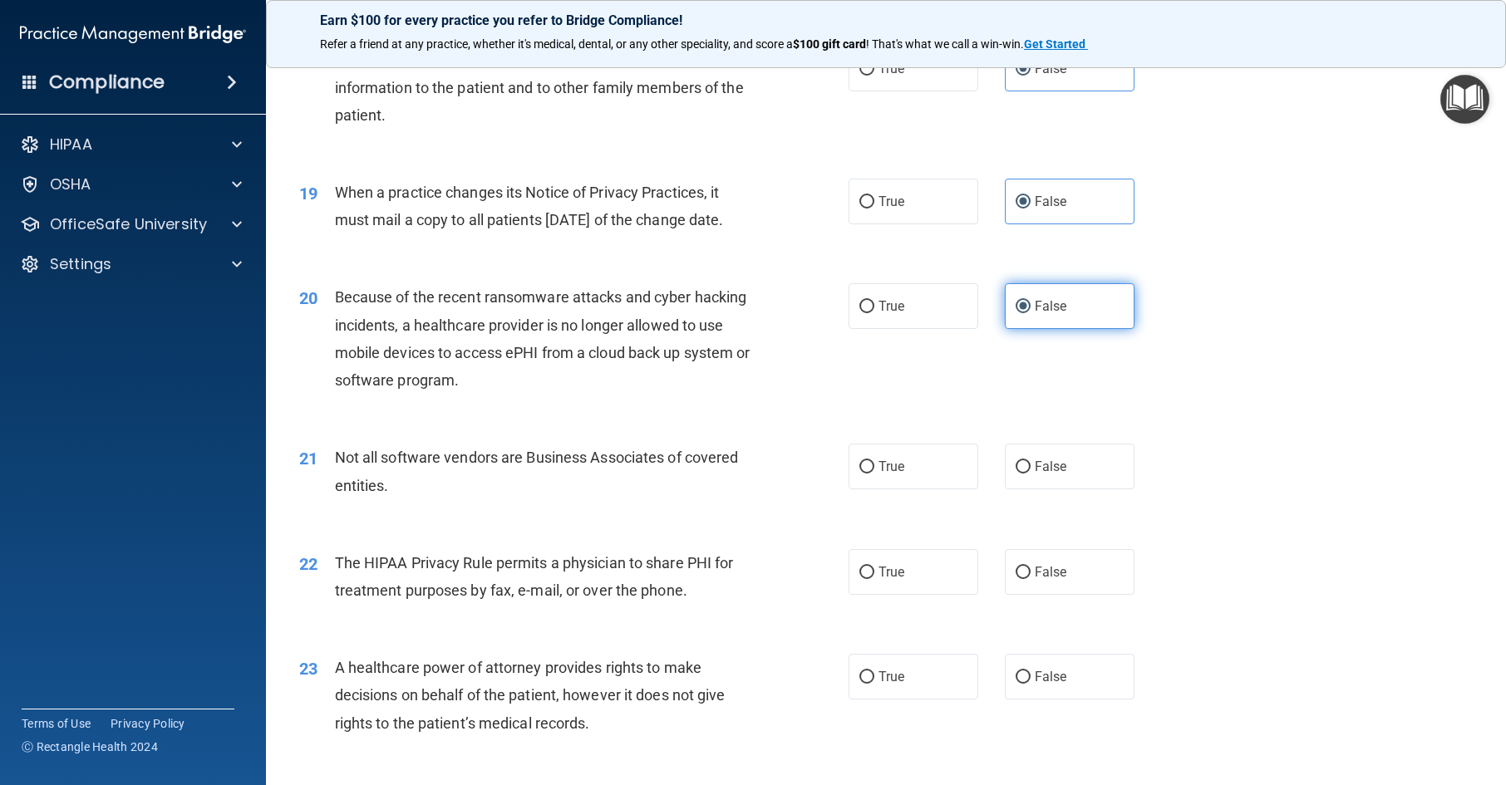
scroll to position [2327, 0]
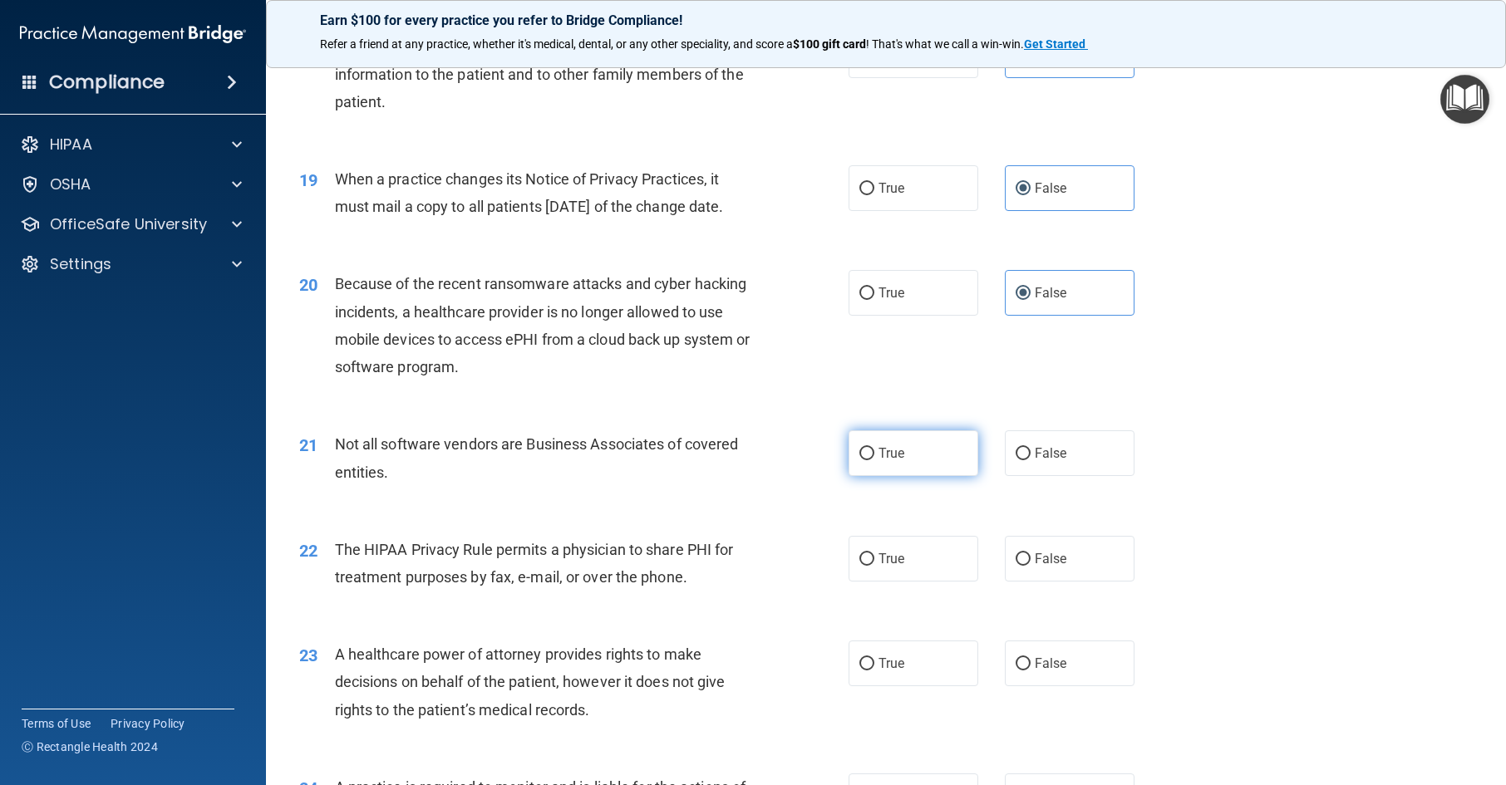
click at [921, 476] on label "True" at bounding box center [914, 454] width 130 height 46
click at [874, 460] on input "True" at bounding box center [866, 454] width 15 height 12
radio input "true"
click at [917, 582] on label "True" at bounding box center [914, 559] width 130 height 46
click at [874, 566] on input "True" at bounding box center [866, 560] width 15 height 12
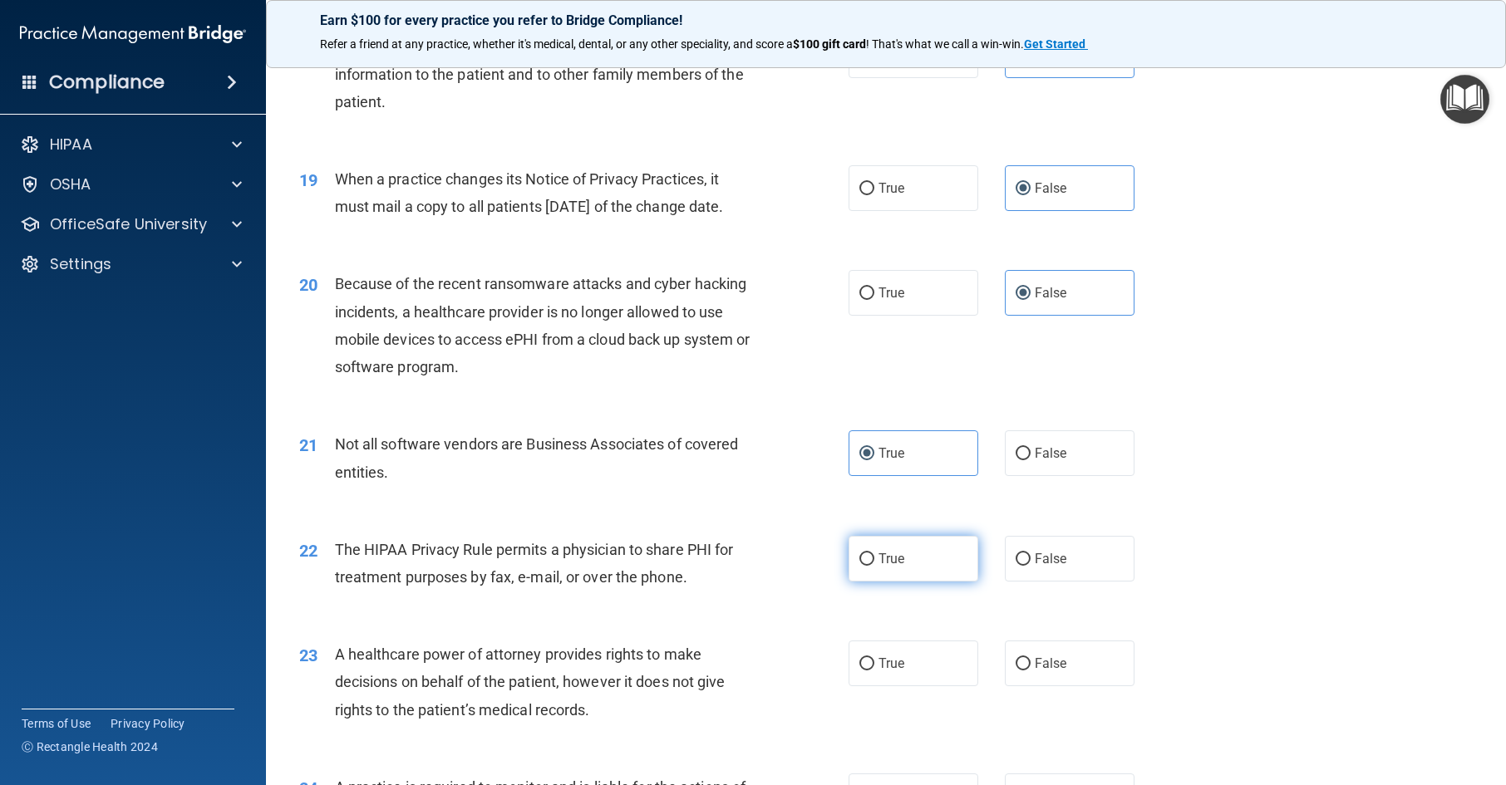
radio input "true"
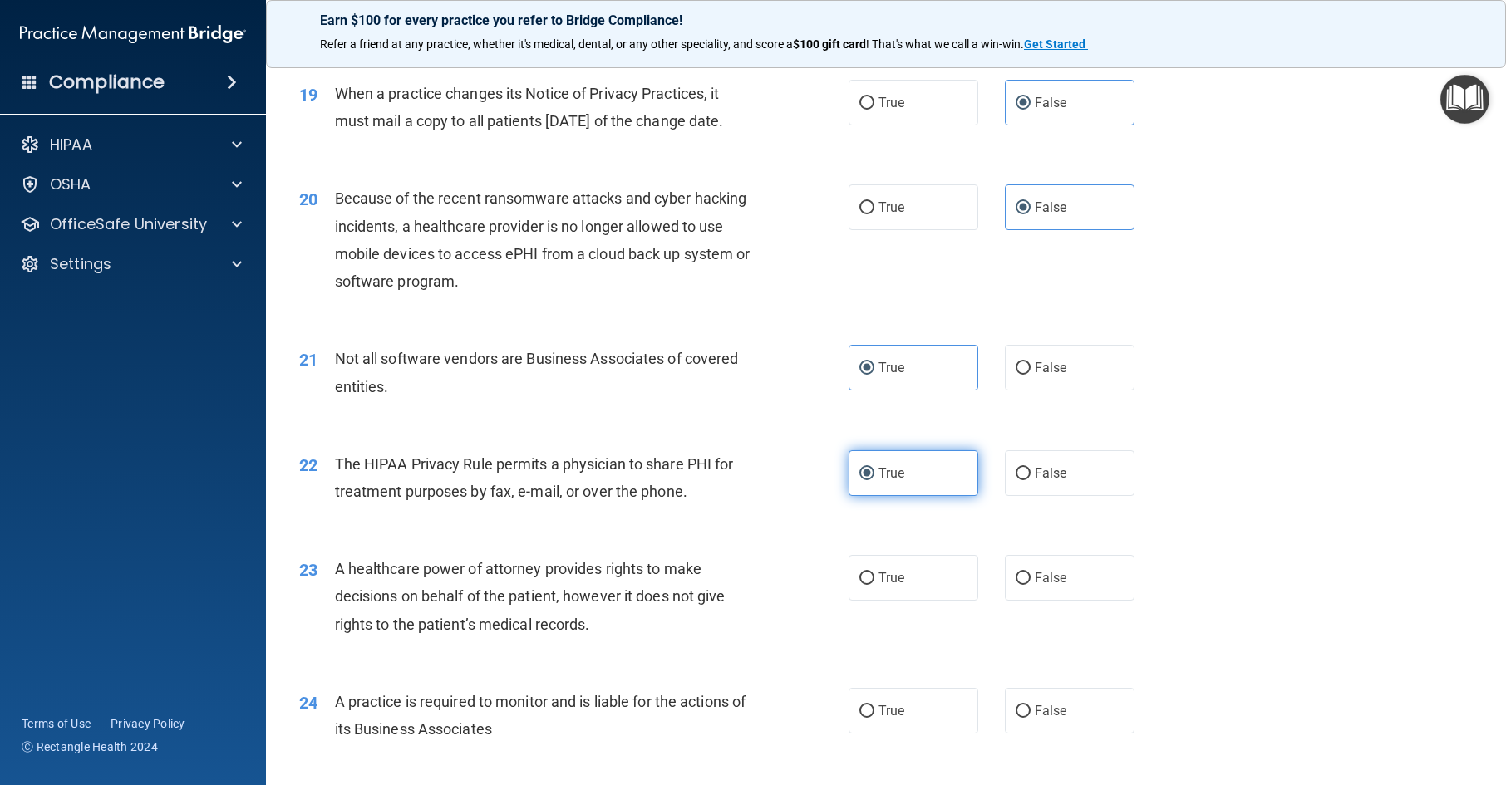
scroll to position [2494, 0]
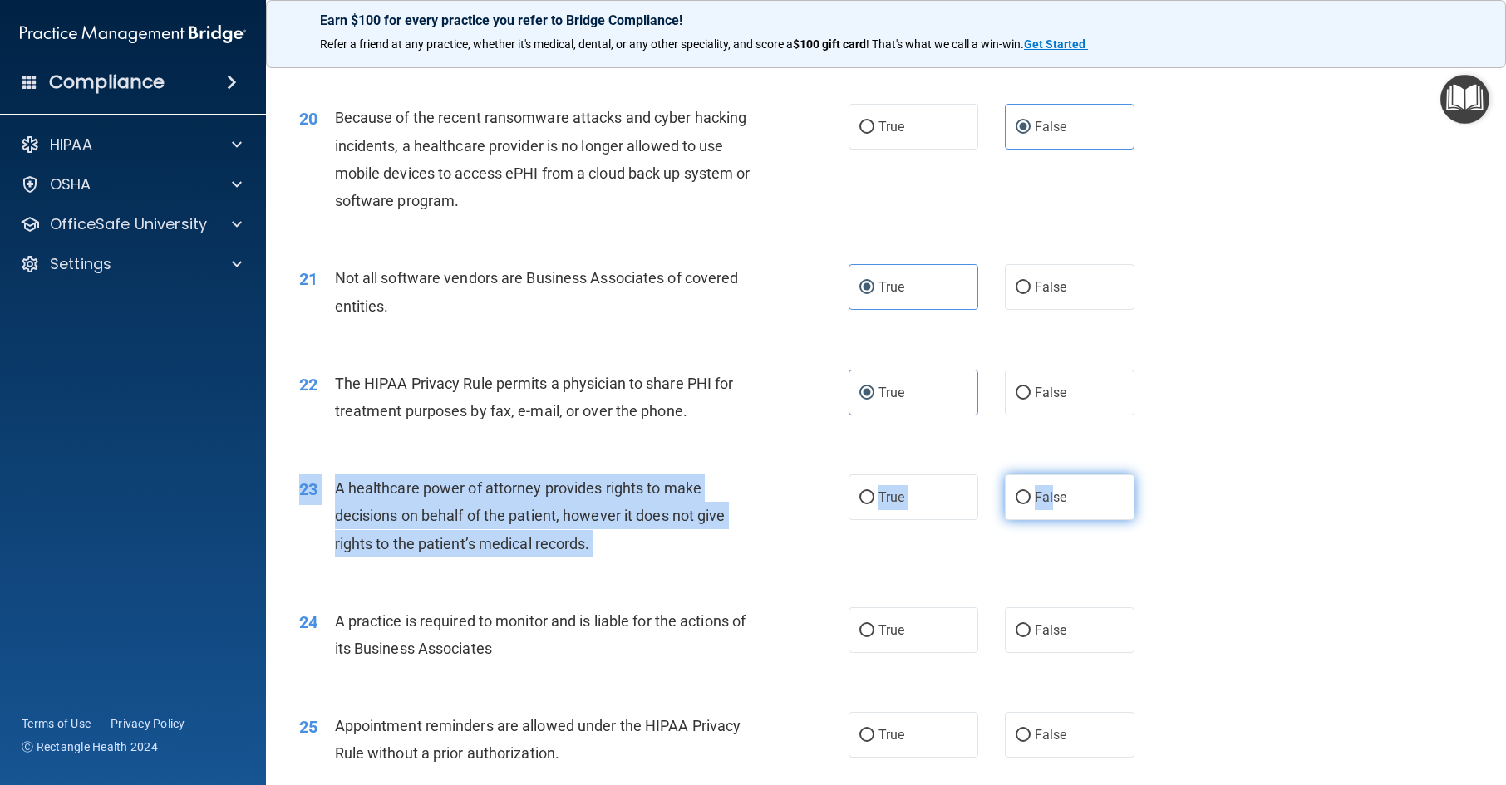
click at [1048, 586] on div "23 A healthcare power of attorney provides rights to make decisions on behalf o…" at bounding box center [886, 520] width 1199 height 133
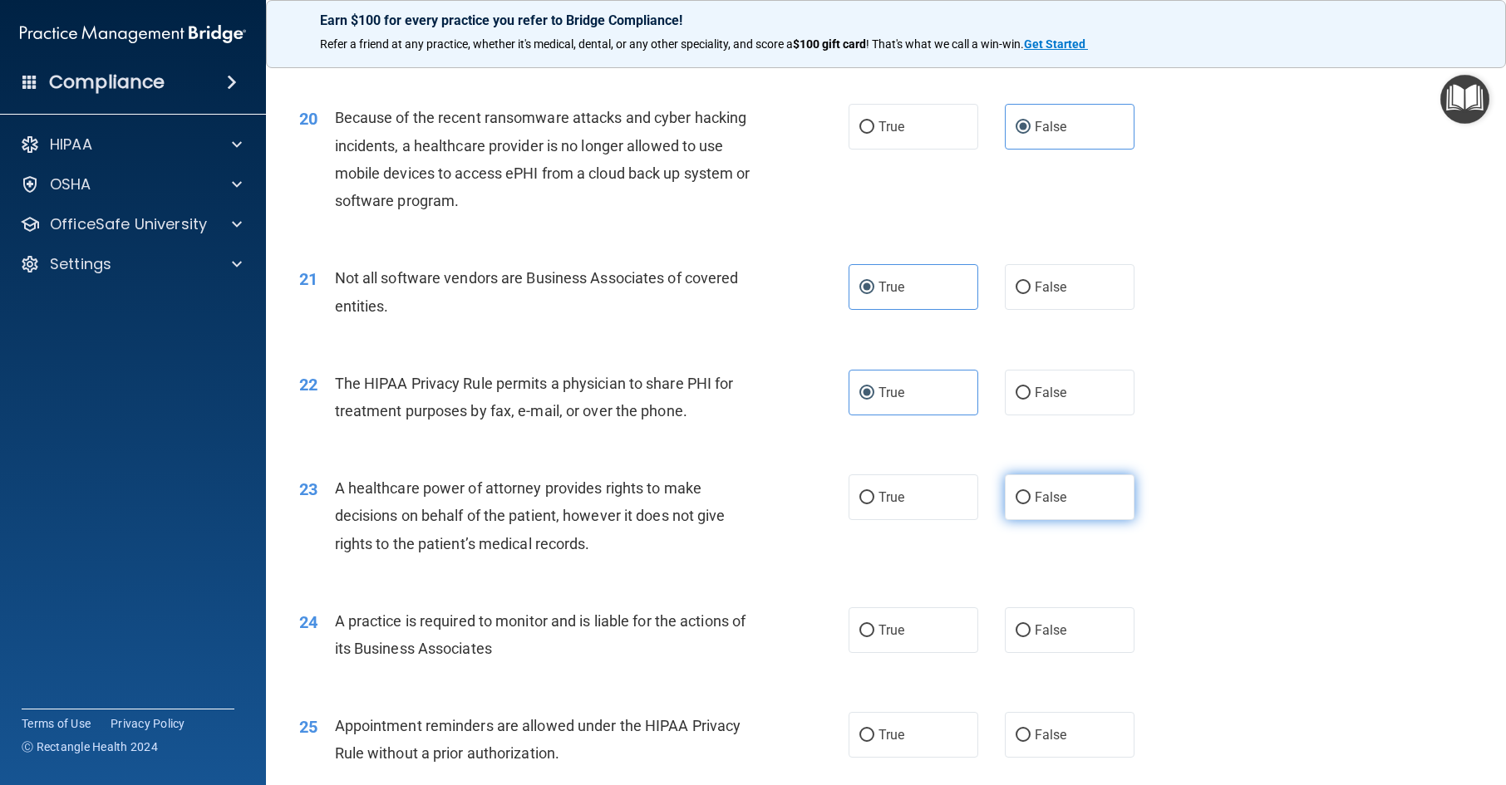
click at [1049, 505] on span "False" at bounding box center [1051, 498] width 32 height 16
click at [1031, 505] on input "False" at bounding box center [1023, 498] width 15 height 12
radio input "true"
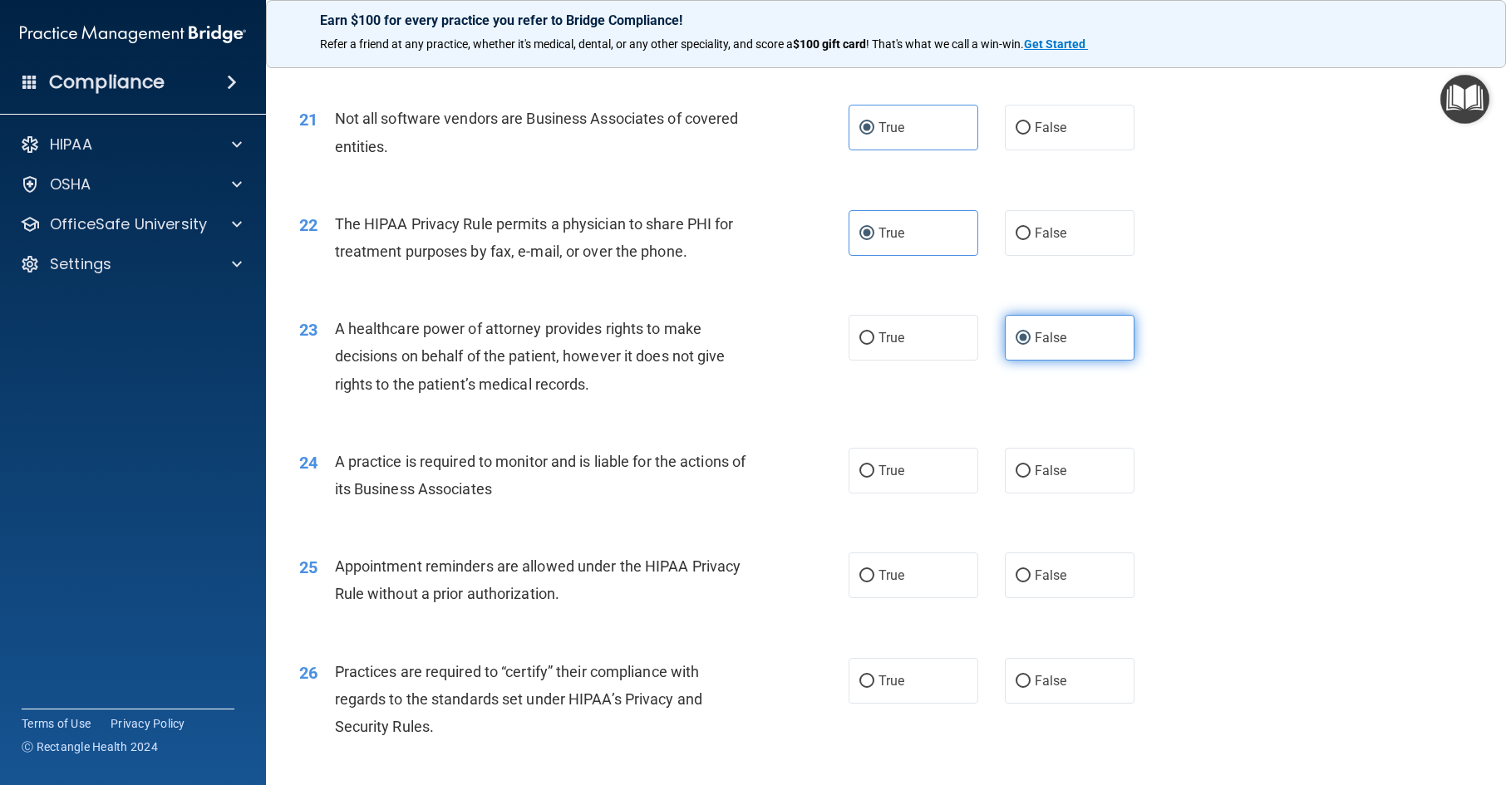
scroll to position [2660, 0]
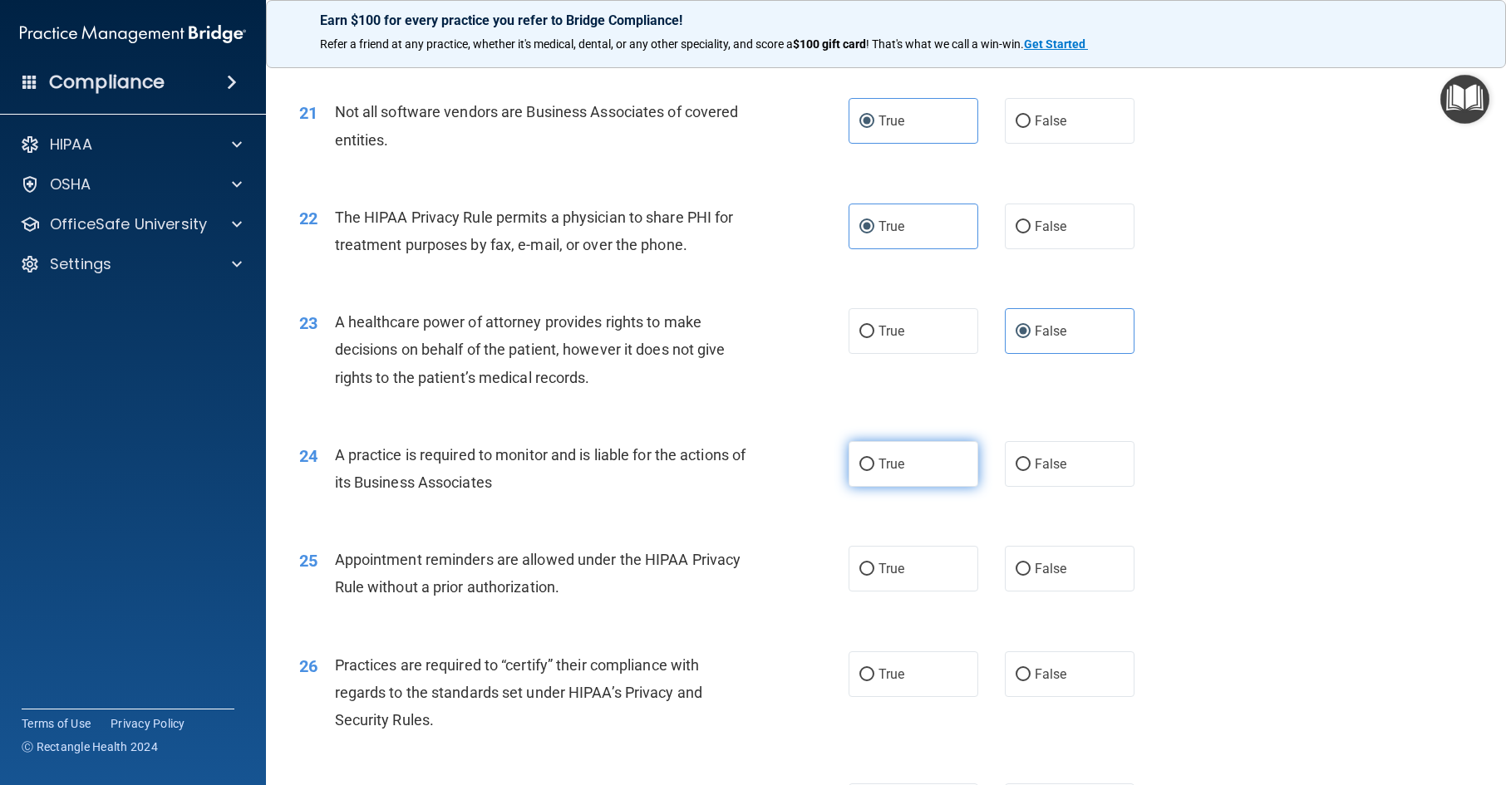
click at [935, 487] on label "True" at bounding box center [914, 464] width 130 height 46
click at [874, 471] on input "True" at bounding box center [866, 465] width 15 height 12
radio input "true"
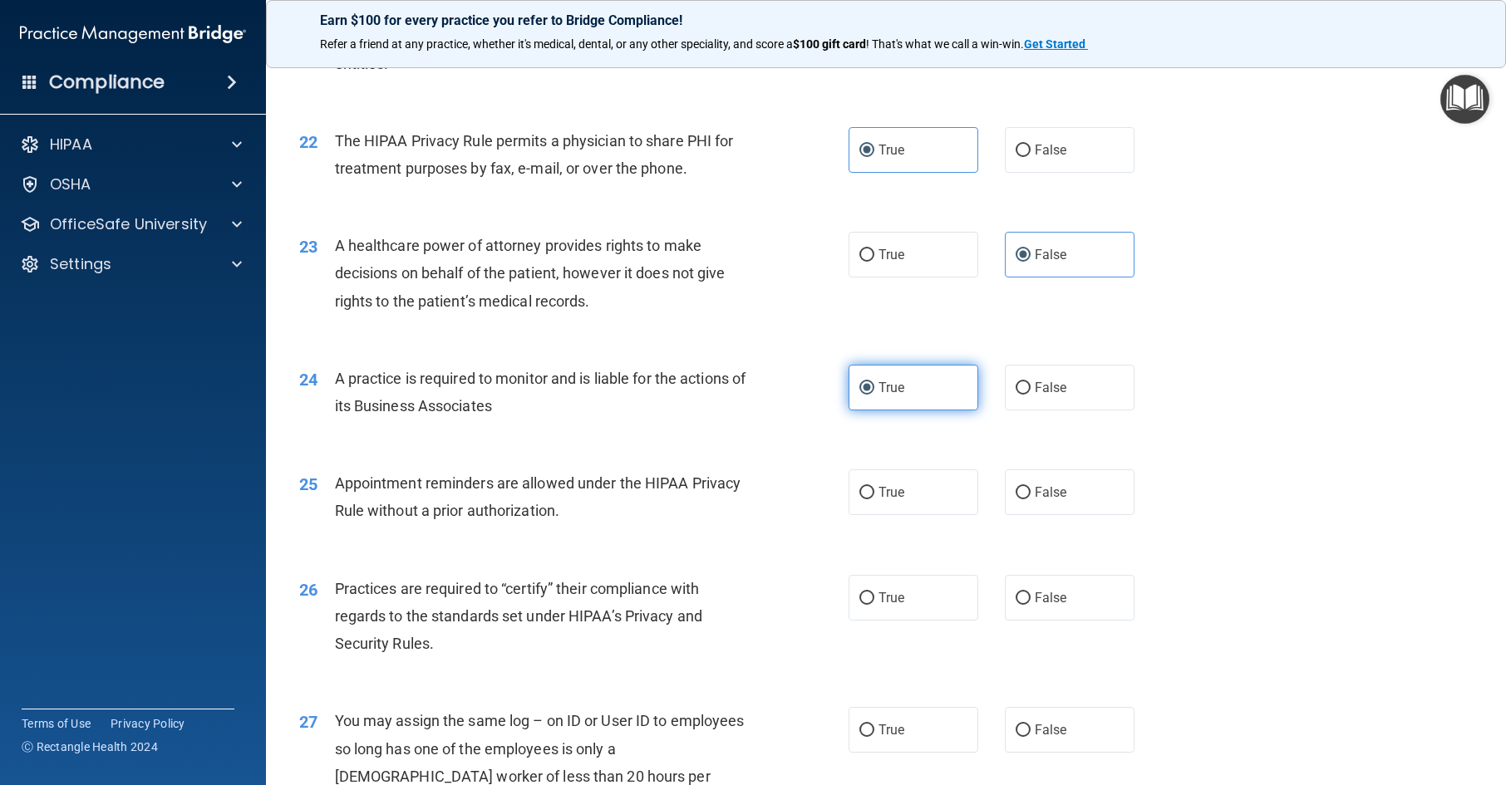
scroll to position [2826, 0]
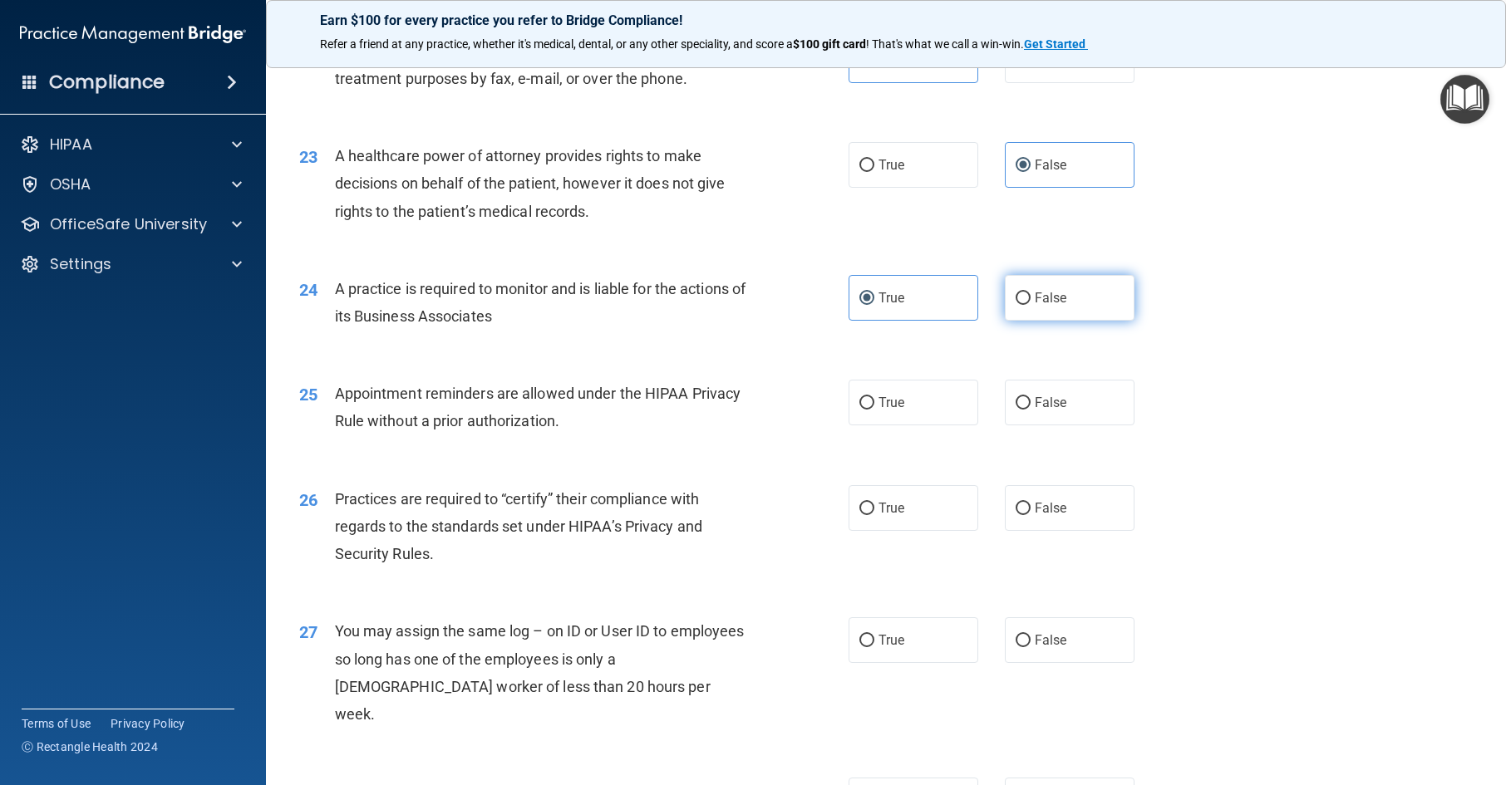
click at [1097, 321] on label "False" at bounding box center [1070, 298] width 130 height 46
click at [1031, 305] on input "False" at bounding box center [1023, 299] width 15 height 12
radio input "true"
radio input "false"
click at [913, 426] on label "True" at bounding box center [914, 403] width 130 height 46
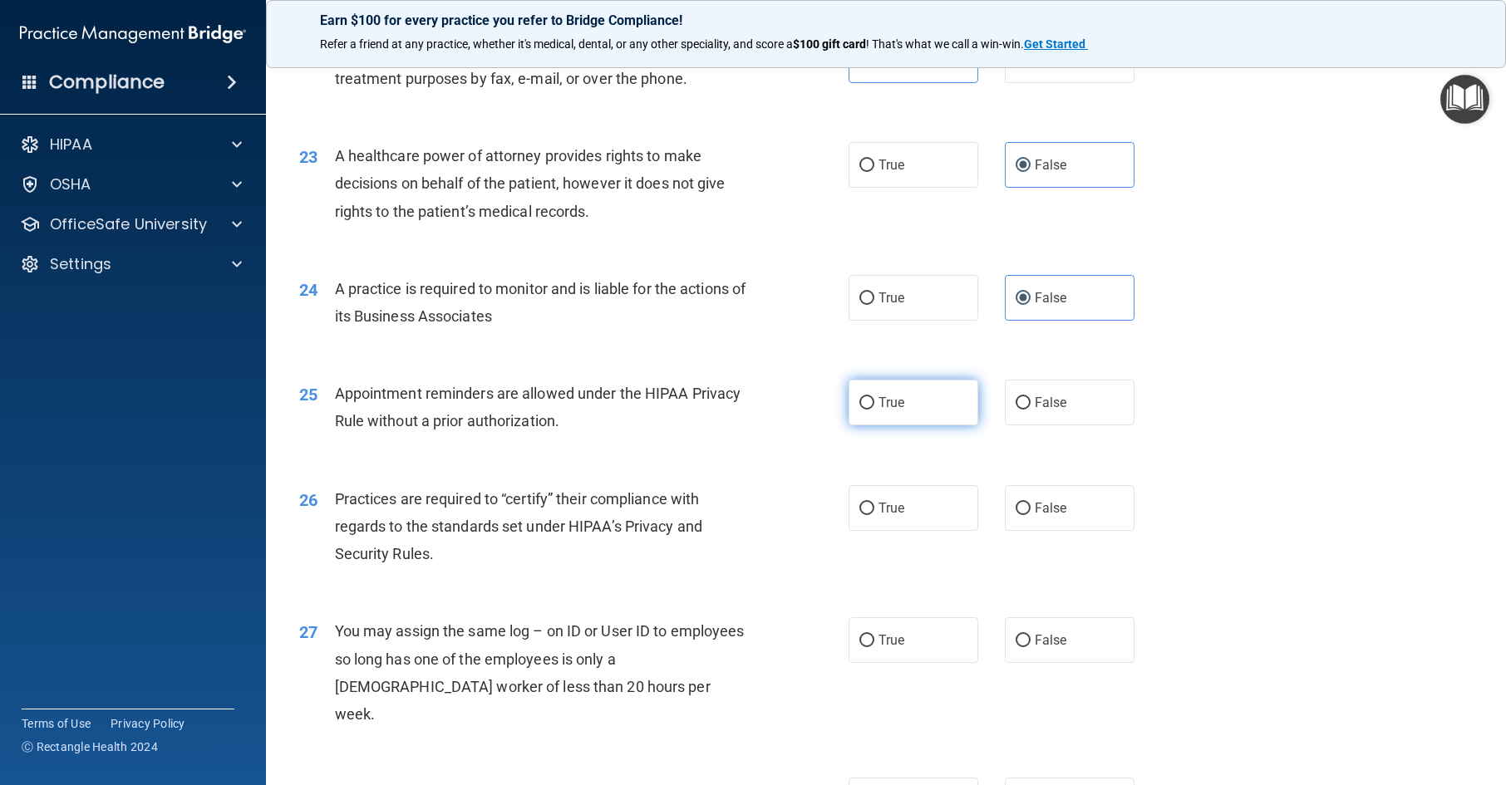
click at [874, 410] on input "True" at bounding box center [866, 403] width 15 height 12
radio input "true"
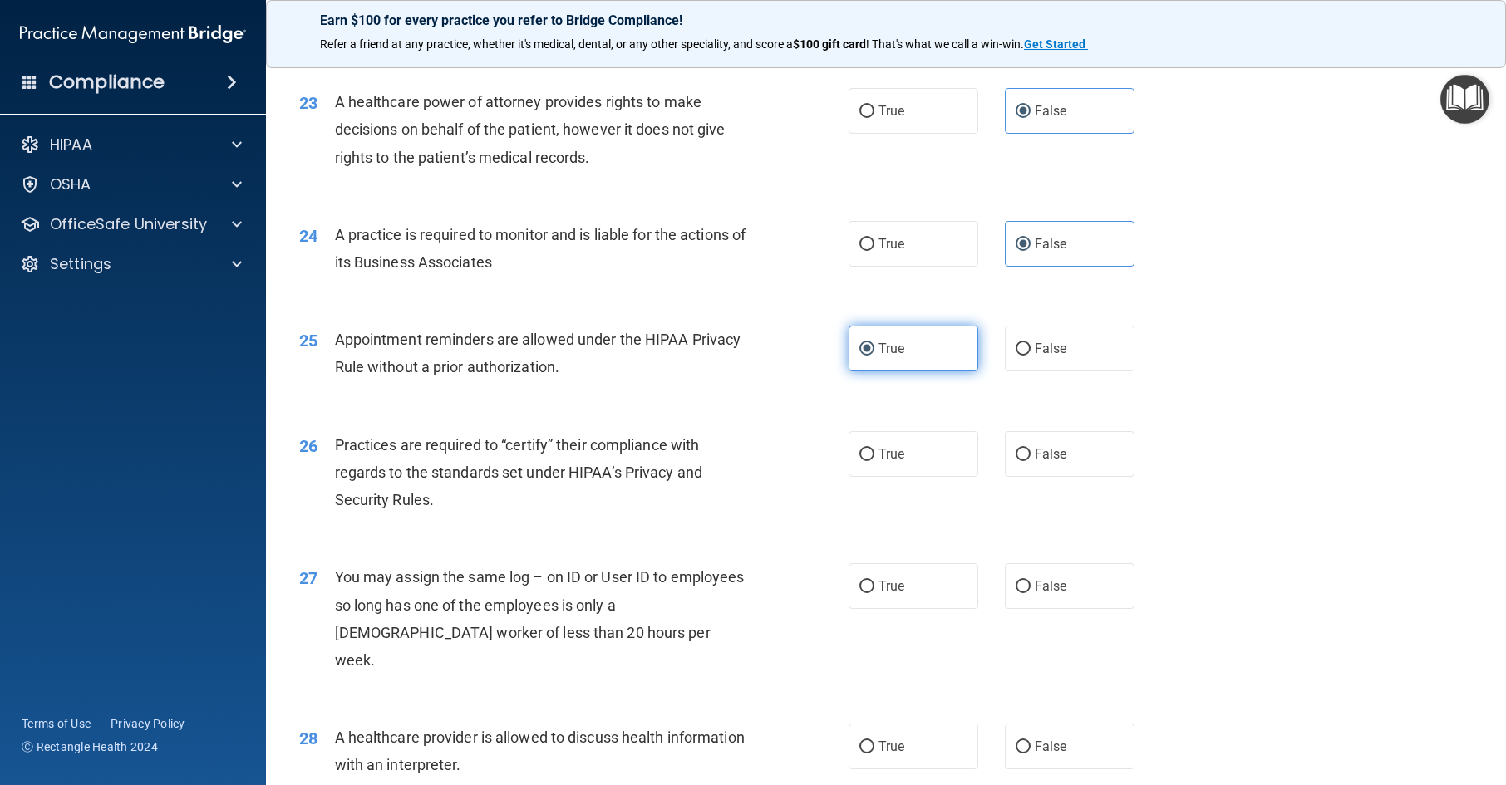
scroll to position [2909, 0]
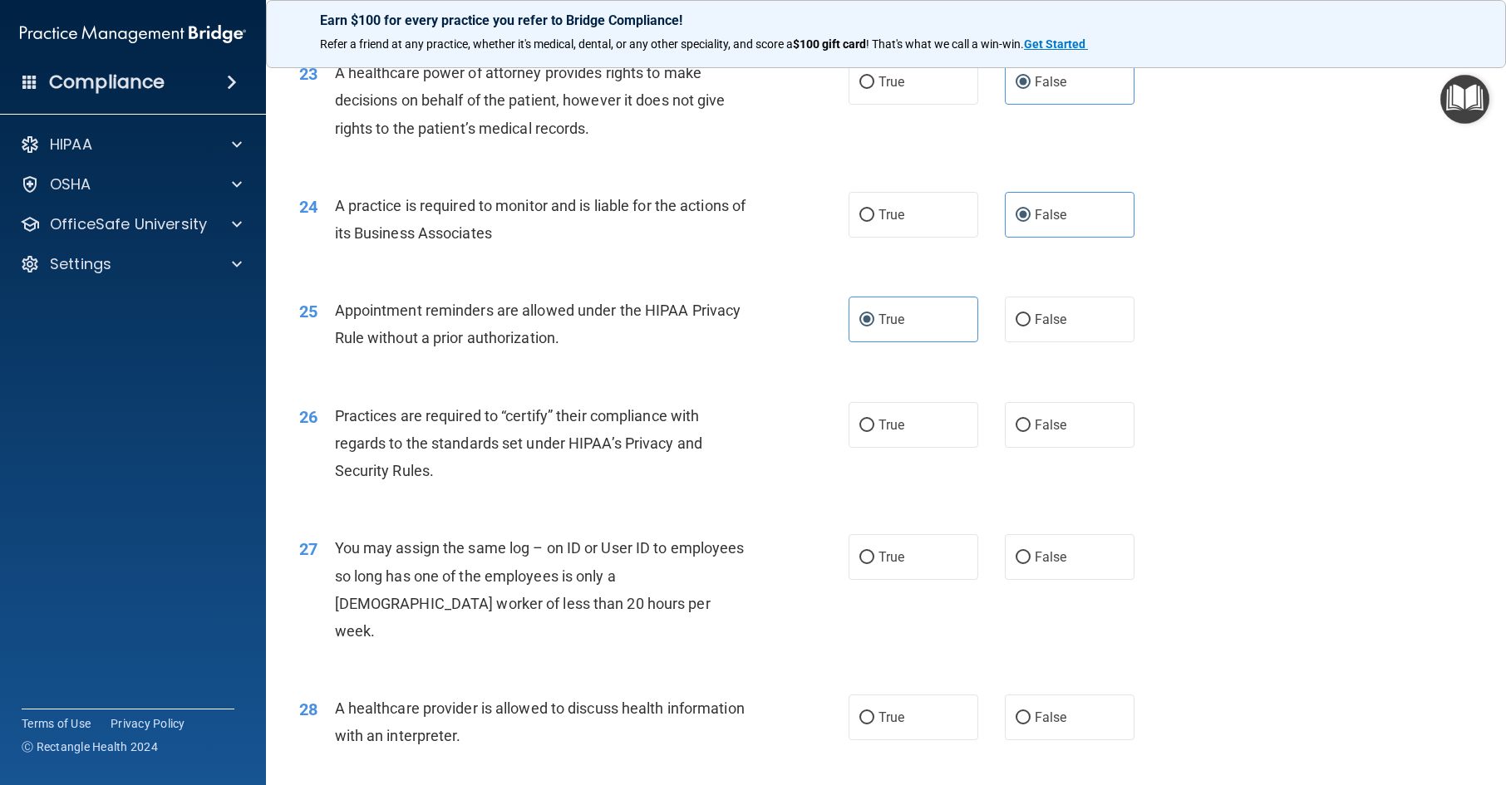
click at [1025, 515] on div "26 Practices are required to “certify” their compliance with regards to the sta…" at bounding box center [886, 448] width 1199 height 133
click at [1035, 448] on label "False" at bounding box center [1070, 425] width 130 height 46
click at [1031, 432] on input "False" at bounding box center [1023, 426] width 15 height 12
radio input "true"
click at [1062, 580] on label "False" at bounding box center [1070, 557] width 130 height 46
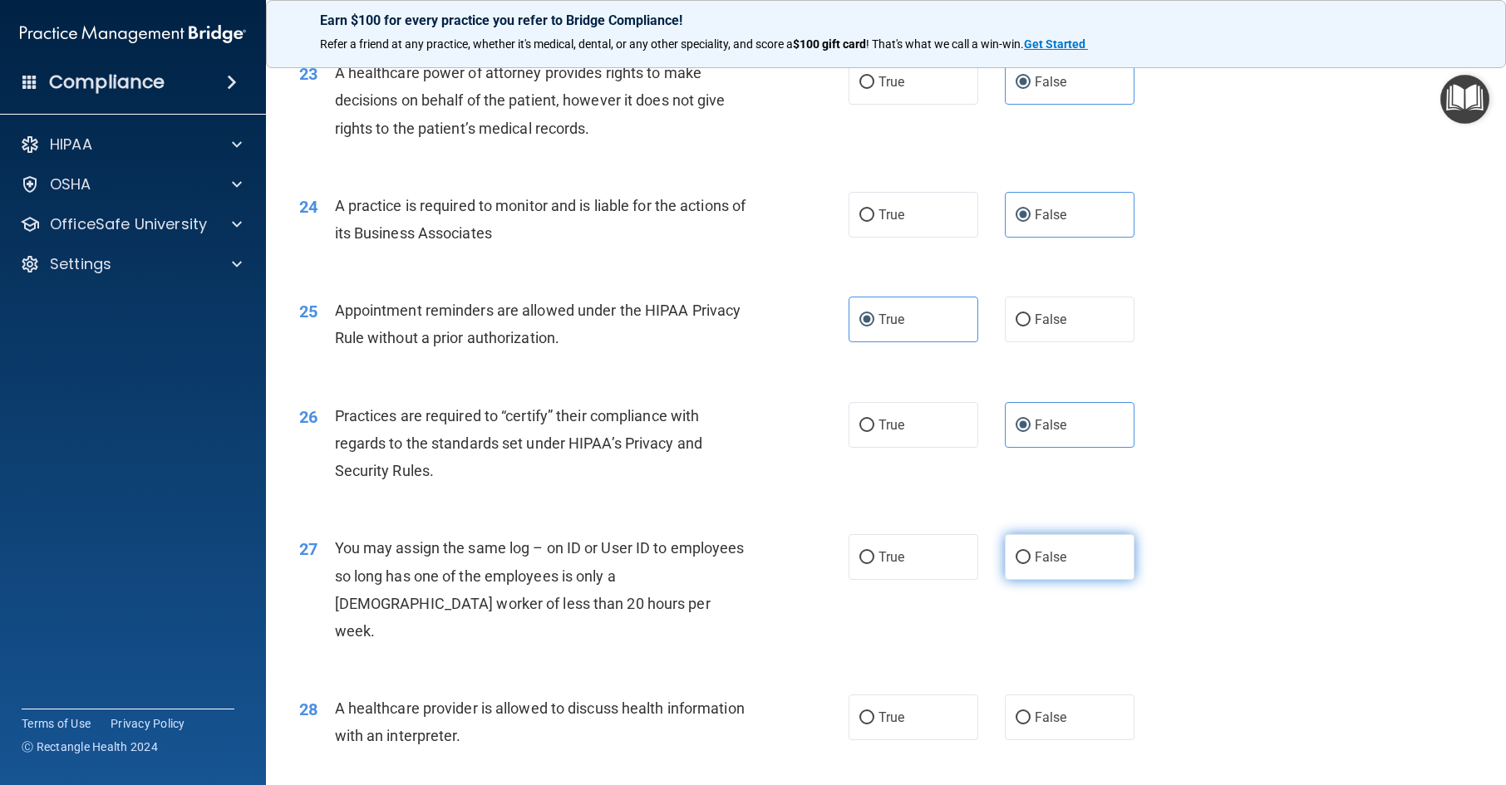
click at [1031, 564] on input "False" at bounding box center [1023, 558] width 15 height 12
radio input "true"
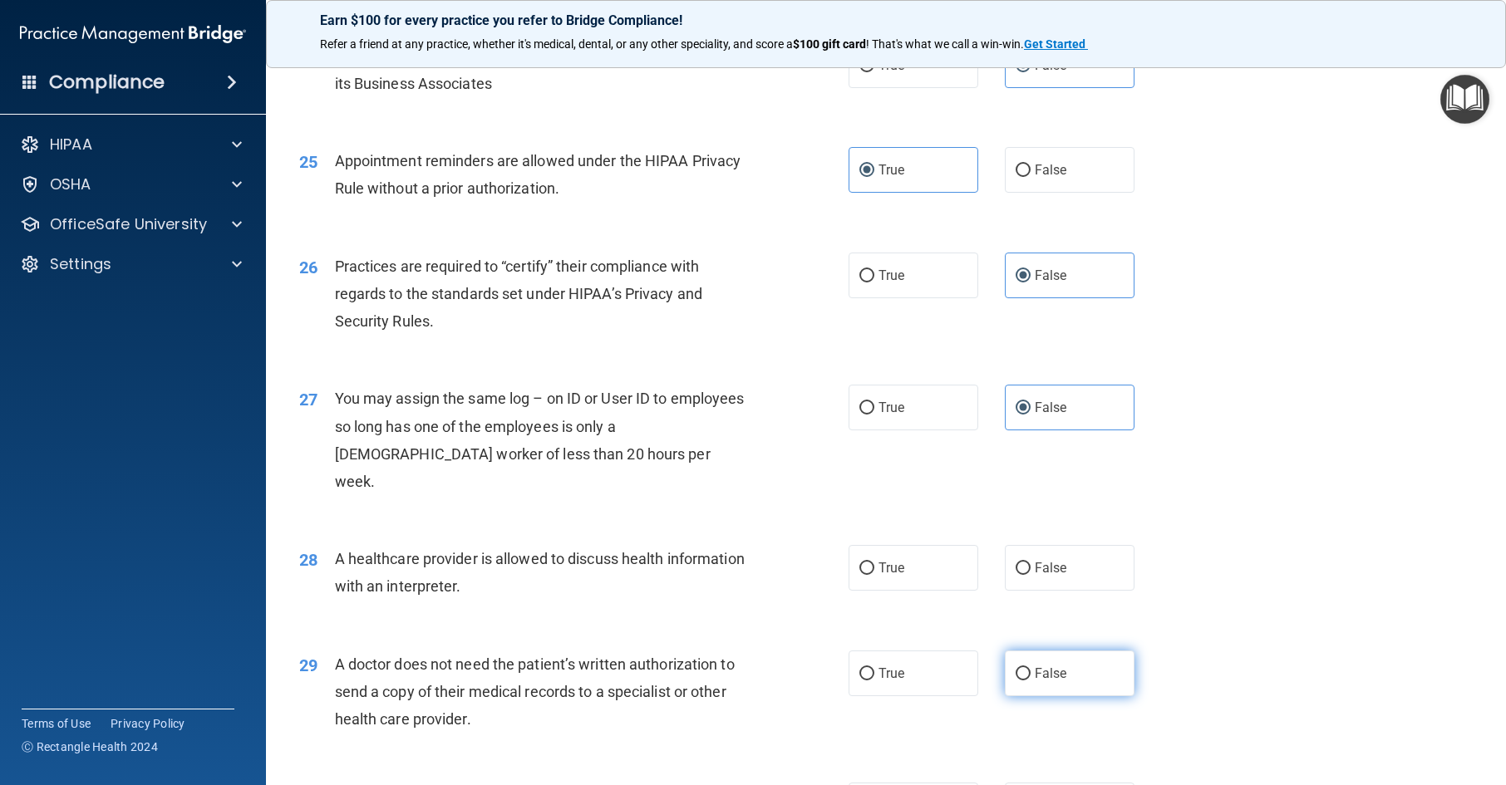
scroll to position [3159, 0]
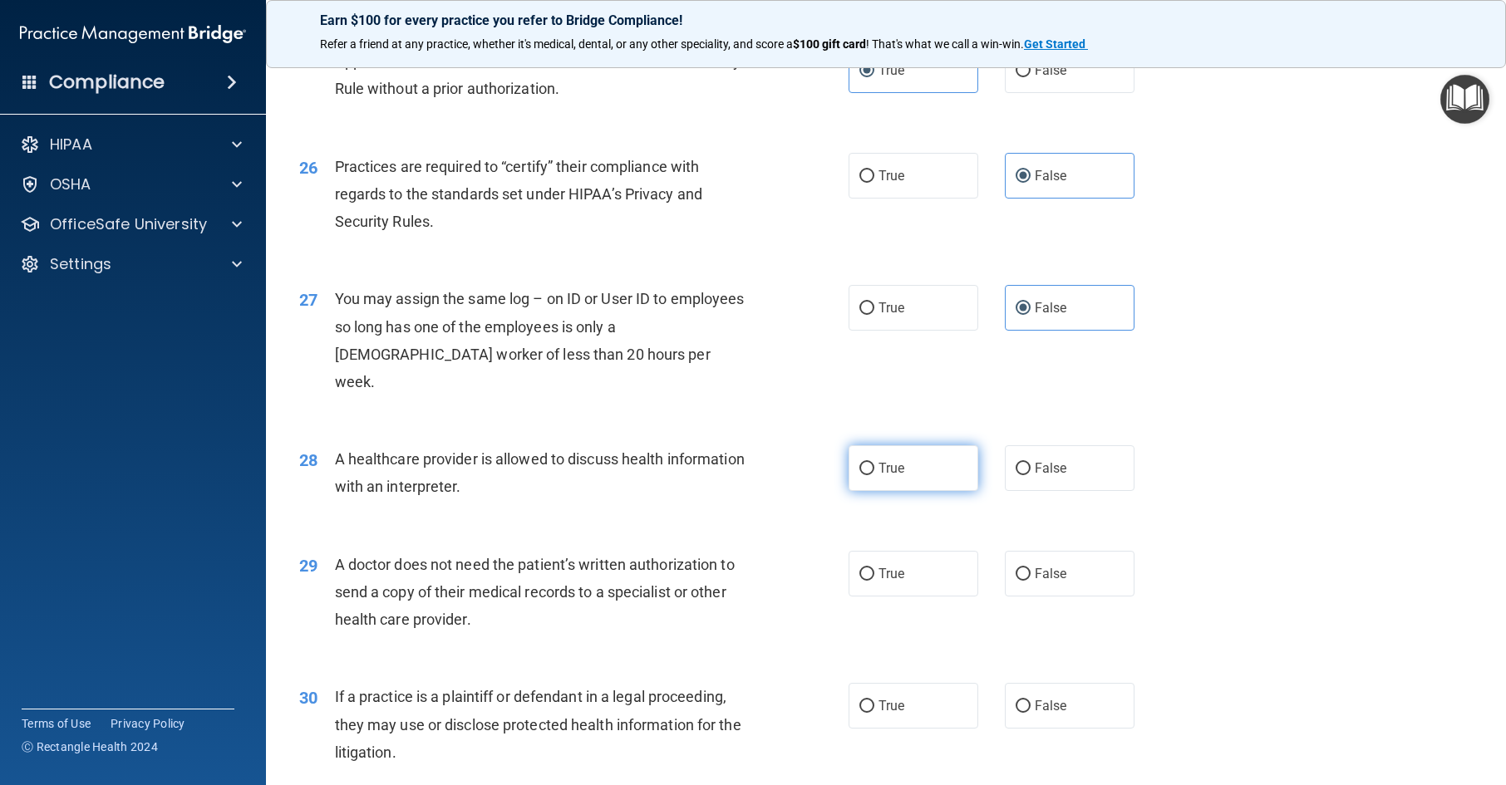
click at [886, 491] on label "True" at bounding box center [914, 469] width 130 height 46
click at [874, 475] on input "True" at bounding box center [866, 469] width 15 height 12
radio input "true"
click at [888, 597] on label "True" at bounding box center [914, 574] width 130 height 46
click at [874, 581] on input "True" at bounding box center [866, 575] width 15 height 12
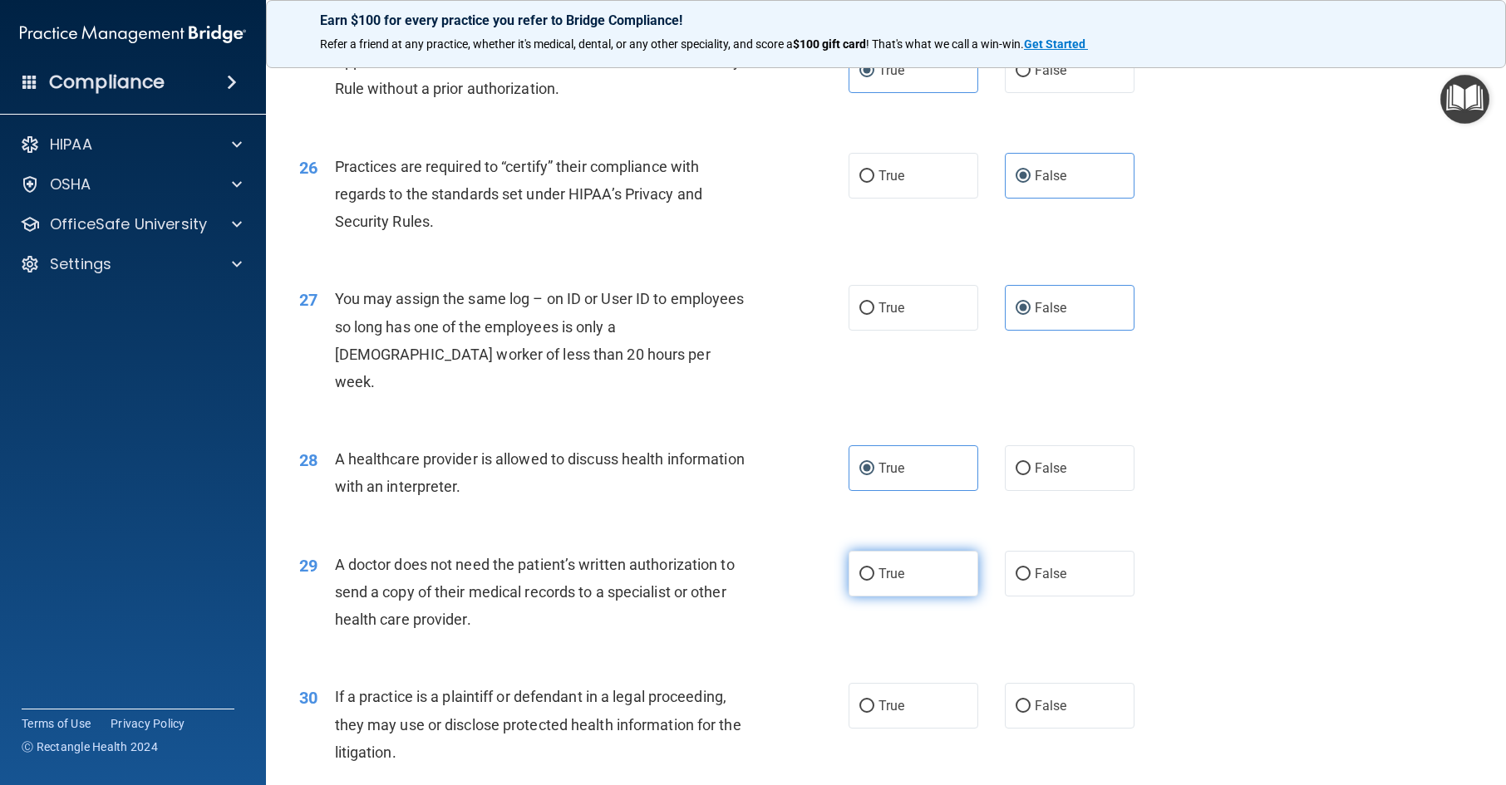
radio input "true"
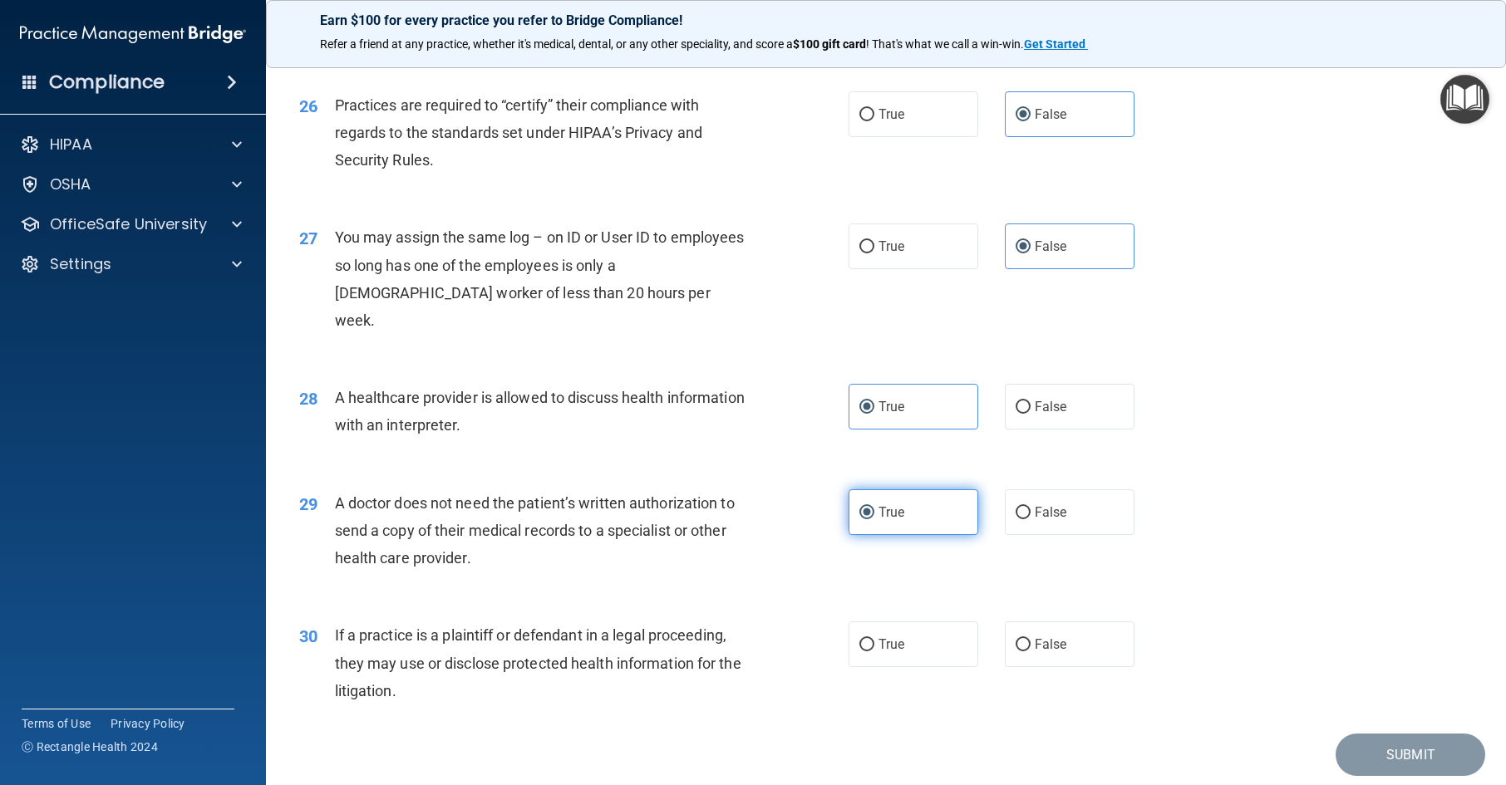
scroll to position [3325, 0]
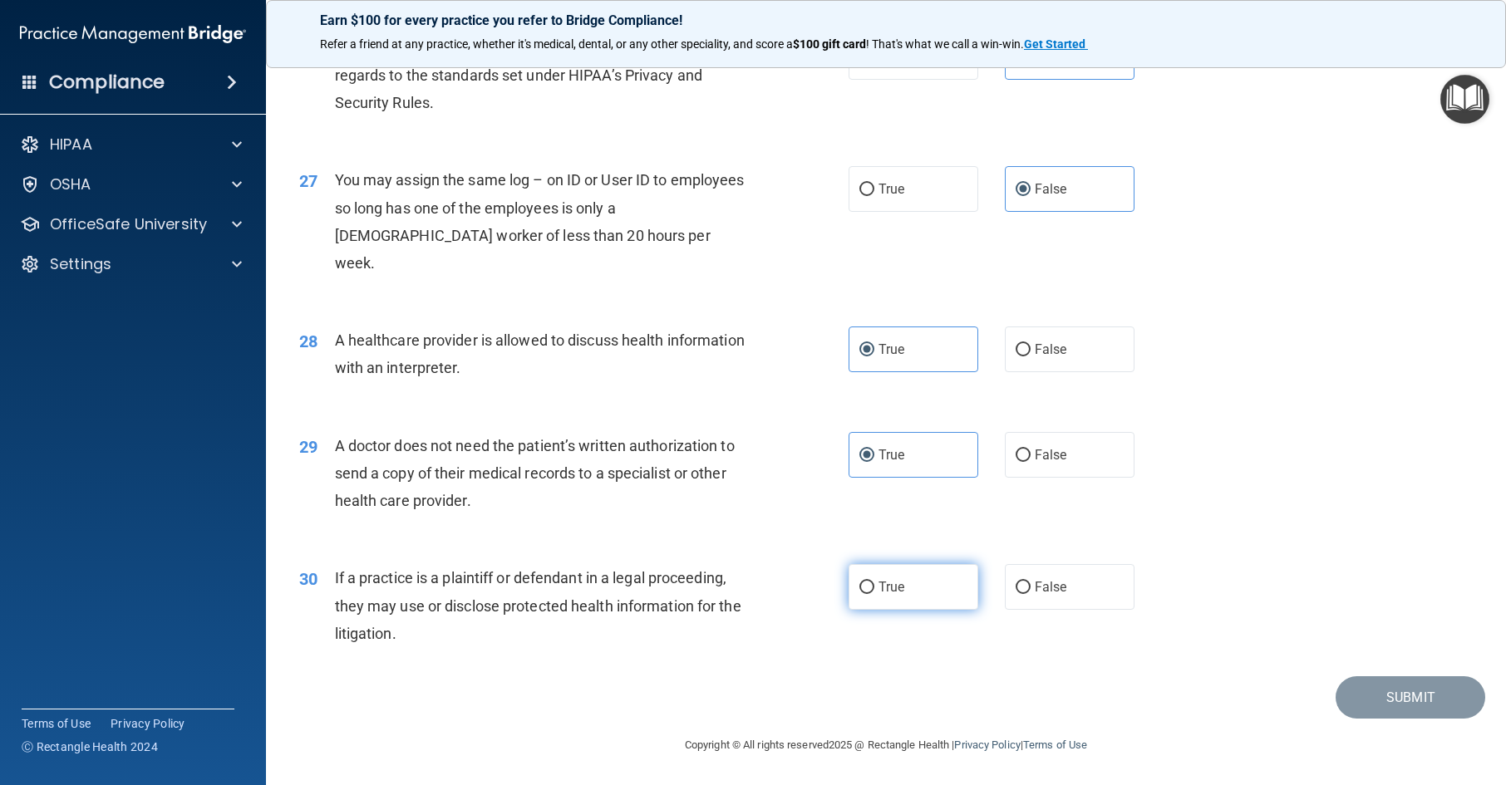
click at [894, 610] on label "True" at bounding box center [914, 587] width 130 height 46
click at [874, 594] on input "True" at bounding box center [866, 588] width 15 height 12
radio input "true"
click at [1349, 719] on button "Submit" at bounding box center [1411, 698] width 150 height 42
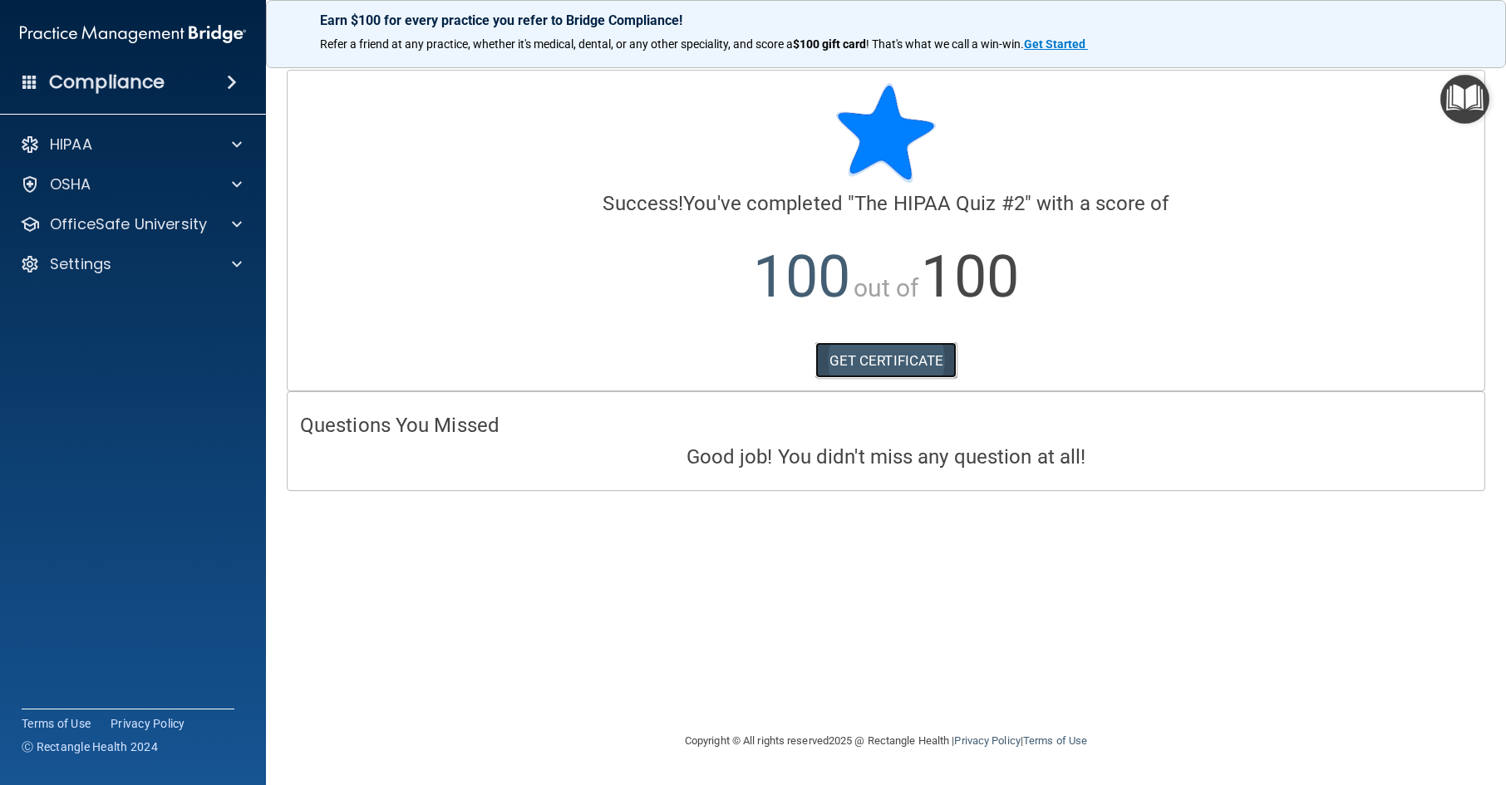
click at [859, 364] on link "GET CERTIFICATE" at bounding box center [886, 360] width 142 height 37
click at [152, 223] on p "OfficeSafe University" at bounding box center [128, 224] width 157 height 20
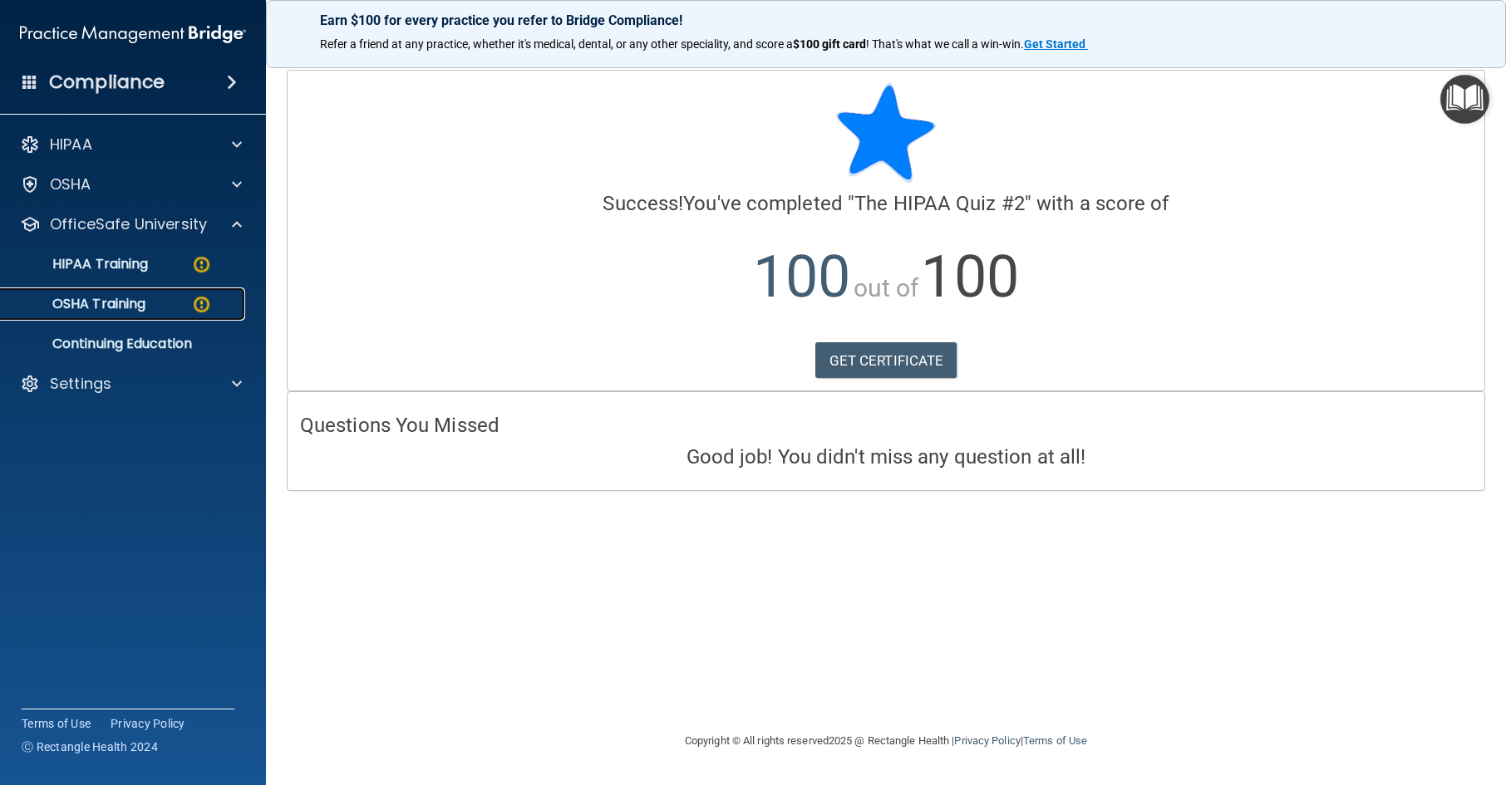
click at [147, 317] on link "OSHA Training" at bounding box center [114, 304] width 262 height 33
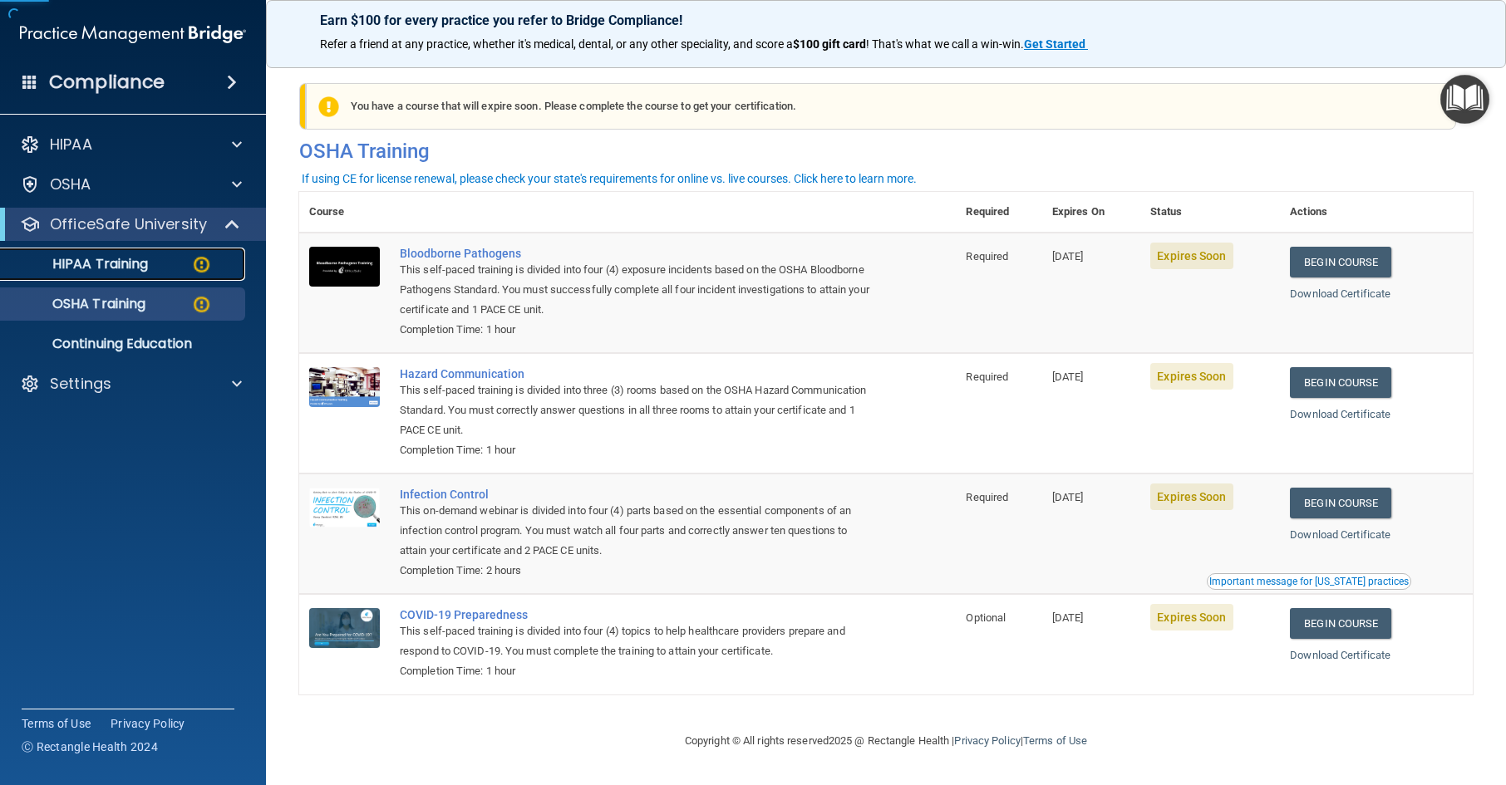
click at [156, 266] on div "HIPAA Training" at bounding box center [124, 264] width 227 height 17
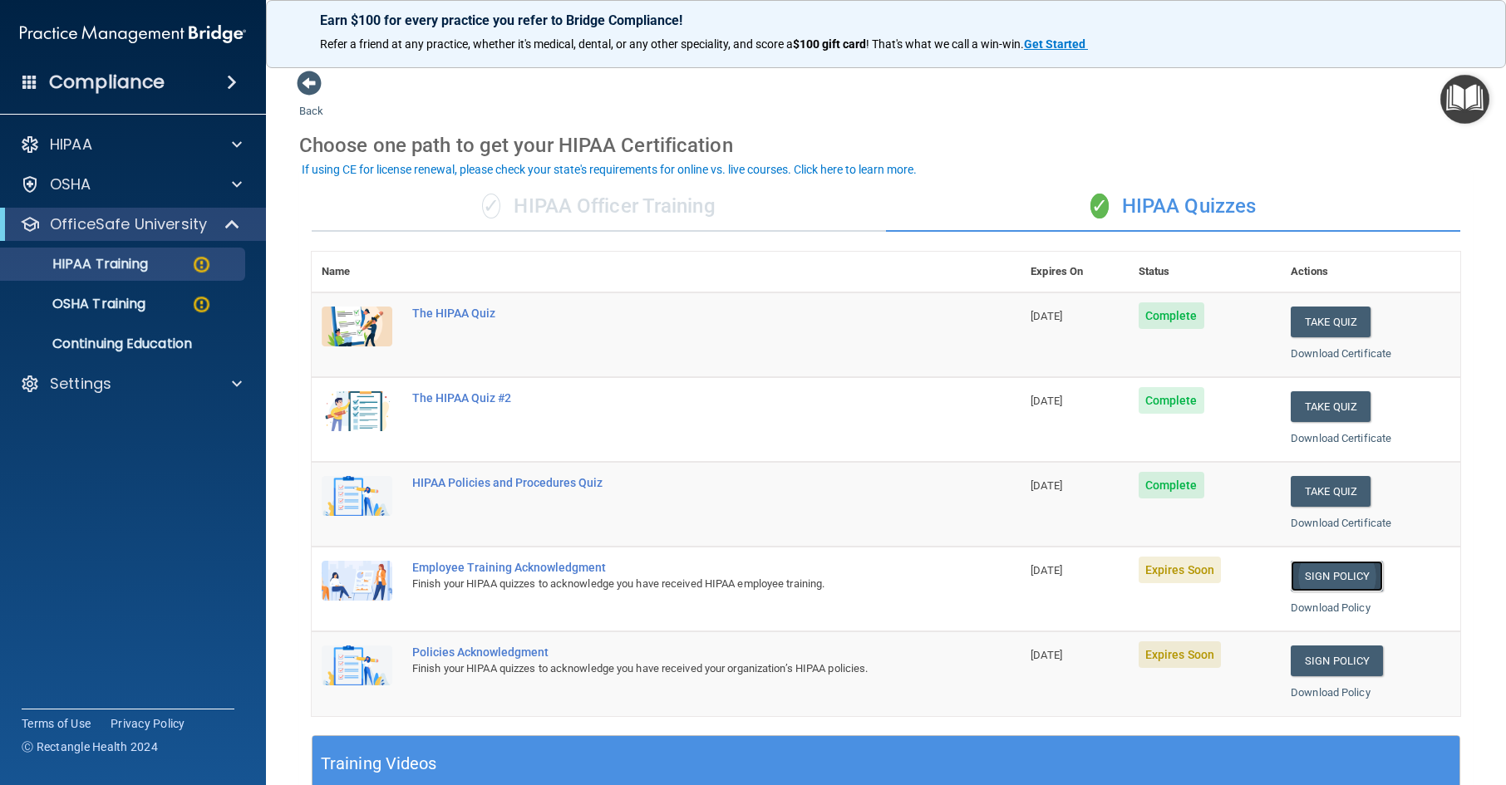
click at [1328, 586] on link "Sign Policy" at bounding box center [1337, 576] width 92 height 31
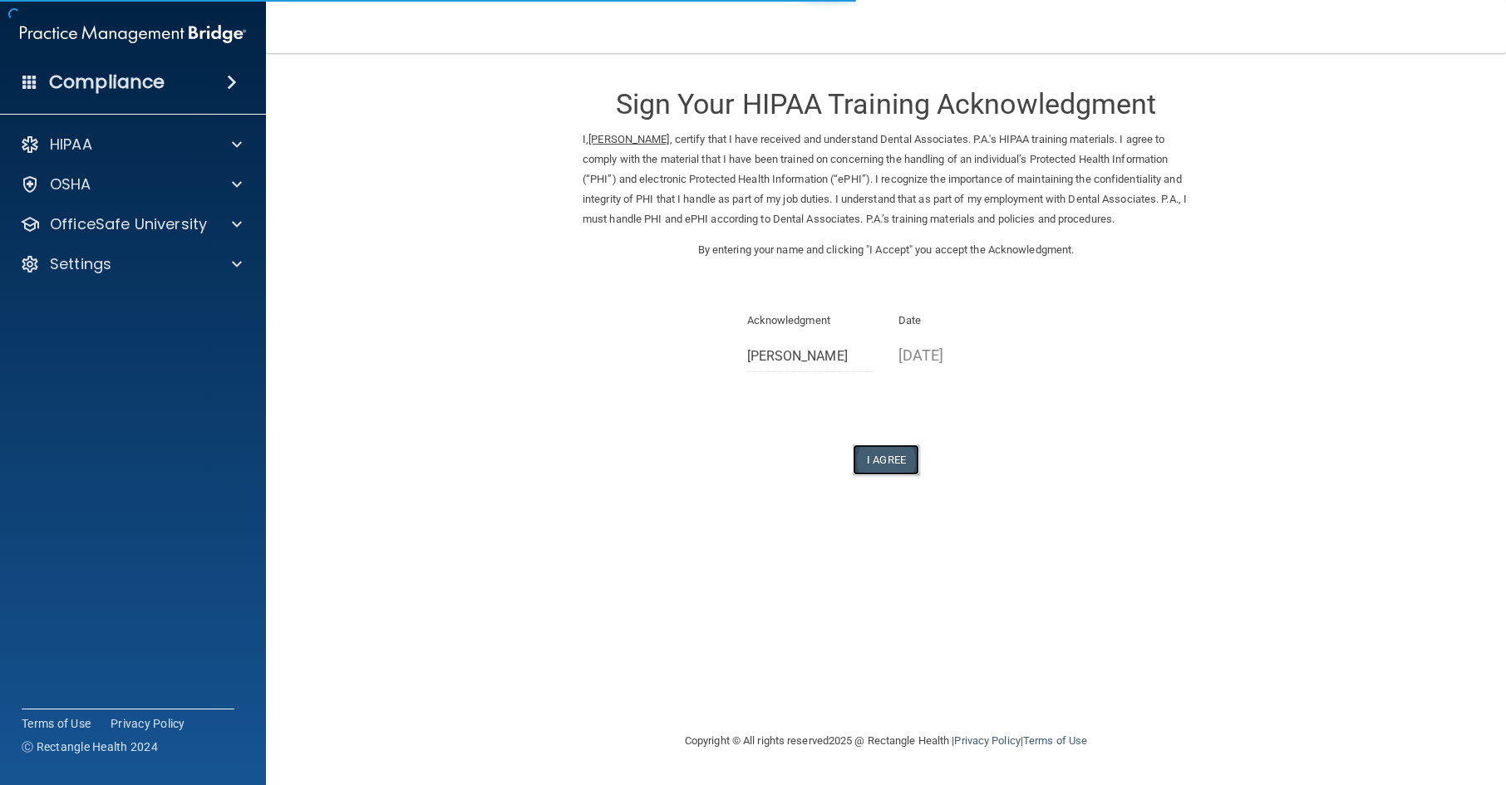
click at [898, 473] on button "I Agree" at bounding box center [886, 460] width 66 height 31
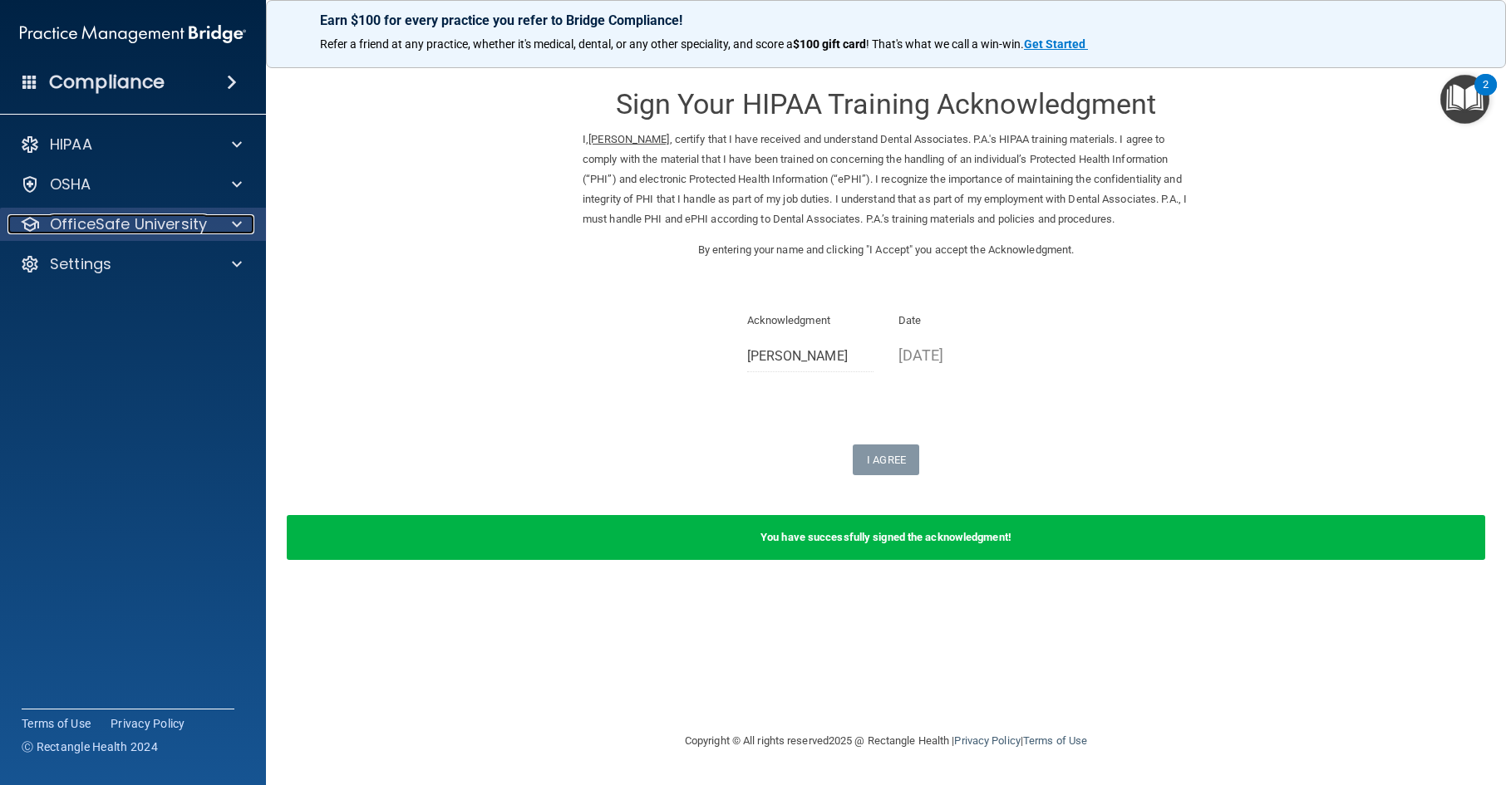
click at [172, 223] on p "OfficeSafe University" at bounding box center [128, 224] width 157 height 20
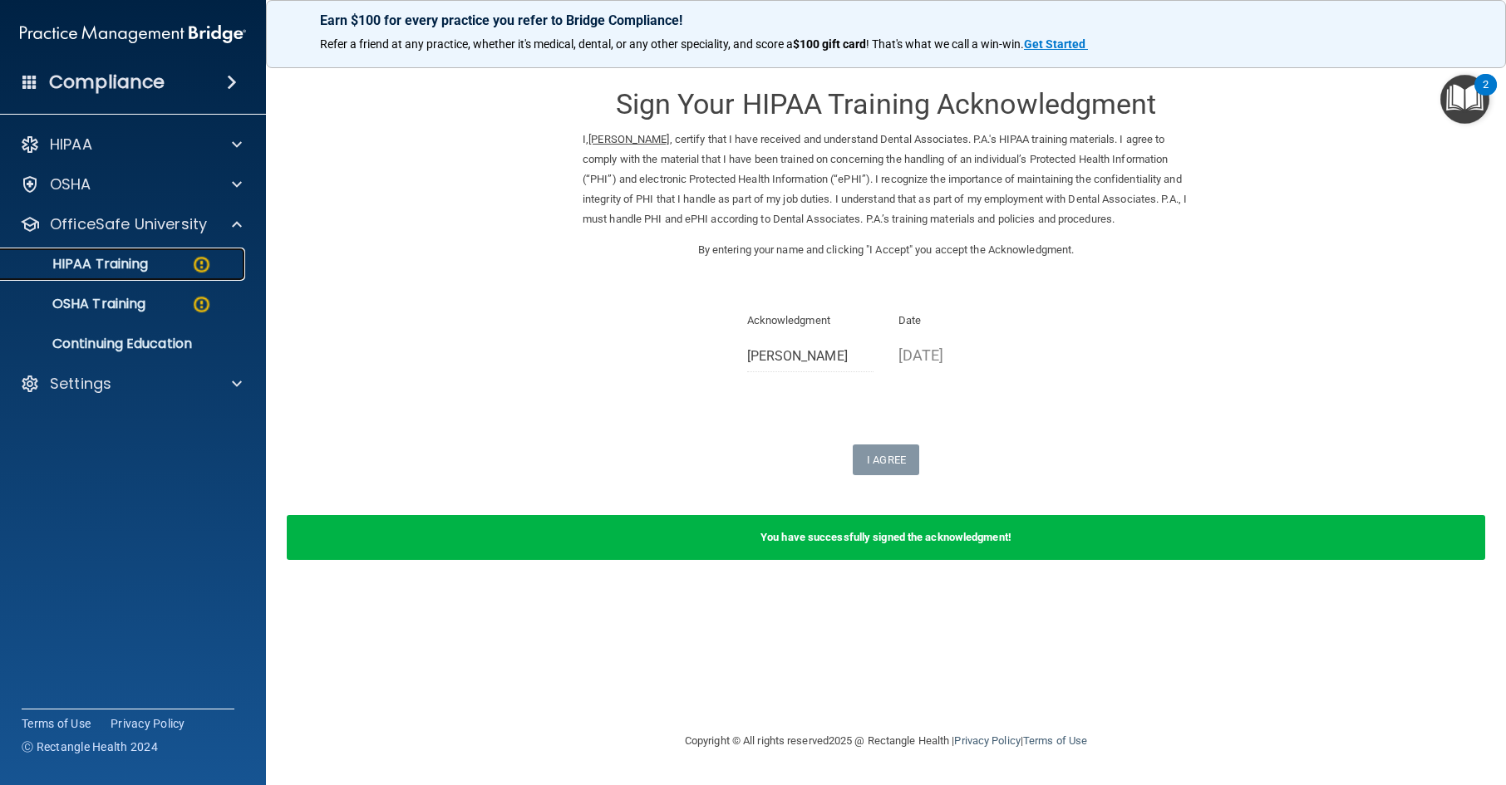
click at [175, 273] on link "HIPAA Training" at bounding box center [114, 264] width 262 height 33
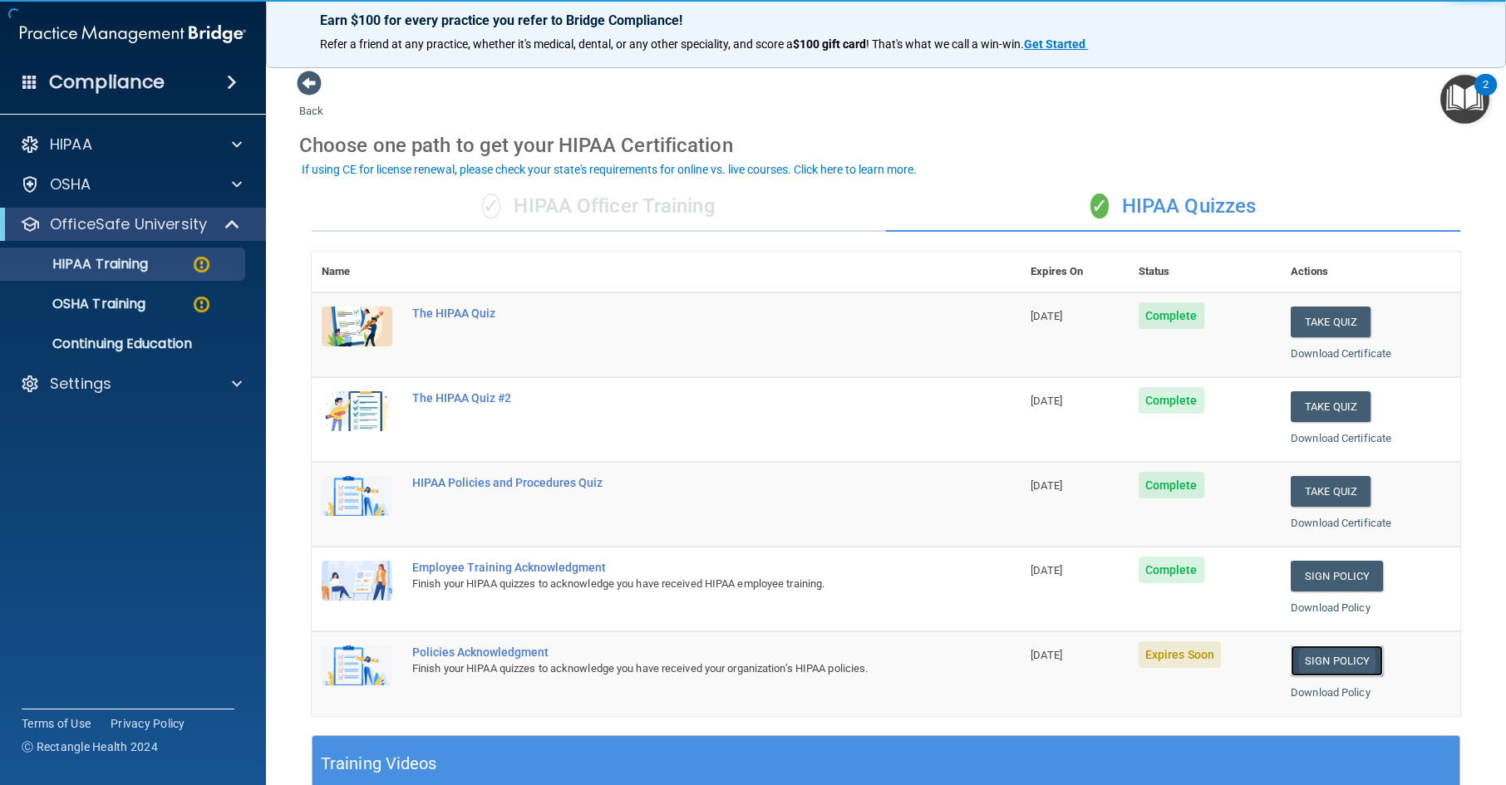
click at [1347, 664] on link "Sign Policy" at bounding box center [1337, 661] width 92 height 31
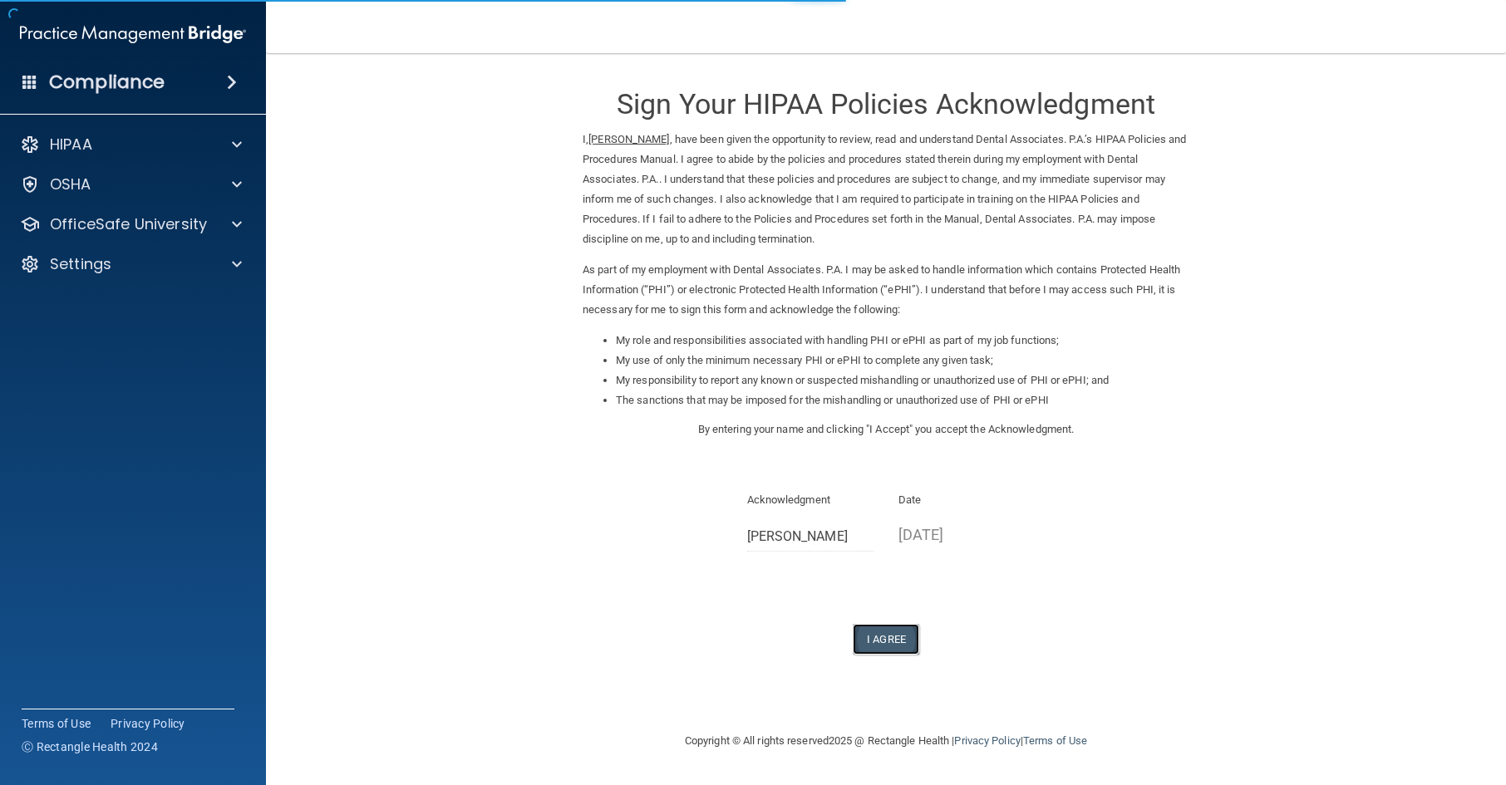
click at [888, 639] on button "I Agree" at bounding box center [886, 639] width 66 height 31
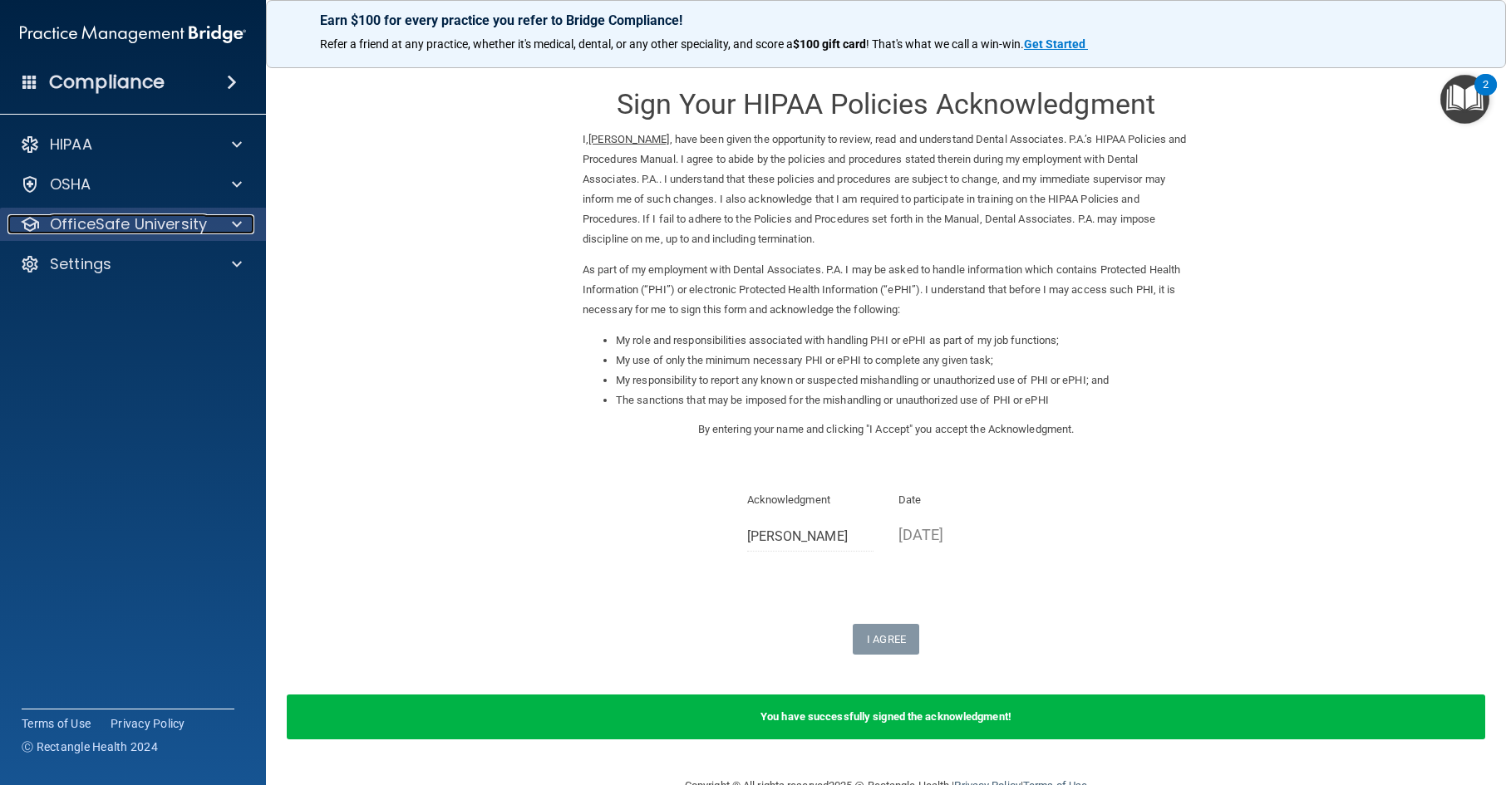
click at [103, 234] on p "OfficeSafe University" at bounding box center [128, 224] width 157 height 20
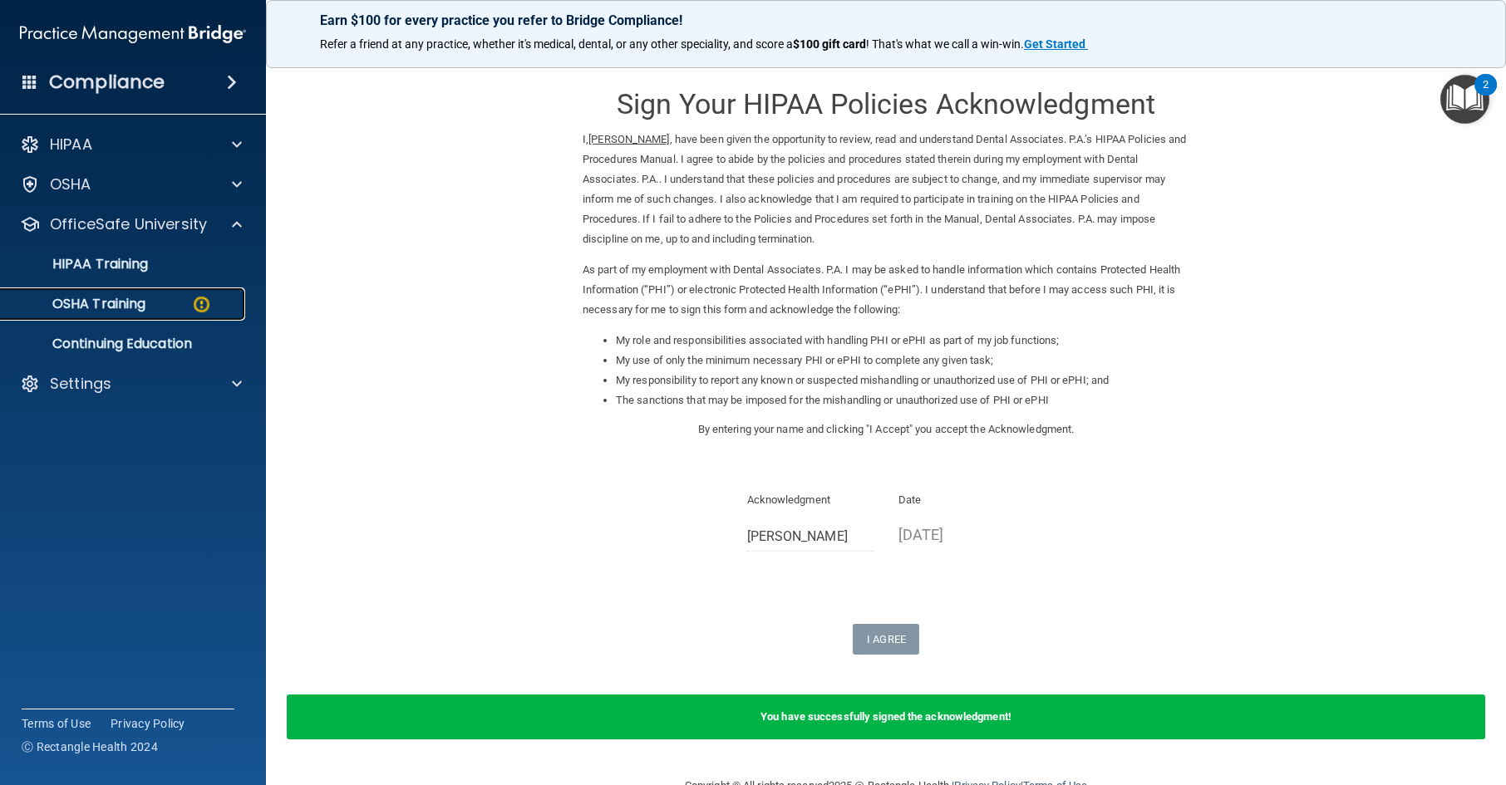
click at [125, 292] on link "OSHA Training" at bounding box center [114, 304] width 262 height 33
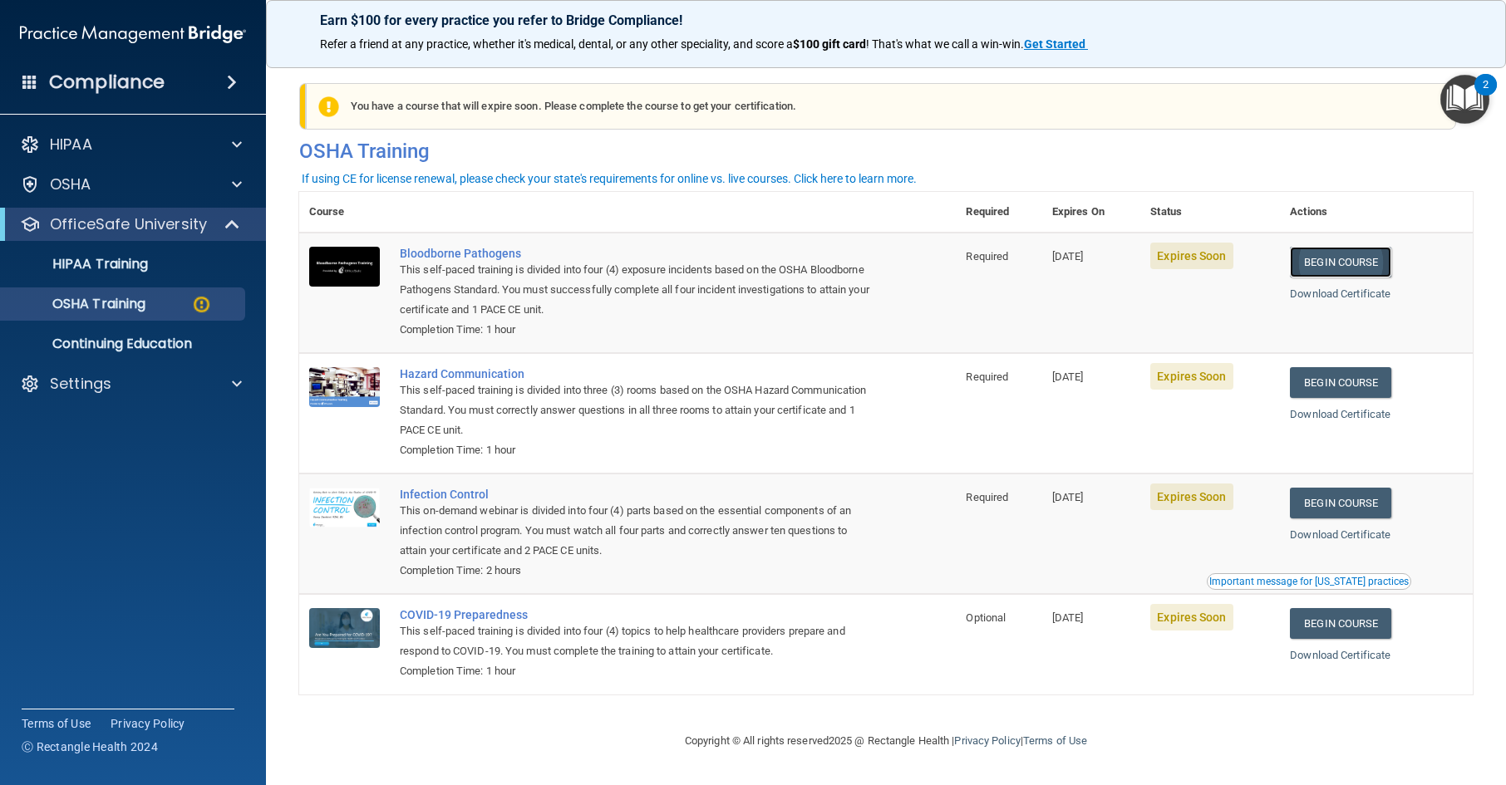
click at [1348, 260] on link "Begin Course" at bounding box center [1340, 262] width 101 height 31
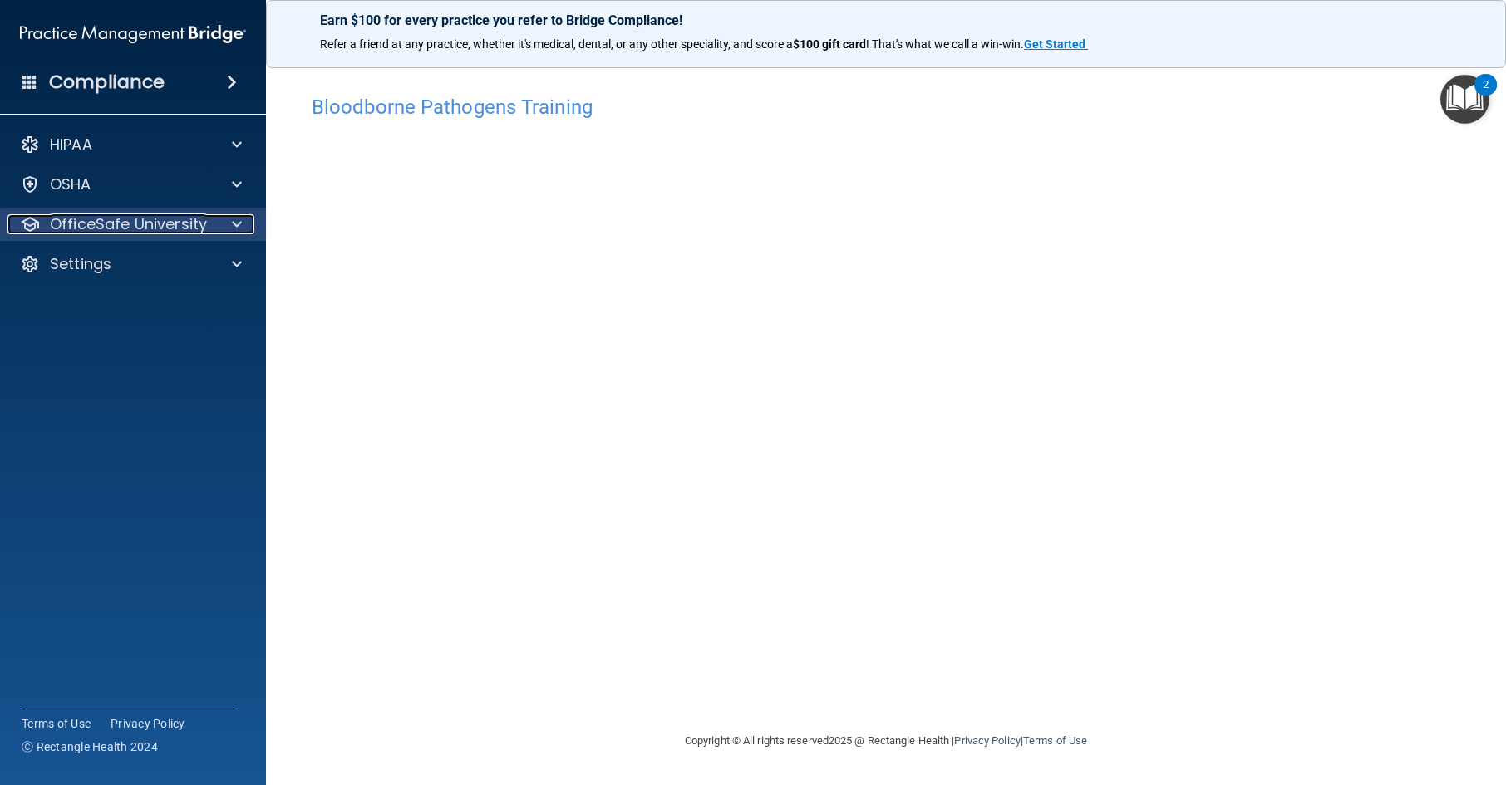
click at [133, 217] on p "OfficeSafe University" at bounding box center [128, 224] width 157 height 20
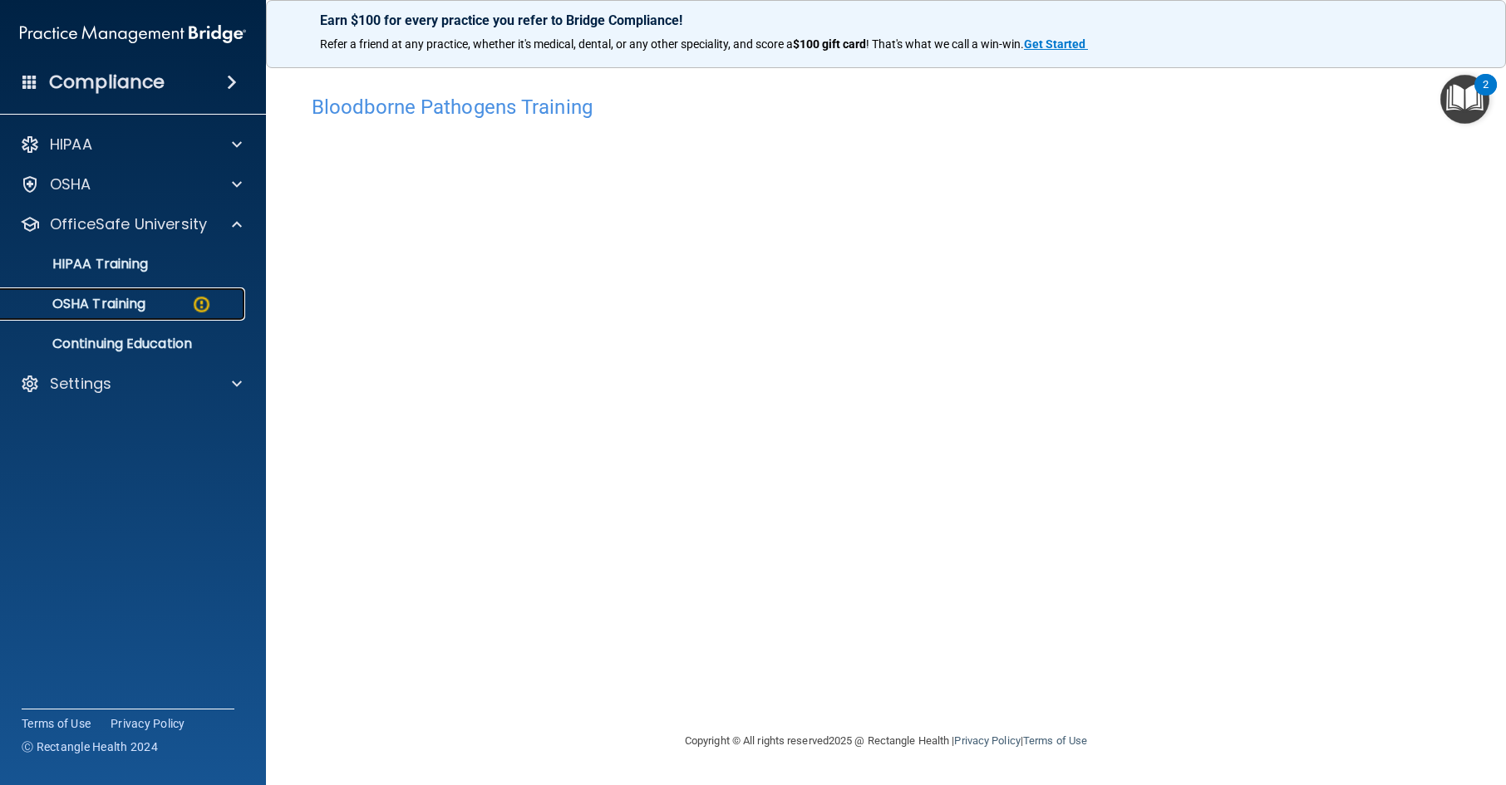
click at [160, 305] on div "OSHA Training" at bounding box center [124, 304] width 227 height 17
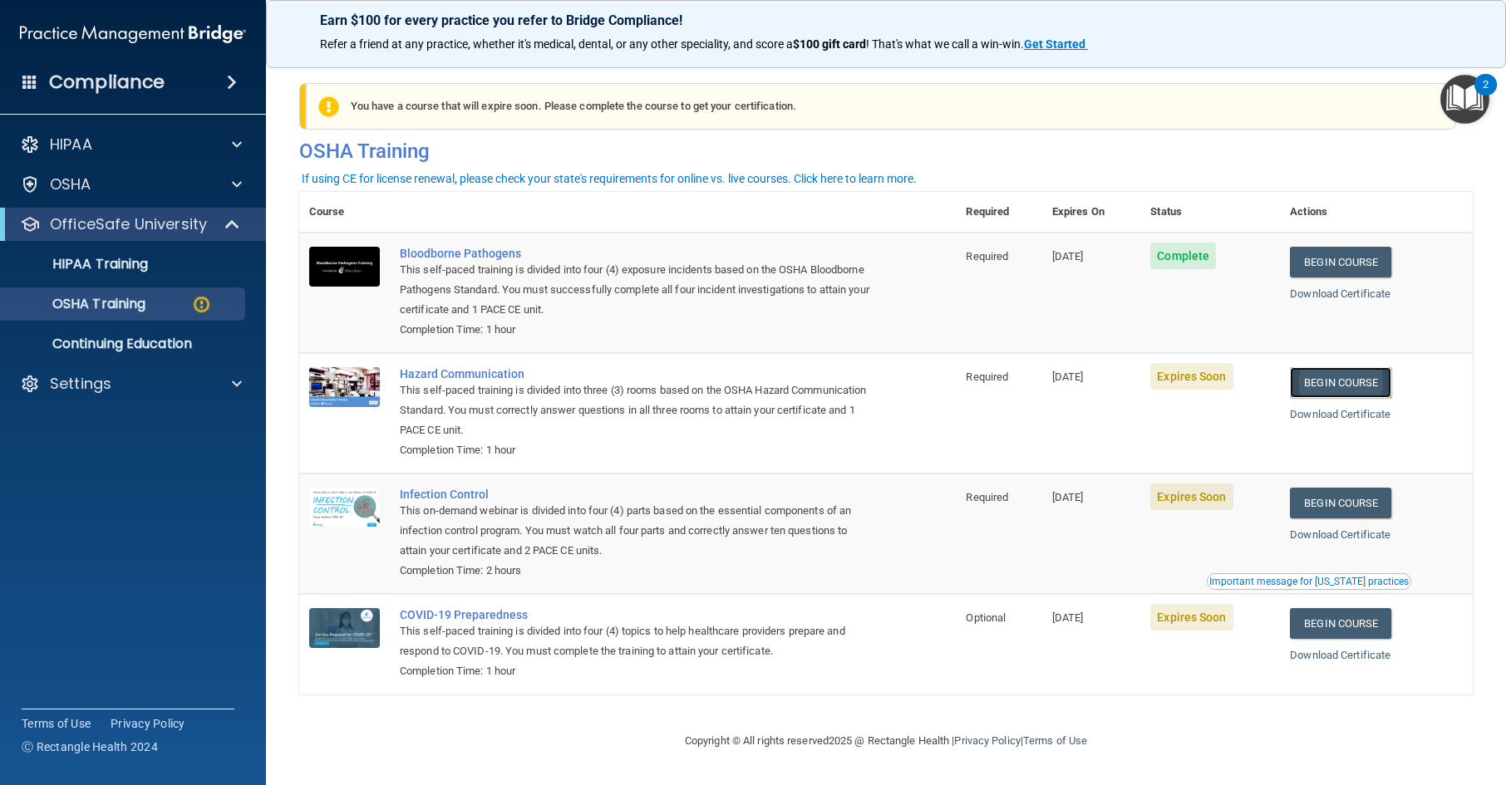
click at [1342, 379] on link "Begin Course" at bounding box center [1340, 382] width 101 height 31
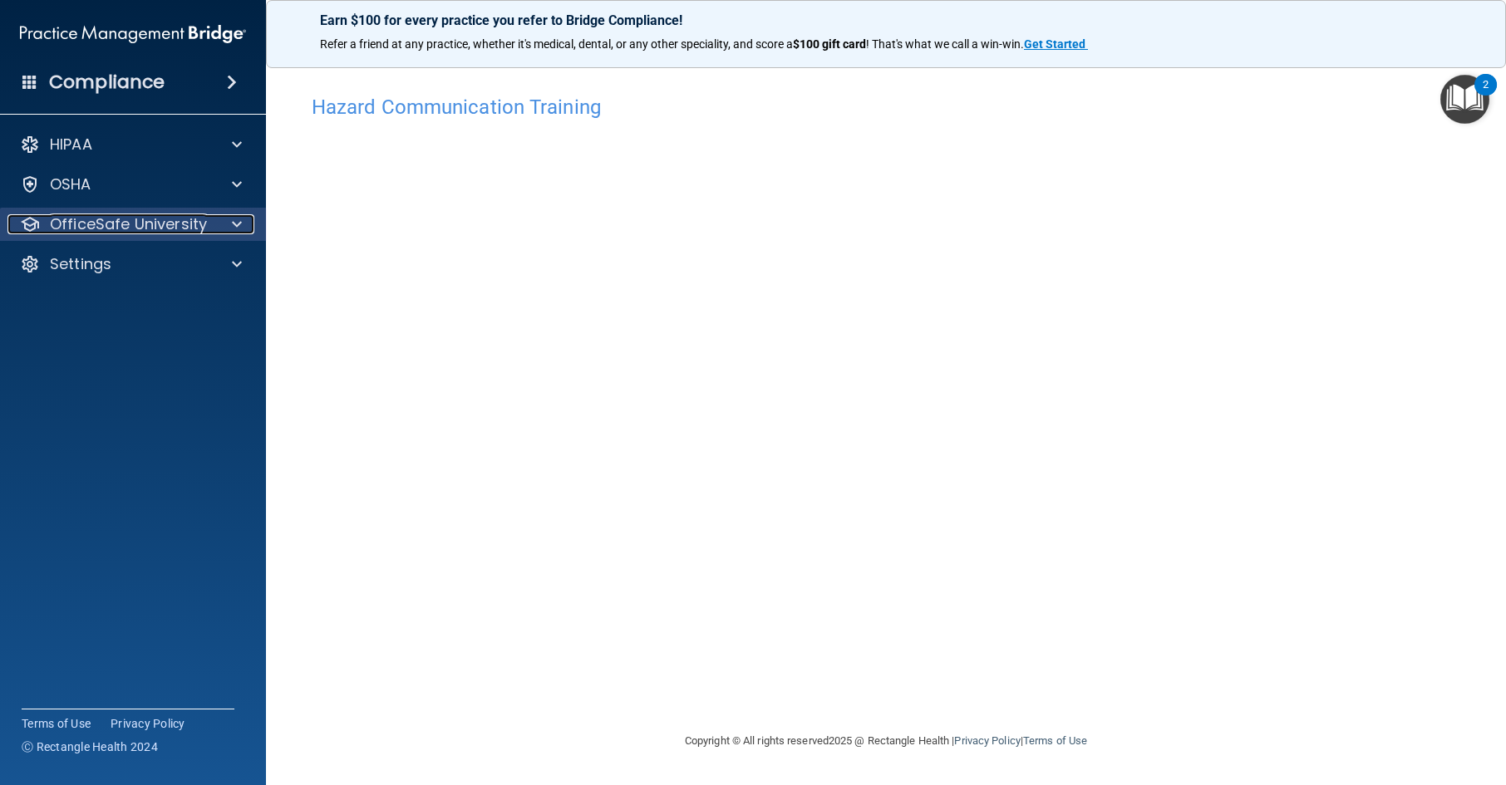
click at [227, 217] on div at bounding box center [235, 224] width 42 height 20
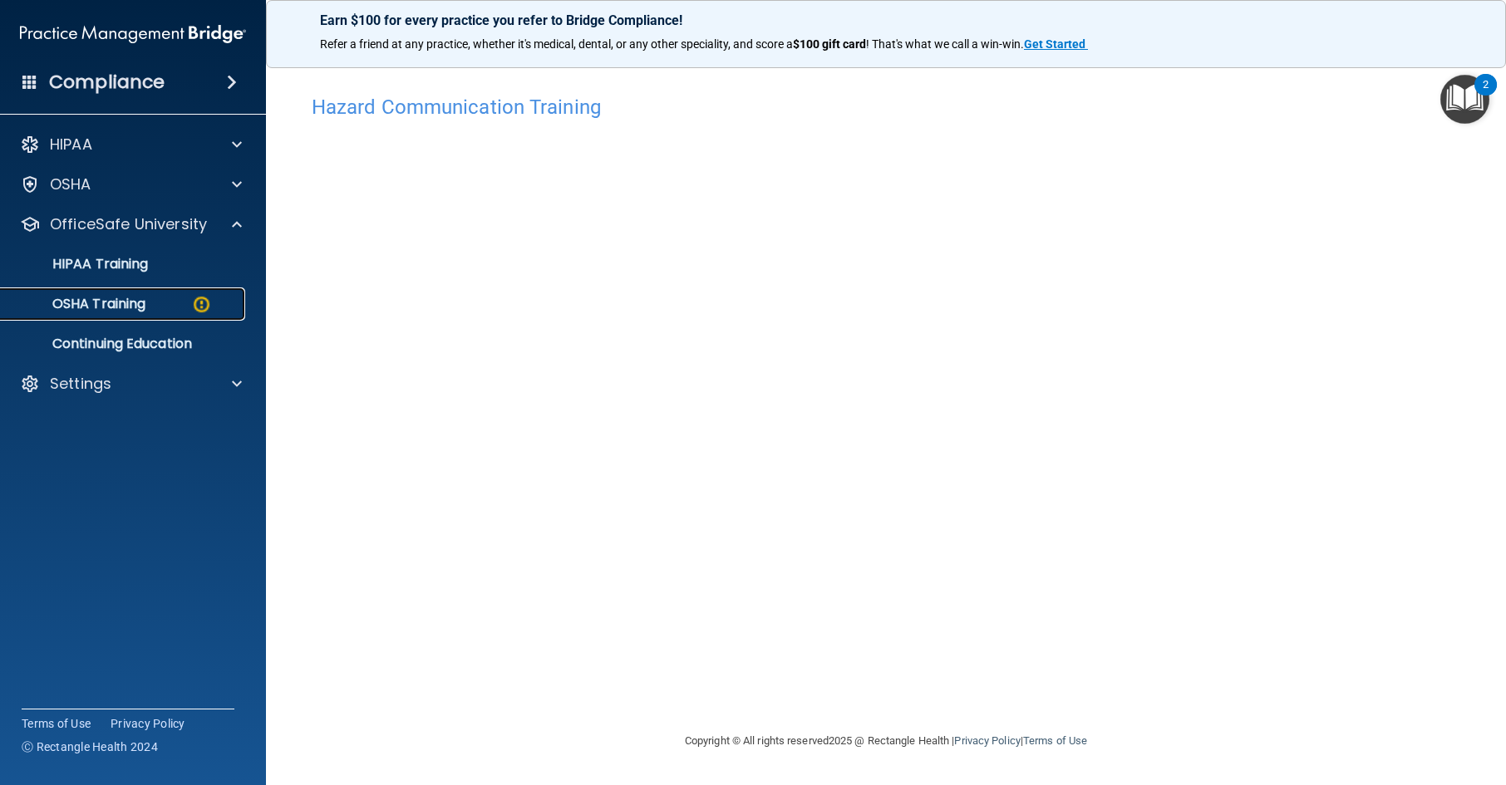
click at [218, 310] on div "OSHA Training" at bounding box center [124, 304] width 227 height 17
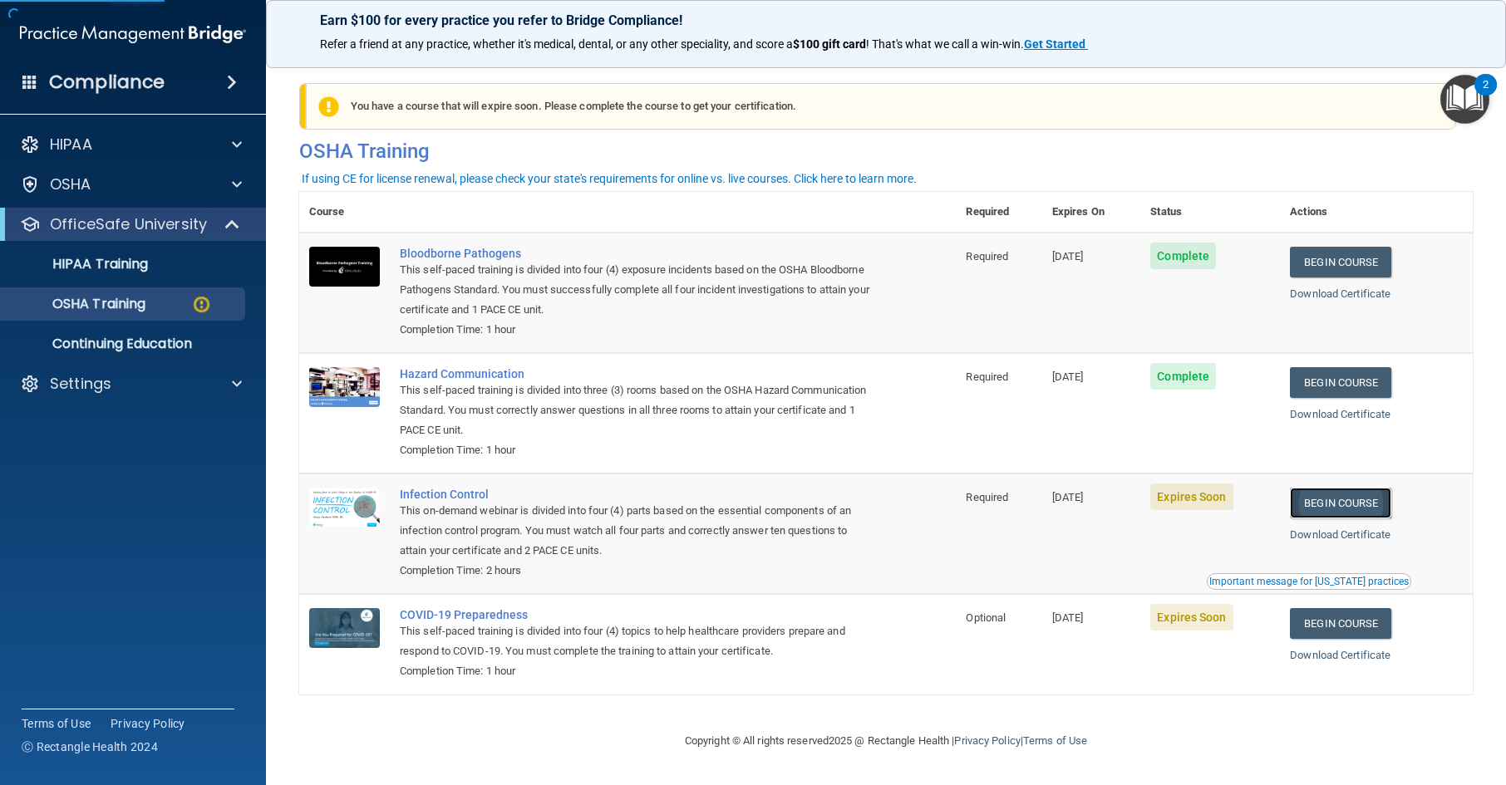
click at [1379, 512] on link "Begin Course" at bounding box center [1340, 503] width 101 height 31
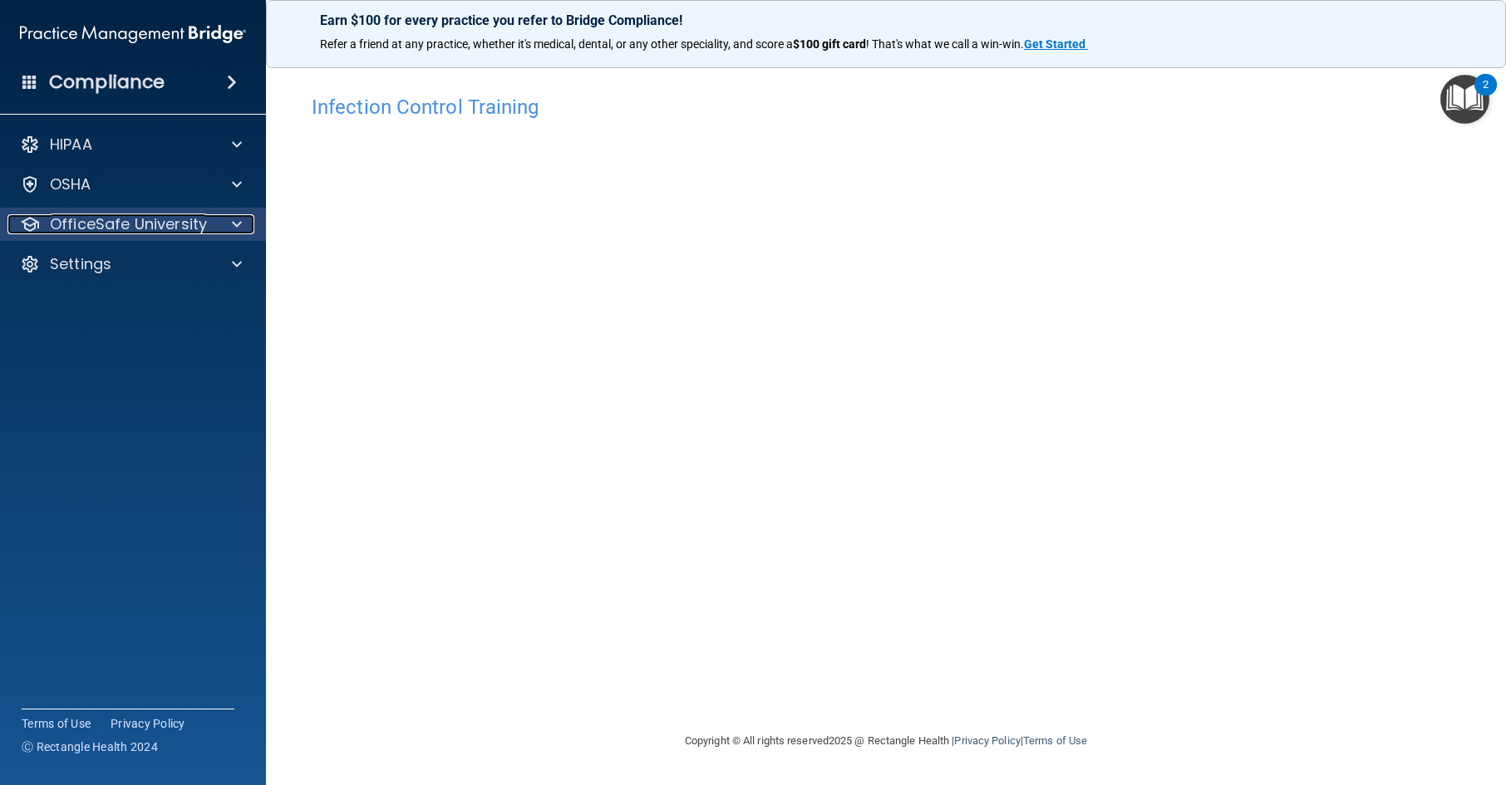
click at [219, 227] on div at bounding box center [235, 224] width 42 height 20
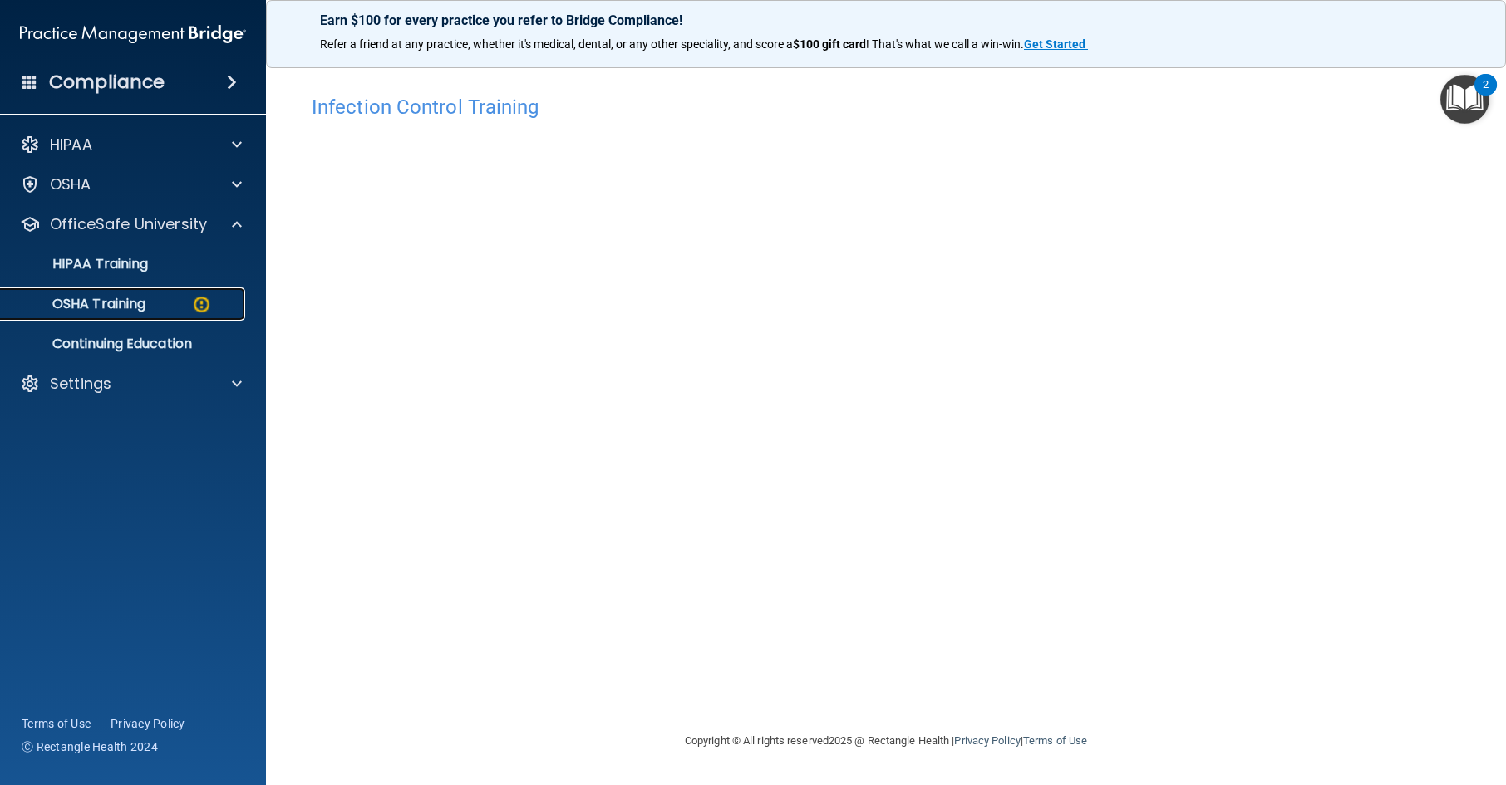
click at [193, 305] on img at bounding box center [201, 304] width 21 height 21
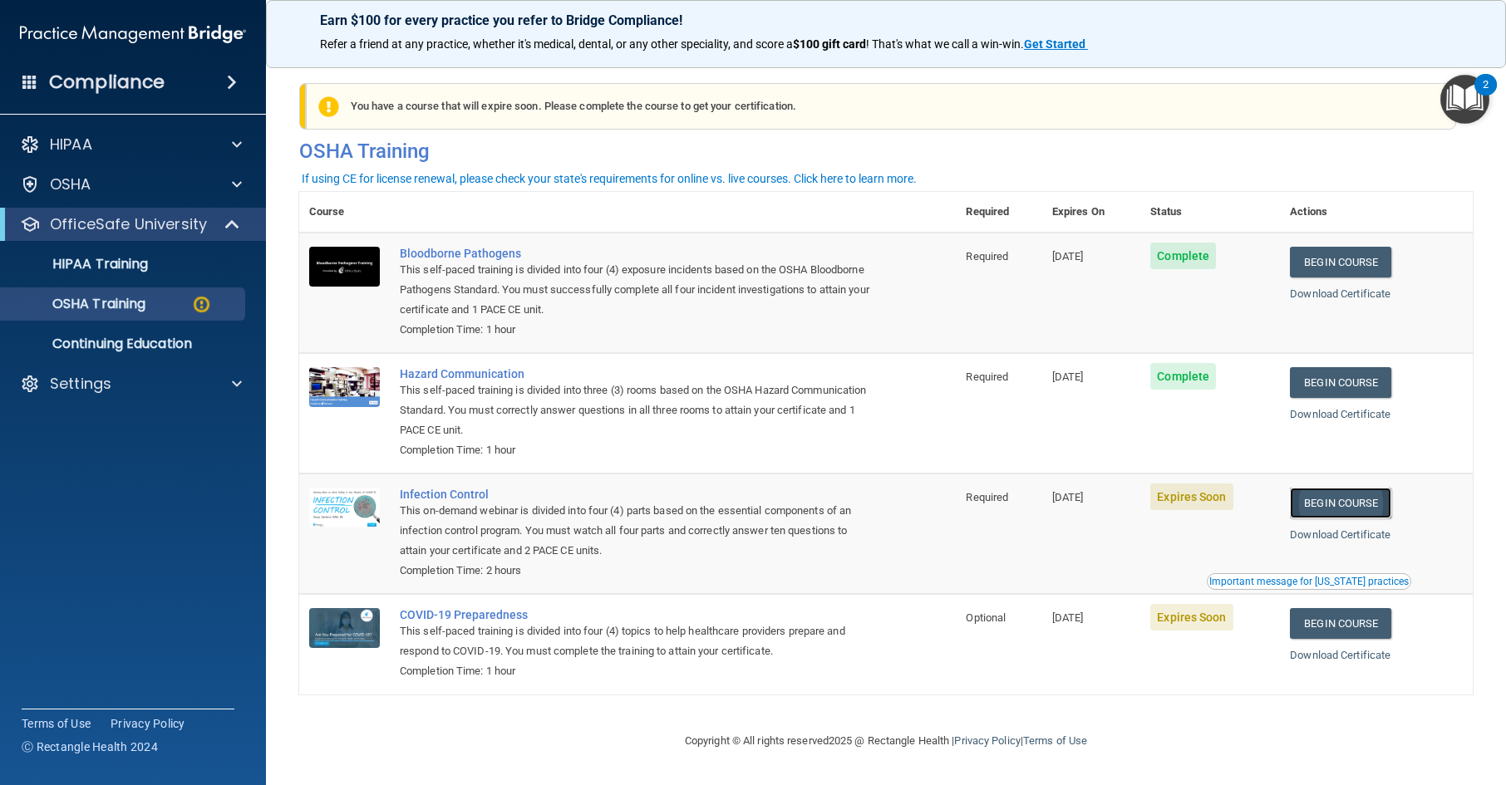
click at [1351, 500] on link "Begin Course" at bounding box center [1340, 503] width 101 height 31
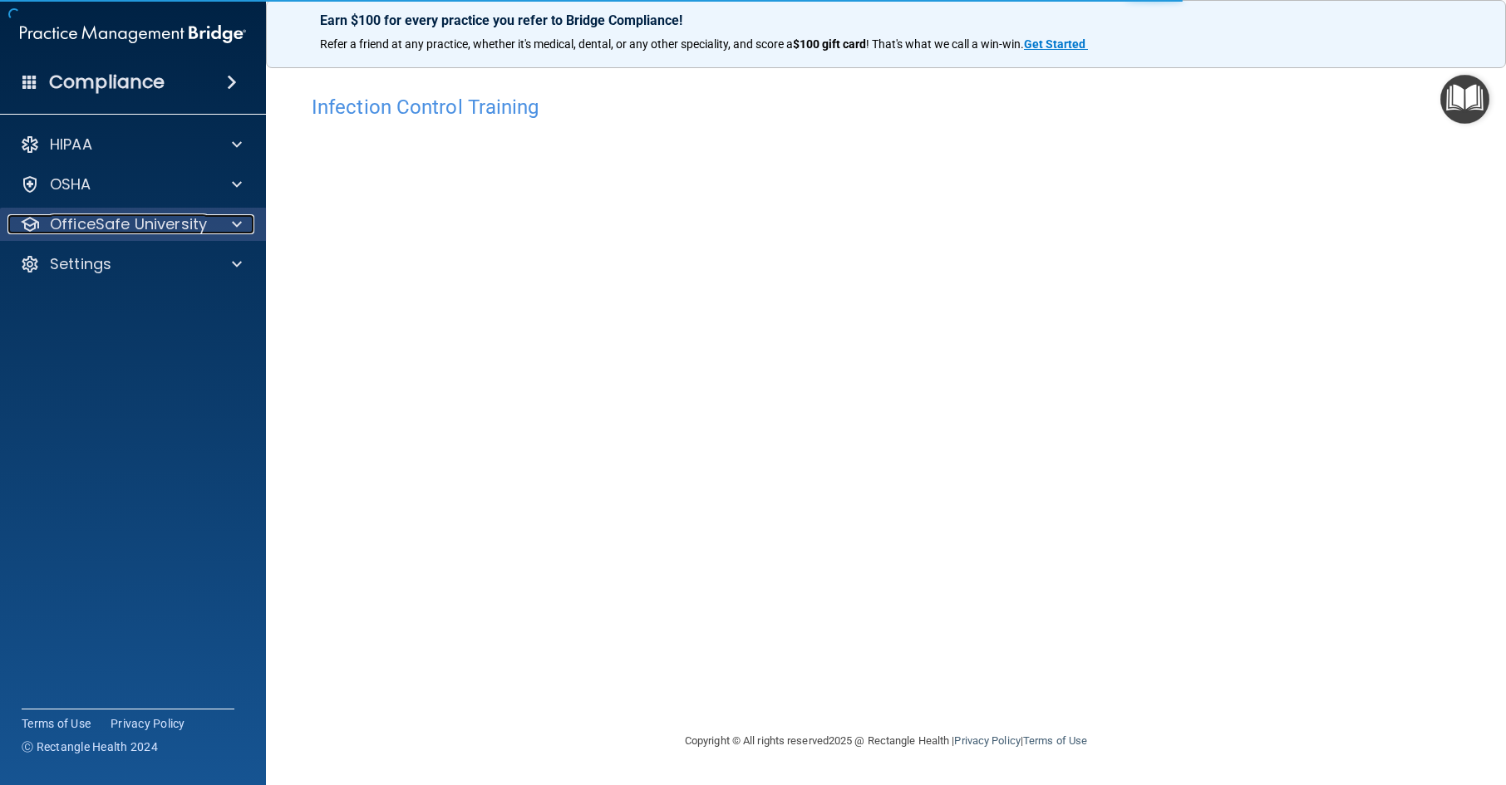
click at [229, 224] on div at bounding box center [235, 224] width 42 height 20
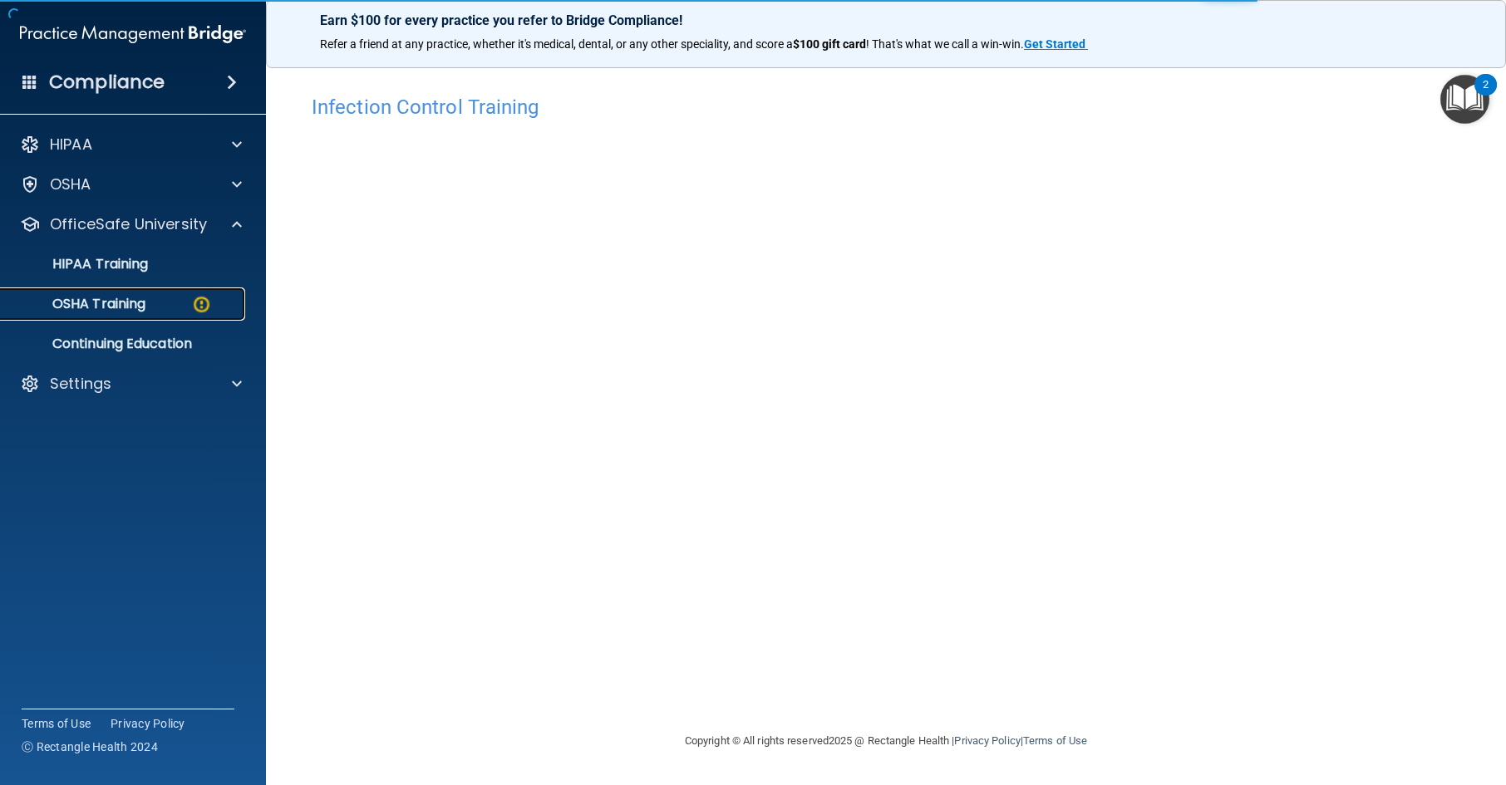
drag, startPoint x: 196, startPoint y: 302, endPoint x: 217, endPoint y: 302, distance: 20.8
click at [196, 302] on img at bounding box center [201, 304] width 21 height 21
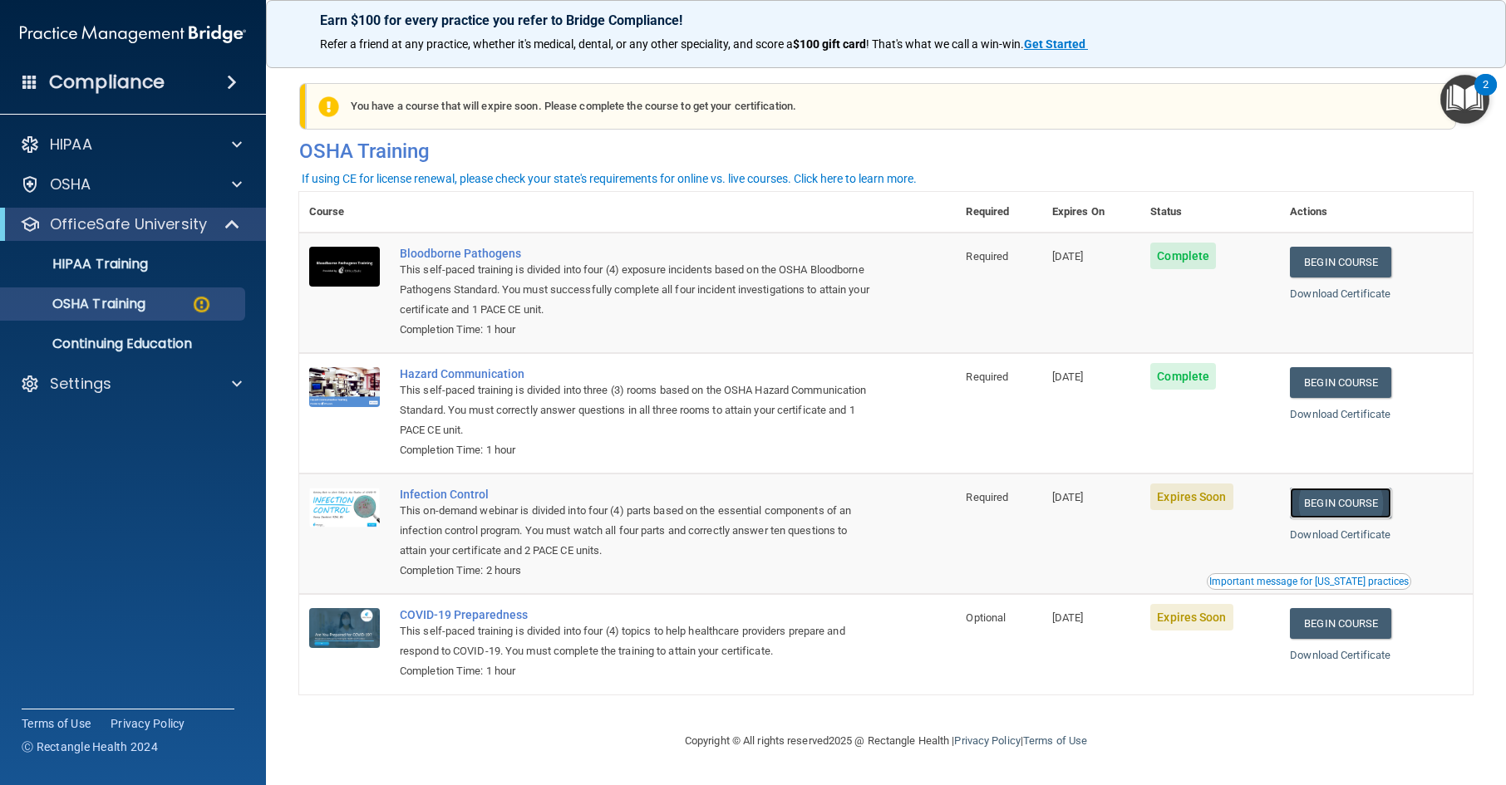
click at [1371, 507] on link "Begin Course" at bounding box center [1340, 503] width 101 height 31
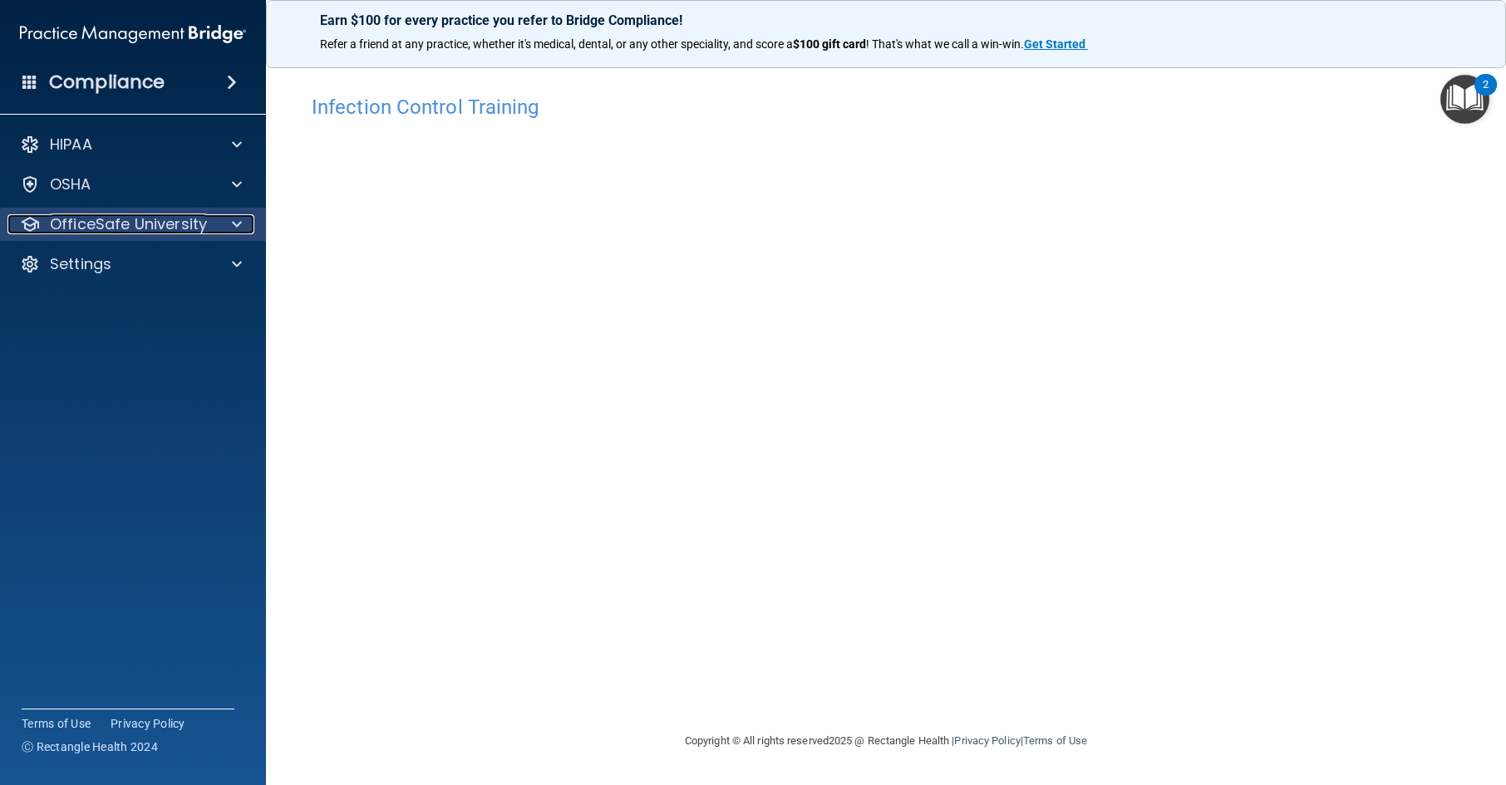
click at [133, 223] on p "OfficeSafe University" at bounding box center [128, 224] width 157 height 20
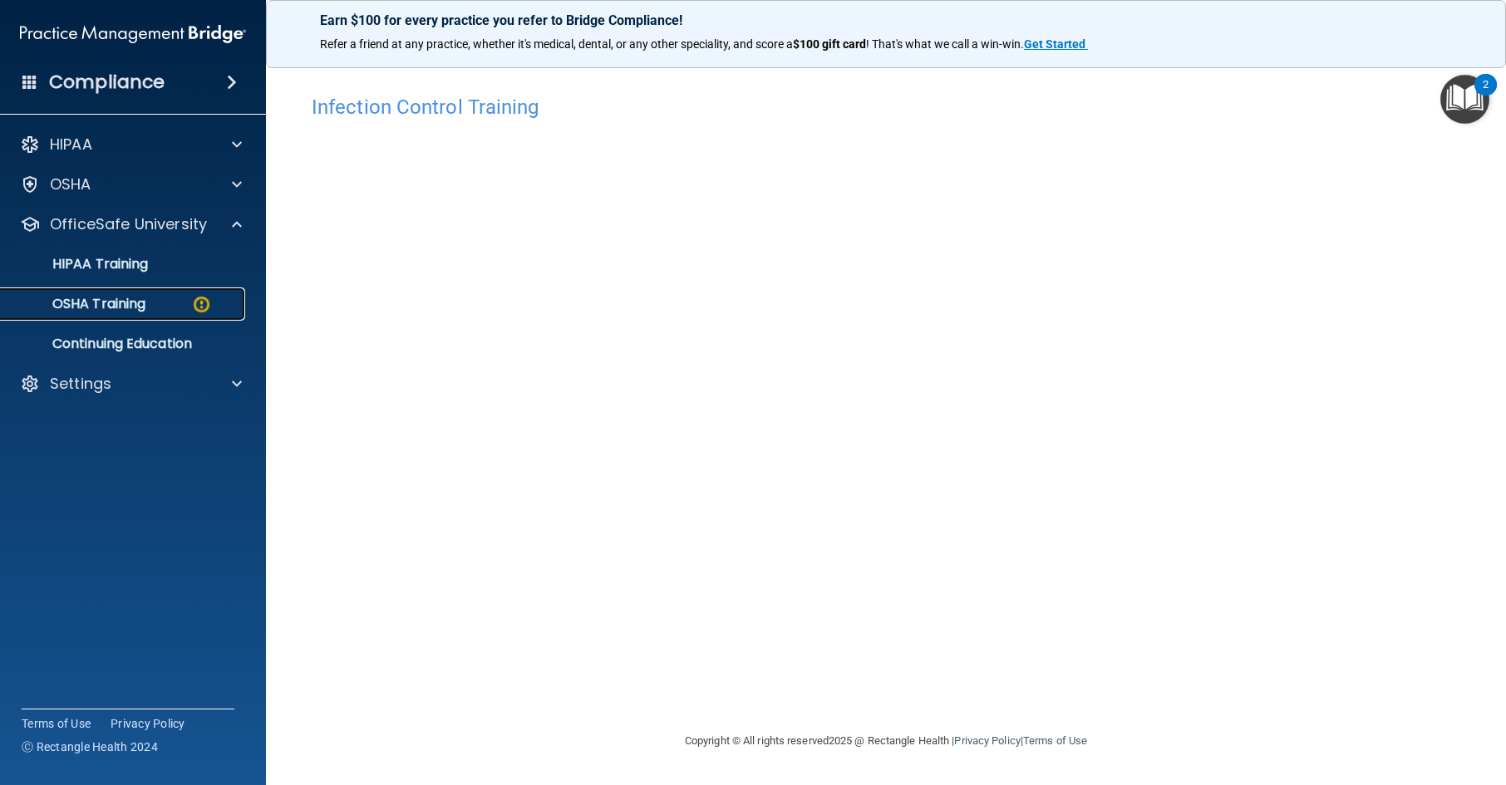
click at [126, 302] on p "OSHA Training" at bounding box center [78, 304] width 135 height 17
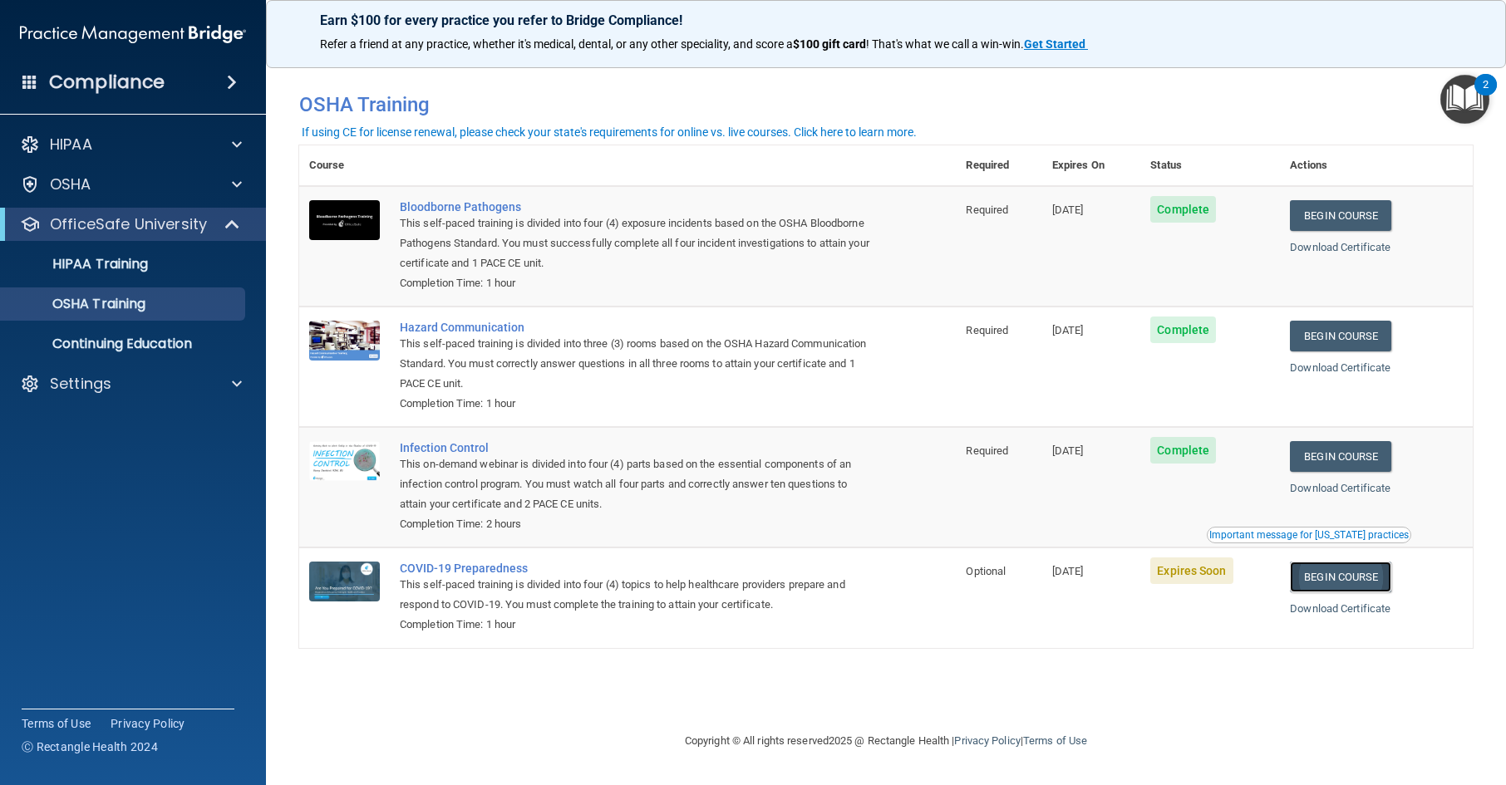
click at [1361, 580] on link "Begin Course" at bounding box center [1340, 577] width 101 height 31
click at [1352, 592] on link "Begin Course" at bounding box center [1340, 577] width 101 height 31
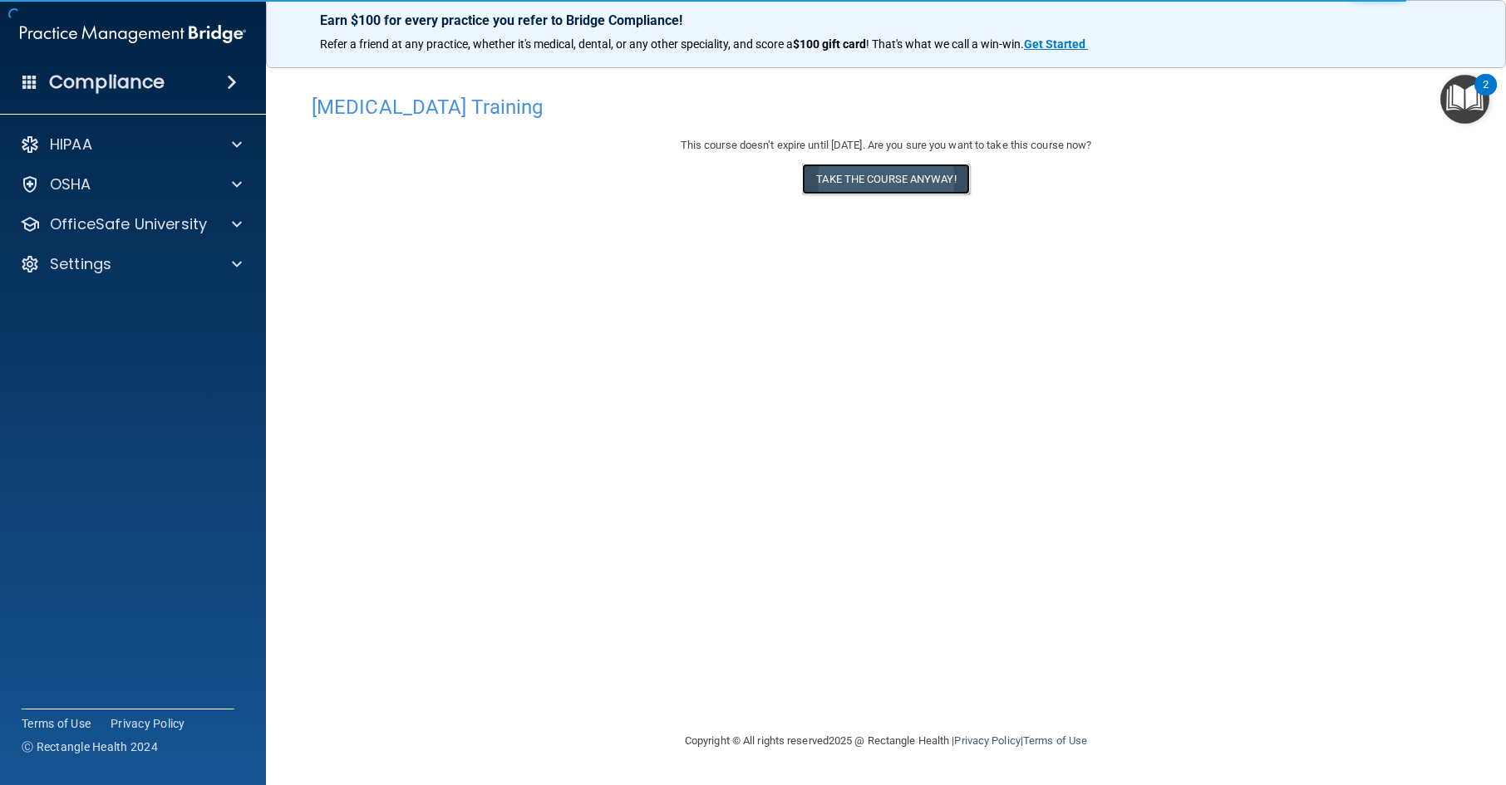
click at [905, 188] on button "Take the course anyway!" at bounding box center [885, 179] width 167 height 31
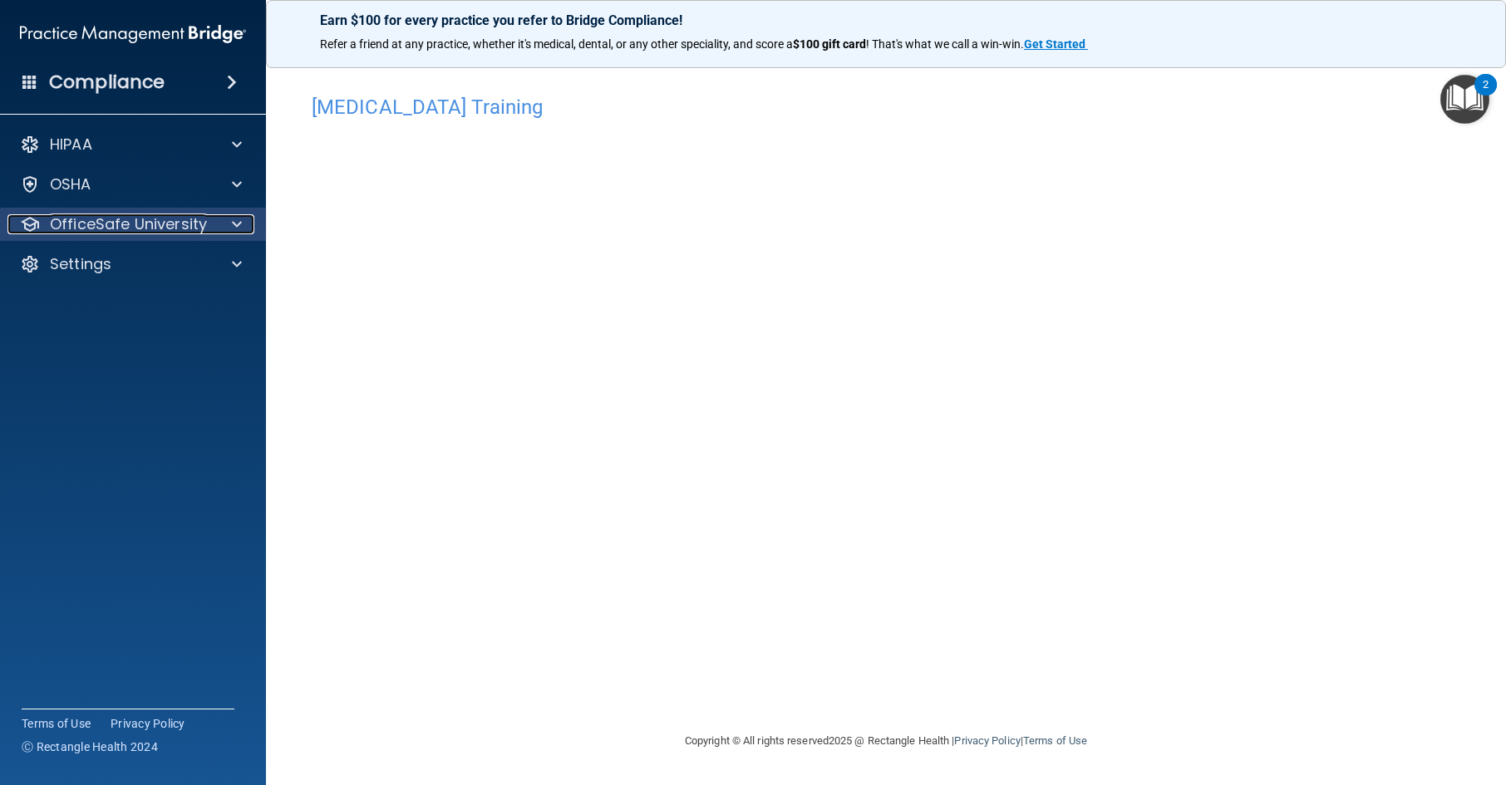
click at [191, 229] on p "OfficeSafe University" at bounding box center [128, 224] width 157 height 20
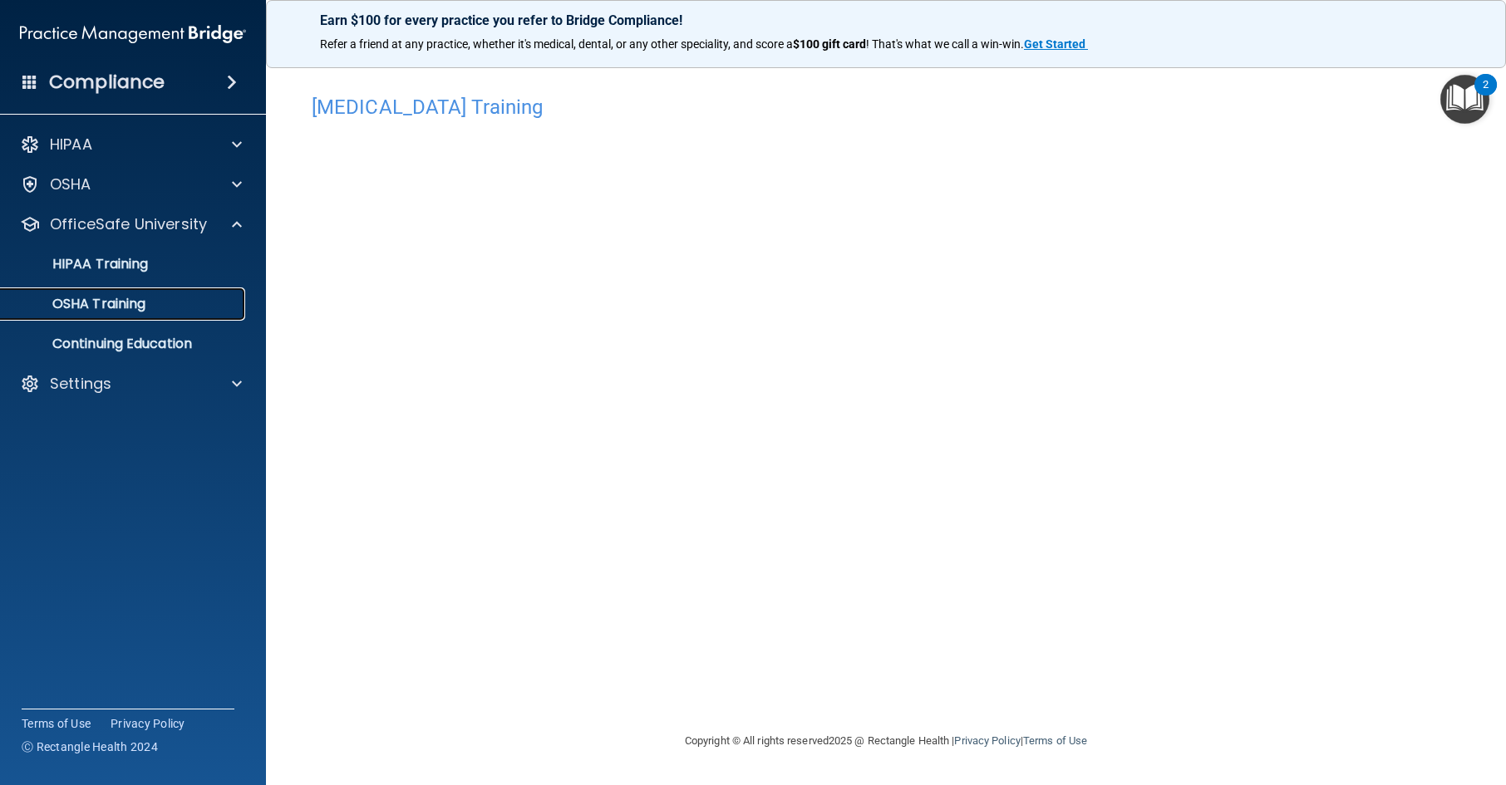
click at [157, 318] on link "OSHA Training" at bounding box center [114, 304] width 262 height 33
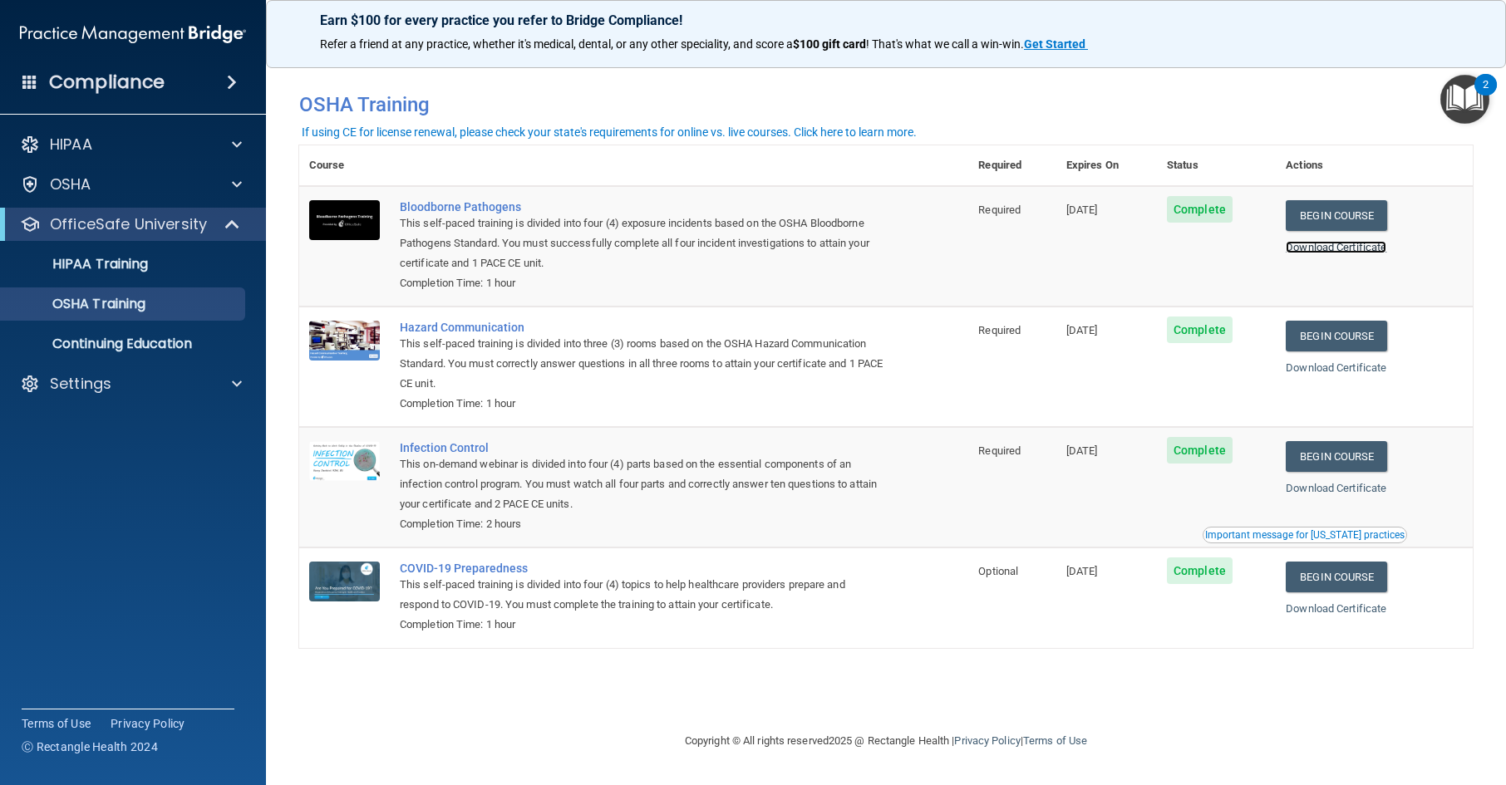
click at [1366, 246] on link "Download Certificate" at bounding box center [1336, 247] width 101 height 12
click at [1340, 367] on link "Download Certificate" at bounding box center [1336, 368] width 101 height 12
click at [1329, 369] on link "Download Certificate" at bounding box center [1336, 368] width 101 height 12
click at [1337, 486] on link "Download Certificate" at bounding box center [1336, 488] width 101 height 12
click at [1347, 603] on div "Download Certificate" at bounding box center [1374, 609] width 177 height 20
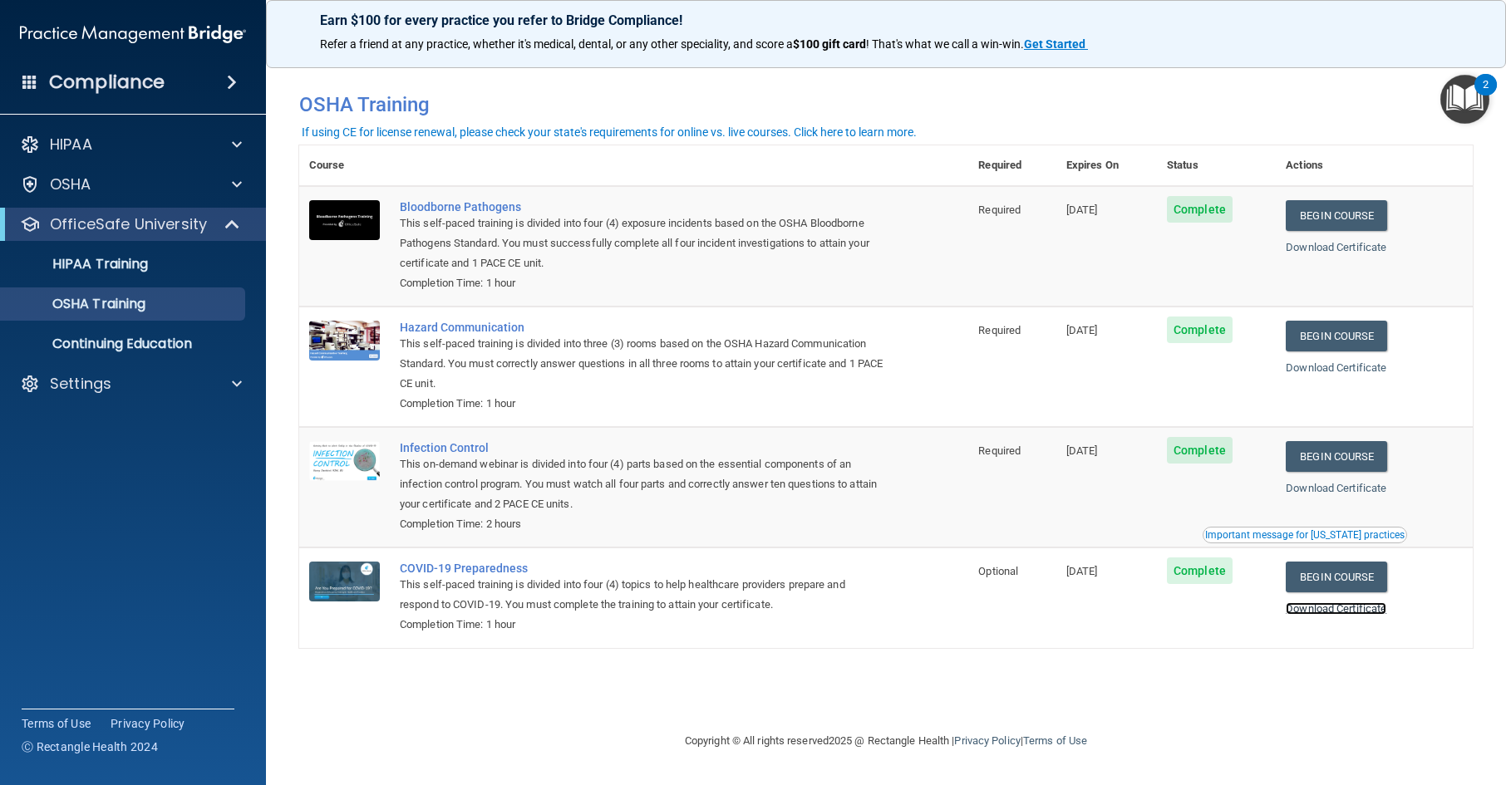
click at [1346, 608] on link "Download Certificate" at bounding box center [1336, 609] width 101 height 12
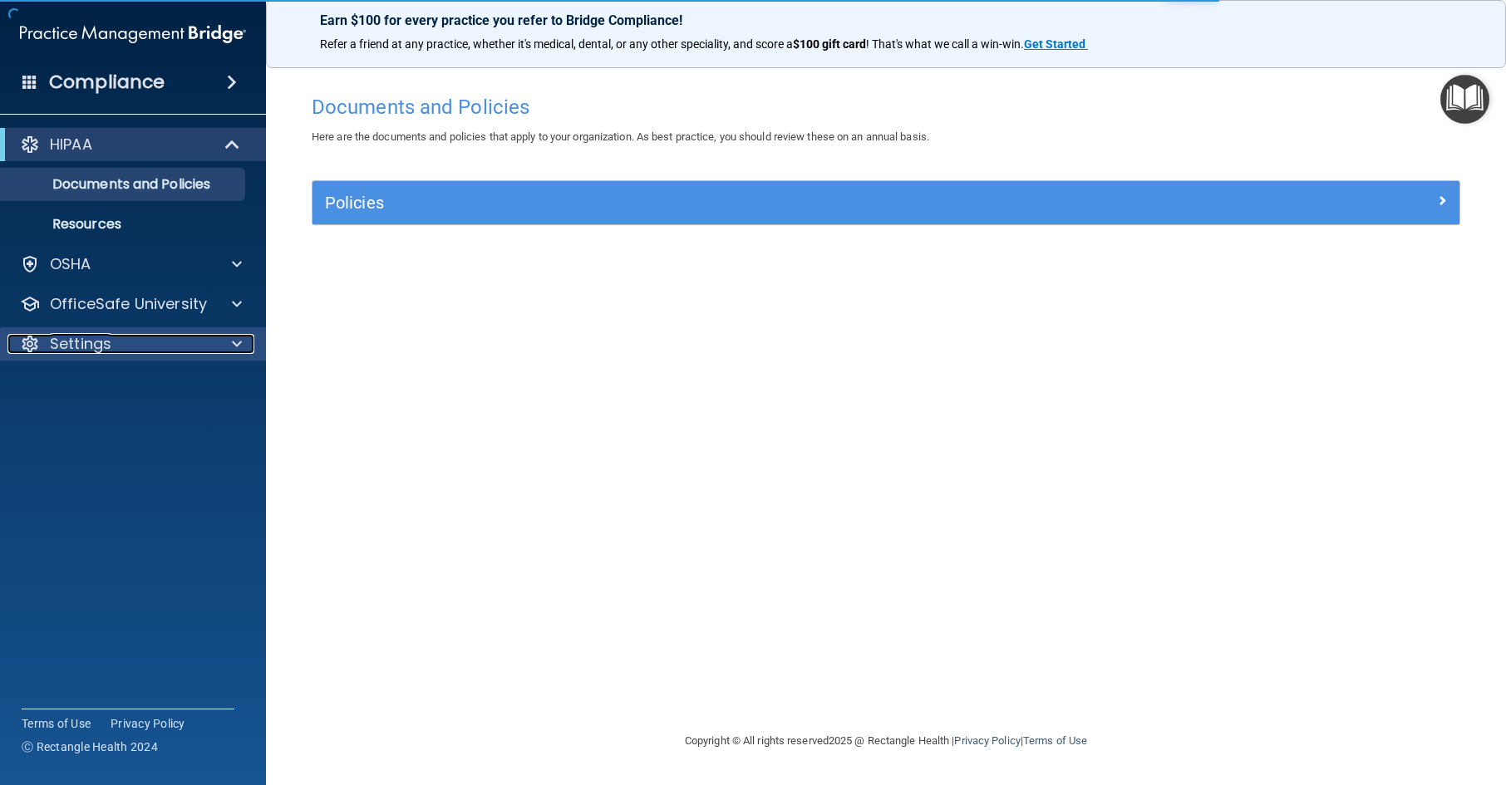
click at [156, 349] on div "Settings" at bounding box center [110, 344] width 206 height 20
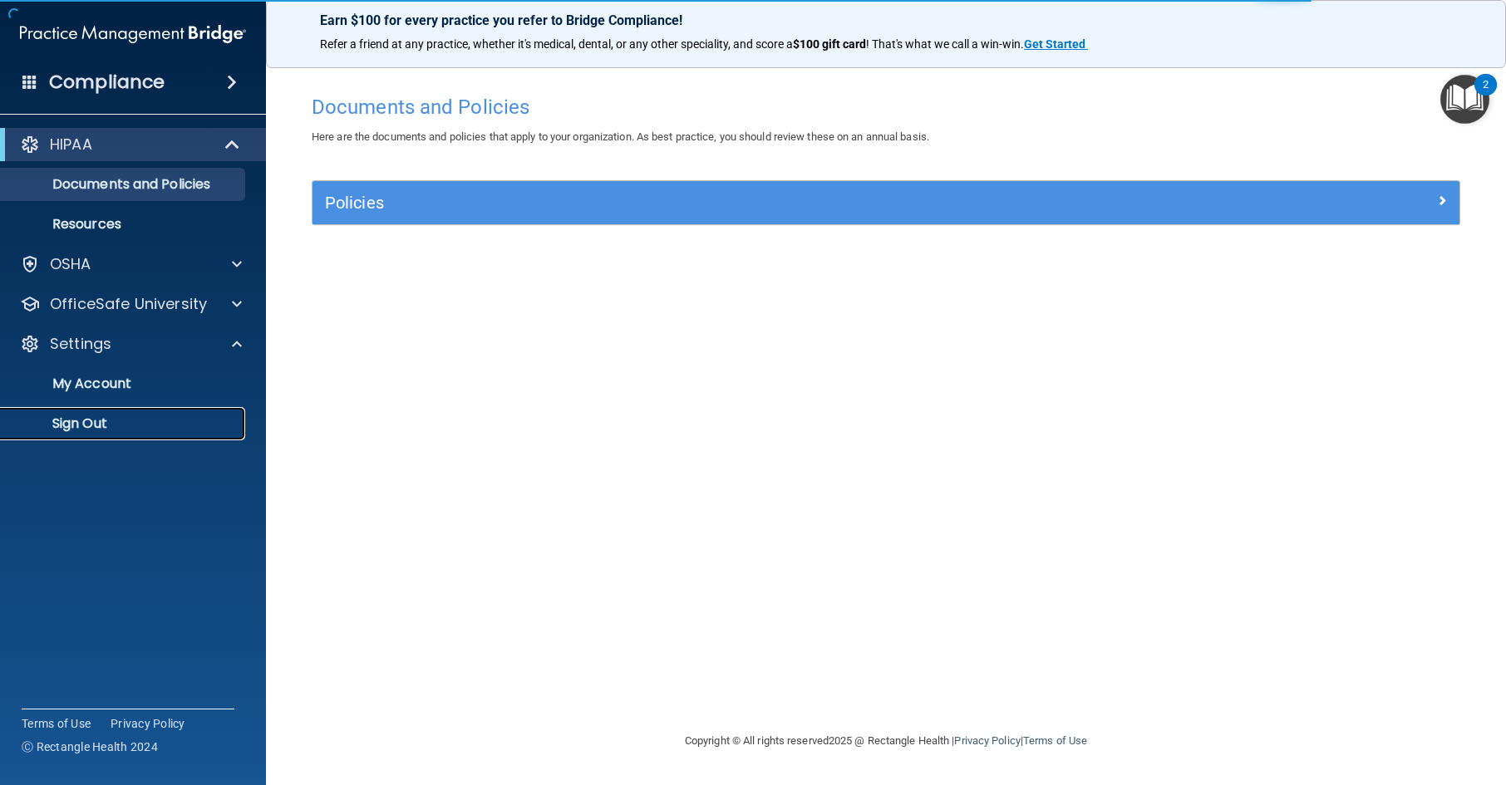
click at [123, 429] on p "Sign Out" at bounding box center [124, 424] width 227 height 17
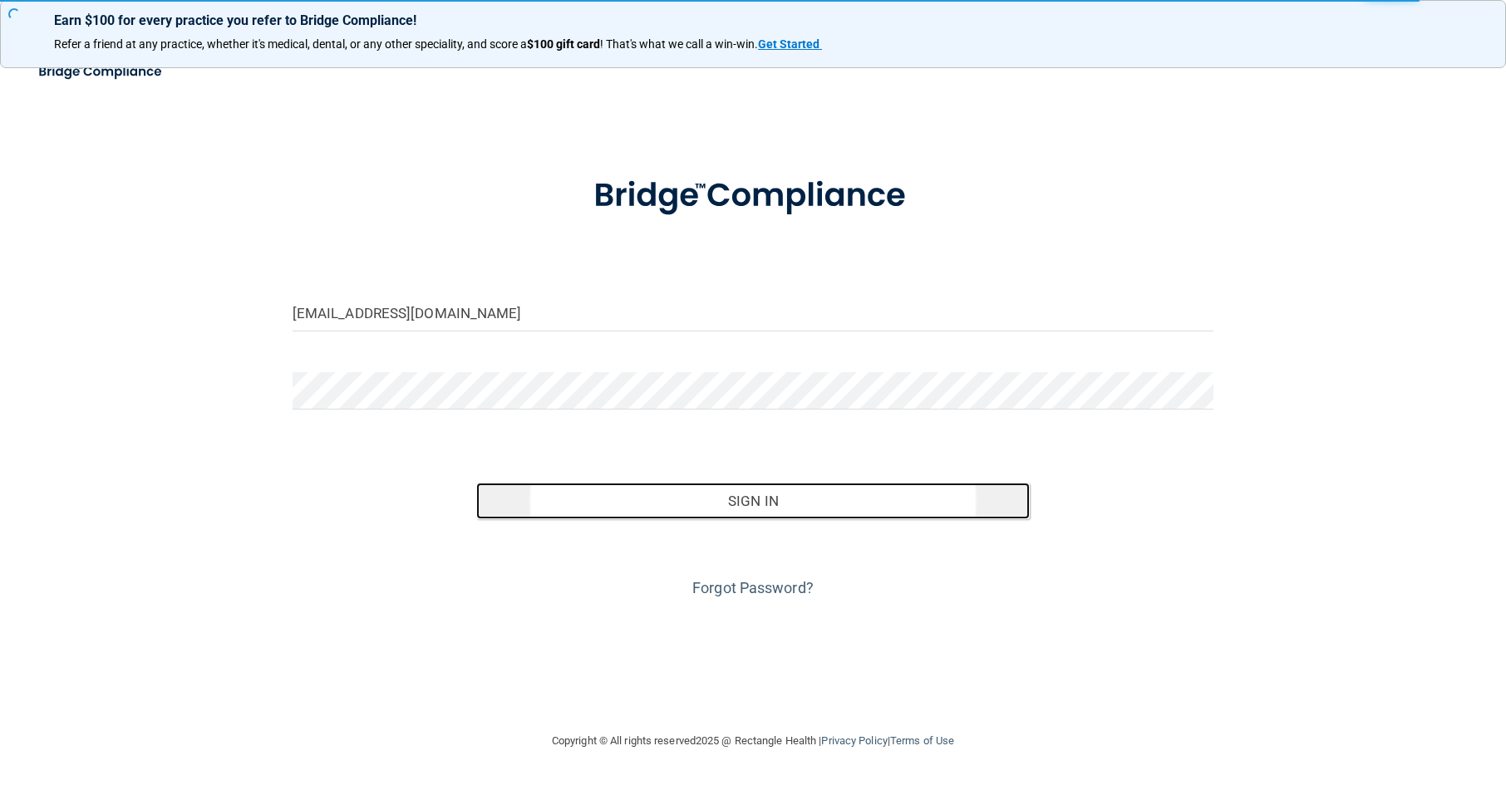
click at [721, 507] on button "Sign In" at bounding box center [752, 501] width 553 height 37
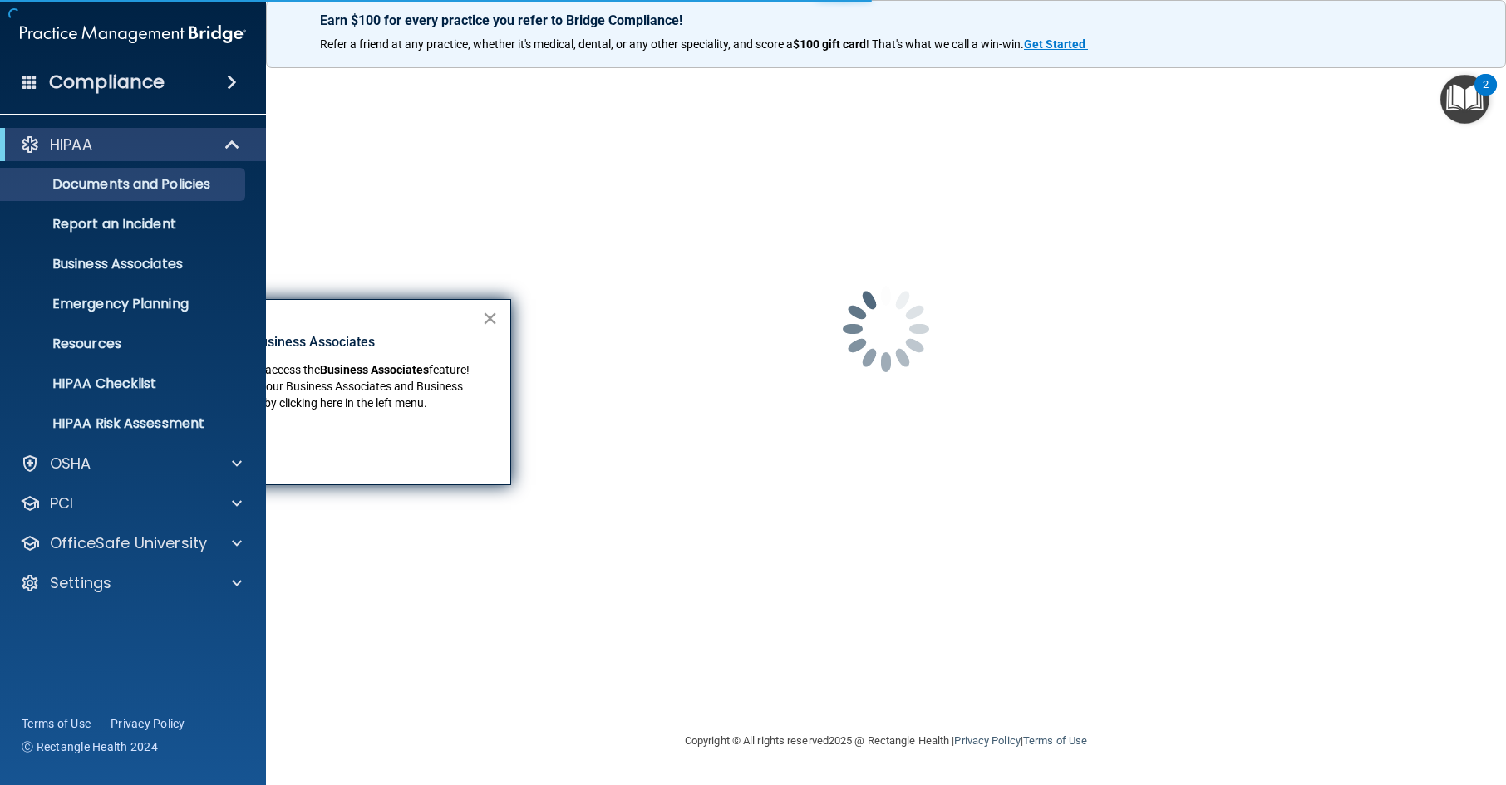
click at [494, 322] on button "×" at bounding box center [490, 318] width 16 height 27
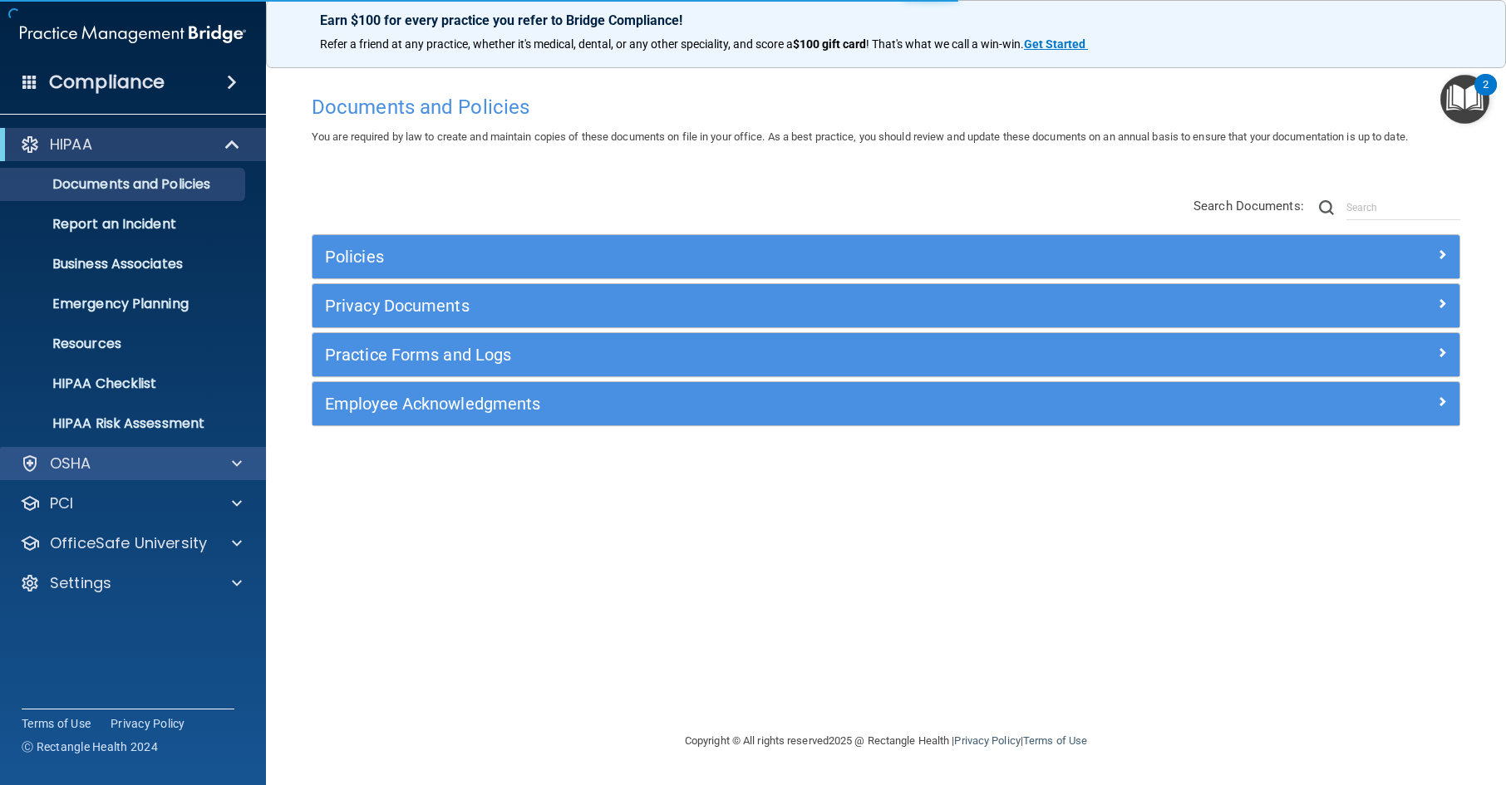
click at [185, 475] on div "OSHA" at bounding box center [133, 463] width 267 height 33
click at [229, 467] on div at bounding box center [235, 464] width 42 height 20
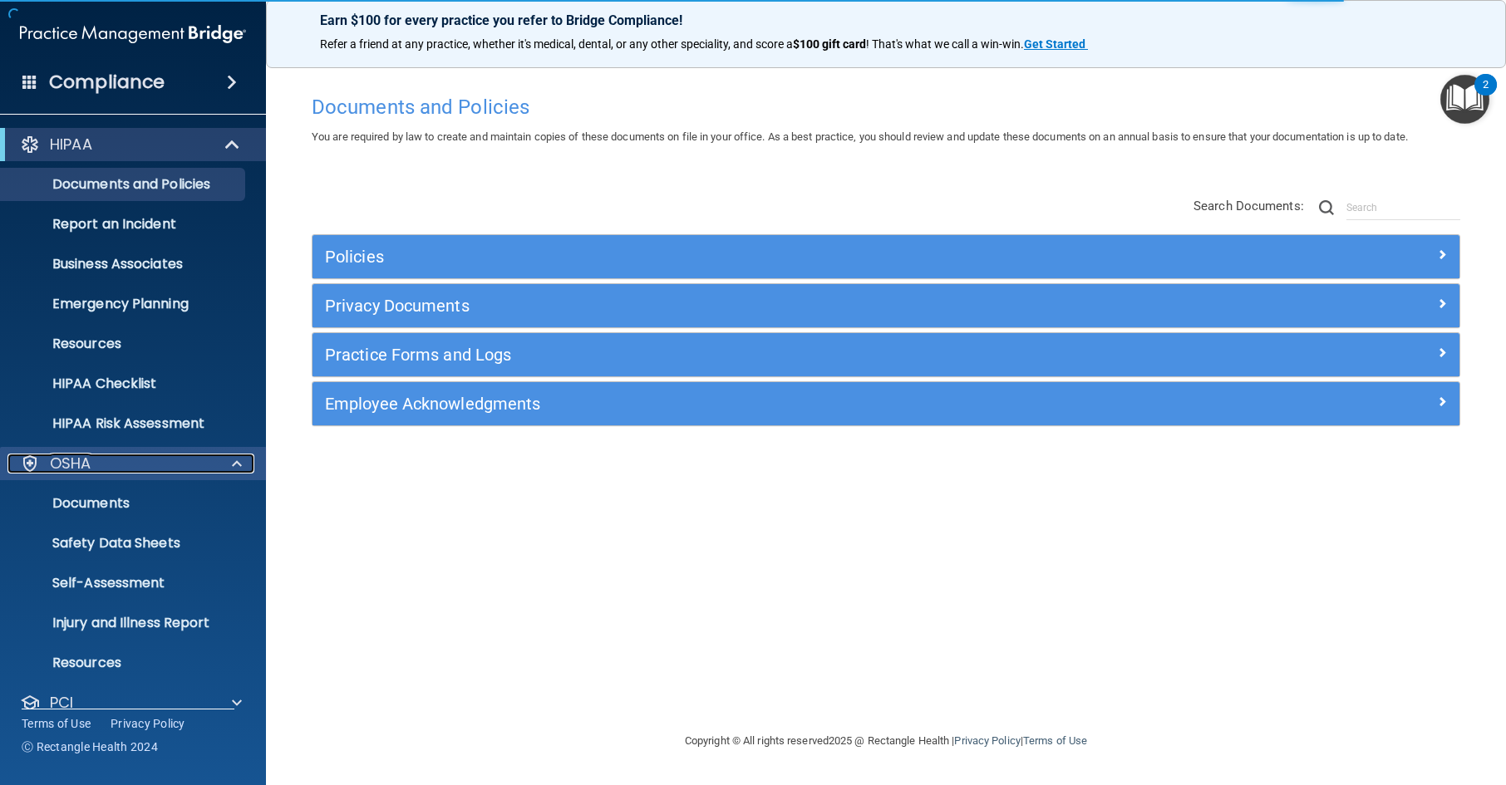
click at [229, 467] on div at bounding box center [235, 464] width 42 height 20
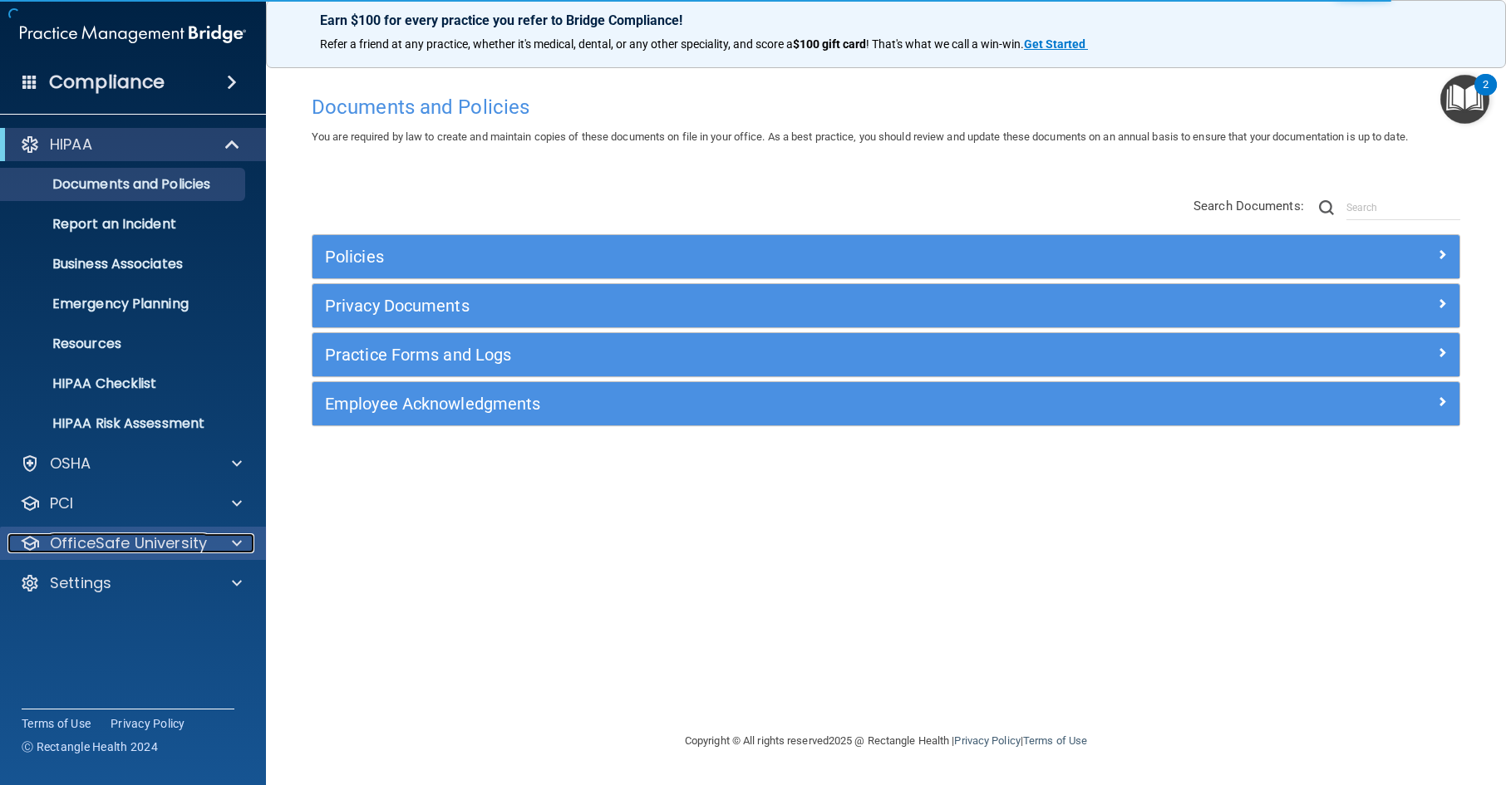
click at [193, 535] on p "OfficeSafe University" at bounding box center [128, 544] width 157 height 20
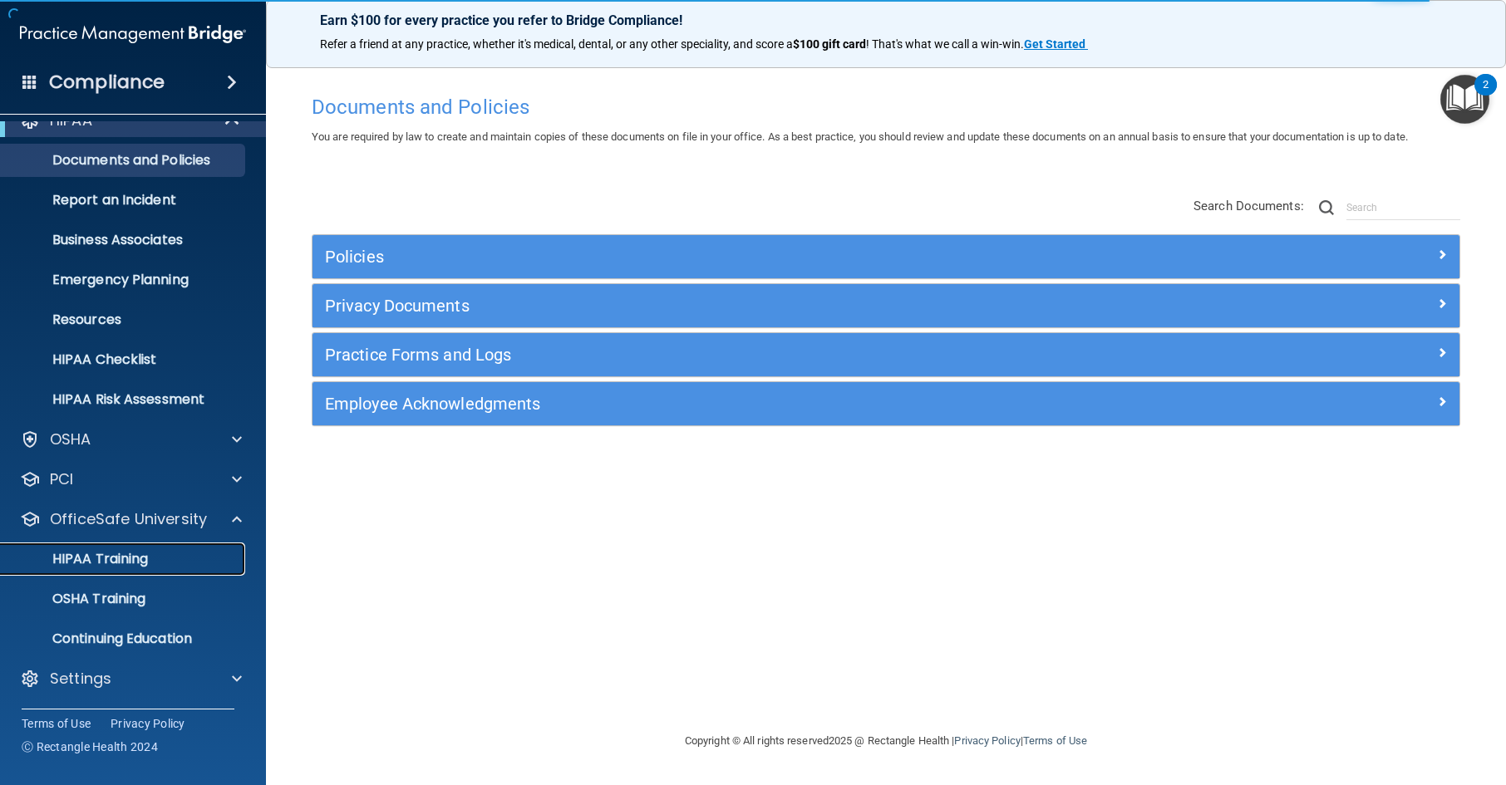
click at [165, 552] on div "HIPAA Training" at bounding box center [124, 559] width 227 height 17
